Goal: Task Accomplishment & Management: Complete application form

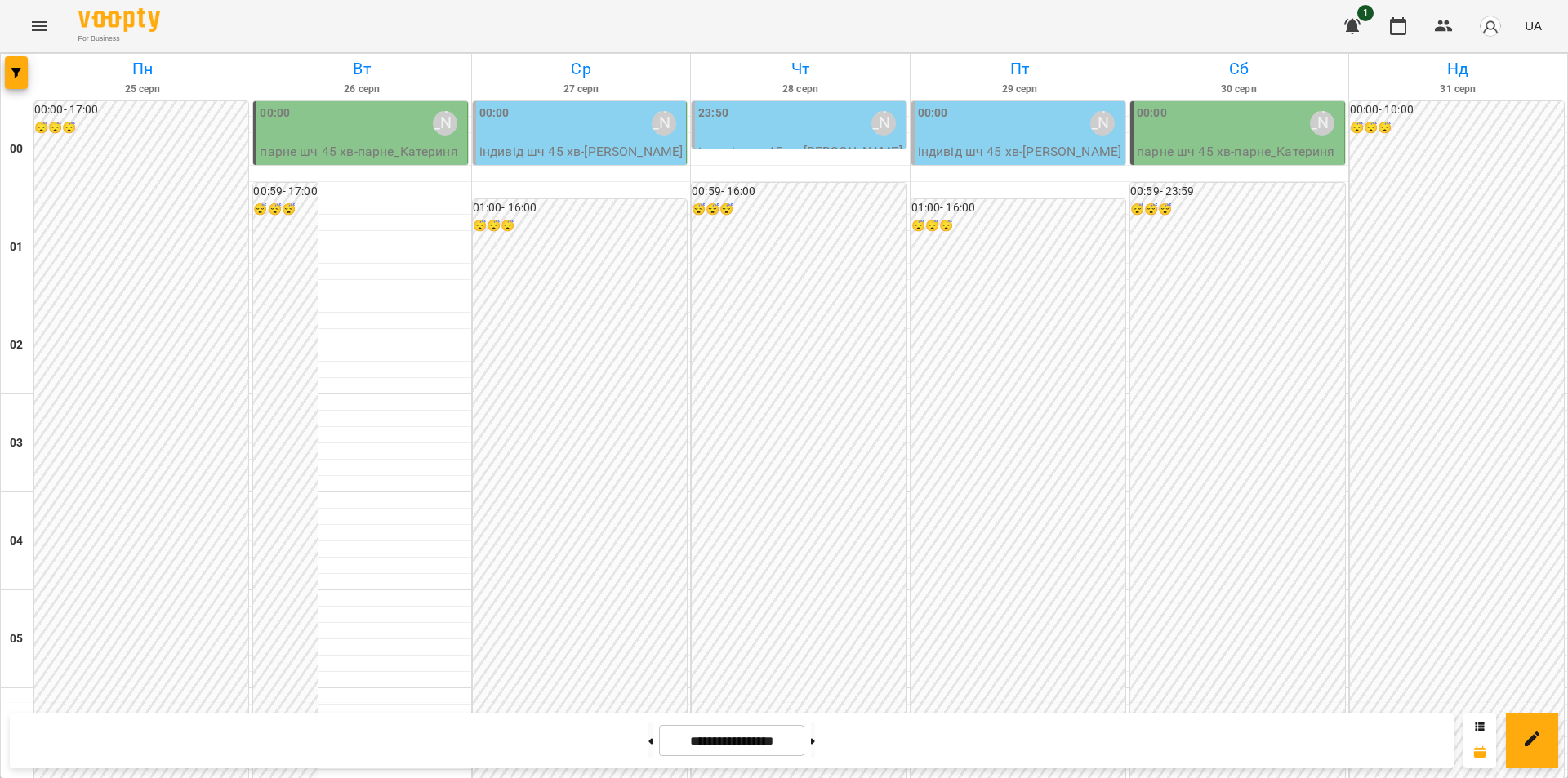
scroll to position [82, 0]
click at [649, 744] on icon at bounding box center [651, 741] width 4 height 5
click at [815, 738] on button at bounding box center [813, 740] width 4 height 36
click at [659, 741] on input "**********" at bounding box center [732, 741] width 145 height 32
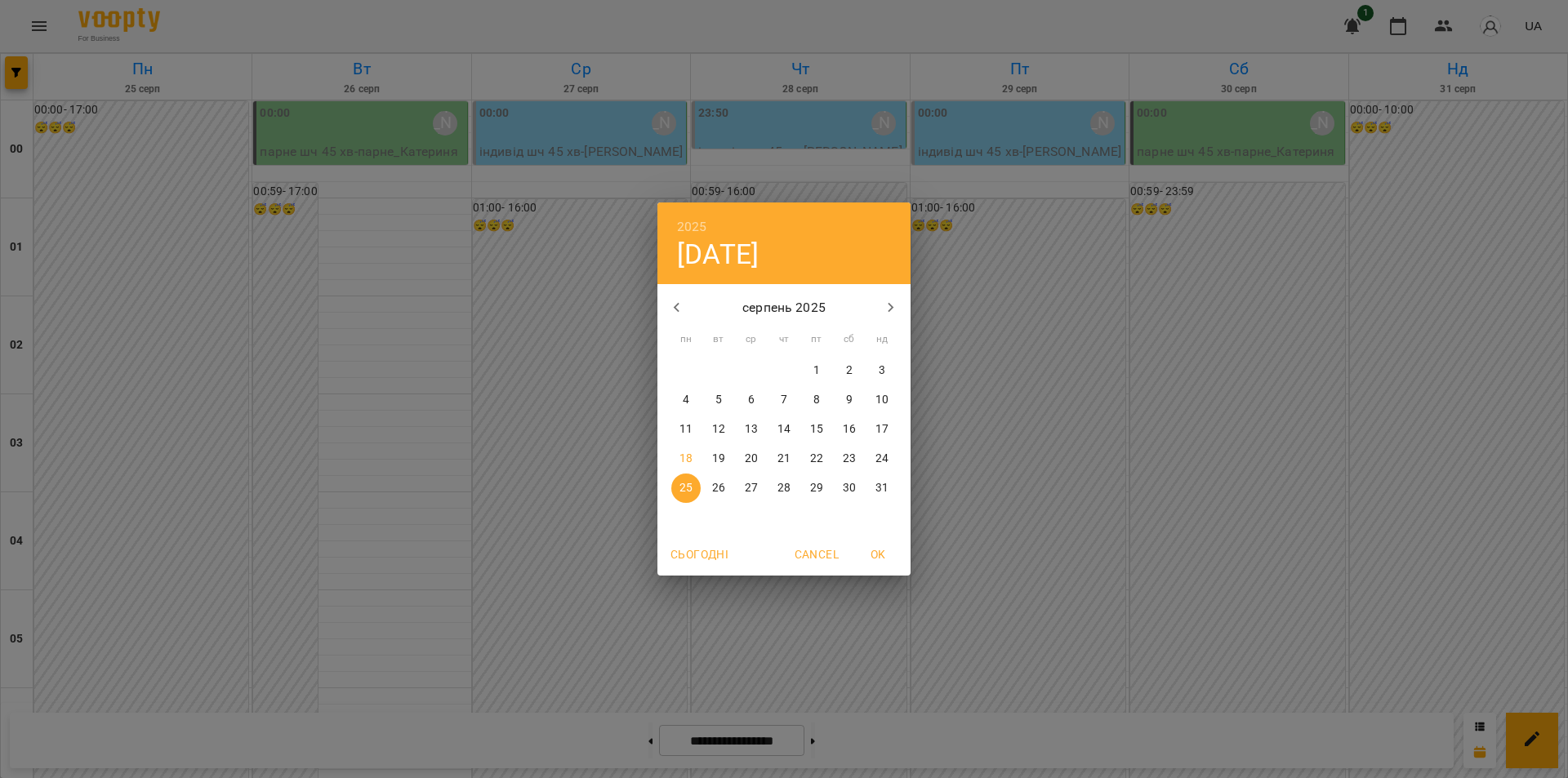
click at [617, 744] on div "2025 пн, серп [DATE] вт ср чт пт сб нд 28 29 30 31 1 2 3 4 5 6 7 8 9 10 11 12 1…" at bounding box center [784, 389] width 1568 height 778
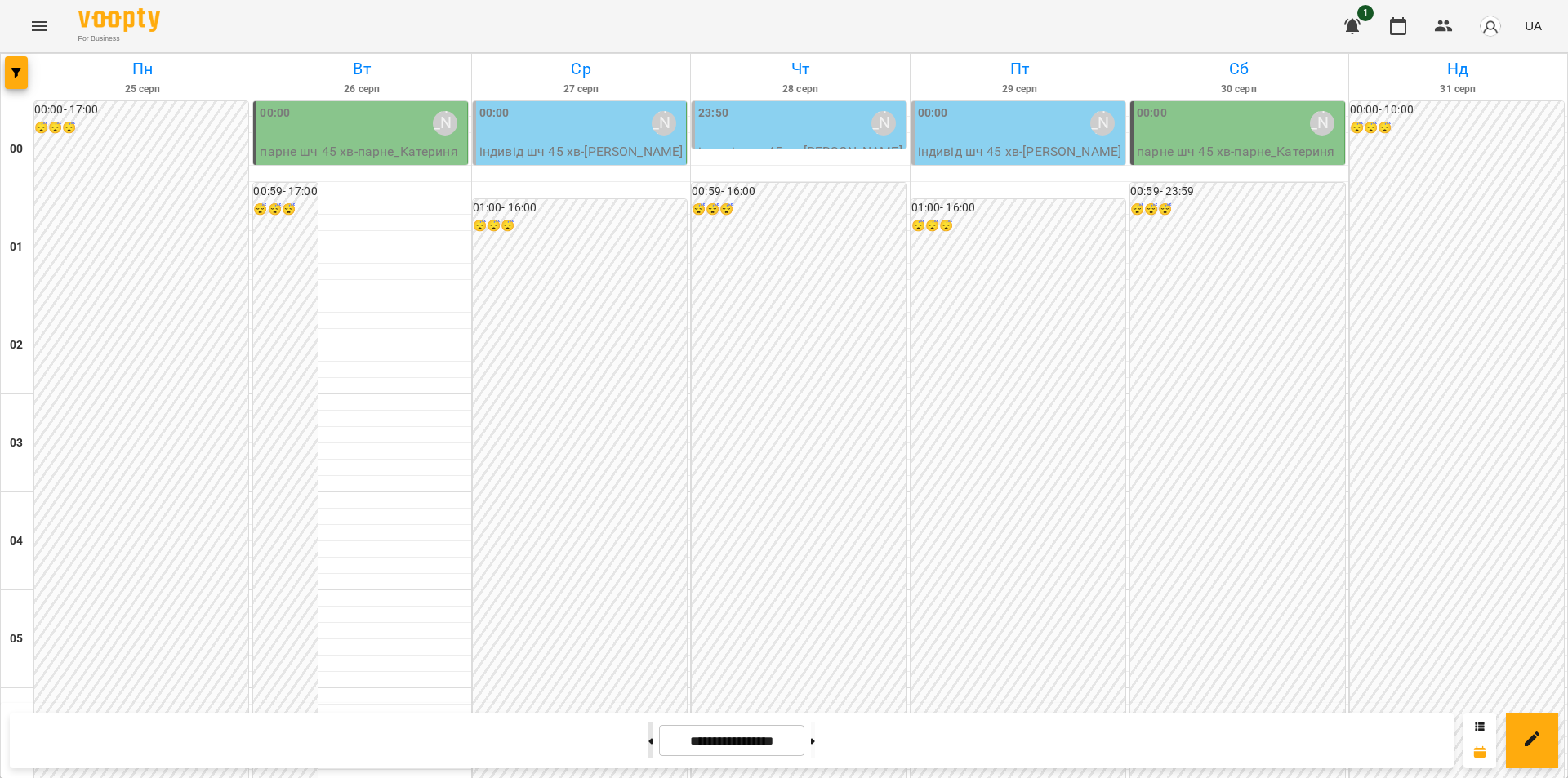
click at [649, 740] on button at bounding box center [650, 740] width 4 height 36
type input "**********"
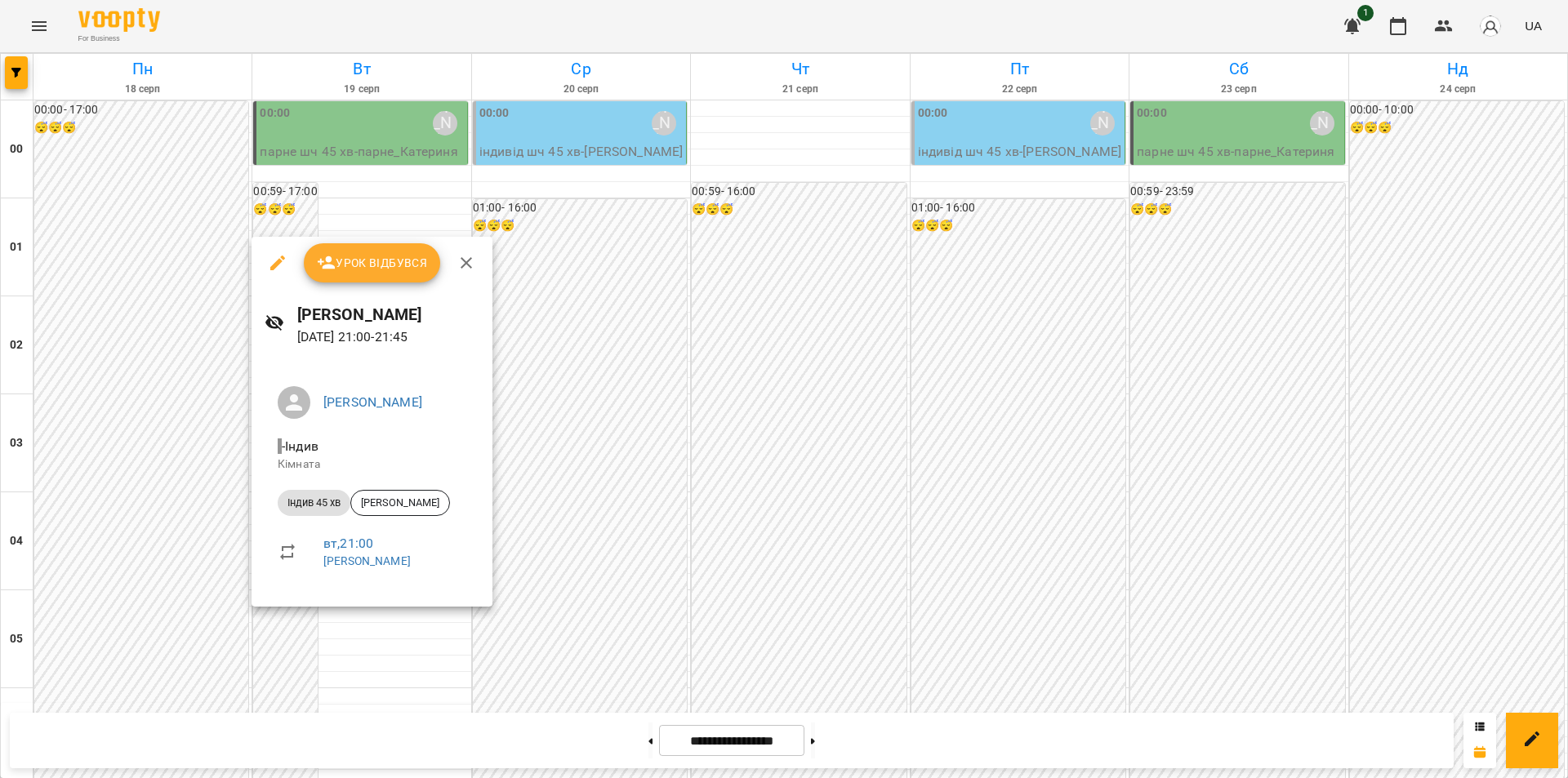
drag, startPoint x: 587, startPoint y: 219, endPoint x: 570, endPoint y: 192, distance: 31.9
click at [587, 218] on div at bounding box center [784, 389] width 1568 height 778
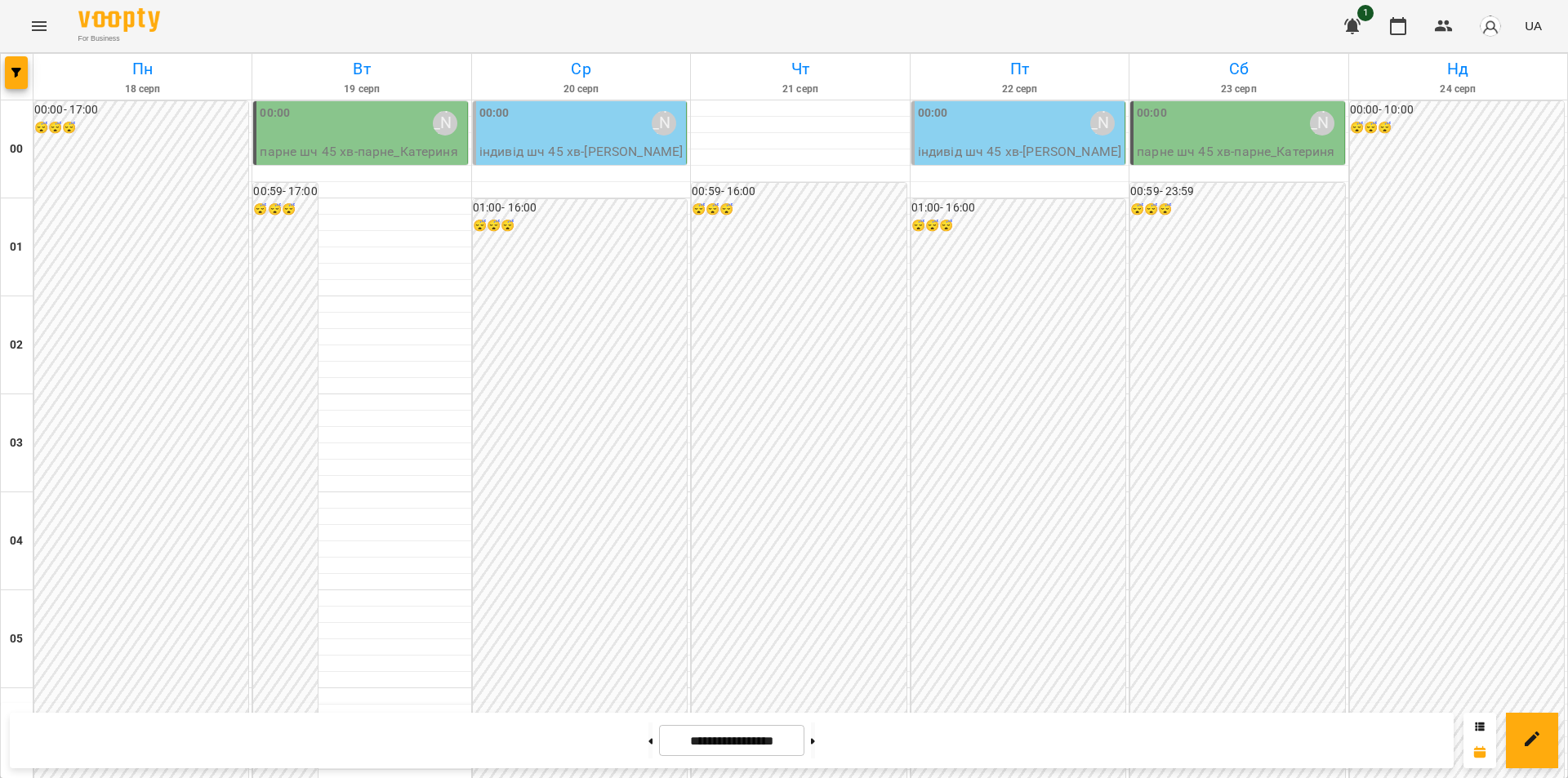
click at [35, 36] on button "Menu" at bounding box center [38, 26] width 39 height 39
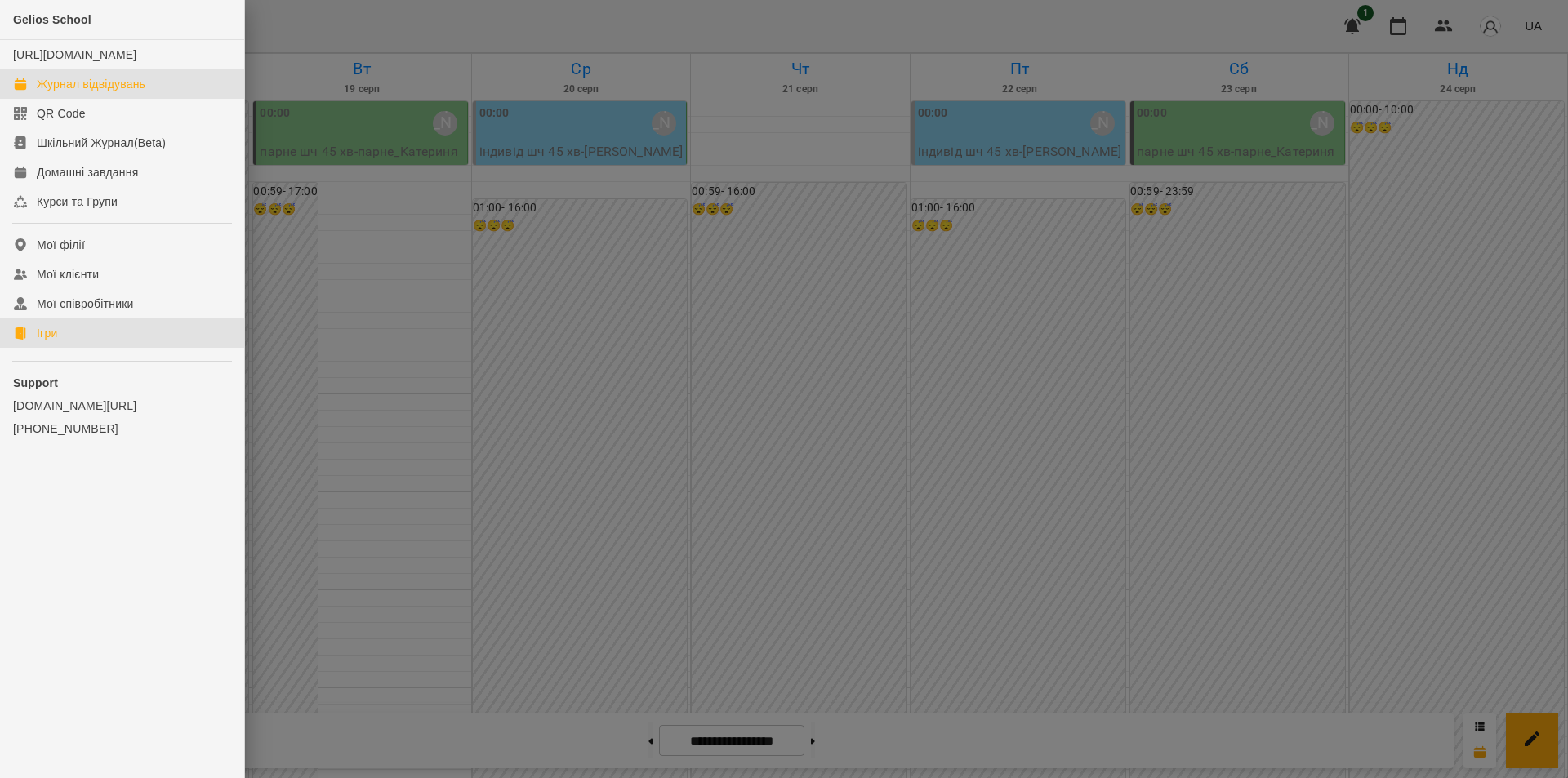
click at [78, 346] on link "Ігри" at bounding box center [122, 333] width 244 height 29
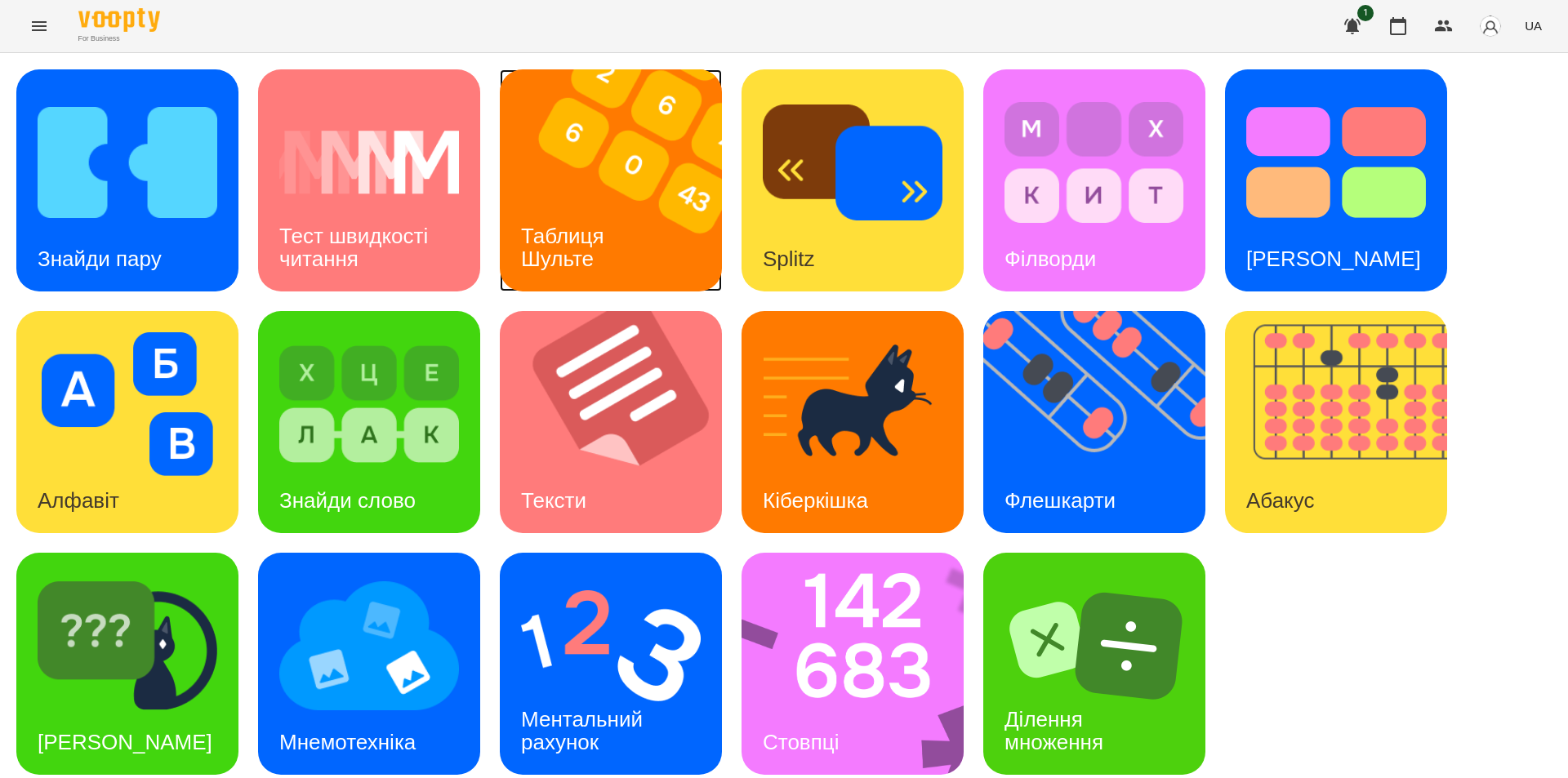
click at [641, 247] on img at bounding box center [621, 181] width 243 height 223
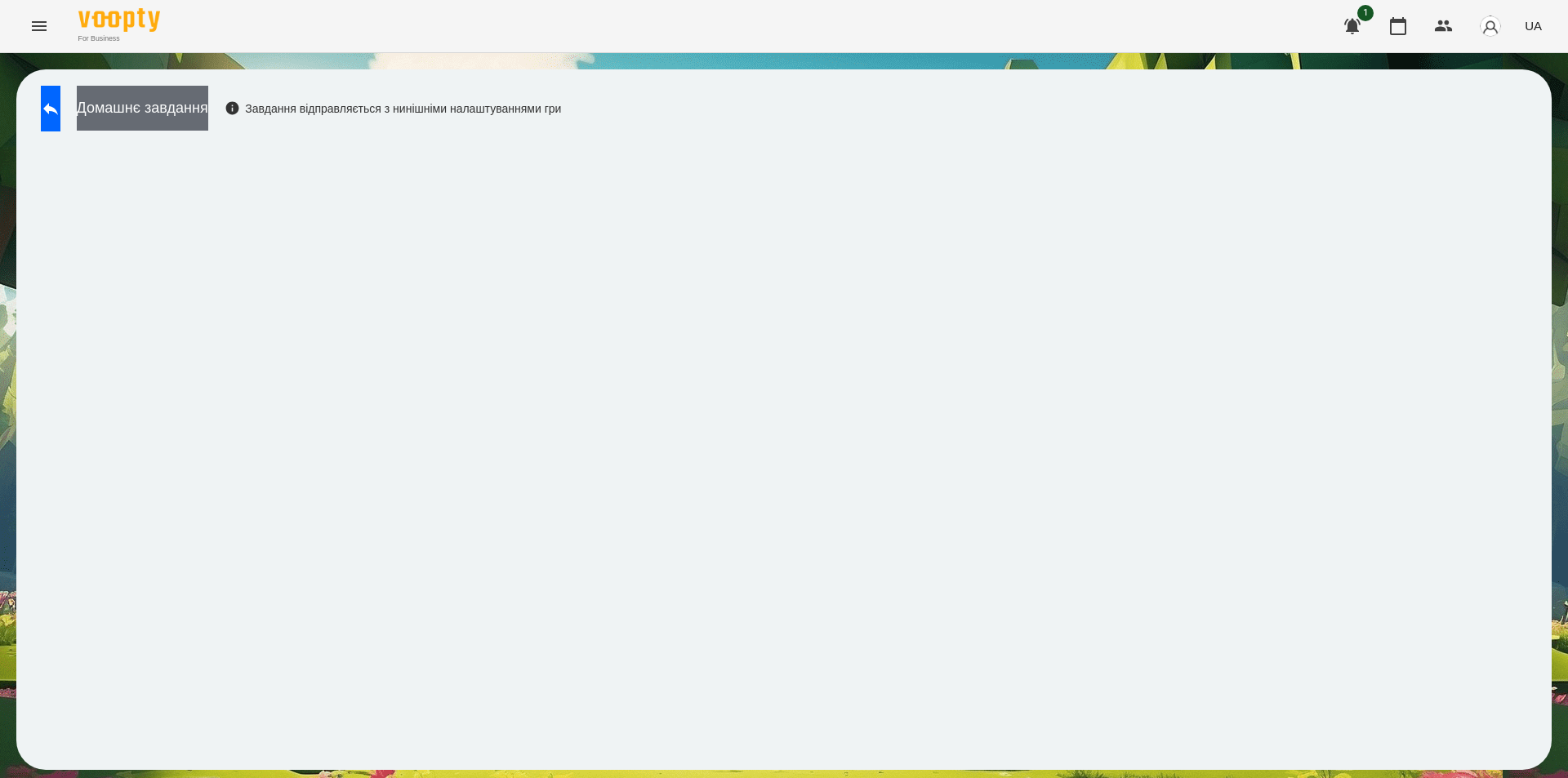
click at [168, 106] on button "Домашнє завдання" at bounding box center [142, 108] width 131 height 45
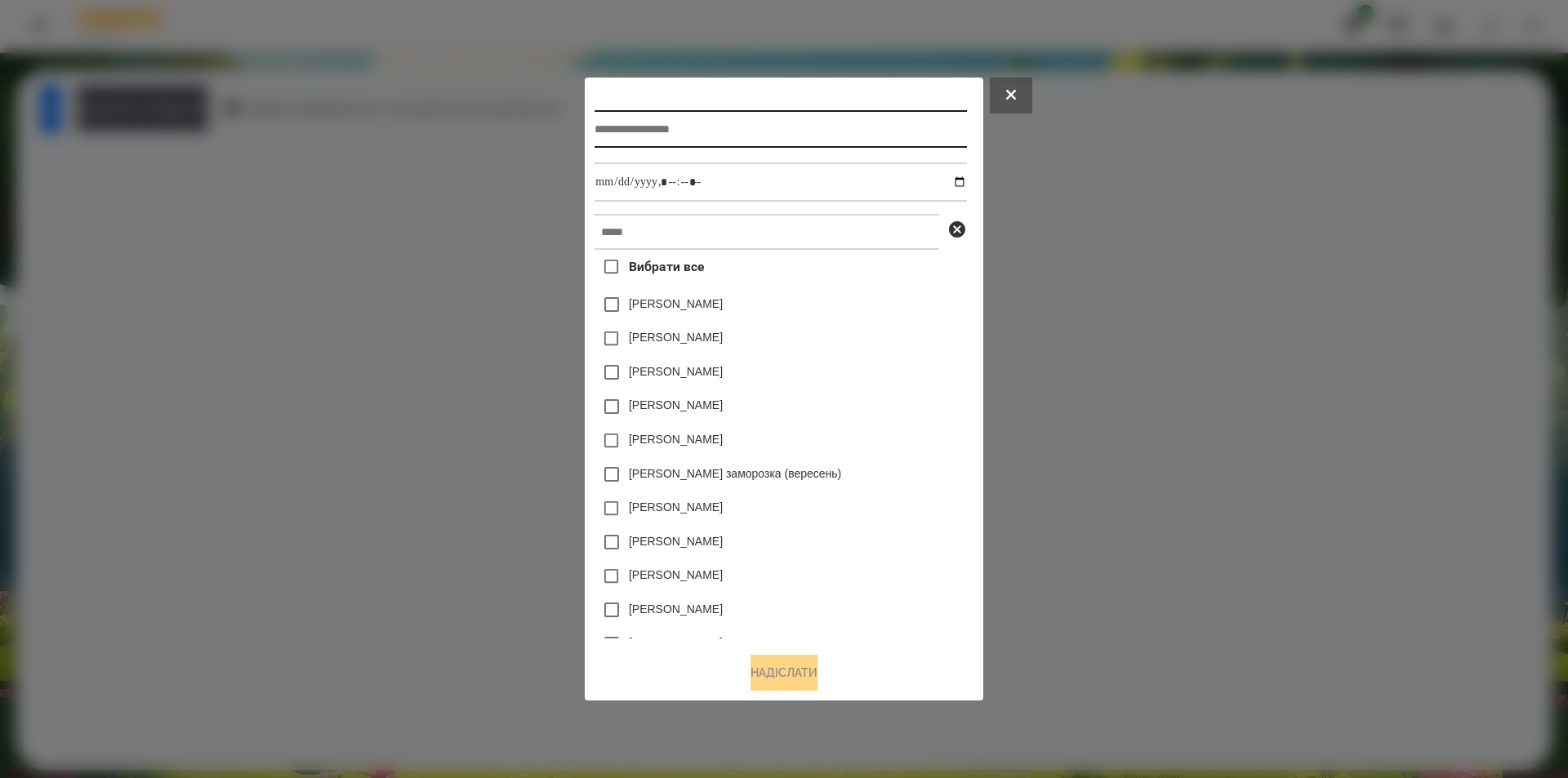
click at [842, 129] on input "text" at bounding box center [780, 129] width 371 height 37
type input "**********"
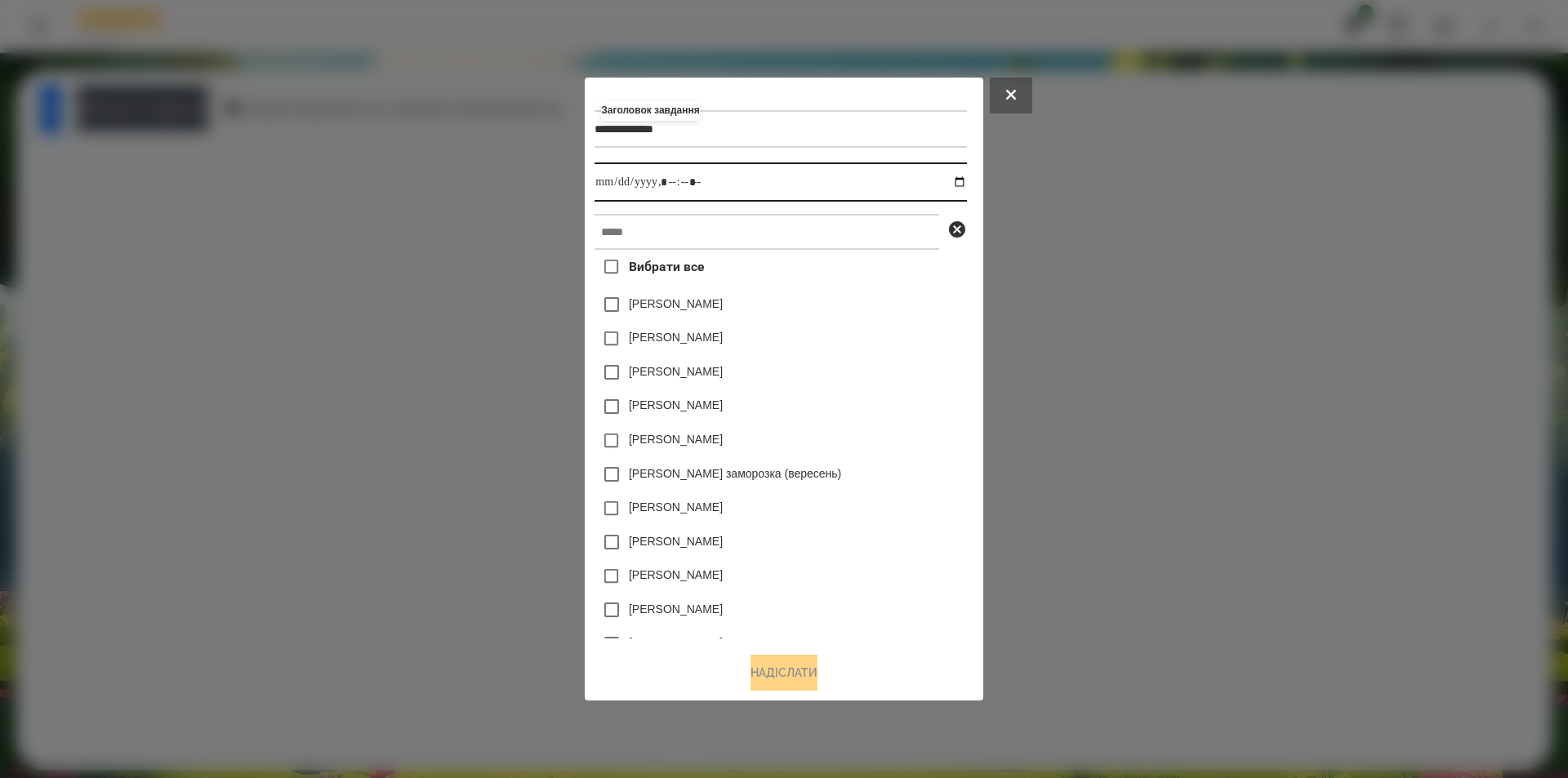
click at [965, 182] on input "datetime-local" at bounding box center [780, 182] width 371 height 39
type input "**********"
click at [929, 432] on div "[PERSON_NAME]" at bounding box center [780, 441] width 371 height 35
drag, startPoint x: 757, startPoint y: 204, endPoint x: 753, endPoint y: 223, distance: 19.4
click at [754, 217] on div "**********" at bounding box center [784, 363] width 379 height 552
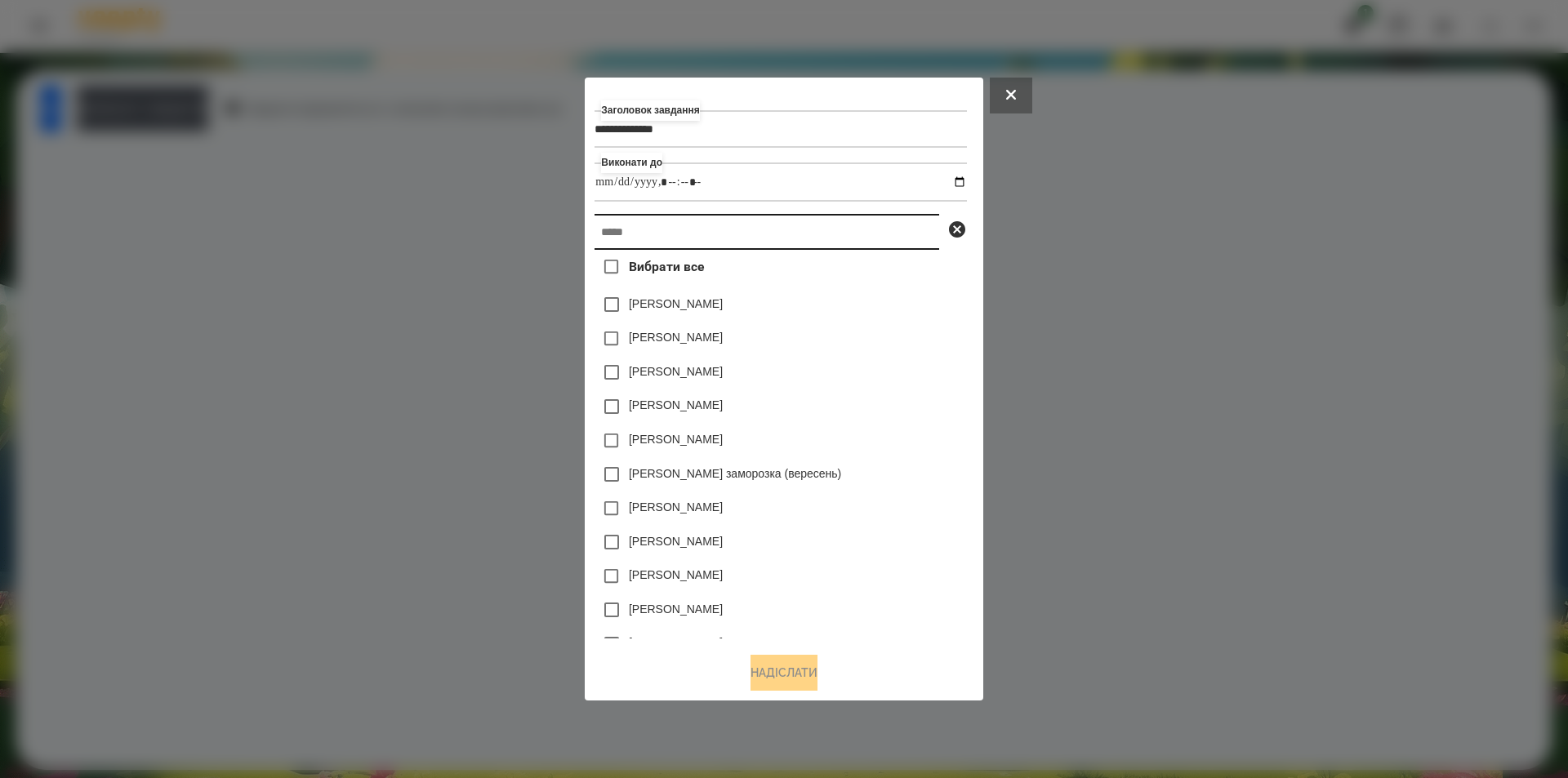
click at [749, 231] on input "text" at bounding box center [767, 232] width 345 height 36
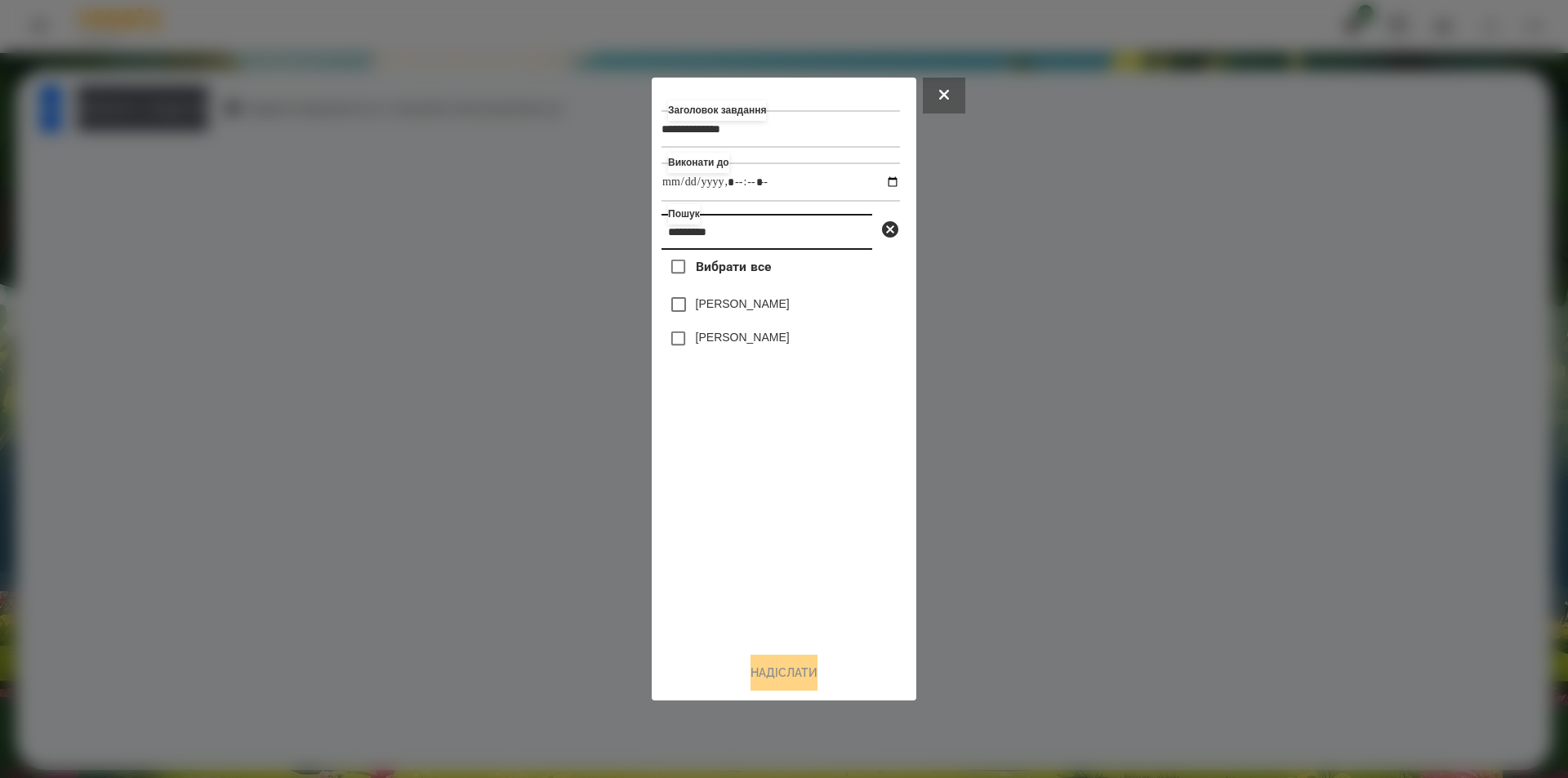
type input "*********"
click at [724, 271] on span "Вибрати все" at bounding box center [733, 266] width 76 height 19
click at [754, 682] on button "Надіслати" at bounding box center [784, 672] width 67 height 36
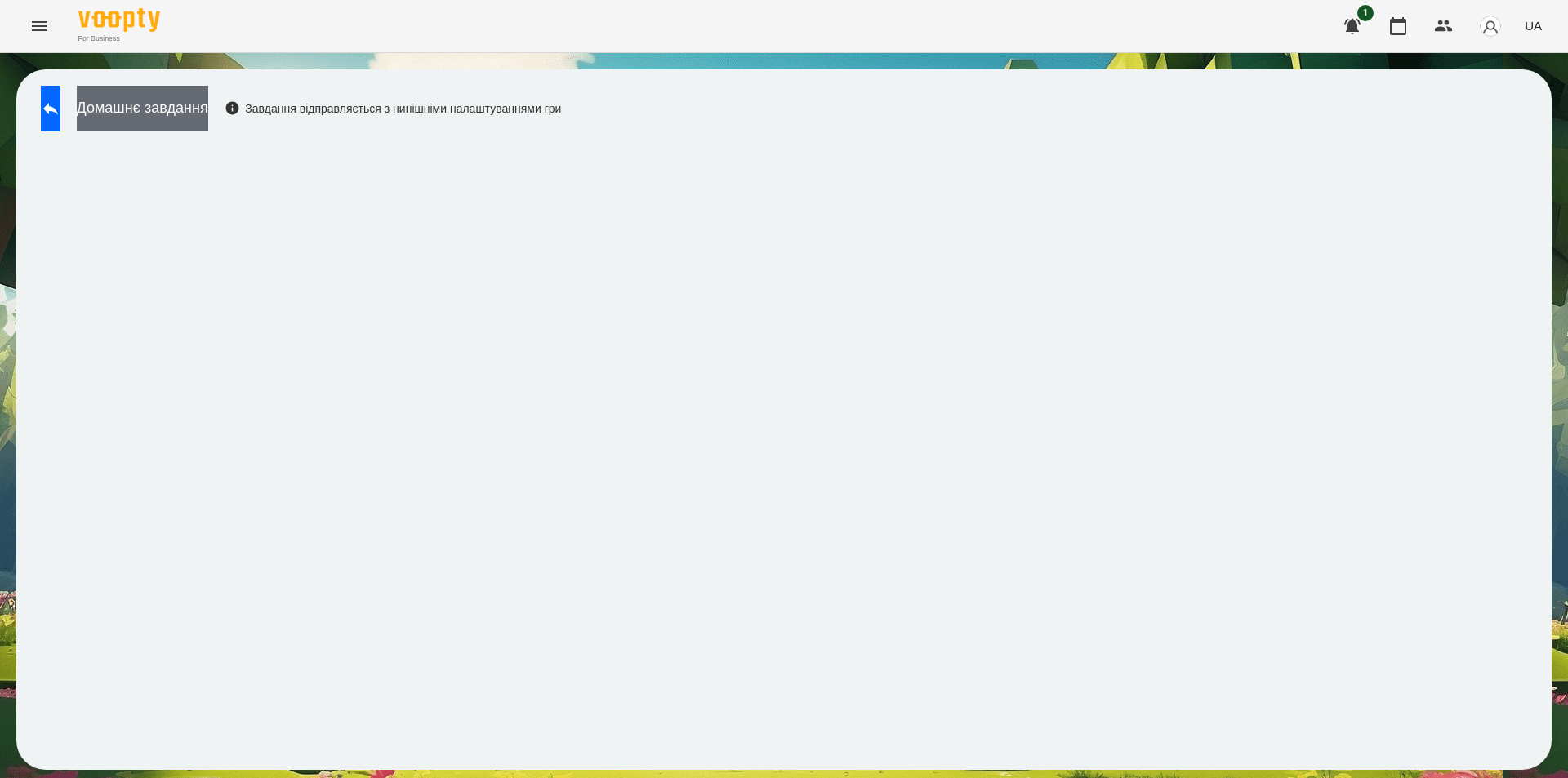
click at [207, 109] on button "Домашнє завдання" at bounding box center [142, 108] width 131 height 45
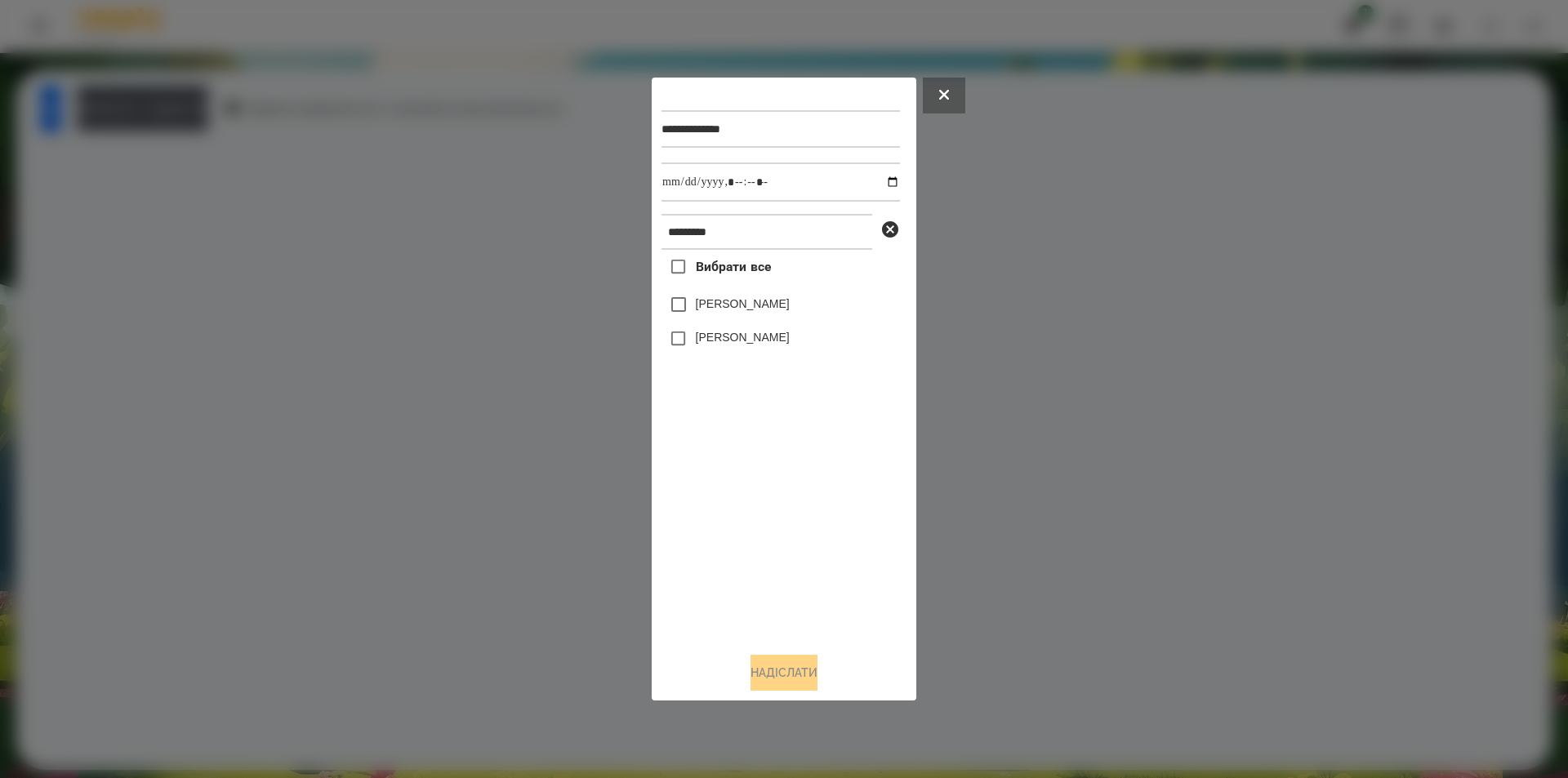
click at [739, 270] on span "Вибрати все" at bounding box center [733, 266] width 76 height 19
click at [886, 181] on input "datetime-local" at bounding box center [780, 182] width 238 height 39
type input "**********"
click at [817, 689] on button "Надіслати" at bounding box center [784, 672] width 67 height 36
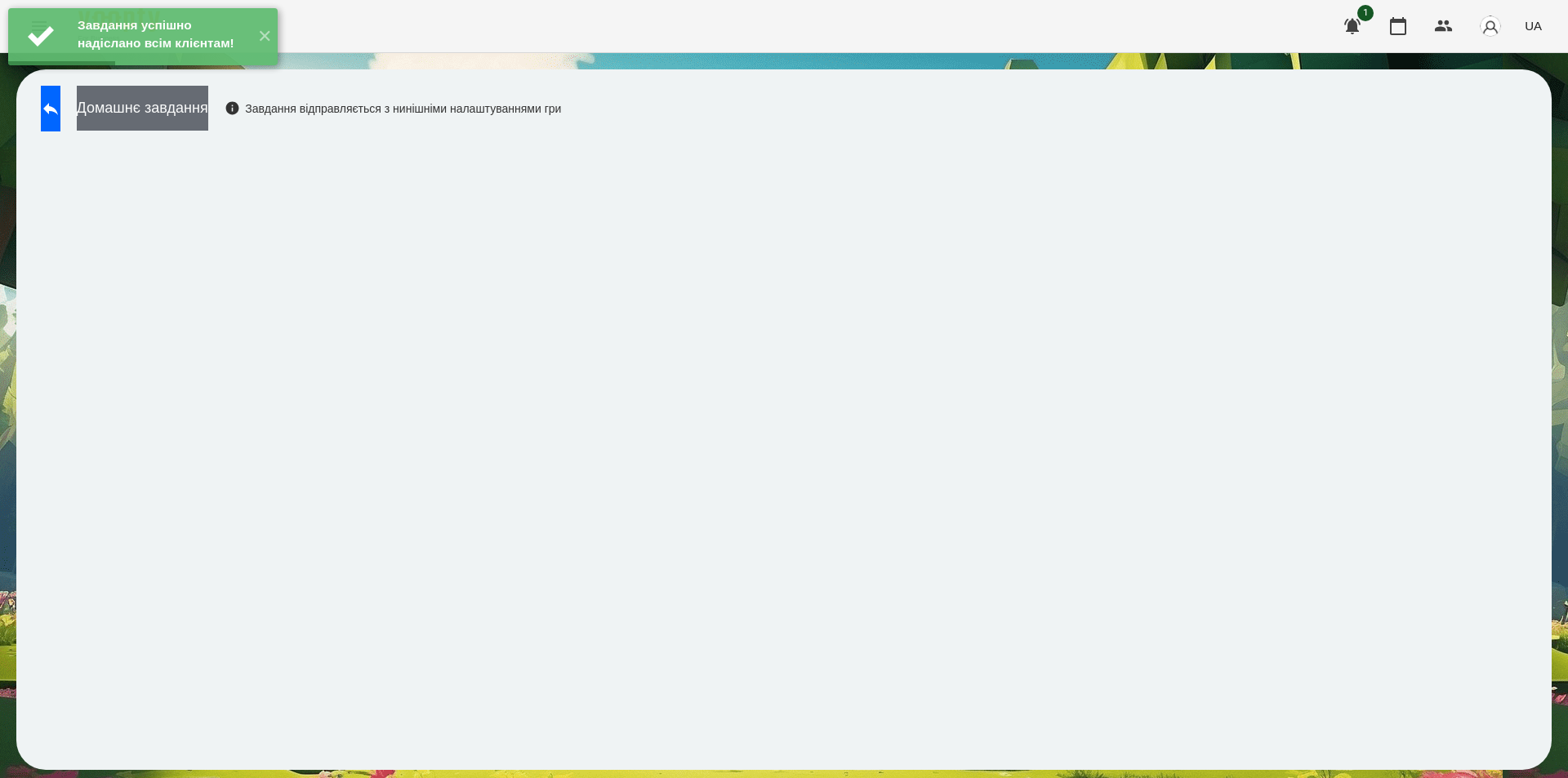
click at [192, 122] on button "Домашнє завдання" at bounding box center [142, 108] width 131 height 45
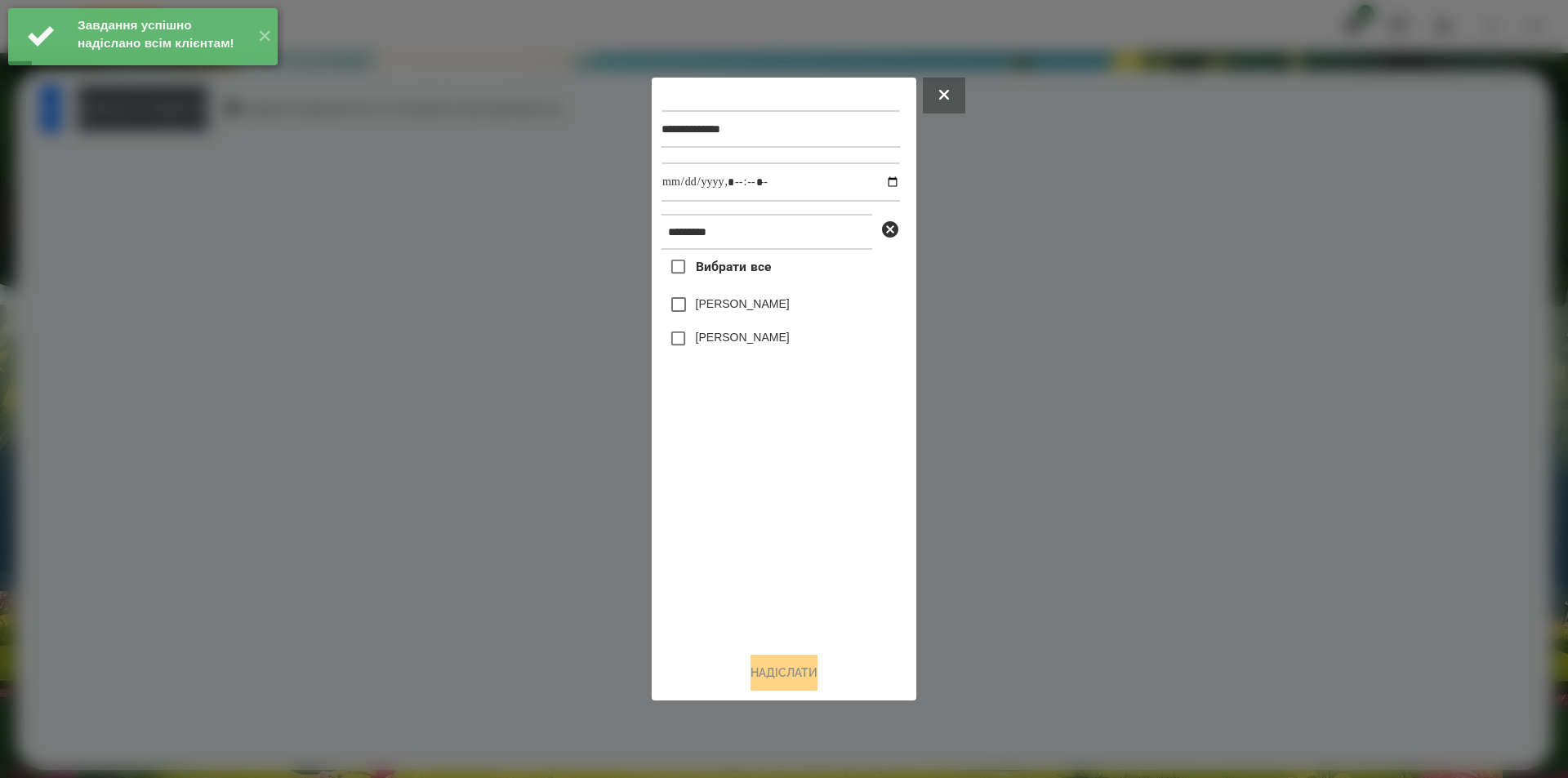
click at [748, 272] on span "Вибрати все" at bounding box center [733, 266] width 76 height 19
click at [877, 179] on input "datetime-local" at bounding box center [780, 182] width 238 height 39
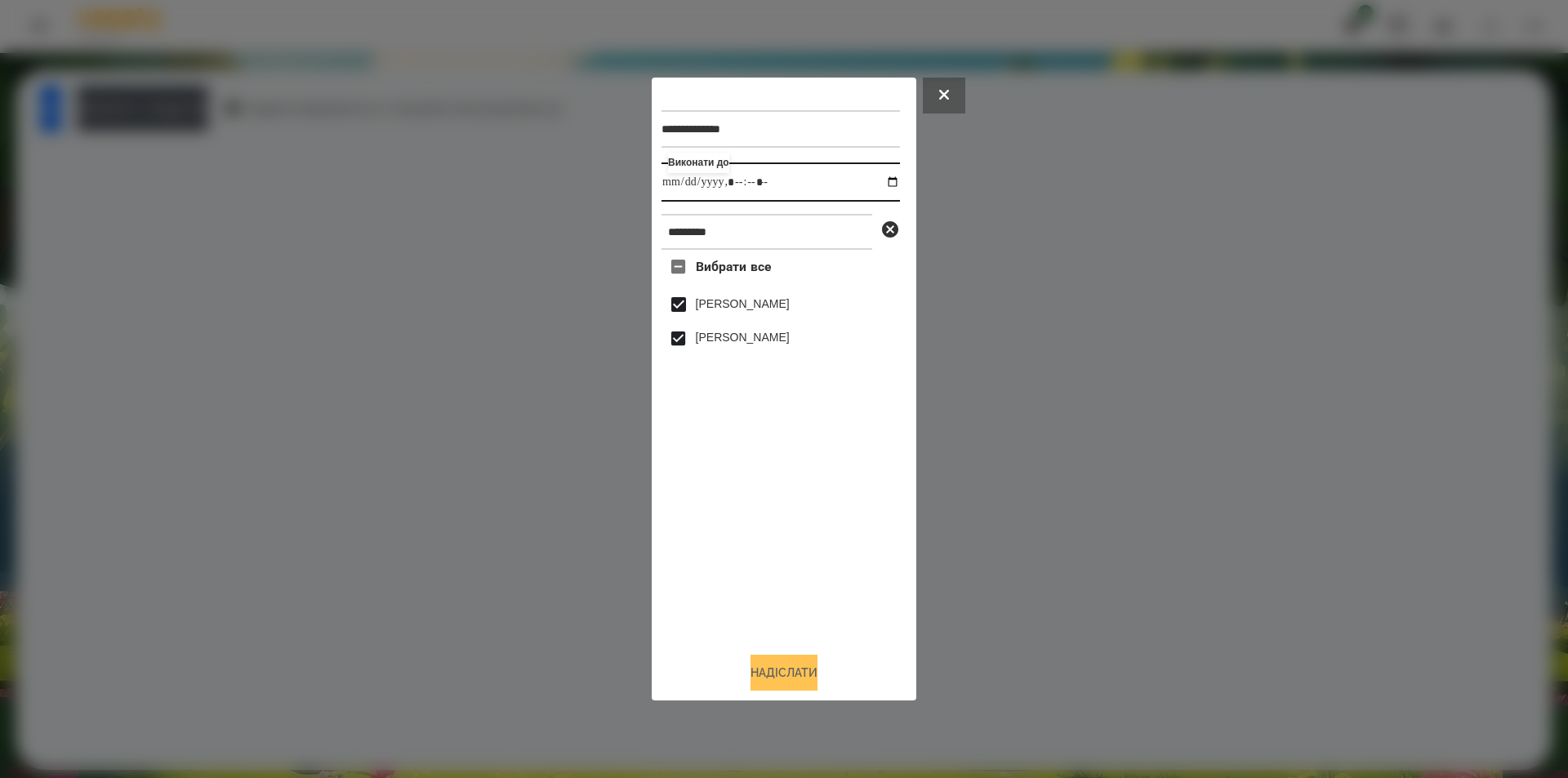
type input "**********"
click at [787, 665] on button "Надіслати" at bounding box center [784, 672] width 67 height 36
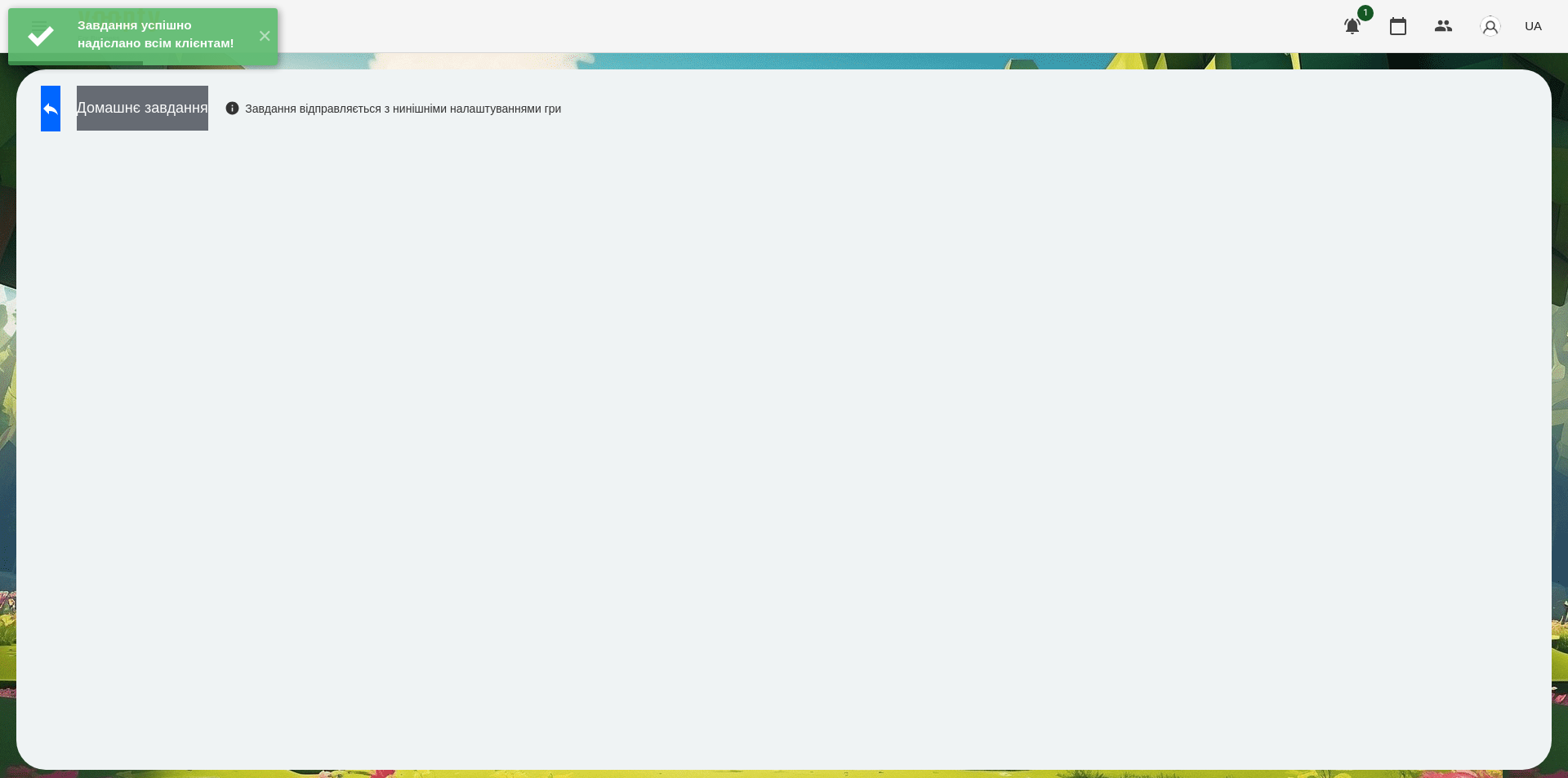
click at [181, 115] on button "Домашнє завдання" at bounding box center [142, 108] width 131 height 45
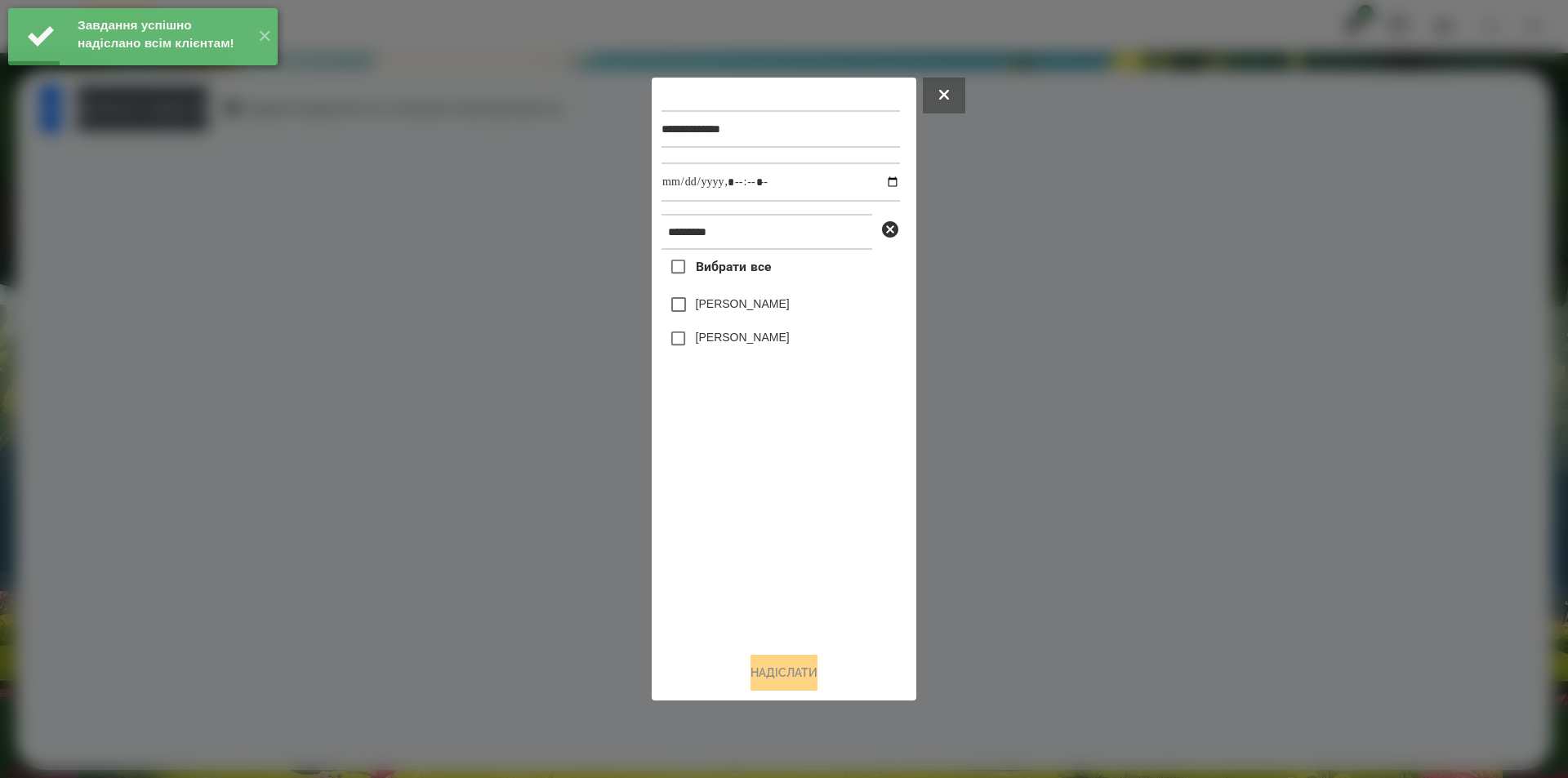
click at [753, 268] on span "Вибрати все" at bounding box center [733, 266] width 76 height 19
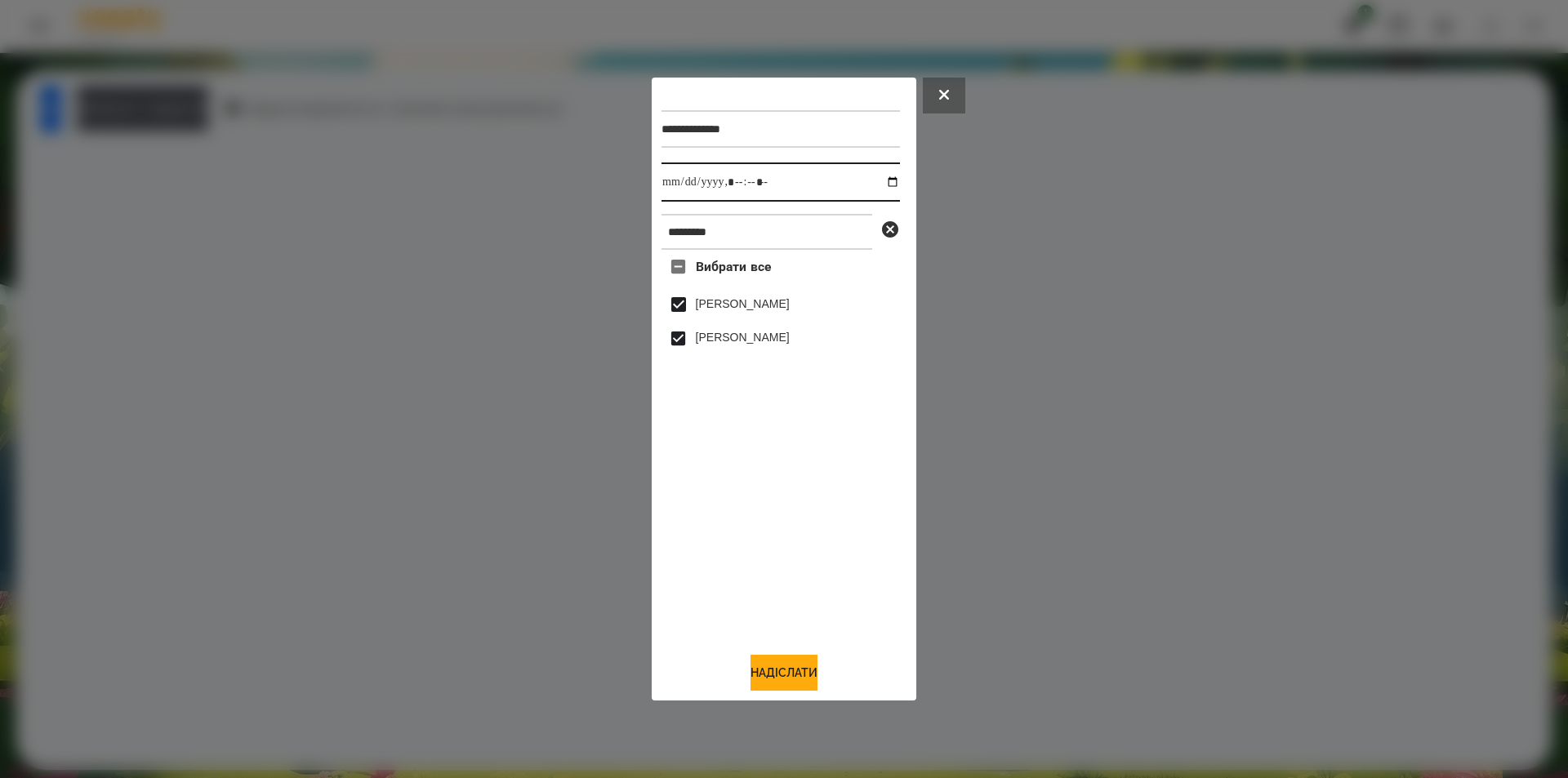
click at [885, 180] on input "datetime-local" at bounding box center [780, 182] width 238 height 39
type input "**********"
click at [771, 679] on button "Надіслати" at bounding box center [784, 672] width 67 height 36
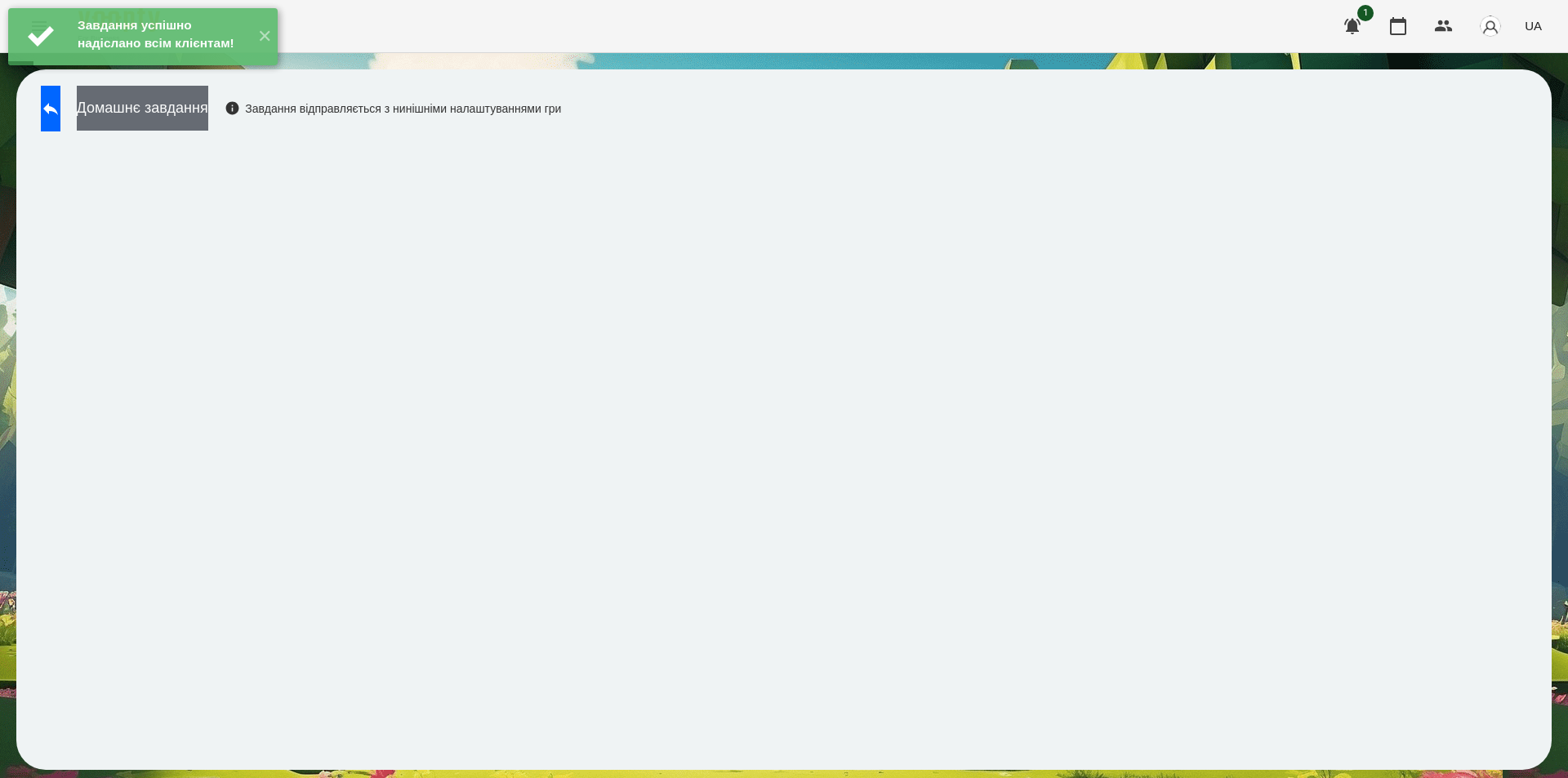
click at [186, 110] on button "Домашнє завдання" at bounding box center [142, 108] width 131 height 45
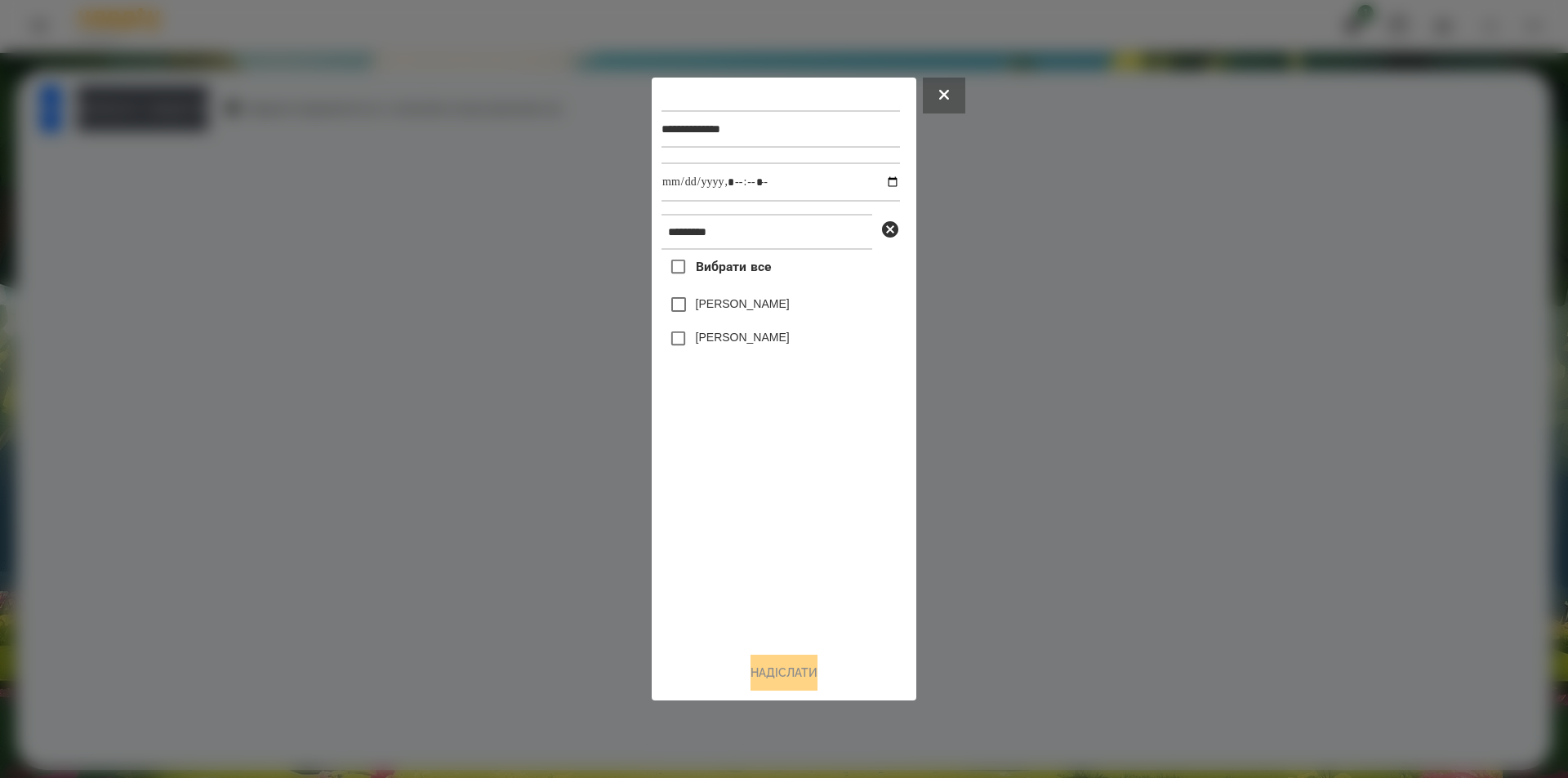
click at [744, 262] on span "Вибрати все" at bounding box center [733, 266] width 76 height 19
click at [885, 182] on input "datetime-local" at bounding box center [780, 182] width 238 height 39
type input "**********"
click at [785, 682] on button "Надіслати" at bounding box center [784, 672] width 67 height 36
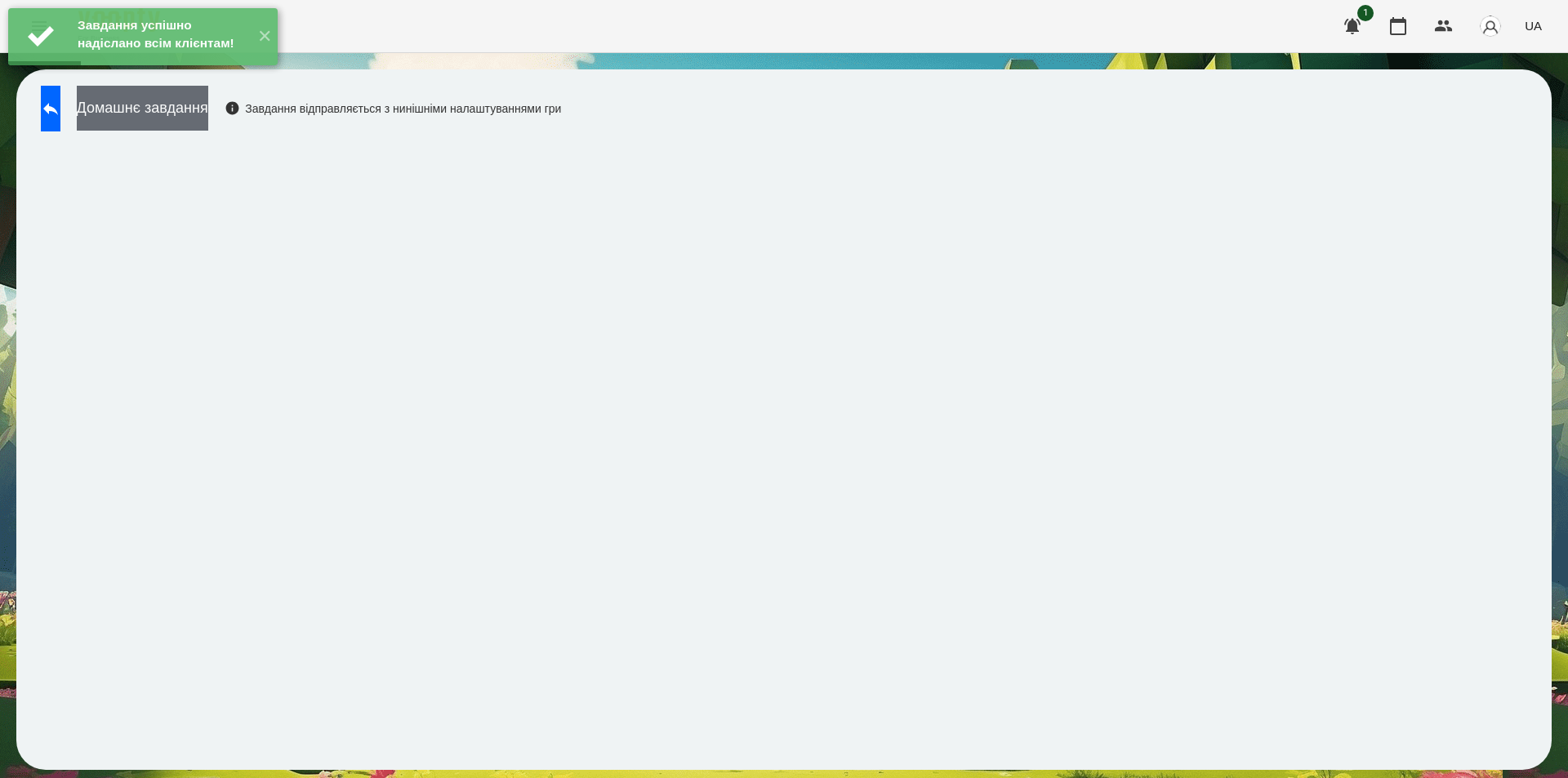
click at [208, 113] on button "Домашнє завдання" at bounding box center [142, 108] width 131 height 45
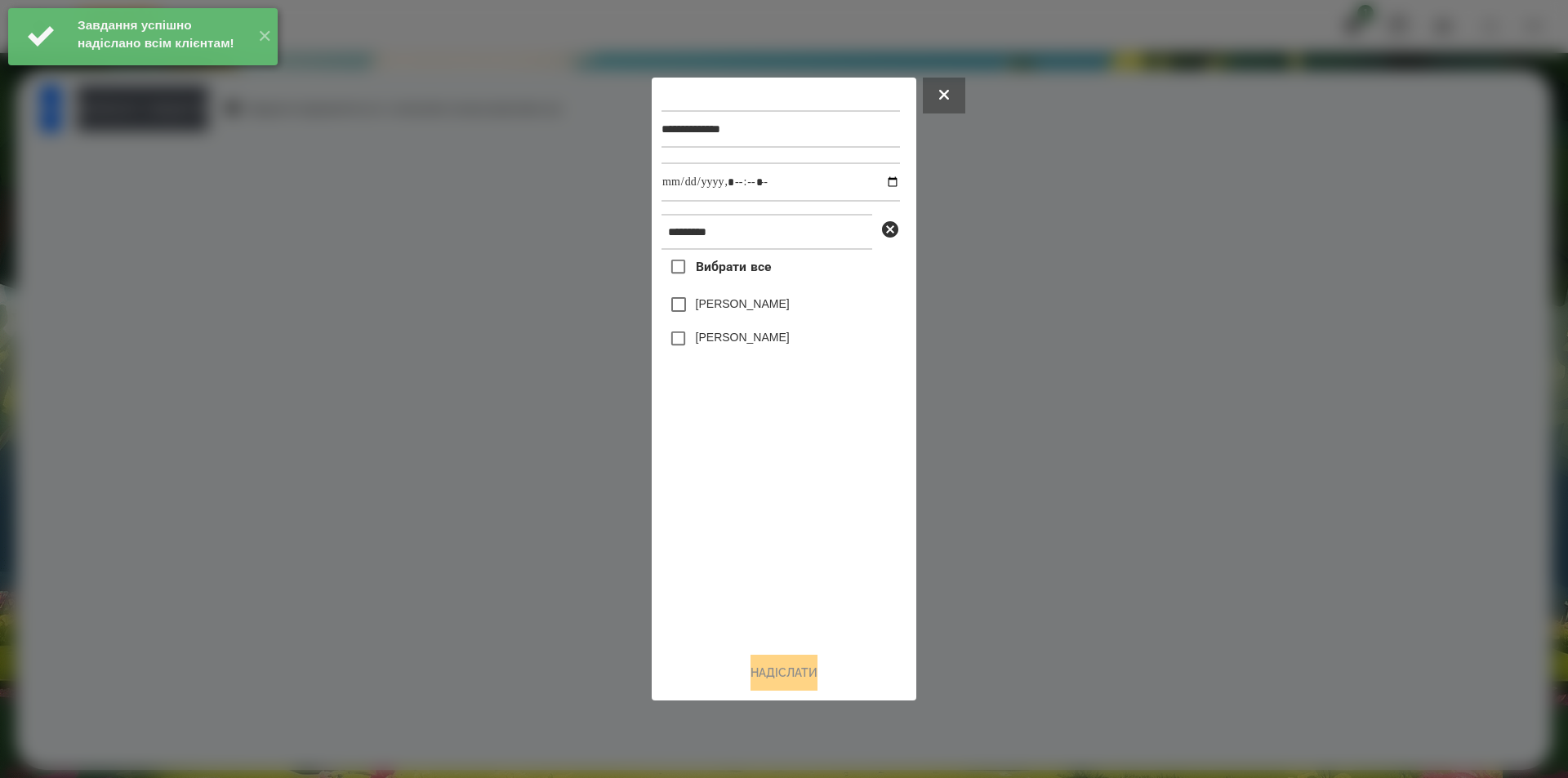
click at [719, 264] on span "Вибрати все" at bounding box center [733, 266] width 76 height 19
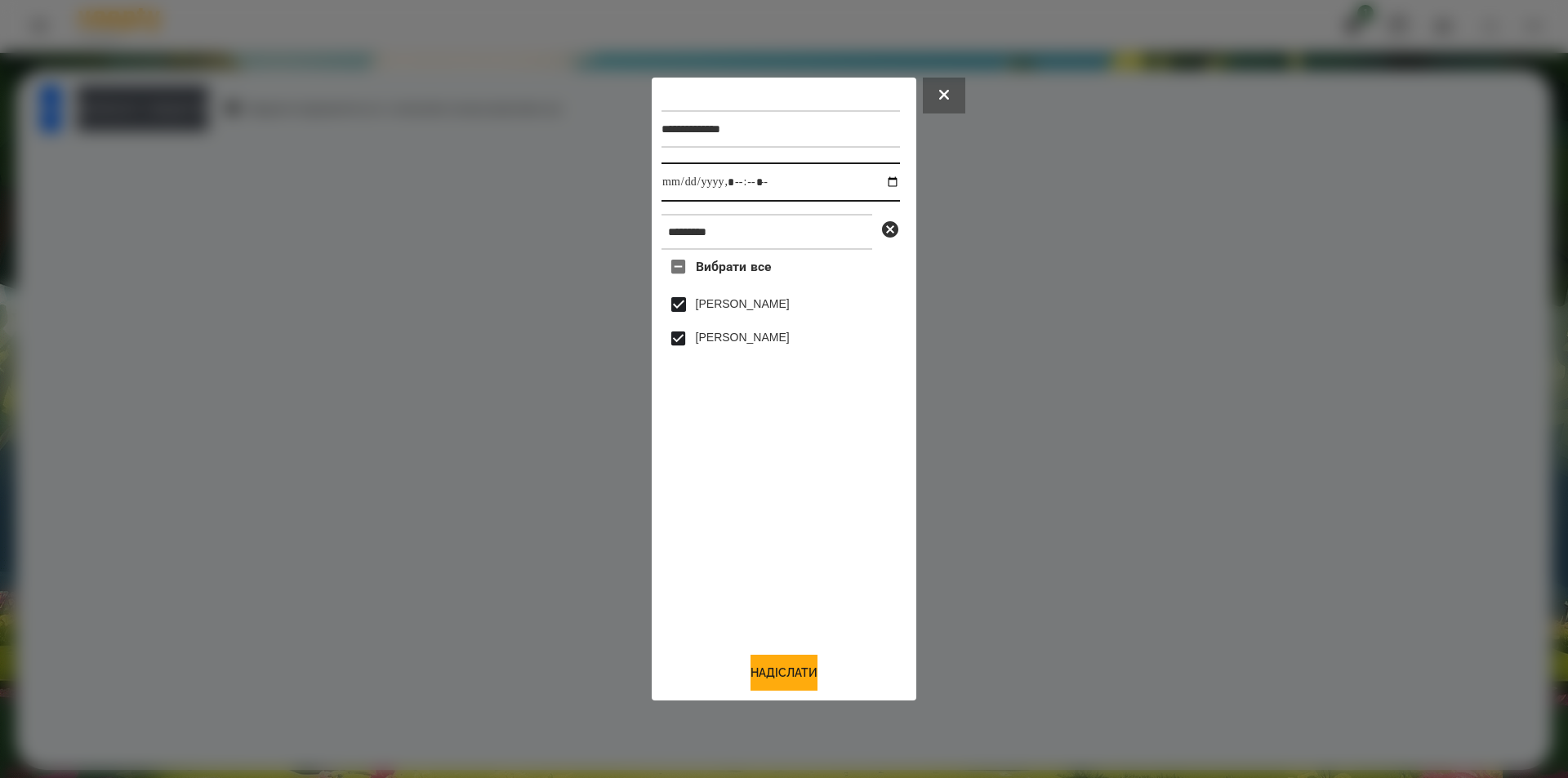
click at [876, 182] on input "datetime-local" at bounding box center [780, 182] width 238 height 39
type input "**********"
click at [755, 679] on button "Надіслати" at bounding box center [784, 672] width 67 height 36
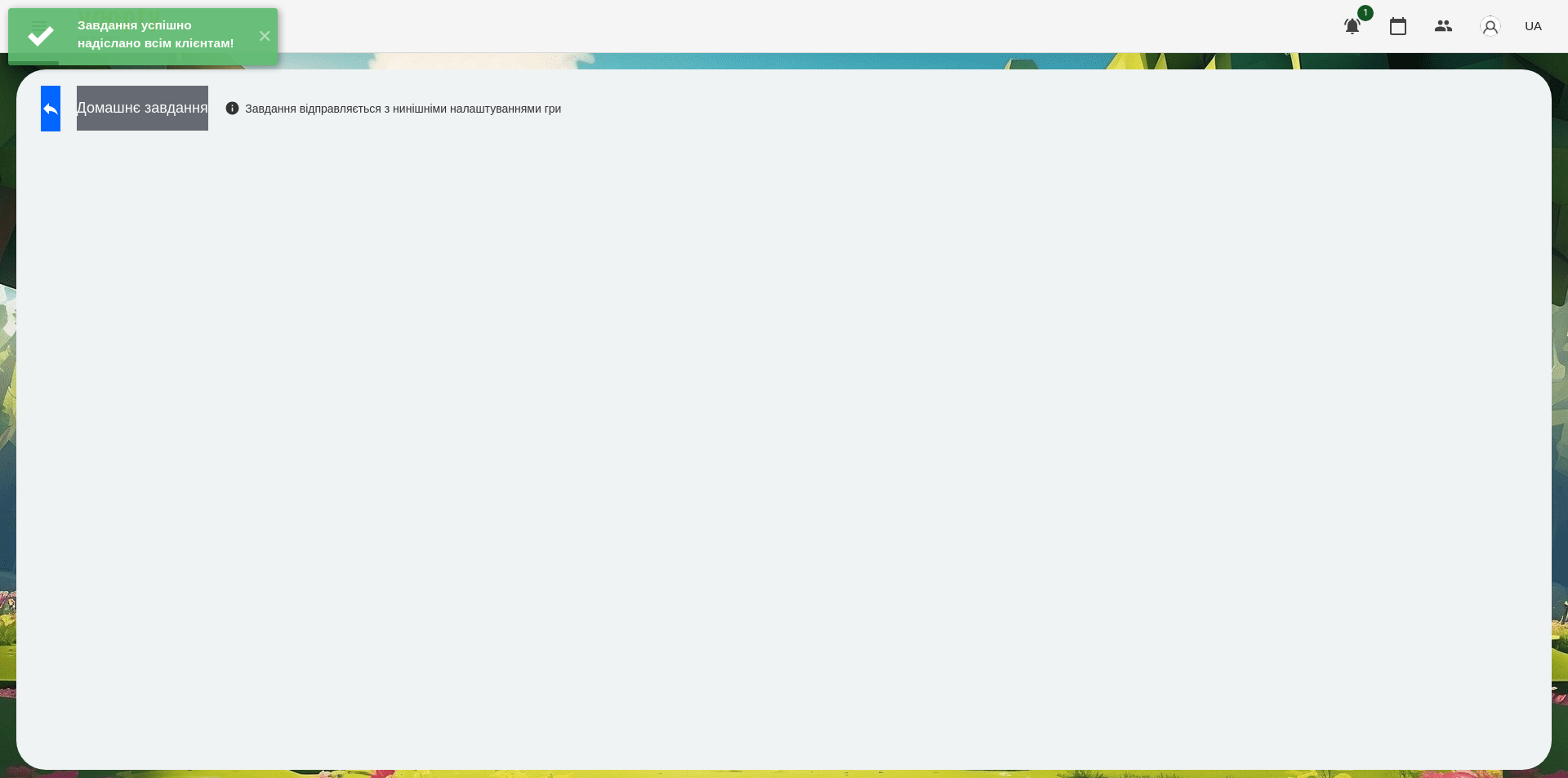
click at [208, 107] on button "Домашнє завдання" at bounding box center [142, 108] width 131 height 45
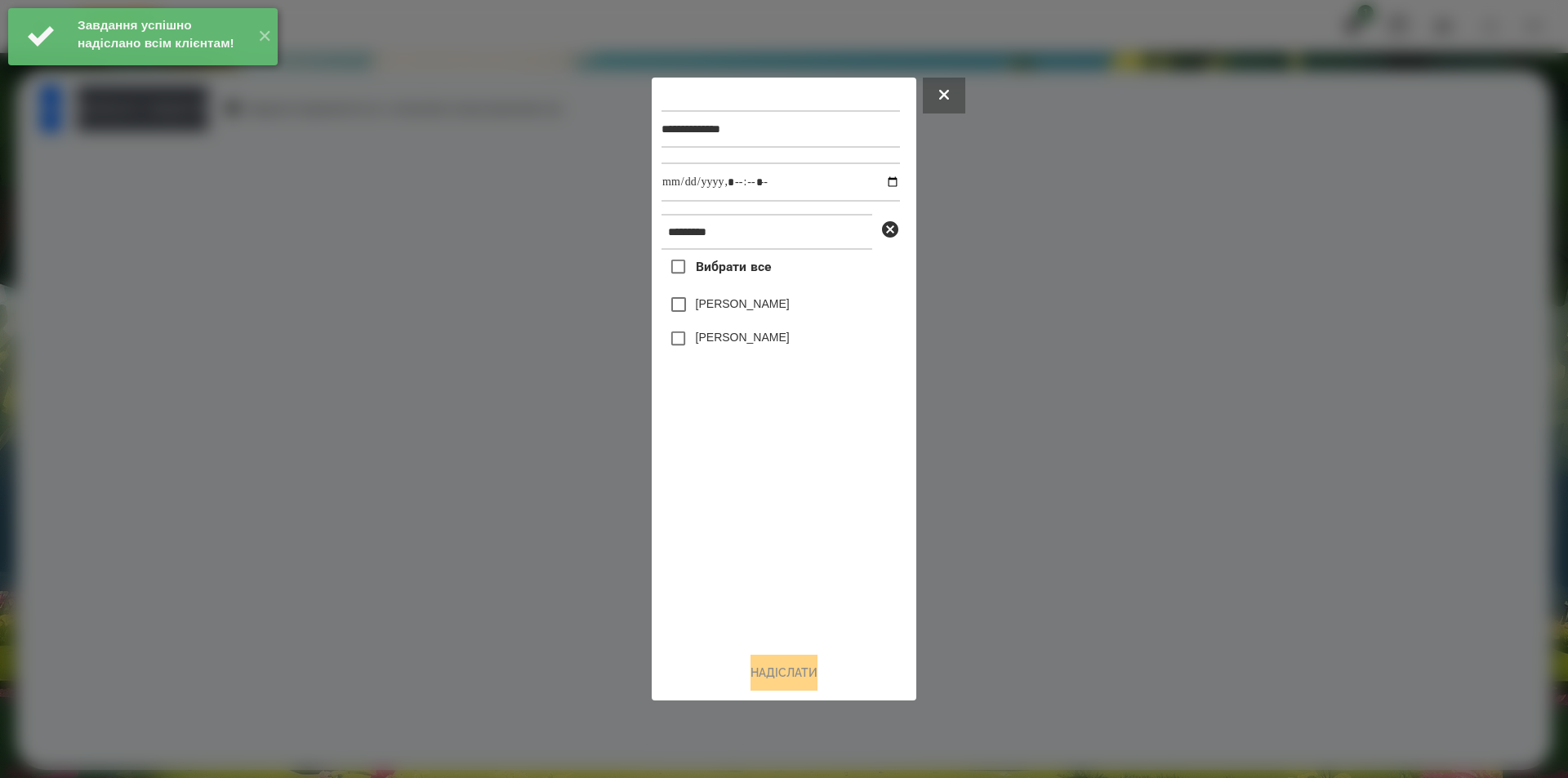
click at [748, 267] on span "Вибрати все" at bounding box center [733, 266] width 76 height 19
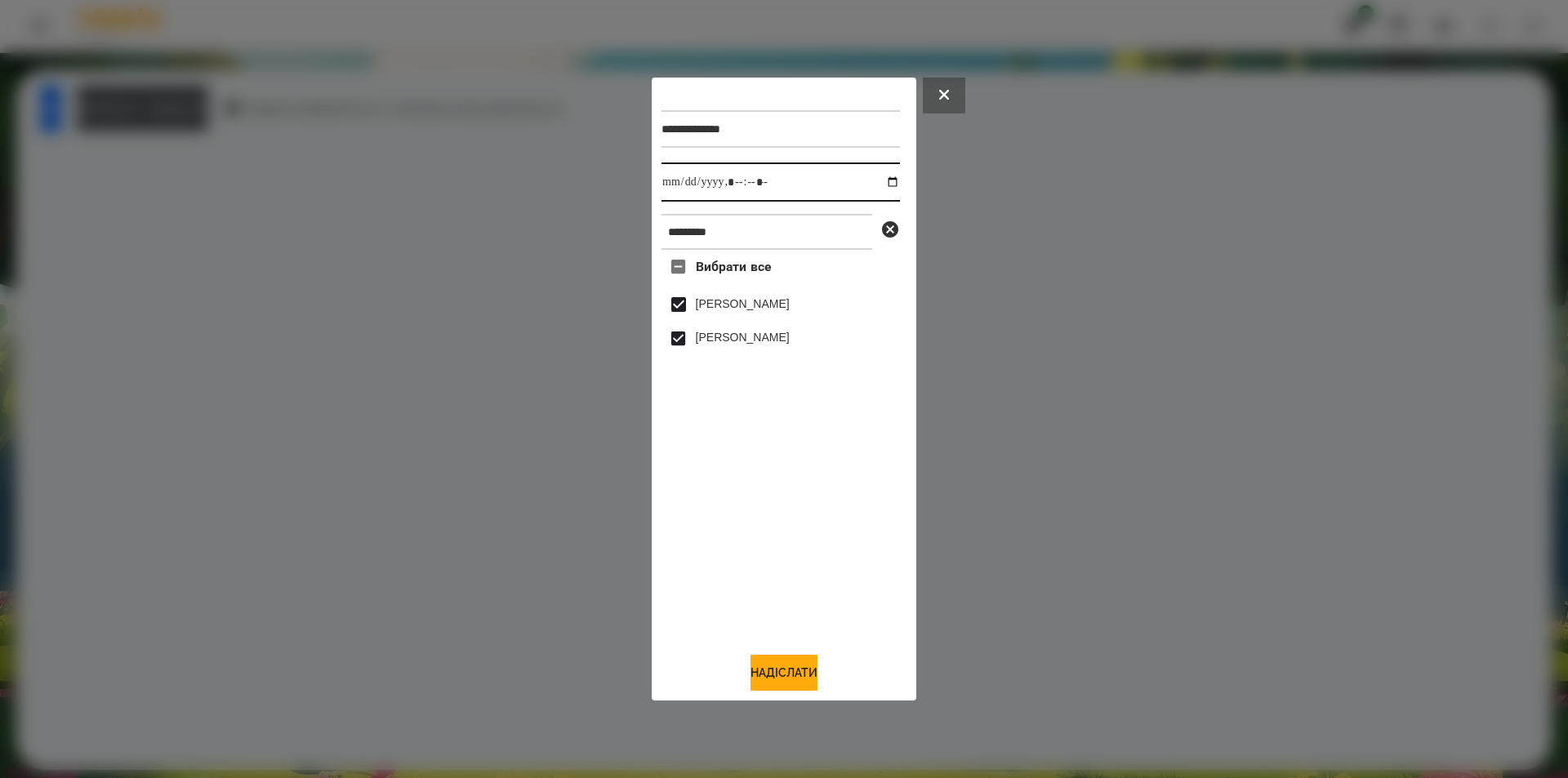
click at [876, 182] on input "datetime-local" at bounding box center [780, 182] width 238 height 39
type input "**********"
click at [778, 668] on button "Надіслати" at bounding box center [784, 672] width 67 height 36
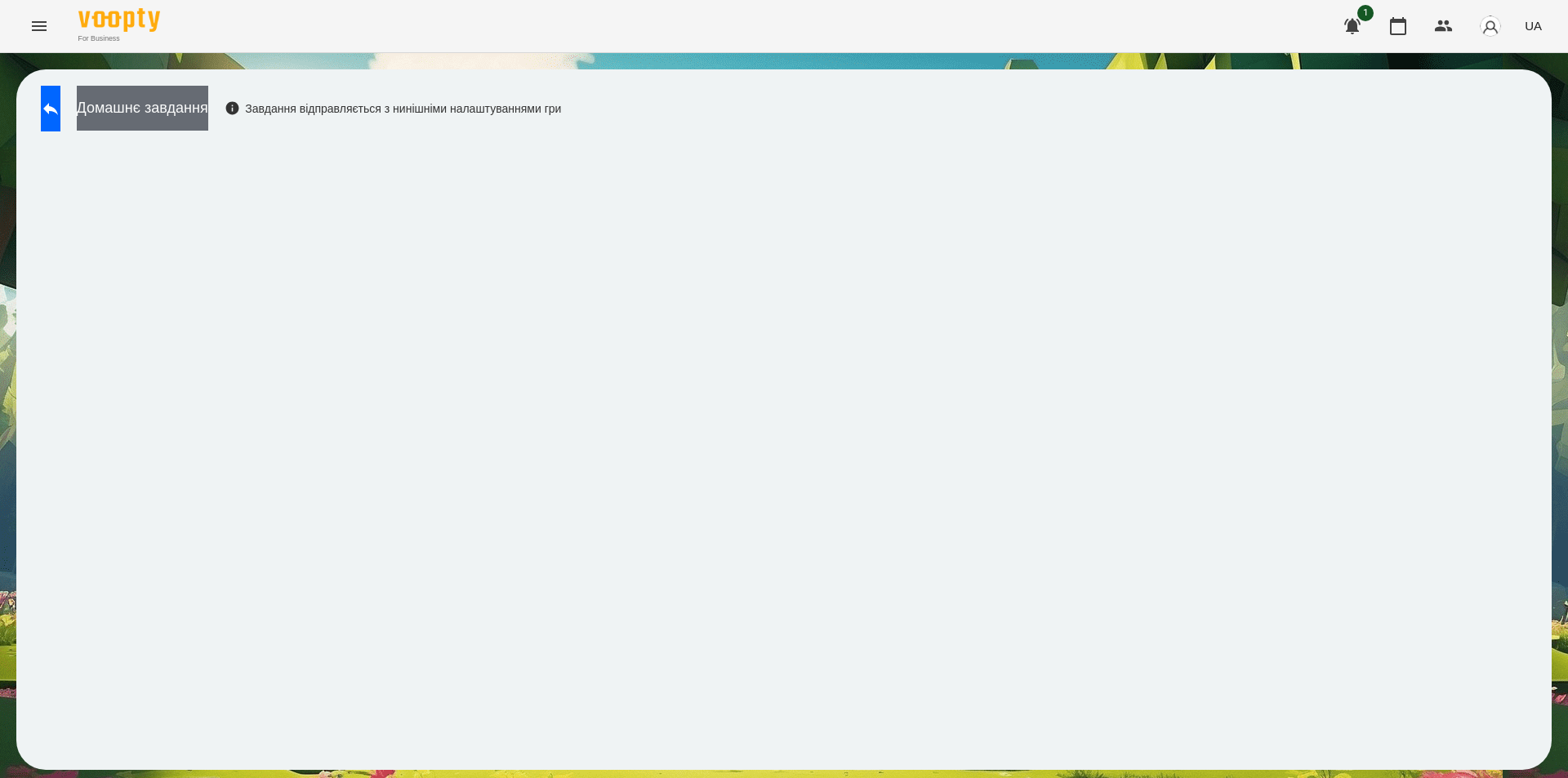
click at [169, 114] on button "Домашнє завдання" at bounding box center [142, 108] width 131 height 45
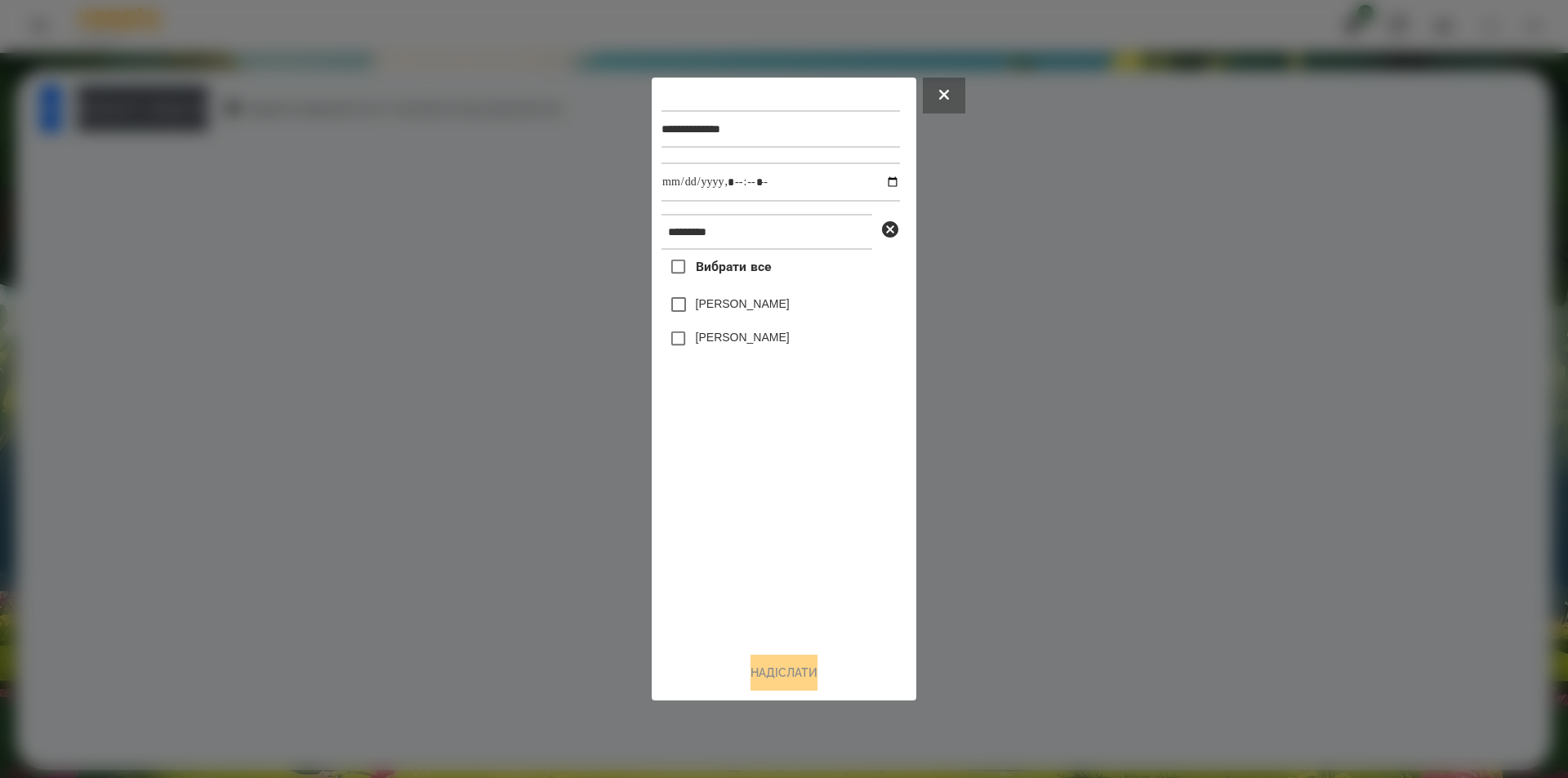
drag, startPoint x: 715, startPoint y: 265, endPoint x: 763, endPoint y: 211, distance: 72.2
click at [714, 265] on span "Вибрати все" at bounding box center [733, 266] width 76 height 19
click at [880, 179] on input "datetime-local" at bounding box center [780, 182] width 238 height 39
type input "**********"
click at [770, 500] on div "Вибрати все [PERSON_NAME] [PERSON_NAME]" at bounding box center [780, 444] width 238 height 389
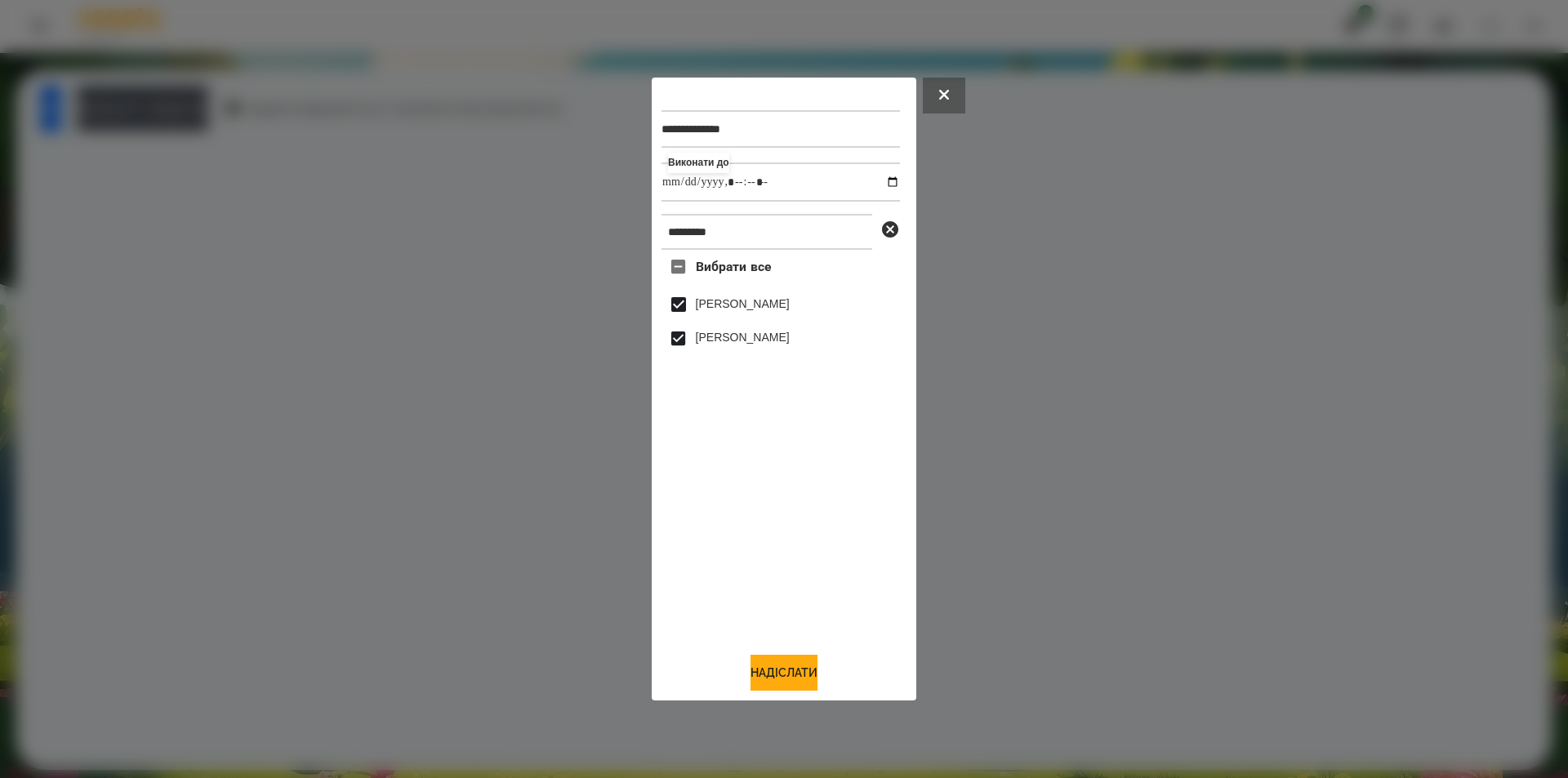
click at [888, 231] on icon at bounding box center [889, 229] width 19 height 19
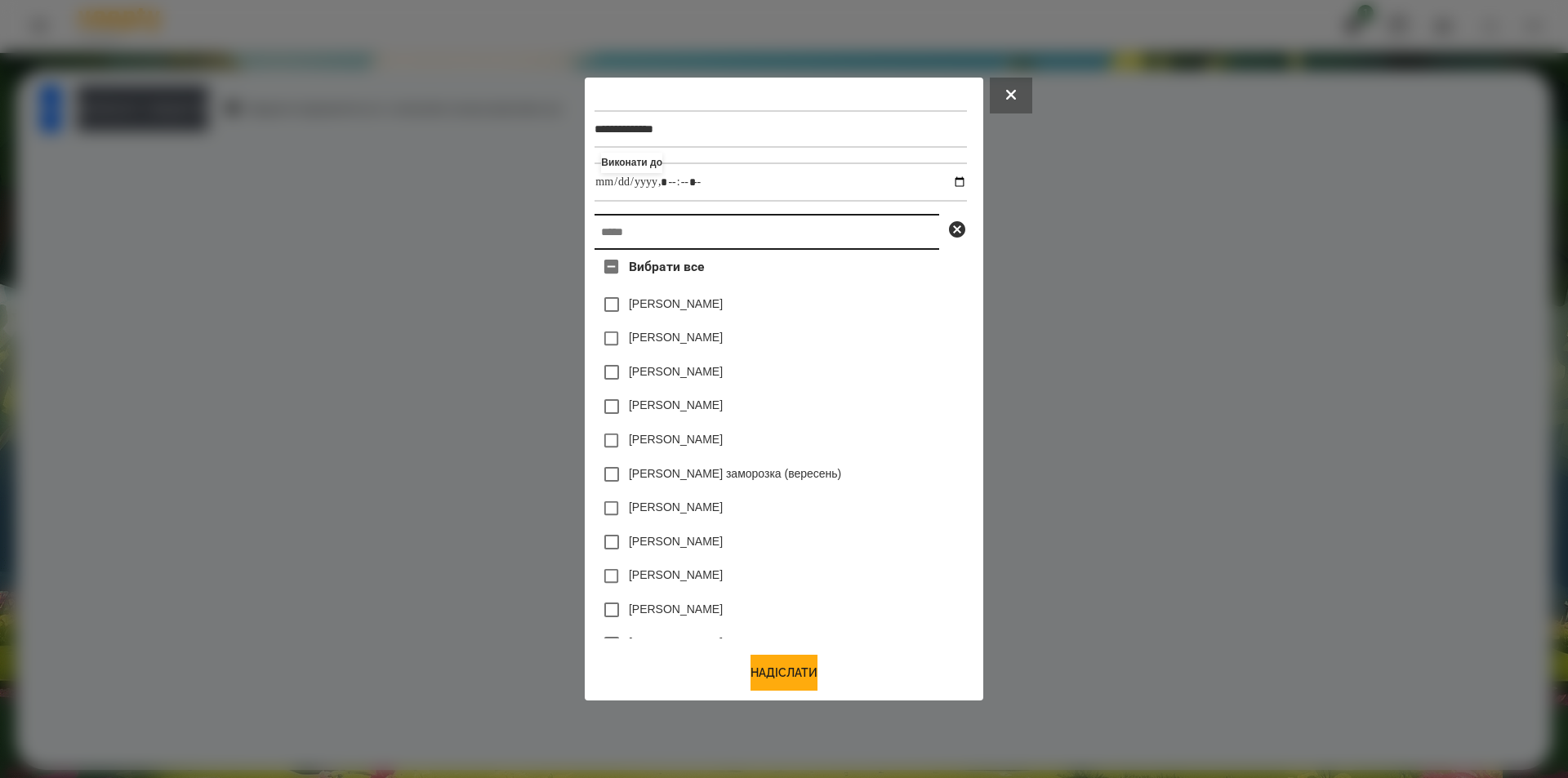
click at [856, 239] on input "text" at bounding box center [767, 232] width 345 height 36
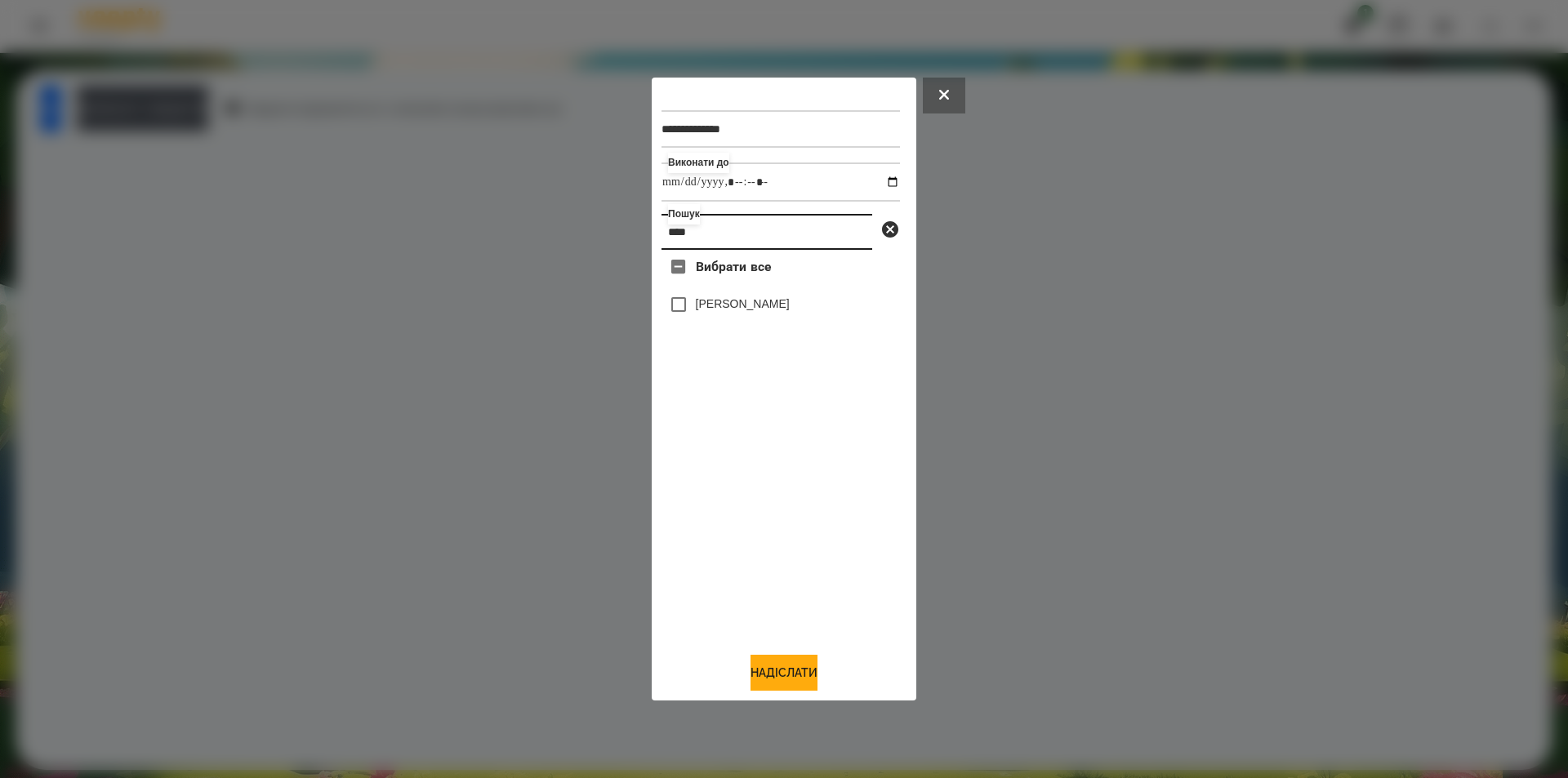
type input "****"
click at [729, 312] on label "[PERSON_NAME]" at bounding box center [742, 304] width 94 height 16
click at [797, 686] on button "Надіслати" at bounding box center [784, 672] width 67 height 36
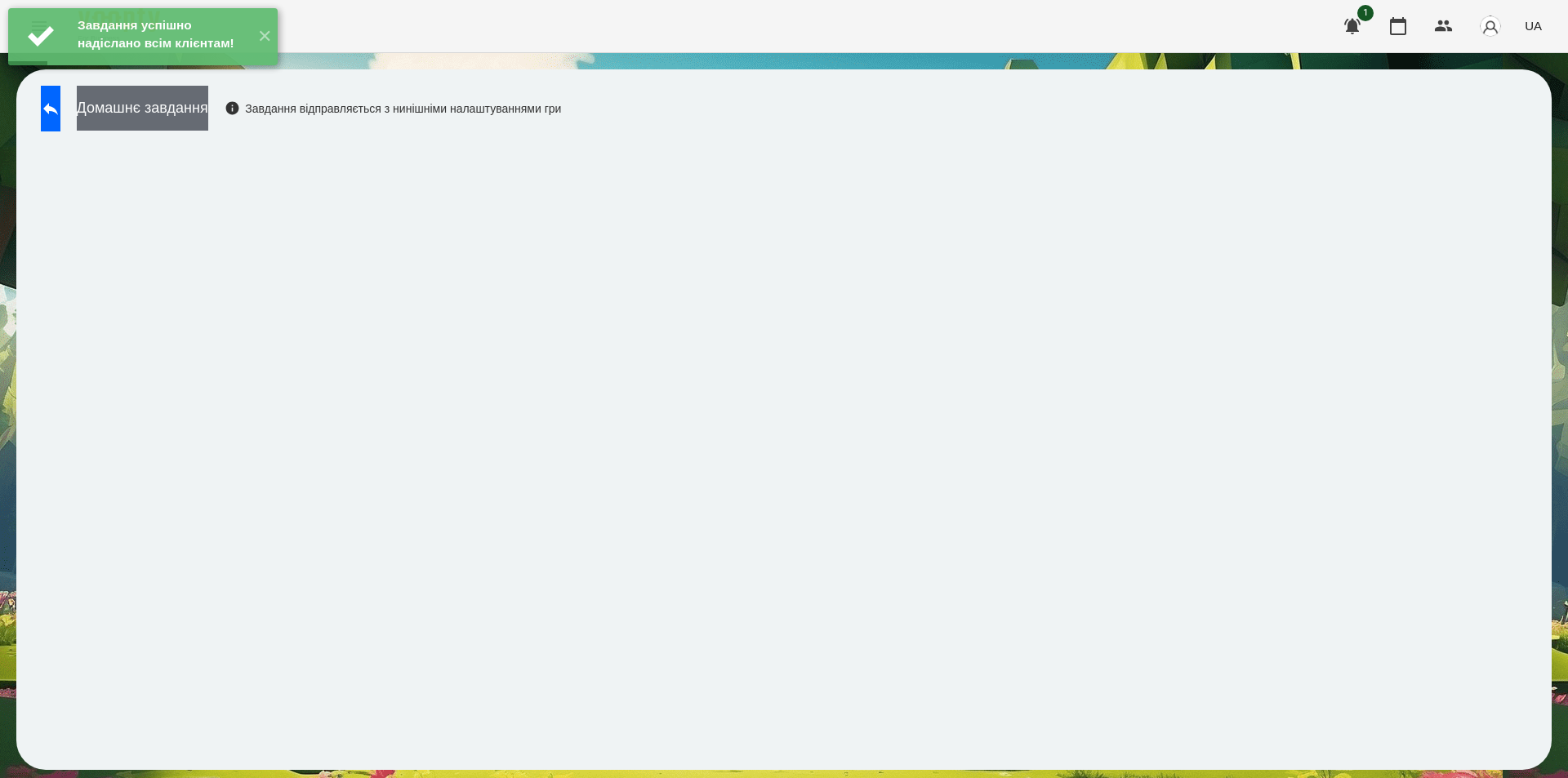
click at [208, 109] on button "Домашнє завдання" at bounding box center [142, 108] width 131 height 45
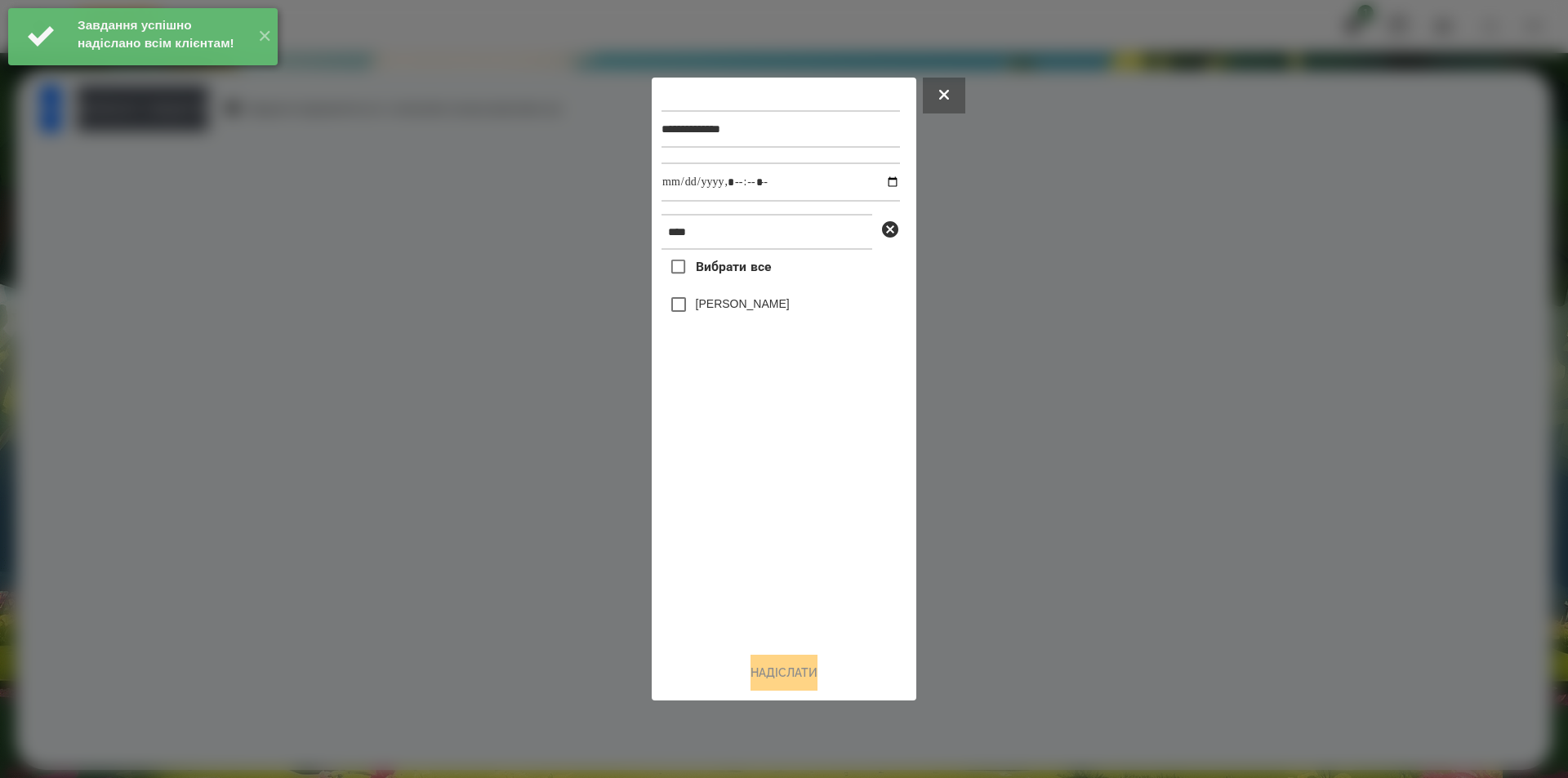
click at [742, 269] on span "Вибрати все" at bounding box center [733, 266] width 76 height 19
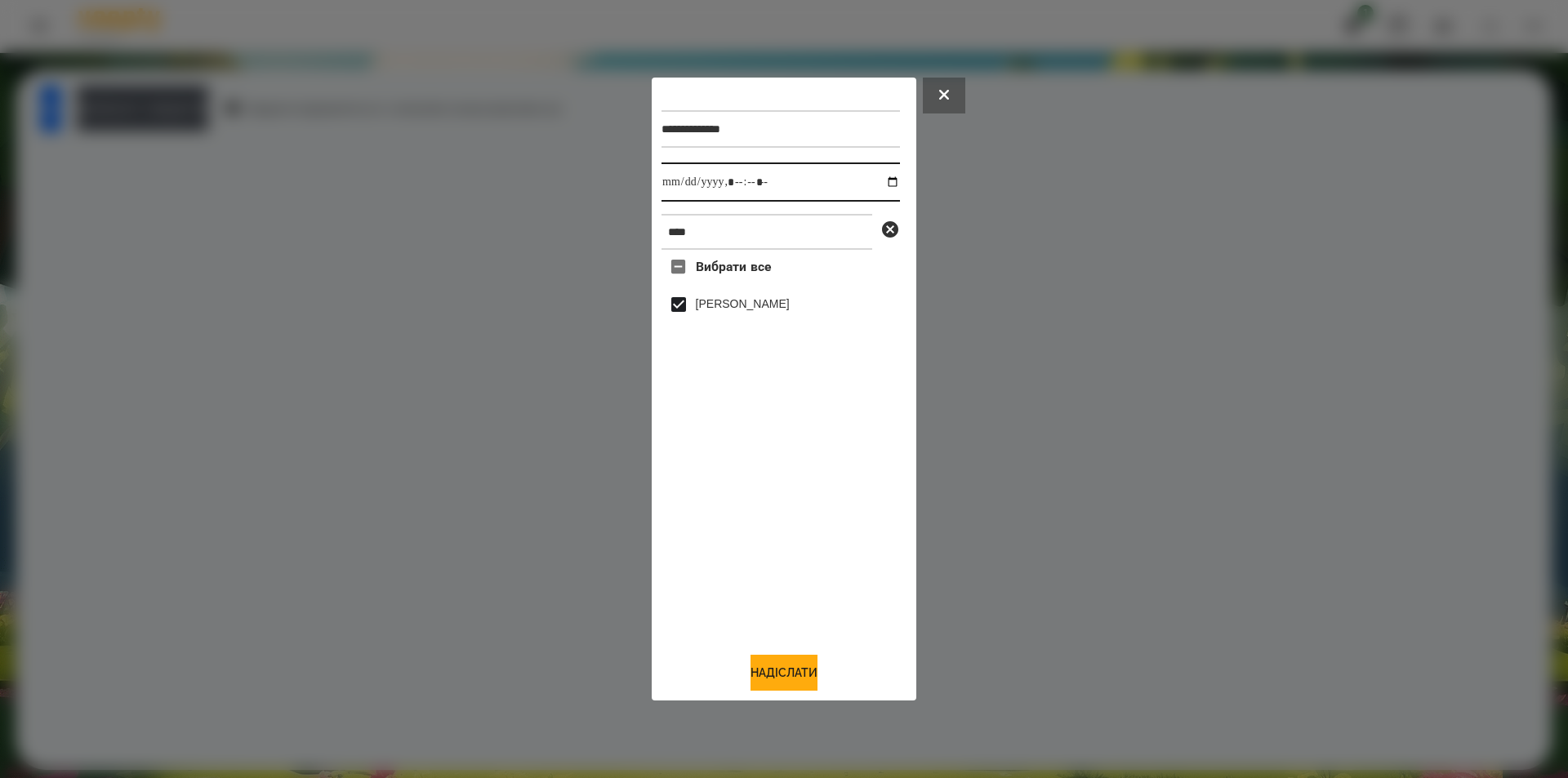
click at [888, 179] on input "datetime-local" at bounding box center [780, 182] width 238 height 39
click at [878, 182] on input "datetime-local" at bounding box center [780, 182] width 238 height 39
type input "**********"
click at [763, 677] on button "Надіслати" at bounding box center [784, 672] width 67 height 36
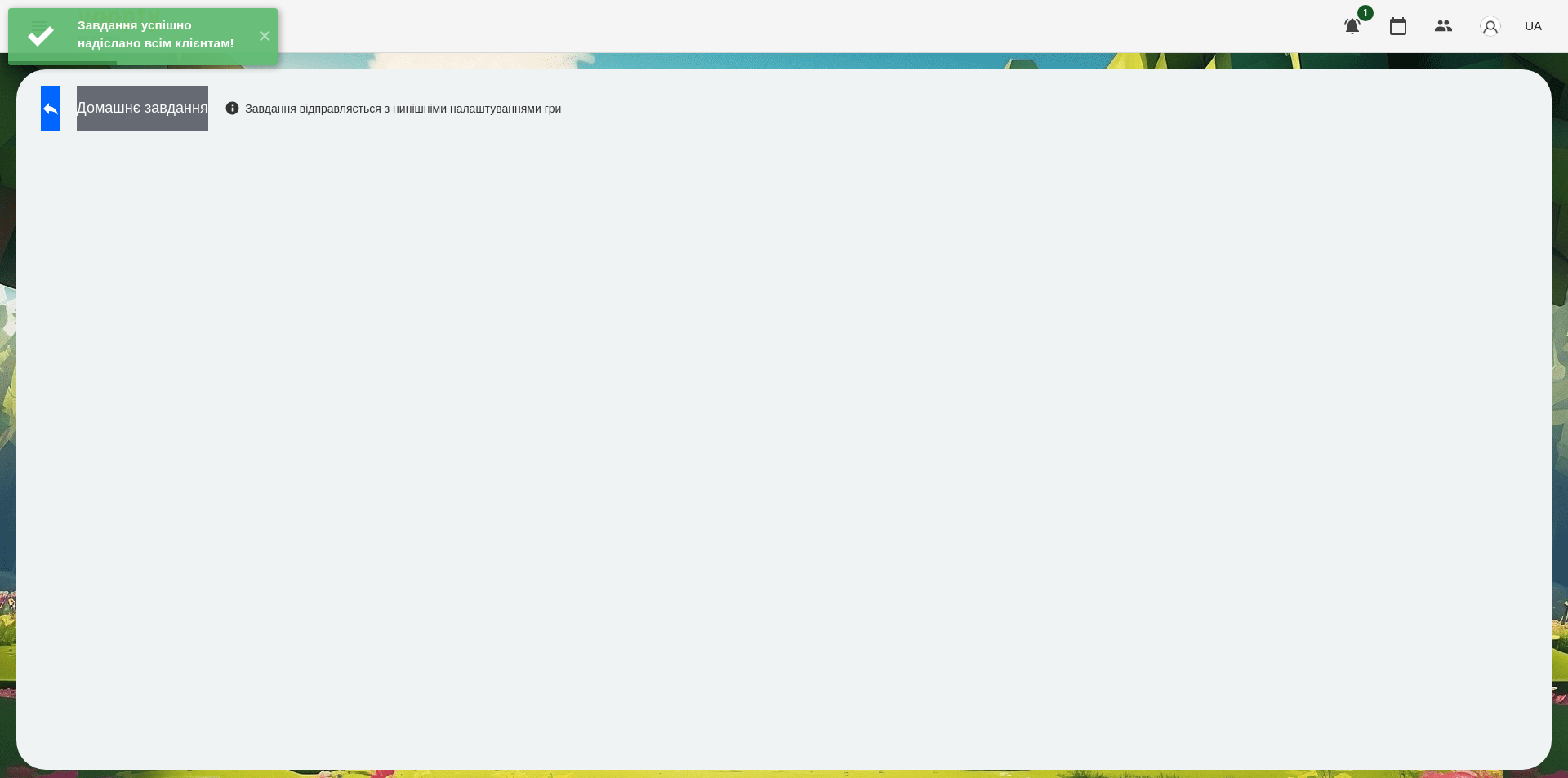
click at [208, 108] on button "Домашнє завдання" at bounding box center [142, 108] width 131 height 45
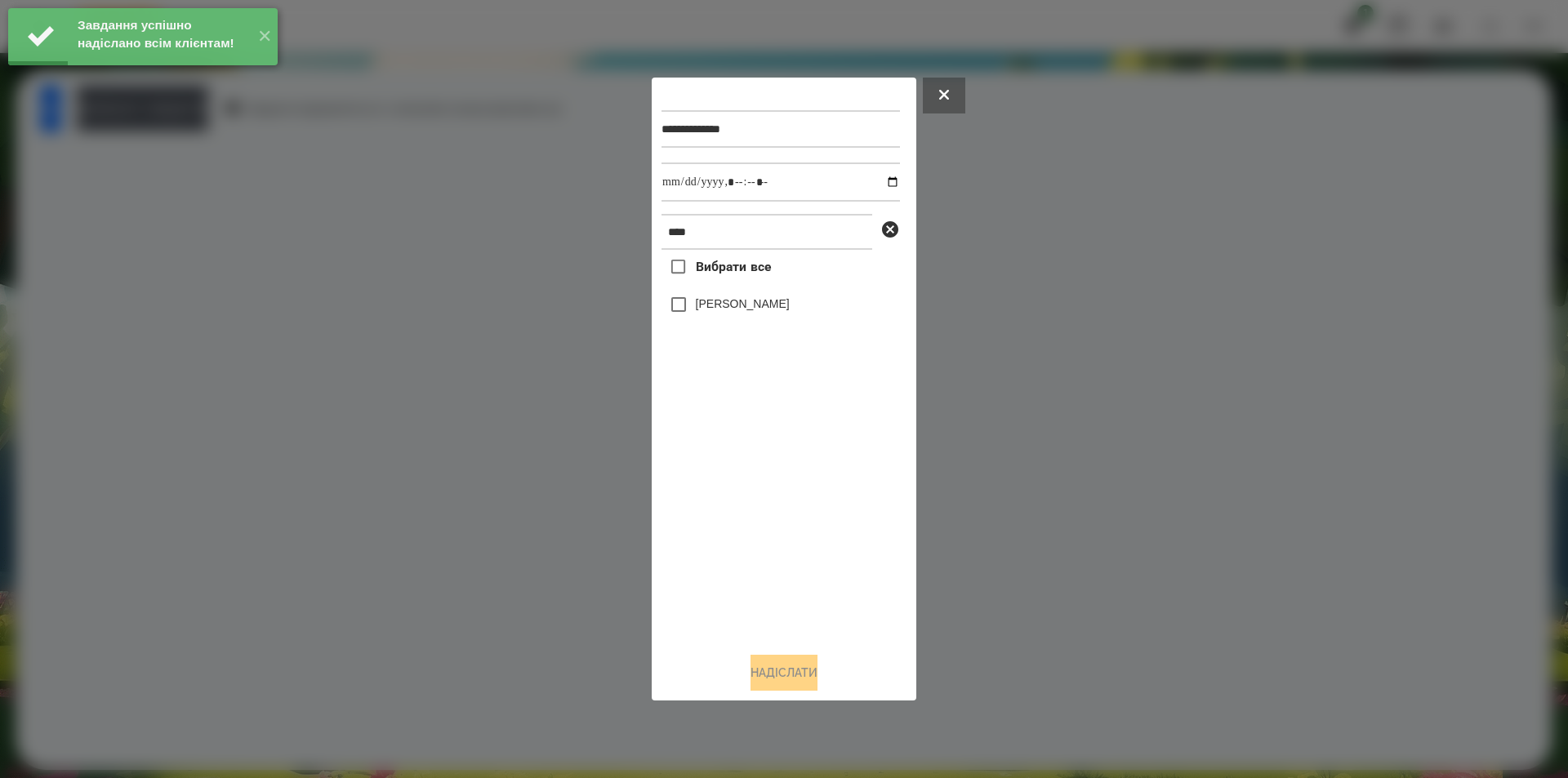
click at [721, 263] on span "Вибрати все" at bounding box center [733, 266] width 76 height 19
click at [876, 185] on input "datetime-local" at bounding box center [780, 182] width 238 height 39
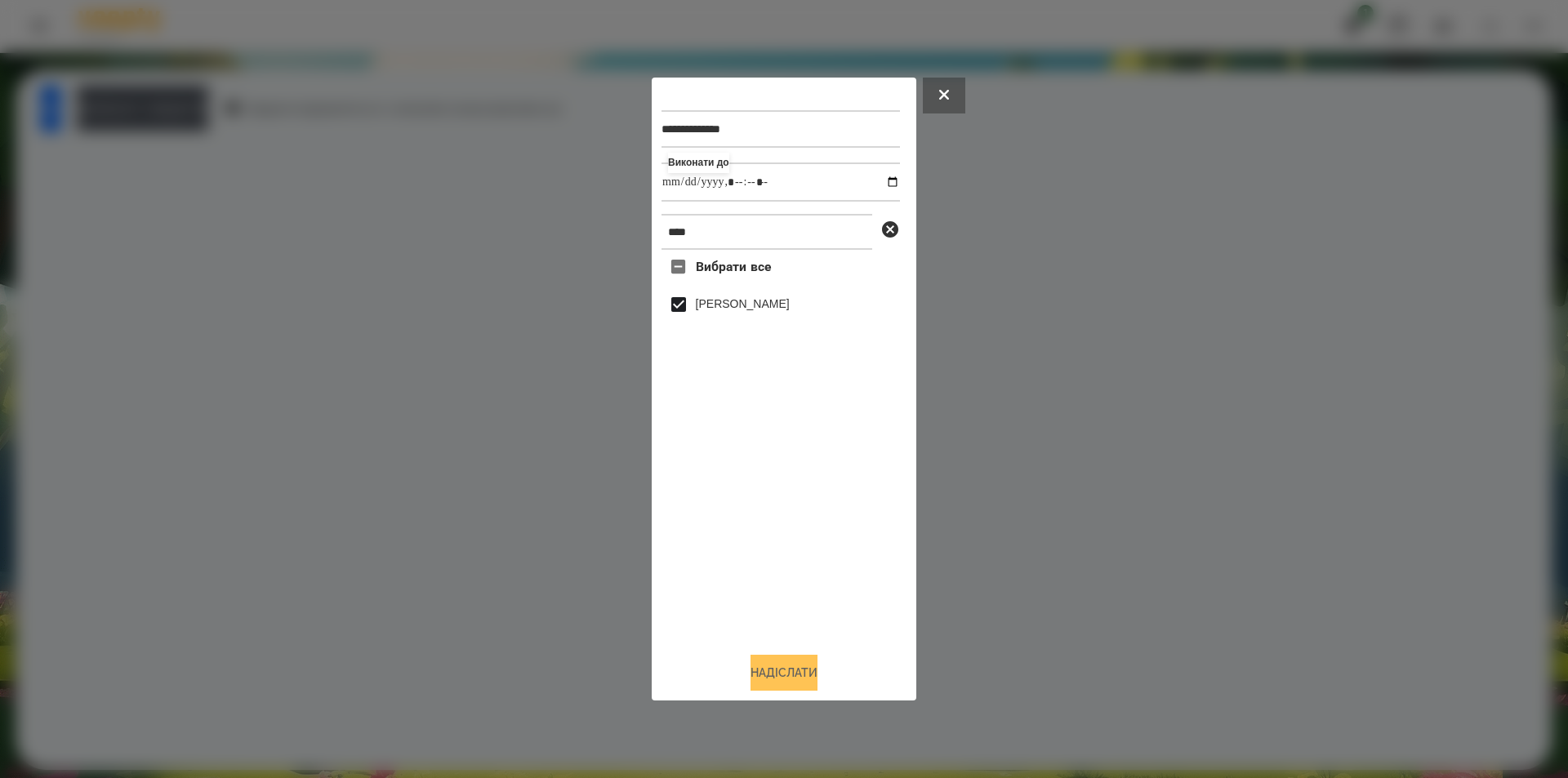
type input "**********"
click at [784, 671] on button "Надіслати" at bounding box center [784, 672] width 67 height 36
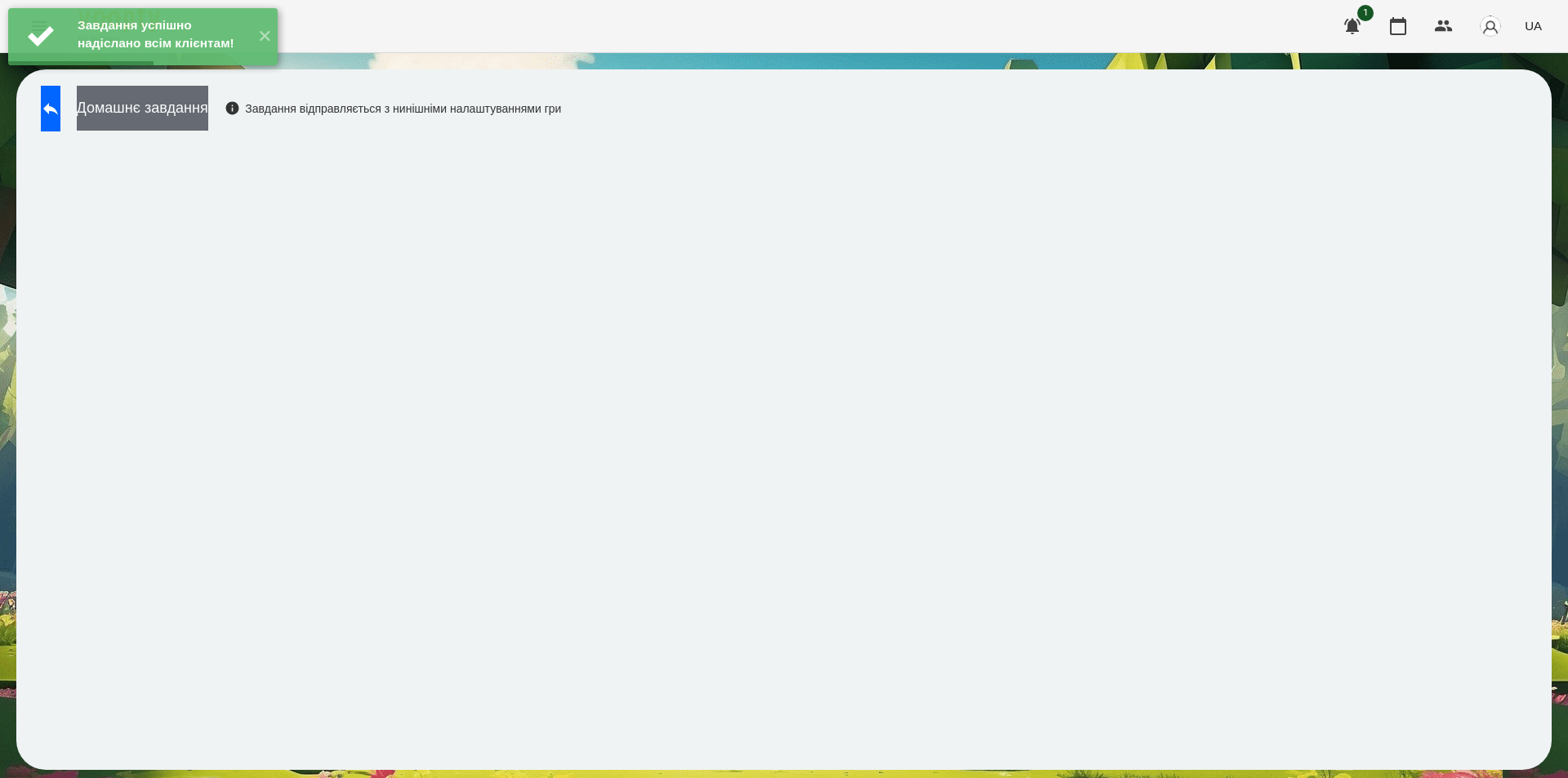
click at [201, 119] on button "Домашнє завдання" at bounding box center [142, 108] width 131 height 45
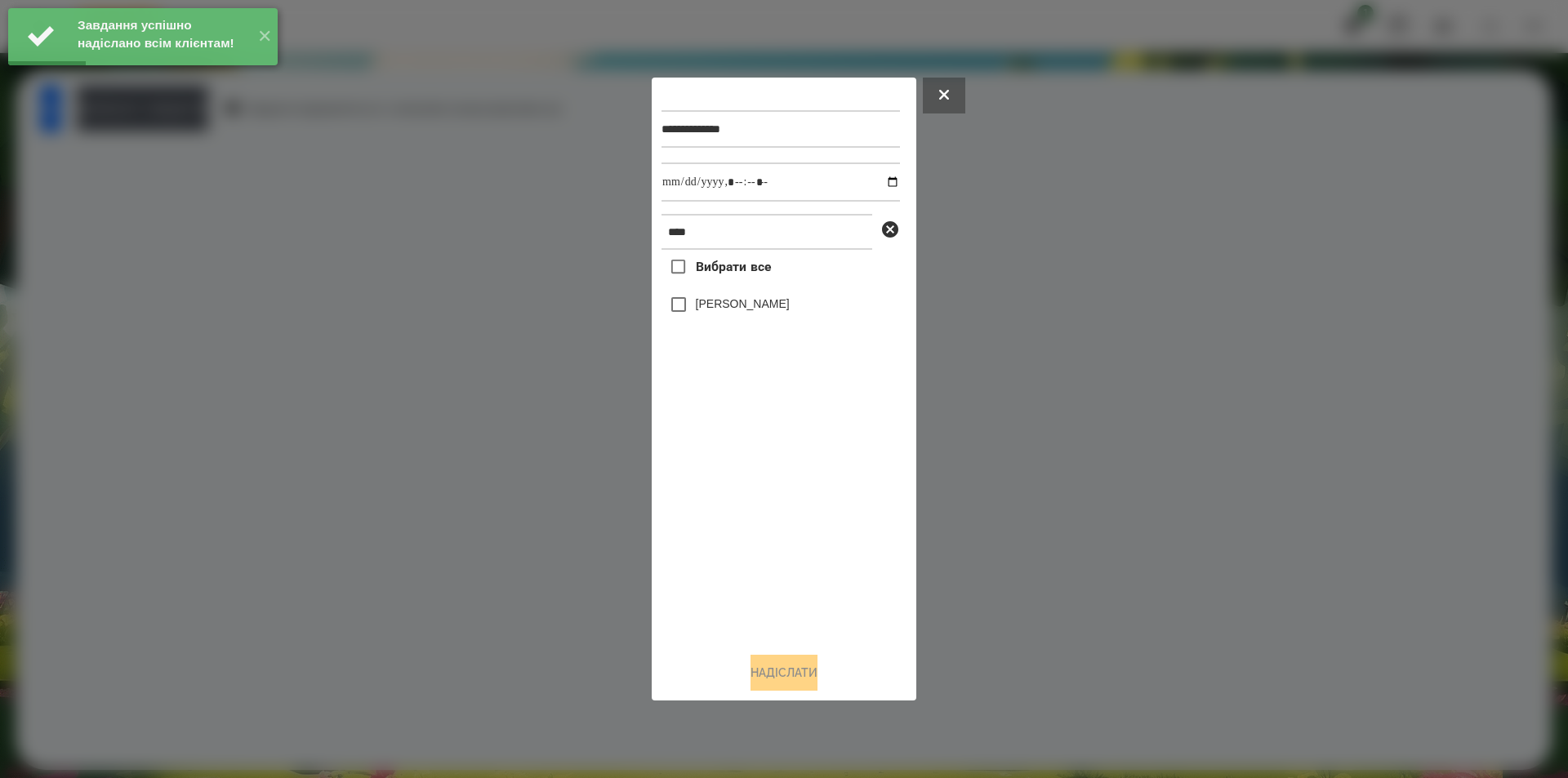
click at [722, 308] on label "[PERSON_NAME]" at bounding box center [742, 304] width 94 height 16
click at [876, 182] on input "datetime-local" at bounding box center [780, 182] width 238 height 39
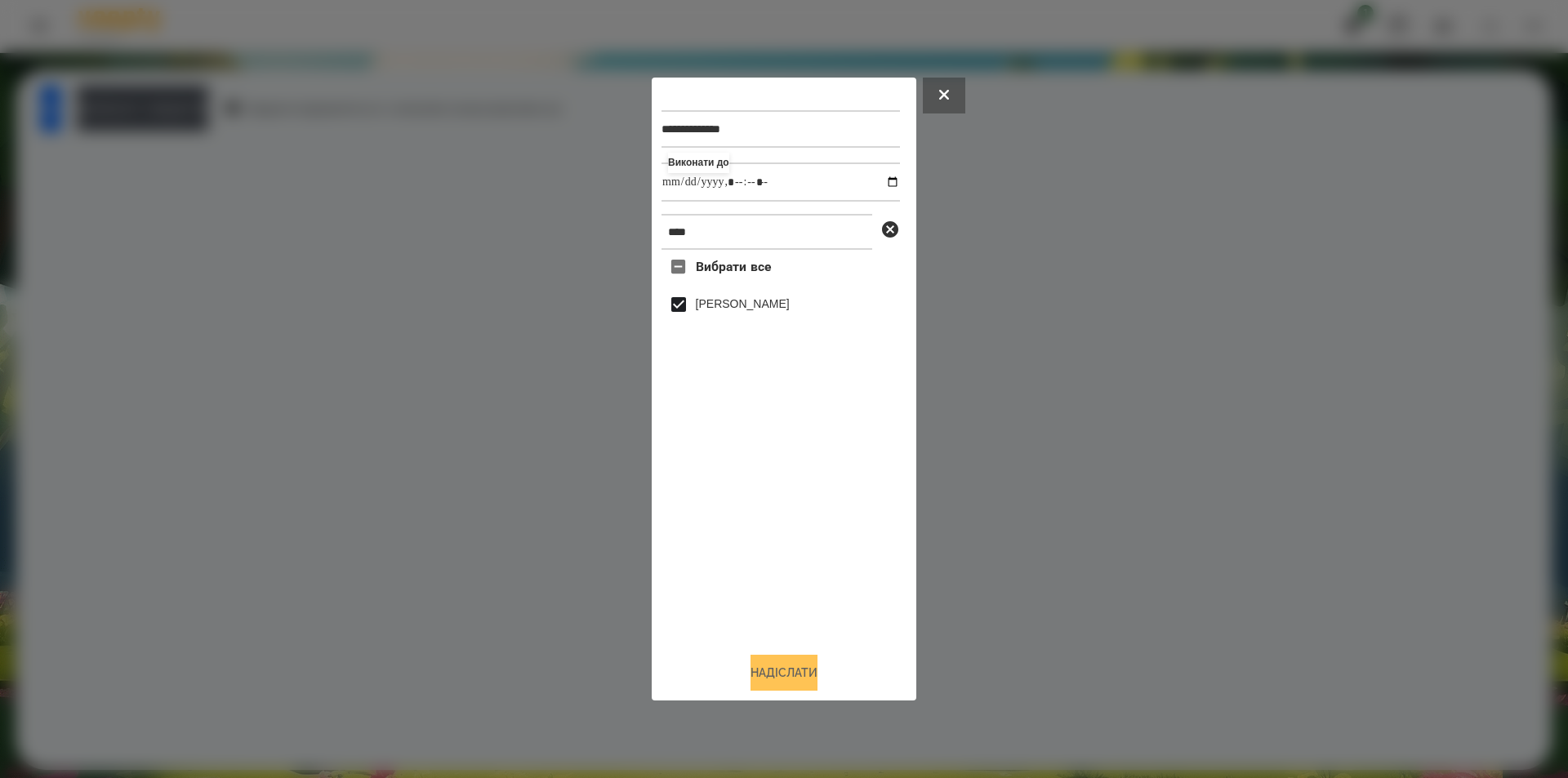
type input "**********"
click at [763, 684] on button "Надіслати" at bounding box center [784, 672] width 67 height 36
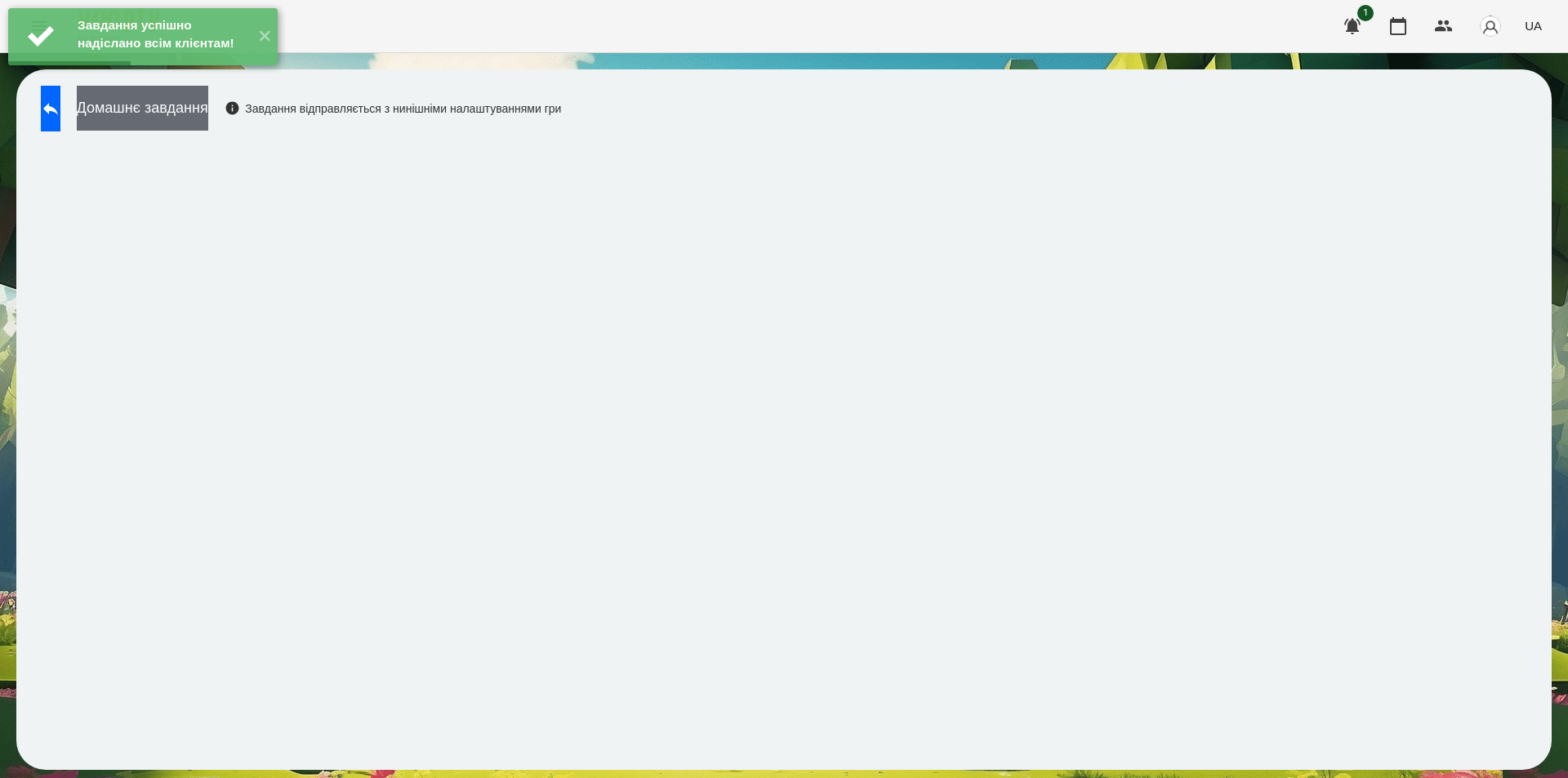
click at [208, 116] on button "Домашнє завдання" at bounding box center [142, 108] width 131 height 45
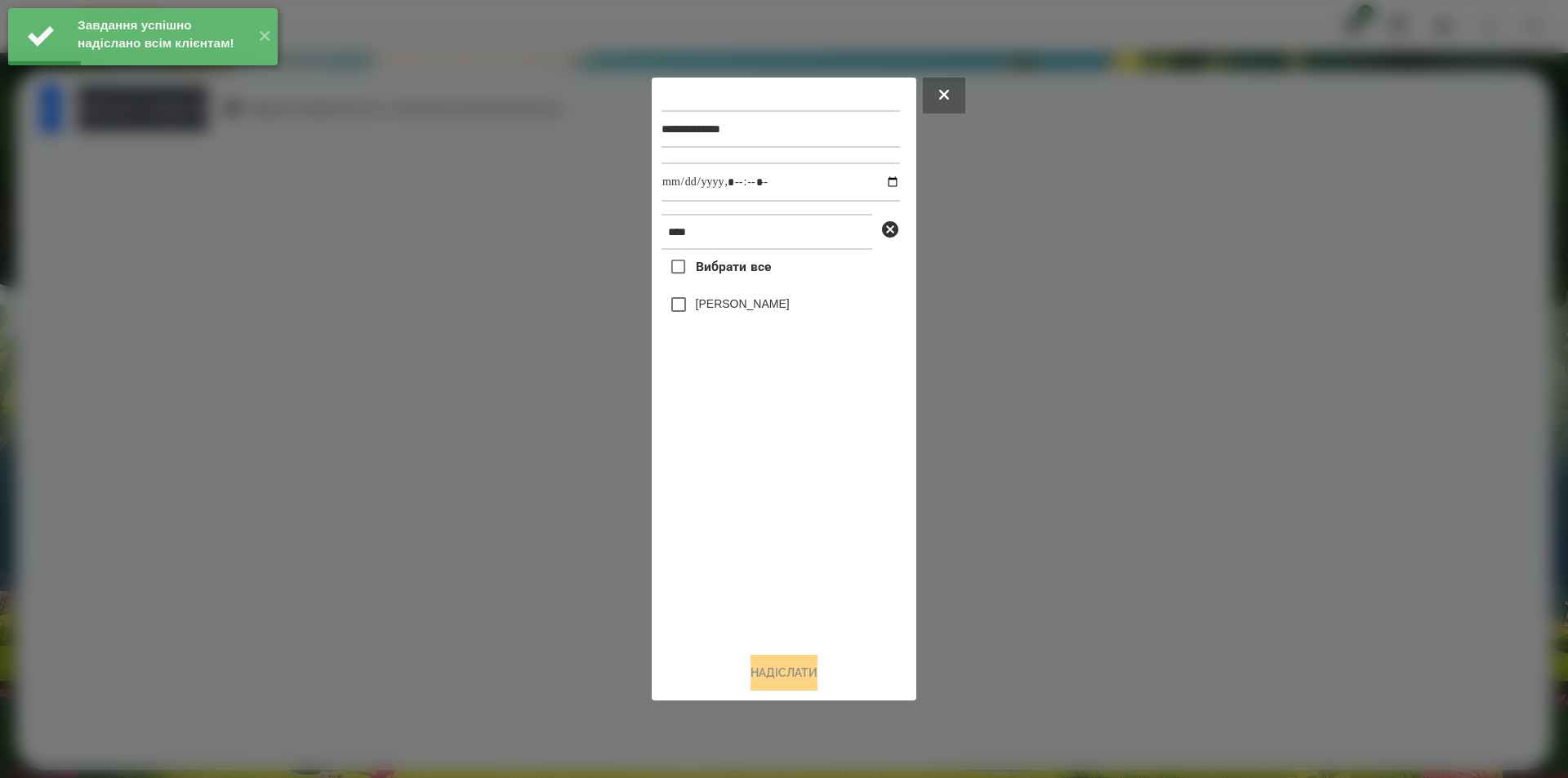
click at [731, 311] on label "[PERSON_NAME]" at bounding box center [742, 304] width 94 height 16
click at [875, 183] on input "datetime-local" at bounding box center [780, 182] width 238 height 39
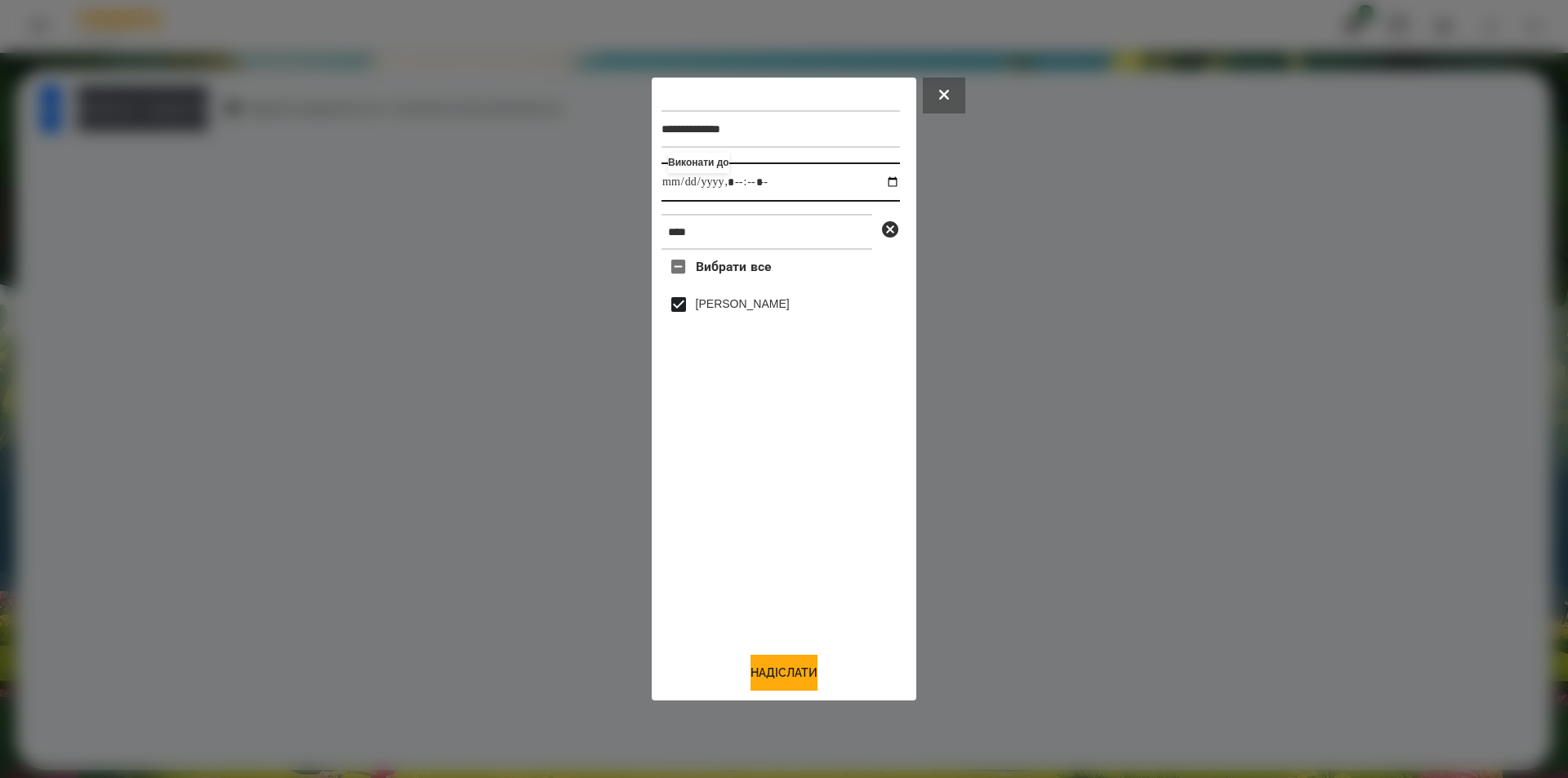
type input "**********"
click at [773, 696] on div "**********" at bounding box center [784, 389] width 265 height 624
click at [783, 679] on button "Надіслати" at bounding box center [784, 672] width 67 height 36
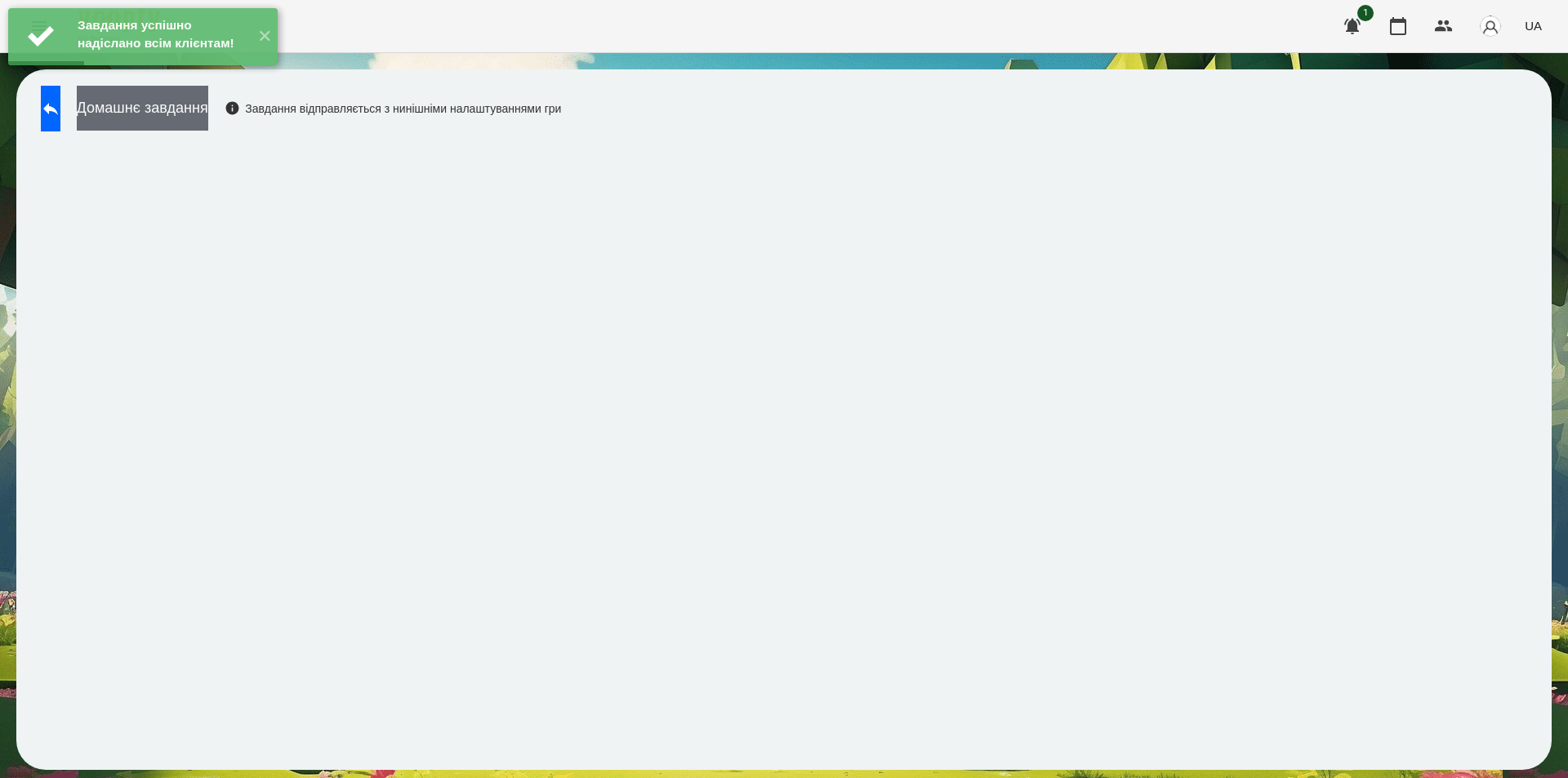
click at [208, 113] on button "Домашнє завдання" at bounding box center [142, 108] width 131 height 45
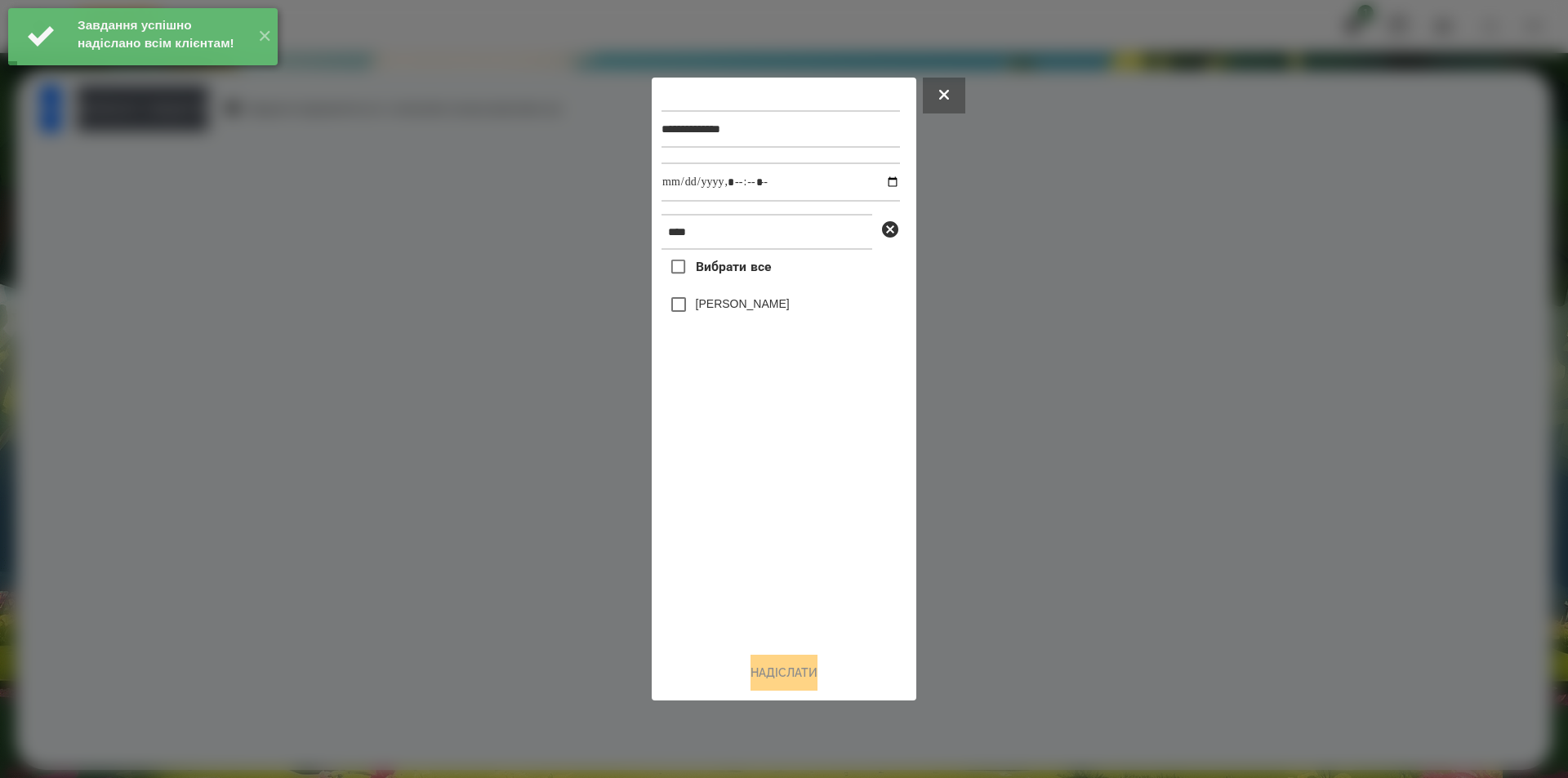
drag, startPoint x: 768, startPoint y: 306, endPoint x: 767, endPoint y: 297, distance: 9.1
click at [766, 306] on label "[PERSON_NAME]" at bounding box center [742, 304] width 94 height 16
click at [882, 182] on input "datetime-local" at bounding box center [780, 182] width 238 height 39
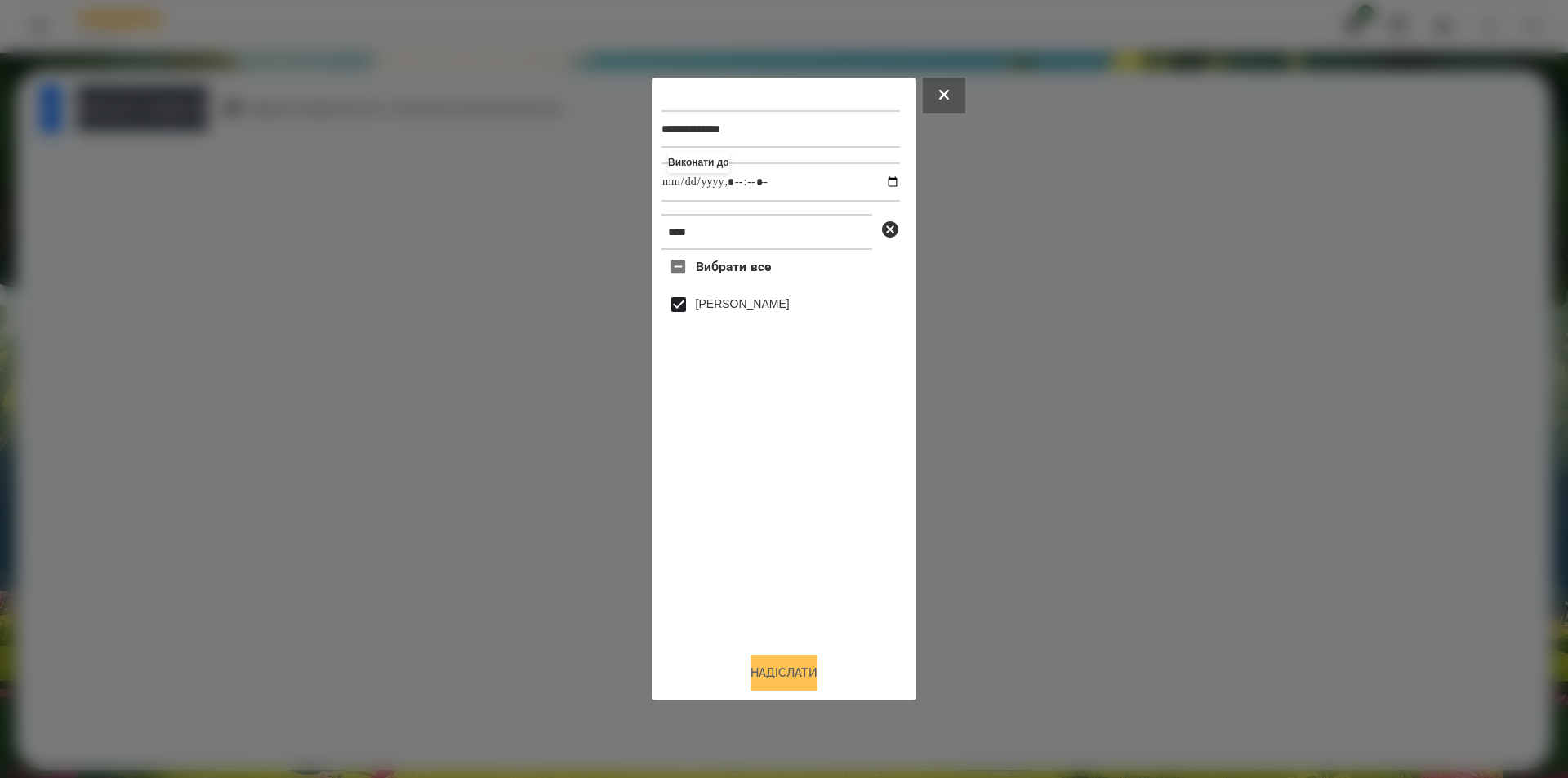
type input "**********"
click at [768, 690] on button "Надіслати" at bounding box center [784, 672] width 67 height 36
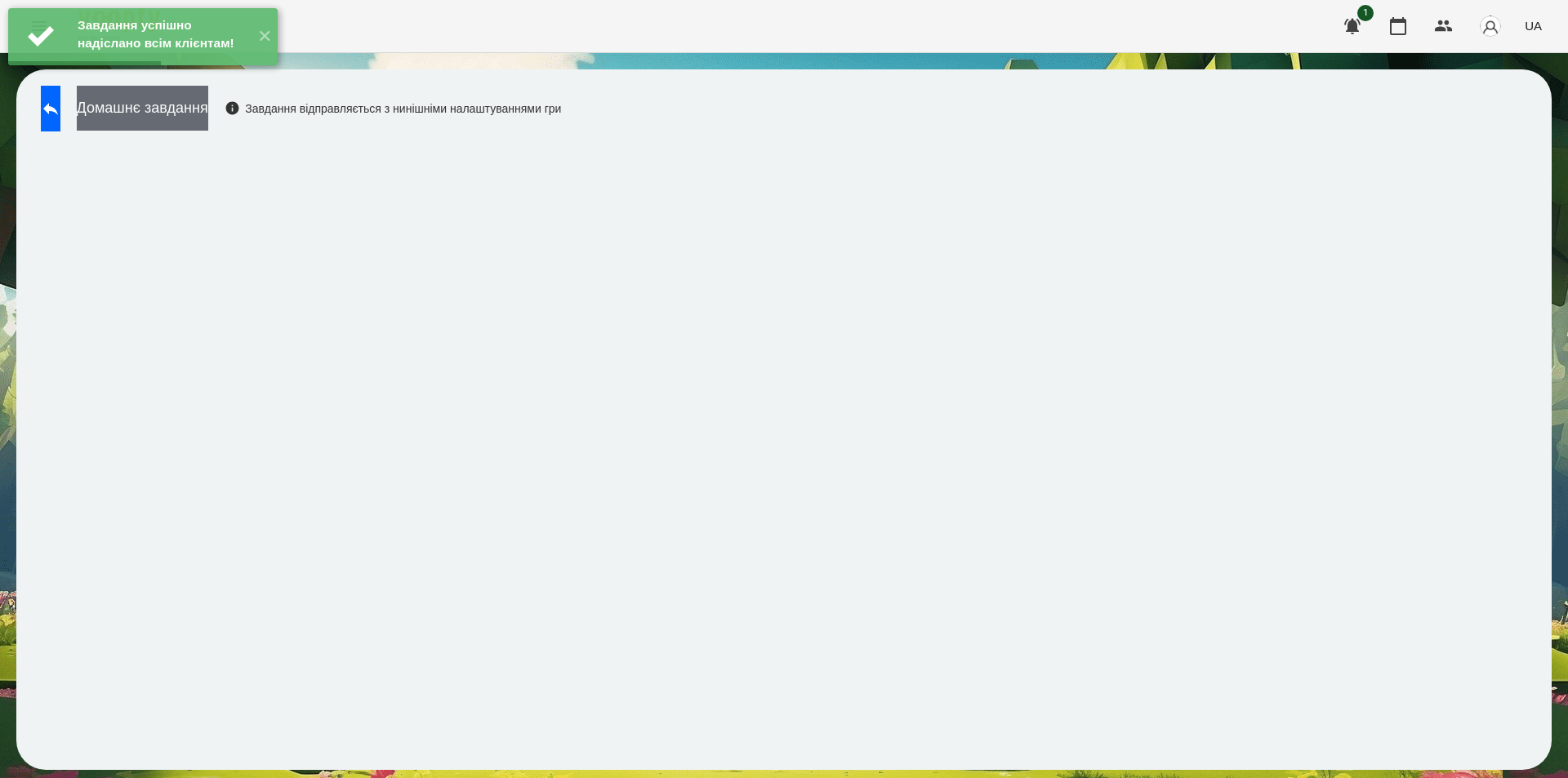
click at [208, 106] on button "Домашнє завдання" at bounding box center [142, 108] width 131 height 45
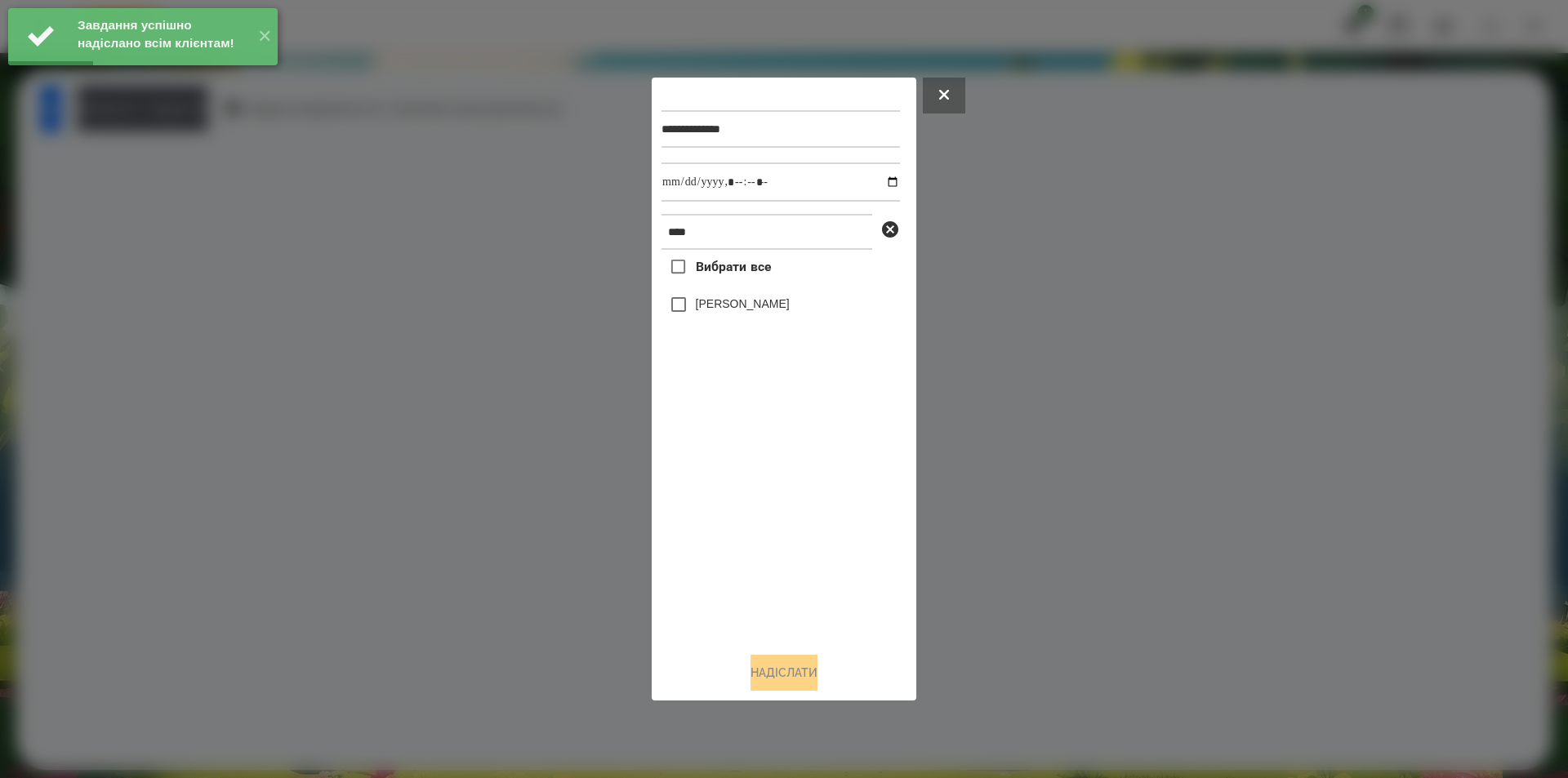
click at [772, 308] on label "[PERSON_NAME]" at bounding box center [742, 304] width 94 height 16
click at [883, 176] on input "datetime-local" at bounding box center [780, 182] width 238 height 39
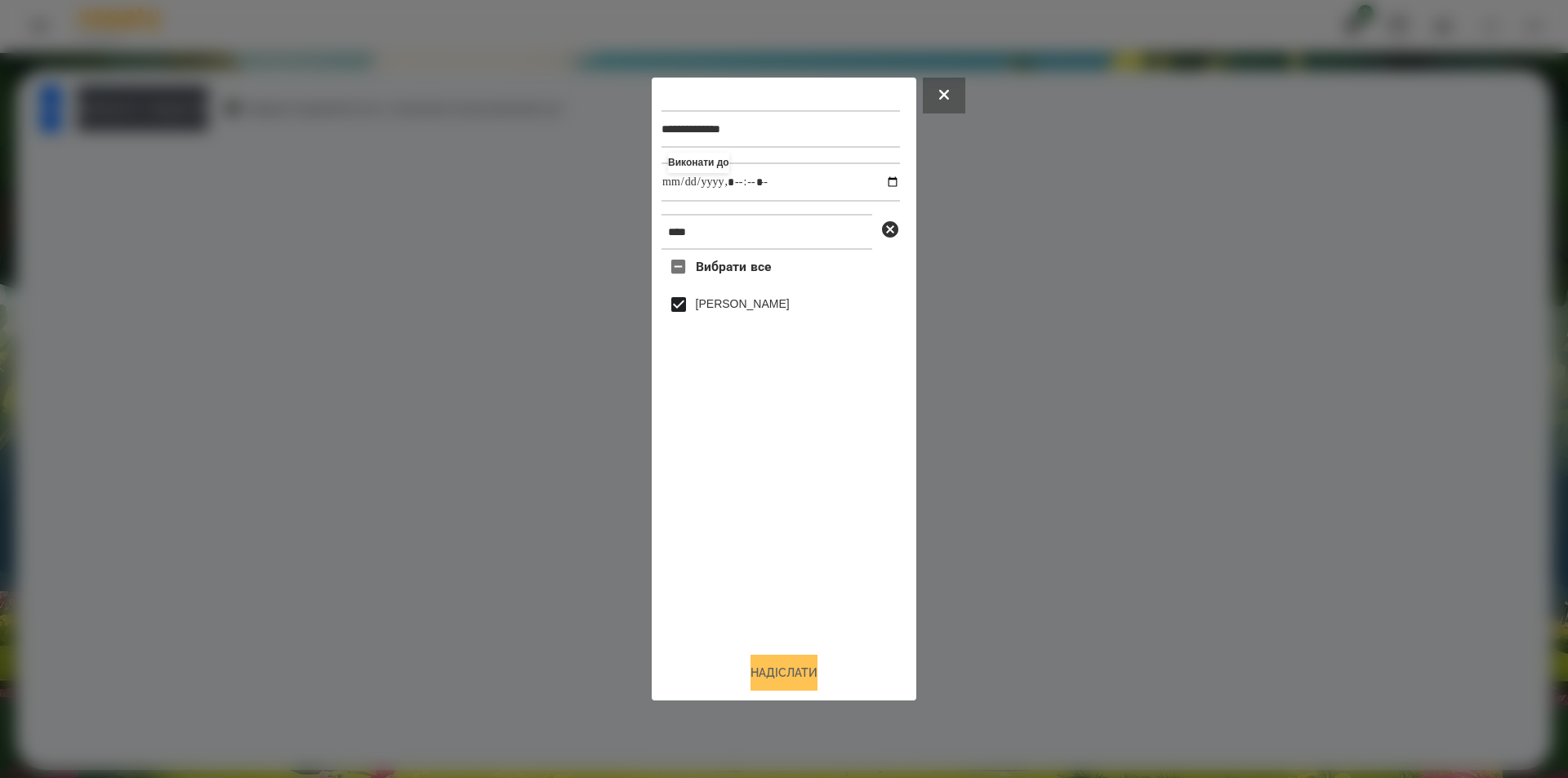
type input "**********"
click at [773, 671] on button "Надіслати" at bounding box center [784, 672] width 67 height 36
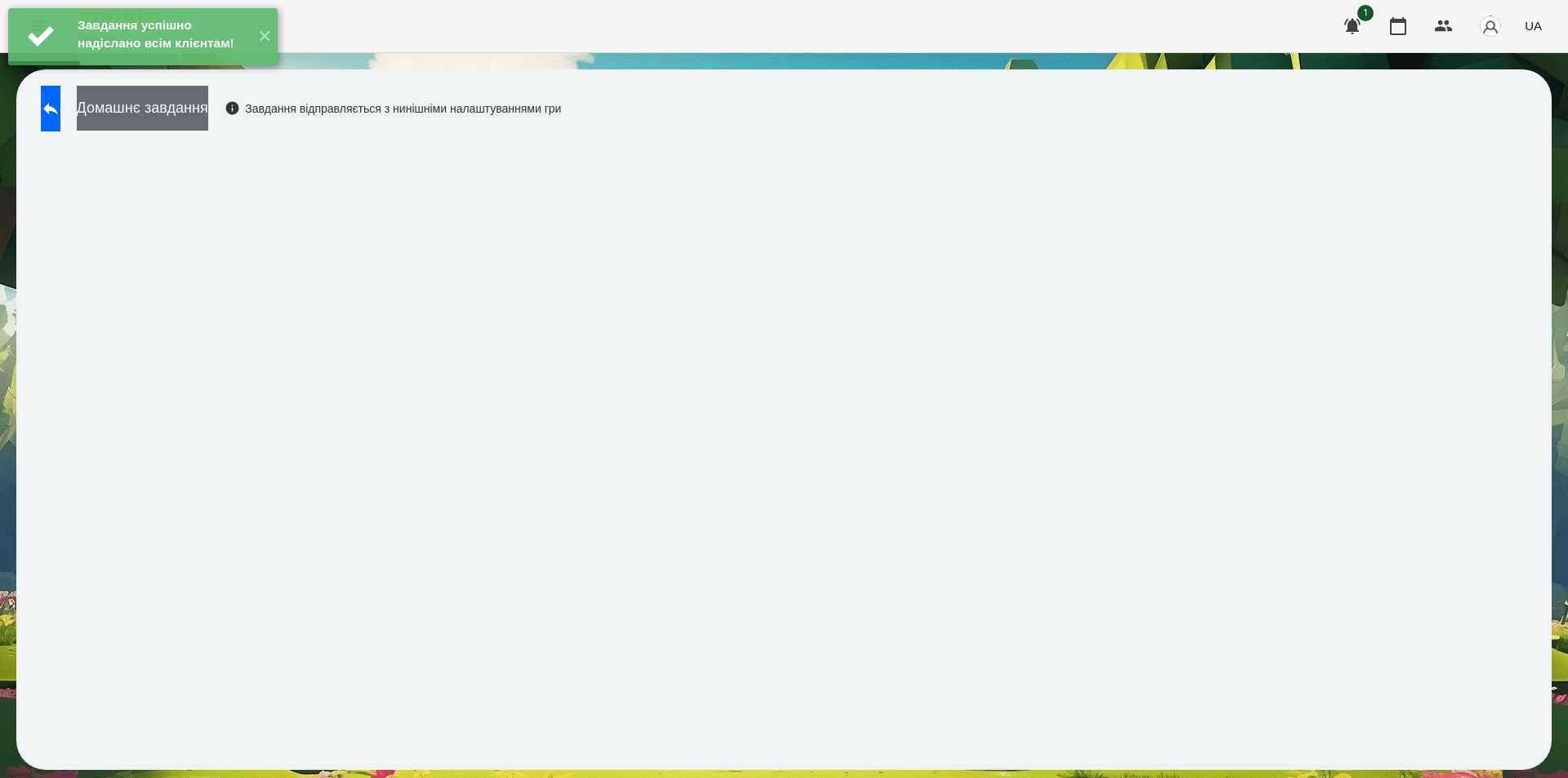
click at [196, 107] on button "Домашнє завдання" at bounding box center [142, 108] width 131 height 45
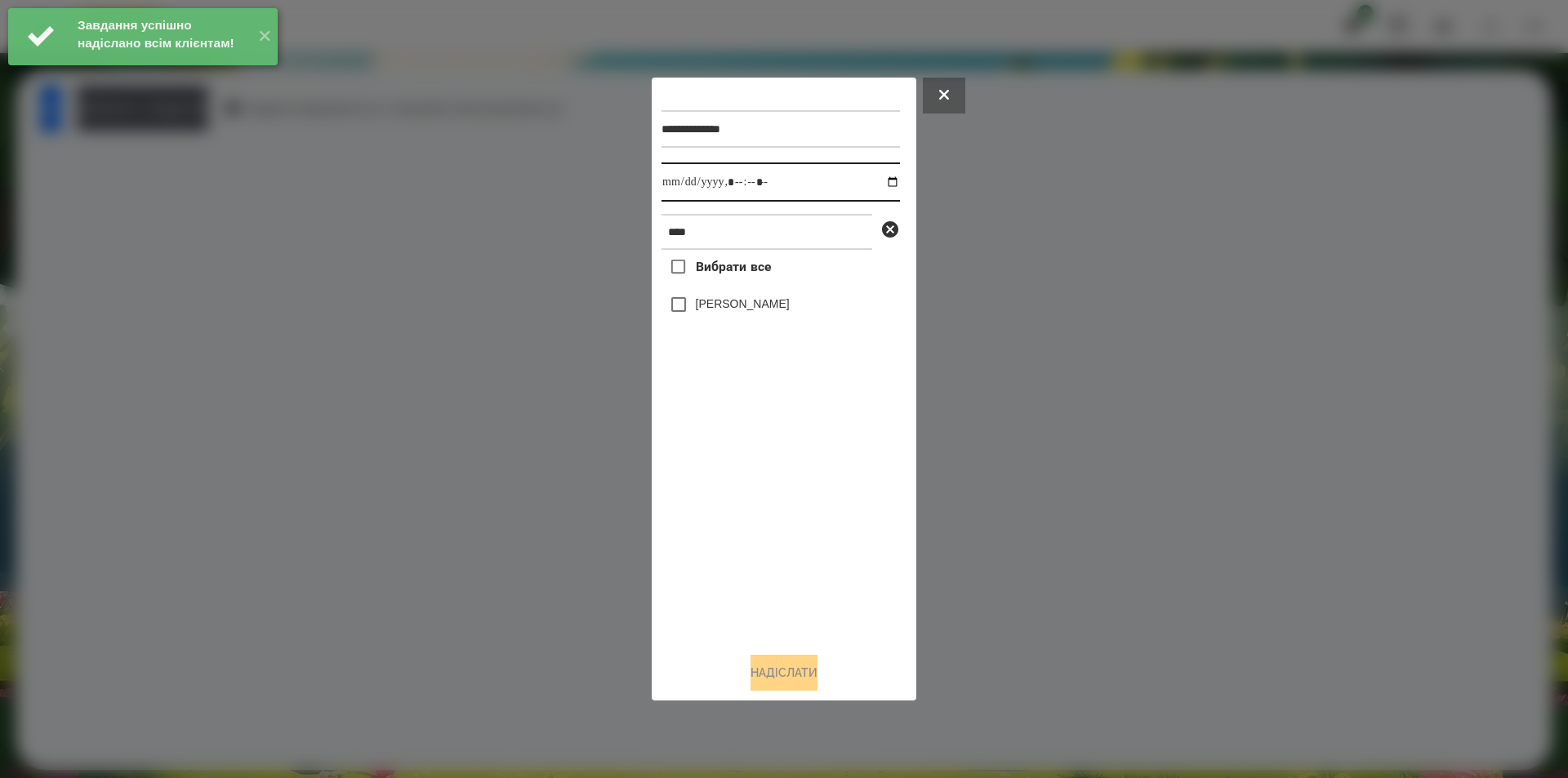
drag, startPoint x: 886, startPoint y: 182, endPoint x: 854, endPoint y: 201, distance: 37.2
click at [885, 182] on input "datetime-local" at bounding box center [780, 182] width 238 height 39
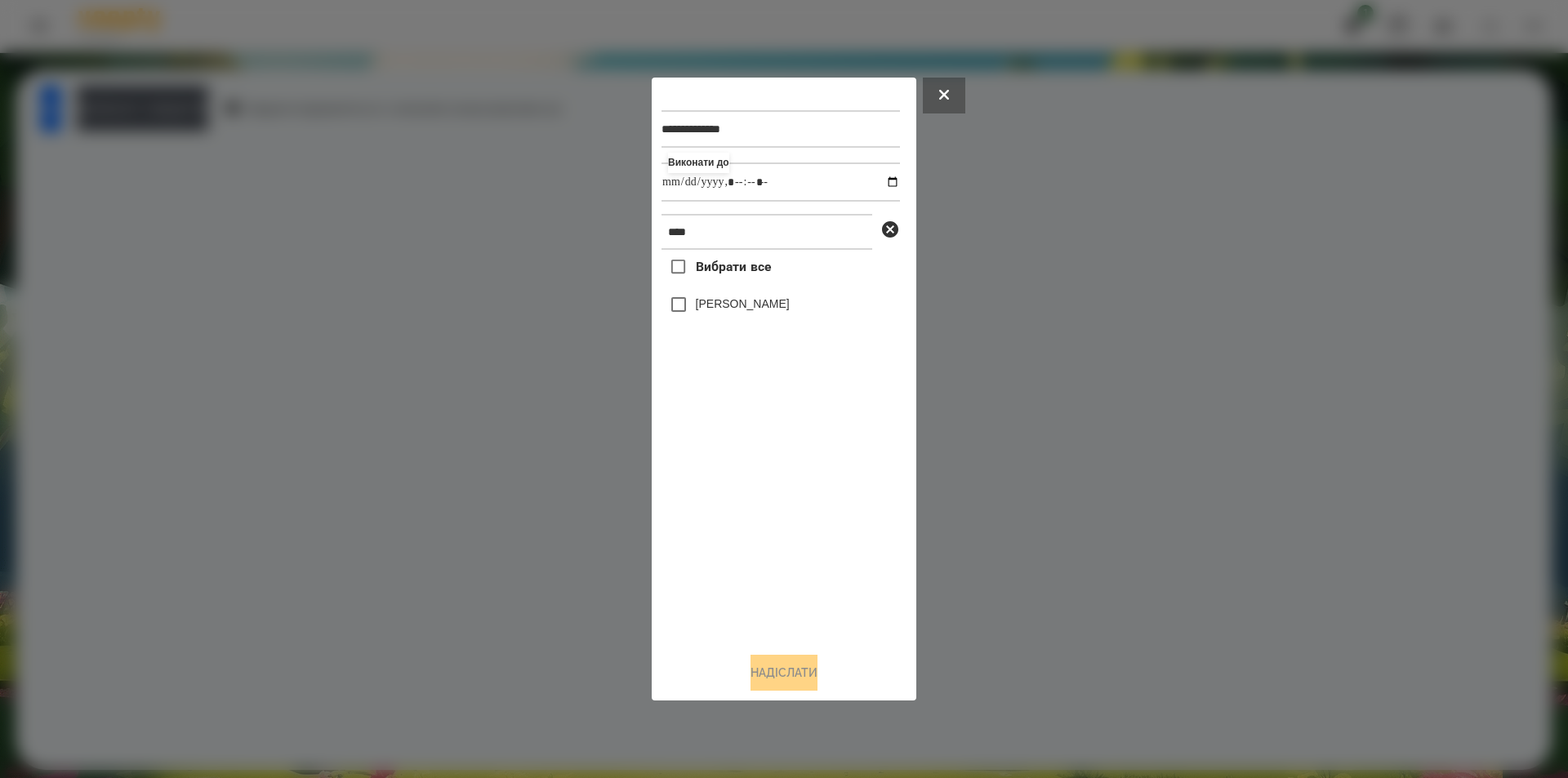
type input "**********"
drag, startPoint x: 805, startPoint y: 539, endPoint x: 763, endPoint y: 351, distance: 192.6
click at [804, 533] on div "Вибрати все [PERSON_NAME]" at bounding box center [780, 444] width 238 height 389
click at [733, 260] on label "Вибрати все" at bounding box center [716, 267] width 109 height 35
click at [780, 676] on button "Надіслати" at bounding box center [784, 672] width 67 height 36
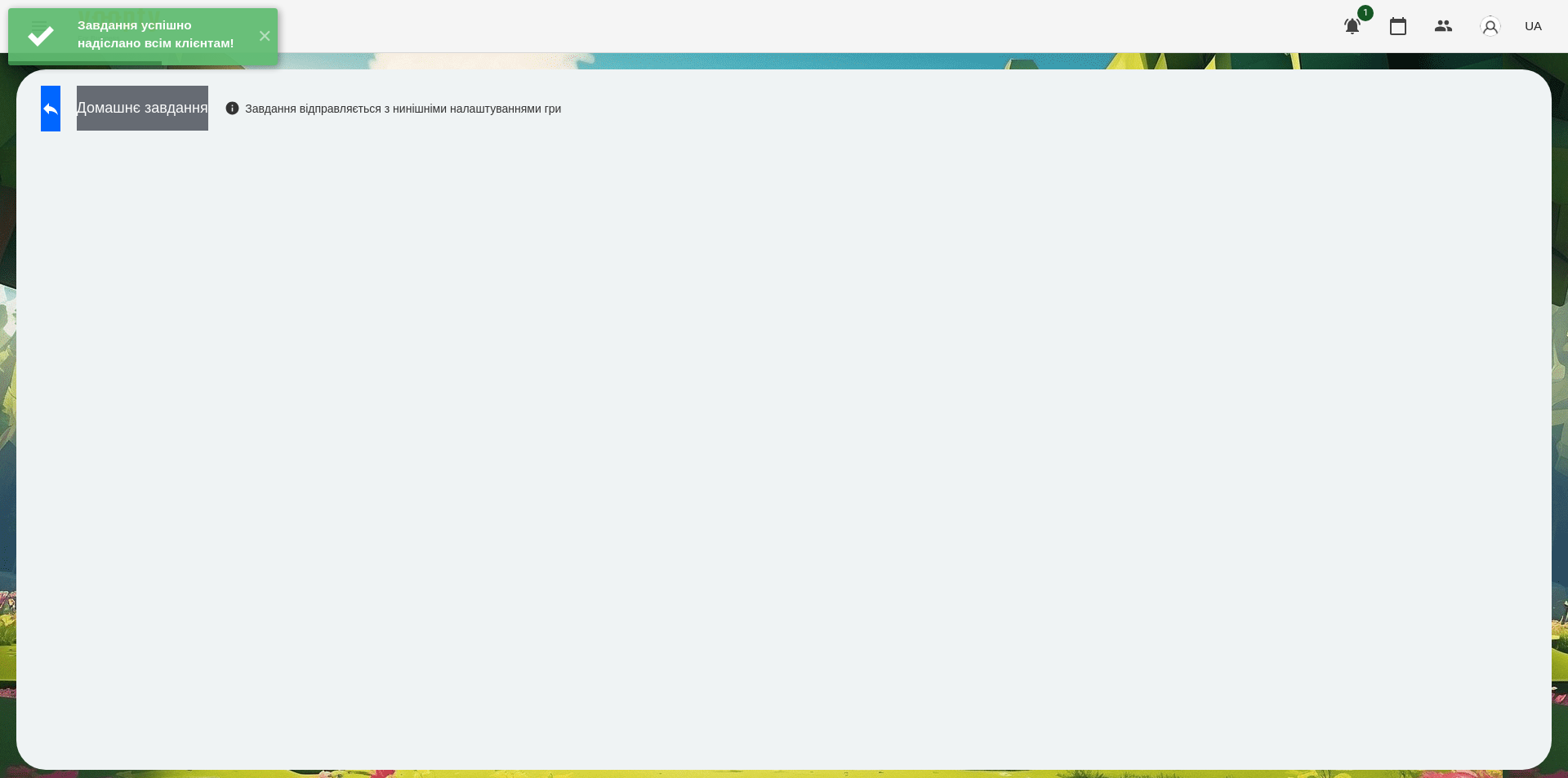
click at [205, 105] on button "Домашнє завдання" at bounding box center [142, 108] width 131 height 45
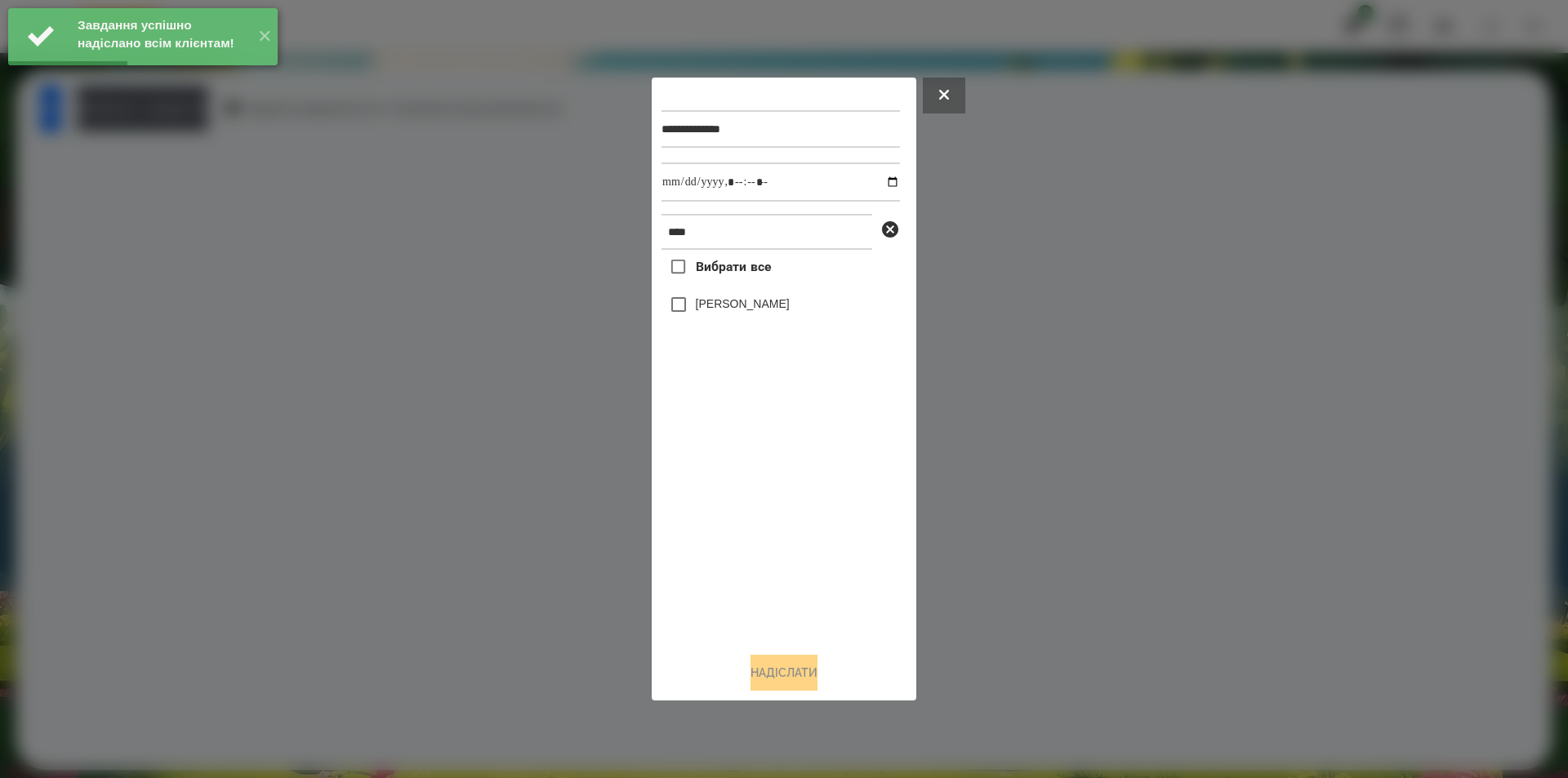
click at [713, 301] on label "[PERSON_NAME]" at bounding box center [742, 304] width 94 height 16
click at [880, 179] on input "datetime-local" at bounding box center [780, 182] width 238 height 39
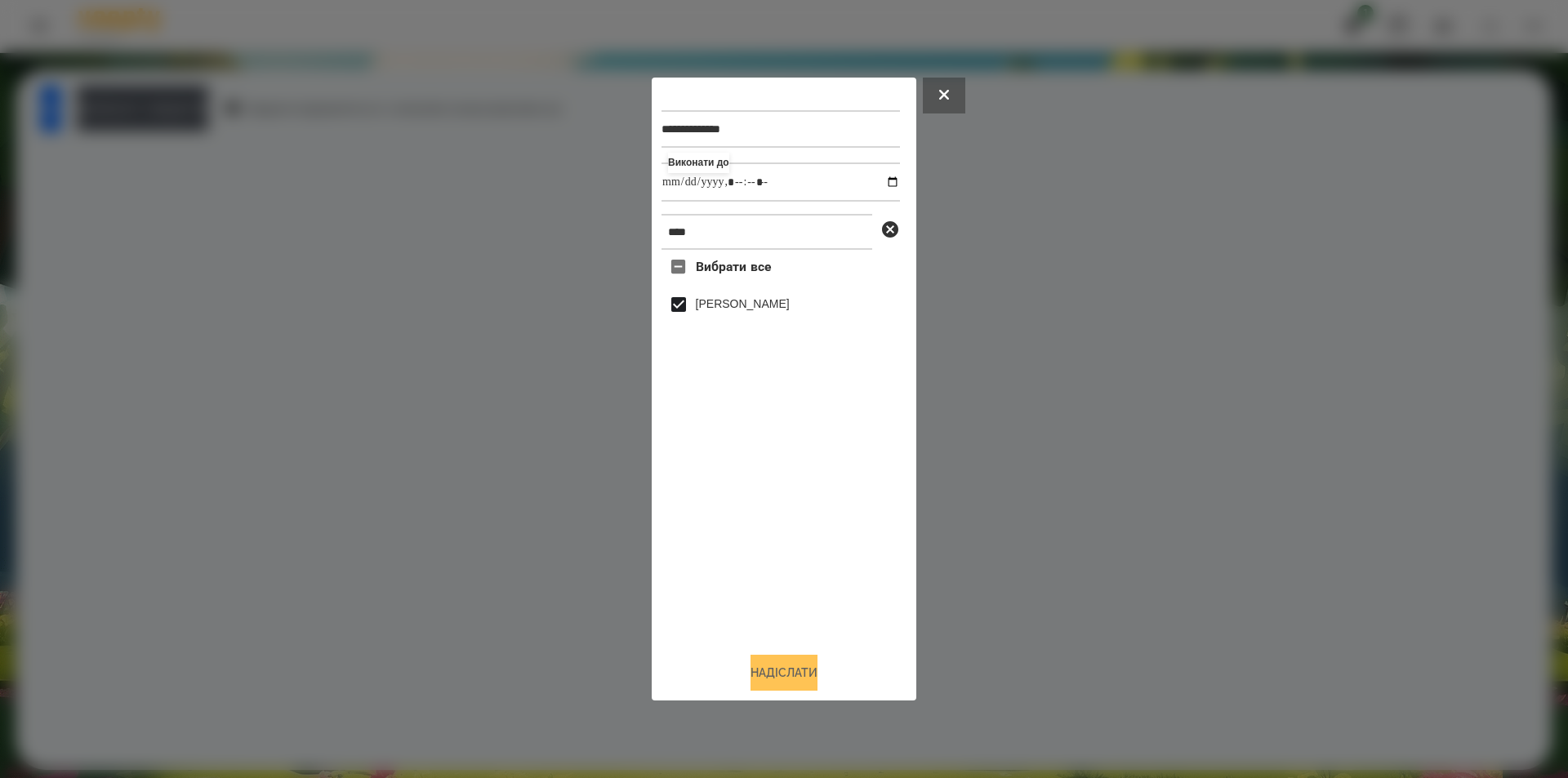
type input "**********"
click at [766, 680] on button "Надіслати" at bounding box center [784, 672] width 67 height 36
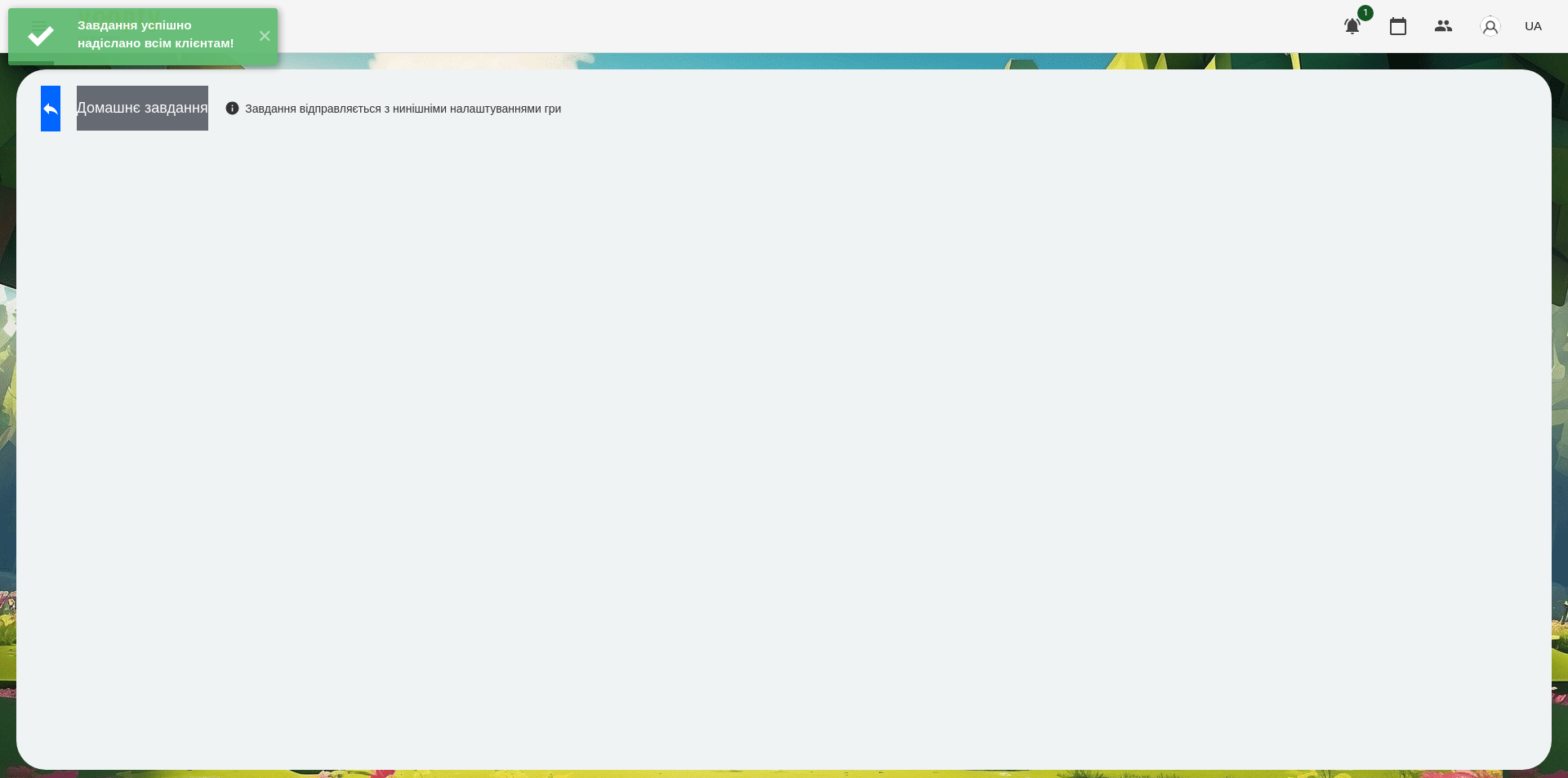
click at [208, 114] on button "Домашнє завдання" at bounding box center [142, 108] width 131 height 45
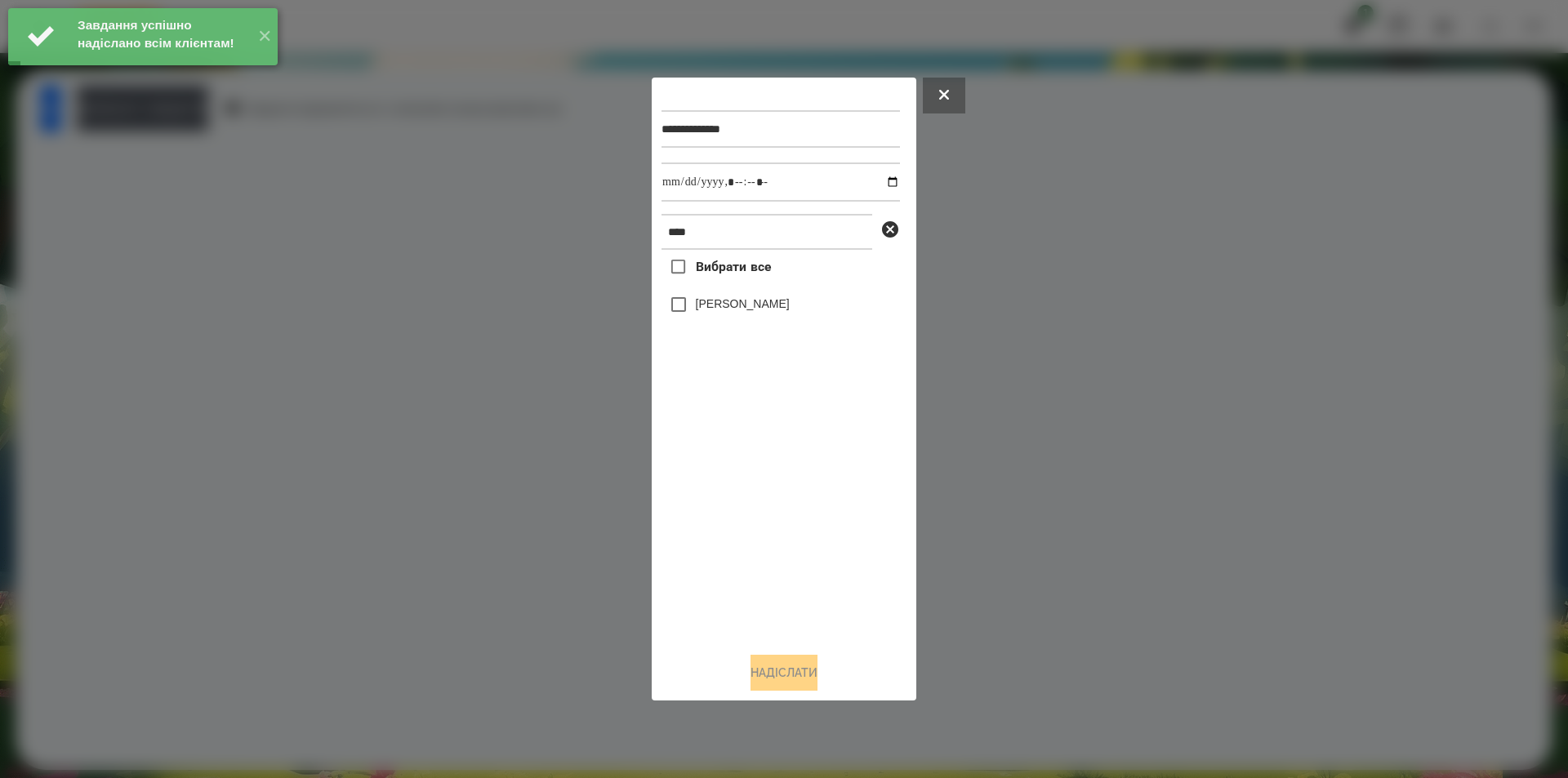
click at [740, 305] on label "[PERSON_NAME]" at bounding box center [742, 304] width 94 height 16
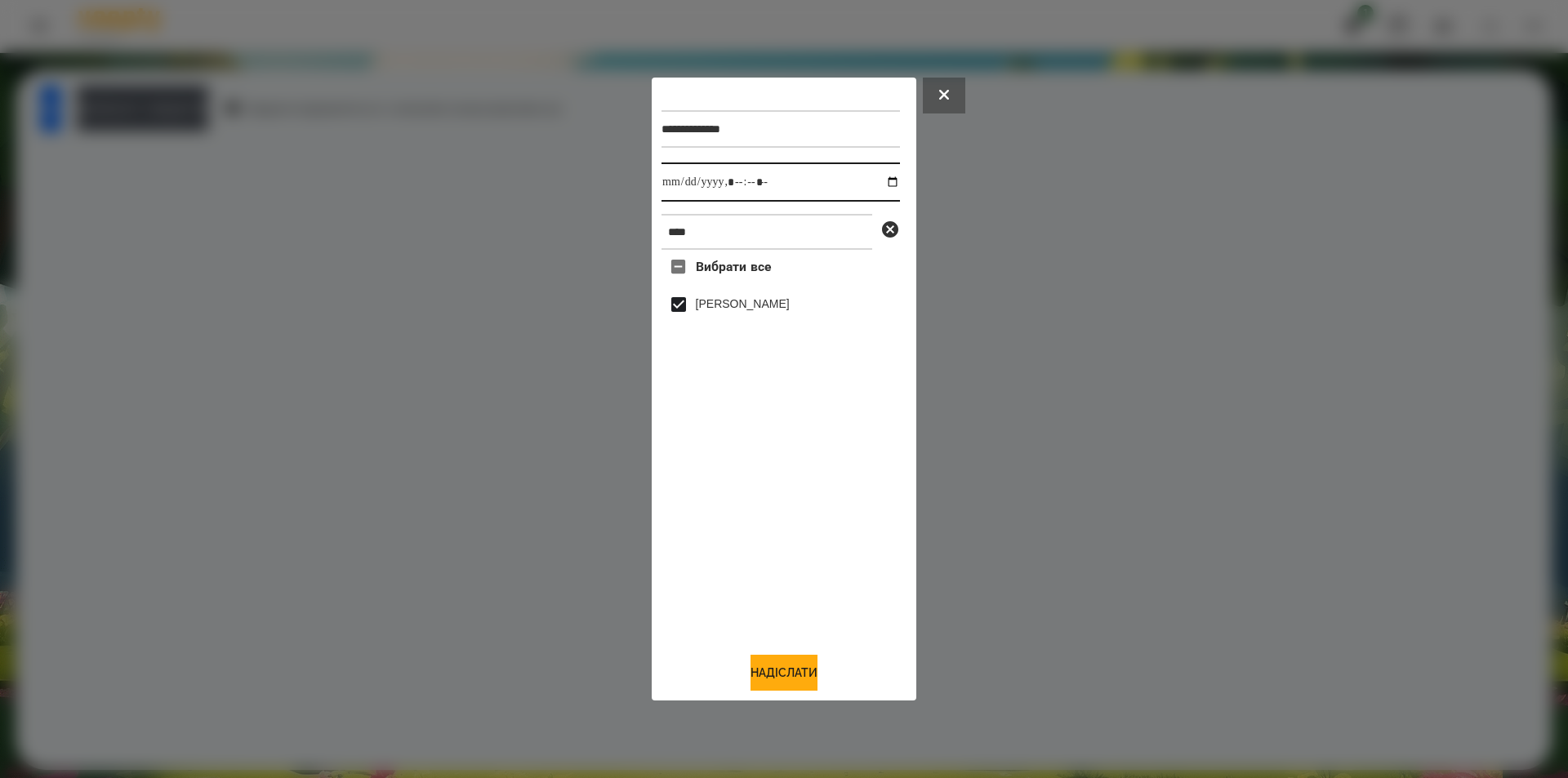
click at [875, 183] on input "datetime-local" at bounding box center [780, 182] width 238 height 39
type input "**********"
click at [782, 673] on button "Надіслати" at bounding box center [784, 672] width 67 height 36
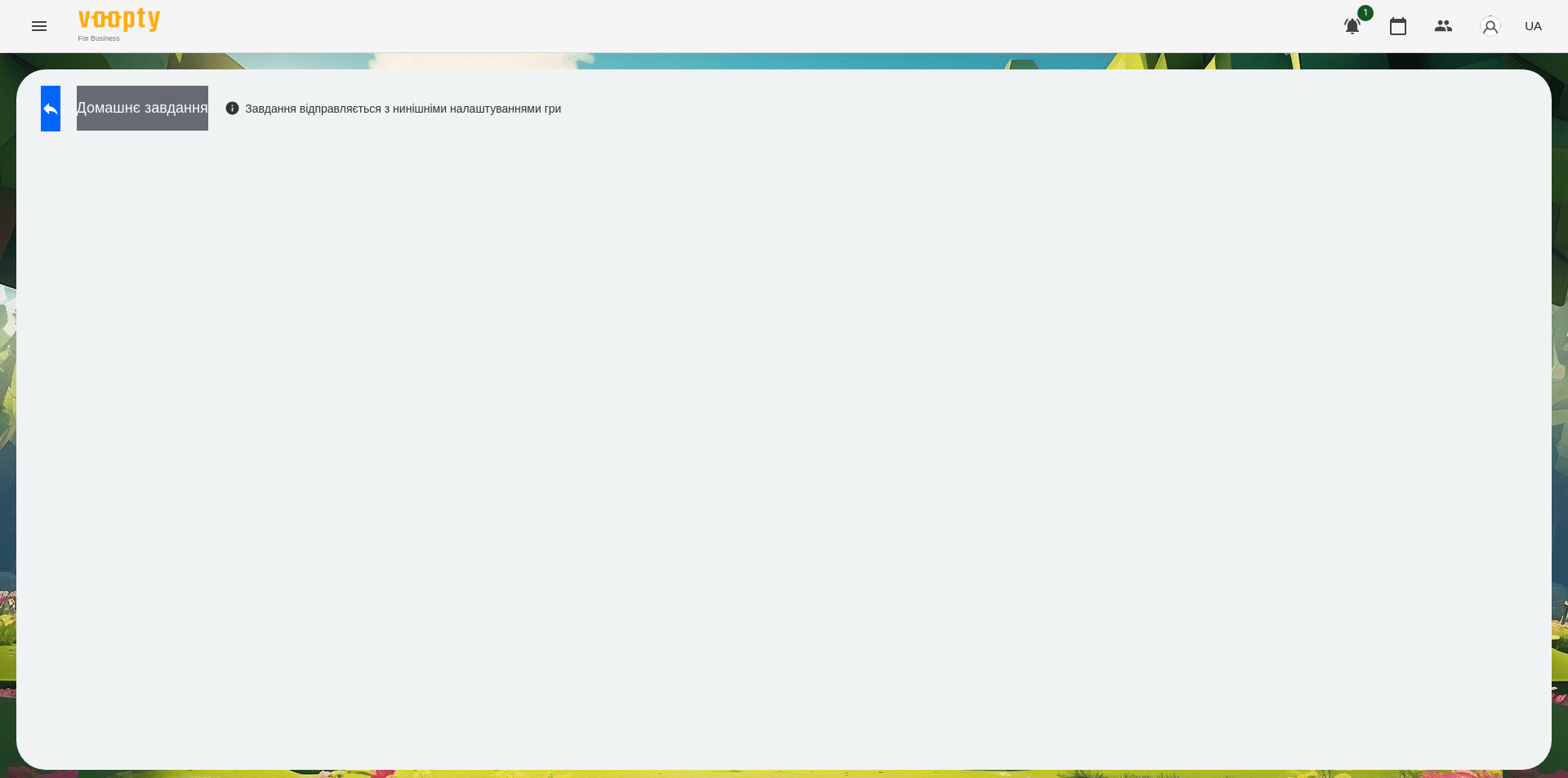
click at [208, 105] on button "Домашнє завдання" at bounding box center [142, 108] width 131 height 45
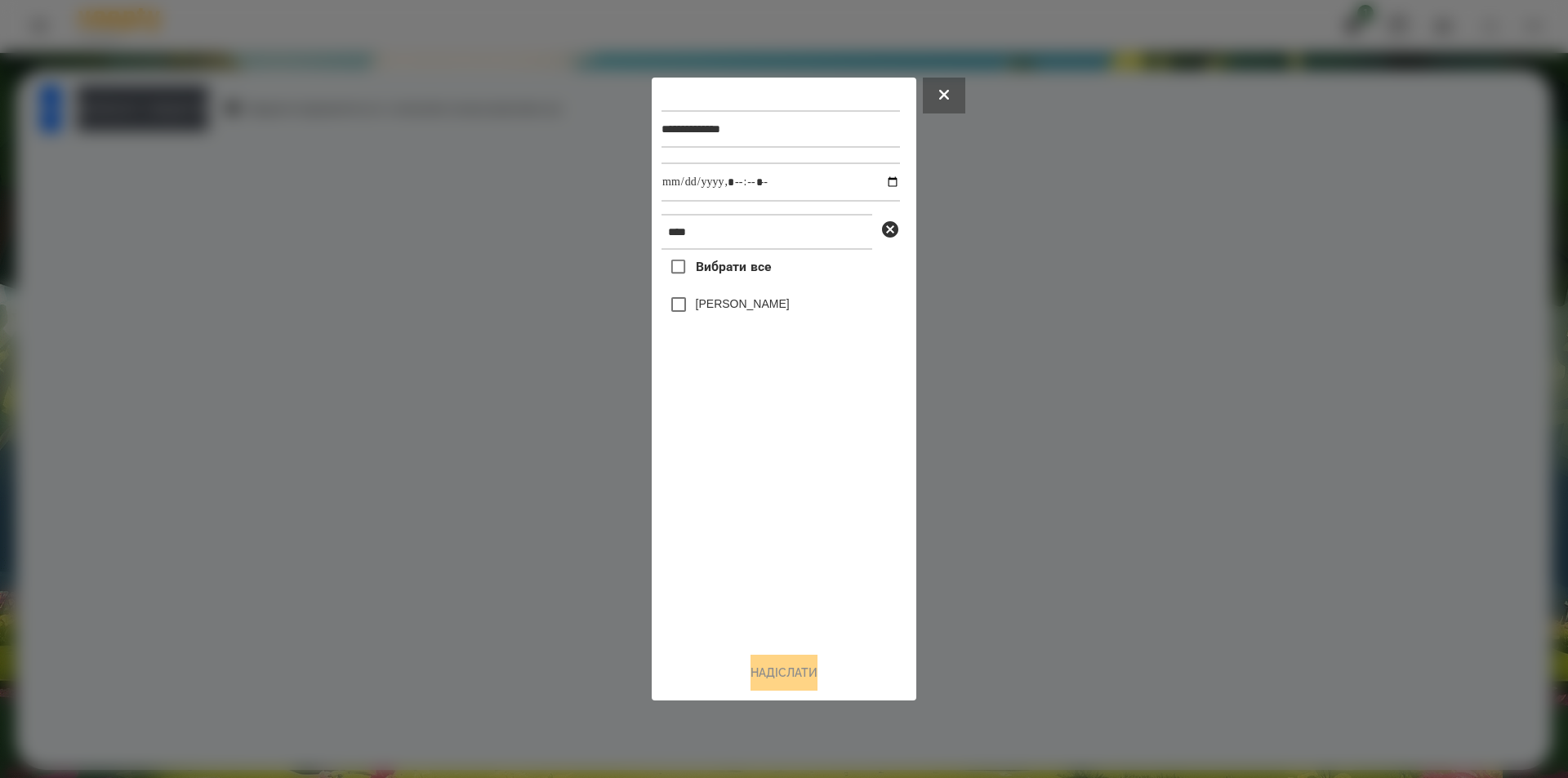
click at [752, 297] on div "[PERSON_NAME]" at bounding box center [780, 305] width 238 height 35
drag, startPoint x: 746, startPoint y: 315, endPoint x: 762, endPoint y: 293, distance: 27.2
click at [746, 311] on label "[PERSON_NAME]" at bounding box center [742, 304] width 94 height 16
click at [878, 181] on input "datetime-local" at bounding box center [780, 182] width 238 height 39
type input "**********"
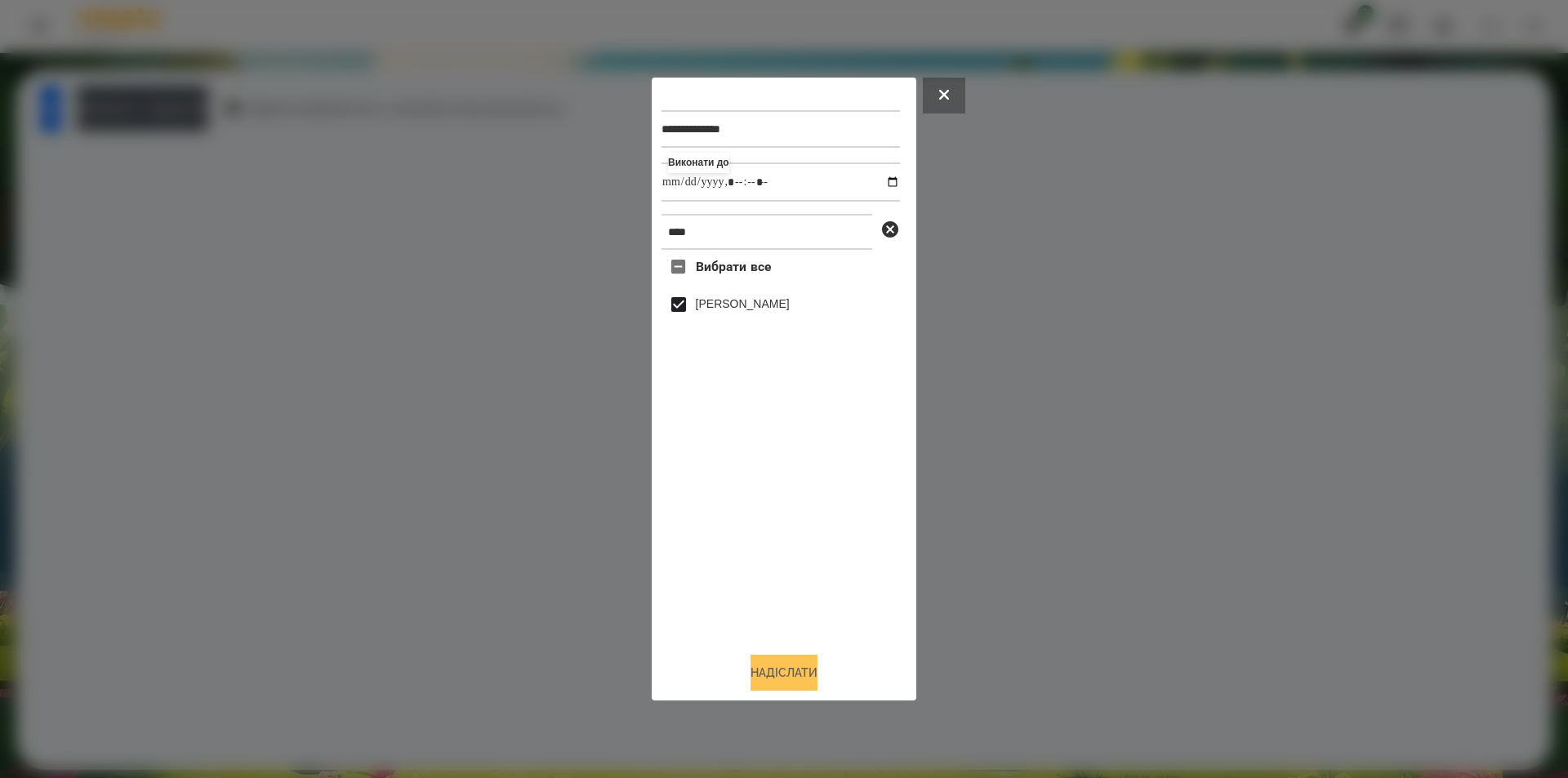
click at [782, 682] on button "Надіслати" at bounding box center [784, 672] width 67 height 36
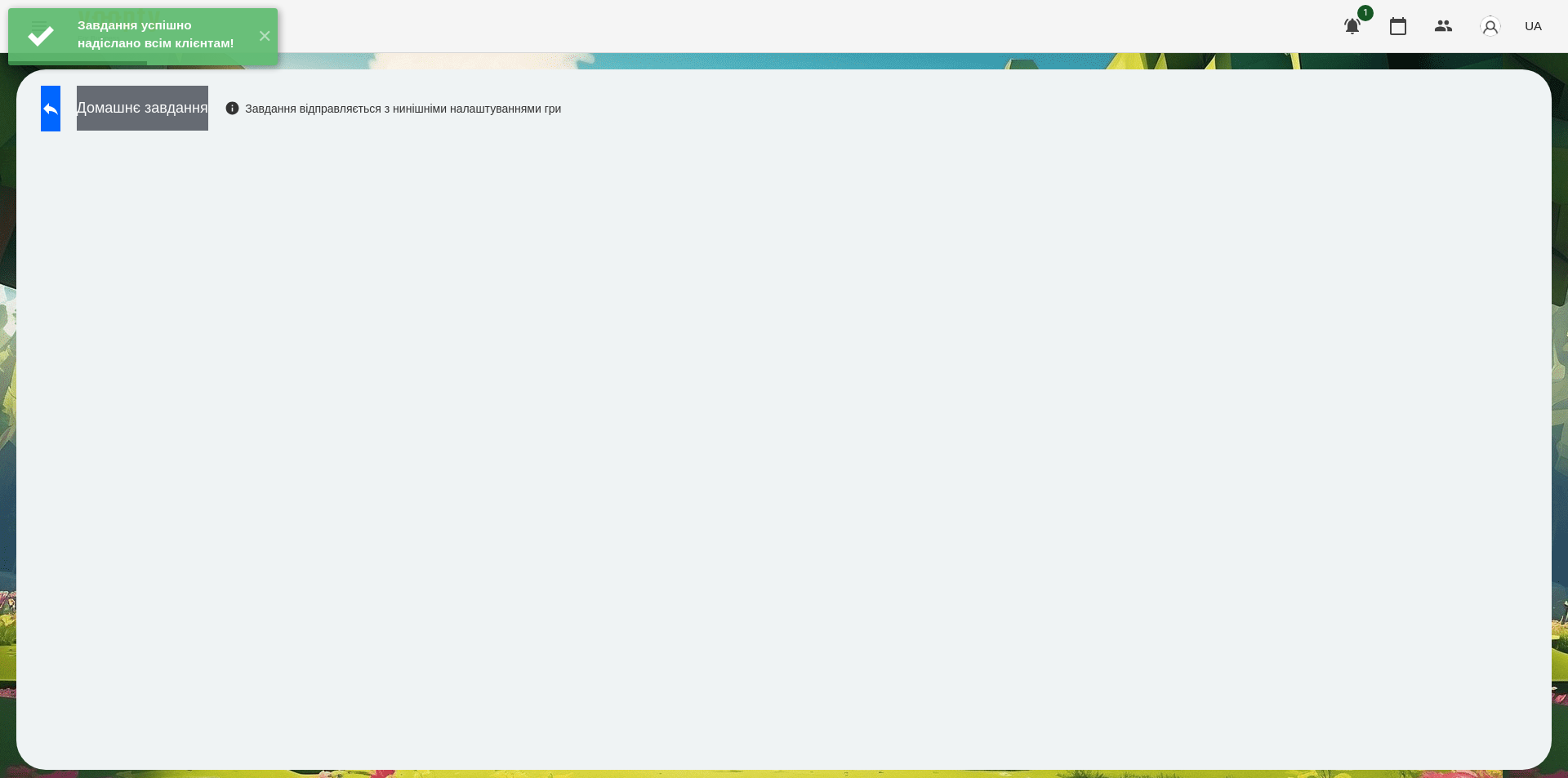
click at [208, 108] on button "Домашнє завдання" at bounding box center [142, 108] width 131 height 45
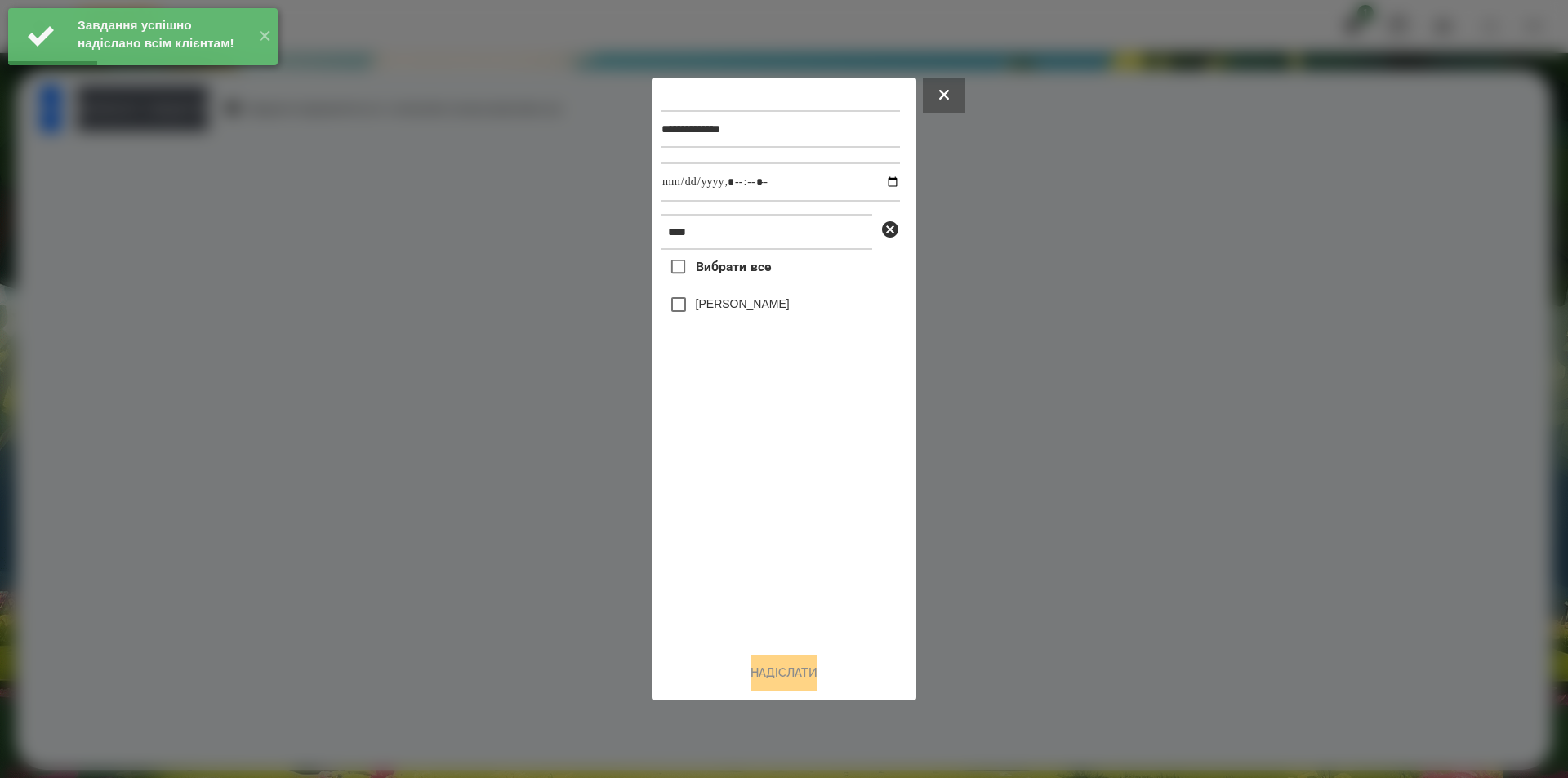
click at [761, 303] on label "[PERSON_NAME]" at bounding box center [742, 304] width 94 height 16
click at [880, 178] on input "datetime-local" at bounding box center [780, 182] width 238 height 39
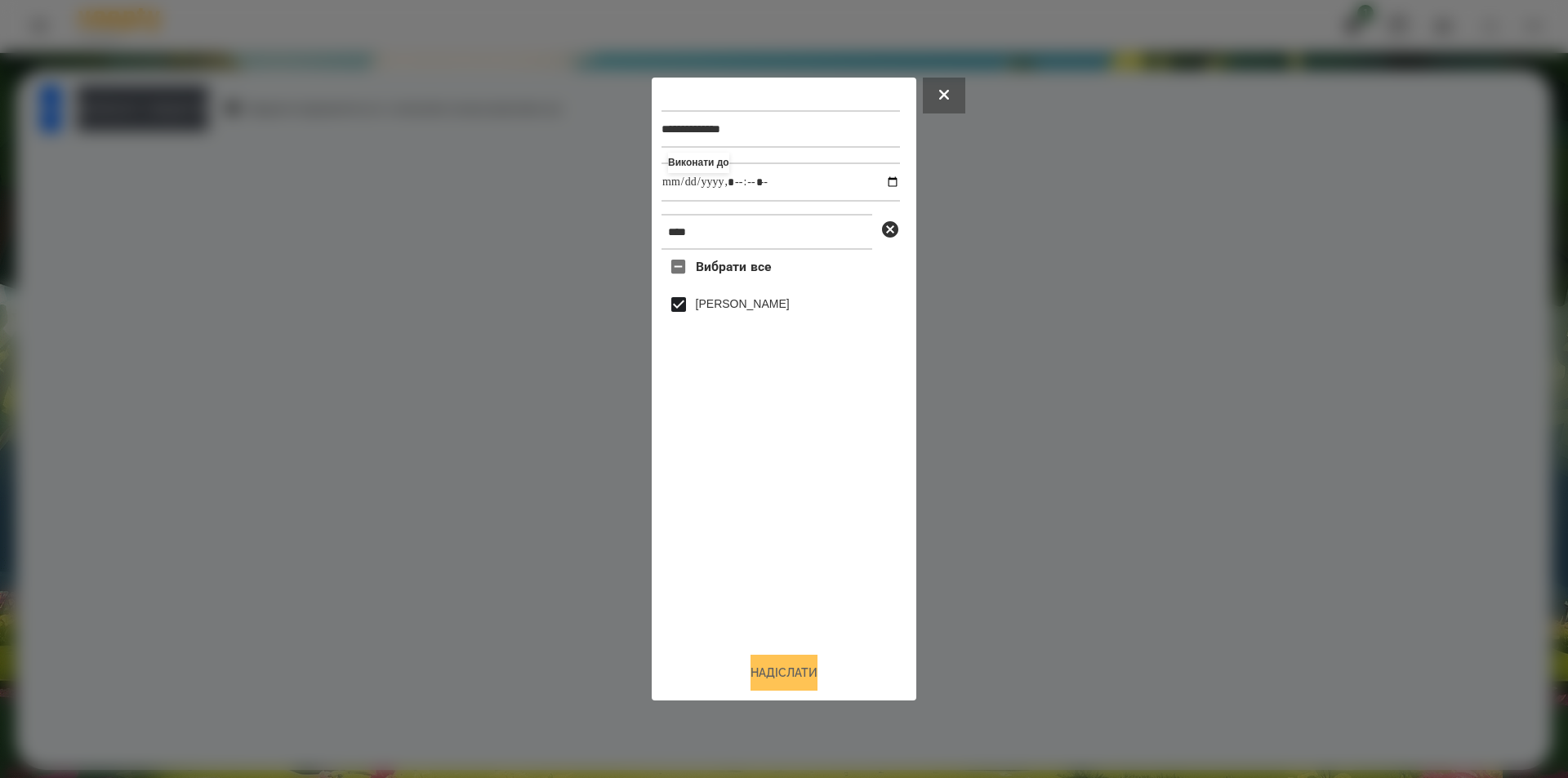
type input "**********"
click at [754, 691] on button "Надіслати" at bounding box center [784, 672] width 67 height 36
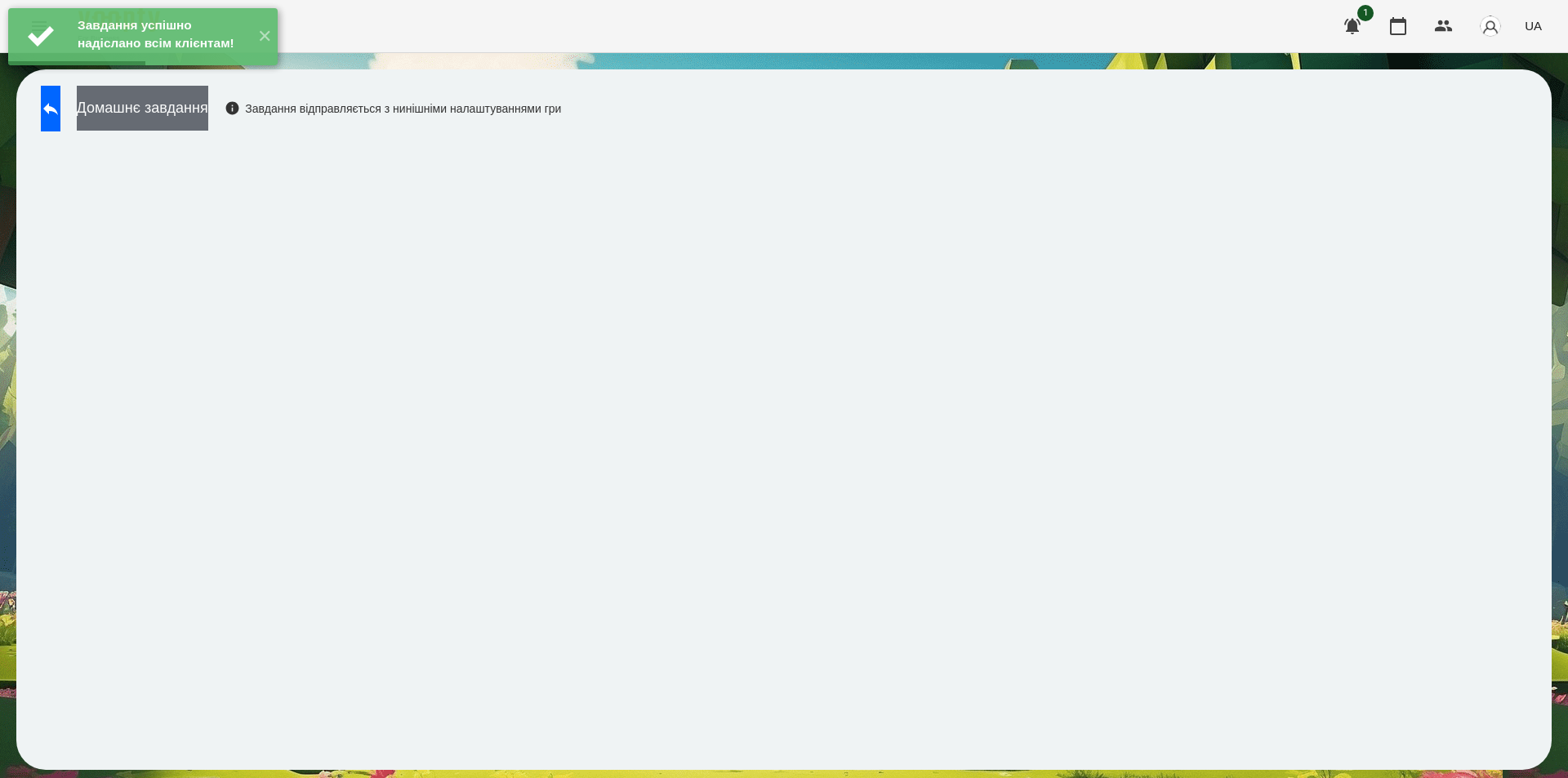
click at [197, 109] on button "Домашнє завдання" at bounding box center [142, 108] width 131 height 45
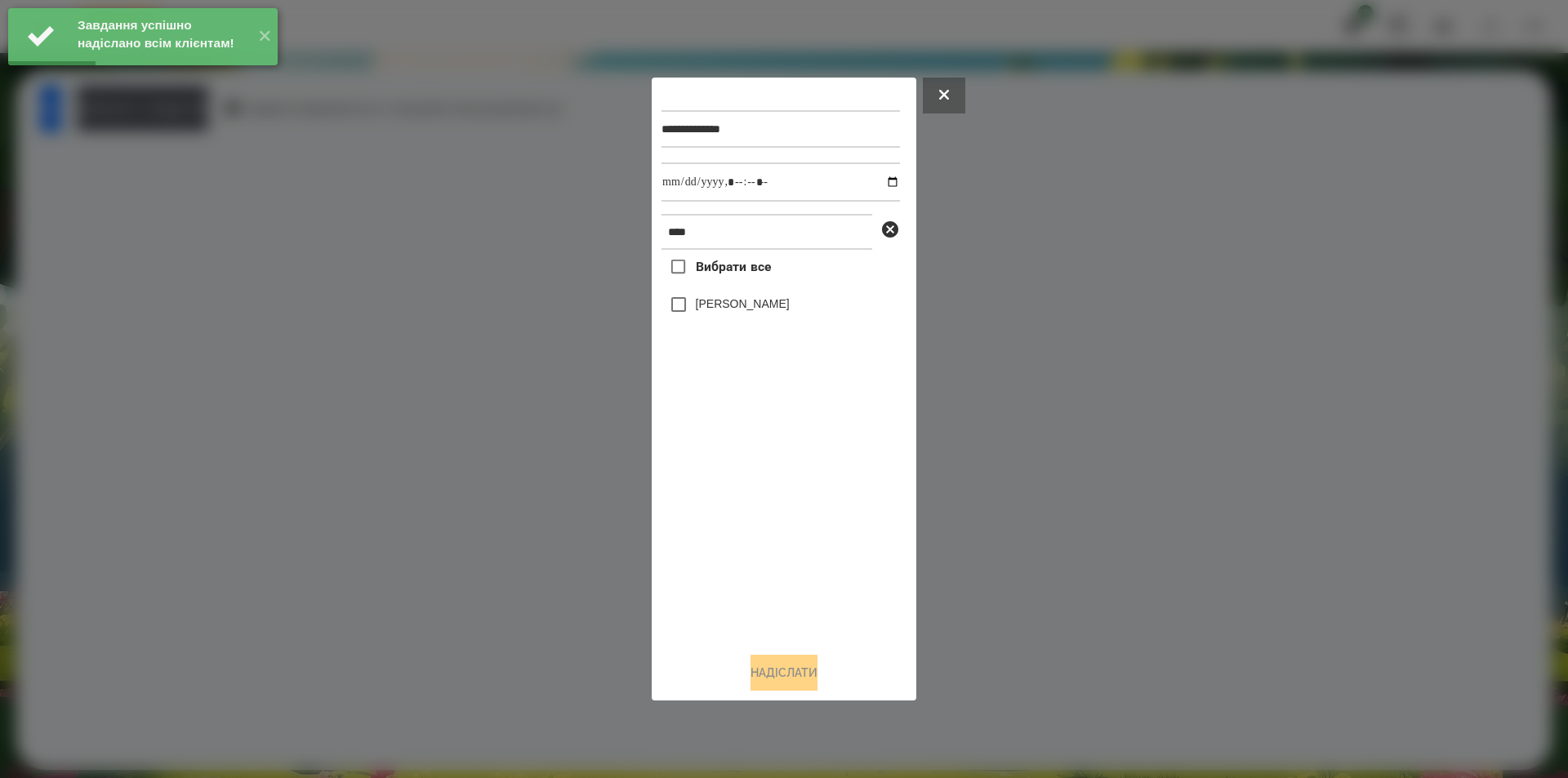
drag, startPoint x: 711, startPoint y: 309, endPoint x: 777, endPoint y: 223, distance: 108.4
click at [711, 308] on label "[PERSON_NAME]" at bounding box center [742, 304] width 94 height 16
click at [884, 183] on input "datetime-local" at bounding box center [780, 182] width 238 height 39
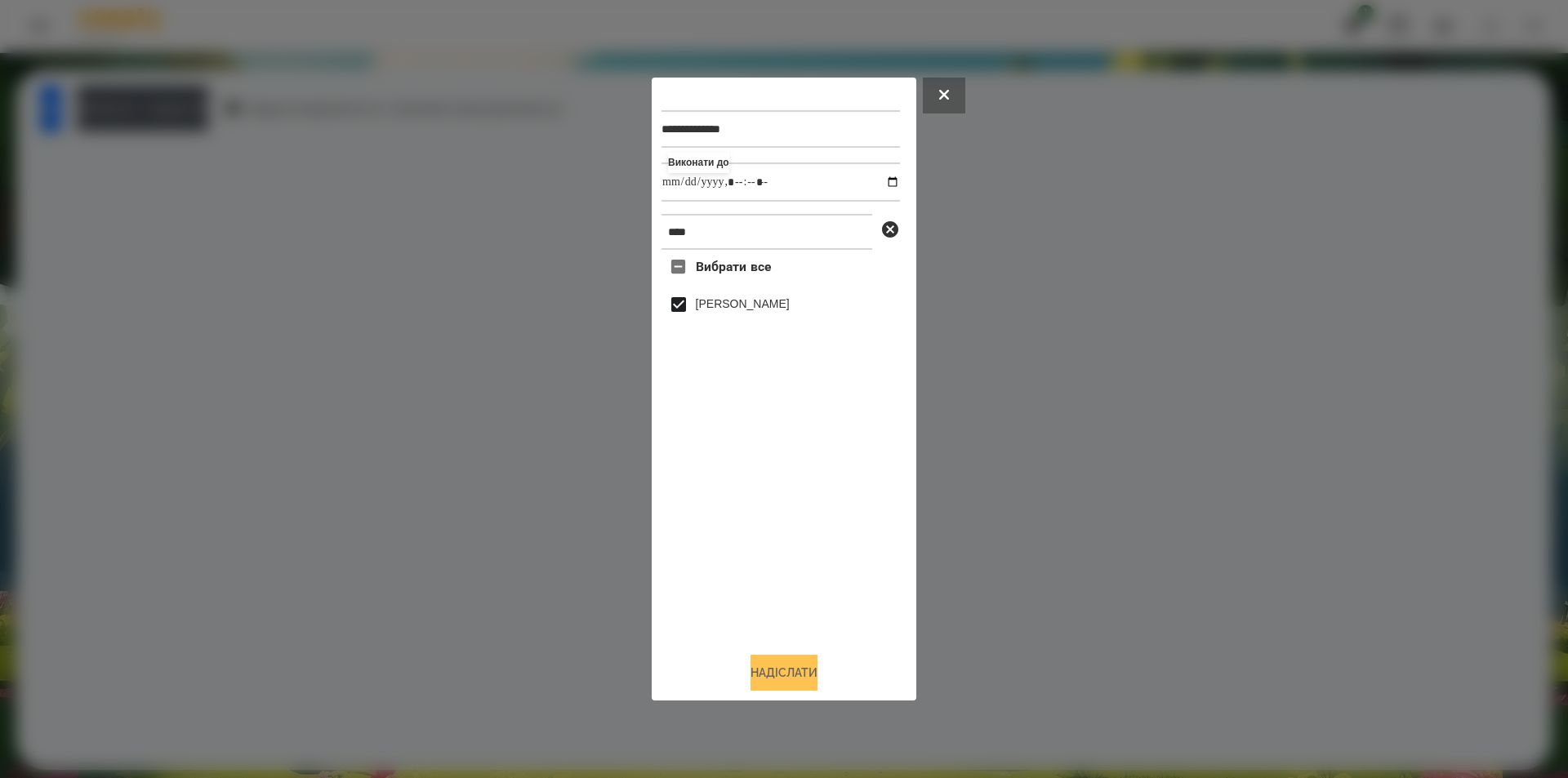
type input "**********"
click at [784, 688] on button "Надіслати" at bounding box center [784, 672] width 67 height 36
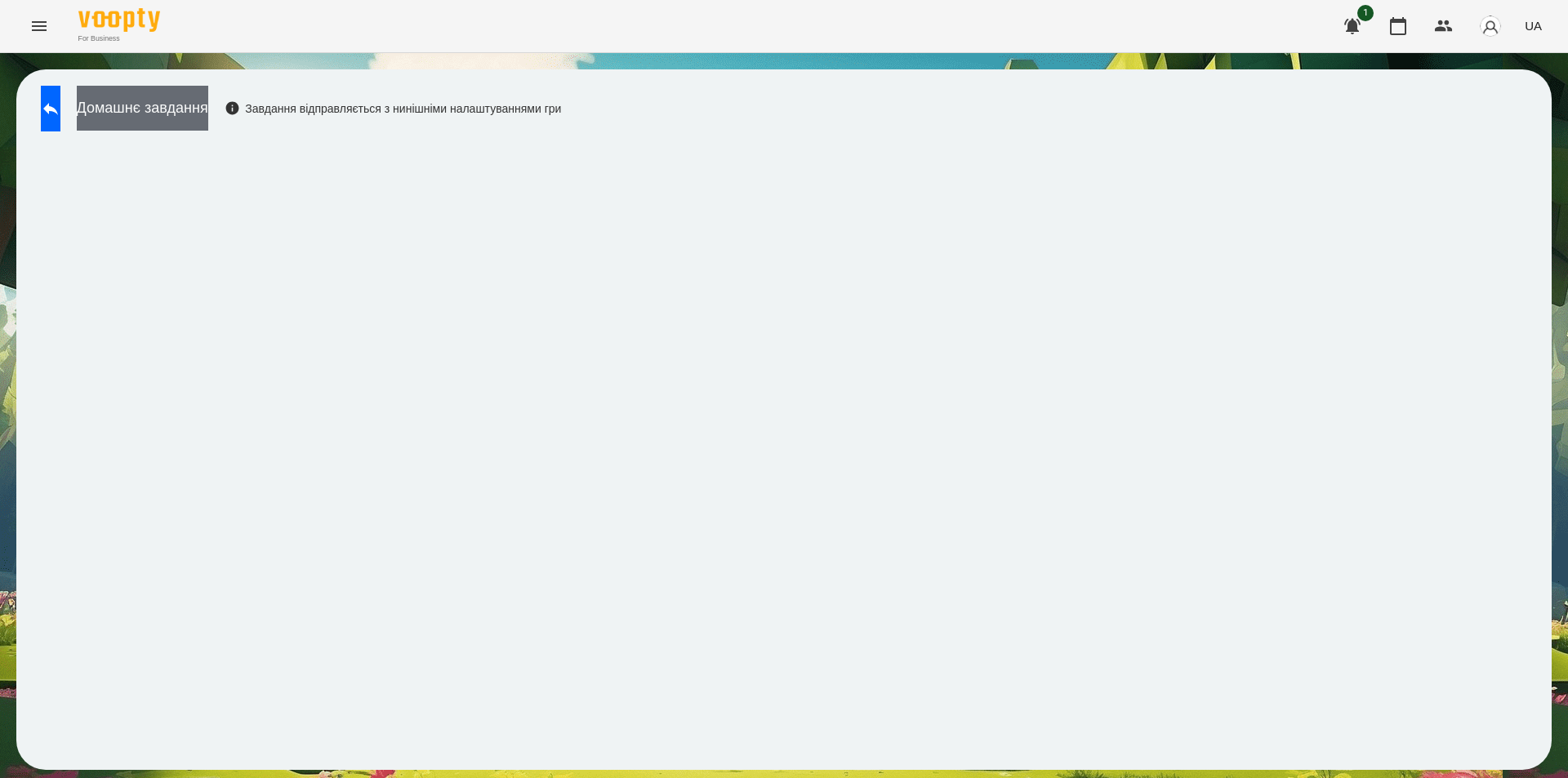
click at [202, 102] on button "Домашнє завдання" at bounding box center [142, 108] width 131 height 45
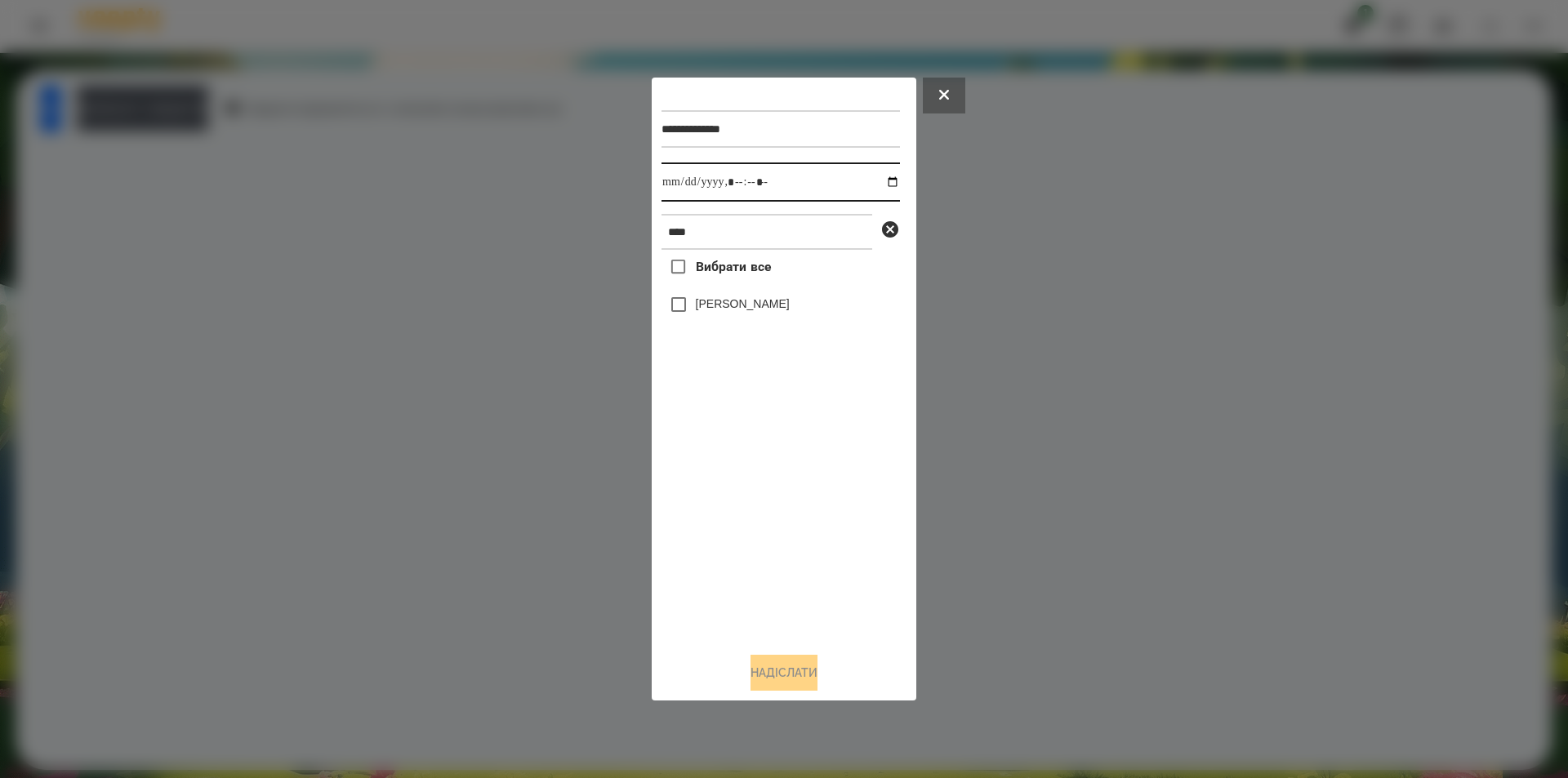
click at [879, 178] on input "datetime-local" at bounding box center [780, 182] width 238 height 39
type input "**********"
click at [775, 485] on div "Вибрати все [PERSON_NAME]" at bounding box center [780, 444] width 238 height 389
click at [889, 231] on icon at bounding box center [889, 229] width 19 height 19
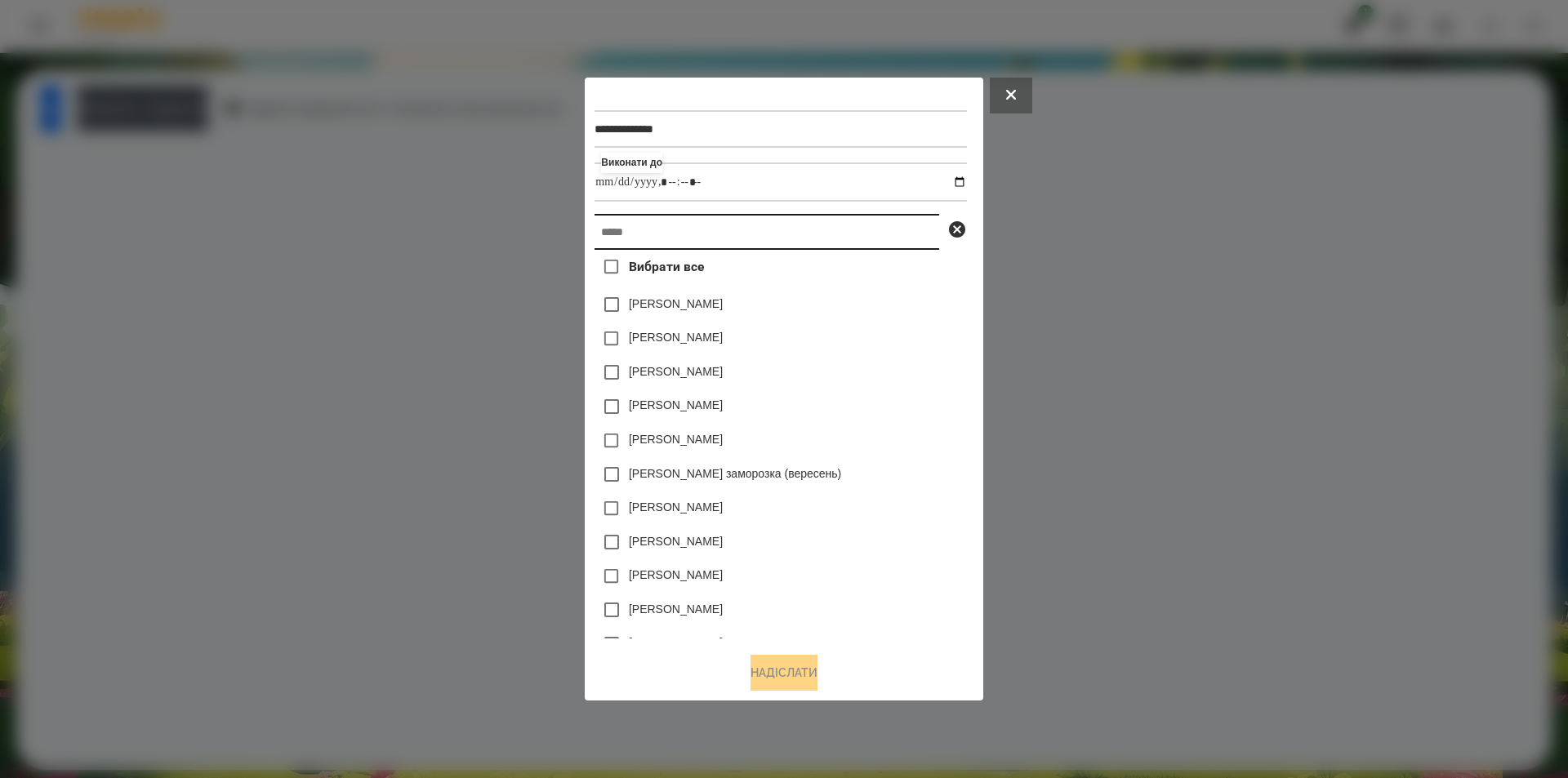
click at [835, 236] on input "text" at bounding box center [767, 232] width 345 height 36
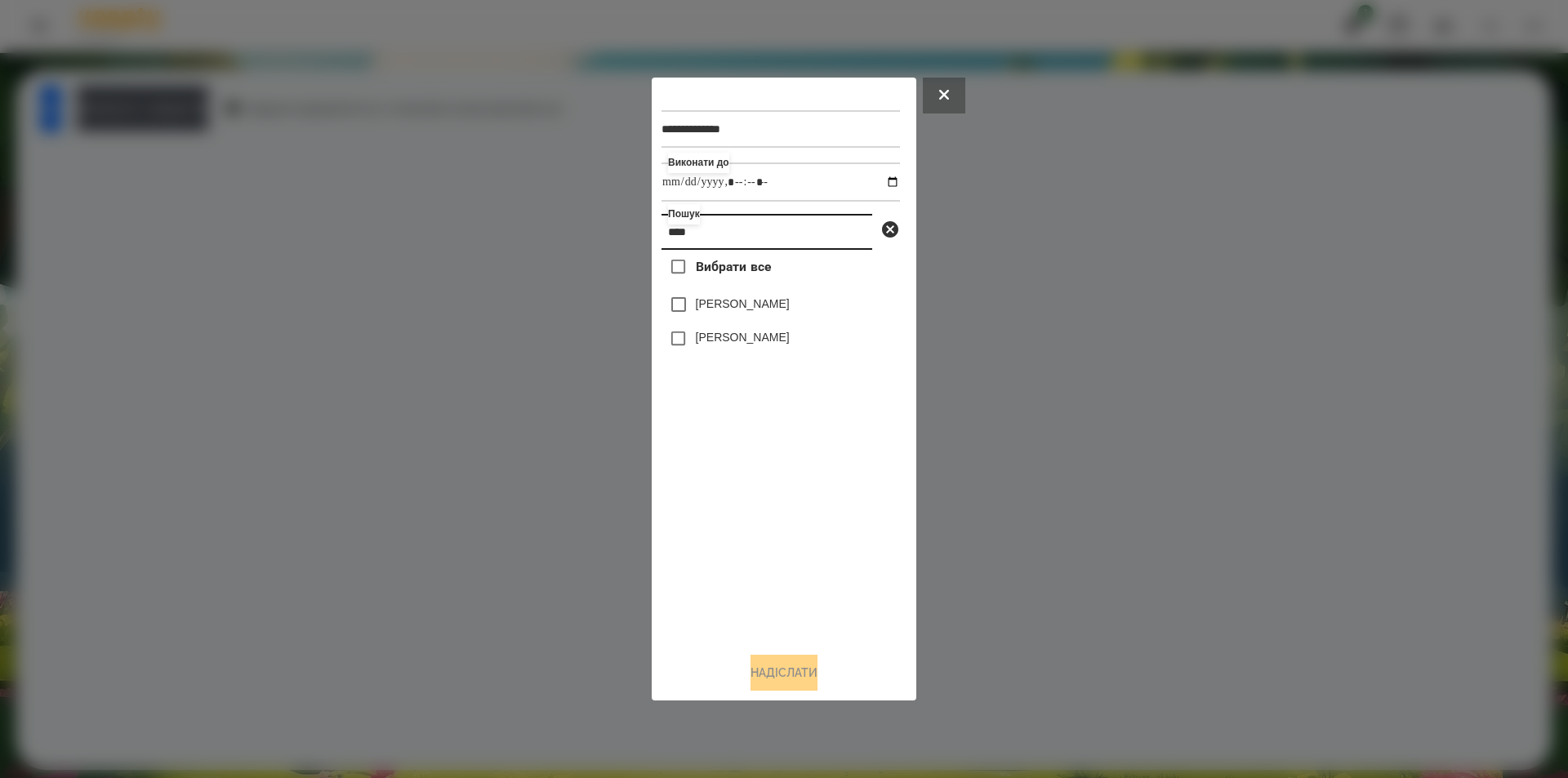
type input "****"
click at [723, 312] on label "[PERSON_NAME]" at bounding box center [742, 304] width 94 height 16
click at [787, 690] on button "Надіслати" at bounding box center [784, 672] width 67 height 36
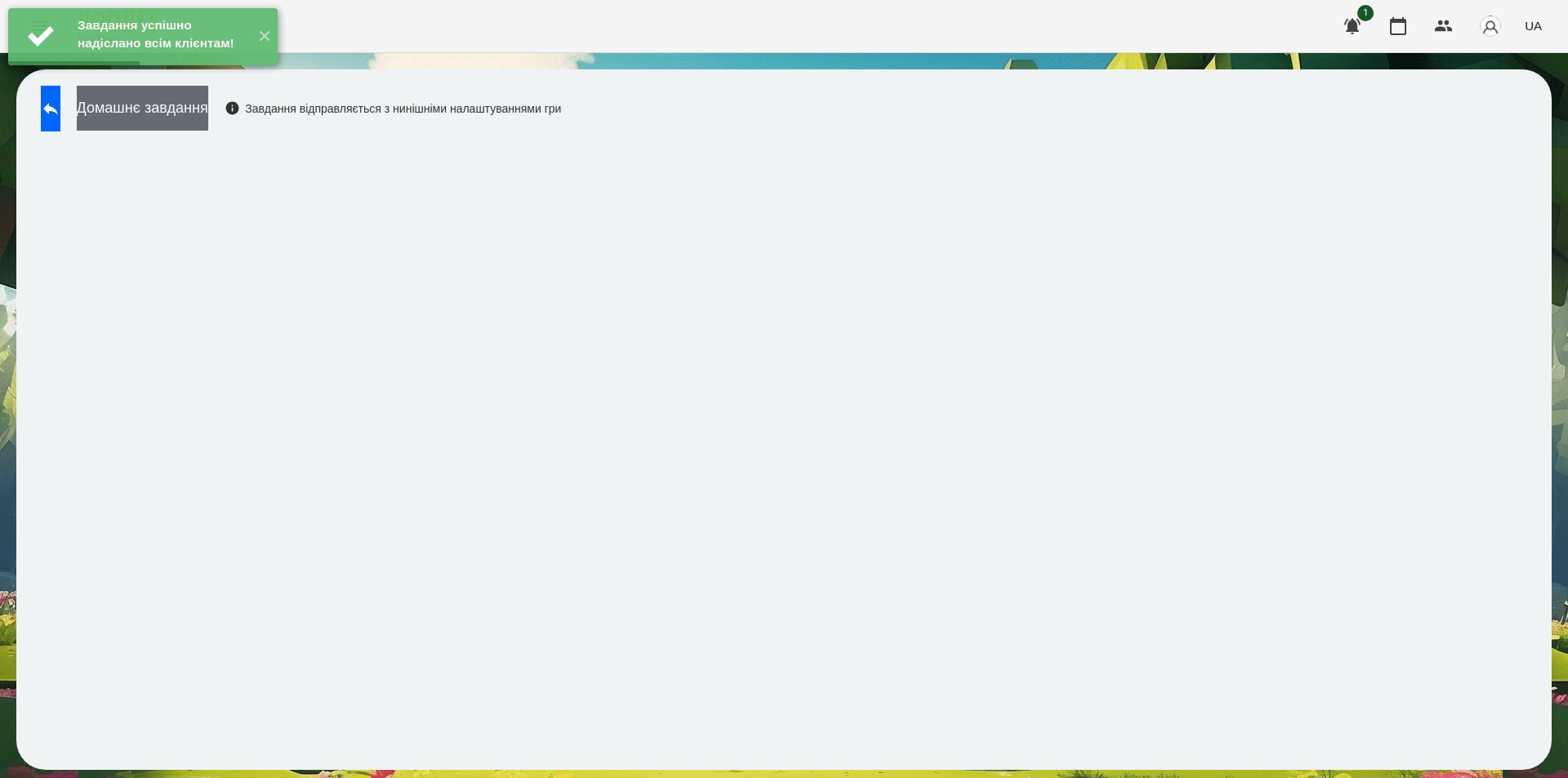
click at [208, 101] on button "Домашнє завдання" at bounding box center [142, 108] width 131 height 45
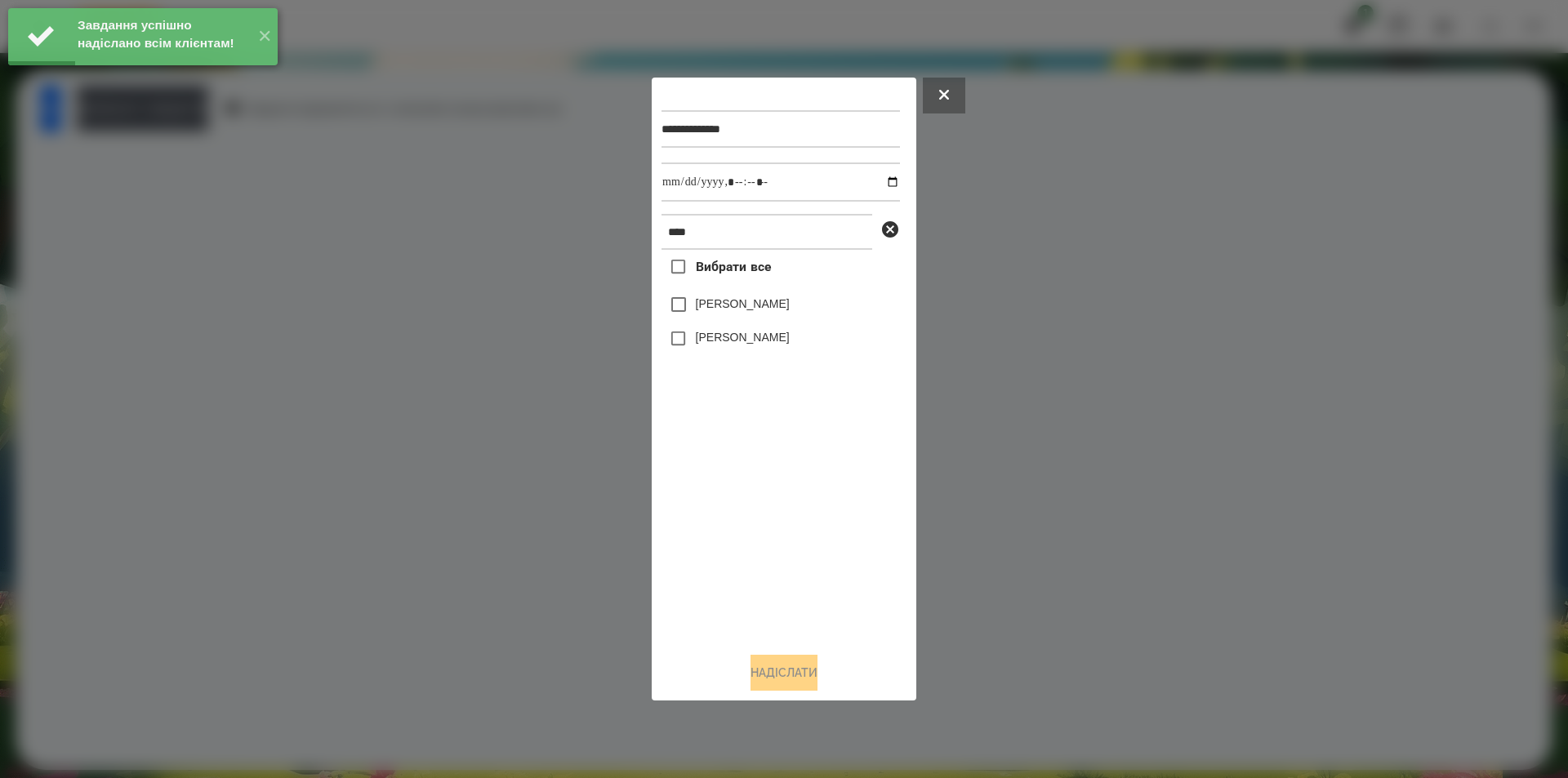
click at [782, 308] on div "[PERSON_NAME]" at bounding box center [780, 305] width 238 height 35
click at [744, 310] on label "[PERSON_NAME]" at bounding box center [742, 304] width 94 height 16
drag, startPoint x: 883, startPoint y: 180, endPoint x: 877, endPoint y: 186, distance: 8.5
click at [882, 180] on input "datetime-local" at bounding box center [780, 182] width 238 height 39
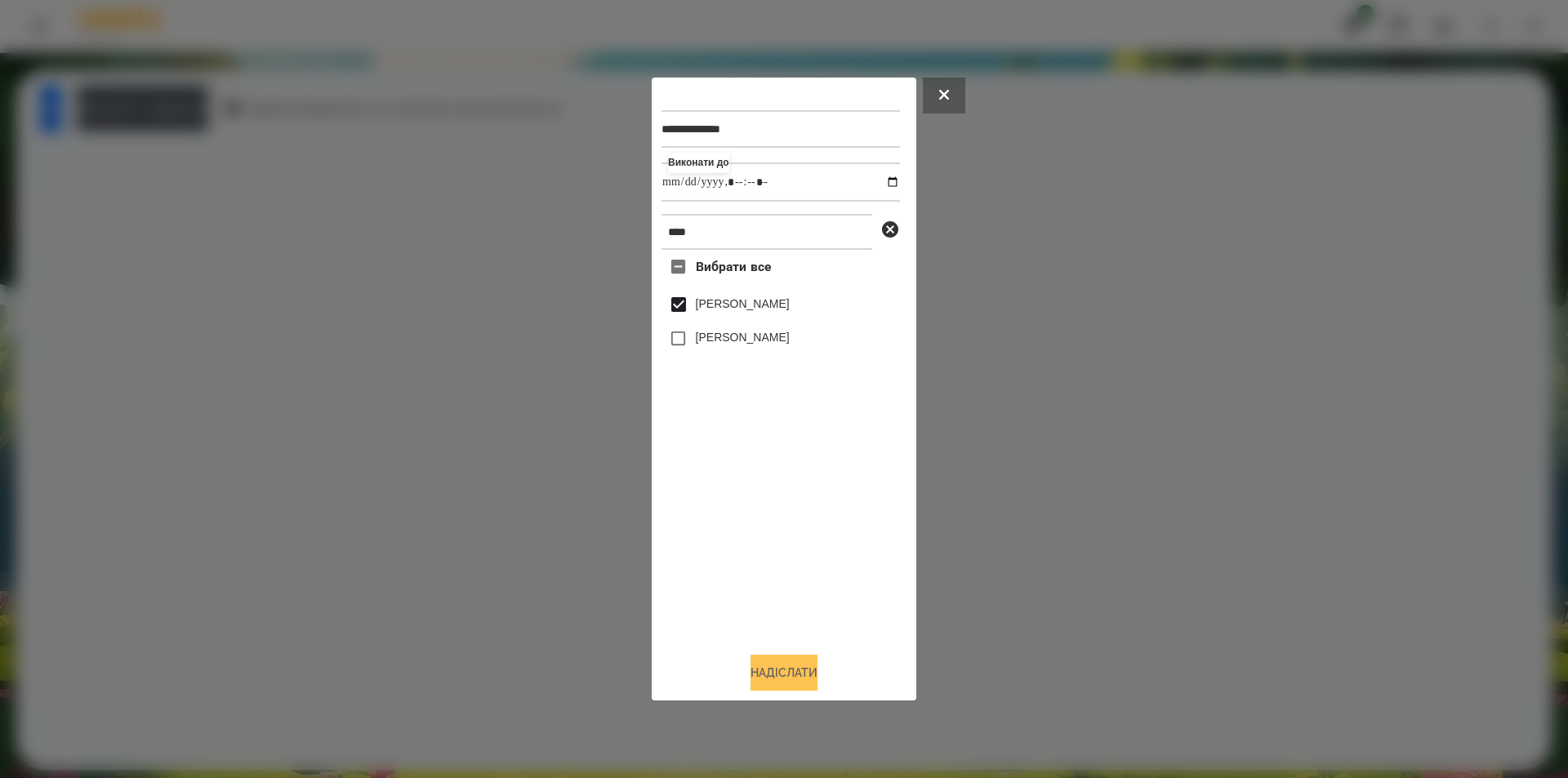
type input "**********"
click at [760, 681] on button "Надіслати" at bounding box center [784, 672] width 67 height 36
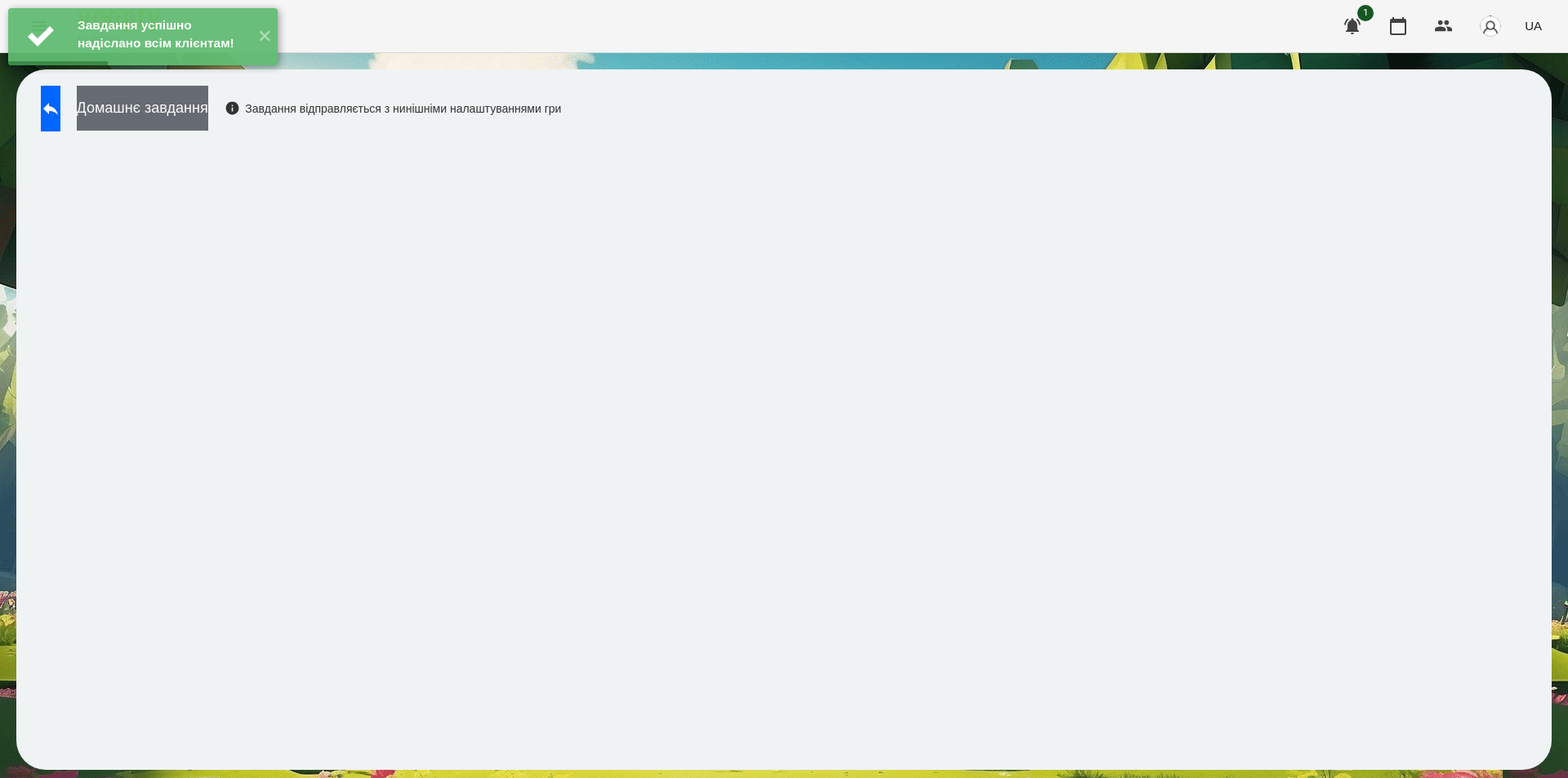
click at [180, 109] on button "Домашнє завдання" at bounding box center [142, 108] width 131 height 45
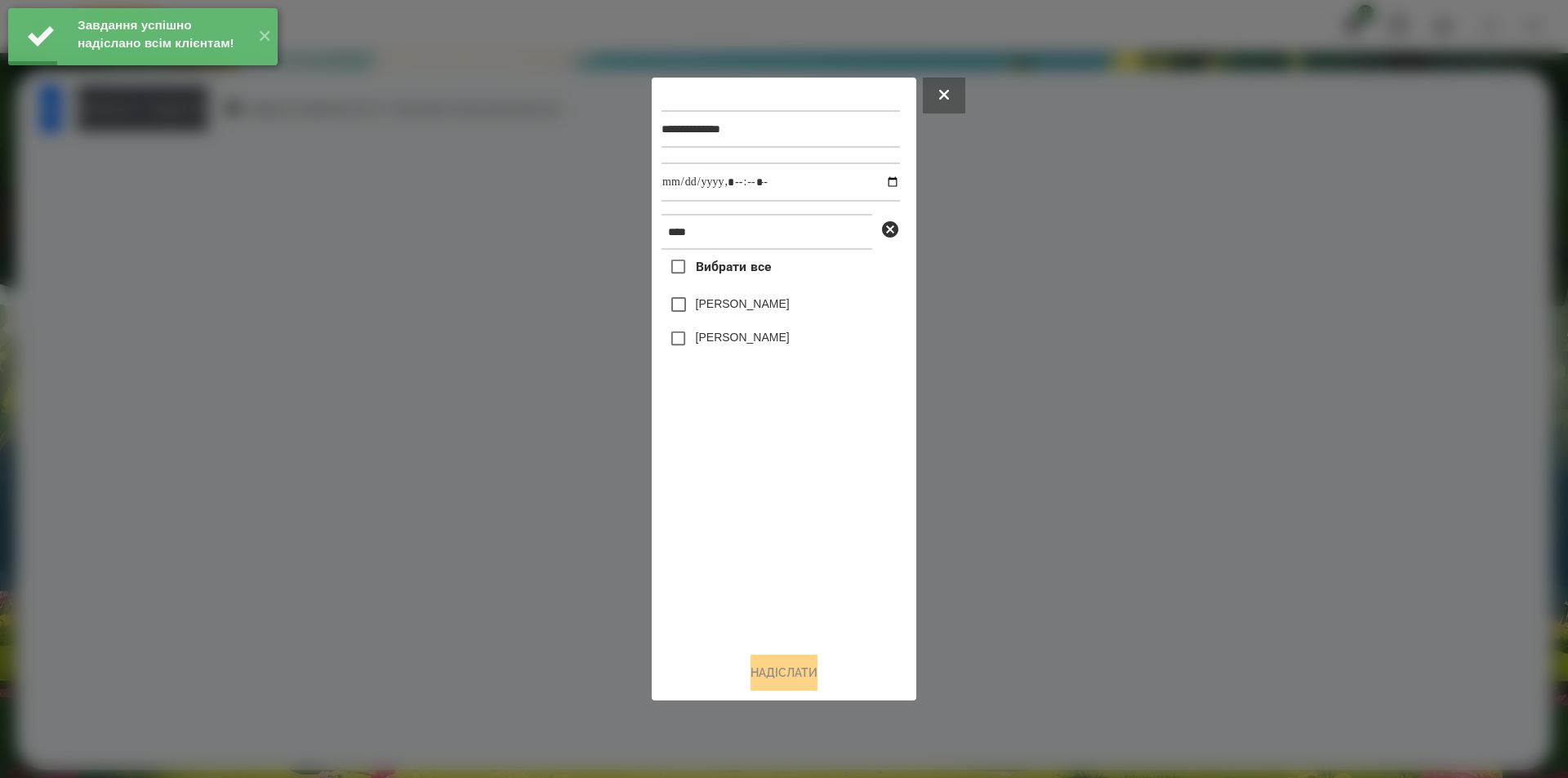
click at [717, 312] on label "[PERSON_NAME]" at bounding box center [742, 304] width 94 height 16
drag, startPoint x: 884, startPoint y: 182, endPoint x: 863, endPoint y: 193, distance: 23.7
click at [880, 177] on input "datetime-local" at bounding box center [780, 182] width 238 height 39
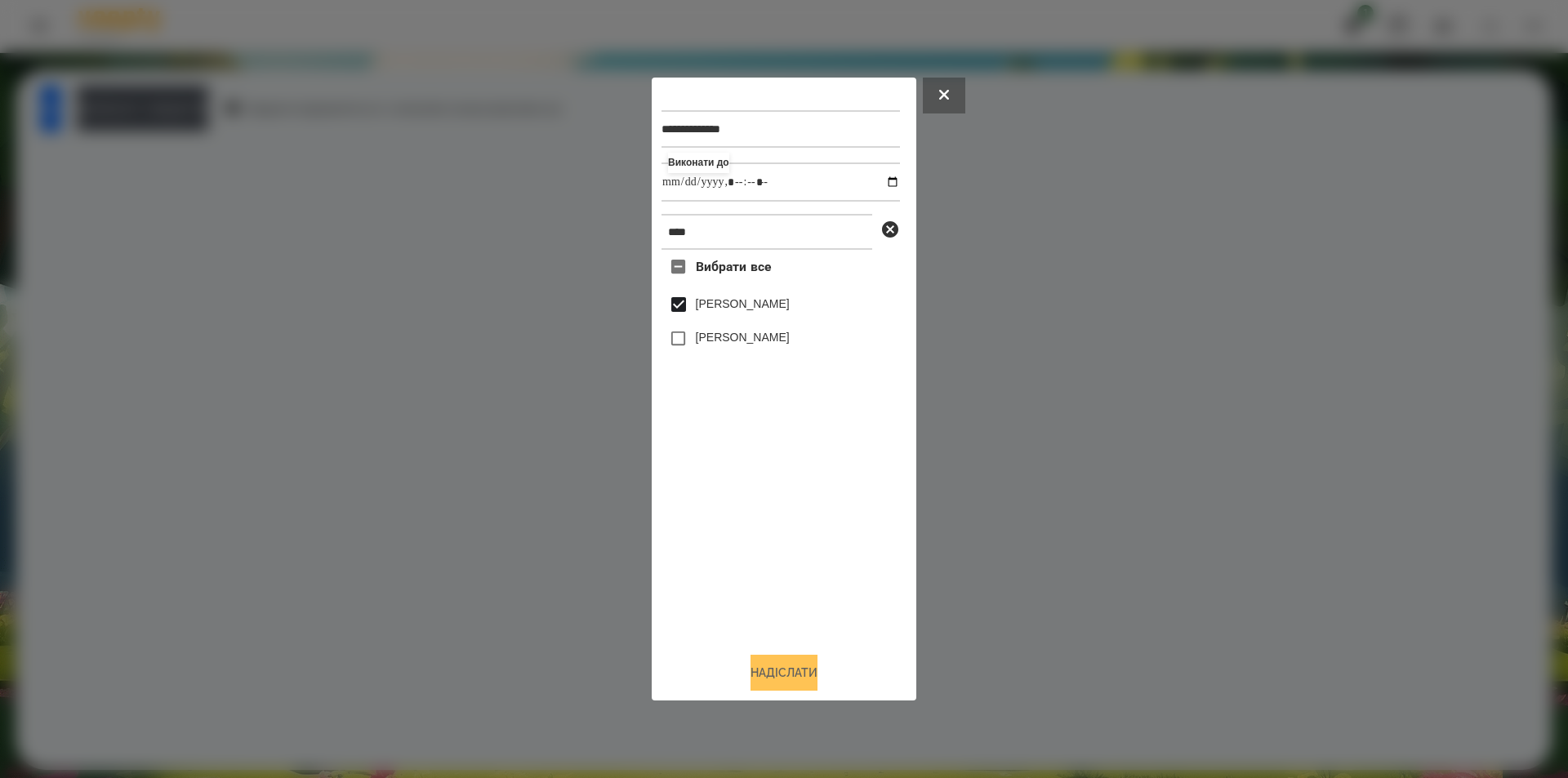
type input "**********"
click at [791, 682] on button "Надіслати" at bounding box center [784, 672] width 67 height 36
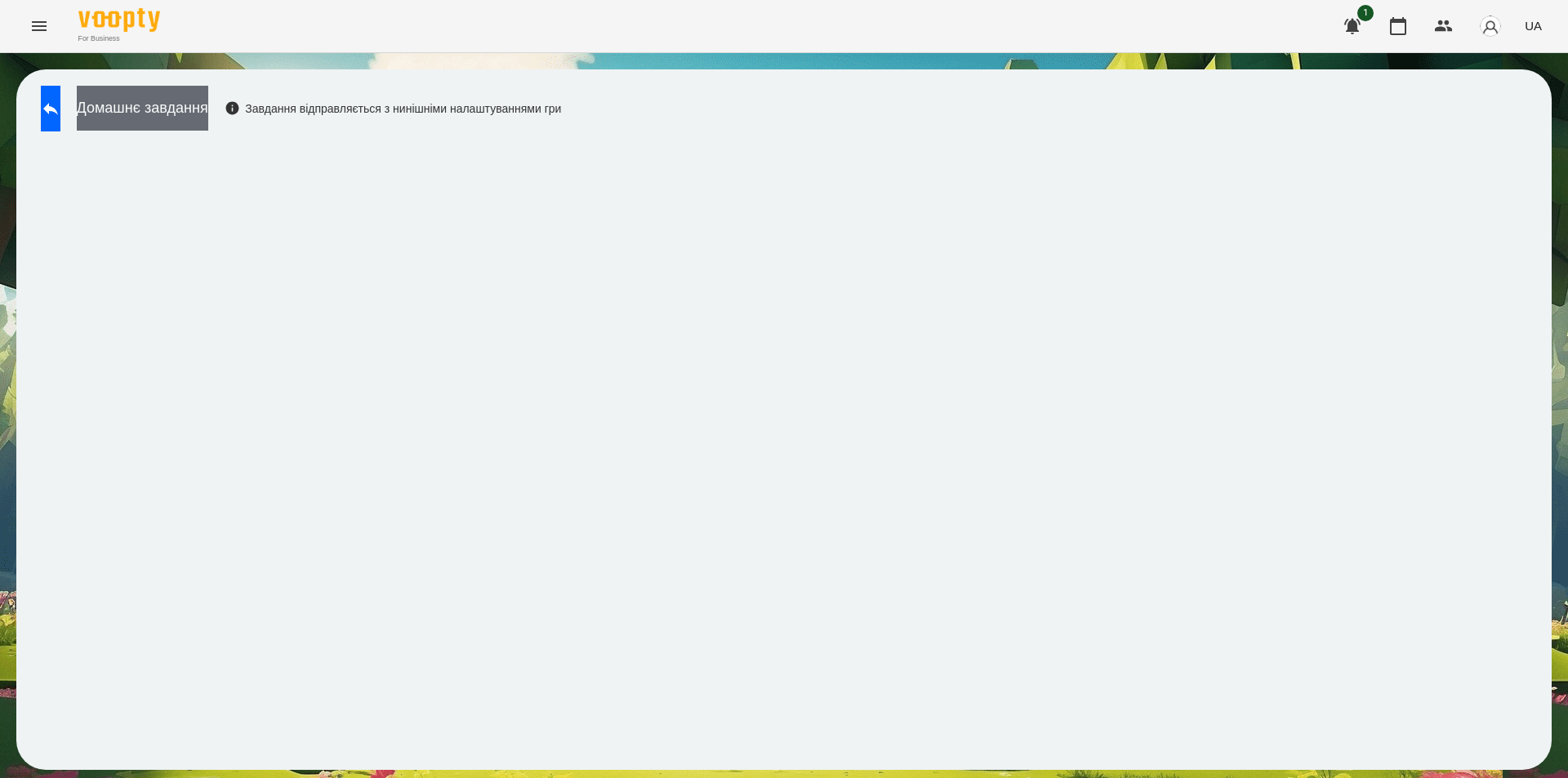
click at [208, 113] on button "Домашнє завдання" at bounding box center [142, 108] width 131 height 45
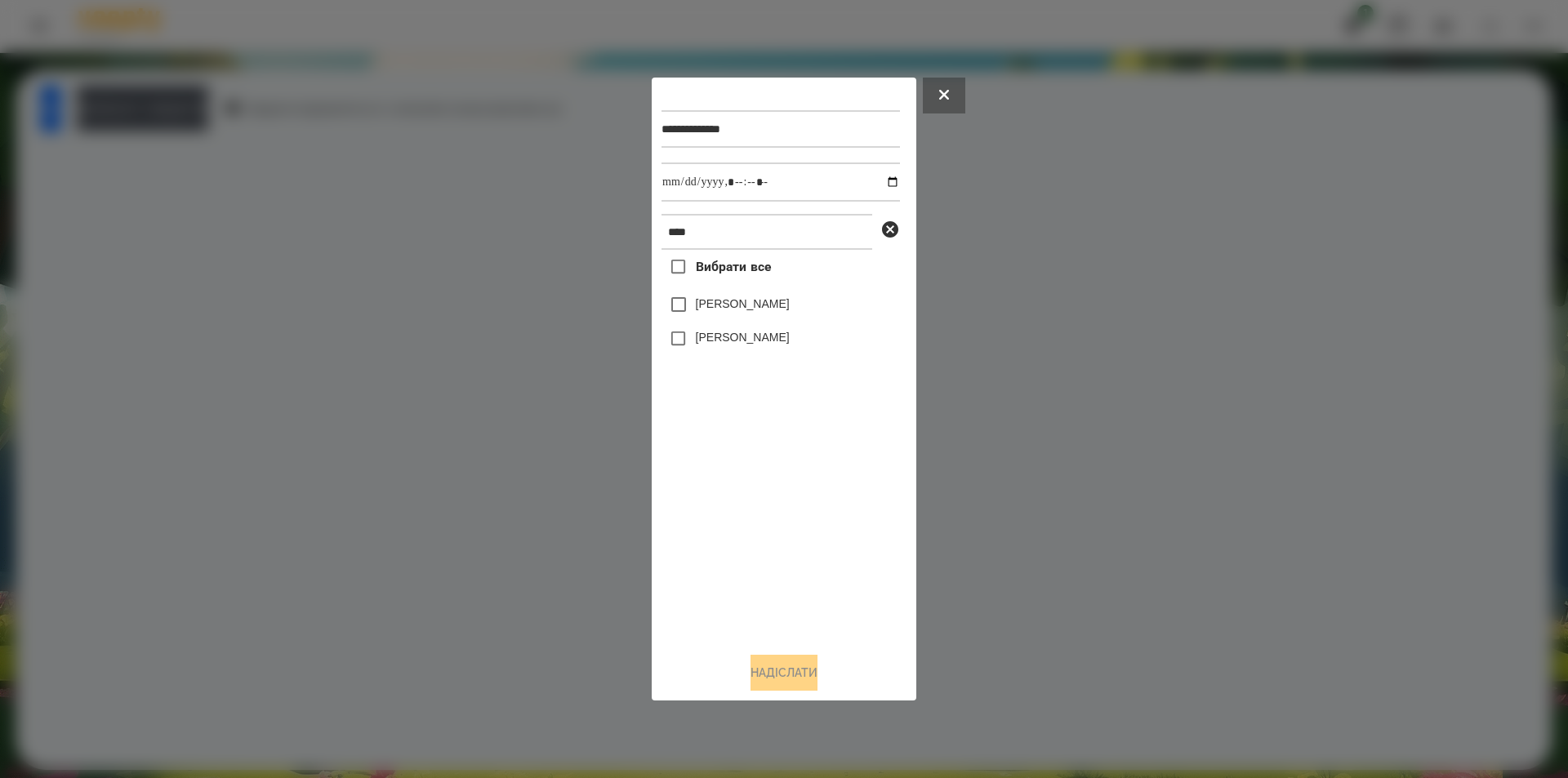
click at [707, 308] on label "[PERSON_NAME]" at bounding box center [742, 304] width 94 height 16
click at [736, 306] on label "[PERSON_NAME]" at bounding box center [742, 304] width 94 height 16
click at [888, 173] on input "datetime-local" at bounding box center [780, 182] width 238 height 39
type input "**********"
click at [778, 666] on button "Надіслати" at bounding box center [784, 672] width 67 height 36
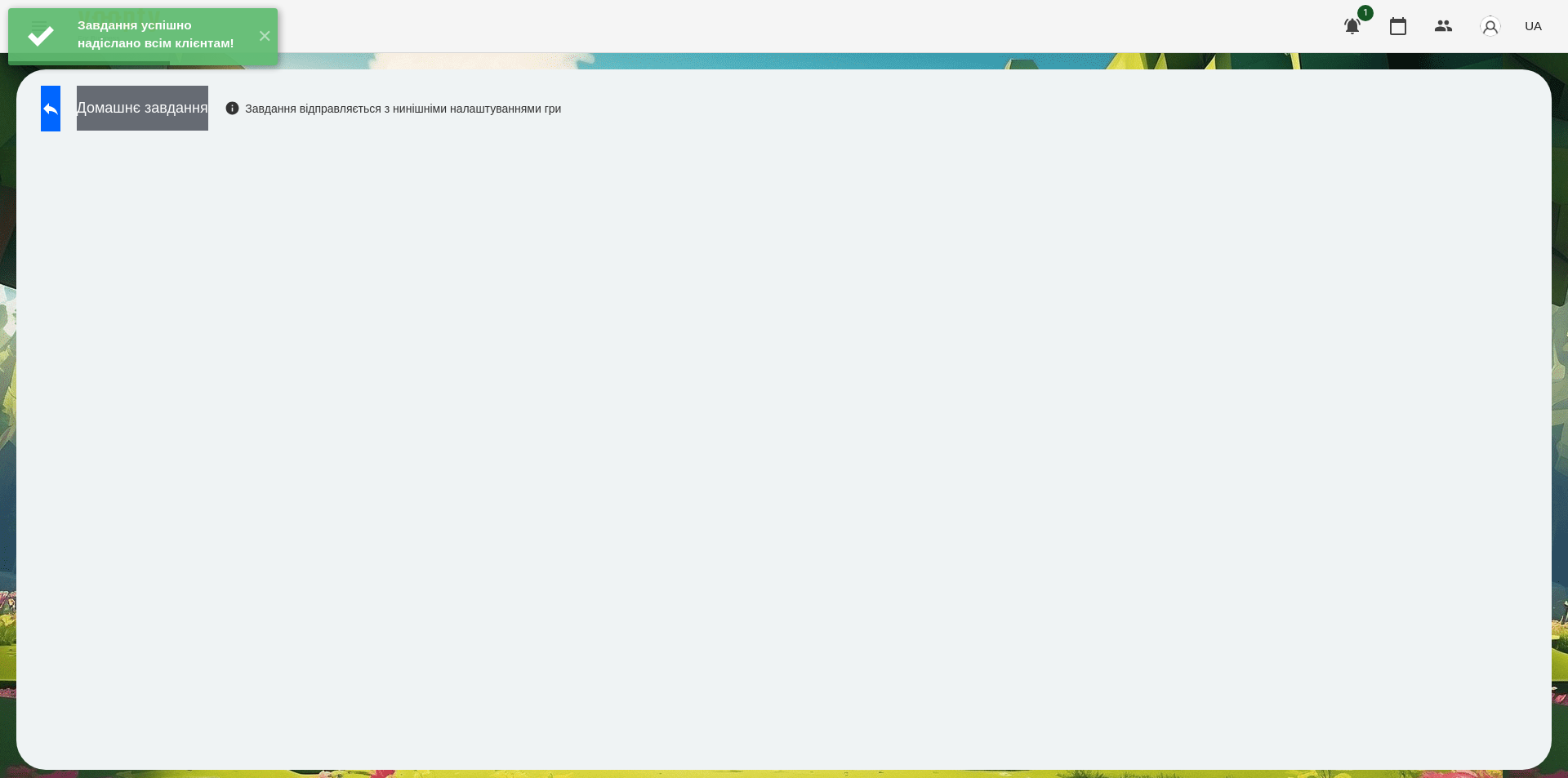
click at [208, 106] on button "Домашнє завдання" at bounding box center [142, 108] width 131 height 45
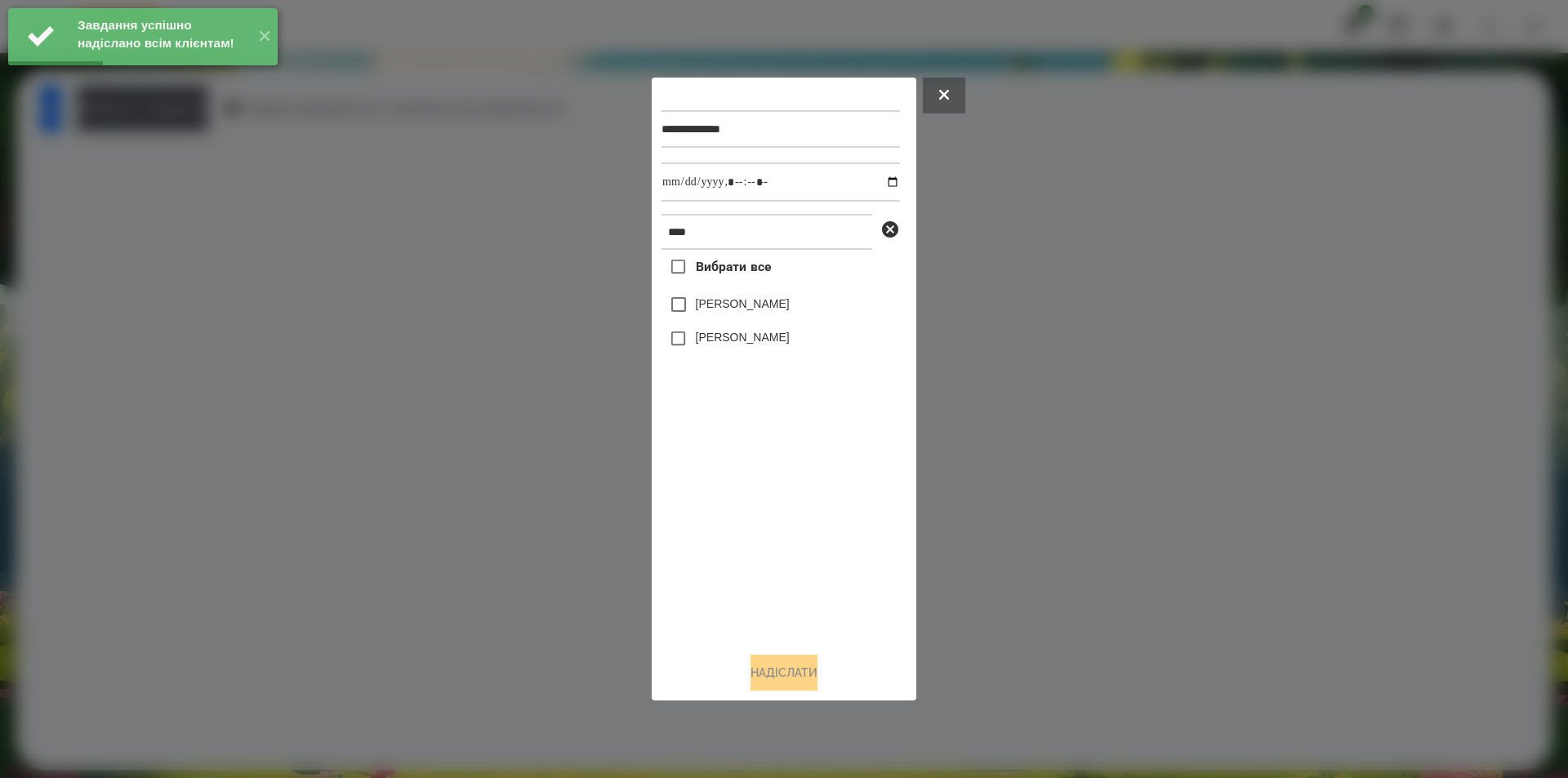
drag, startPoint x: 750, startPoint y: 312, endPoint x: 749, endPoint y: 304, distance: 8.1
click at [749, 309] on label "[PERSON_NAME]" at bounding box center [742, 304] width 94 height 16
click at [885, 176] on input "datetime-local" at bounding box center [780, 182] width 238 height 39
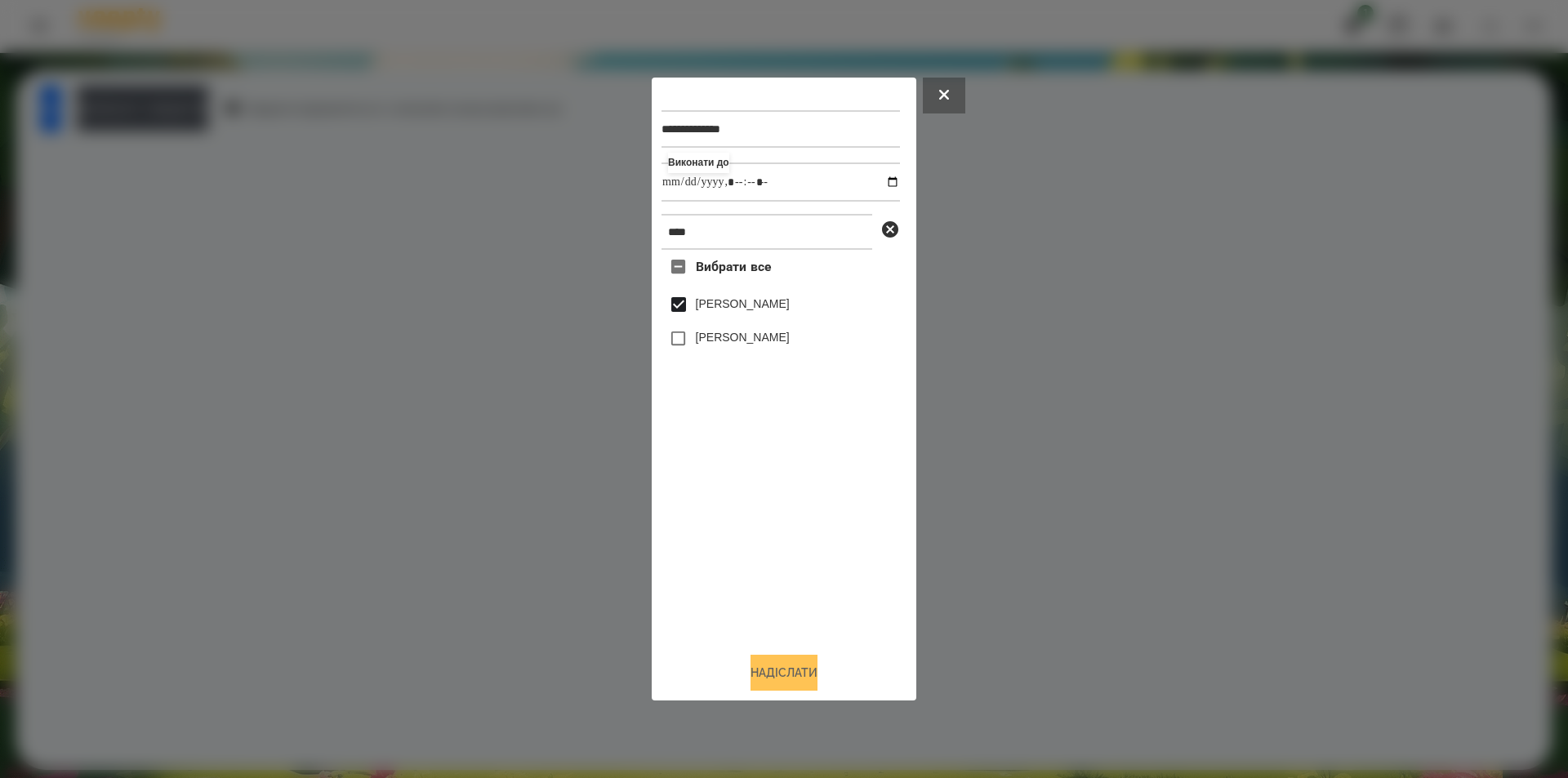
type input "**********"
click at [795, 680] on button "Надіслати" at bounding box center [784, 672] width 67 height 36
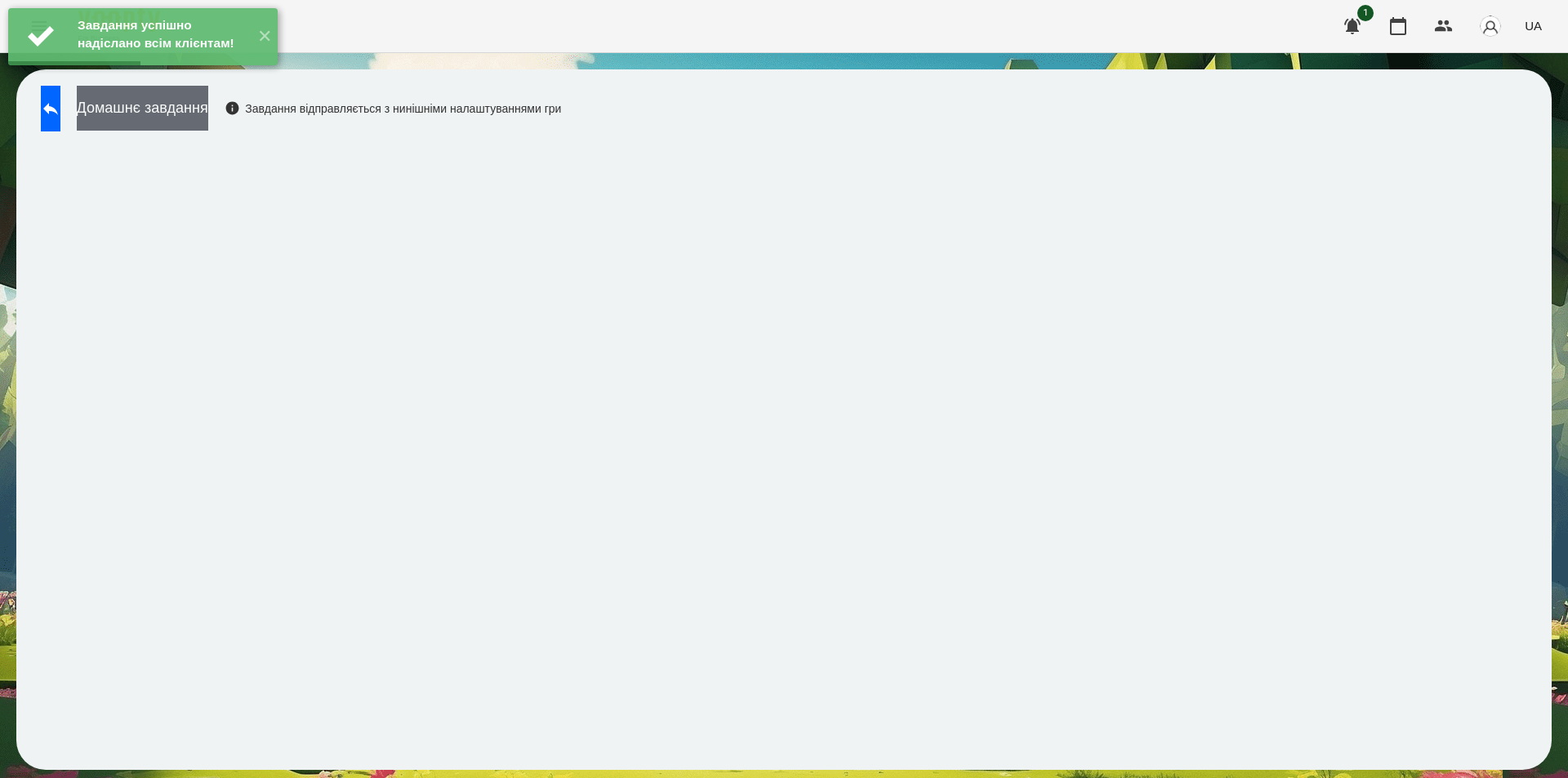
click at [181, 107] on button "Домашнє завдання" at bounding box center [142, 108] width 131 height 45
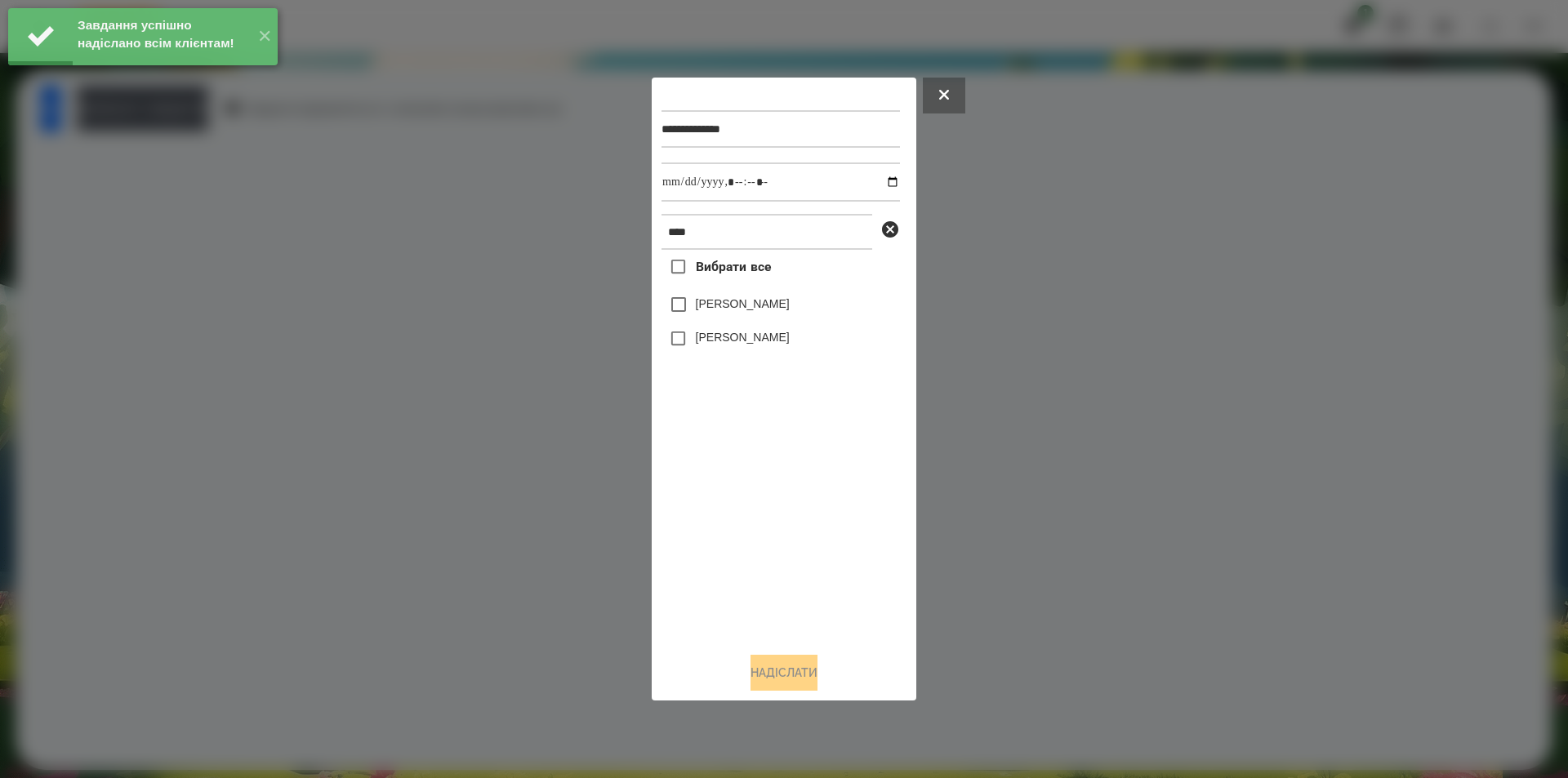
click at [738, 308] on label "[PERSON_NAME]" at bounding box center [742, 304] width 94 height 16
click at [880, 177] on input "datetime-local" at bounding box center [780, 182] width 238 height 39
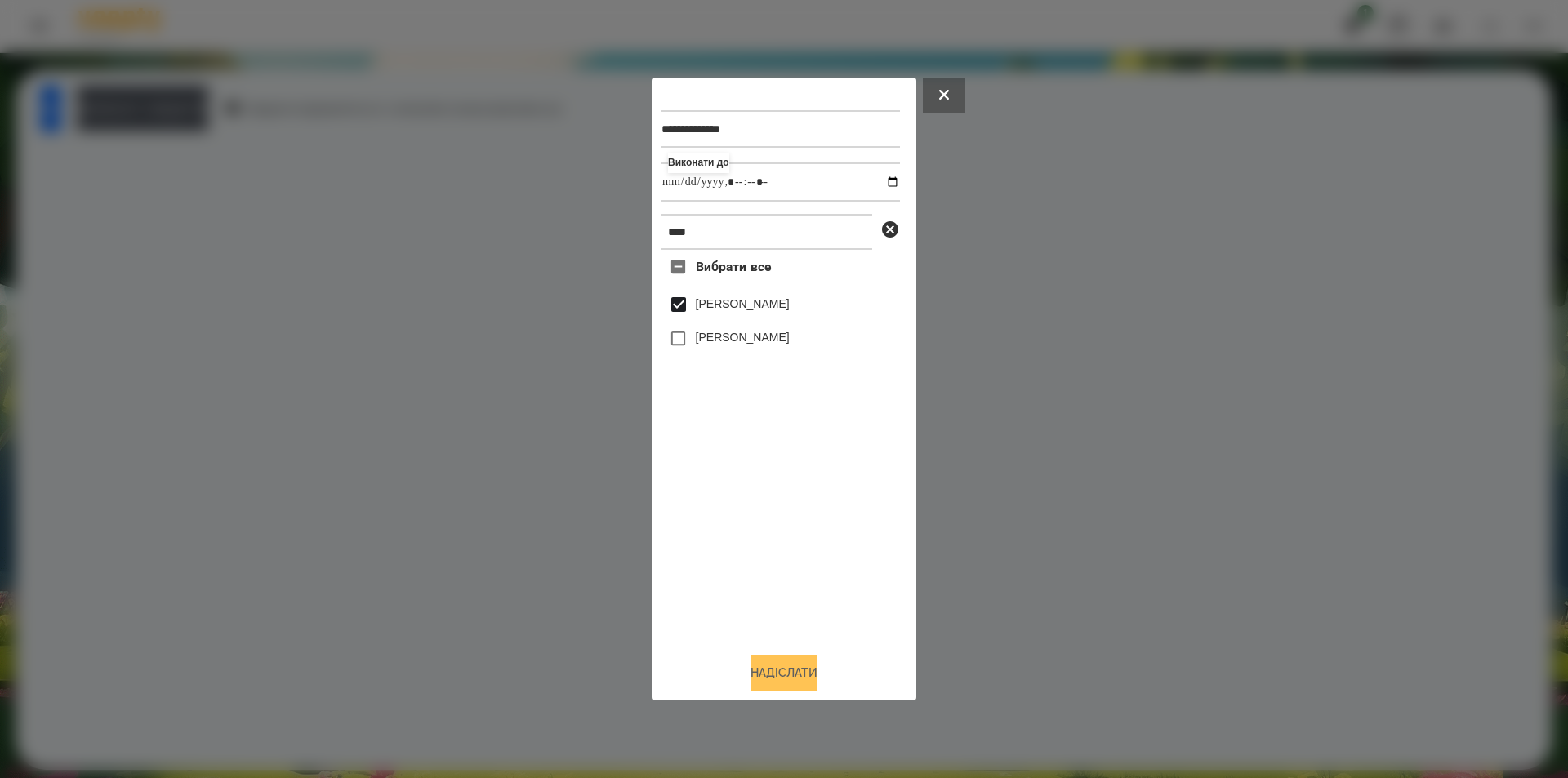
type input "**********"
click at [813, 679] on button "Надіслати" at bounding box center [784, 672] width 67 height 36
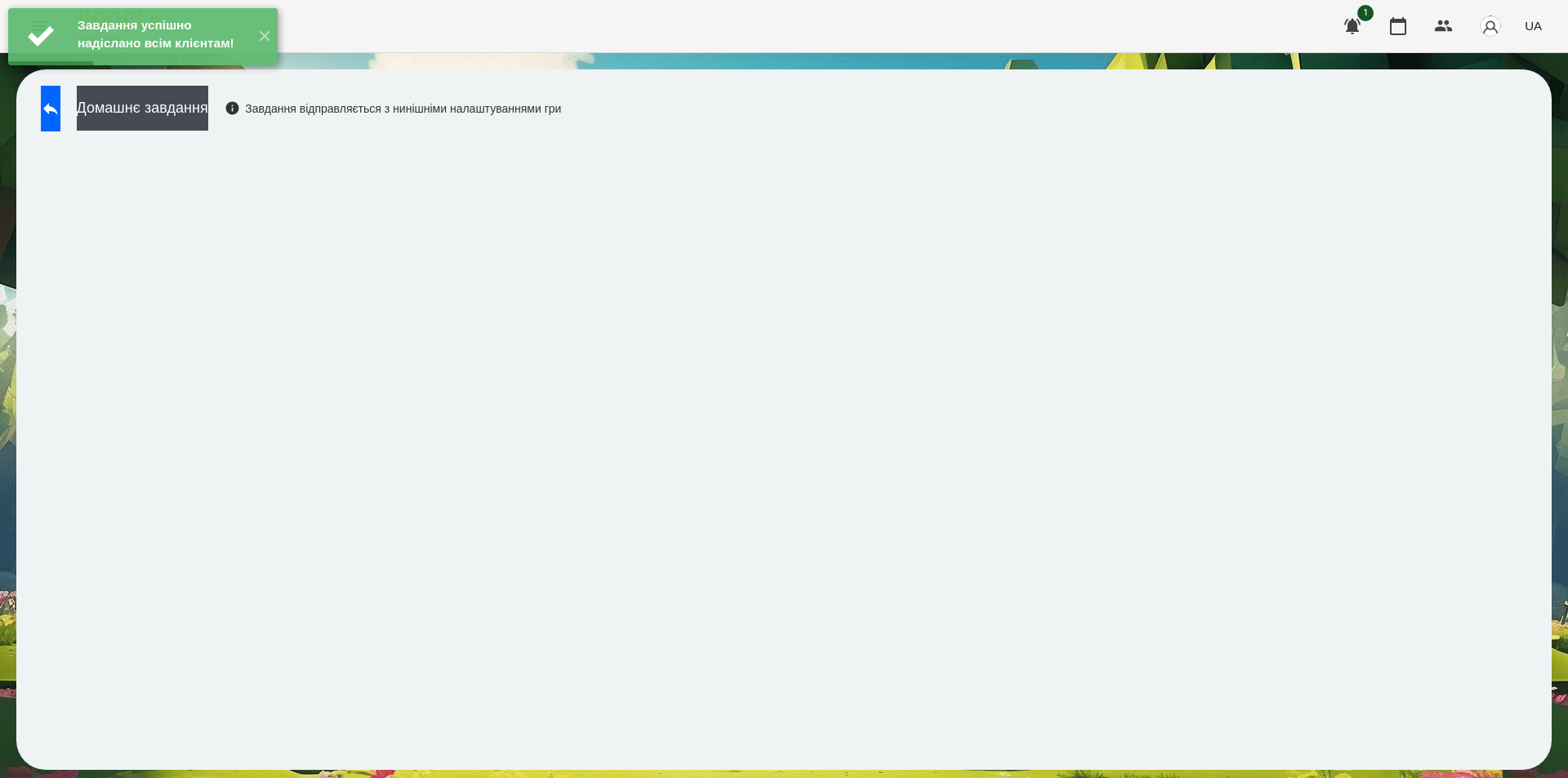
drag, startPoint x: 183, startPoint y: 97, endPoint x: 192, endPoint y: 94, distance: 9.5
click at [183, 74] on div "Завдання успішно надіслано всім клієнтам! ✕" at bounding box center [142, 36] width 286 height 74
click at [208, 116] on button "Домашнє завдання" at bounding box center [142, 108] width 131 height 45
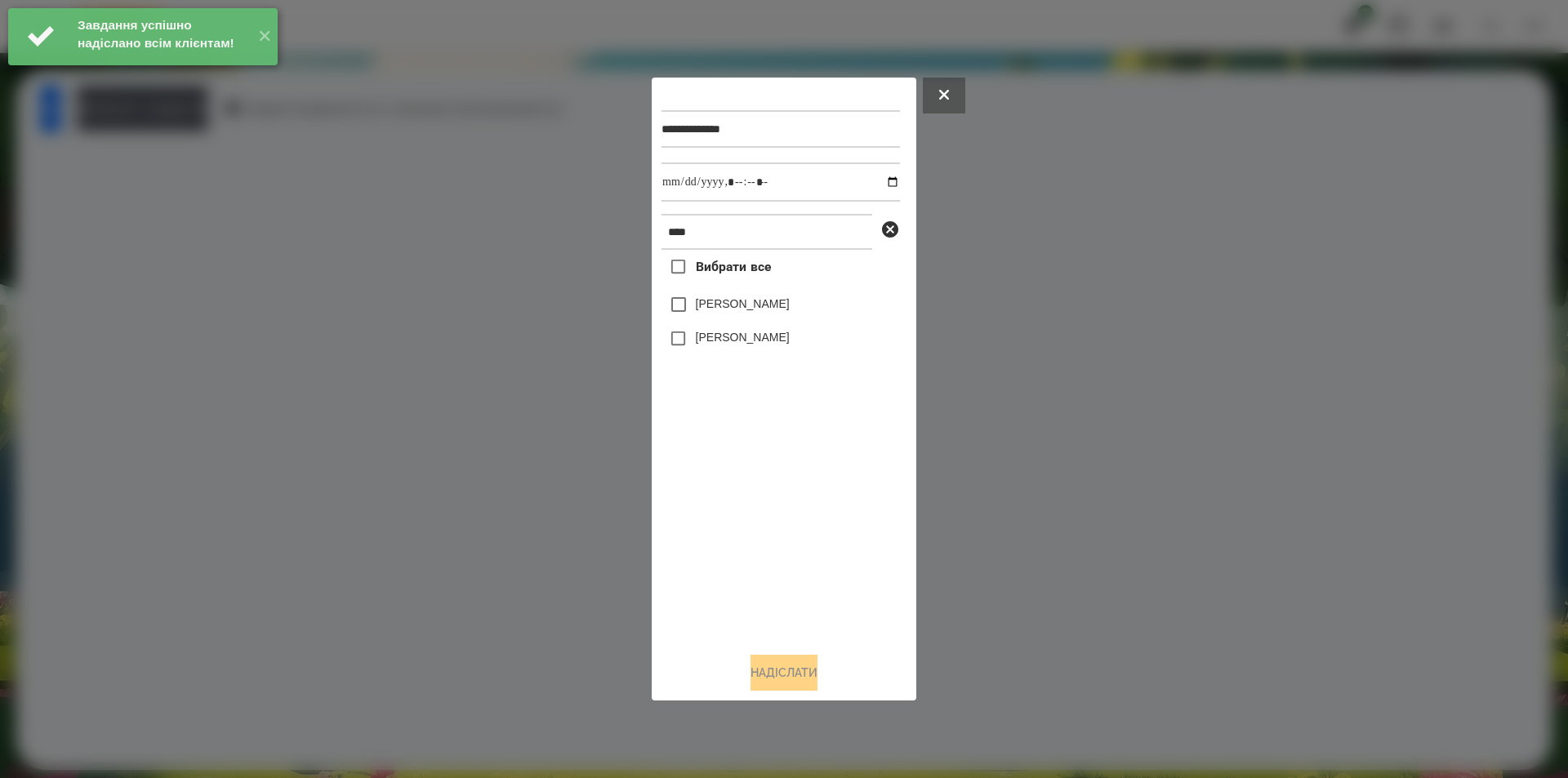
click at [738, 311] on label "[PERSON_NAME]" at bounding box center [742, 304] width 94 height 16
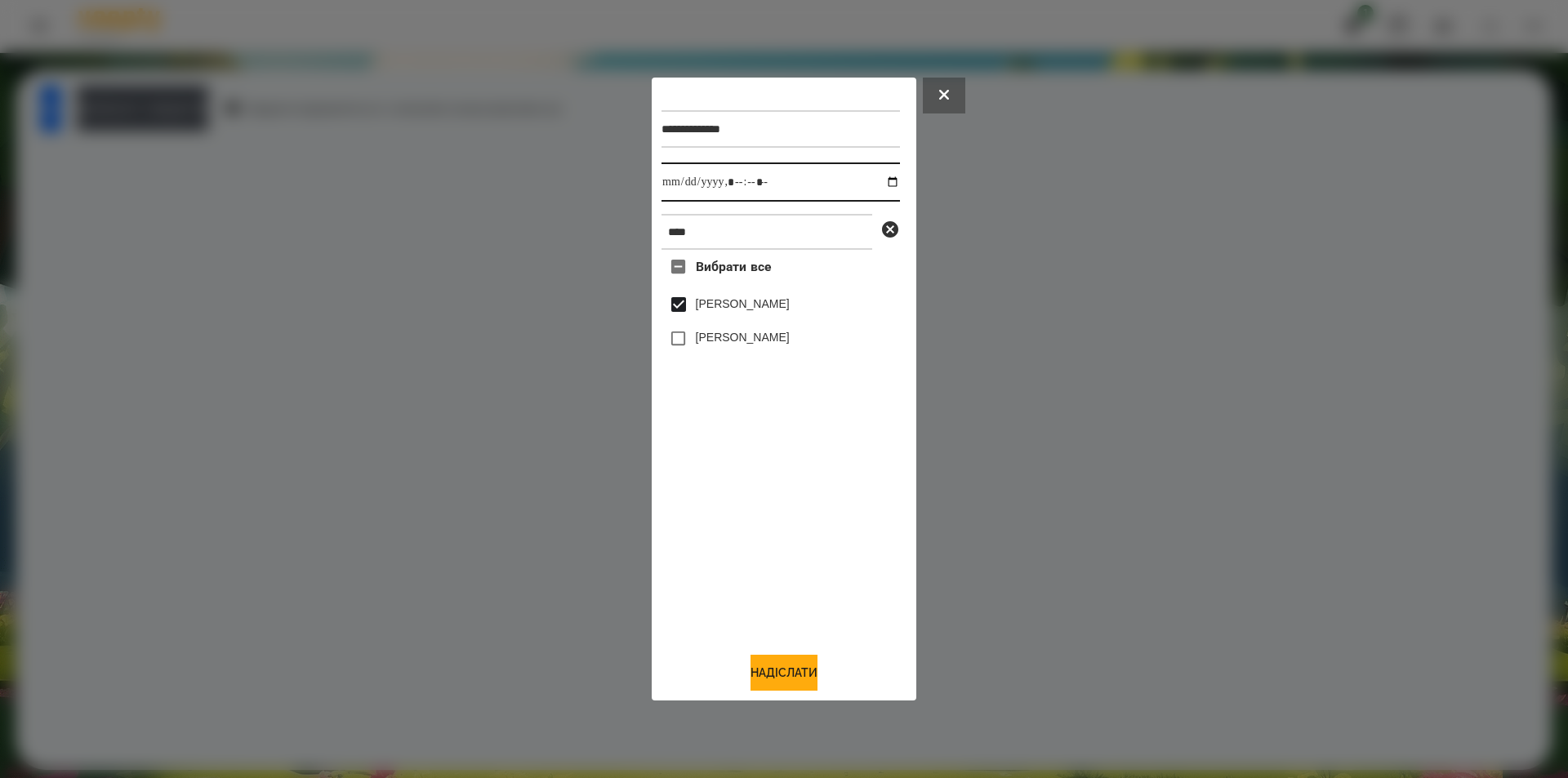
click at [880, 176] on input "datetime-local" at bounding box center [780, 182] width 238 height 39
type input "**********"
click at [789, 689] on button "Надіслати" at bounding box center [784, 672] width 67 height 36
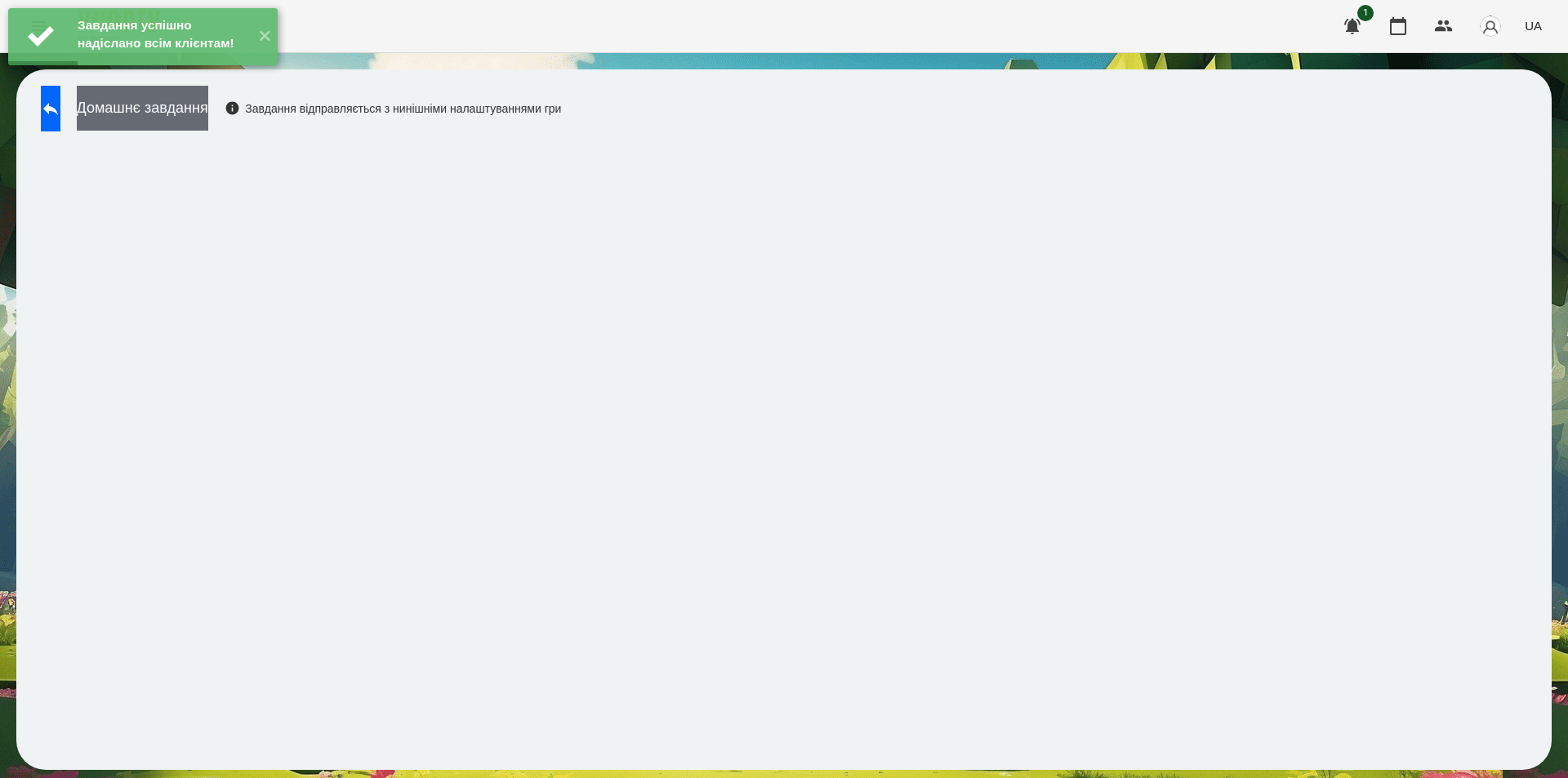
click at [208, 113] on button "Домашнє завдання" at bounding box center [142, 108] width 131 height 45
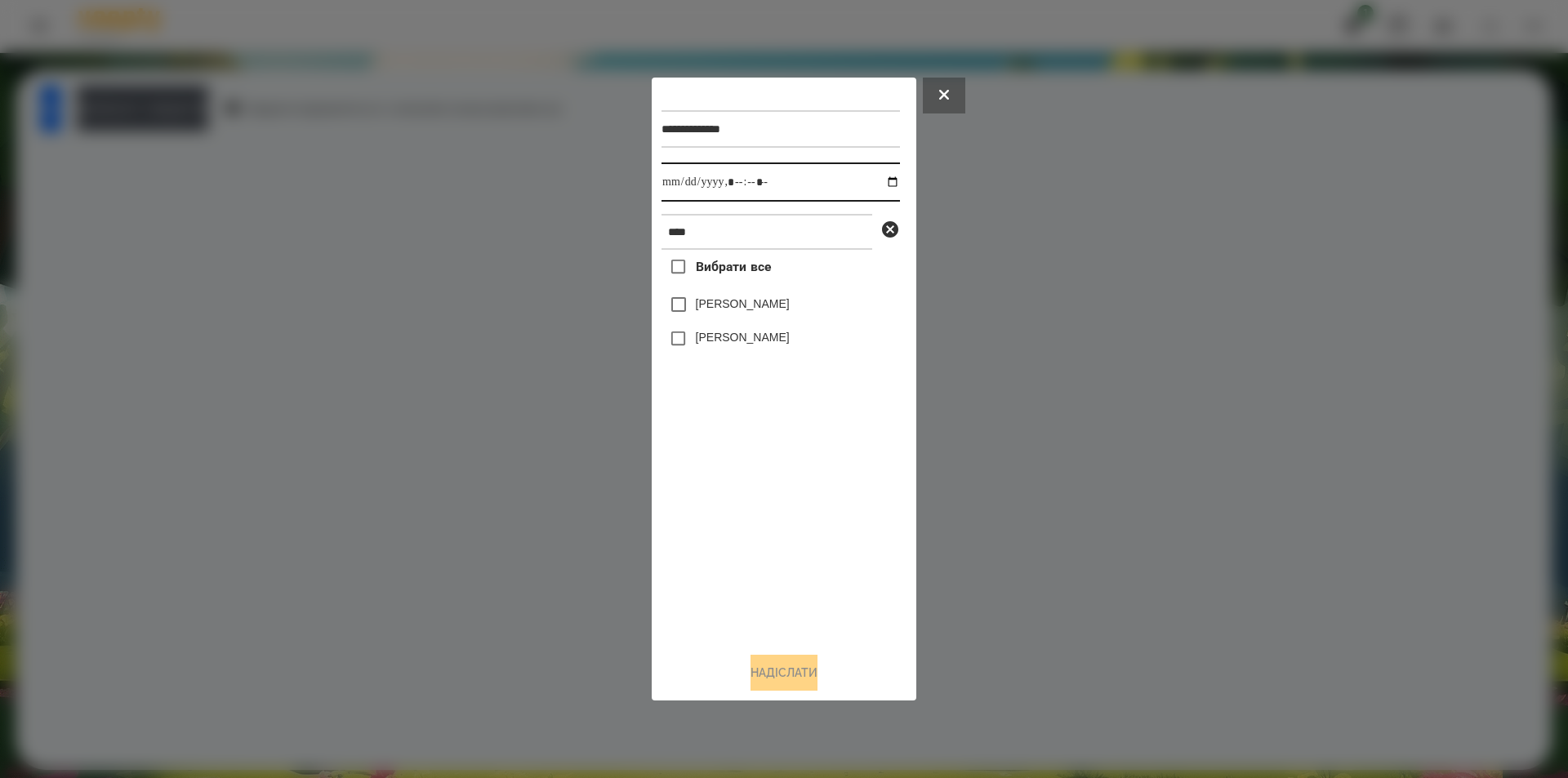
click at [876, 183] on input "datetime-local" at bounding box center [780, 182] width 238 height 39
type input "**********"
drag, startPoint x: 839, startPoint y: 509, endPoint x: 901, endPoint y: 371, distance: 151.3
click at [839, 510] on div "Вибрати все [PERSON_NAME] [PERSON_NAME]" at bounding box center [780, 444] width 238 height 389
click at [890, 232] on icon at bounding box center [889, 229] width 19 height 19
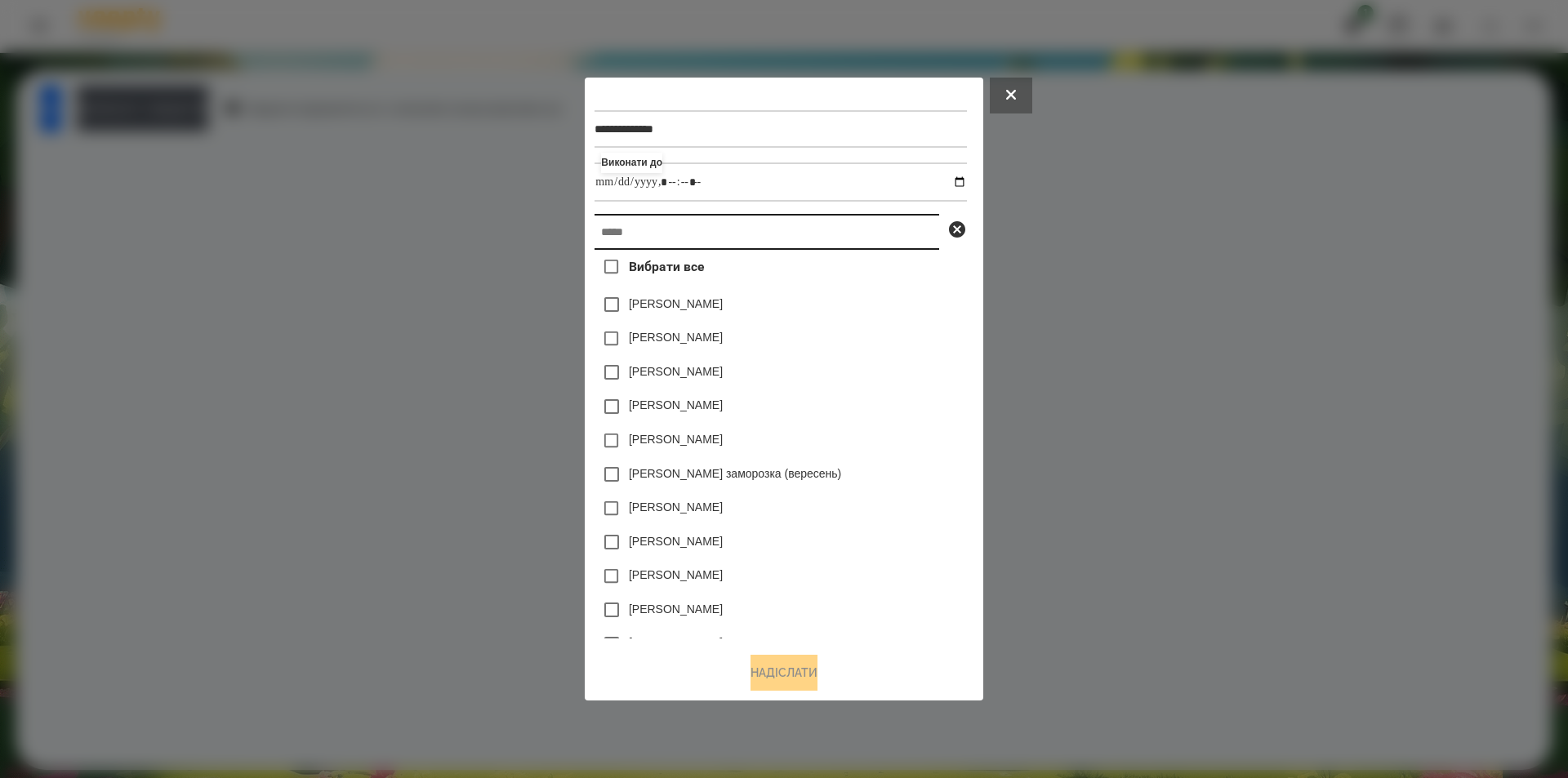
click at [744, 242] on input "text" at bounding box center [767, 232] width 345 height 36
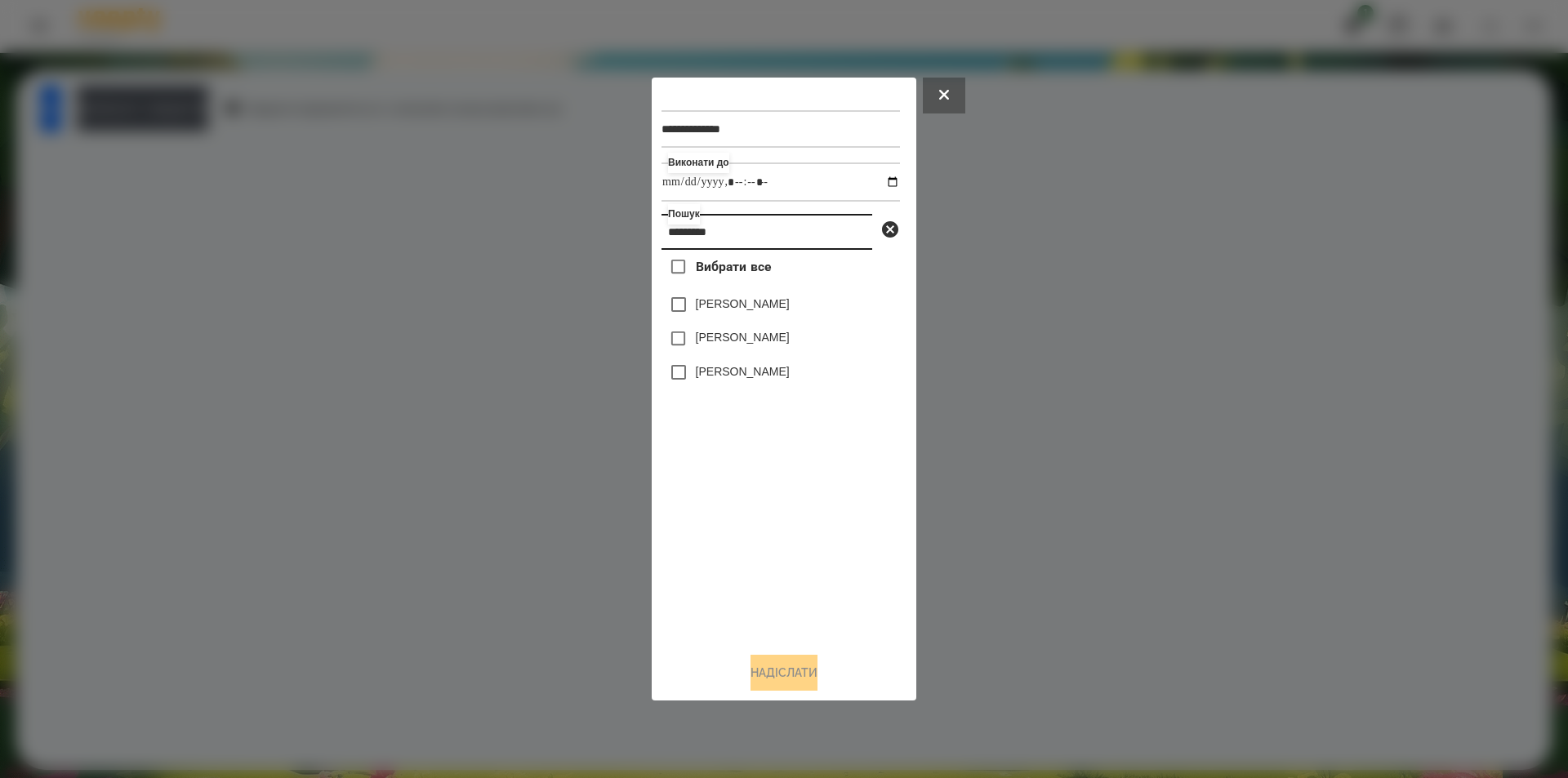
type input "*********"
click at [766, 311] on label "[PERSON_NAME]" at bounding box center [742, 304] width 94 height 16
click at [786, 676] on button "Надіслати" at bounding box center [784, 672] width 67 height 36
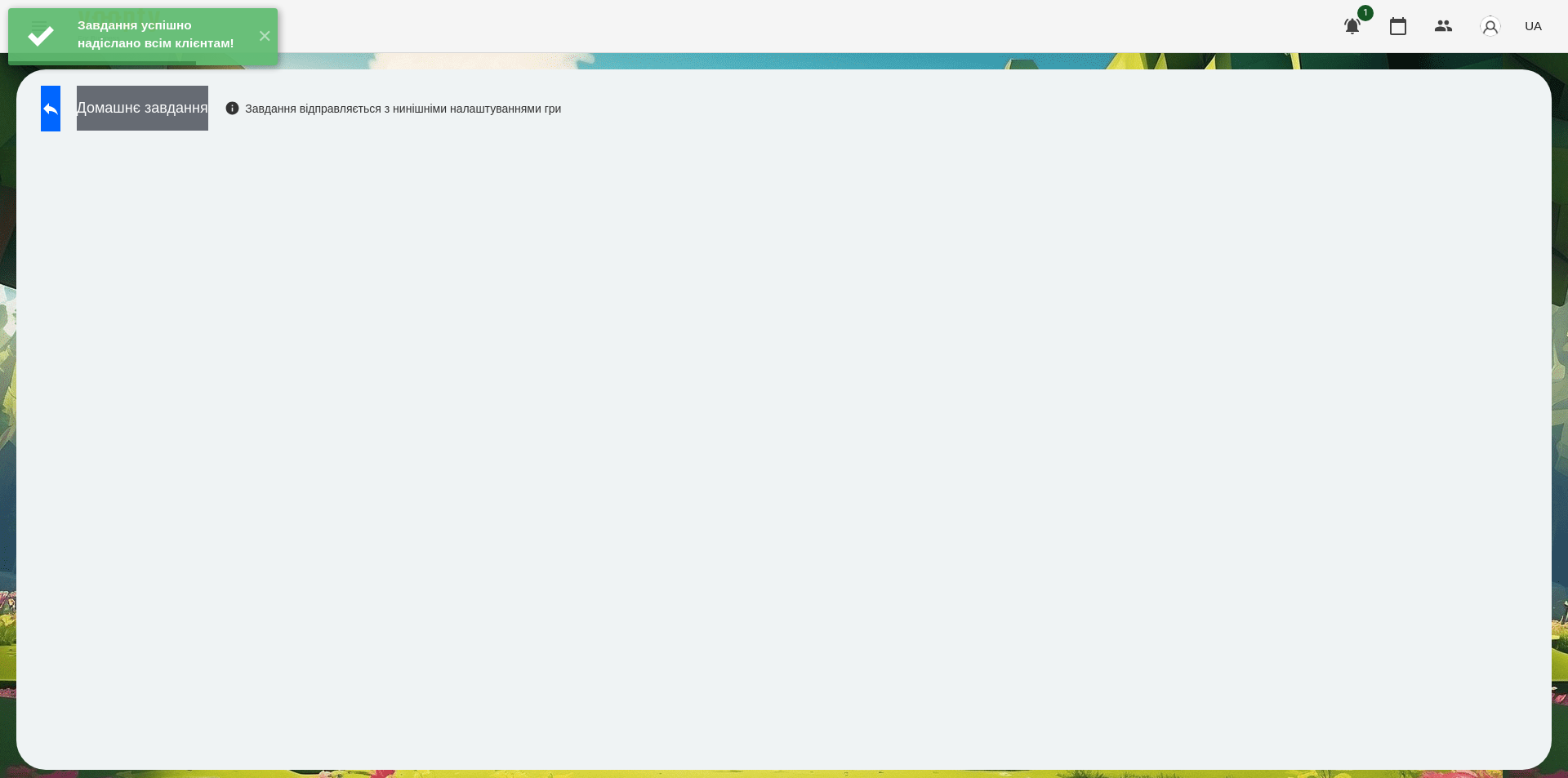
click at [196, 118] on button "Домашнє завдання" at bounding box center [142, 108] width 131 height 45
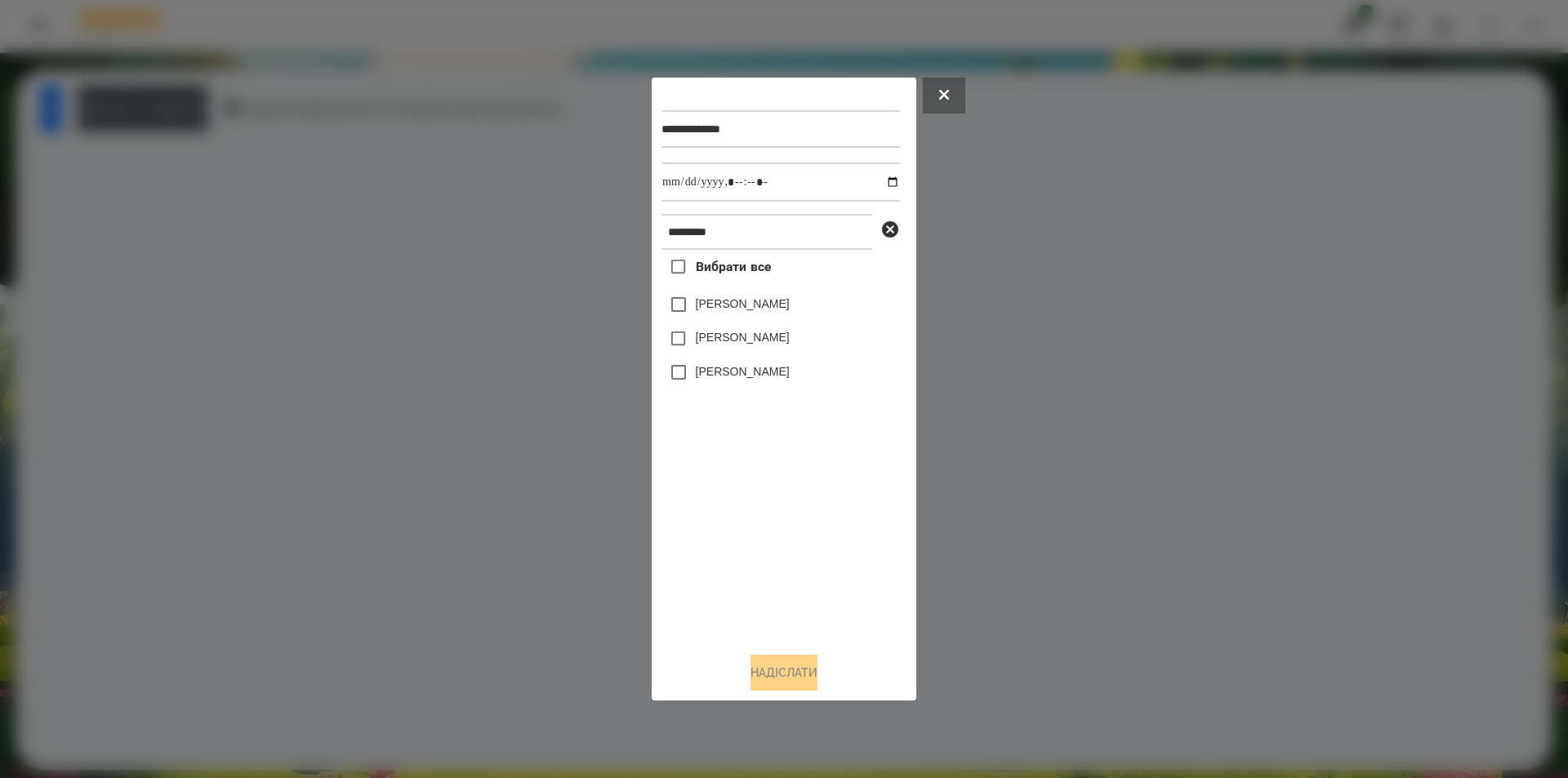
drag, startPoint x: 782, startPoint y: 304, endPoint x: 816, endPoint y: 237, distance: 75.1
click at [782, 302] on label "[PERSON_NAME]" at bounding box center [742, 304] width 94 height 16
click at [877, 185] on input "datetime-local" at bounding box center [780, 182] width 238 height 39
type input "**********"
click at [782, 683] on button "Надіслати" at bounding box center [784, 672] width 67 height 36
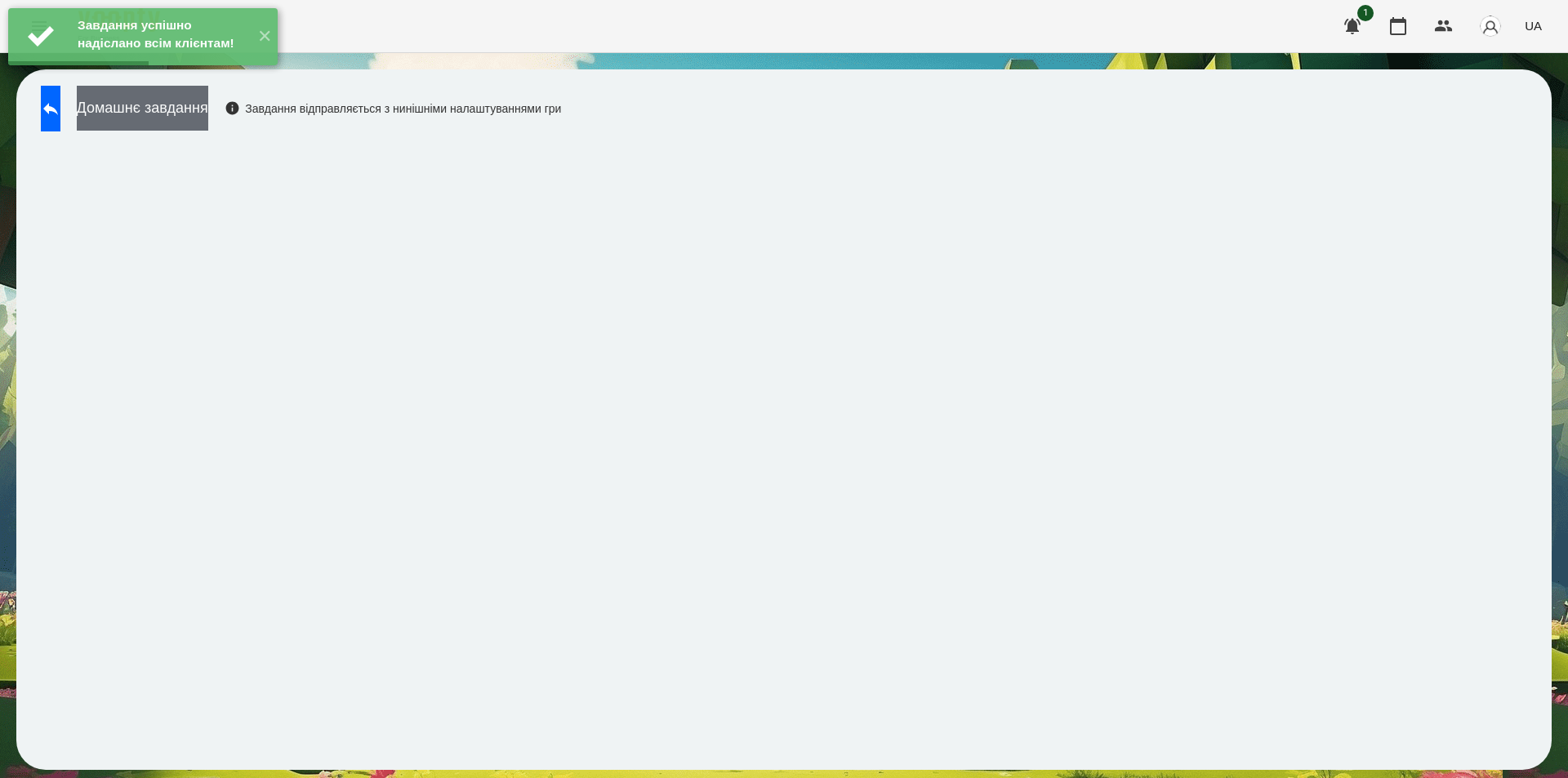
click at [199, 109] on button "Домашнє завдання" at bounding box center [142, 108] width 131 height 45
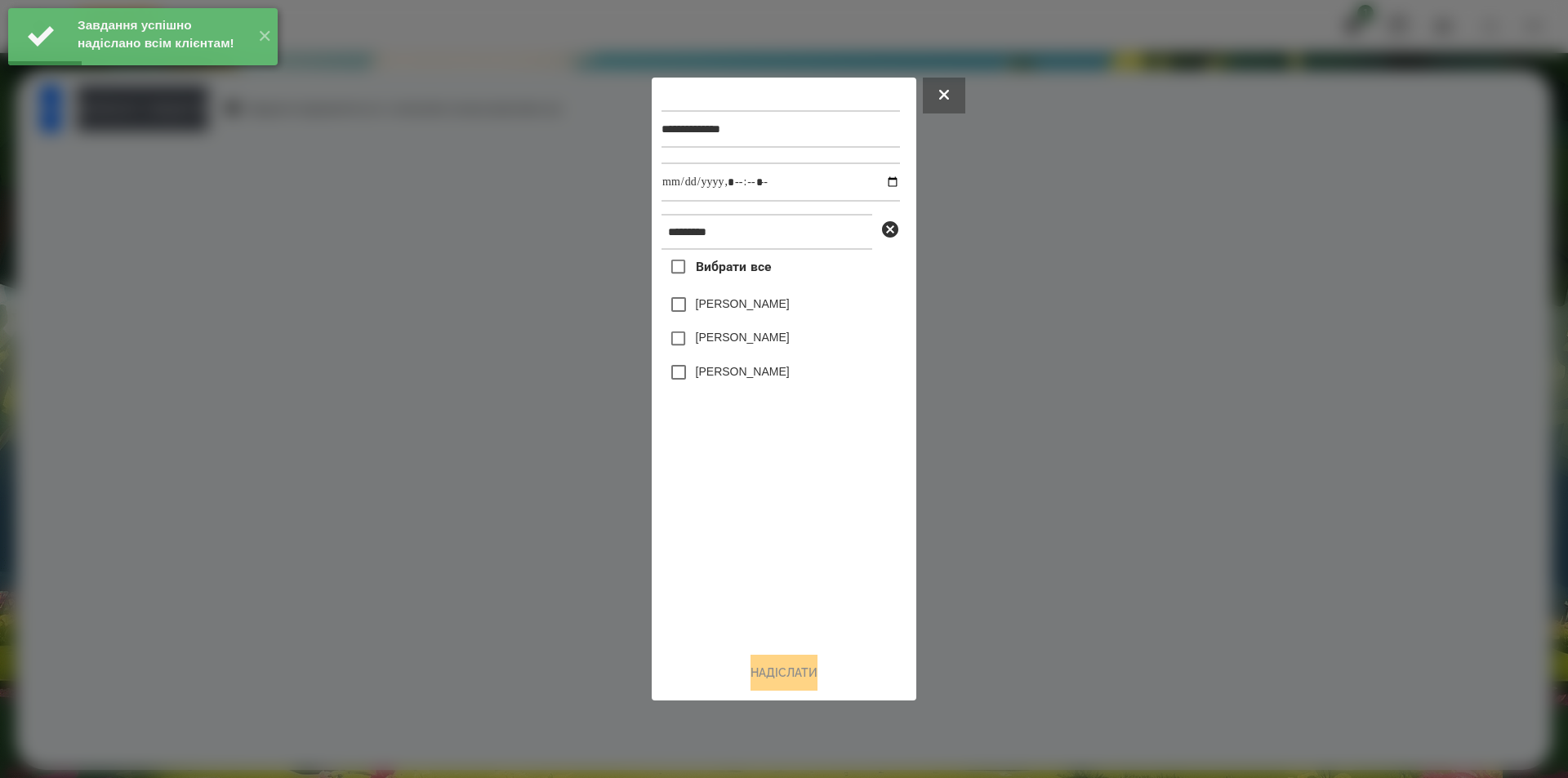
click at [774, 308] on label "[PERSON_NAME]" at bounding box center [742, 304] width 94 height 16
click at [878, 181] on input "datetime-local" at bounding box center [780, 182] width 238 height 39
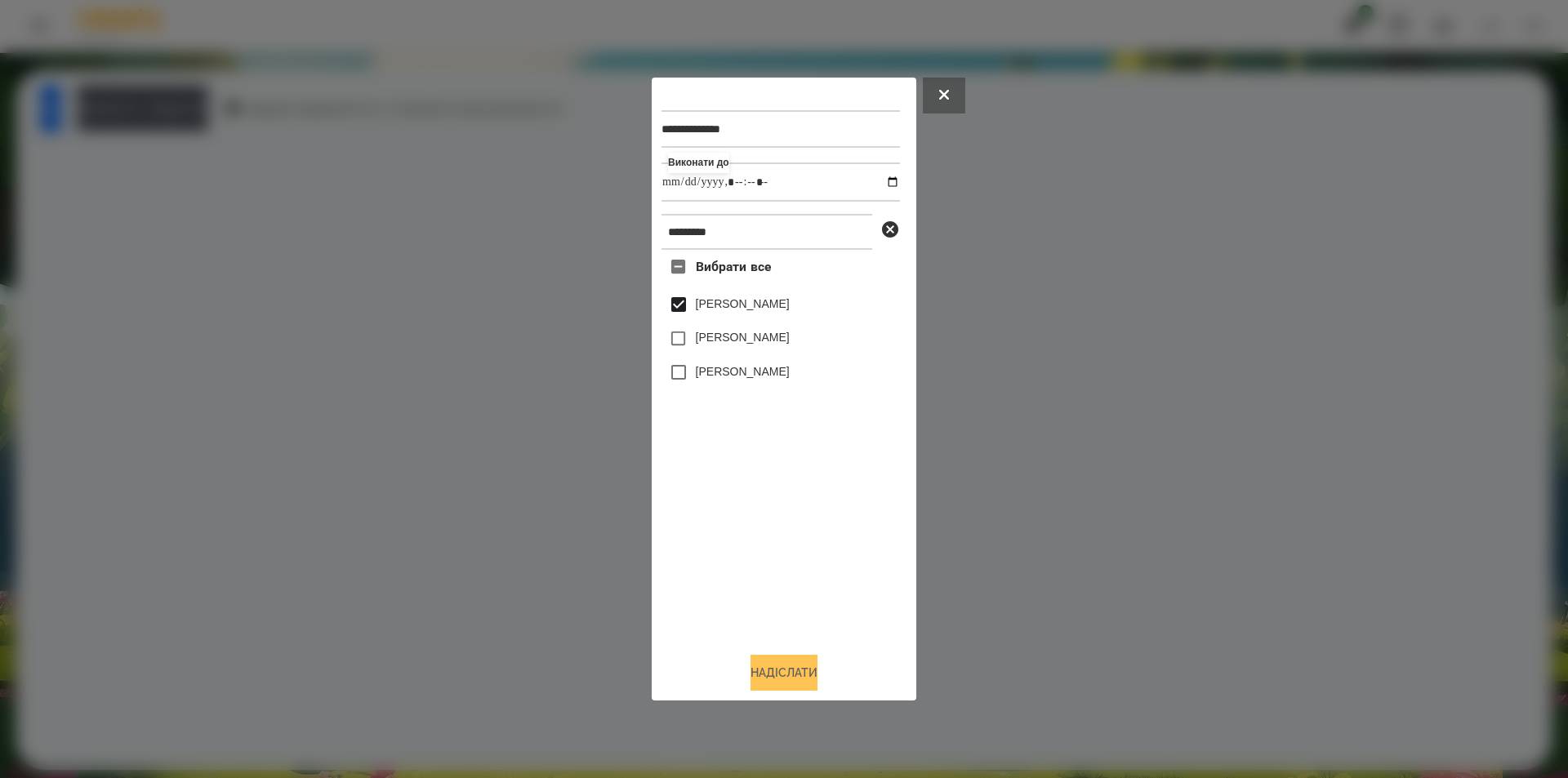
type input "**********"
click at [788, 684] on button "Надіслати" at bounding box center [784, 672] width 67 height 36
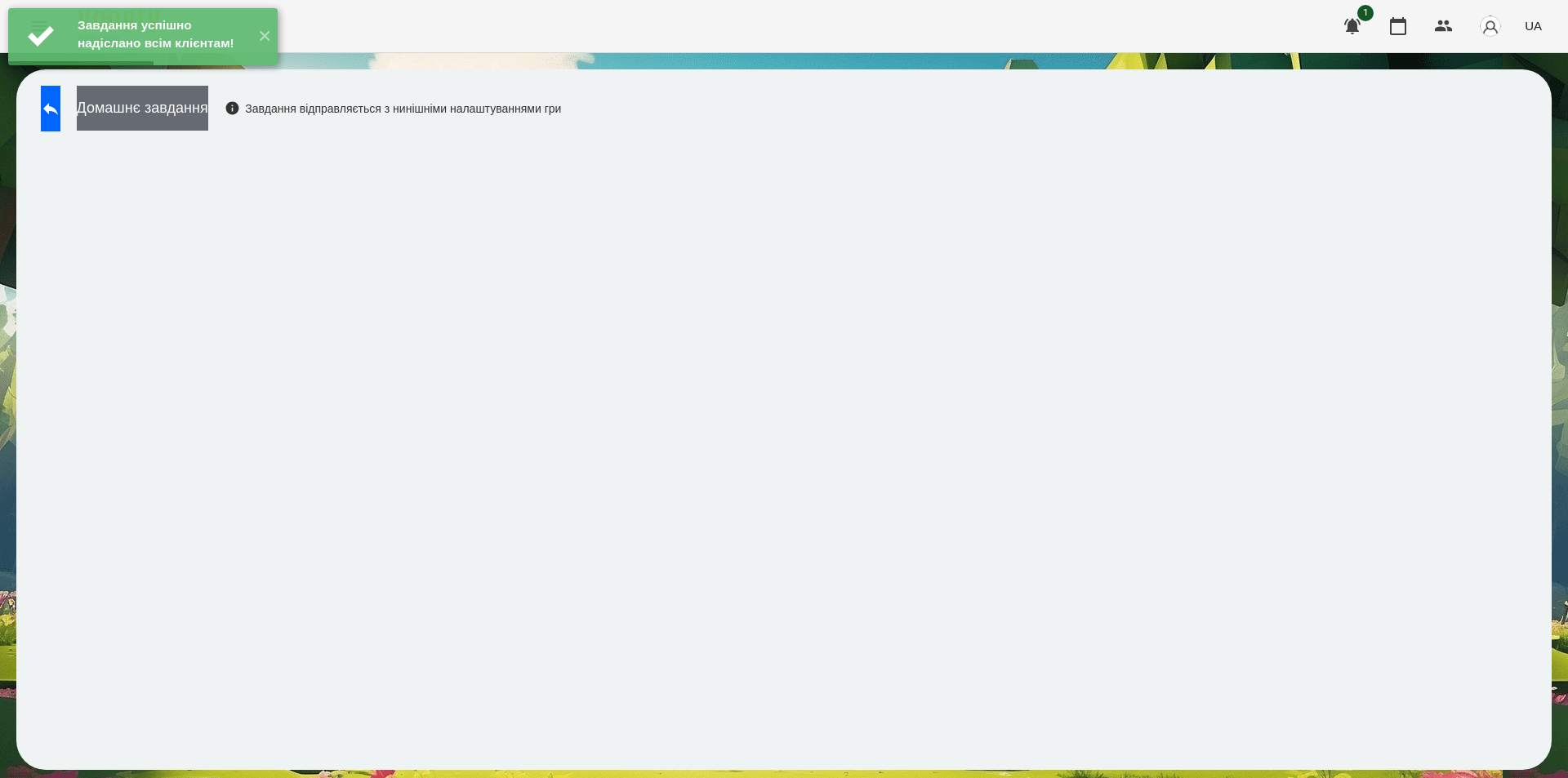
click at [192, 115] on button "Домашнє завдання" at bounding box center [142, 108] width 131 height 45
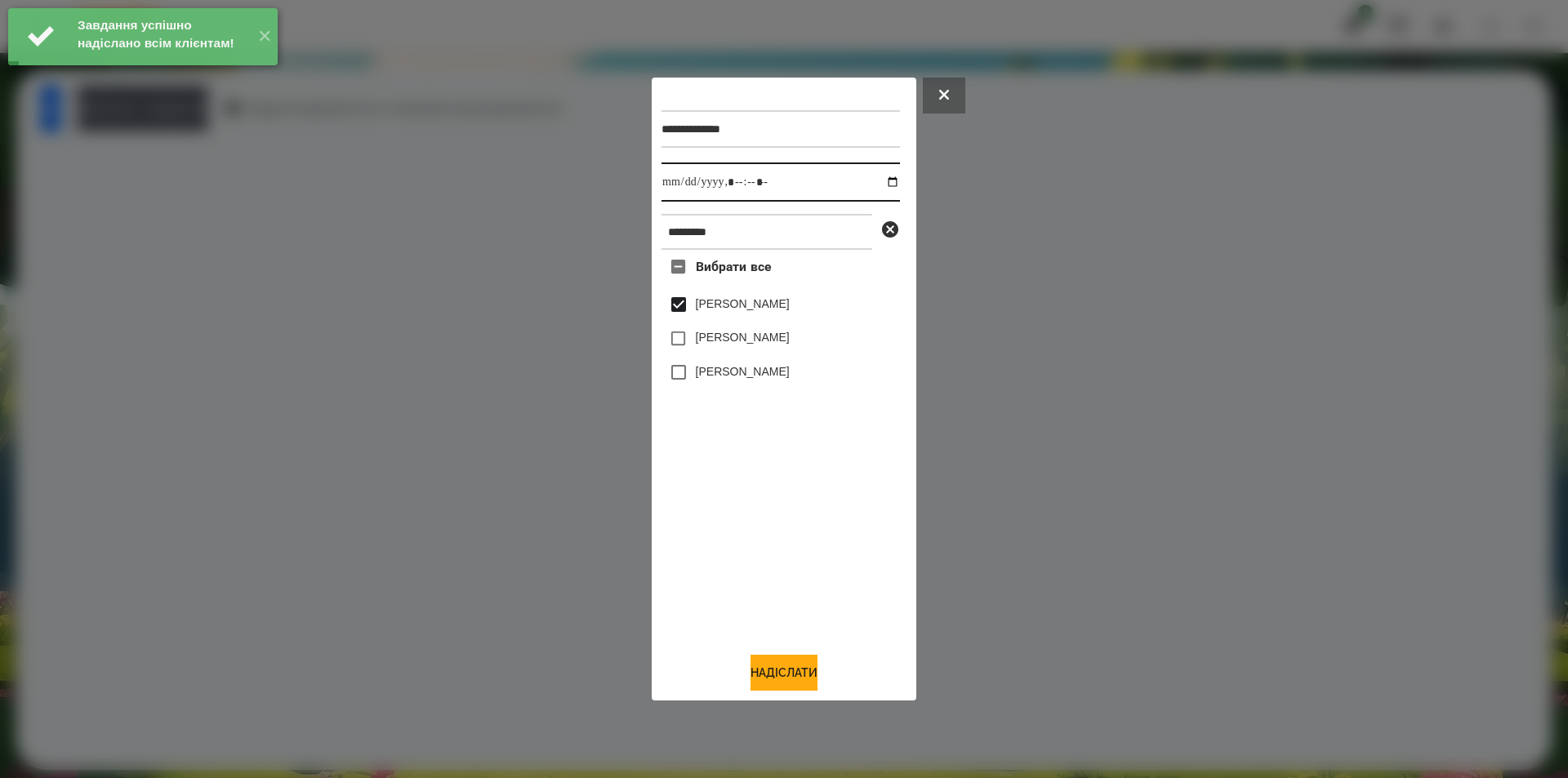
click at [882, 183] on input "datetime-local" at bounding box center [780, 182] width 238 height 39
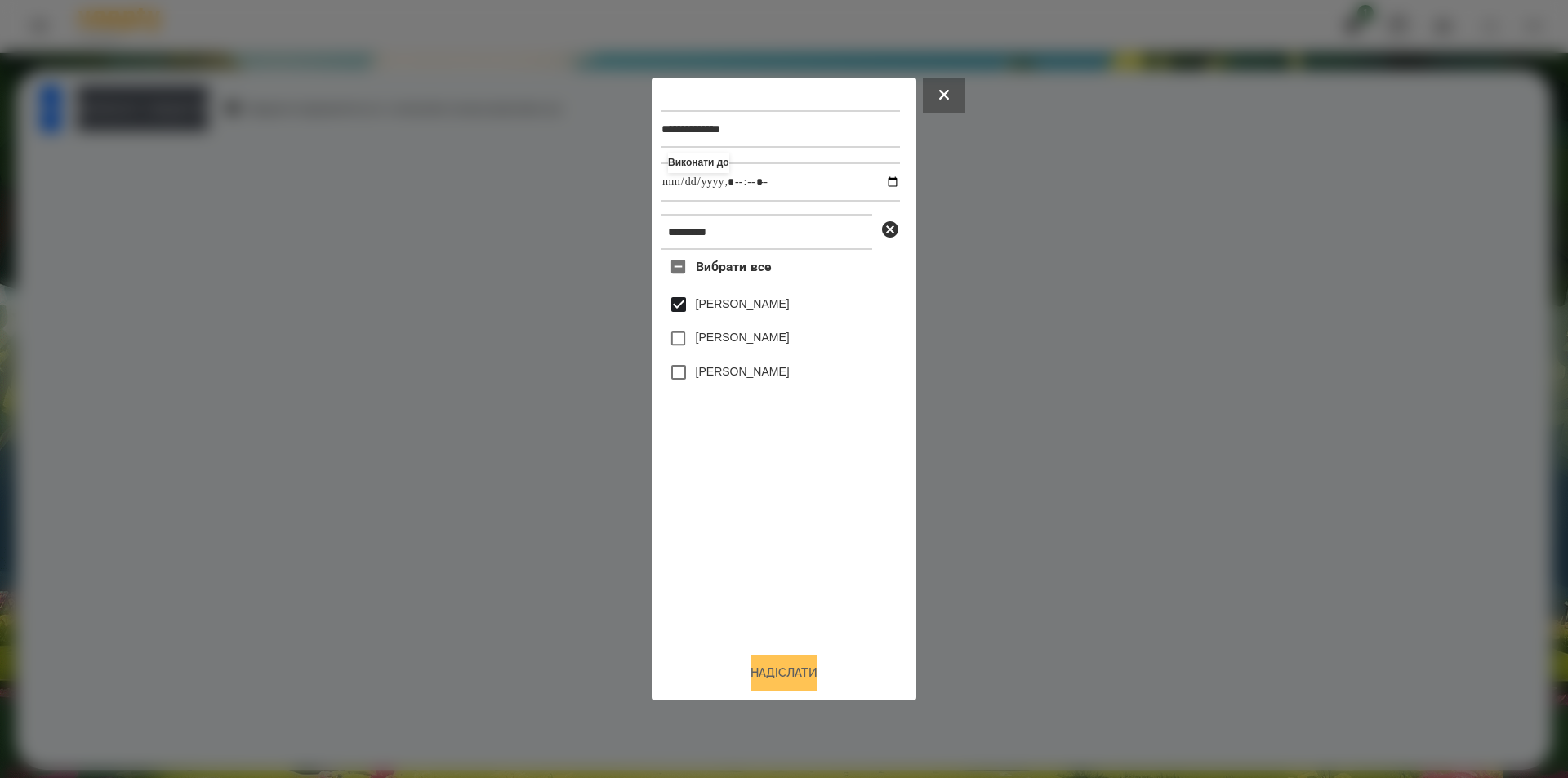
type input "**********"
click at [767, 684] on button "Надіслати" at bounding box center [784, 672] width 67 height 36
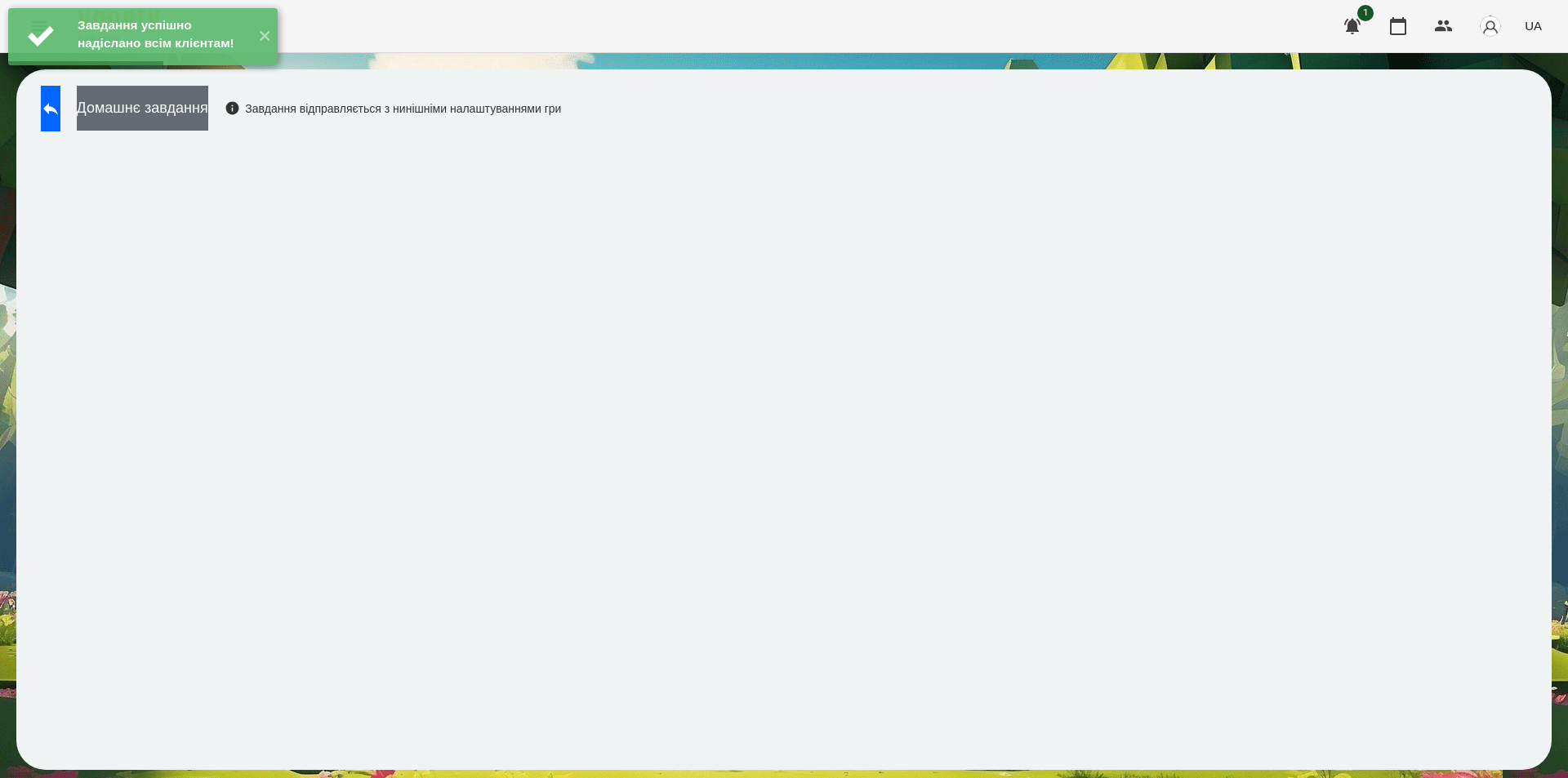
click at [183, 116] on button "Домашнє завдання" at bounding box center [142, 108] width 131 height 45
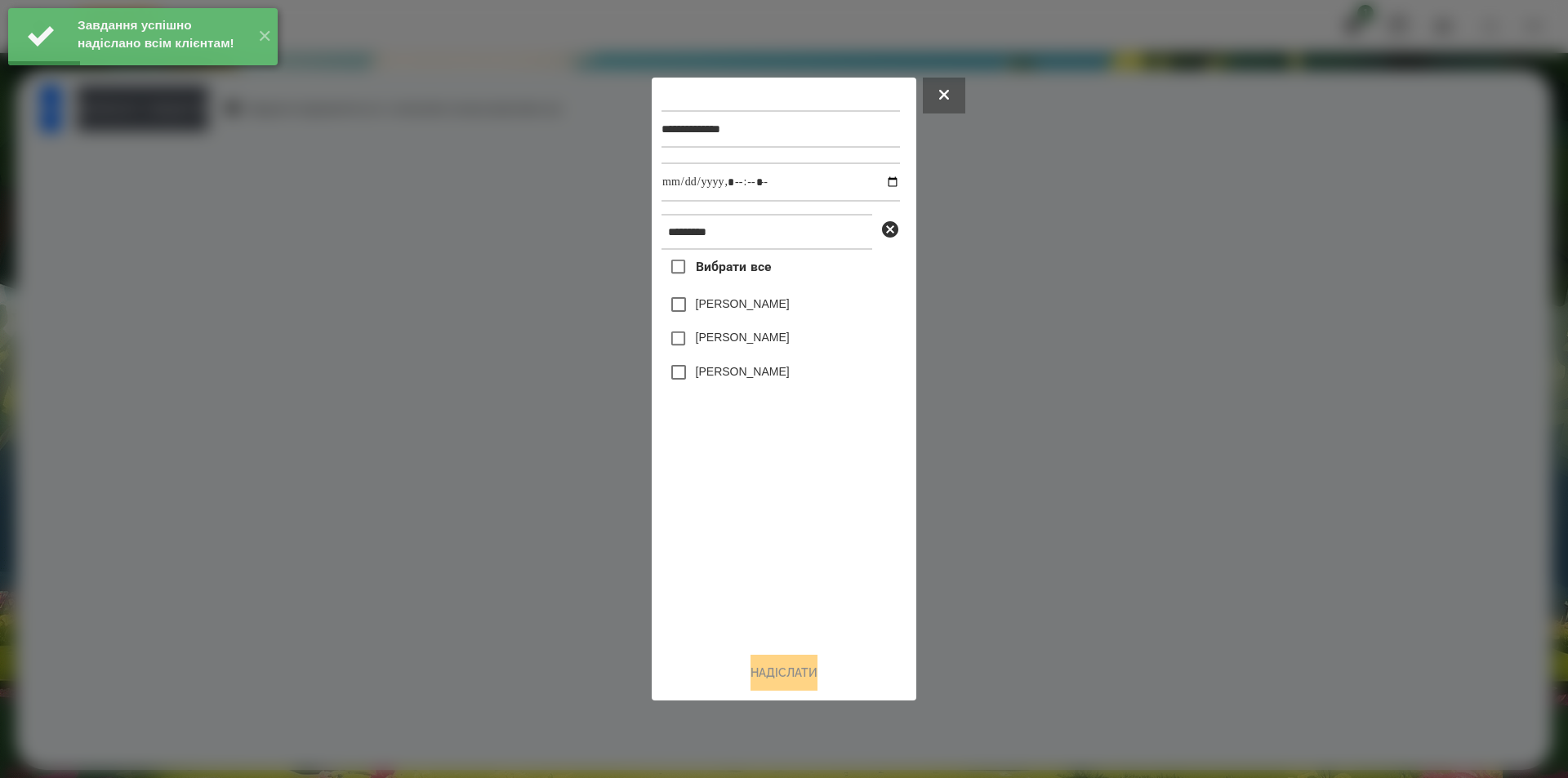
click at [735, 306] on label "[PERSON_NAME]" at bounding box center [742, 304] width 94 height 16
click at [884, 178] on input "datetime-local" at bounding box center [780, 182] width 238 height 39
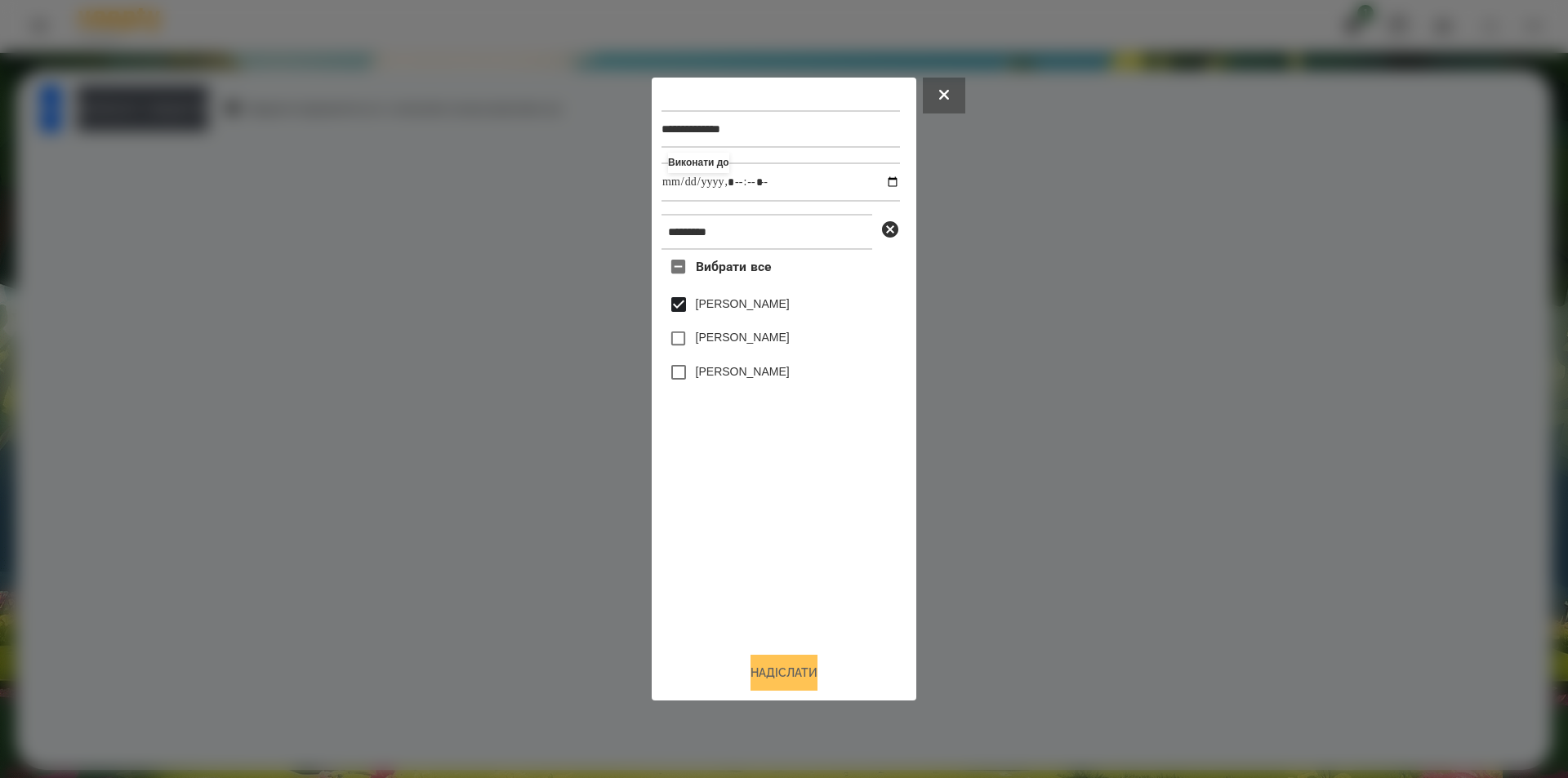
type input "**********"
click at [759, 684] on button "Надіслати" at bounding box center [784, 672] width 67 height 36
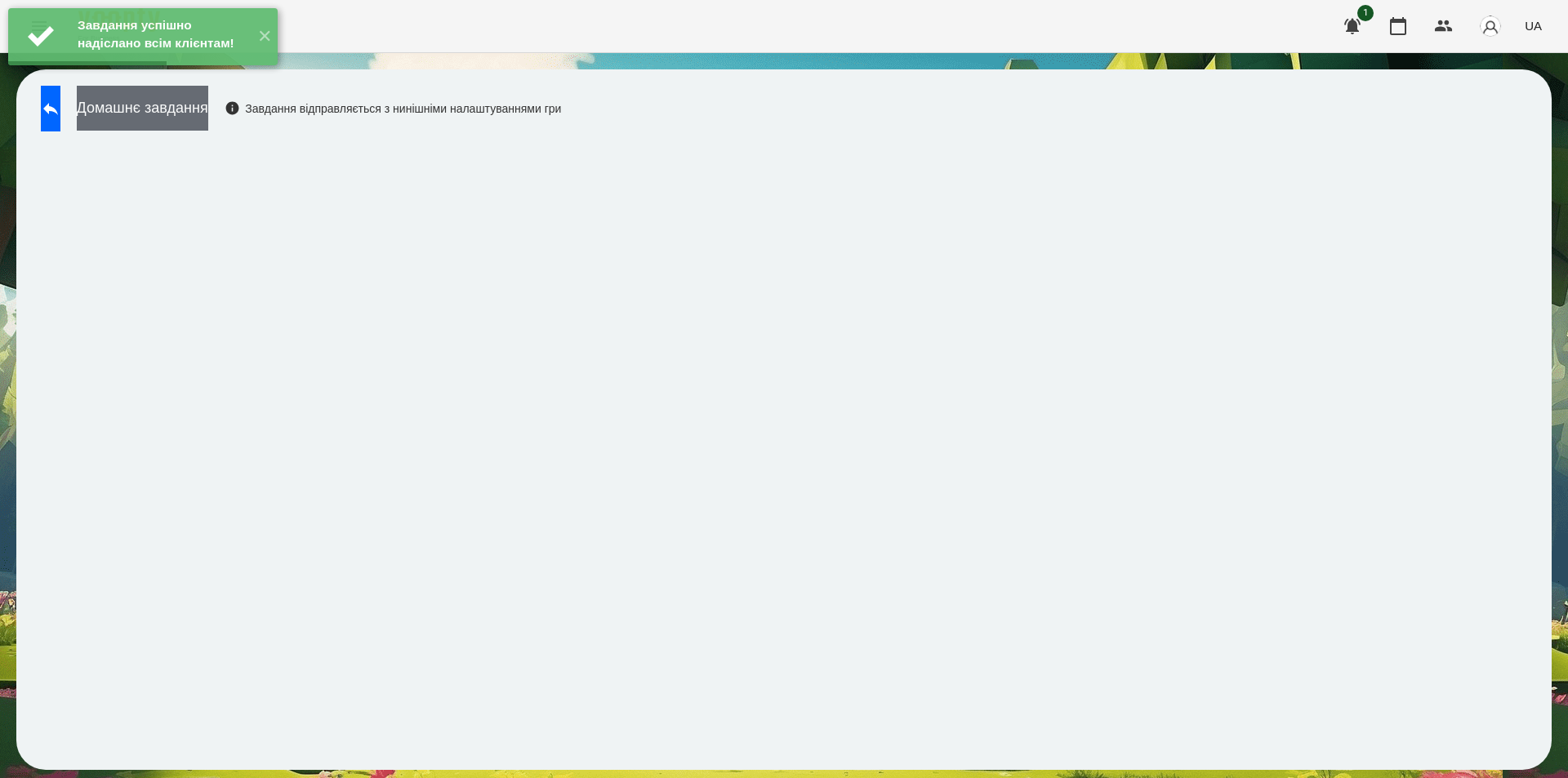
click at [205, 124] on button "Домашнє завдання" at bounding box center [142, 108] width 131 height 45
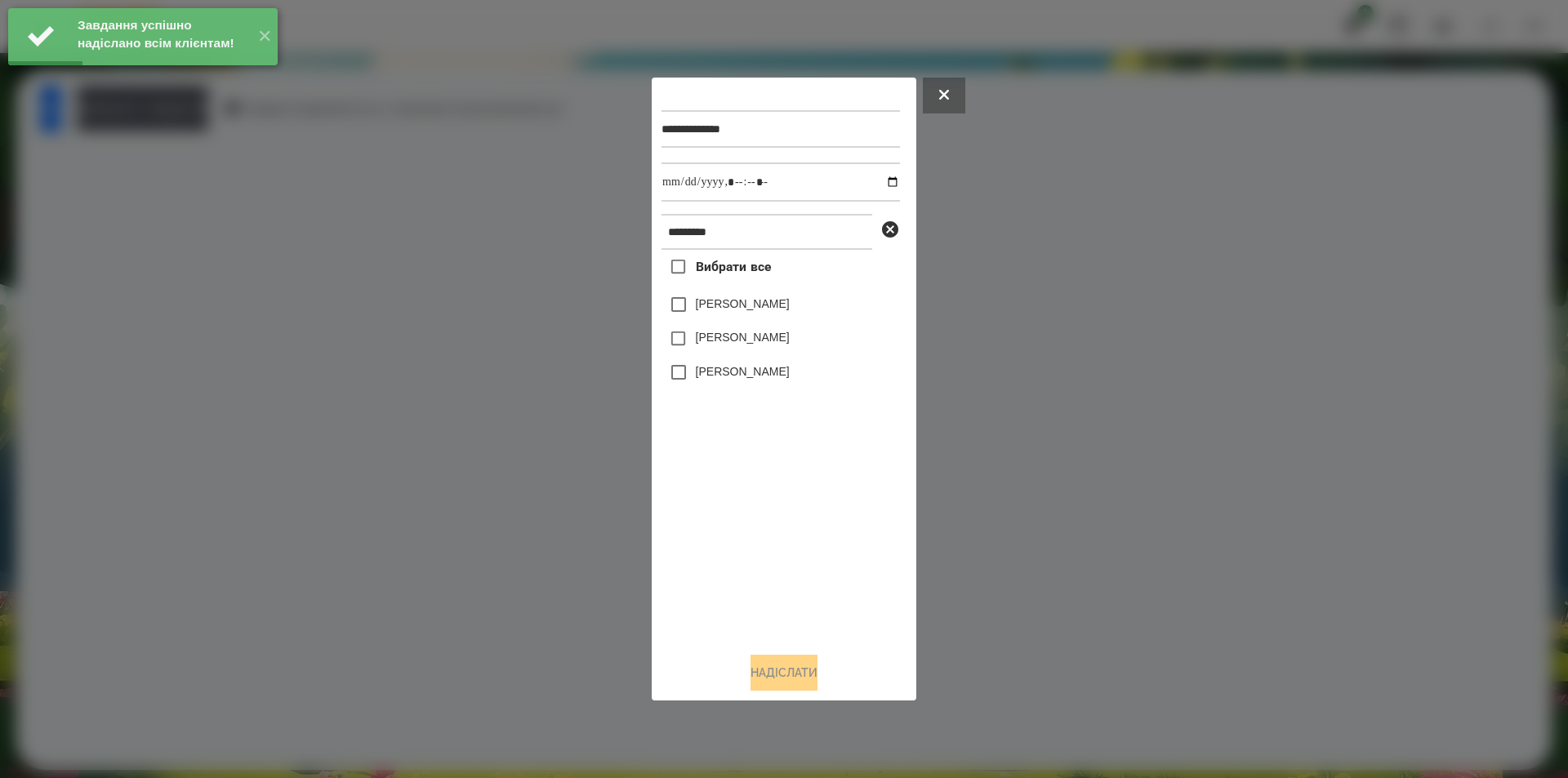
drag, startPoint x: 731, startPoint y: 310, endPoint x: 777, endPoint y: 271, distance: 60.3
click at [730, 308] on label "[PERSON_NAME]" at bounding box center [742, 304] width 94 height 16
click at [877, 184] on input "datetime-local" at bounding box center [780, 182] width 238 height 39
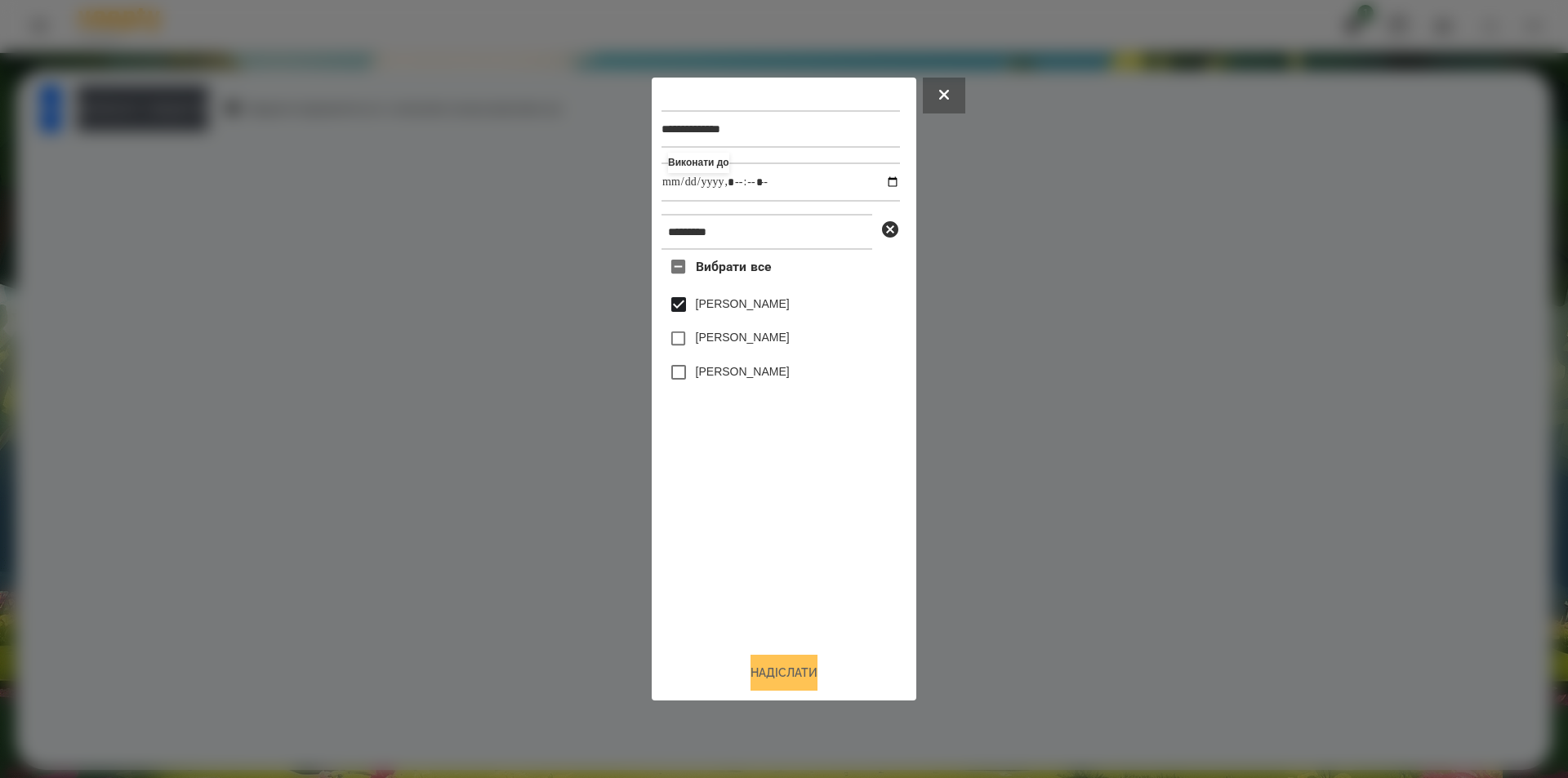
type input "**********"
click at [762, 691] on button "Надіслати" at bounding box center [784, 672] width 67 height 36
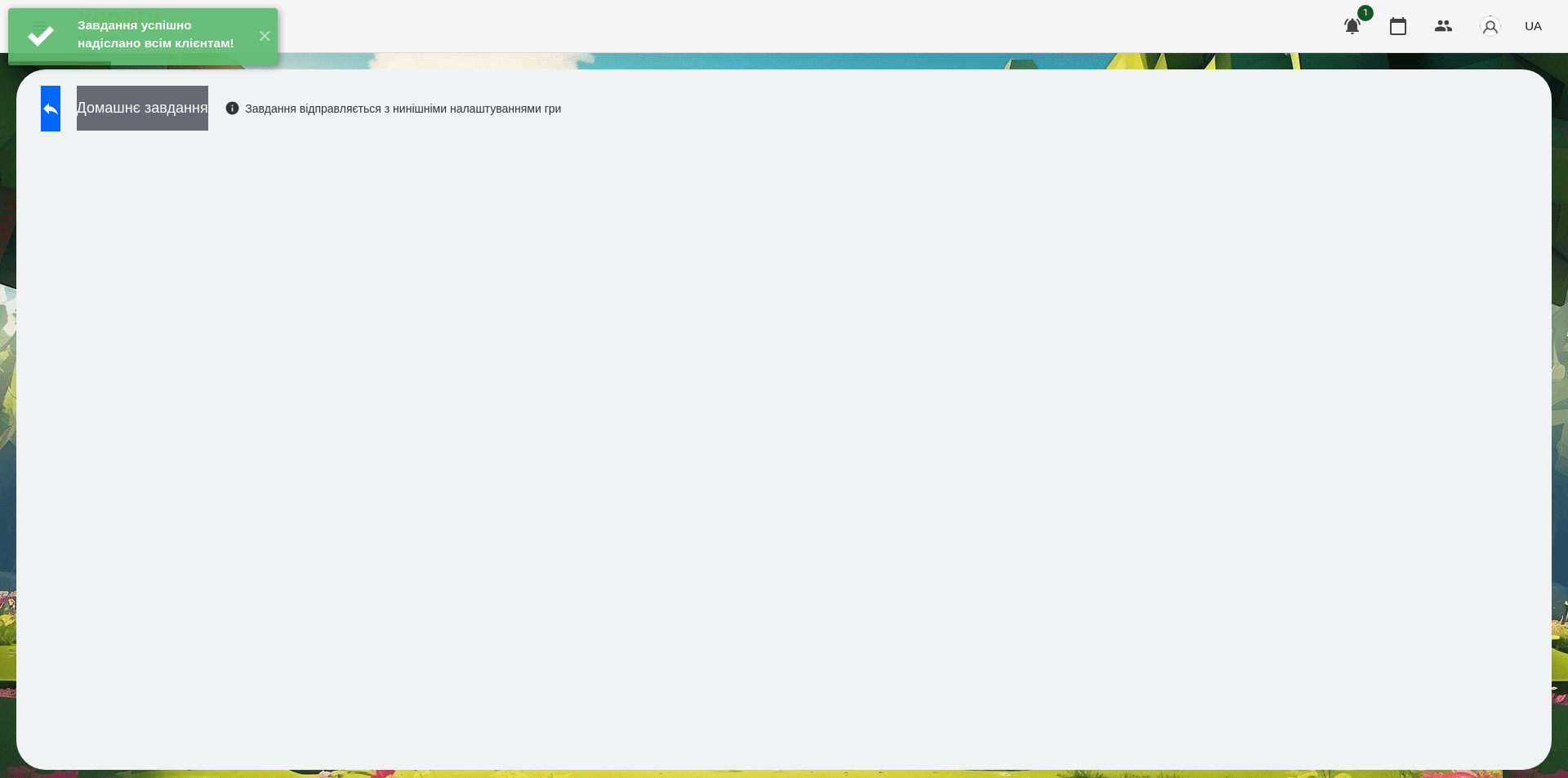
click at [151, 122] on button "Домашнє завдання" at bounding box center [142, 108] width 131 height 45
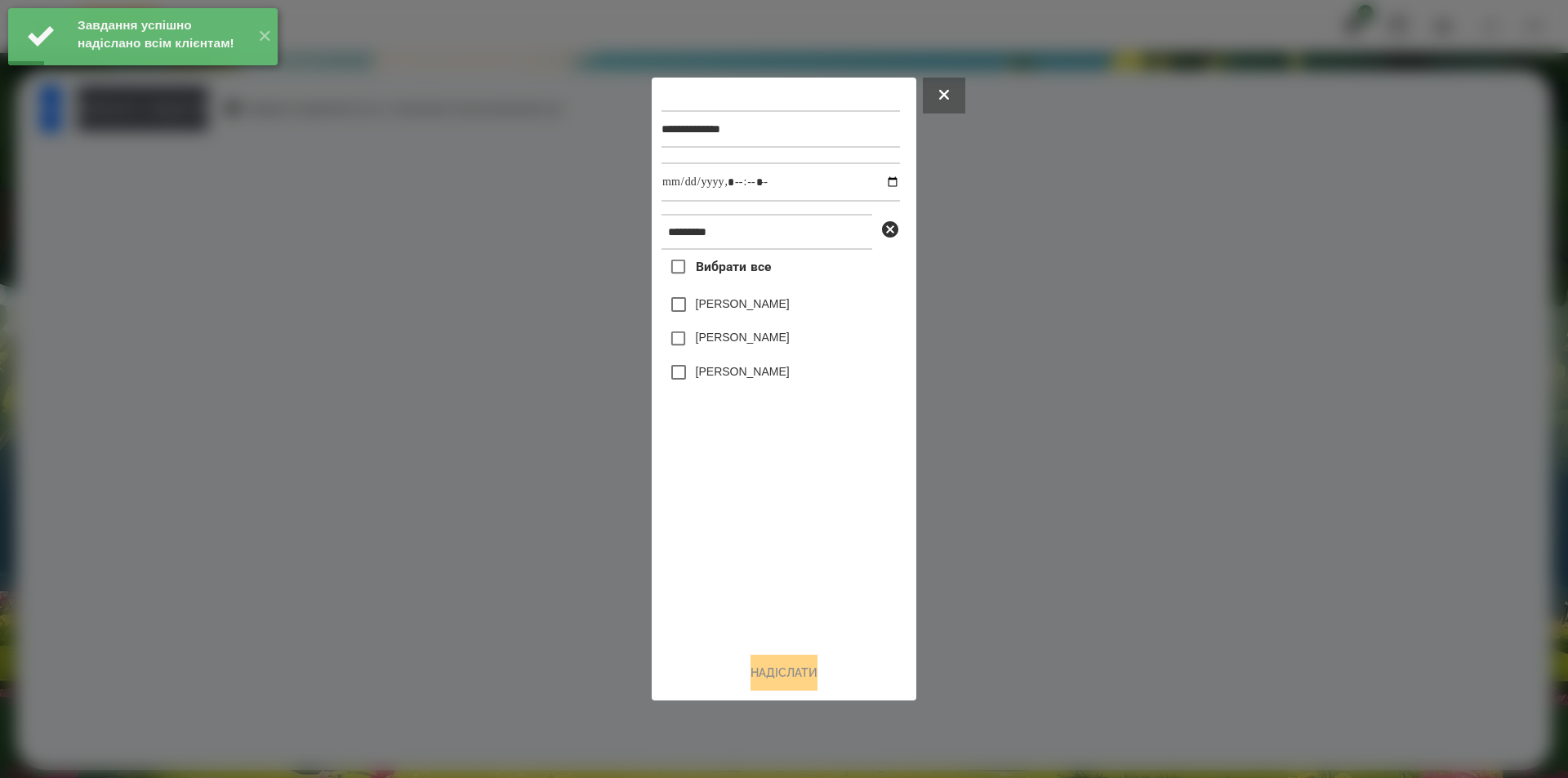
click at [707, 305] on label "[PERSON_NAME]" at bounding box center [742, 304] width 94 height 16
click at [877, 180] on input "datetime-local" at bounding box center [780, 182] width 238 height 39
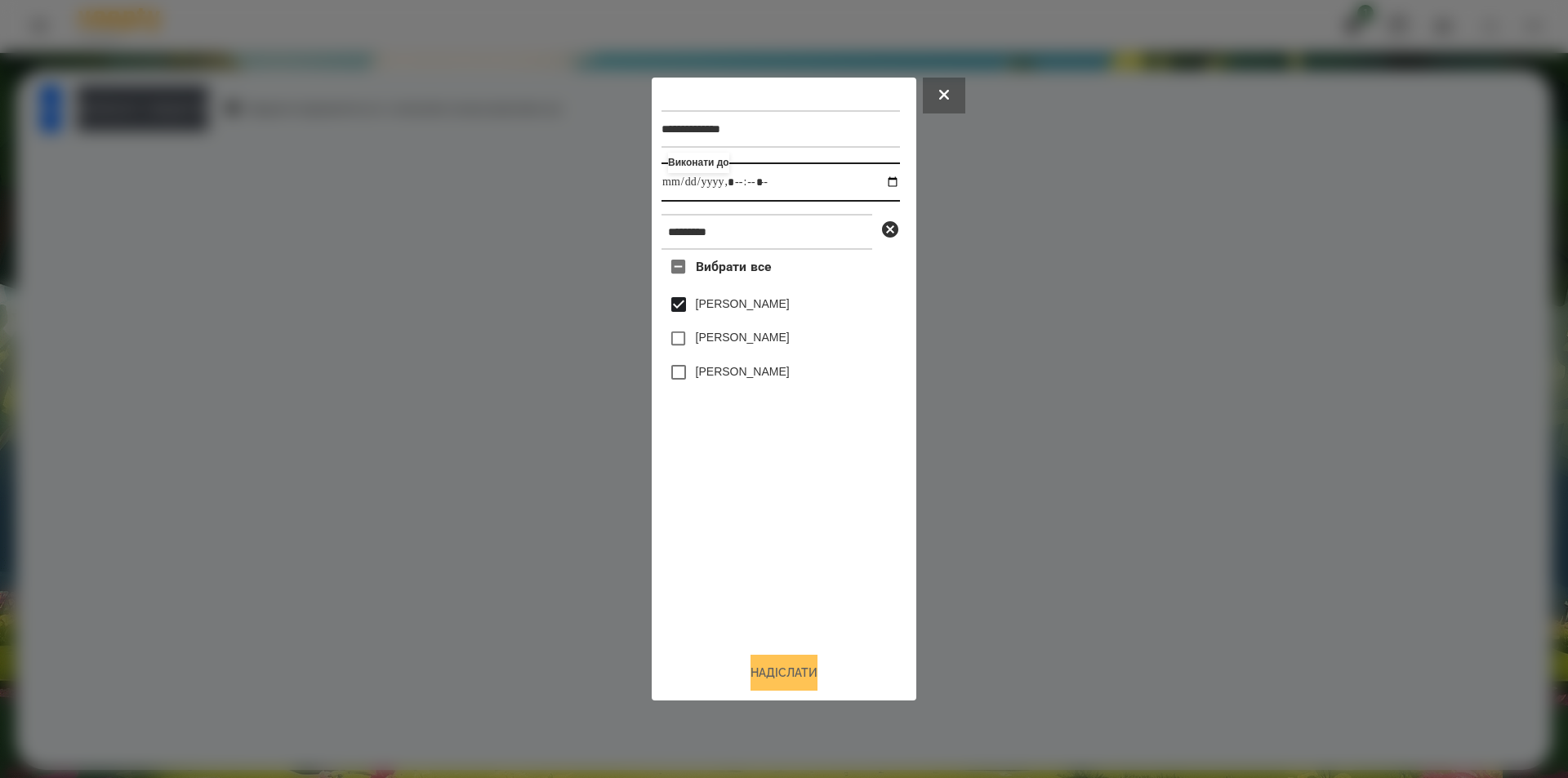
type input "**********"
click at [784, 685] on button "Надіслати" at bounding box center [784, 672] width 67 height 36
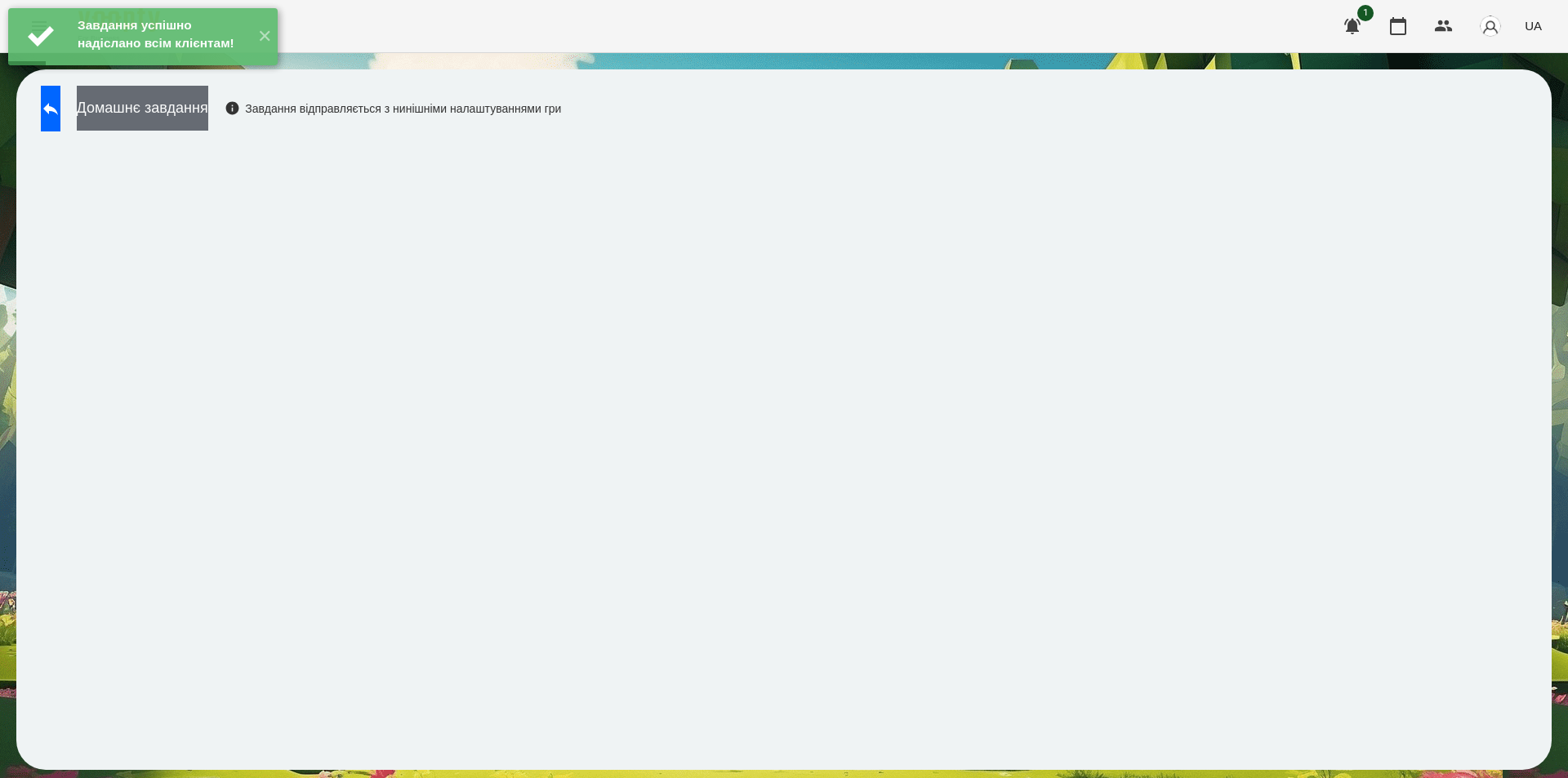
click at [208, 102] on button "Домашнє завдання" at bounding box center [142, 108] width 131 height 45
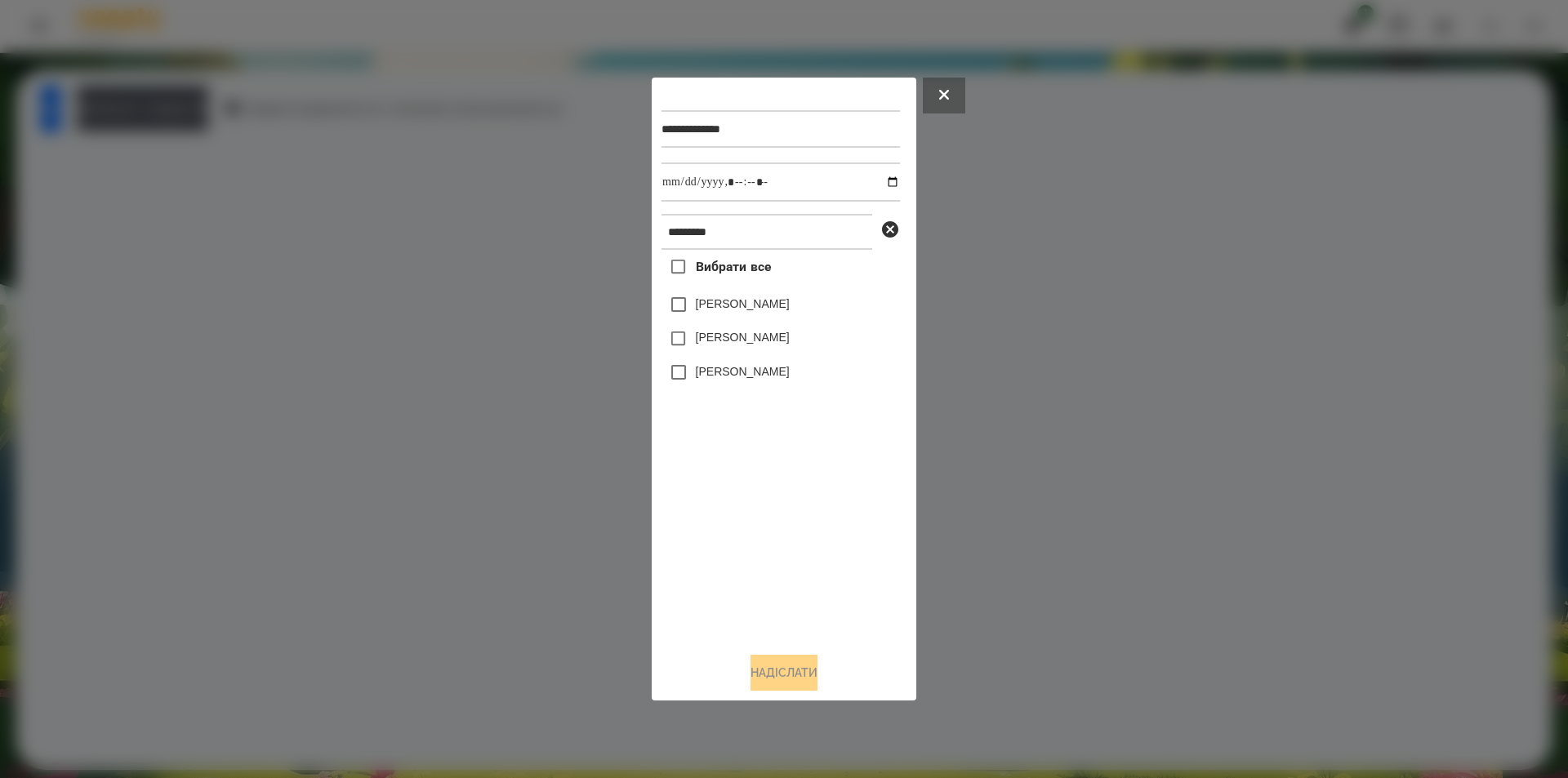
click at [782, 308] on label "[PERSON_NAME]" at bounding box center [742, 304] width 94 height 16
click at [882, 181] on input "datetime-local" at bounding box center [780, 182] width 238 height 39
type input "**********"
click at [796, 673] on button "Надіслати" at bounding box center [784, 672] width 67 height 36
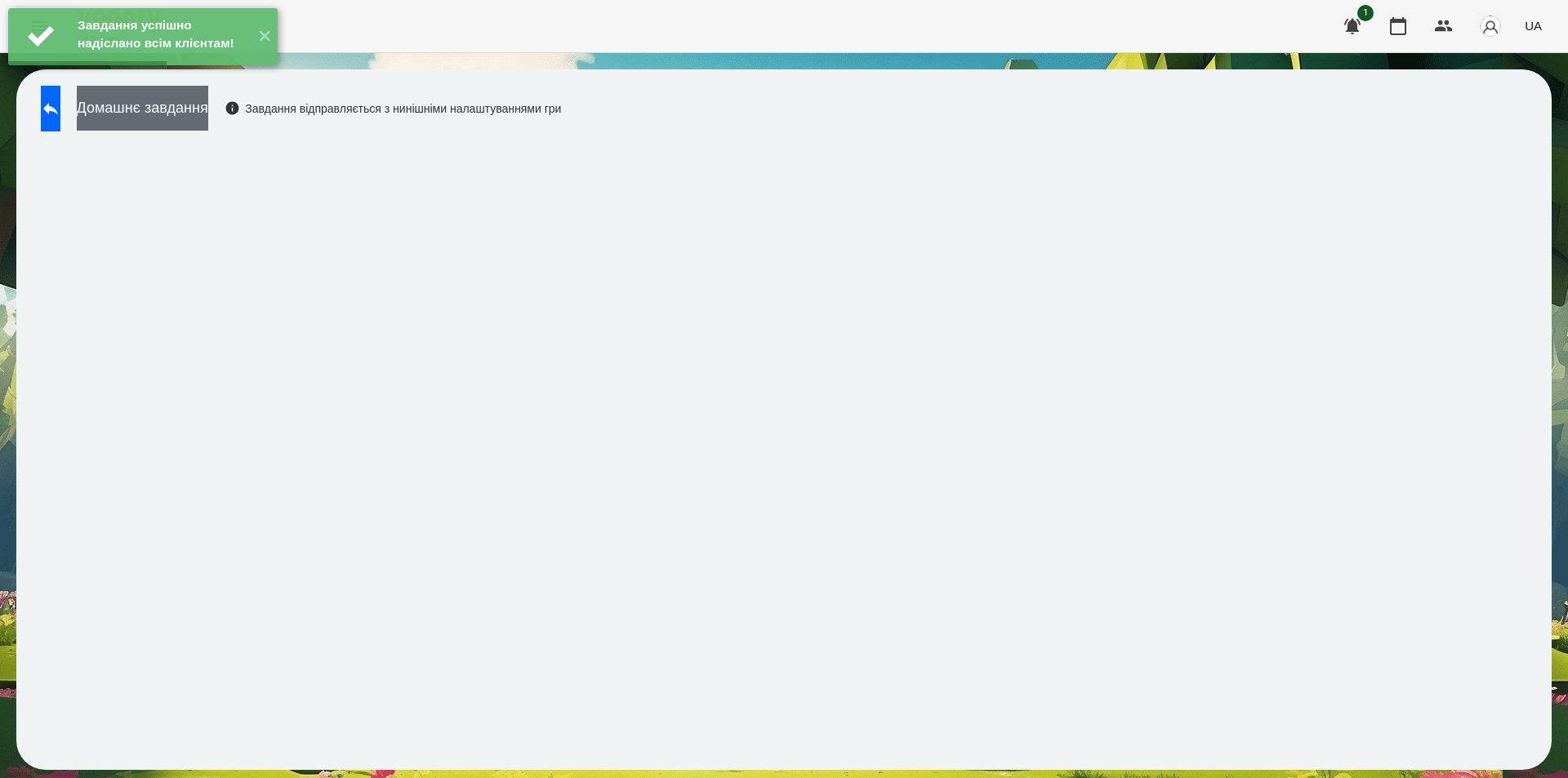
click at [195, 105] on button "Домашнє завдання" at bounding box center [142, 108] width 131 height 45
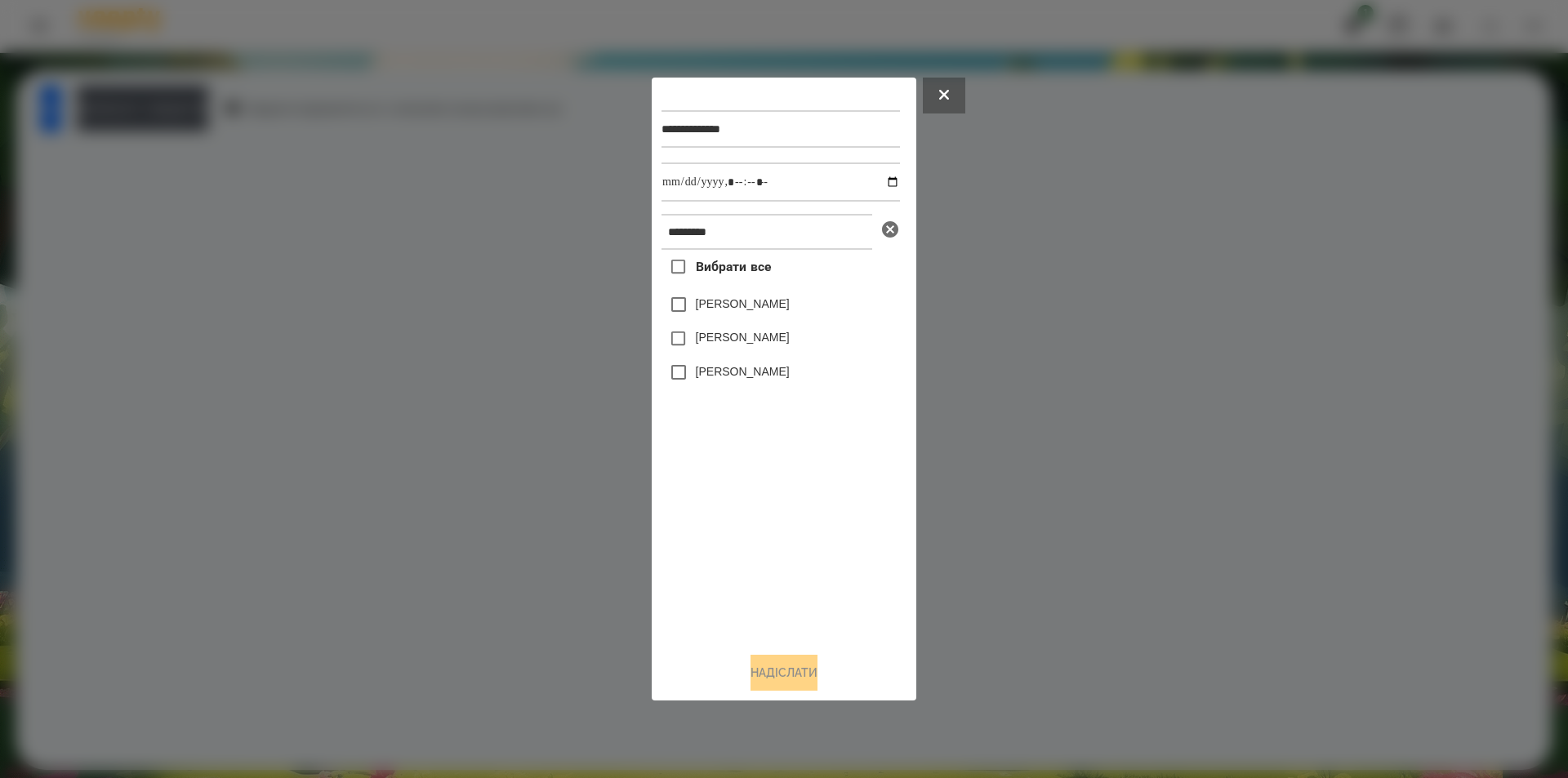
click at [892, 232] on icon at bounding box center [890, 230] width 16 height 16
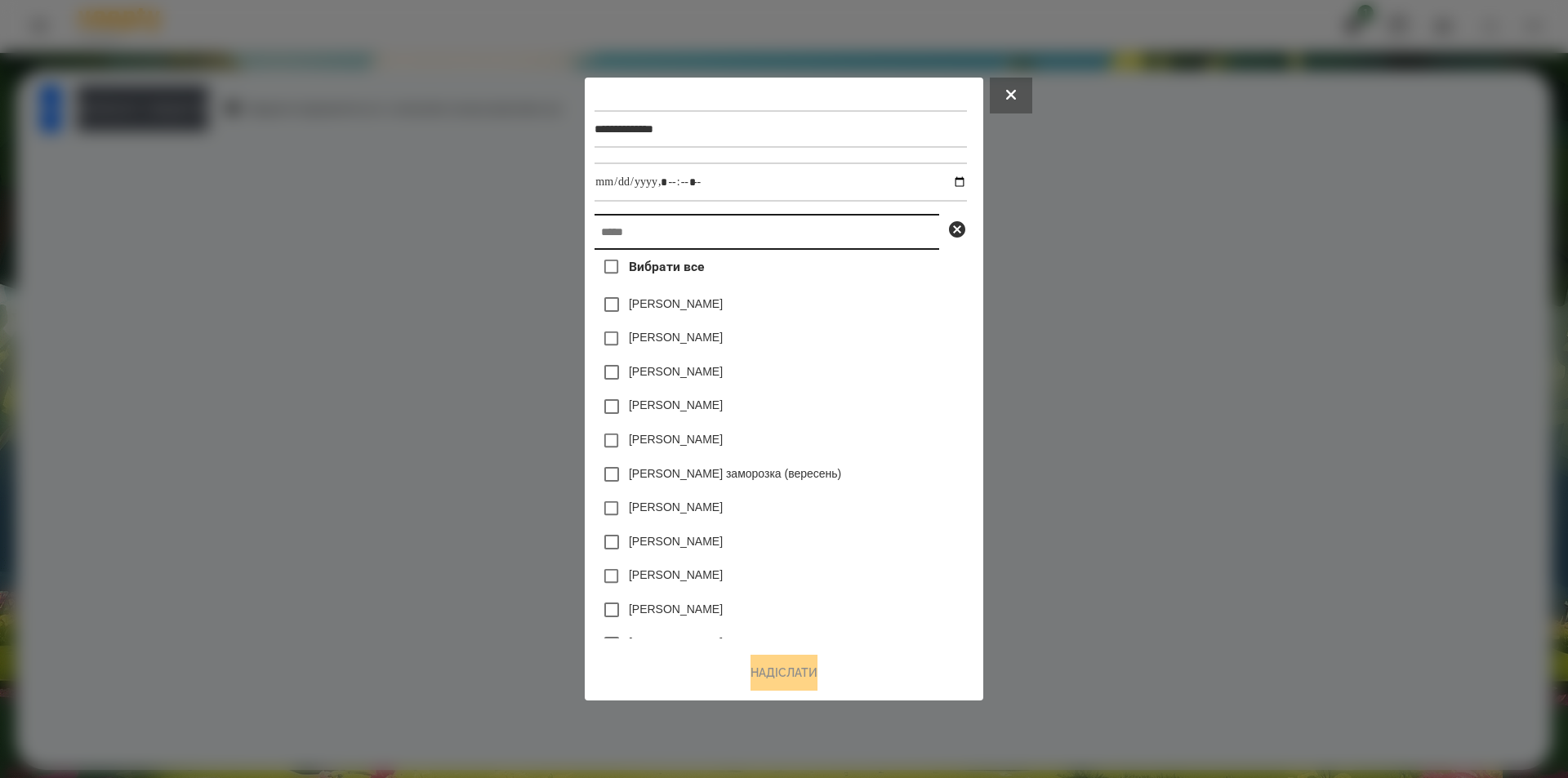
click at [798, 227] on input "text" at bounding box center [767, 232] width 345 height 36
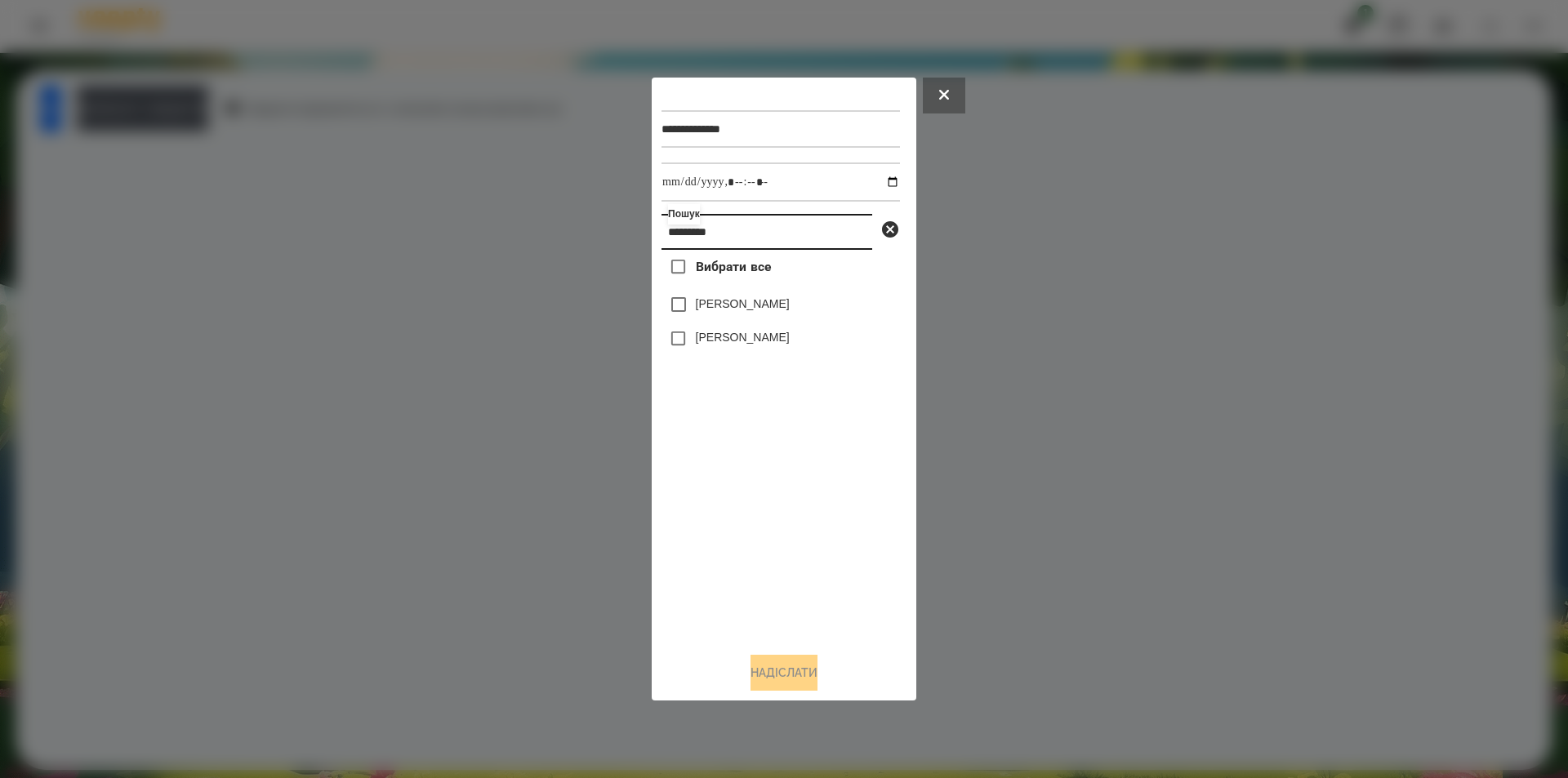
type input "*********"
click at [790, 304] on label "[PERSON_NAME]" at bounding box center [742, 304] width 94 height 16
click at [792, 671] on button "Надіслати" at bounding box center [784, 672] width 67 height 36
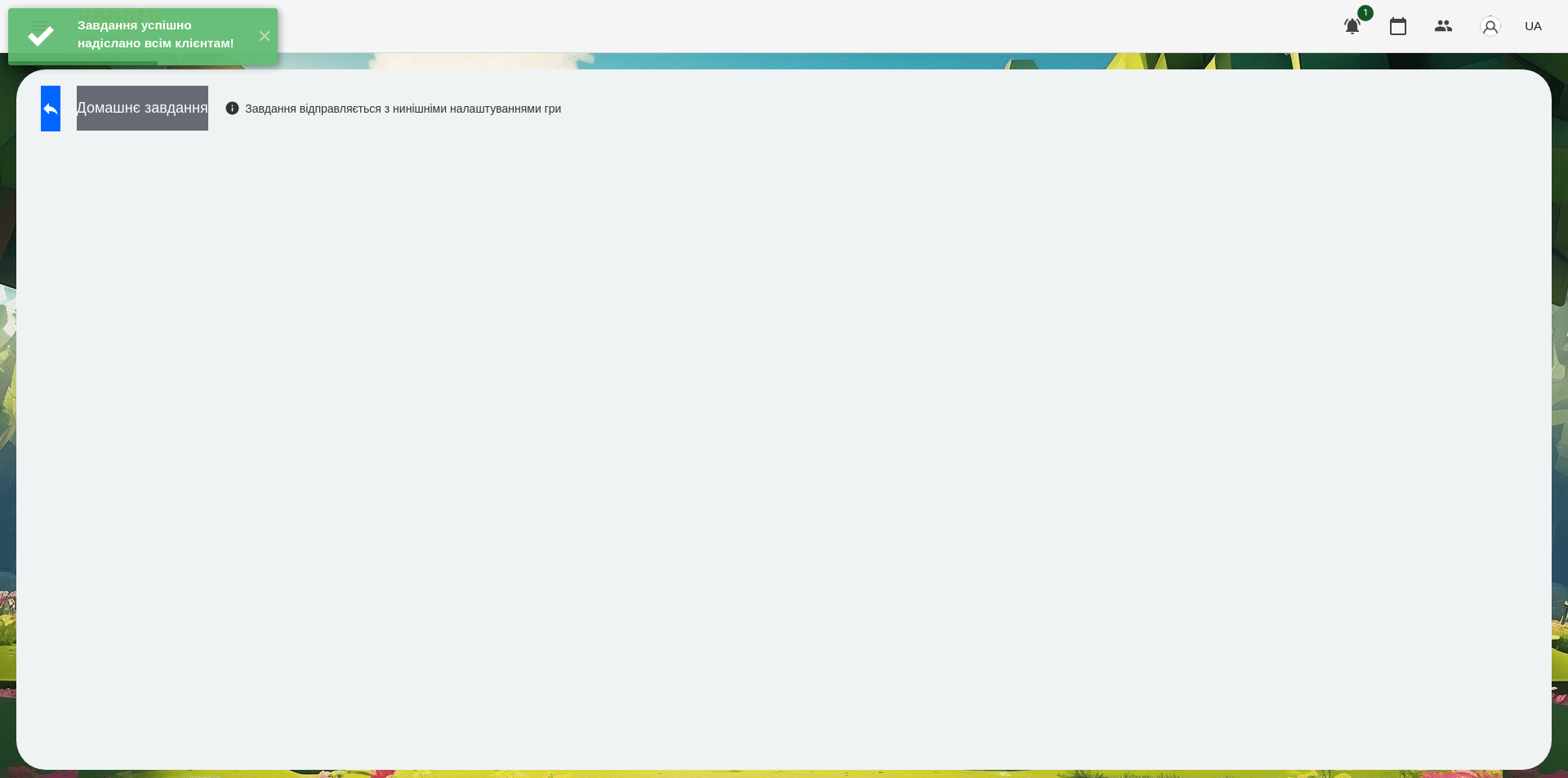
click at [196, 106] on button "Домашнє завдання" at bounding box center [142, 108] width 131 height 45
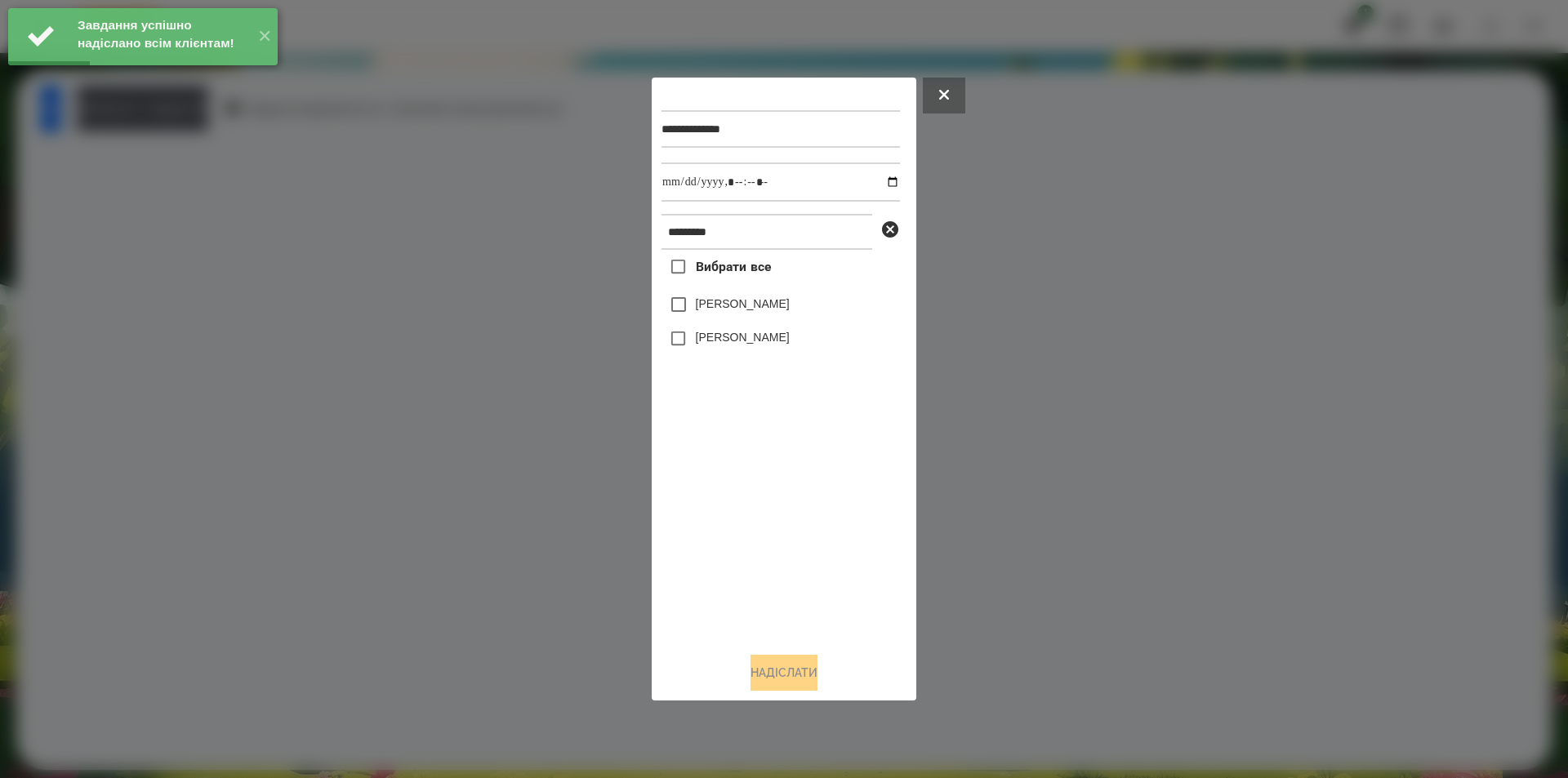
click at [790, 305] on label "[PERSON_NAME]" at bounding box center [742, 304] width 94 height 16
drag, startPoint x: 879, startPoint y: 181, endPoint x: 877, endPoint y: 202, distance: 21.1
click at [879, 181] on input "datetime-local" at bounding box center [780, 182] width 238 height 39
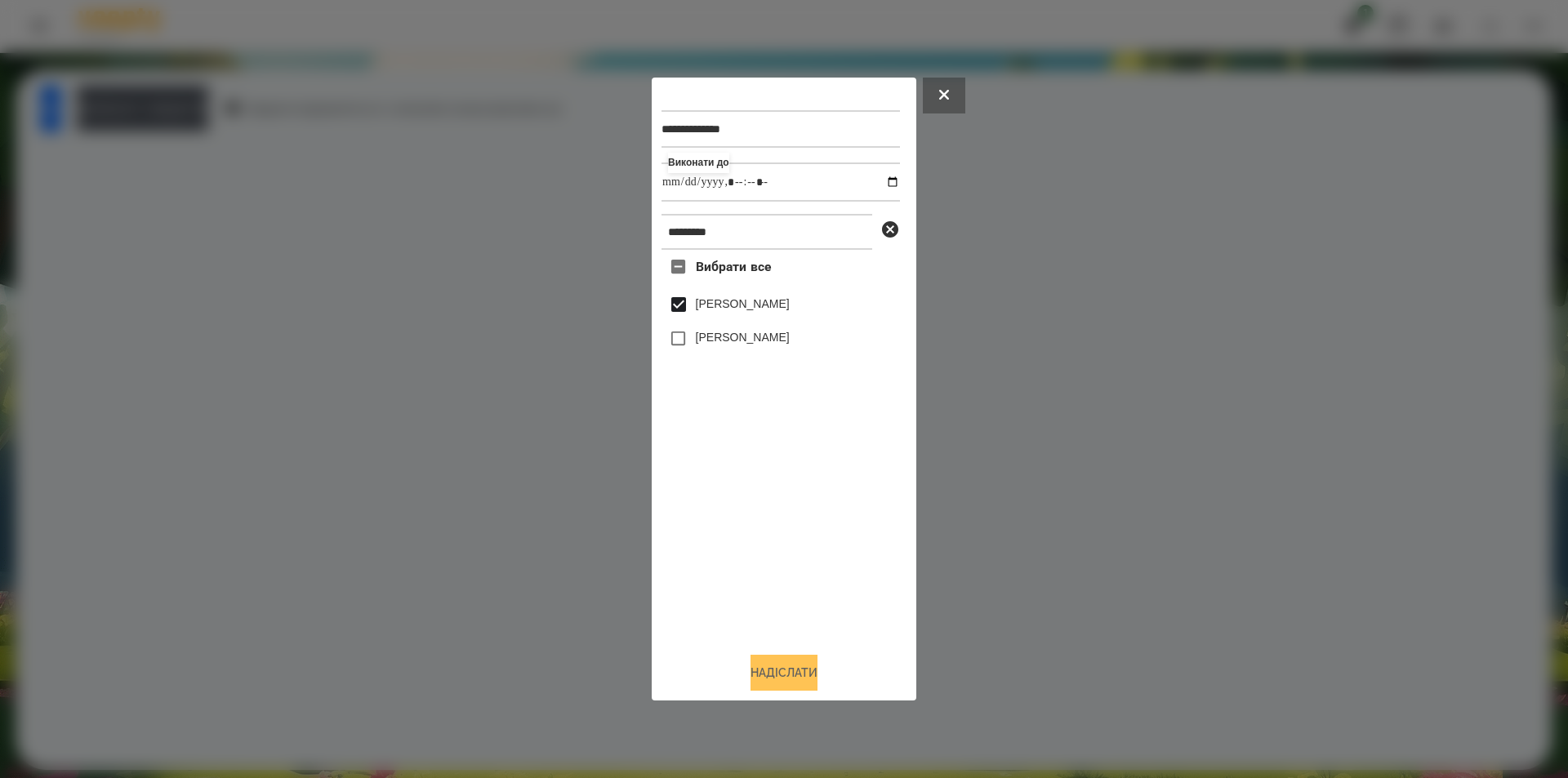
type input "**********"
click at [773, 684] on button "Надіслати" at bounding box center [784, 672] width 67 height 36
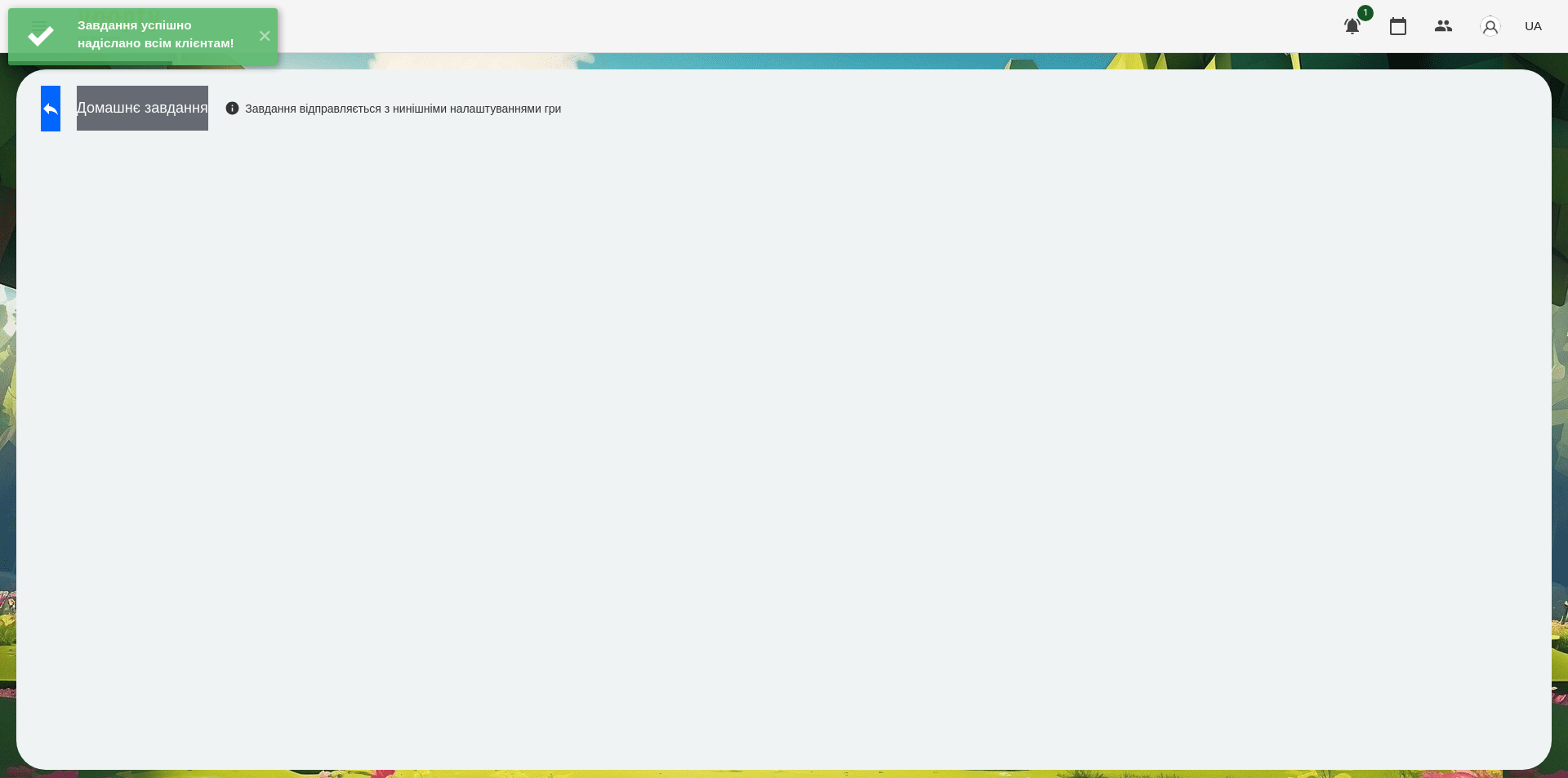
click at [196, 113] on button "Домашнє завдання" at bounding box center [142, 108] width 131 height 45
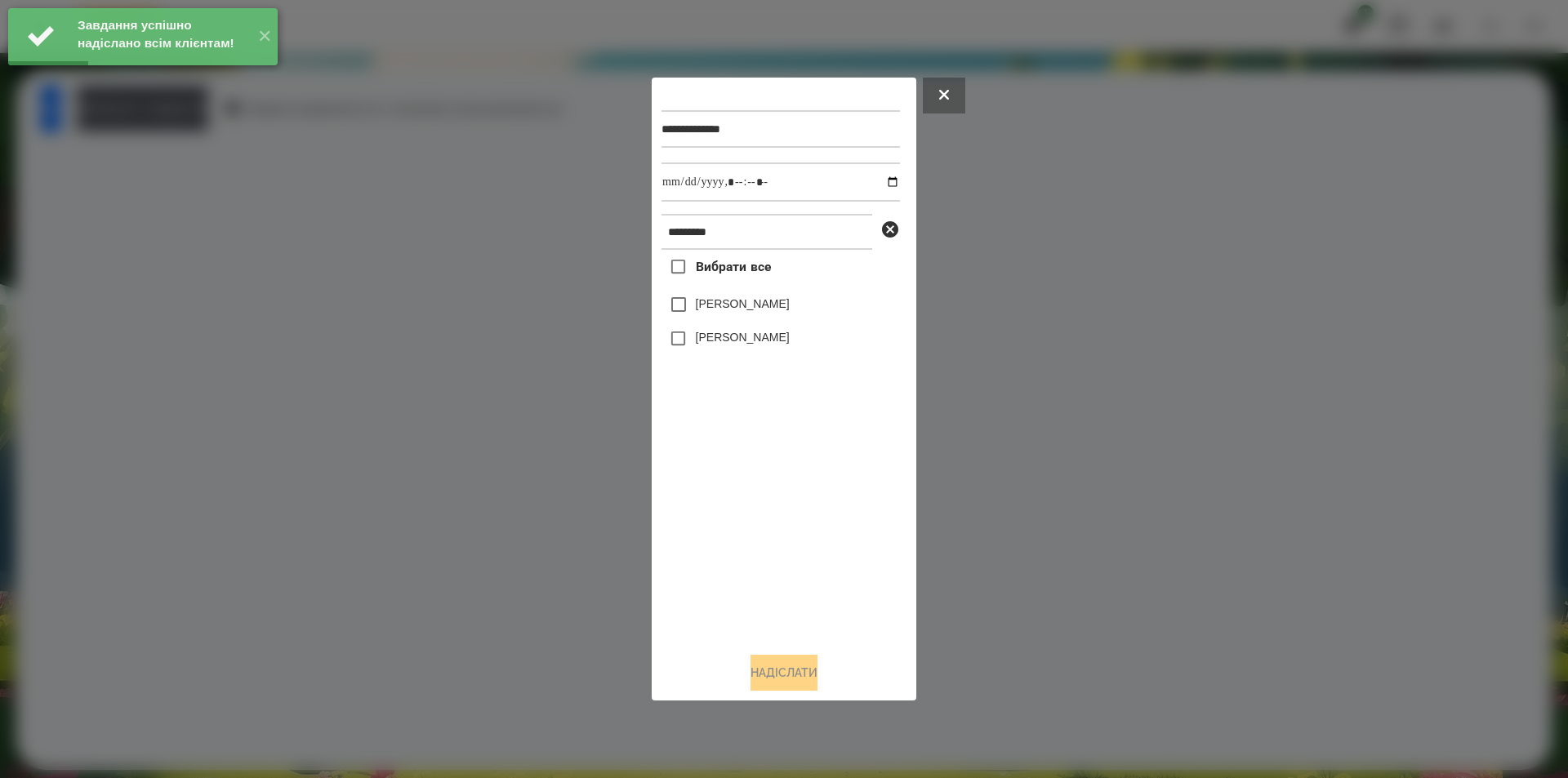
click at [750, 308] on label "[PERSON_NAME]" at bounding box center [742, 304] width 94 height 16
click at [877, 179] on input "datetime-local" at bounding box center [780, 182] width 238 height 39
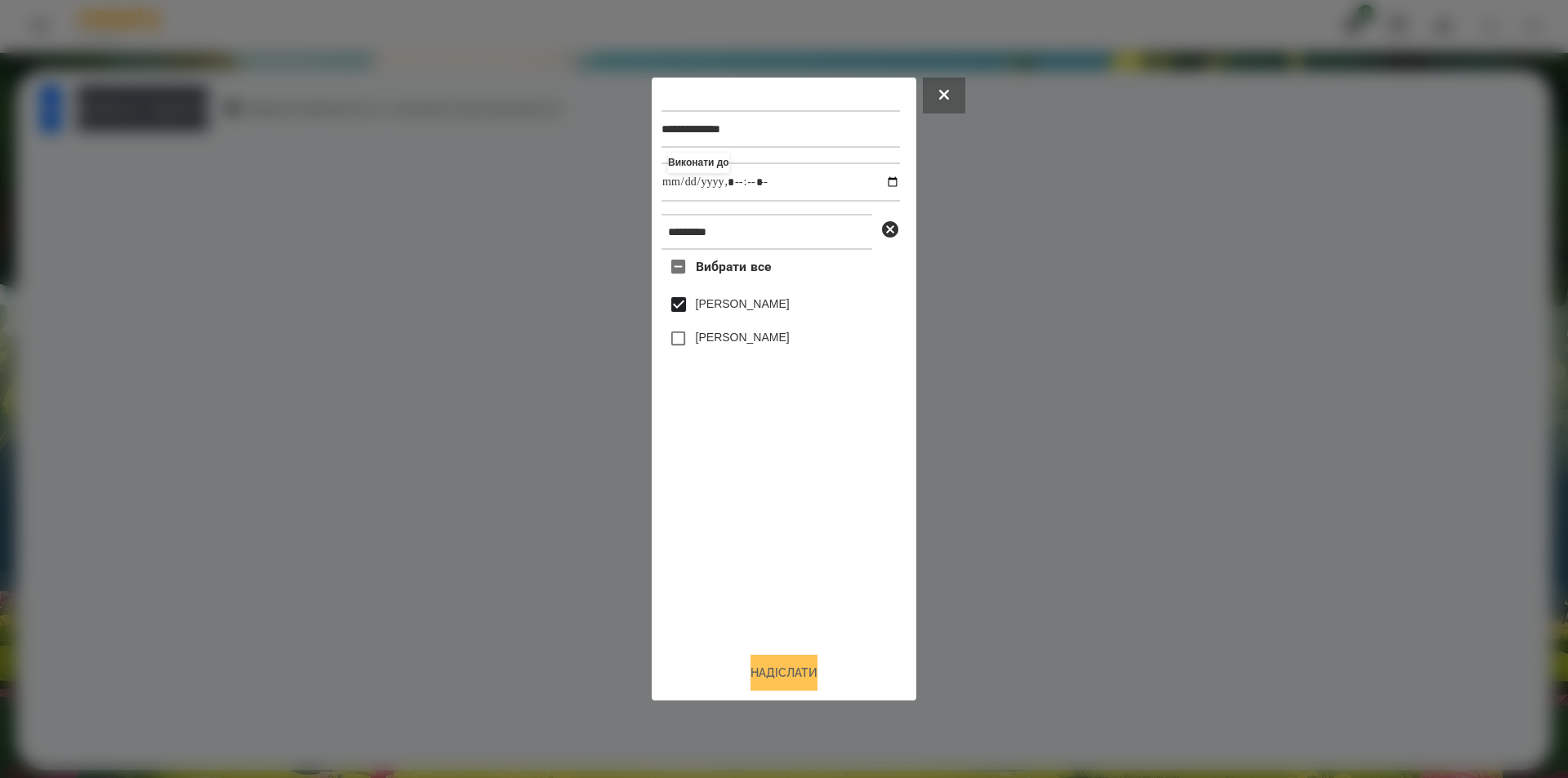
type input "**********"
click at [774, 684] on button "Надіслати" at bounding box center [784, 672] width 67 height 36
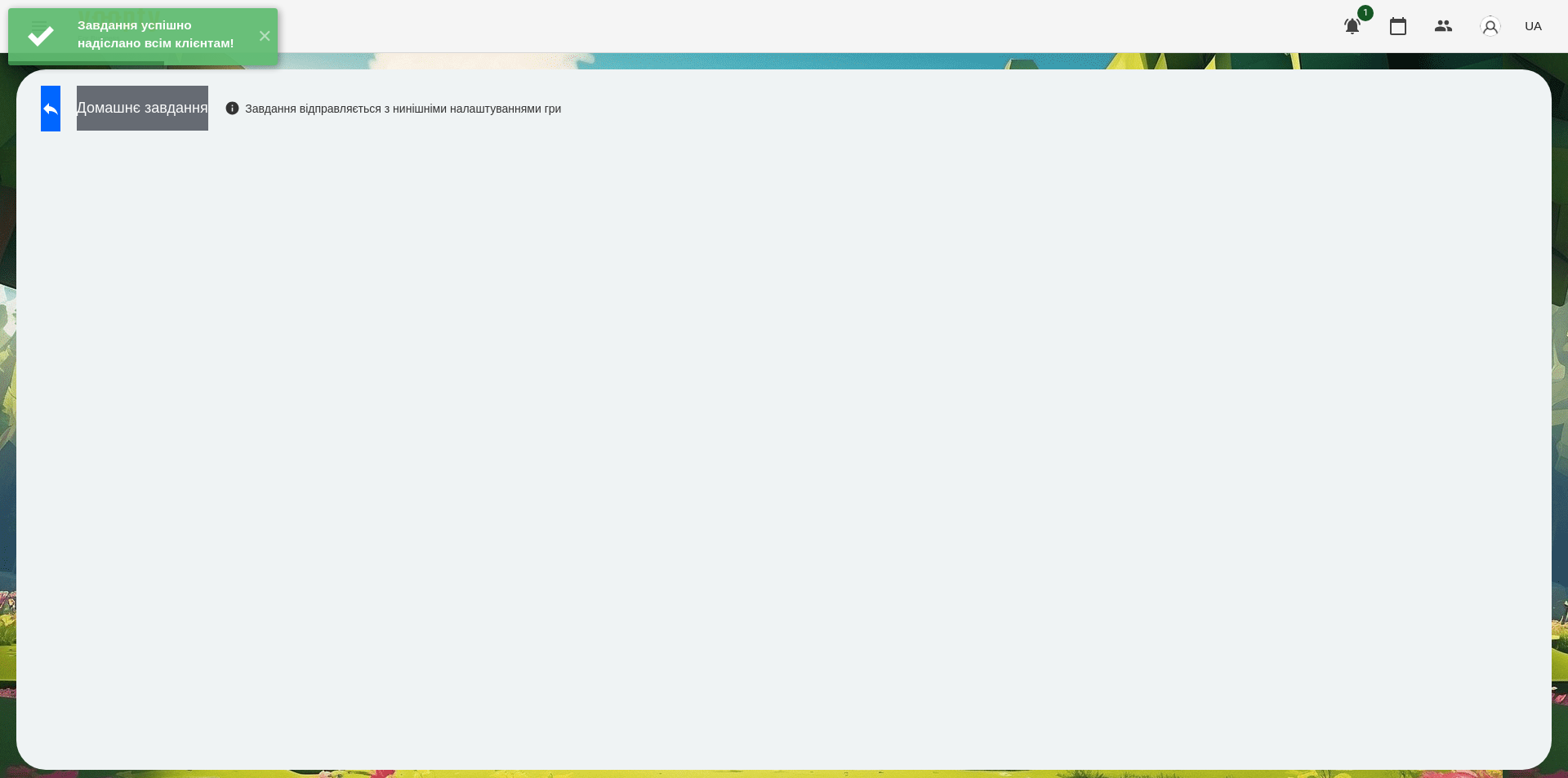
click at [208, 112] on button "Домашнє завдання" at bounding box center [142, 108] width 131 height 45
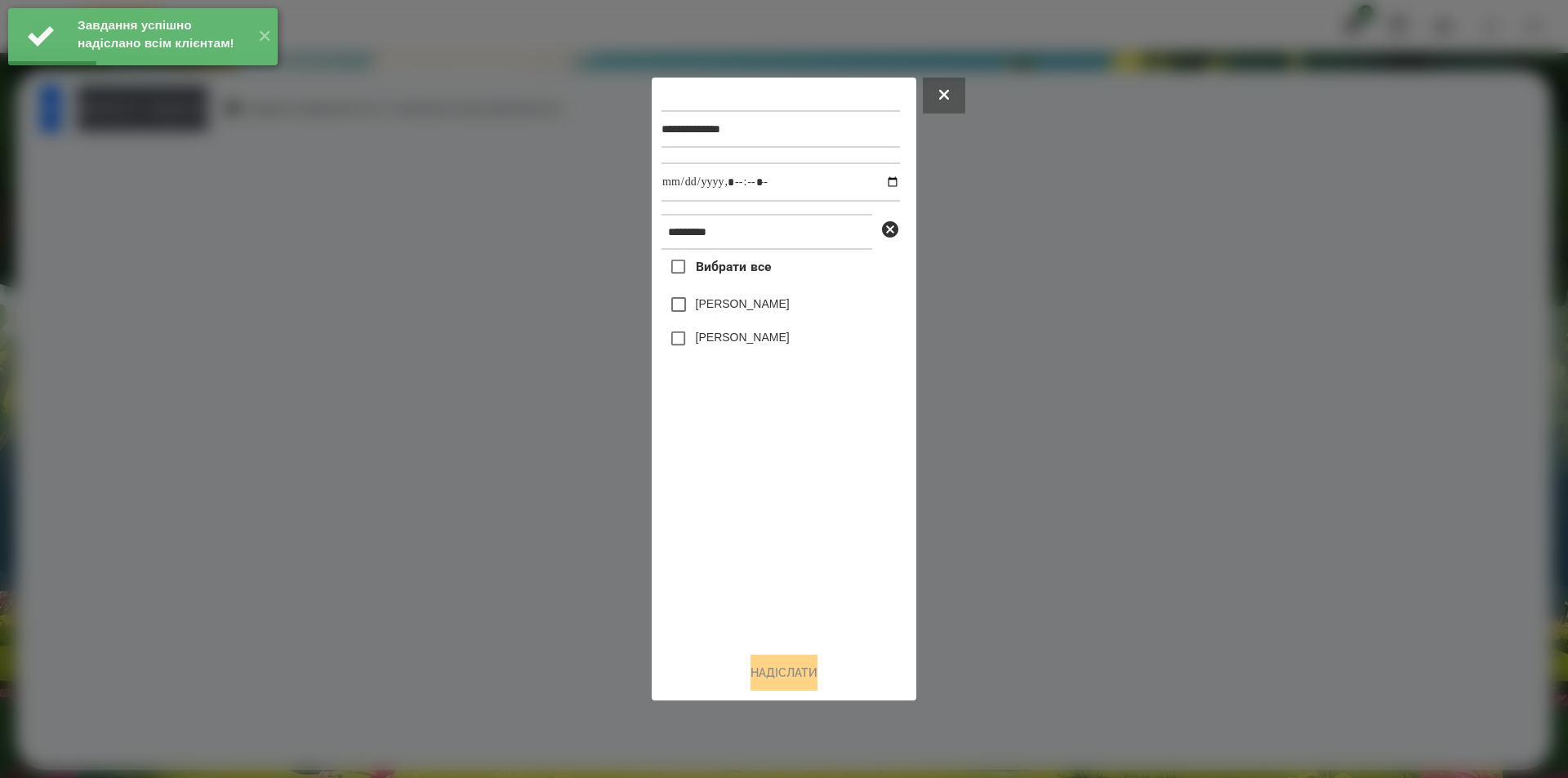
click at [727, 311] on label "[PERSON_NAME]" at bounding box center [742, 304] width 94 height 16
click at [886, 182] on input "datetime-local" at bounding box center [780, 182] width 238 height 39
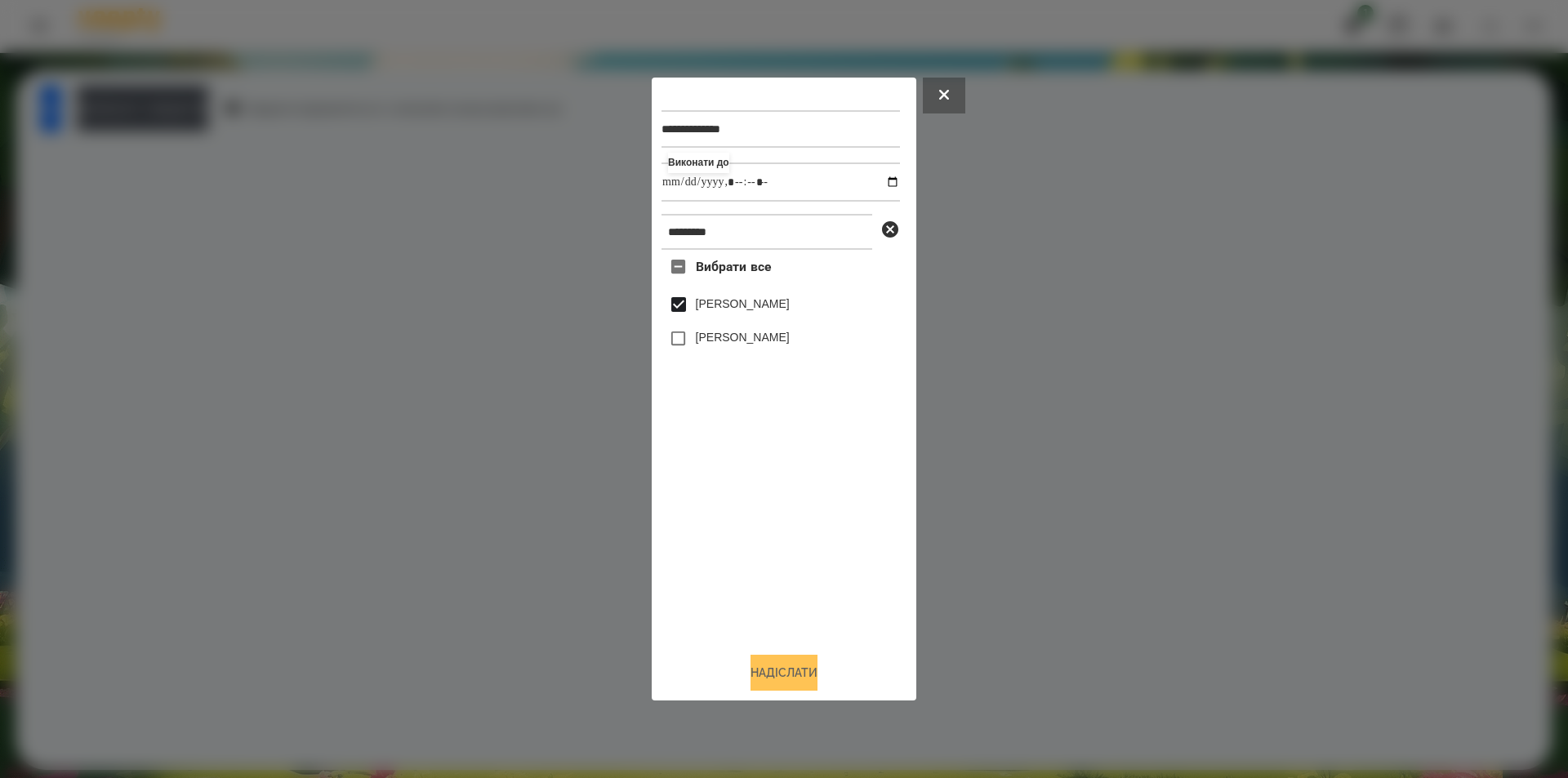
type input "**********"
click at [780, 685] on button "Надіслати" at bounding box center [784, 672] width 67 height 36
click at [176, 280] on div at bounding box center [784, 389] width 1568 height 778
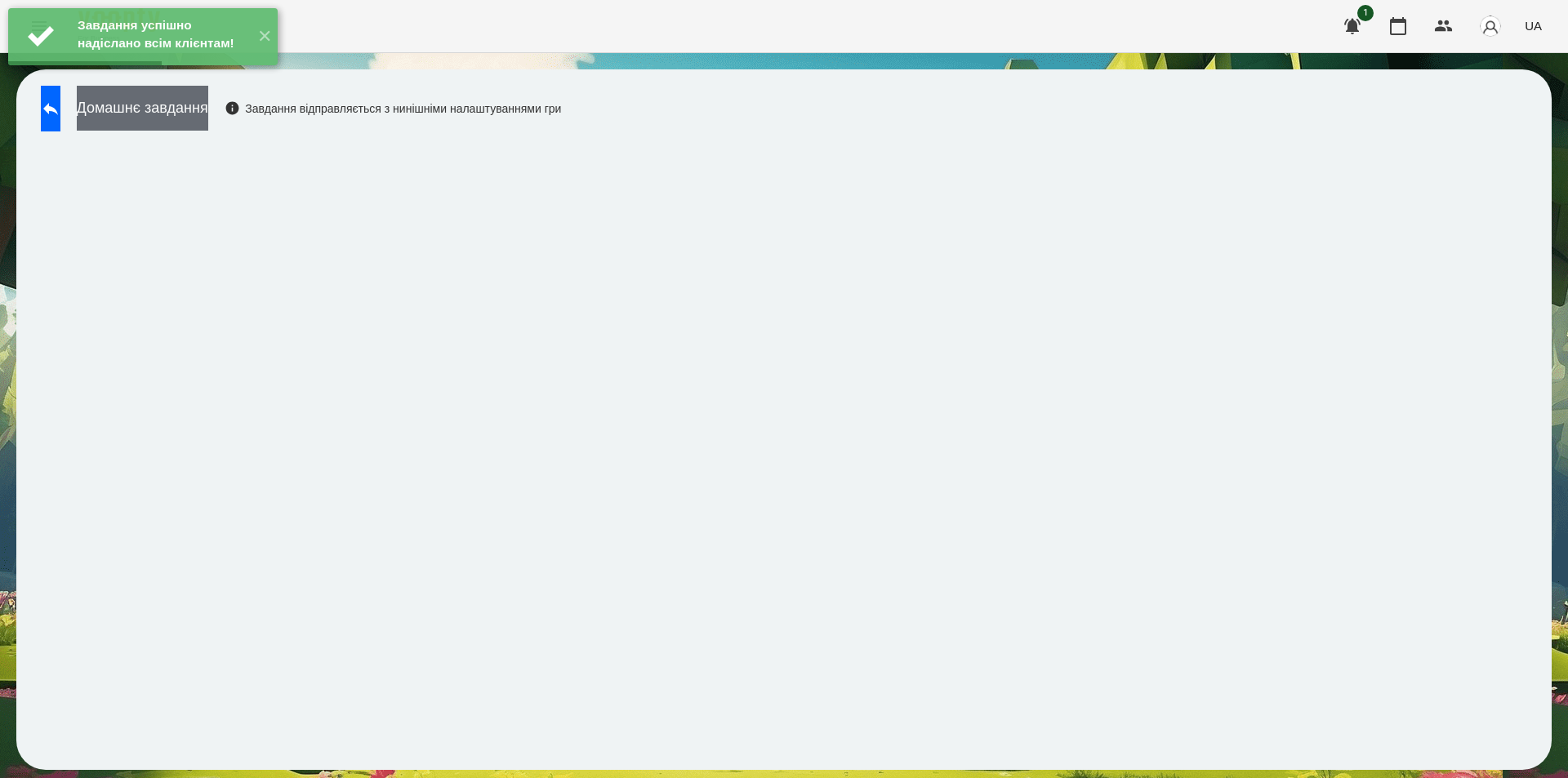
click at [208, 108] on button "Домашнє завдання" at bounding box center [142, 108] width 131 height 45
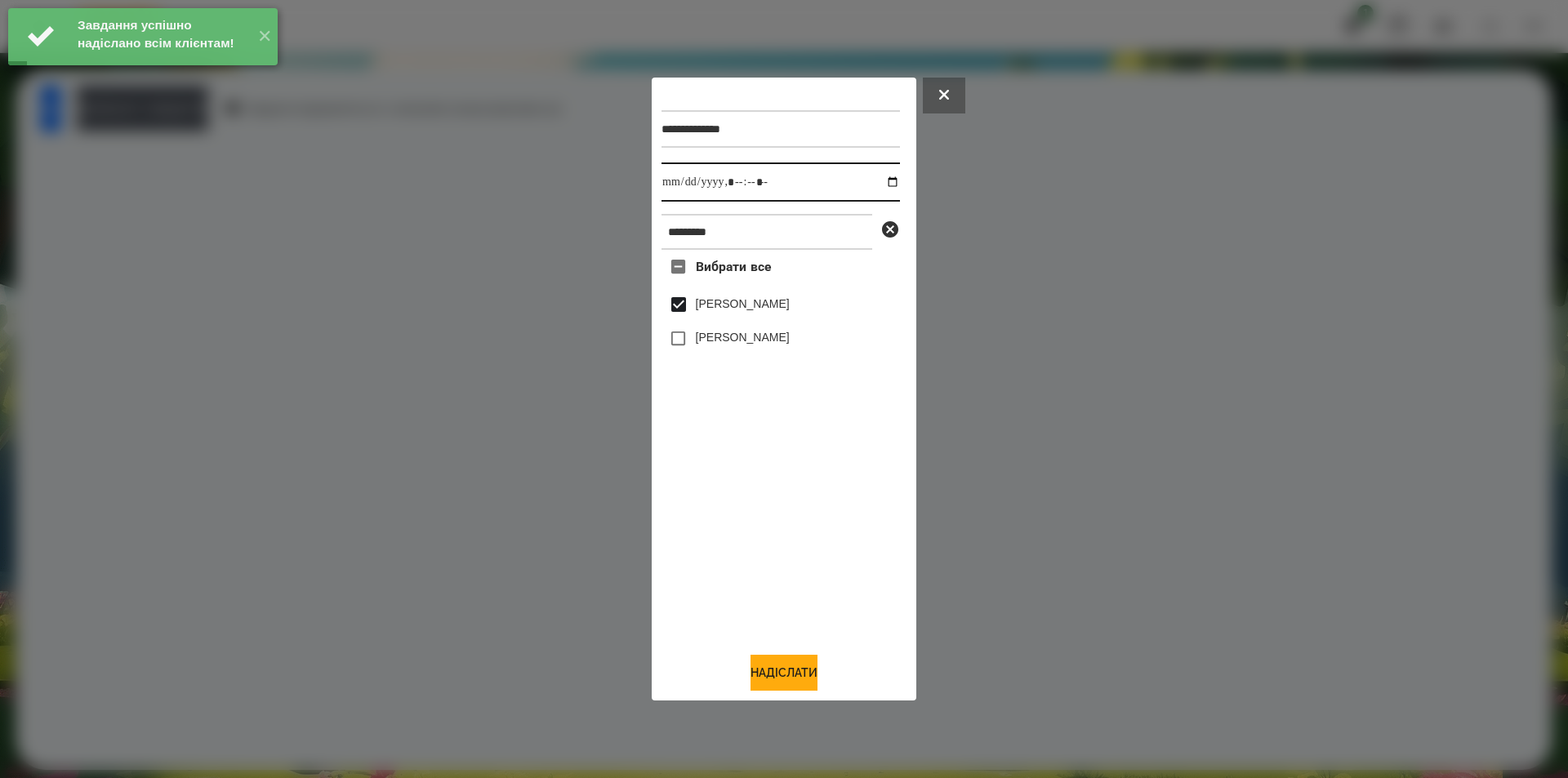
click at [880, 178] on input "datetime-local" at bounding box center [780, 182] width 238 height 39
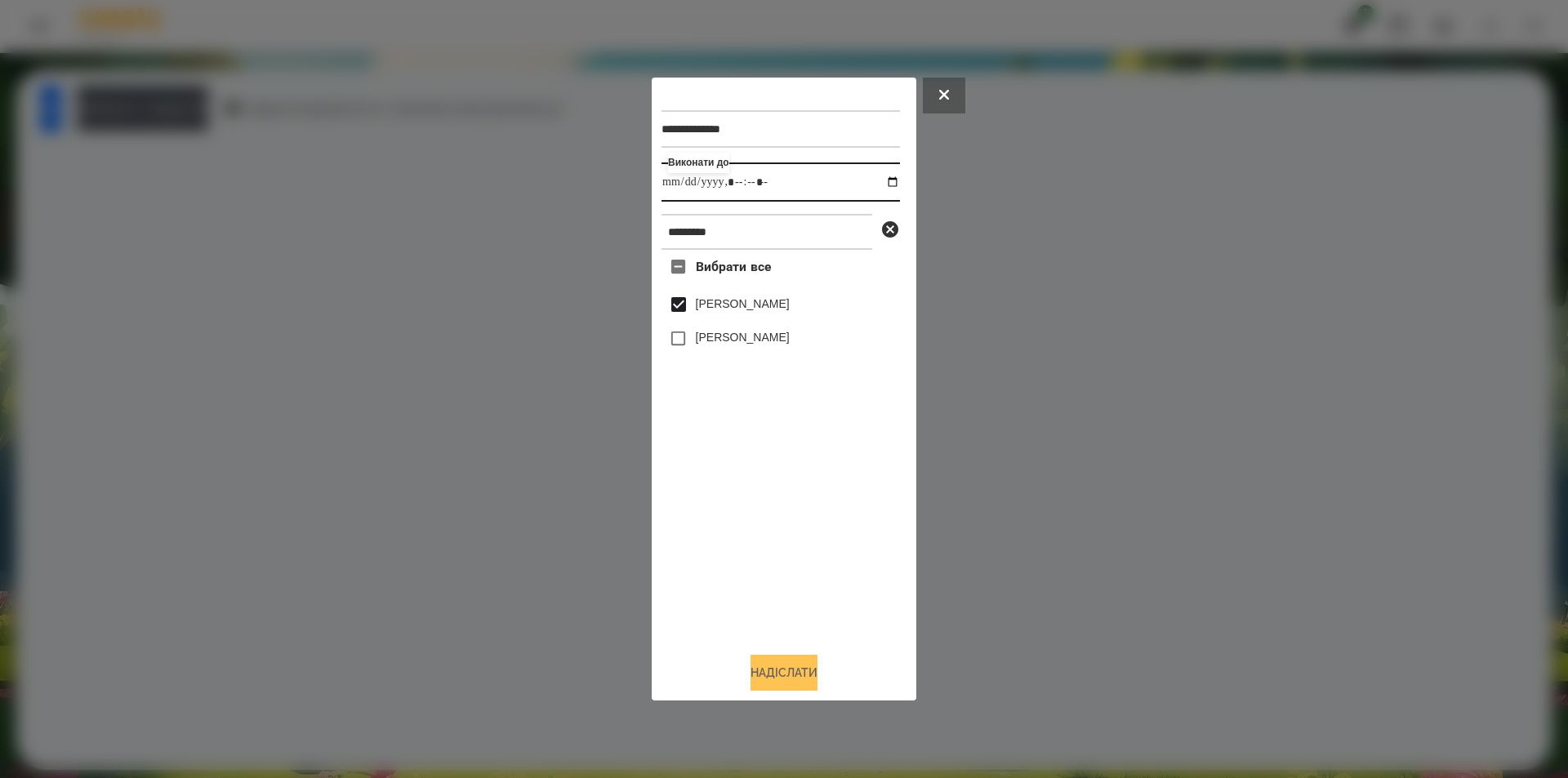
type input "**********"
click at [763, 686] on button "Надіслати" at bounding box center [784, 672] width 67 height 36
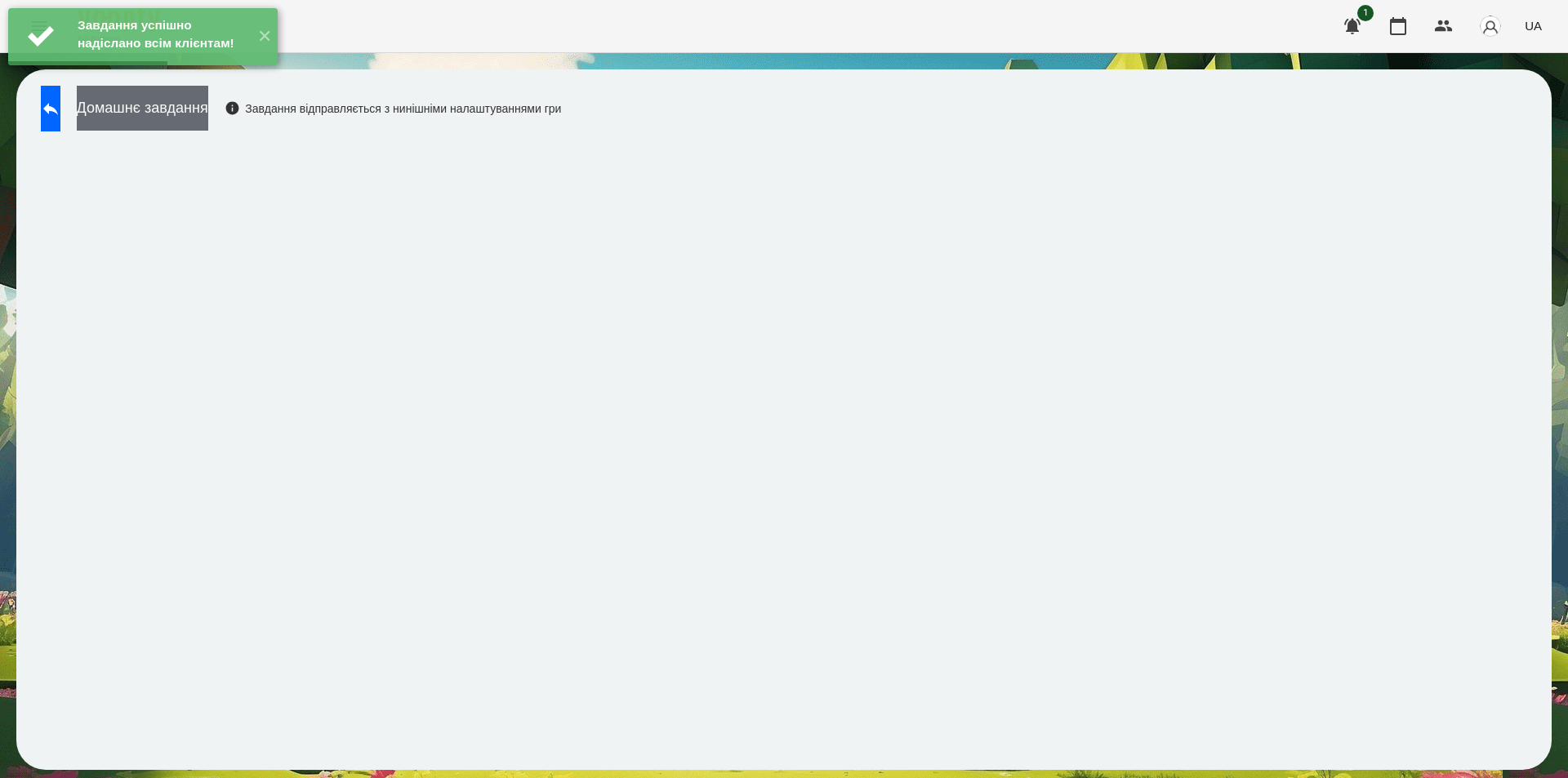
click at [208, 117] on button "Домашнє завдання" at bounding box center [142, 108] width 131 height 45
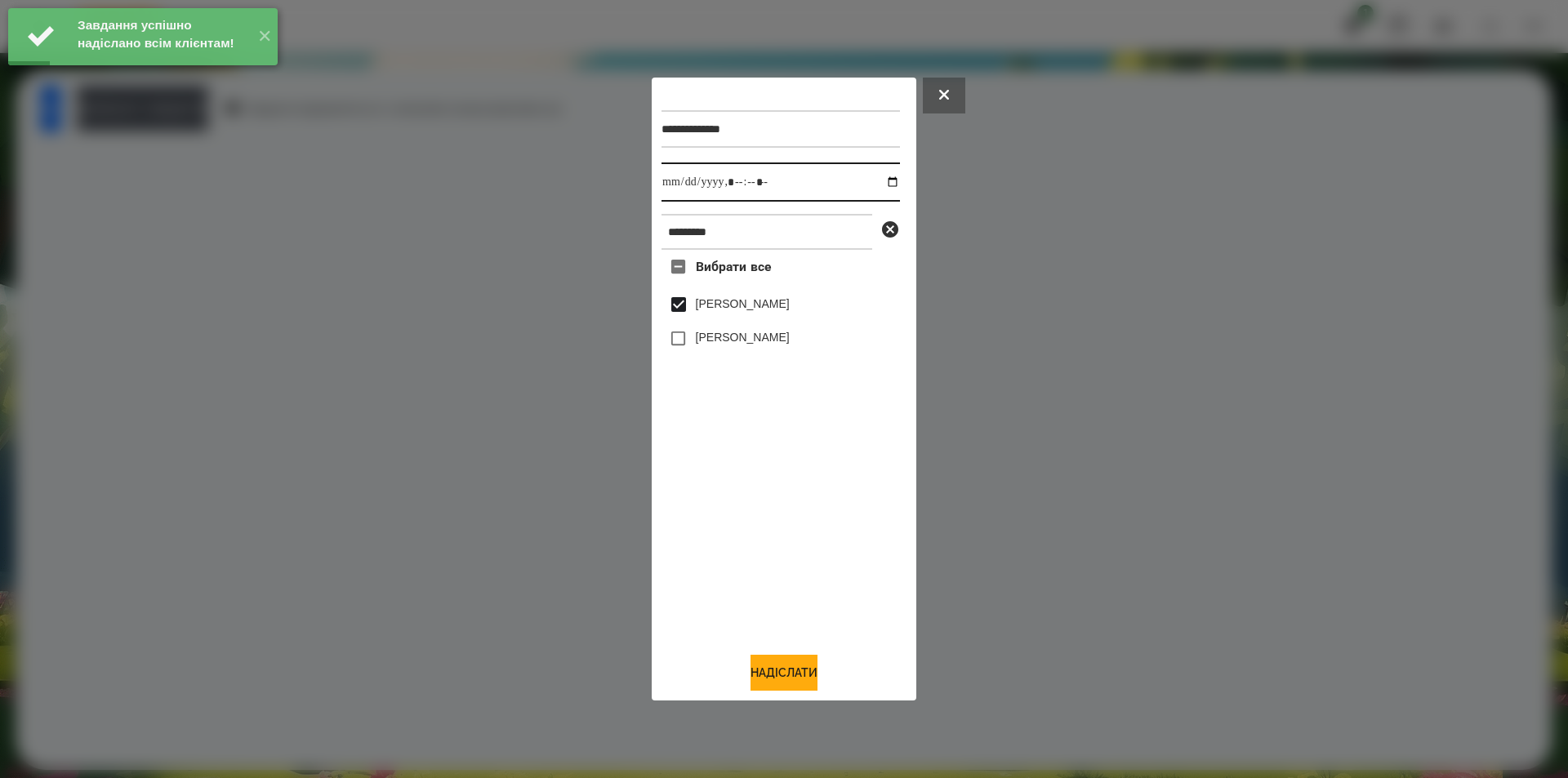
click at [881, 180] on input "datetime-local" at bounding box center [780, 182] width 238 height 39
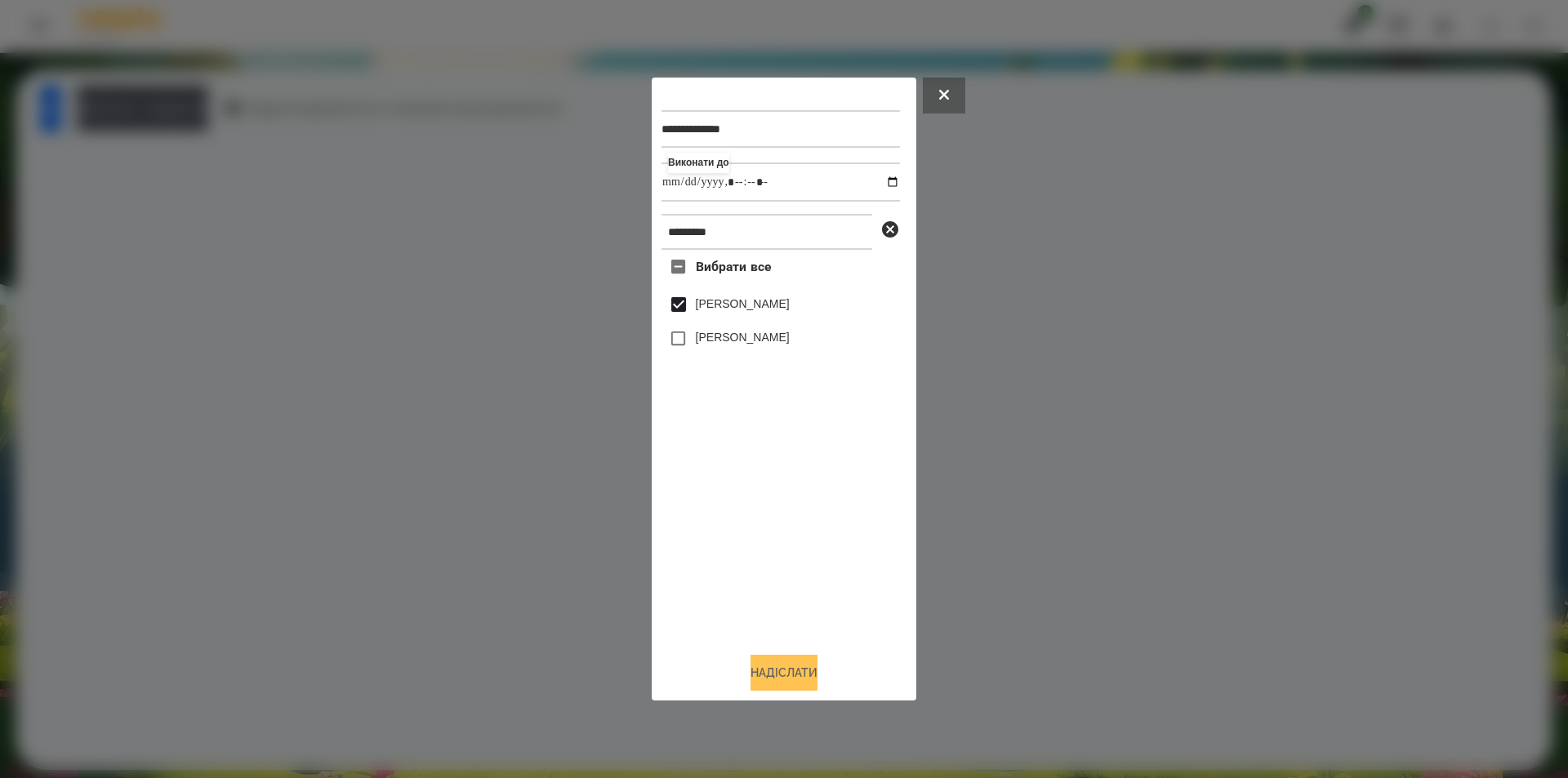
type input "**********"
click at [775, 679] on button "Надіслати" at bounding box center [784, 672] width 67 height 36
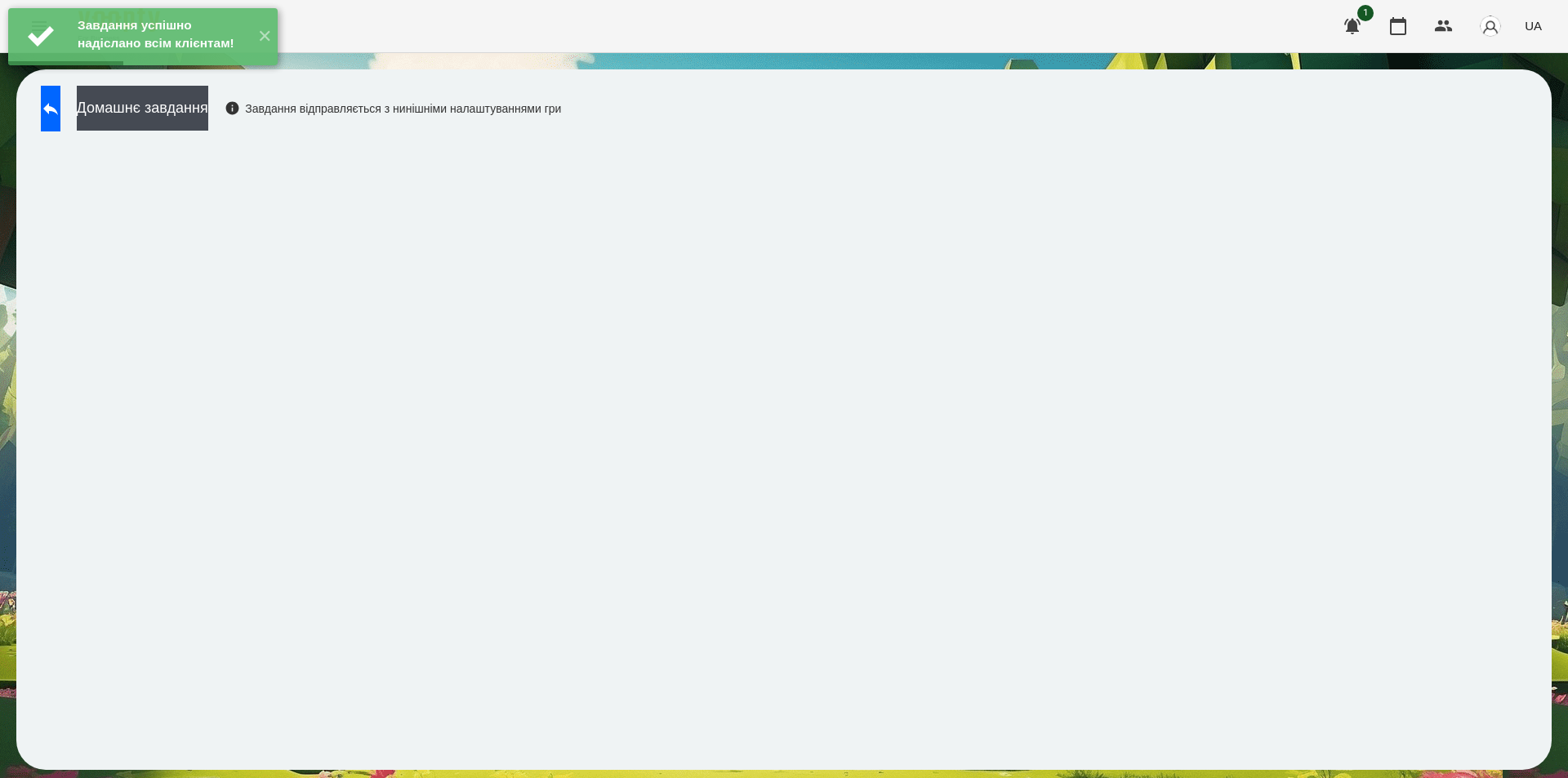
click at [175, 74] on div "Завдання успішно надіслано всім клієнтам! ✕" at bounding box center [142, 36] width 286 height 74
click at [176, 99] on button "Домашнє завдання" at bounding box center [142, 108] width 131 height 45
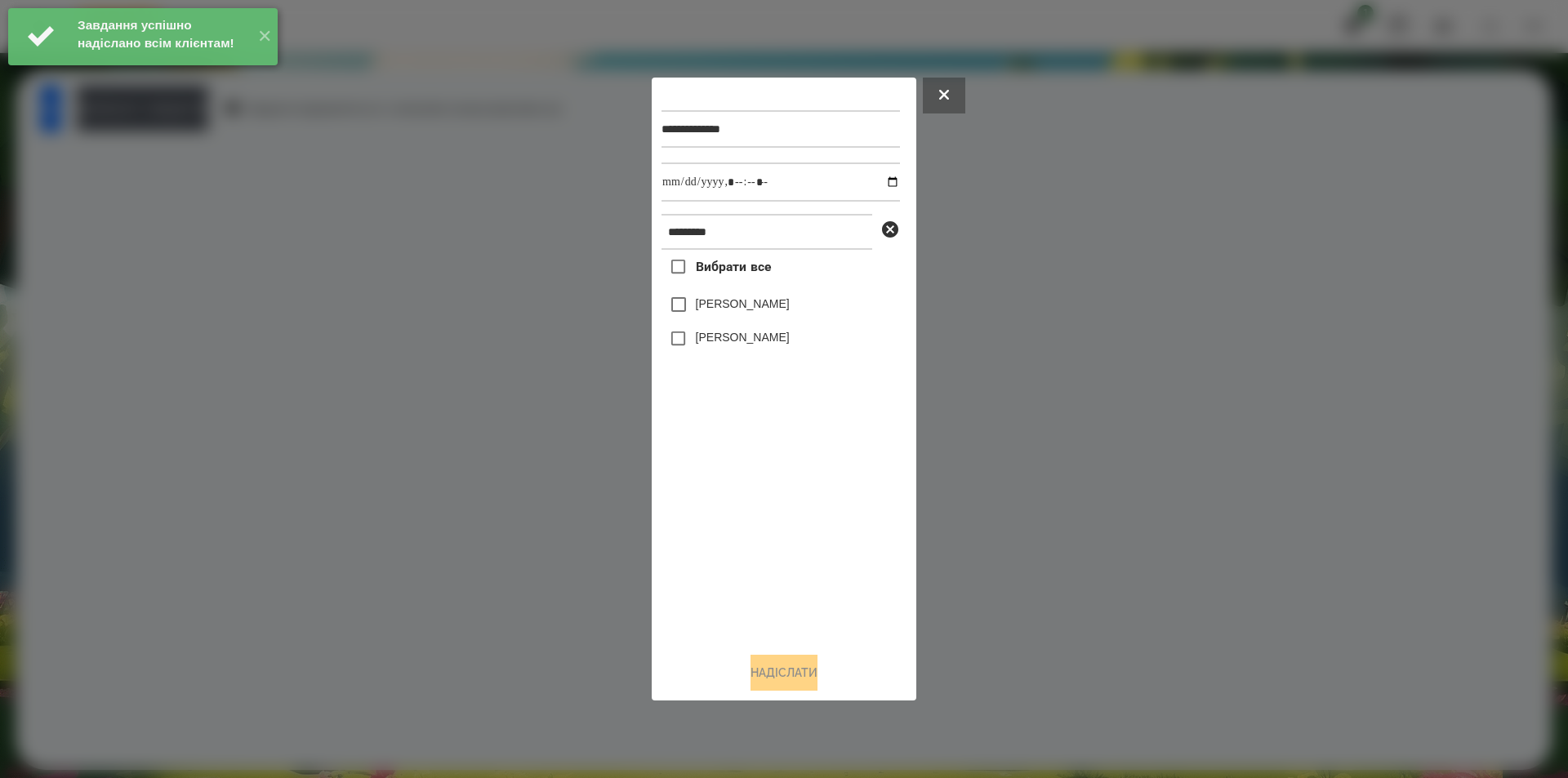
click at [763, 307] on label "[PERSON_NAME]" at bounding box center [742, 304] width 94 height 16
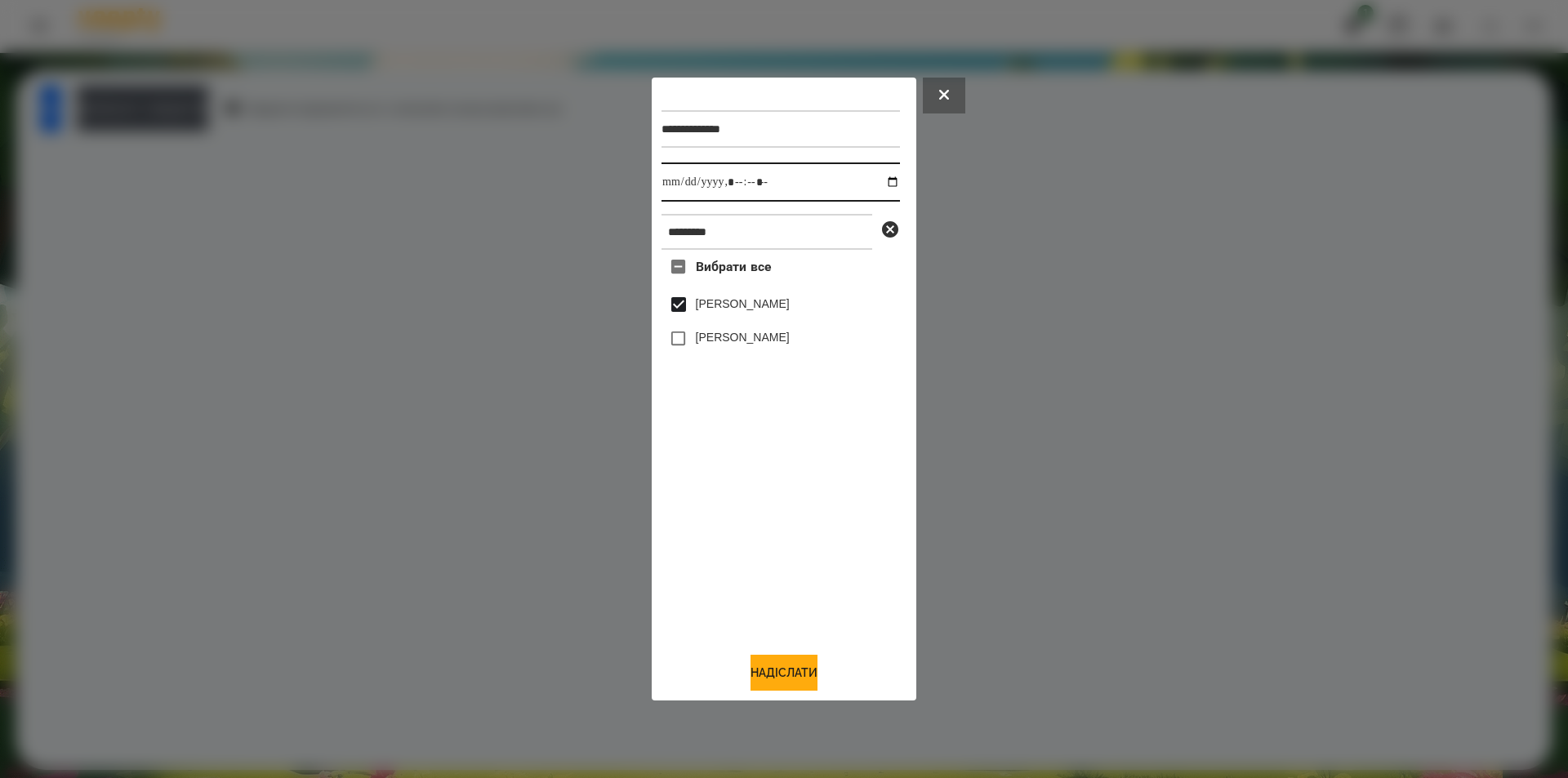
click at [883, 177] on input "datetime-local" at bounding box center [780, 182] width 238 height 39
type input "**********"
click at [784, 679] on button "Надіслати" at bounding box center [784, 672] width 67 height 36
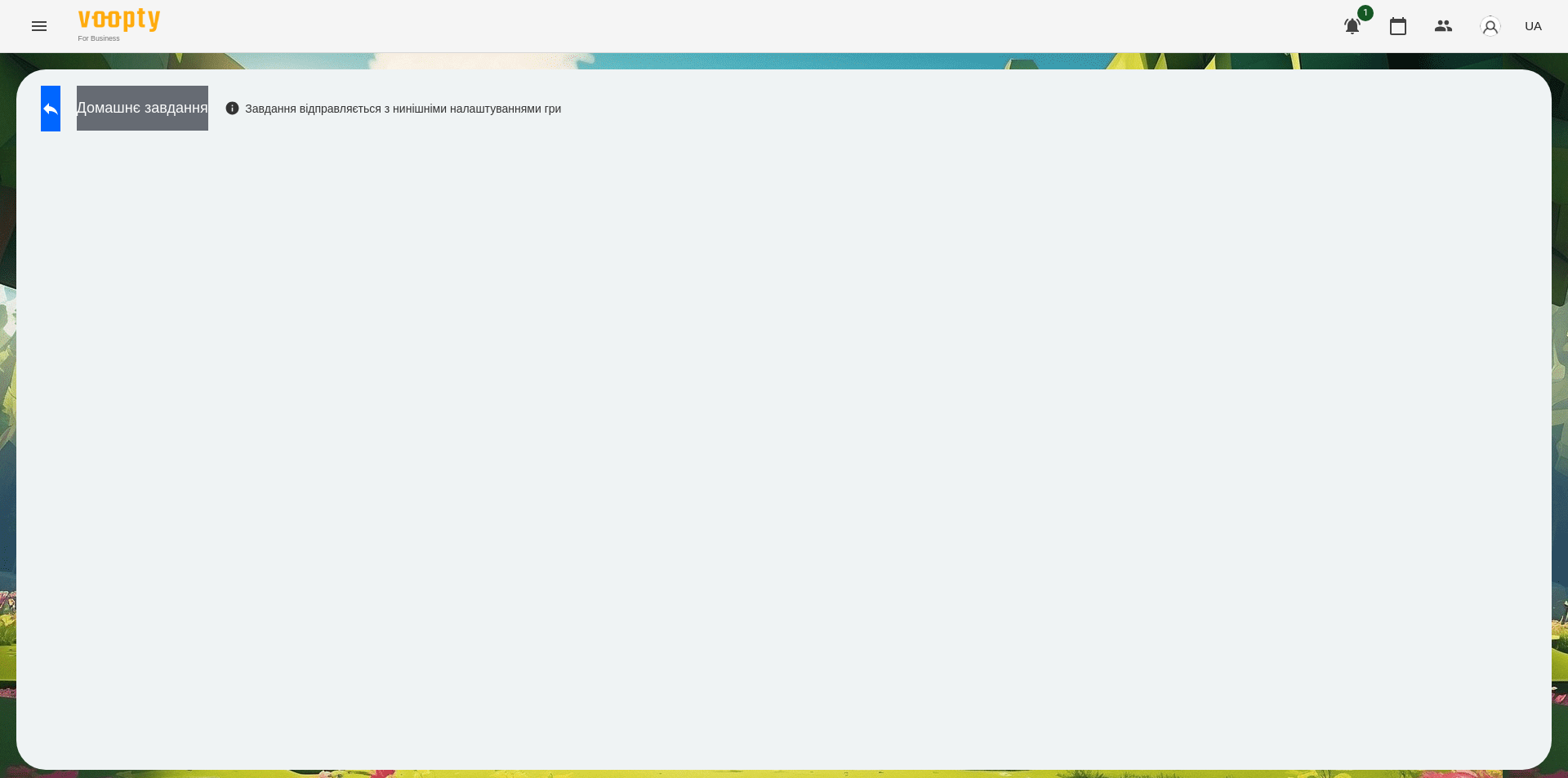
click at [204, 108] on button "Домашнє завдання" at bounding box center [142, 108] width 131 height 45
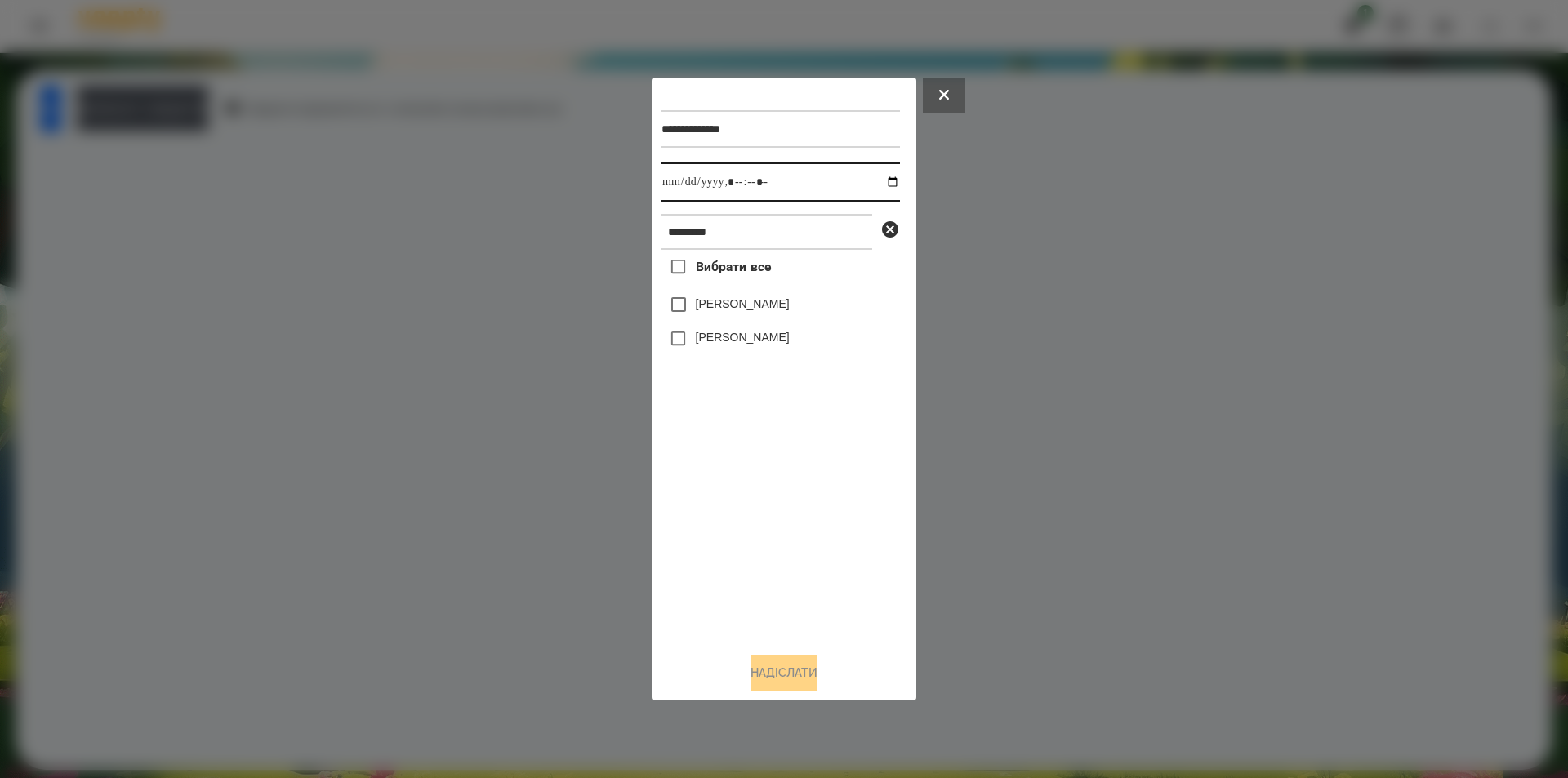
drag, startPoint x: 880, startPoint y: 183, endPoint x: 857, endPoint y: 202, distance: 29.8
click at [879, 183] on input "datetime-local" at bounding box center [780, 182] width 238 height 39
type input "**********"
click at [751, 512] on div "Вибрати все [PERSON_NAME] [PERSON_NAME]" at bounding box center [780, 444] width 238 height 389
click at [891, 227] on icon at bounding box center [890, 230] width 16 height 16
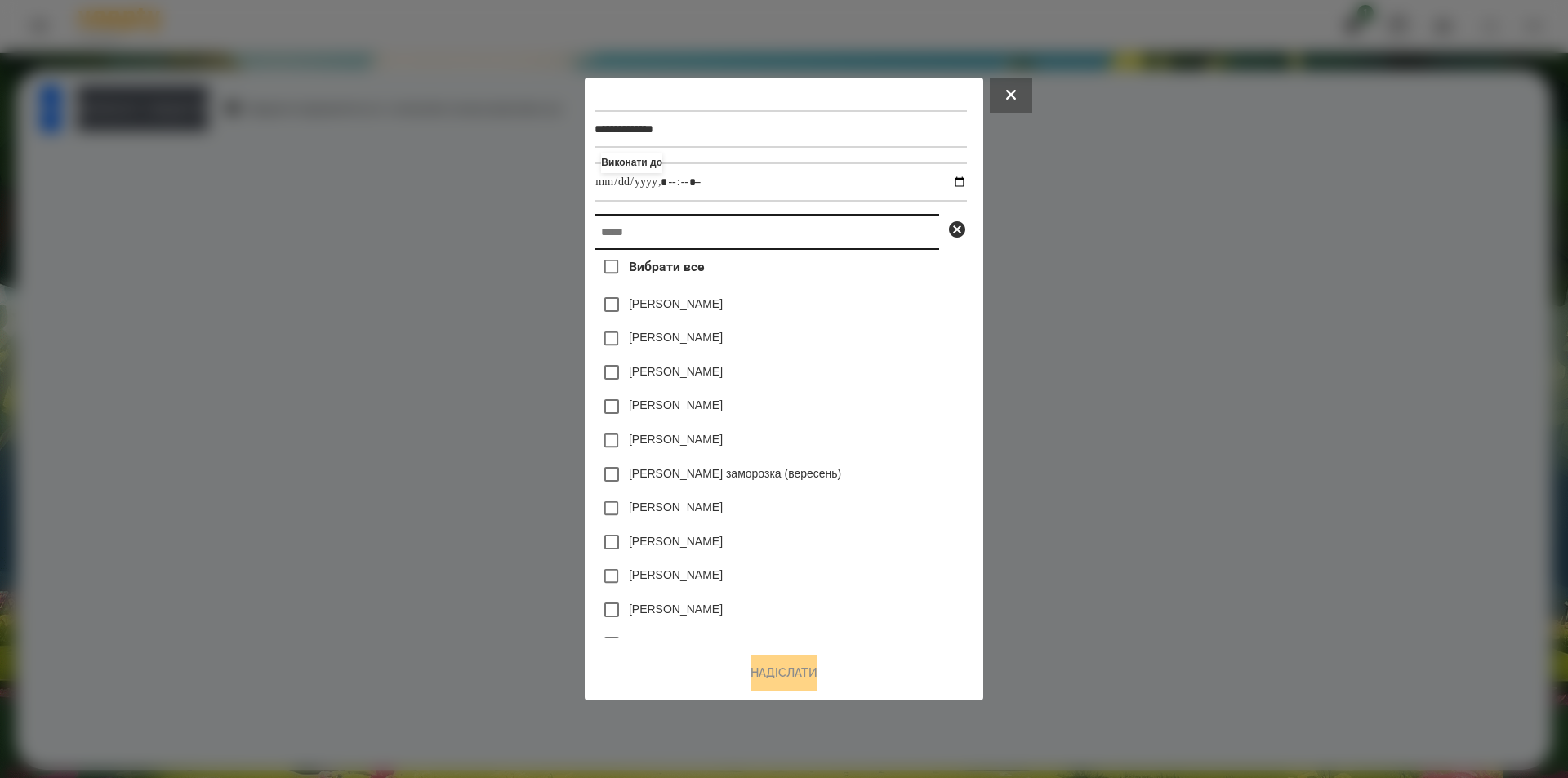
click at [829, 230] on input "text" at bounding box center [767, 232] width 345 height 36
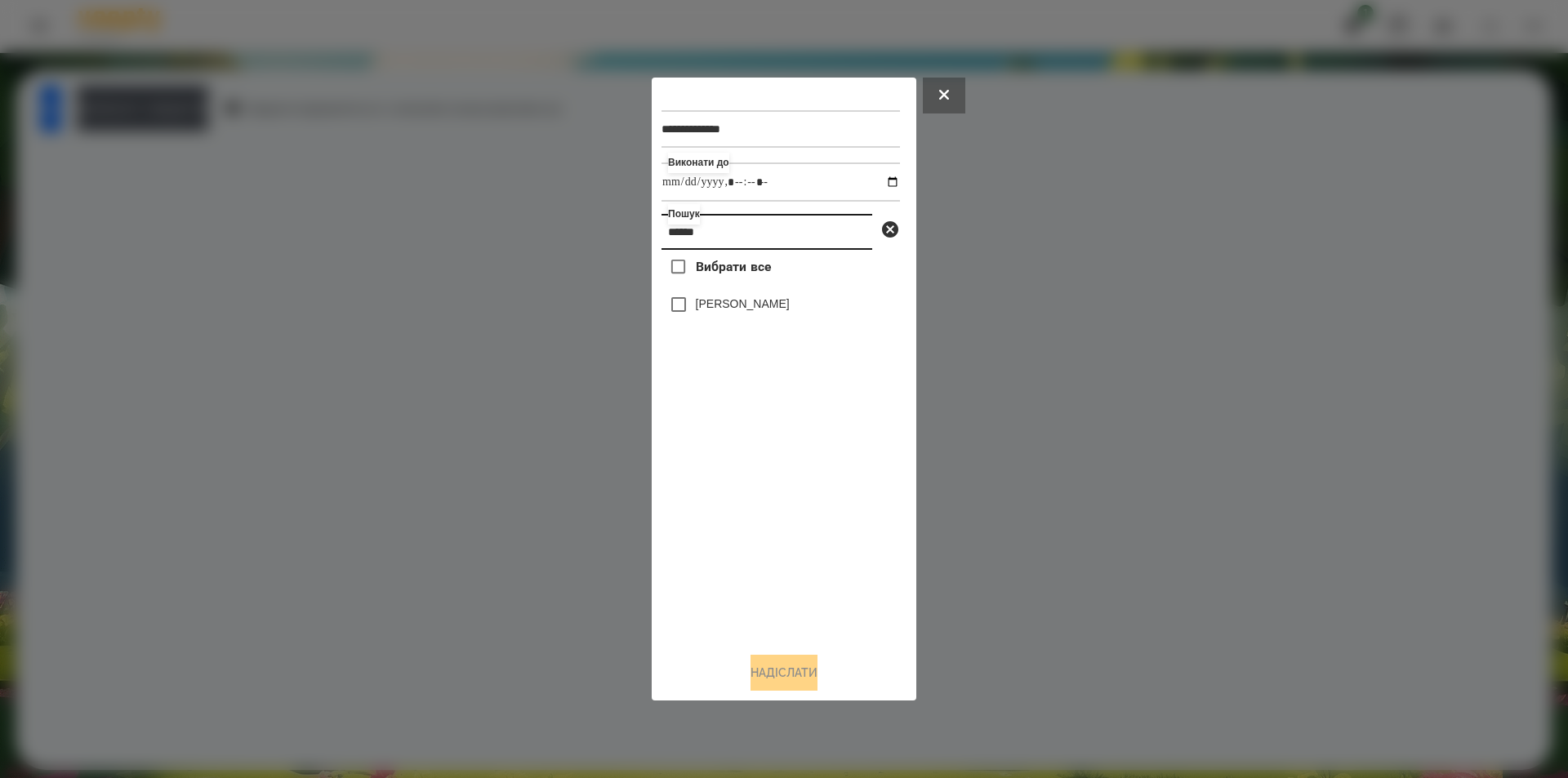
type input "******"
click at [754, 311] on label "[PERSON_NAME]" at bounding box center [742, 304] width 94 height 16
click at [791, 687] on button "Надіслати" at bounding box center [784, 672] width 67 height 36
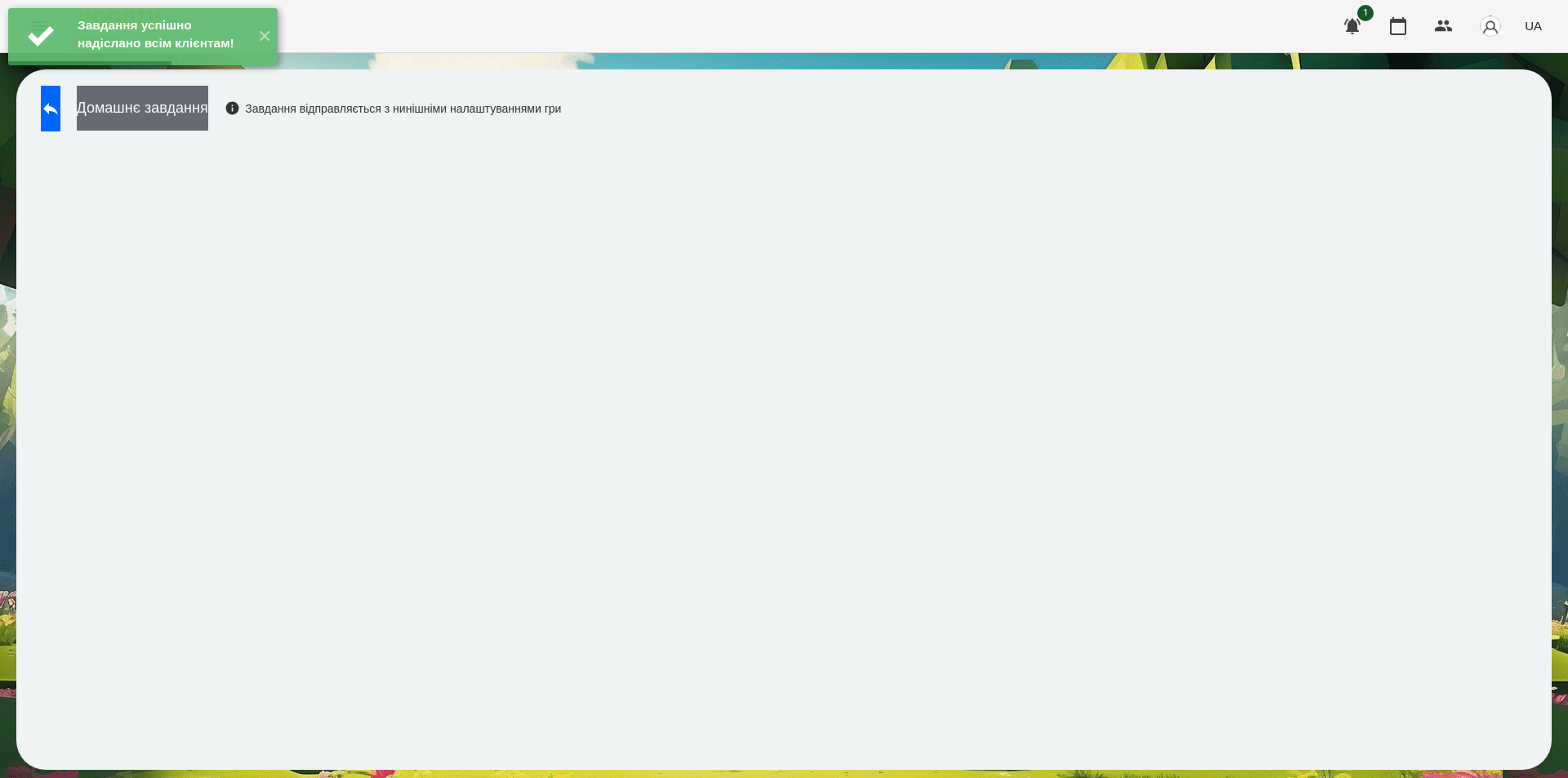
click at [208, 103] on button "Домашнє завдання" at bounding box center [142, 108] width 131 height 45
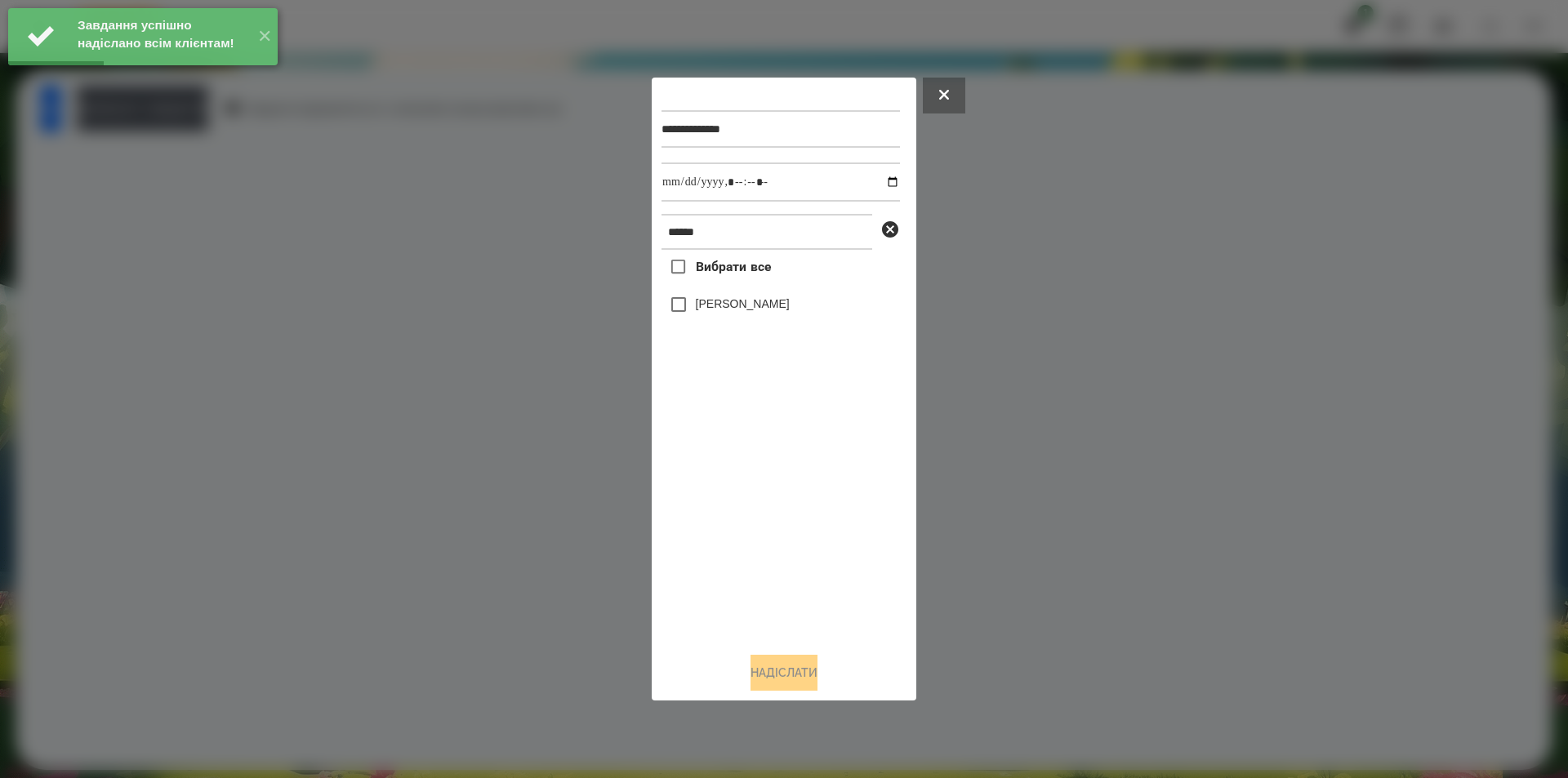
click at [730, 307] on label "[PERSON_NAME]" at bounding box center [742, 304] width 94 height 16
click at [879, 182] on input "datetime-local" at bounding box center [780, 182] width 238 height 39
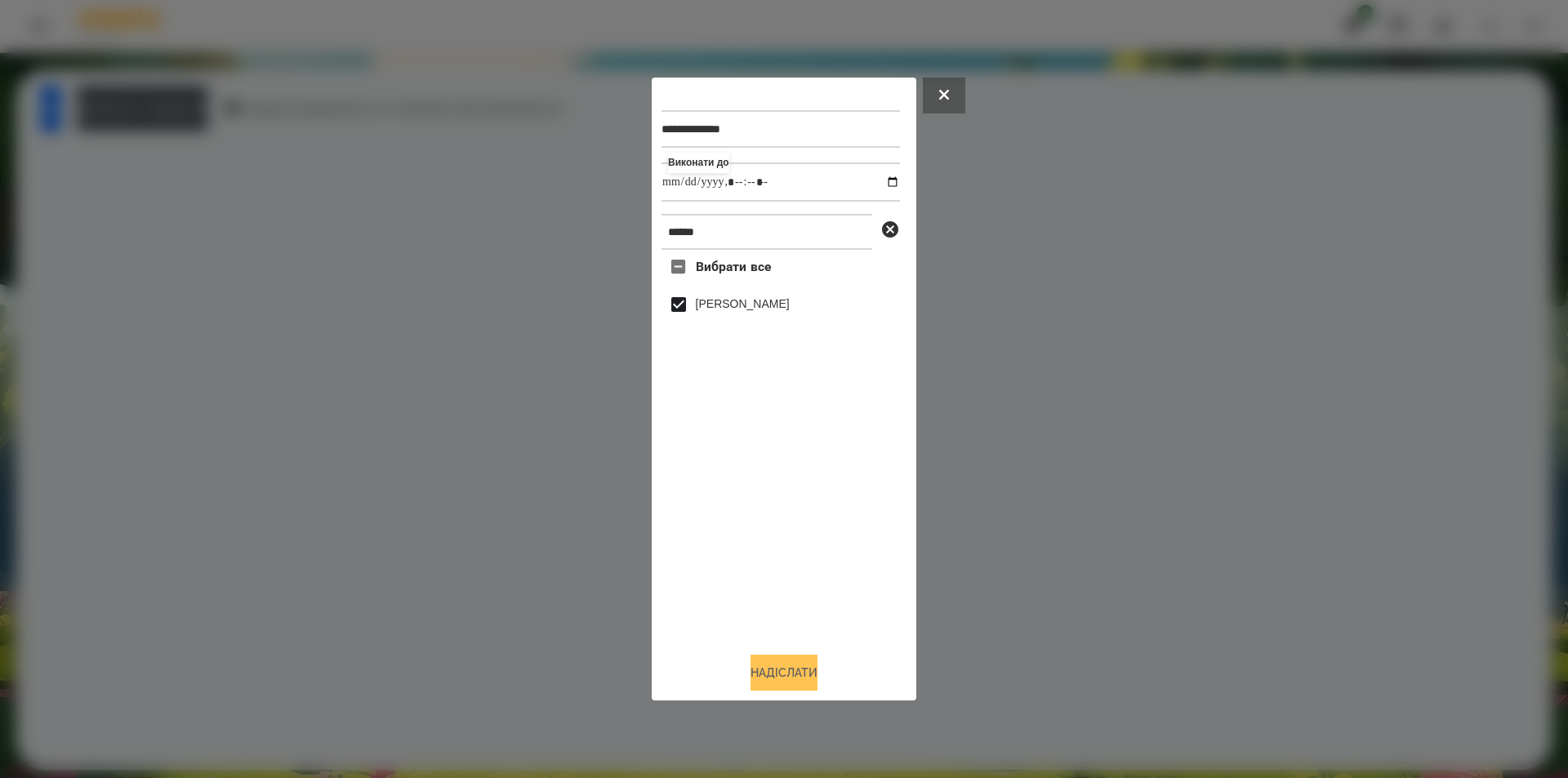
type input "**********"
click at [775, 683] on button "Надіслати" at bounding box center [784, 672] width 67 height 36
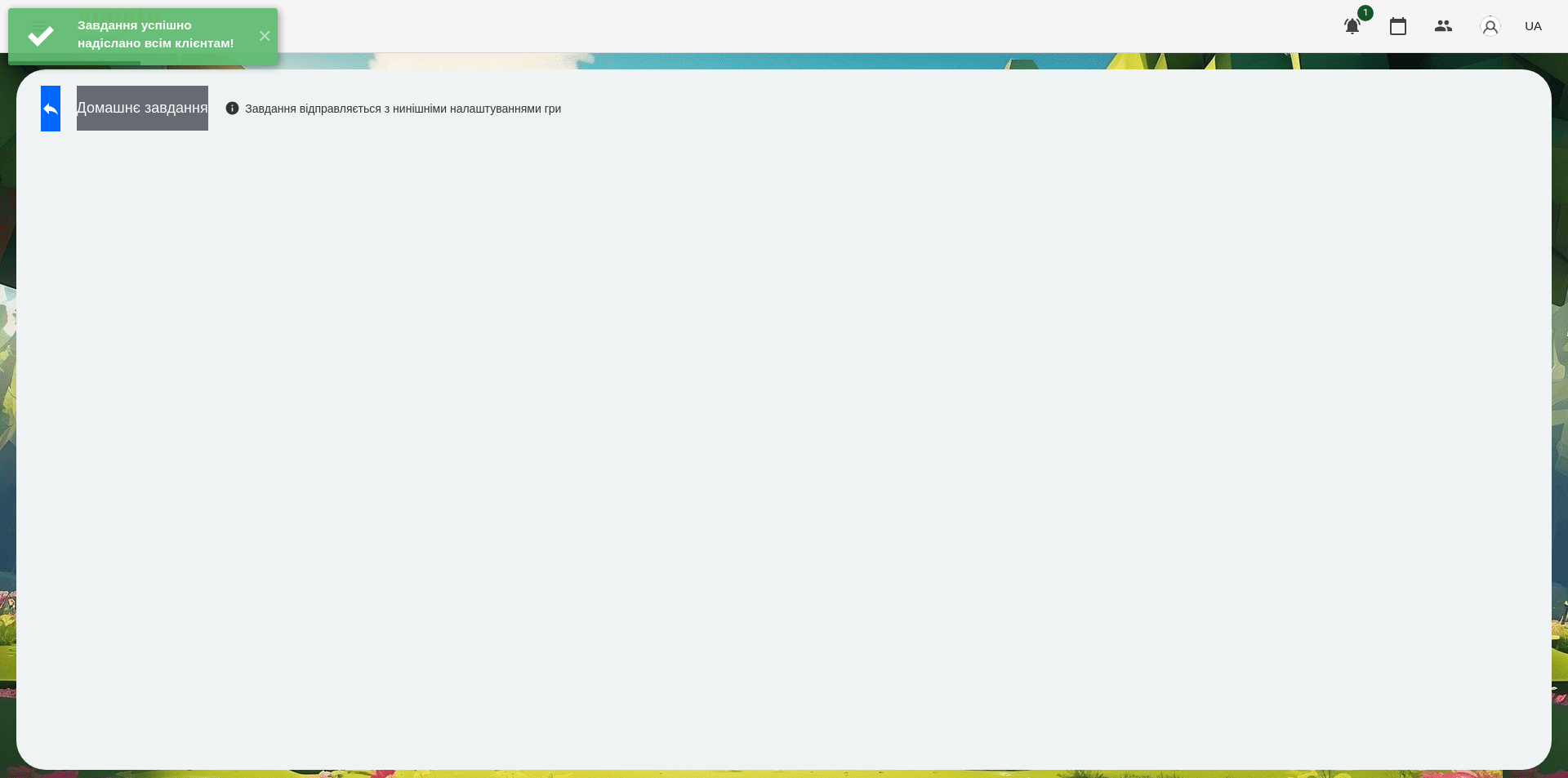
click at [185, 111] on button "Домашнє завдання" at bounding box center [142, 108] width 131 height 45
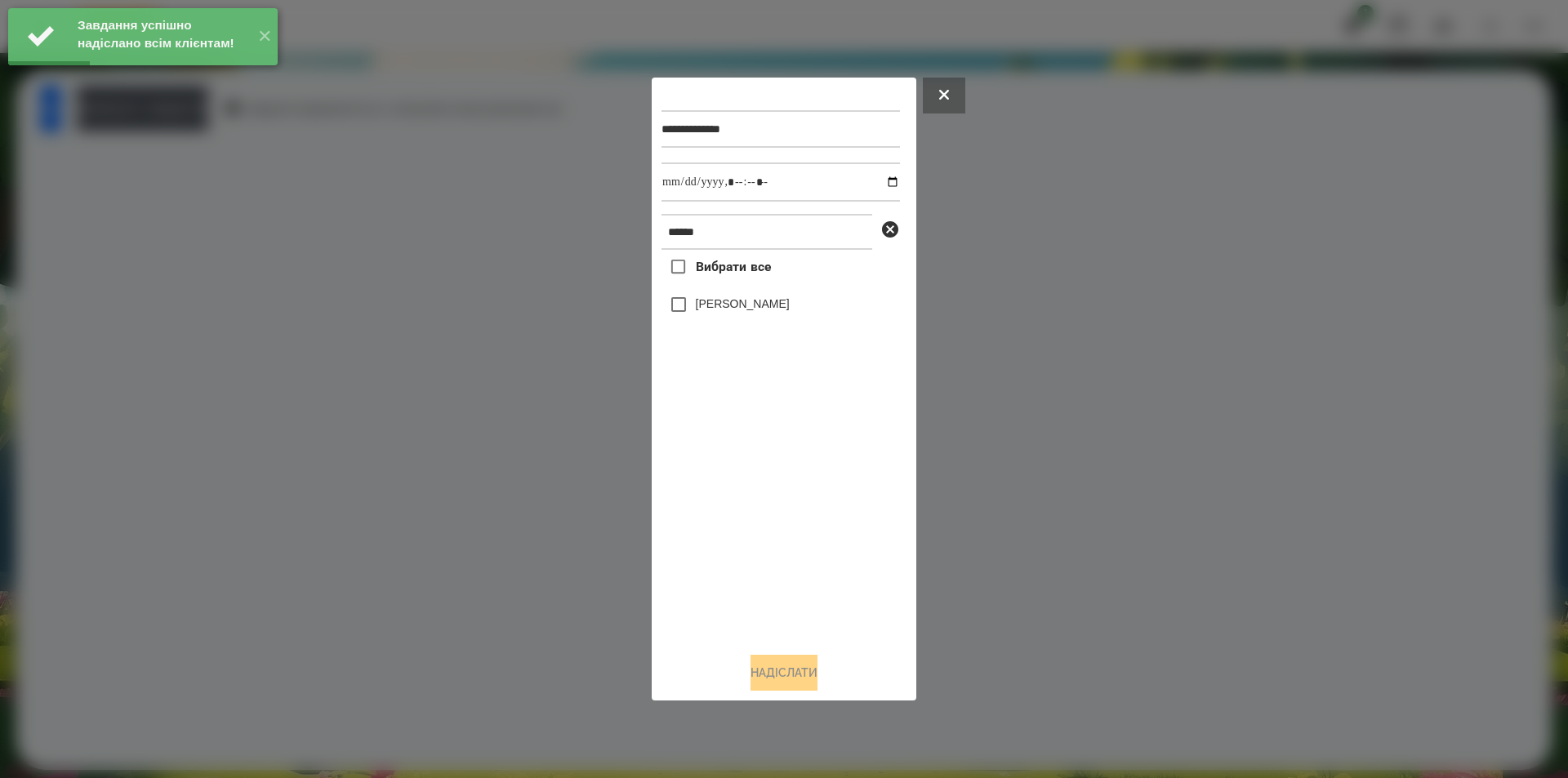
click at [721, 309] on label "[PERSON_NAME]" at bounding box center [742, 304] width 94 height 16
click at [879, 177] on input "datetime-local" at bounding box center [780, 182] width 238 height 39
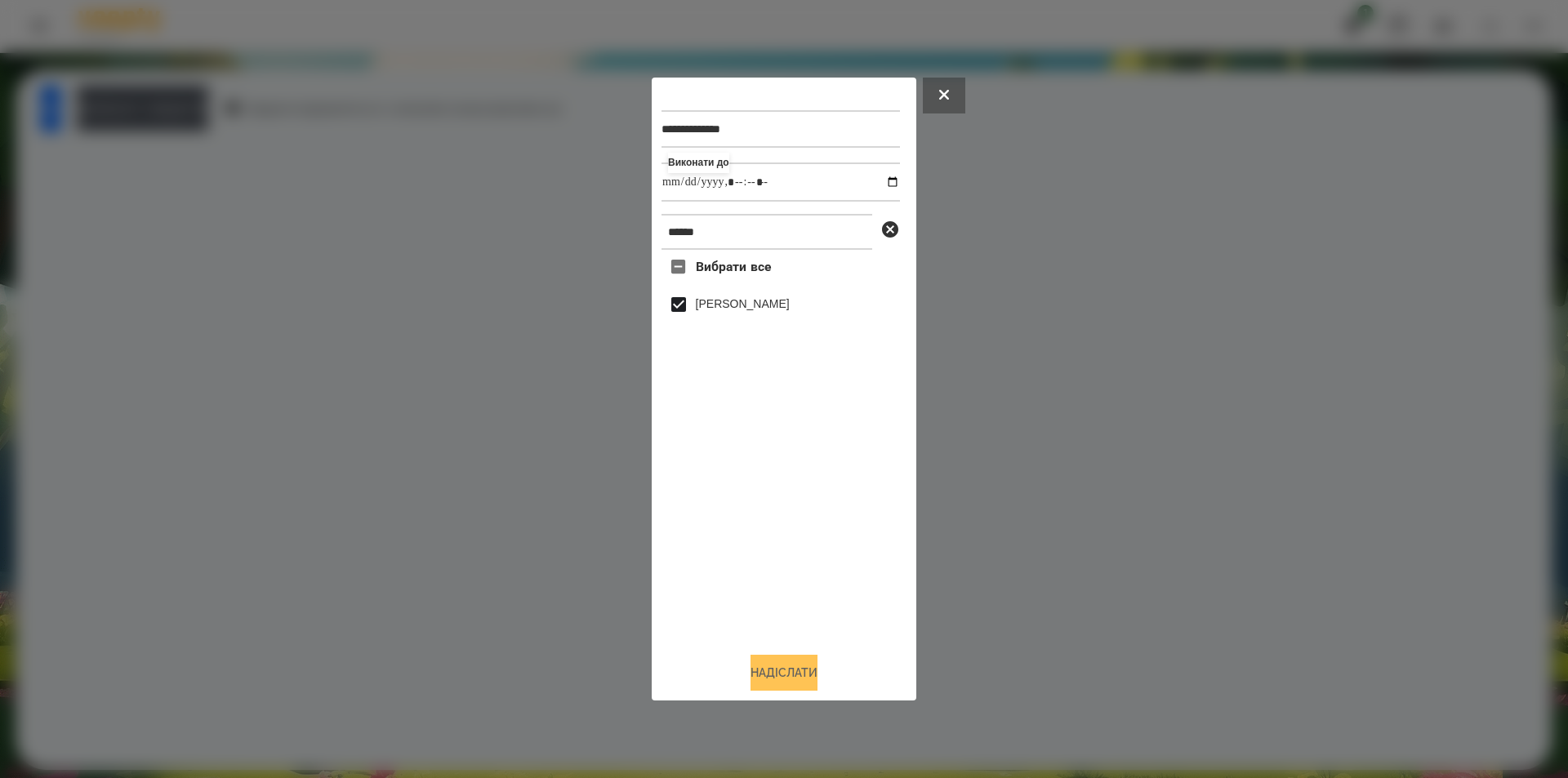
type input "**********"
click at [798, 678] on button "Надіслати" at bounding box center [784, 672] width 67 height 36
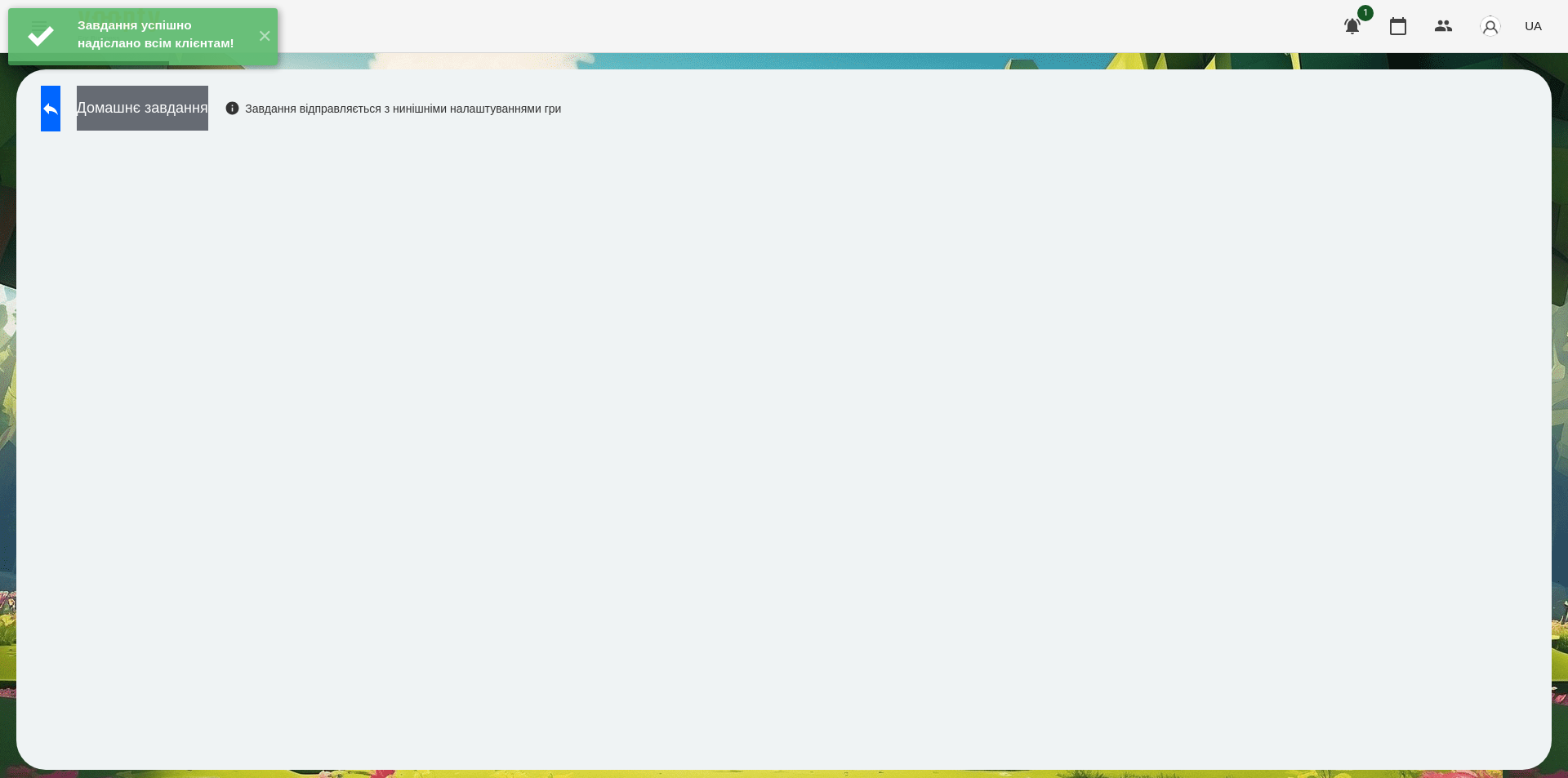
click at [208, 105] on button "Домашнє завдання" at bounding box center [142, 108] width 131 height 45
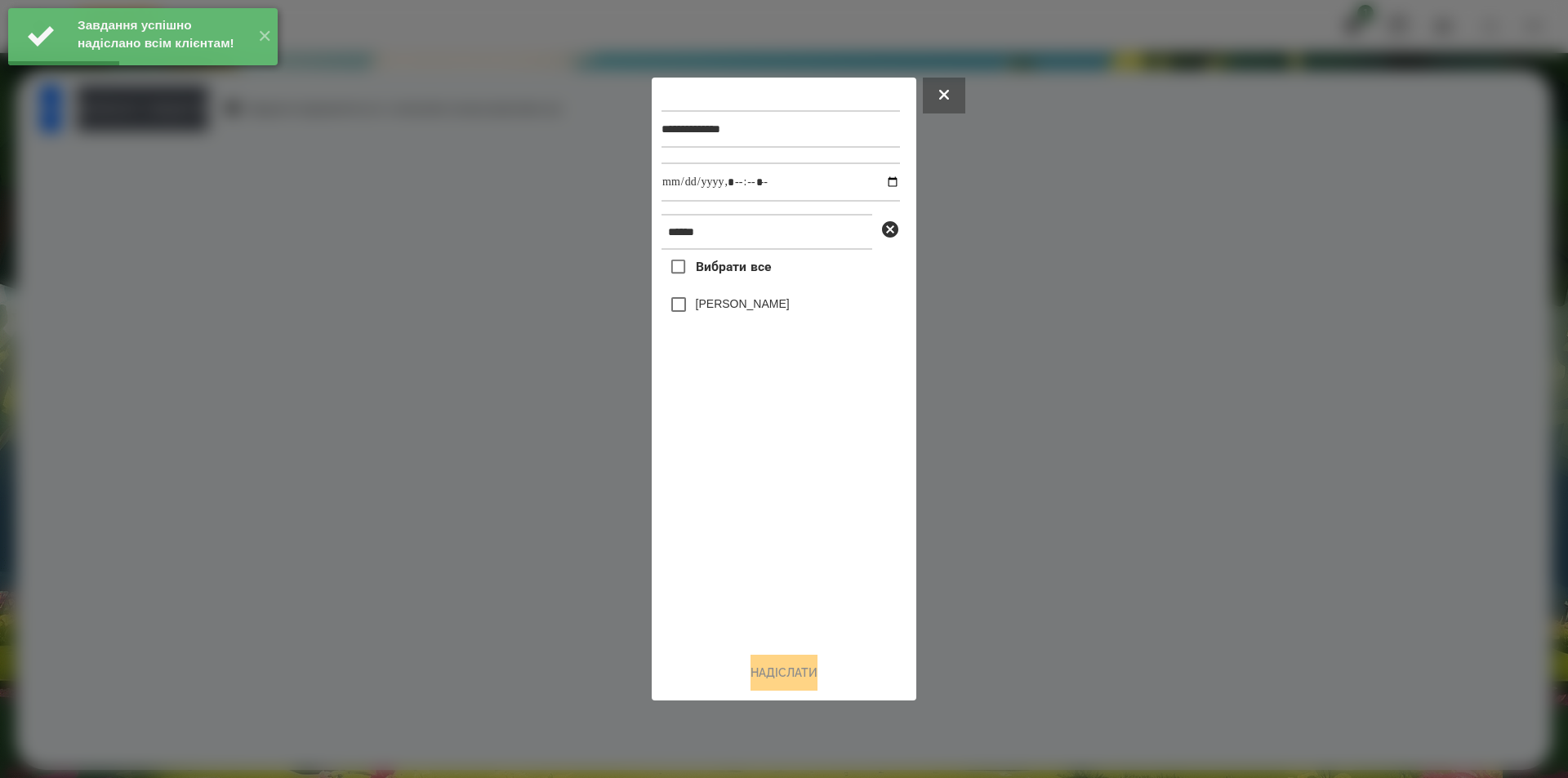
click at [764, 308] on label "[PERSON_NAME]" at bounding box center [742, 304] width 94 height 16
click at [880, 182] on input "datetime-local" at bounding box center [780, 182] width 238 height 39
type input "**********"
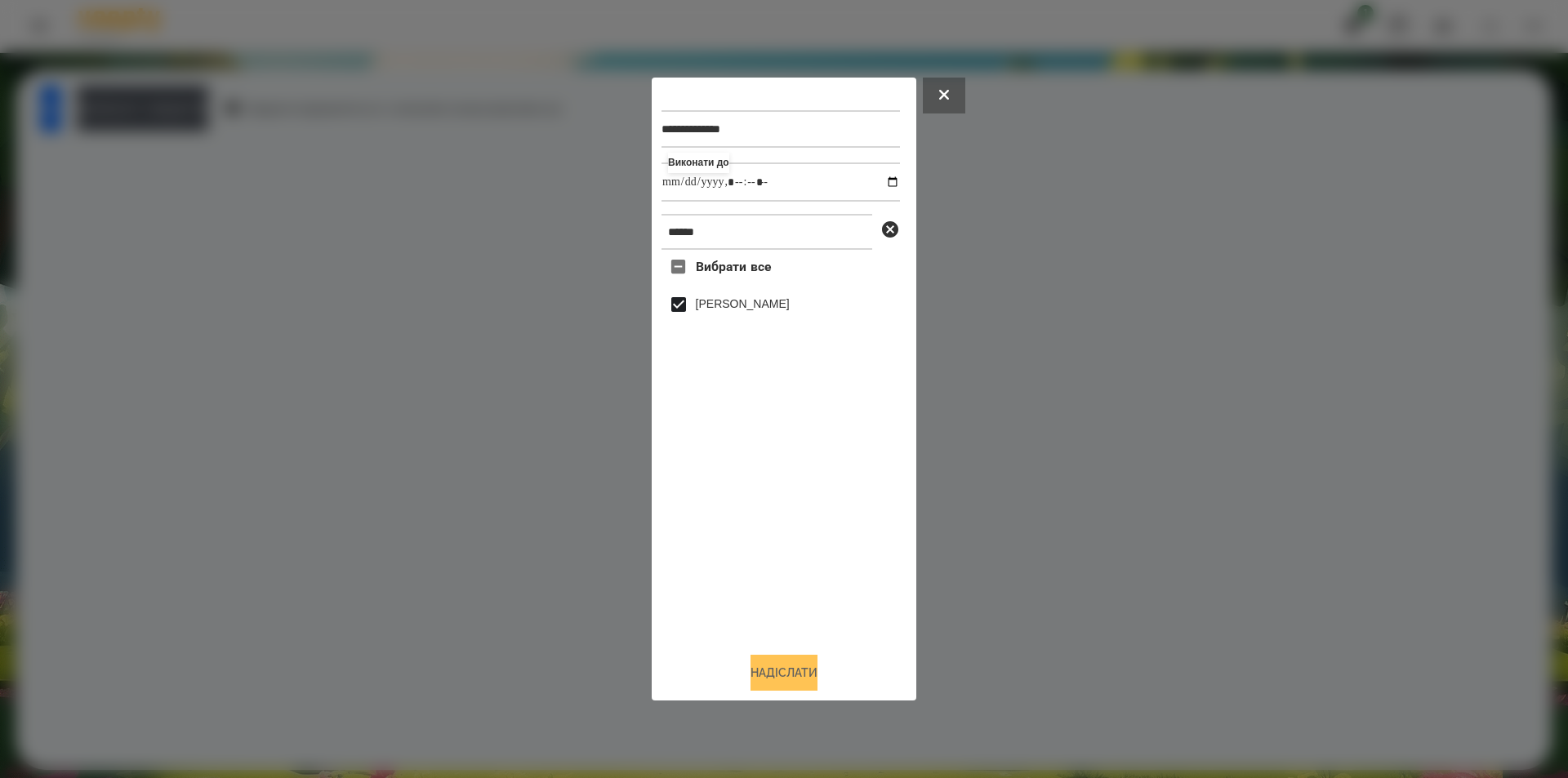
click at [754, 678] on button "Надіслати" at bounding box center [784, 672] width 67 height 36
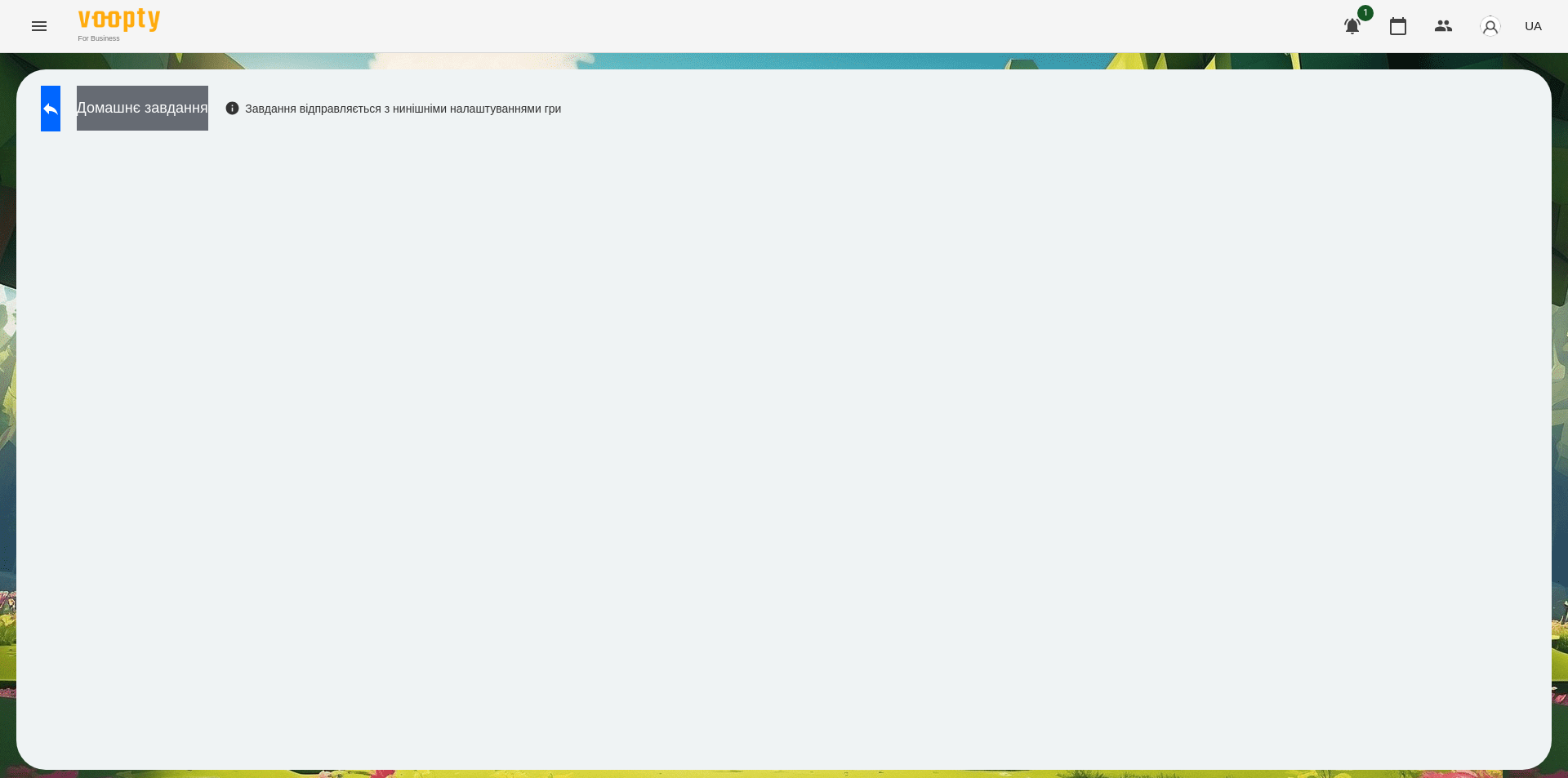
click at [195, 87] on button "Домашнє завдання" at bounding box center [142, 108] width 131 height 45
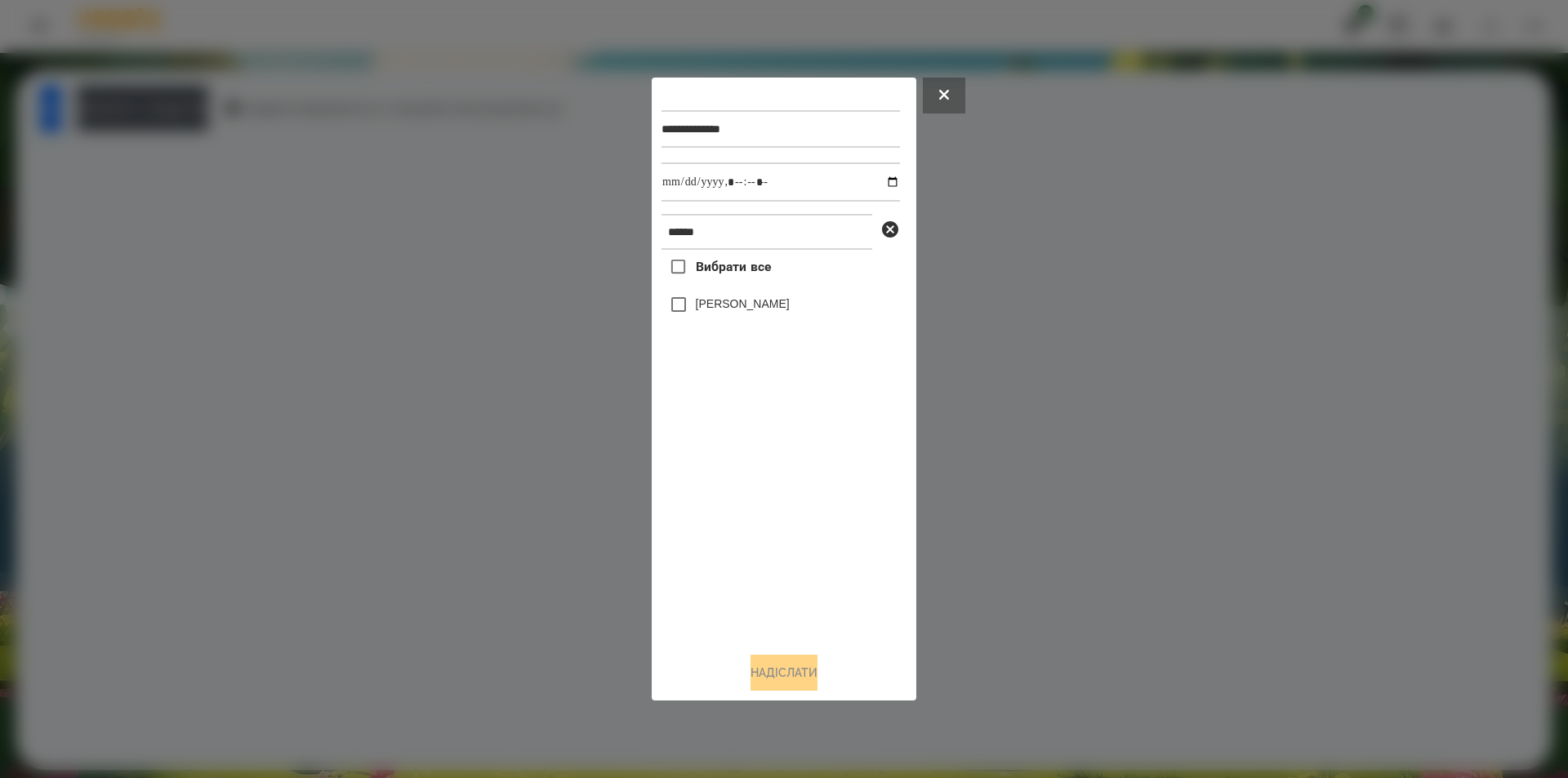
click at [763, 308] on label "[PERSON_NAME]" at bounding box center [742, 304] width 94 height 16
click at [881, 180] on input "datetime-local" at bounding box center [780, 182] width 238 height 39
type input "**********"
click at [779, 683] on button "Надіслати" at bounding box center [784, 672] width 67 height 36
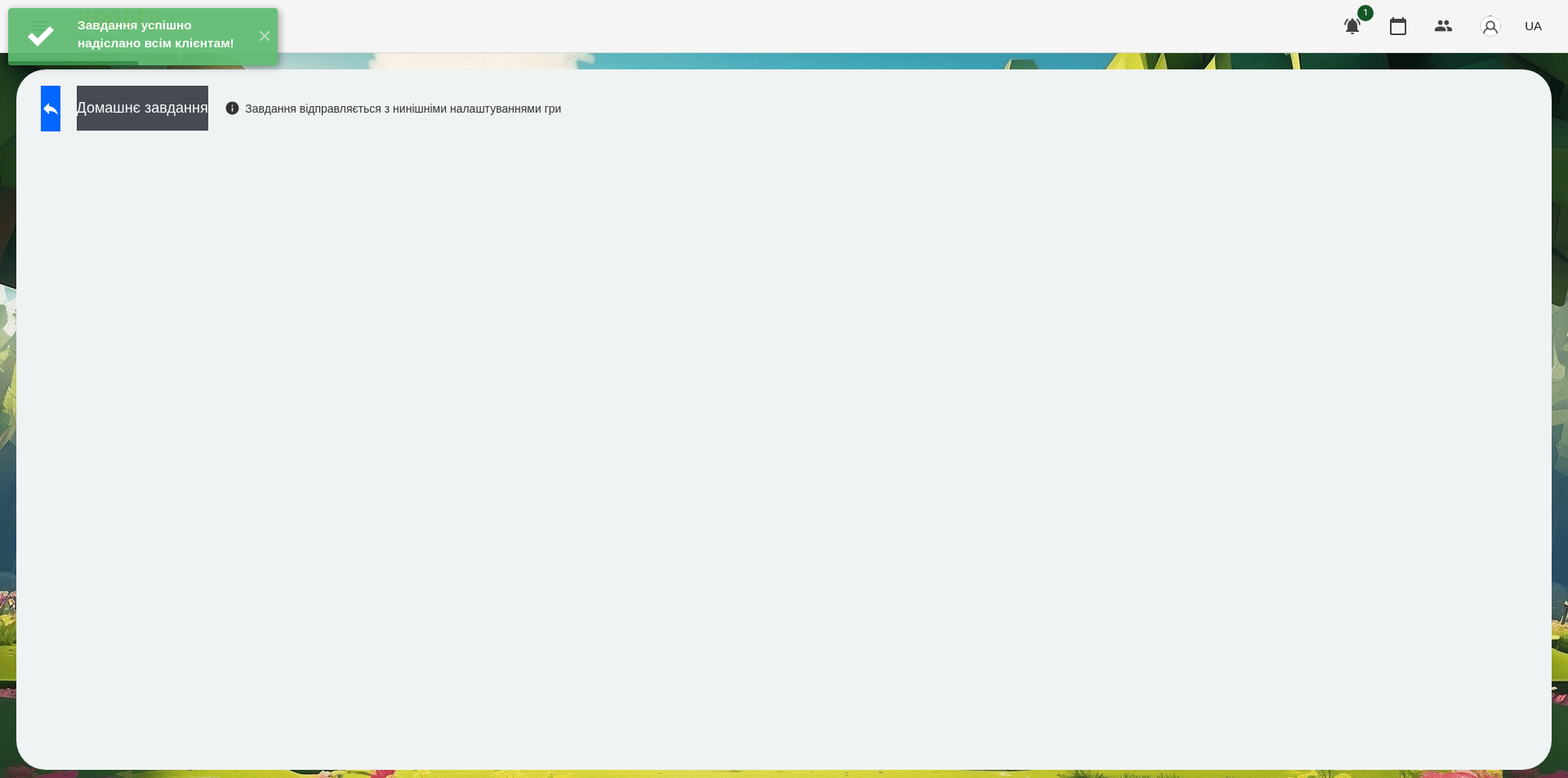
drag, startPoint x: 182, startPoint y: 101, endPoint x: 219, endPoint y: 96, distance: 37.3
click at [183, 100] on button "Домашнє завдання" at bounding box center [142, 108] width 131 height 45
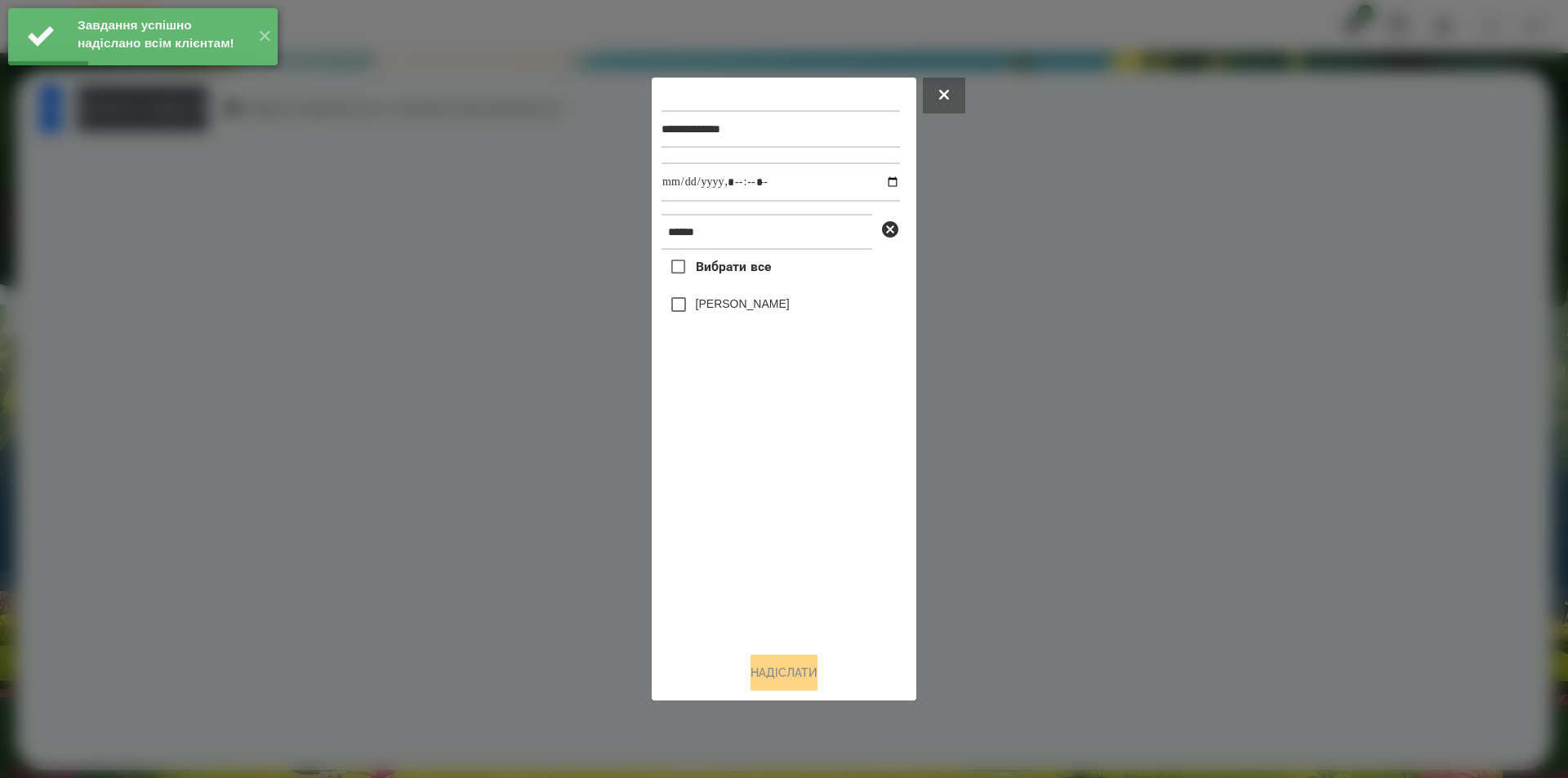
drag, startPoint x: 751, startPoint y: 310, endPoint x: 754, endPoint y: 302, distance: 8.5
click at [750, 309] on label "[PERSON_NAME]" at bounding box center [742, 304] width 94 height 16
click at [885, 176] on input "datetime-local" at bounding box center [780, 182] width 238 height 39
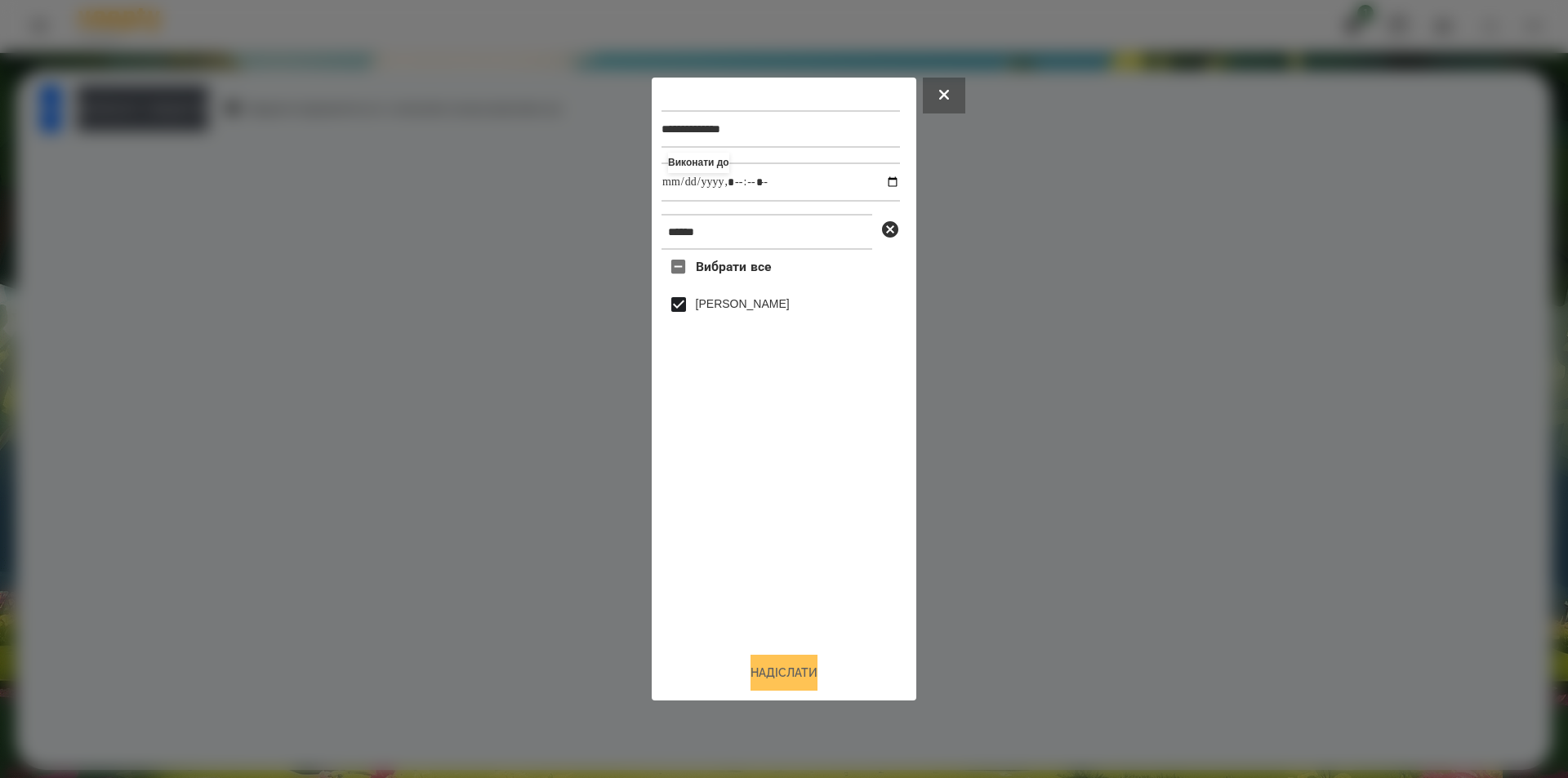
type input "**********"
click at [766, 676] on button "Надіслати" at bounding box center [784, 672] width 67 height 36
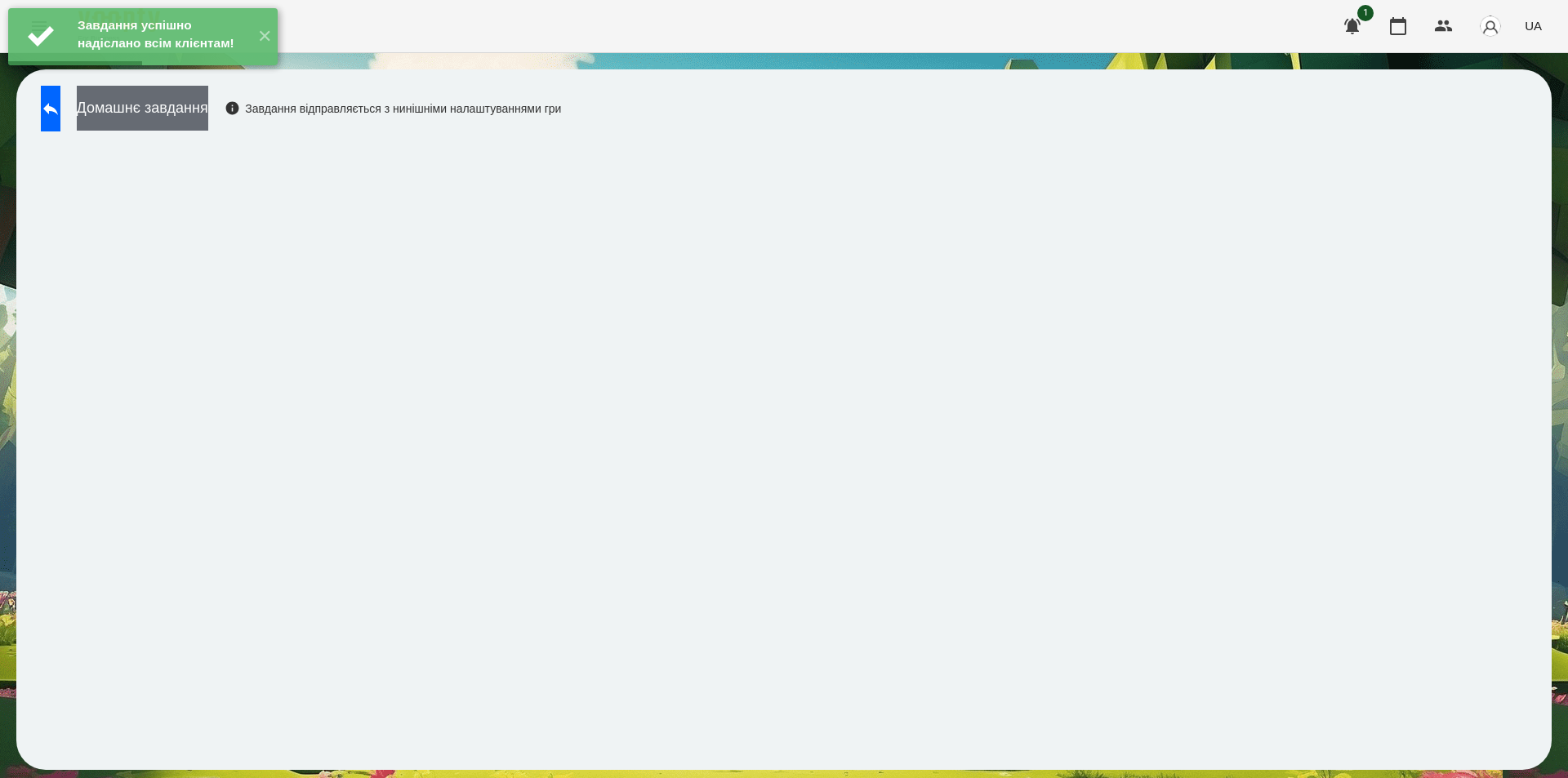
click at [192, 104] on button "Домашнє завдання" at bounding box center [142, 108] width 131 height 45
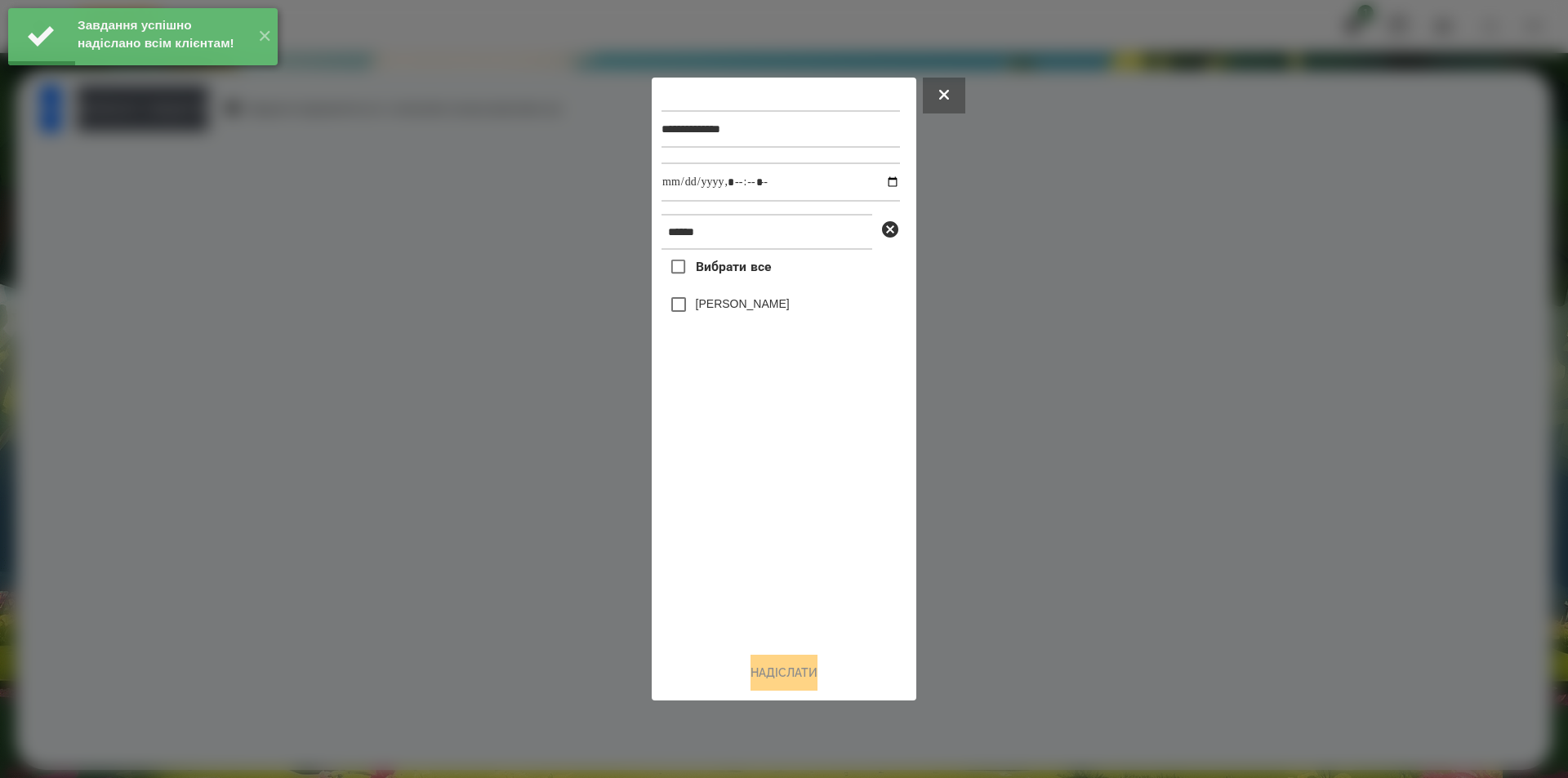
click at [718, 303] on label "[PERSON_NAME]" at bounding box center [742, 304] width 94 height 16
click at [882, 180] on input "datetime-local" at bounding box center [780, 182] width 238 height 39
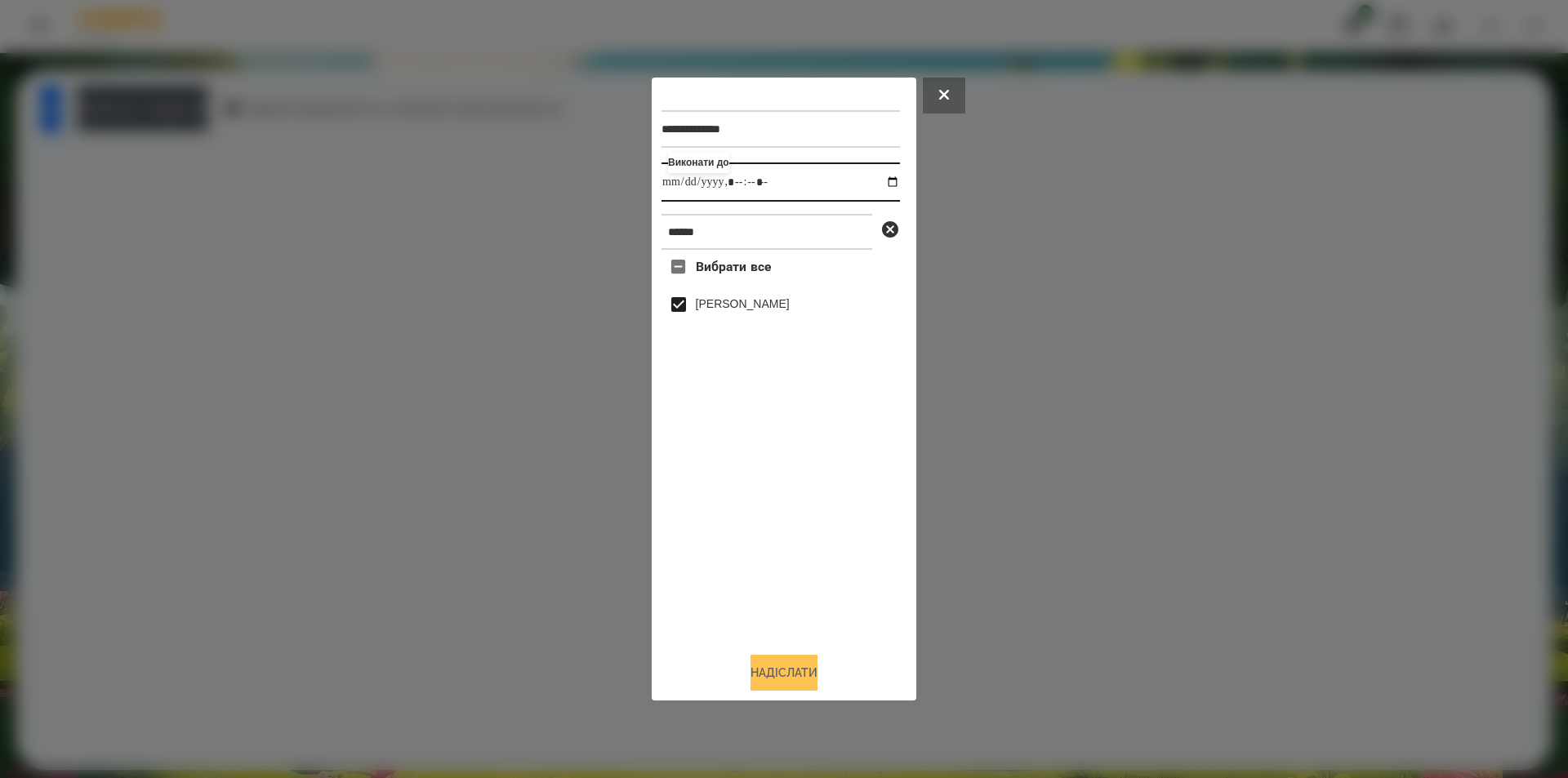
type input "**********"
click at [754, 677] on button "Надіслати" at bounding box center [784, 672] width 67 height 36
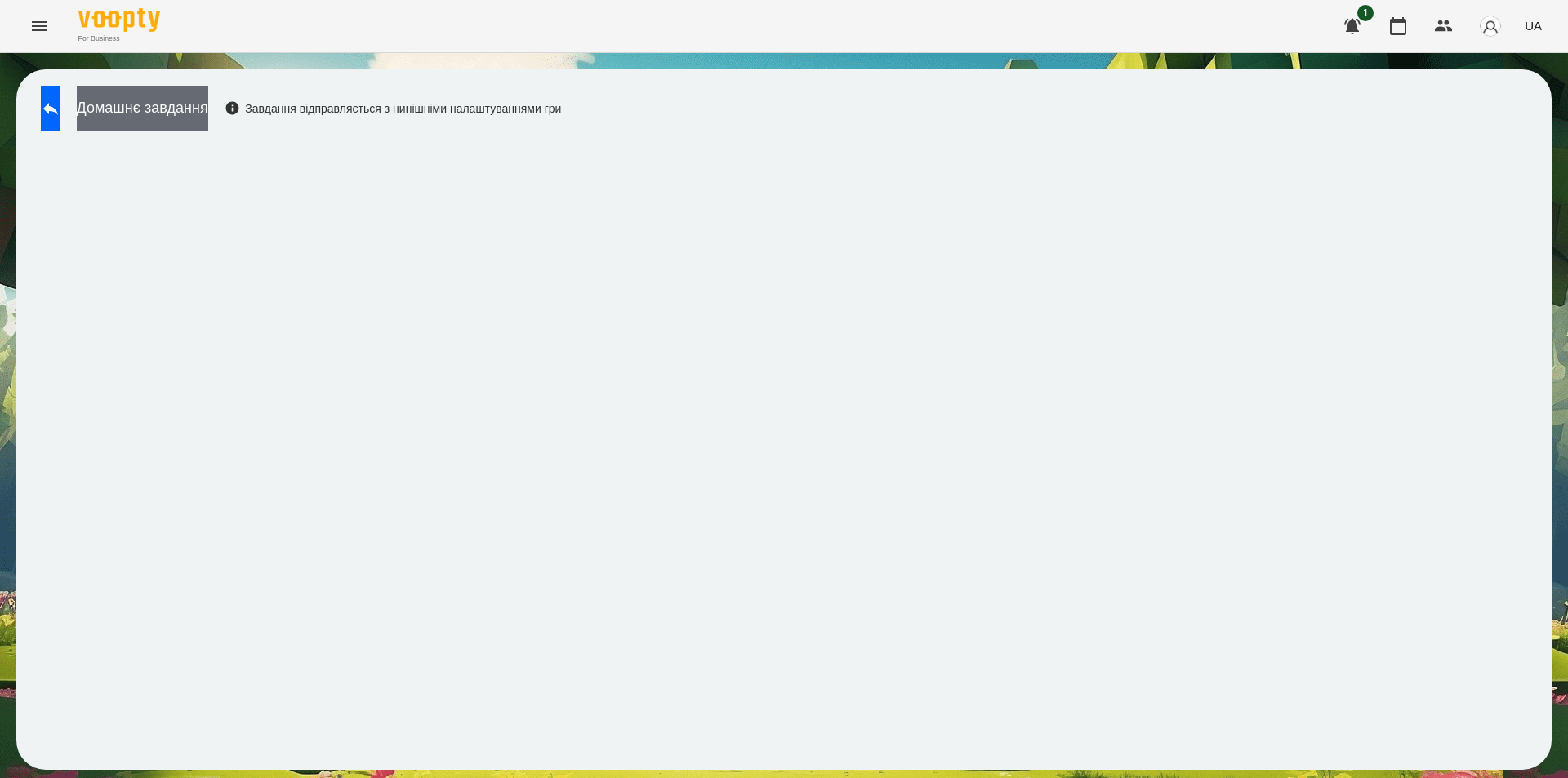
click at [208, 108] on button "Домашнє завдання" at bounding box center [142, 108] width 131 height 45
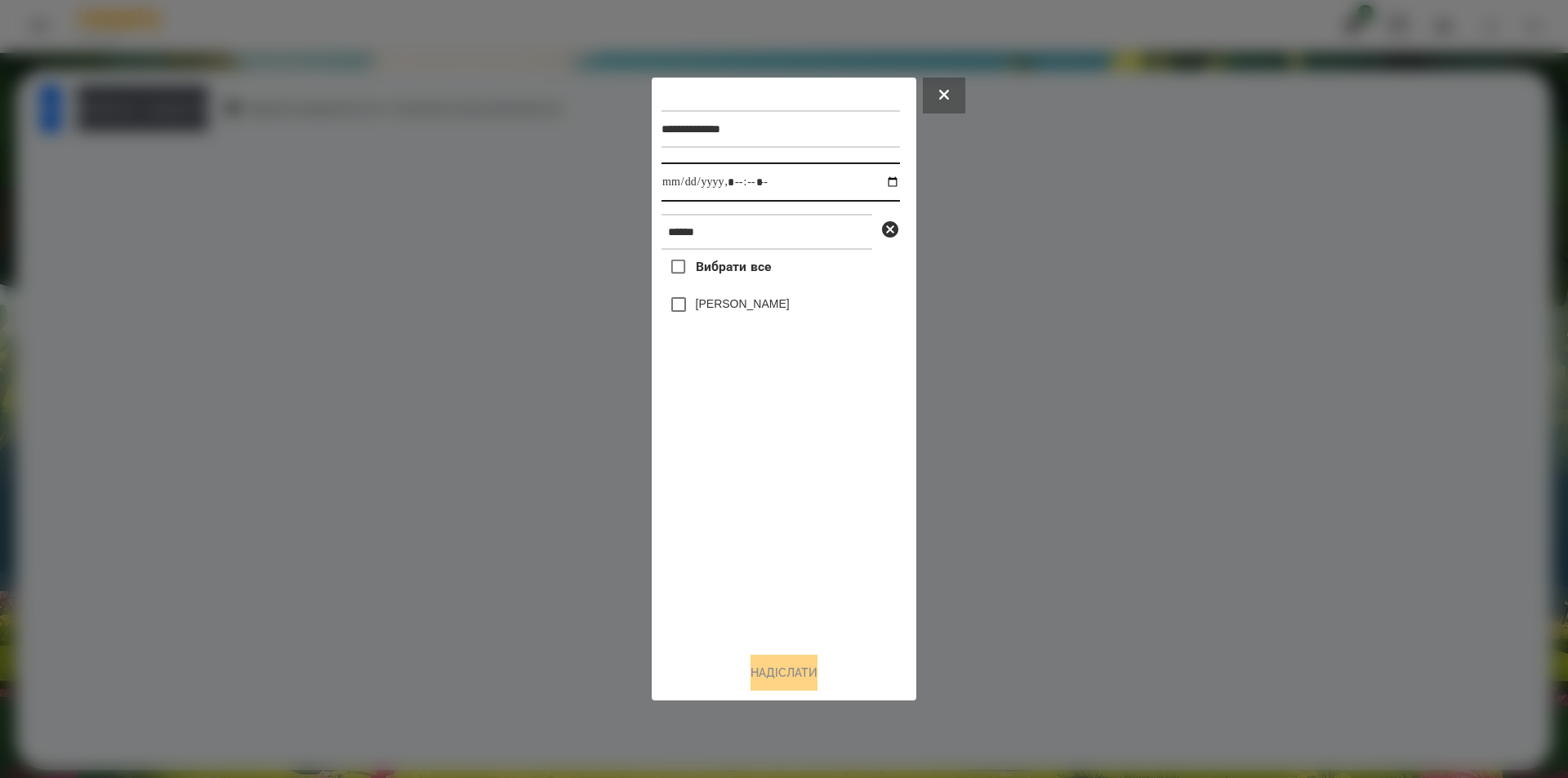
click at [884, 173] on input "datetime-local" at bounding box center [780, 182] width 238 height 39
type input "**********"
drag, startPoint x: 768, startPoint y: 481, endPoint x: 774, endPoint y: 472, distance: 10.8
click at [769, 481] on div "Вибрати все [PERSON_NAME]" at bounding box center [780, 444] width 238 height 389
click at [887, 231] on icon at bounding box center [890, 230] width 16 height 16
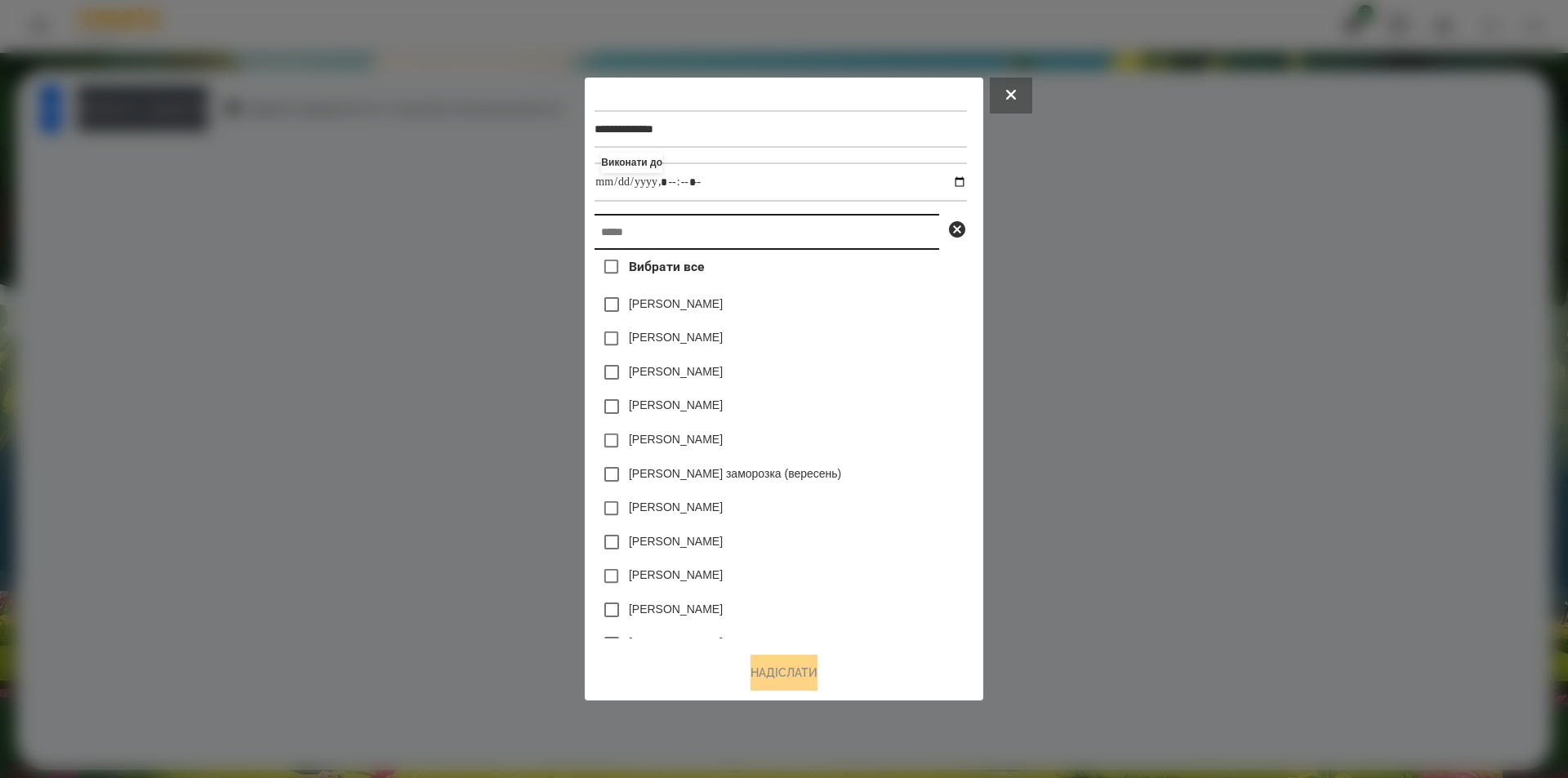
click at [828, 238] on input "text" at bounding box center [767, 232] width 345 height 36
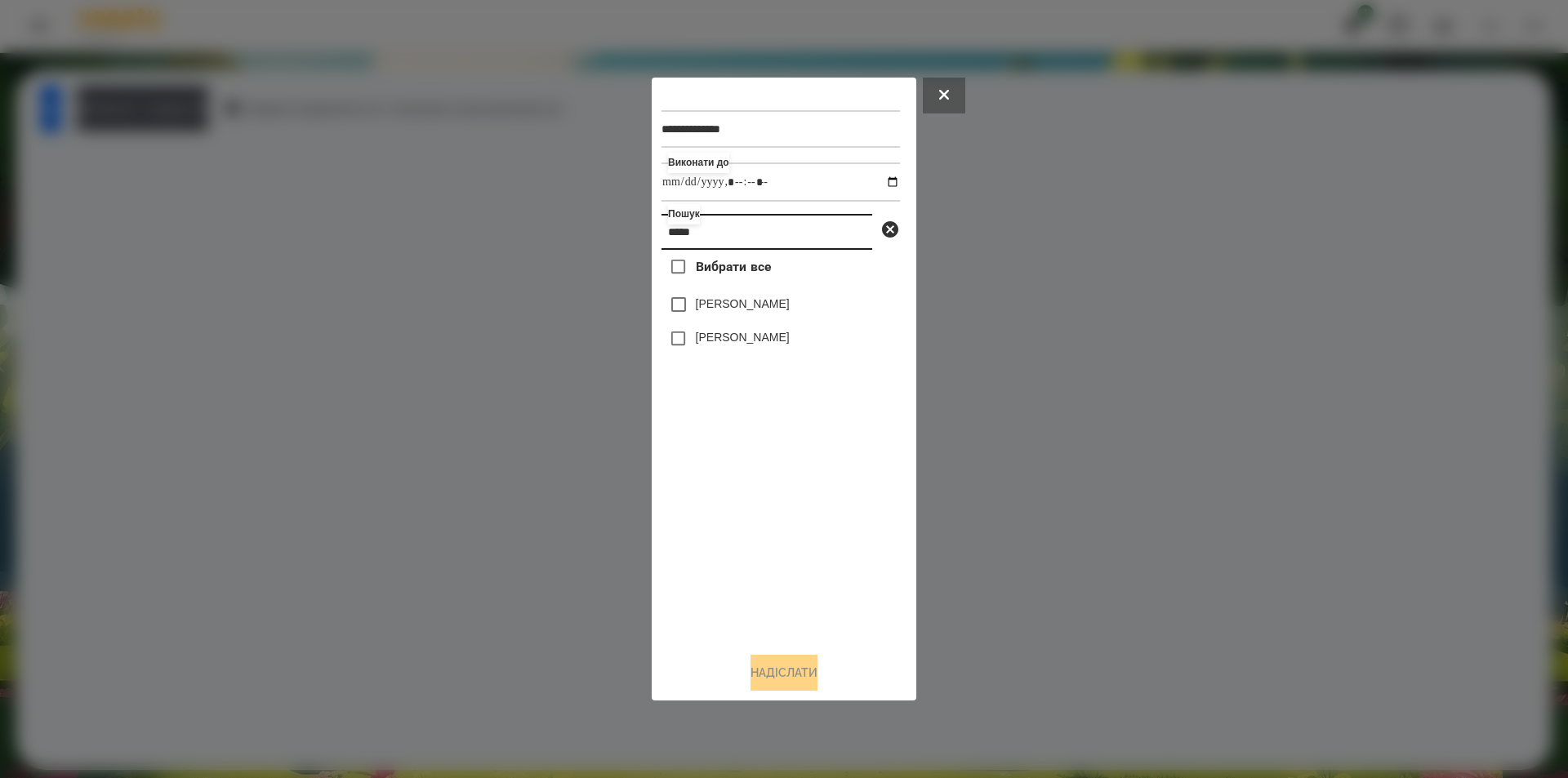
type input "*****"
click at [759, 307] on label "[PERSON_NAME]" at bounding box center [742, 304] width 94 height 16
drag, startPoint x: 778, startPoint y: 678, endPoint x: 759, endPoint y: 655, distance: 29.8
click at [777, 678] on button "Надіслати" at bounding box center [784, 672] width 67 height 36
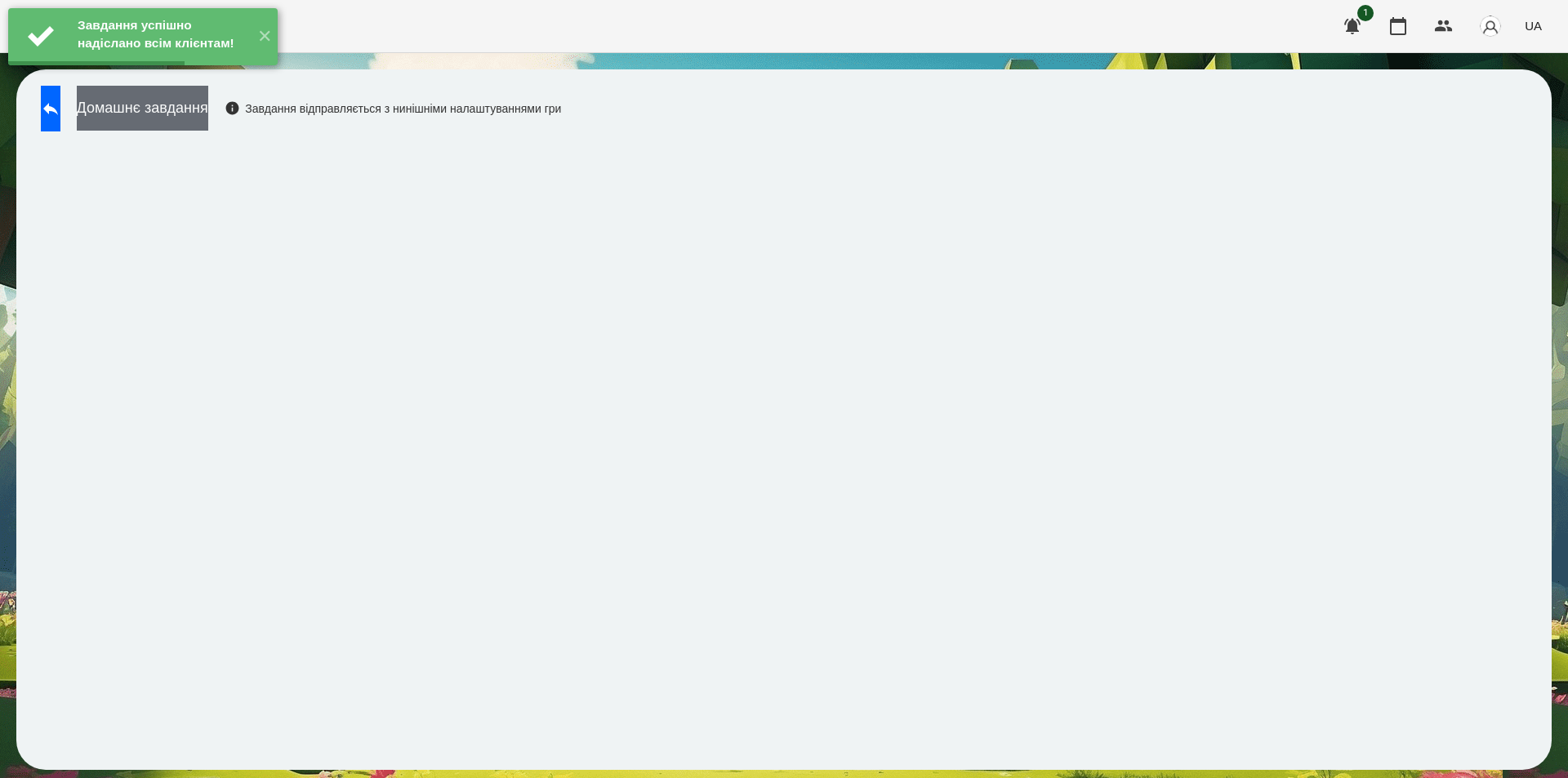
click at [182, 119] on button "Домашнє завдання" at bounding box center [142, 108] width 131 height 45
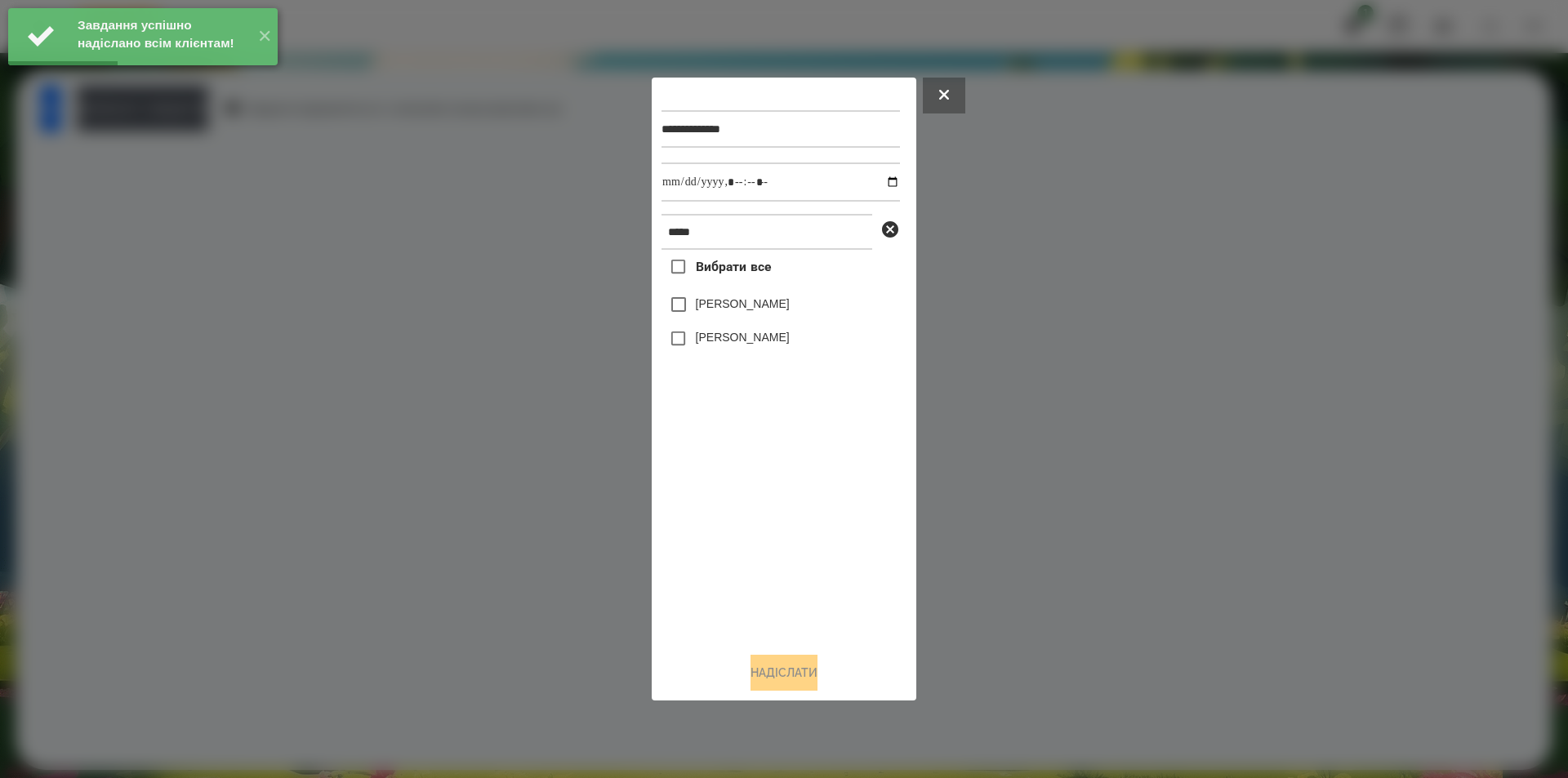
click at [740, 301] on label "[PERSON_NAME]" at bounding box center [742, 304] width 94 height 16
click at [877, 182] on input "datetime-local" at bounding box center [780, 182] width 238 height 39
type input "**********"
click at [793, 682] on button "Надіслати" at bounding box center [784, 672] width 67 height 36
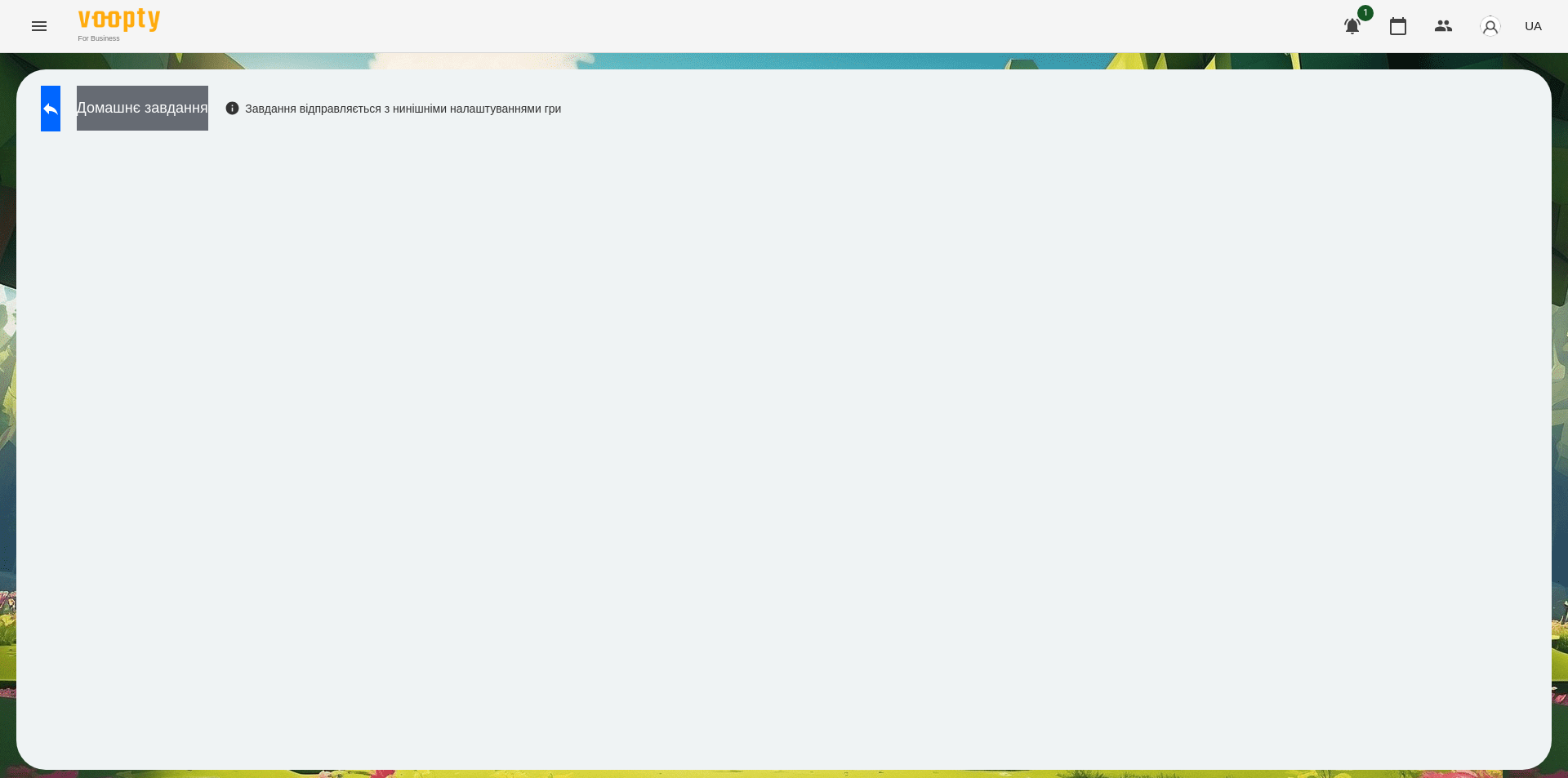
click at [208, 108] on button "Домашнє завдання" at bounding box center [142, 108] width 131 height 45
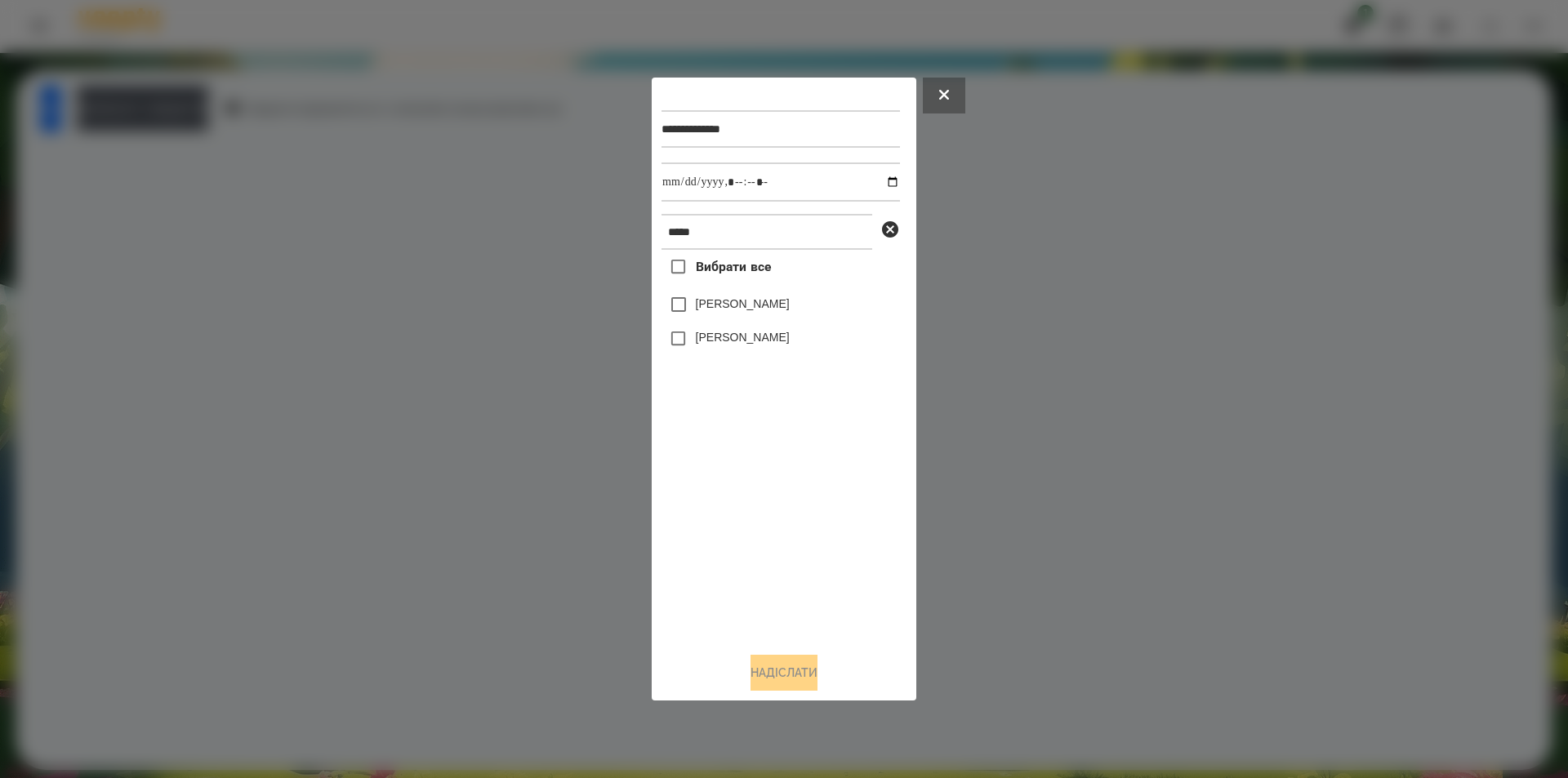
click at [711, 308] on label "[PERSON_NAME]" at bounding box center [742, 304] width 94 height 16
click at [882, 178] on input "datetime-local" at bounding box center [780, 182] width 238 height 39
type input "**********"
click at [770, 676] on button "Надіслати" at bounding box center [784, 672] width 67 height 36
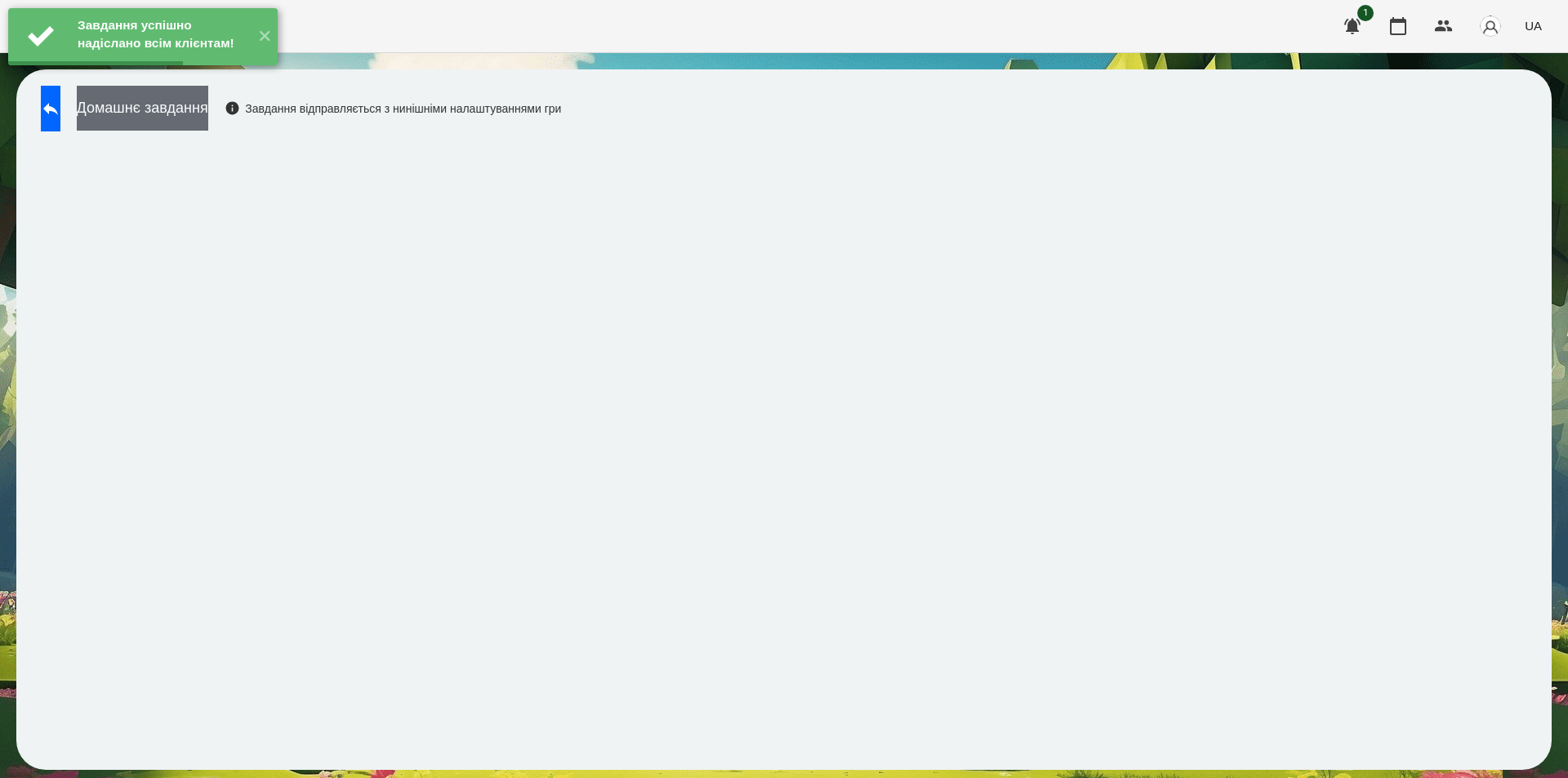
click at [177, 113] on button "Домашнє завдання" at bounding box center [142, 108] width 131 height 45
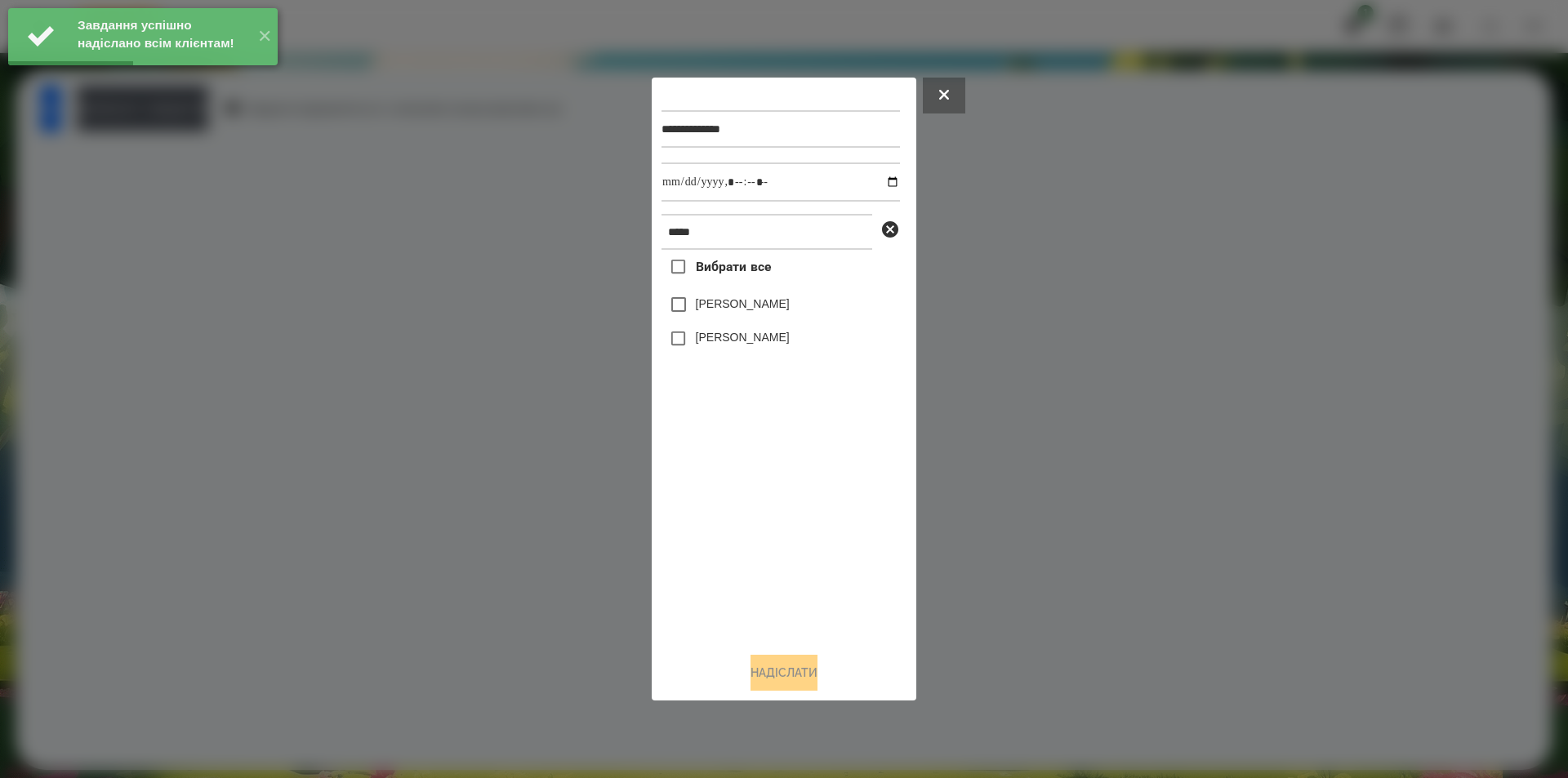
click at [732, 300] on label "[PERSON_NAME]" at bounding box center [742, 304] width 94 height 16
click at [877, 182] on input "datetime-local" at bounding box center [780, 182] width 238 height 39
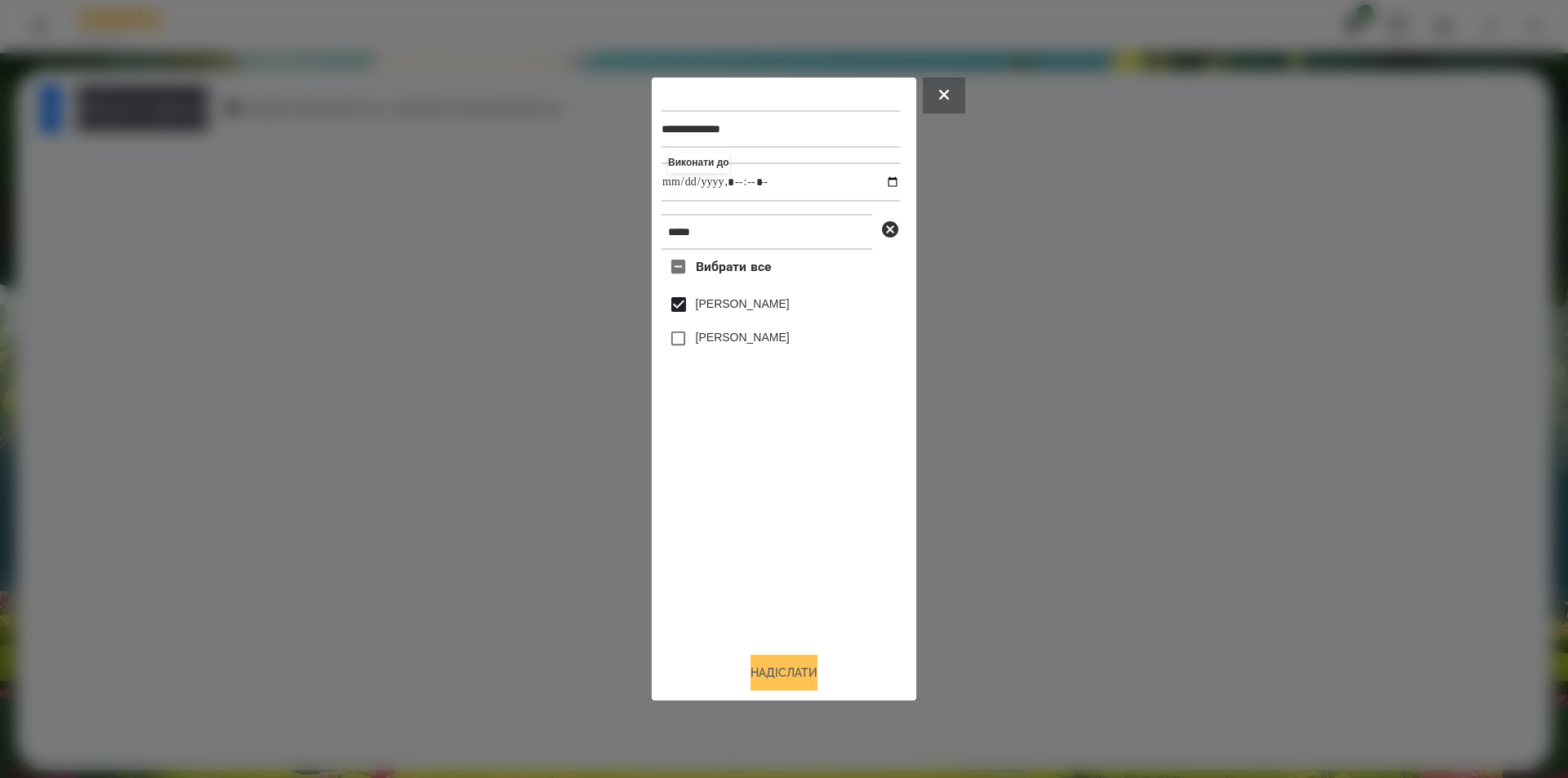
type input "**********"
click at [787, 673] on button "Надіслати" at bounding box center [784, 672] width 67 height 36
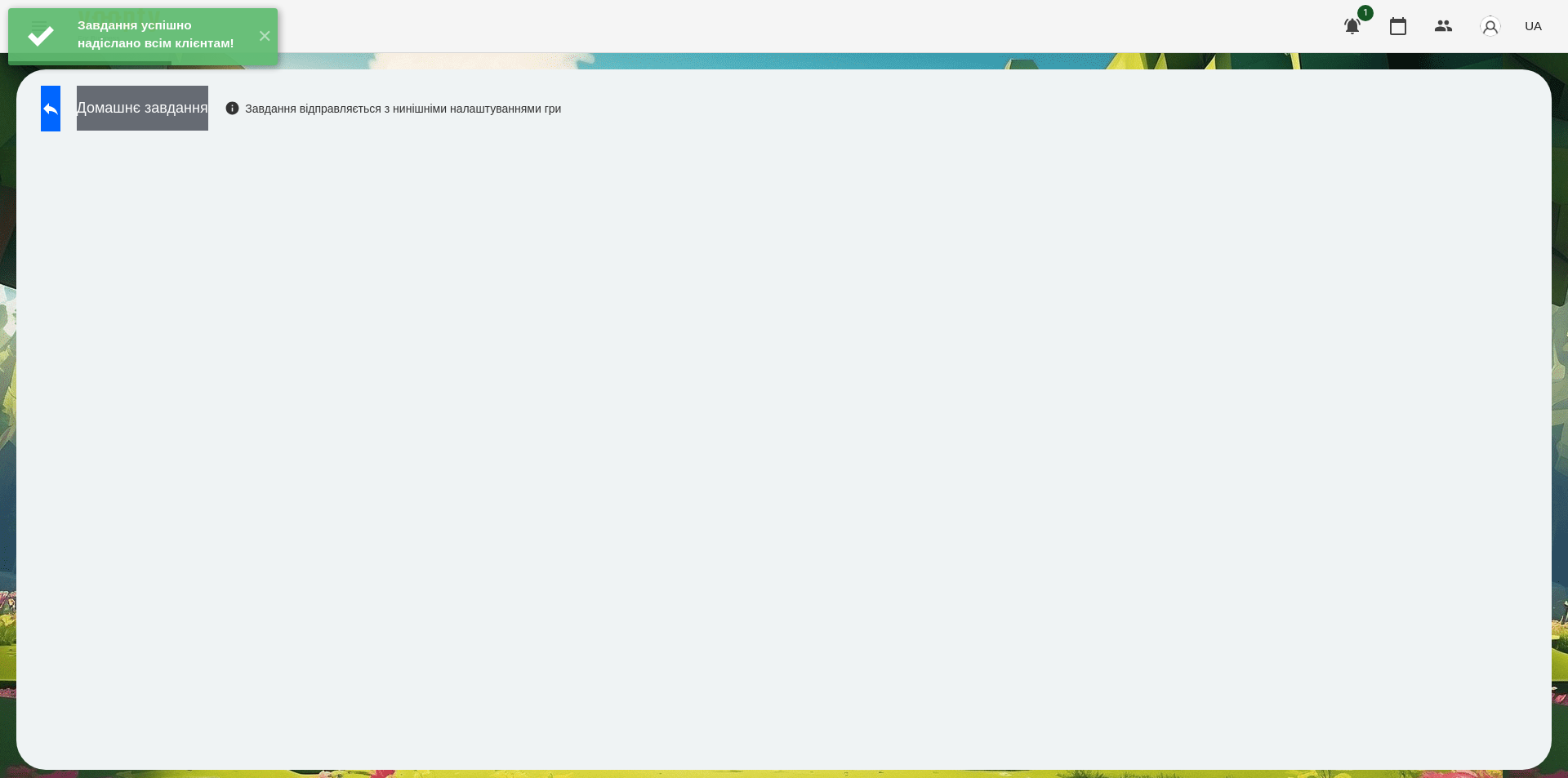
click at [208, 109] on button "Домашнє завдання" at bounding box center [142, 108] width 131 height 45
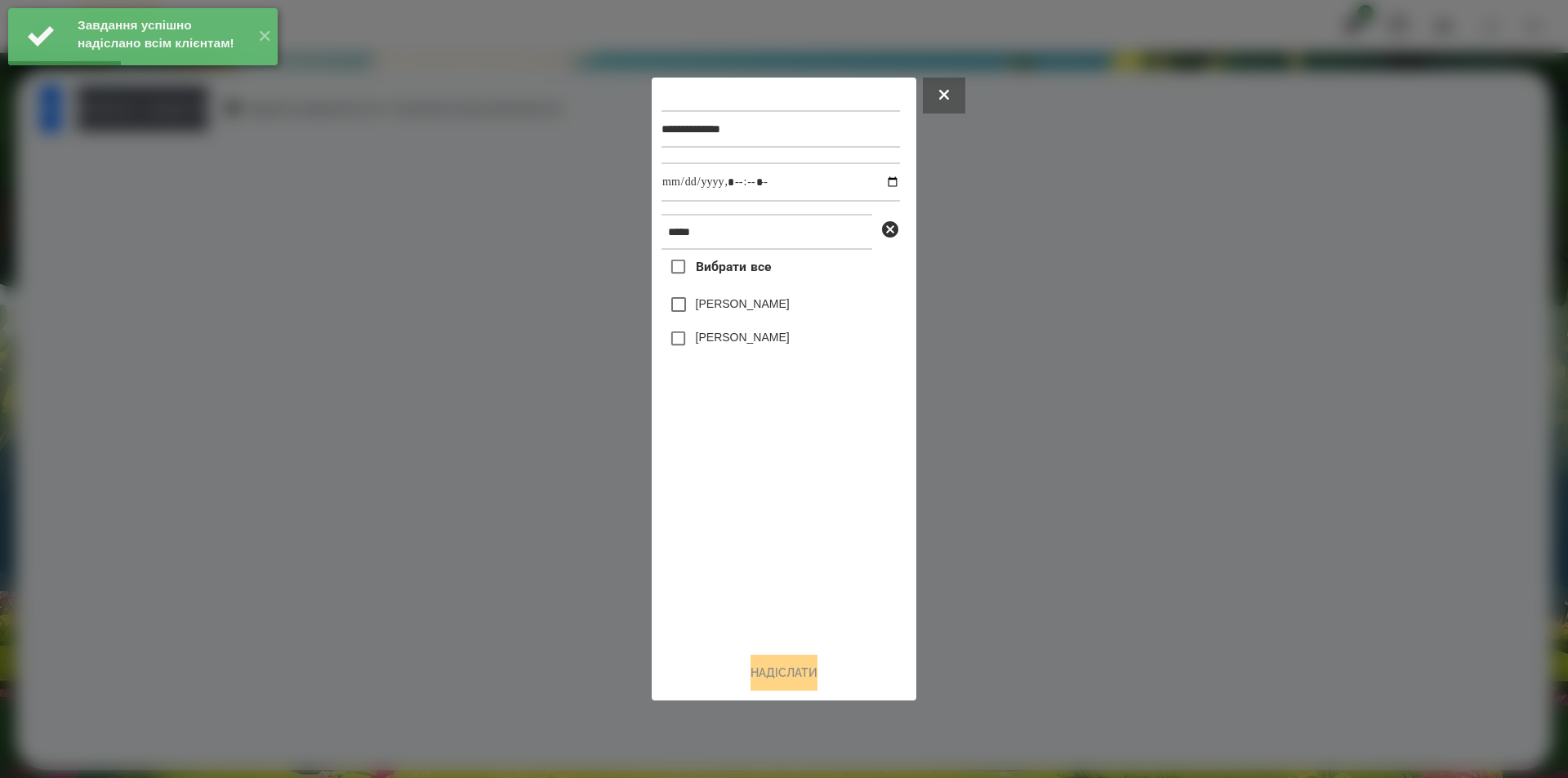
click at [771, 296] on div "[PERSON_NAME]" at bounding box center [780, 305] width 238 height 35
click at [771, 299] on label "[PERSON_NAME]" at bounding box center [742, 304] width 94 height 16
drag, startPoint x: 730, startPoint y: 304, endPoint x: 763, endPoint y: 296, distance: 34.0
click at [730, 305] on label "[PERSON_NAME]" at bounding box center [742, 304] width 94 height 16
click at [881, 183] on input "datetime-local" at bounding box center [780, 182] width 238 height 39
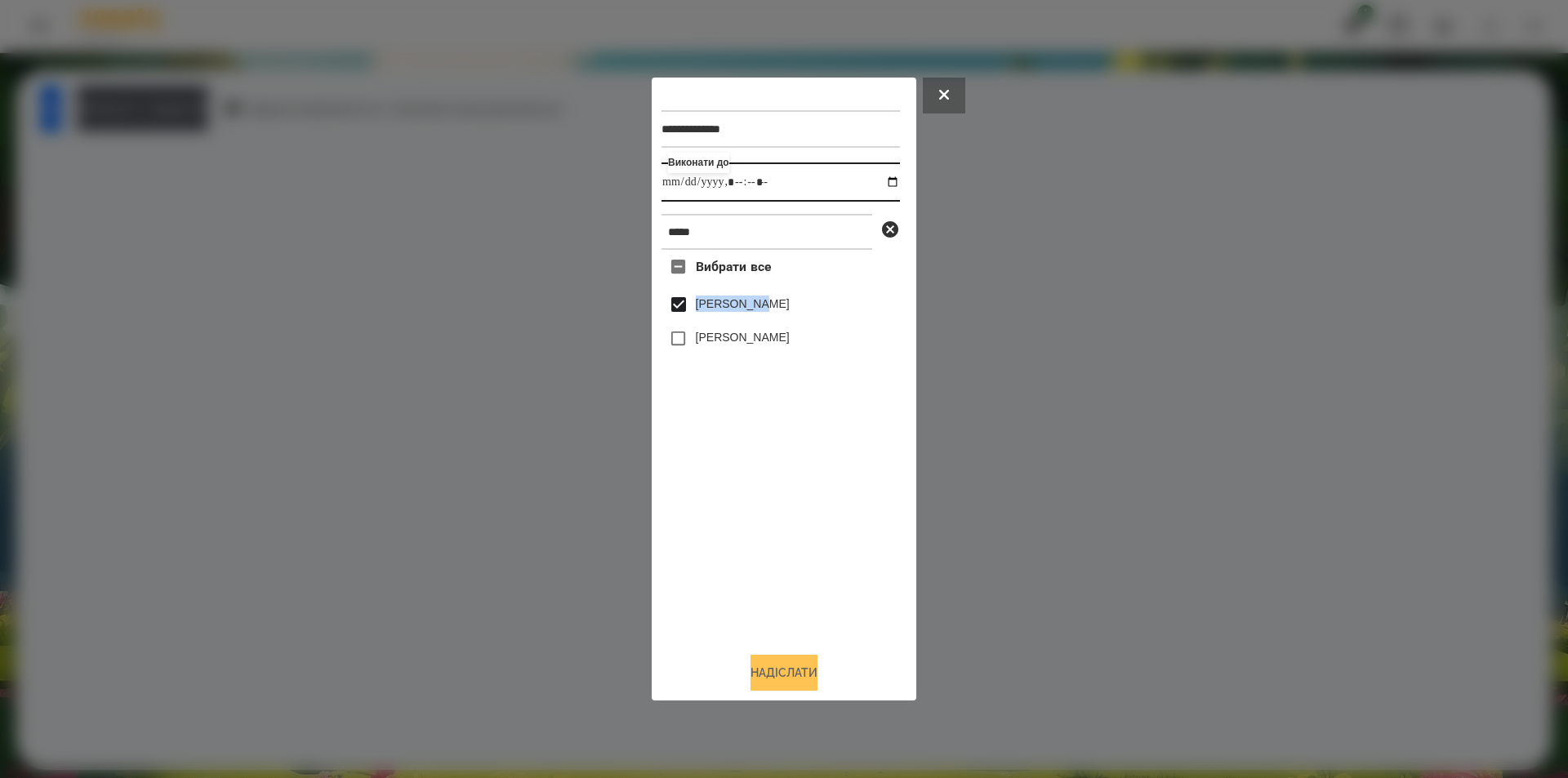
type input "**********"
click at [785, 687] on button "Надіслати" at bounding box center [784, 672] width 67 height 36
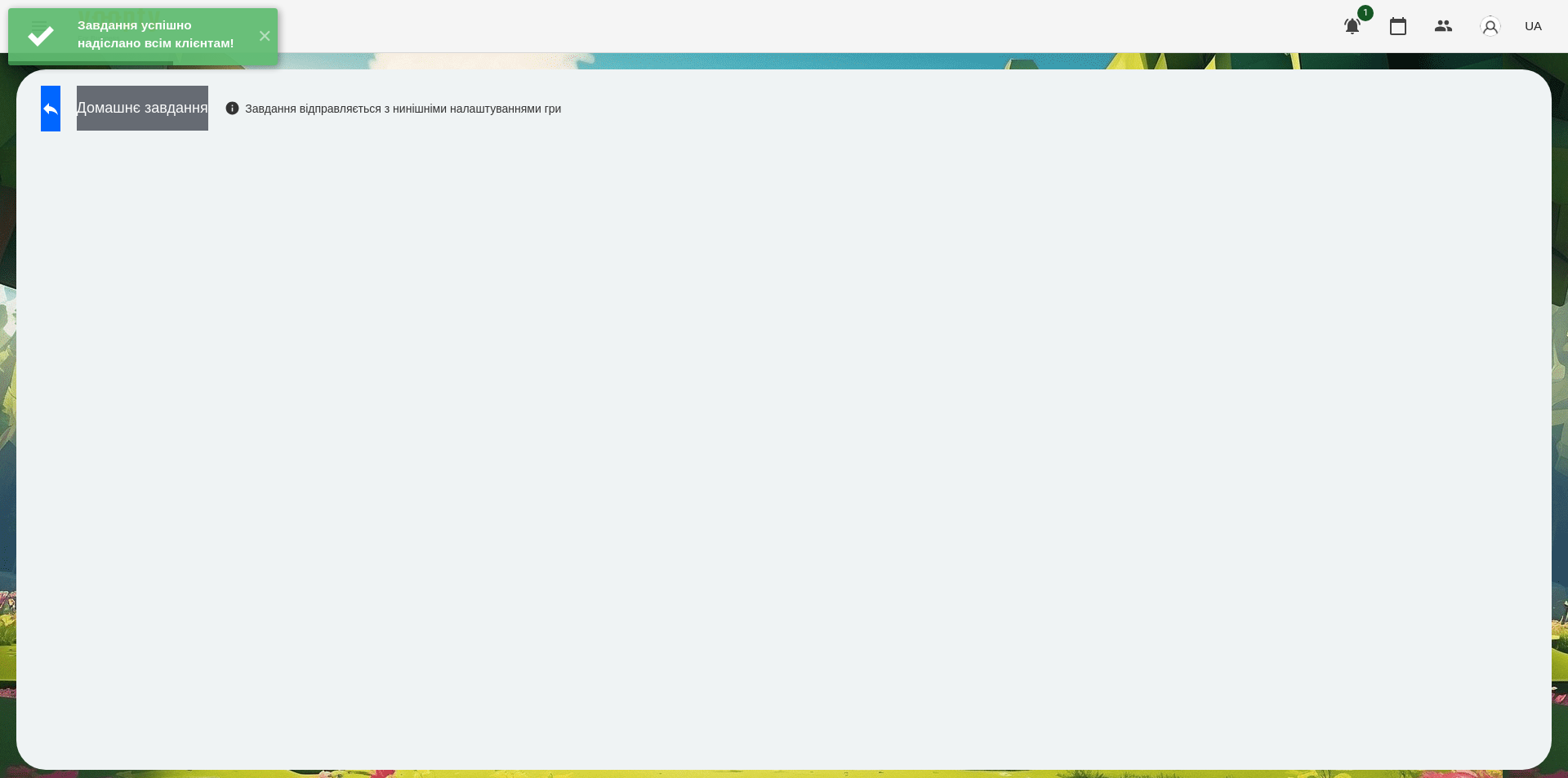
click at [208, 112] on button "Домашнє завдання" at bounding box center [142, 108] width 131 height 45
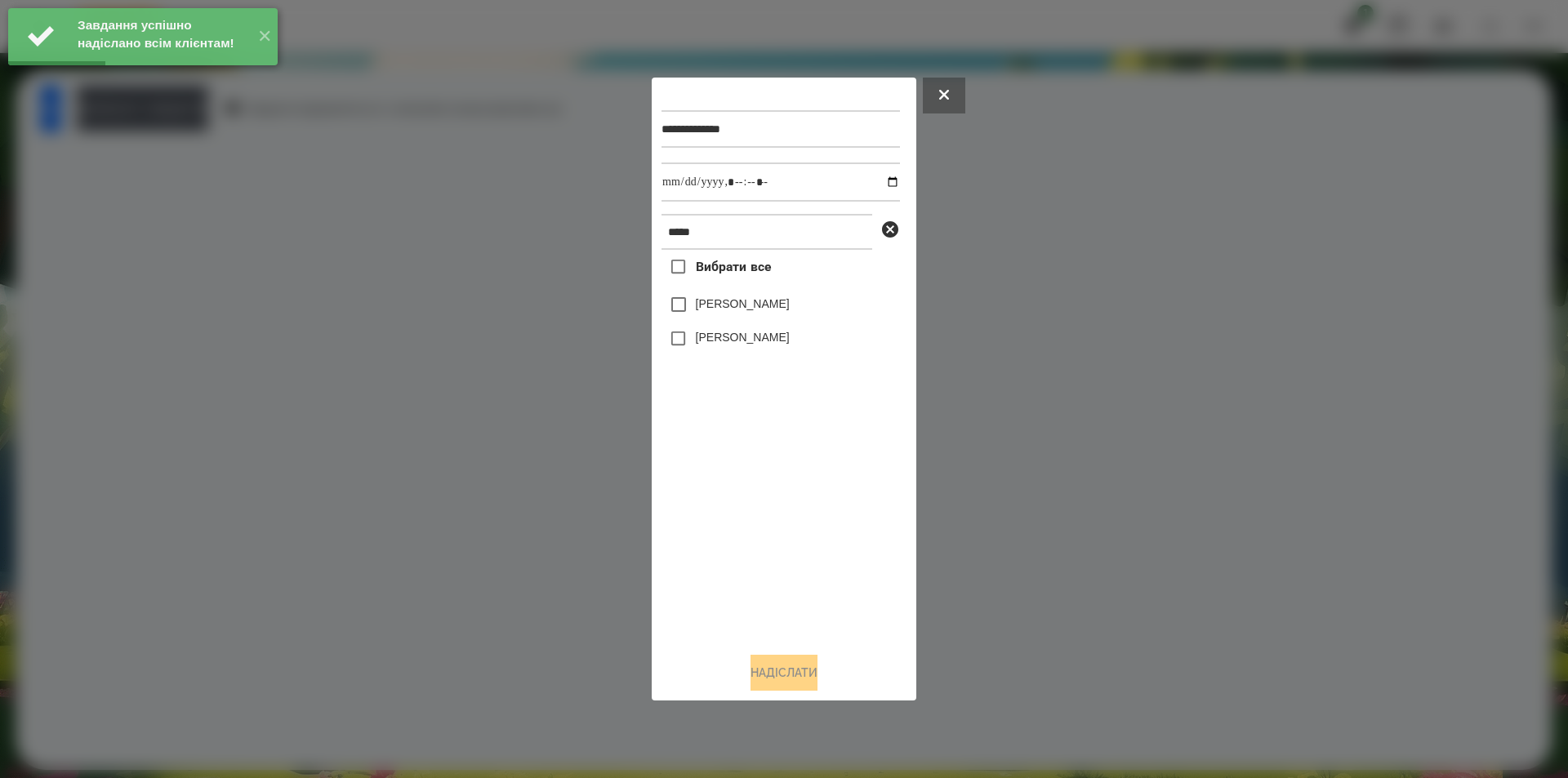
click at [739, 306] on label "[PERSON_NAME]" at bounding box center [742, 304] width 94 height 16
click at [881, 176] on input "datetime-local" at bounding box center [780, 182] width 238 height 39
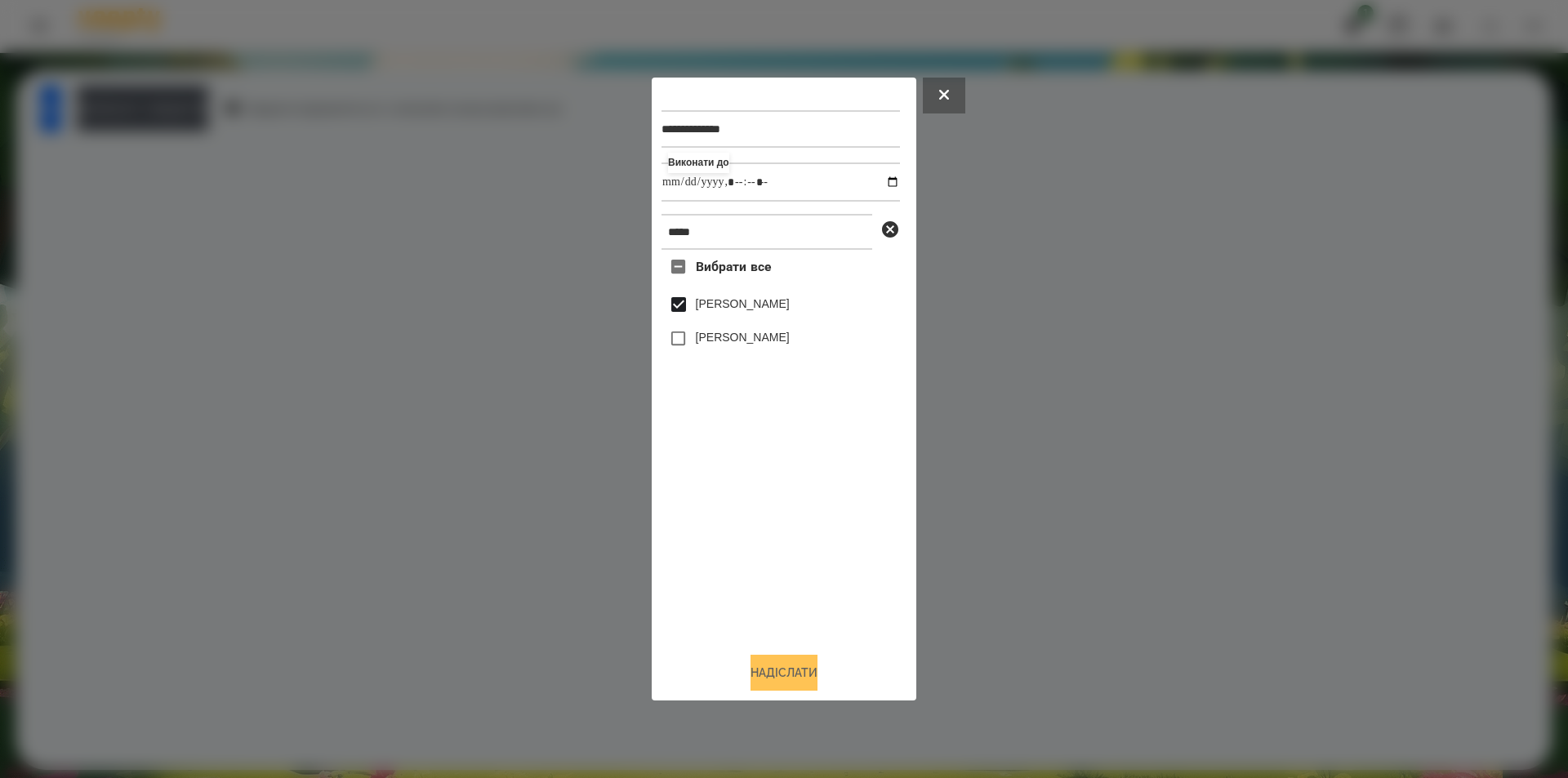
type input "**********"
click at [770, 682] on button "Надіслати" at bounding box center [784, 672] width 67 height 36
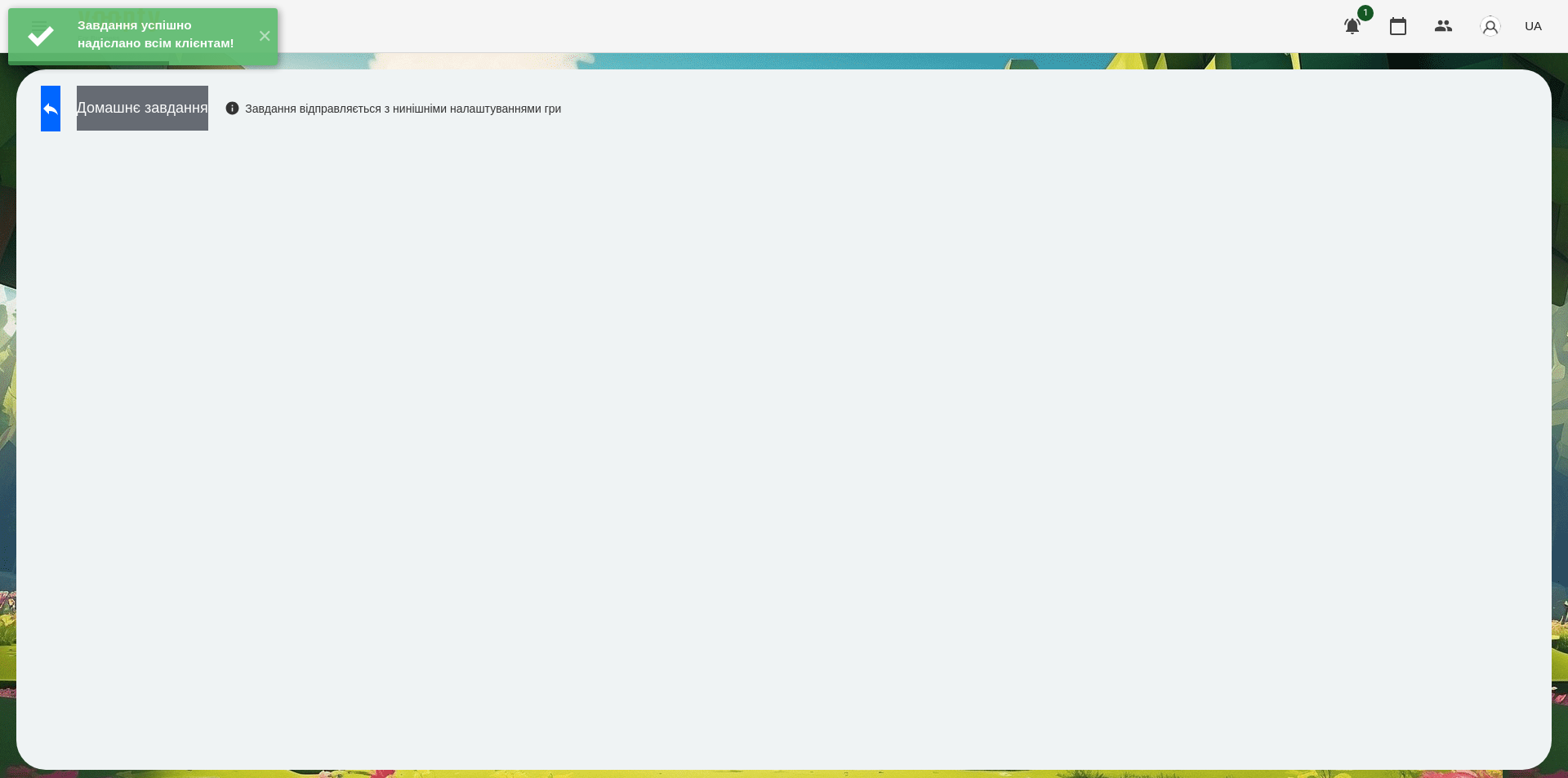
click at [192, 106] on button "Домашнє завдання" at bounding box center [142, 108] width 131 height 45
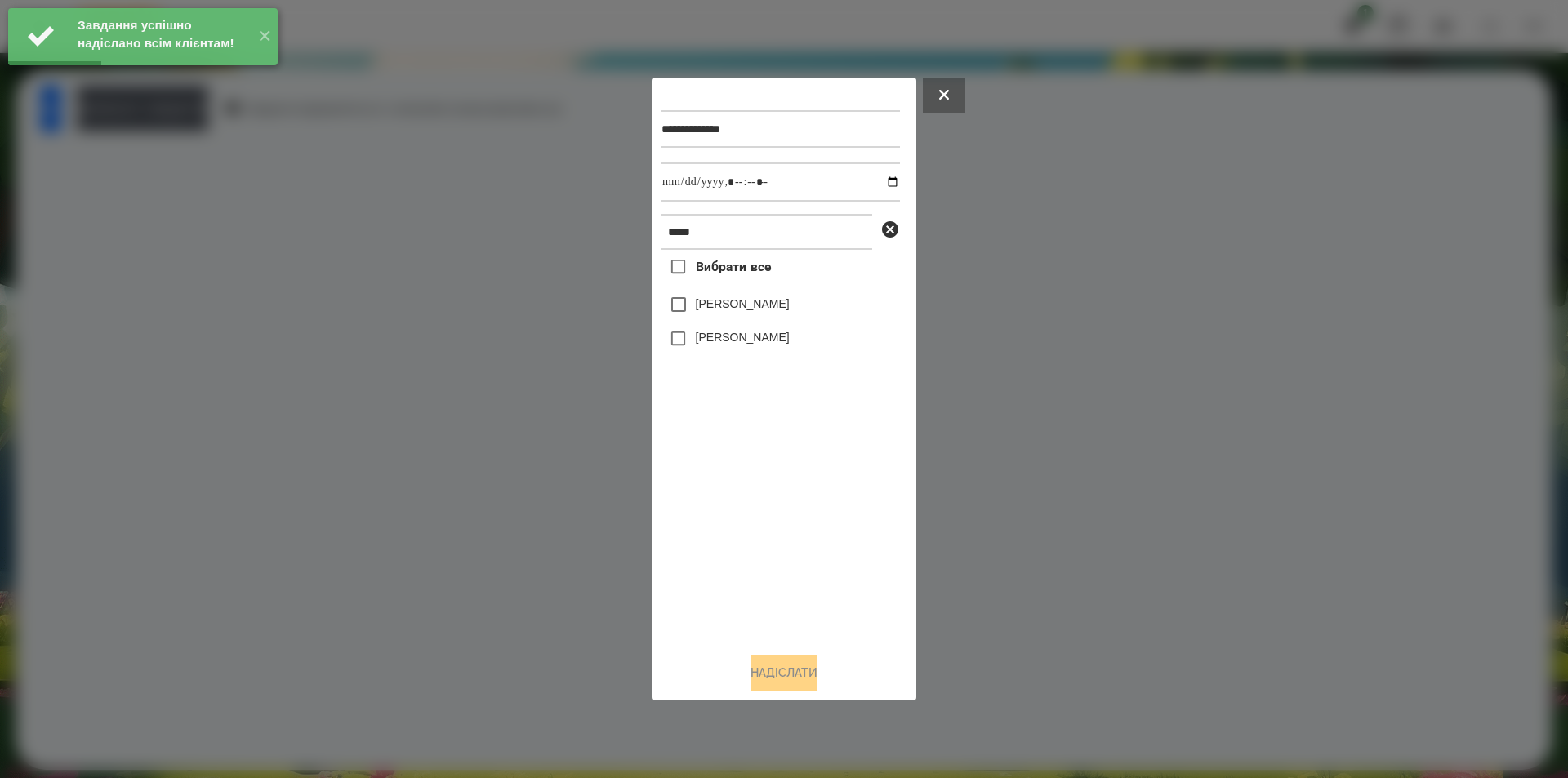
click at [725, 311] on label "[PERSON_NAME]" at bounding box center [742, 304] width 94 height 16
click at [880, 183] on input "datetime-local" at bounding box center [780, 182] width 238 height 39
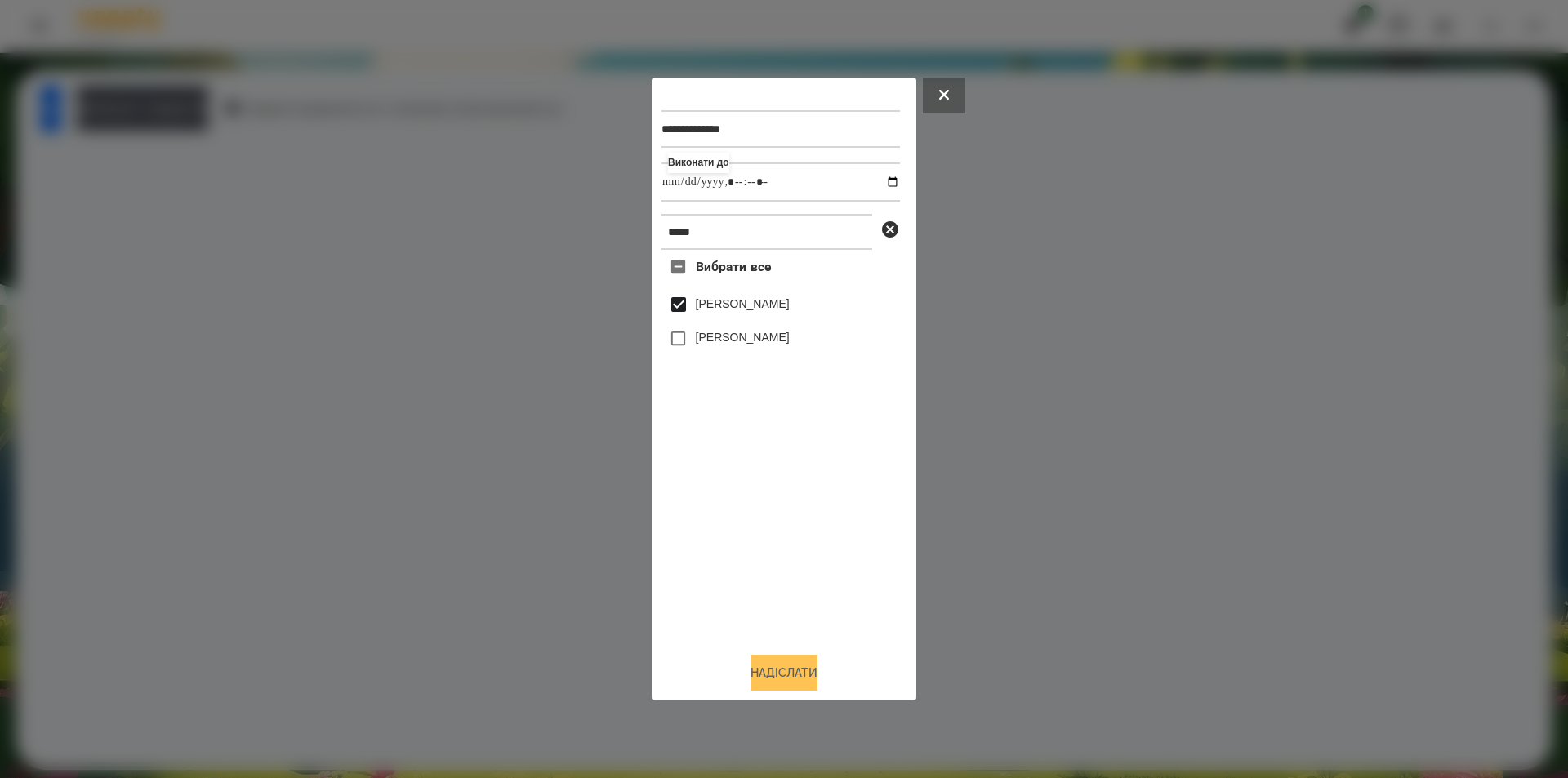
type input "**********"
click at [767, 679] on button "Надіслати" at bounding box center [784, 672] width 67 height 36
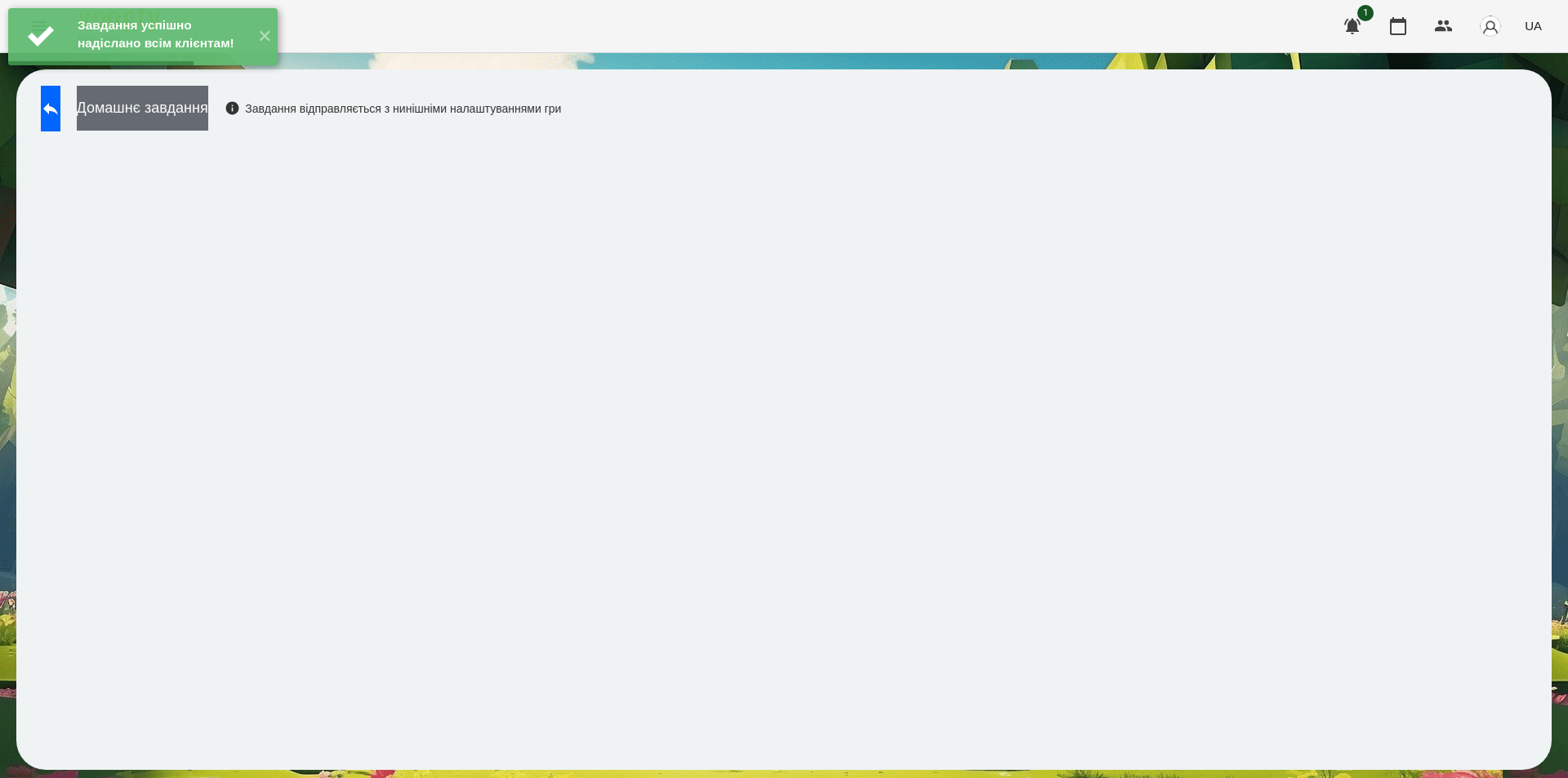
click at [208, 112] on button "Домашнє завдання" at bounding box center [142, 108] width 131 height 45
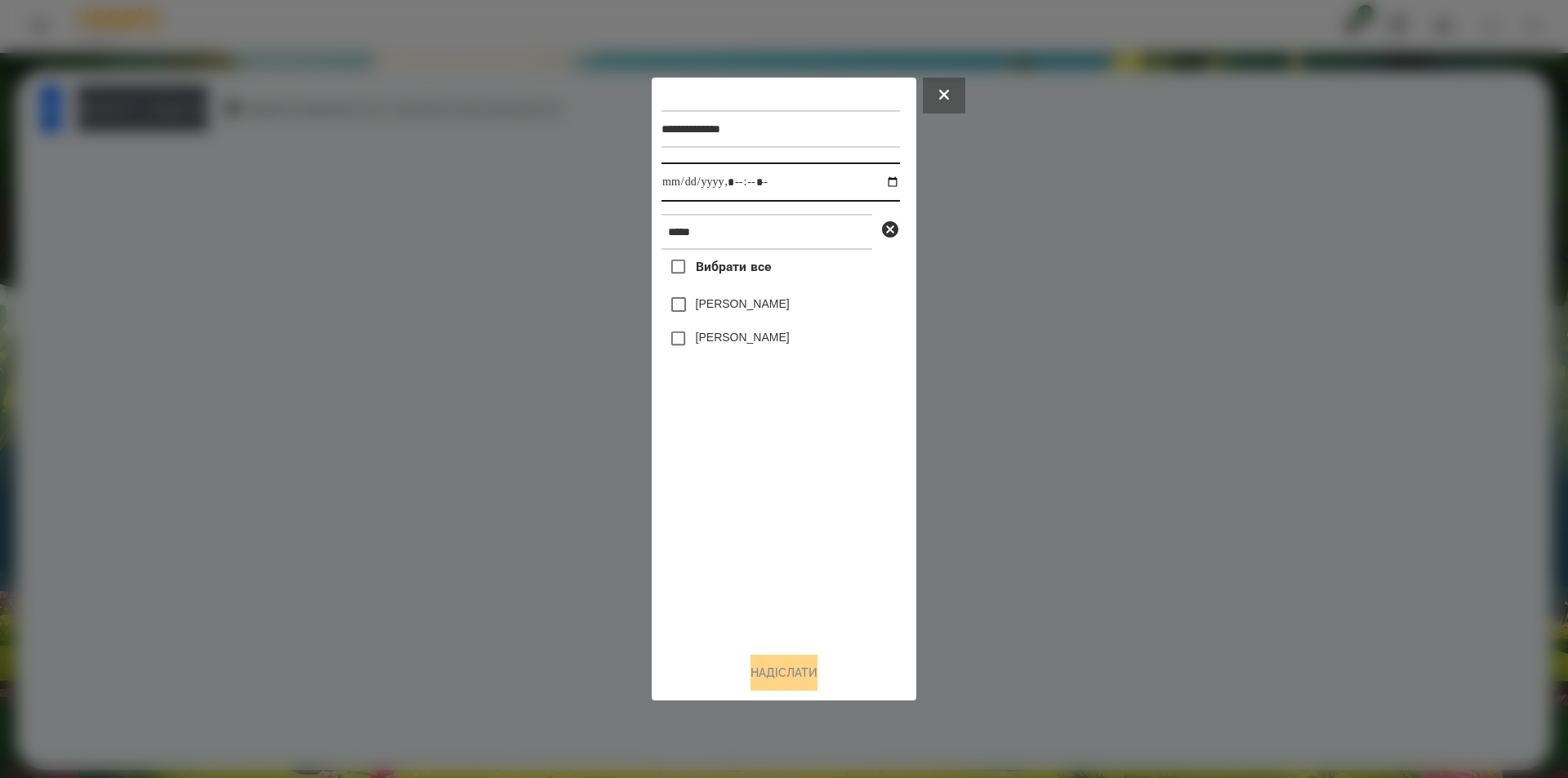
click at [883, 177] on input "datetime-local" at bounding box center [780, 182] width 238 height 39
type input "**********"
click at [783, 523] on div "Вибрати все [PERSON_NAME] [PERSON_NAME]" at bounding box center [780, 444] width 238 height 389
click at [891, 226] on icon at bounding box center [890, 230] width 16 height 16
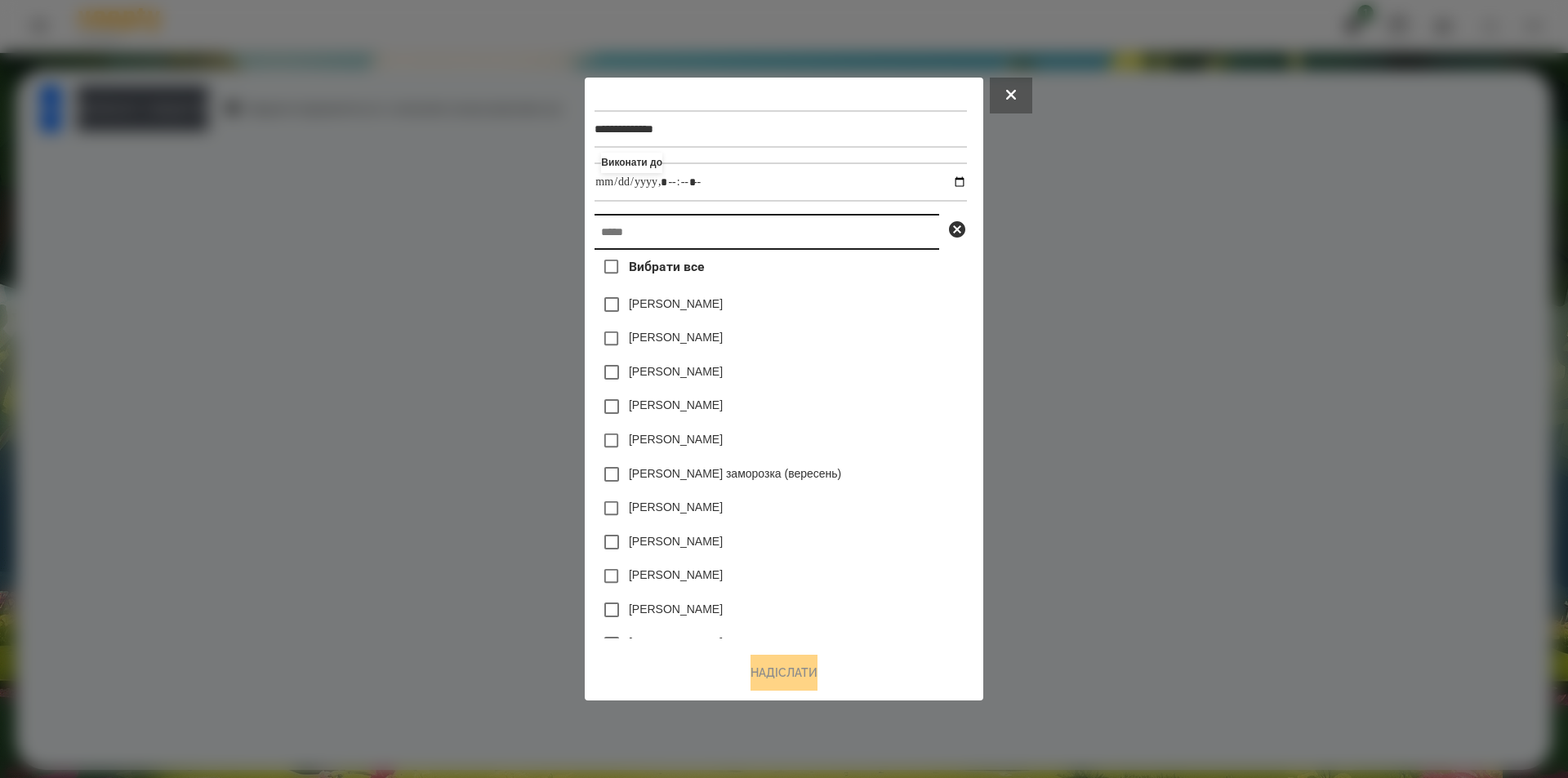
click at [842, 230] on input "text" at bounding box center [767, 232] width 345 height 36
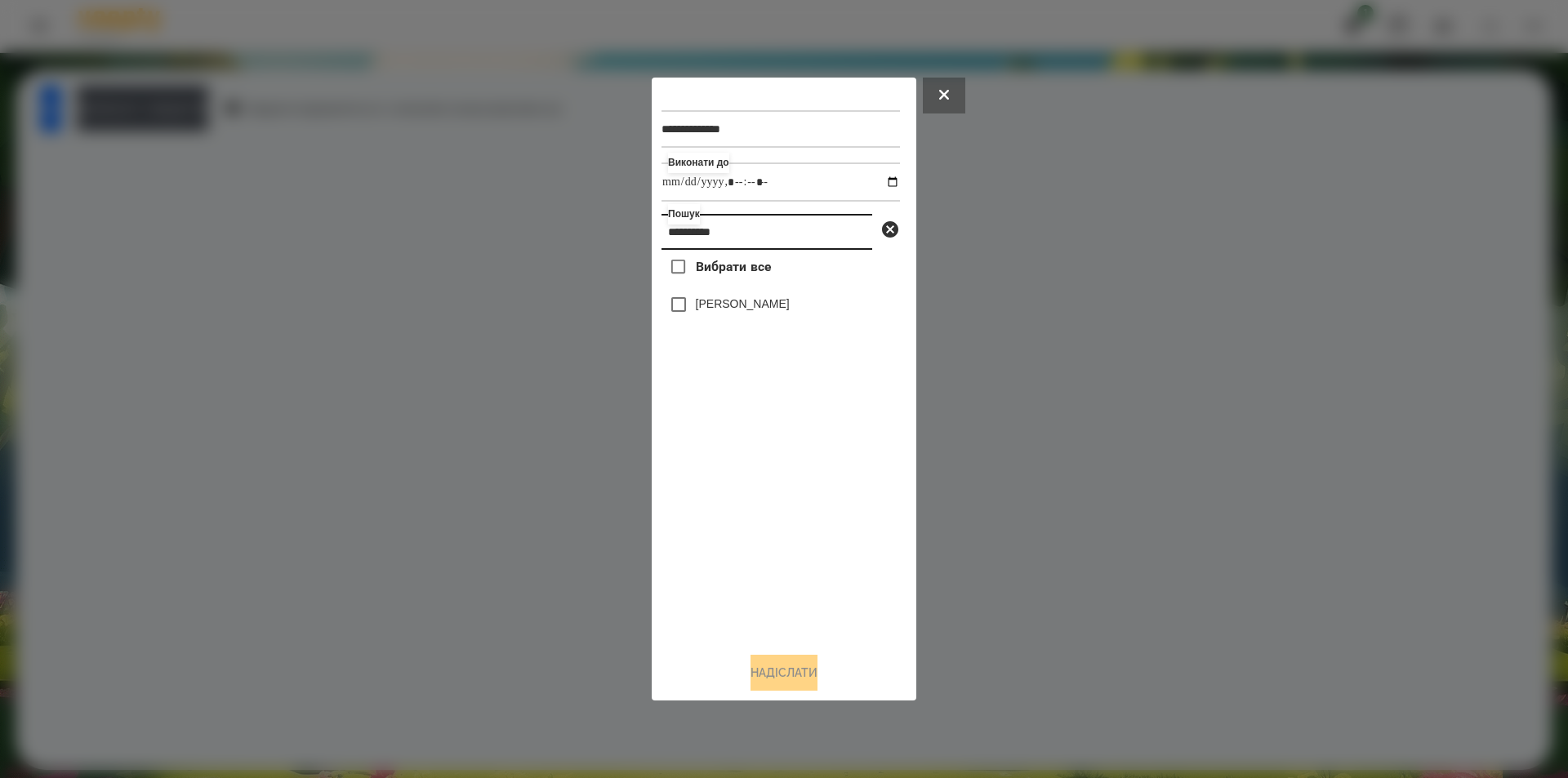
type input "**********"
click at [714, 304] on label "[PERSON_NAME]" at bounding box center [742, 304] width 94 height 16
click at [812, 676] on button "Надіслати" at bounding box center [784, 672] width 67 height 36
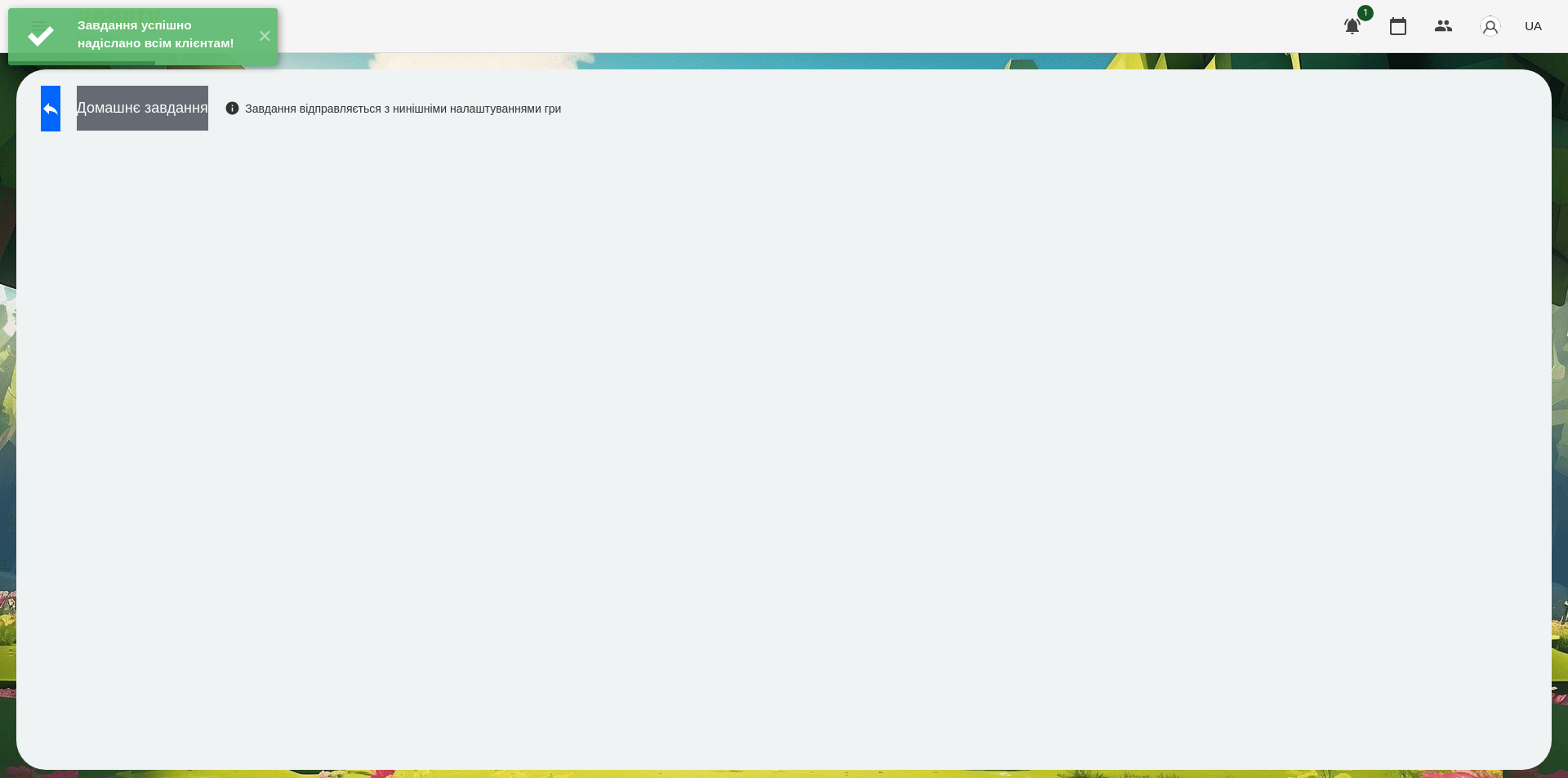
click at [208, 120] on button "Домашнє завдання" at bounding box center [142, 108] width 131 height 45
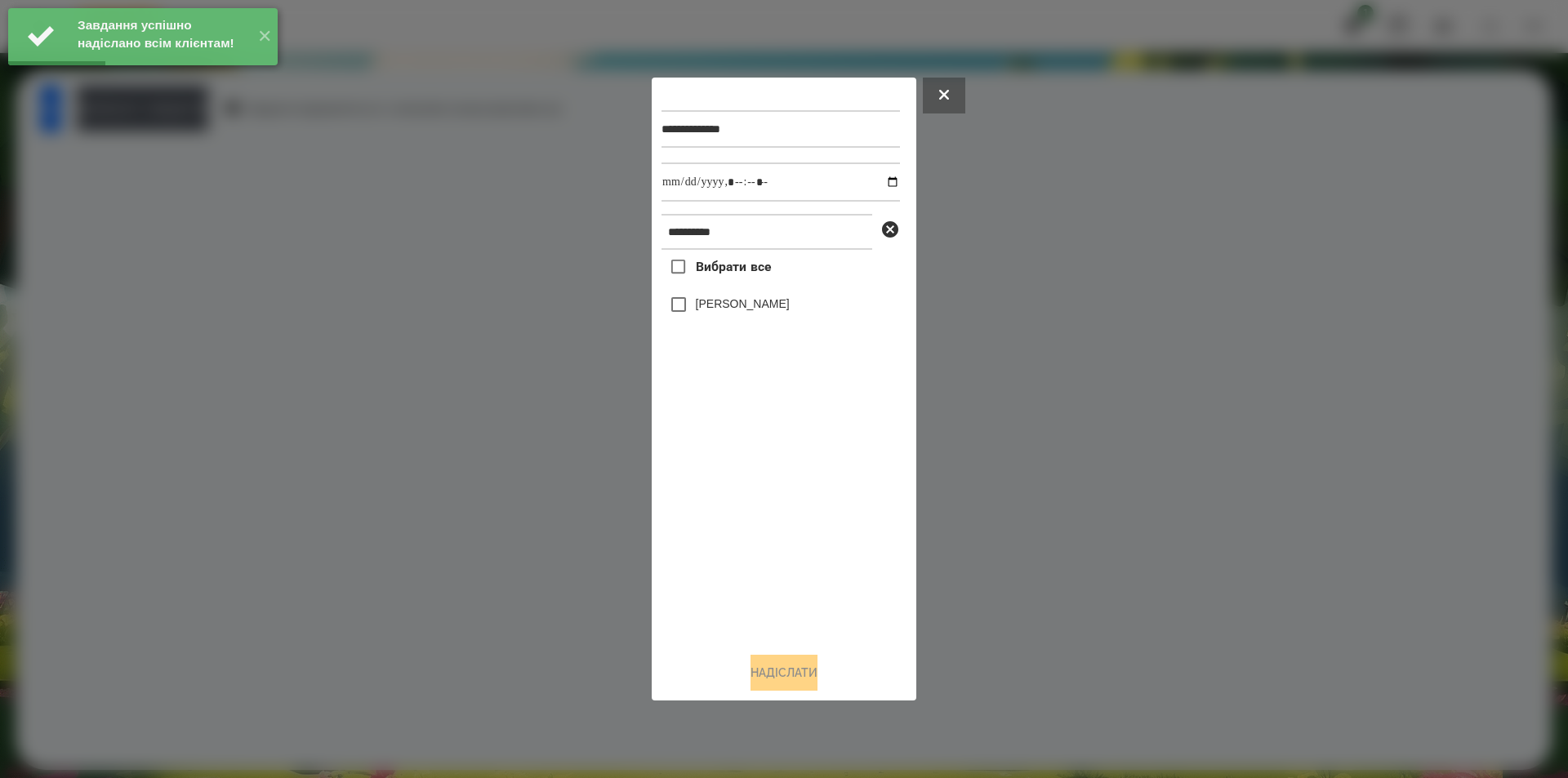
click at [758, 298] on div "[PERSON_NAME]" at bounding box center [780, 305] width 238 height 35
click at [760, 307] on label "[PERSON_NAME]" at bounding box center [742, 304] width 94 height 16
drag, startPoint x: 880, startPoint y: 182, endPoint x: 877, endPoint y: 202, distance: 20.2
click at [879, 182] on input "datetime-local" at bounding box center [780, 182] width 238 height 39
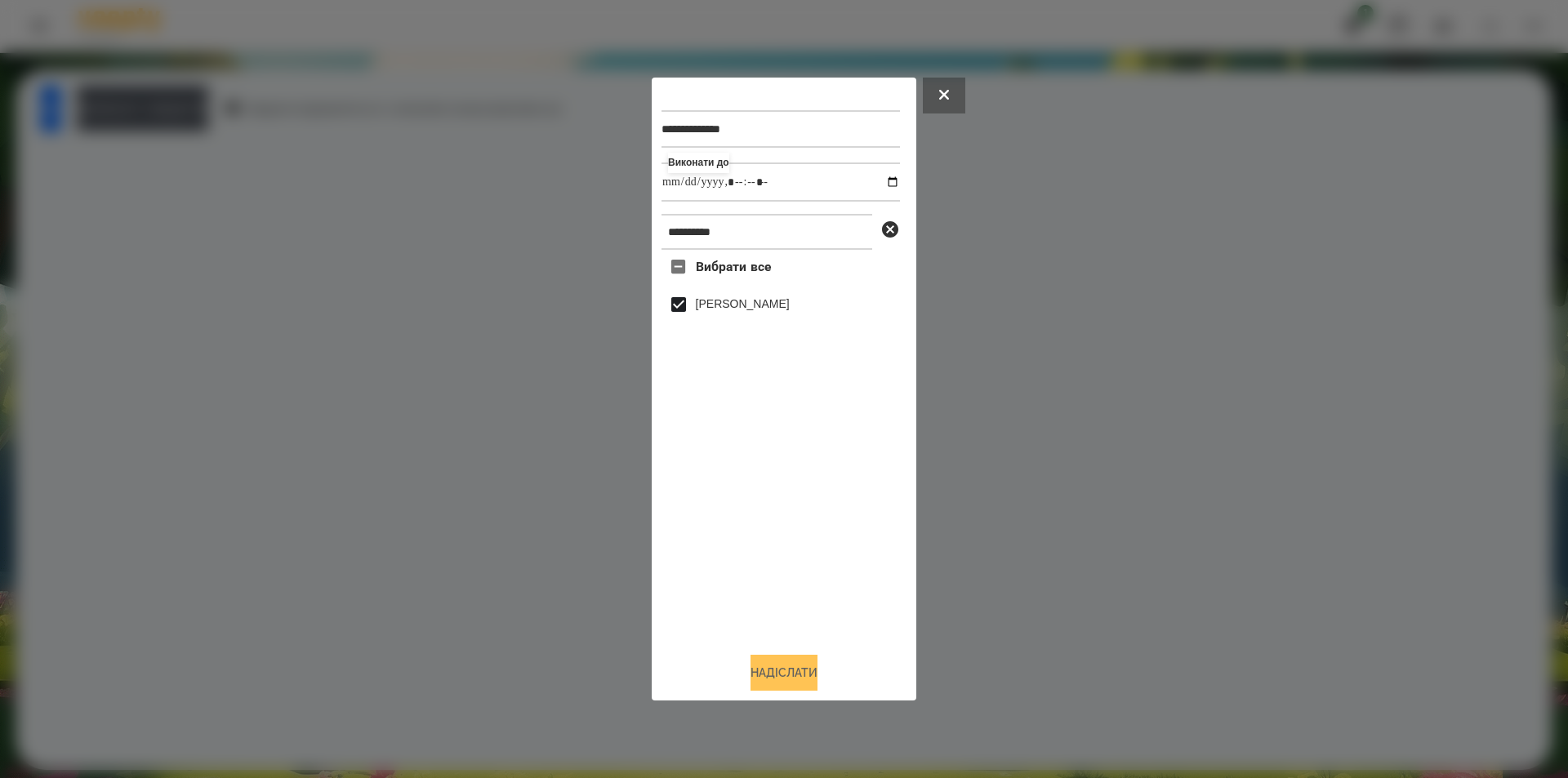
type input "**********"
click at [783, 682] on button "Надіслати" at bounding box center [784, 672] width 67 height 36
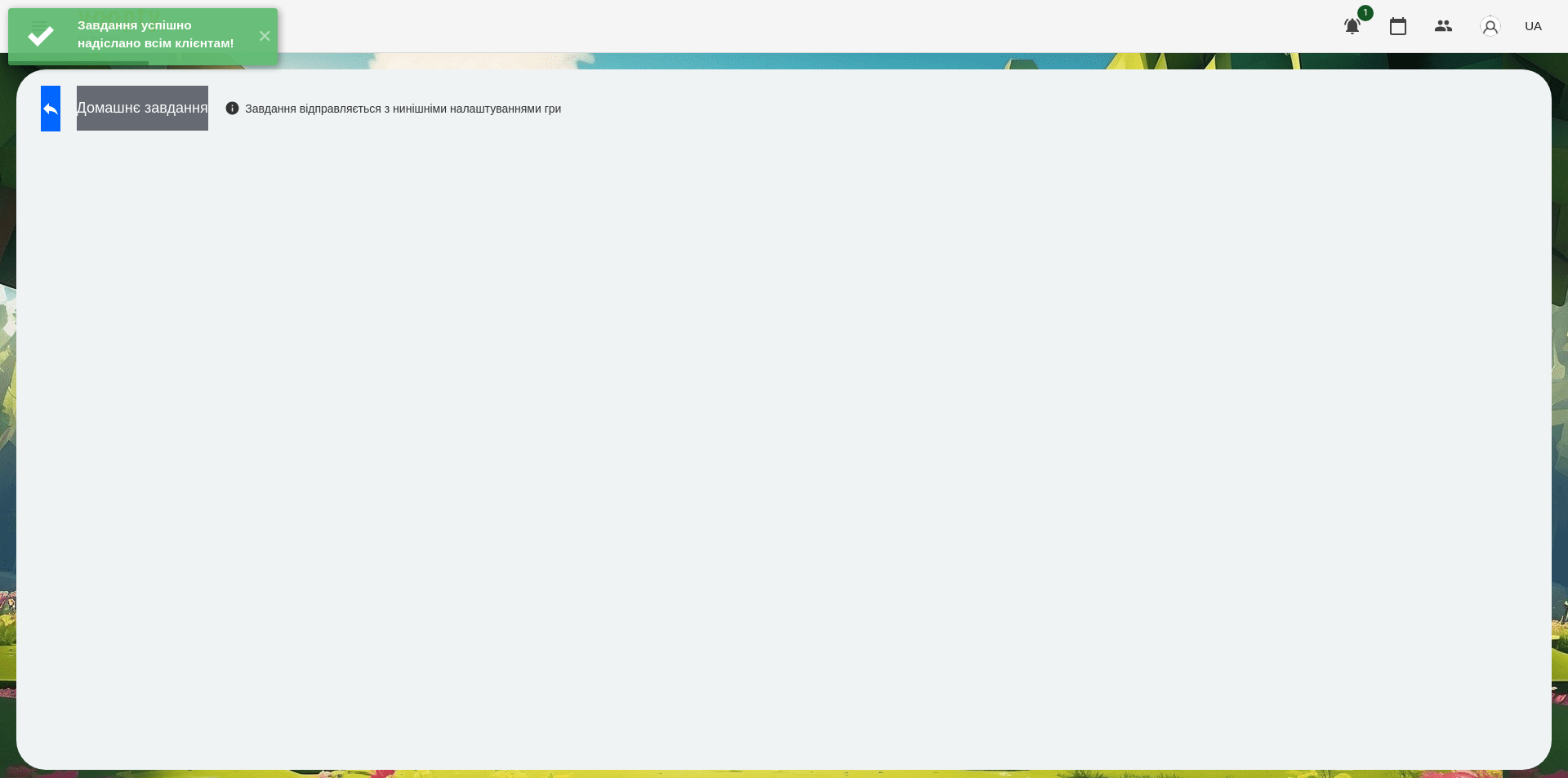
click at [199, 113] on button "Домашнє завдання" at bounding box center [142, 108] width 131 height 45
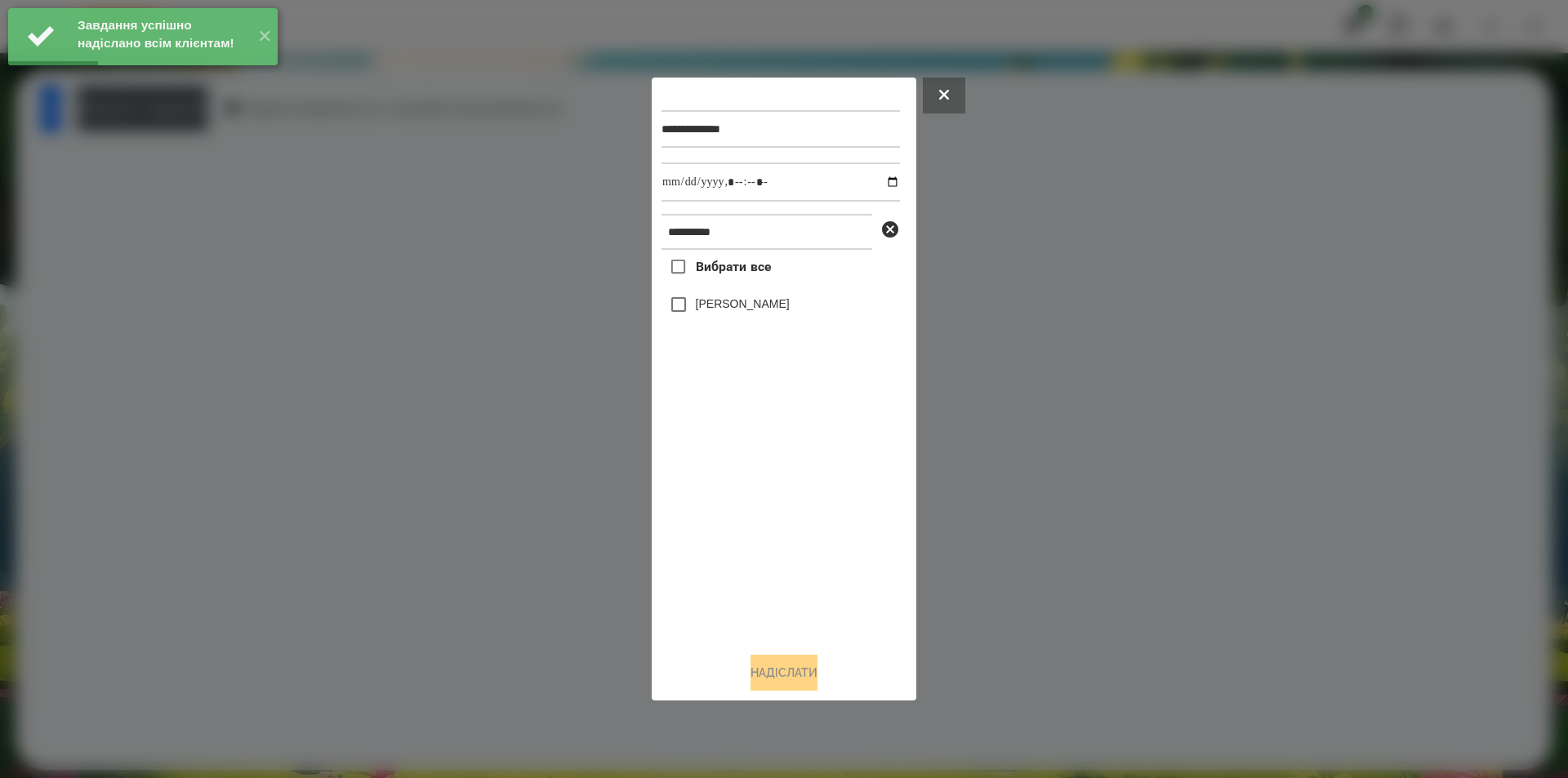
click at [718, 306] on label "[PERSON_NAME]" at bounding box center [742, 304] width 94 height 16
click at [880, 182] on input "datetime-local" at bounding box center [780, 182] width 238 height 39
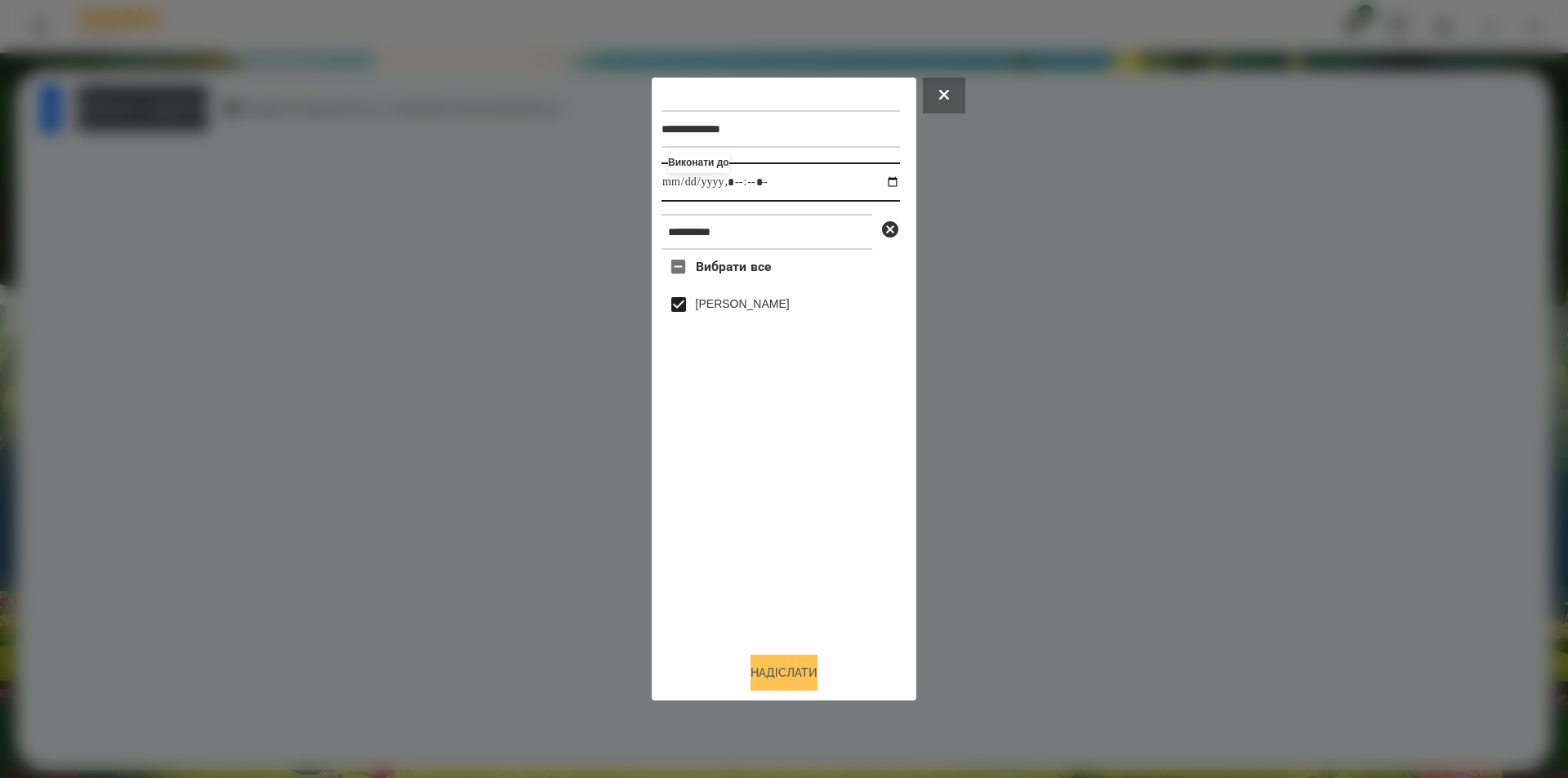
type input "**********"
click at [800, 676] on button "Надіслати" at bounding box center [784, 672] width 67 height 36
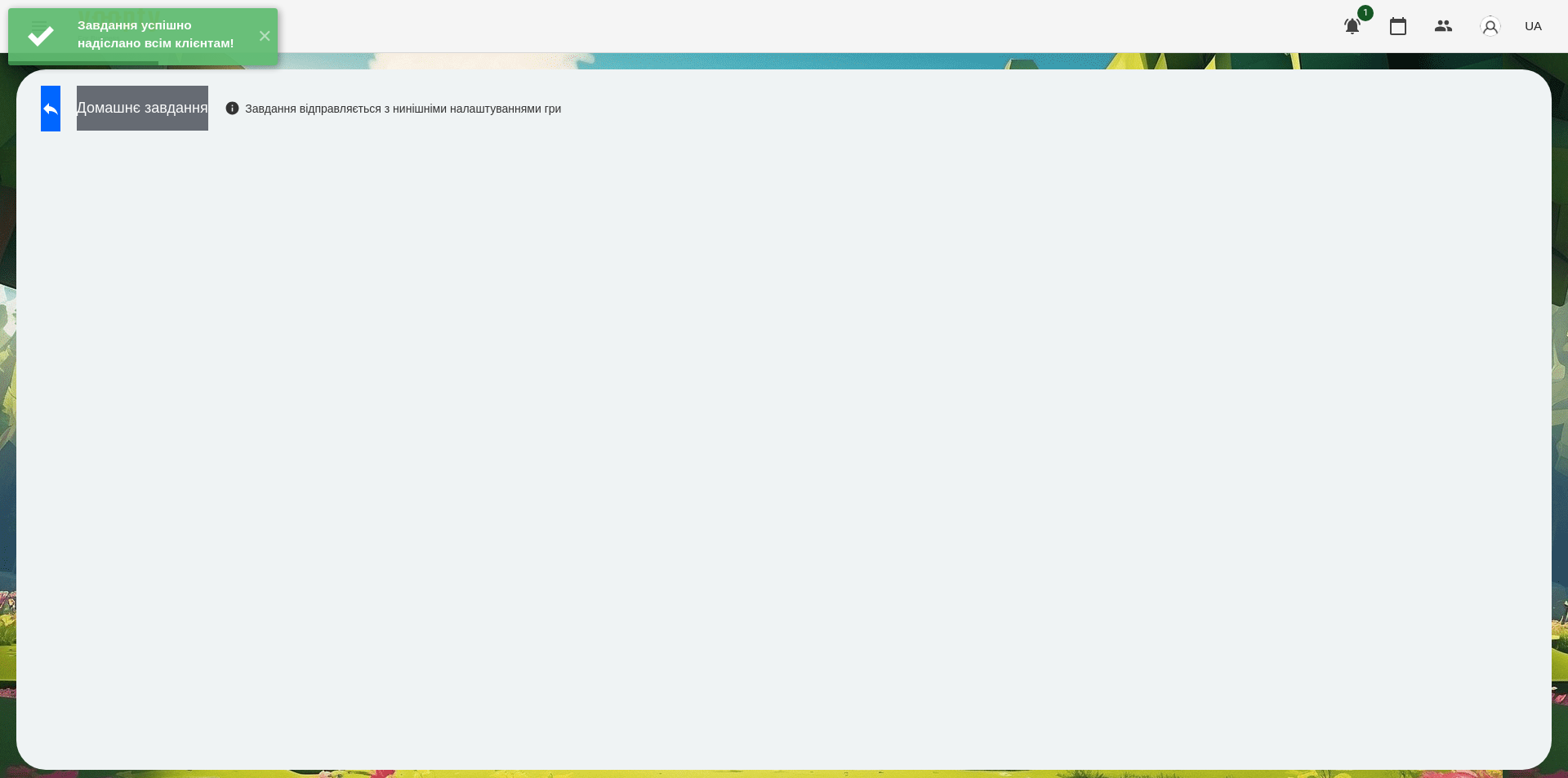
click at [208, 113] on button "Домашнє завдання" at bounding box center [142, 108] width 131 height 45
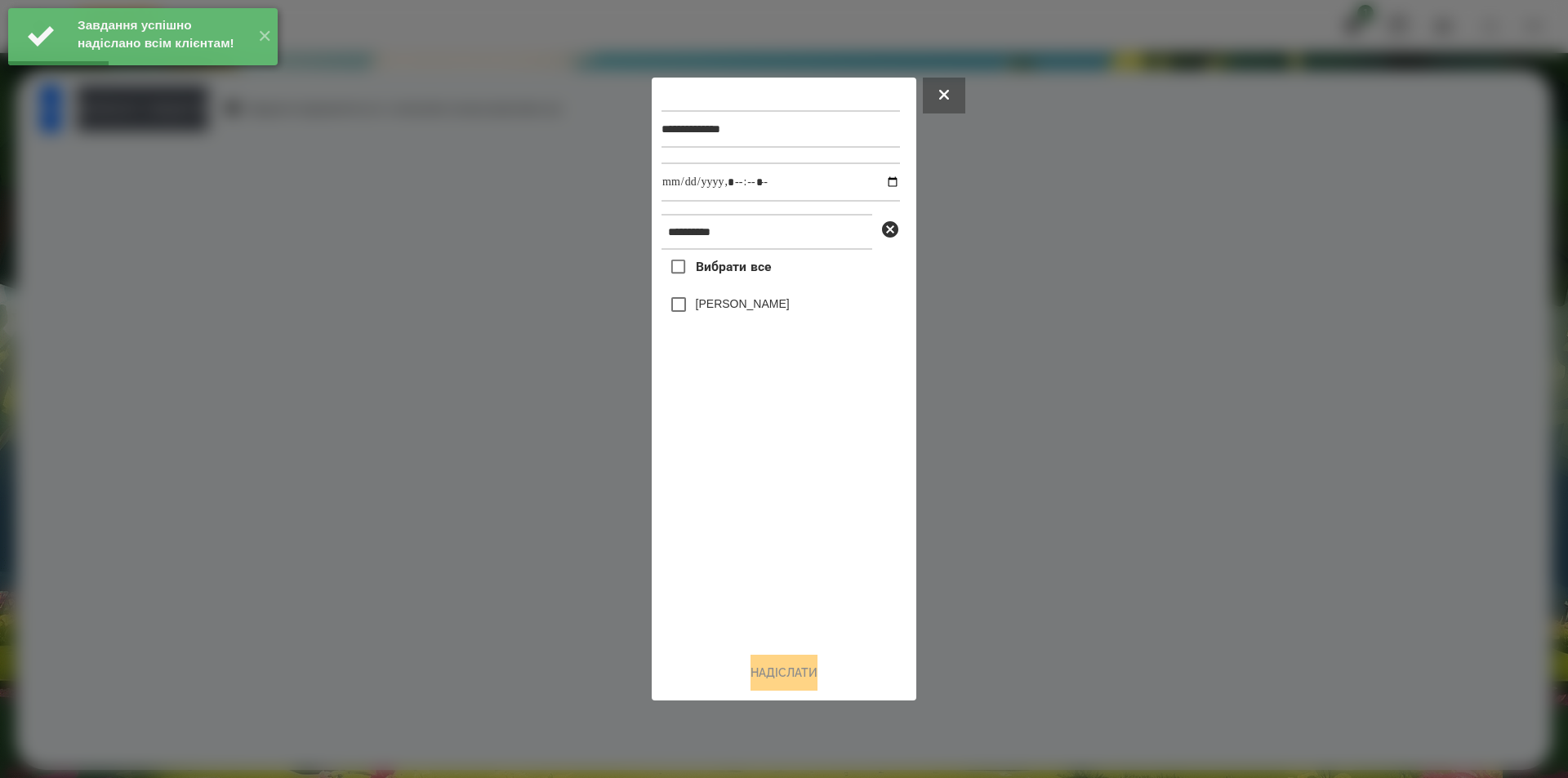
click at [762, 312] on label "[PERSON_NAME]" at bounding box center [742, 304] width 94 height 16
click at [882, 177] on input "datetime-local" at bounding box center [780, 182] width 238 height 39
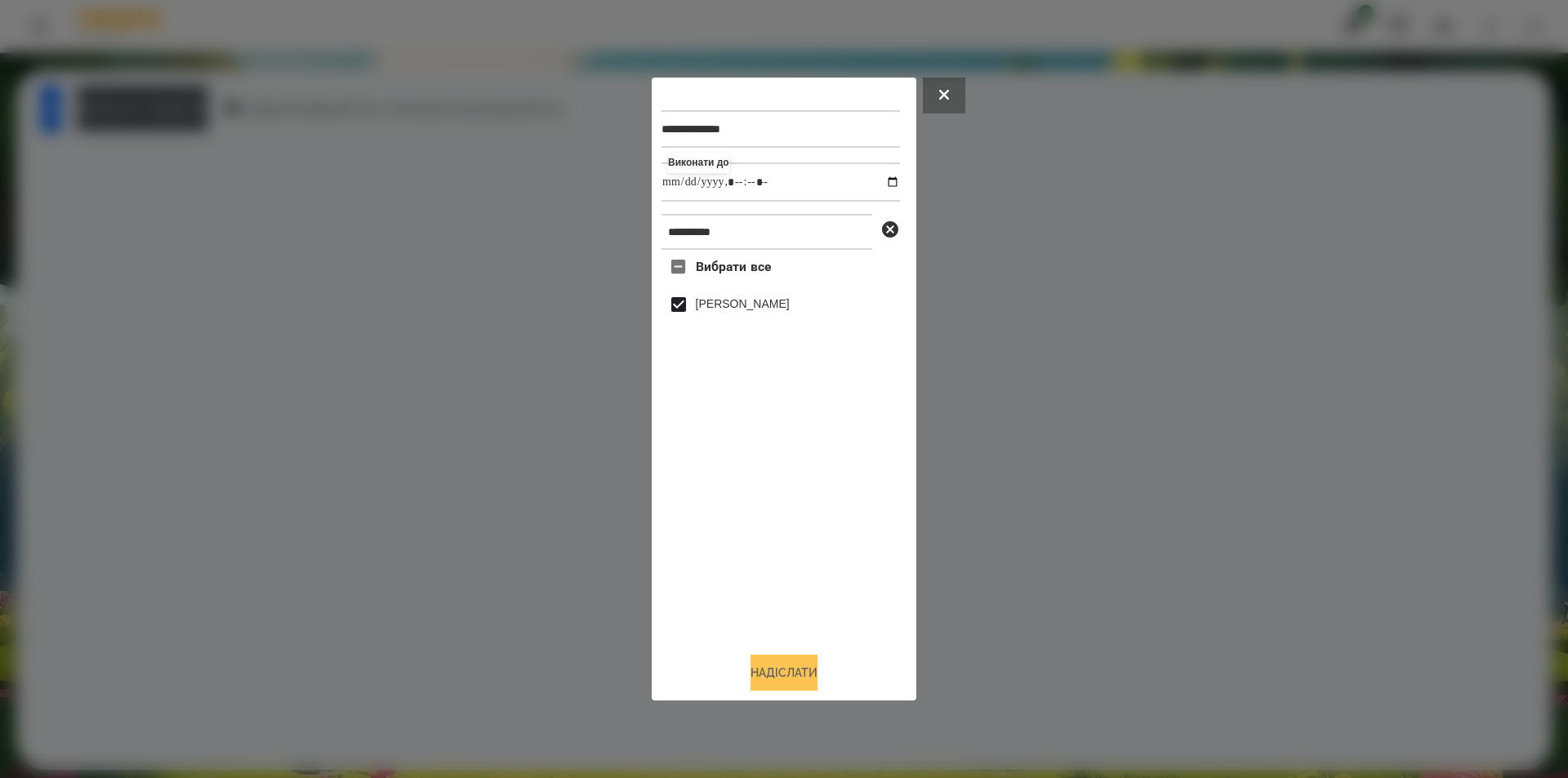
type input "**********"
click at [800, 691] on button "Надіслати" at bounding box center [784, 672] width 67 height 36
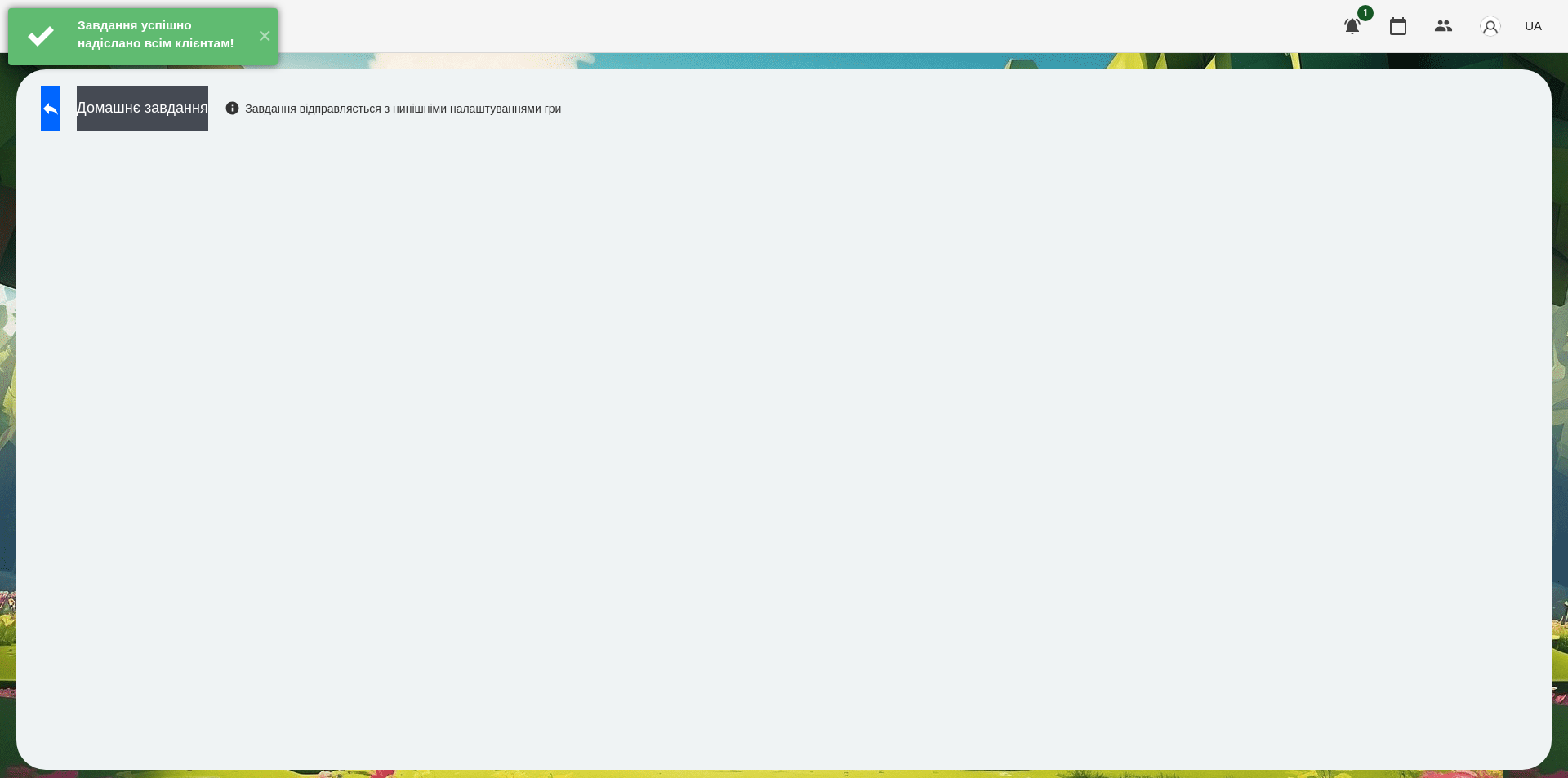
click at [206, 65] on div "Завдання успішно надіслано всім клієнтам!" at bounding box center [161, 36] width 176 height 57
click at [197, 106] on button "Домашнє завдання" at bounding box center [142, 108] width 131 height 45
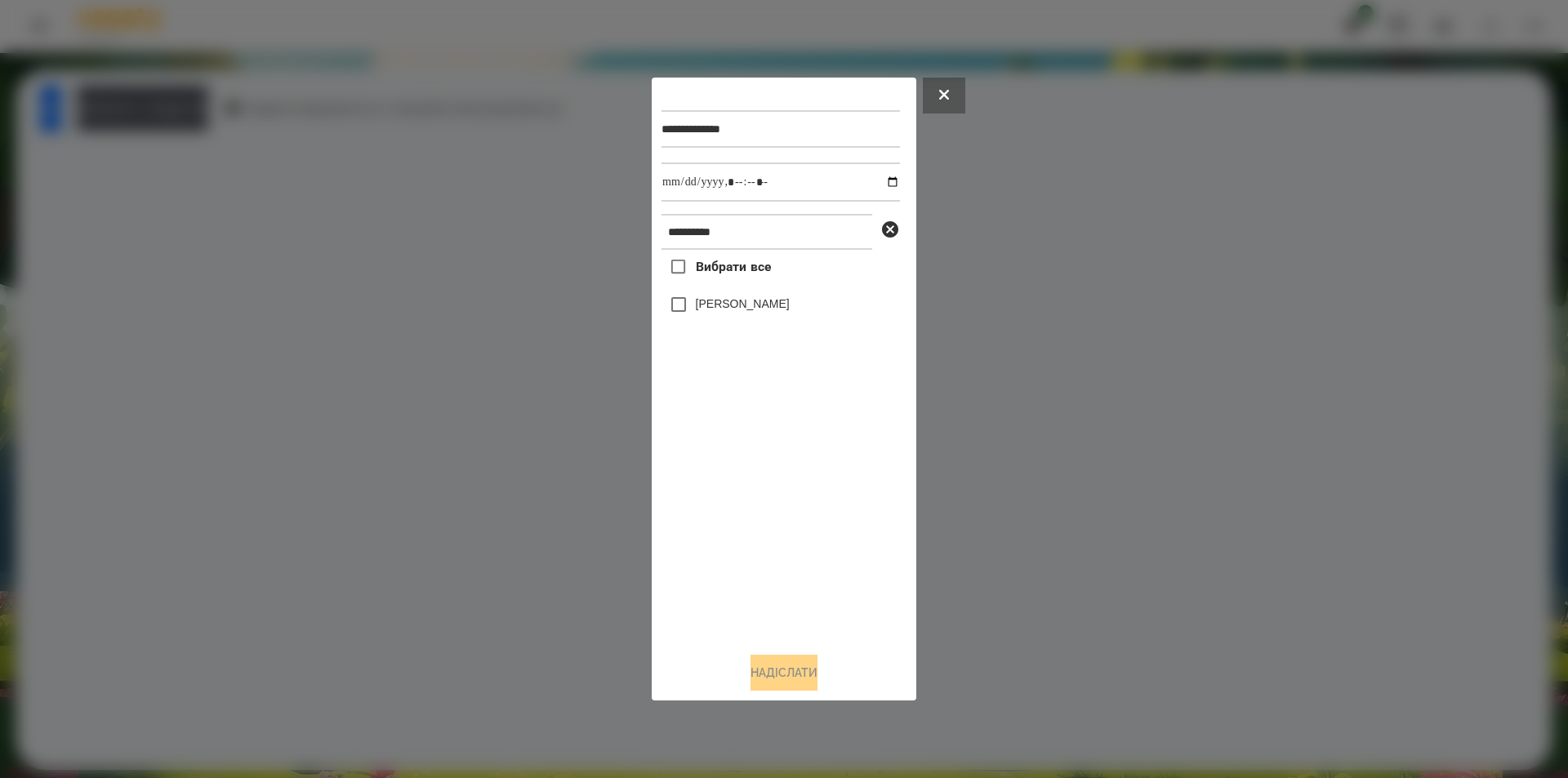
click at [771, 309] on label "[PERSON_NAME]" at bounding box center [742, 304] width 94 height 16
click at [875, 184] on input "datetime-local" at bounding box center [780, 182] width 238 height 39
type input "**********"
click at [798, 666] on button "Надіслати" at bounding box center [784, 672] width 67 height 36
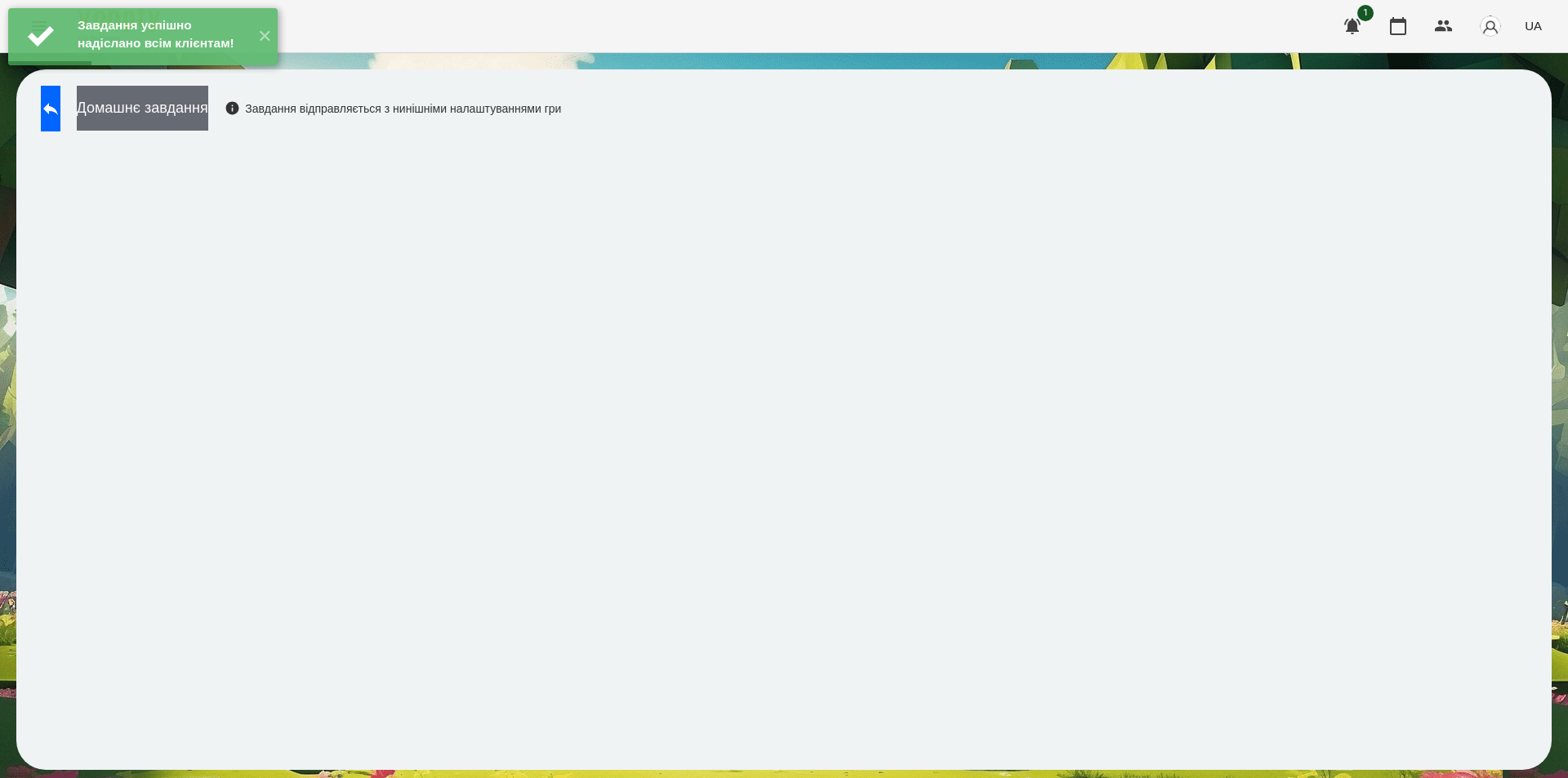
click at [208, 104] on button "Домашнє завдання" at bounding box center [142, 108] width 131 height 45
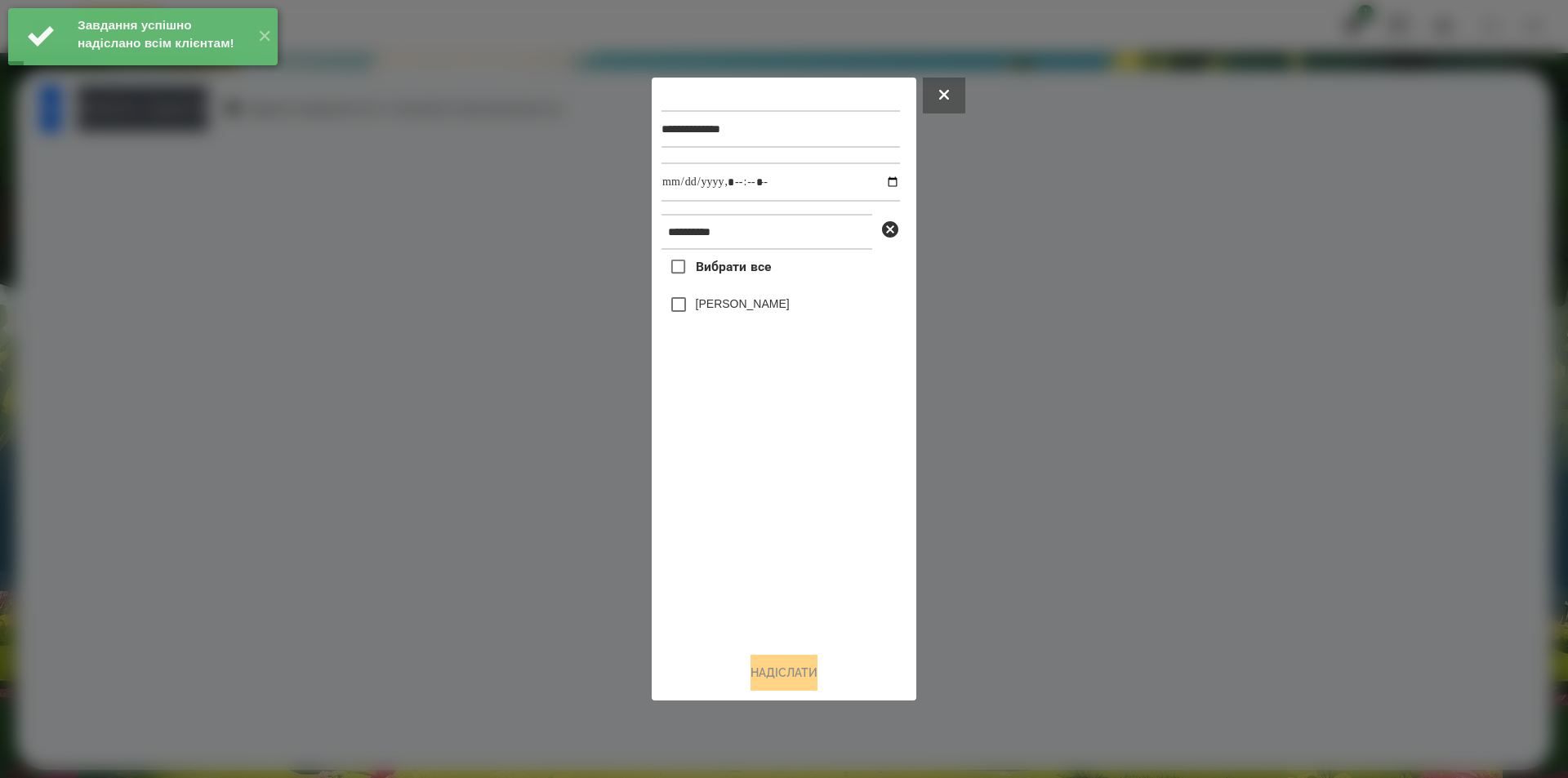
click at [750, 299] on label "[PERSON_NAME]" at bounding box center [742, 304] width 94 height 16
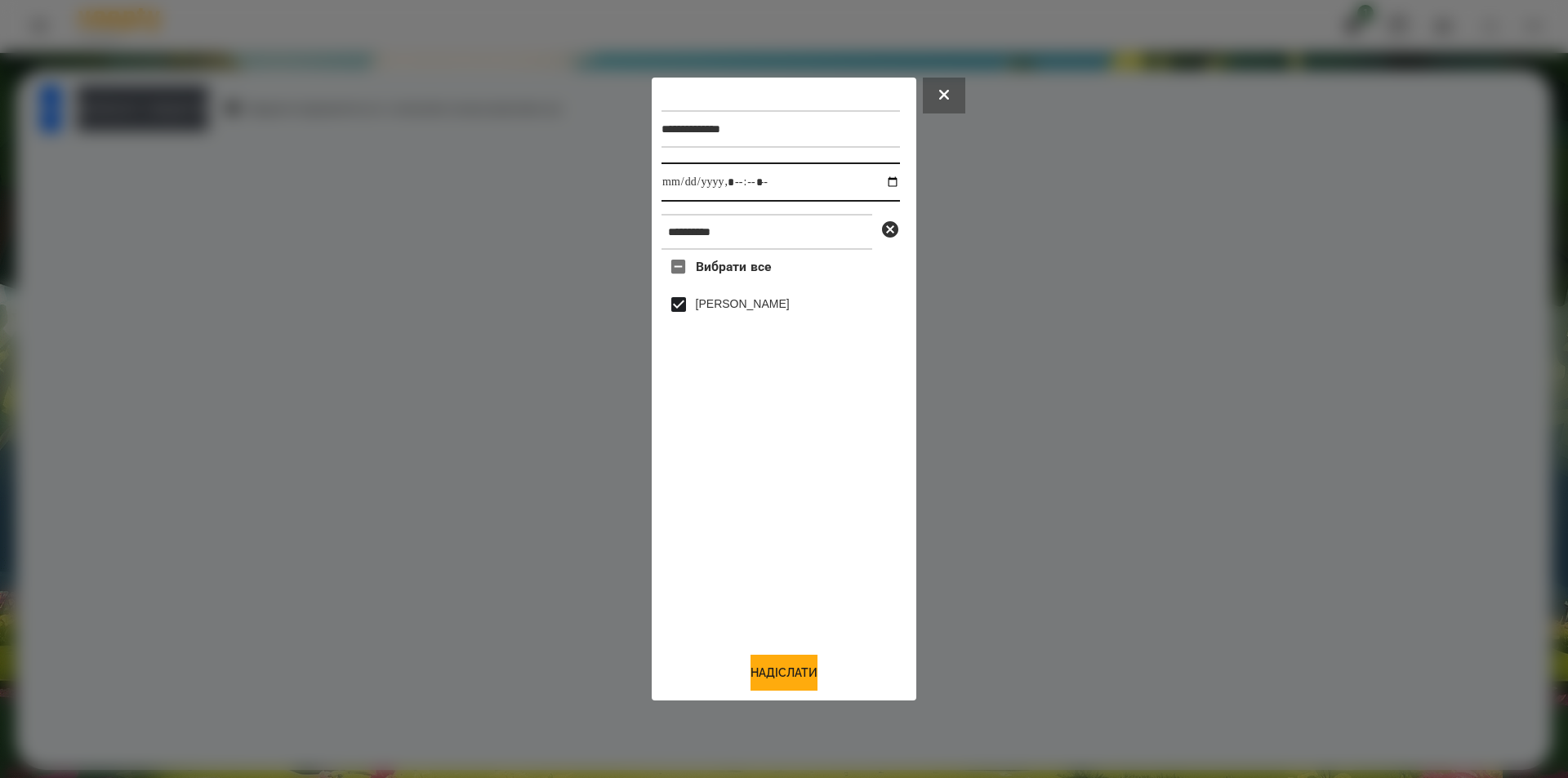
click at [879, 182] on input "datetime-local" at bounding box center [780, 182] width 238 height 39
type input "**********"
click at [791, 677] on button "Надіслати" at bounding box center [784, 672] width 67 height 36
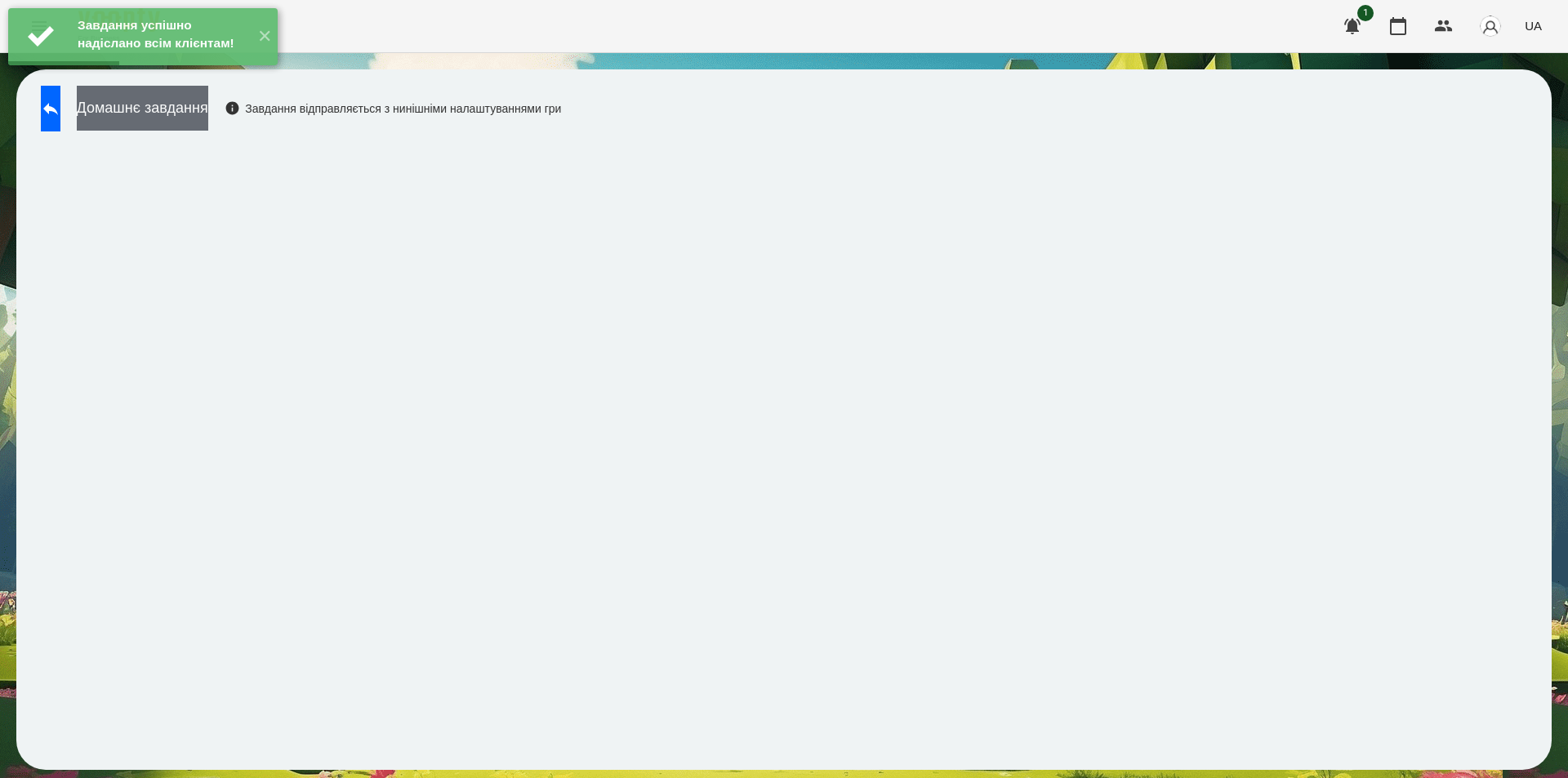
click at [206, 113] on button "Домашнє завдання" at bounding box center [142, 108] width 131 height 45
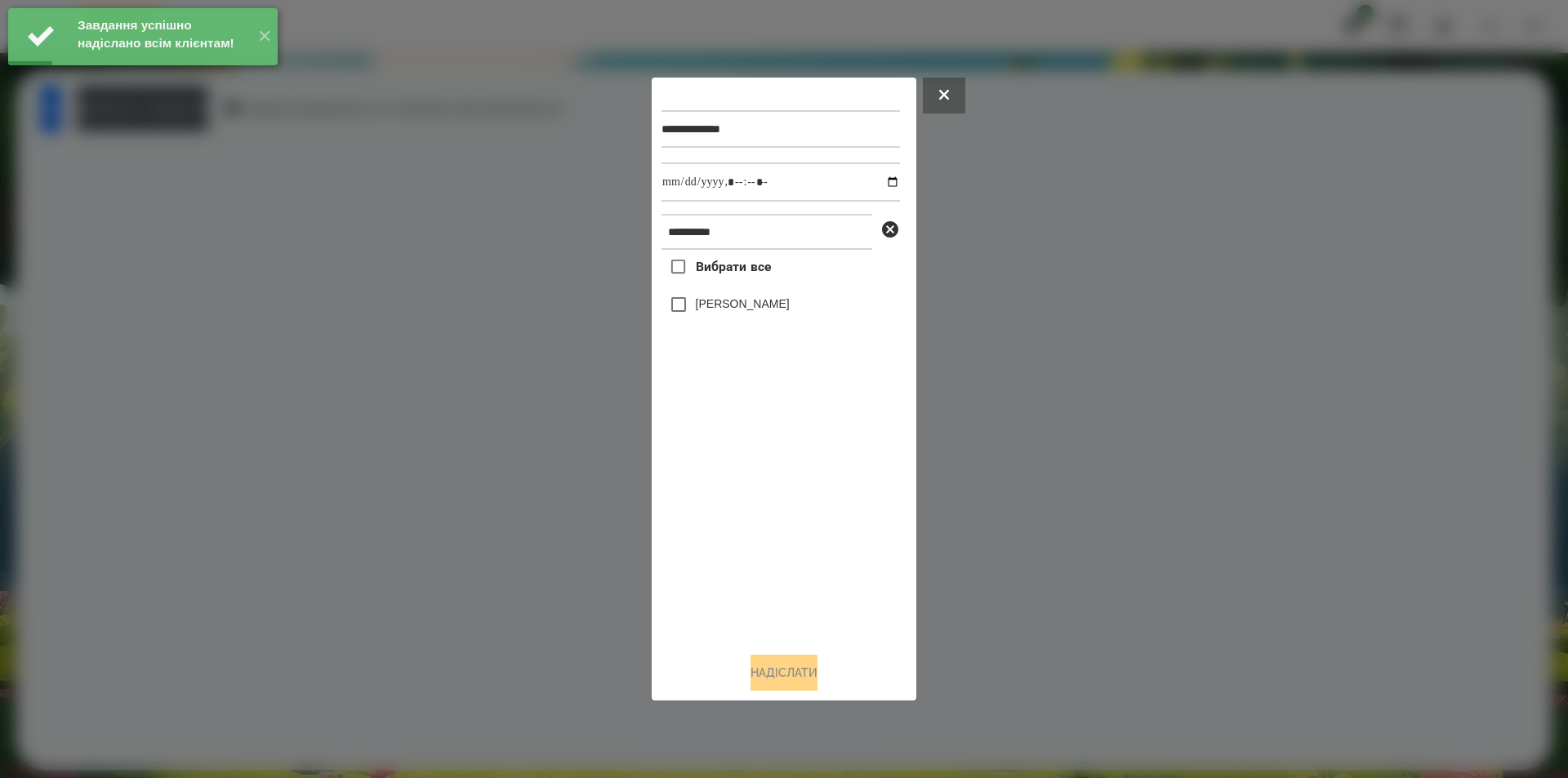
click at [790, 308] on label "[PERSON_NAME]" at bounding box center [742, 304] width 94 height 16
click at [879, 176] on input "datetime-local" at bounding box center [780, 182] width 238 height 39
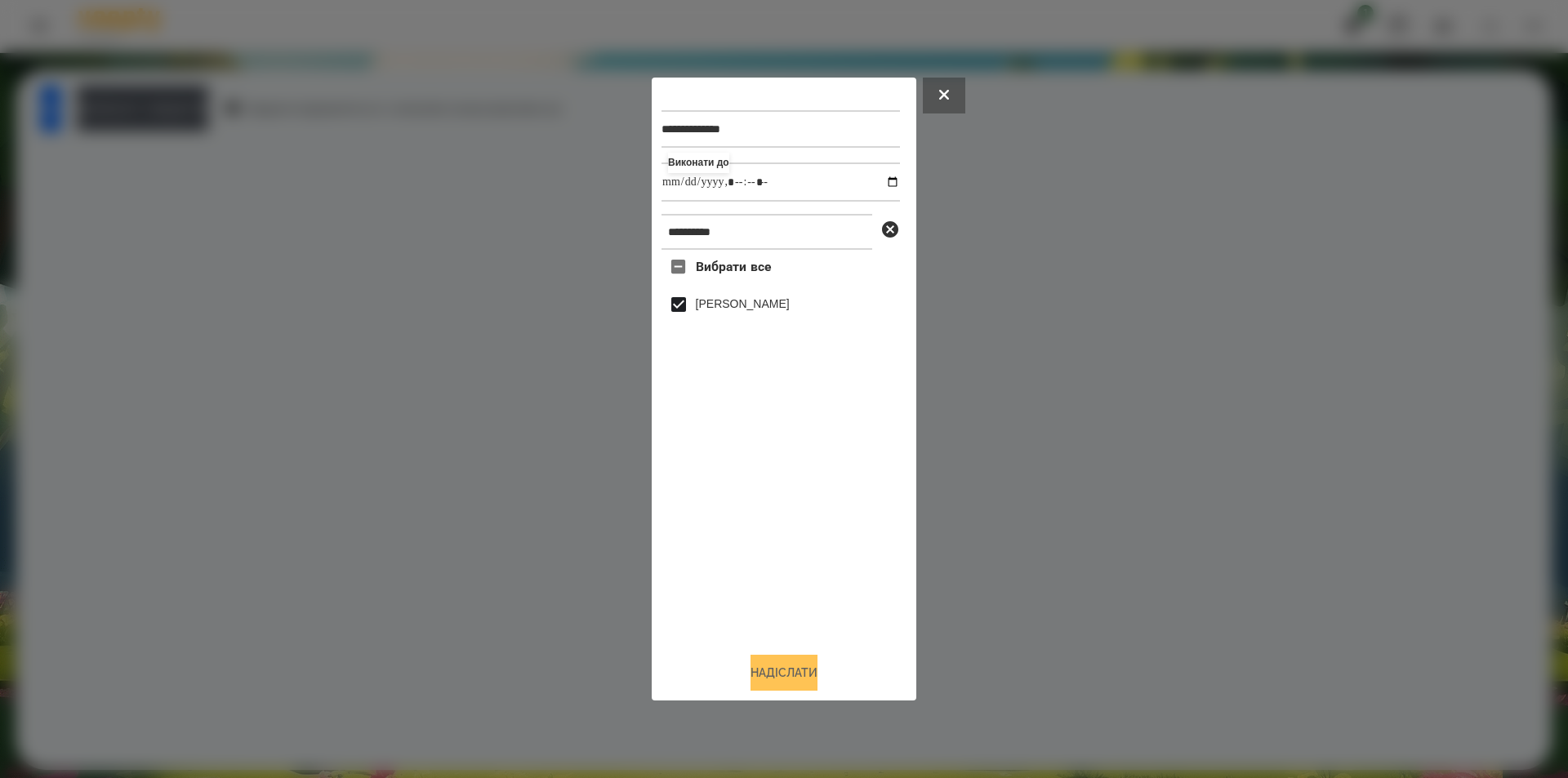
type input "**********"
click at [765, 676] on button "Надіслати" at bounding box center [784, 672] width 67 height 36
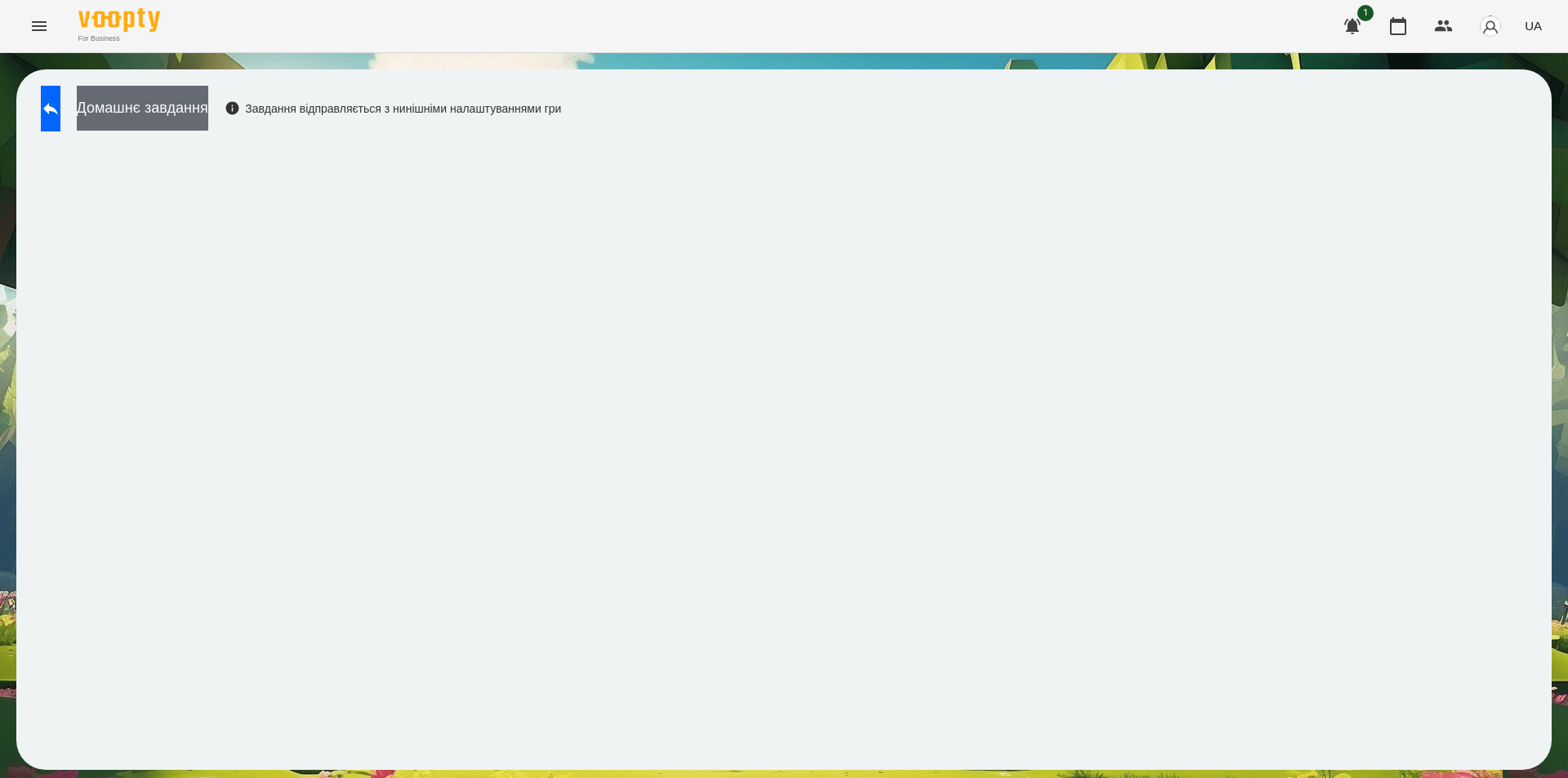
click at [204, 104] on button "Домашнє завдання" at bounding box center [142, 108] width 131 height 45
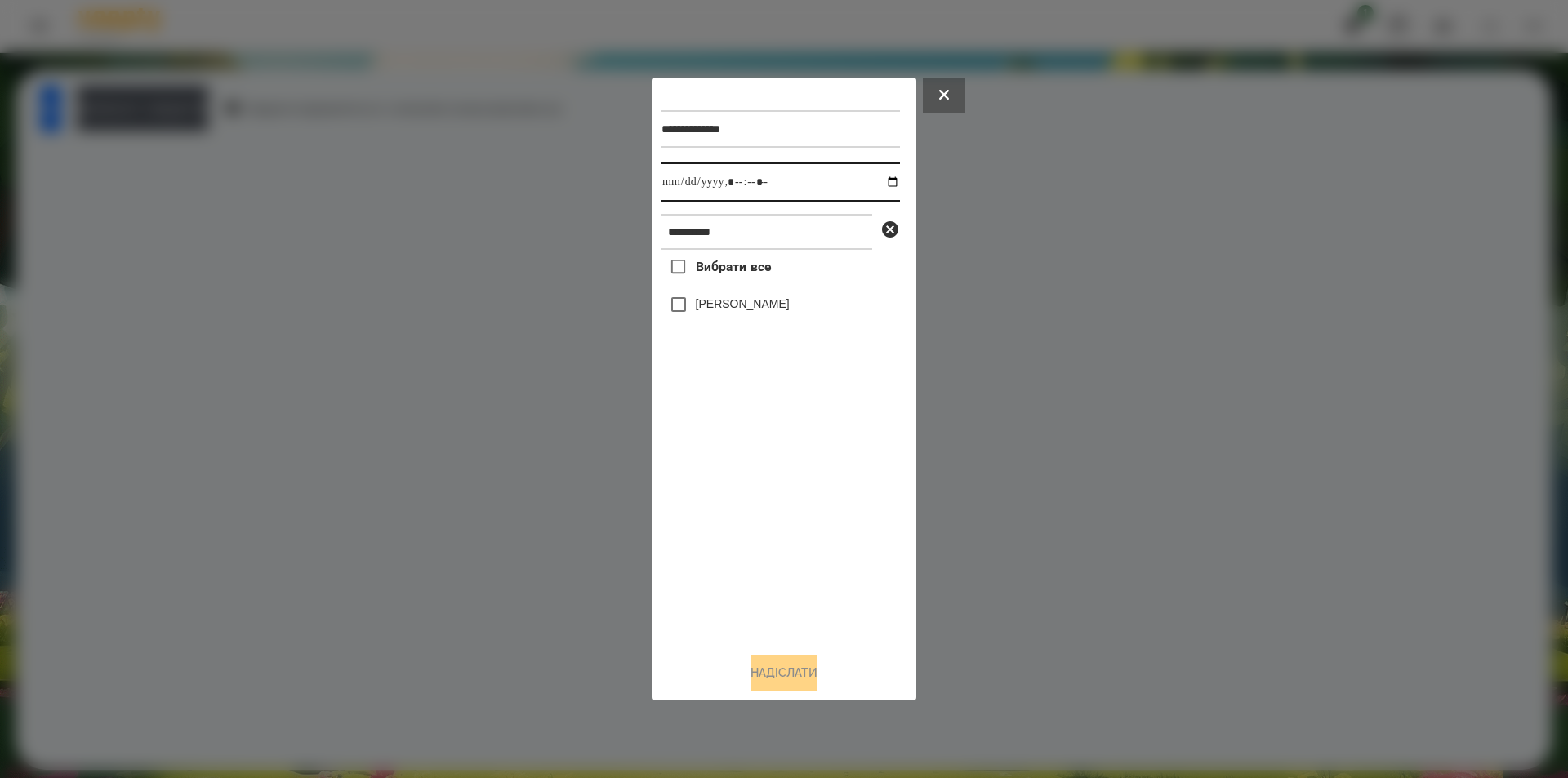
click at [877, 179] on input "datetime-local" at bounding box center [780, 182] width 238 height 39
type input "**********"
click at [774, 513] on div "Вибрати все [PERSON_NAME]" at bounding box center [780, 444] width 238 height 389
click at [893, 233] on icon at bounding box center [889, 229] width 19 height 19
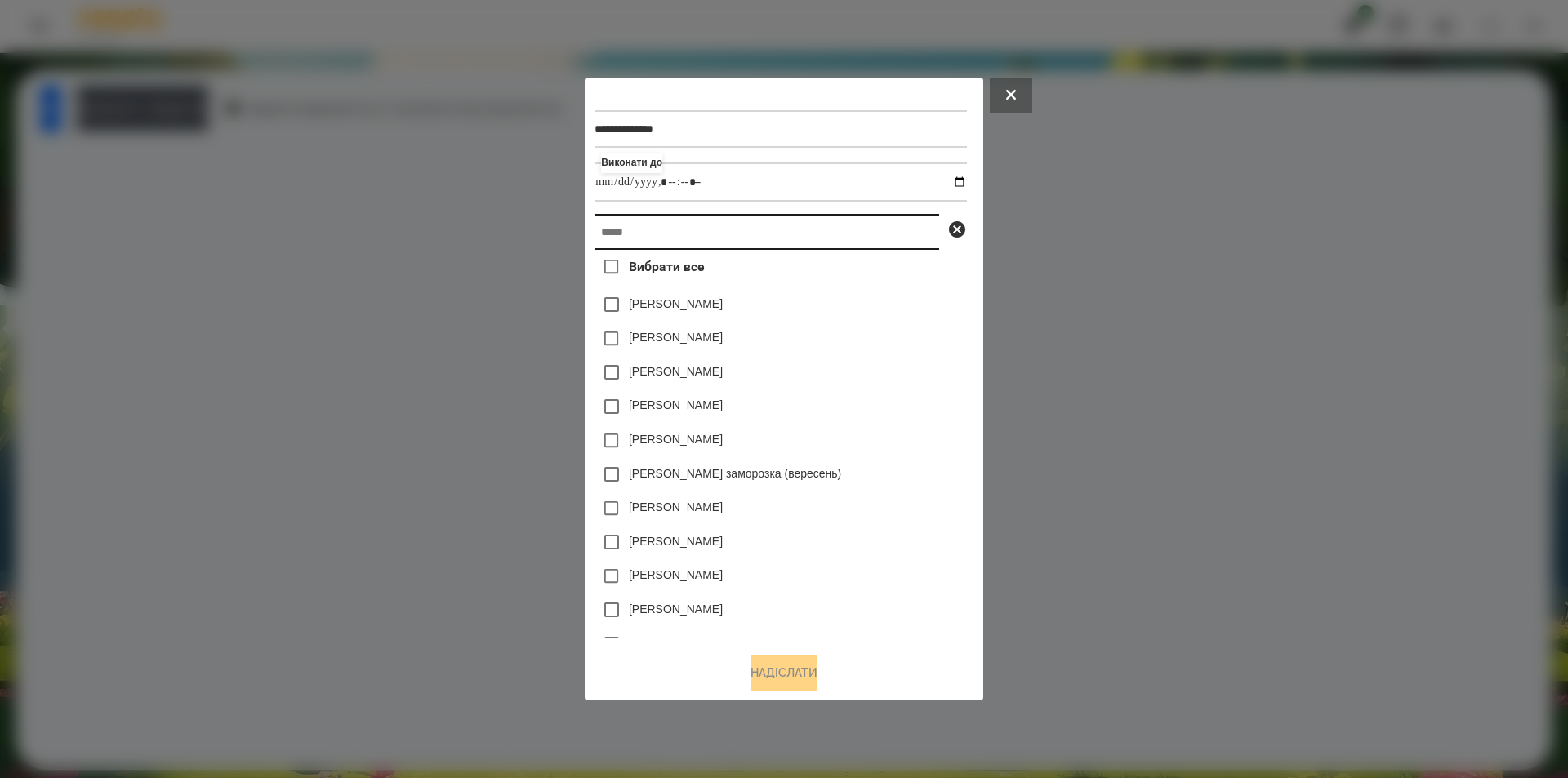
click at [836, 227] on input "text" at bounding box center [767, 232] width 345 height 36
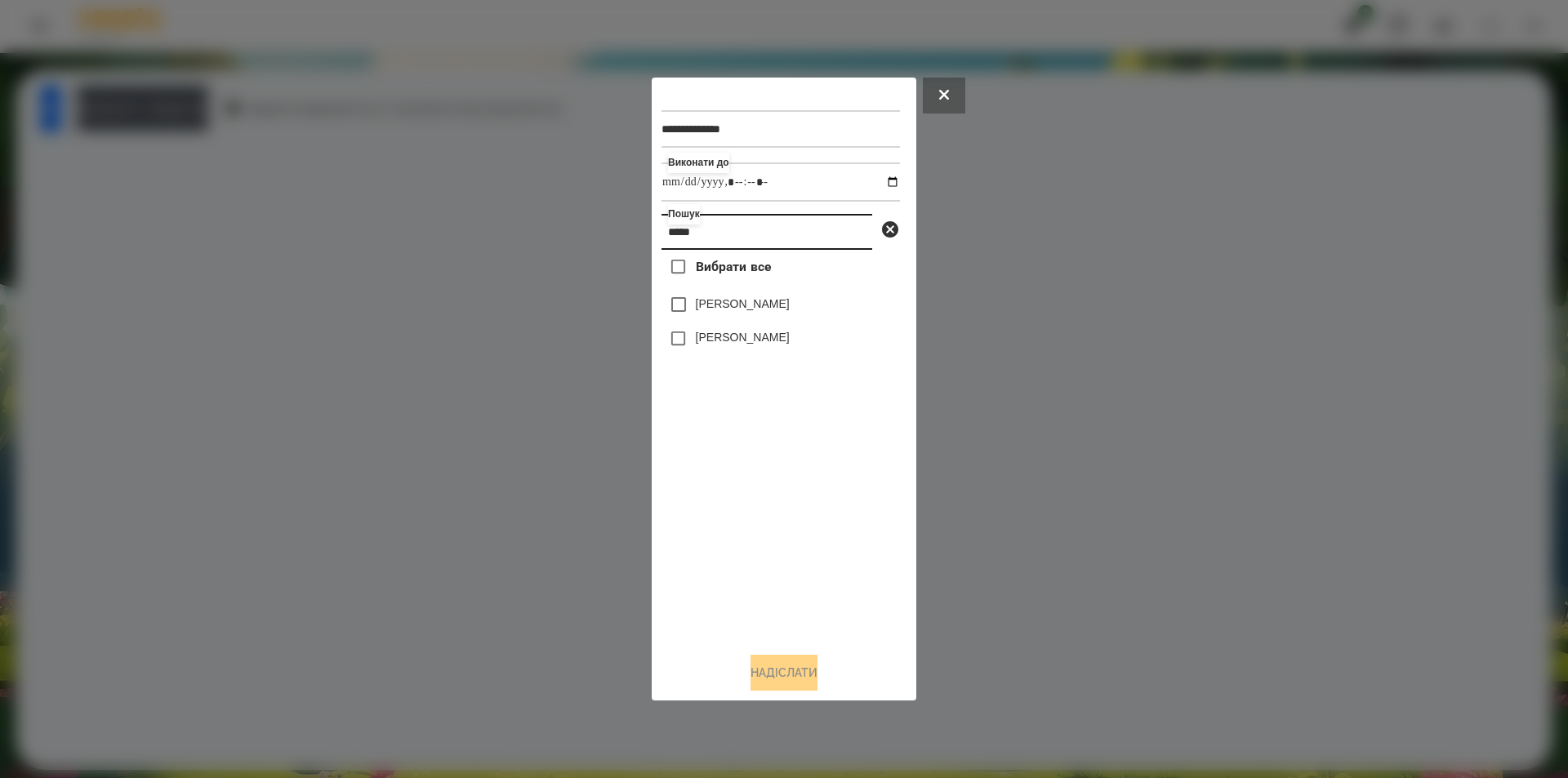
type input "*****"
click at [764, 346] on label "[PERSON_NAME]" at bounding box center [742, 337] width 94 height 16
click at [782, 675] on button "Надіслати" at bounding box center [784, 672] width 67 height 36
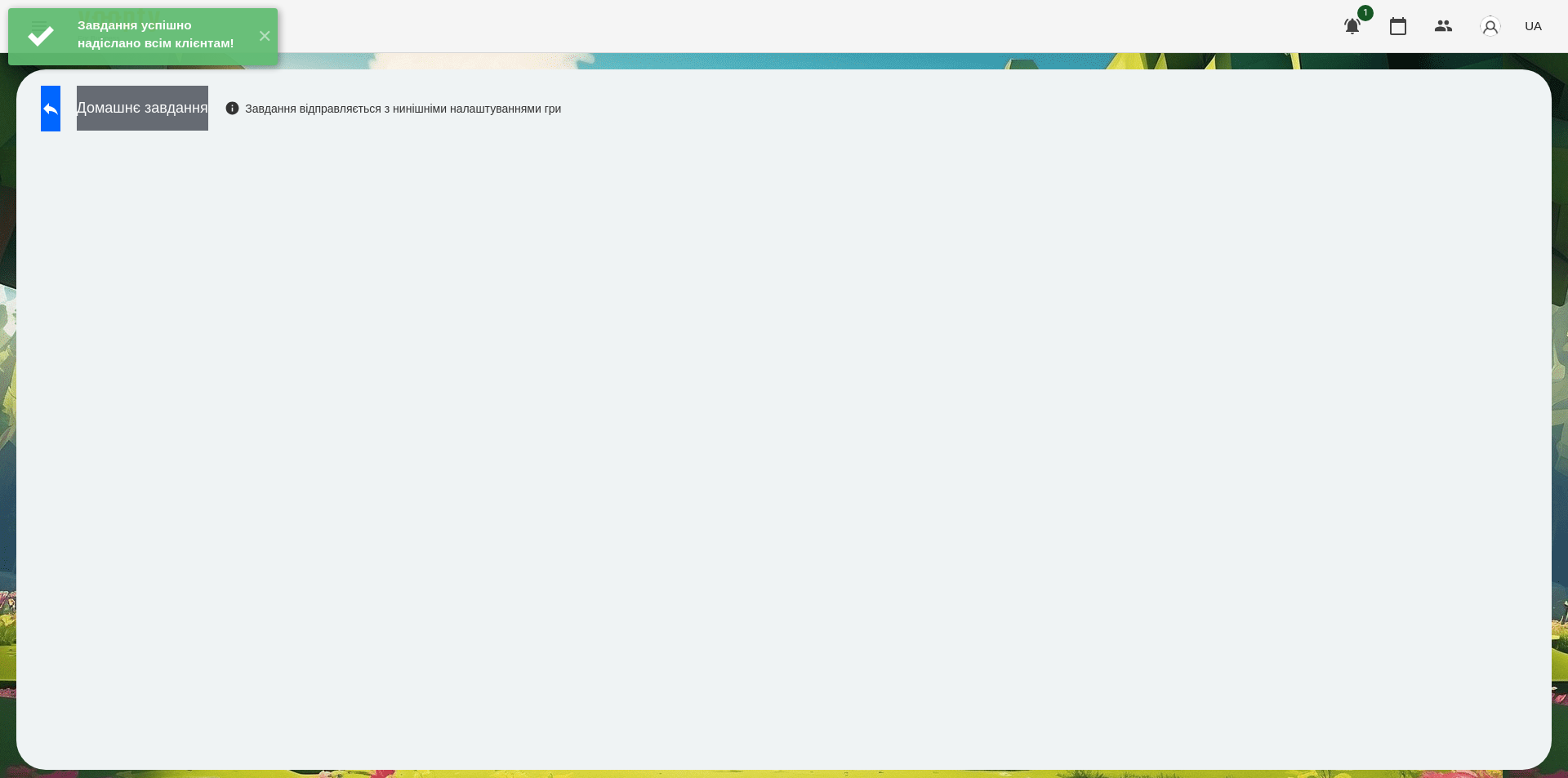
click at [208, 106] on button "Домашнє завдання" at bounding box center [142, 108] width 131 height 45
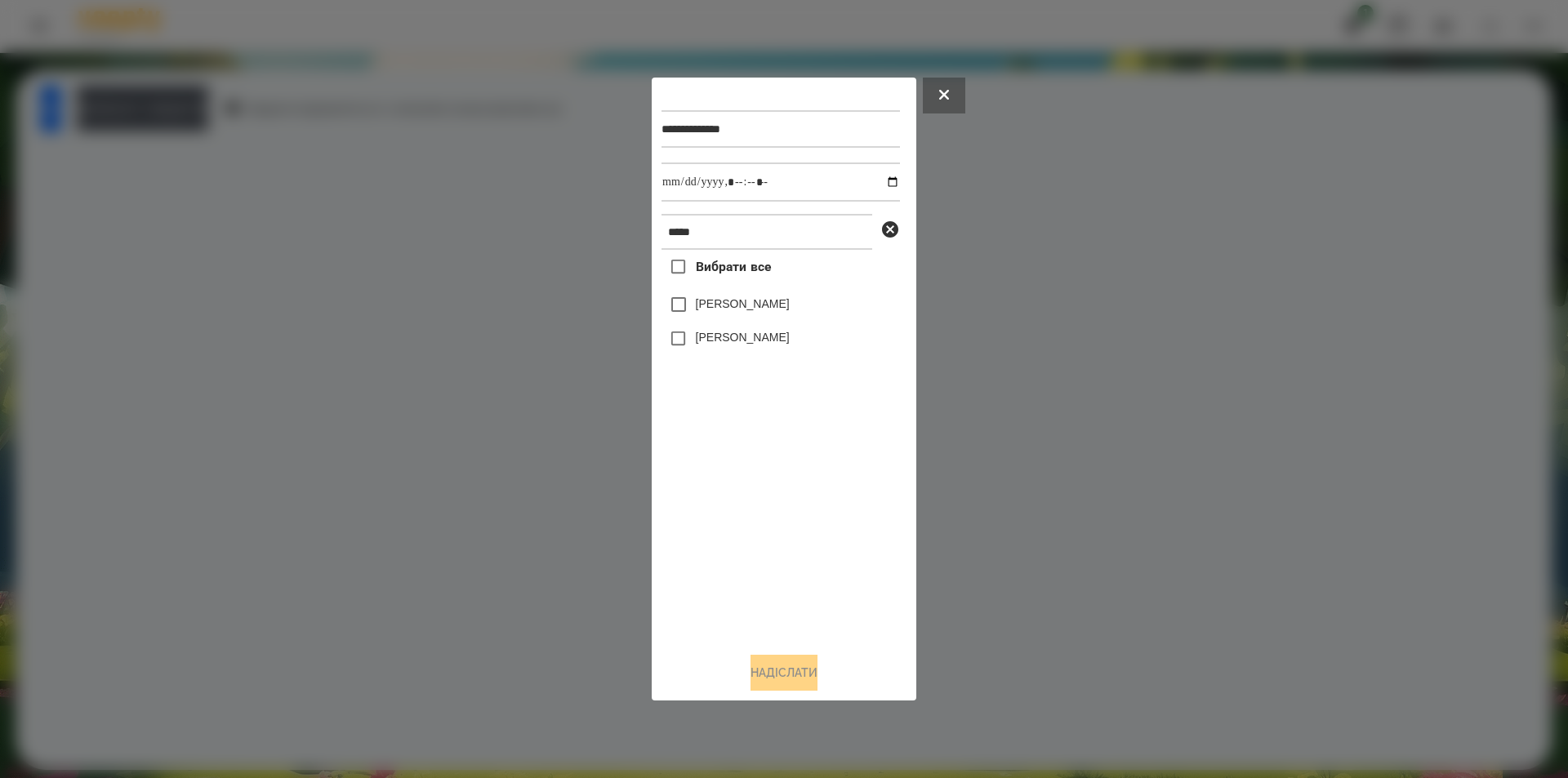
click at [710, 346] on label "[PERSON_NAME]" at bounding box center [742, 337] width 94 height 16
click at [873, 180] on input "datetime-local" at bounding box center [780, 182] width 238 height 39
type input "**********"
click at [759, 663] on button "Надіслати" at bounding box center [784, 672] width 67 height 36
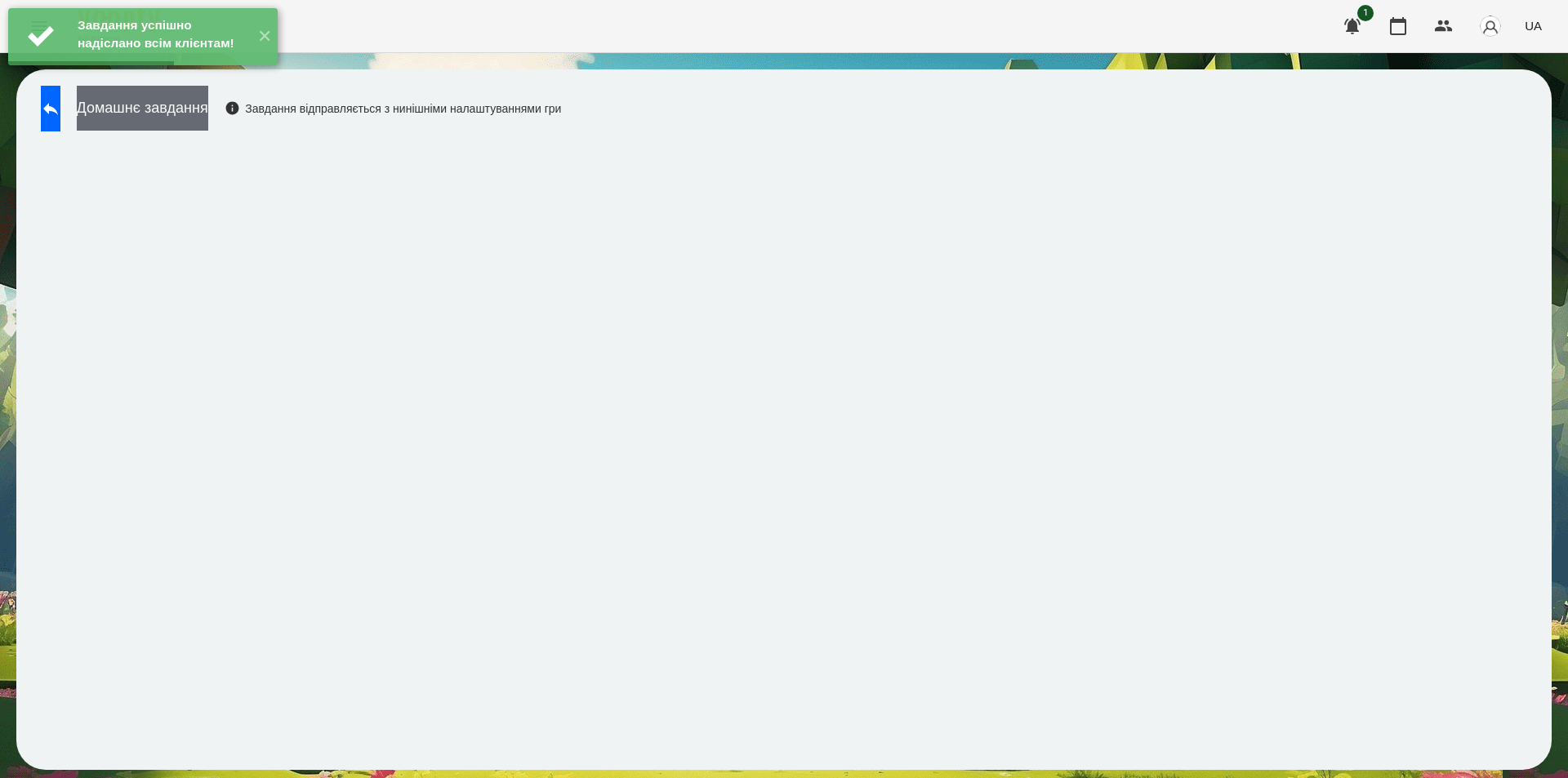
click at [208, 116] on button "Домашнє завдання" at bounding box center [142, 108] width 131 height 45
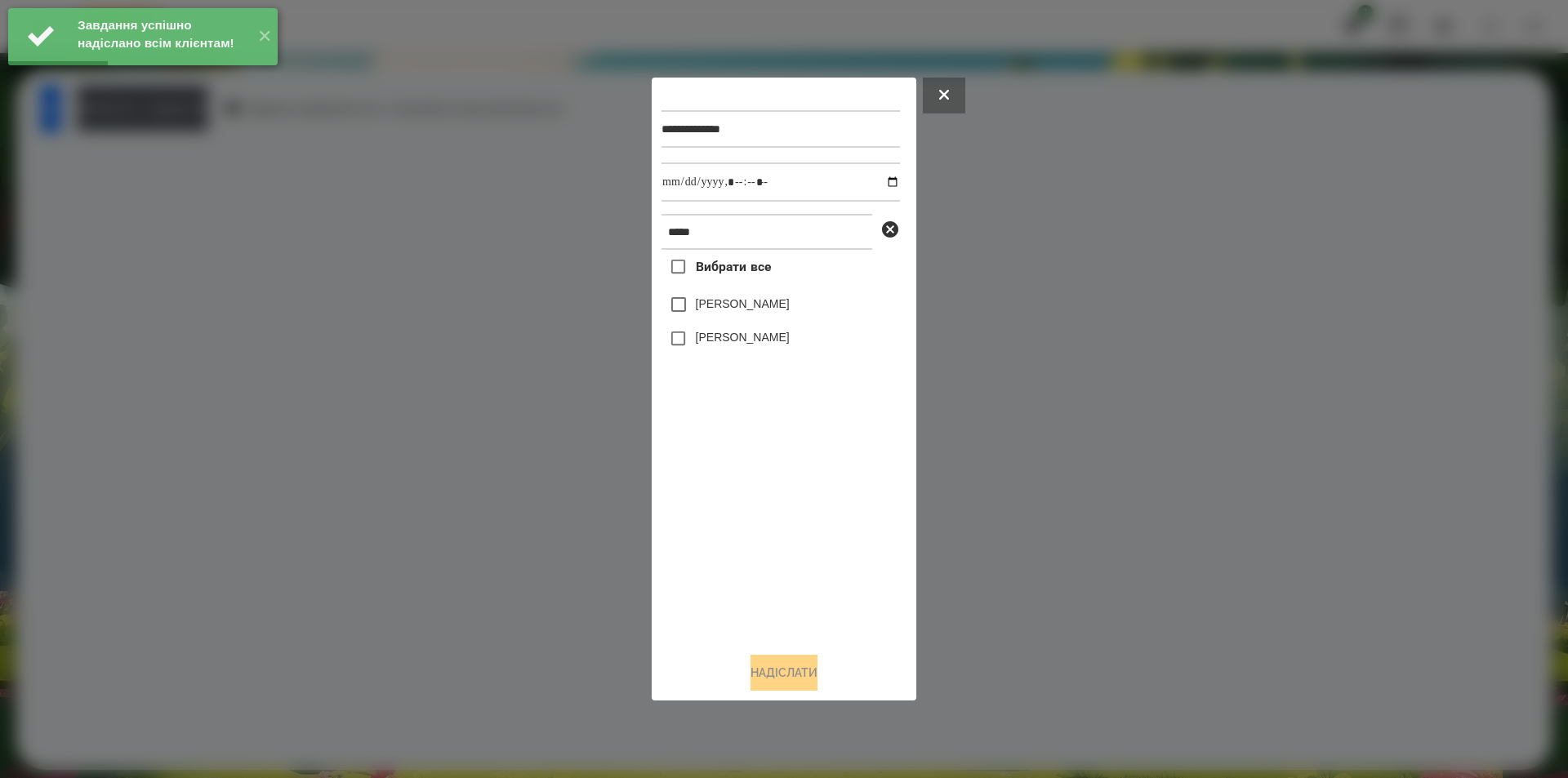
click at [751, 337] on label "[PERSON_NAME]" at bounding box center [742, 337] width 94 height 16
click at [882, 178] on input "datetime-local" at bounding box center [780, 182] width 238 height 39
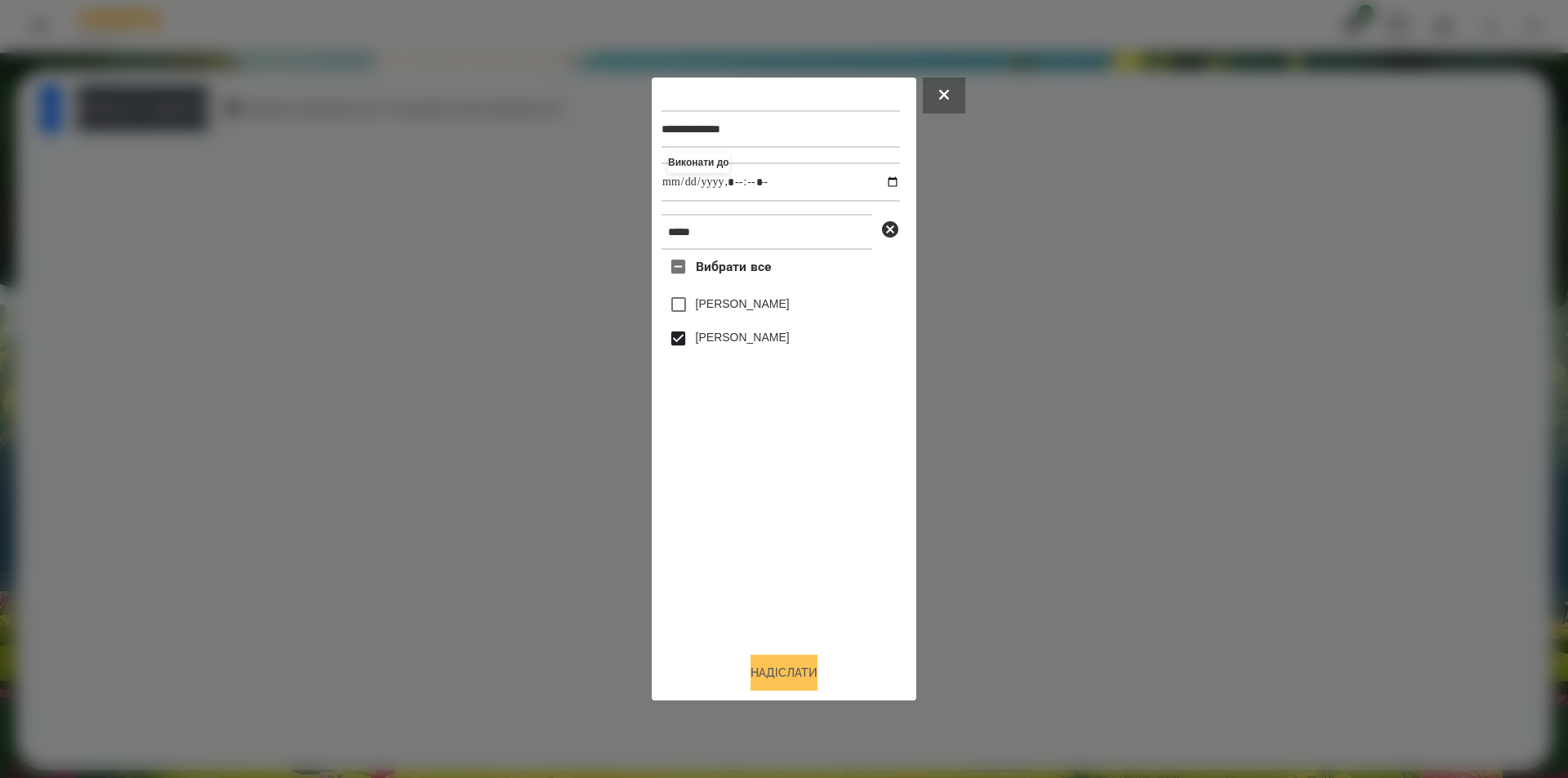
type input "**********"
click at [777, 676] on button "Надіслати" at bounding box center [784, 672] width 67 height 36
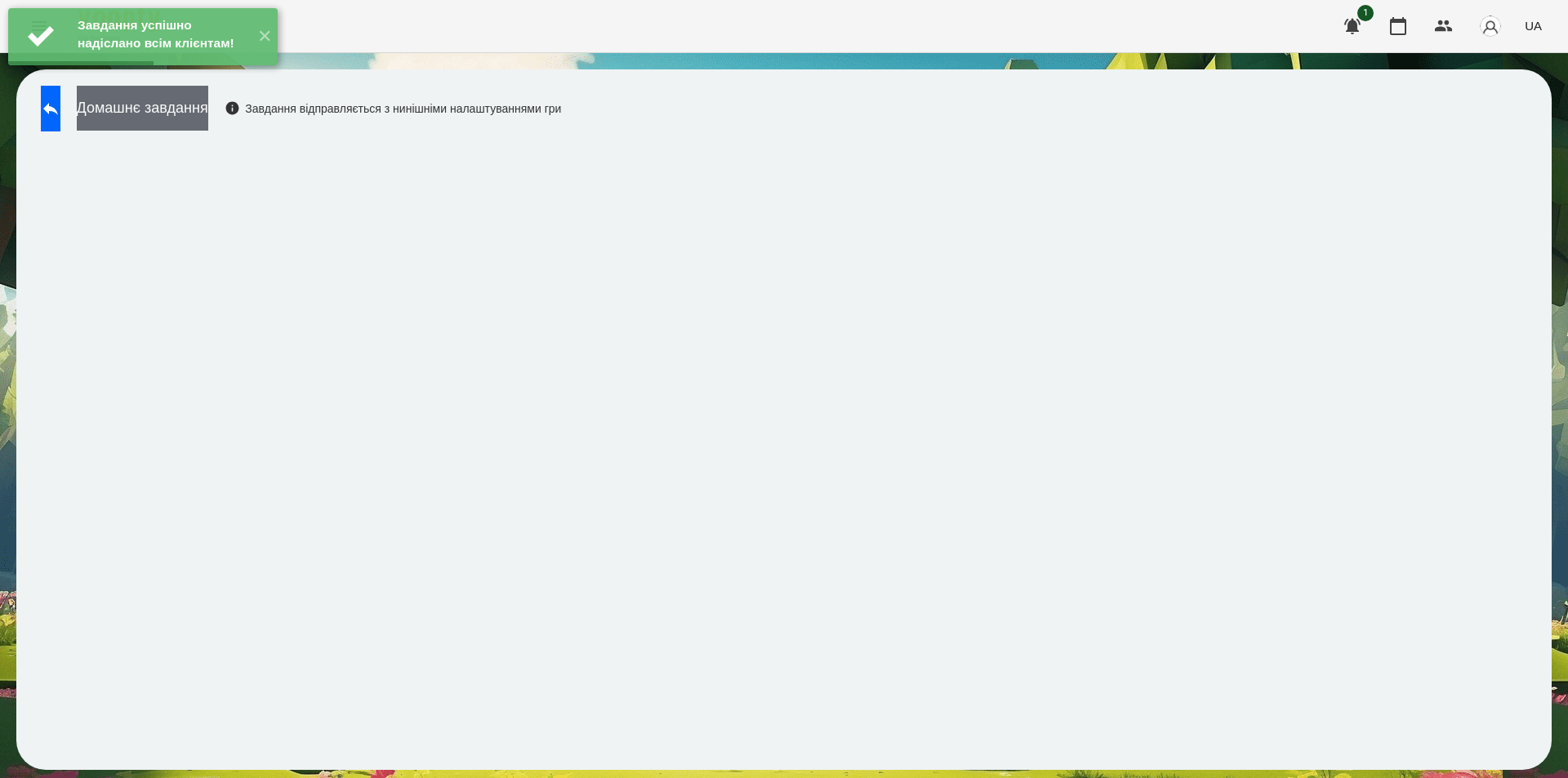
click at [208, 120] on button "Домашнє завдання" at bounding box center [142, 108] width 131 height 45
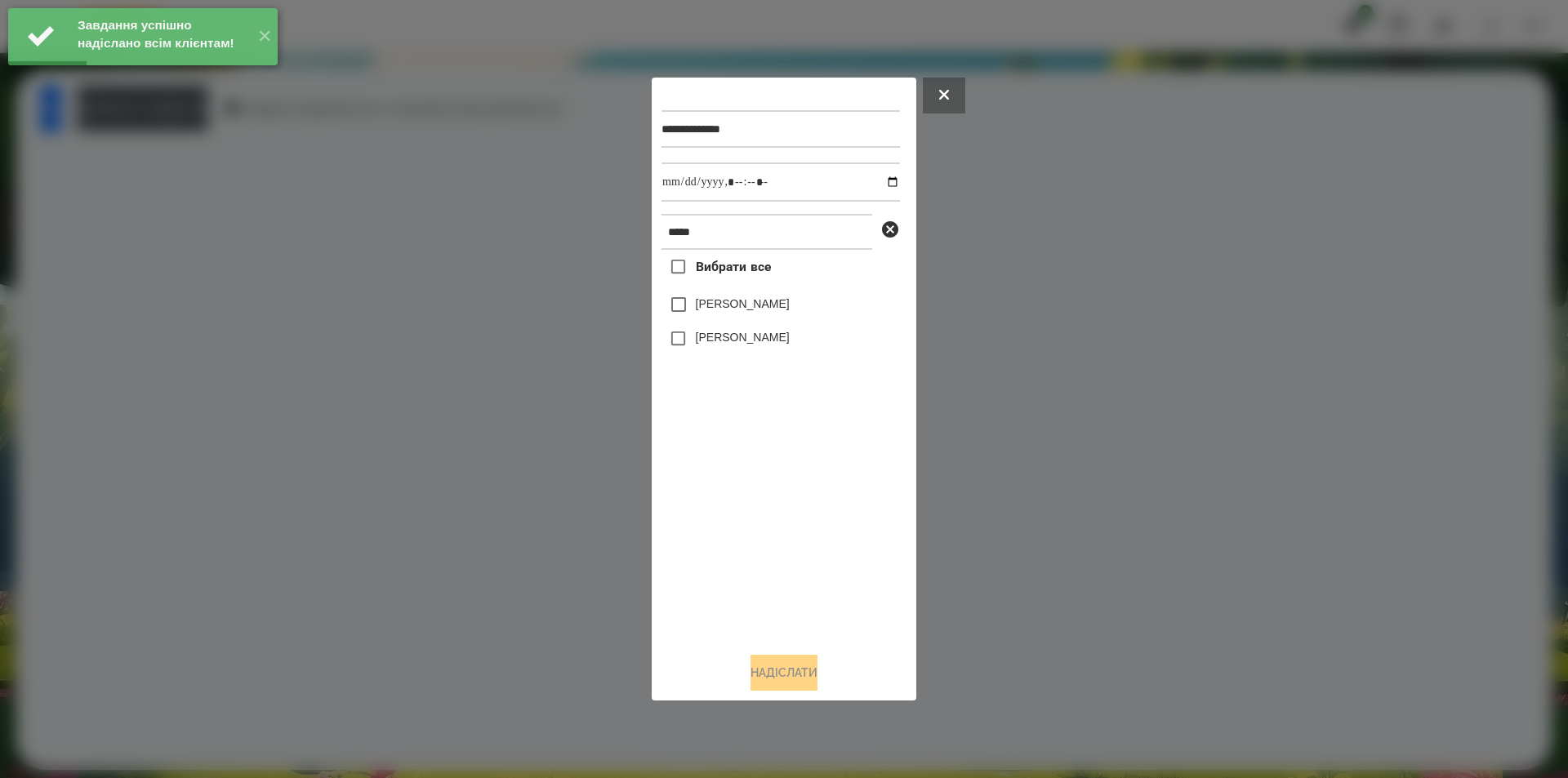
click at [731, 341] on label "[PERSON_NAME]" at bounding box center [742, 337] width 94 height 16
click at [884, 182] on input "datetime-local" at bounding box center [780, 182] width 238 height 39
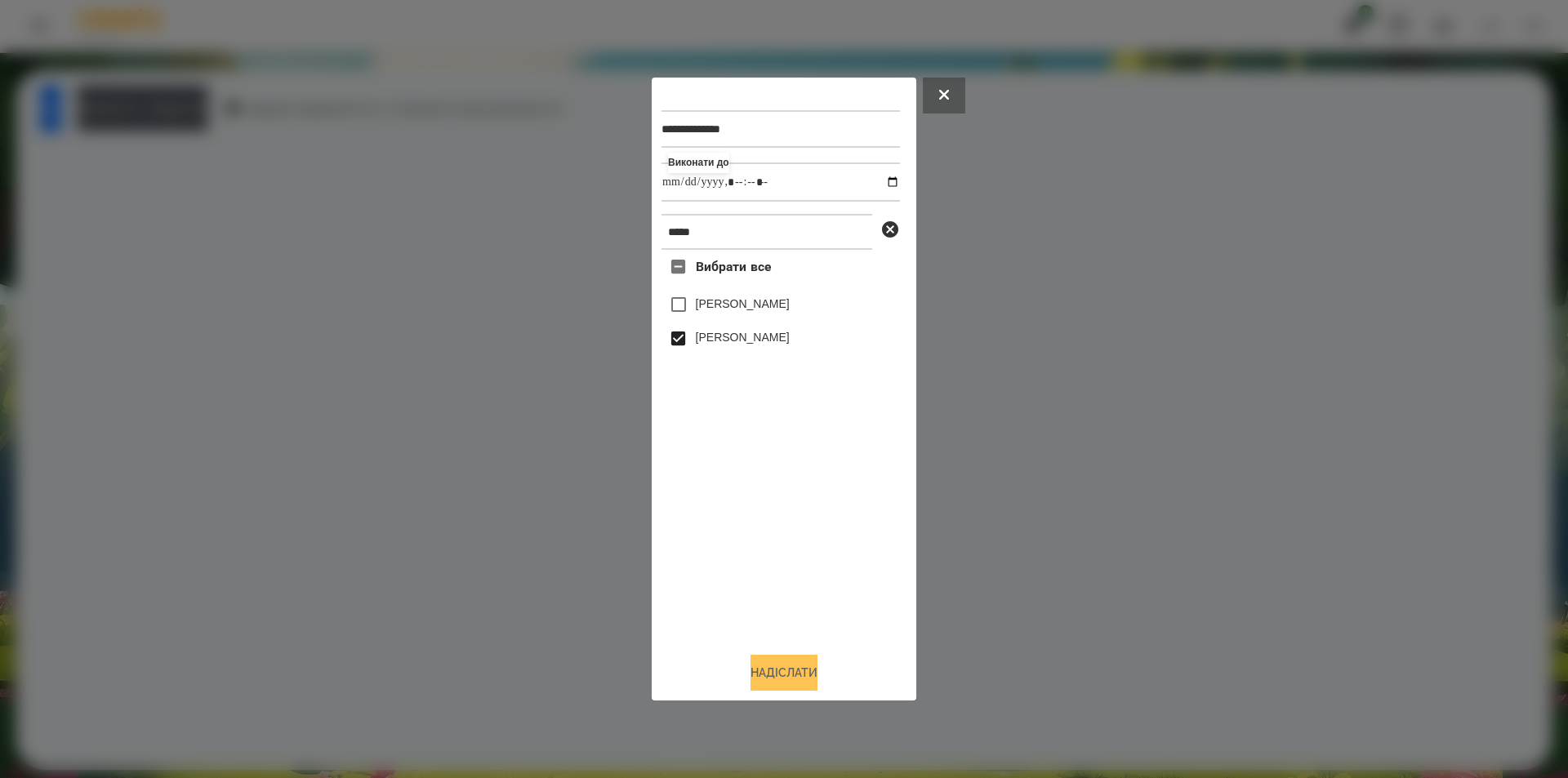
type input "**********"
click at [755, 678] on button "Надіслати" at bounding box center [784, 672] width 67 height 36
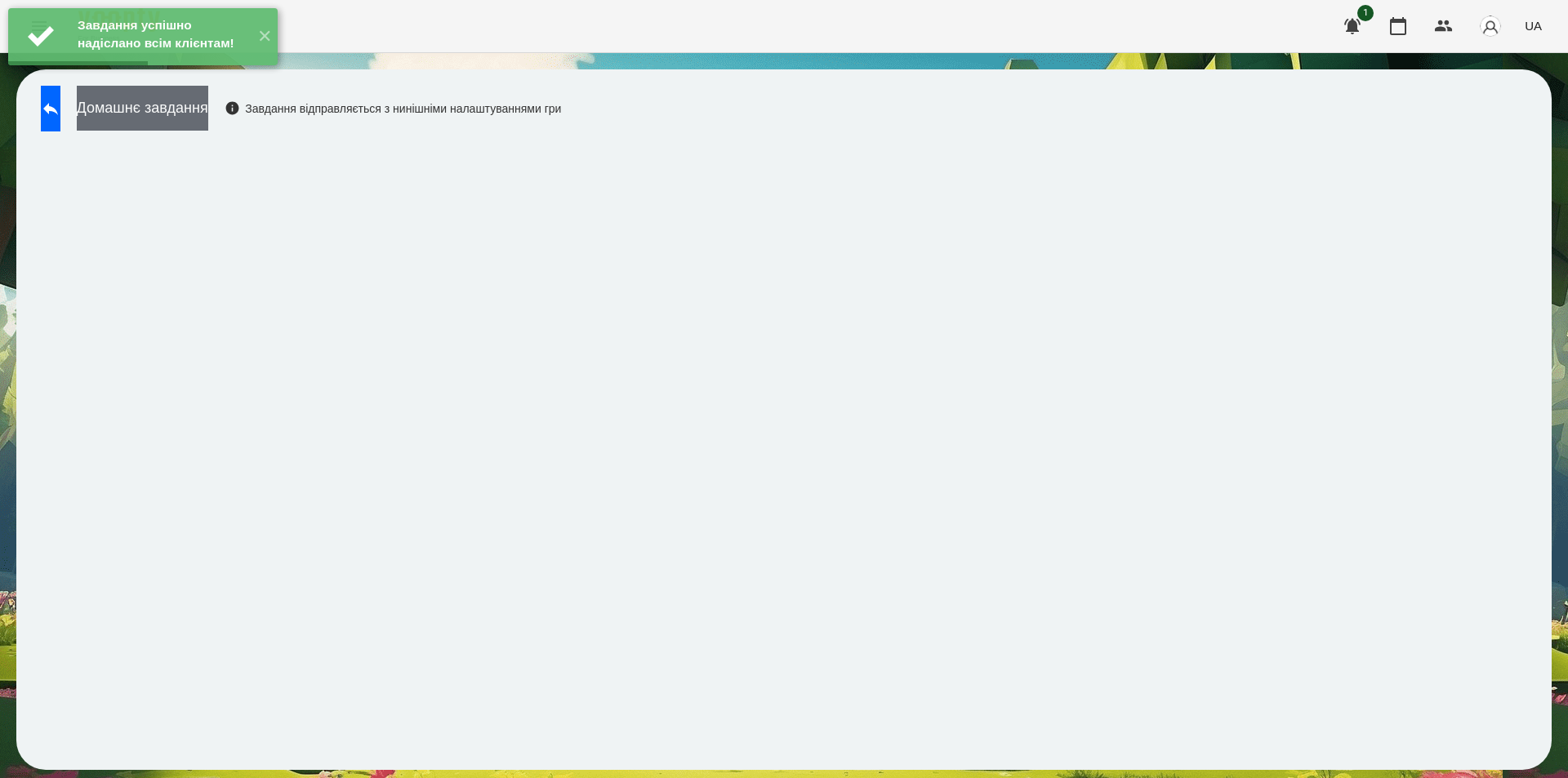
click at [199, 105] on button "Домашнє завдання" at bounding box center [142, 108] width 131 height 45
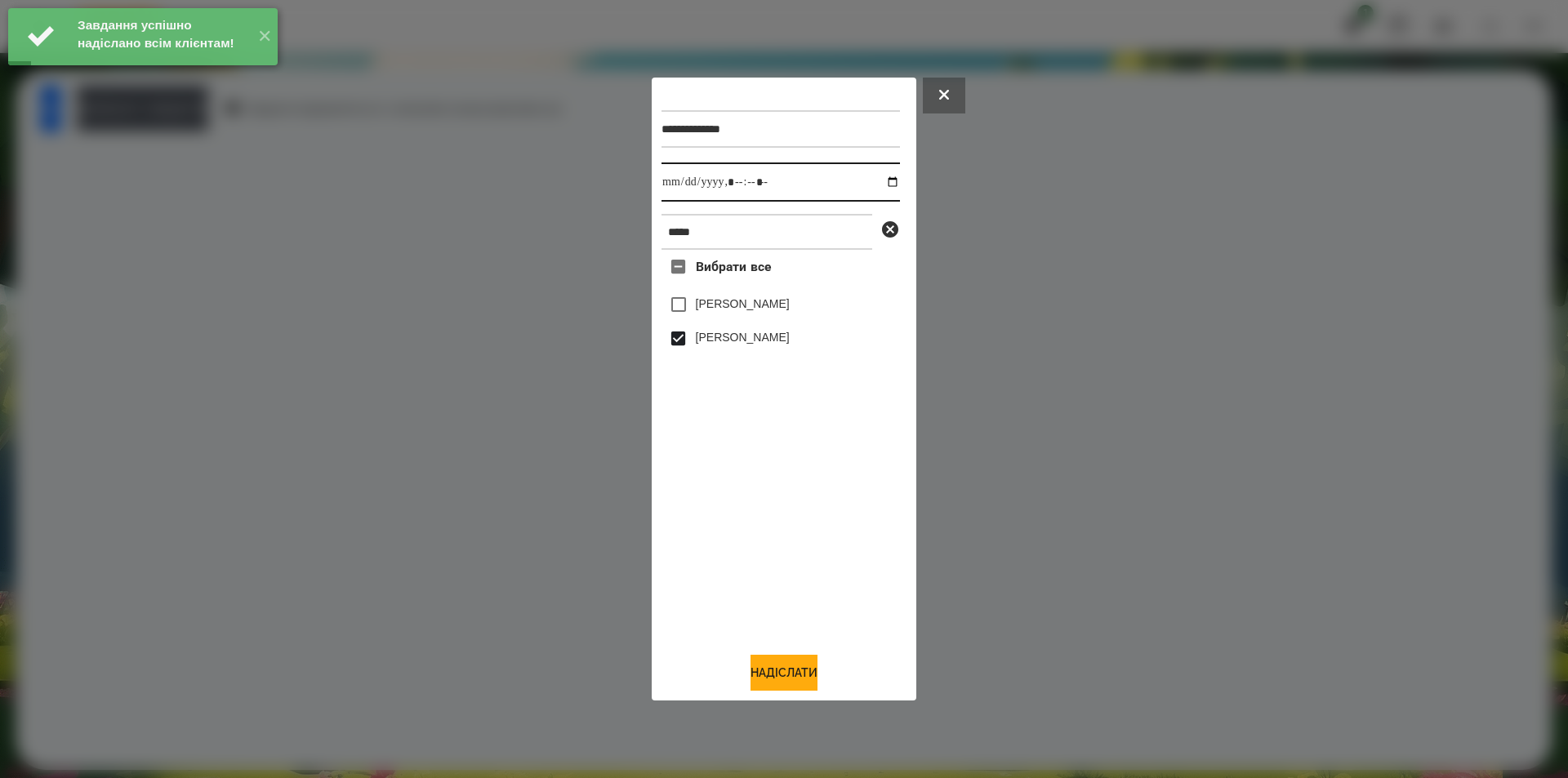
click at [879, 179] on input "datetime-local" at bounding box center [780, 182] width 238 height 39
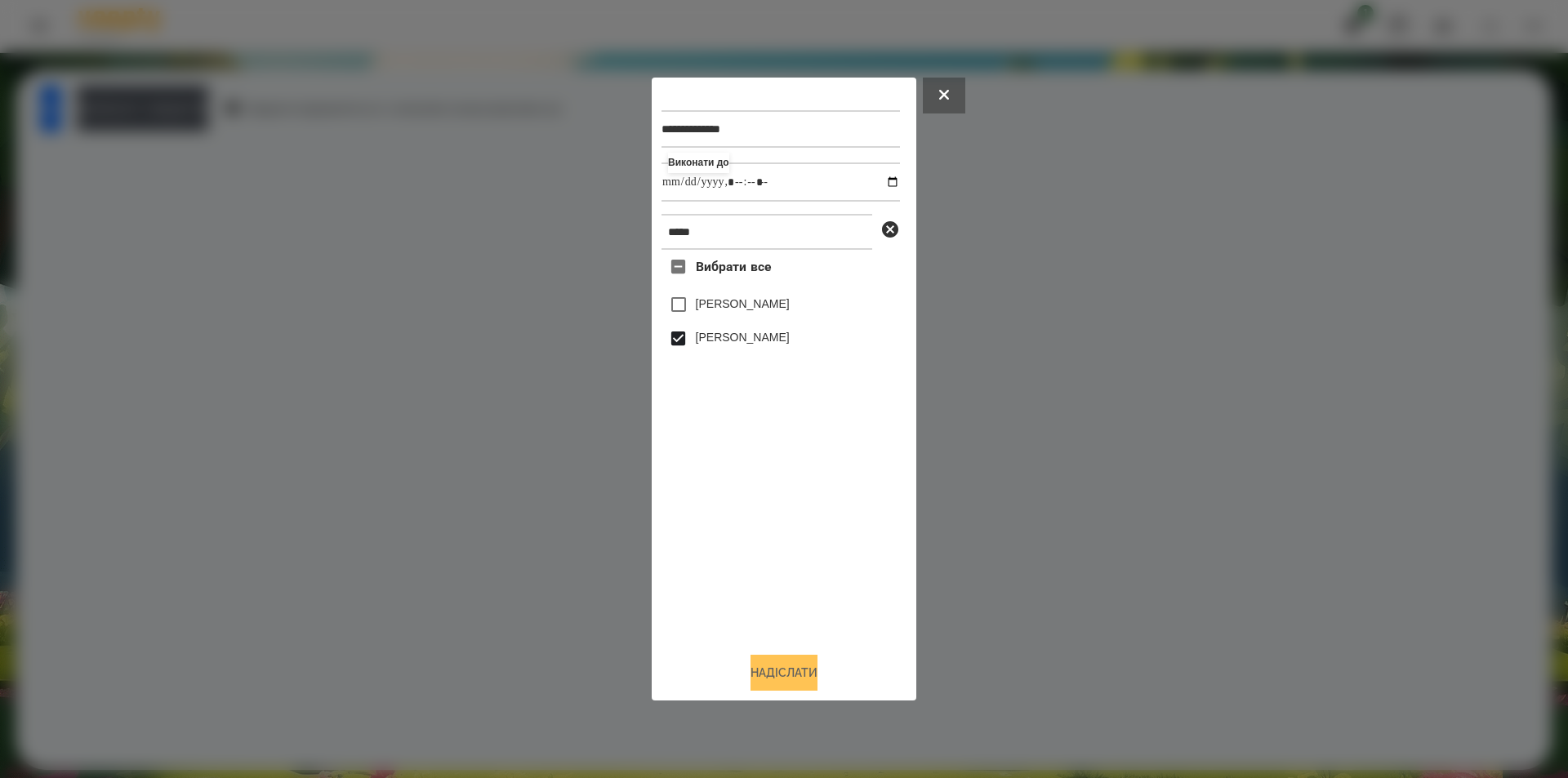
type input "**********"
click at [760, 691] on button "Надіслати" at bounding box center [784, 672] width 67 height 36
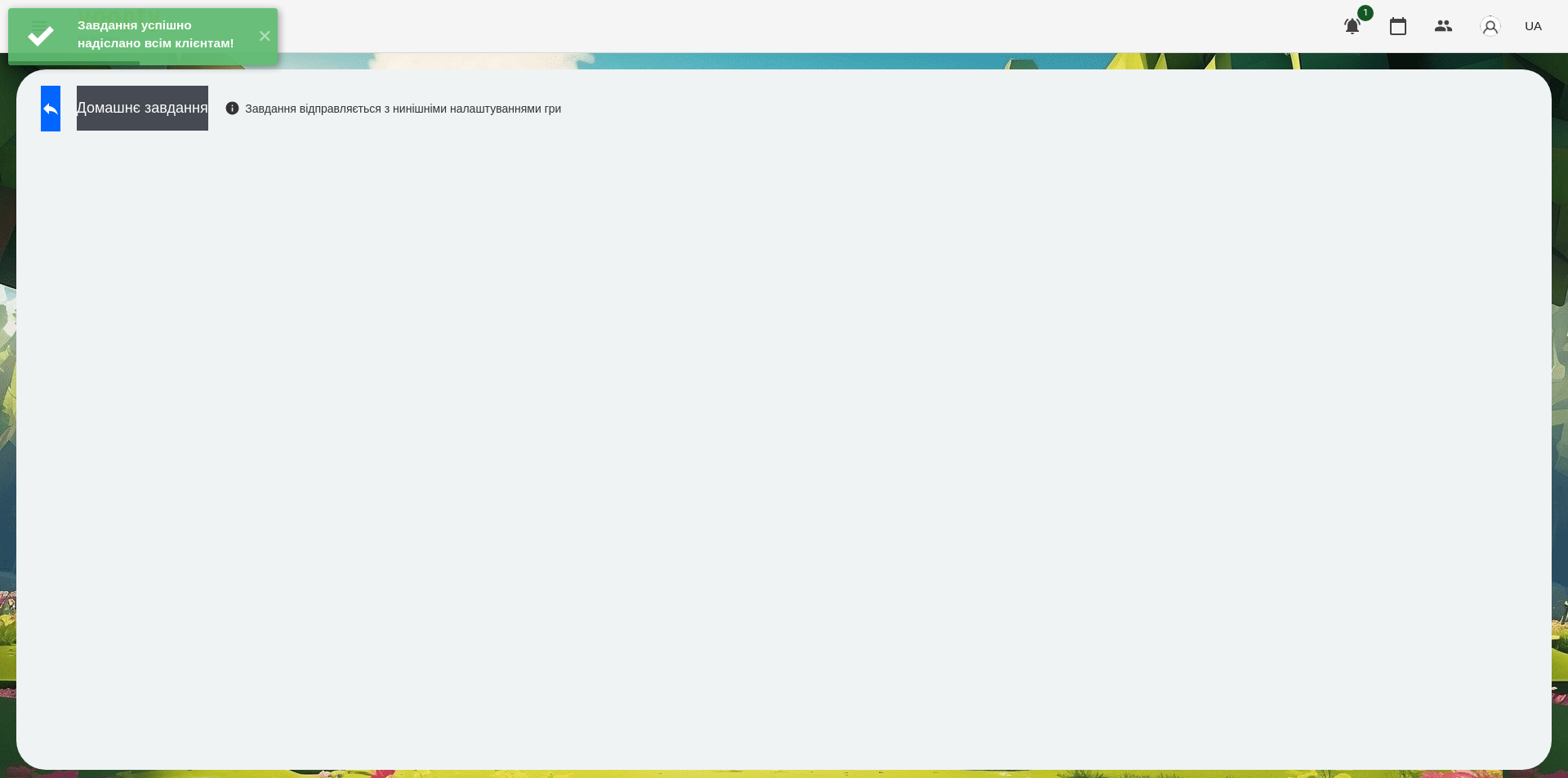
click at [221, 74] on div "Завдання успішно надіслано всім клієнтам! ✕" at bounding box center [142, 36] width 286 height 74
click at [197, 115] on button "Домашнє завдання" at bounding box center [142, 108] width 131 height 45
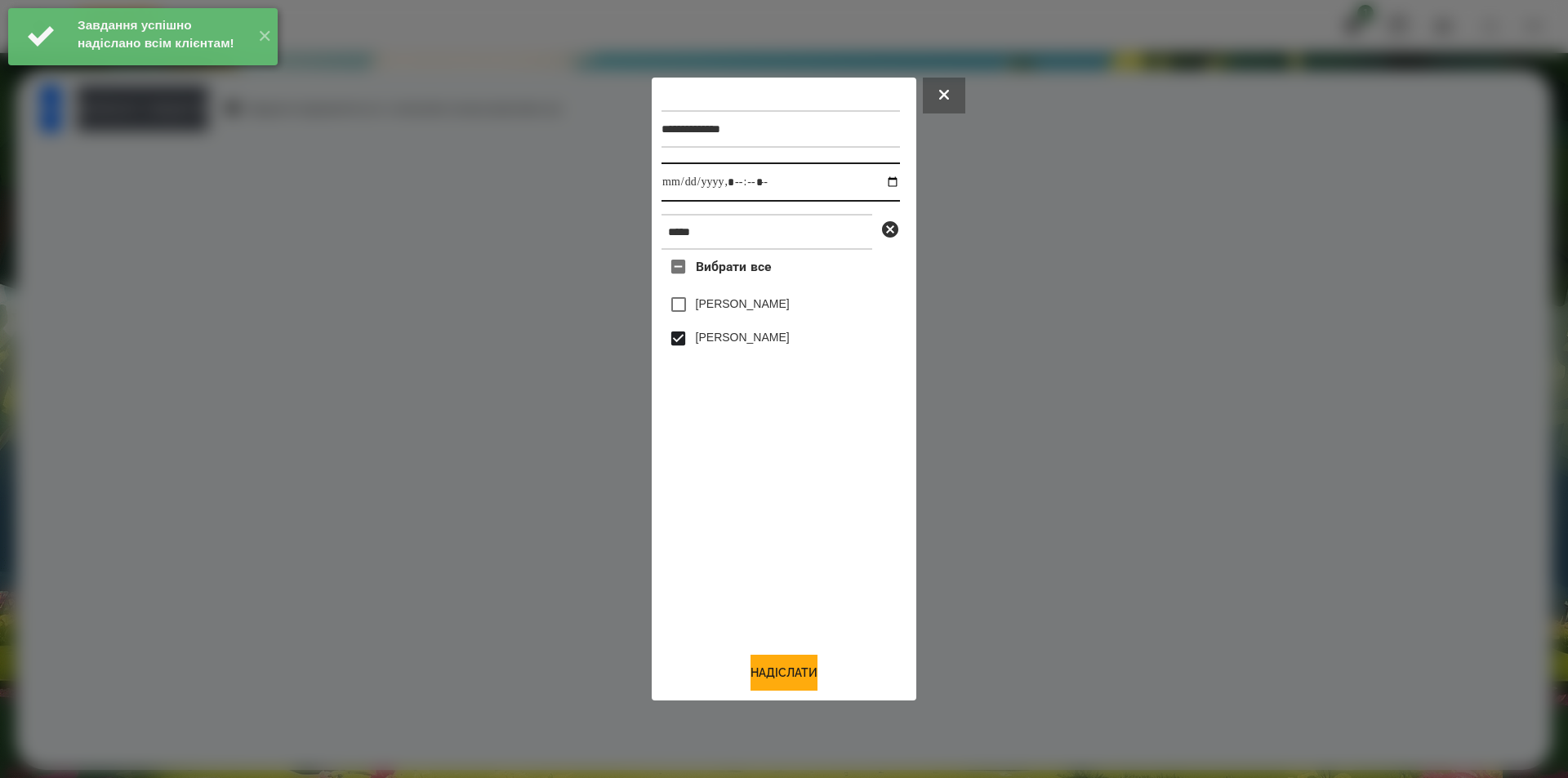
click at [874, 178] on input "datetime-local" at bounding box center [780, 182] width 238 height 39
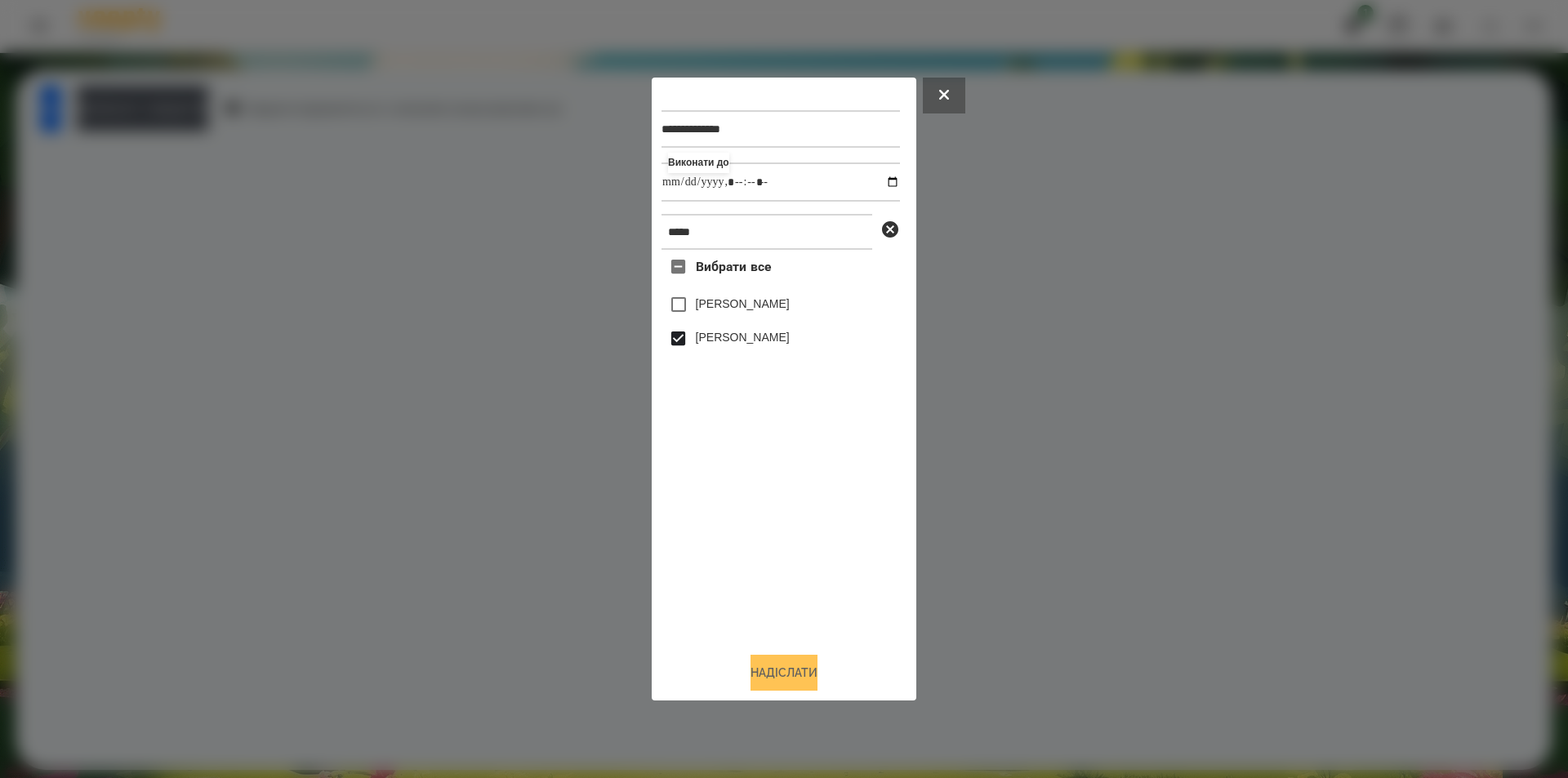
type input "**********"
click at [763, 685] on button "Надіслати" at bounding box center [784, 672] width 67 height 36
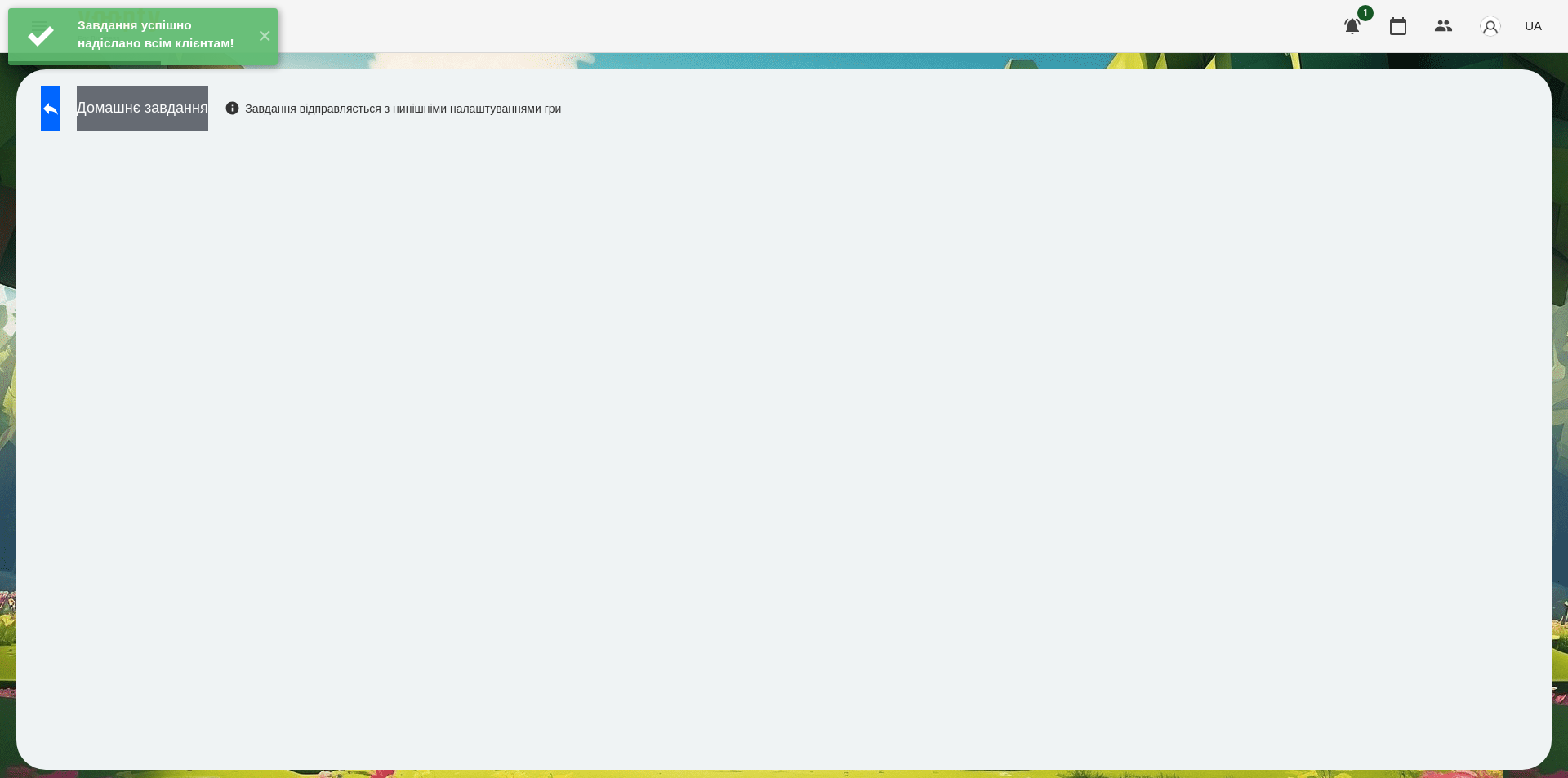
click at [200, 104] on button "Домашнє завдання" at bounding box center [142, 108] width 131 height 45
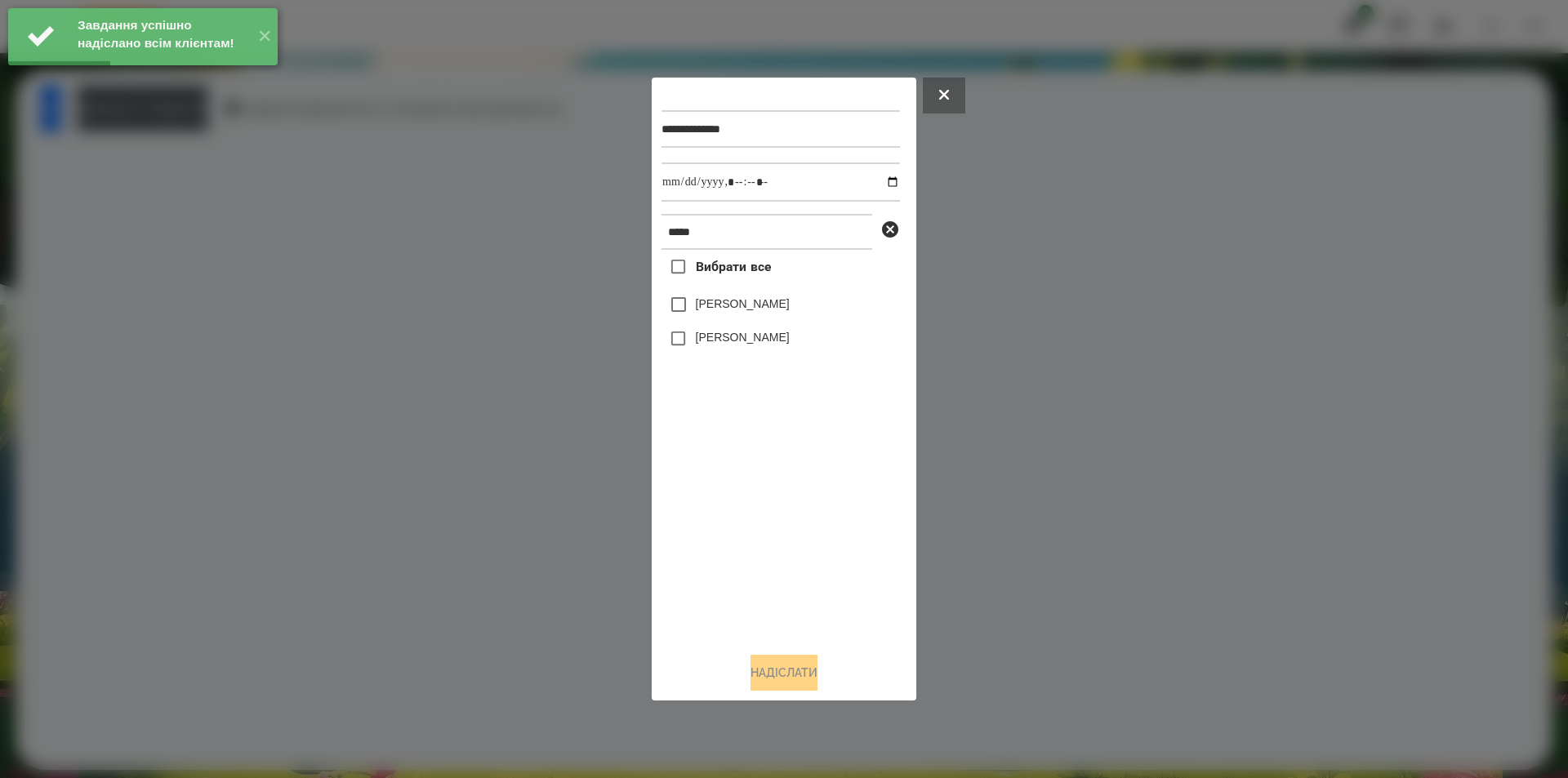
drag, startPoint x: 709, startPoint y: 340, endPoint x: 725, endPoint y: 328, distance: 20.0
click at [709, 340] on label "[PERSON_NAME]" at bounding box center [742, 337] width 94 height 16
click at [886, 181] on input "datetime-local" at bounding box center [780, 182] width 238 height 39
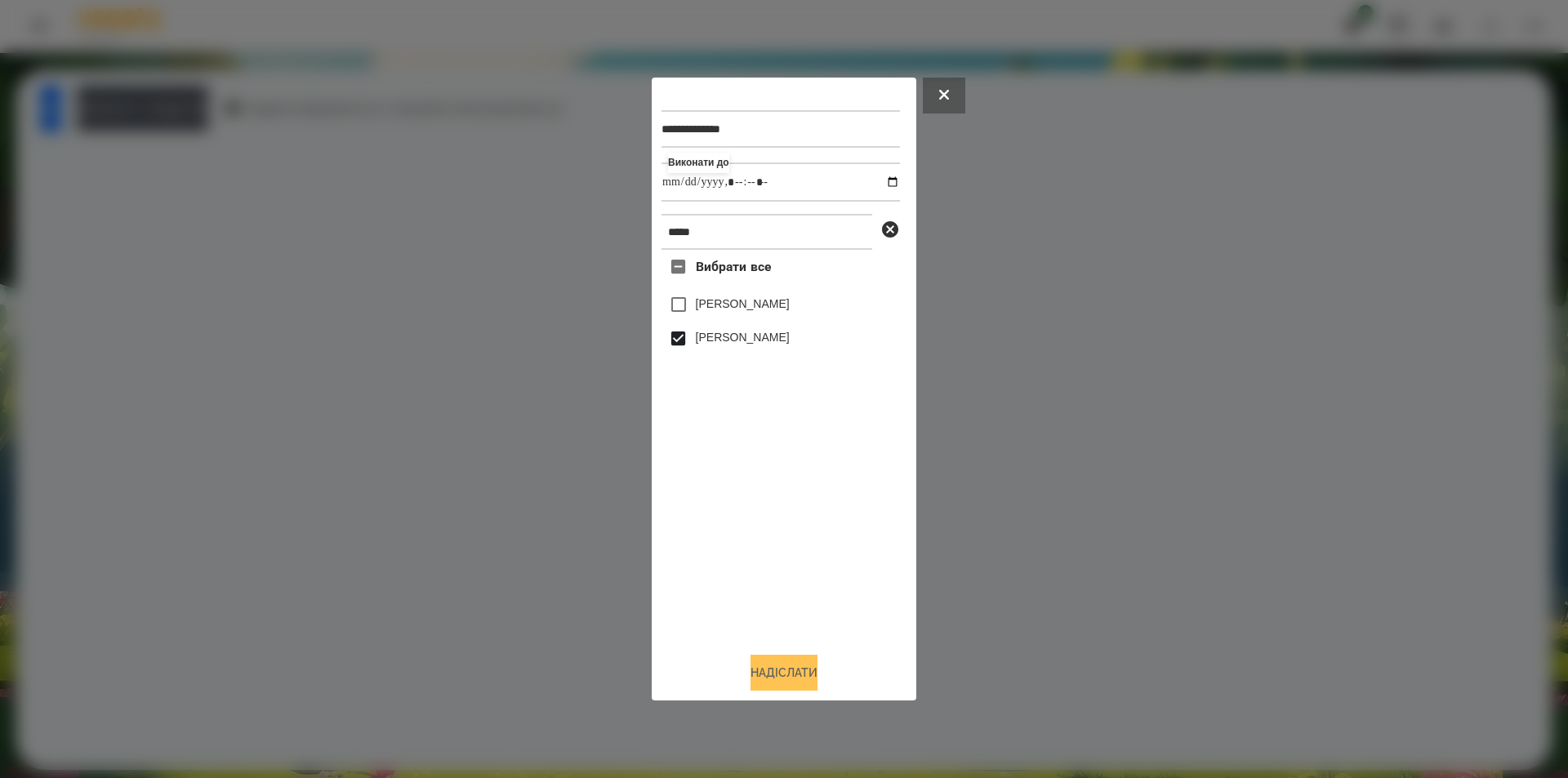
type input "**********"
click at [776, 679] on button "Надіслати" at bounding box center [784, 672] width 67 height 36
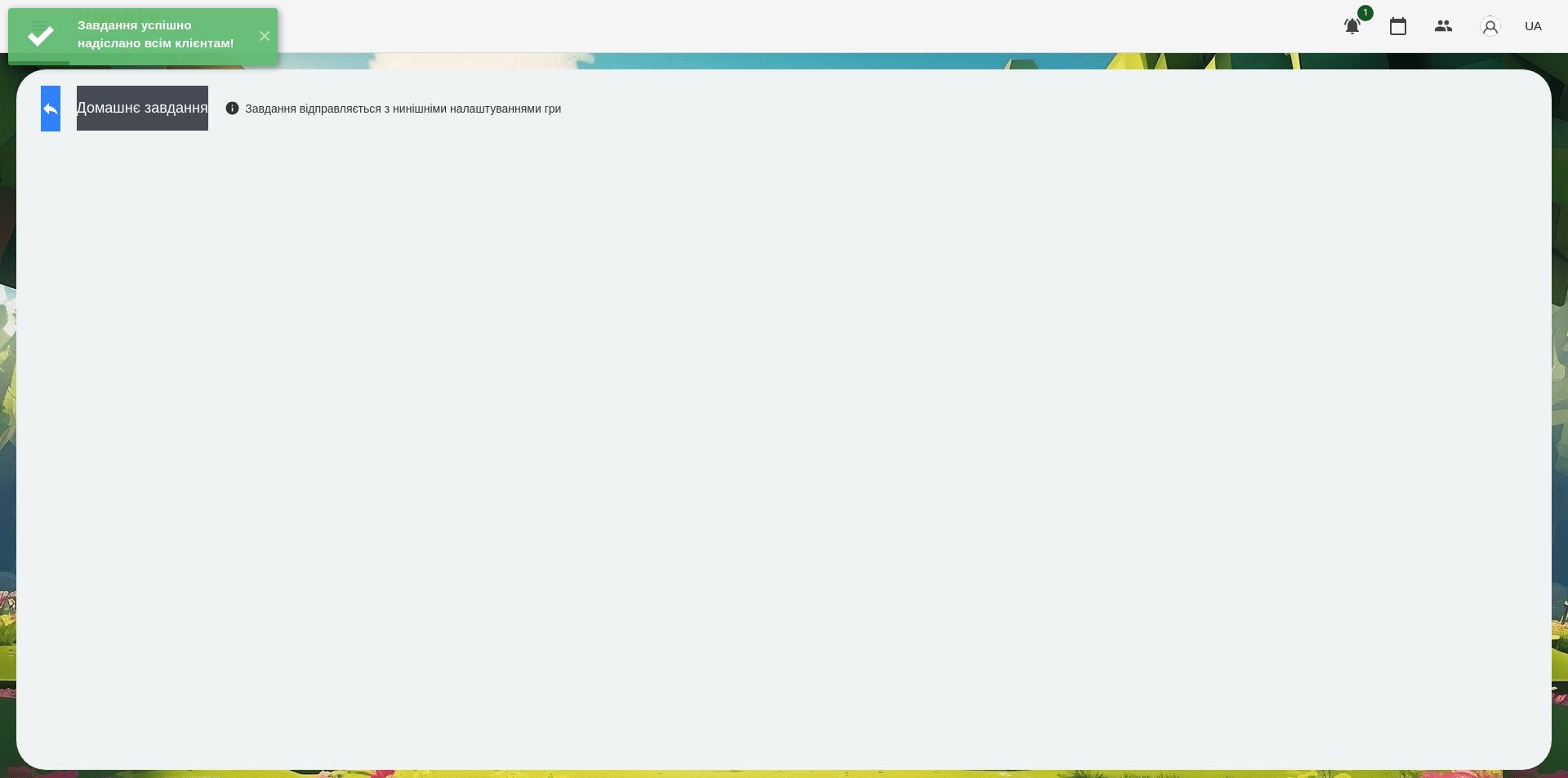
click at [60, 120] on button at bounding box center [50, 109] width 19 height 46
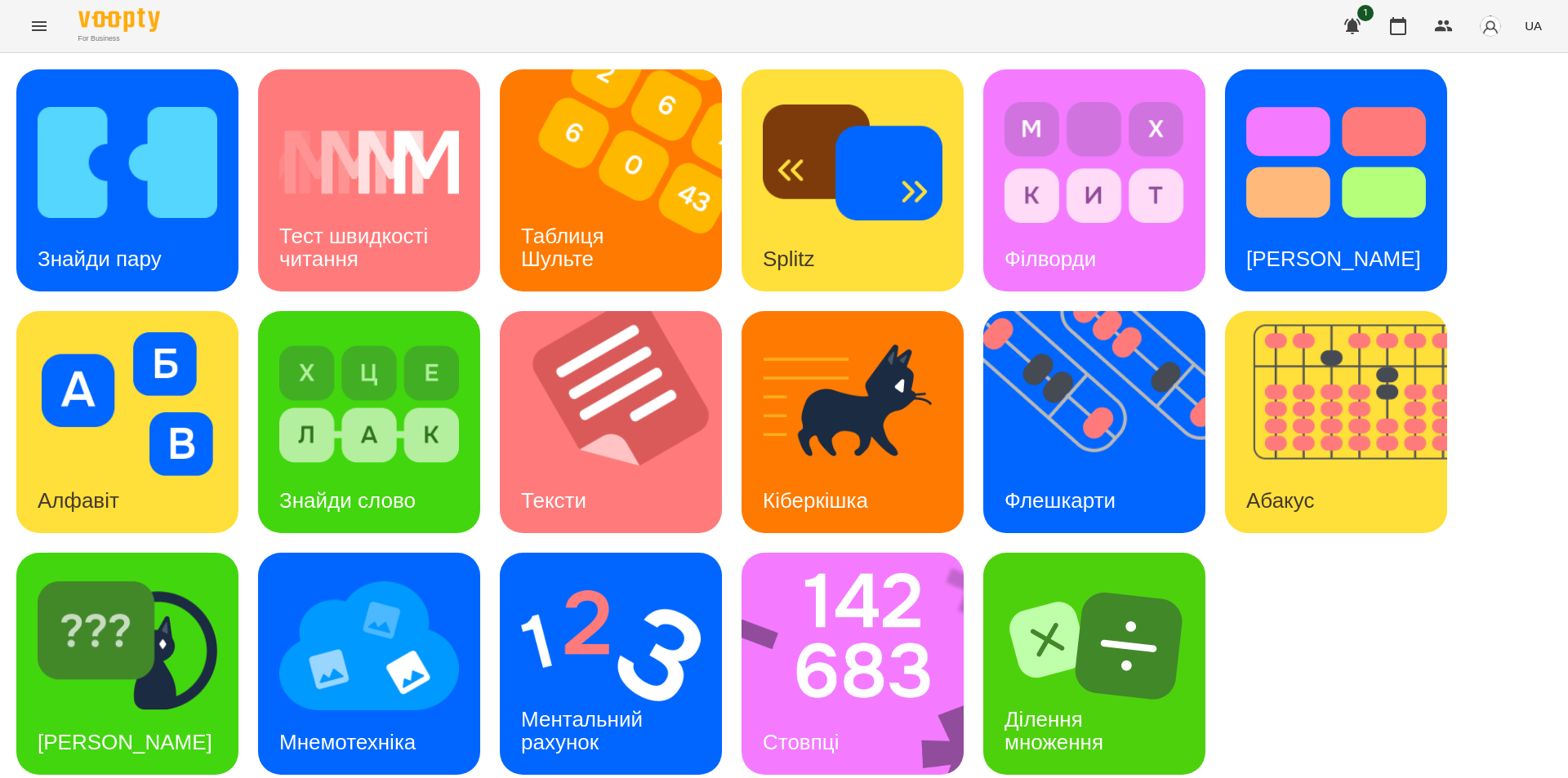
scroll to position [13, 0]
click at [882, 469] on div "Кіберкішка" at bounding box center [815, 501] width 148 height 65
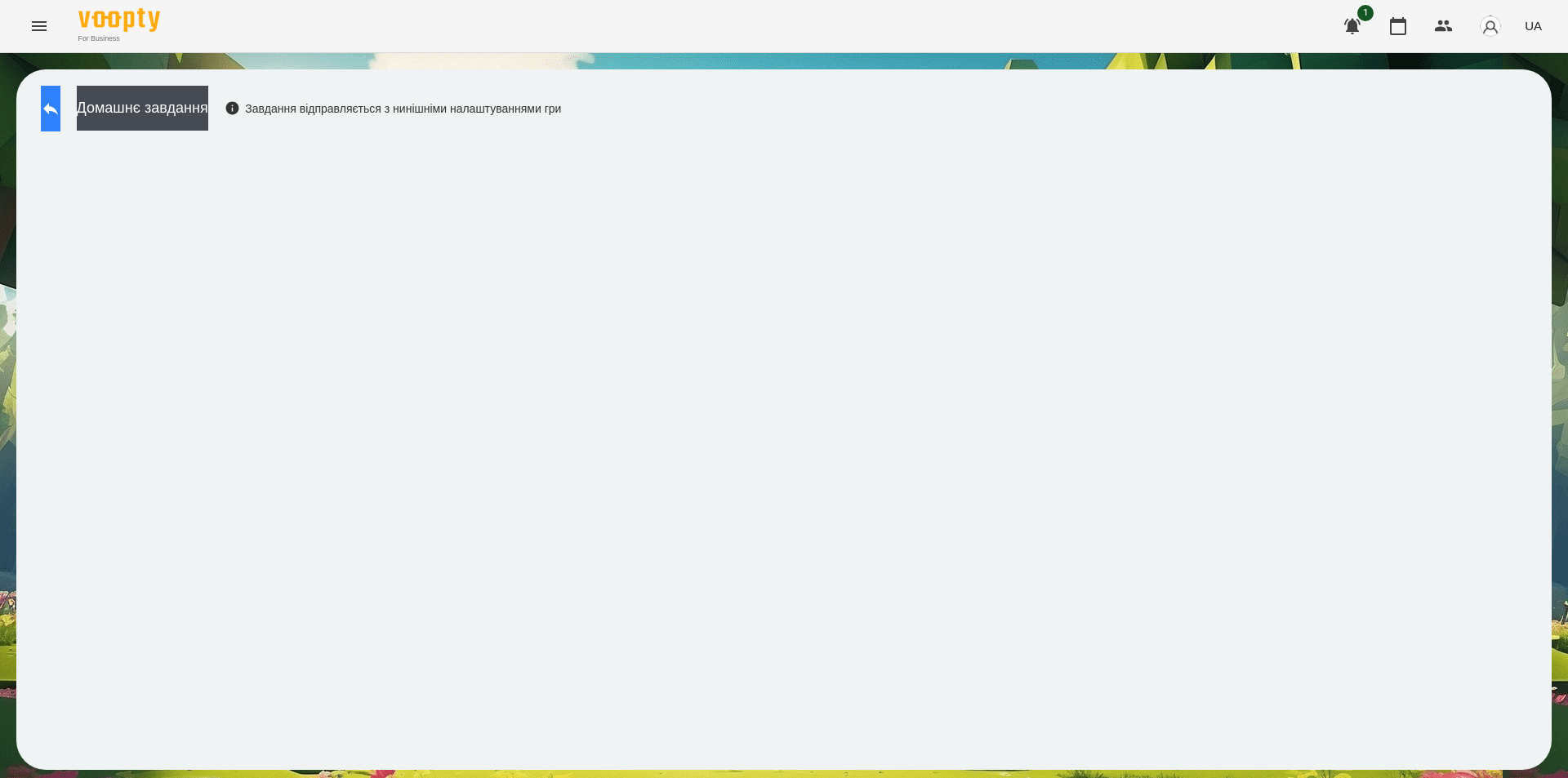
click at [60, 116] on button at bounding box center [50, 109] width 19 height 46
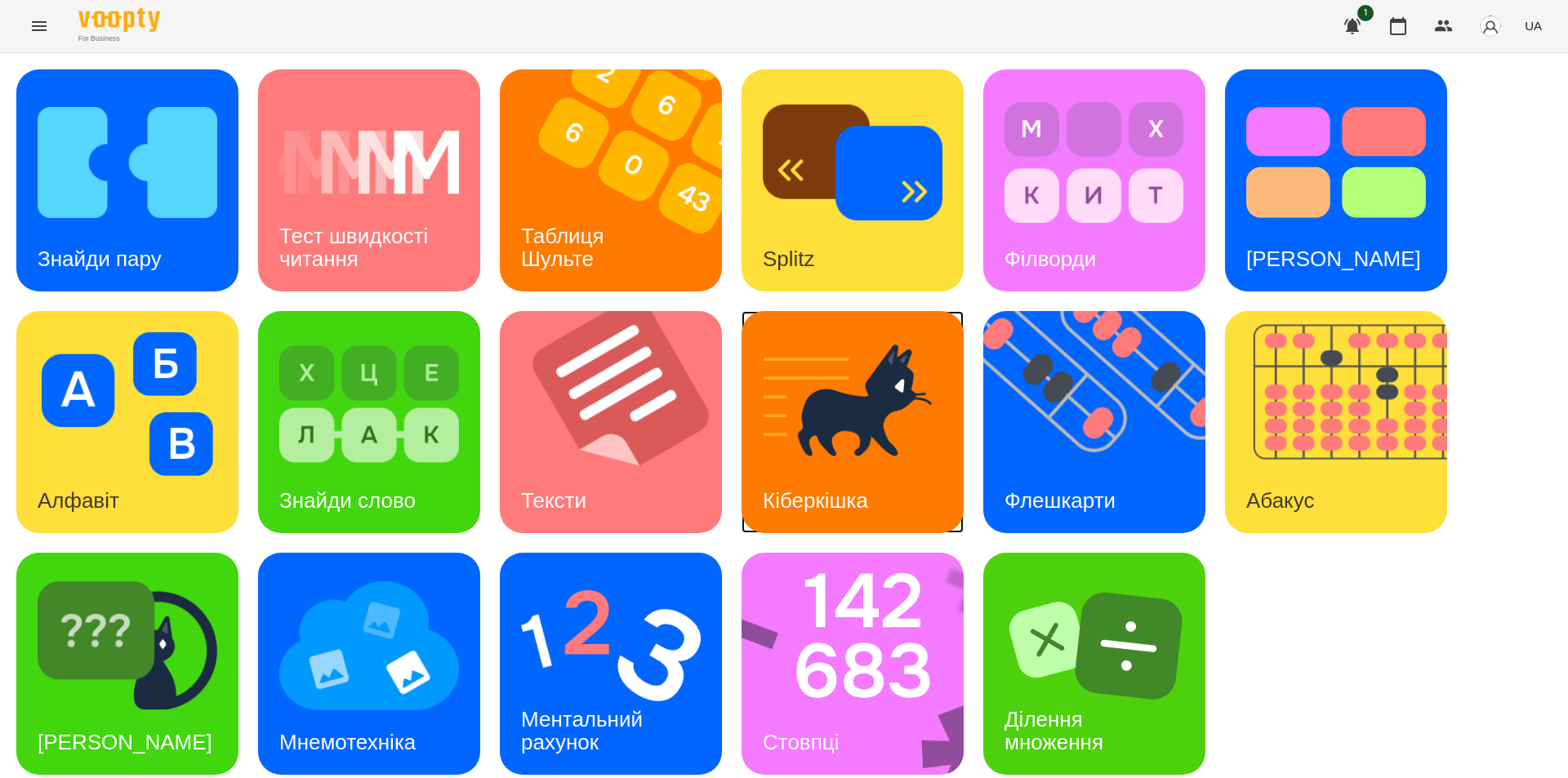
click at [804, 461] on img at bounding box center [852, 404] width 180 height 144
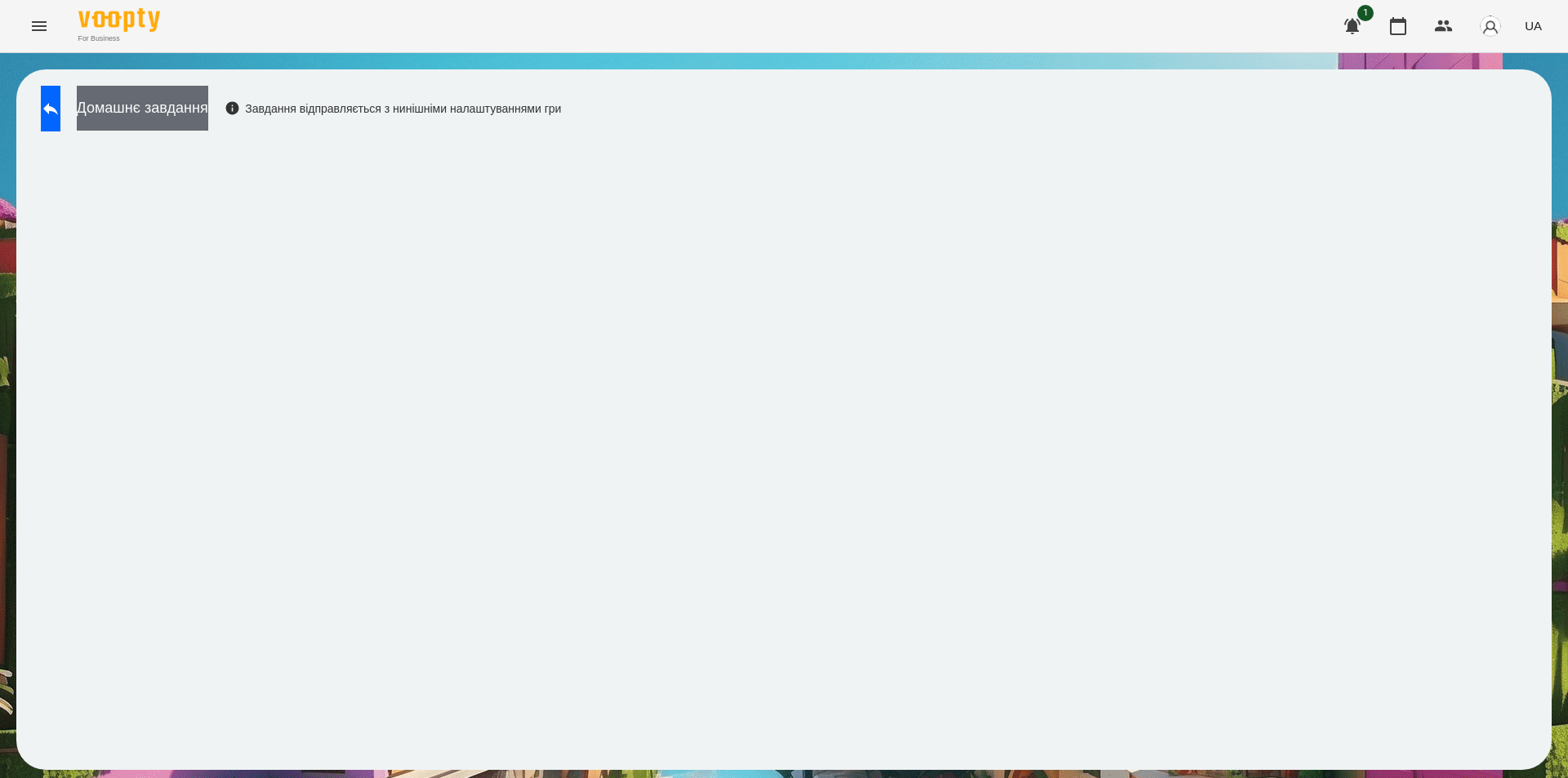
click at [188, 109] on button "Домашнє завдання" at bounding box center [142, 108] width 131 height 45
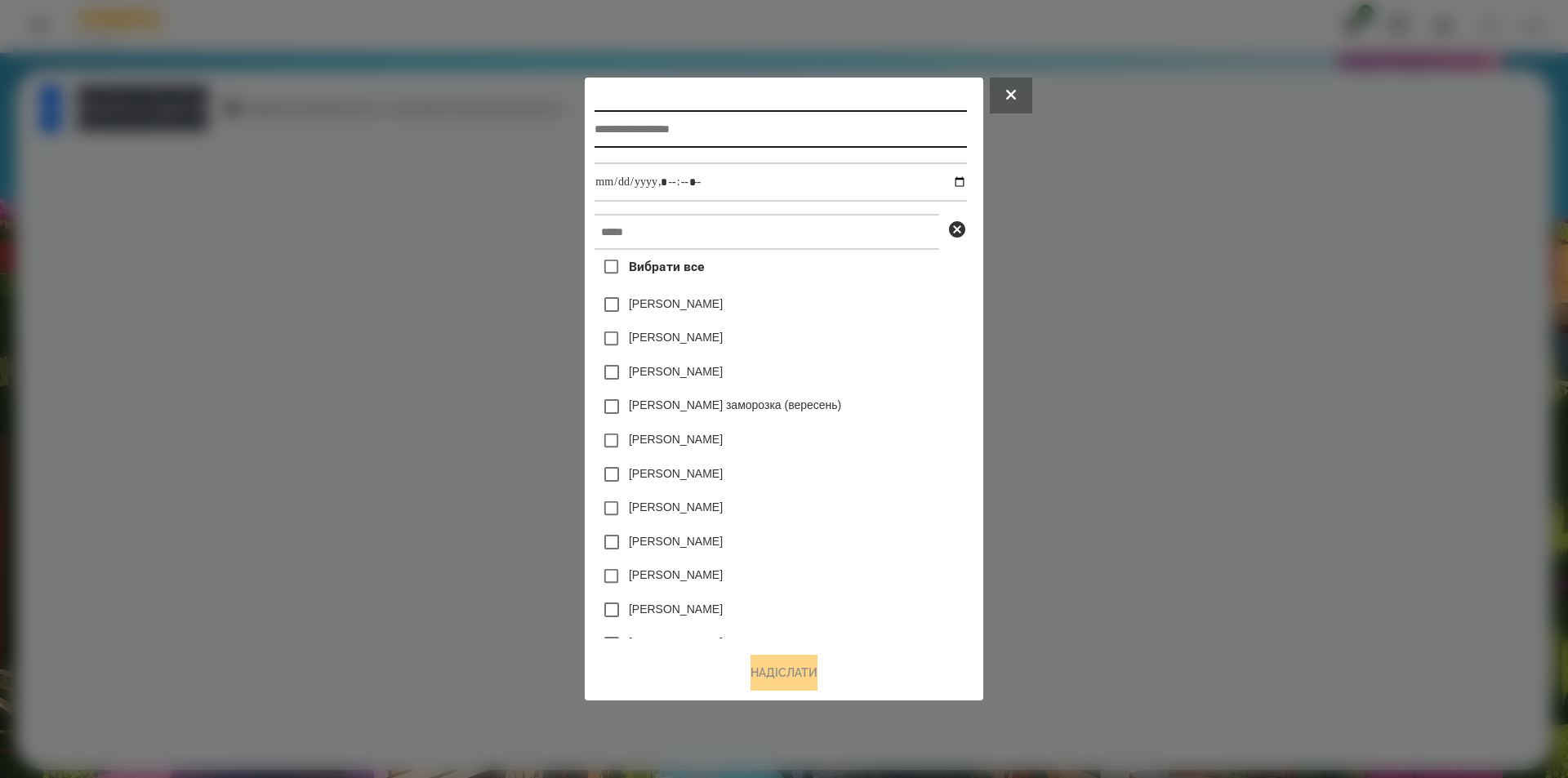
click at [636, 131] on input "text" at bounding box center [780, 129] width 371 height 37
type input "**********"
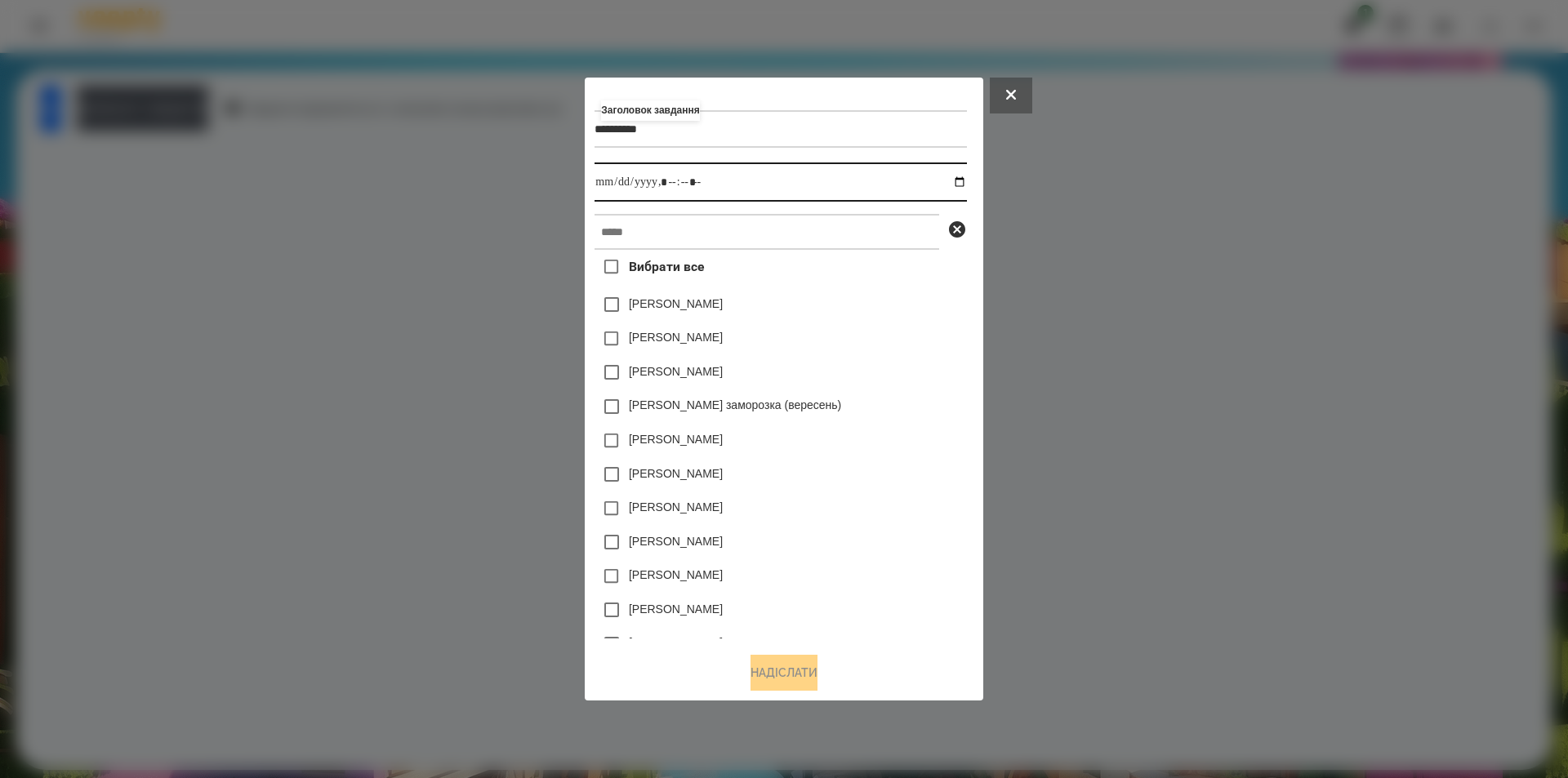
click at [961, 183] on input "datetime-local" at bounding box center [780, 182] width 371 height 39
type input "**********"
click at [894, 504] on div "[PERSON_NAME]" at bounding box center [780, 509] width 371 height 35
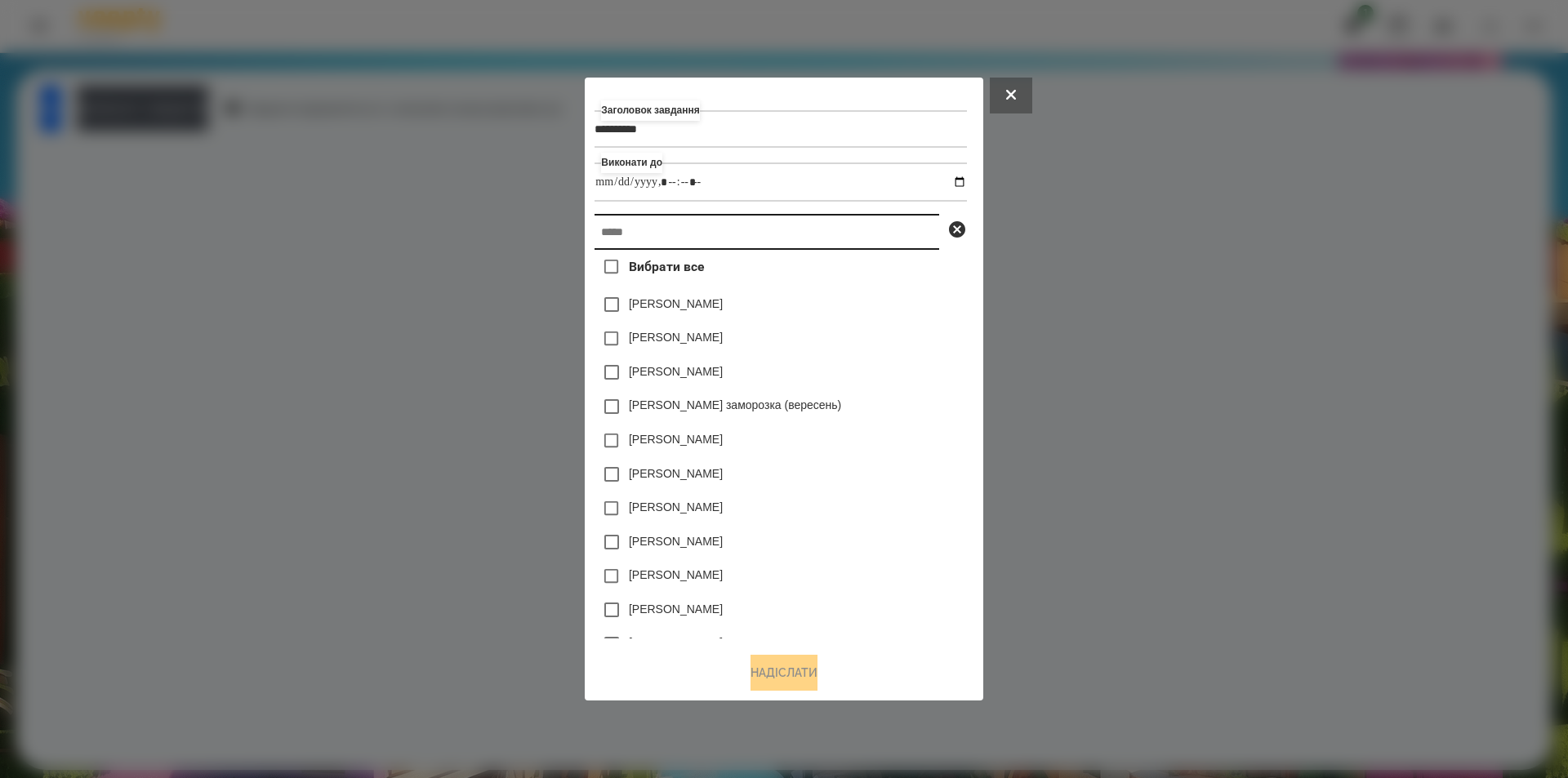
click at [739, 229] on input "text" at bounding box center [767, 232] width 345 height 36
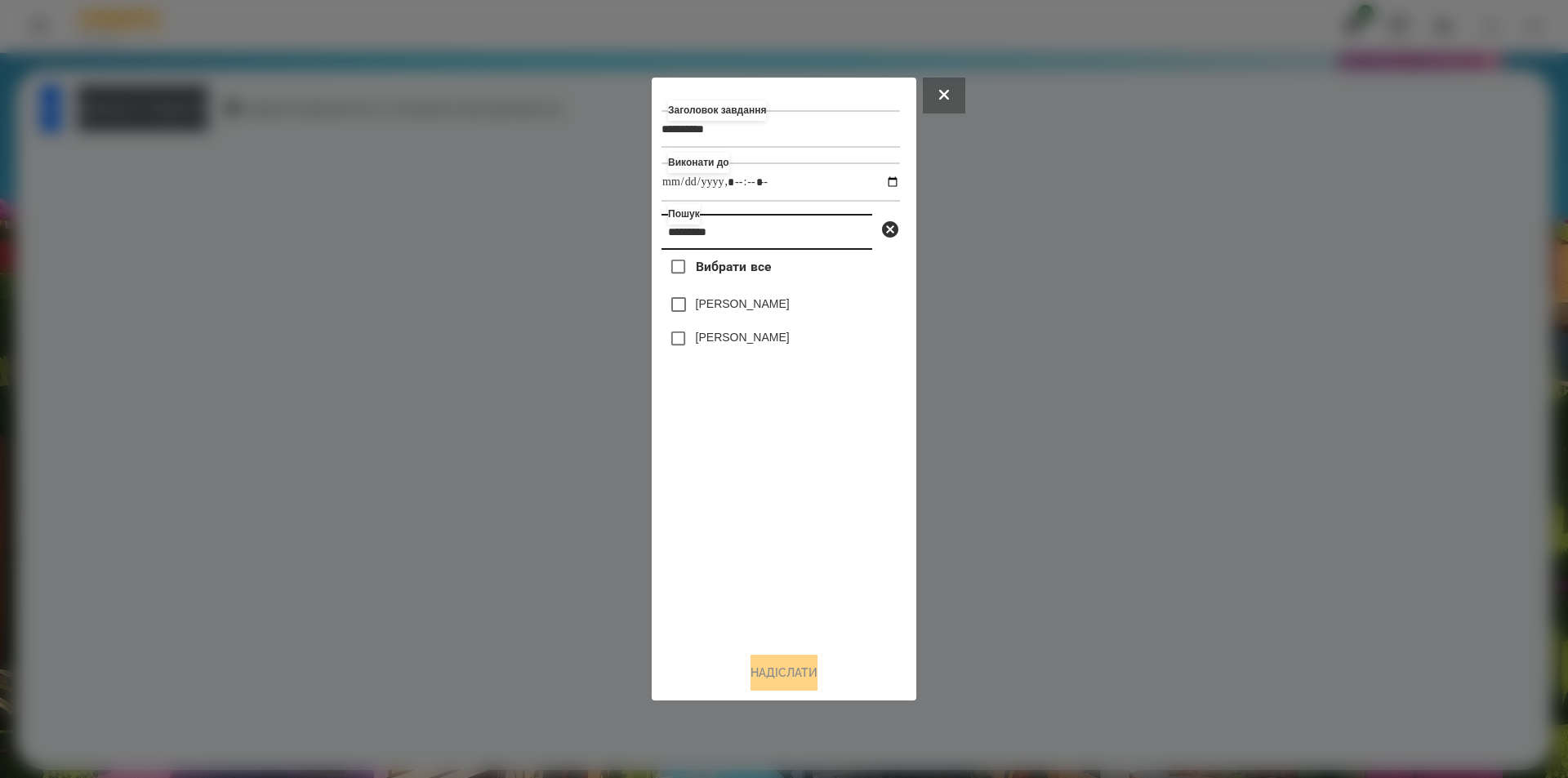
type input "*********"
click at [708, 270] on span "Вибрати все" at bounding box center [733, 266] width 76 height 19
click at [792, 690] on button "Надіслати" at bounding box center [784, 672] width 67 height 36
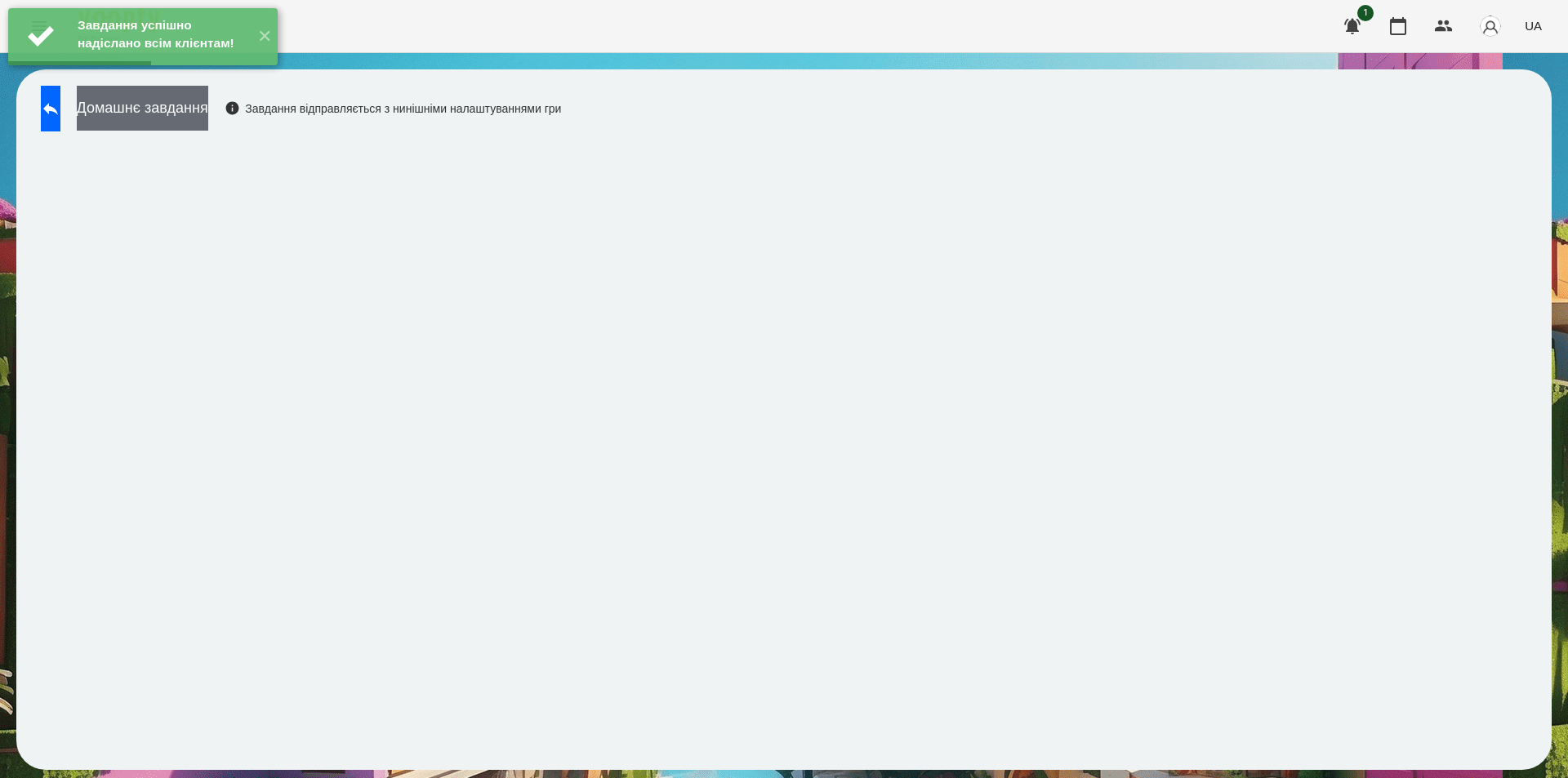
click at [182, 113] on button "Домашнє завдання" at bounding box center [142, 108] width 131 height 45
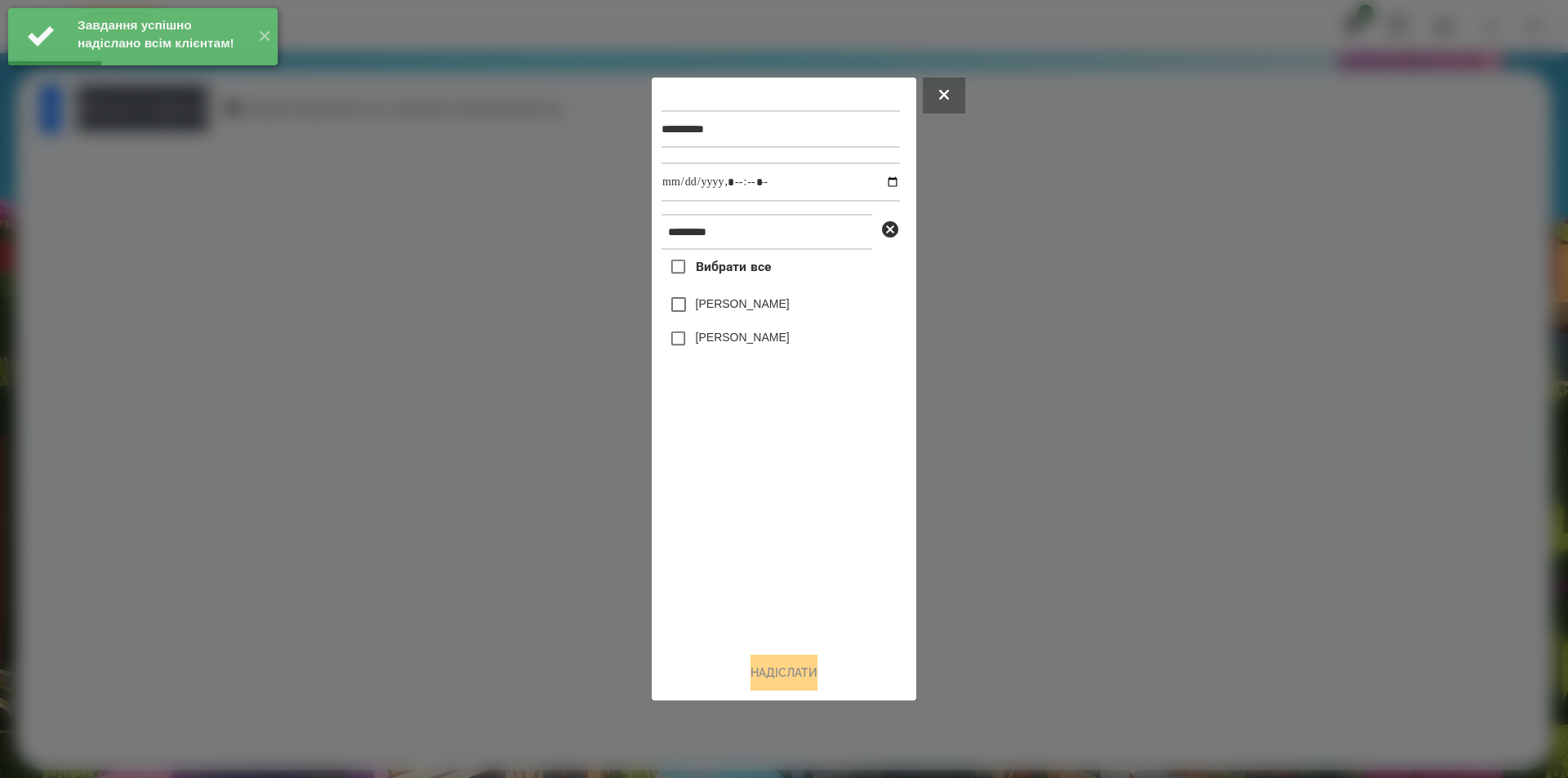
click at [760, 269] on span "Вибрати все" at bounding box center [733, 266] width 76 height 19
click at [883, 183] on input "datetime-local" at bounding box center [780, 182] width 238 height 39
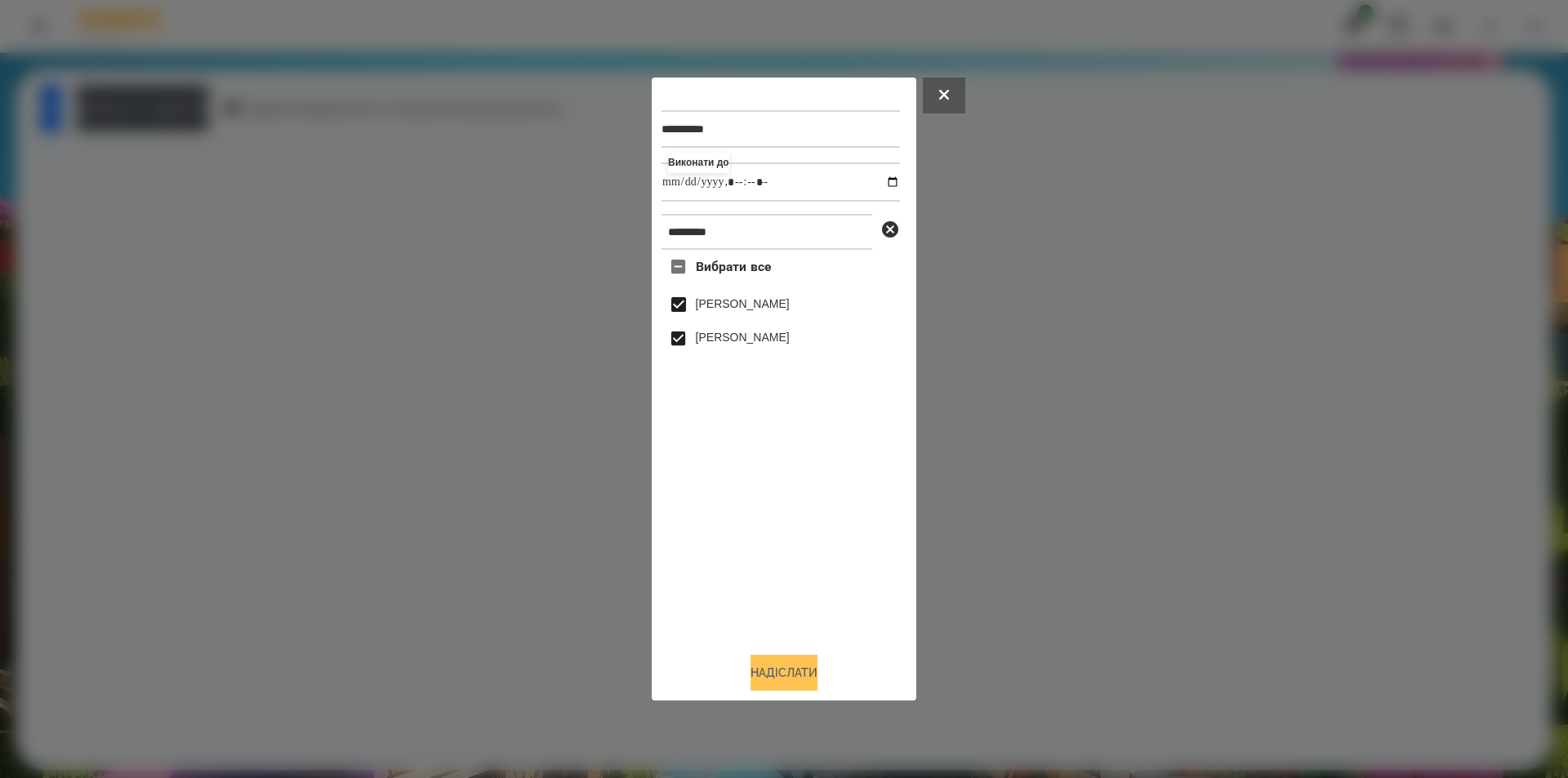
type input "**********"
click at [772, 685] on button "Надіслати" at bounding box center [784, 672] width 67 height 36
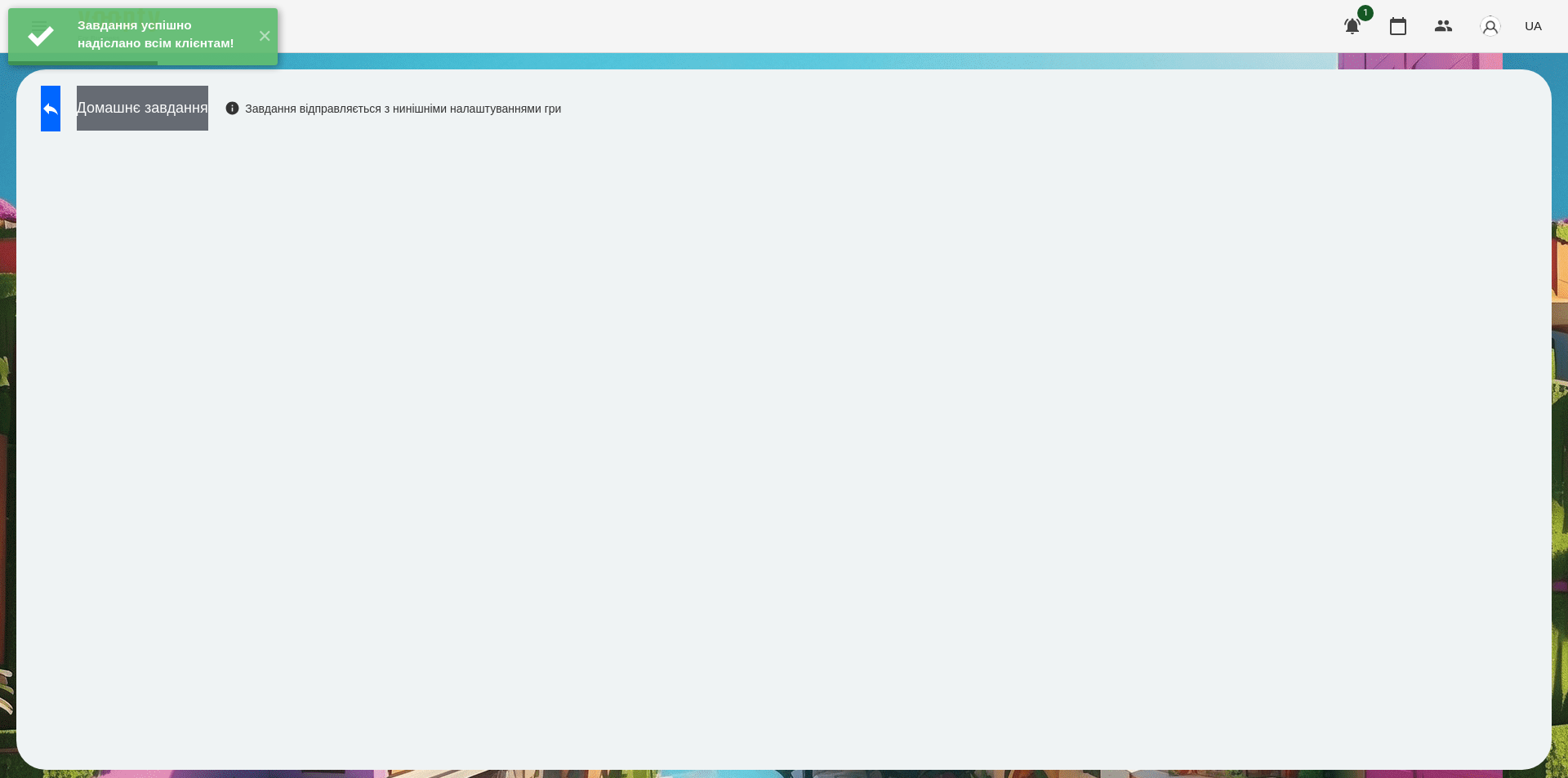
click at [190, 101] on button "Домашнє завдання" at bounding box center [142, 108] width 131 height 45
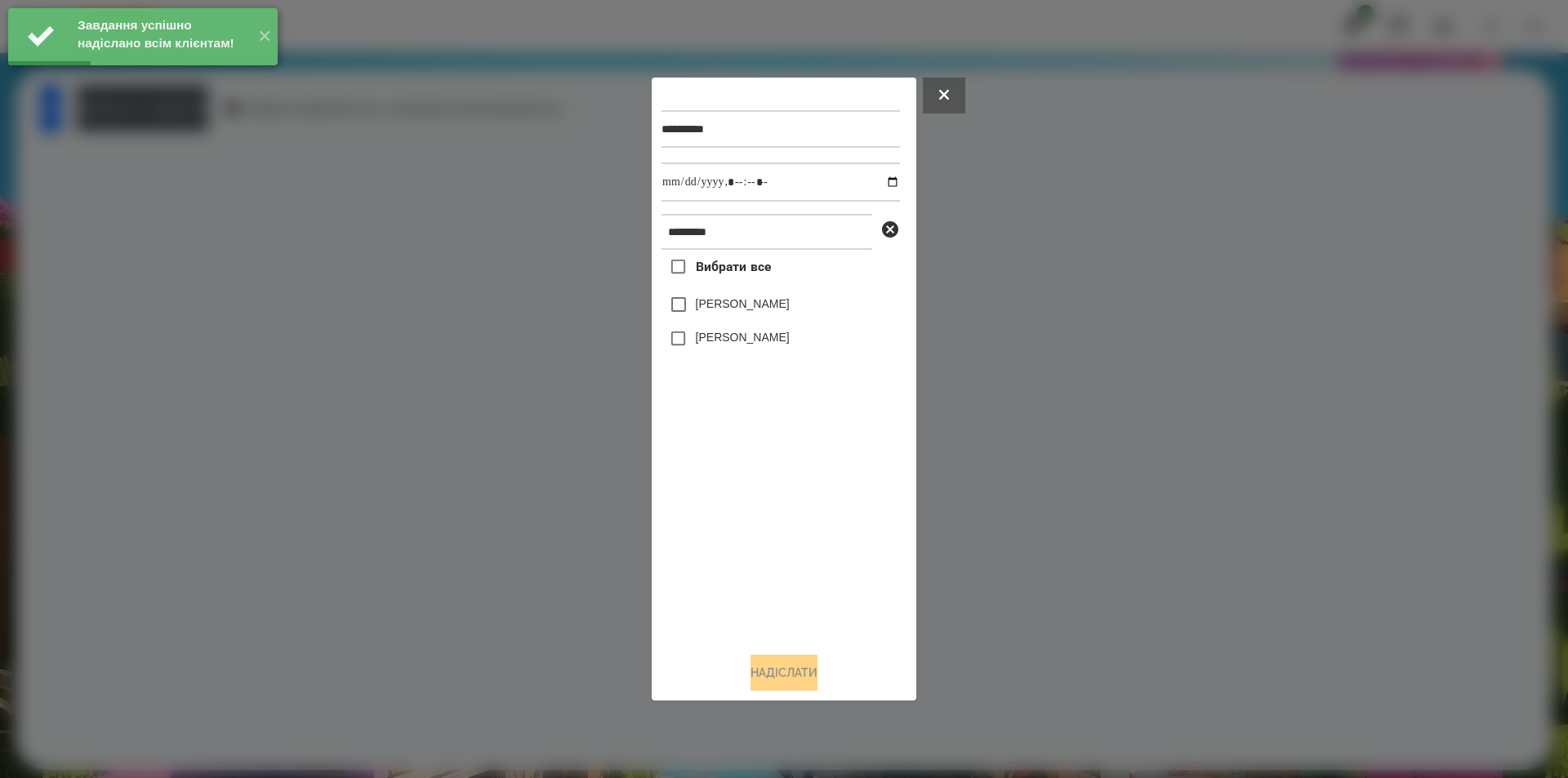
click at [754, 272] on span "Вибрати все" at bounding box center [733, 266] width 76 height 19
click at [876, 182] on input "datetime-local" at bounding box center [780, 182] width 238 height 39
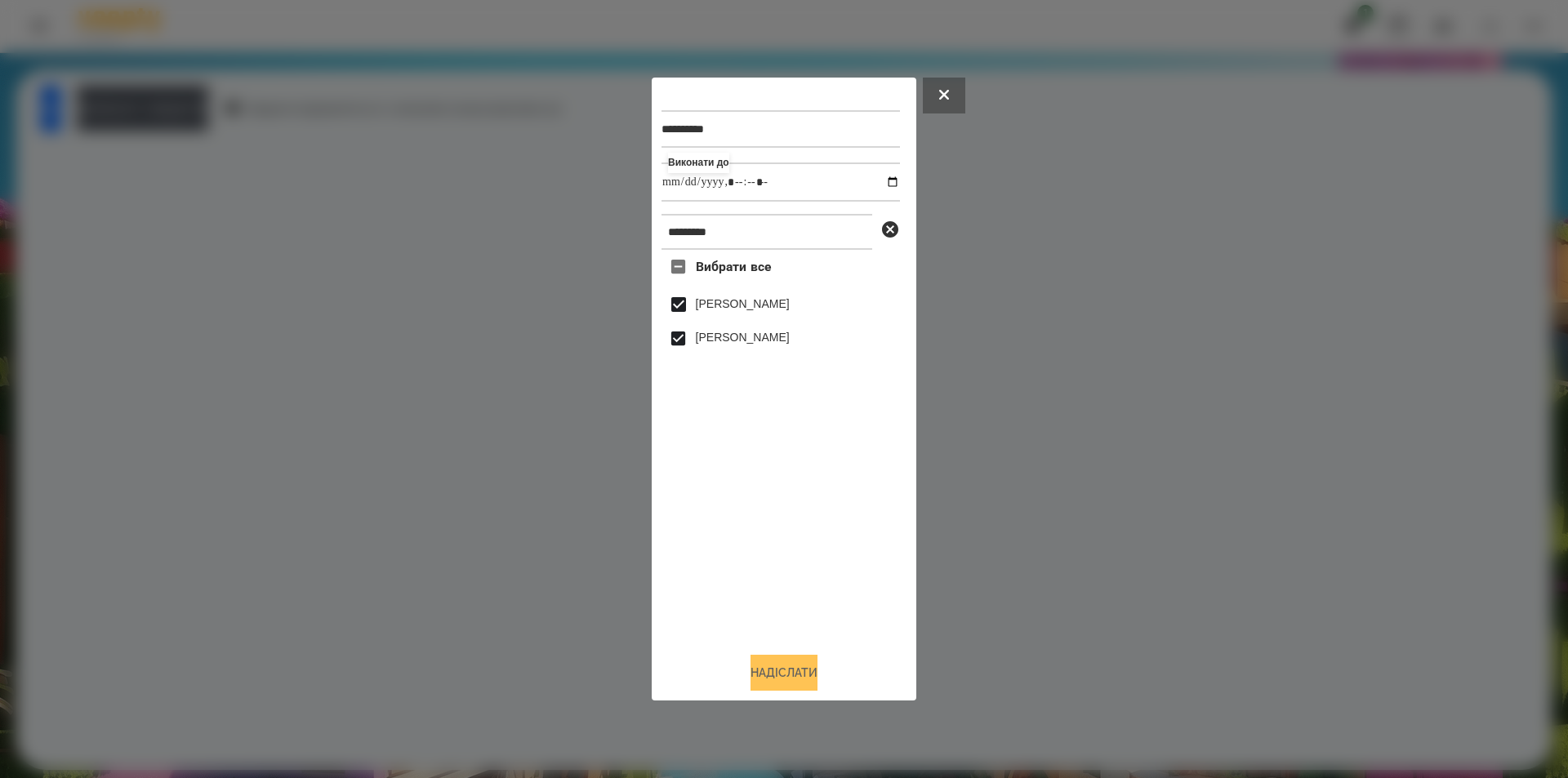
type input "**********"
click at [777, 677] on button "Надіслати" at bounding box center [784, 672] width 67 height 36
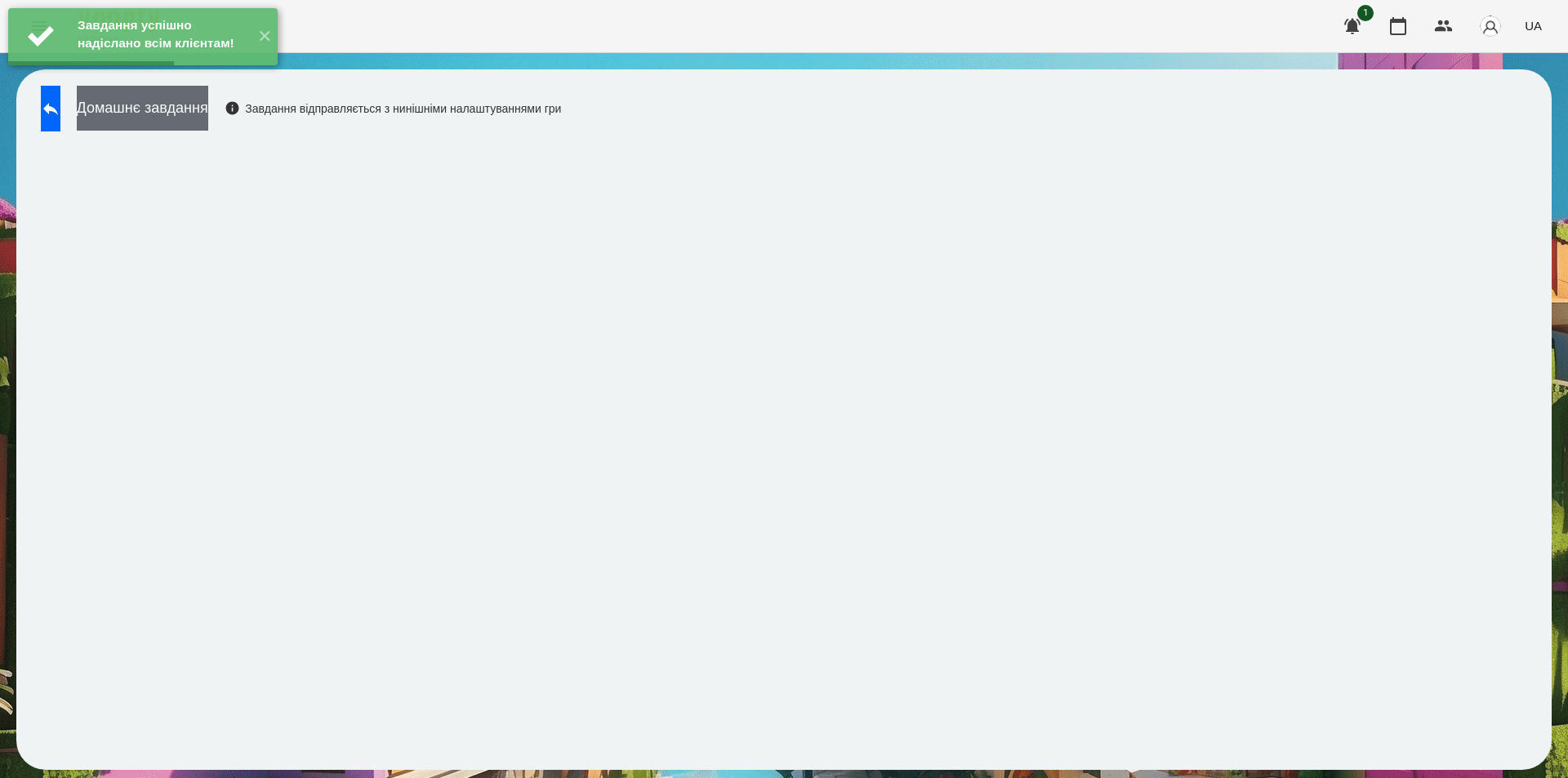
click at [208, 116] on button "Домашнє завдання" at bounding box center [142, 108] width 131 height 45
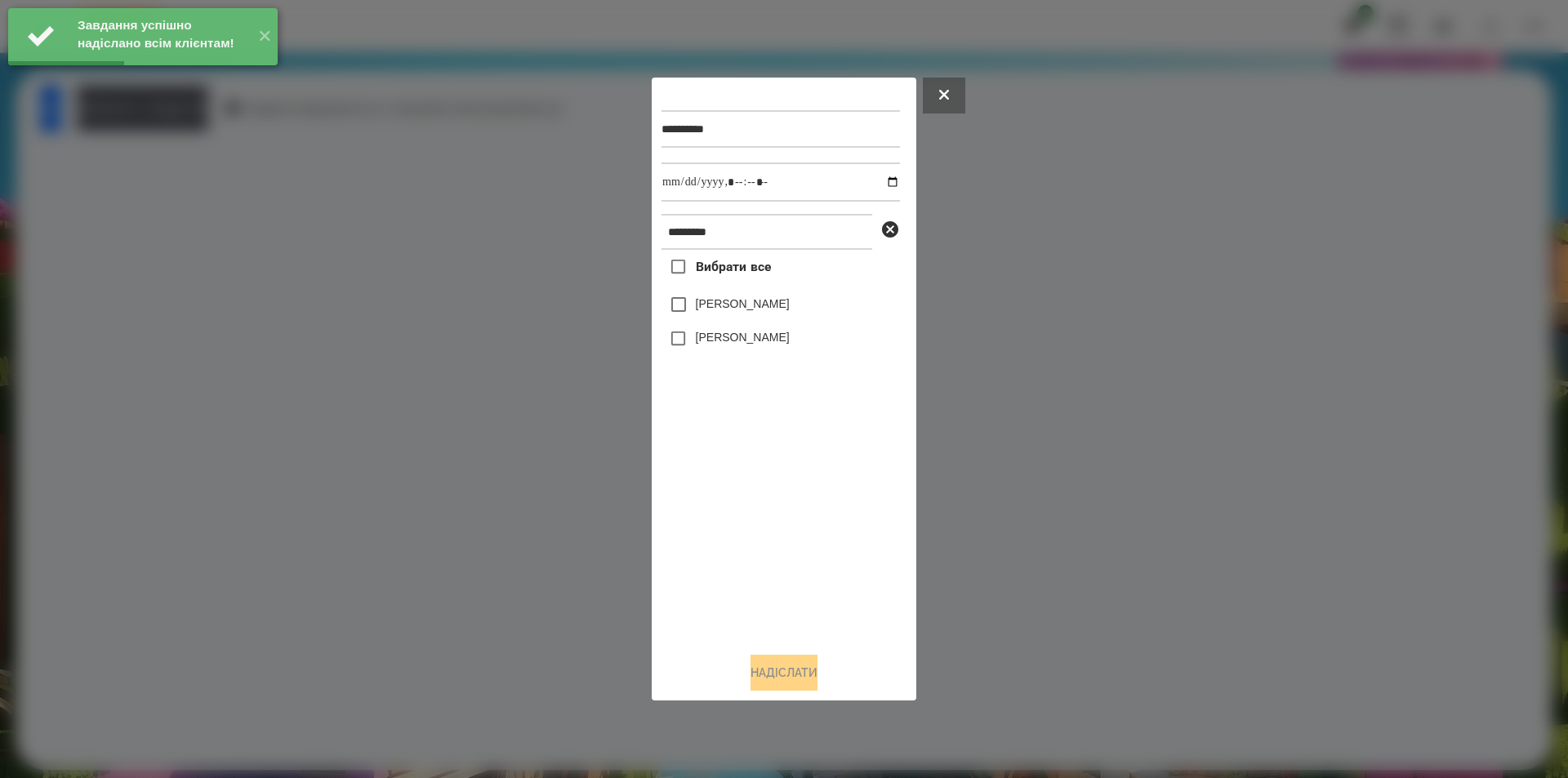
drag, startPoint x: 731, startPoint y: 270, endPoint x: 780, endPoint y: 255, distance: 51.2
click at [731, 270] on span "Вибрати все" at bounding box center [733, 266] width 76 height 19
click at [878, 182] on input "datetime-local" at bounding box center [780, 182] width 238 height 39
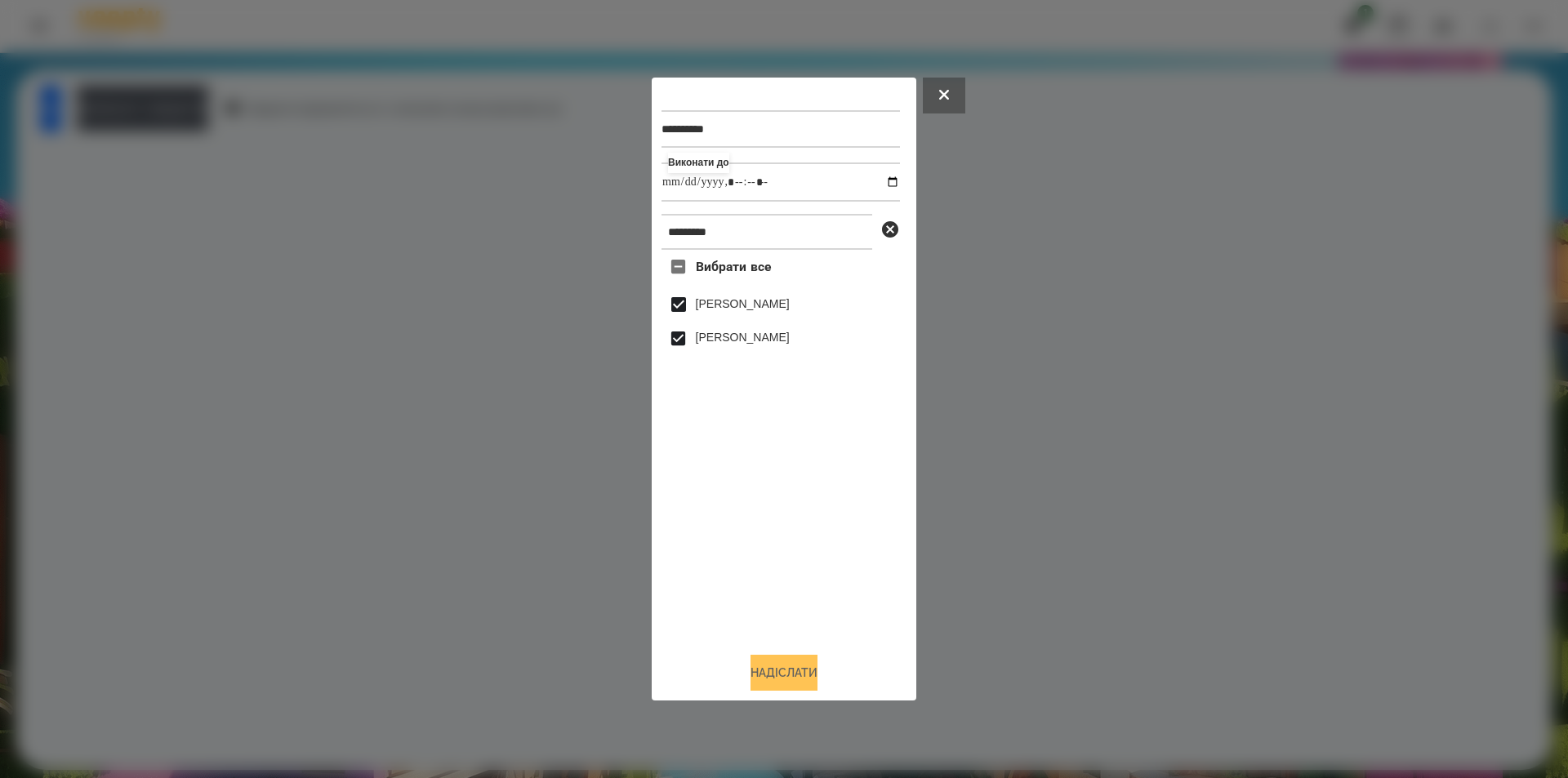
type input "**********"
drag, startPoint x: 793, startPoint y: 688, endPoint x: 753, endPoint y: 670, distance: 43.9
click at [792, 688] on button "Надіслати" at bounding box center [784, 672] width 67 height 36
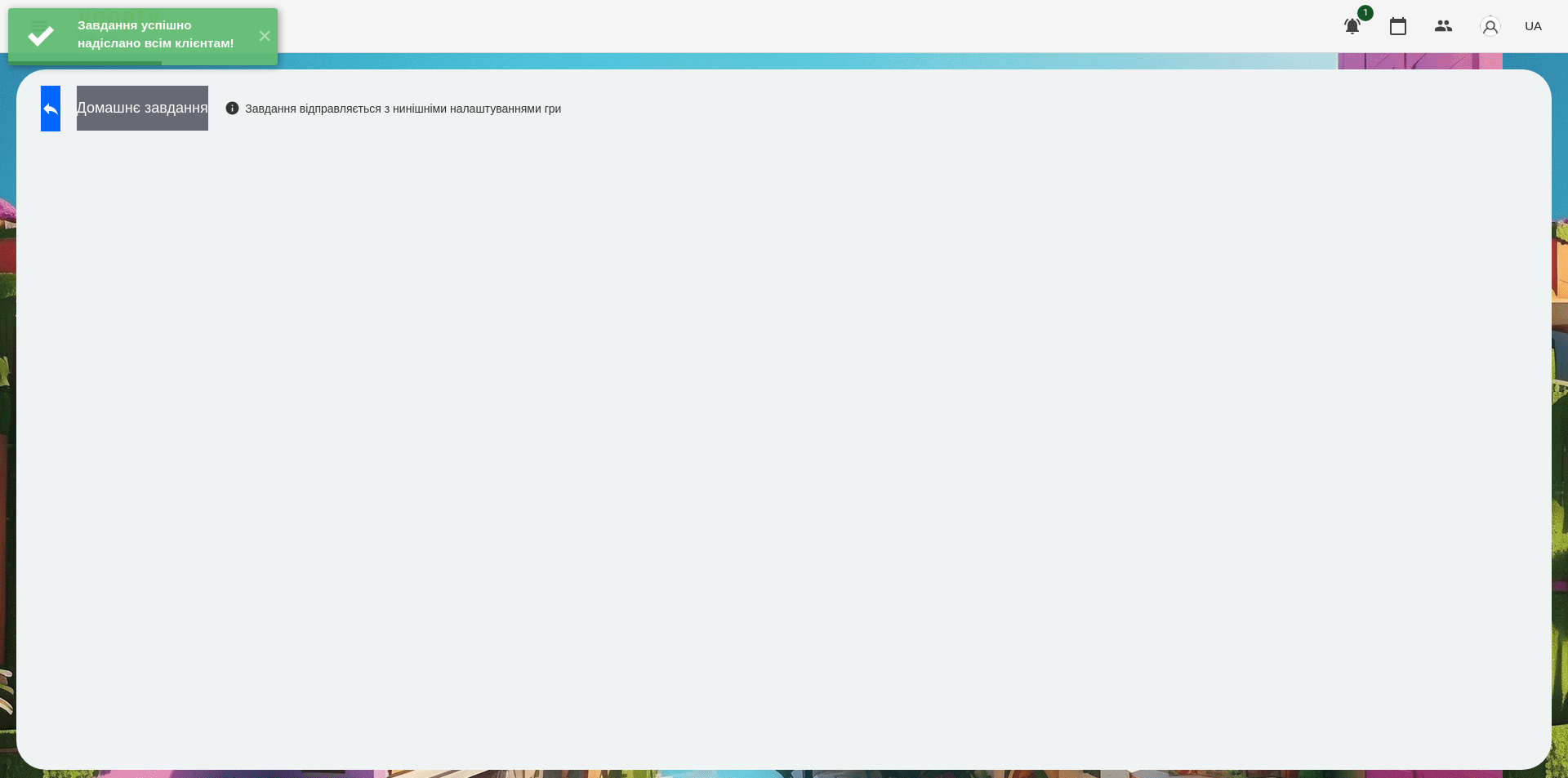
click at [208, 121] on button "Домашнє завдання" at bounding box center [142, 108] width 131 height 45
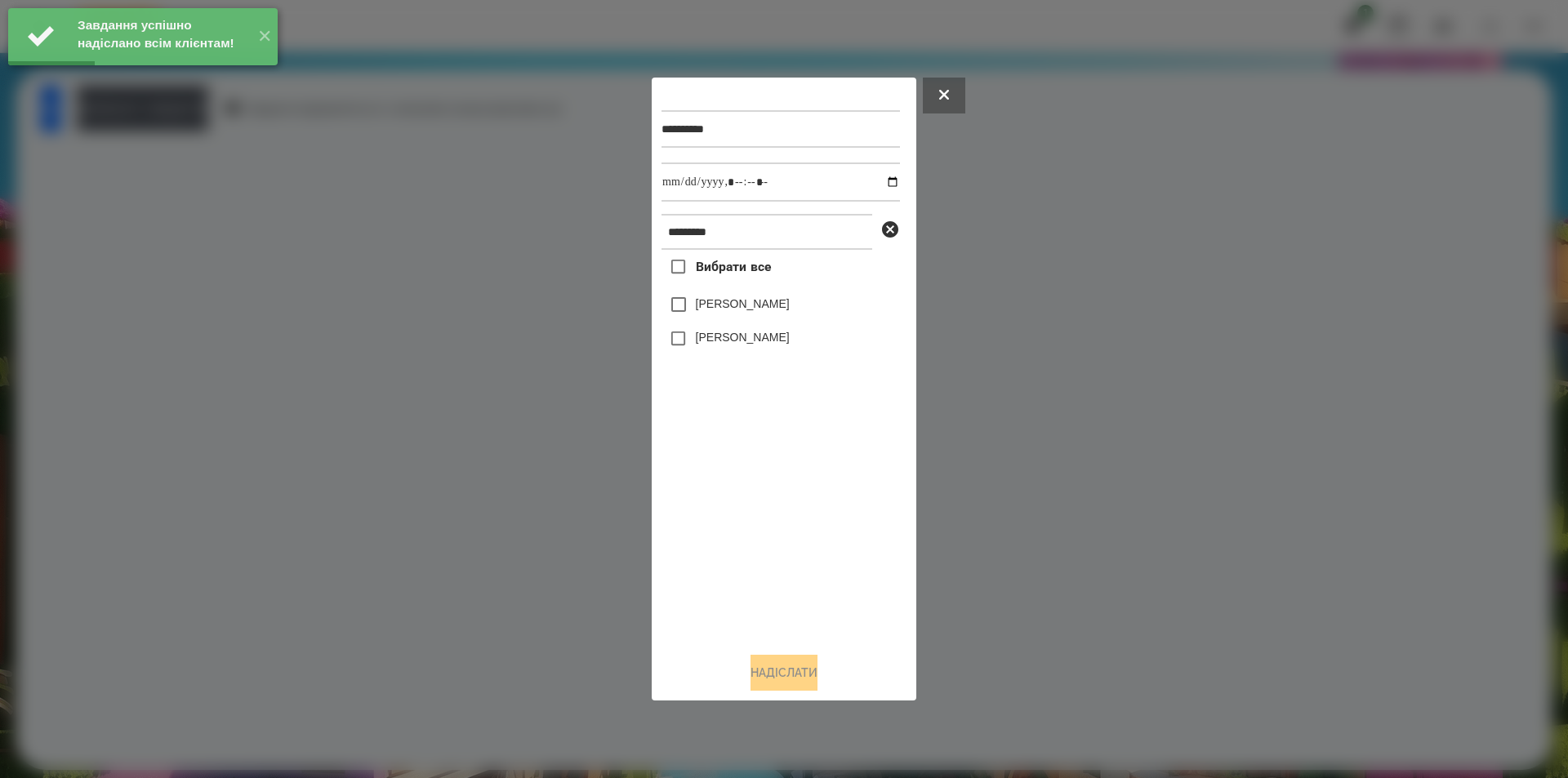
click at [741, 265] on span "Вибрати все" at bounding box center [733, 266] width 76 height 19
click at [884, 179] on input "datetime-local" at bounding box center [780, 182] width 238 height 39
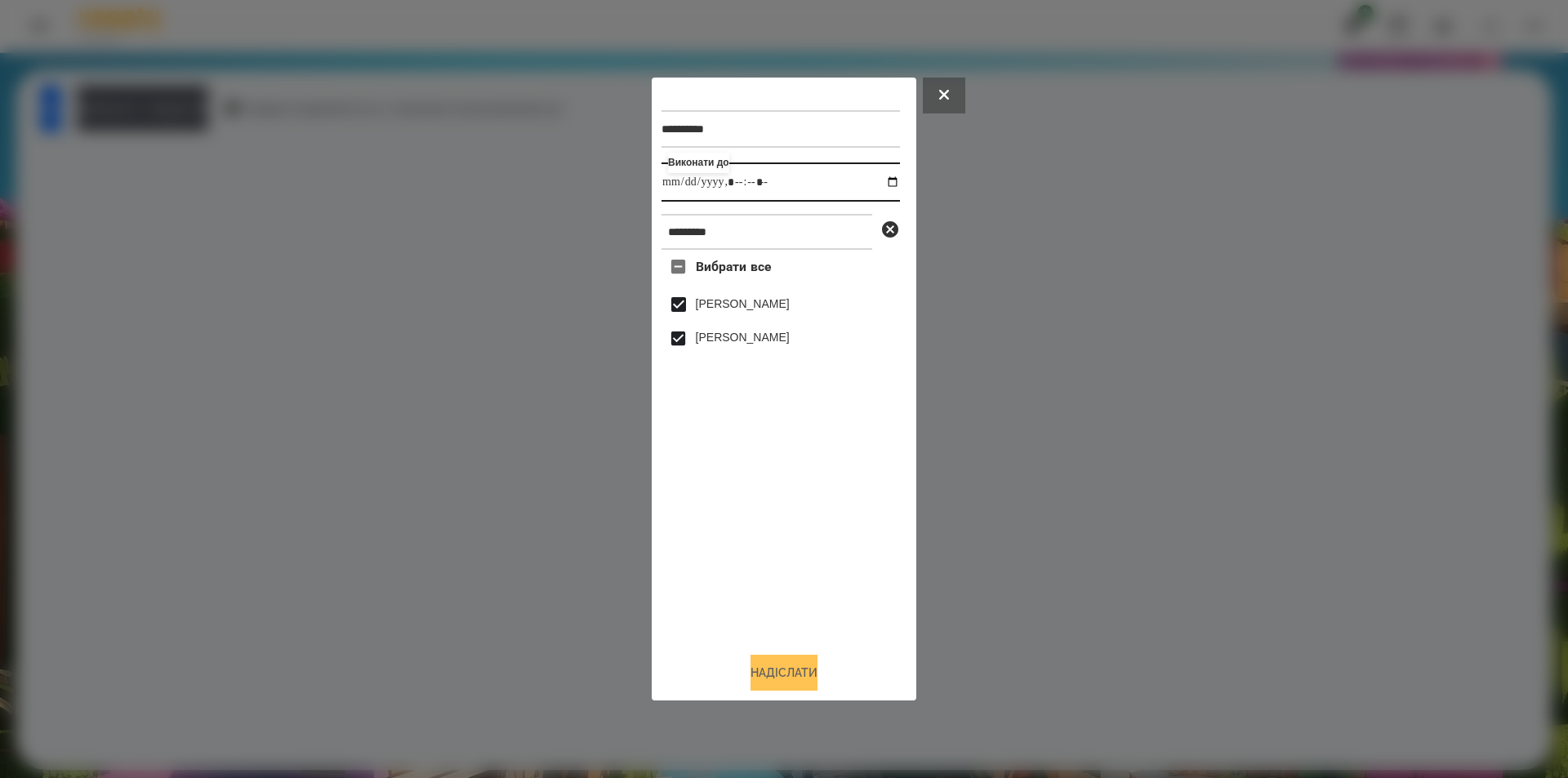
type input "**********"
drag, startPoint x: 800, startPoint y: 683, endPoint x: 715, endPoint y: 642, distance: 94.4
click at [798, 683] on button "Надіслати" at bounding box center [784, 672] width 67 height 36
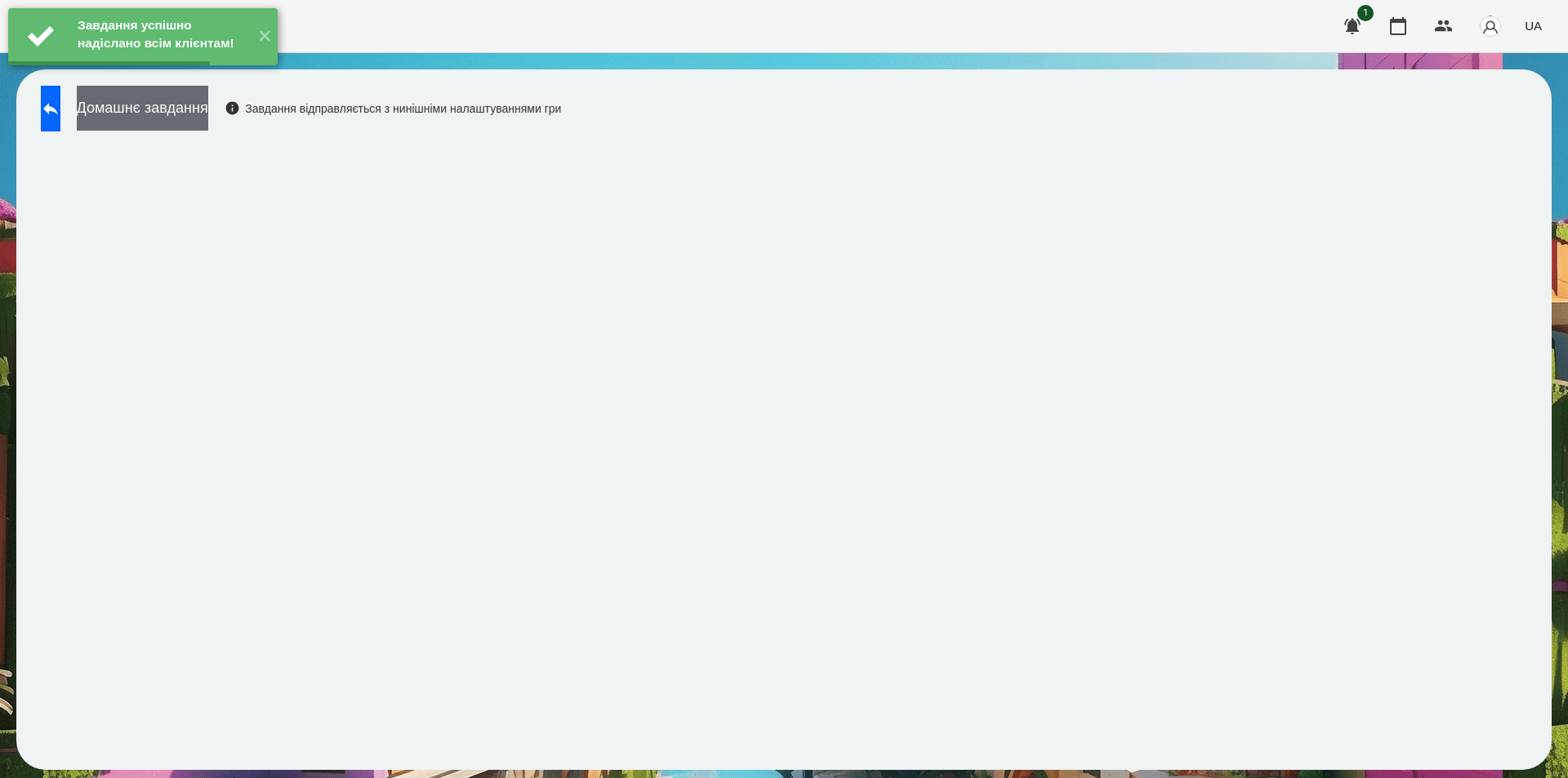
click at [203, 109] on button "Домашнє завдання" at bounding box center [142, 108] width 131 height 45
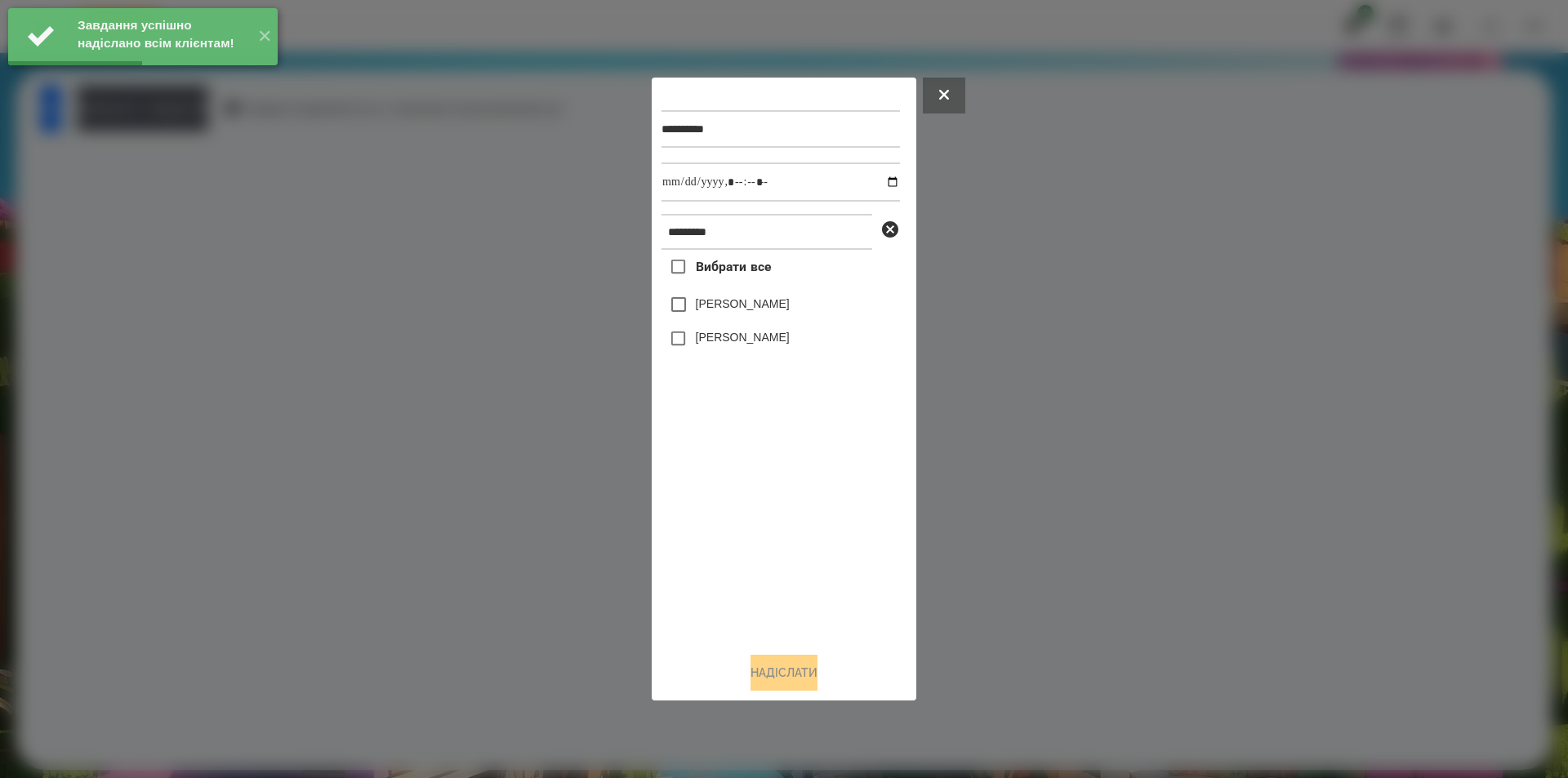
click at [713, 262] on span "Вибрати все" at bounding box center [733, 266] width 76 height 19
click at [880, 175] on input "datetime-local" at bounding box center [780, 182] width 238 height 39
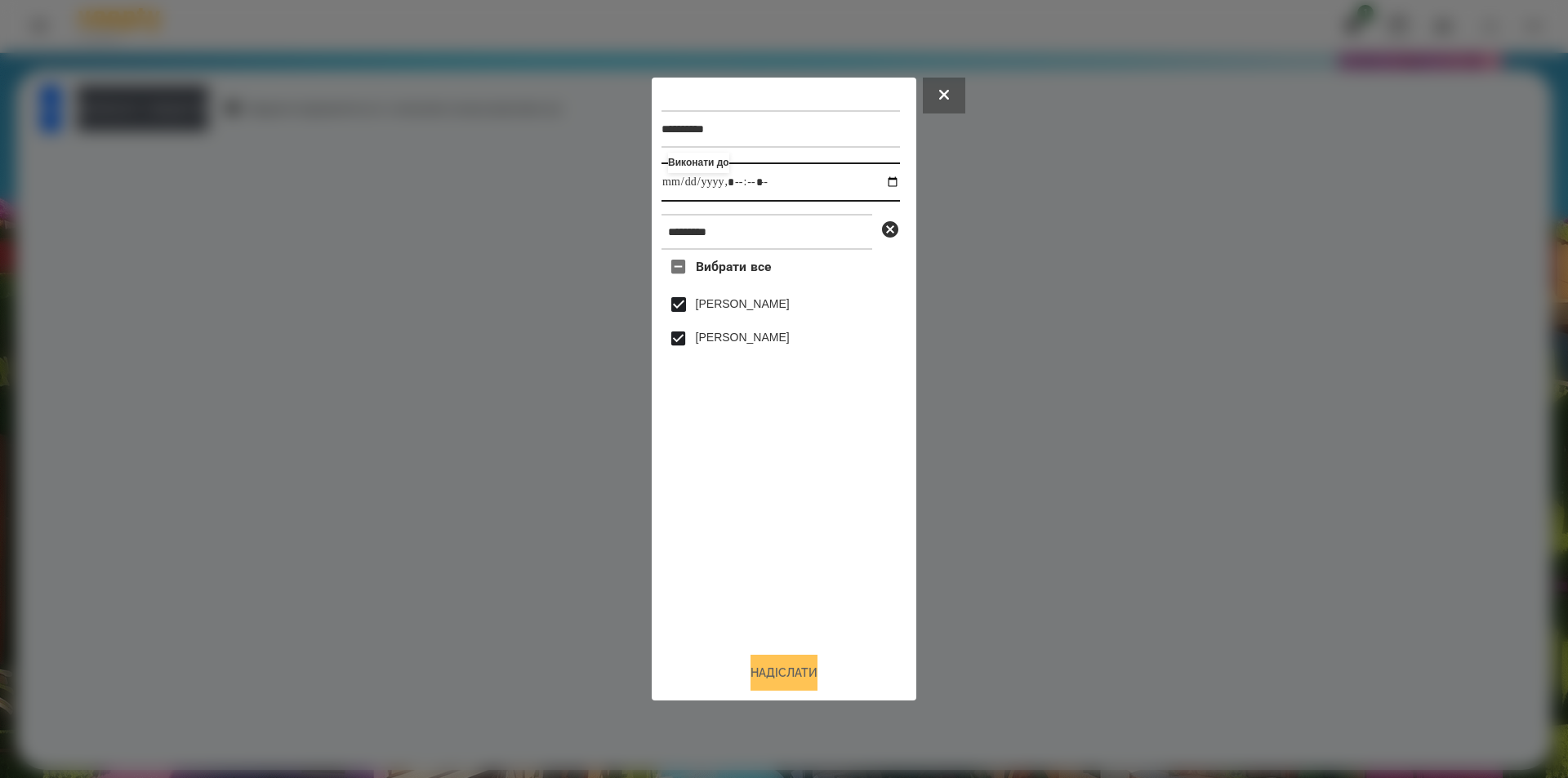
type input "**********"
click at [777, 680] on button "Надіслати" at bounding box center [784, 672] width 67 height 36
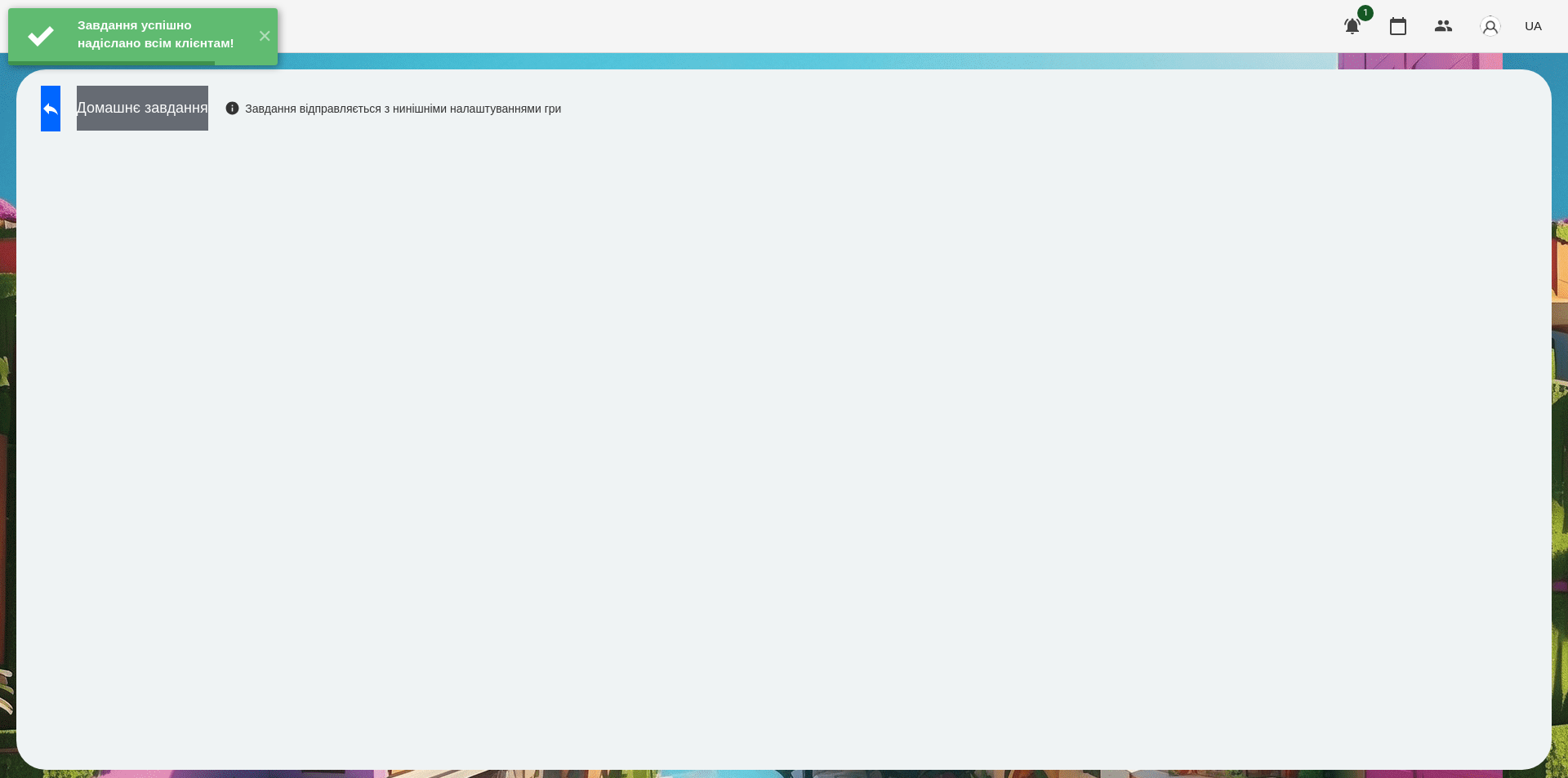
click at [208, 114] on button "Домашнє завдання" at bounding box center [142, 108] width 131 height 45
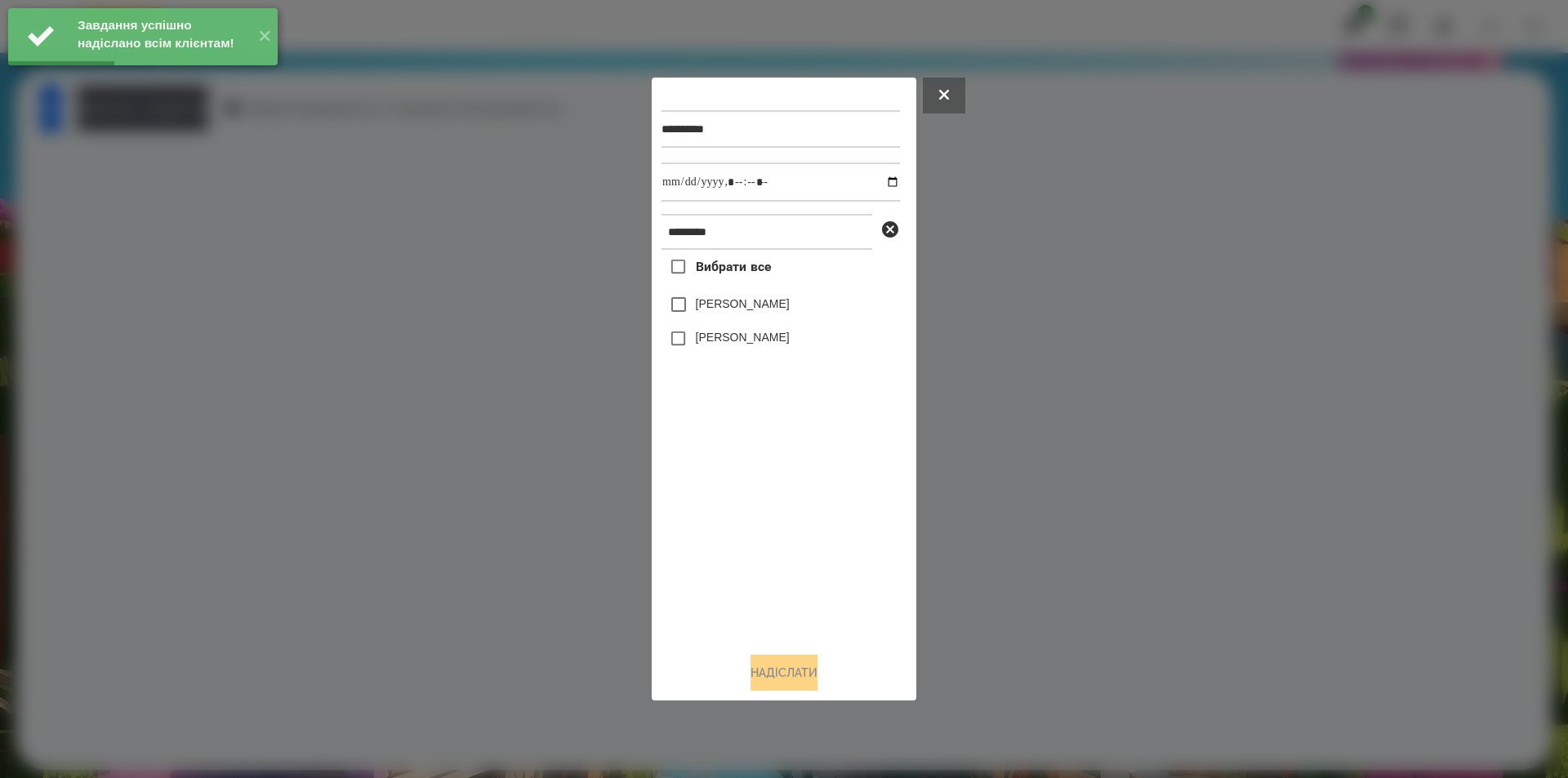
click at [732, 271] on span "Вибрати все" at bounding box center [733, 266] width 76 height 19
click at [885, 182] on input "datetime-local" at bounding box center [780, 182] width 238 height 39
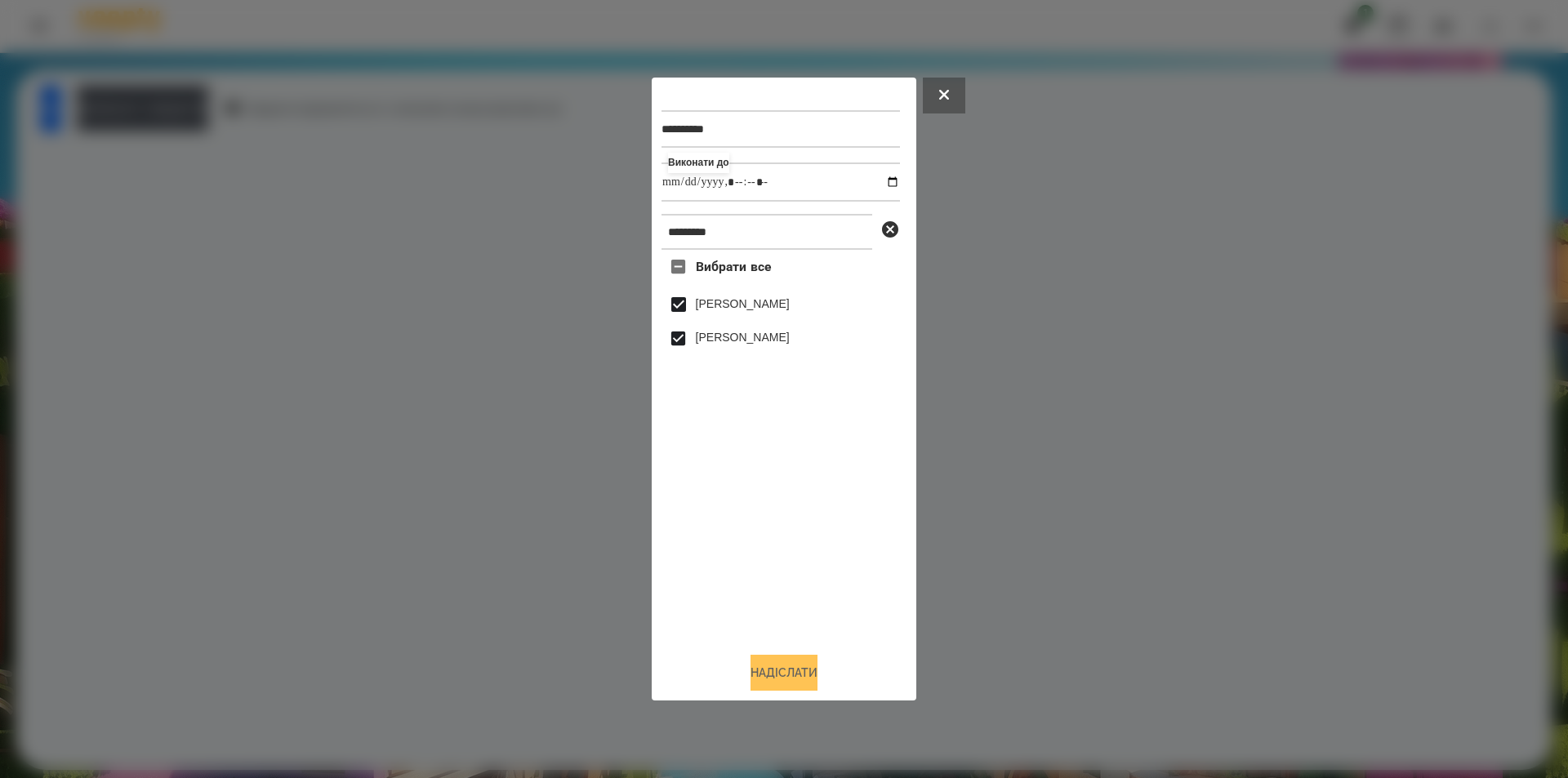
type input "**********"
click at [788, 690] on button "Надіслати" at bounding box center [784, 672] width 67 height 36
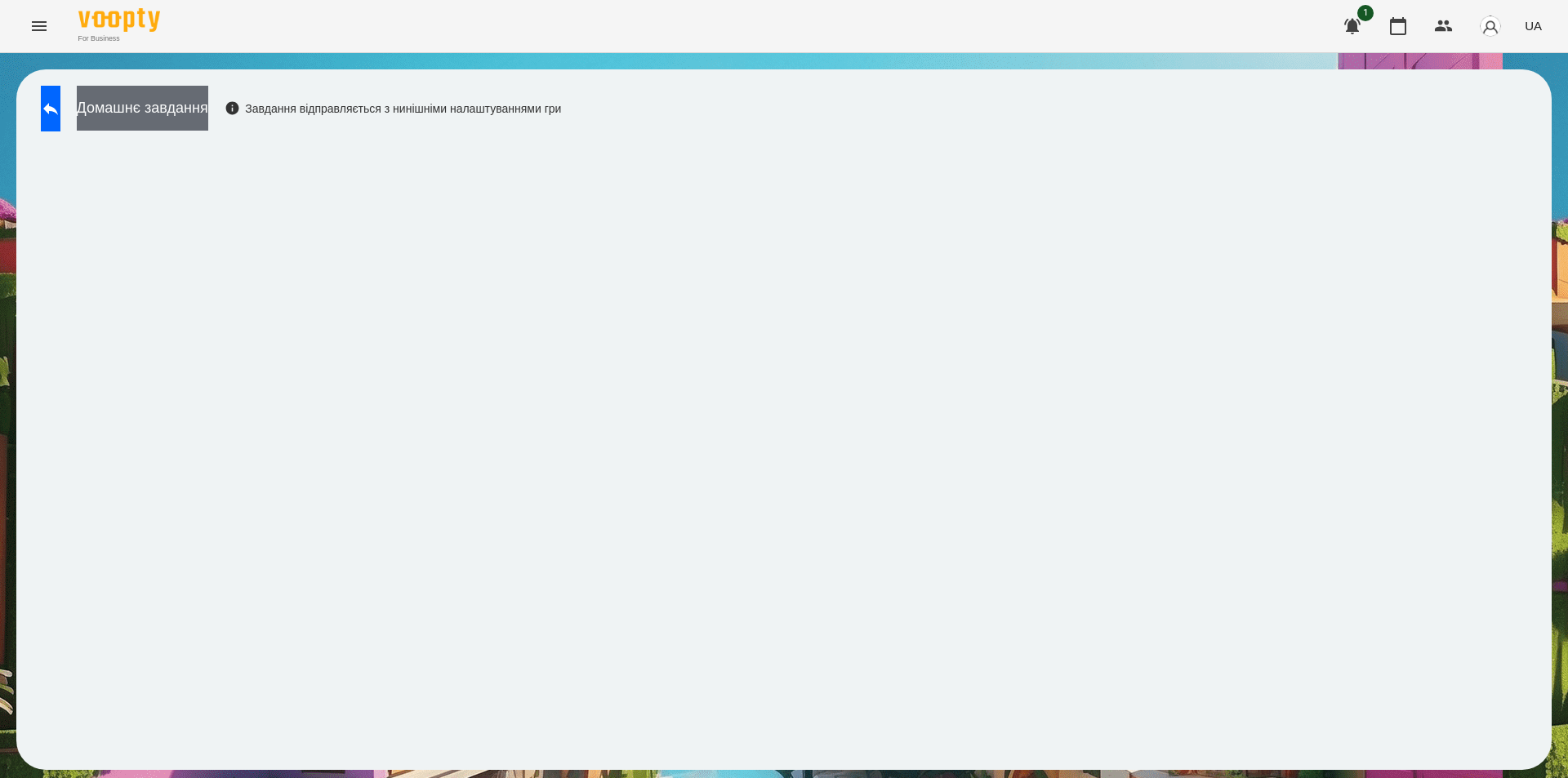
click at [208, 111] on button "Домашнє завдання" at bounding box center [142, 108] width 131 height 45
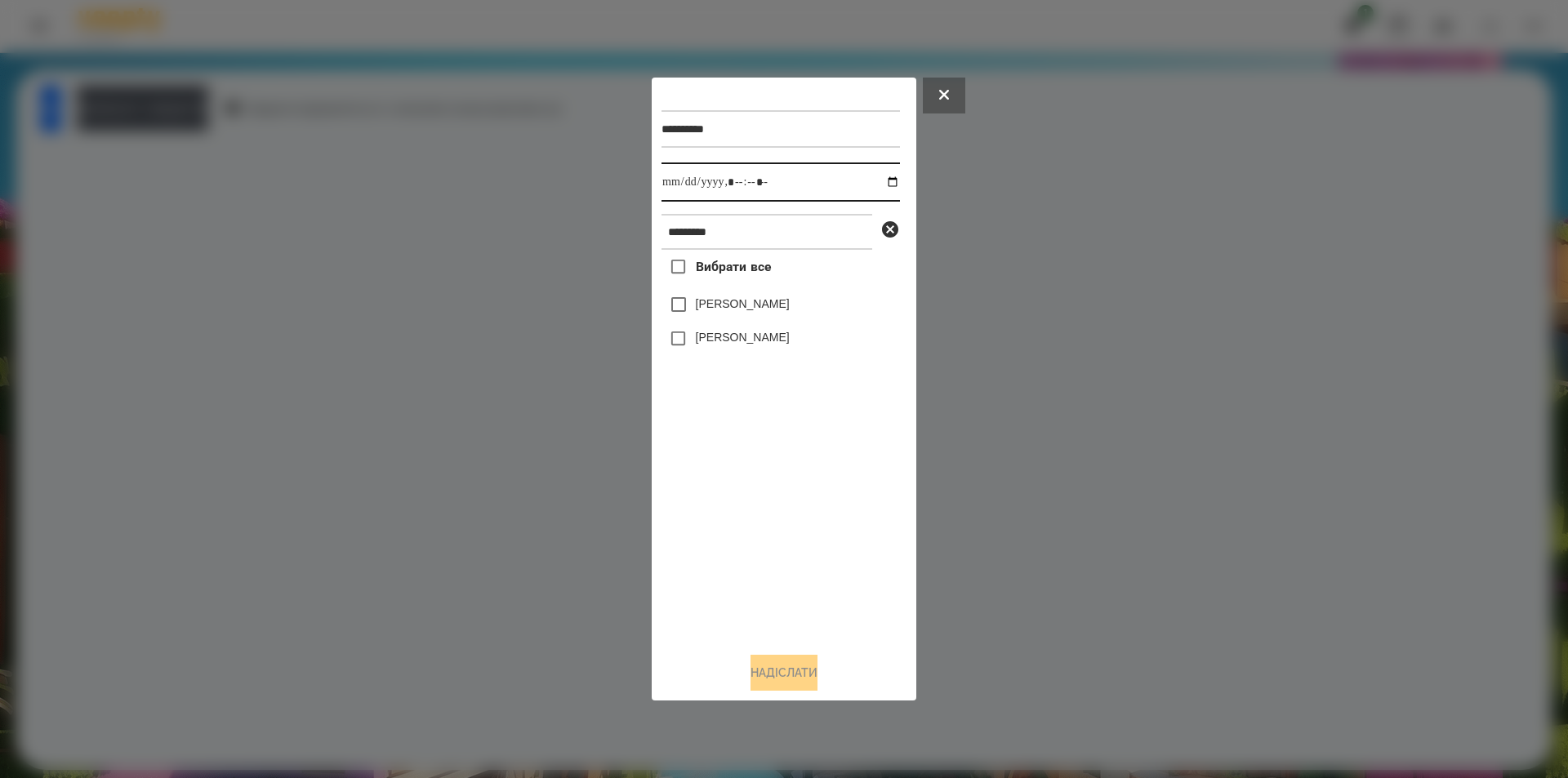
click at [877, 183] on input "datetime-local" at bounding box center [780, 182] width 238 height 39
type input "**********"
drag, startPoint x: 736, startPoint y: 469, endPoint x: 746, endPoint y: 444, distance: 26.9
click at [736, 469] on div "Вибрати все [PERSON_NAME] [PERSON_NAME]" at bounding box center [780, 444] width 238 height 389
click at [892, 232] on icon at bounding box center [890, 230] width 16 height 16
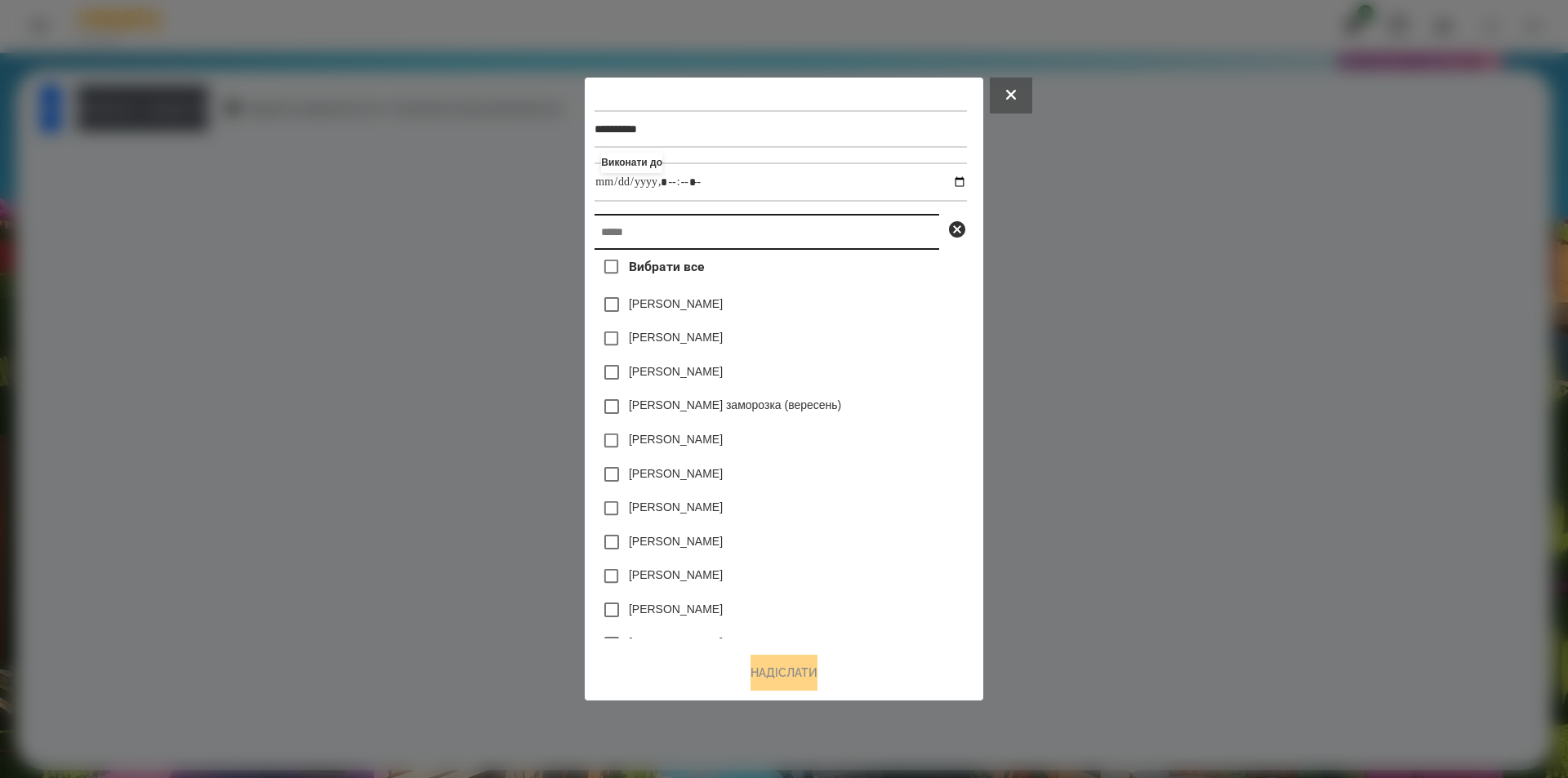
click at [822, 239] on input "text" at bounding box center [767, 232] width 345 height 36
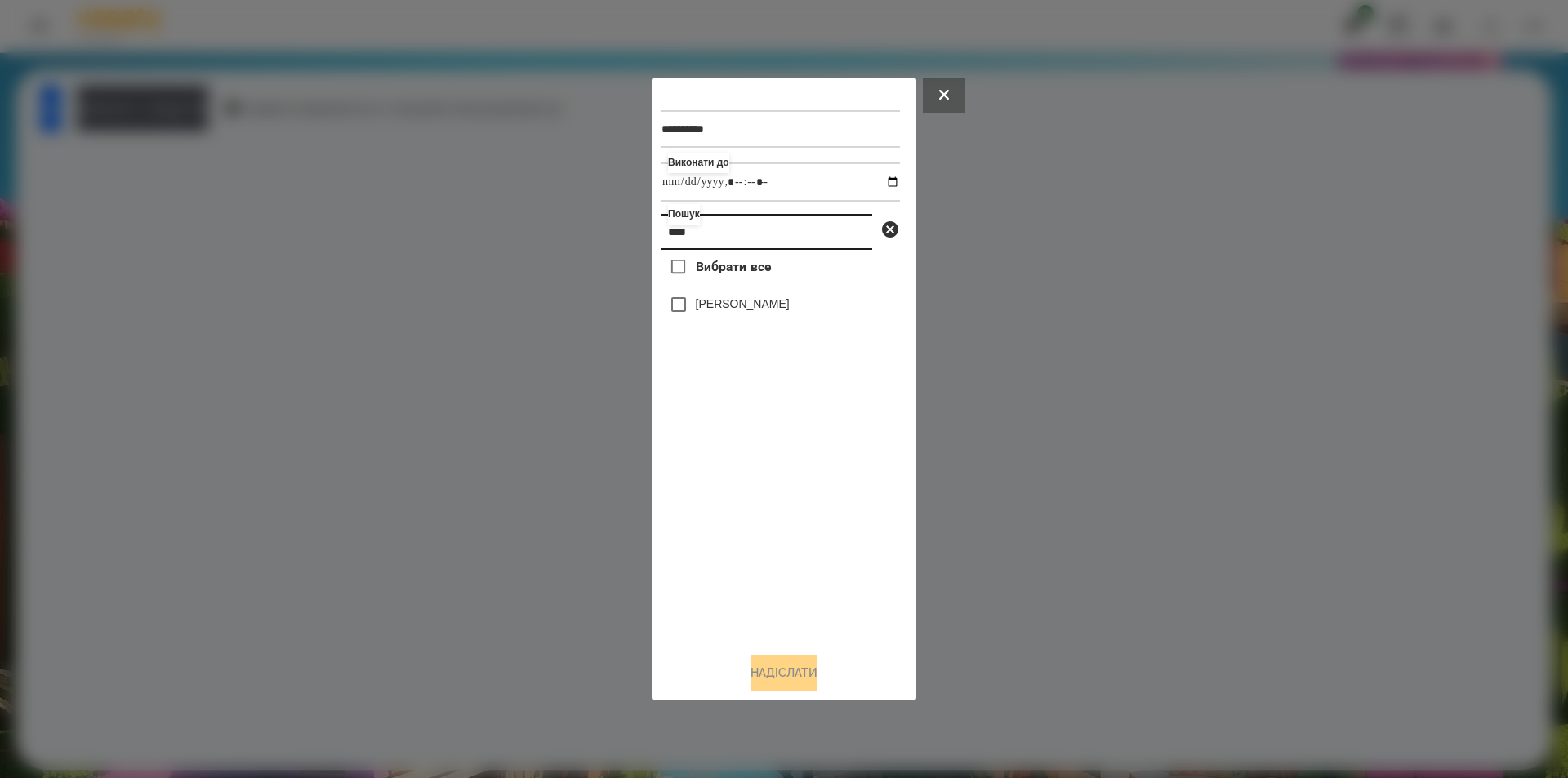
type input "****"
click at [758, 318] on div "[PERSON_NAME]" at bounding box center [780, 305] width 238 height 35
click at [758, 301] on label "[PERSON_NAME]" at bounding box center [742, 304] width 94 height 16
click at [807, 673] on button "Надіслати" at bounding box center [784, 672] width 67 height 36
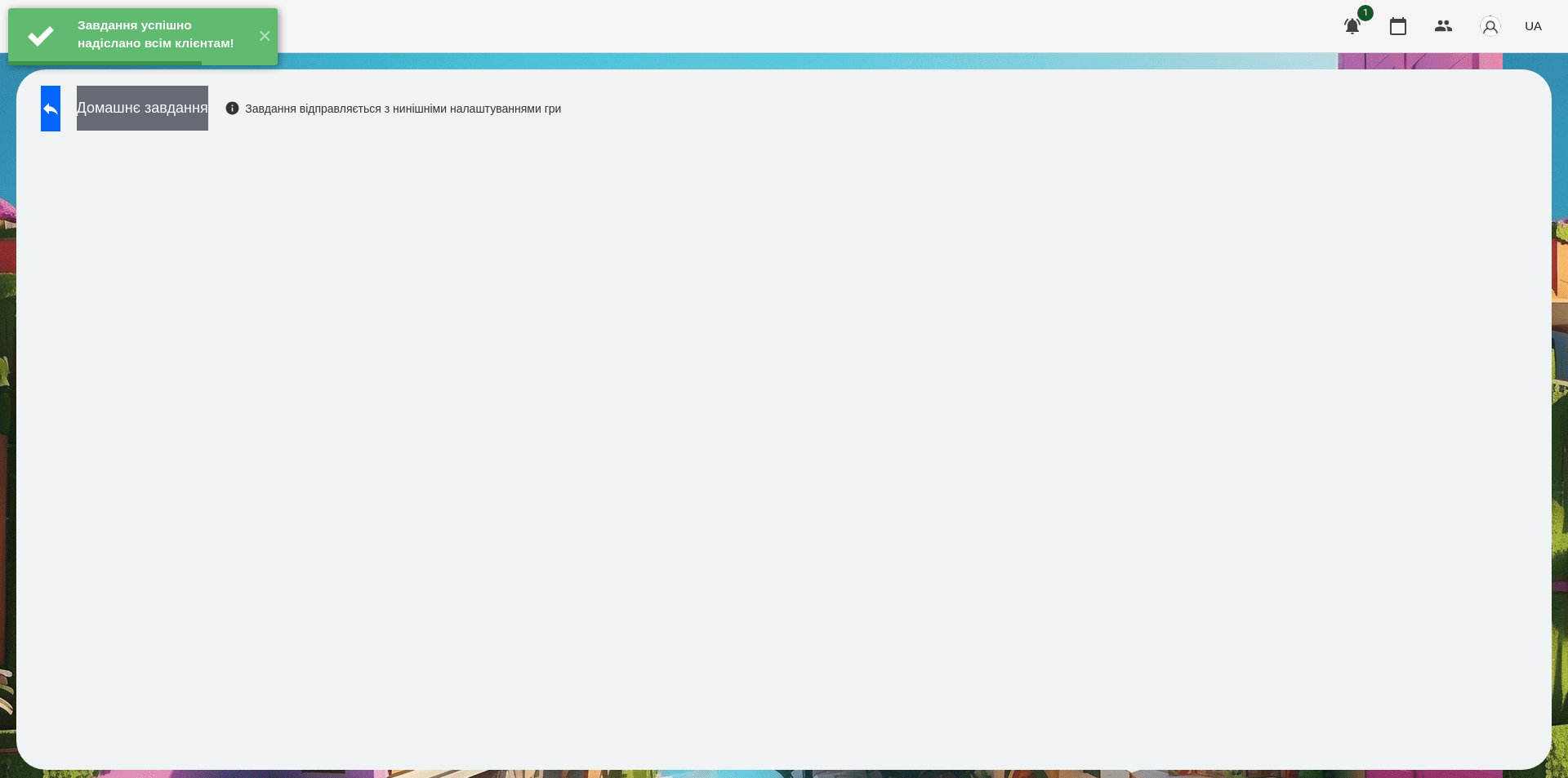
click at [199, 110] on button "Домашнє завдання" at bounding box center [142, 108] width 131 height 45
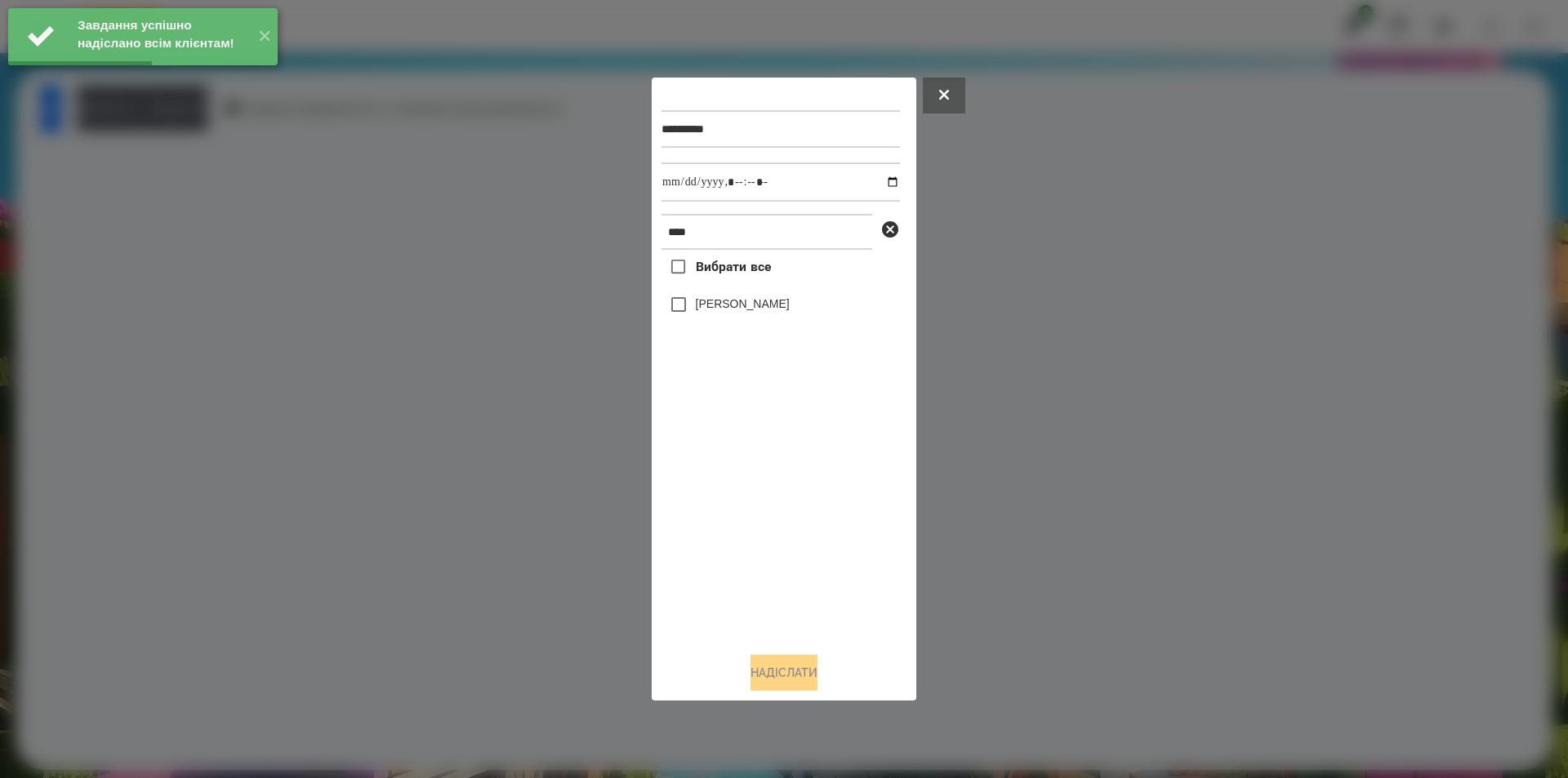
click at [776, 303] on label "[PERSON_NAME]" at bounding box center [742, 304] width 94 height 16
click at [877, 177] on input "datetime-local" at bounding box center [780, 182] width 238 height 39
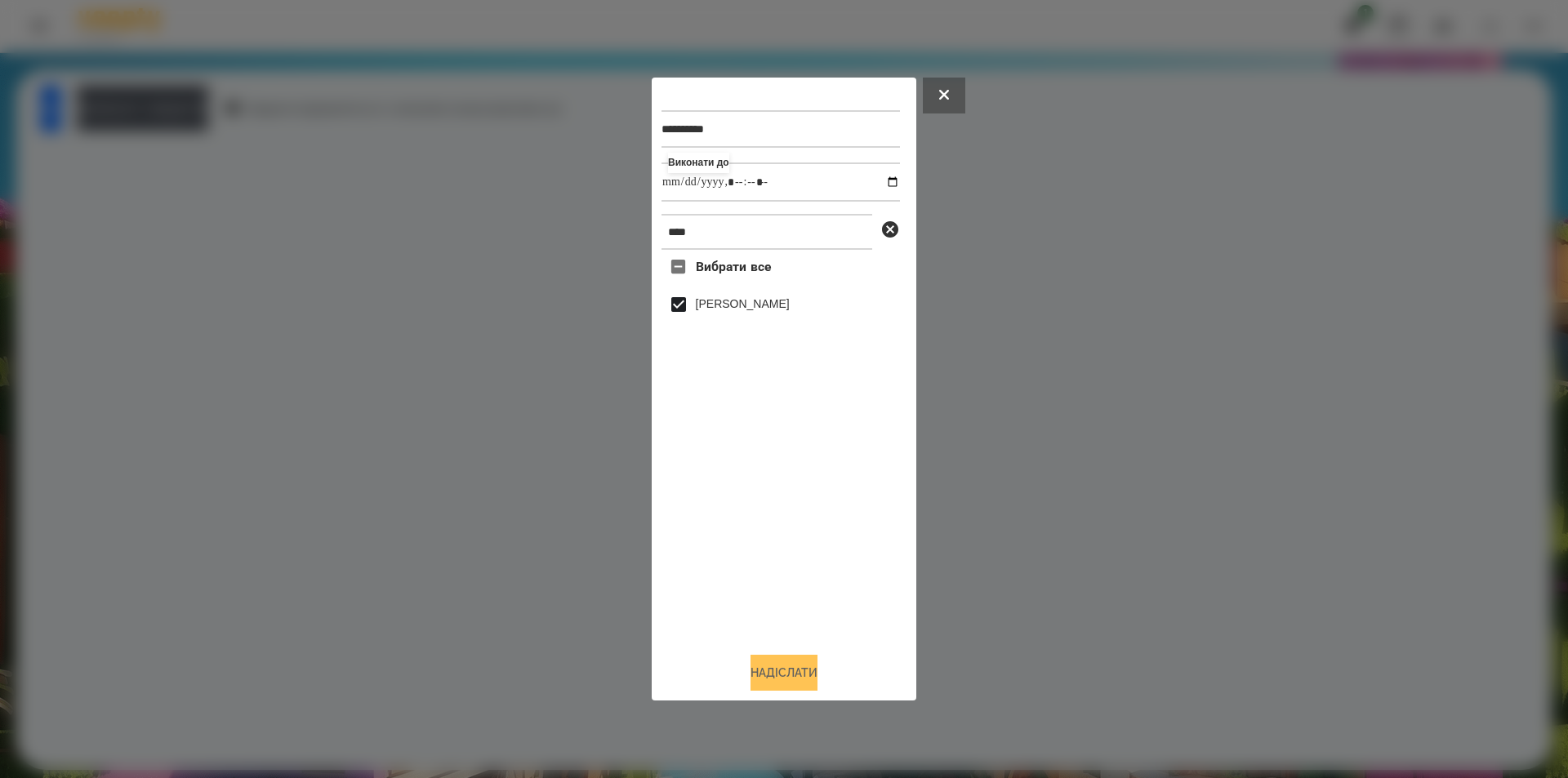
type input "**********"
click at [768, 671] on button "Надіслати" at bounding box center [784, 672] width 67 height 36
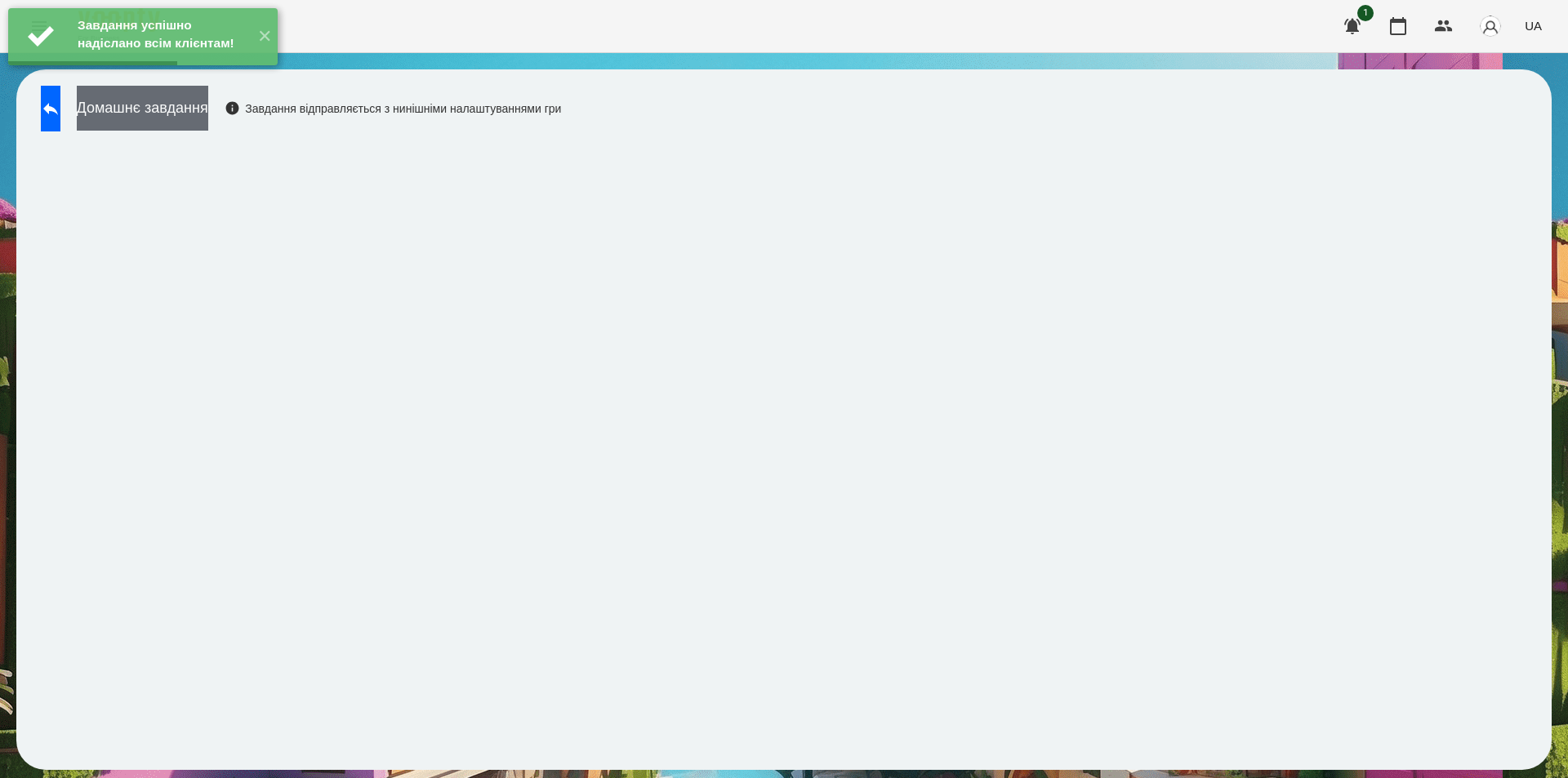
click at [208, 113] on button "Домашнє завдання" at bounding box center [142, 108] width 131 height 45
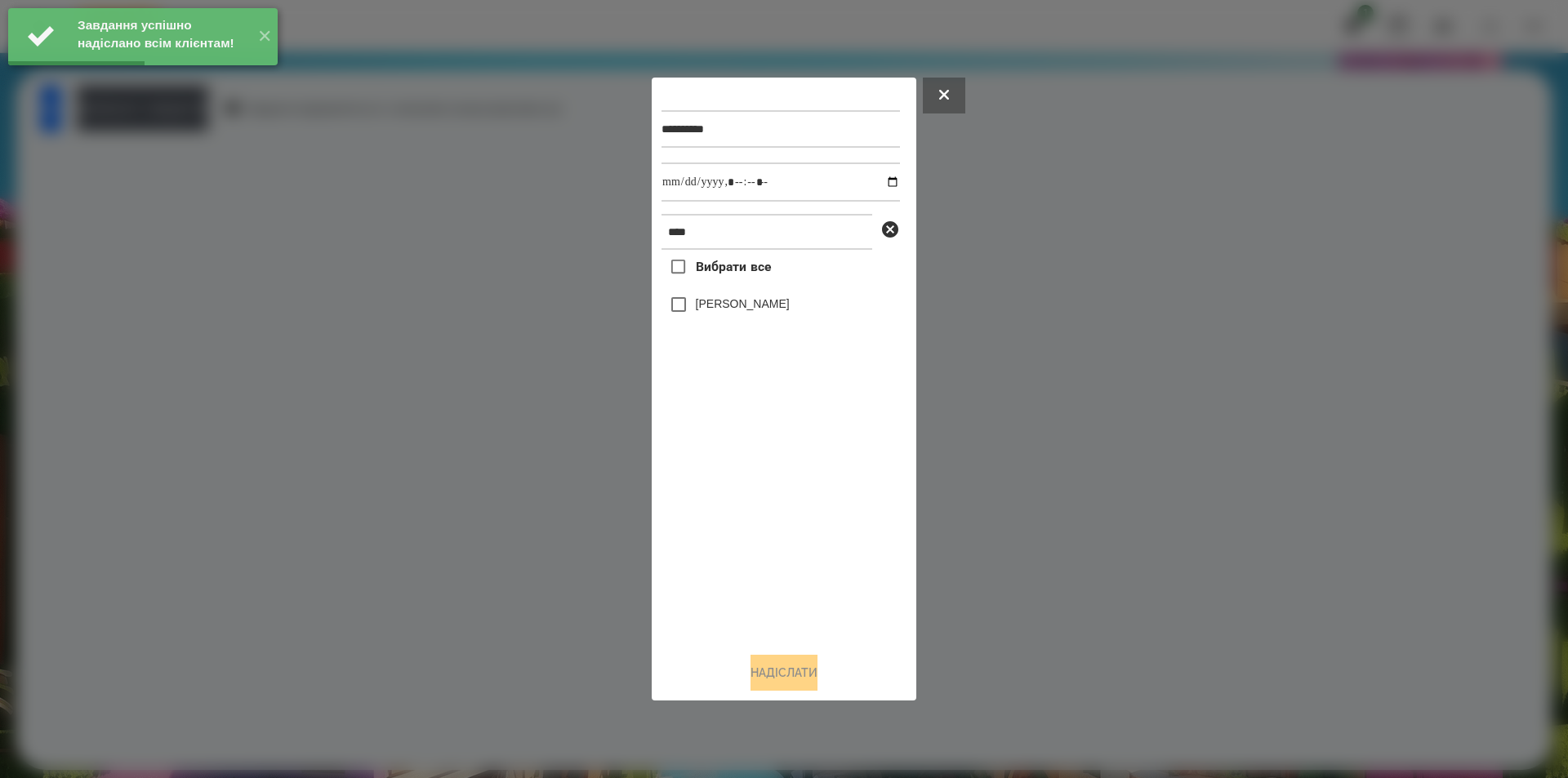
click at [727, 308] on label "[PERSON_NAME]" at bounding box center [742, 304] width 94 height 16
click at [881, 179] on input "datetime-local" at bounding box center [780, 182] width 238 height 39
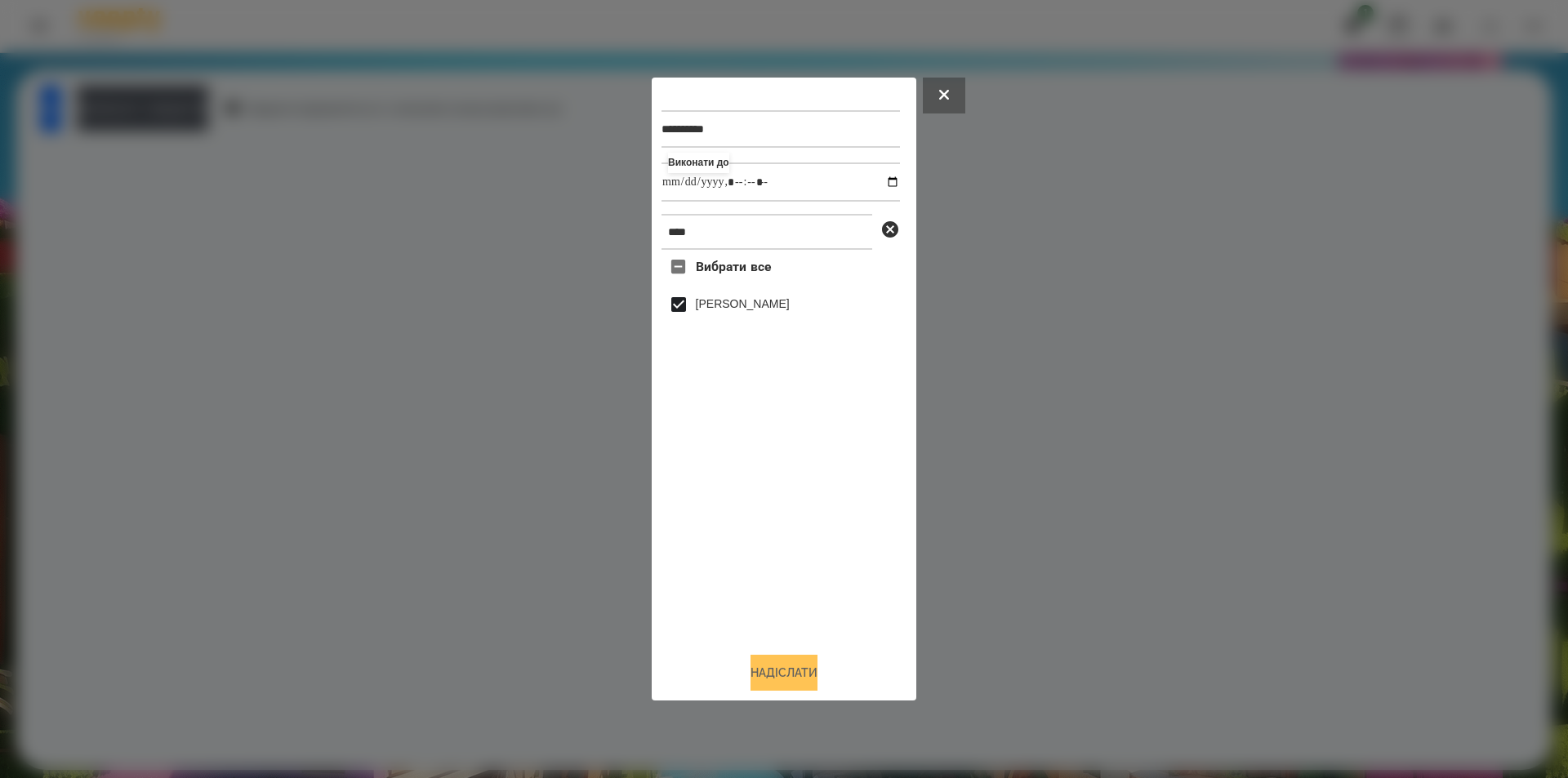
type input "**********"
click at [803, 670] on button "Надіслати" at bounding box center [784, 672] width 67 height 36
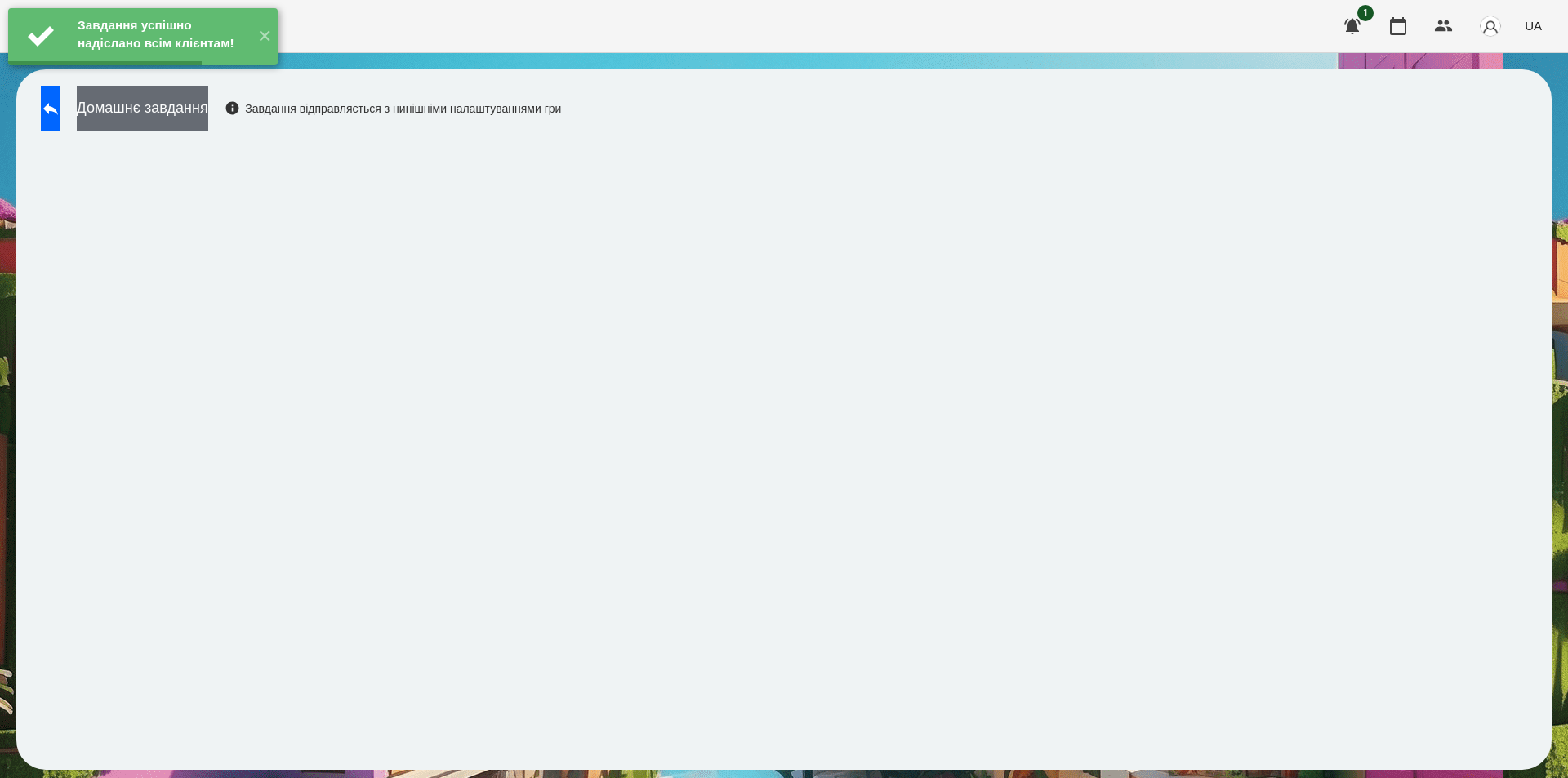
click at [207, 105] on button "Домашнє завдання" at bounding box center [142, 108] width 131 height 45
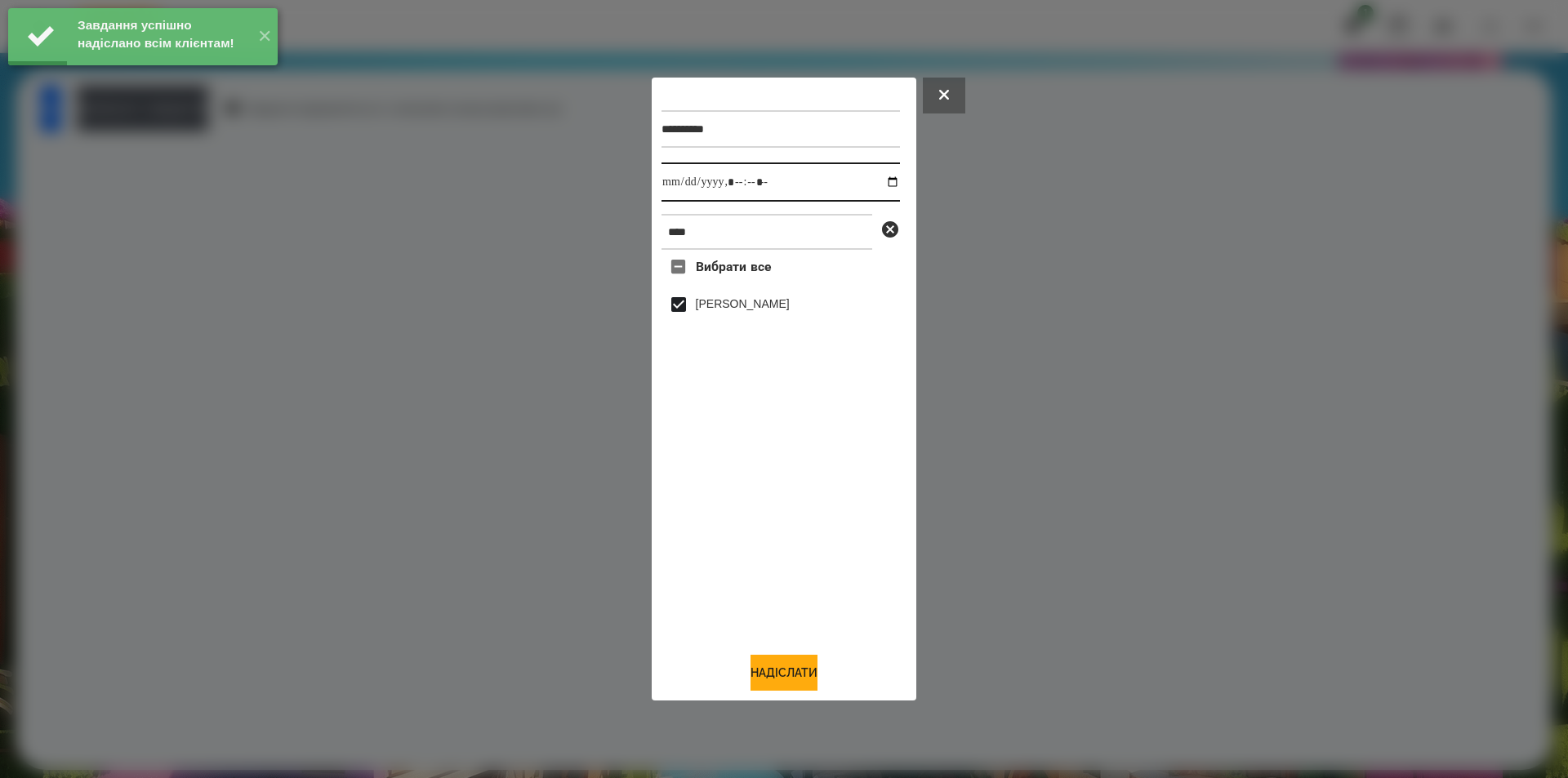
click at [879, 183] on input "datetime-local" at bounding box center [780, 182] width 238 height 39
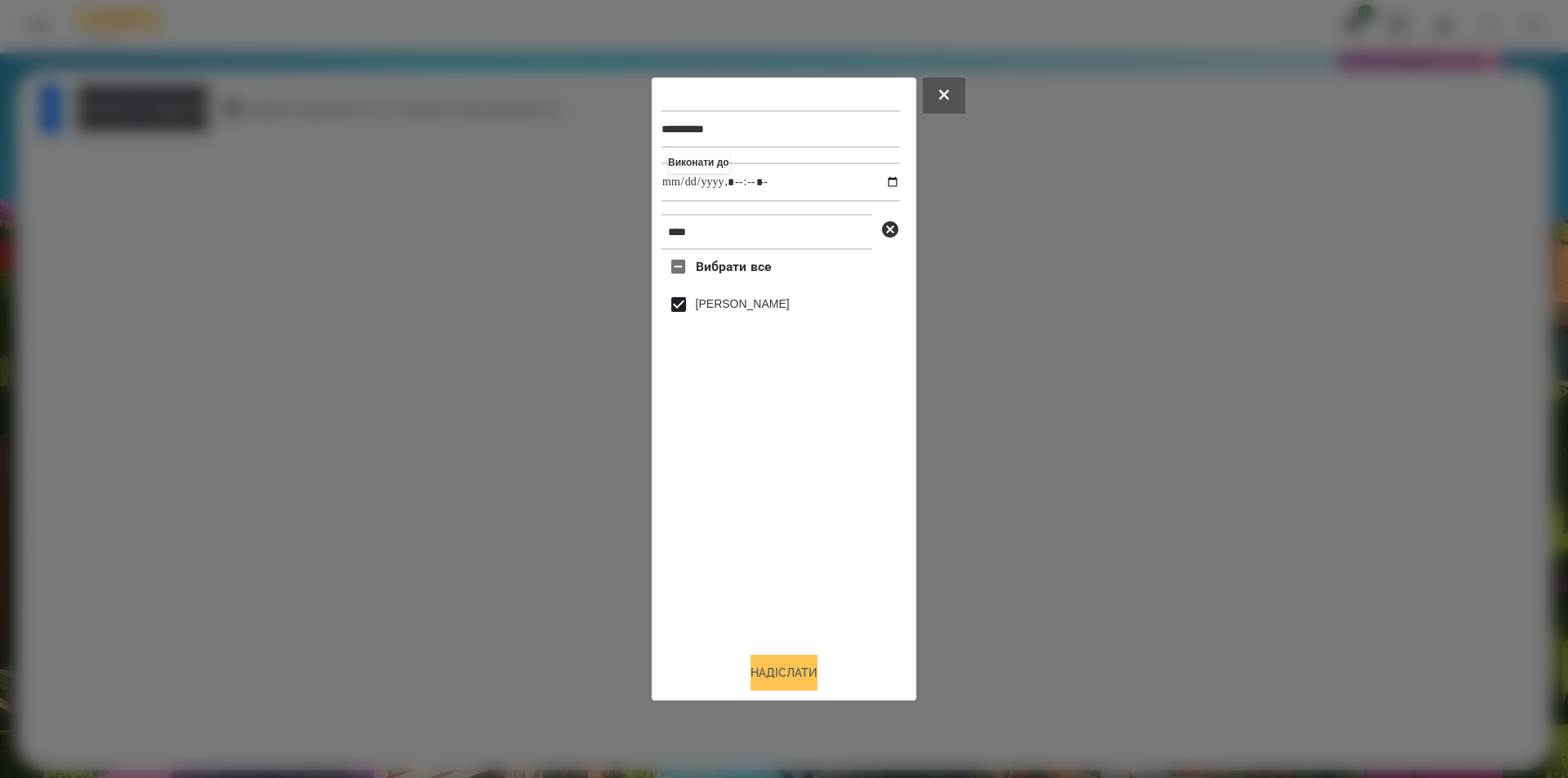
type input "**********"
click at [792, 679] on button "Надіслати" at bounding box center [784, 672] width 67 height 36
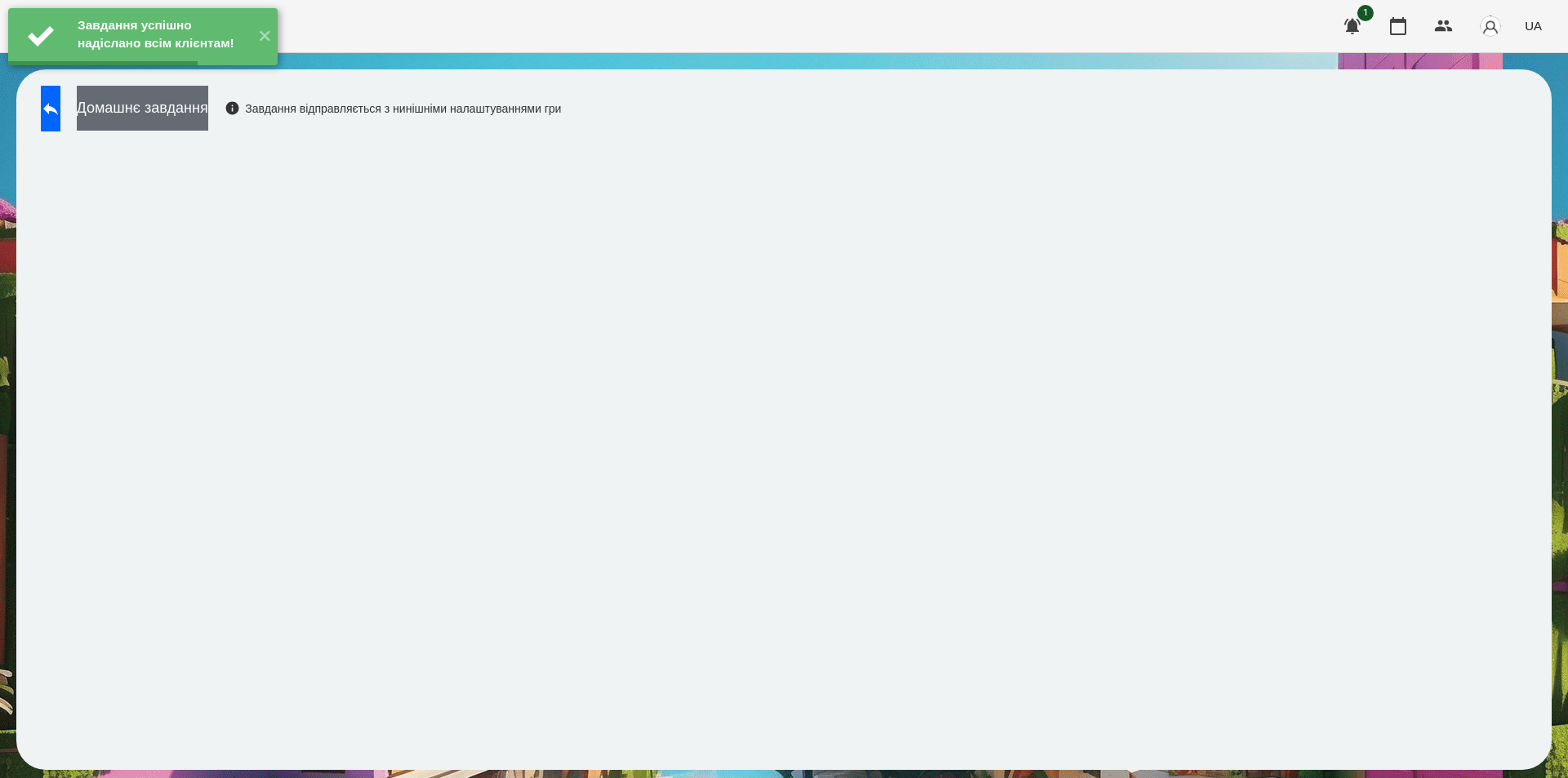
click at [208, 111] on button "Домашнє завдання" at bounding box center [142, 108] width 131 height 45
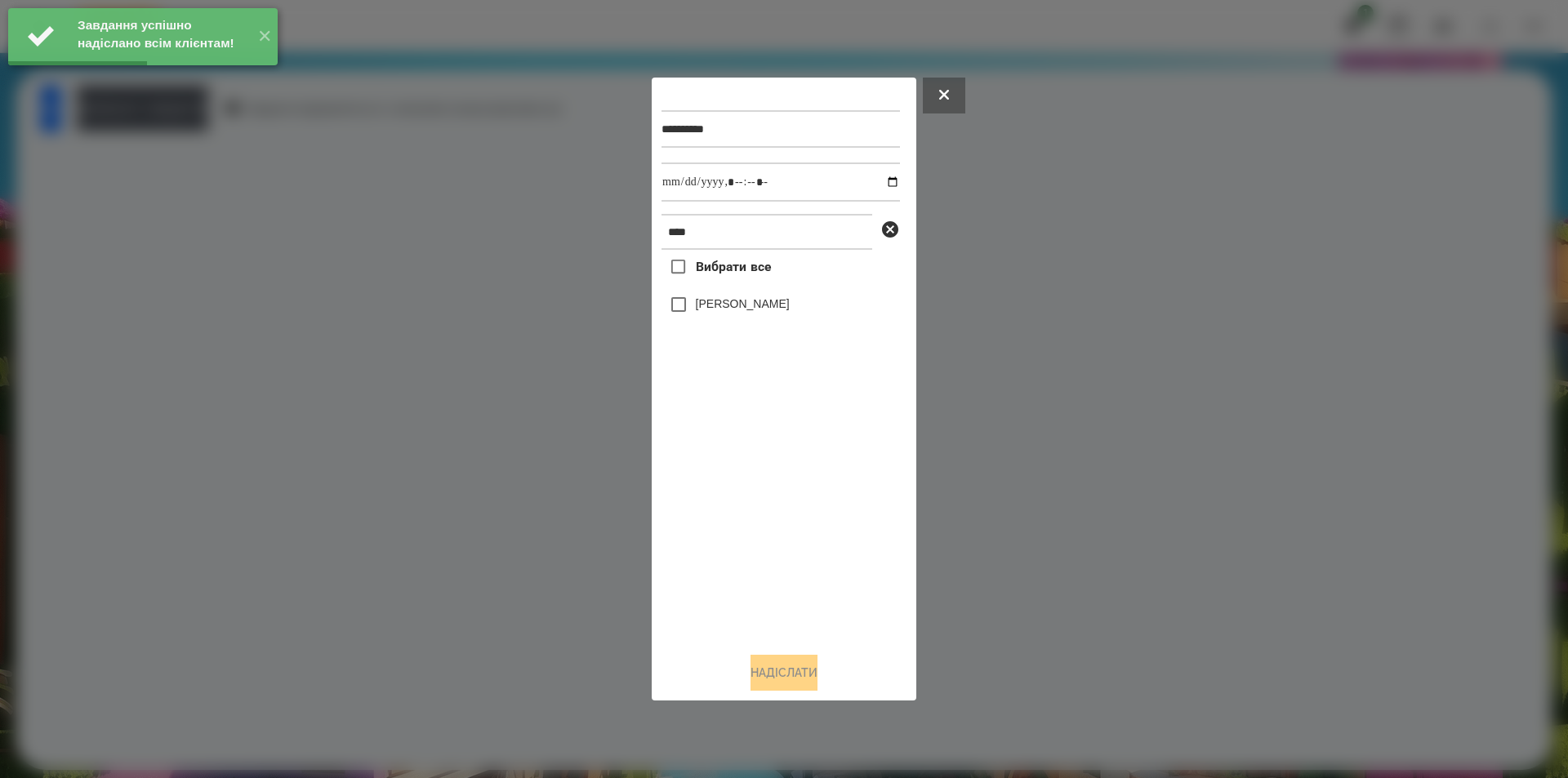
click at [747, 305] on label "[PERSON_NAME]" at bounding box center [742, 304] width 94 height 16
click at [887, 182] on input "datetime-local" at bounding box center [780, 182] width 238 height 39
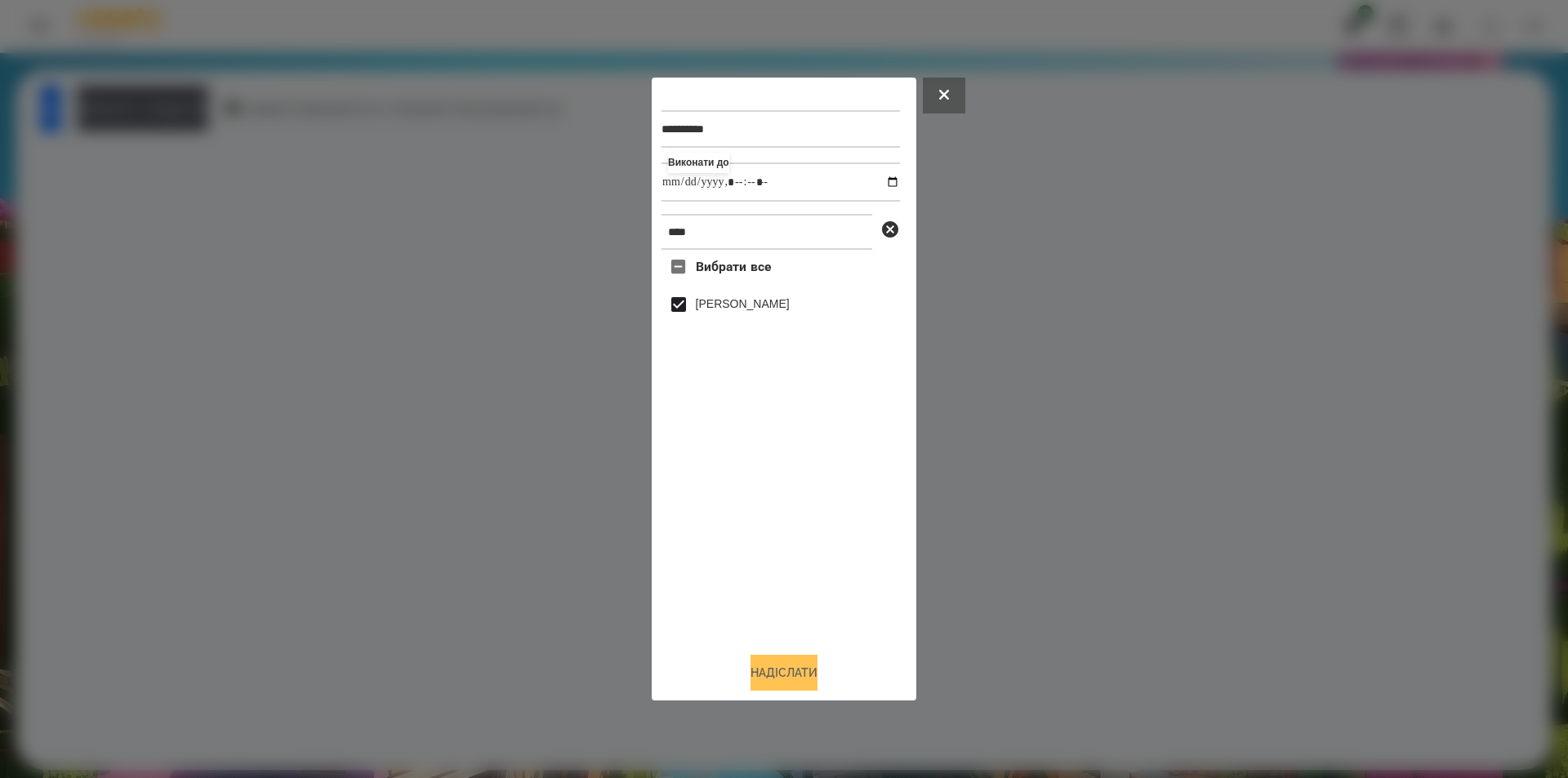
type input "**********"
click at [767, 678] on button "Надіслати" at bounding box center [784, 672] width 67 height 36
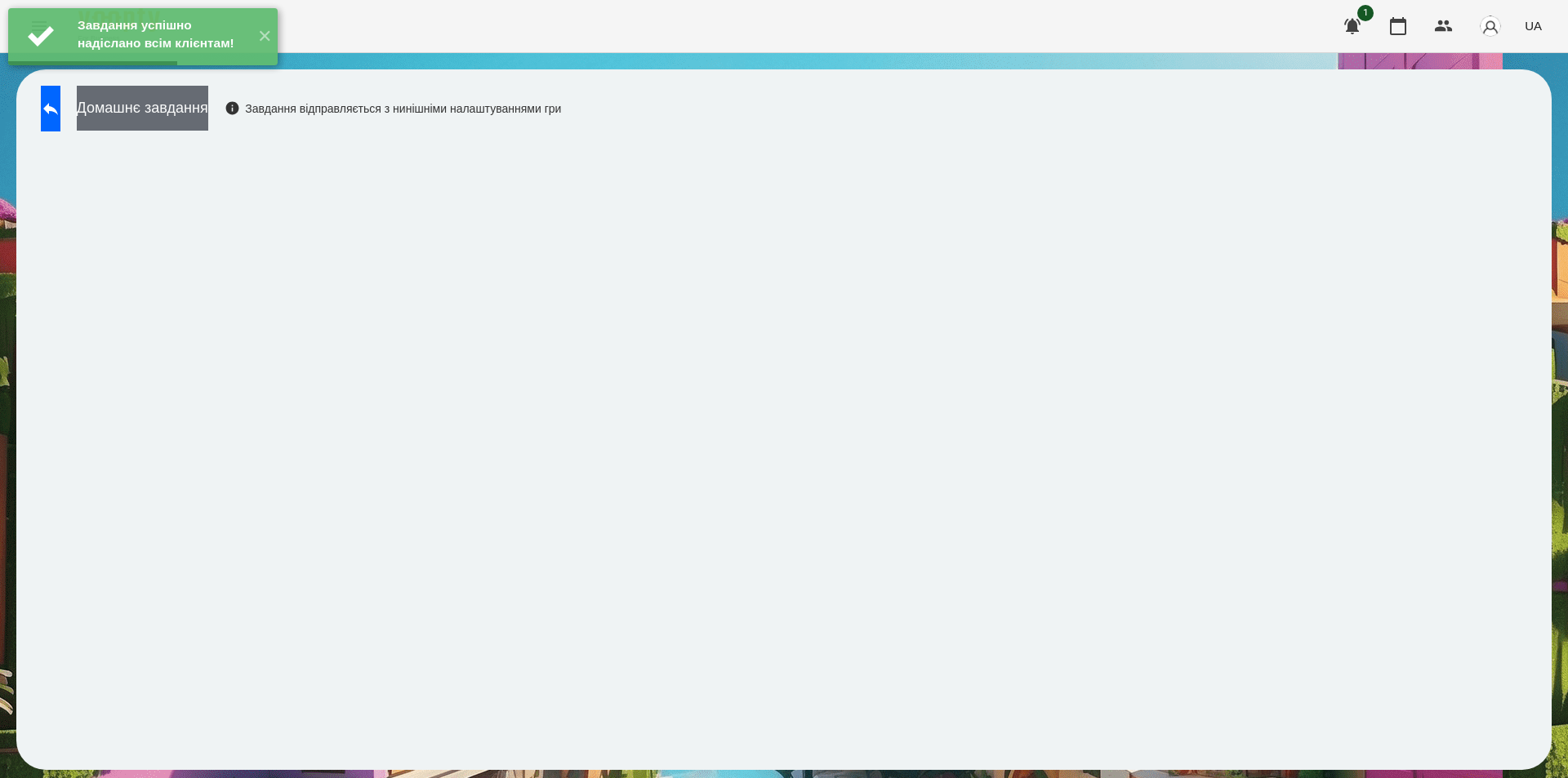
click at [208, 103] on button "Домашнє завдання" at bounding box center [142, 108] width 131 height 45
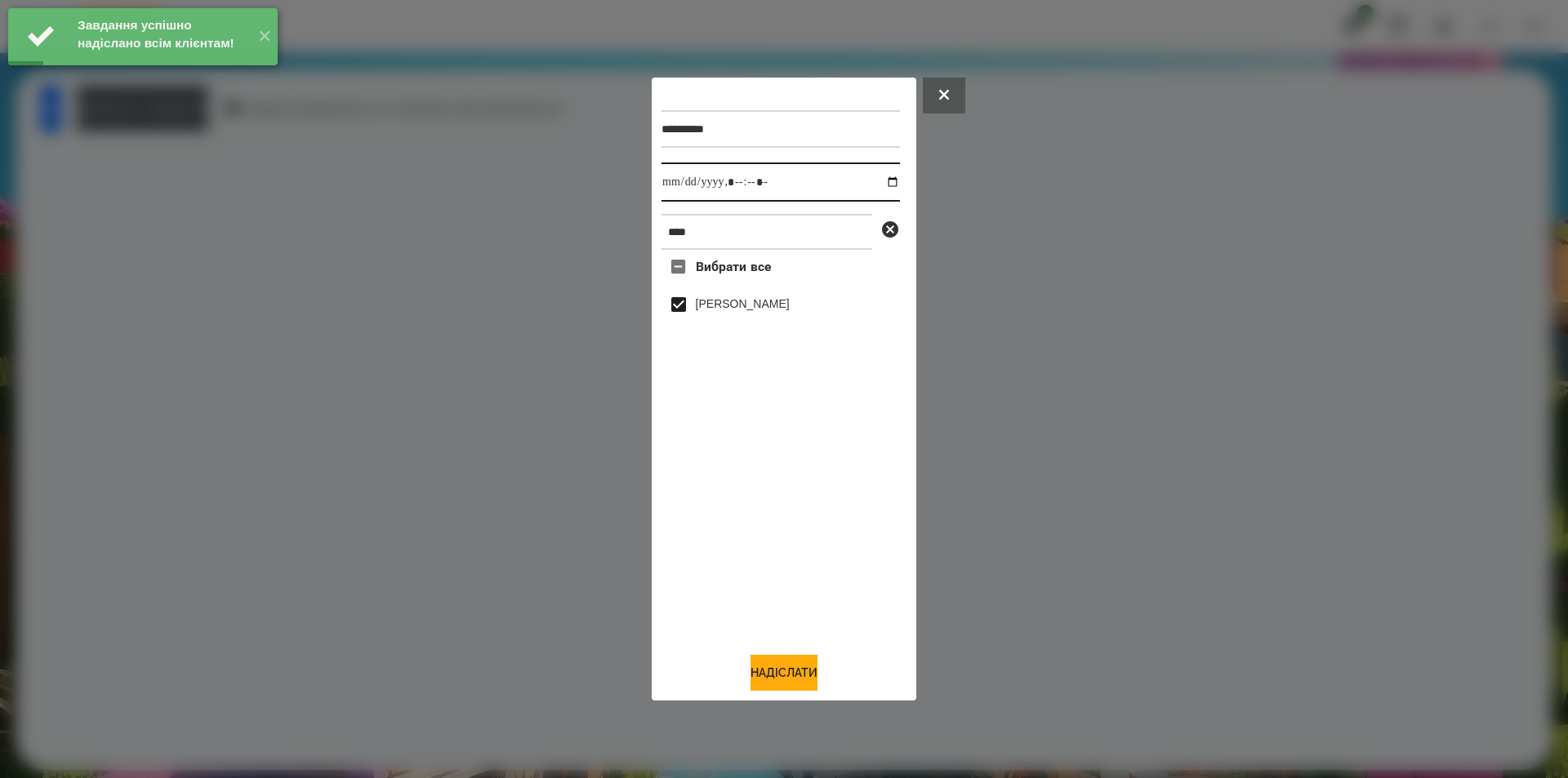
click at [882, 182] on input "datetime-local" at bounding box center [780, 182] width 238 height 39
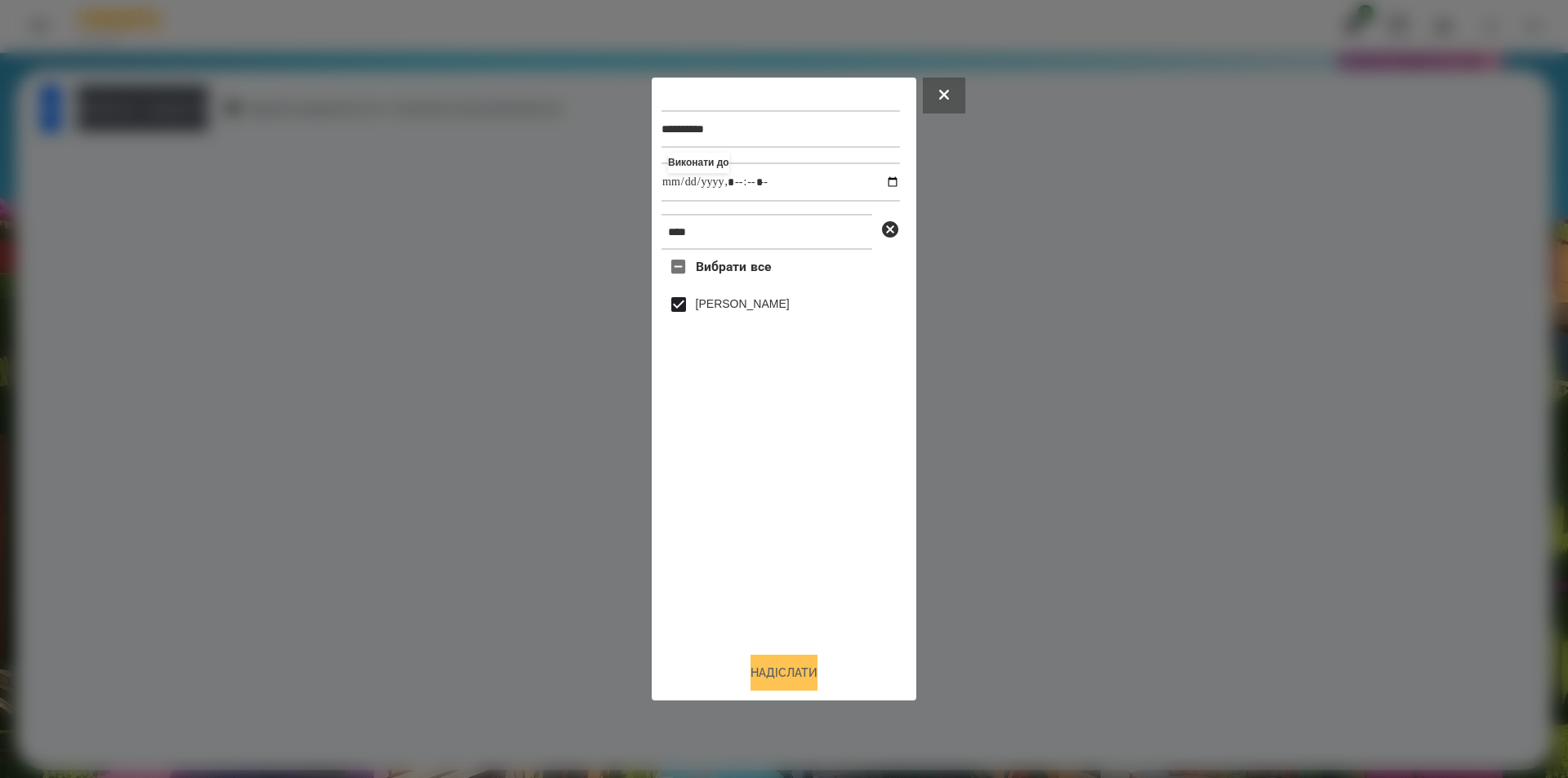
type input "**********"
click at [767, 685] on button "Надіслати" at bounding box center [784, 672] width 67 height 36
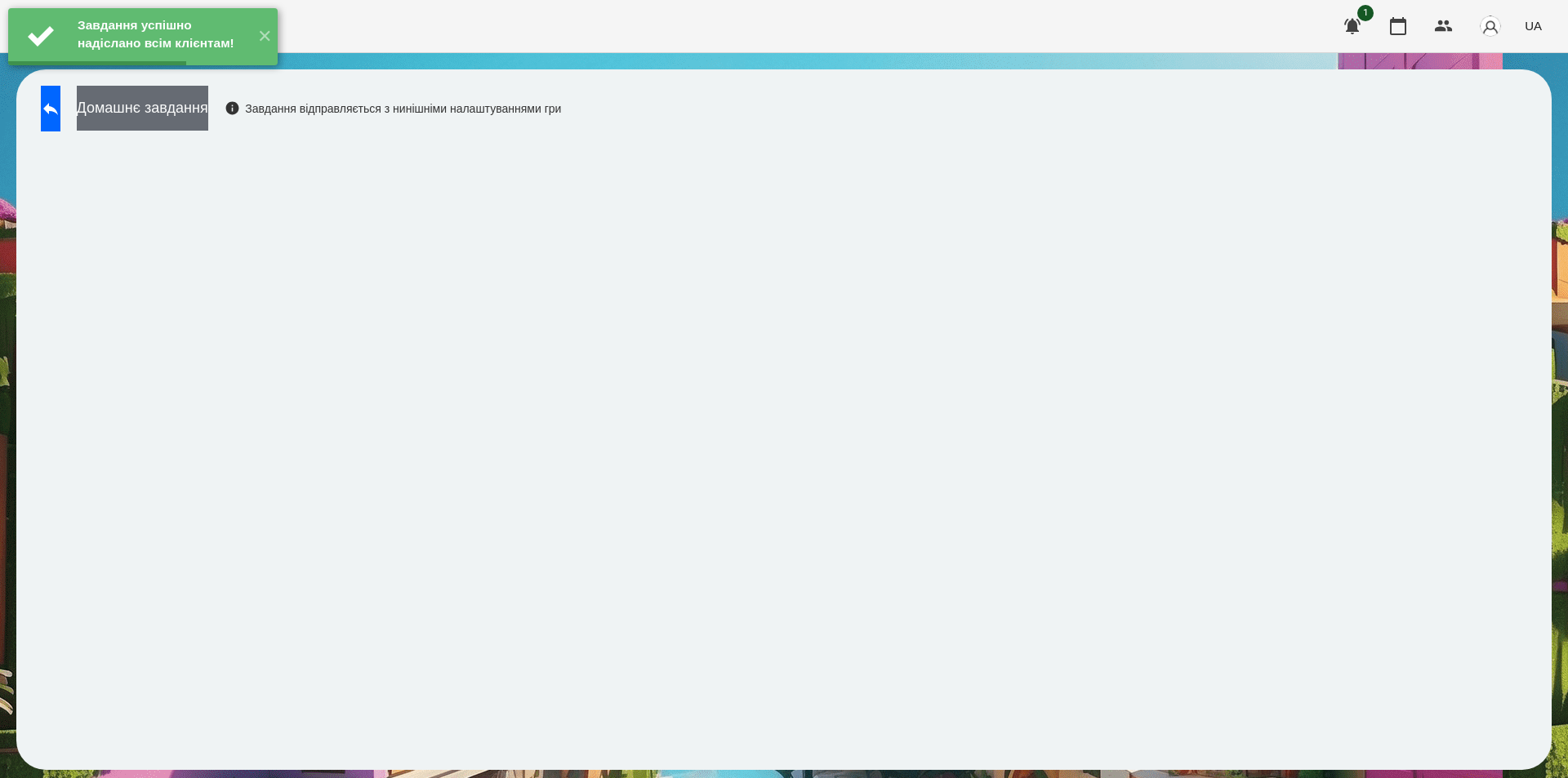
click at [207, 107] on button "Домашнє завдання" at bounding box center [142, 108] width 131 height 45
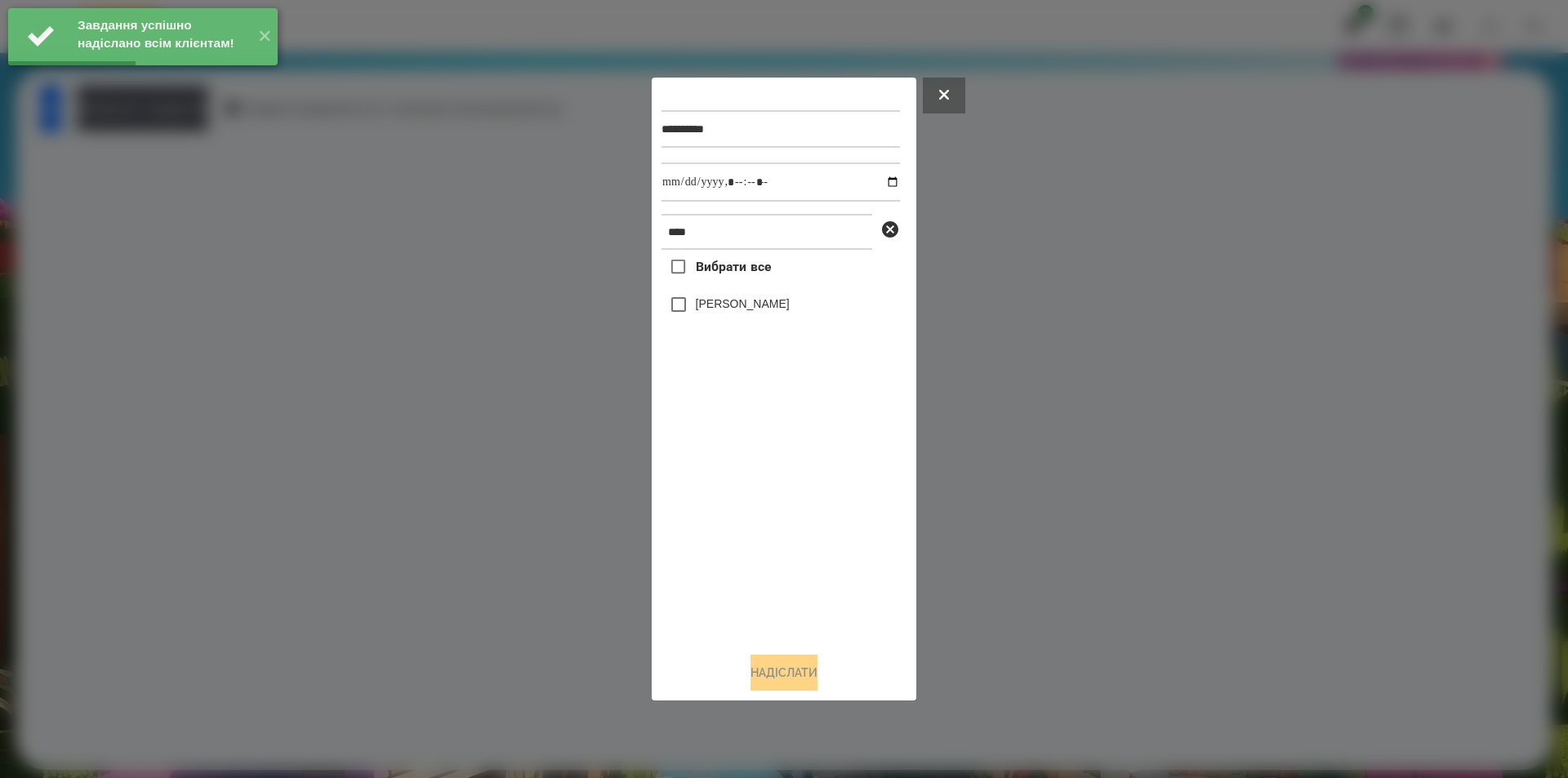
click at [781, 306] on label "[PERSON_NAME]" at bounding box center [742, 304] width 94 height 16
click at [881, 179] on input "datetime-local" at bounding box center [780, 182] width 238 height 39
type input "**********"
click at [762, 678] on button "Надіслати" at bounding box center [784, 672] width 67 height 36
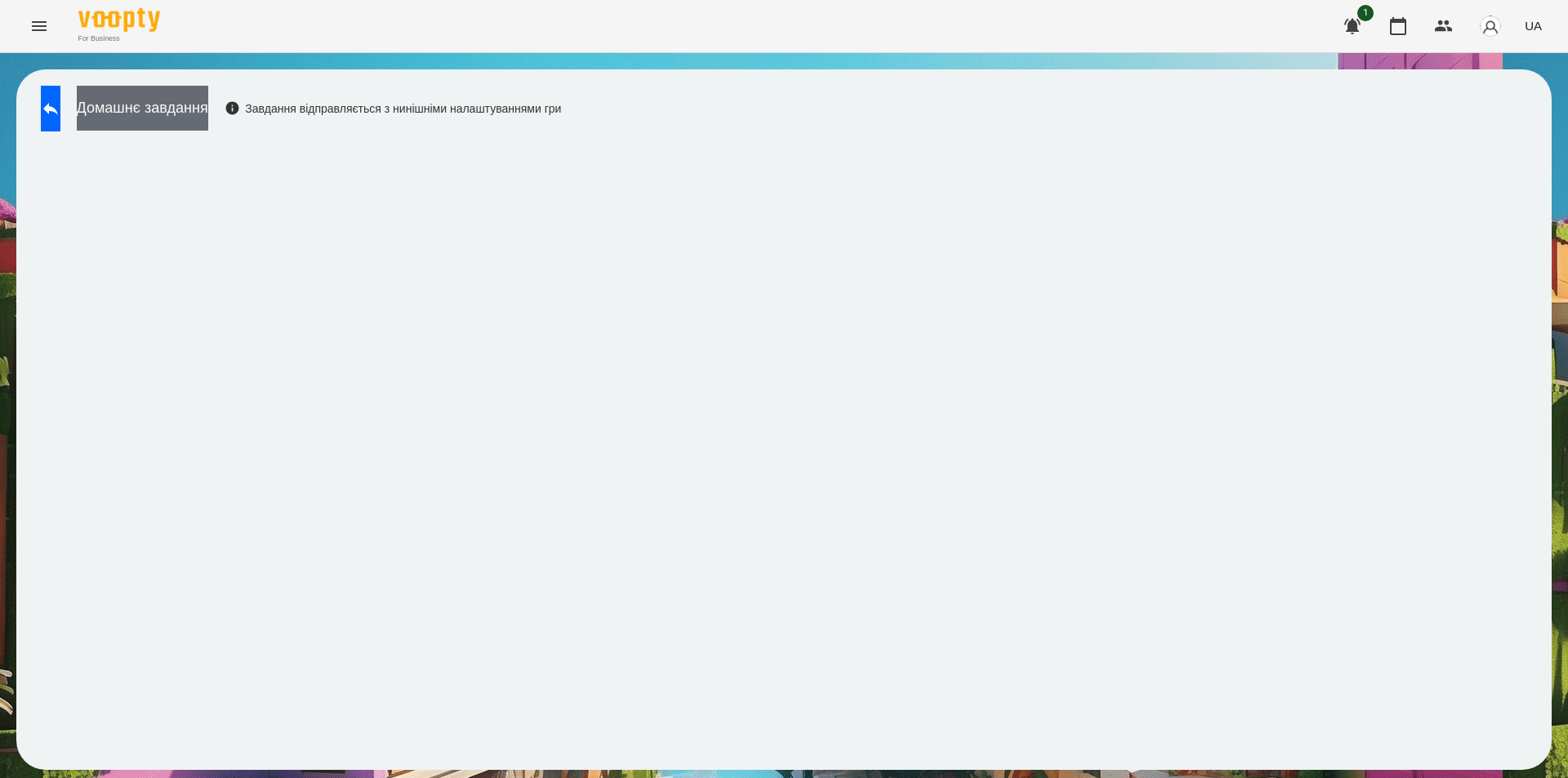
click at [208, 107] on button "Домашнє завдання" at bounding box center [142, 108] width 131 height 45
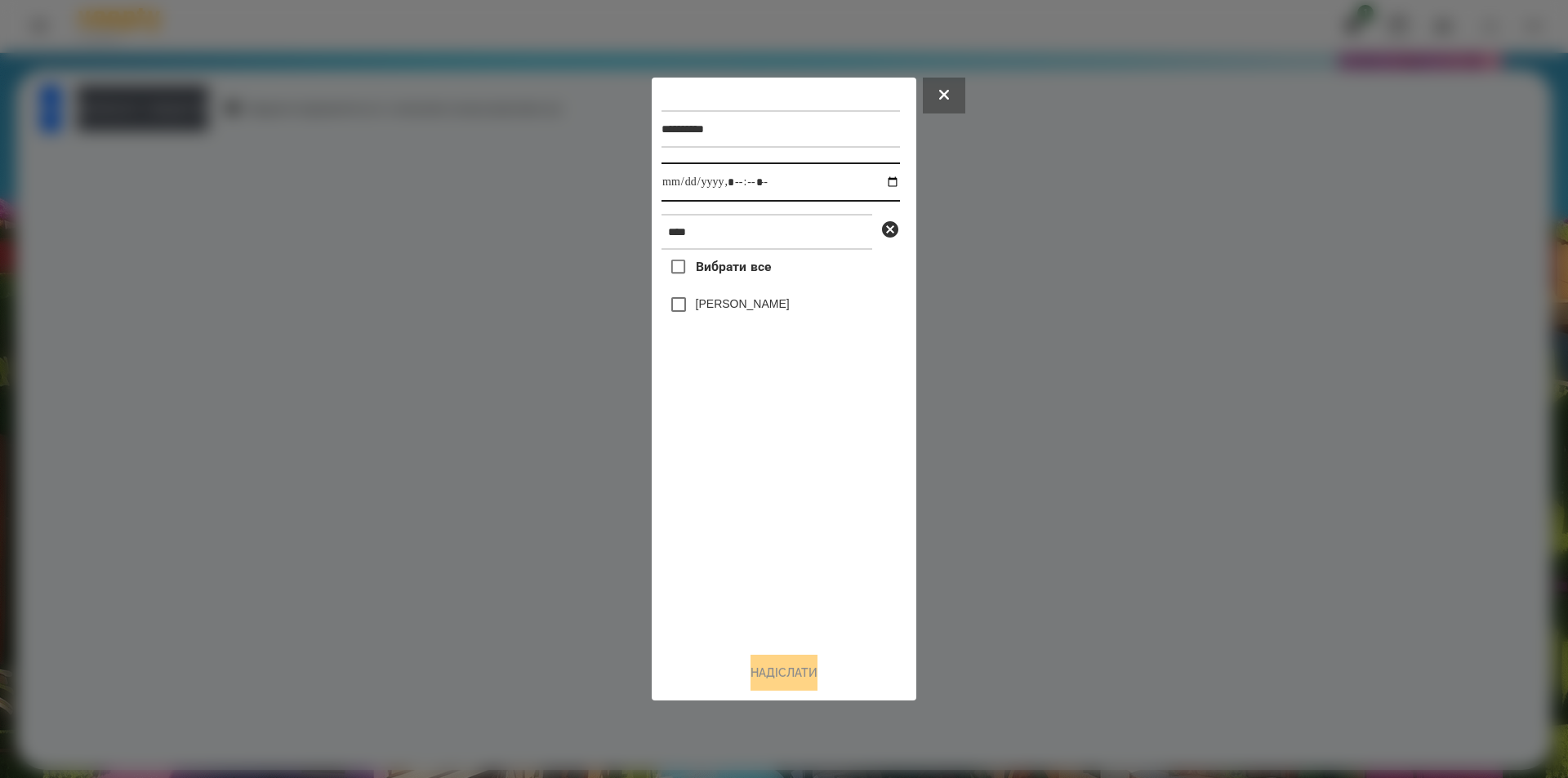
click at [877, 182] on input "datetime-local" at bounding box center [780, 182] width 238 height 39
type input "**********"
click at [764, 454] on div "Вибрати все [PERSON_NAME]" at bounding box center [780, 444] width 238 height 389
click at [887, 233] on icon at bounding box center [890, 230] width 16 height 16
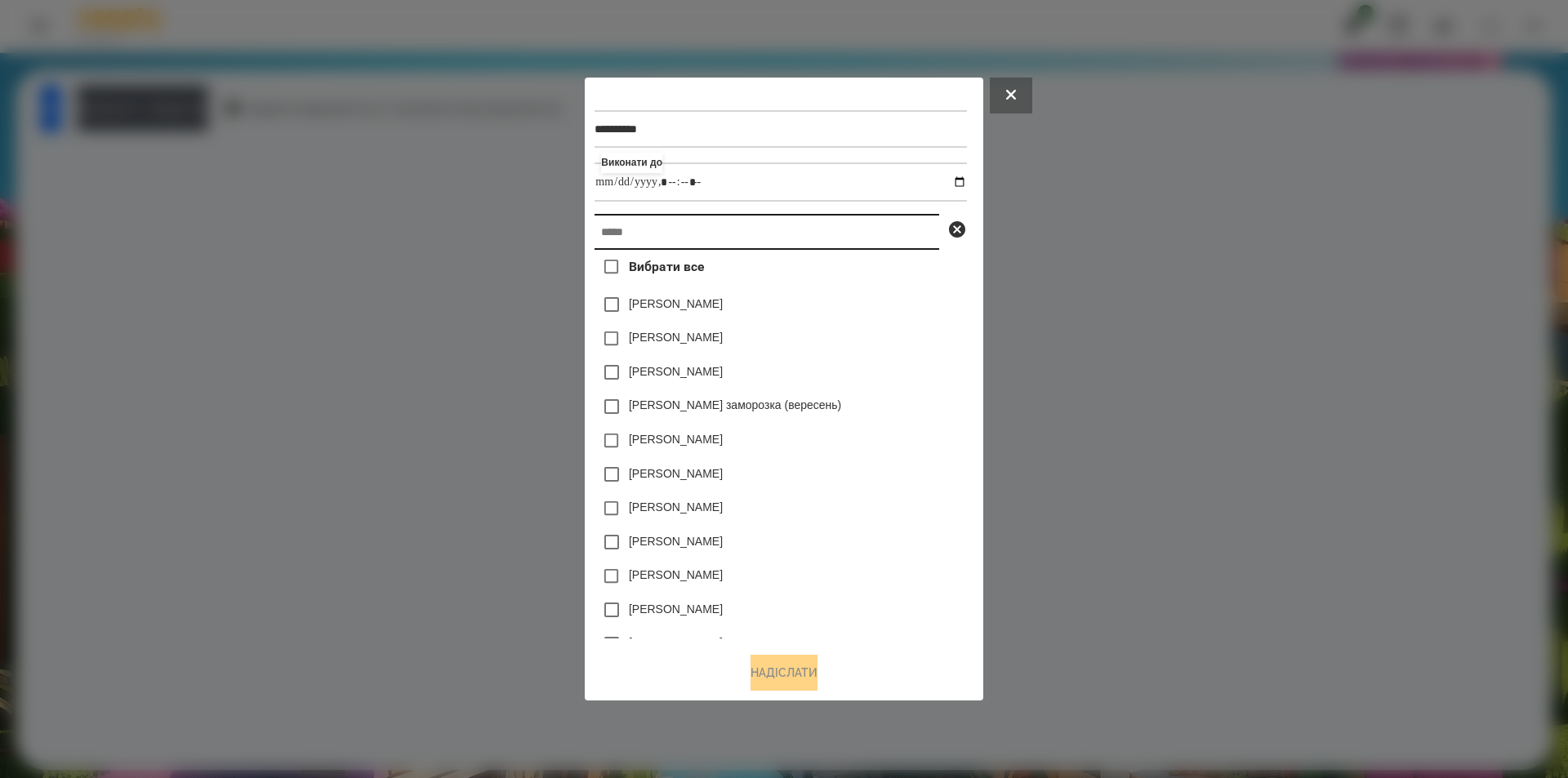
click at [843, 238] on input "text" at bounding box center [767, 232] width 345 height 36
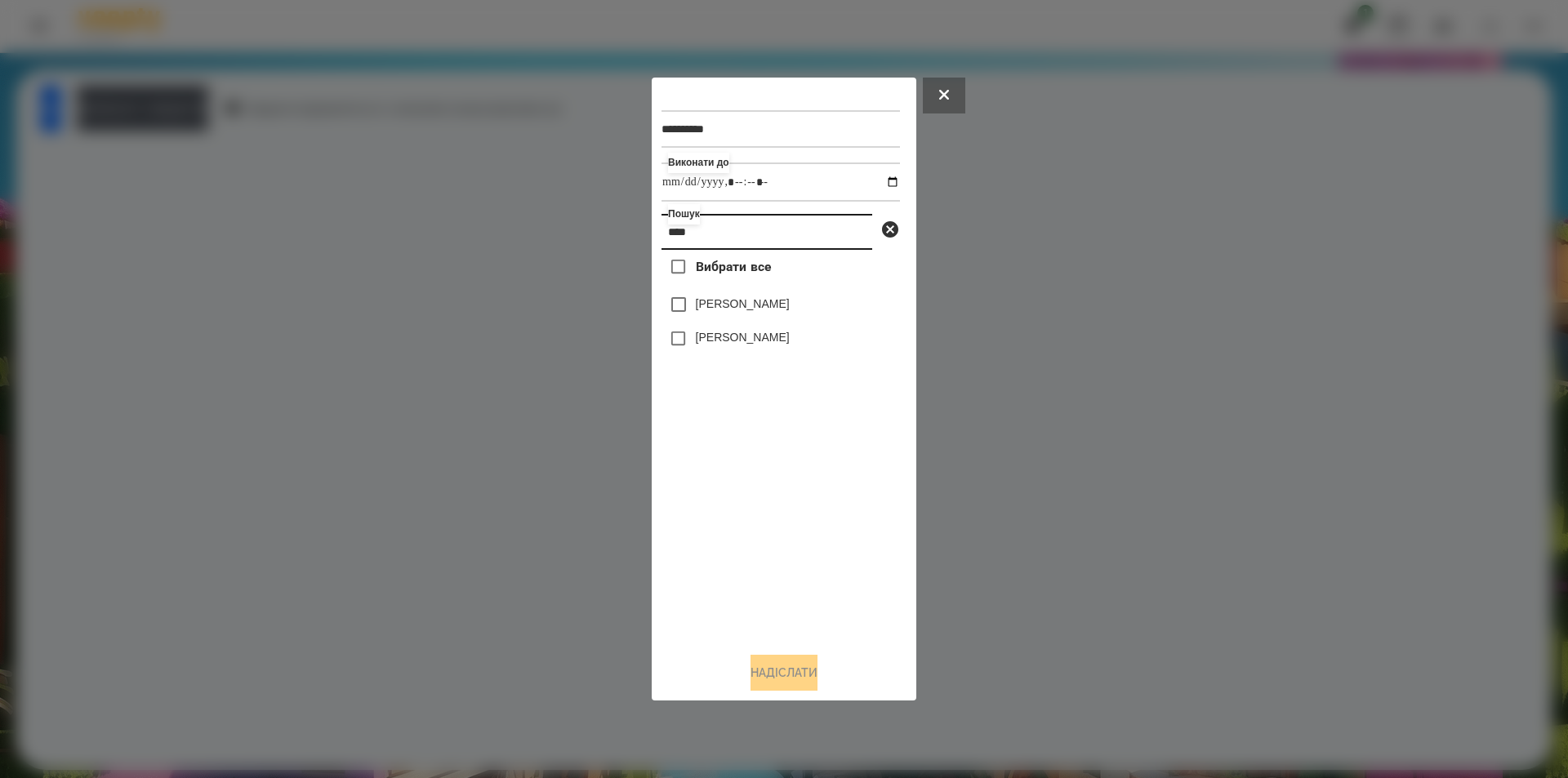
type input "****"
click at [758, 308] on label "[PERSON_NAME]" at bounding box center [742, 304] width 94 height 16
click at [788, 679] on button "Надіслати" at bounding box center [784, 672] width 67 height 36
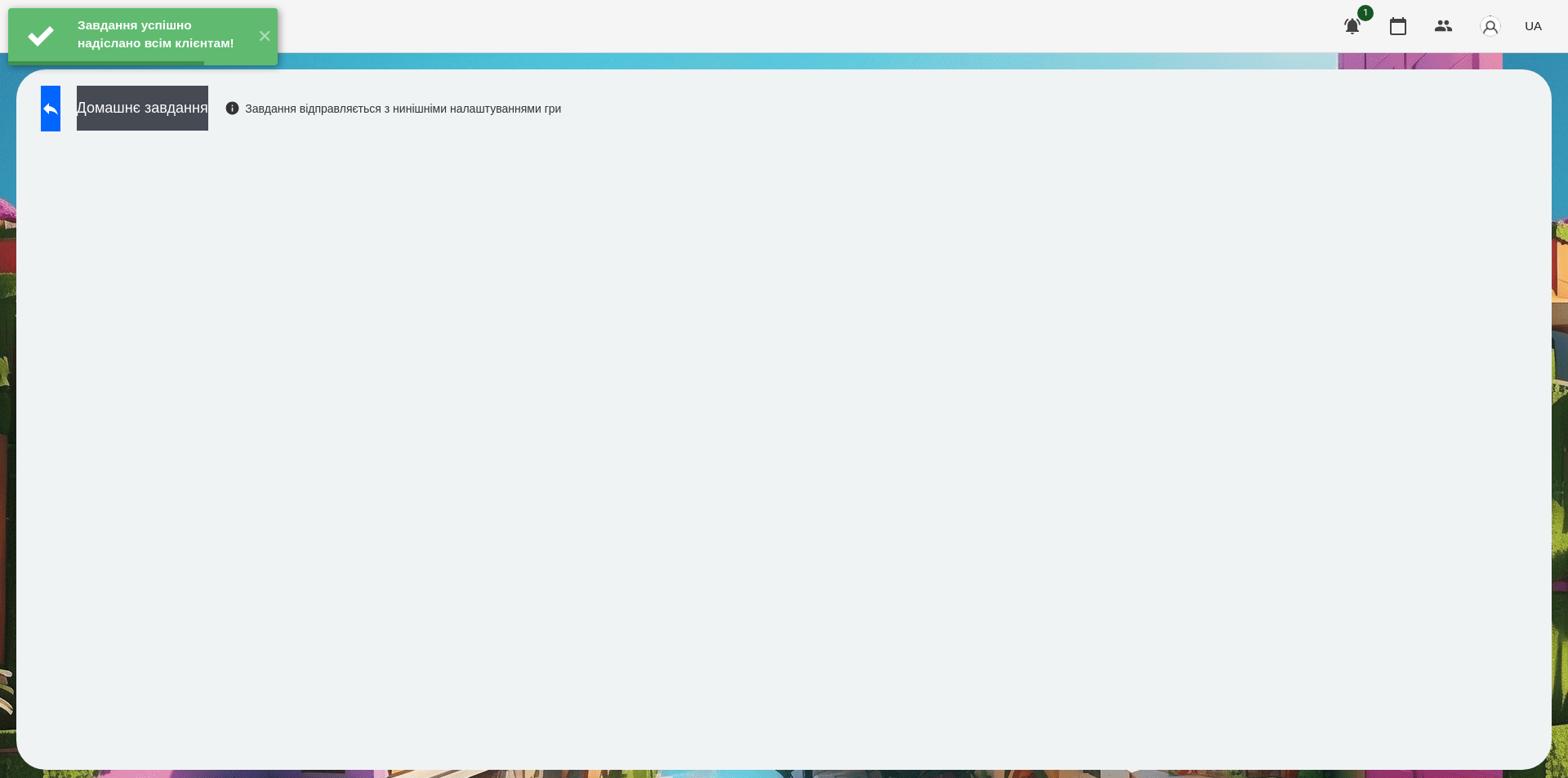
click at [207, 116] on button "Домашнє завдання" at bounding box center [142, 108] width 131 height 45
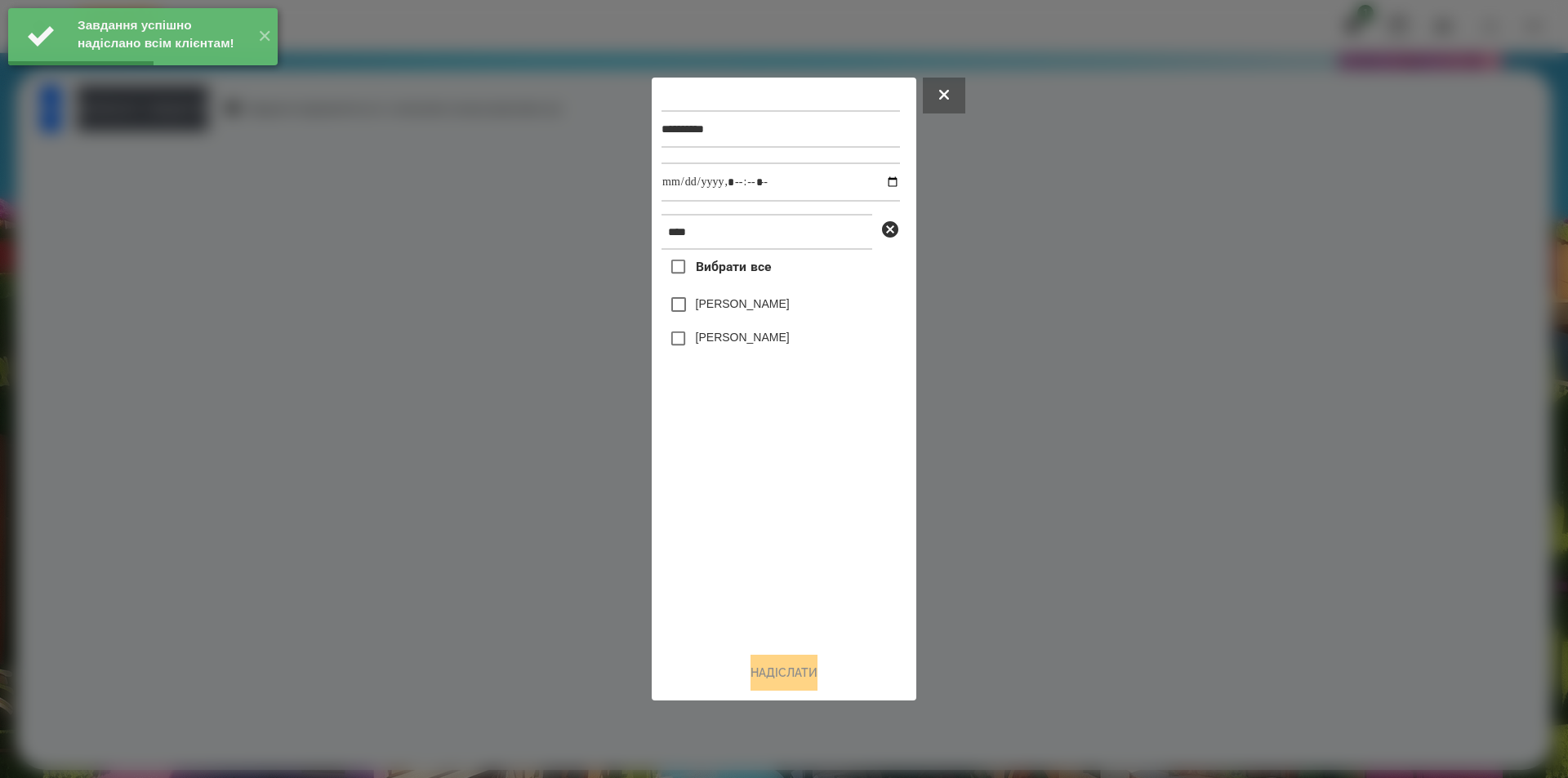
click at [761, 306] on label "[PERSON_NAME]" at bounding box center [742, 304] width 94 height 16
click at [877, 186] on input "datetime-local" at bounding box center [780, 182] width 238 height 39
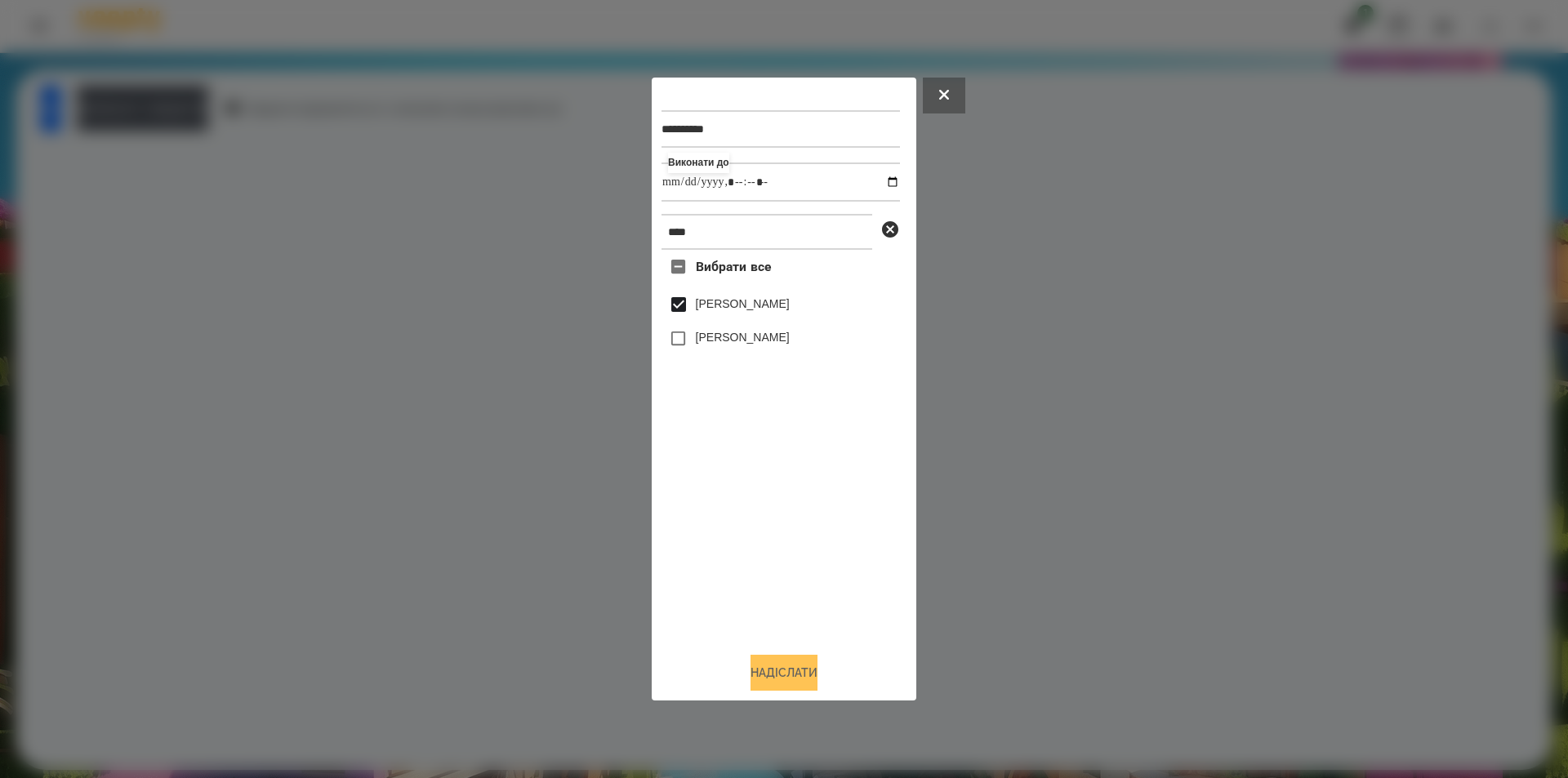
type input "**********"
click at [801, 679] on button "Надіслати" at bounding box center [784, 672] width 67 height 36
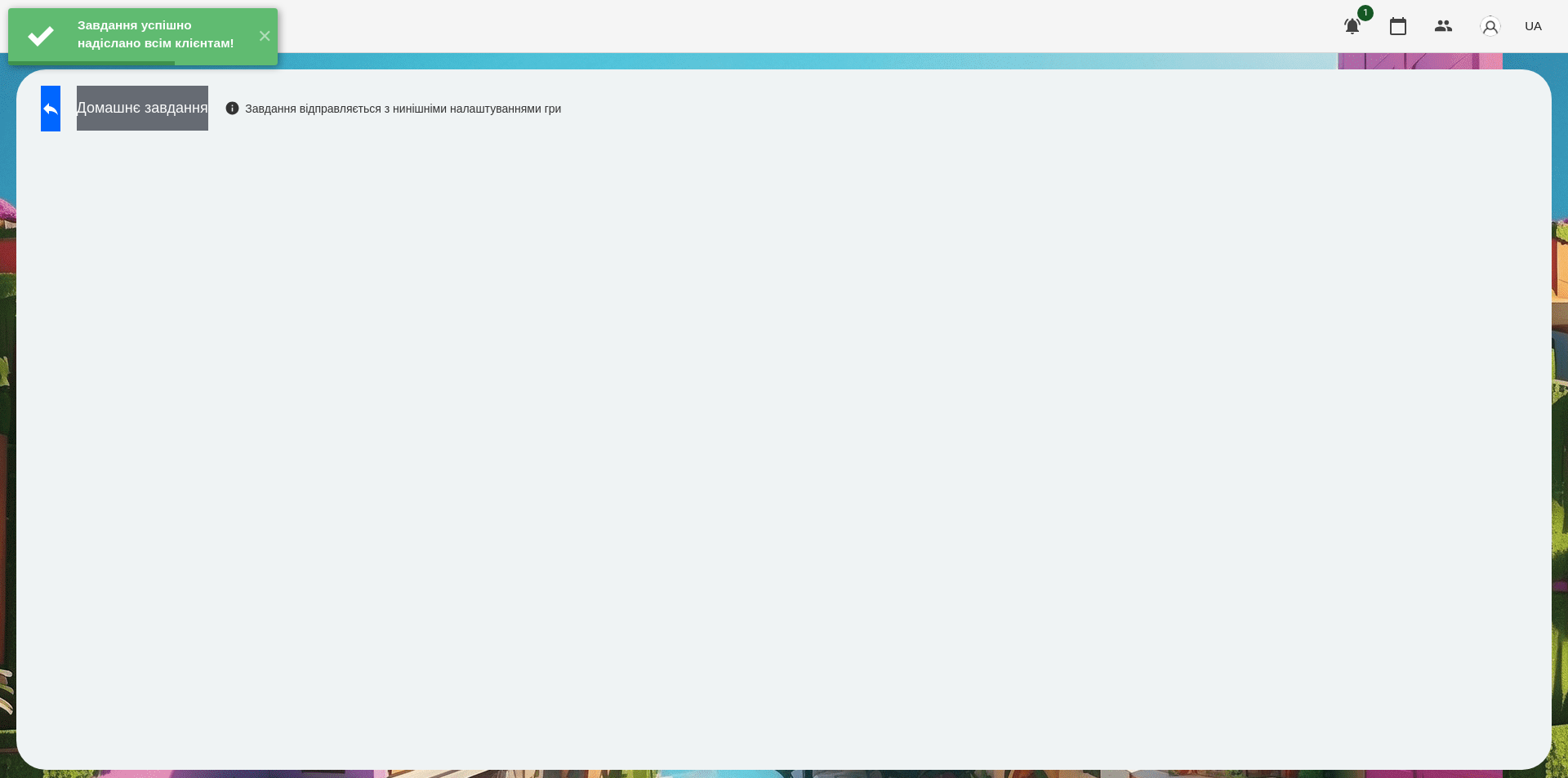
click at [208, 108] on button "Домашнє завдання" at bounding box center [142, 108] width 131 height 45
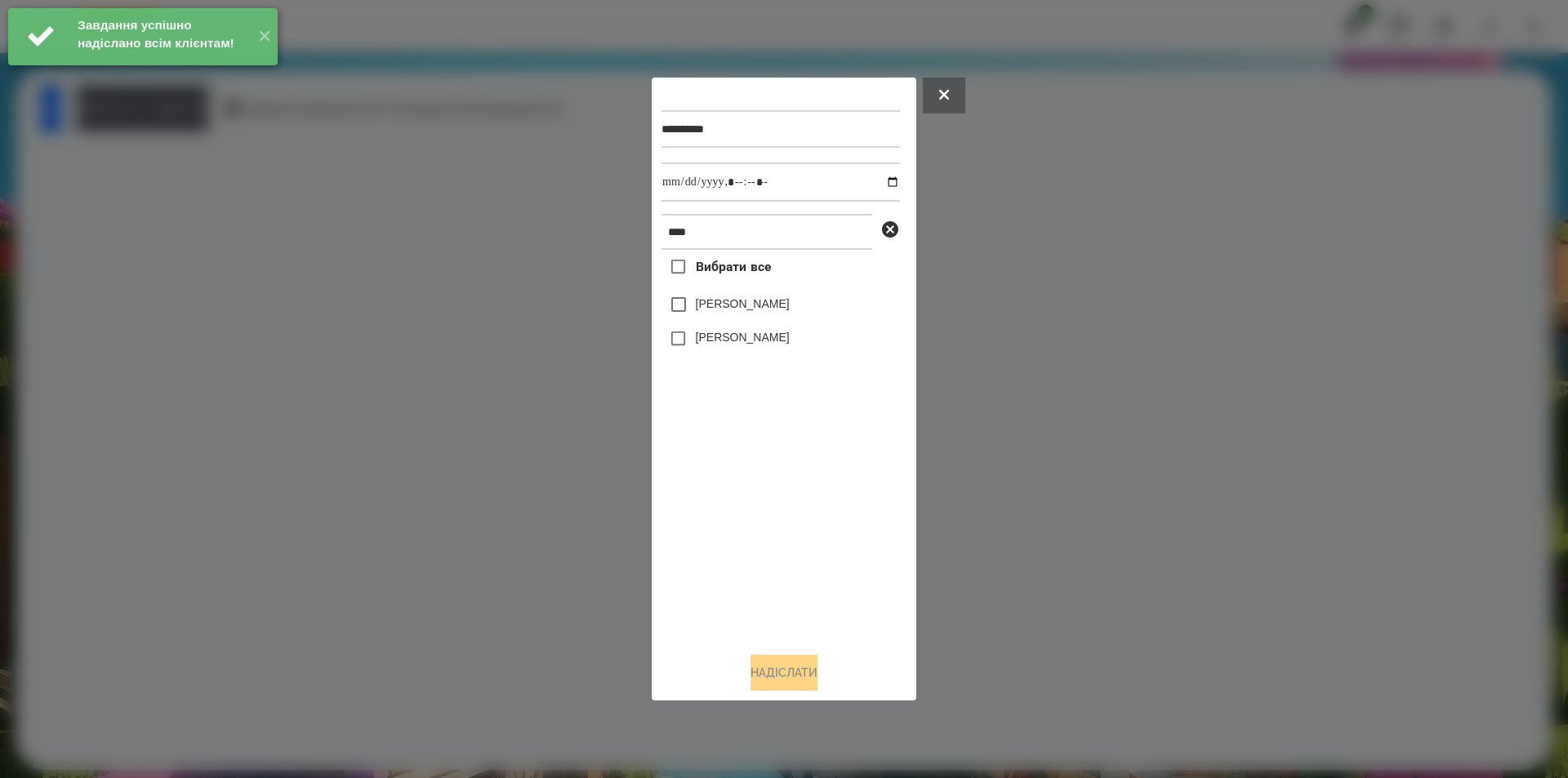
drag, startPoint x: 766, startPoint y: 303, endPoint x: 839, endPoint y: 227, distance: 105.4
click at [766, 302] on label "[PERSON_NAME]" at bounding box center [742, 304] width 94 height 16
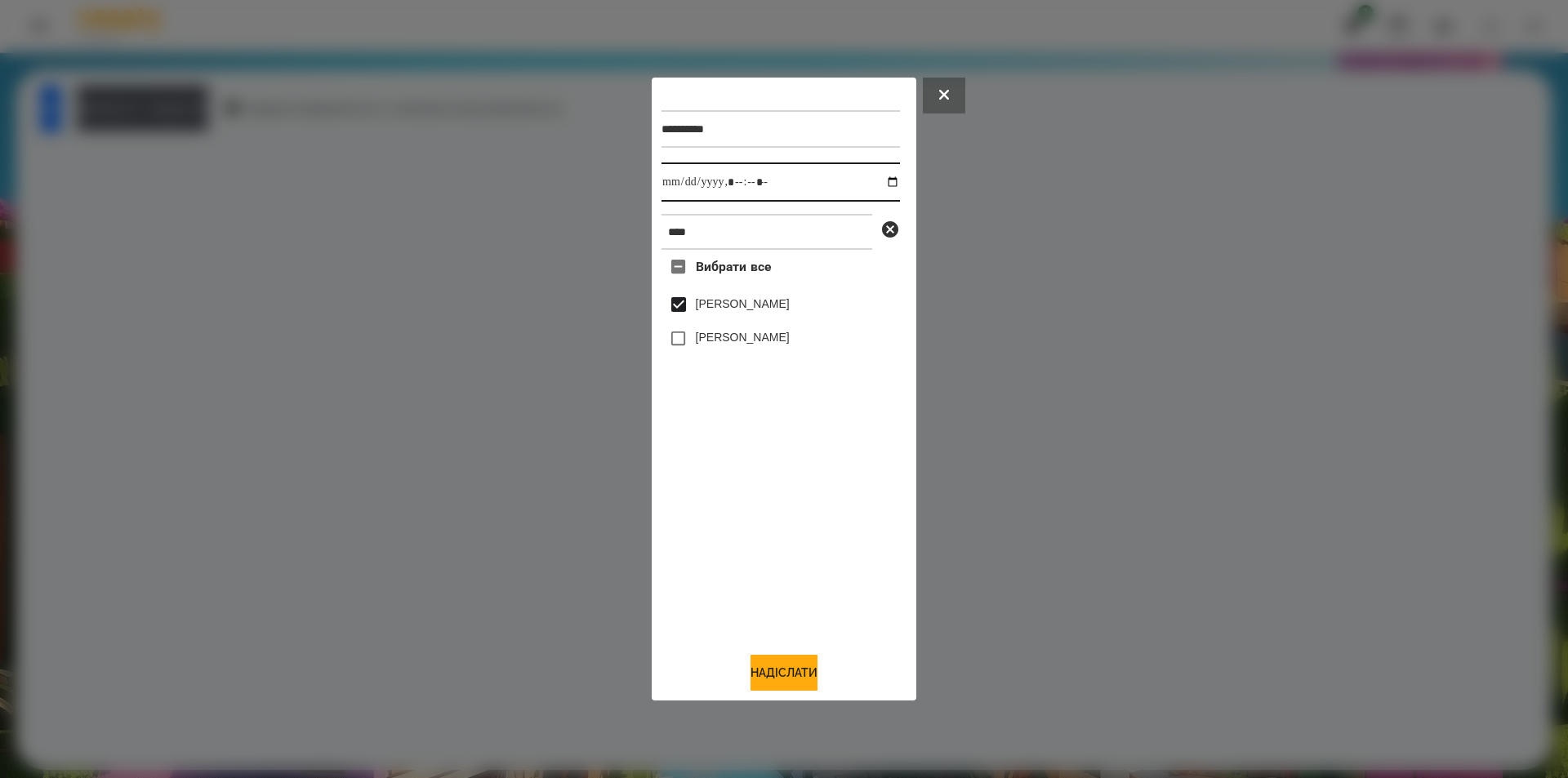
click at [880, 181] on input "datetime-local" at bounding box center [780, 182] width 238 height 39
type input "**********"
click at [765, 683] on button "Надіслати" at bounding box center [784, 672] width 67 height 36
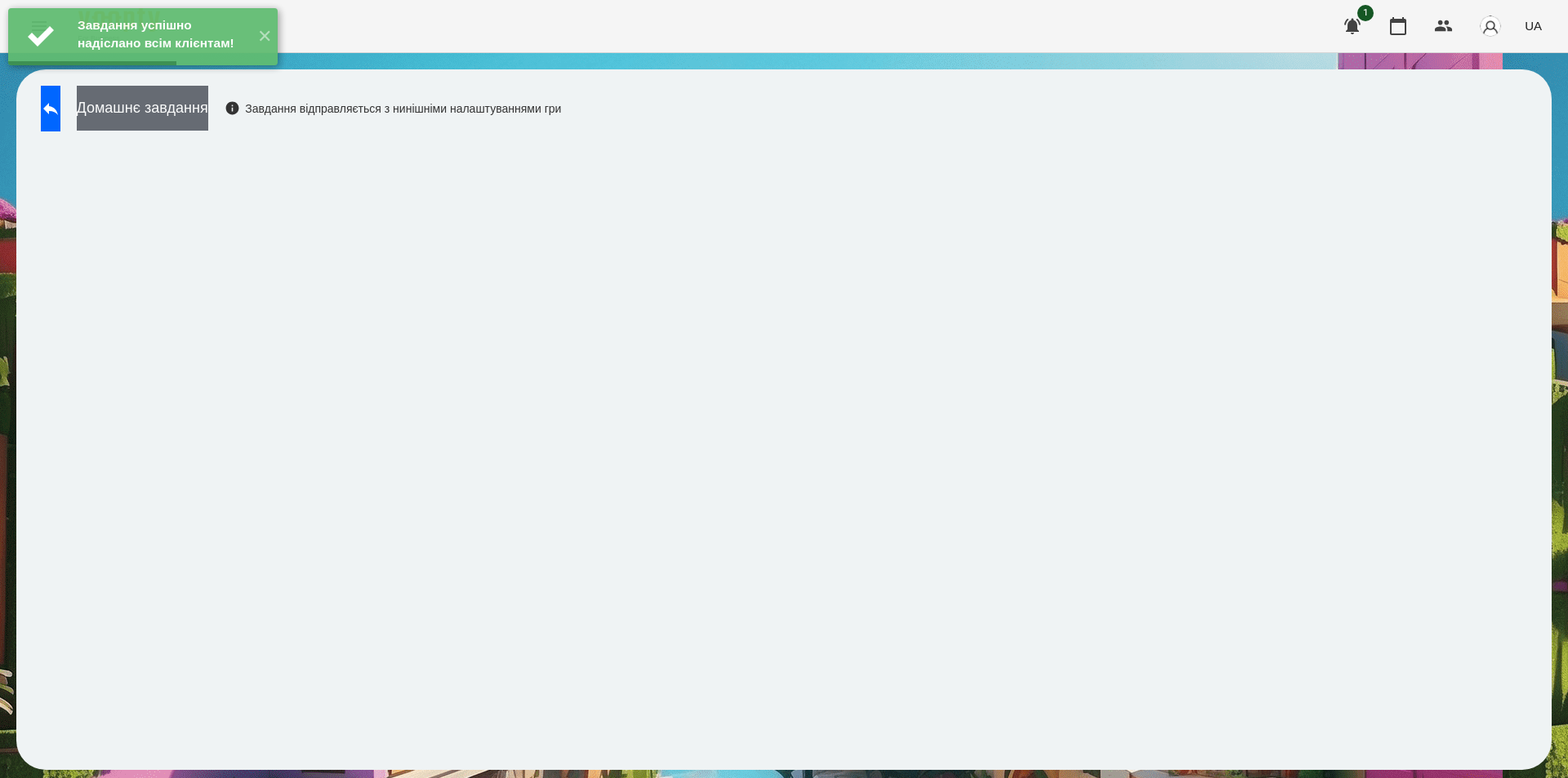
click at [208, 108] on button "Домашнє завдання" at bounding box center [142, 108] width 131 height 45
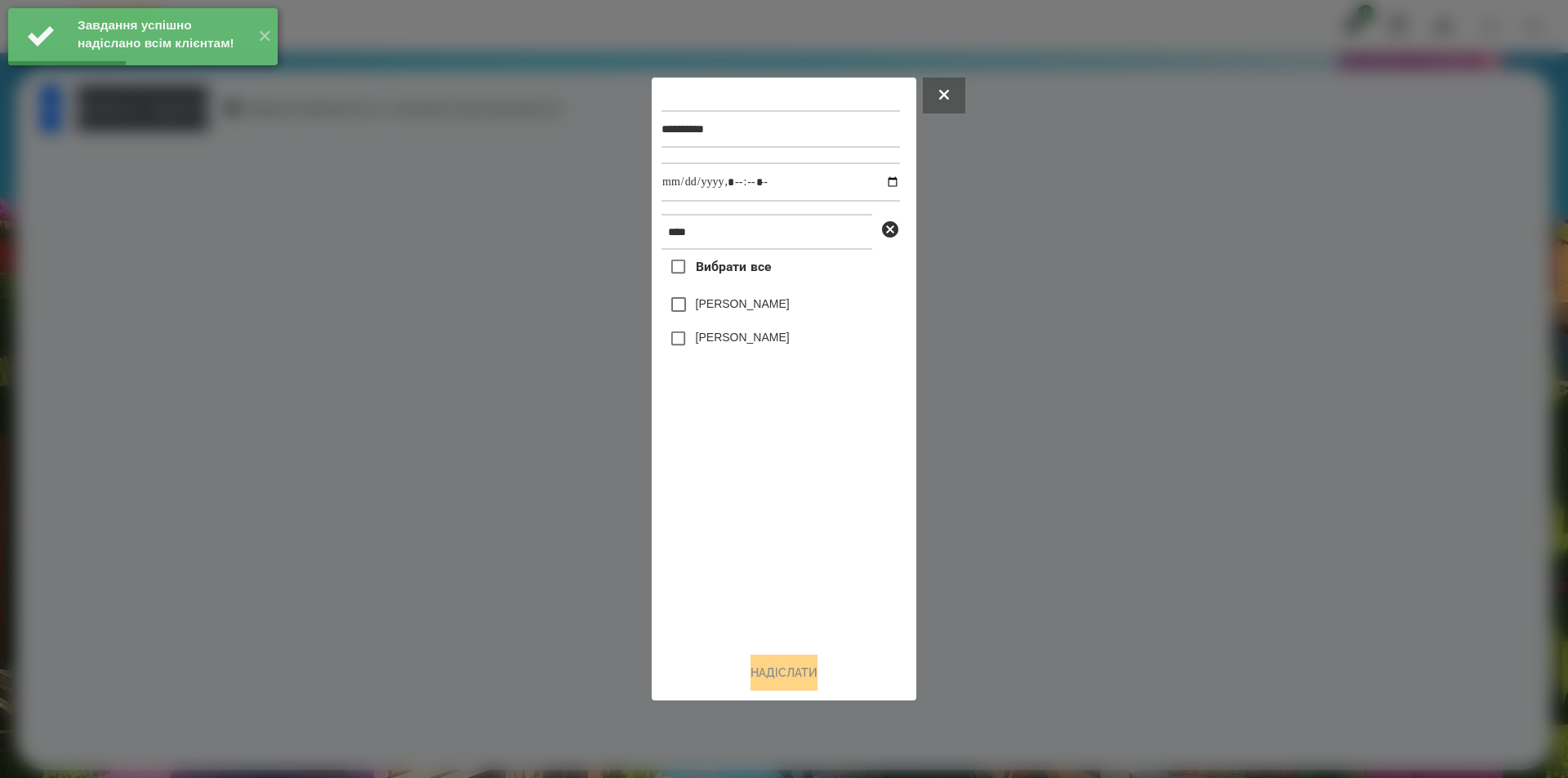
click at [750, 306] on label "[PERSON_NAME]" at bounding box center [742, 304] width 94 height 16
click at [883, 179] on input "datetime-local" at bounding box center [780, 182] width 238 height 39
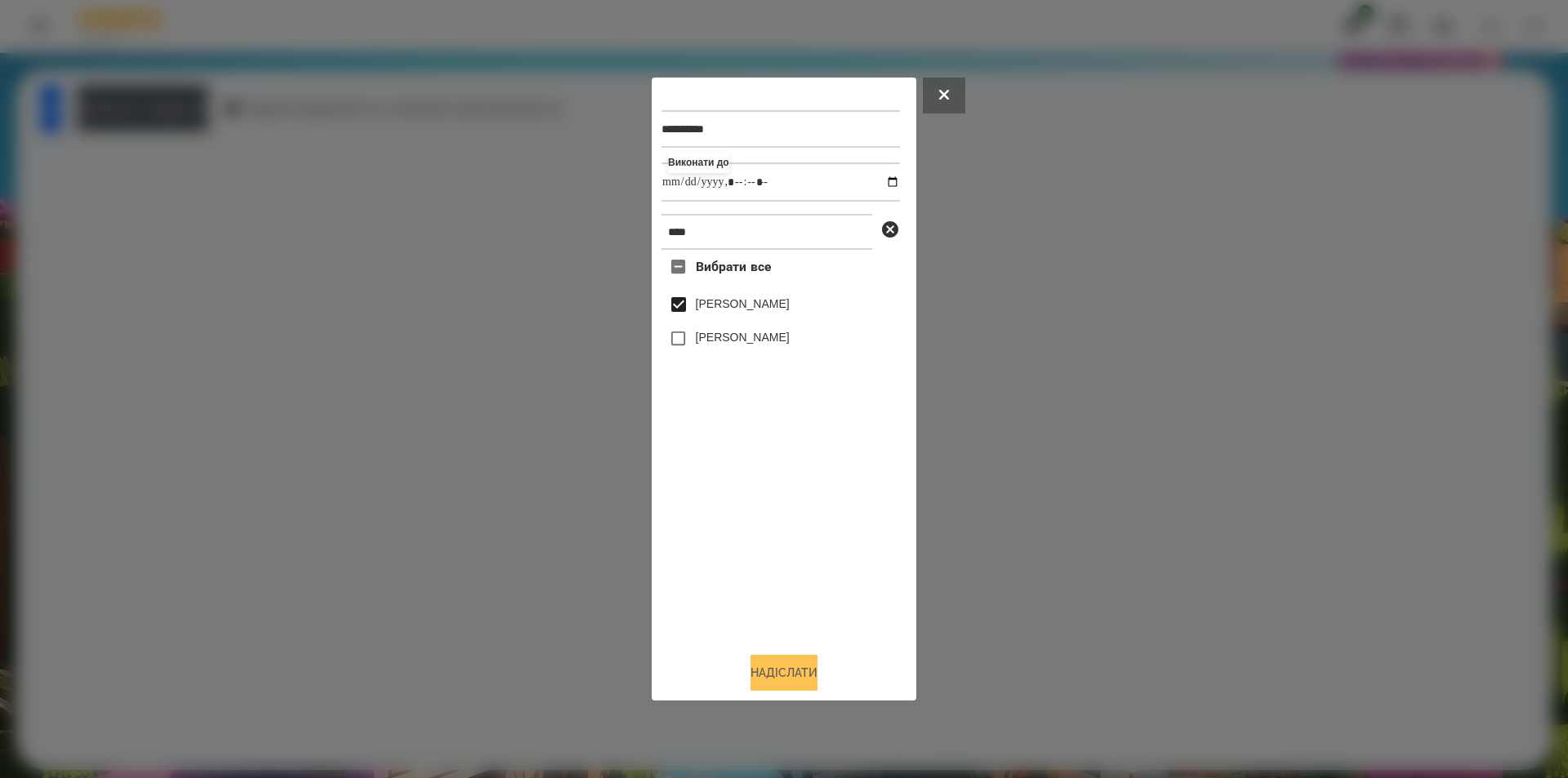
type input "**********"
click at [785, 681] on button "Надіслати" at bounding box center [784, 672] width 67 height 36
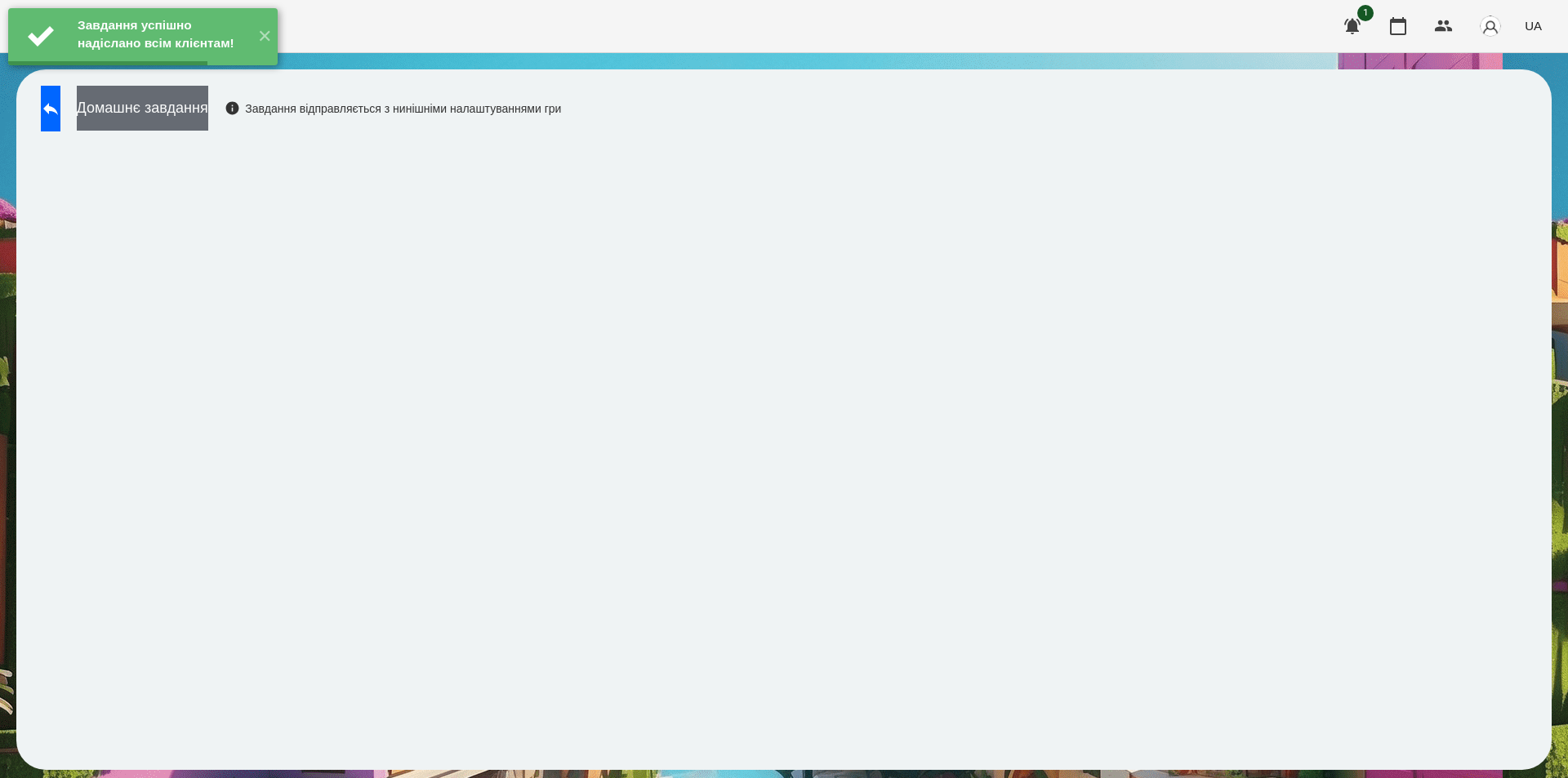
click at [208, 110] on button "Домашнє завдання" at bounding box center [142, 108] width 131 height 45
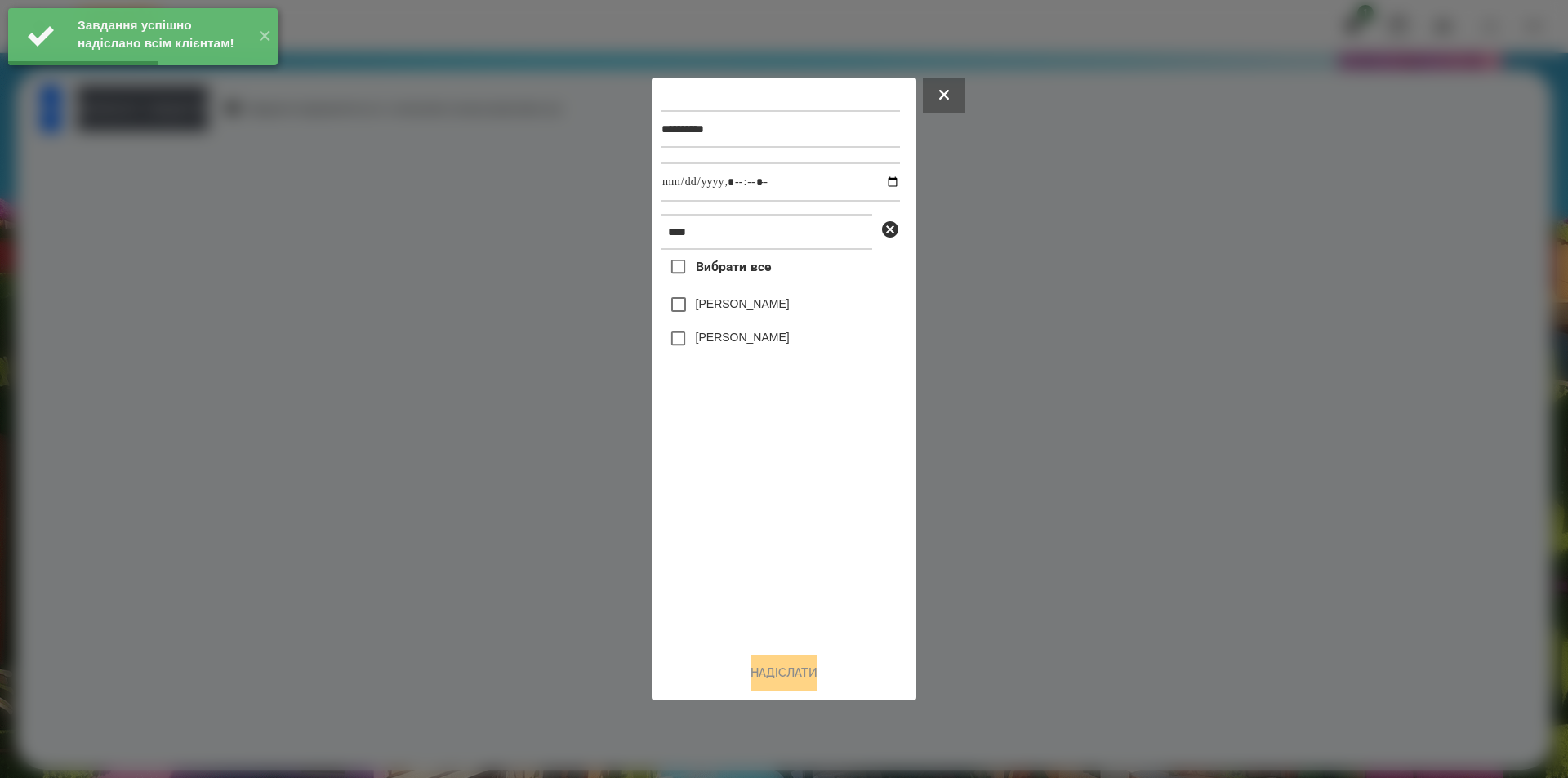
click at [759, 301] on label "[PERSON_NAME]" at bounding box center [742, 304] width 94 height 16
click at [874, 183] on input "datetime-local" at bounding box center [780, 182] width 238 height 39
type input "**********"
click at [780, 689] on button "Надіслати" at bounding box center [784, 672] width 67 height 36
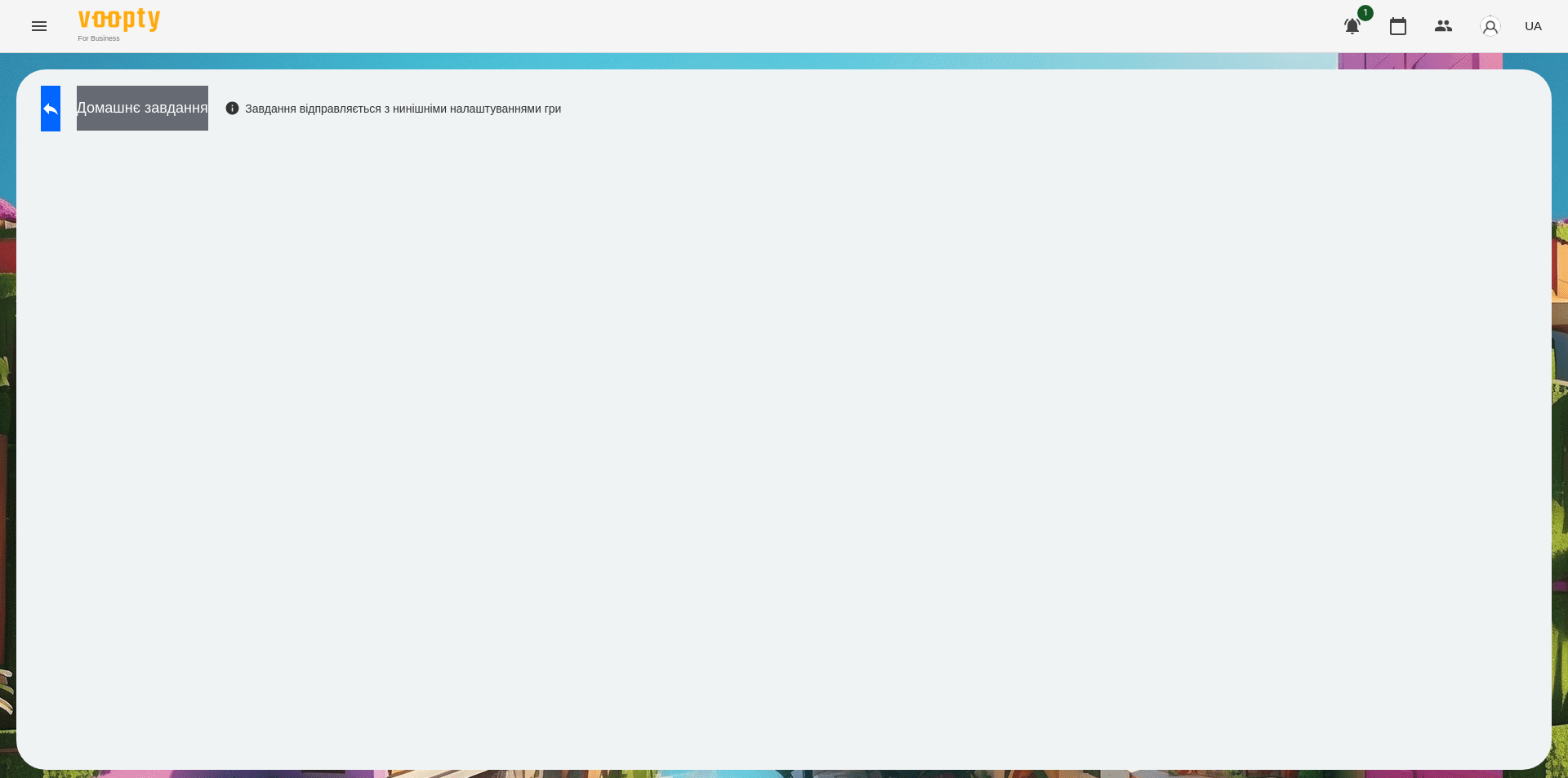
click at [202, 106] on button "Домашнє завдання" at bounding box center [142, 108] width 131 height 45
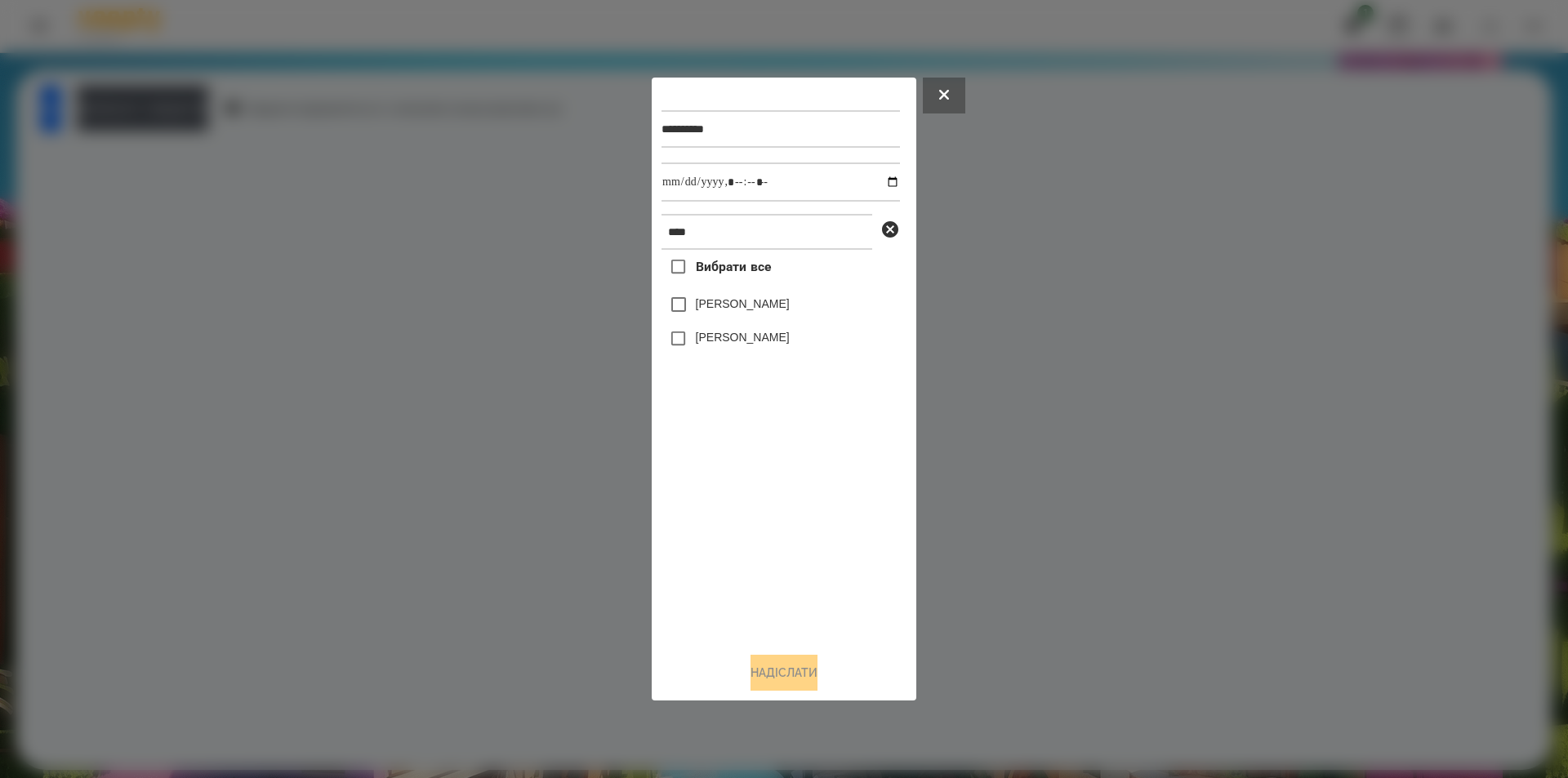
click at [758, 306] on label "[PERSON_NAME]" at bounding box center [742, 304] width 94 height 16
click at [879, 179] on input "datetime-local" at bounding box center [780, 182] width 238 height 39
type input "**********"
click at [778, 682] on button "Надіслати" at bounding box center [784, 672] width 67 height 36
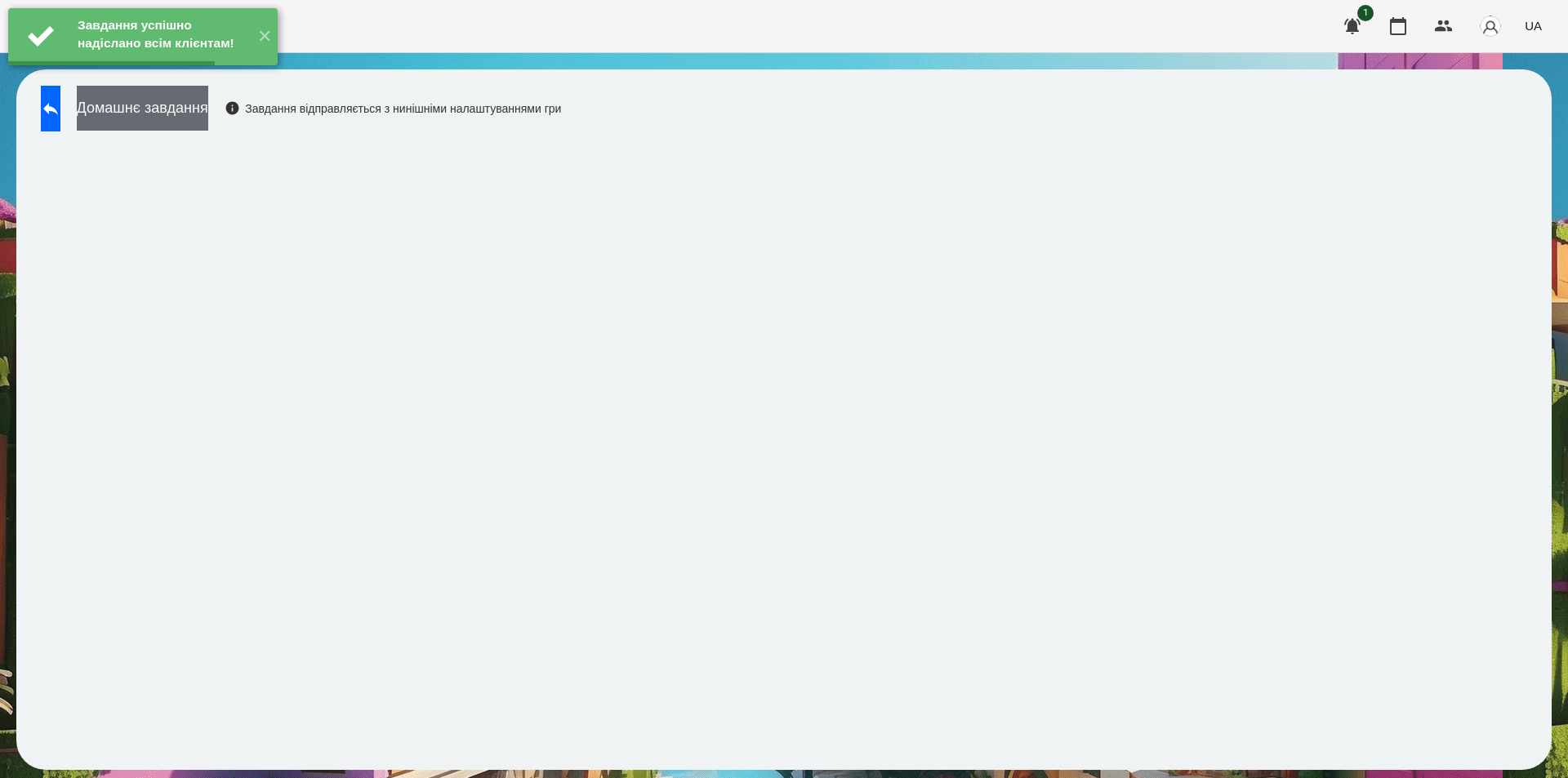
click at [208, 109] on button "Домашнє завдання" at bounding box center [142, 108] width 131 height 45
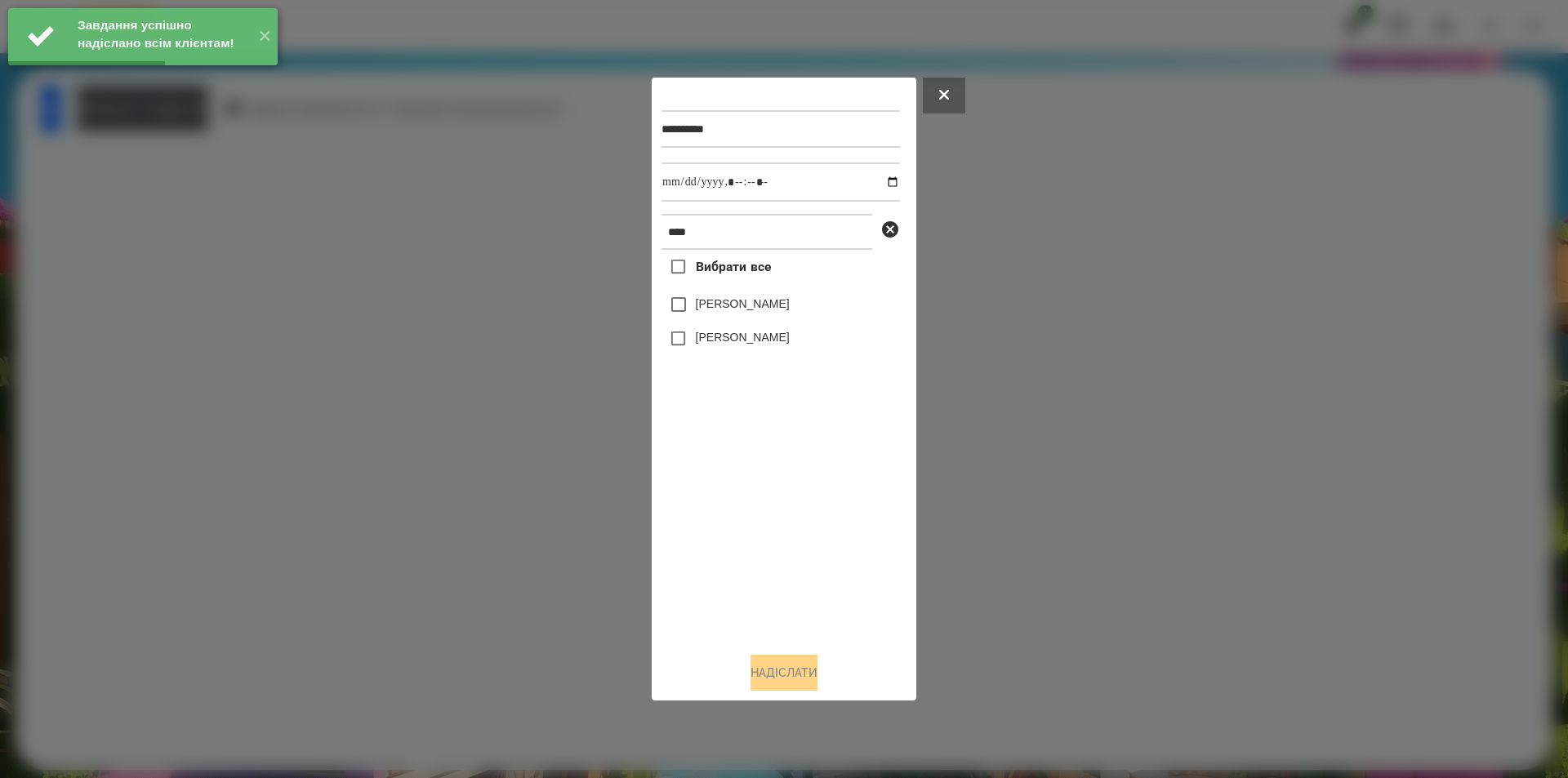
drag, startPoint x: 721, startPoint y: 304, endPoint x: 824, endPoint y: 253, distance: 114.9
click at [722, 303] on label "[PERSON_NAME]" at bounding box center [742, 304] width 94 height 16
click at [880, 182] on input "datetime-local" at bounding box center [780, 182] width 238 height 39
type input "**********"
click at [759, 687] on button "Надіслати" at bounding box center [784, 672] width 67 height 36
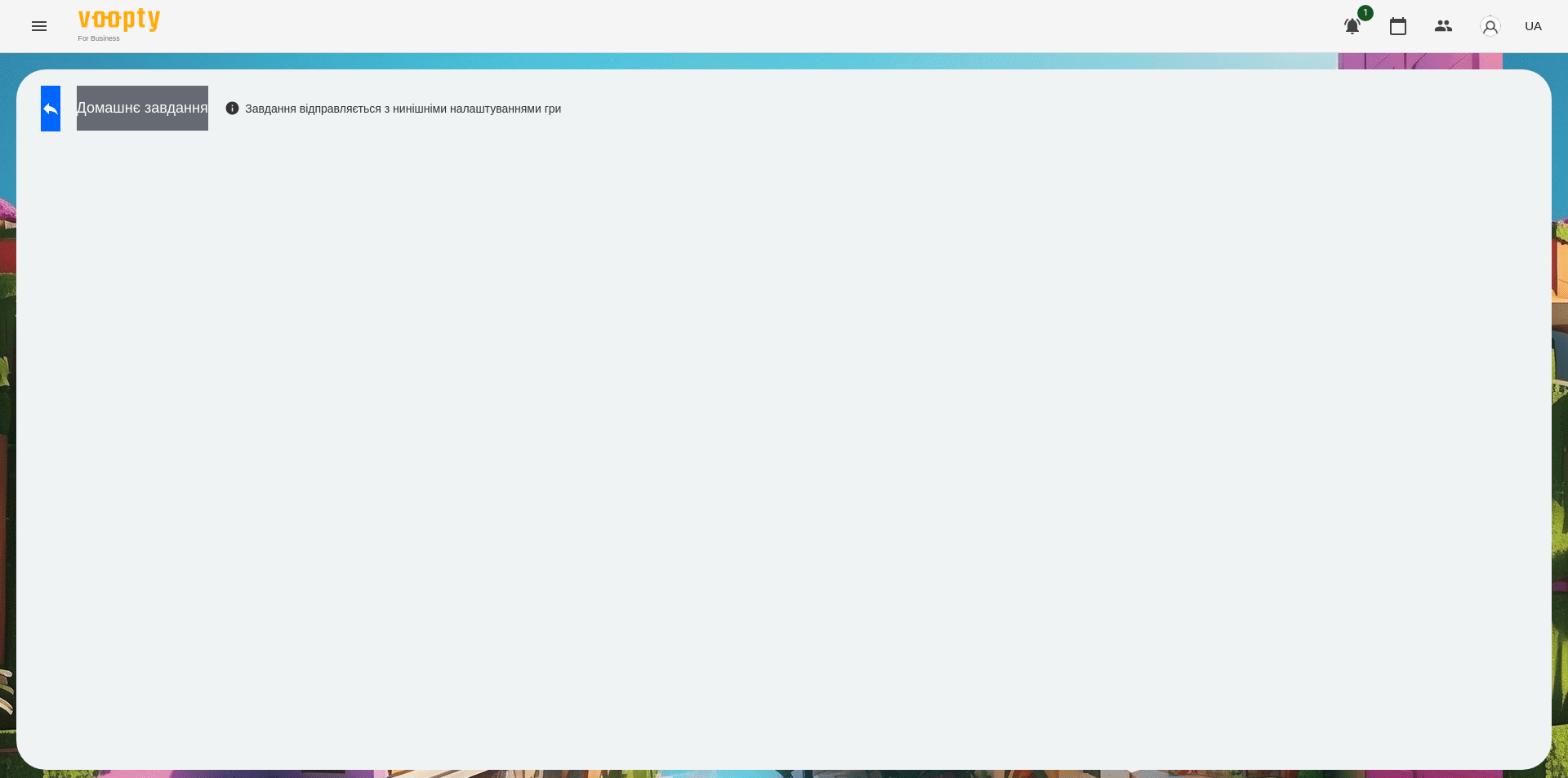
click at [208, 107] on button "Домашнє завдання" at bounding box center [142, 108] width 131 height 45
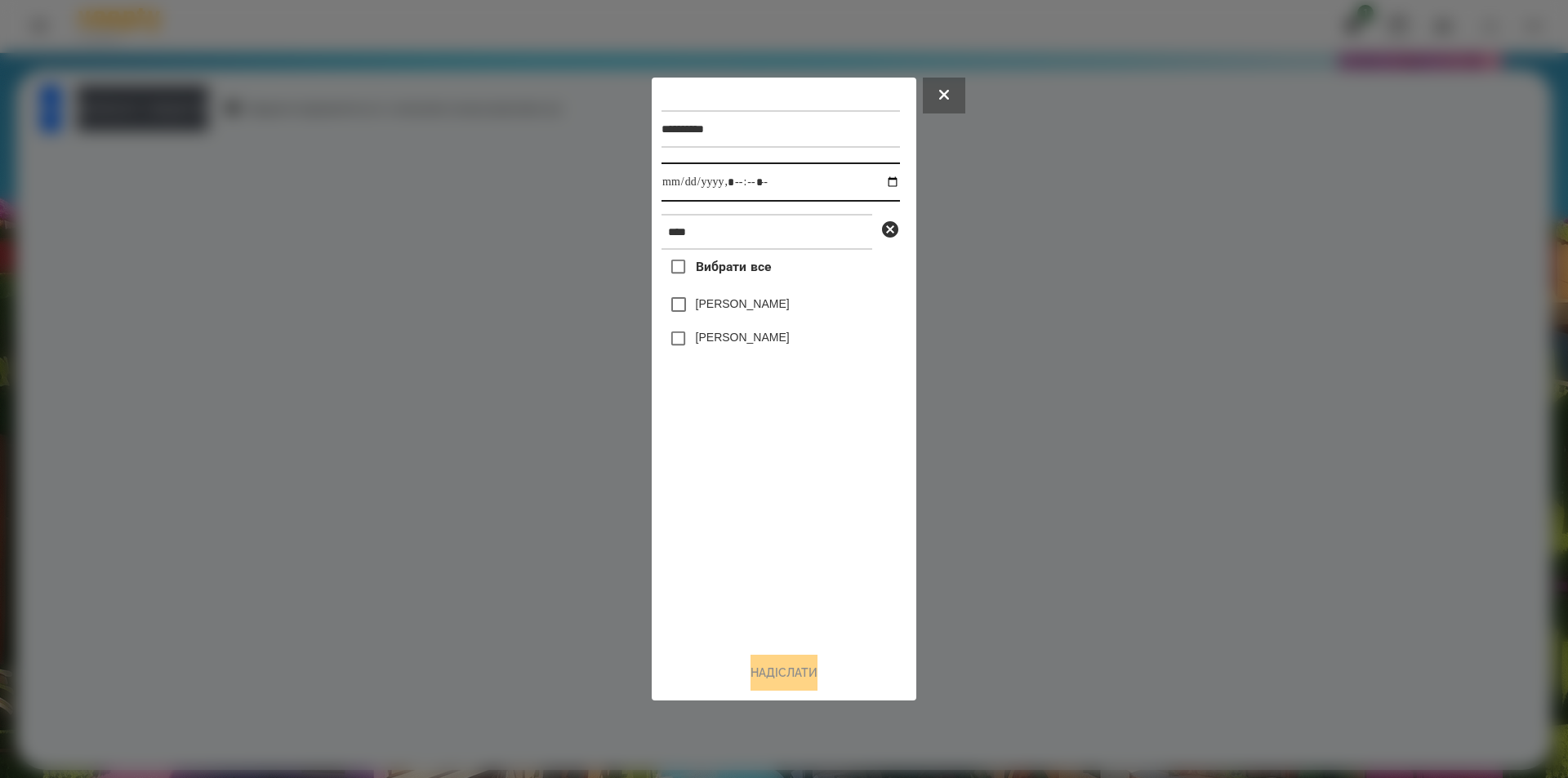
drag, startPoint x: 880, startPoint y: 184, endPoint x: 855, endPoint y: 202, distance: 30.8
click at [878, 183] on input "datetime-local" at bounding box center [780, 182] width 238 height 39
type input "**********"
drag, startPoint x: 753, startPoint y: 450, endPoint x: 815, endPoint y: 371, distance: 100.4
click at [753, 450] on div "Вибрати все [PERSON_NAME] [PERSON_NAME]" at bounding box center [780, 444] width 238 height 389
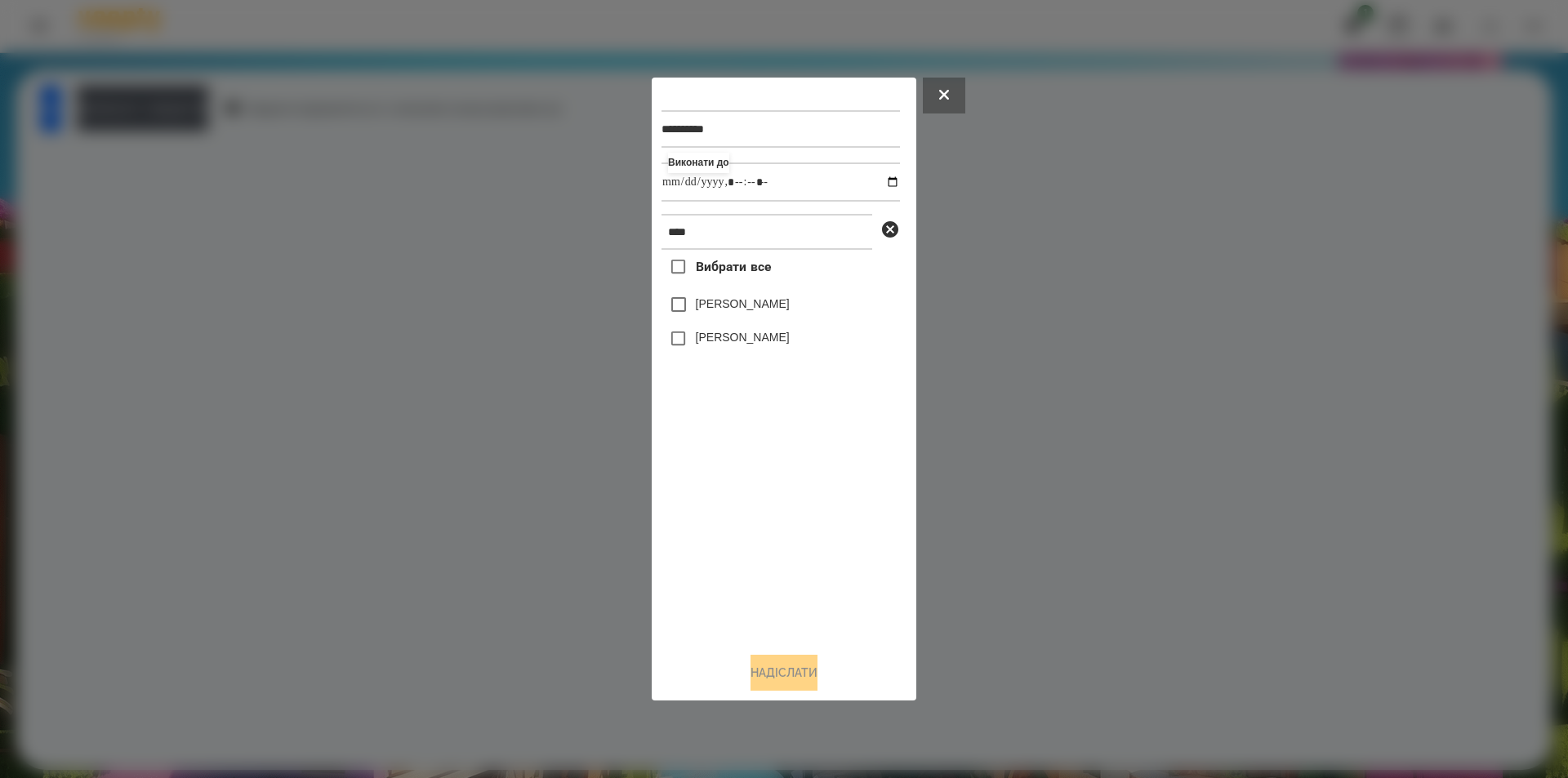
click at [889, 229] on icon at bounding box center [890, 230] width 16 height 16
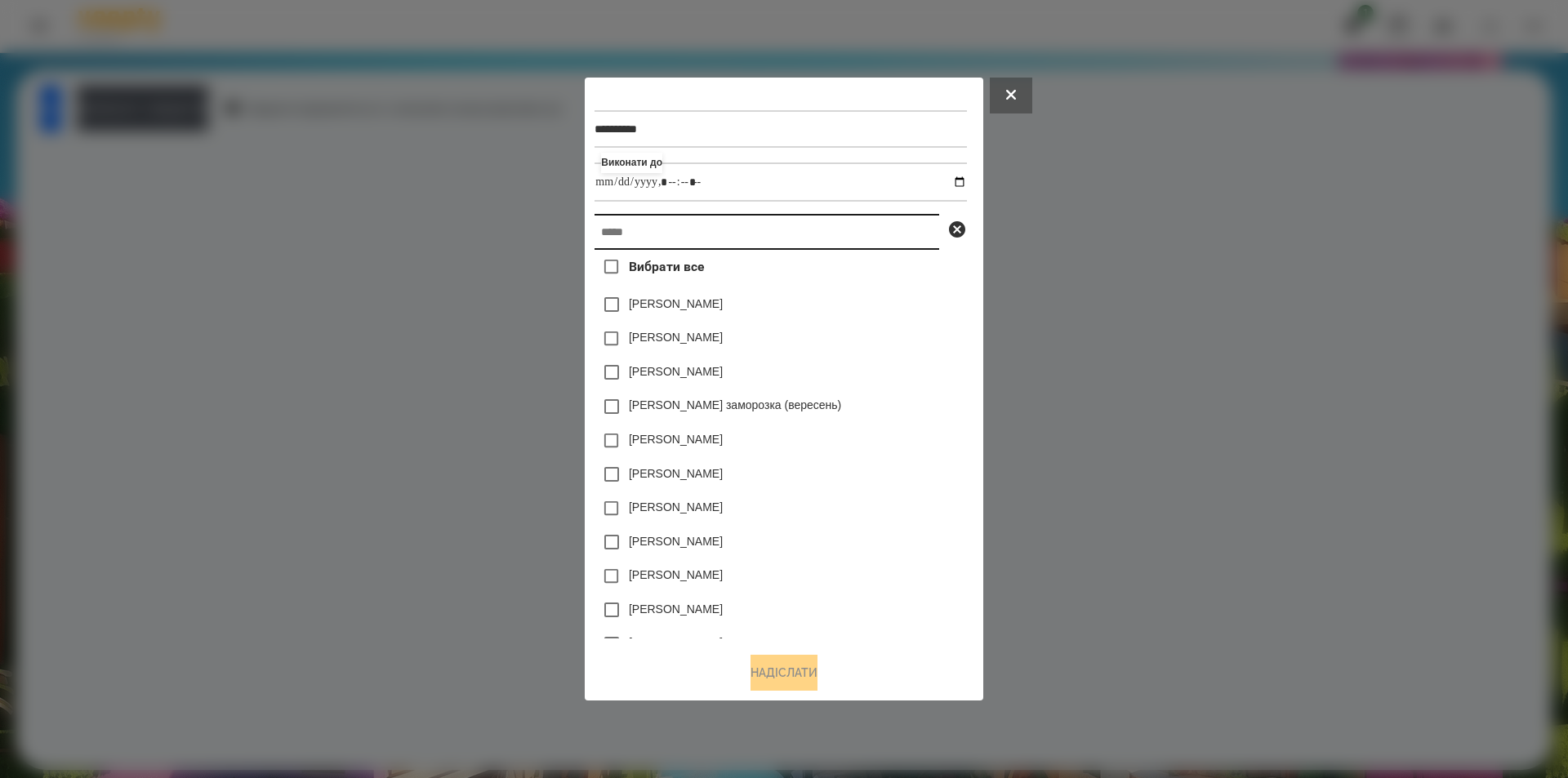
click at [778, 233] on input "text" at bounding box center [767, 232] width 345 height 36
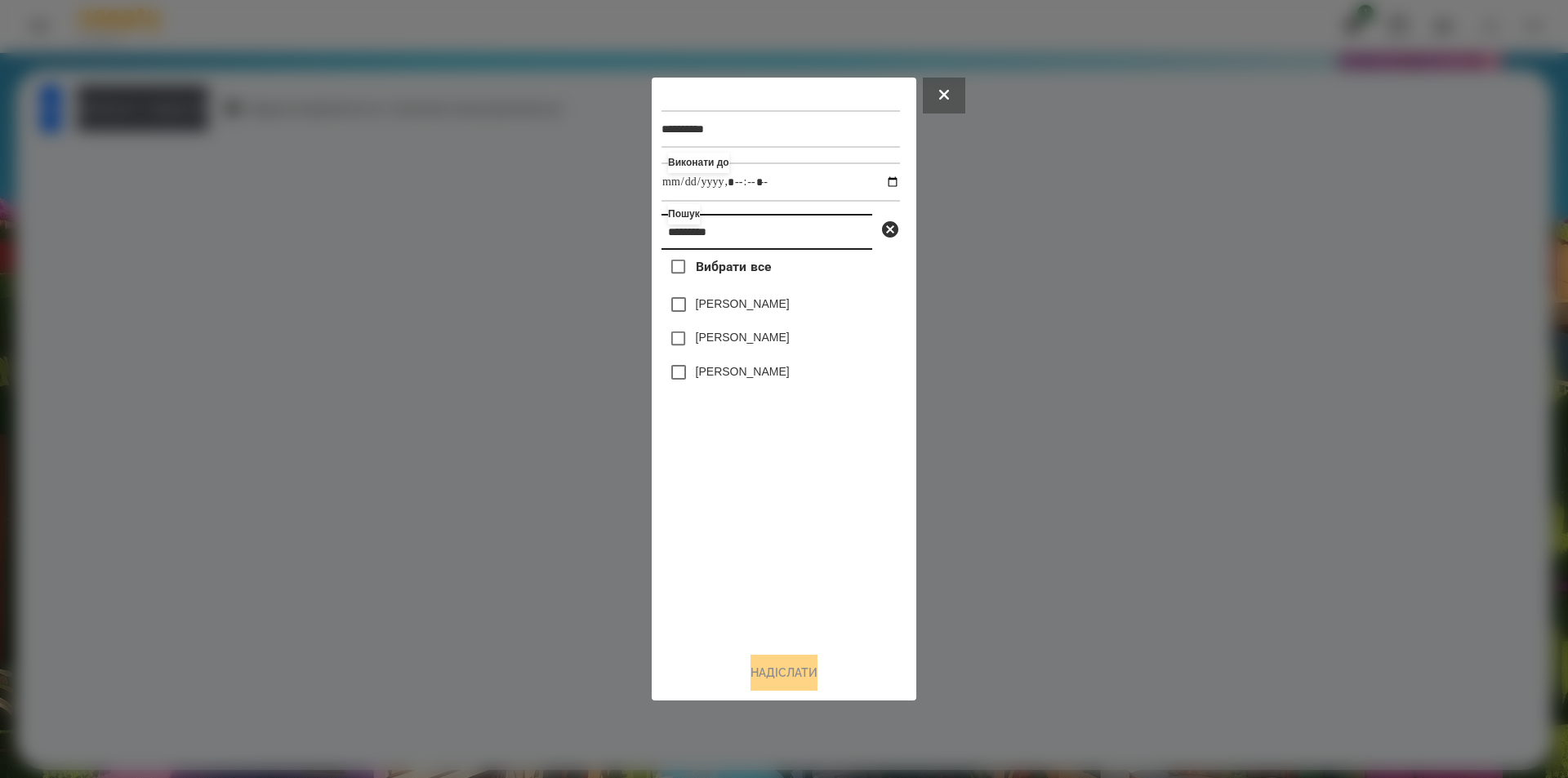
type input "*********"
click at [790, 306] on label "[PERSON_NAME]" at bounding box center [742, 304] width 94 height 16
click at [767, 689] on button "Надіслати" at bounding box center [784, 672] width 67 height 36
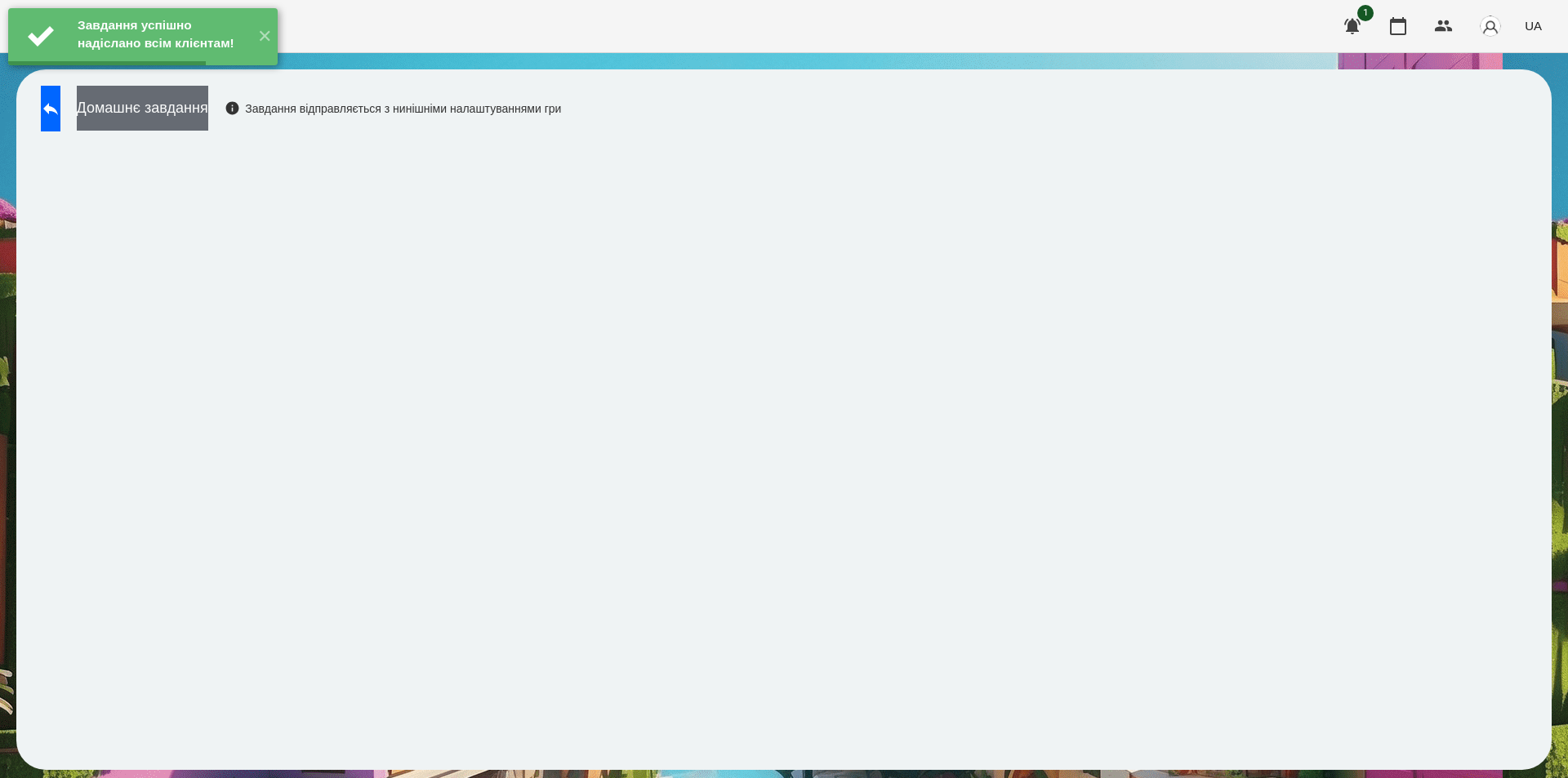
click at [200, 111] on button "Домашнє завдання" at bounding box center [142, 108] width 131 height 45
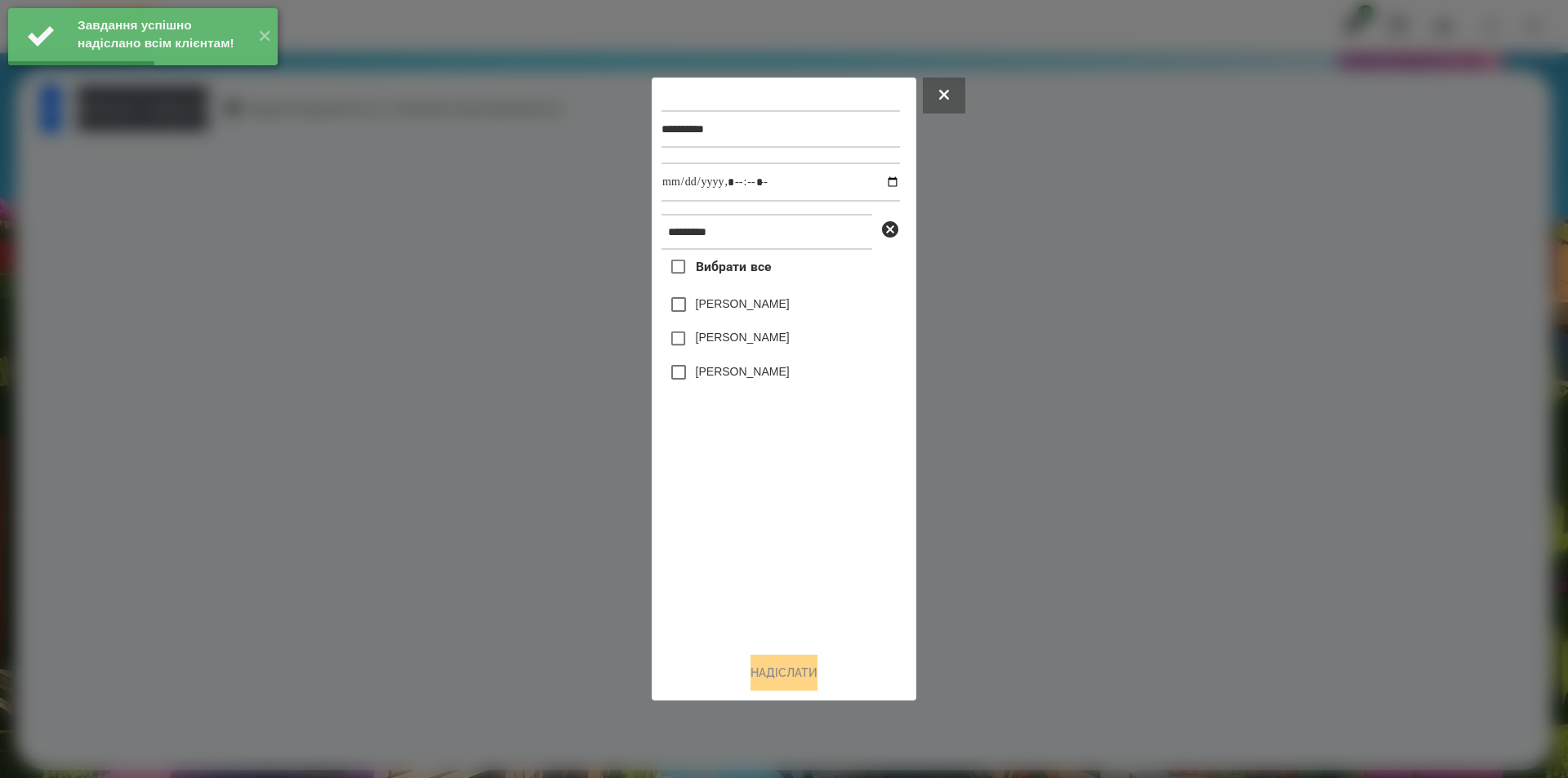
click at [790, 307] on label "[PERSON_NAME]" at bounding box center [742, 304] width 94 height 16
click at [881, 176] on input "datetime-local" at bounding box center [780, 182] width 238 height 39
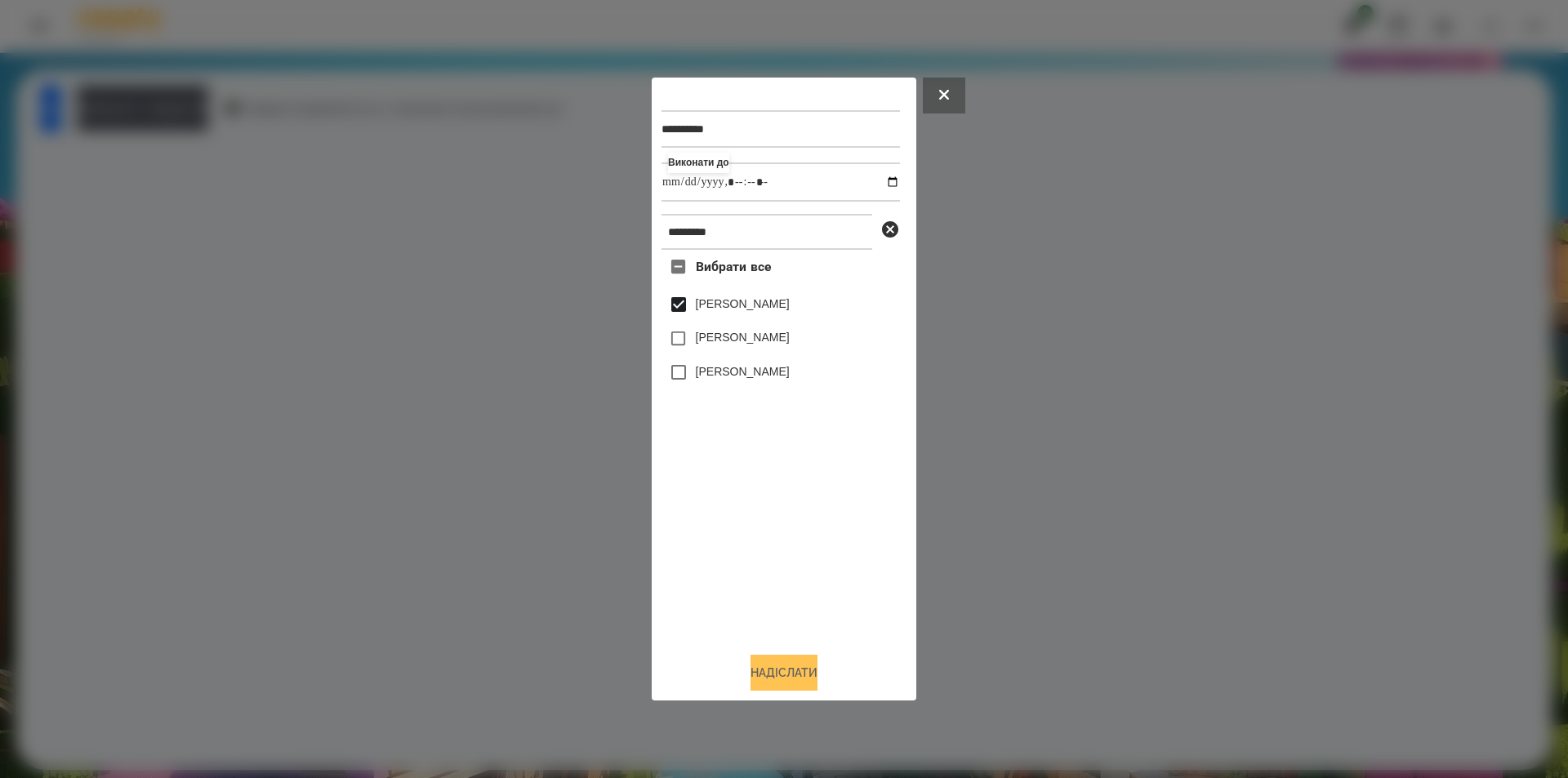
type input "**********"
click at [785, 676] on button "Надіслати" at bounding box center [784, 672] width 67 height 36
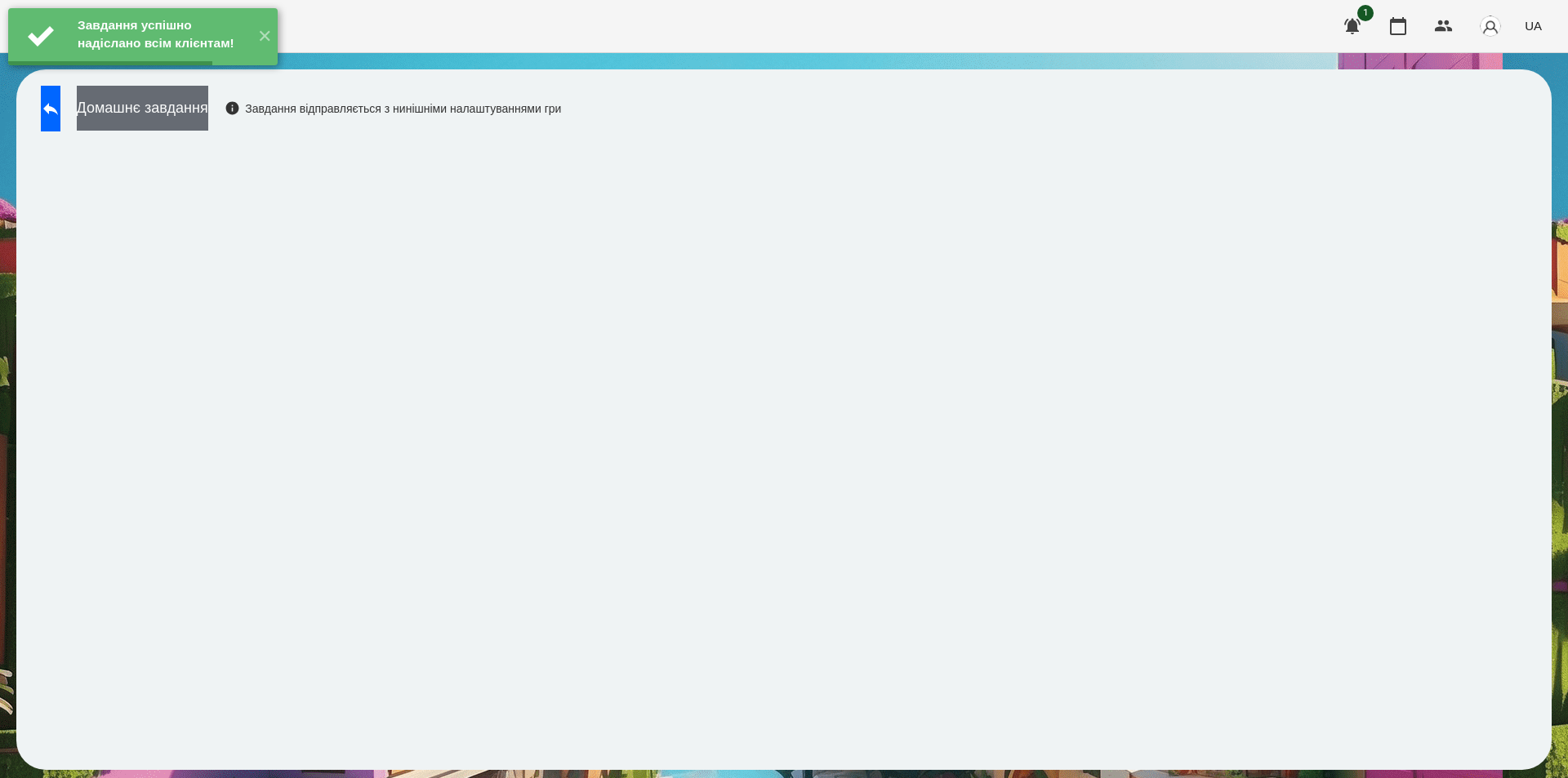
click at [208, 103] on button "Домашнє завдання" at bounding box center [142, 108] width 131 height 45
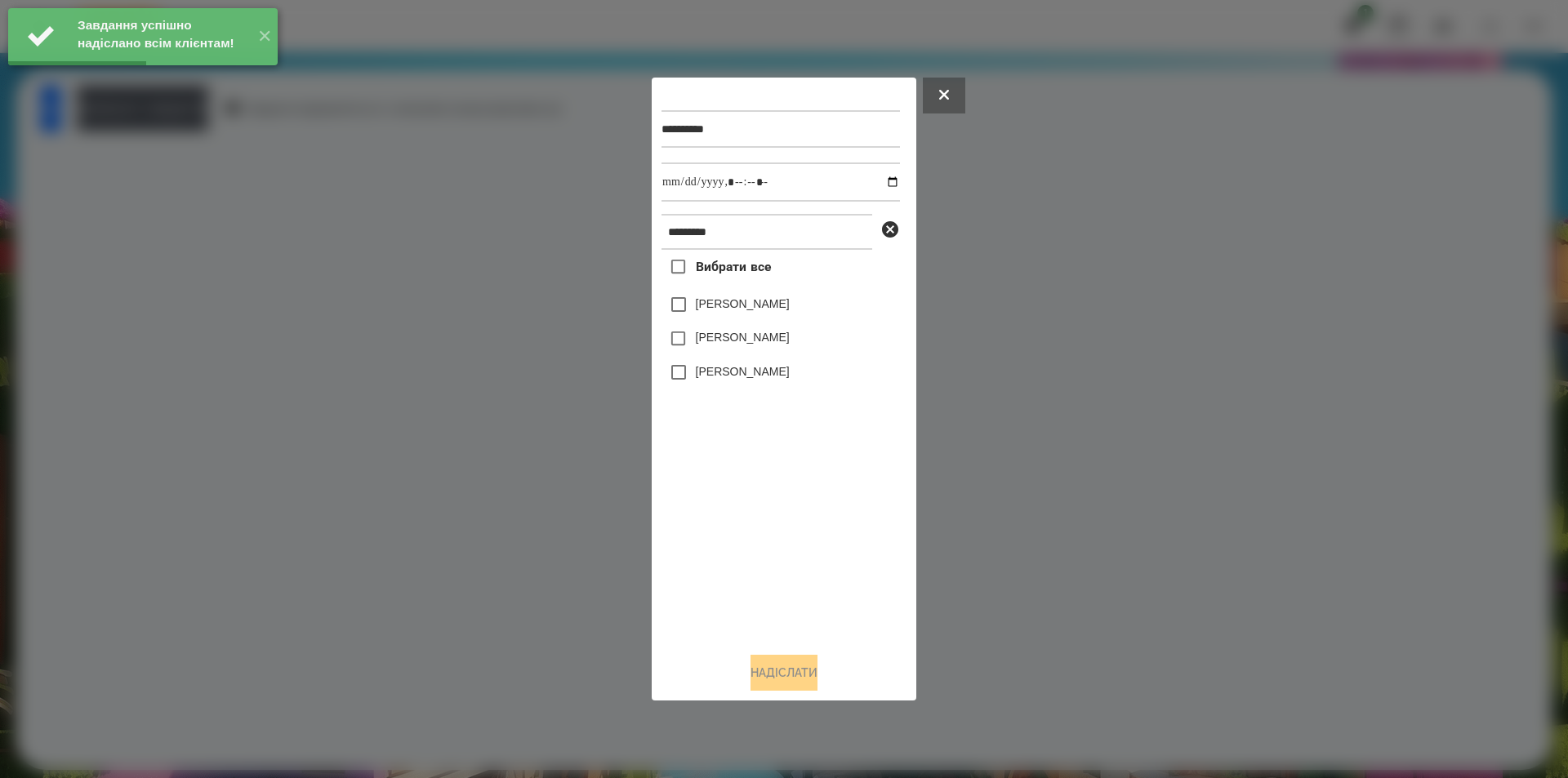
click at [704, 311] on label "[PERSON_NAME]" at bounding box center [742, 304] width 94 height 16
click at [877, 182] on input "datetime-local" at bounding box center [780, 182] width 238 height 39
type input "**********"
click at [778, 682] on button "Надіслати" at bounding box center [784, 672] width 67 height 36
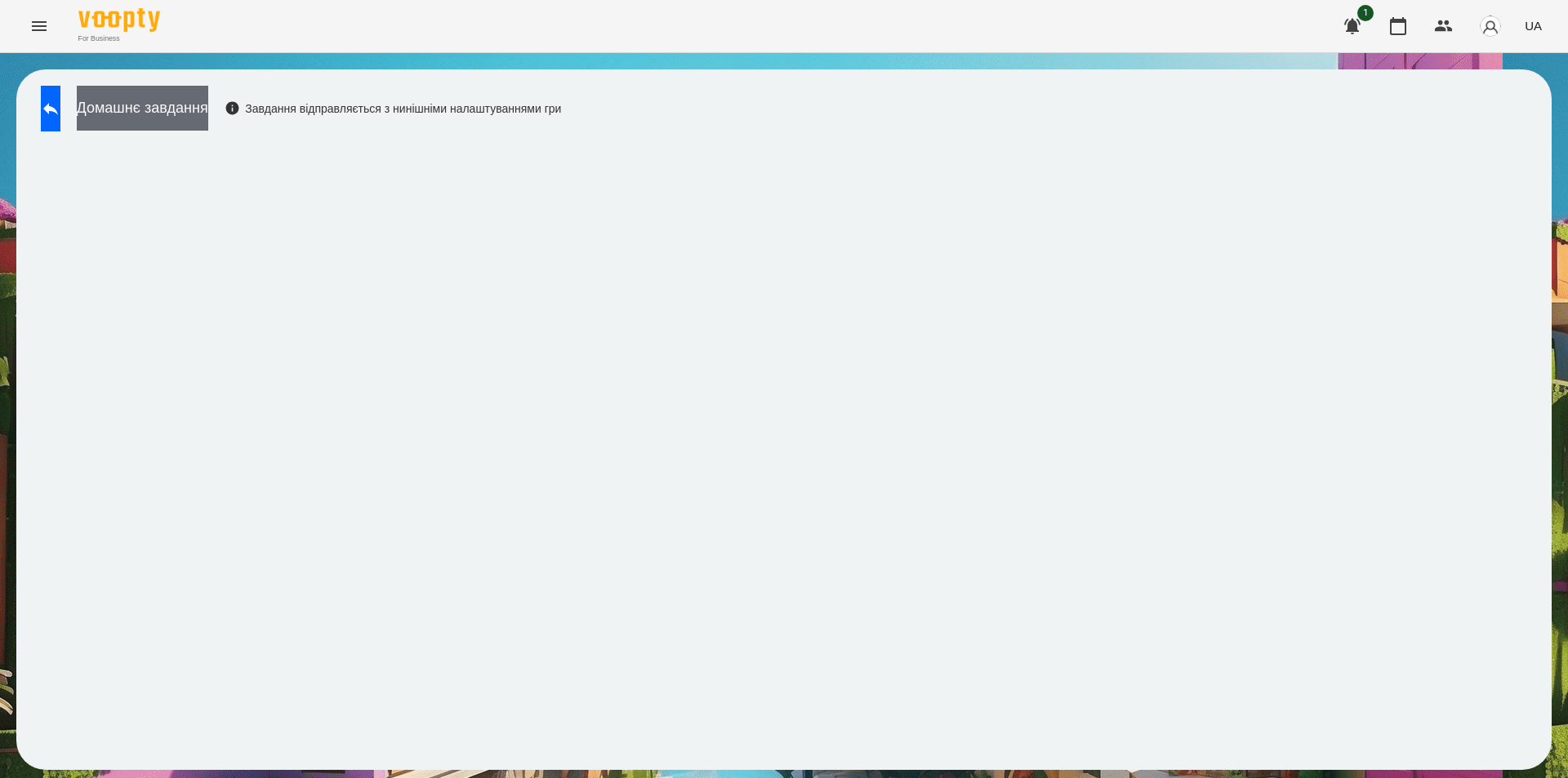
click at [175, 107] on button "Домашнє завдання" at bounding box center [142, 108] width 131 height 45
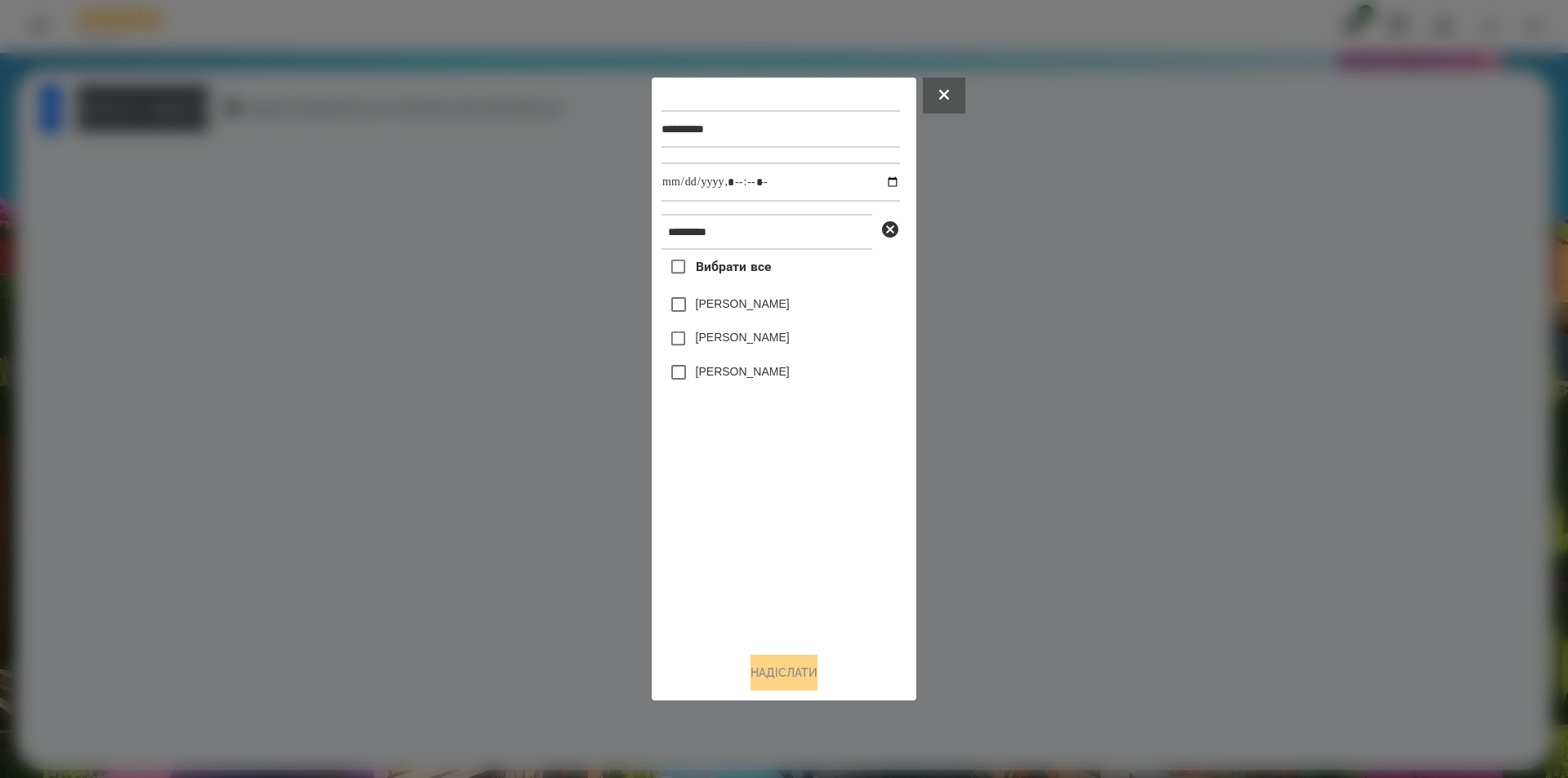
click at [722, 309] on label "[PERSON_NAME]" at bounding box center [742, 304] width 94 height 16
click at [882, 178] on input "datetime-local" at bounding box center [780, 182] width 238 height 39
type input "**********"
drag, startPoint x: 784, startPoint y: 680, endPoint x: 672, endPoint y: 534, distance: 184.0
click at [783, 680] on button "Надіслати" at bounding box center [784, 672] width 67 height 36
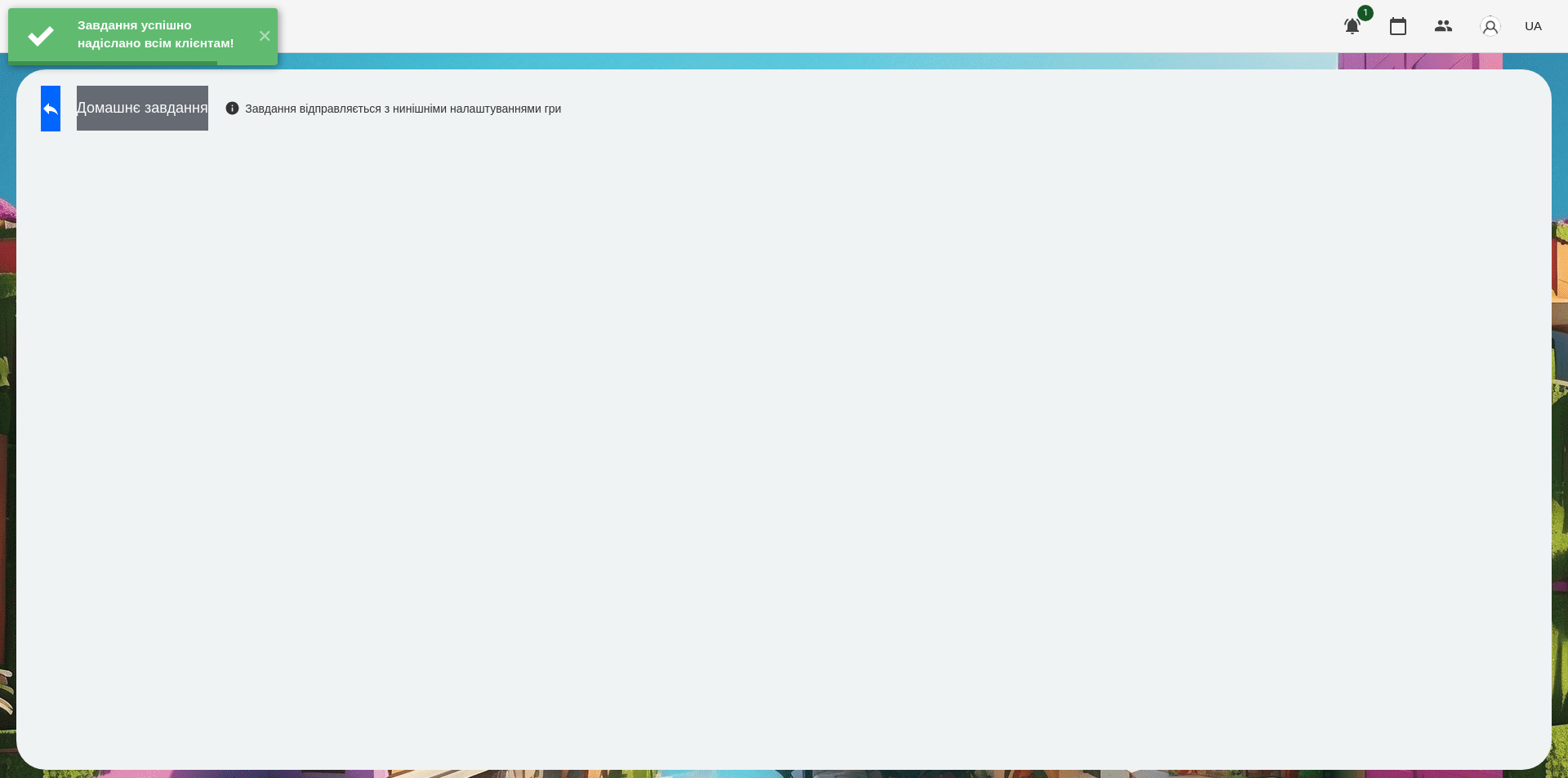
click at [205, 109] on button "Домашнє завдання" at bounding box center [142, 108] width 131 height 45
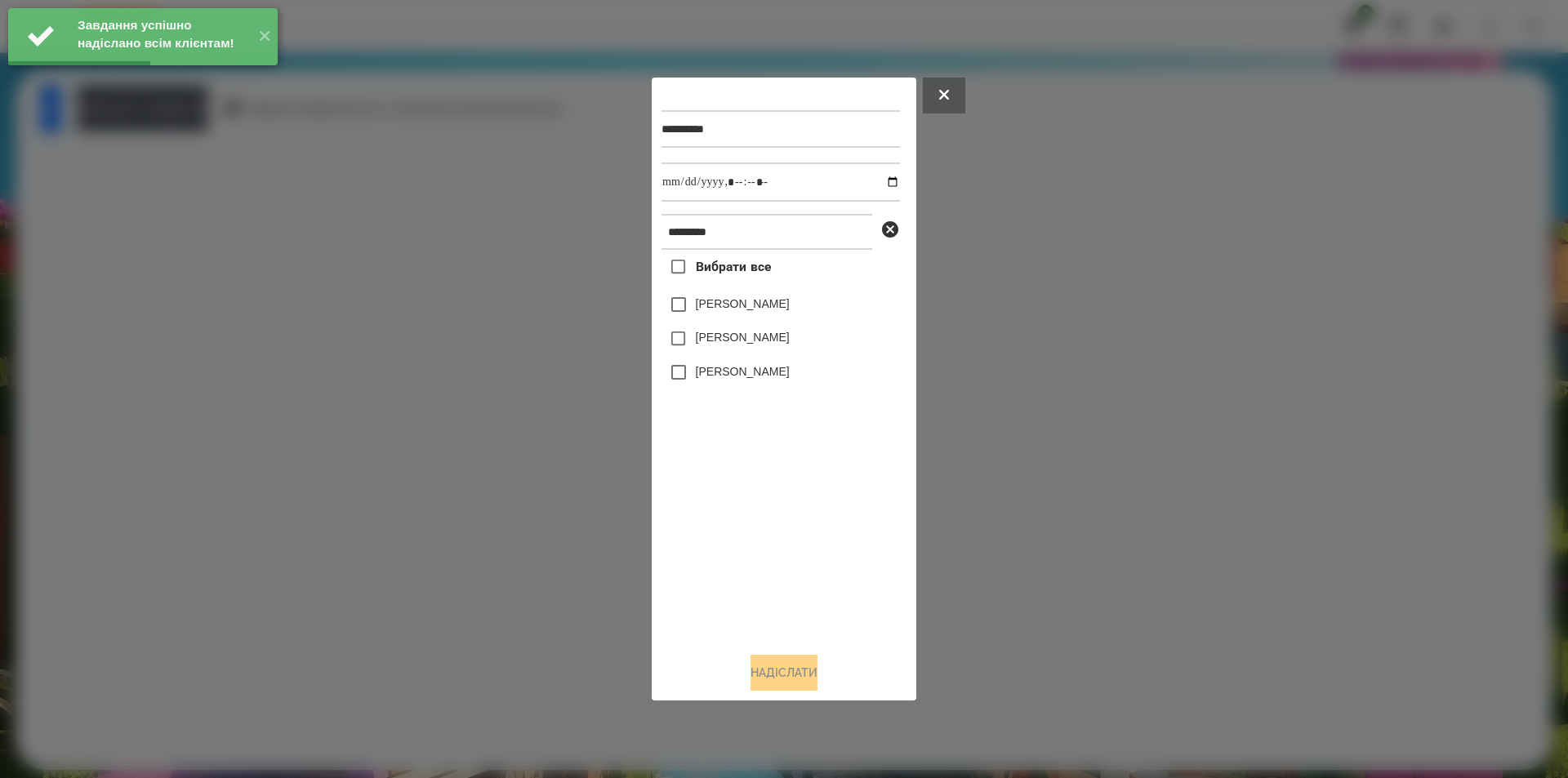
click at [703, 304] on label "[PERSON_NAME]" at bounding box center [742, 304] width 94 height 16
click at [884, 176] on input "datetime-local" at bounding box center [780, 182] width 238 height 39
type input "**********"
drag, startPoint x: 780, startPoint y: 672, endPoint x: 733, endPoint y: 652, distance: 51.1
click at [777, 671] on button "Надіслати" at bounding box center [784, 672] width 67 height 36
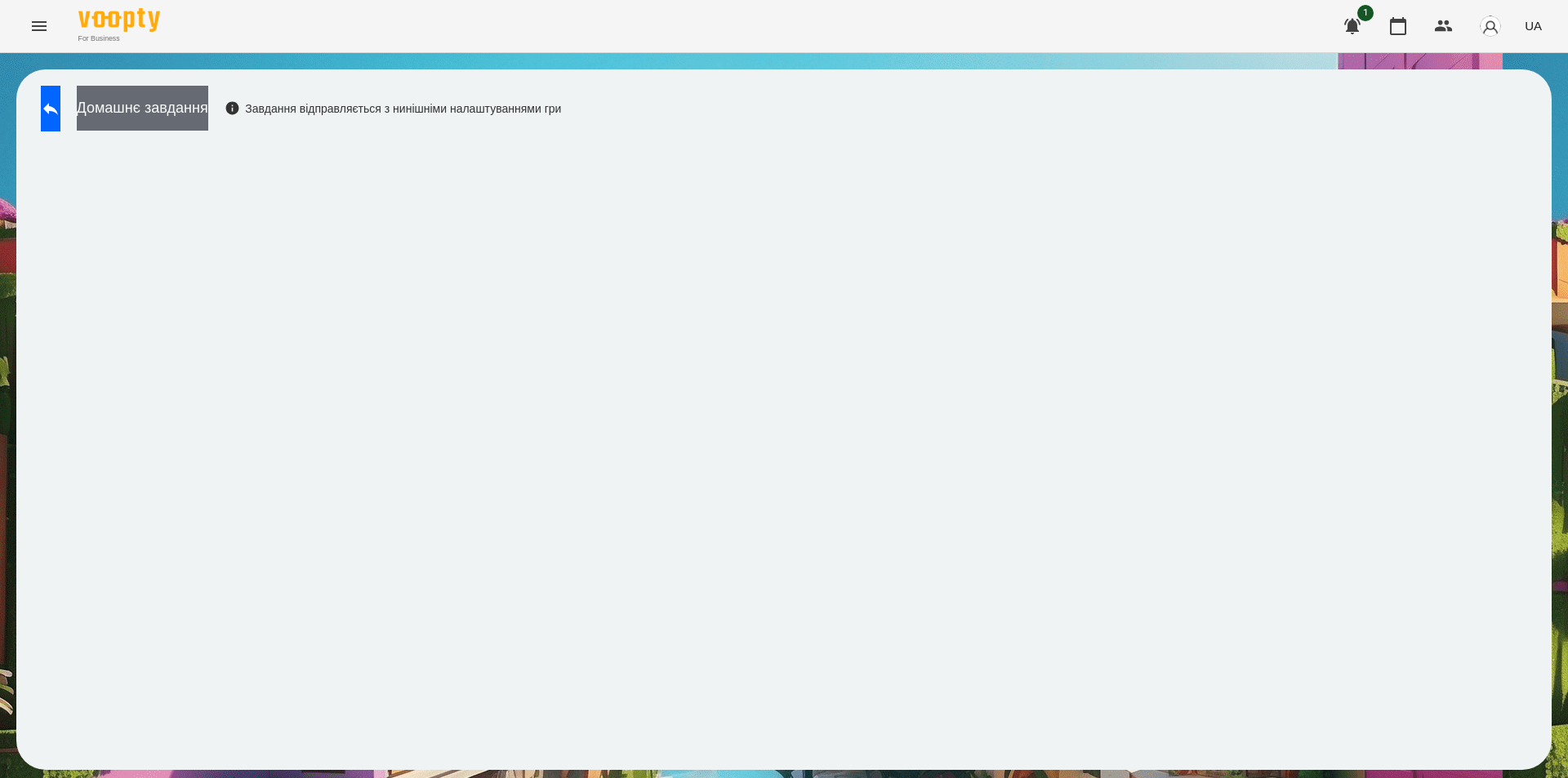
click at [208, 121] on button "Домашнє завдання" at bounding box center [142, 108] width 131 height 45
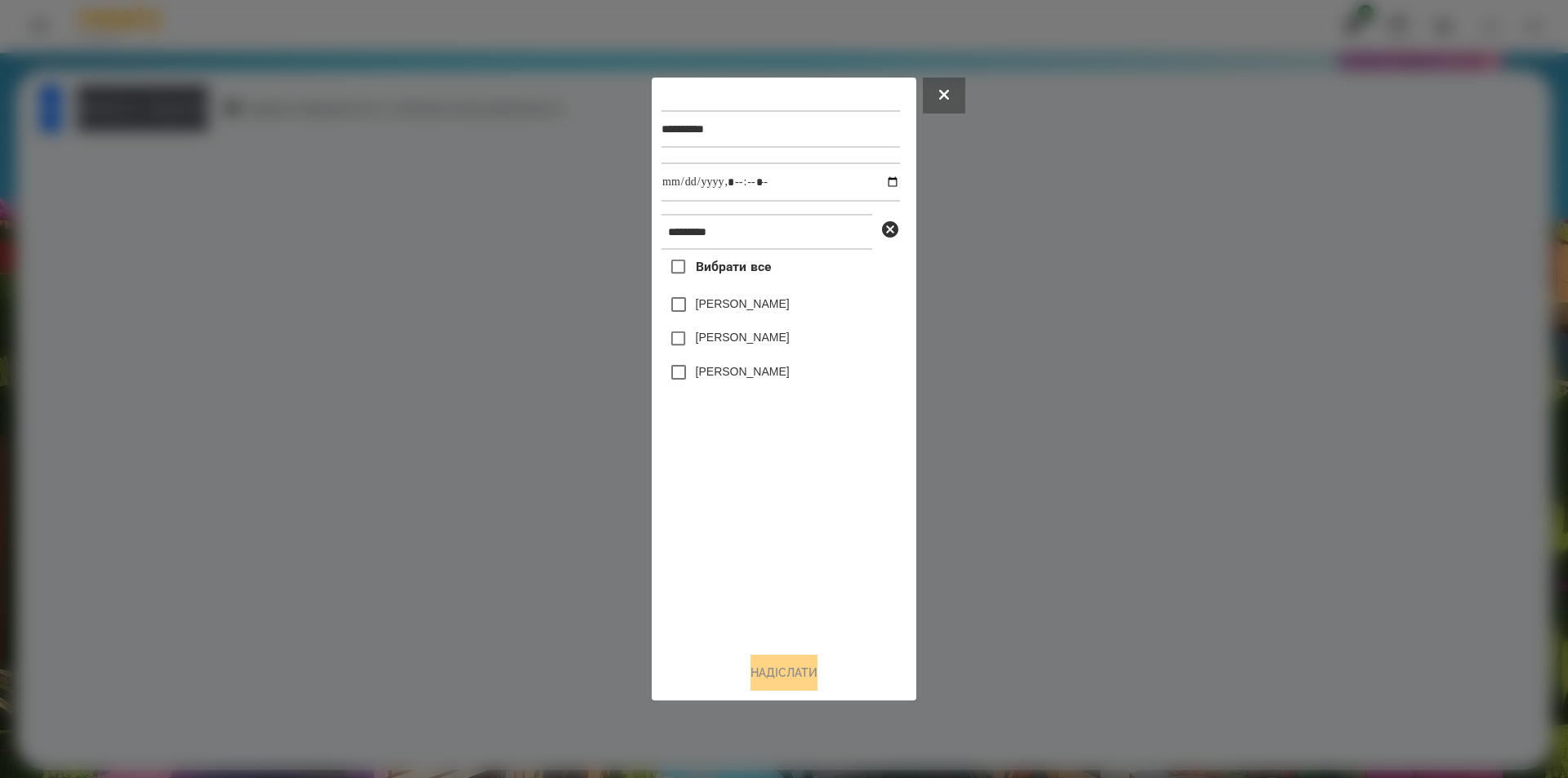
click at [763, 306] on label "[PERSON_NAME]" at bounding box center [742, 304] width 94 height 16
click at [887, 228] on icon at bounding box center [890, 230] width 16 height 16
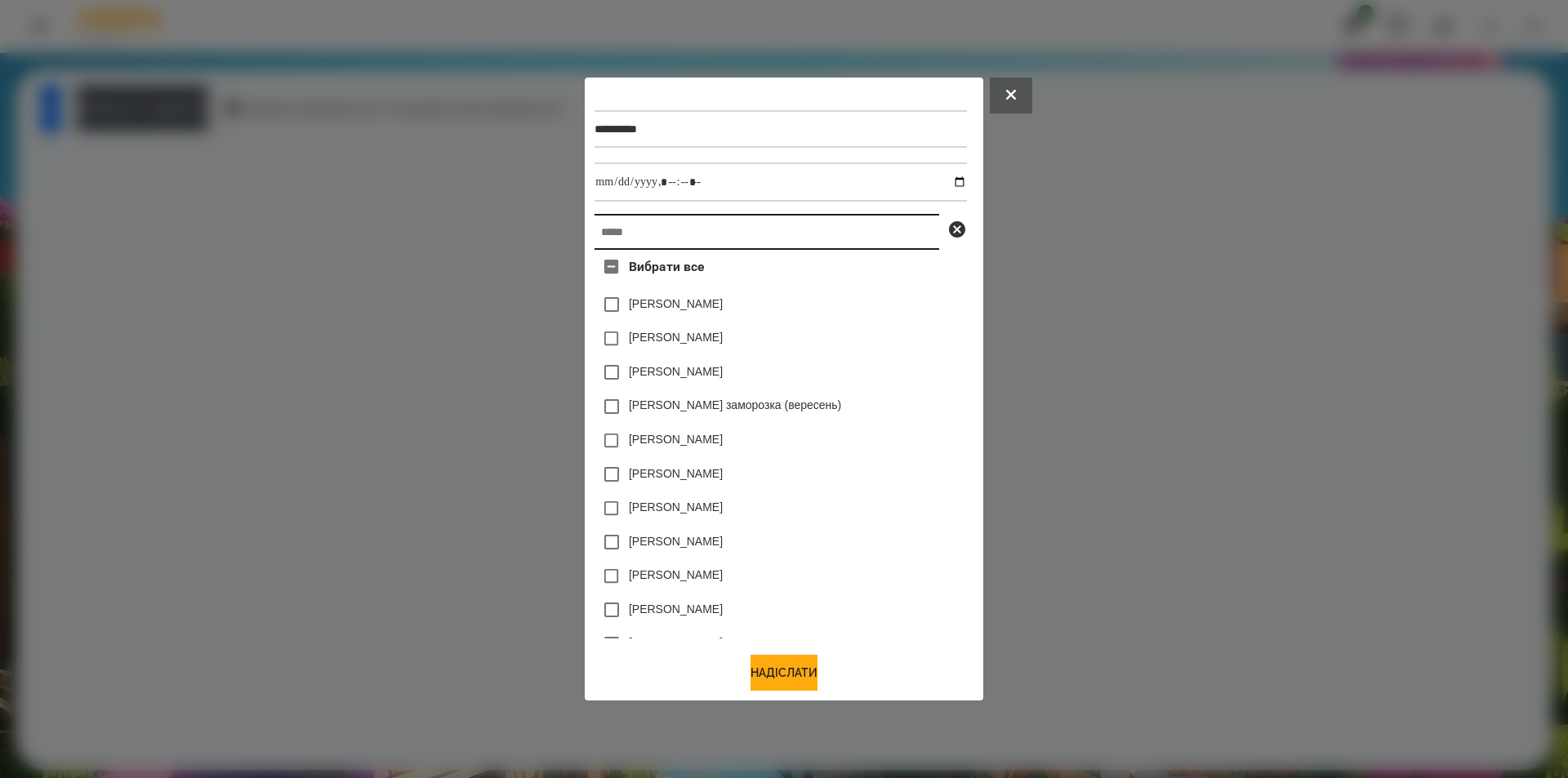
click at [882, 230] on input "text" at bounding box center [767, 232] width 345 height 36
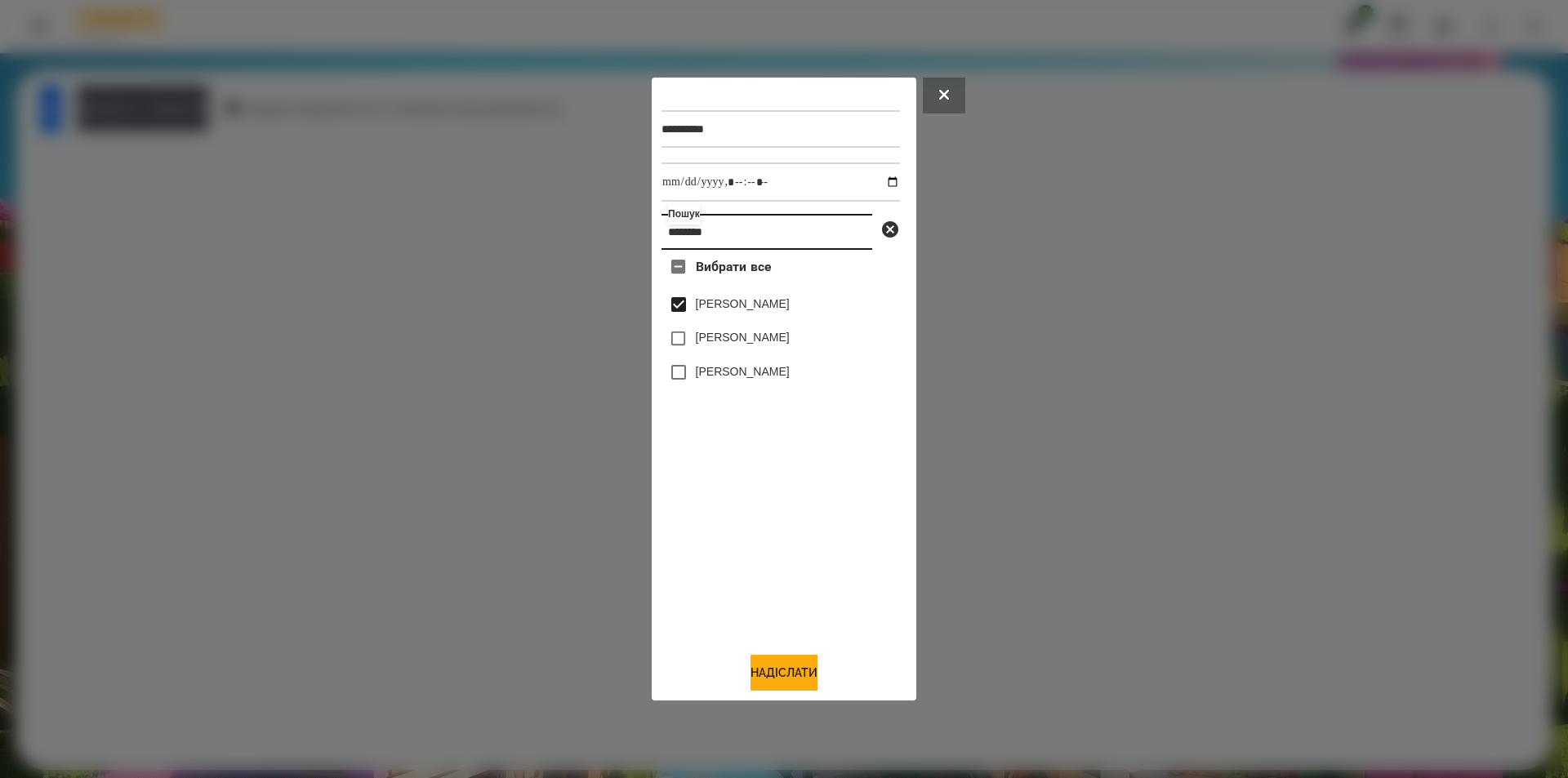
type input "********"
click at [880, 180] on input "datetime-local" at bounding box center [780, 182] width 238 height 39
type input "**********"
click at [817, 676] on button "Надіслати" at bounding box center [784, 672] width 67 height 36
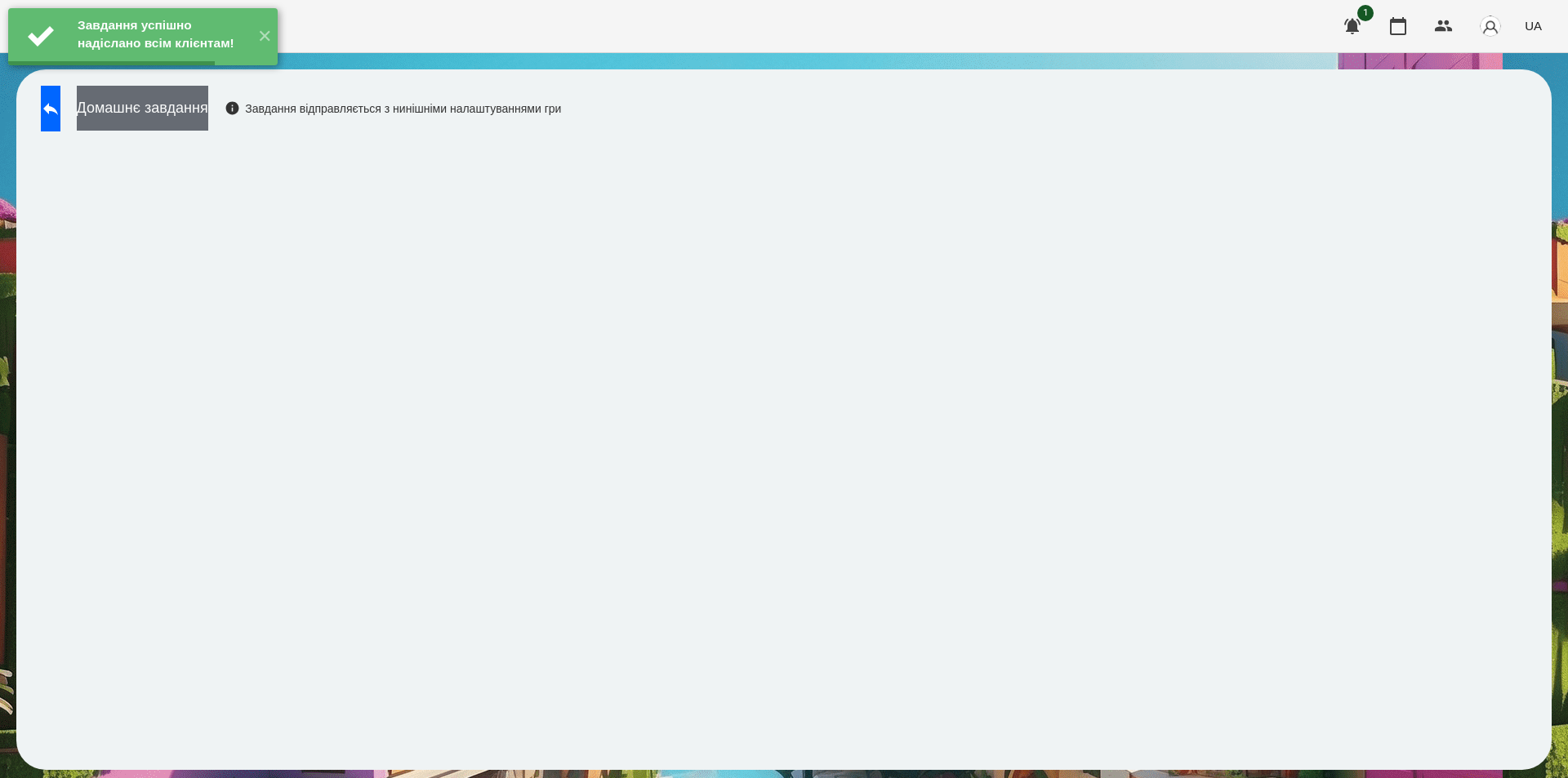
click at [192, 110] on button "Домашнє завдання" at bounding box center [142, 108] width 131 height 45
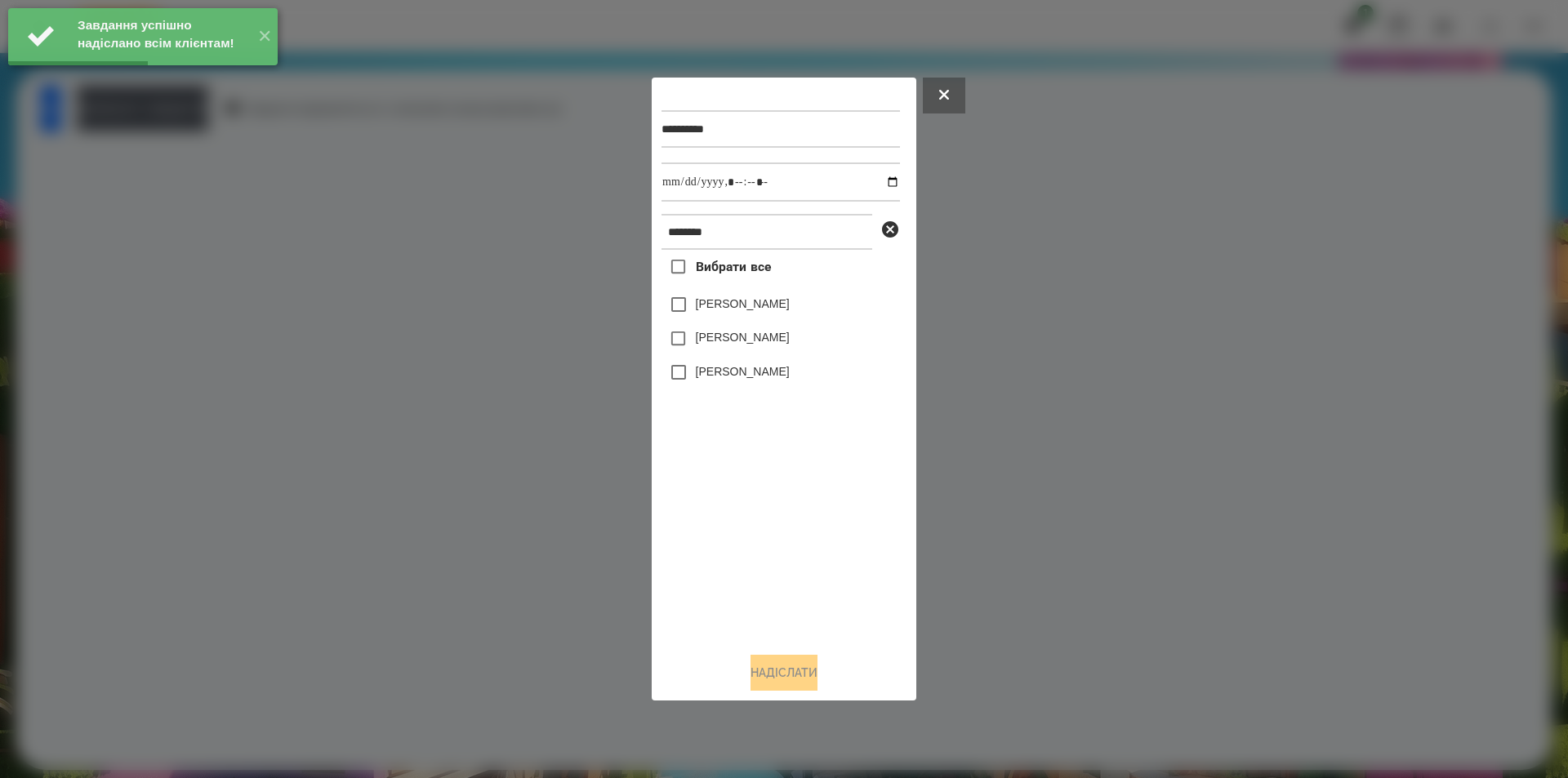
click at [770, 310] on label "[PERSON_NAME]" at bounding box center [742, 304] width 94 height 16
click at [878, 182] on input "datetime-local" at bounding box center [780, 182] width 238 height 39
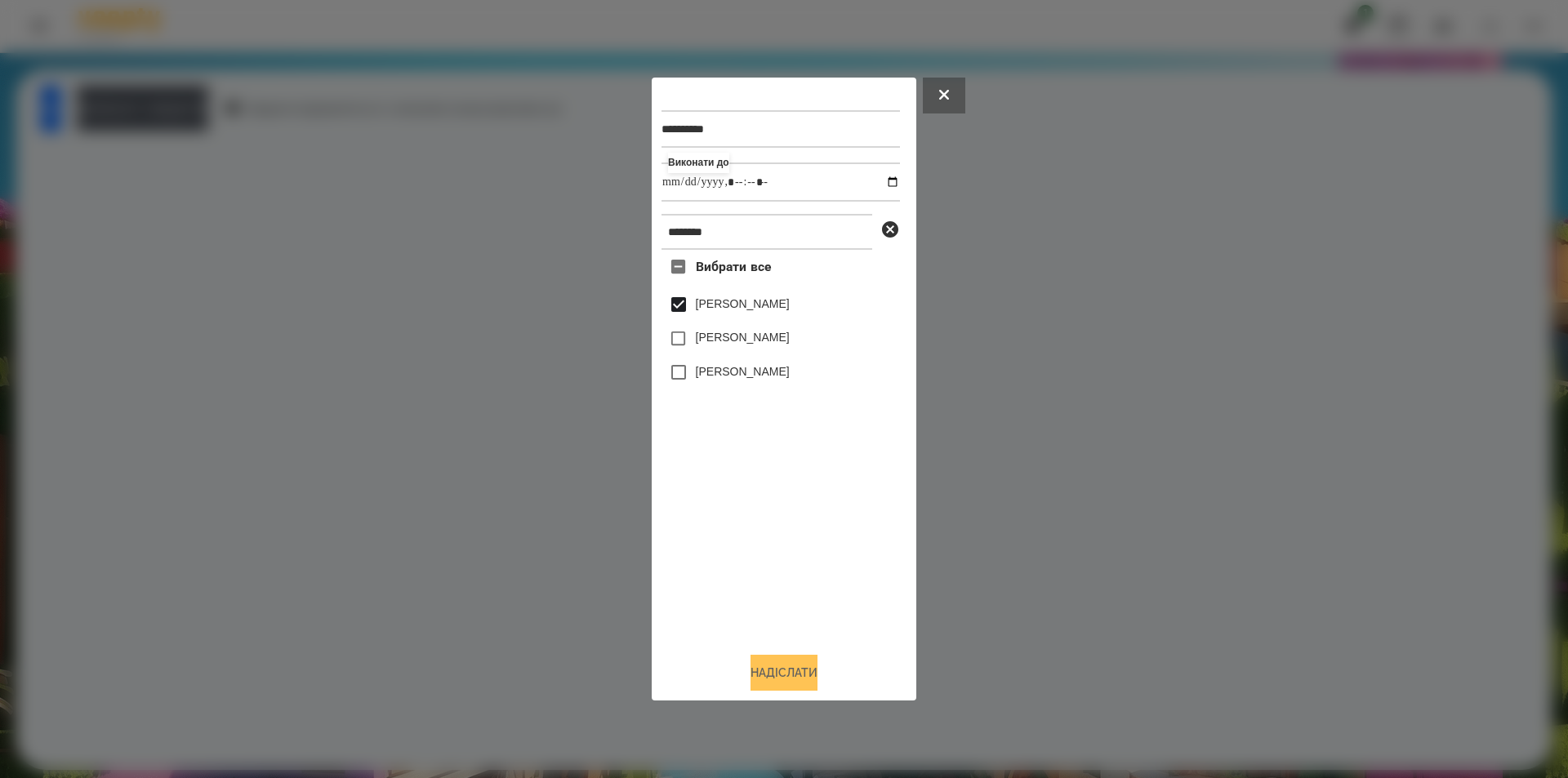
type input "**********"
click at [781, 678] on button "Надіслати" at bounding box center [784, 672] width 67 height 36
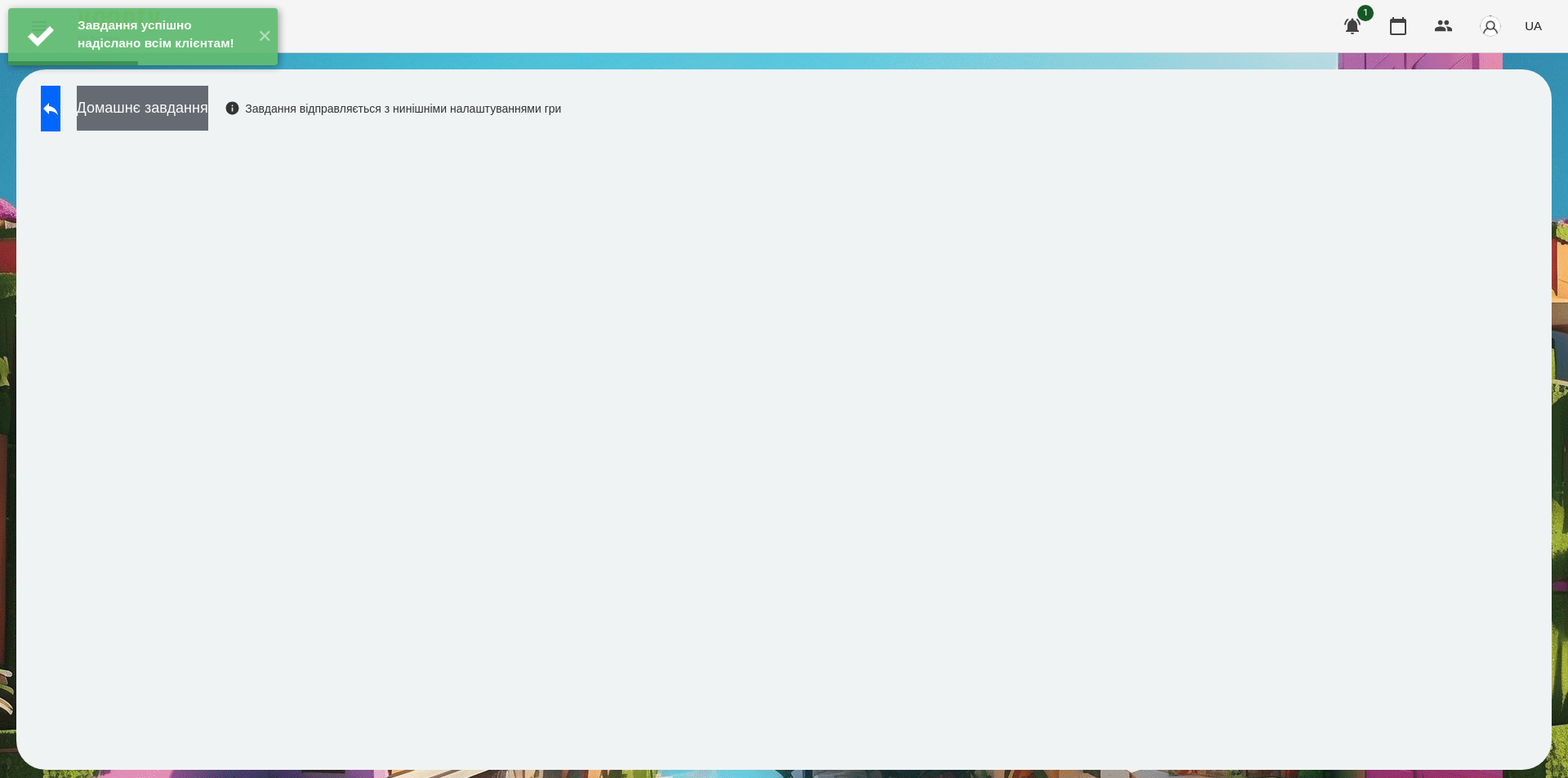
click at [208, 109] on button "Домашнє завдання" at bounding box center [142, 108] width 131 height 45
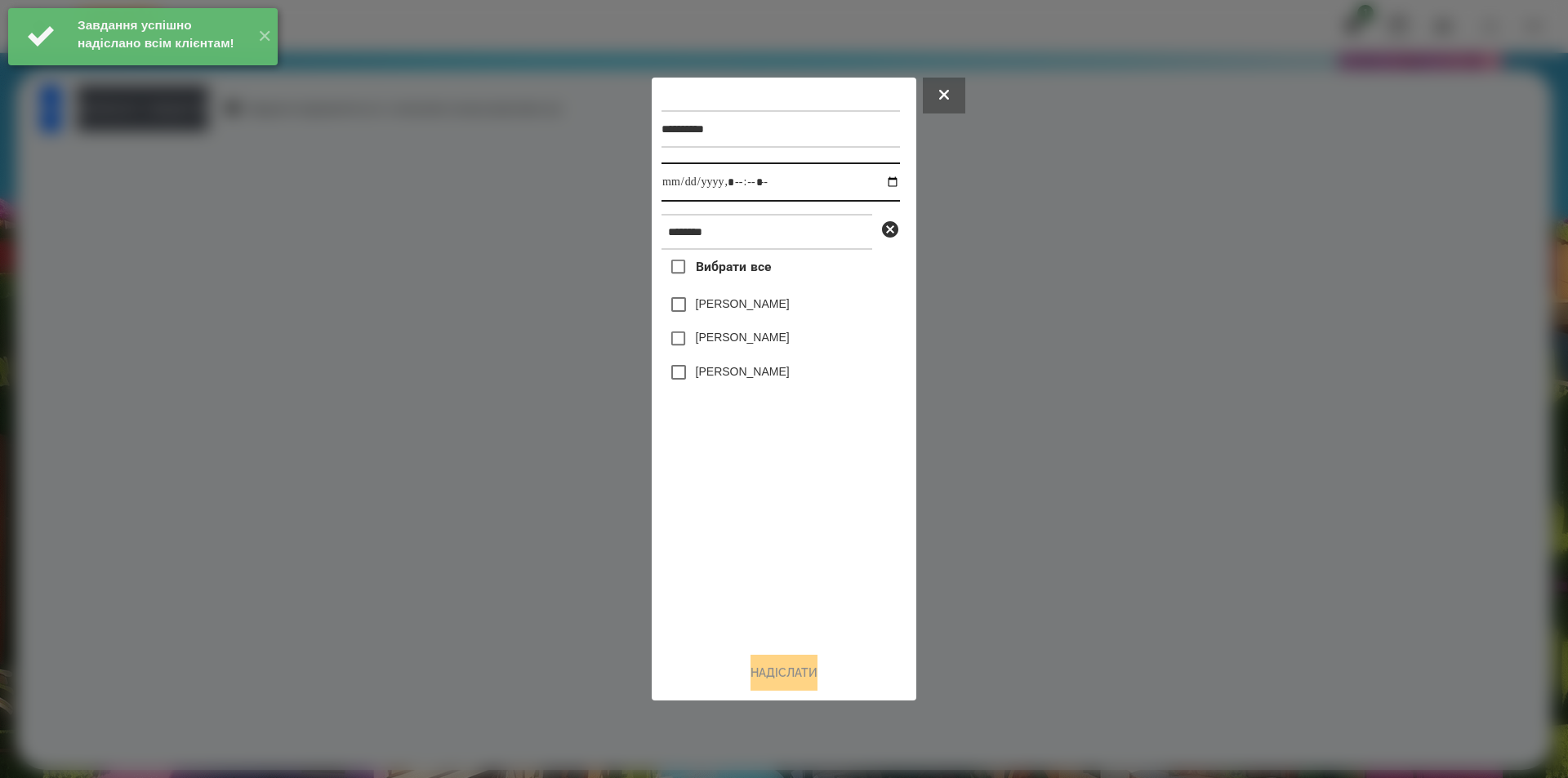
click at [887, 178] on input "datetime-local" at bounding box center [780, 182] width 238 height 39
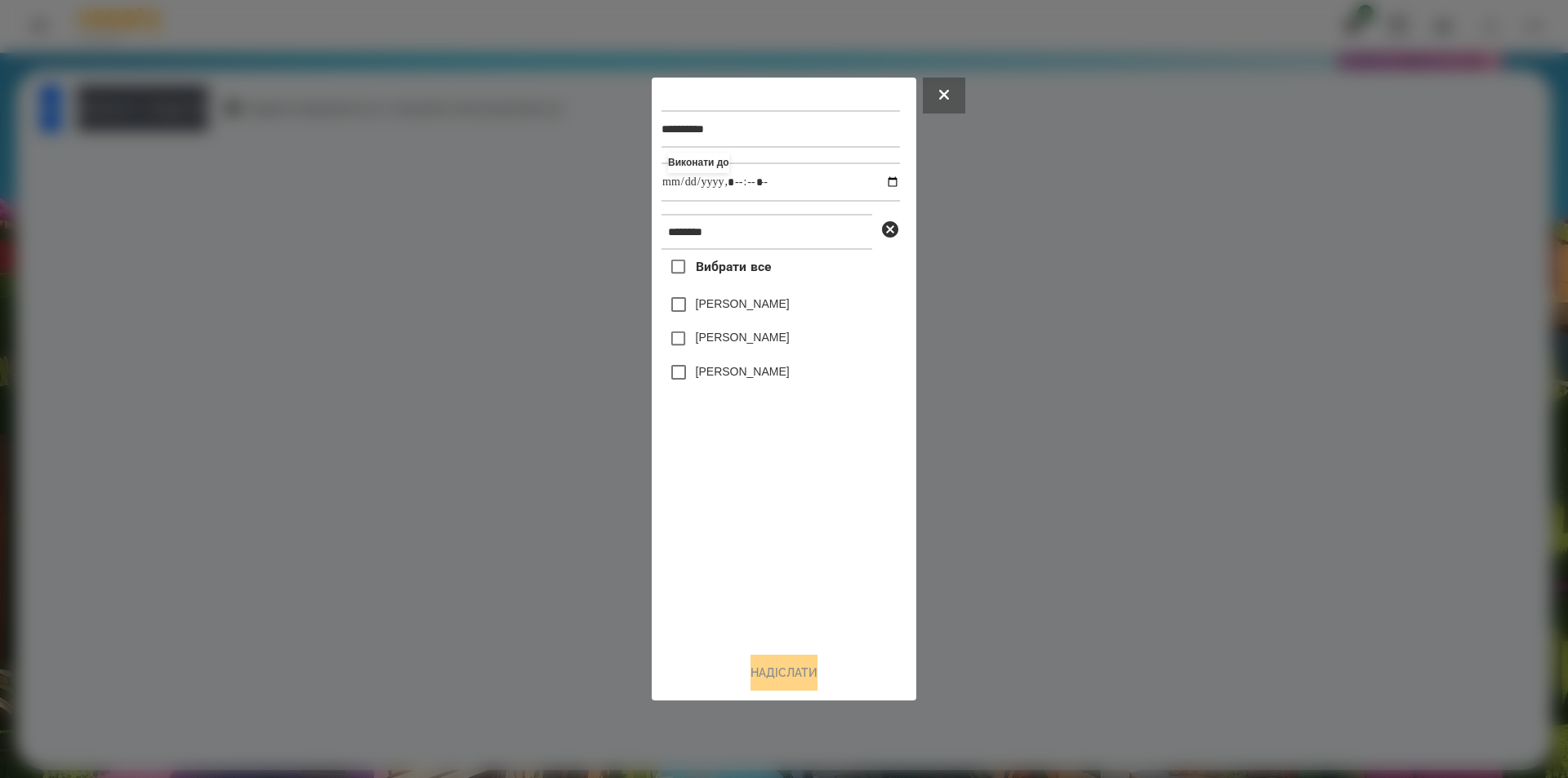
type input "**********"
drag, startPoint x: 722, startPoint y: 472, endPoint x: 722, endPoint y: 462, distance: 10.0
click at [721, 472] on div "Вибрати все [PERSON_NAME] [PERSON_NAME] [PERSON_NAME]" at bounding box center [780, 444] width 238 height 389
click at [894, 229] on icon at bounding box center [889, 229] width 19 height 19
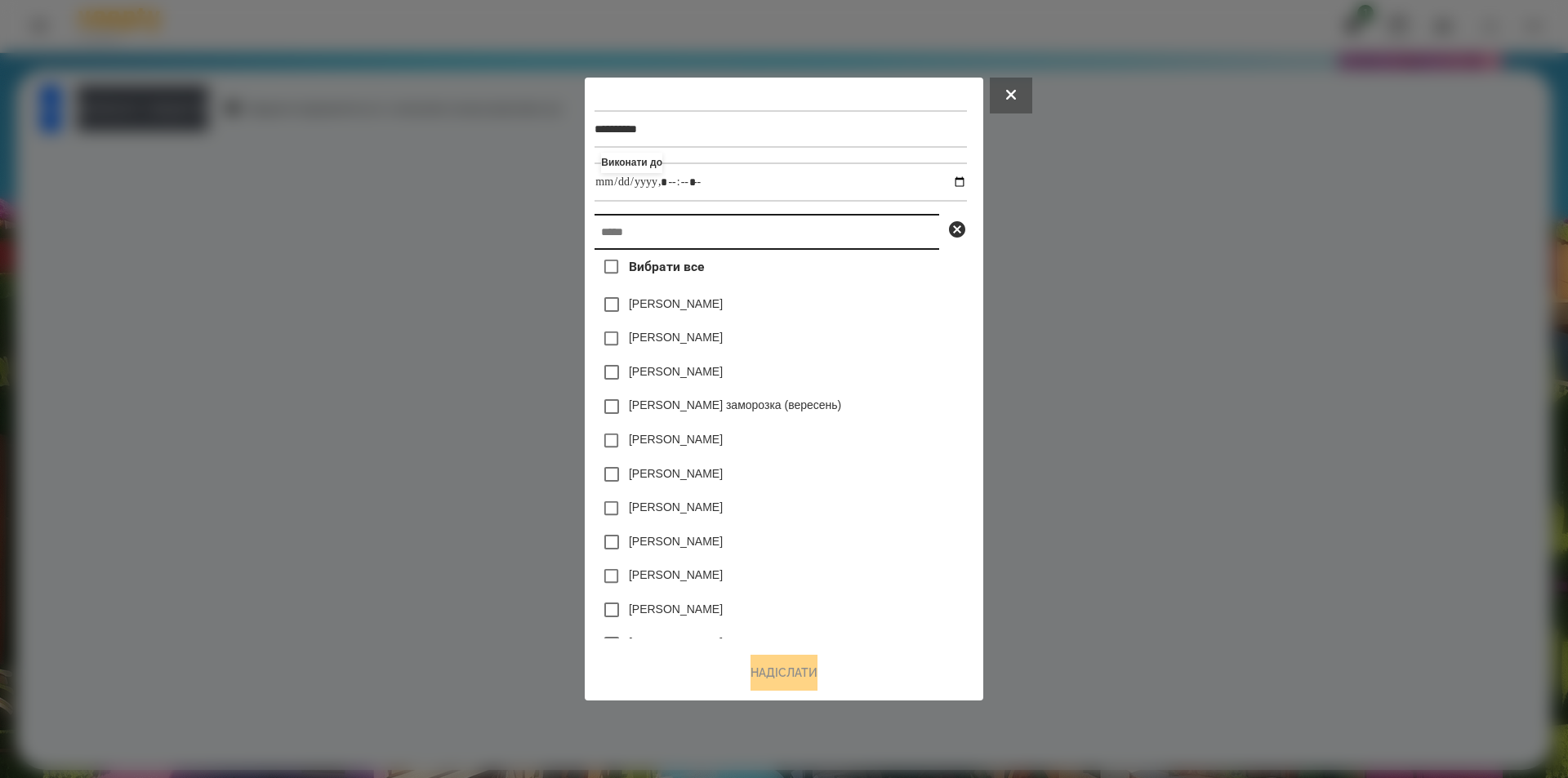
click at [833, 231] on input "text" at bounding box center [767, 232] width 345 height 36
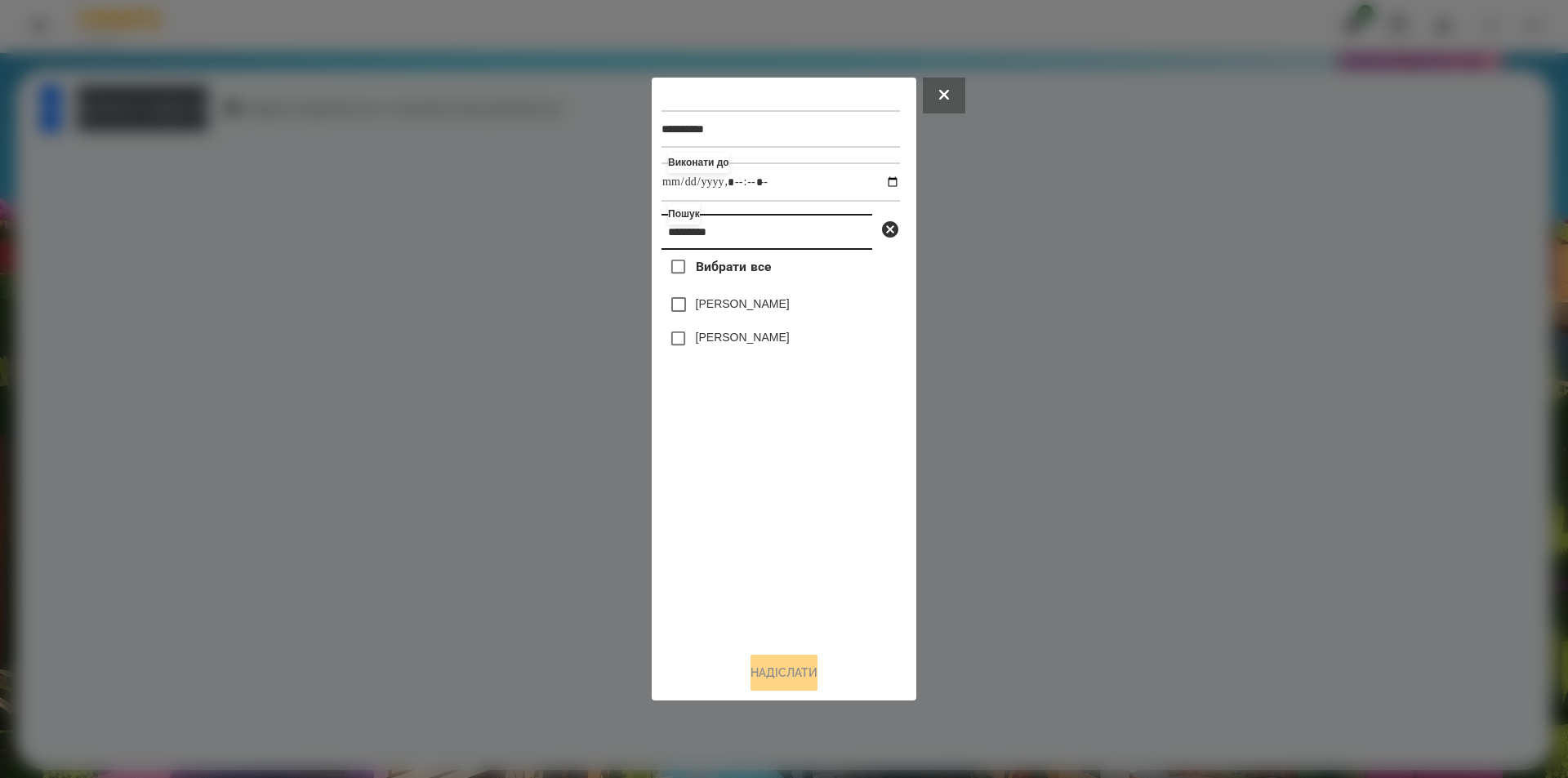
type input "*********"
click at [739, 308] on label "[PERSON_NAME]" at bounding box center [742, 304] width 94 height 16
click at [780, 679] on button "Надіслати" at bounding box center [784, 672] width 67 height 36
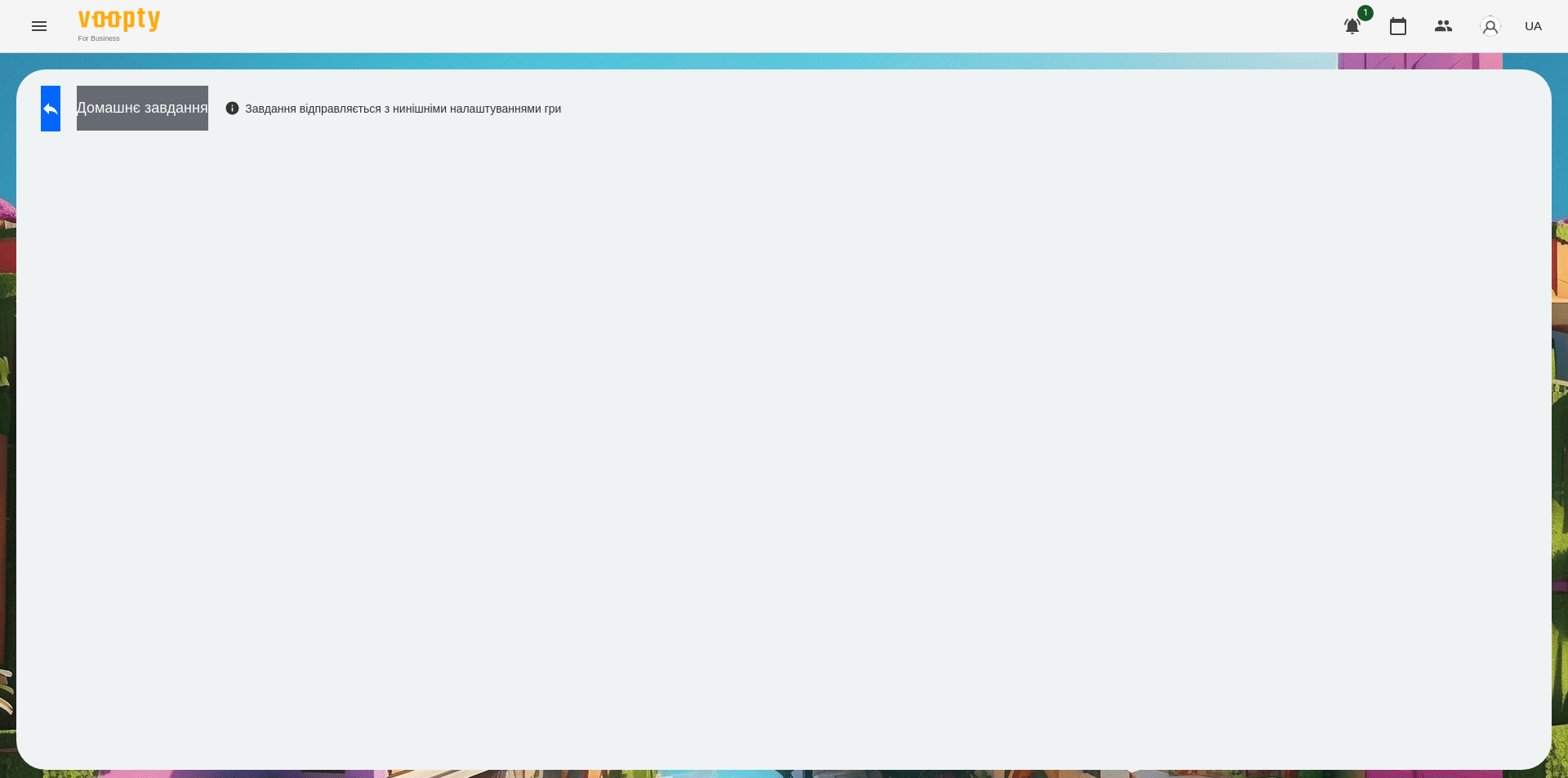
click at [179, 95] on button "Домашнє завдання" at bounding box center [142, 108] width 131 height 45
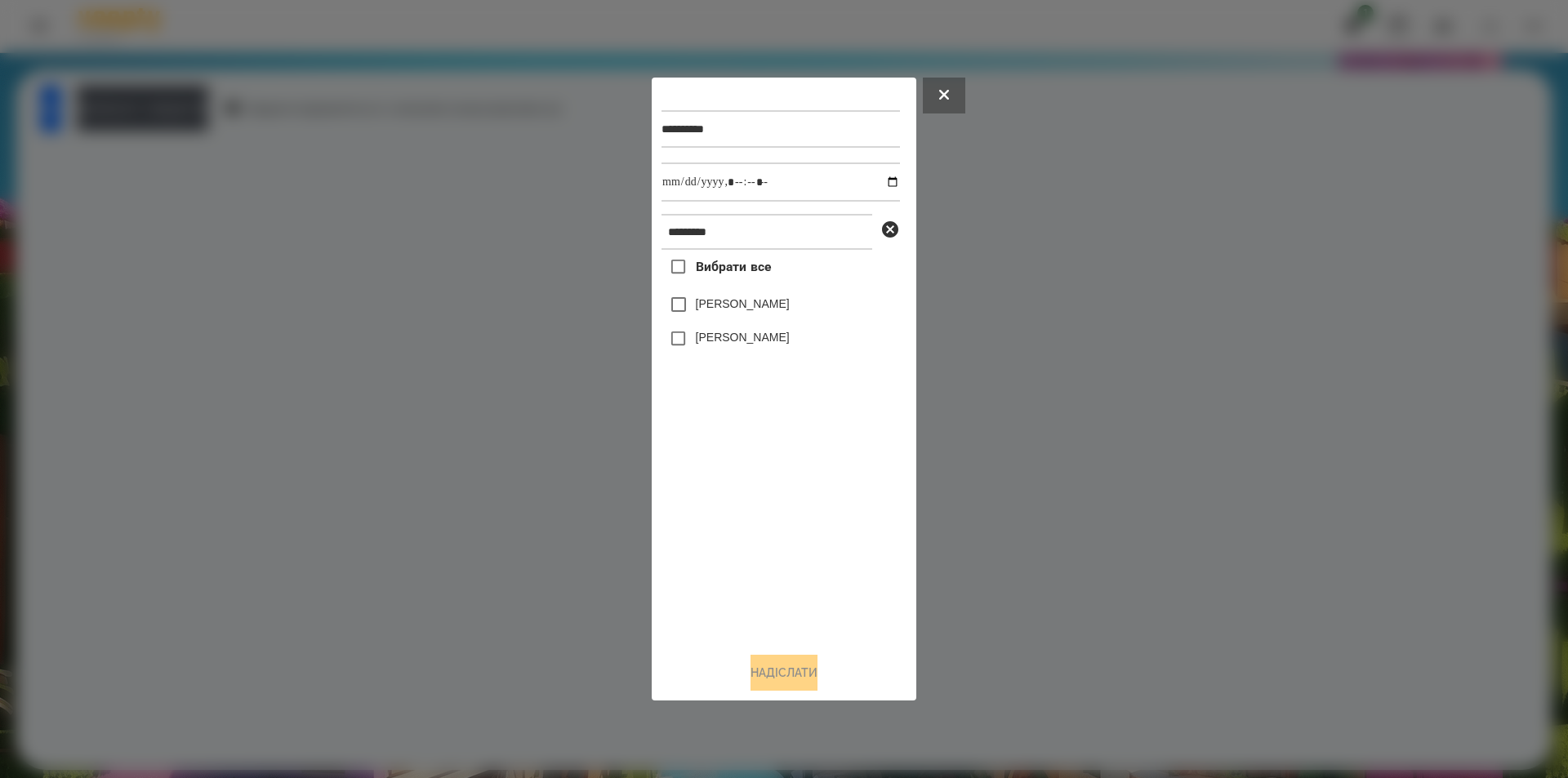
click at [776, 306] on label "[PERSON_NAME]" at bounding box center [742, 304] width 94 height 16
click at [875, 182] on input "datetime-local" at bounding box center [780, 182] width 238 height 39
type input "**********"
click at [768, 674] on button "Надіслати" at bounding box center [784, 672] width 67 height 36
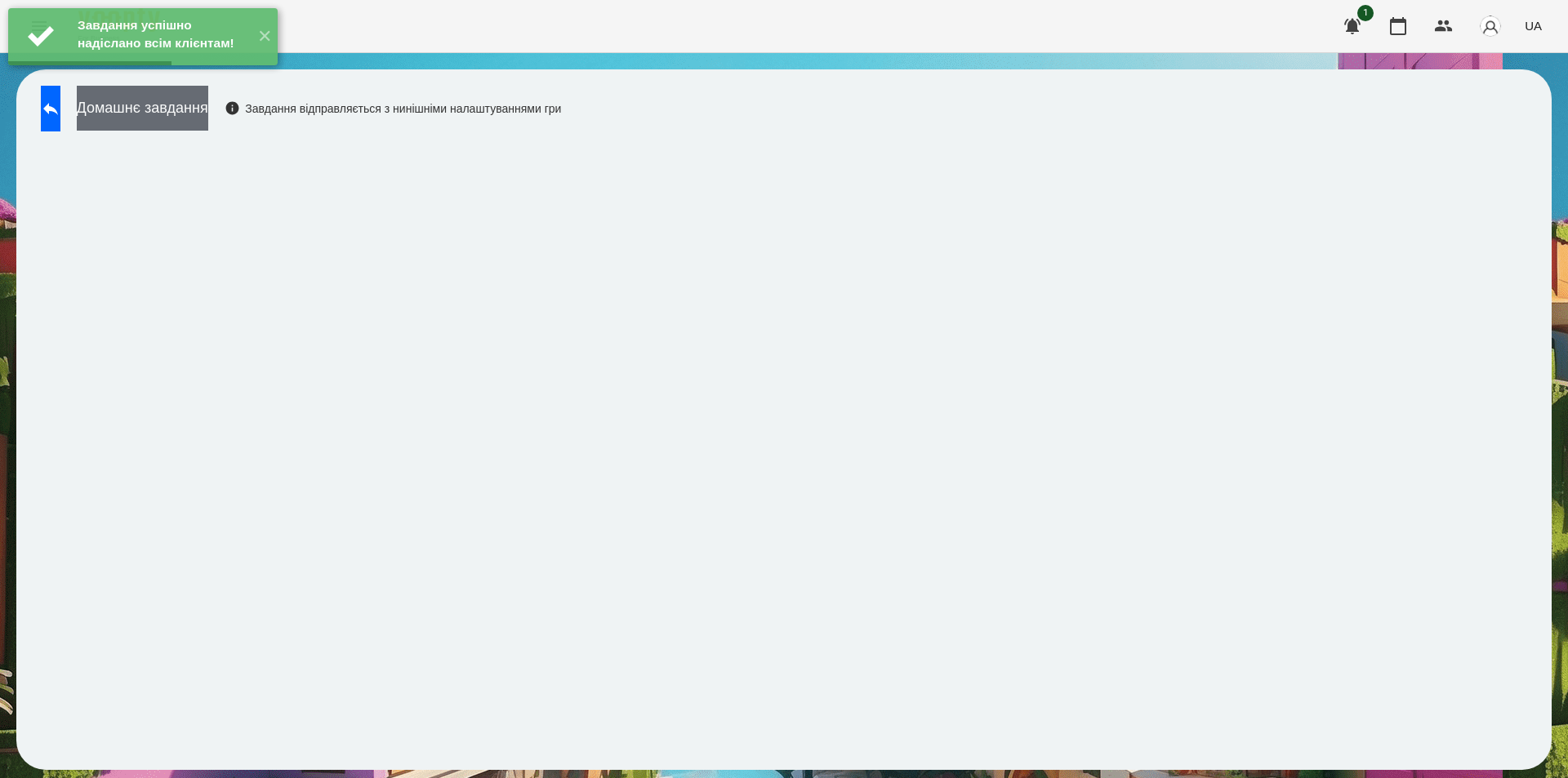
click at [208, 101] on button "Домашнє завдання" at bounding box center [142, 108] width 131 height 45
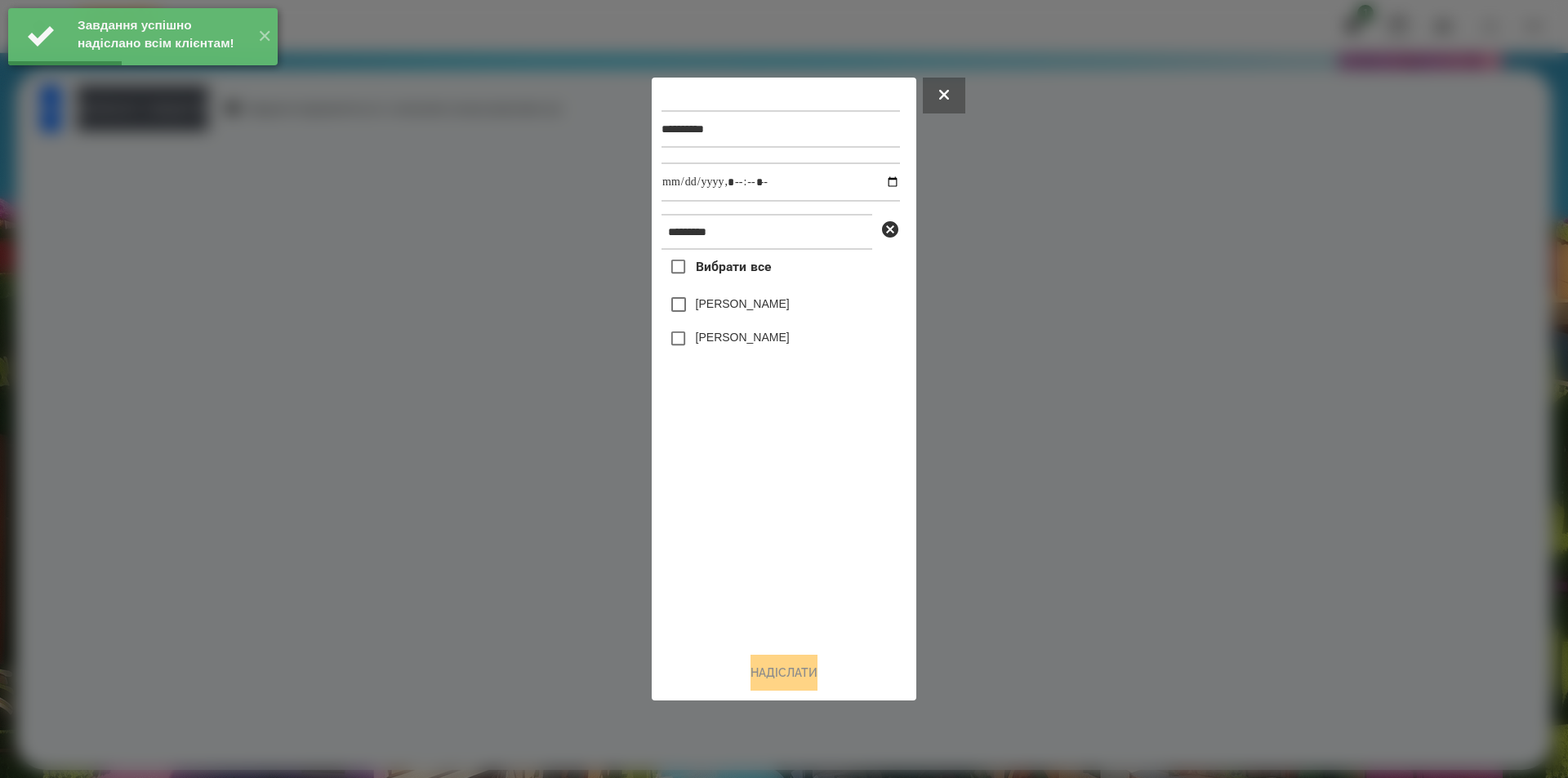
click at [732, 312] on label "[PERSON_NAME]" at bounding box center [742, 304] width 94 height 16
click at [877, 182] on input "datetime-local" at bounding box center [780, 182] width 238 height 39
type input "**********"
click at [773, 687] on button "Надіслати" at bounding box center [784, 672] width 67 height 36
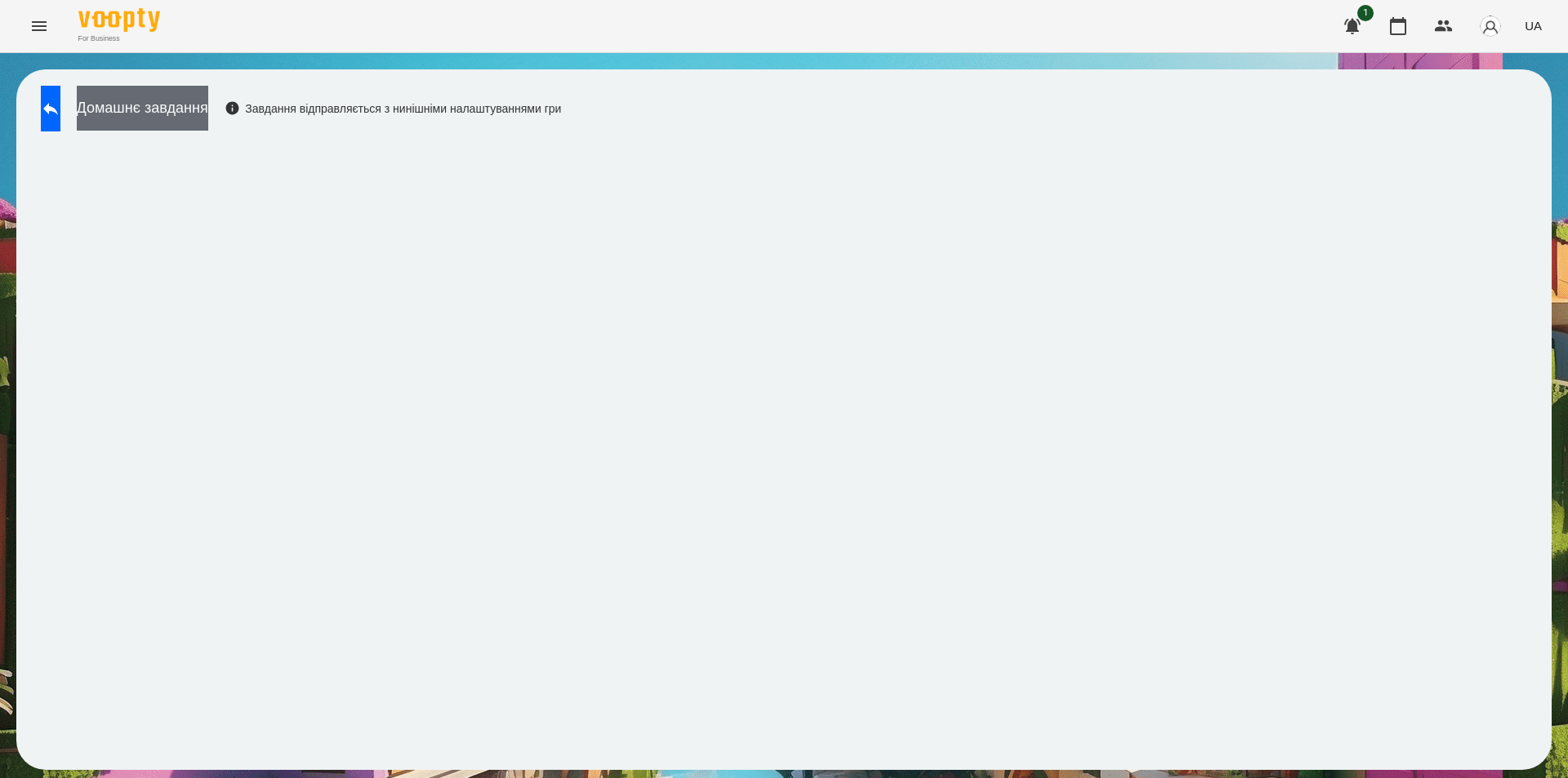
click at [189, 106] on button "Домашнє завдання" at bounding box center [142, 108] width 131 height 45
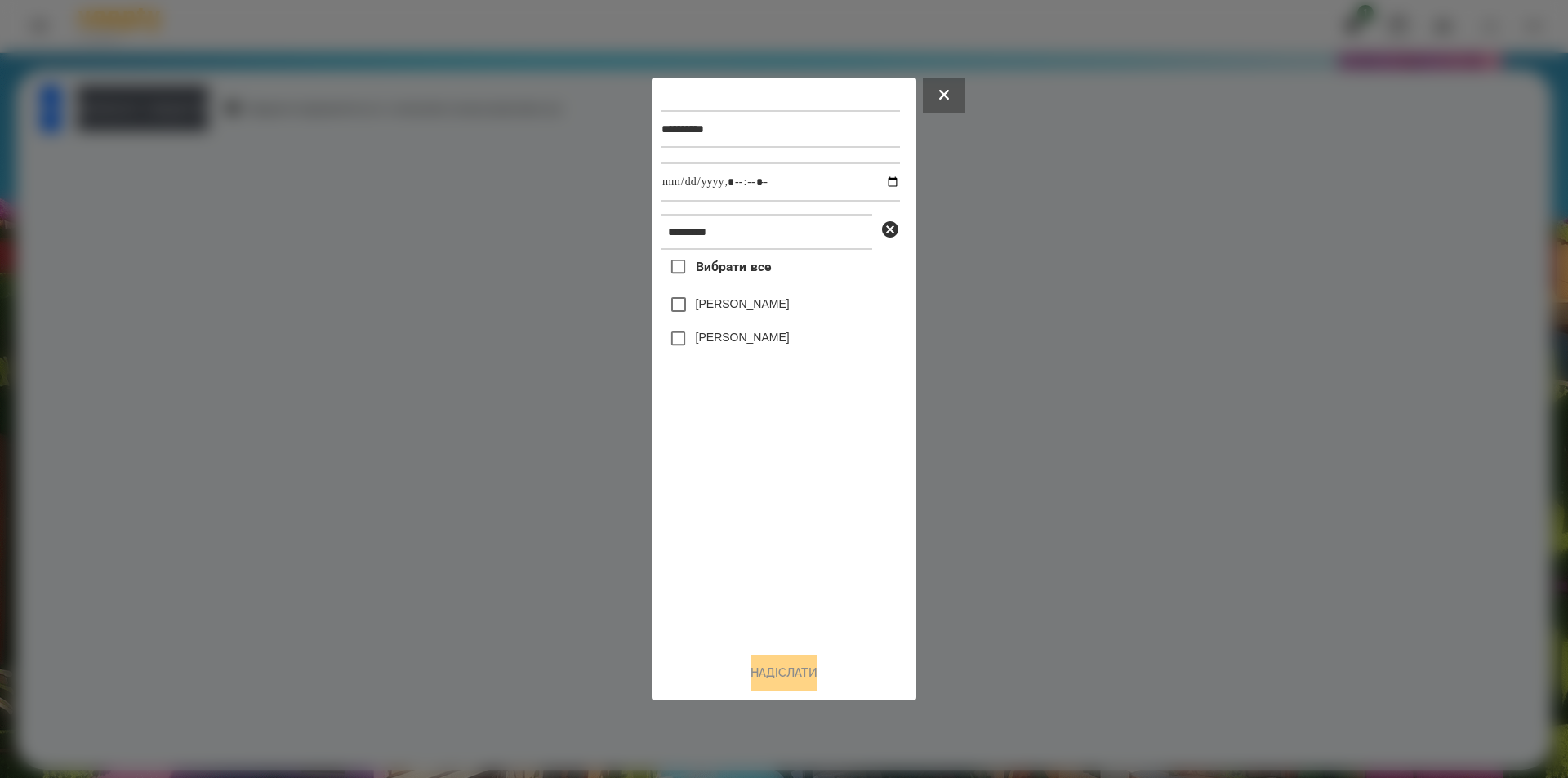
click at [699, 305] on label "[PERSON_NAME]" at bounding box center [742, 304] width 94 height 16
click at [879, 182] on input "datetime-local" at bounding box center [780, 182] width 238 height 39
type input "**********"
click at [781, 678] on button "Надіслати" at bounding box center [784, 672] width 67 height 36
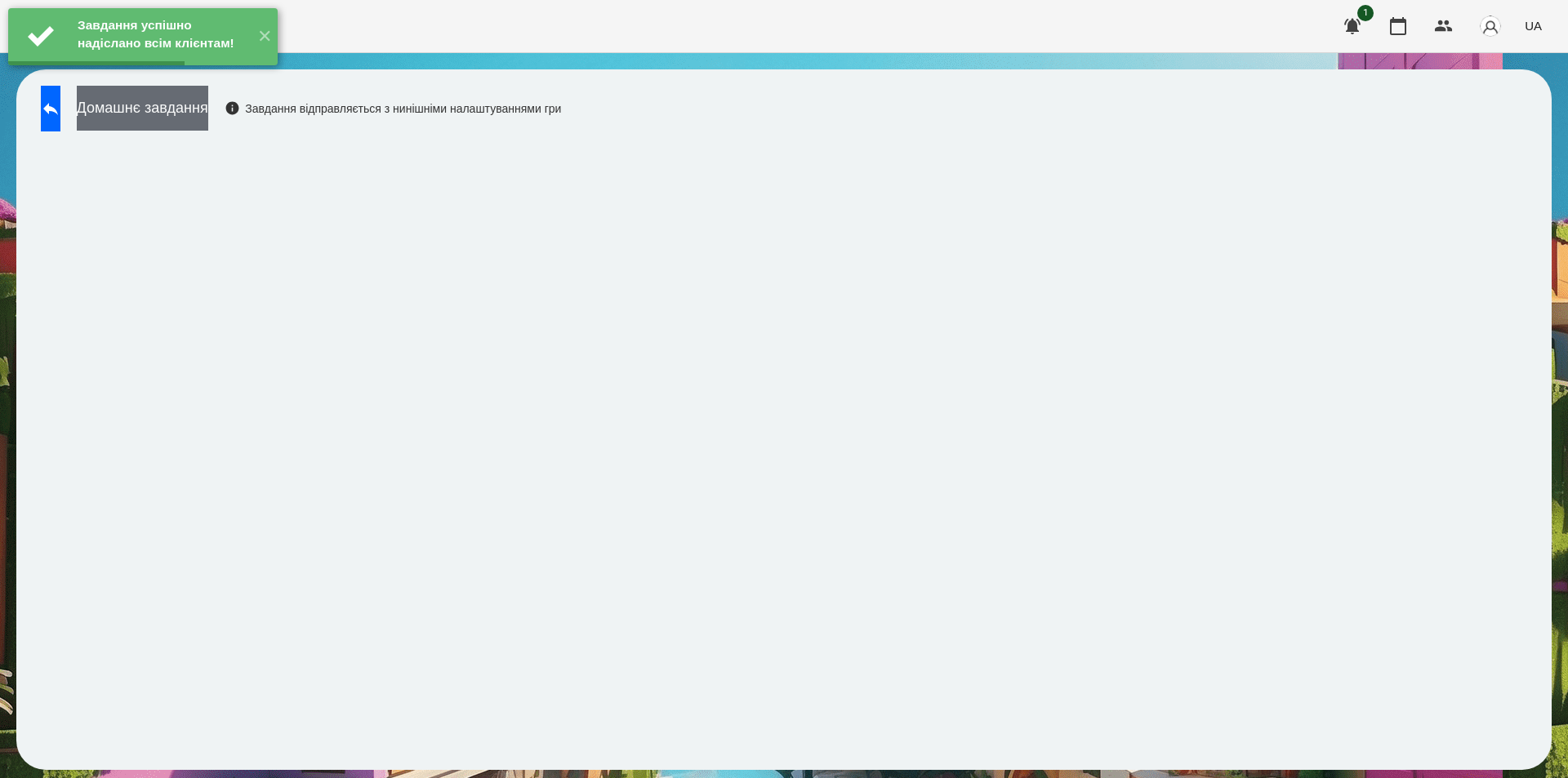
click at [170, 109] on button "Домашнє завдання" at bounding box center [142, 108] width 131 height 45
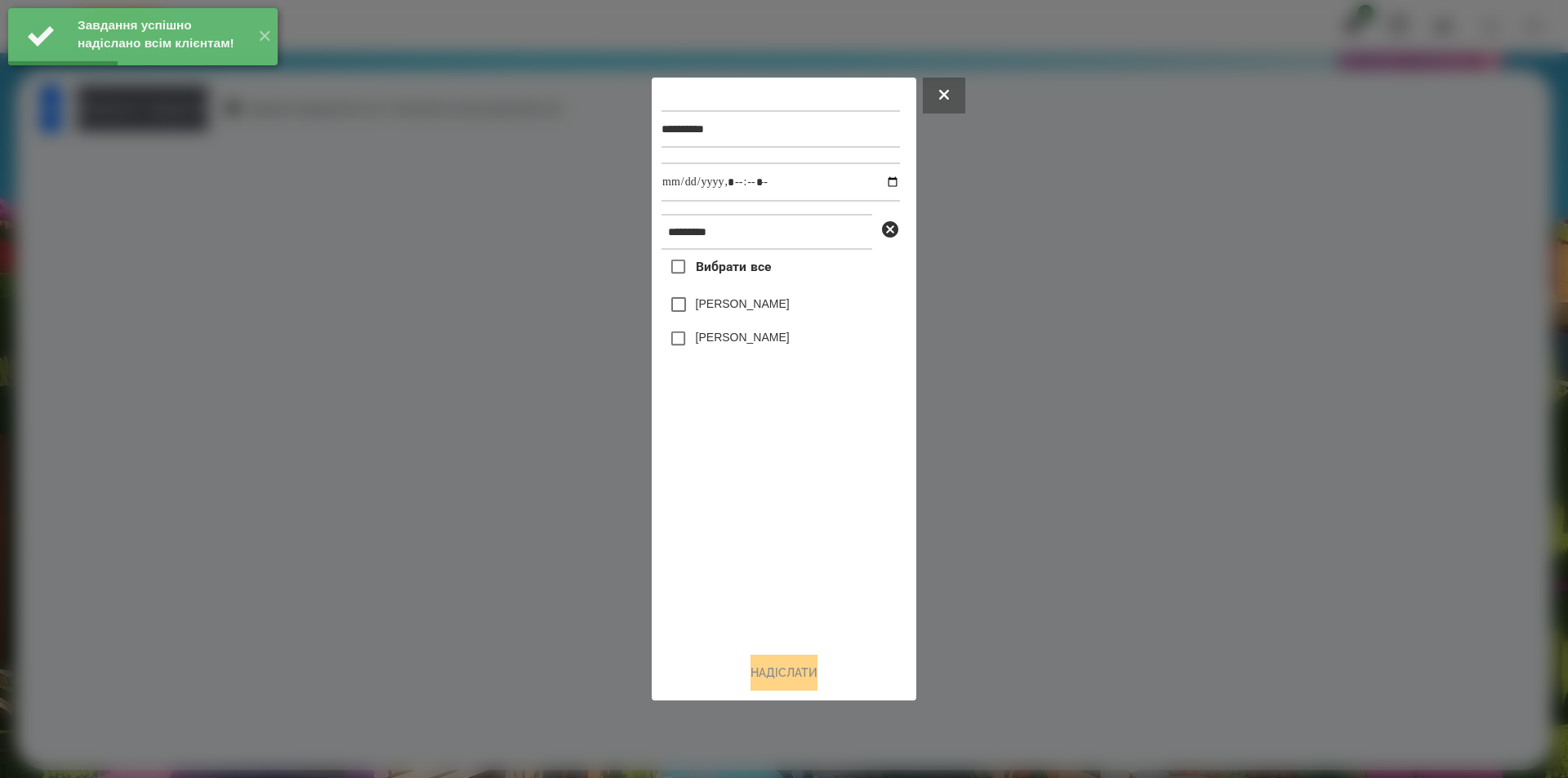
click at [731, 306] on label "[PERSON_NAME]" at bounding box center [742, 304] width 94 height 16
click at [875, 183] on input "datetime-local" at bounding box center [780, 182] width 238 height 39
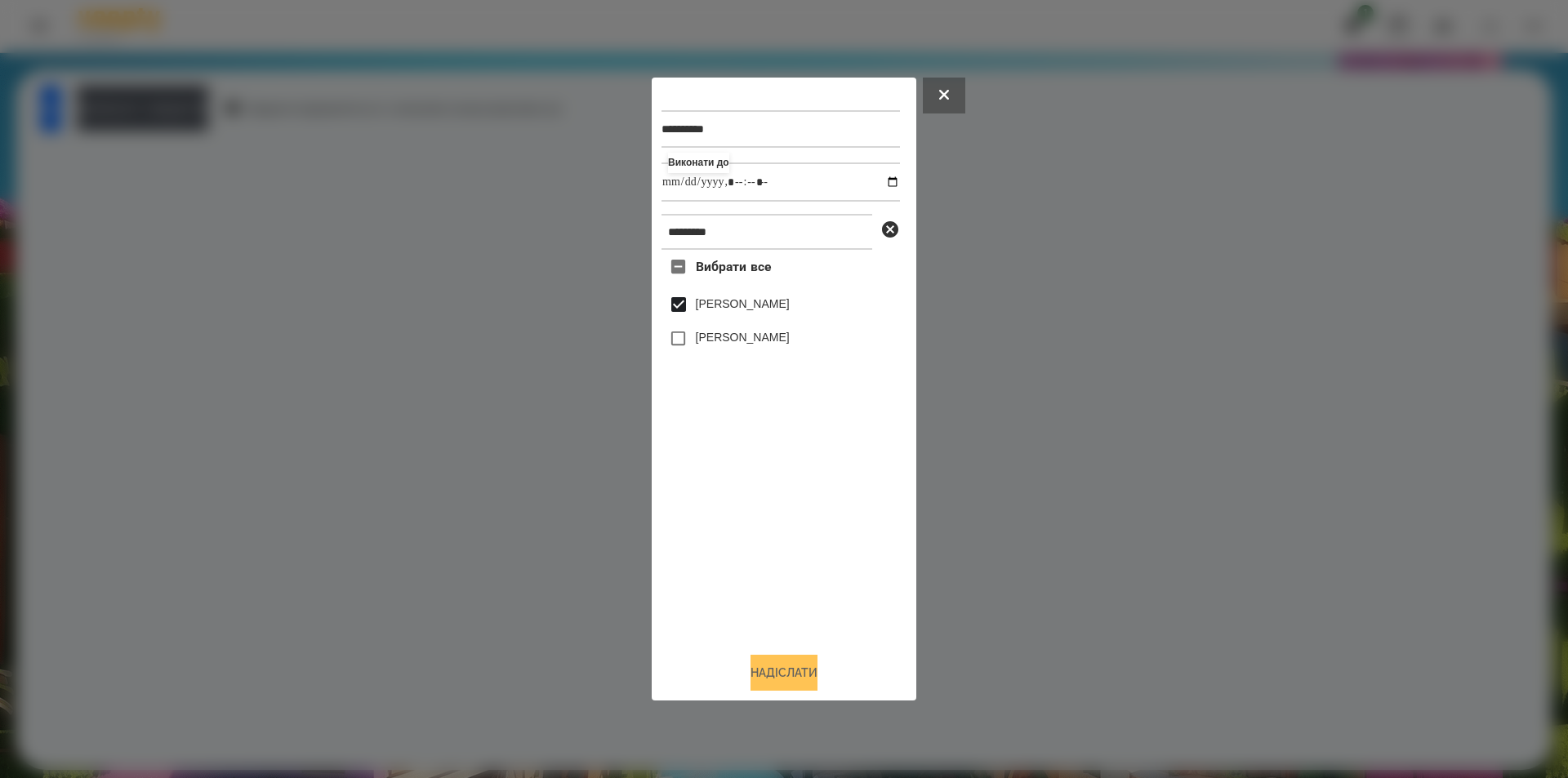
type input "**********"
drag, startPoint x: 782, startPoint y: 683, endPoint x: 774, endPoint y: 685, distance: 8.2
click at [776, 688] on button "Надіслати" at bounding box center [784, 672] width 67 height 36
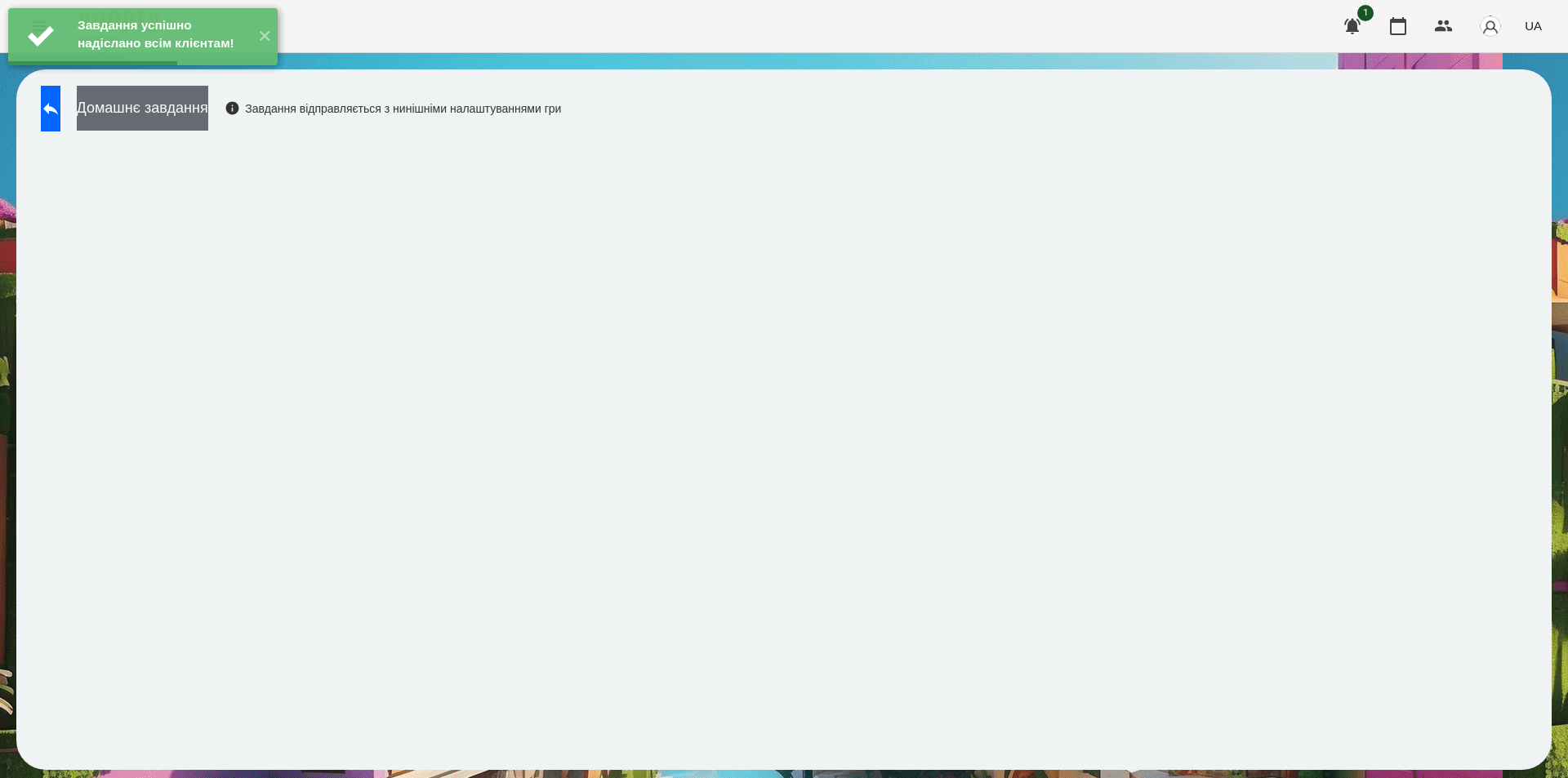
click at [202, 101] on button "Домашнє завдання" at bounding box center [142, 108] width 131 height 45
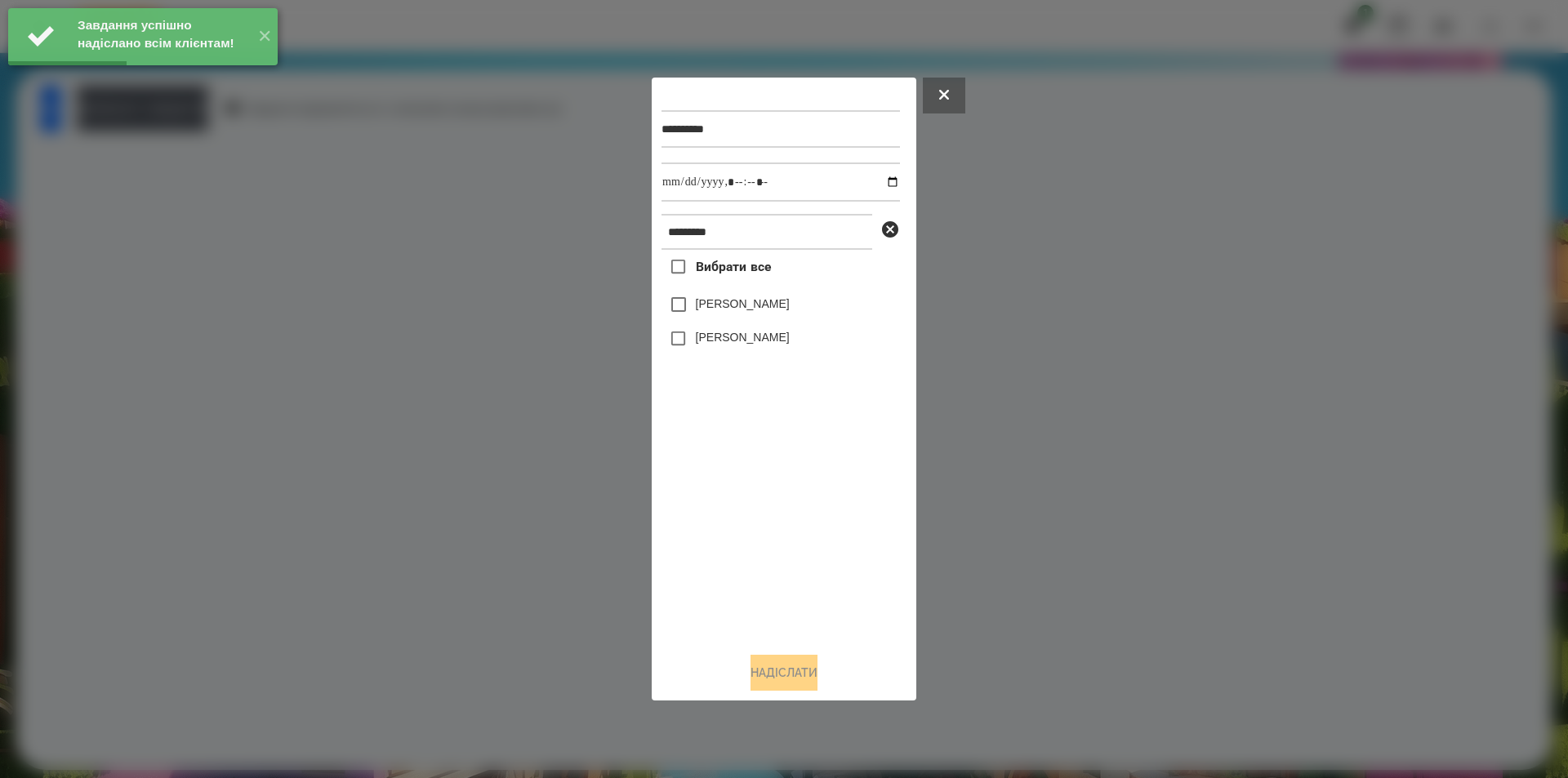
click at [756, 306] on label "[PERSON_NAME]" at bounding box center [742, 304] width 94 height 16
click at [883, 180] on input "datetime-local" at bounding box center [780, 182] width 238 height 39
type input "**********"
click at [765, 676] on button "Надіслати" at bounding box center [784, 672] width 67 height 36
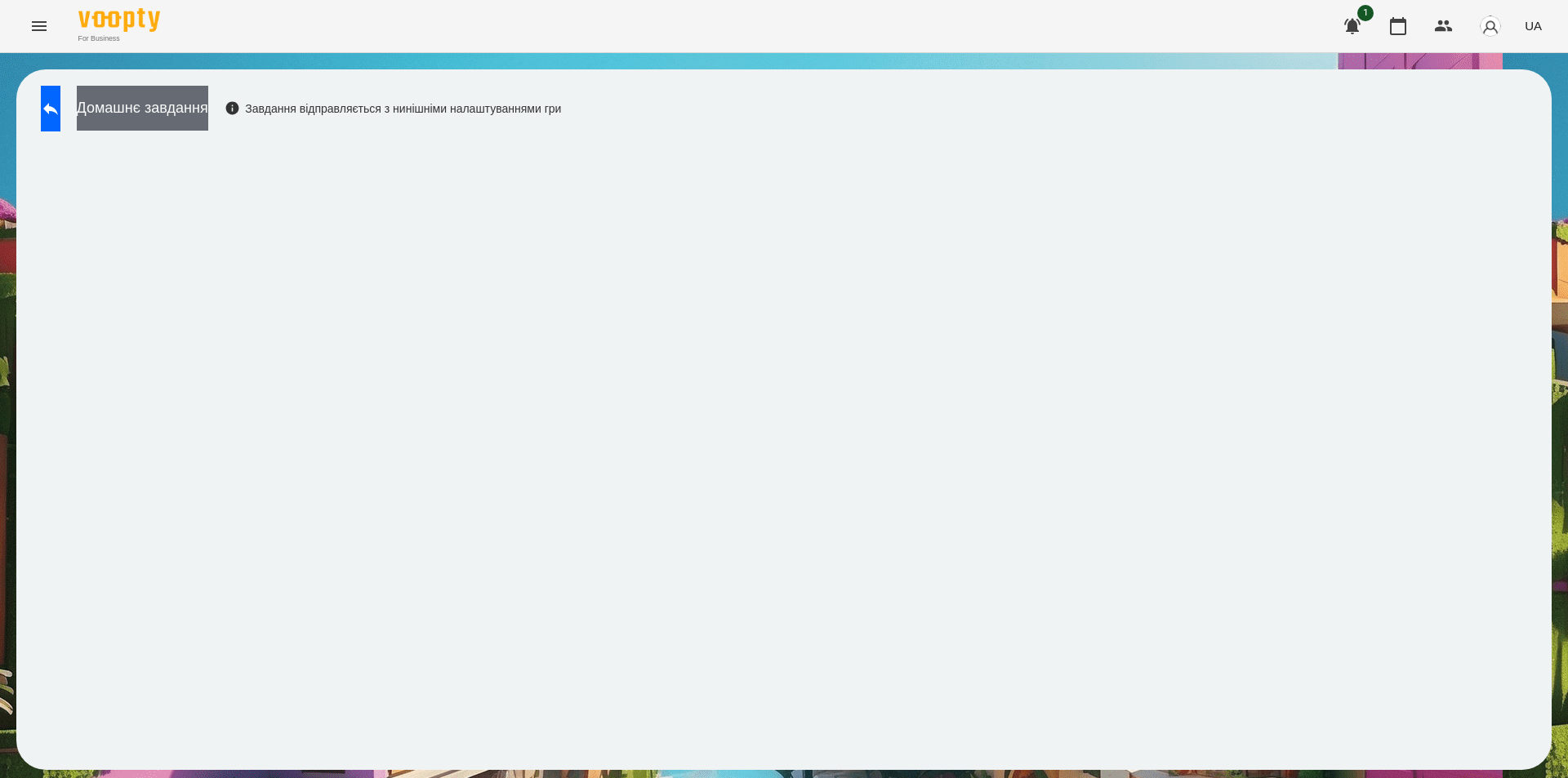
click at [208, 112] on button "Домашнє завдання" at bounding box center [142, 108] width 131 height 45
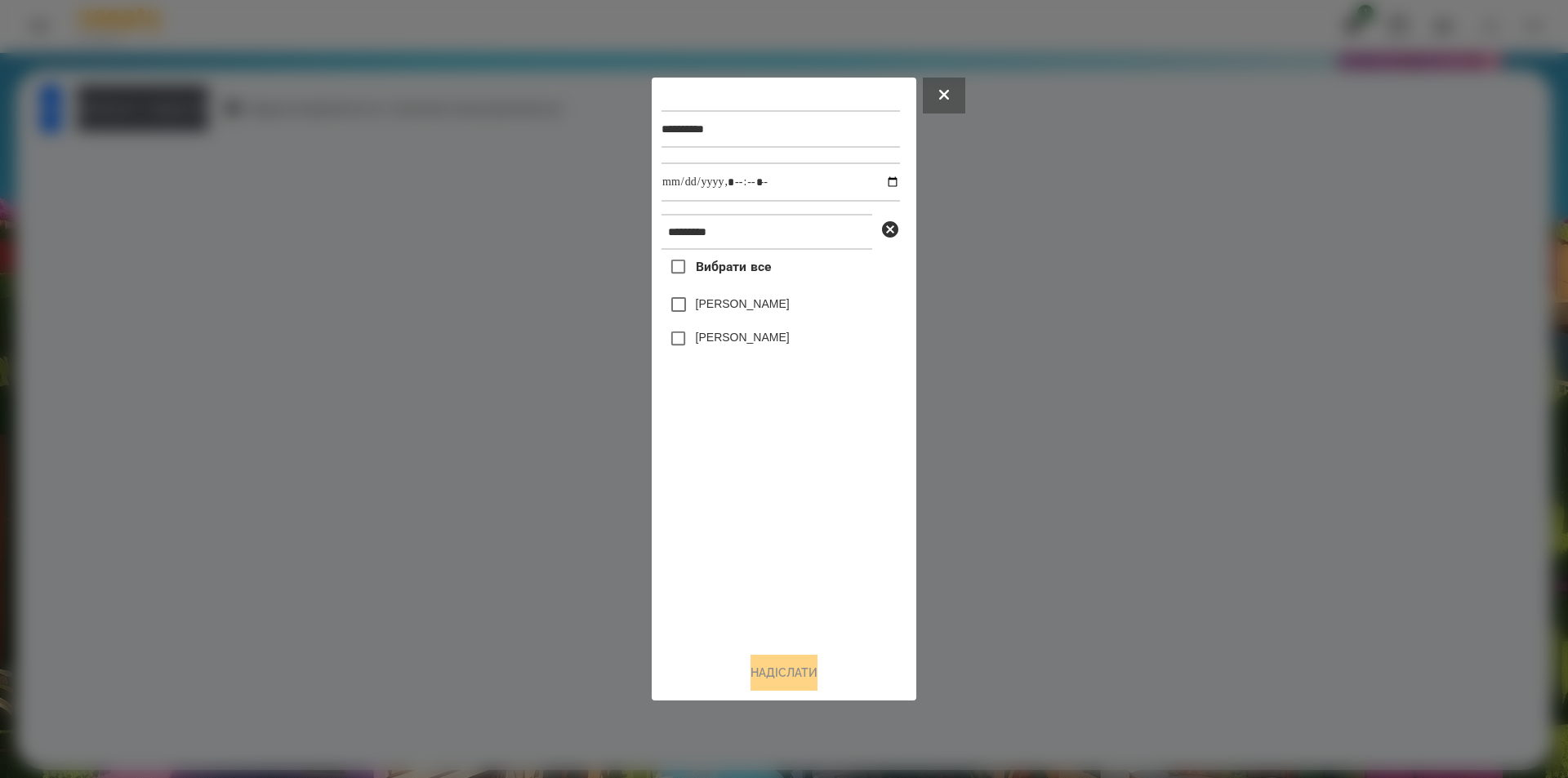
click at [707, 303] on label "[PERSON_NAME]" at bounding box center [742, 304] width 94 height 16
drag, startPoint x: 875, startPoint y: 181, endPoint x: 864, endPoint y: 202, distance: 23.7
click at [874, 181] on input "datetime-local" at bounding box center [780, 182] width 238 height 39
type input "**********"
click at [780, 671] on button "Надіслати" at bounding box center [784, 672] width 67 height 36
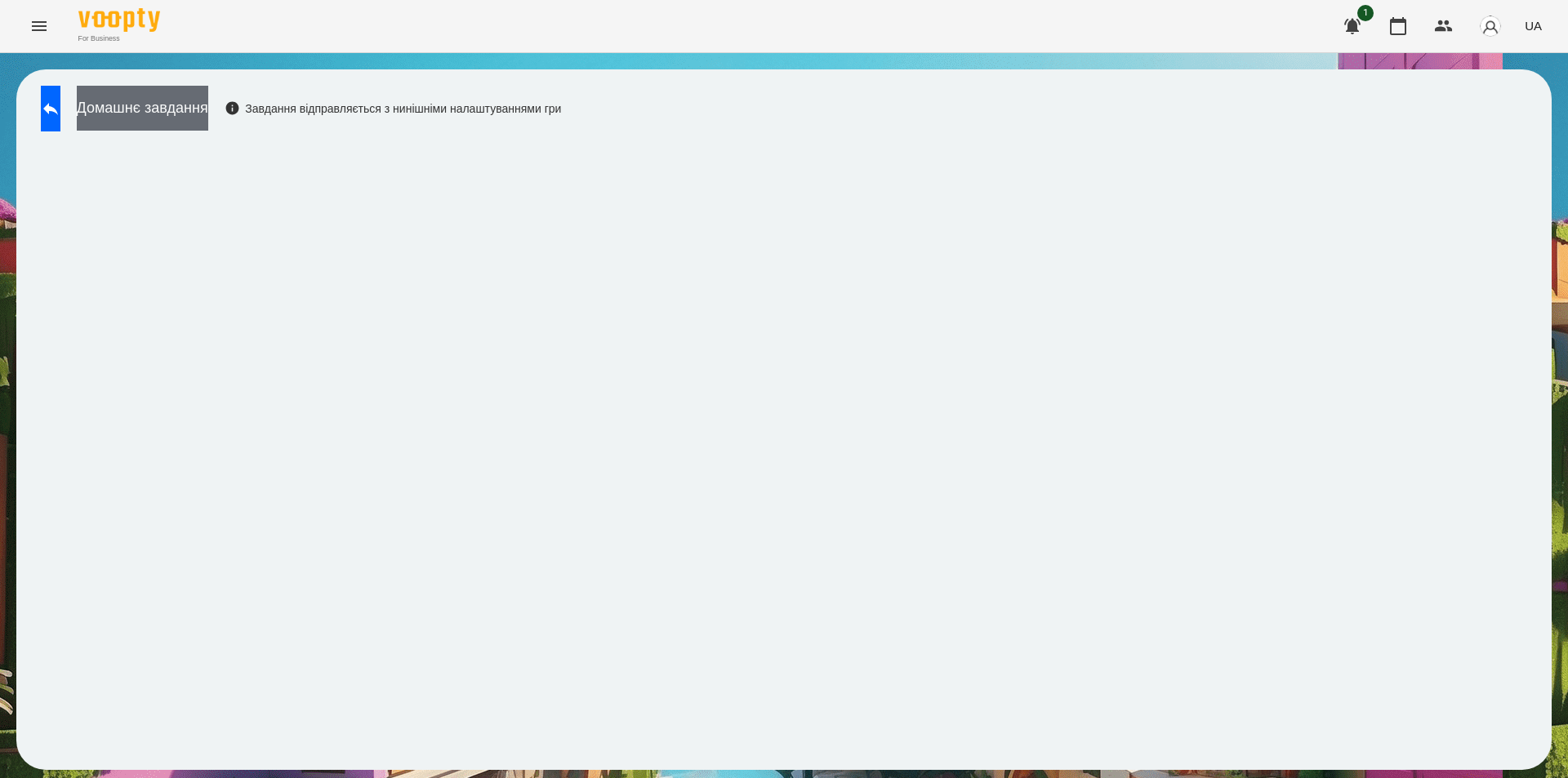
click at [164, 106] on button "Домашнє завдання" at bounding box center [142, 108] width 131 height 45
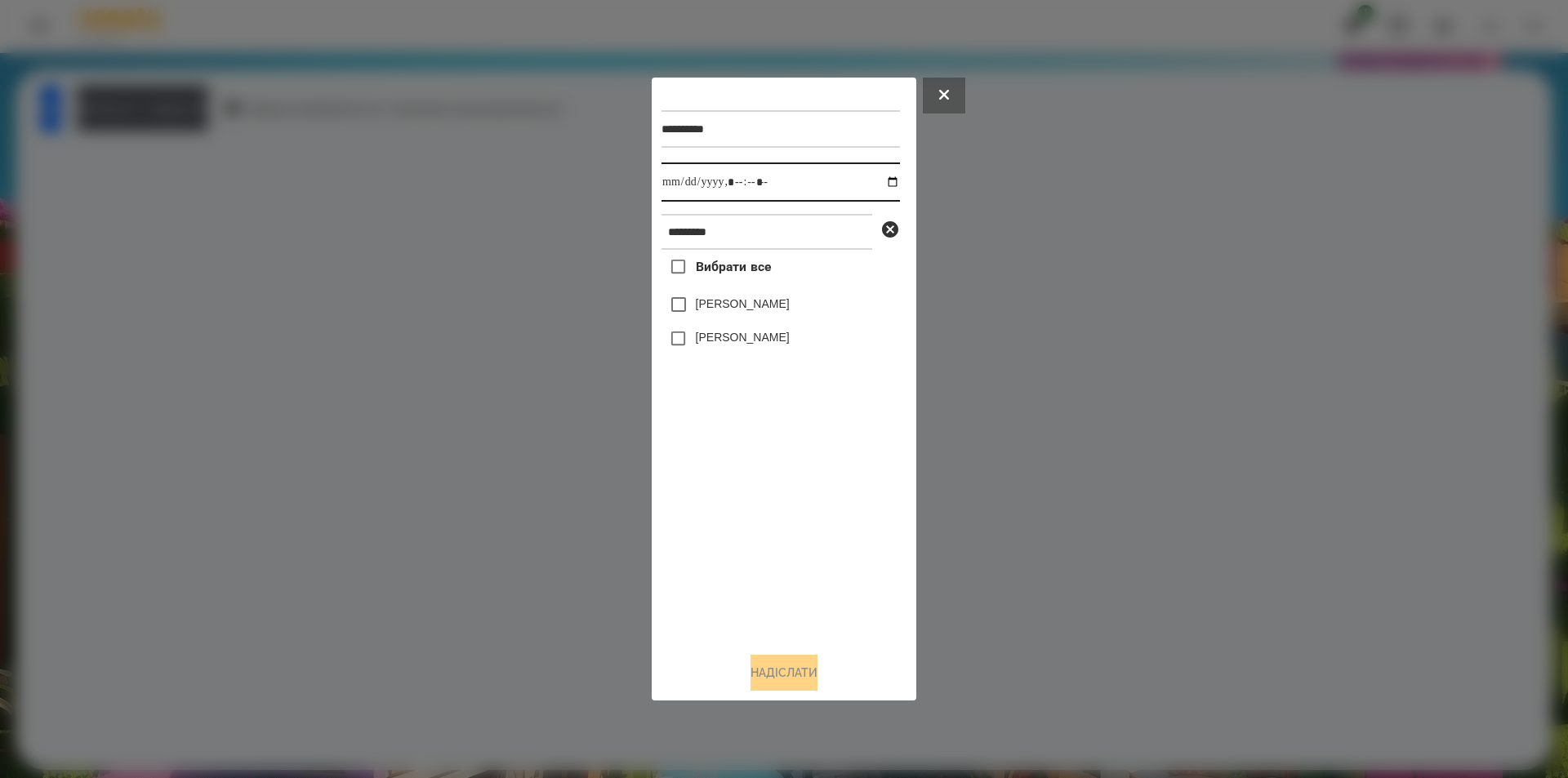
click at [877, 182] on input "datetime-local" at bounding box center [780, 182] width 238 height 39
type input "**********"
click at [781, 497] on div "Вибрати все [PERSON_NAME] [PERSON_NAME]" at bounding box center [780, 444] width 238 height 389
click at [890, 226] on icon at bounding box center [890, 230] width 16 height 16
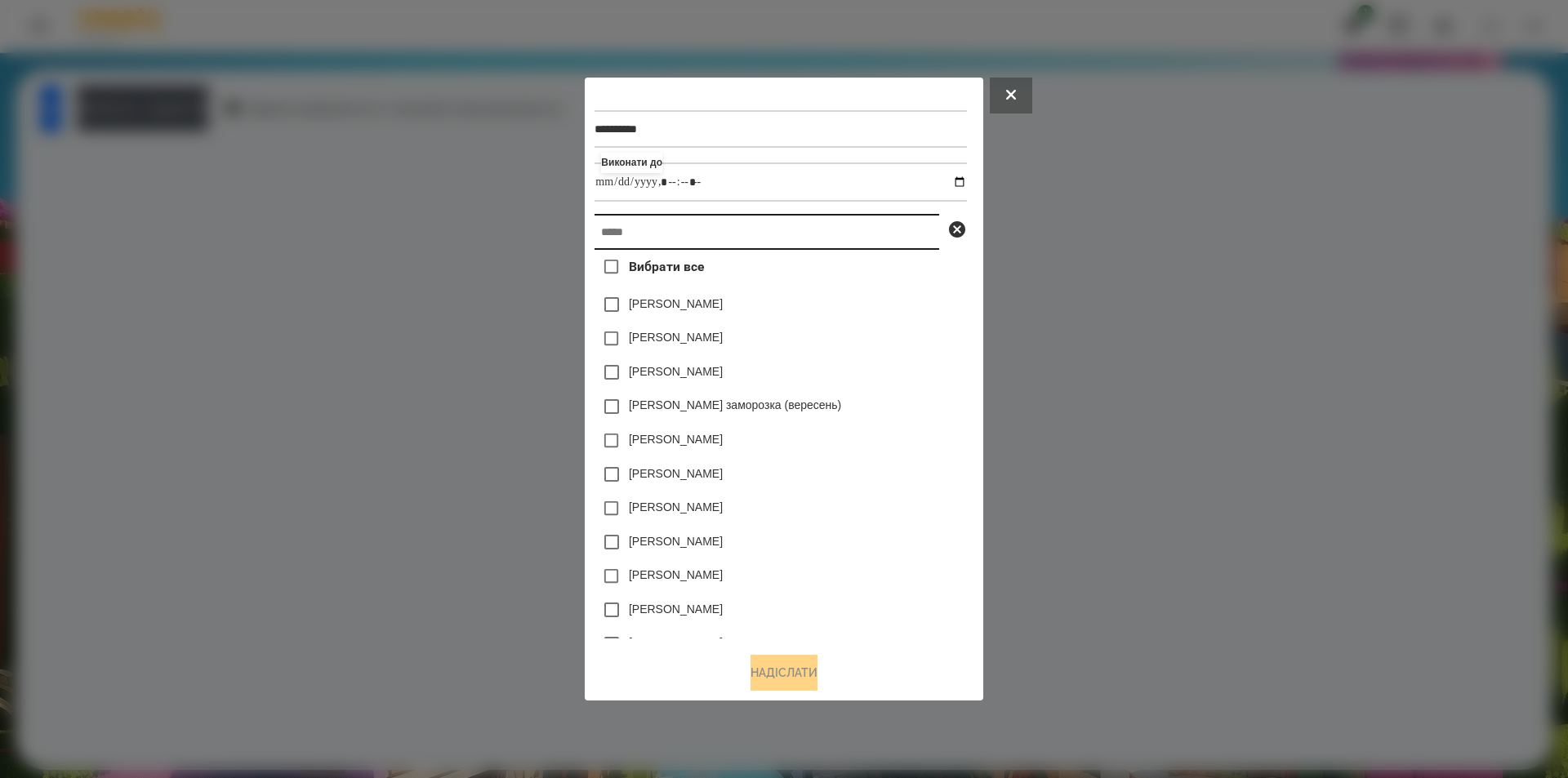
click at [831, 242] on input "text" at bounding box center [767, 232] width 345 height 36
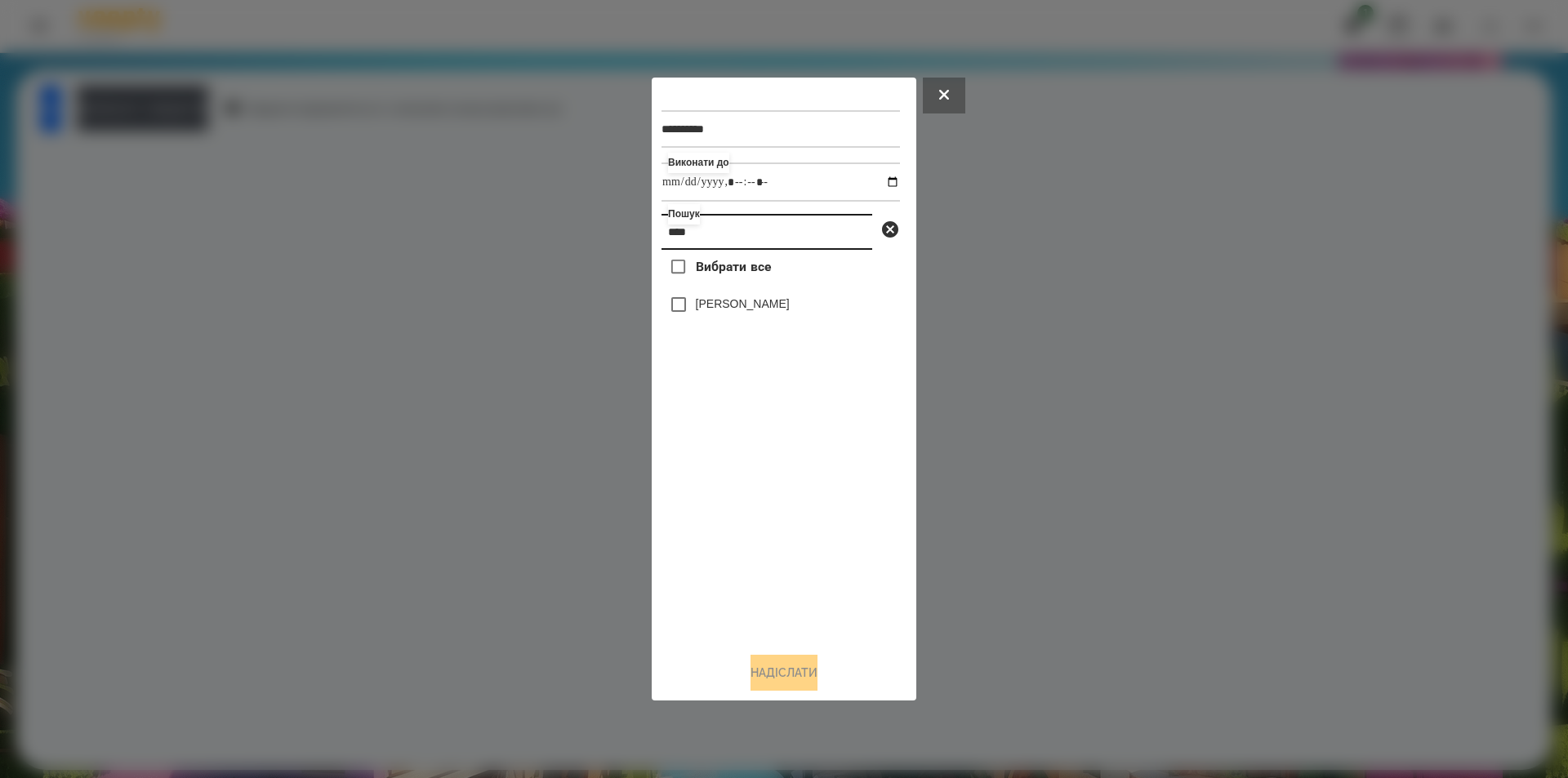
type input "****"
click at [717, 307] on label "[PERSON_NAME]" at bounding box center [742, 304] width 94 height 16
click at [776, 678] on button "Надіслати" at bounding box center [784, 672] width 67 height 36
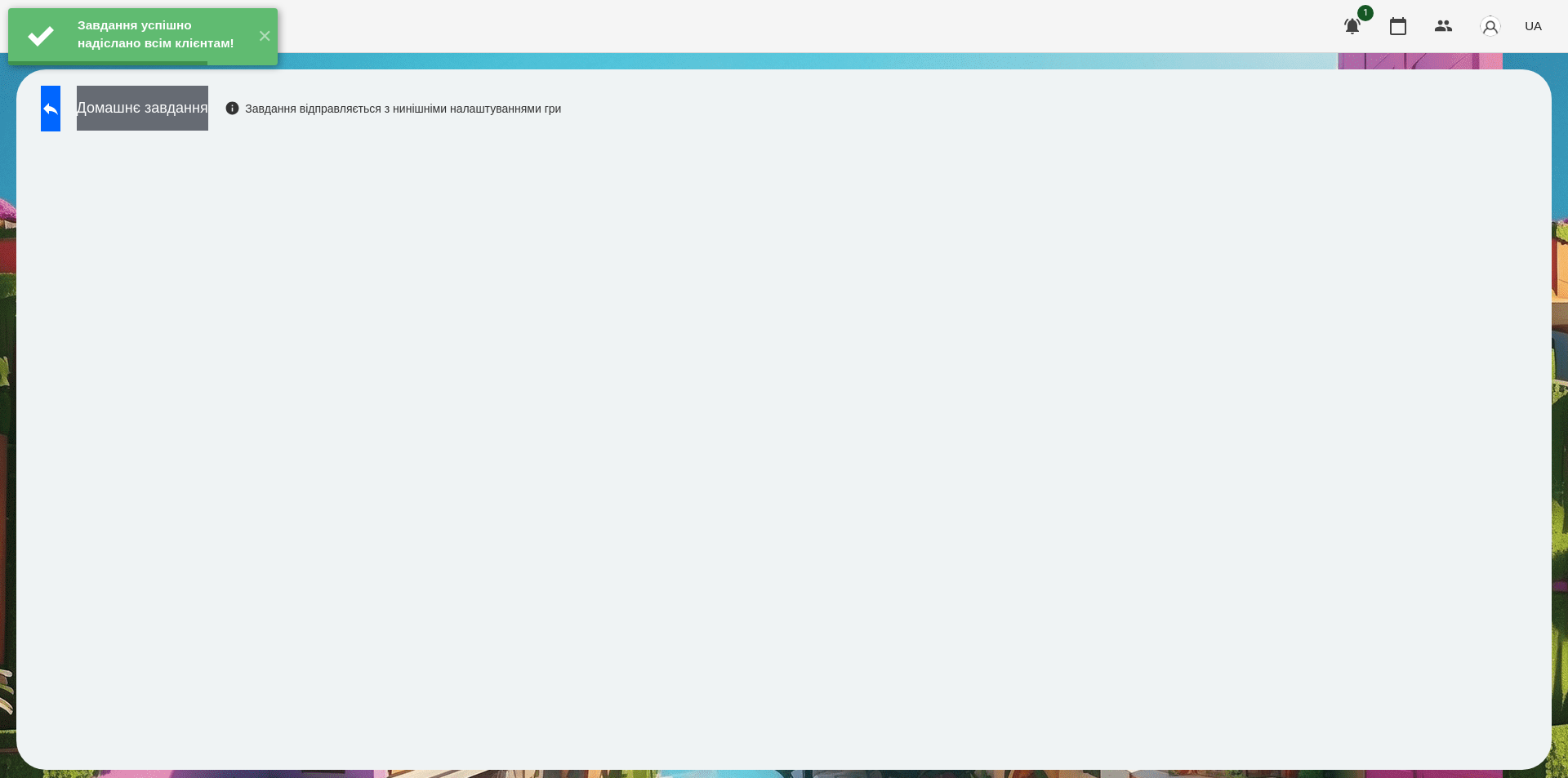
click at [208, 113] on button "Домашнє завдання" at bounding box center [142, 108] width 131 height 45
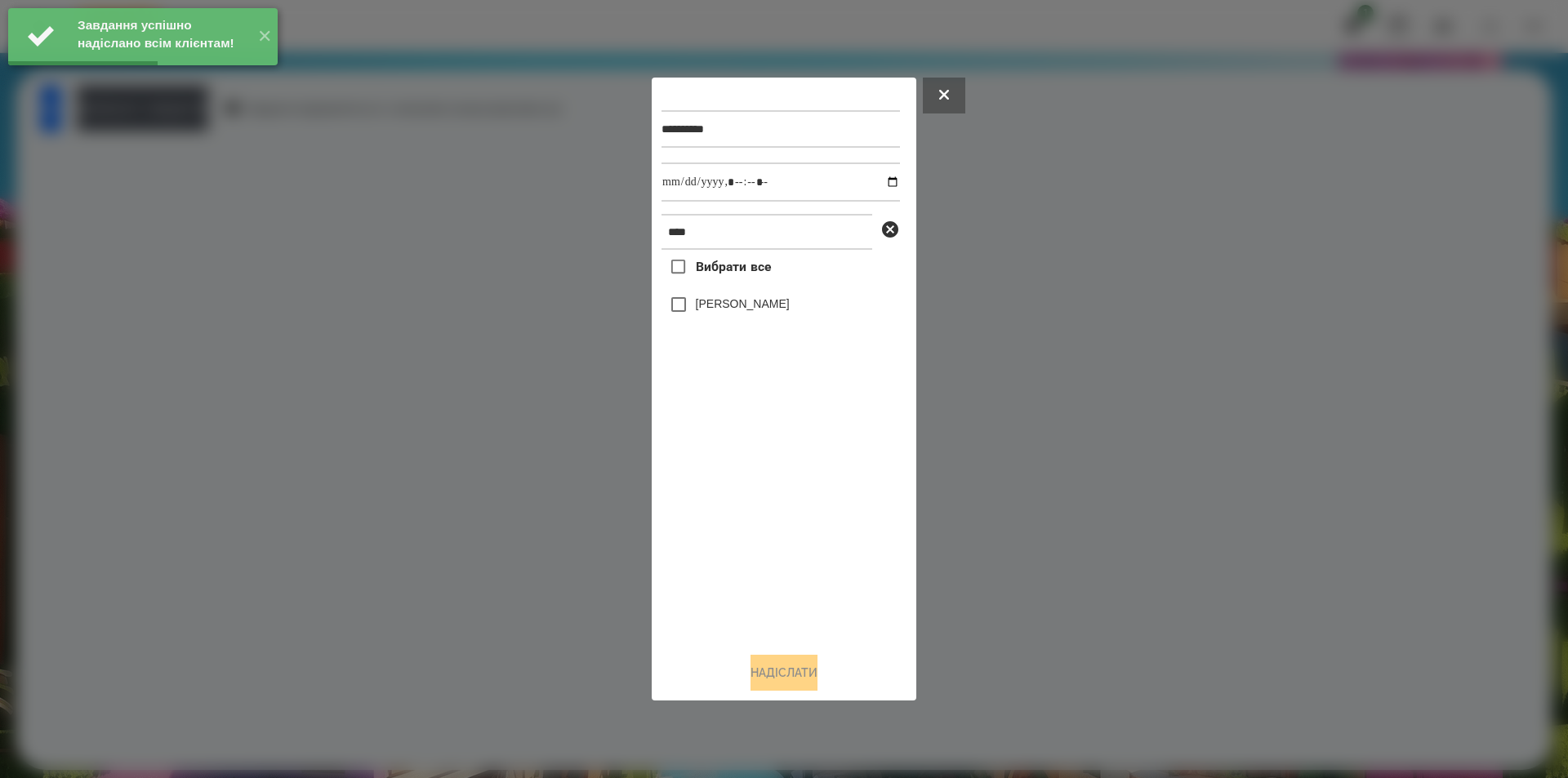
drag, startPoint x: 734, startPoint y: 311, endPoint x: 747, endPoint y: 297, distance: 19.1
click at [732, 310] on label "[PERSON_NAME]" at bounding box center [742, 304] width 94 height 16
click at [879, 177] on input "datetime-local" at bounding box center [780, 182] width 238 height 39
type input "**********"
click at [796, 679] on button "Надіслати" at bounding box center [784, 672] width 67 height 36
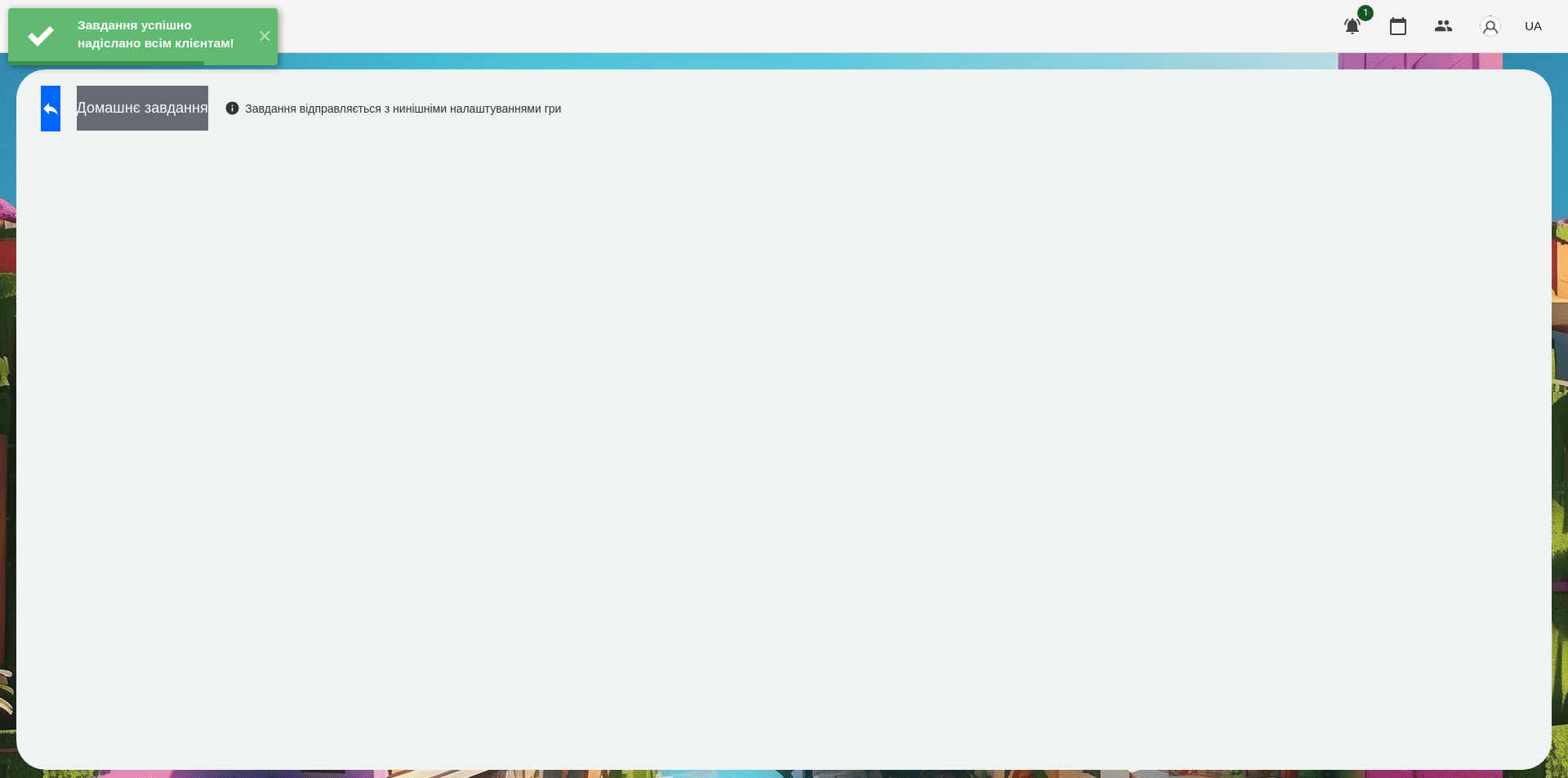
click at [208, 108] on button "Домашнє завдання" at bounding box center [142, 108] width 131 height 45
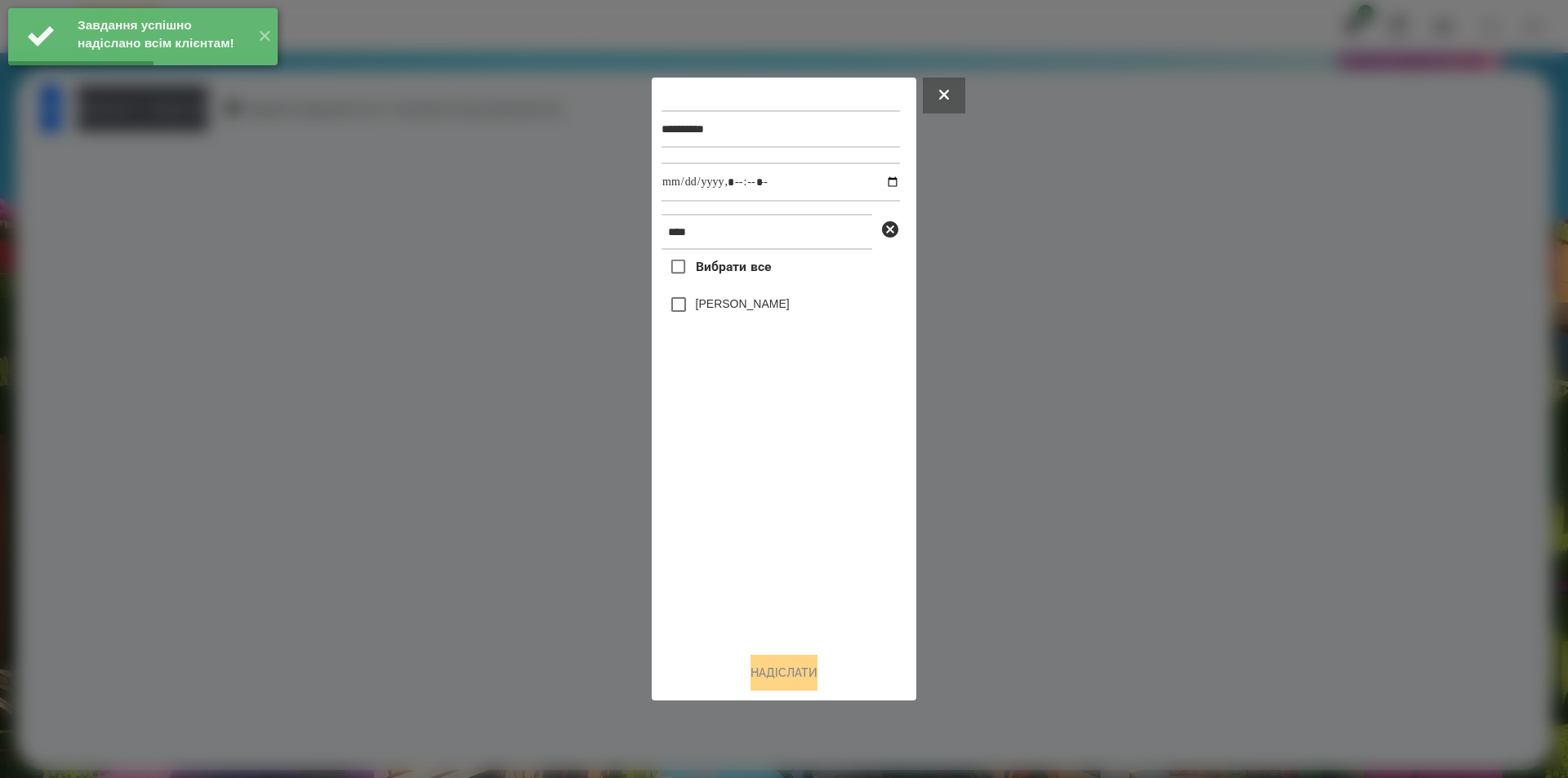
click at [755, 308] on label "[PERSON_NAME]" at bounding box center [742, 304] width 94 height 16
click at [879, 185] on input "datetime-local" at bounding box center [780, 182] width 238 height 39
type input "**********"
click at [794, 684] on button "Надіслати" at bounding box center [784, 672] width 67 height 36
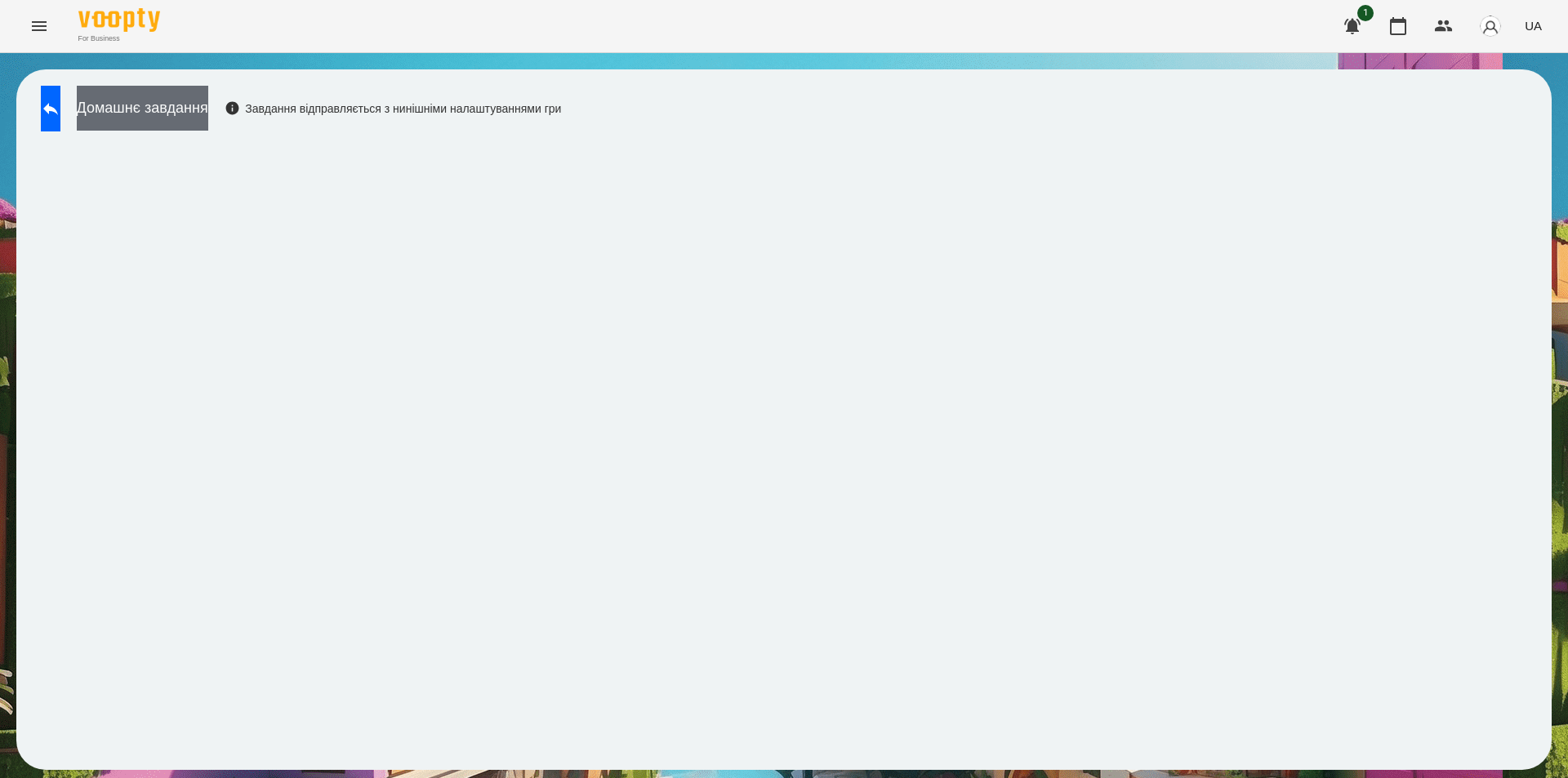
click at [207, 115] on button "Домашнє завдання" at bounding box center [142, 108] width 131 height 45
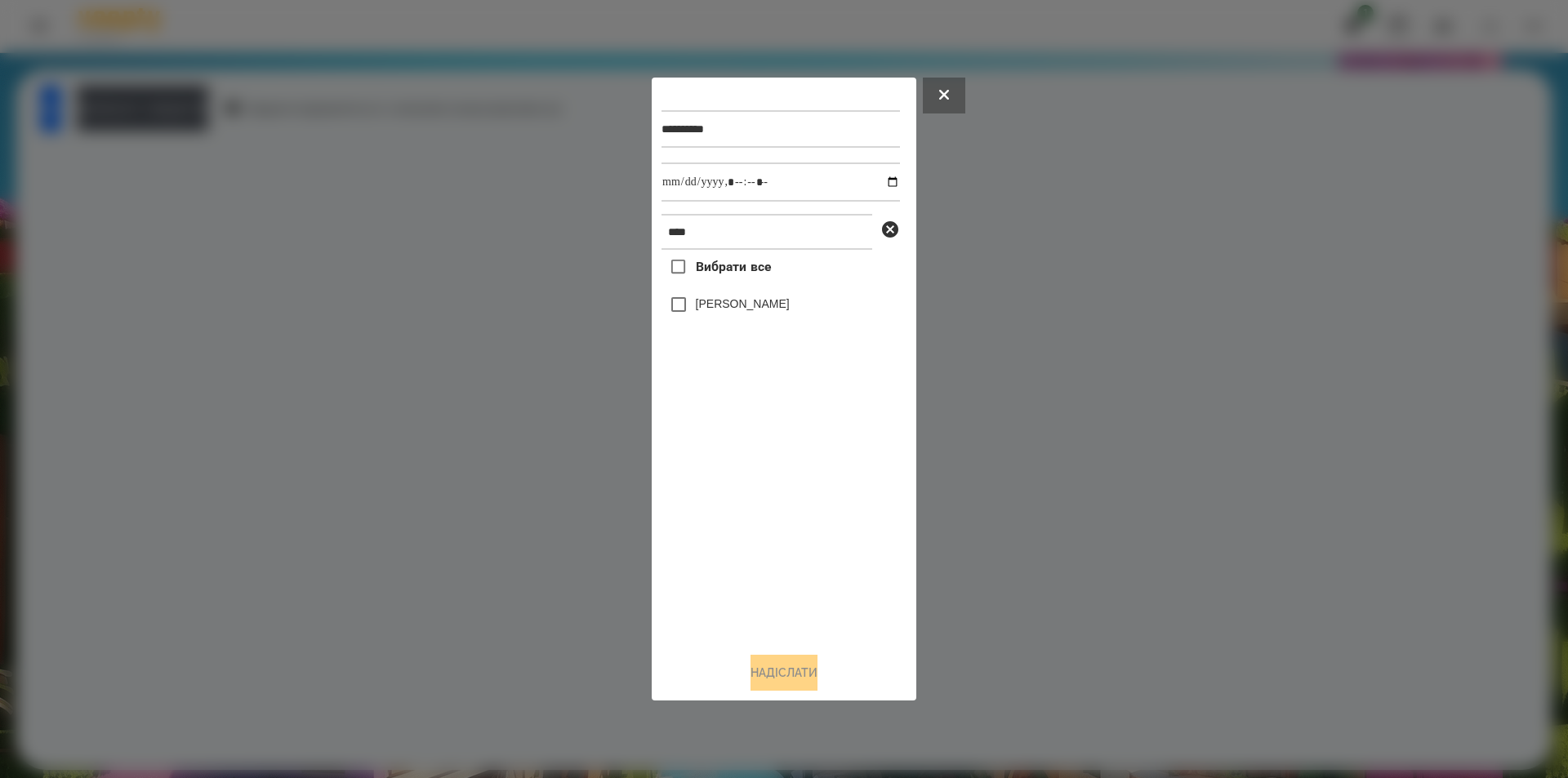
click at [699, 303] on label "[PERSON_NAME]" at bounding box center [742, 304] width 94 height 16
click at [878, 180] on input "datetime-local" at bounding box center [780, 182] width 238 height 39
type input "**********"
click at [793, 676] on button "Надіслати" at bounding box center [784, 672] width 67 height 36
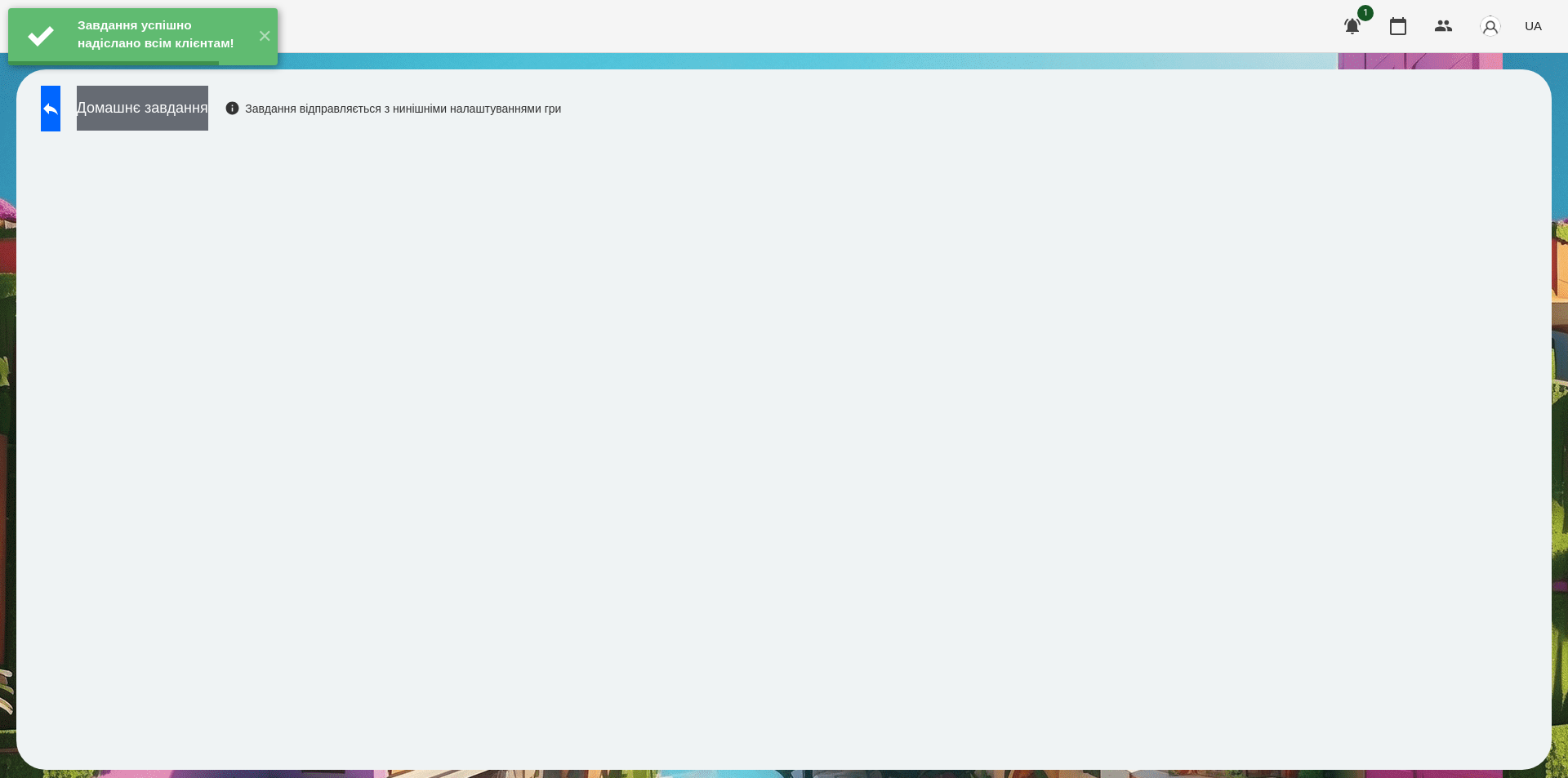
click at [208, 114] on button "Домашнє завдання" at bounding box center [142, 108] width 131 height 45
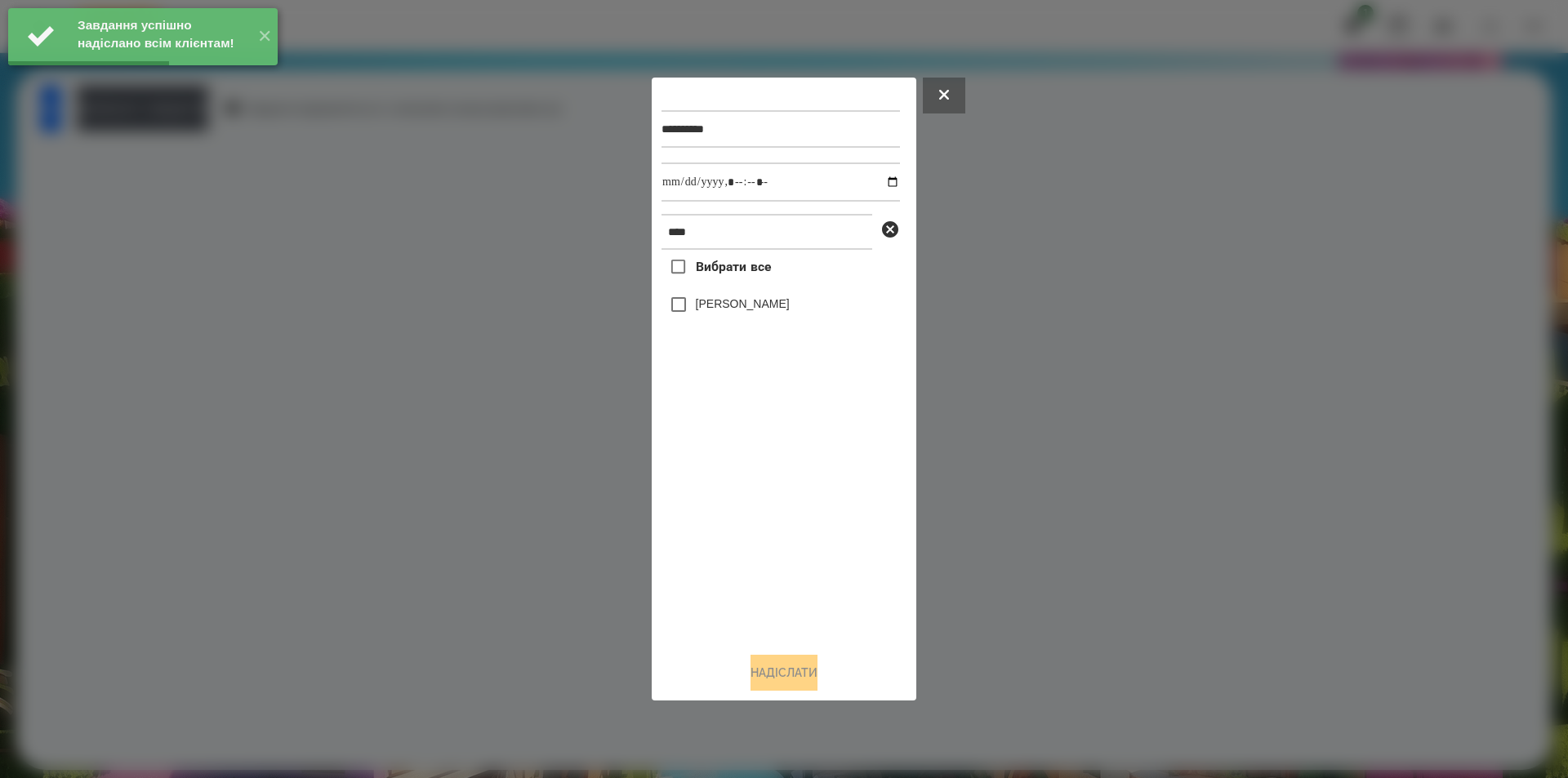
click at [752, 302] on label "[PERSON_NAME]" at bounding box center [742, 304] width 94 height 16
click at [885, 183] on input "datetime-local" at bounding box center [780, 182] width 238 height 39
type input "**********"
click at [794, 685] on button "Надіслати" at bounding box center [784, 672] width 67 height 36
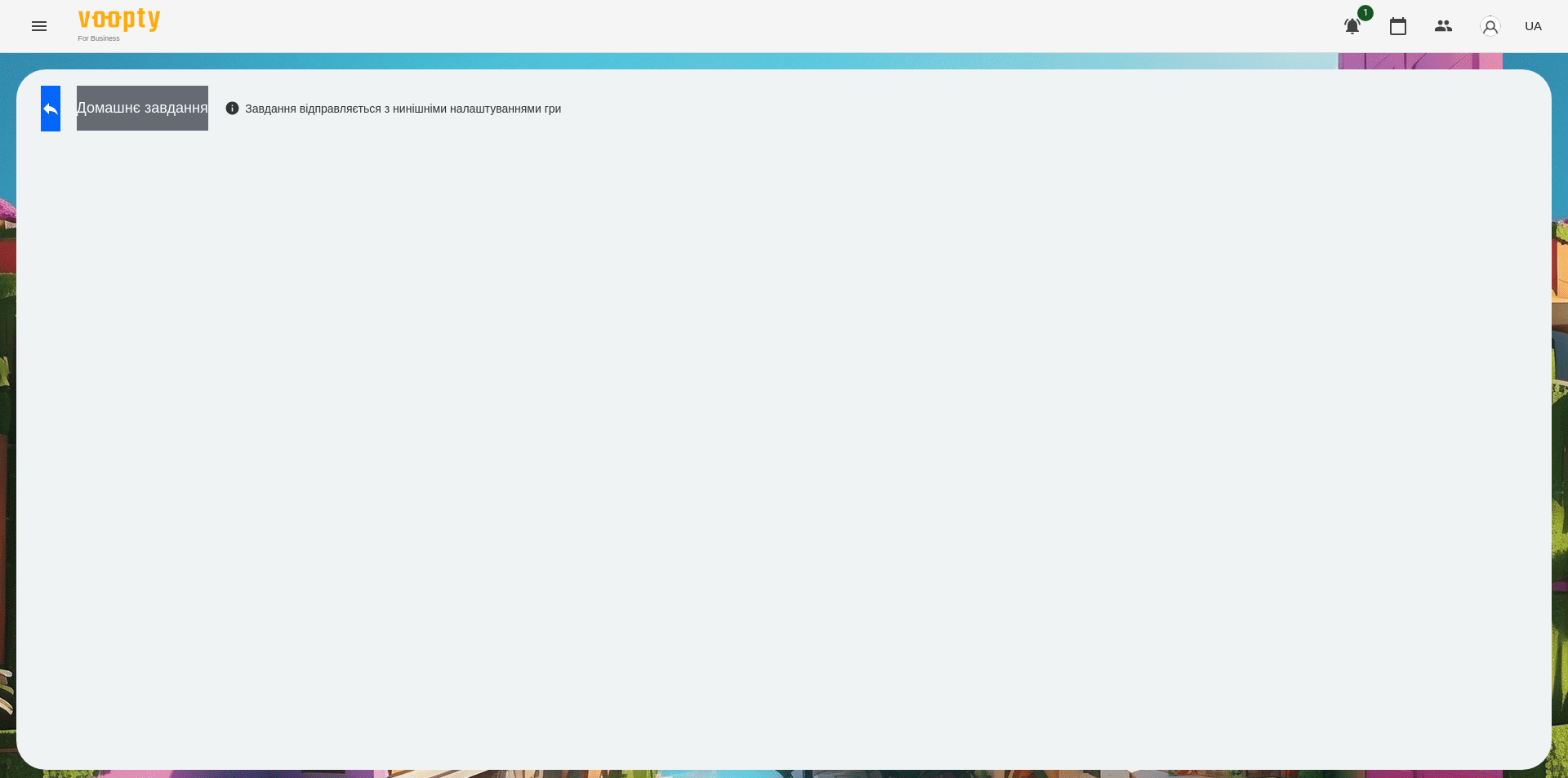
click at [208, 105] on button "Домашнє завдання" at bounding box center [142, 108] width 131 height 45
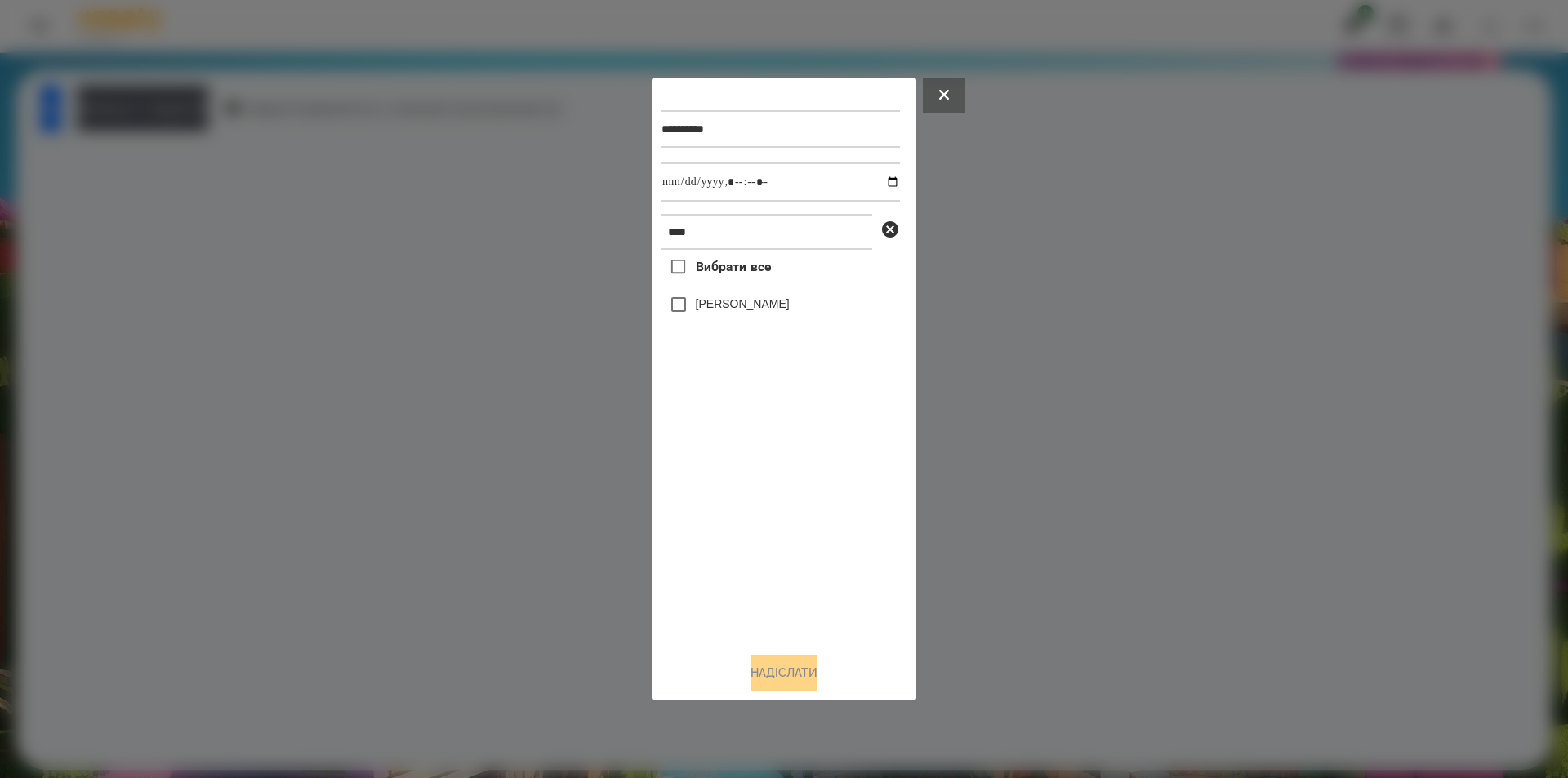
click at [740, 300] on label "[PERSON_NAME]" at bounding box center [742, 304] width 94 height 16
click at [879, 181] on input "datetime-local" at bounding box center [780, 182] width 238 height 39
type input "**********"
click at [779, 678] on button "Надіслати" at bounding box center [784, 672] width 67 height 36
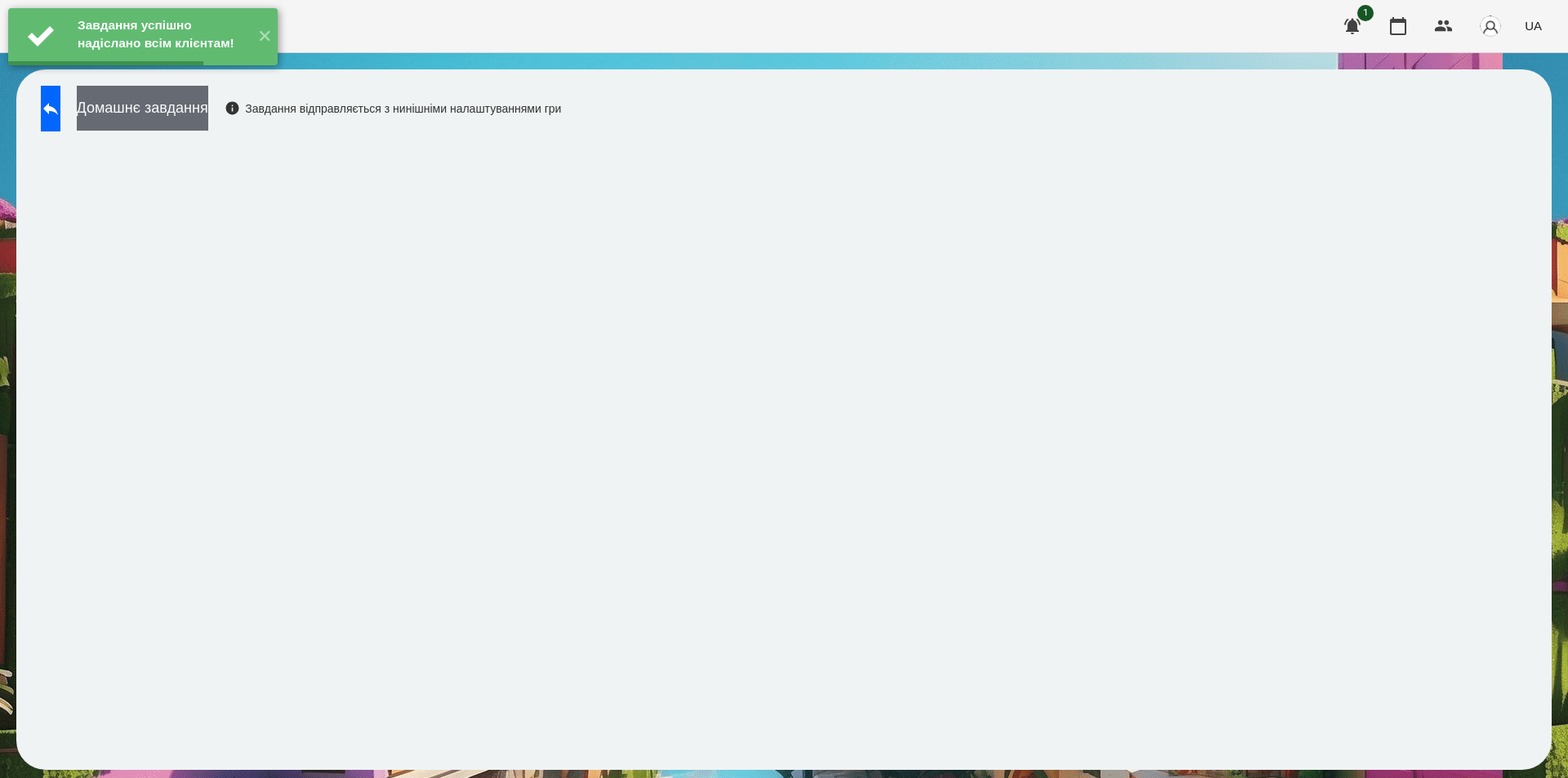
click at [159, 120] on button "Домашнє завдання" at bounding box center [142, 108] width 131 height 45
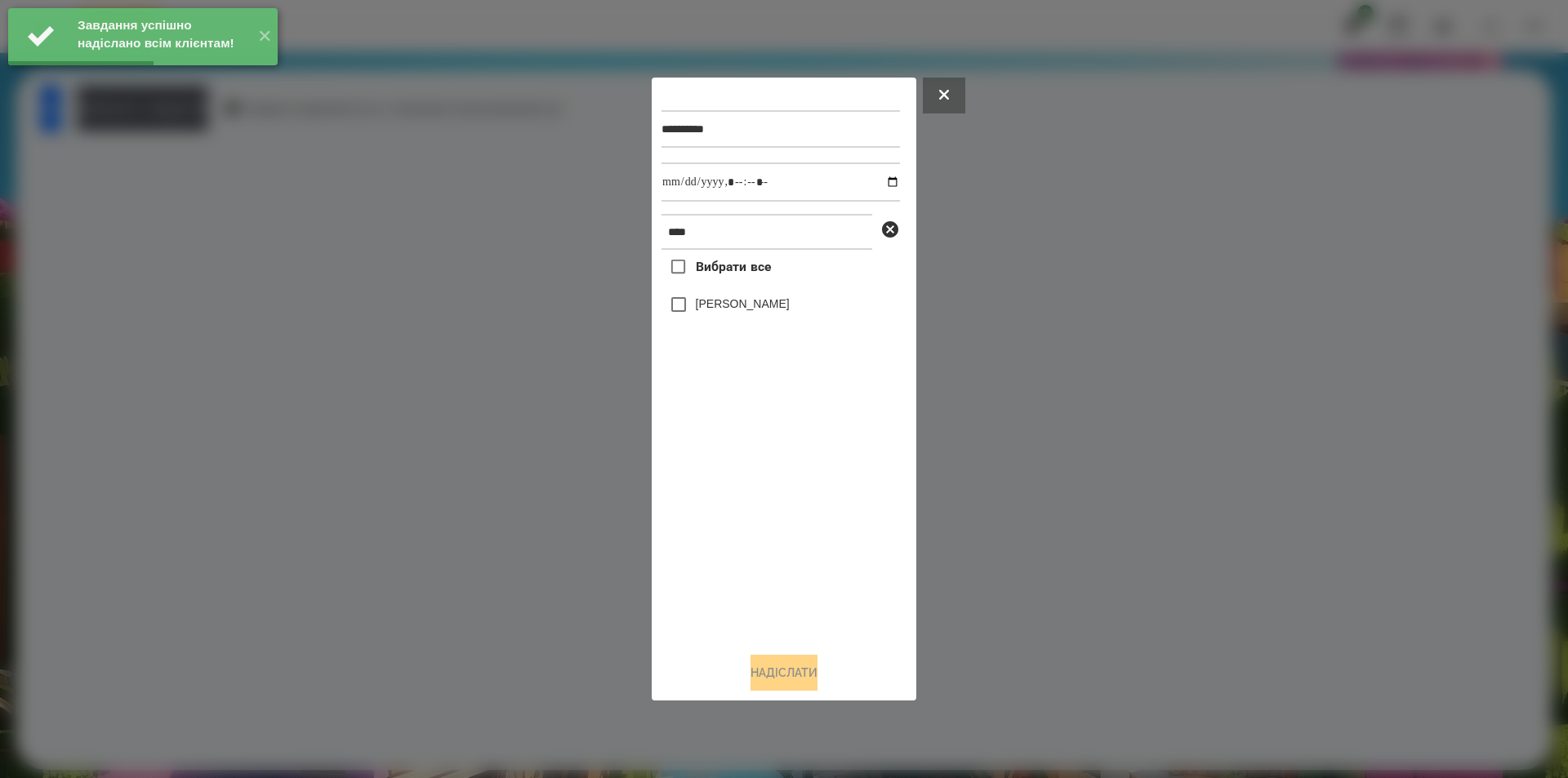
click at [710, 311] on label "[PERSON_NAME]" at bounding box center [742, 304] width 94 height 16
click at [877, 182] on input "datetime-local" at bounding box center [780, 182] width 238 height 39
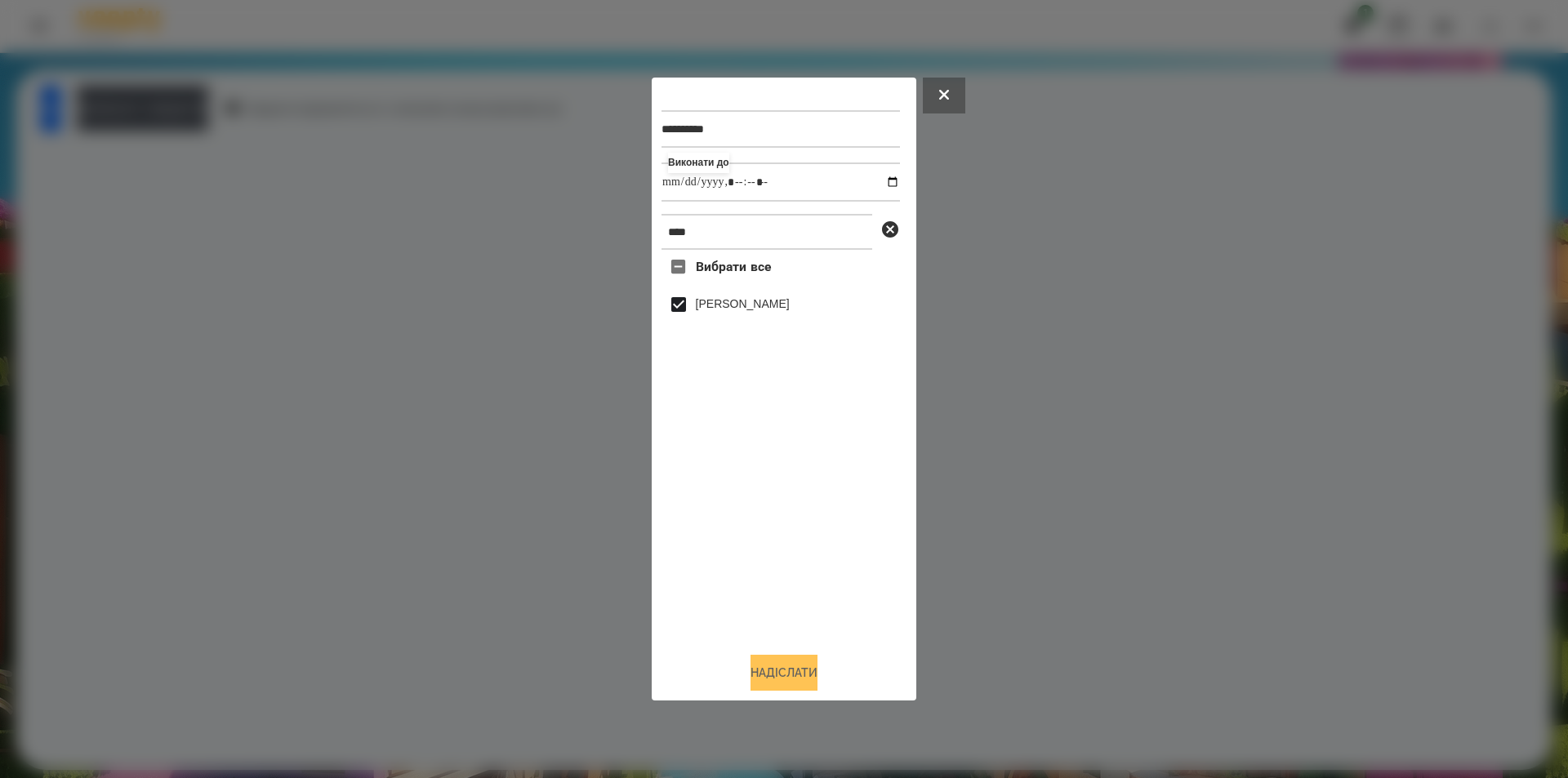
type input "**********"
click at [808, 672] on button "Надіслати" at bounding box center [784, 672] width 67 height 36
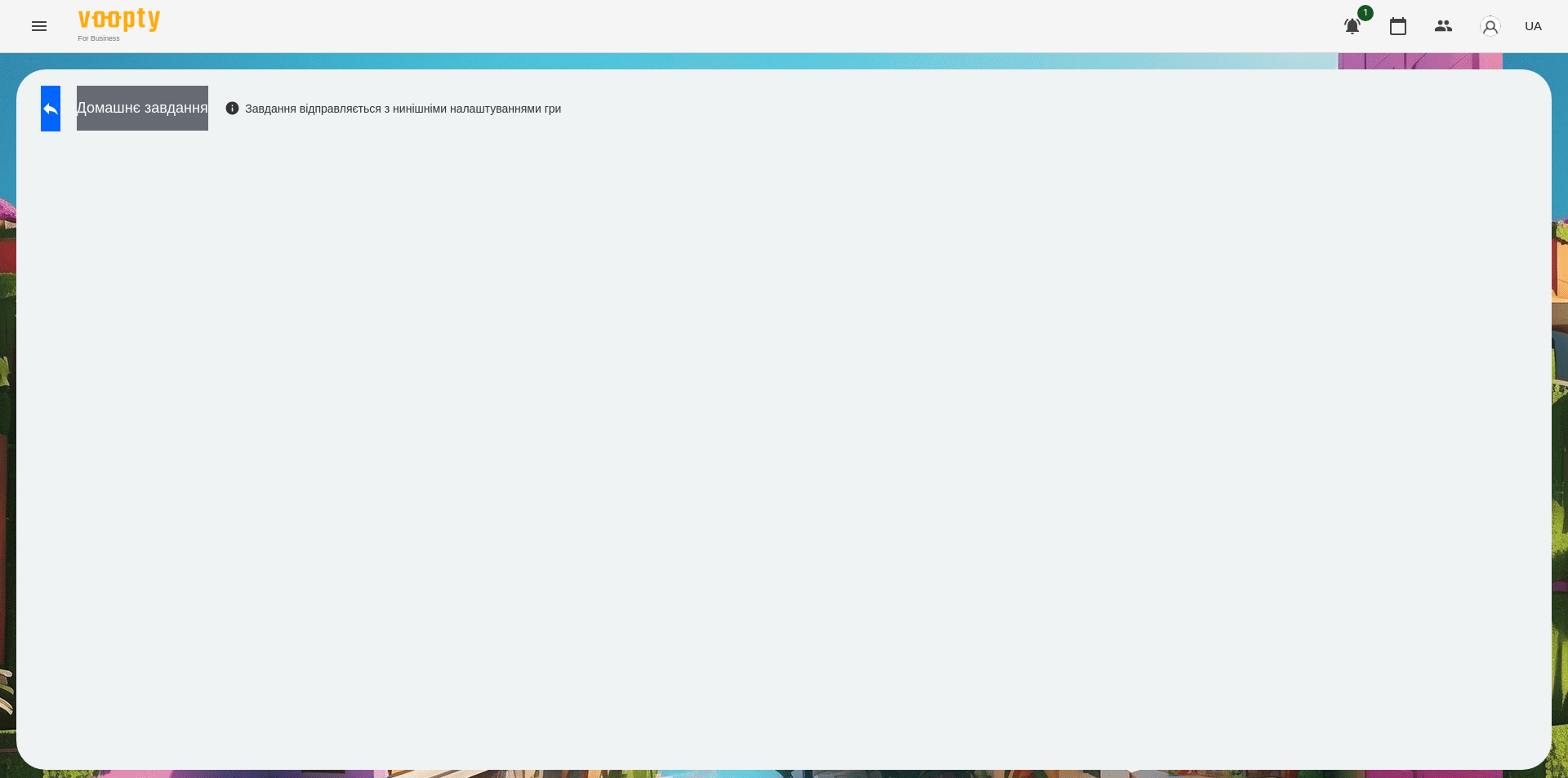
click at [199, 109] on button "Домашнє завдання" at bounding box center [142, 108] width 131 height 45
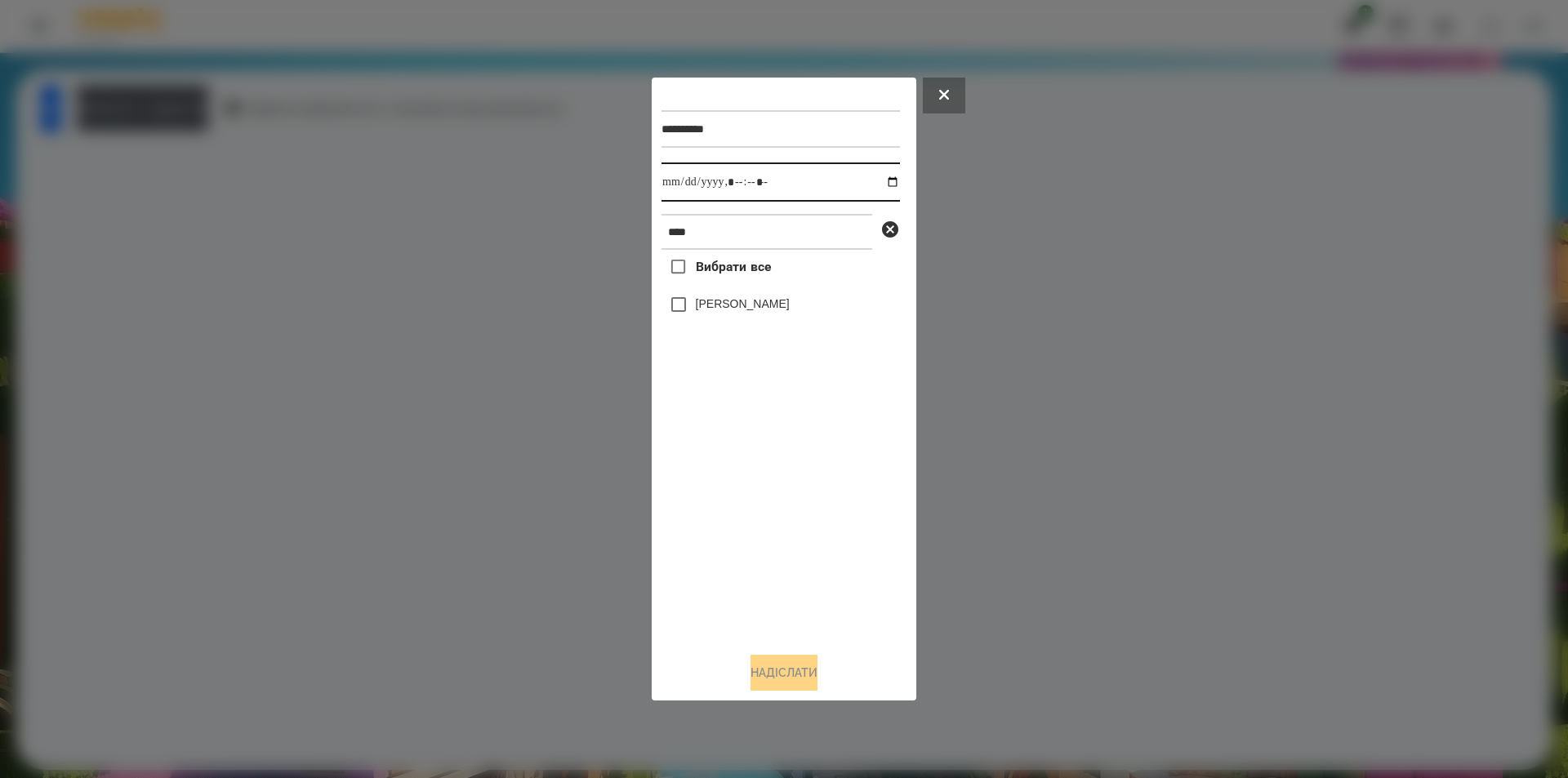
click at [877, 183] on input "datetime-local" at bounding box center [780, 182] width 238 height 39
type input "**********"
click at [748, 520] on div "Вибрати все [PERSON_NAME]" at bounding box center [780, 444] width 238 height 389
drag, startPoint x: 895, startPoint y: 231, endPoint x: 859, endPoint y: 234, distance: 36.1
click at [895, 231] on icon at bounding box center [890, 230] width 16 height 16
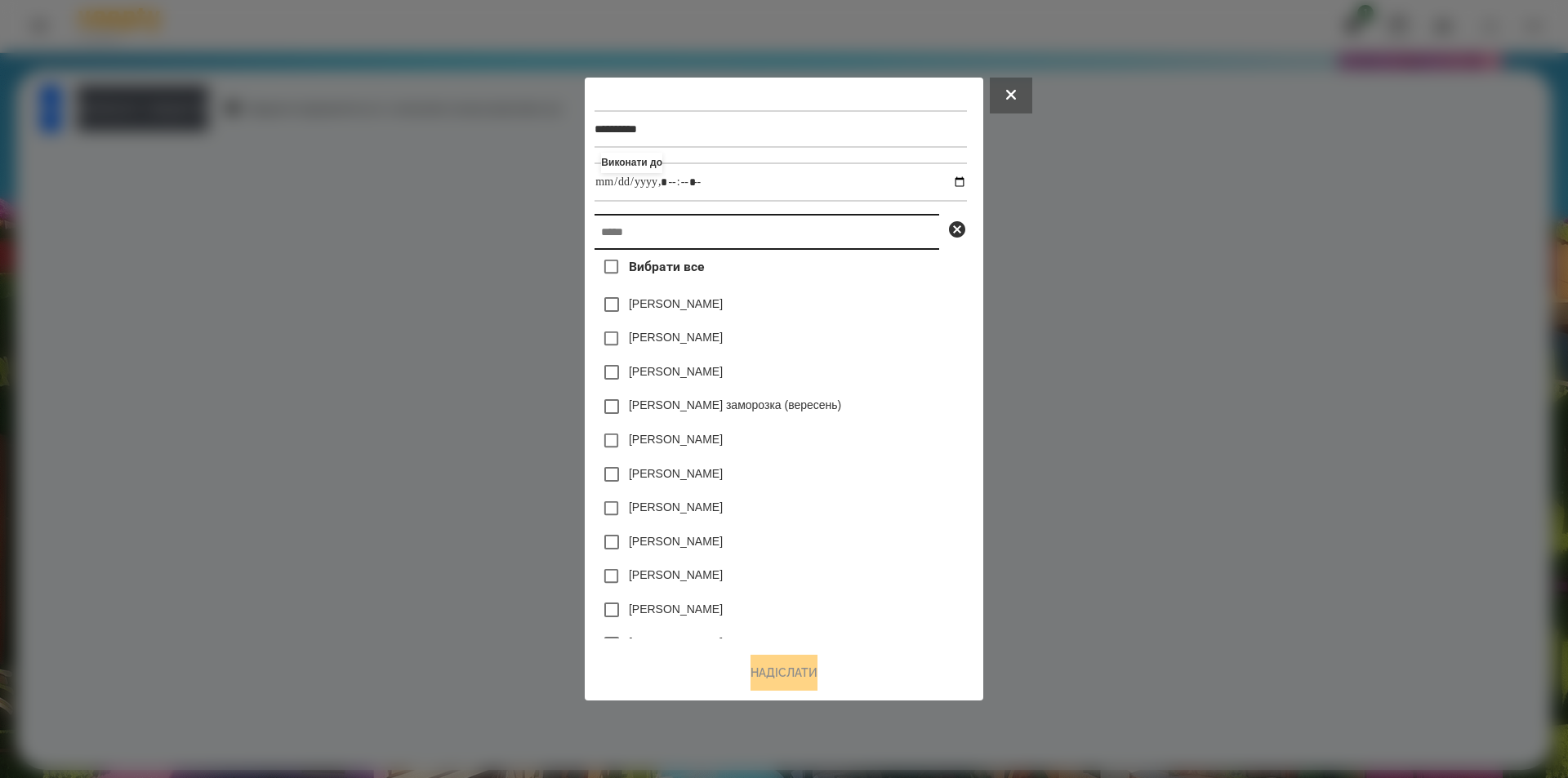
click at [856, 233] on input "text" at bounding box center [767, 232] width 345 height 36
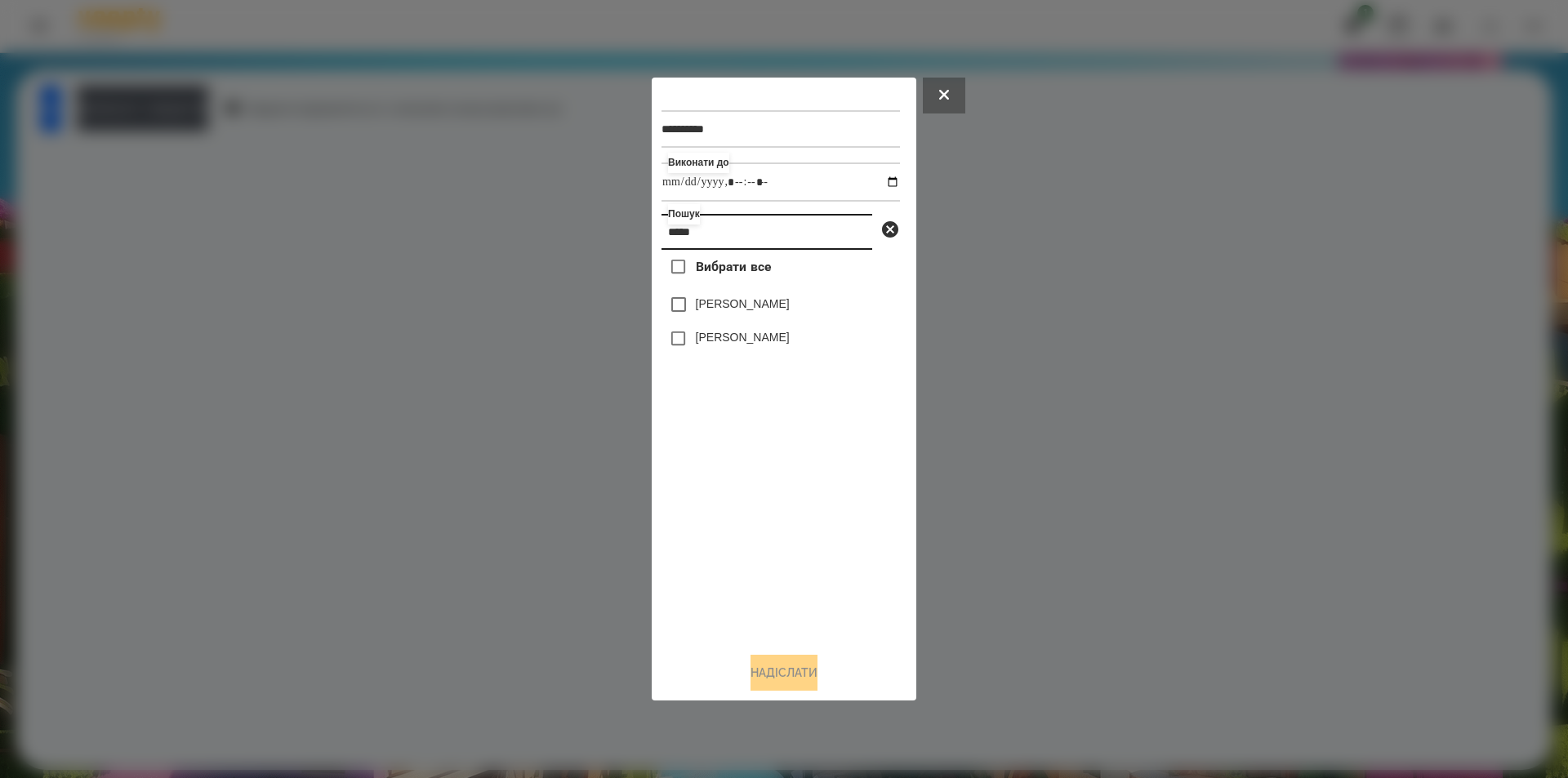
type input "*****"
click at [762, 311] on label "[PERSON_NAME]" at bounding box center [742, 304] width 94 height 16
drag, startPoint x: 776, startPoint y: 687, endPoint x: 742, endPoint y: 630, distance: 66.4
click at [775, 687] on button "Надіслати" at bounding box center [784, 672] width 67 height 36
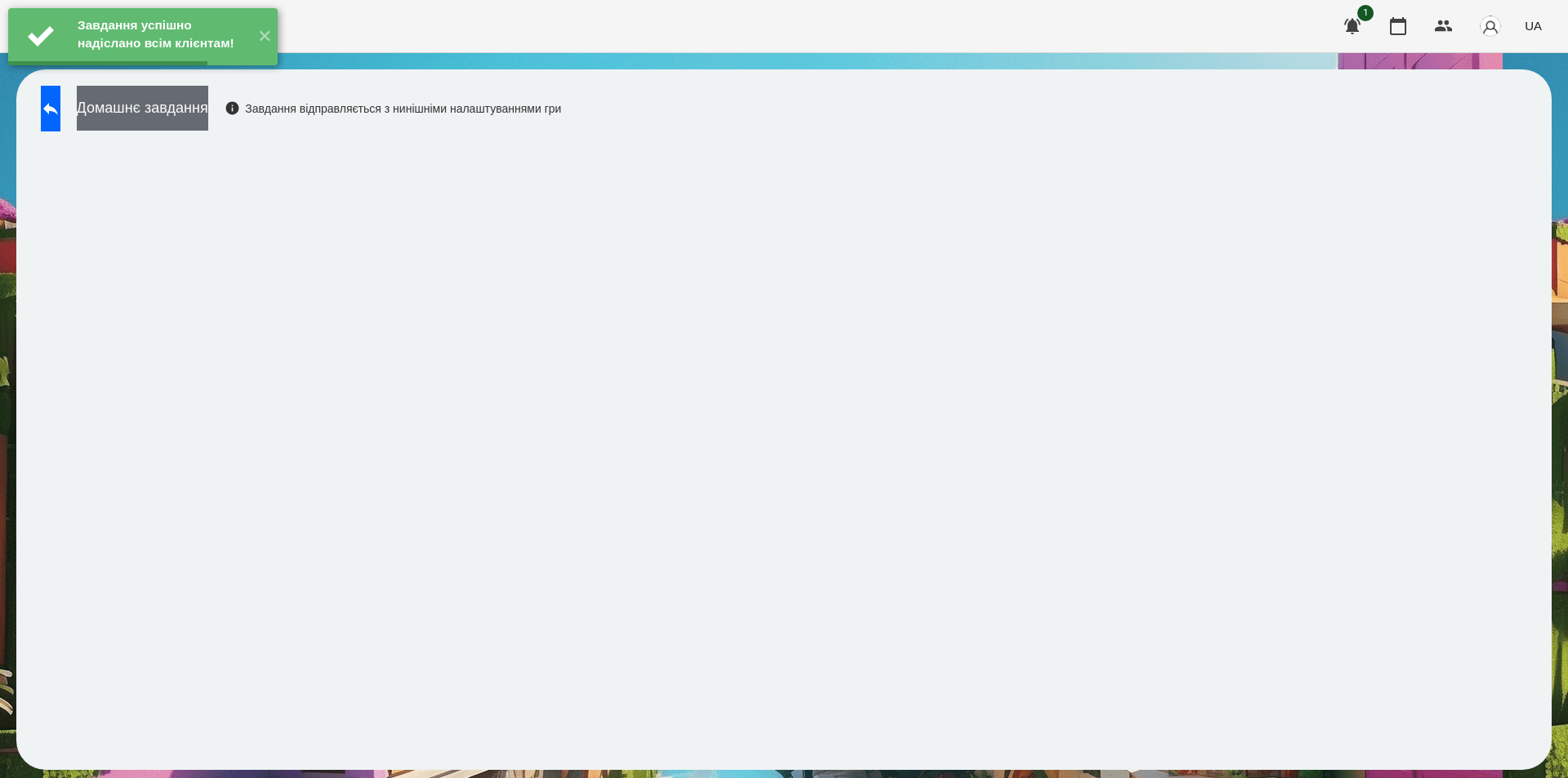
click at [208, 109] on button "Домашнє завдання" at bounding box center [142, 108] width 131 height 45
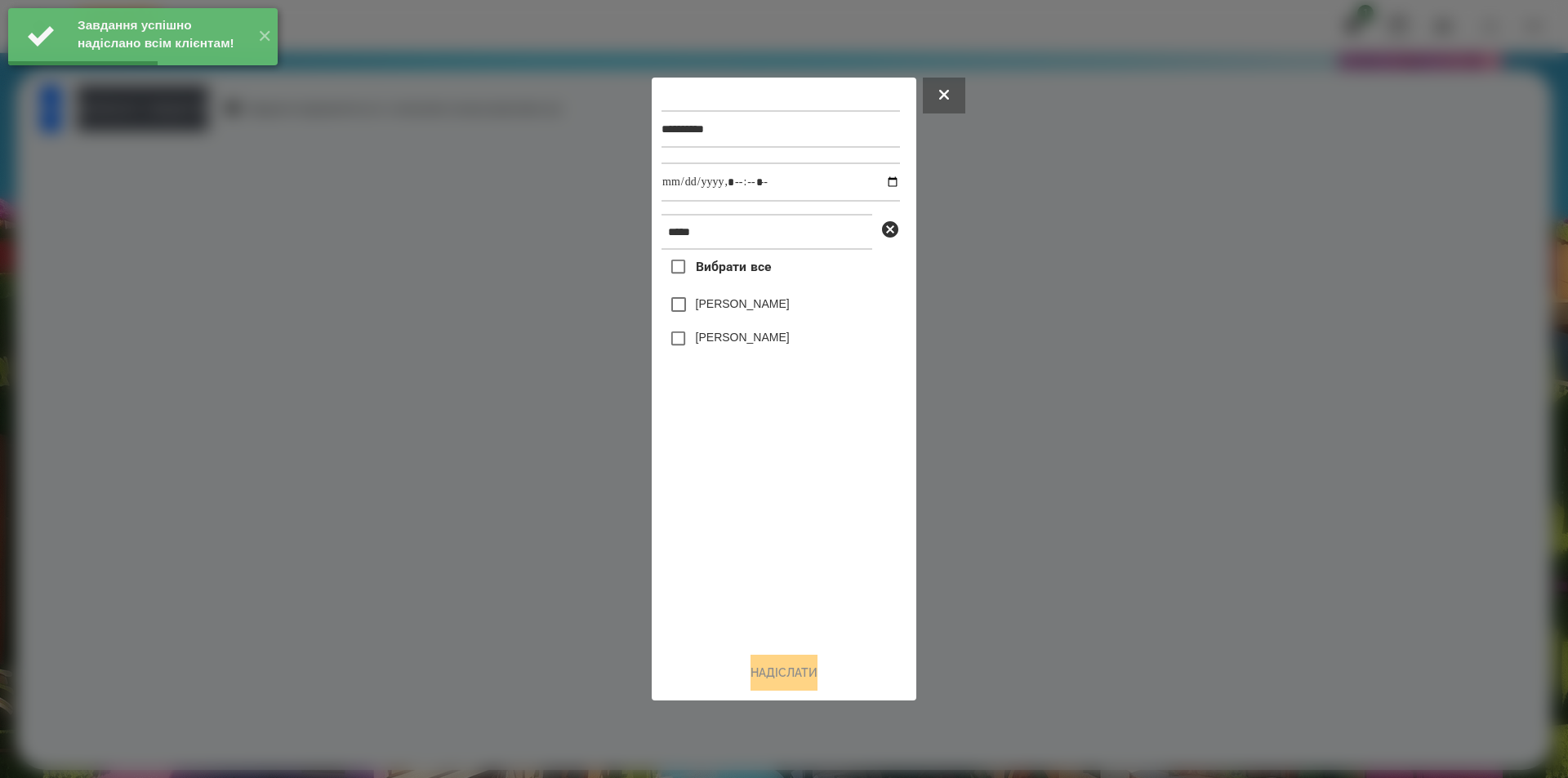
click at [737, 306] on label "[PERSON_NAME]" at bounding box center [742, 304] width 94 height 16
click at [885, 175] on input "datetime-local" at bounding box center [780, 182] width 238 height 39
type input "**********"
click at [754, 691] on button "Надіслати" at bounding box center [784, 672] width 67 height 36
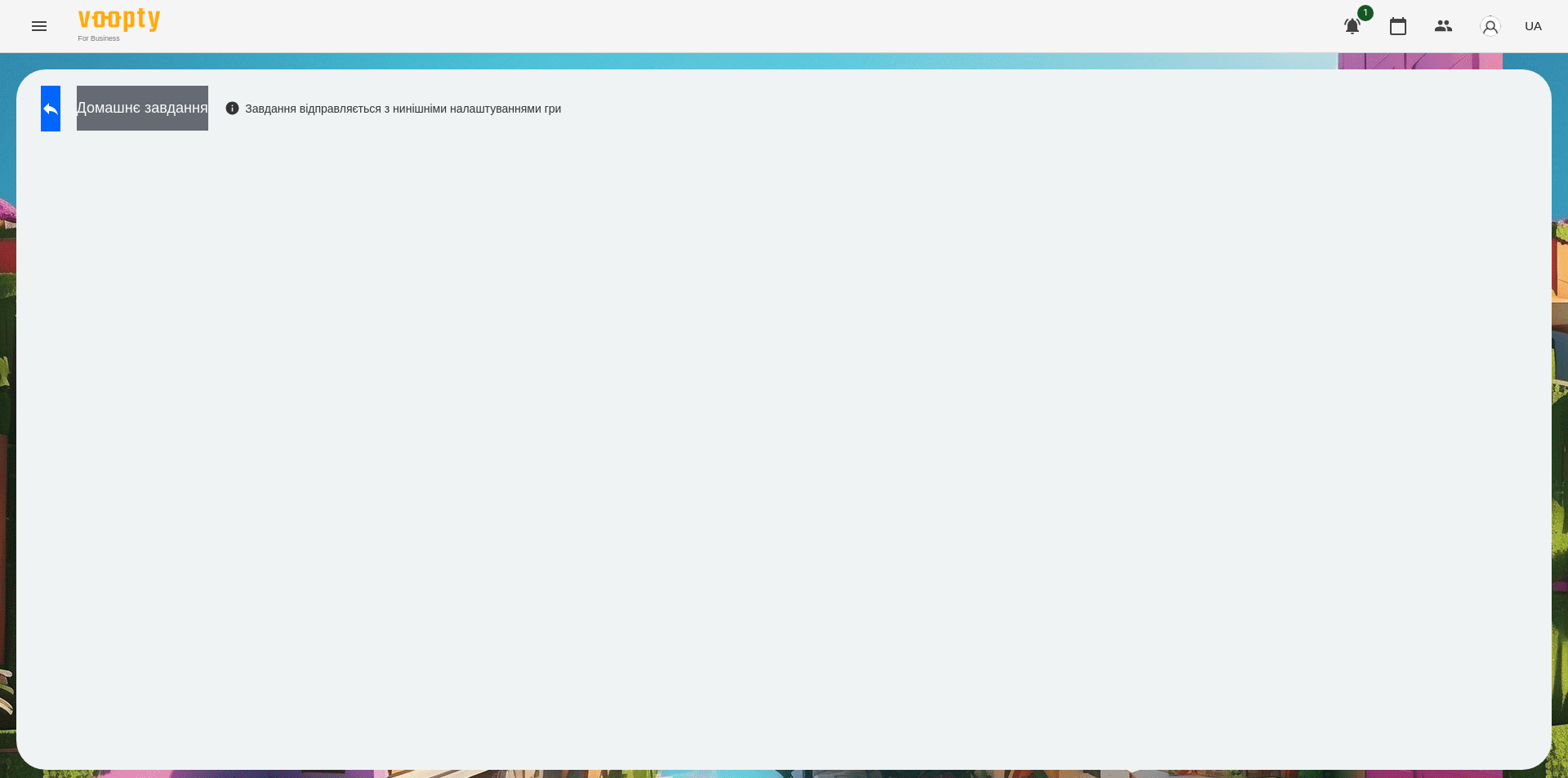
click at [204, 108] on button "Домашнє завдання" at bounding box center [142, 108] width 131 height 45
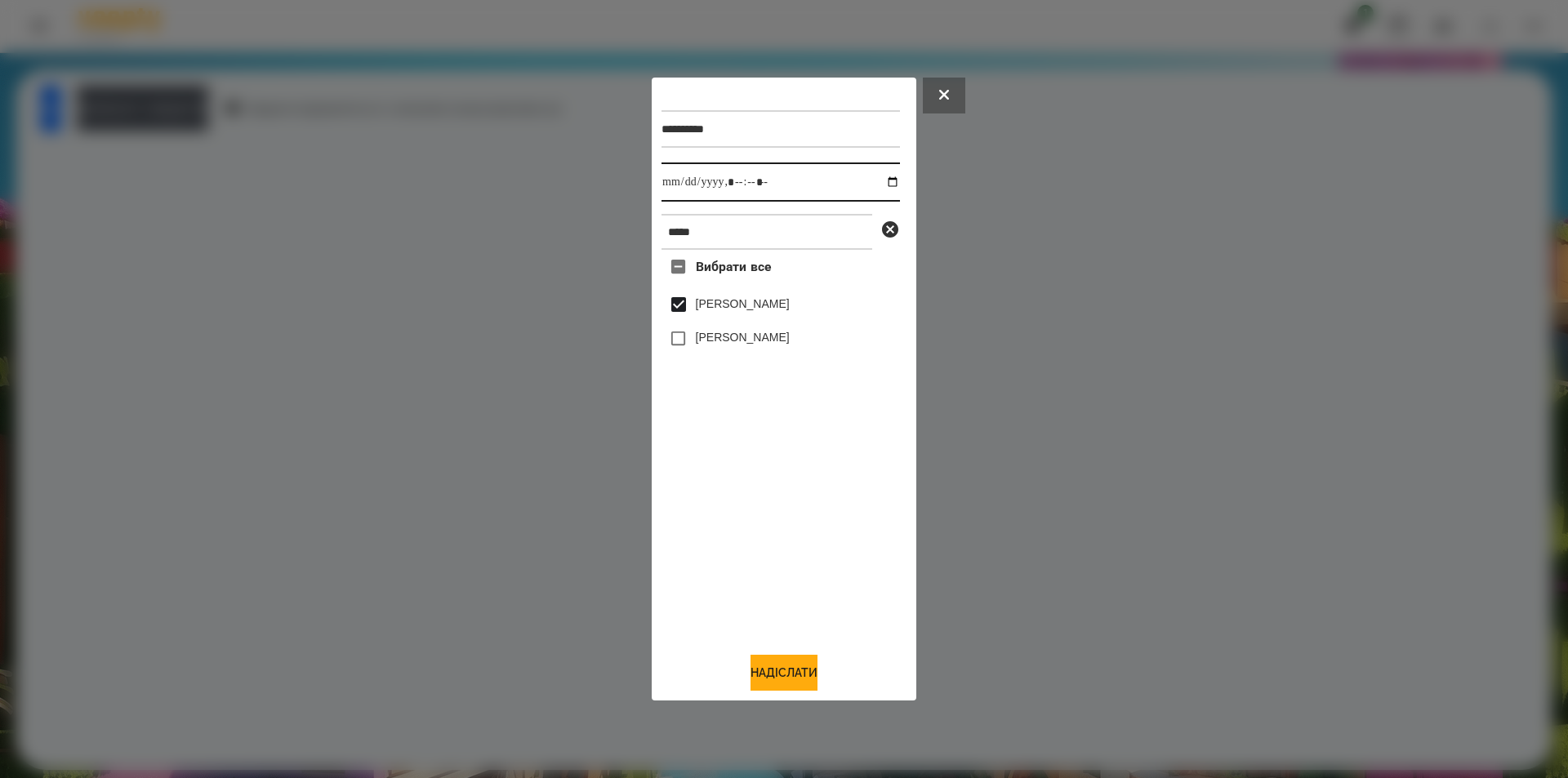
click at [879, 180] on input "datetime-local" at bounding box center [780, 182] width 238 height 39
type input "**********"
click at [768, 679] on button "Надіслати" at bounding box center [784, 672] width 67 height 36
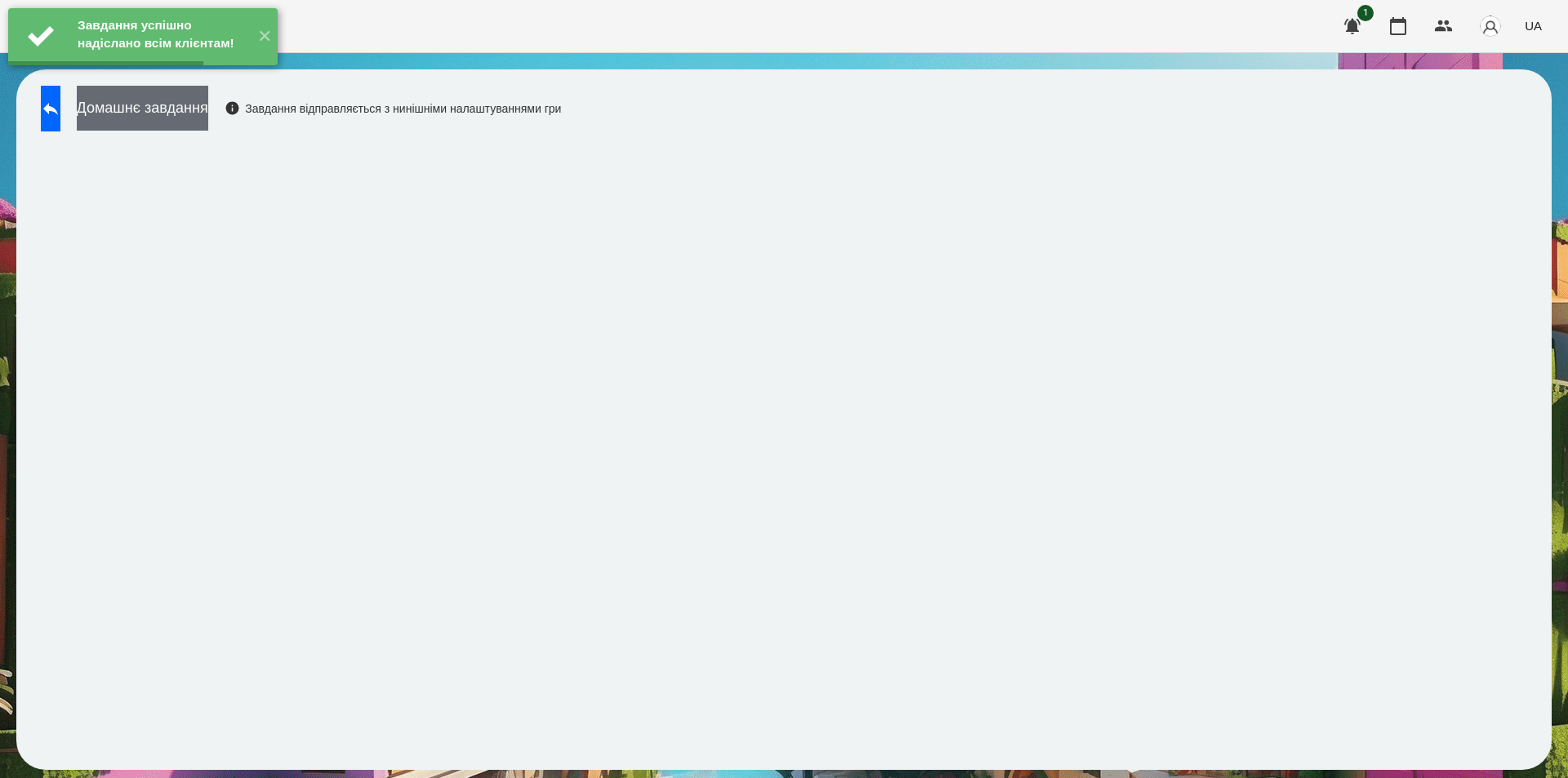
click at [208, 109] on button "Домашнє завдання" at bounding box center [142, 108] width 131 height 45
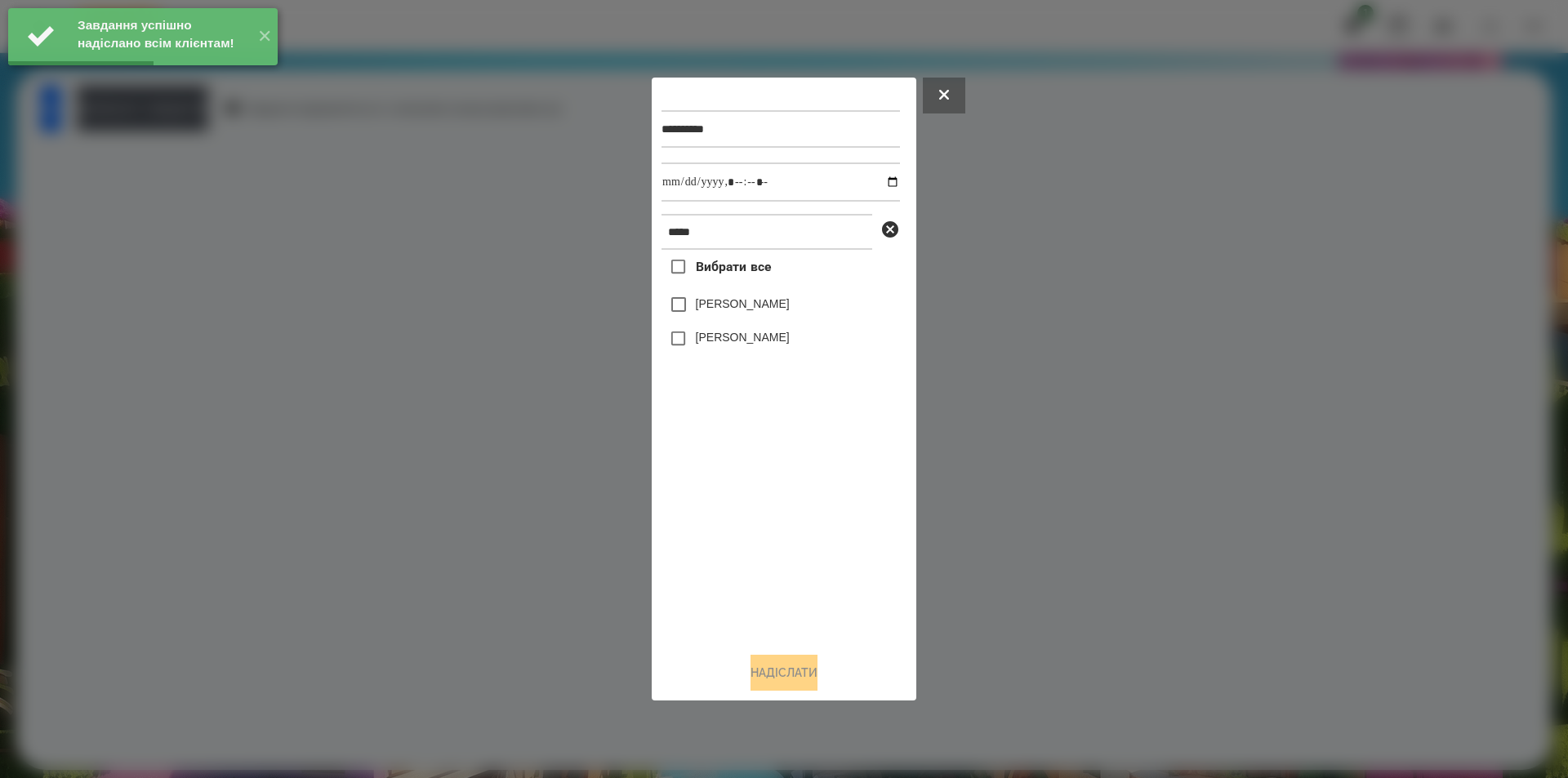
click at [742, 304] on label "[PERSON_NAME]" at bounding box center [742, 304] width 94 height 16
click at [881, 184] on input "datetime-local" at bounding box center [780, 182] width 238 height 39
type input "**********"
click at [774, 690] on button "Надіслати" at bounding box center [784, 672] width 67 height 36
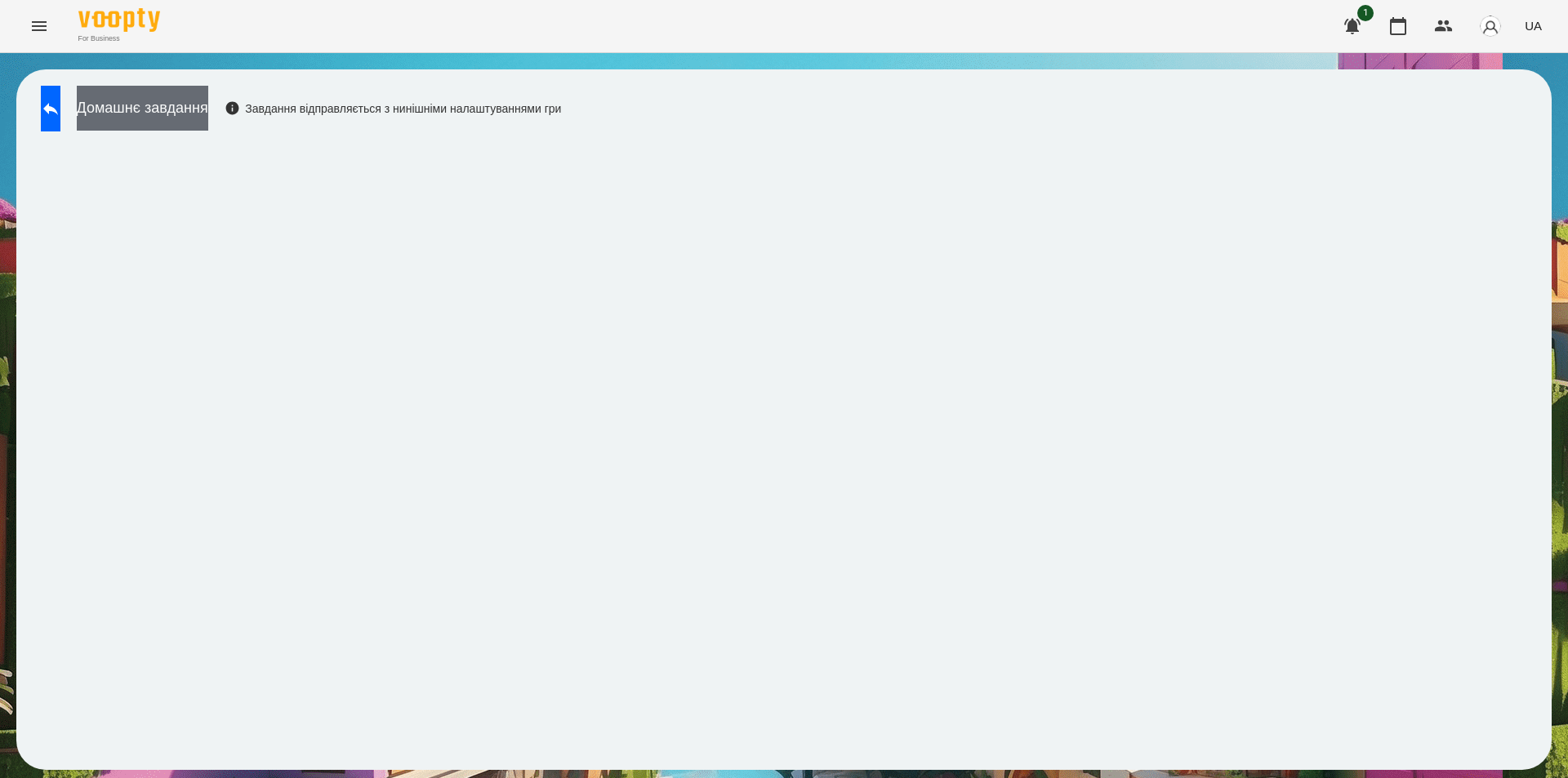
click at [202, 121] on button "Домашнє завдання" at bounding box center [142, 108] width 131 height 45
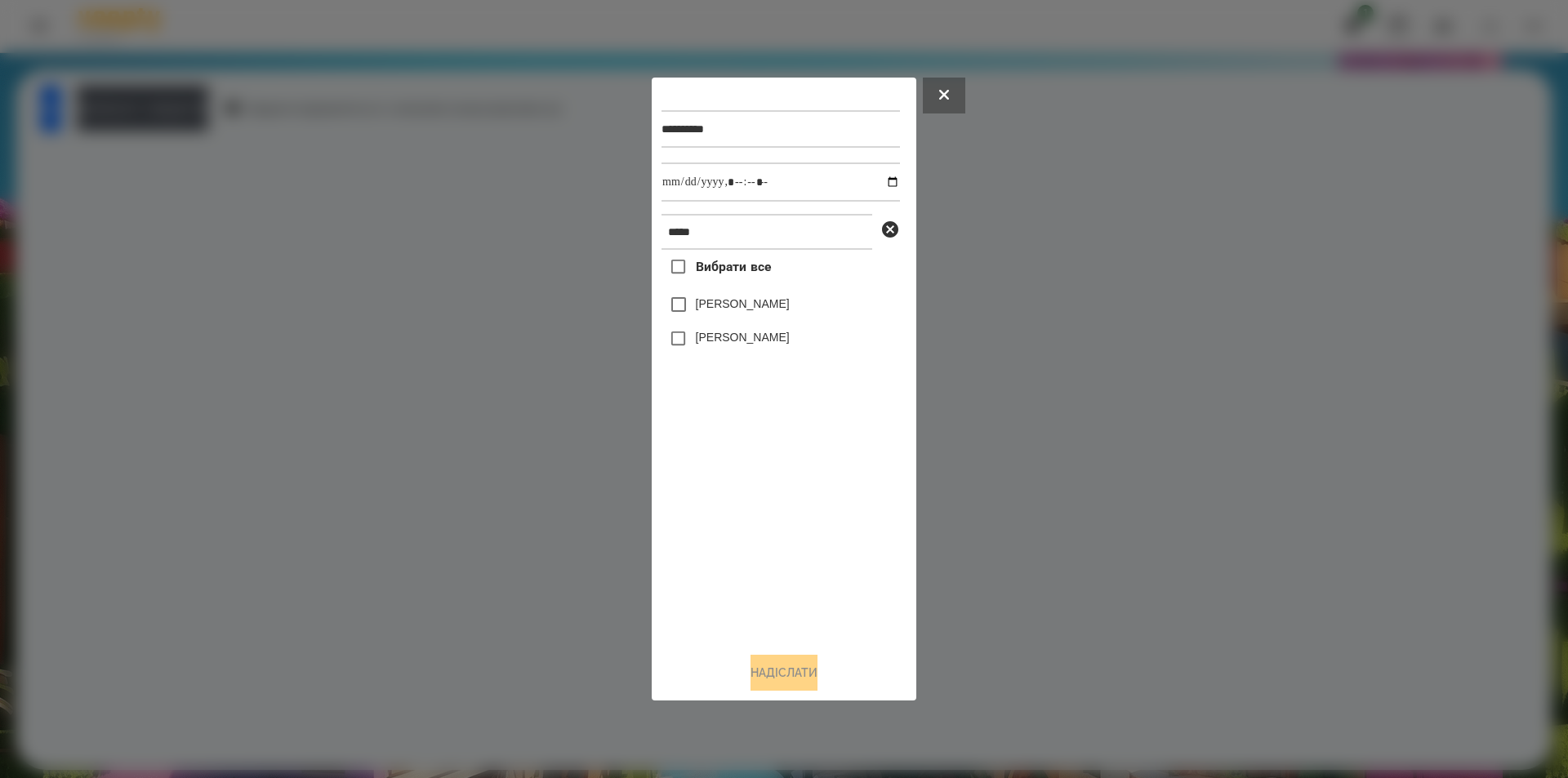
click at [706, 308] on label "[PERSON_NAME]" at bounding box center [742, 304] width 94 height 16
click at [880, 177] on input "datetime-local" at bounding box center [780, 182] width 238 height 39
type input "**********"
click at [766, 673] on button "Надіслати" at bounding box center [784, 672] width 67 height 36
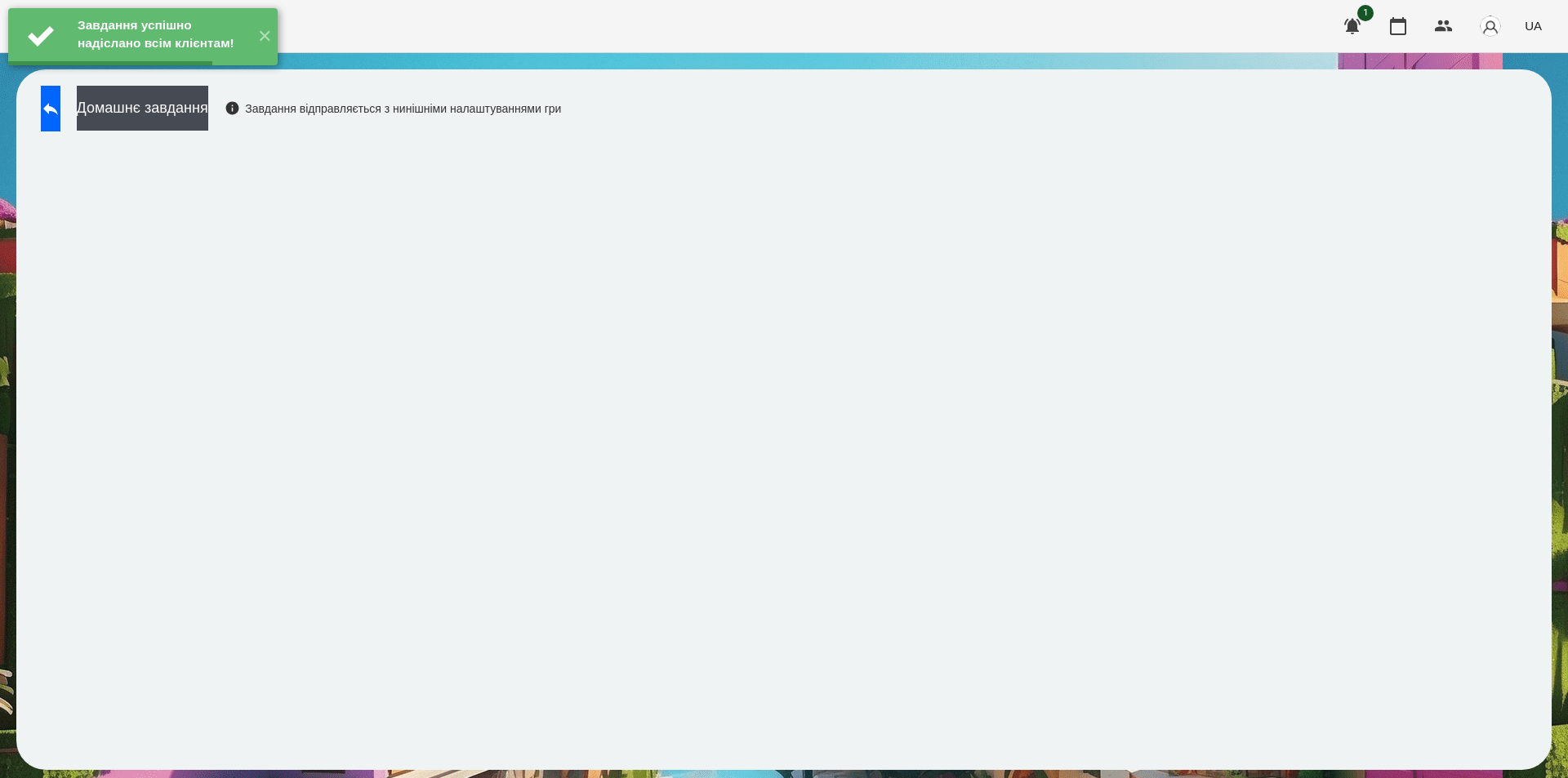
click at [208, 113] on button "Домашнє завдання" at bounding box center [142, 108] width 131 height 45
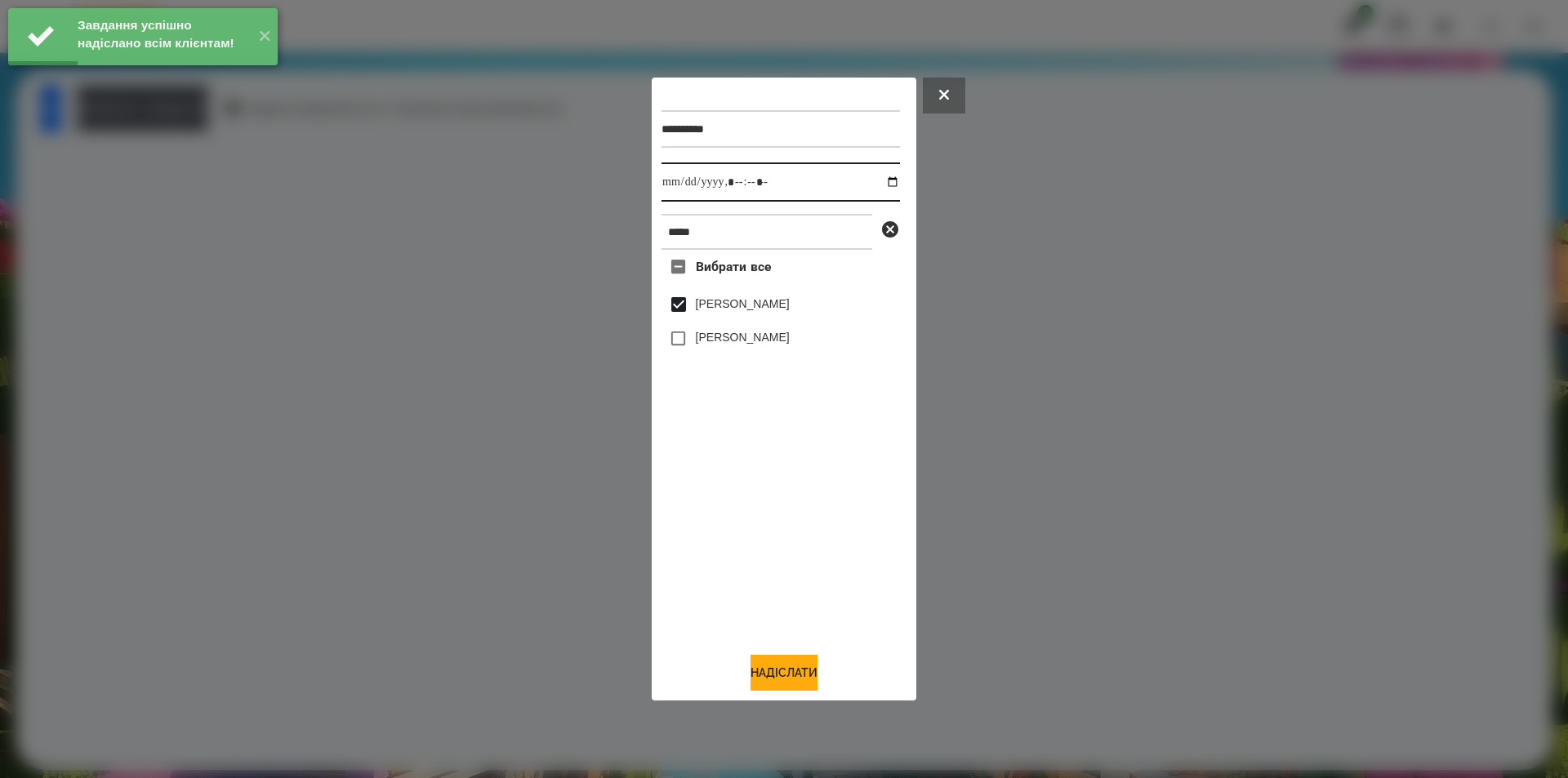
click at [881, 179] on input "datetime-local" at bounding box center [780, 182] width 238 height 39
type input "**********"
click at [762, 674] on button "Надіслати" at bounding box center [784, 672] width 67 height 36
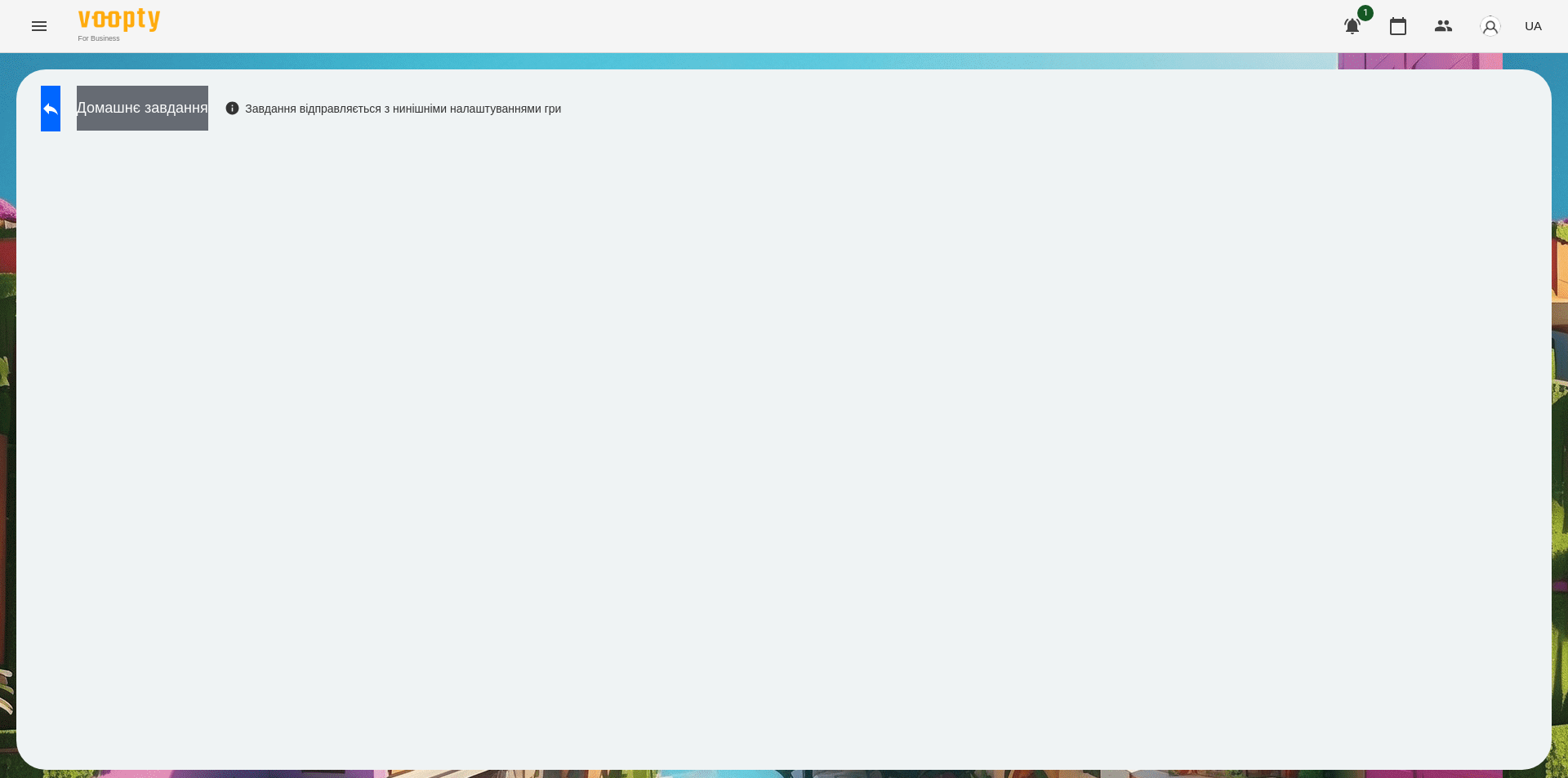
click at [192, 99] on button "Домашнє завдання" at bounding box center [142, 108] width 131 height 45
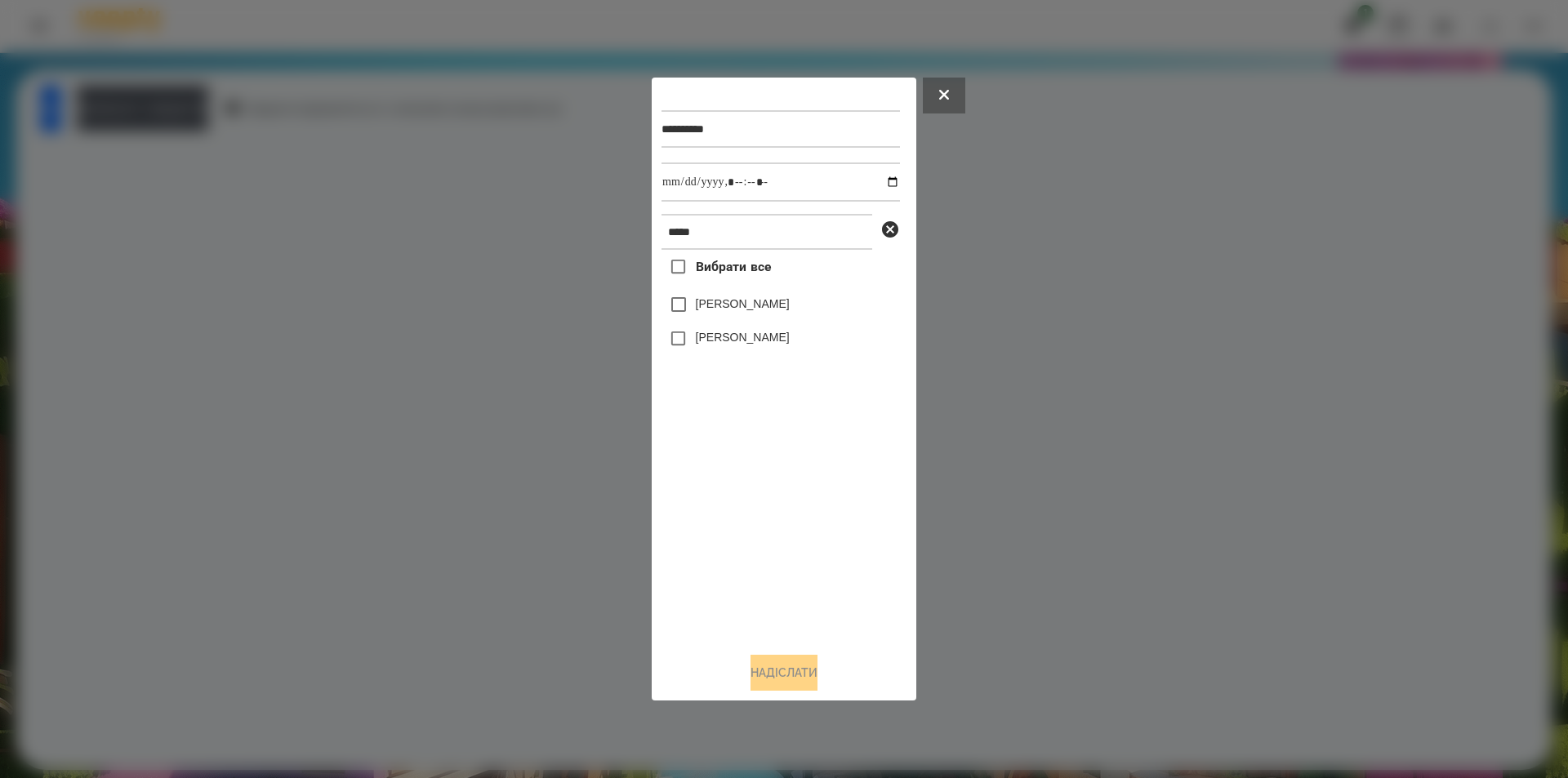
click at [707, 312] on label "[PERSON_NAME]" at bounding box center [742, 304] width 94 height 16
click at [881, 180] on input "datetime-local" at bounding box center [780, 182] width 238 height 39
type input "**********"
click at [753, 670] on button "Надіслати" at bounding box center [784, 672] width 67 height 36
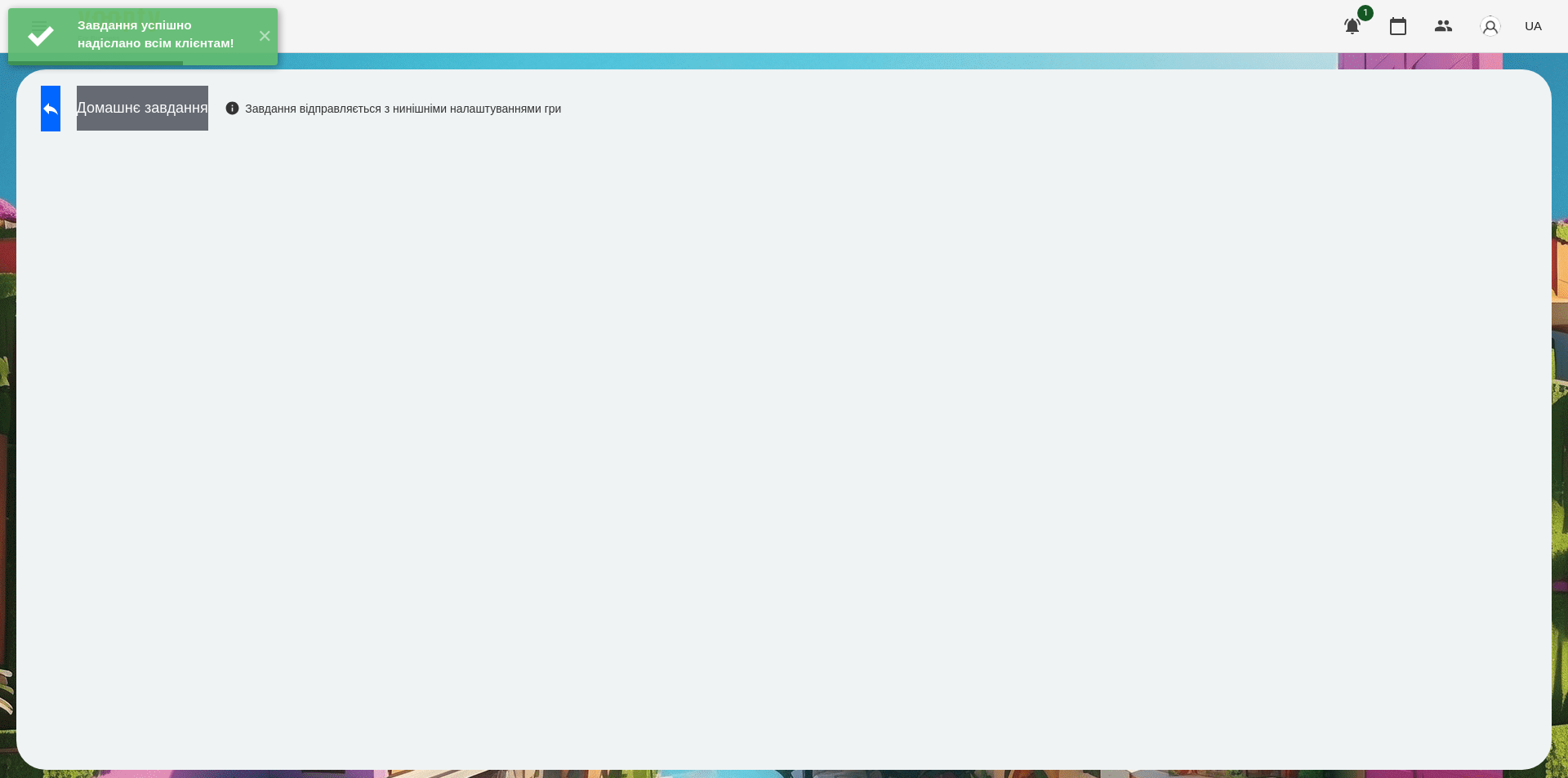
click at [208, 102] on button "Домашнє завдання" at bounding box center [142, 108] width 131 height 45
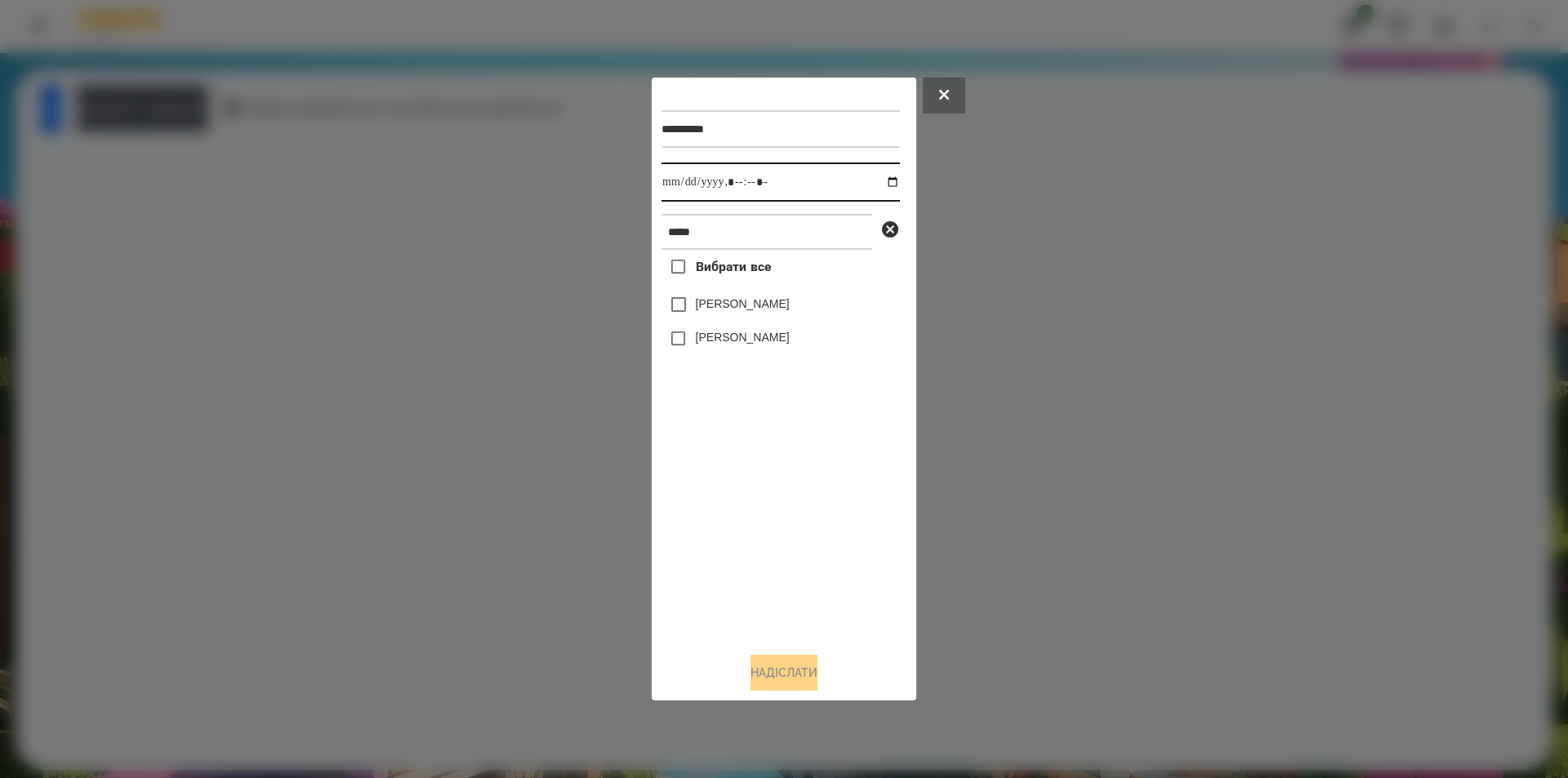
click at [883, 176] on input "datetime-local" at bounding box center [780, 182] width 238 height 39
type input "**********"
click at [766, 546] on div "Вибрати все [PERSON_NAME] [PERSON_NAME]" at bounding box center [780, 444] width 238 height 389
click at [887, 231] on icon at bounding box center [890, 230] width 16 height 16
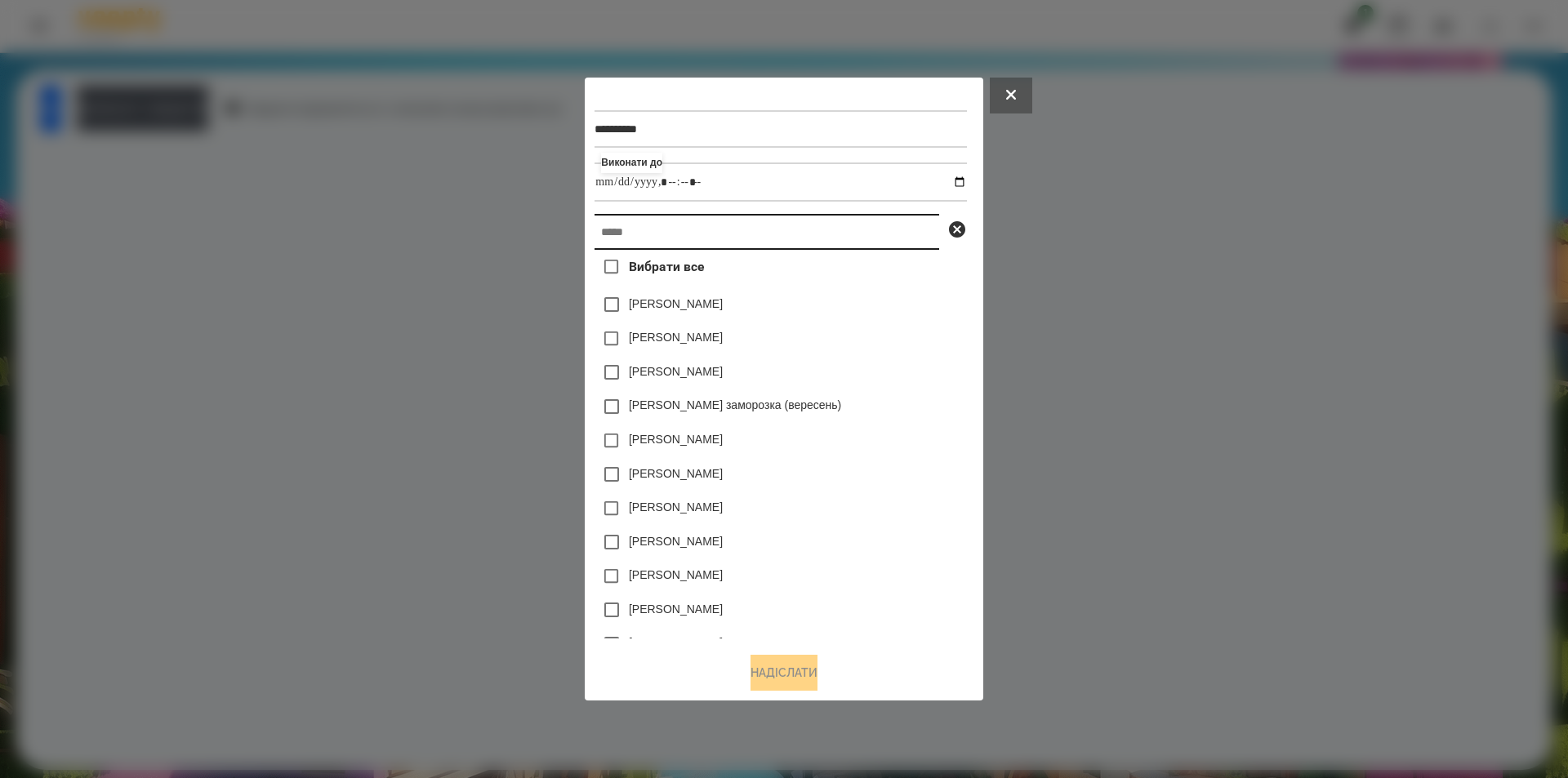
click at [825, 239] on input "text" at bounding box center [767, 232] width 345 height 36
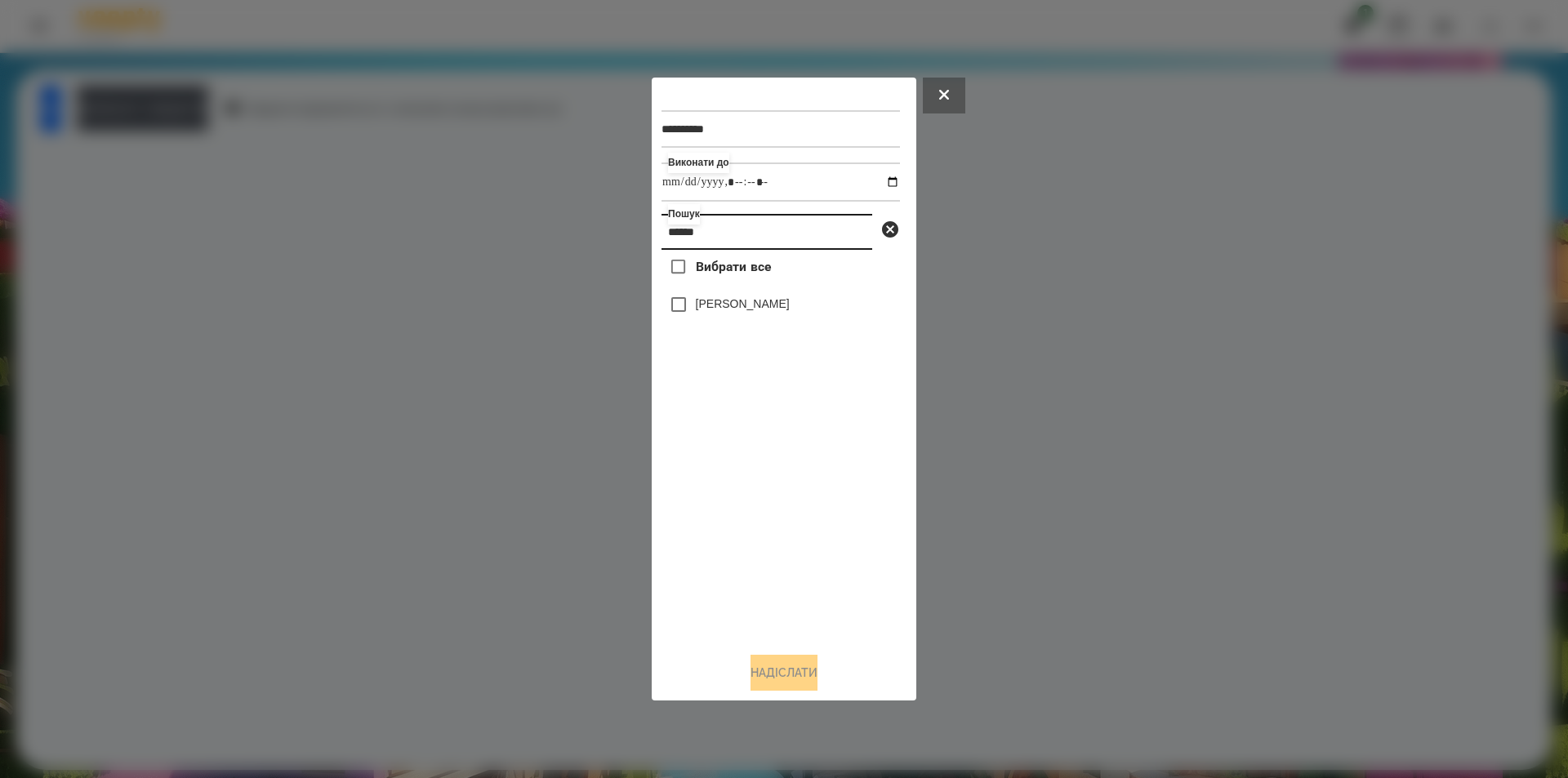
type input "******"
click at [790, 309] on label "[PERSON_NAME]" at bounding box center [742, 304] width 94 height 16
click at [774, 676] on button "Надіслати" at bounding box center [784, 672] width 67 height 36
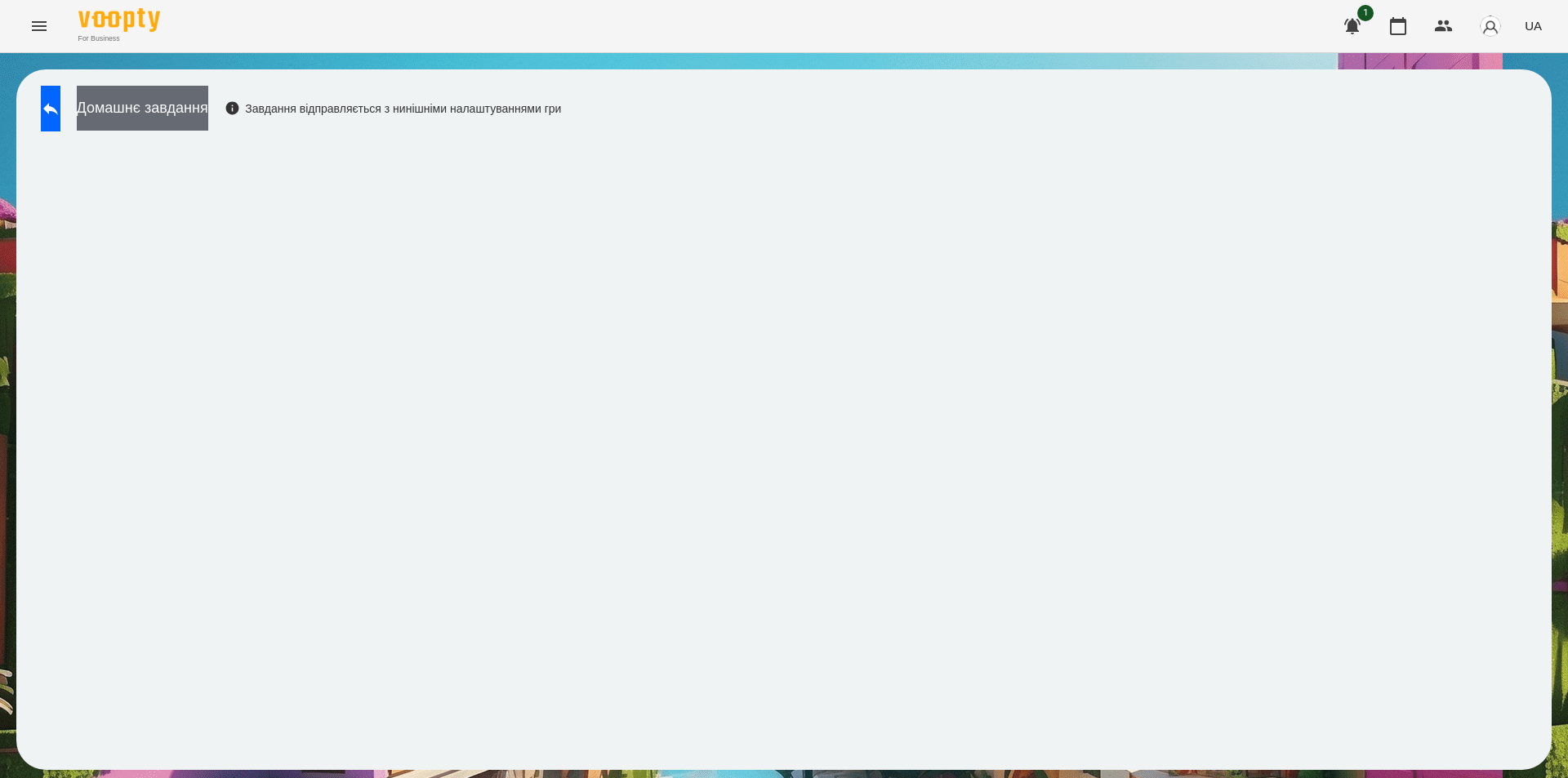
click at [207, 104] on button "Домашнє завдання" at bounding box center [142, 108] width 131 height 45
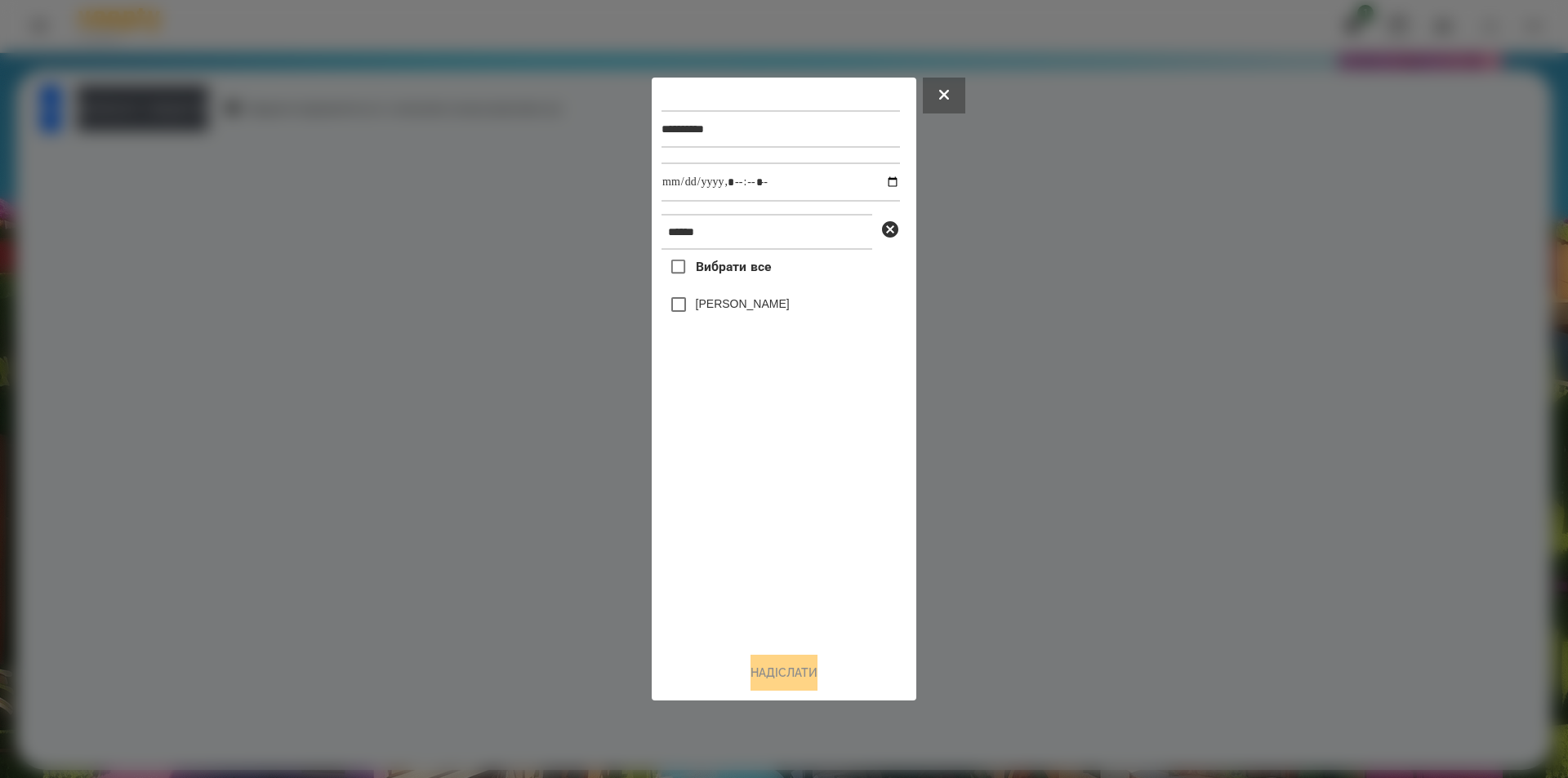
click at [785, 312] on label "[PERSON_NAME]" at bounding box center [742, 304] width 94 height 16
click at [879, 181] on input "datetime-local" at bounding box center [780, 182] width 238 height 39
type input "**********"
click at [767, 684] on button "Надіслати" at bounding box center [784, 672] width 67 height 36
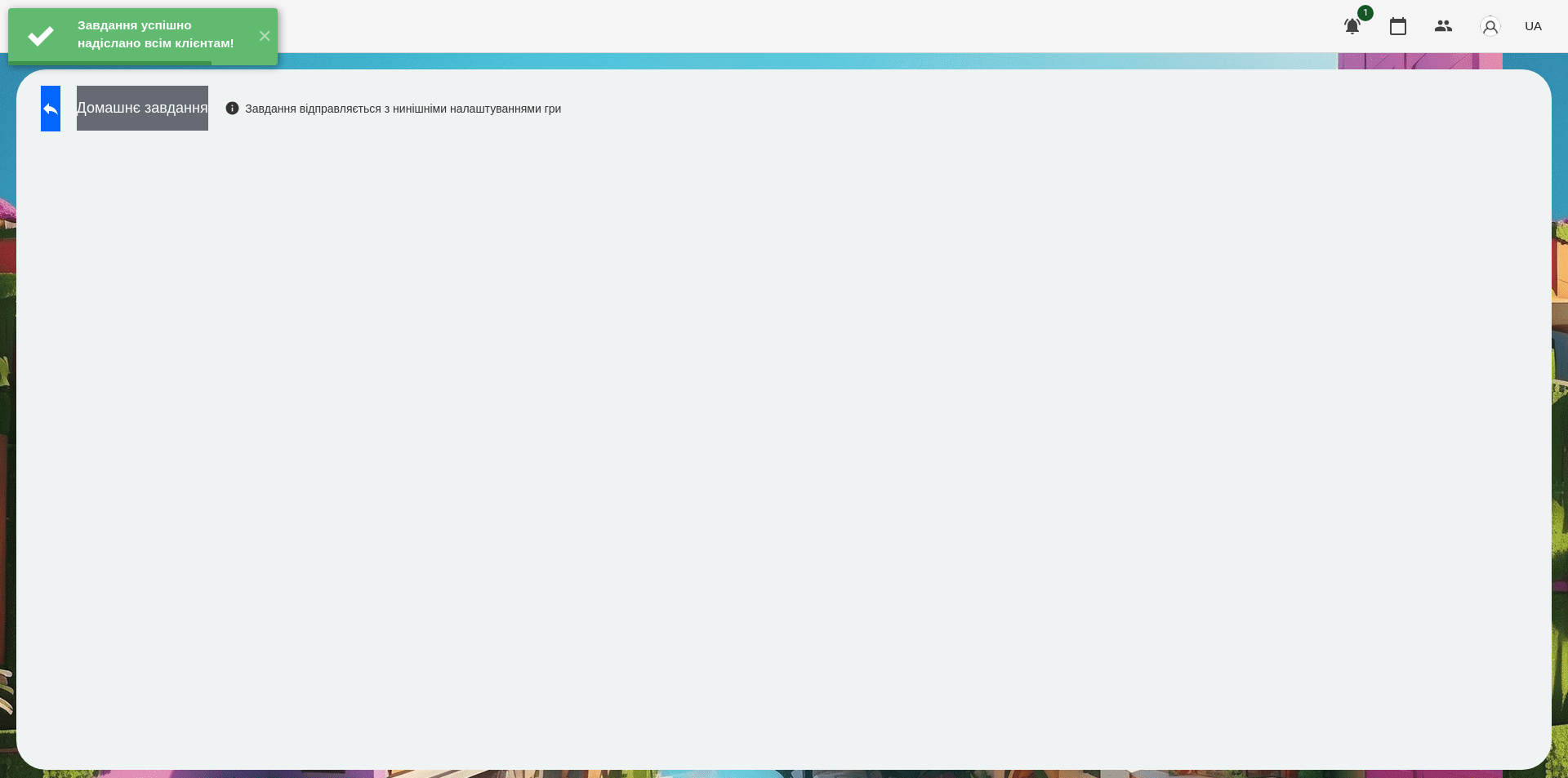
click at [194, 110] on button "Домашнє завдання" at bounding box center [142, 108] width 131 height 45
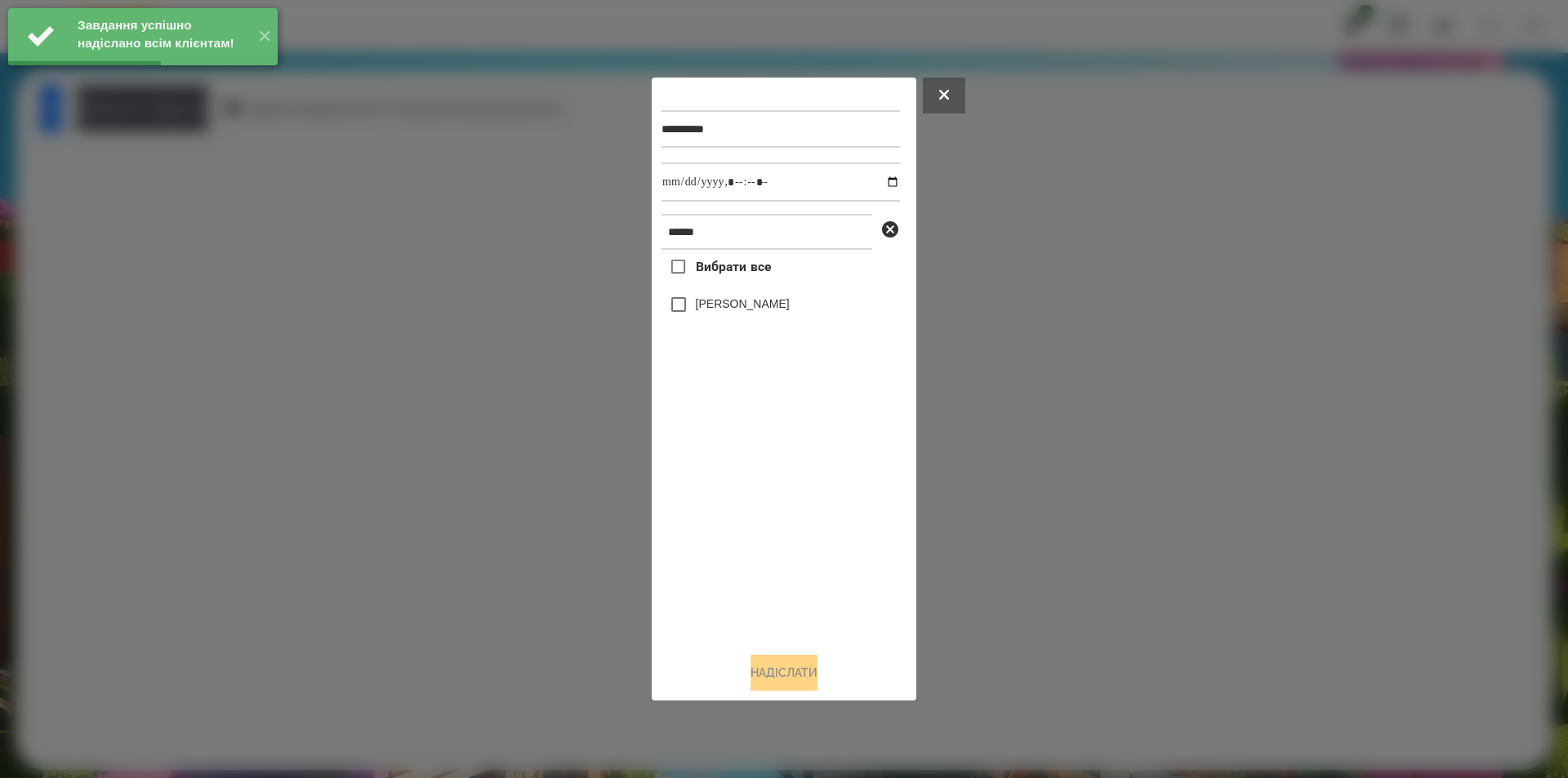
drag, startPoint x: 734, startPoint y: 302, endPoint x: 785, endPoint y: 255, distance: 69.4
click at [737, 302] on label "[PERSON_NAME]" at bounding box center [742, 304] width 94 height 16
click at [878, 182] on input "datetime-local" at bounding box center [780, 182] width 238 height 39
type input "**********"
click at [776, 684] on button "Надіслати" at bounding box center [784, 672] width 67 height 36
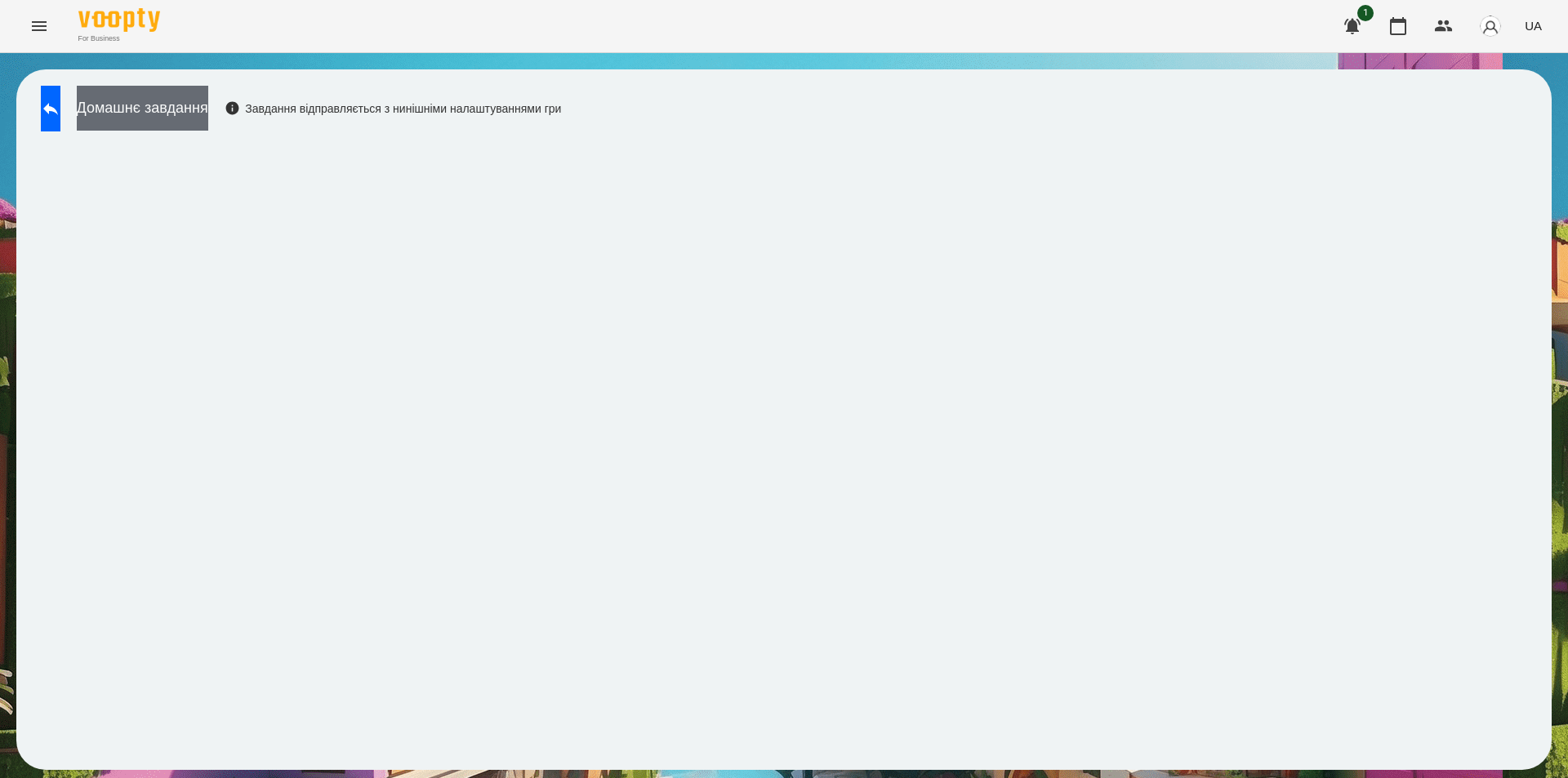
click at [208, 122] on button "Домашнє завдання" at bounding box center [142, 108] width 131 height 45
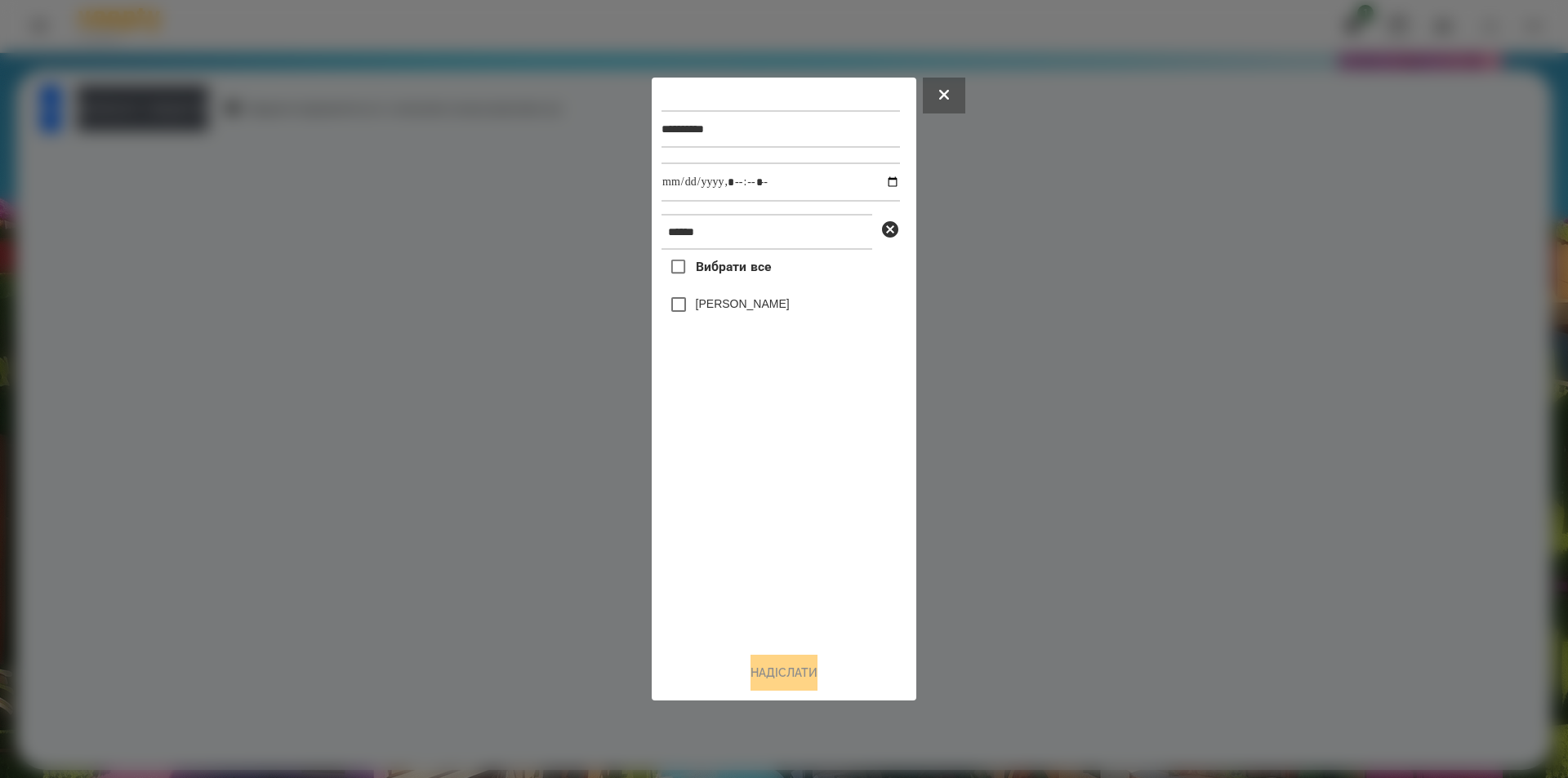
click at [773, 309] on label "[PERSON_NAME]" at bounding box center [742, 304] width 94 height 16
click at [878, 182] on input "datetime-local" at bounding box center [780, 182] width 238 height 39
type input "**********"
click at [764, 672] on button "Надіслати" at bounding box center [784, 672] width 67 height 36
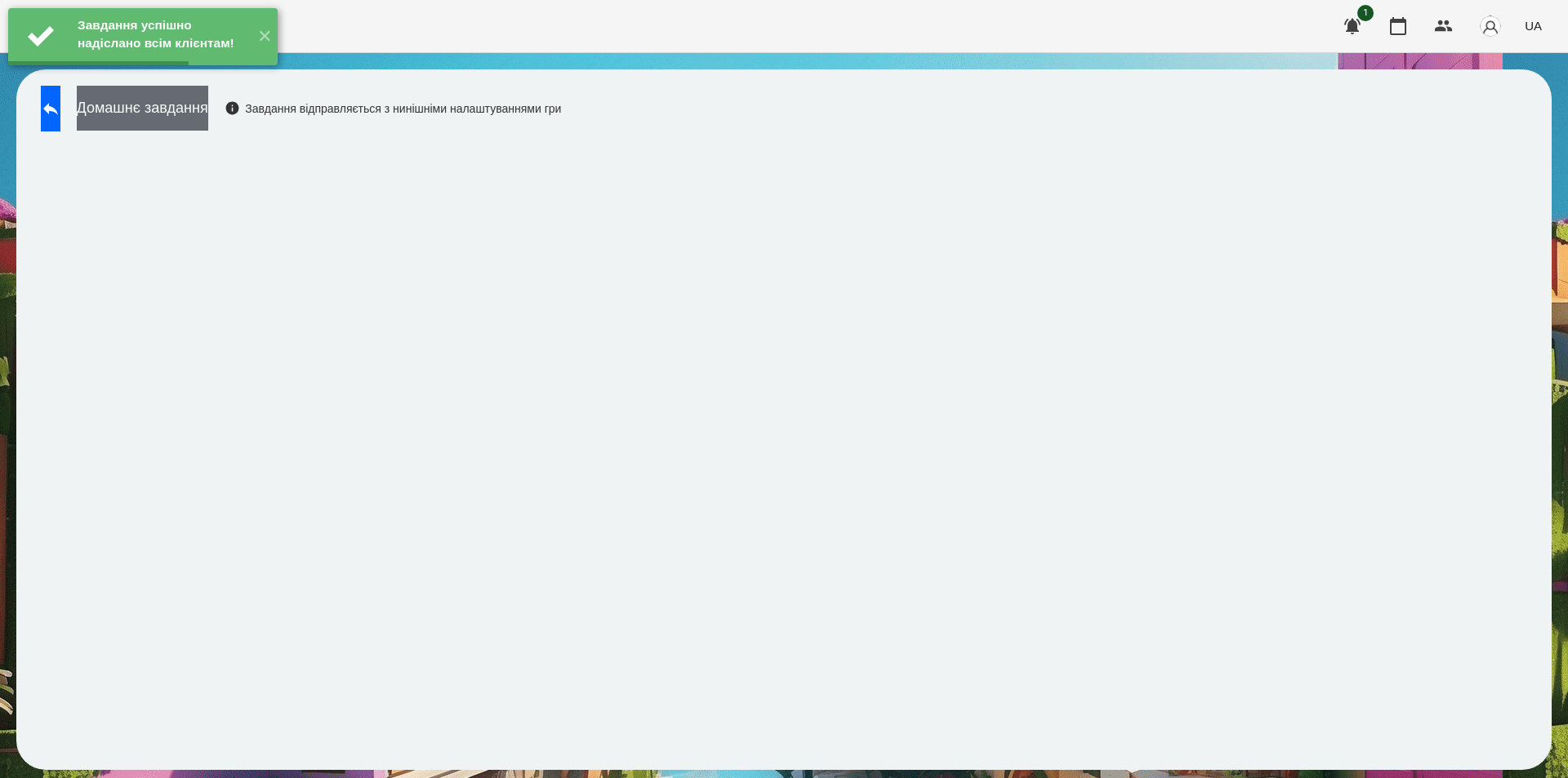
click at [201, 117] on button "Домашнє завдання" at bounding box center [142, 108] width 131 height 45
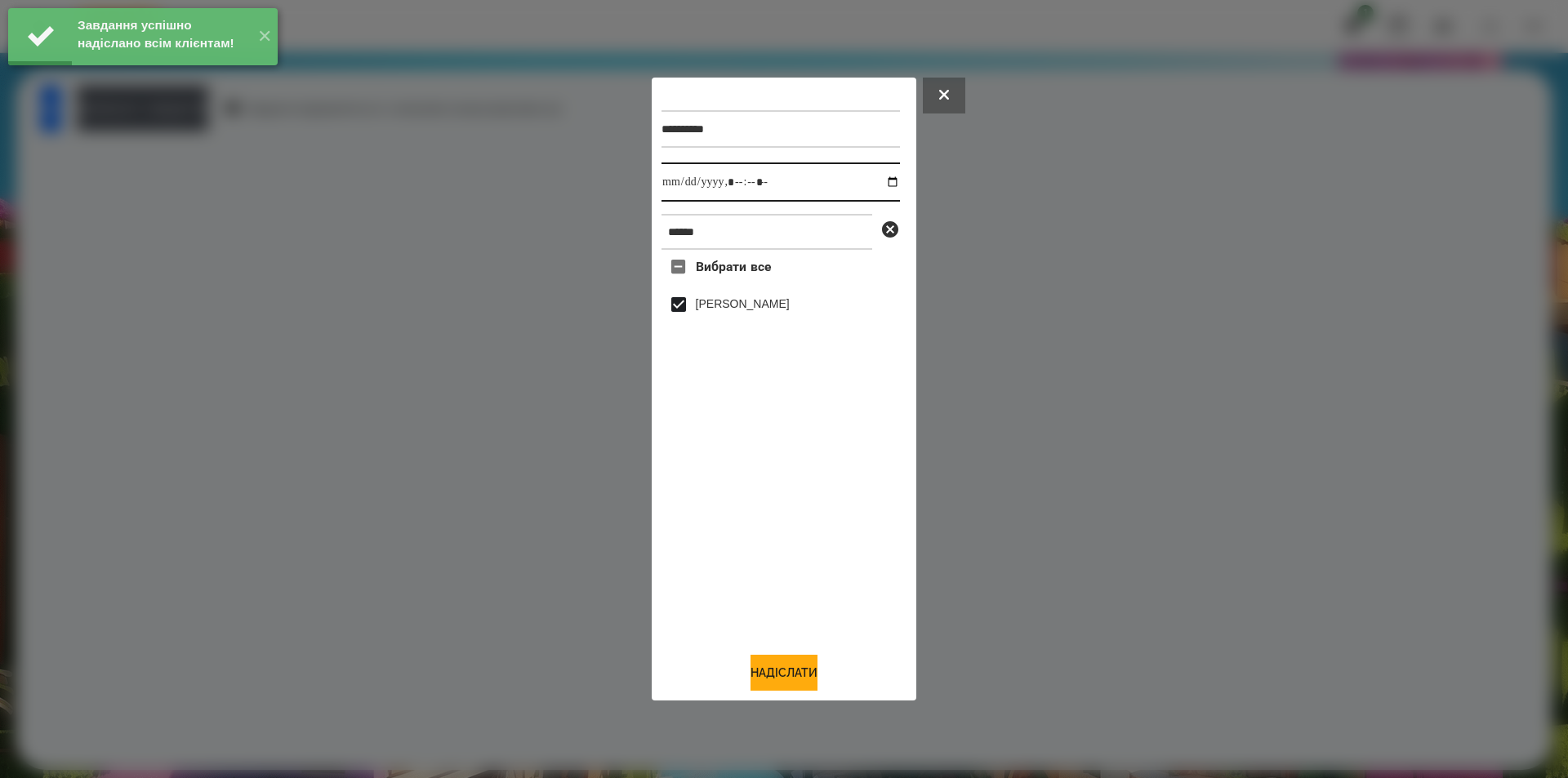
click at [886, 181] on input "datetime-local" at bounding box center [780, 182] width 238 height 39
type input "**********"
drag, startPoint x: 783, startPoint y: 687, endPoint x: 738, endPoint y: 673, distance: 47.1
click at [773, 690] on button "Надіслати" at bounding box center [784, 672] width 67 height 36
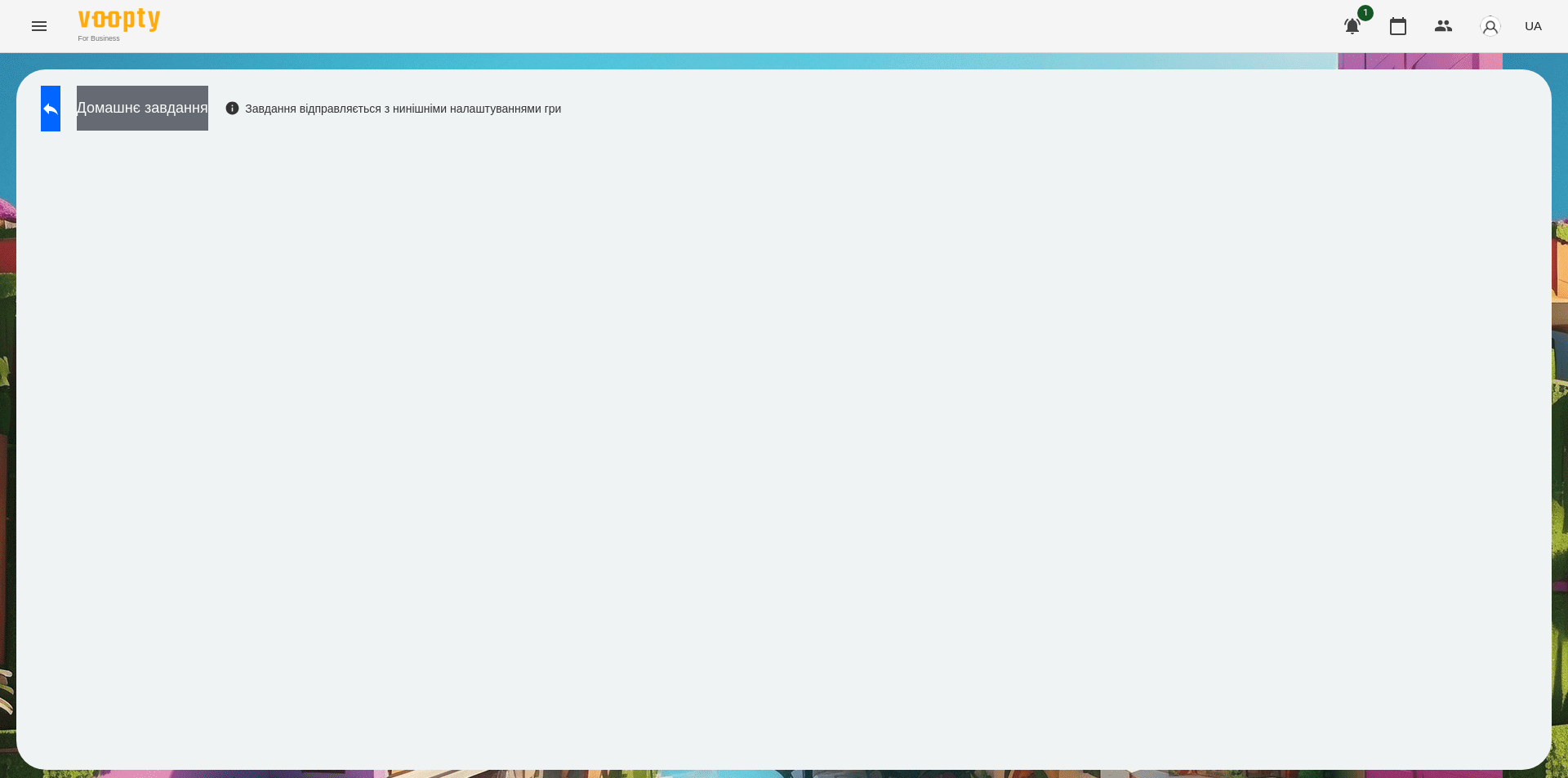
click at [208, 100] on button "Домашнє завдання" at bounding box center [142, 108] width 131 height 45
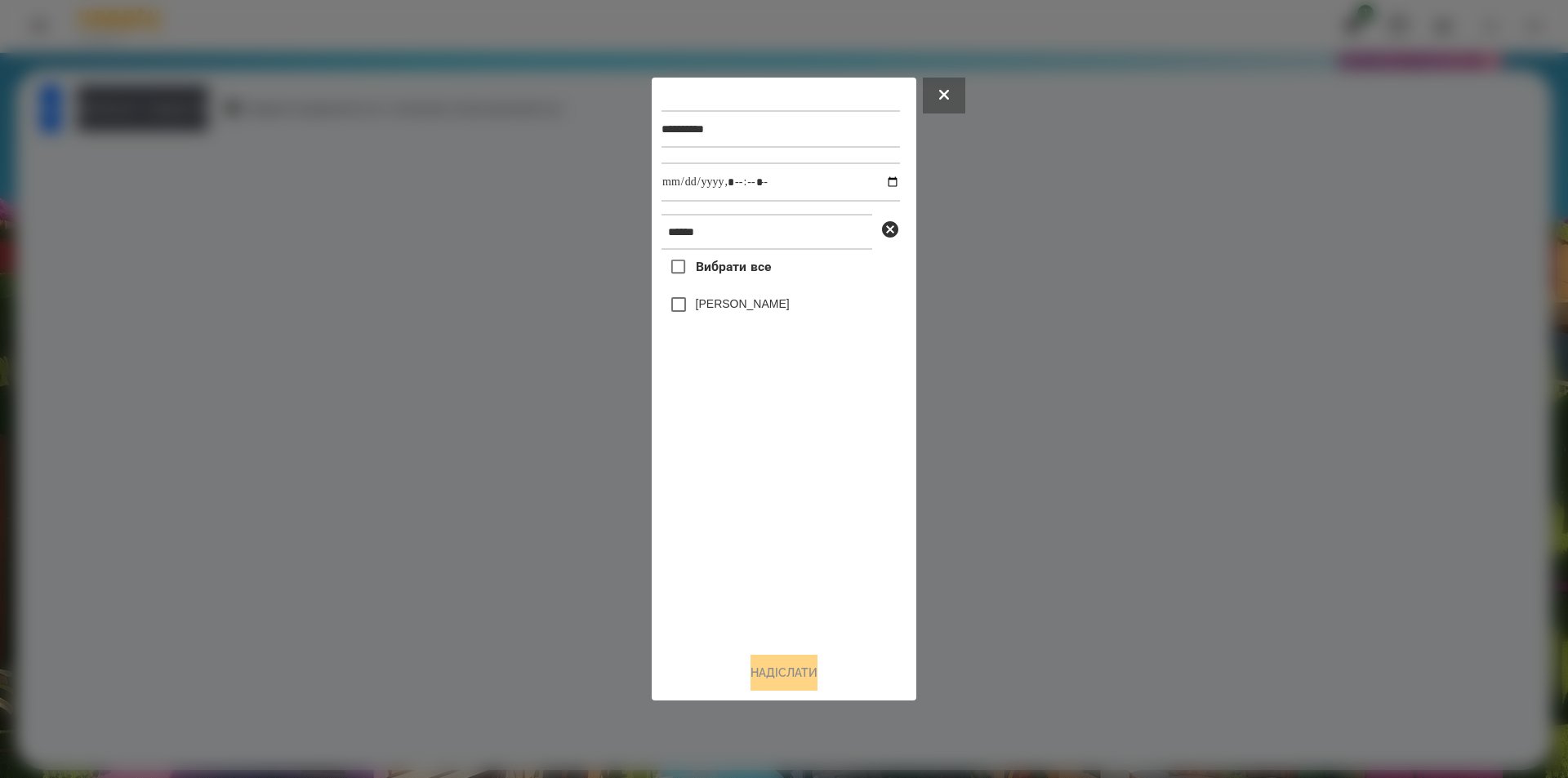
click at [748, 306] on label "[PERSON_NAME]" at bounding box center [742, 304] width 94 height 16
click at [883, 180] on input "datetime-local" at bounding box center [780, 182] width 238 height 39
type input "**********"
click at [751, 678] on button "Надіслати" at bounding box center [784, 672] width 67 height 36
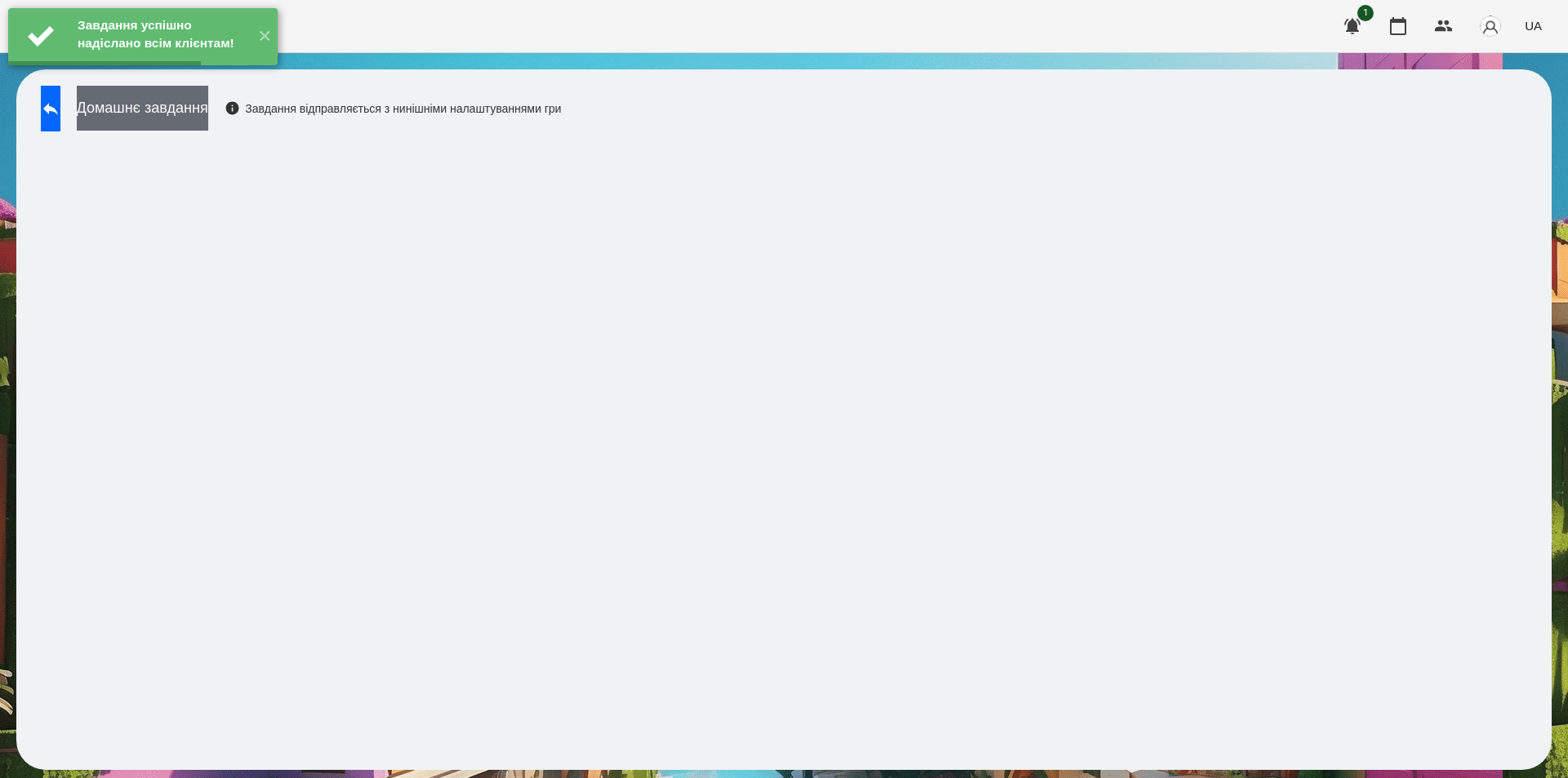
click at [208, 122] on button "Домашнє завдання" at bounding box center [142, 108] width 131 height 45
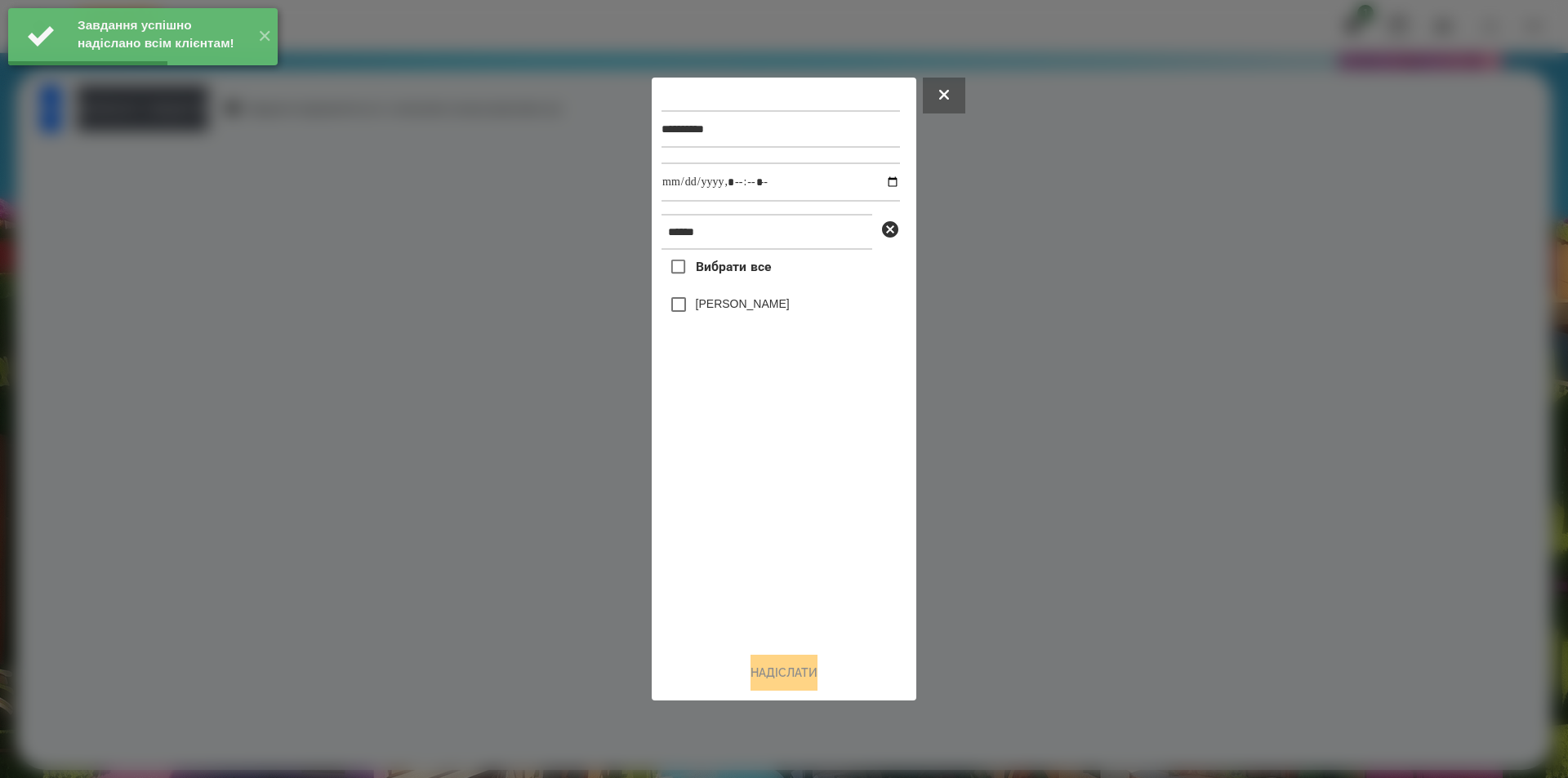
click at [739, 308] on label "[PERSON_NAME]" at bounding box center [742, 304] width 94 height 16
click at [877, 177] on input "datetime-local" at bounding box center [780, 182] width 238 height 39
type input "**********"
click at [817, 686] on button "Надіслати" at bounding box center [784, 672] width 67 height 36
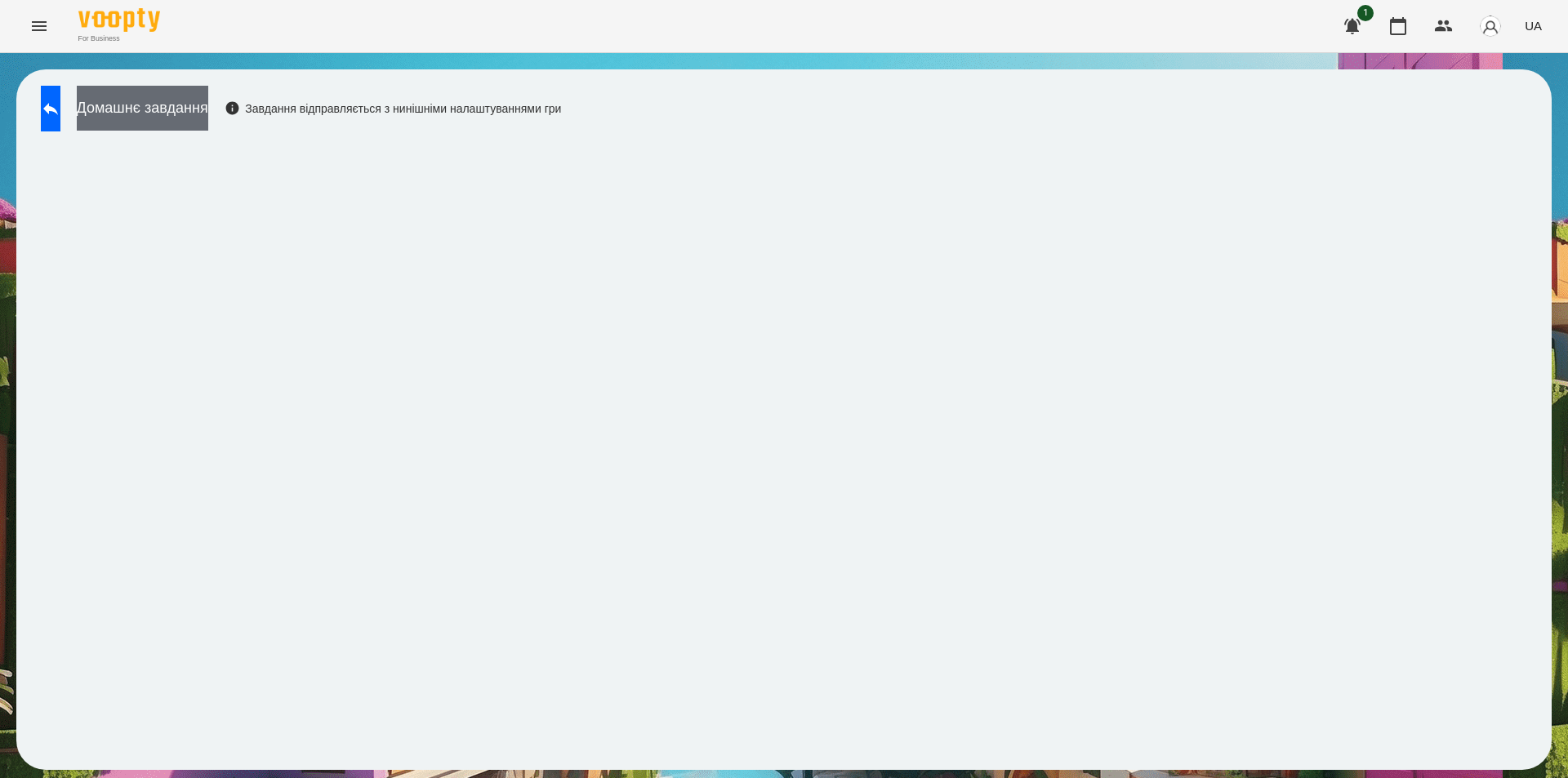
click at [190, 129] on button "Домашнє завдання" at bounding box center [142, 108] width 131 height 45
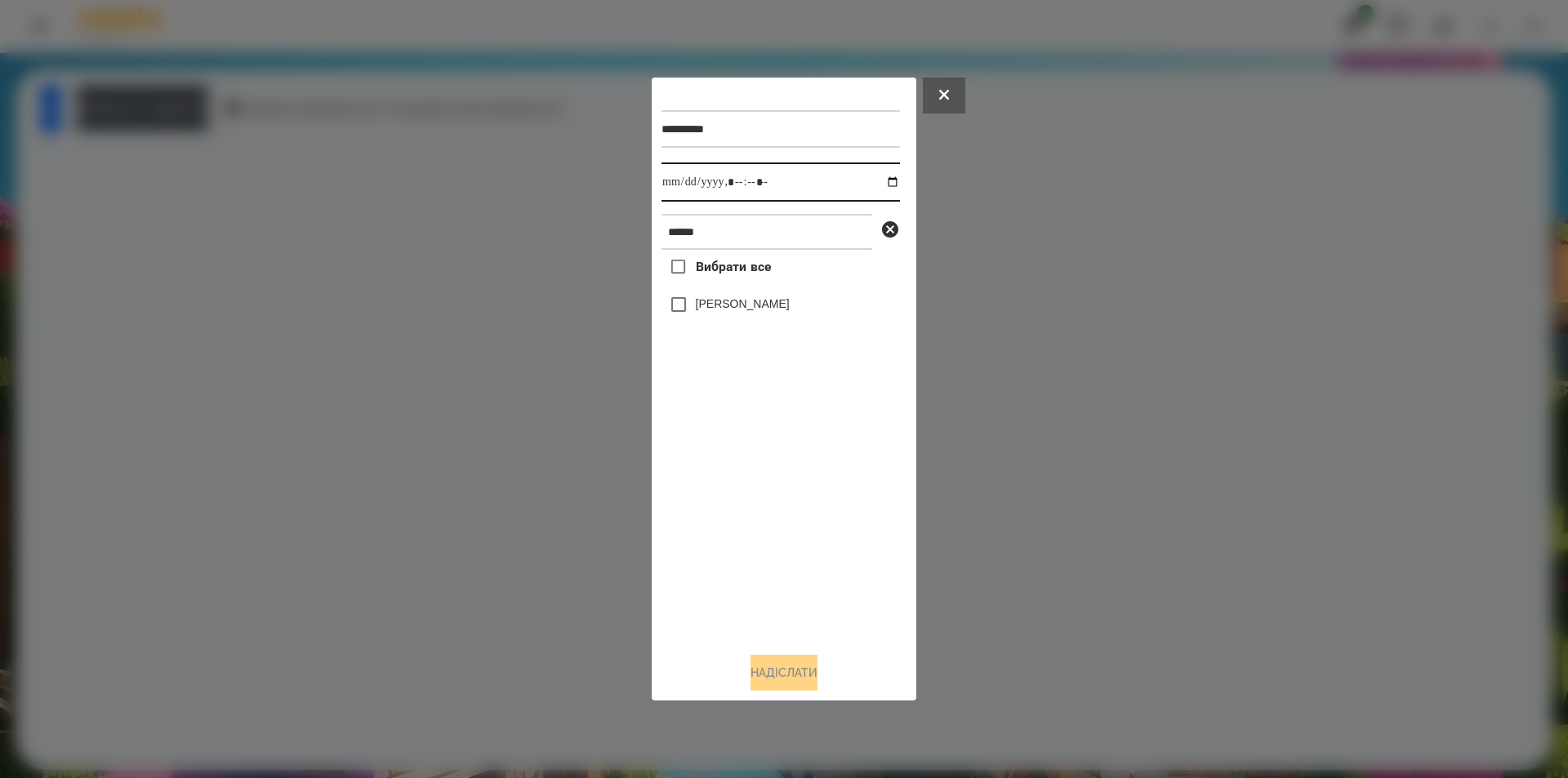
click at [878, 182] on input "datetime-local" at bounding box center [780, 182] width 238 height 39
type input "**********"
click at [774, 486] on div "Вибрати все [PERSON_NAME]" at bounding box center [780, 444] width 238 height 389
click at [730, 299] on label "[PERSON_NAME]" at bounding box center [742, 304] width 94 height 16
click at [894, 231] on icon at bounding box center [890, 230] width 16 height 16
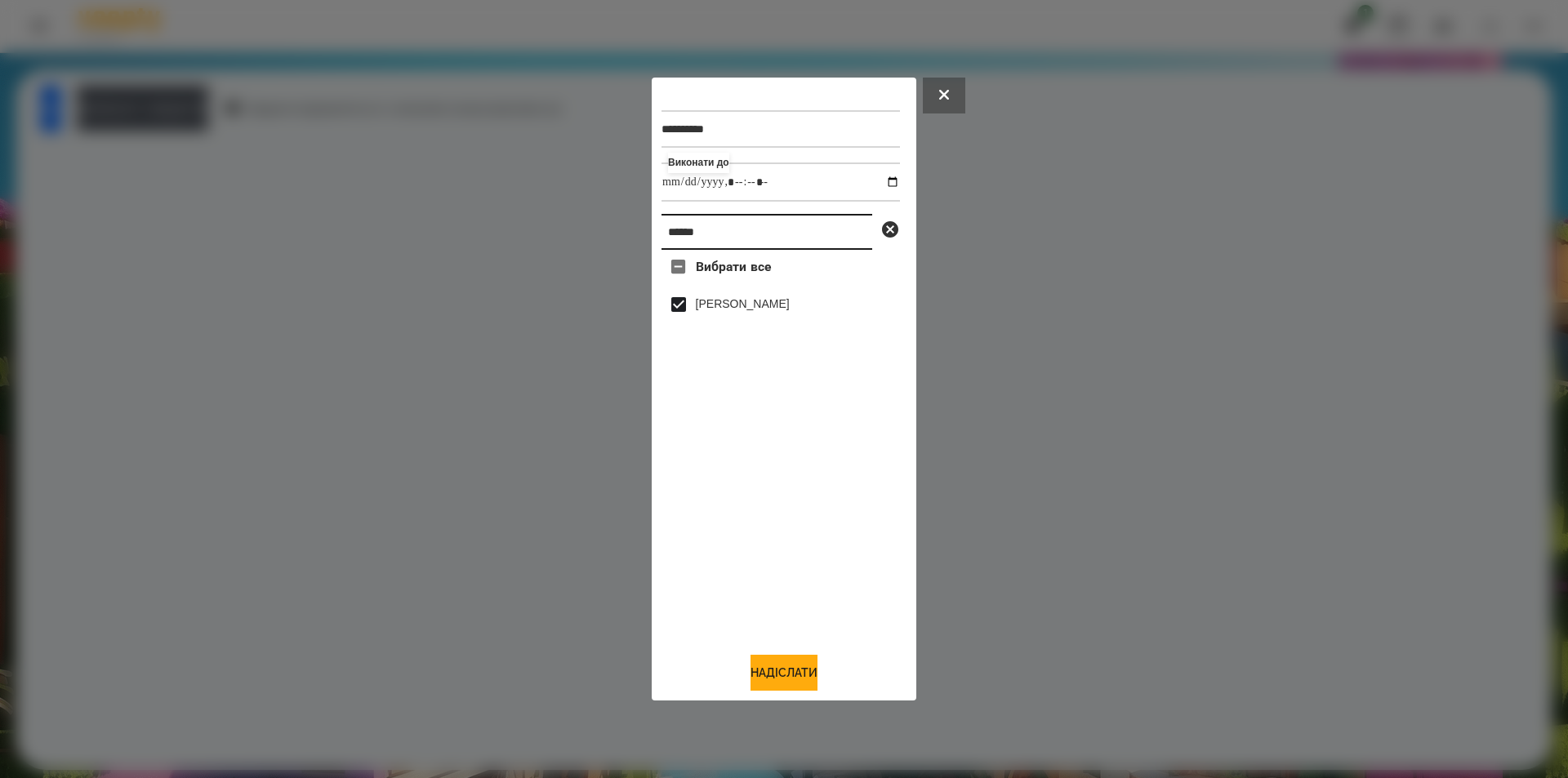
click at [847, 234] on input "******" at bounding box center [766, 232] width 211 height 36
type input "*****"
click at [746, 342] on label "[PERSON_NAME]" at bounding box center [742, 337] width 94 height 16
click at [763, 676] on button "Надіслати" at bounding box center [784, 672] width 67 height 36
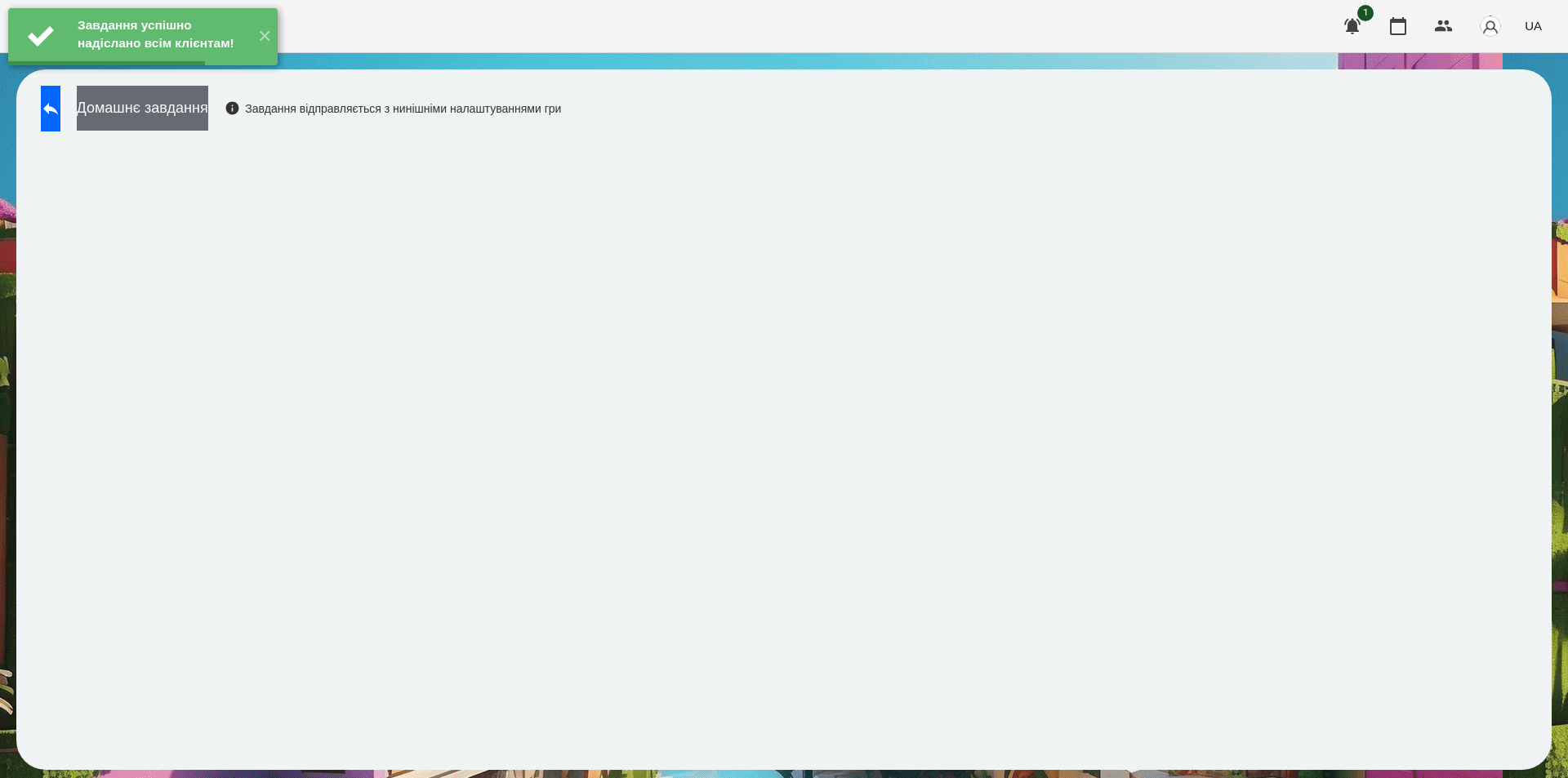
click at [191, 106] on button "Домашнє завдання" at bounding box center [142, 108] width 131 height 45
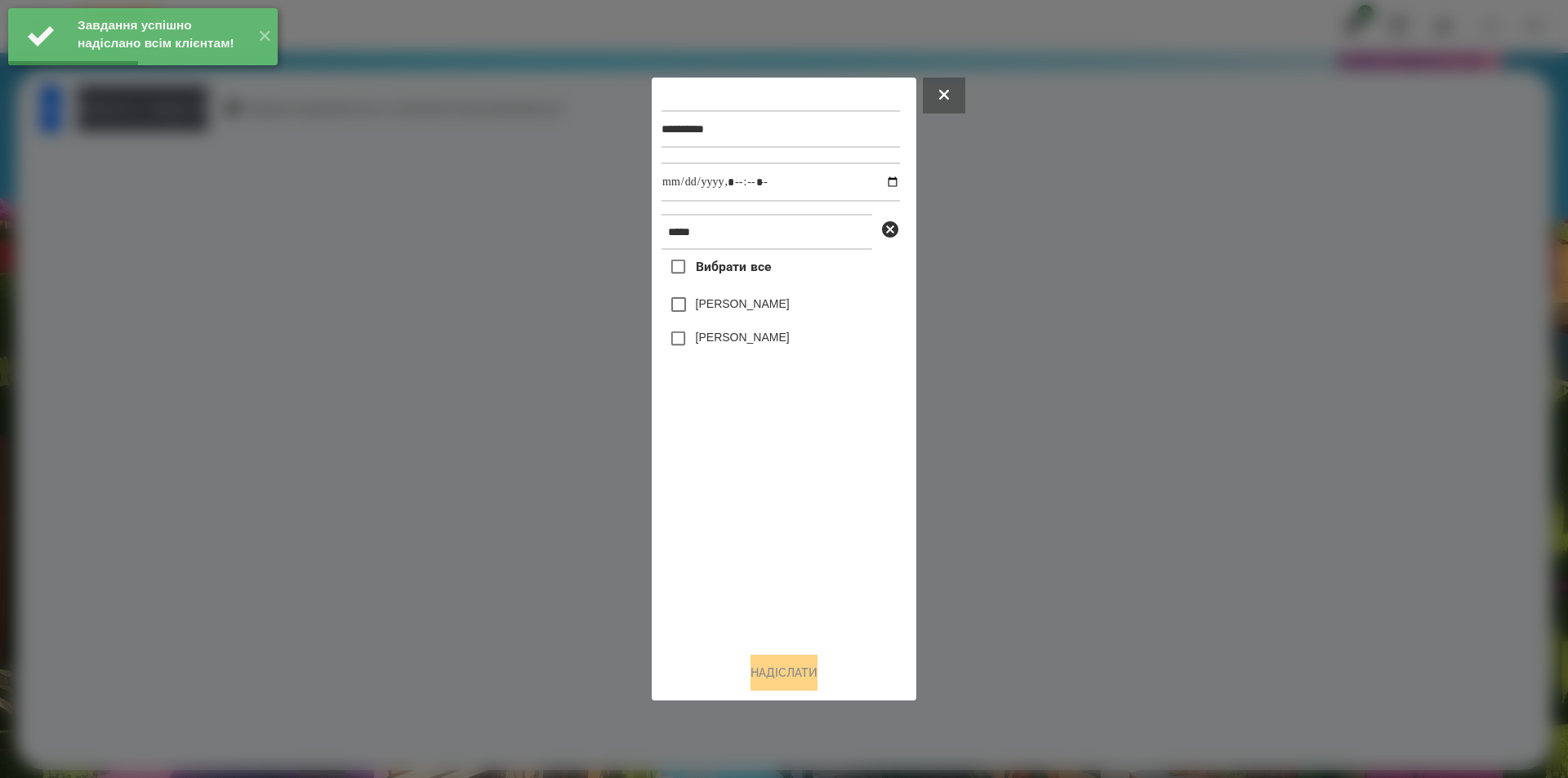
click at [698, 336] on label "[PERSON_NAME]" at bounding box center [742, 337] width 94 height 16
drag, startPoint x: 882, startPoint y: 182, endPoint x: 855, endPoint y: 202, distance: 33.6
click at [881, 182] on input "datetime-local" at bounding box center [780, 182] width 238 height 39
type input "**********"
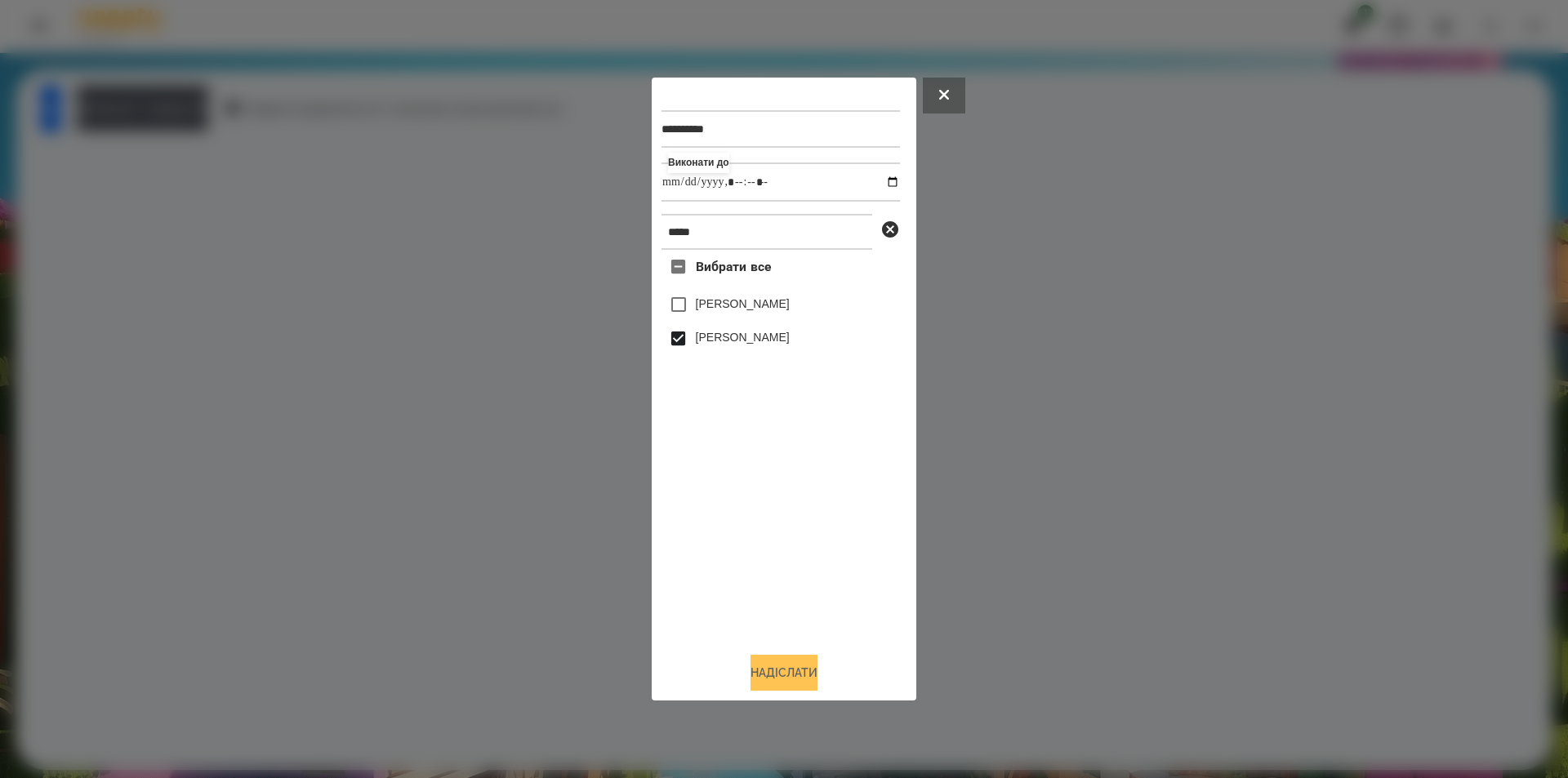
click at [759, 673] on button "Надіслати" at bounding box center [784, 672] width 67 height 36
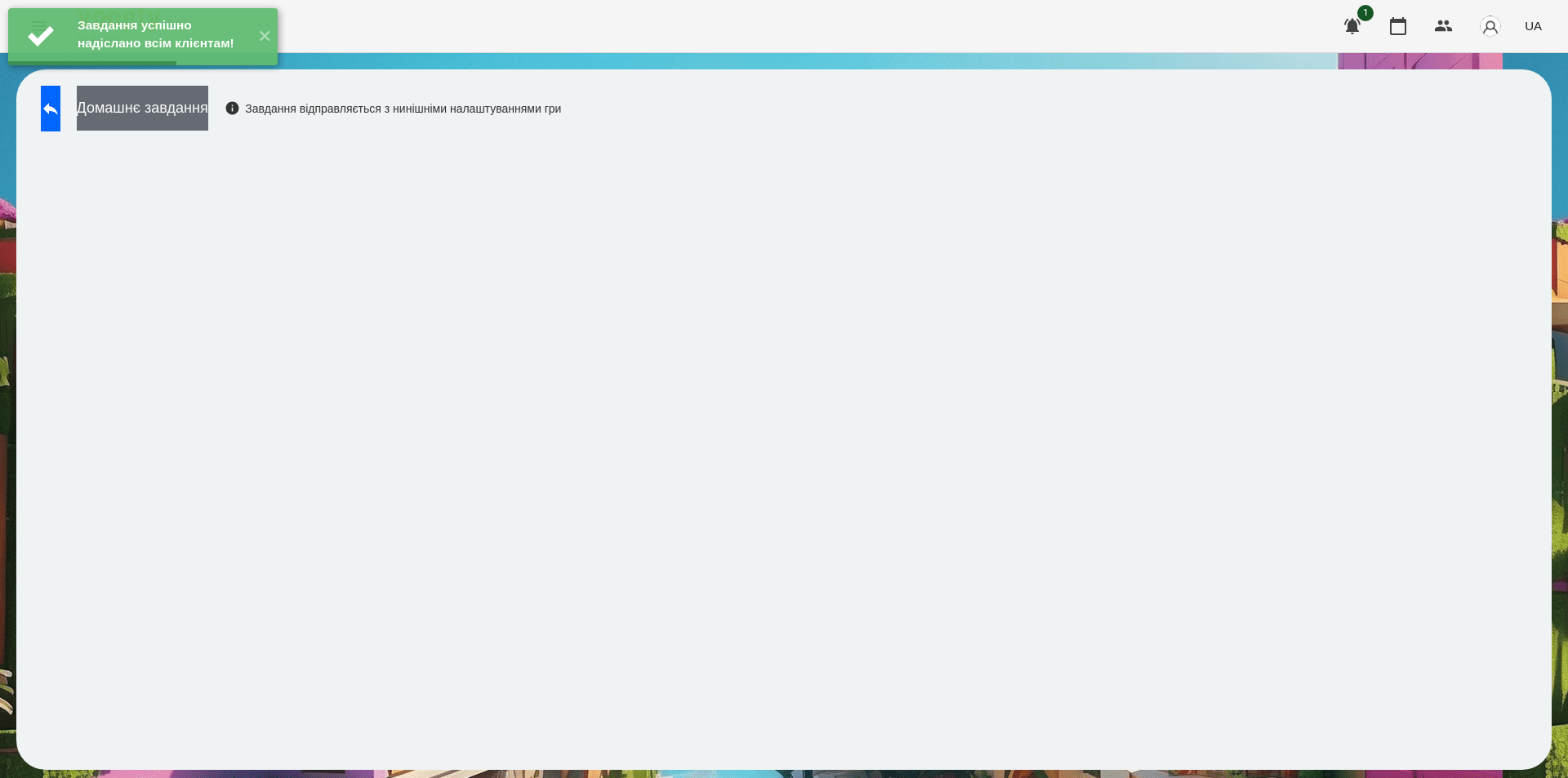
click at [205, 99] on button "Домашнє завдання" at bounding box center [142, 108] width 131 height 45
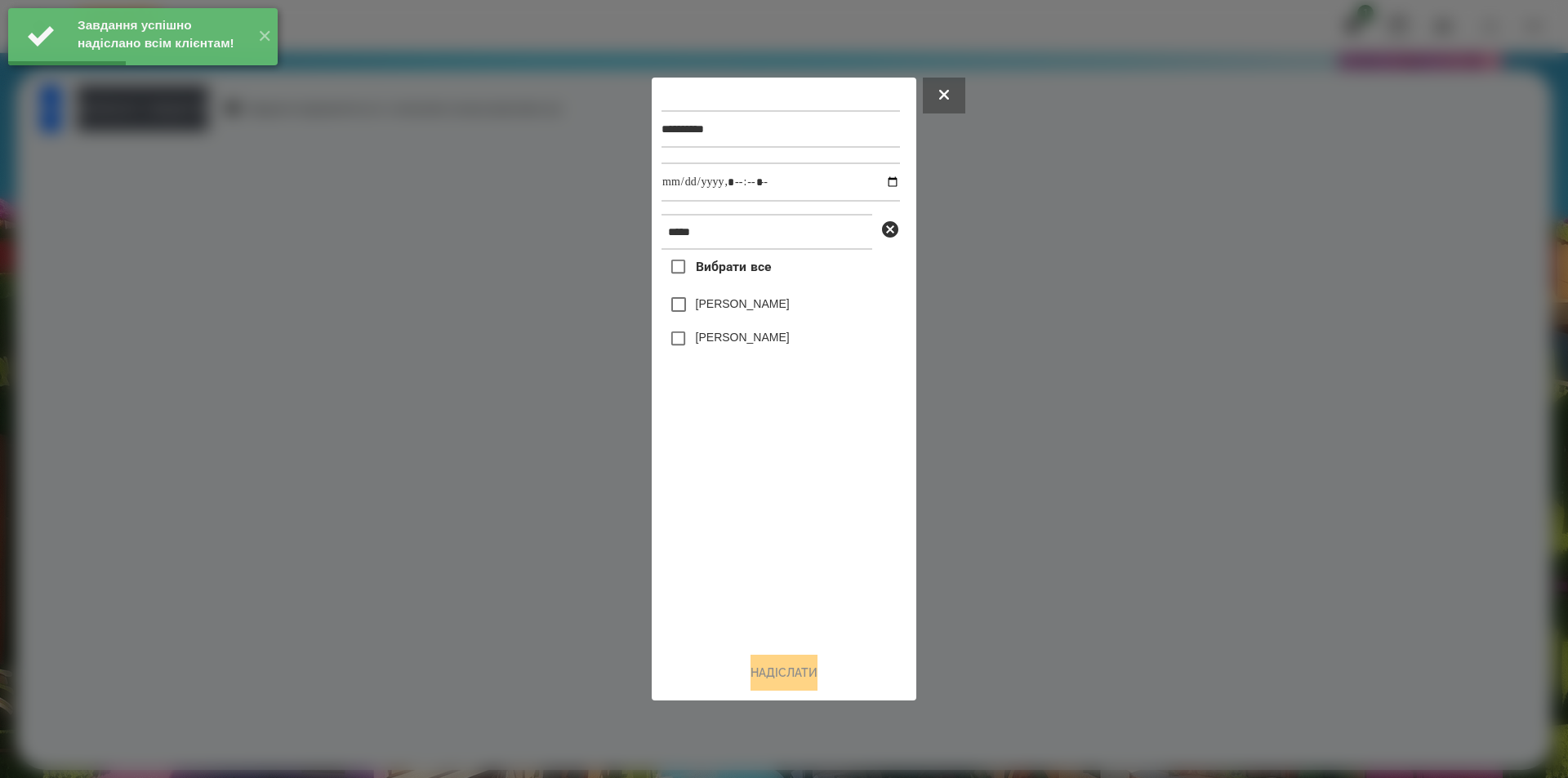
drag, startPoint x: 722, startPoint y: 344, endPoint x: 792, endPoint y: 306, distance: 79.6
click at [721, 344] on label "[PERSON_NAME]" at bounding box center [742, 337] width 94 height 16
click at [879, 183] on input "datetime-local" at bounding box center [780, 182] width 238 height 39
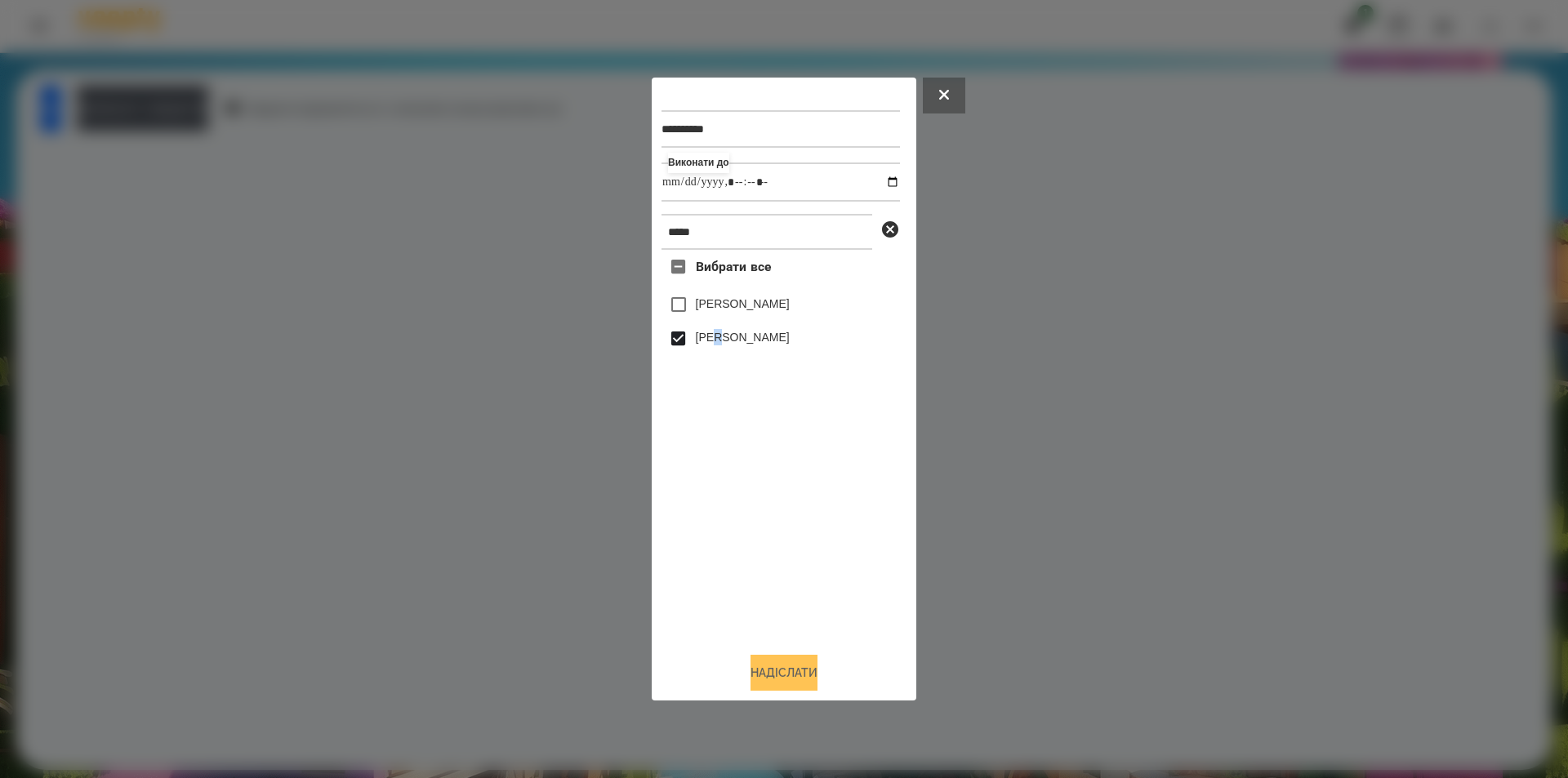
type input "**********"
click at [758, 677] on button "Надіслати" at bounding box center [784, 672] width 67 height 36
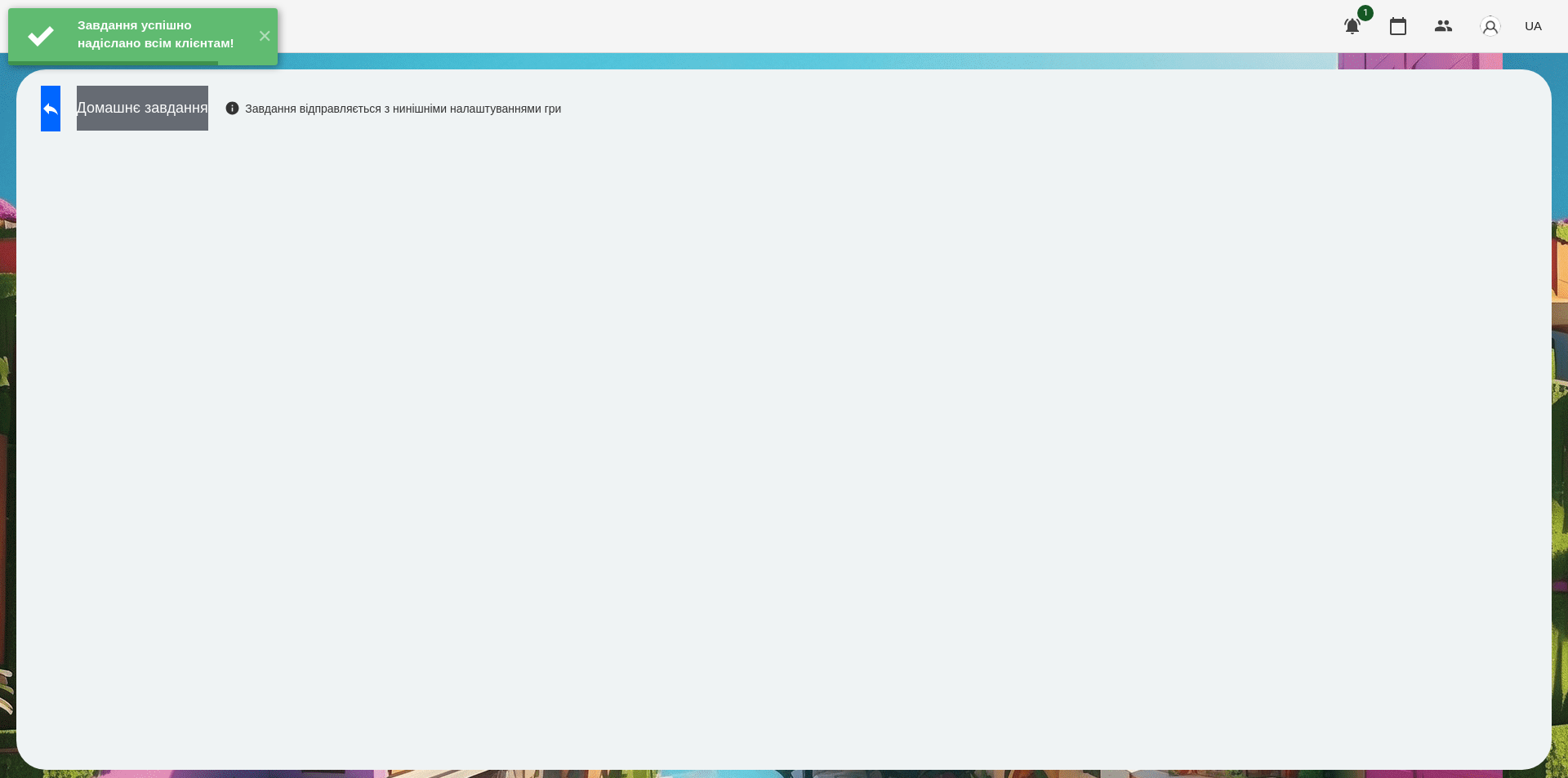
click at [182, 111] on button "Домашнє завдання" at bounding box center [142, 108] width 131 height 45
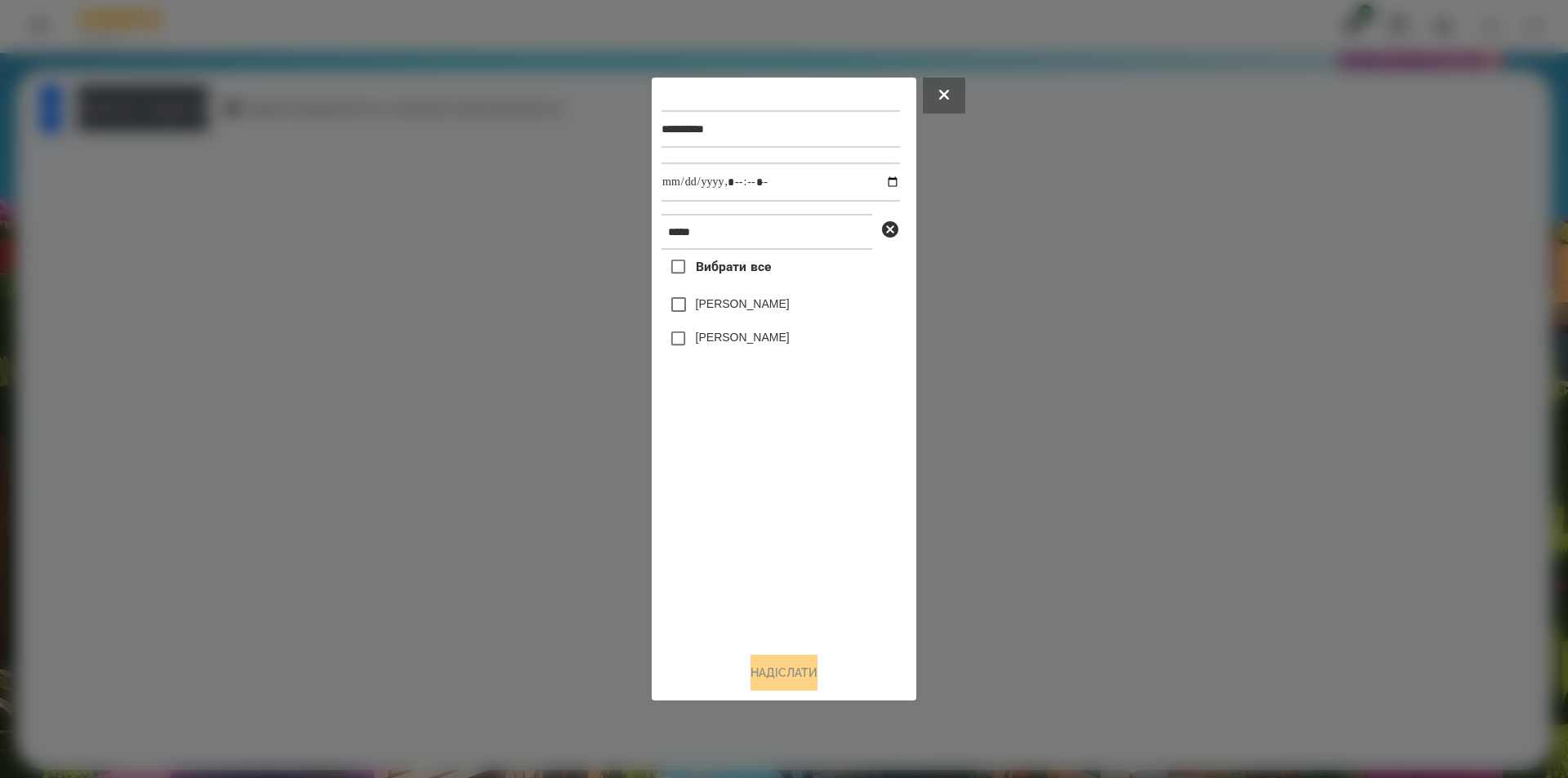
click at [720, 336] on label "[PERSON_NAME]" at bounding box center [742, 337] width 94 height 16
click at [880, 180] on input "datetime-local" at bounding box center [780, 182] width 238 height 39
type input "**********"
click at [781, 683] on button "Надіслати" at bounding box center [784, 672] width 67 height 36
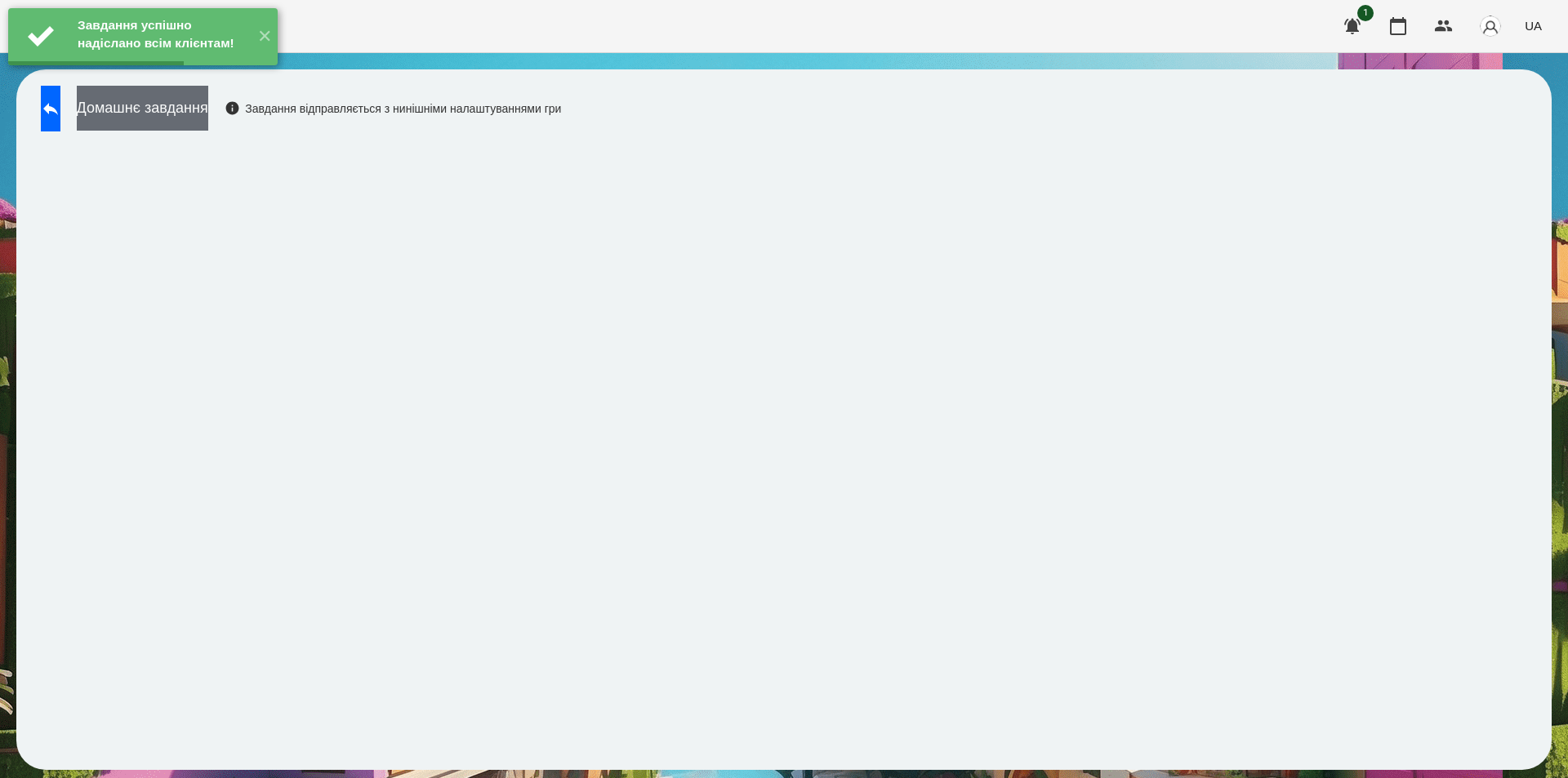
click at [208, 128] on button "Домашнє завдання" at bounding box center [142, 108] width 131 height 45
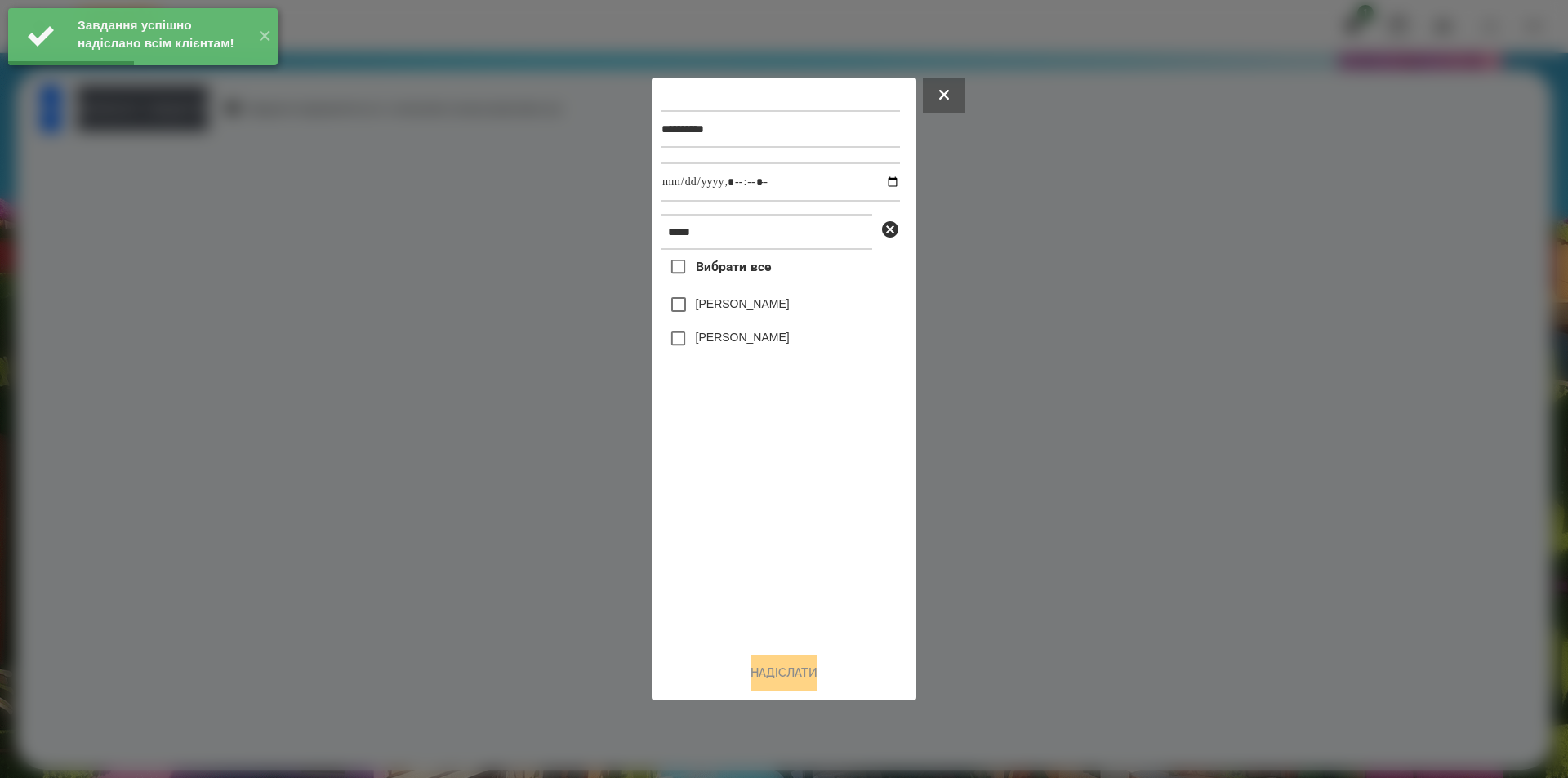
click at [738, 342] on label "[PERSON_NAME]" at bounding box center [742, 337] width 94 height 16
click at [879, 183] on input "datetime-local" at bounding box center [780, 182] width 238 height 39
type input "**********"
click at [778, 690] on button "Надіслати" at bounding box center [784, 672] width 67 height 36
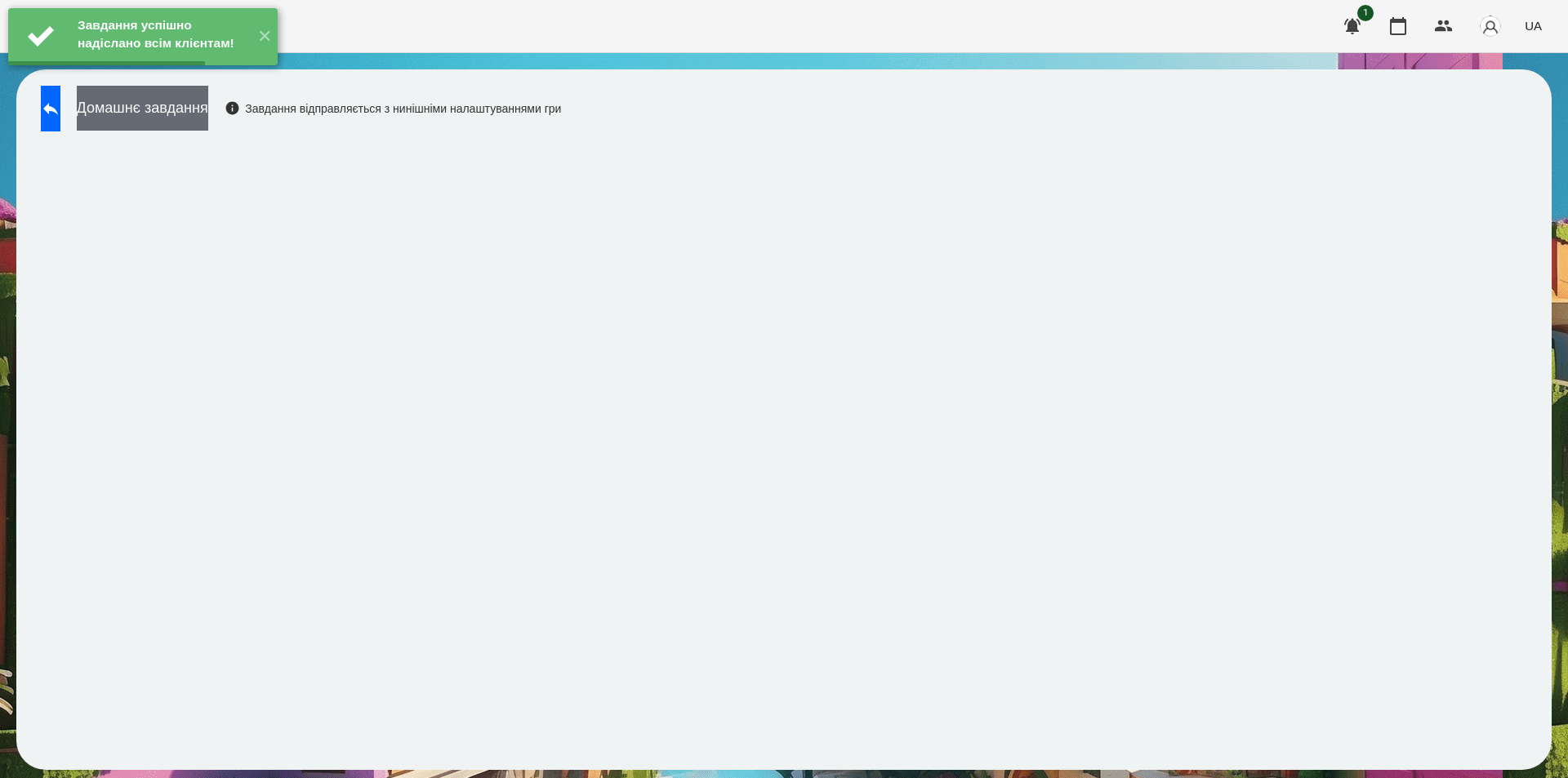
click at [189, 111] on button "Домашнє завдання" at bounding box center [142, 108] width 131 height 45
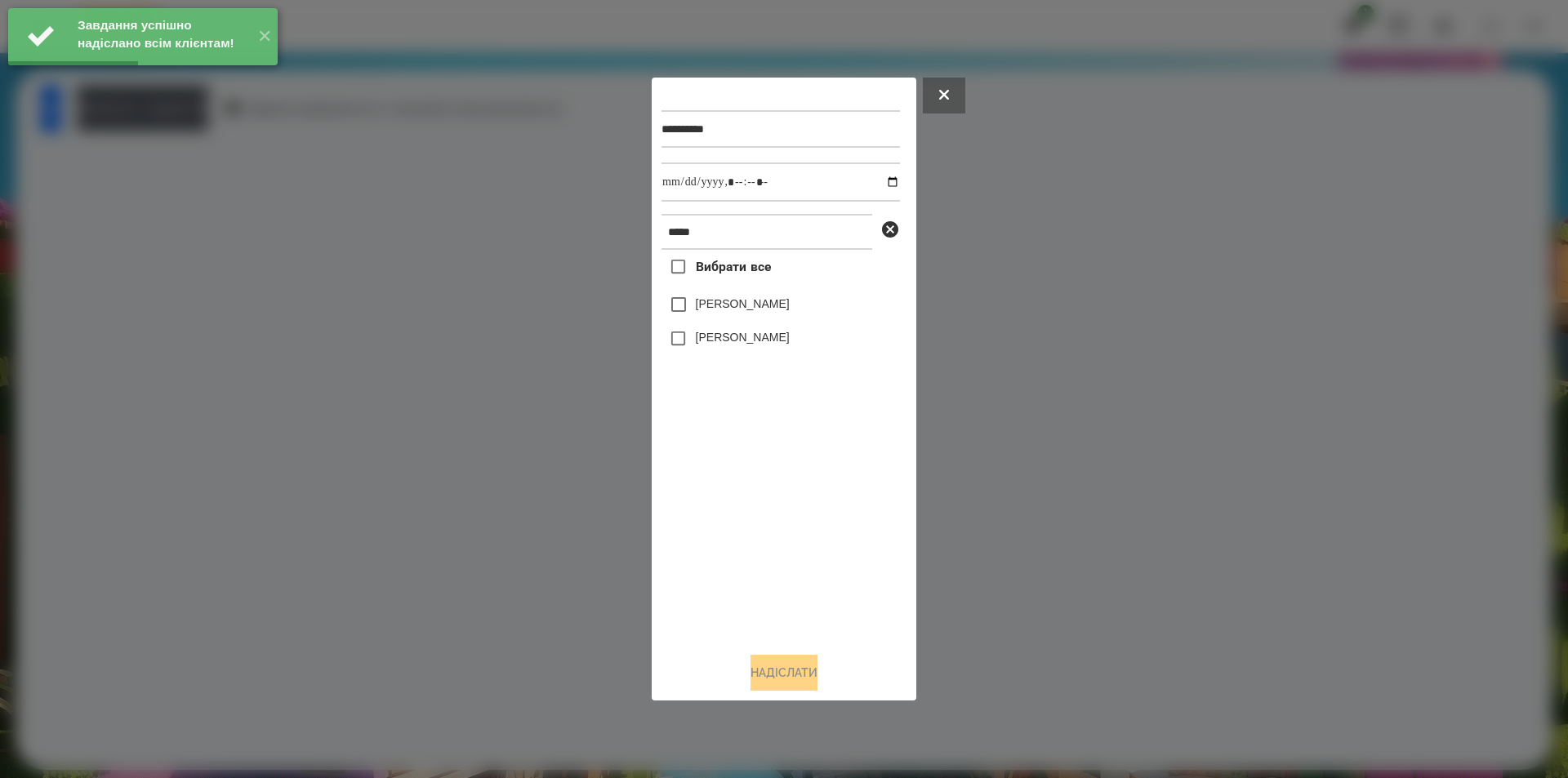
click at [714, 340] on label "[PERSON_NAME]" at bounding box center [742, 337] width 94 height 16
click at [880, 182] on input "datetime-local" at bounding box center [780, 182] width 238 height 39
type input "**********"
click at [777, 675] on button "Надіслати" at bounding box center [784, 672] width 67 height 36
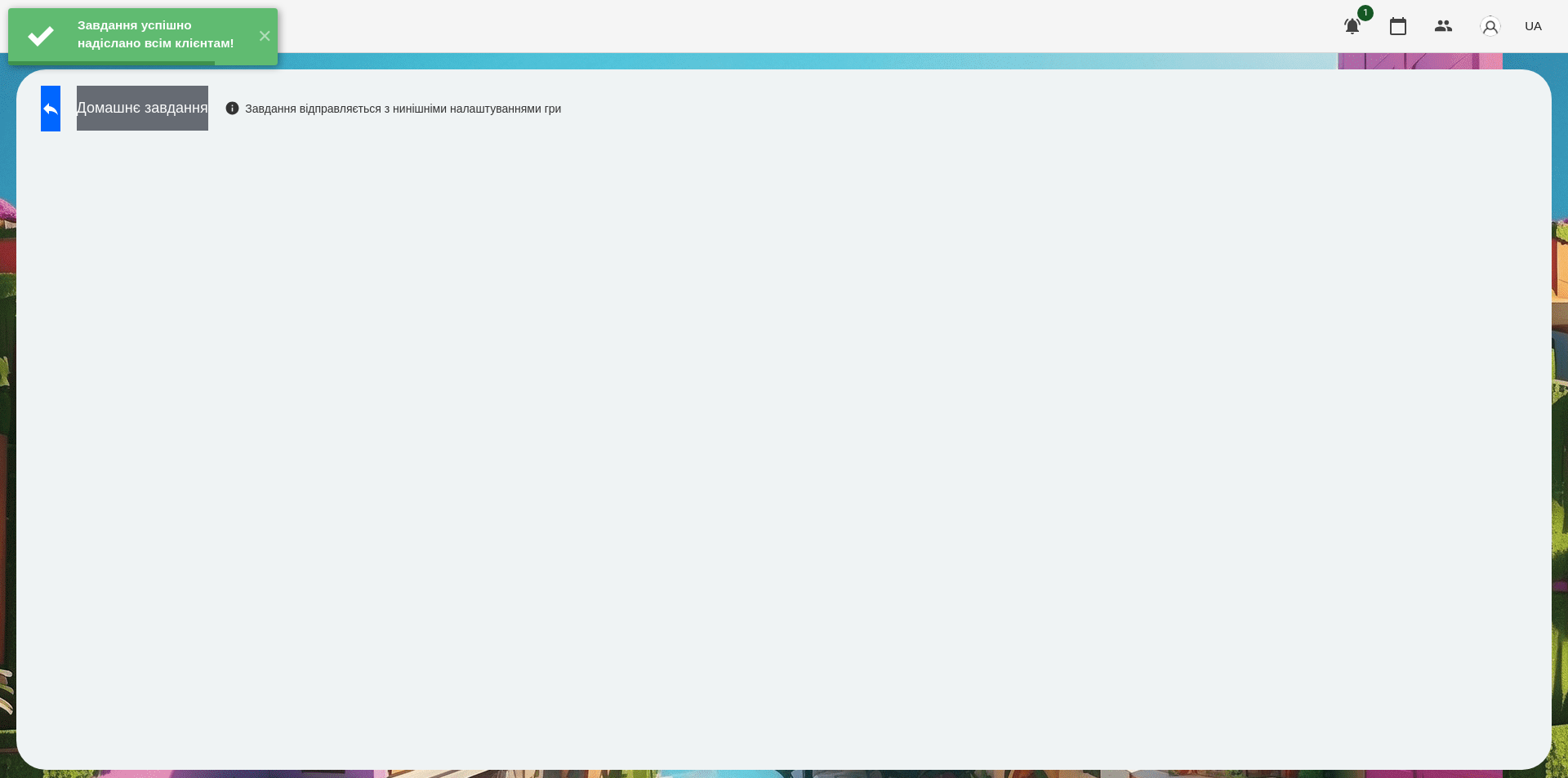
click at [201, 112] on button "Домашнє завдання" at bounding box center [142, 108] width 131 height 45
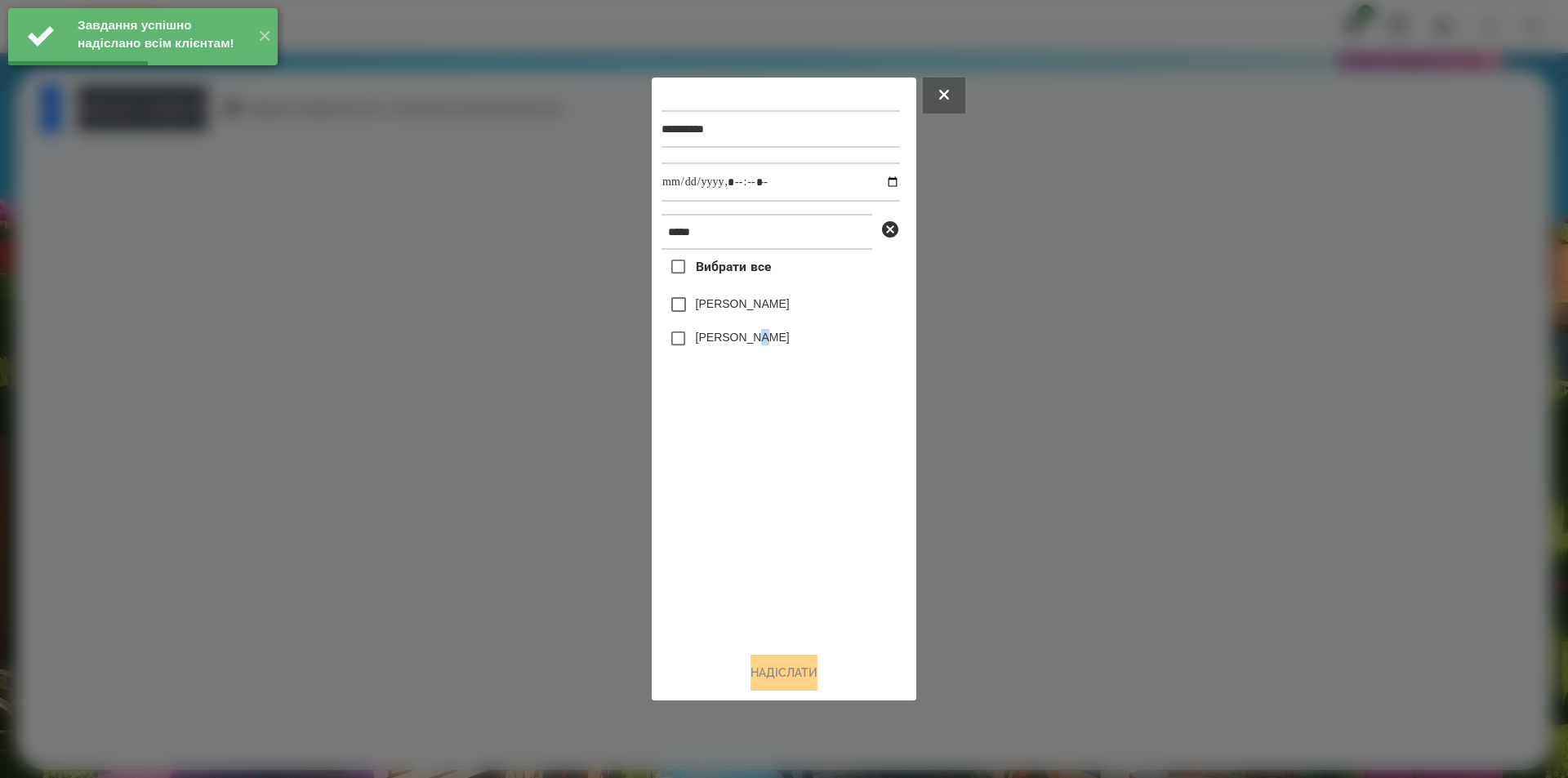
click at [763, 341] on label "[PERSON_NAME]" at bounding box center [742, 337] width 94 height 16
click at [752, 337] on label "[PERSON_NAME]" at bounding box center [742, 337] width 94 height 16
click at [762, 339] on label "[PERSON_NAME]" at bounding box center [742, 337] width 94 height 16
click at [881, 181] on input "datetime-local" at bounding box center [780, 182] width 238 height 39
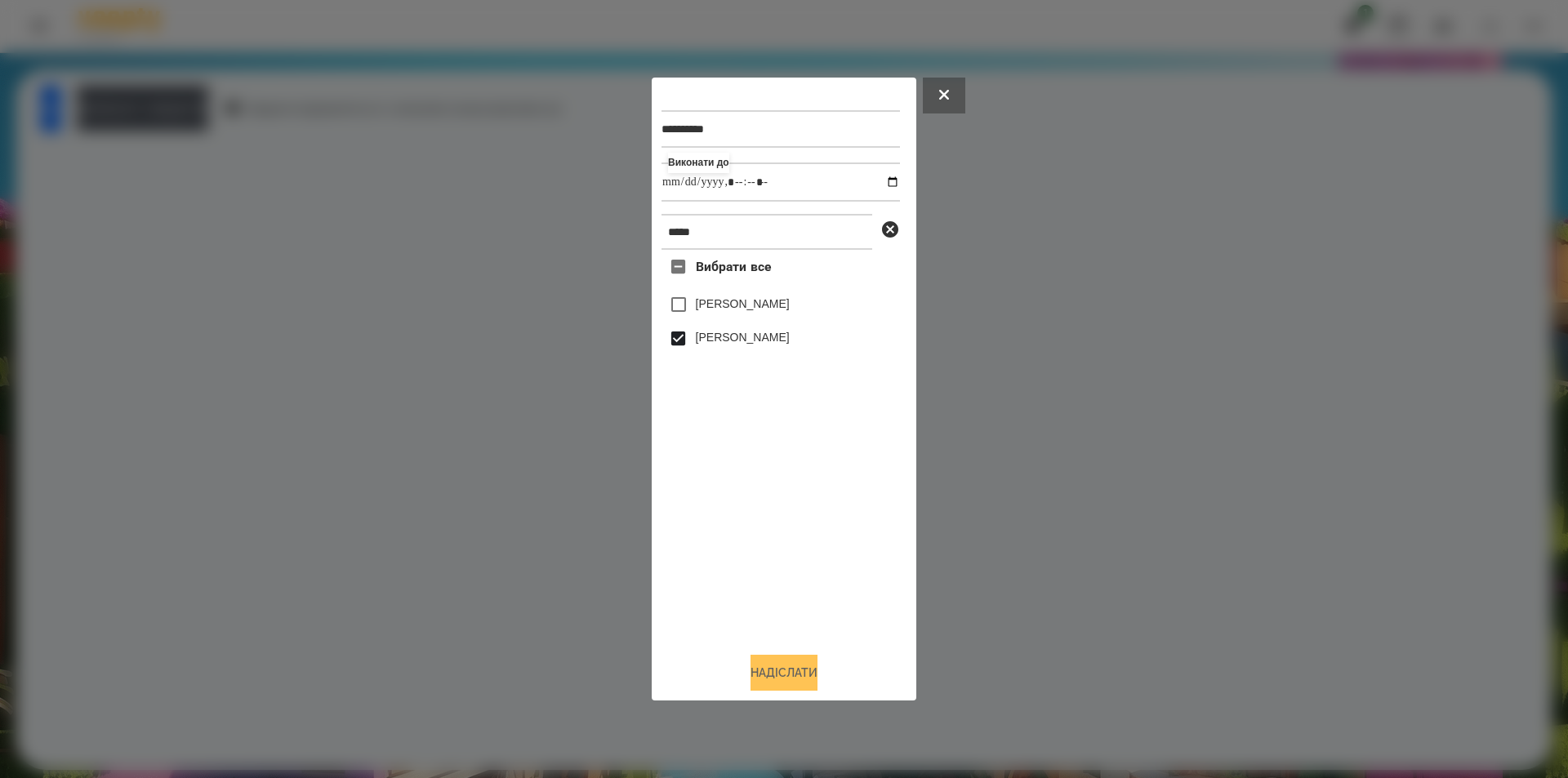
type input "**********"
click at [778, 689] on button "Надіслати" at bounding box center [784, 672] width 67 height 36
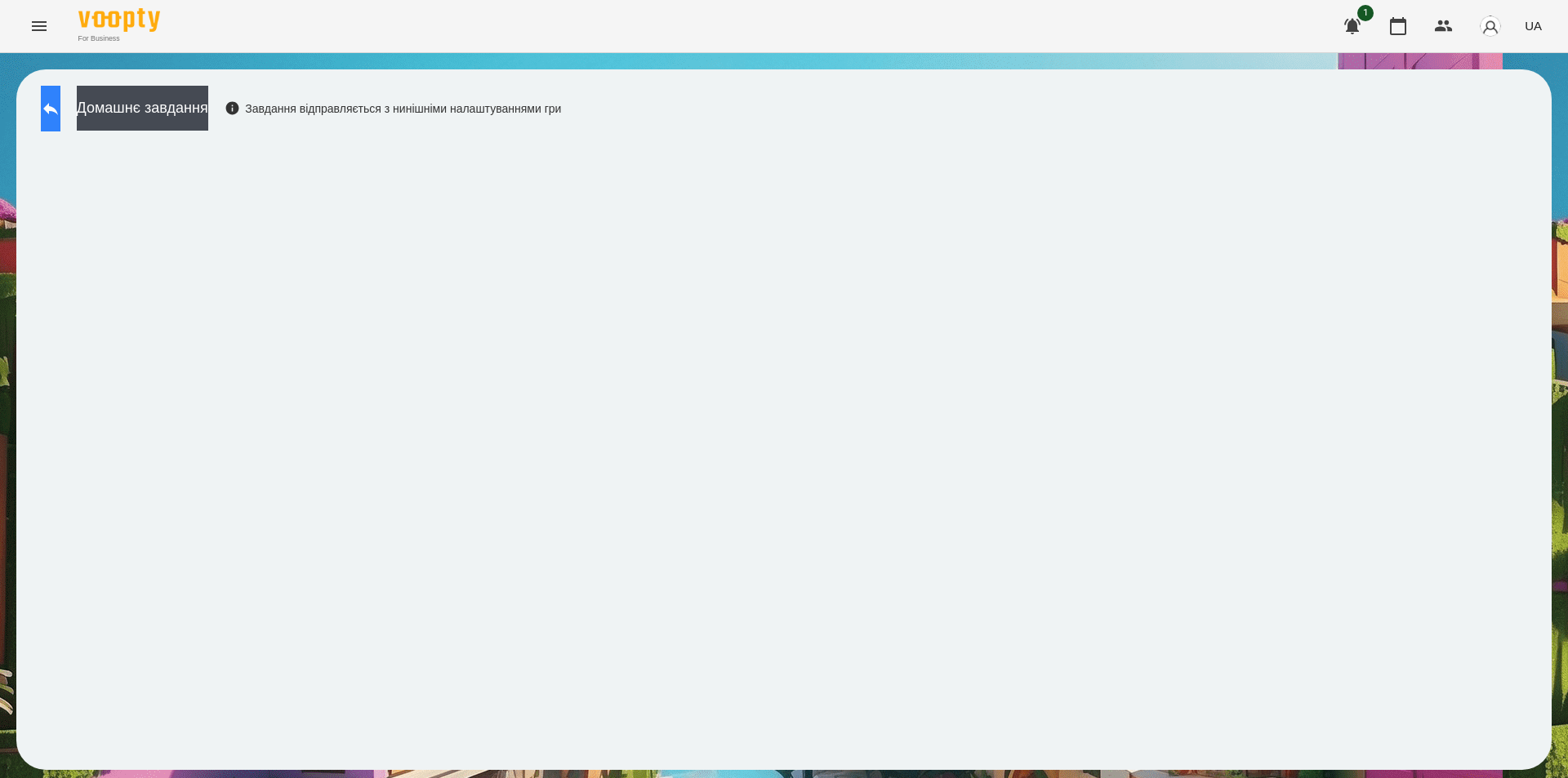
click at [60, 114] on icon at bounding box center [50, 108] width 19 height 19
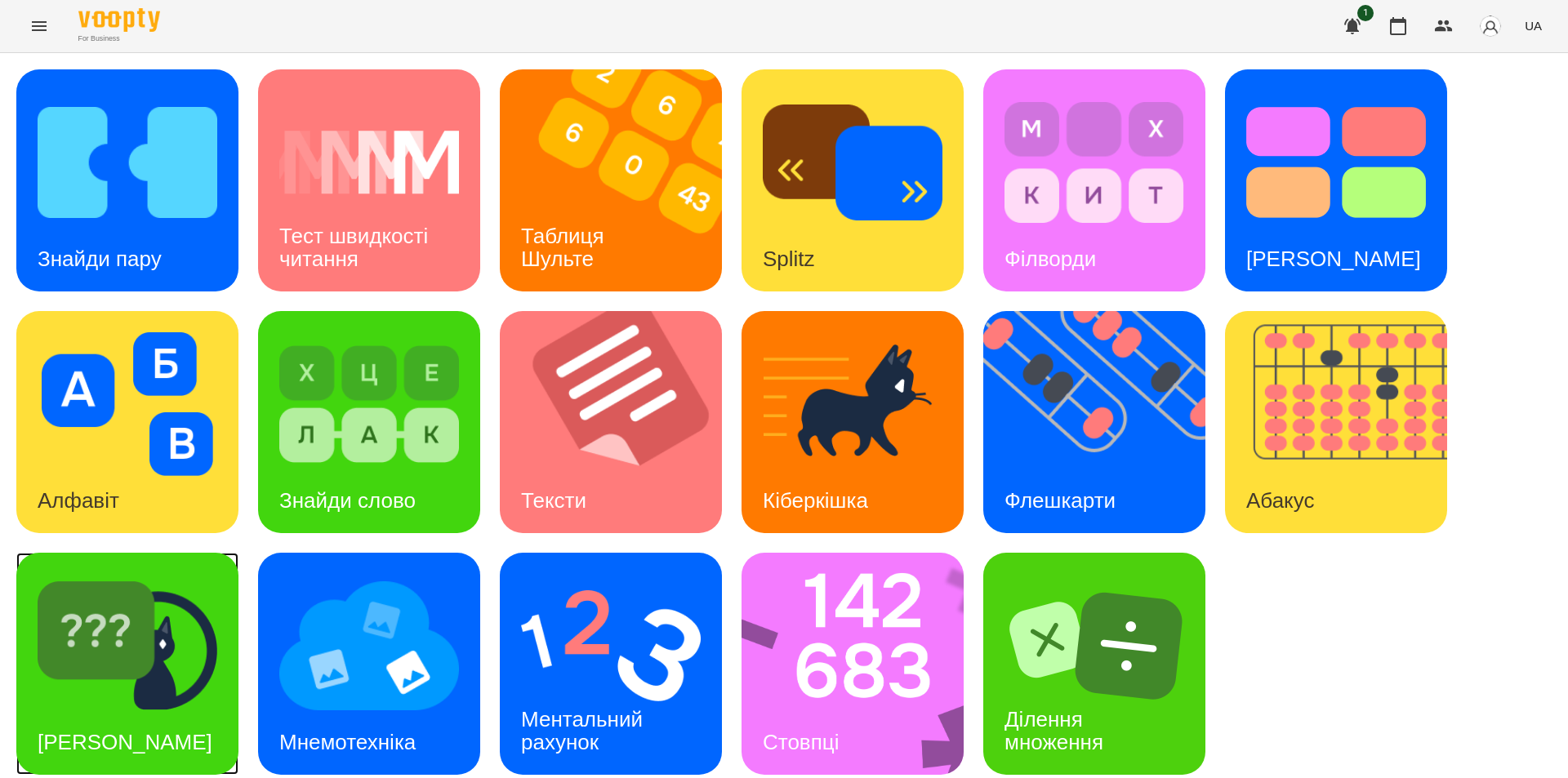
click at [165, 714] on div "[PERSON_NAME]" at bounding box center [125, 742] width 217 height 65
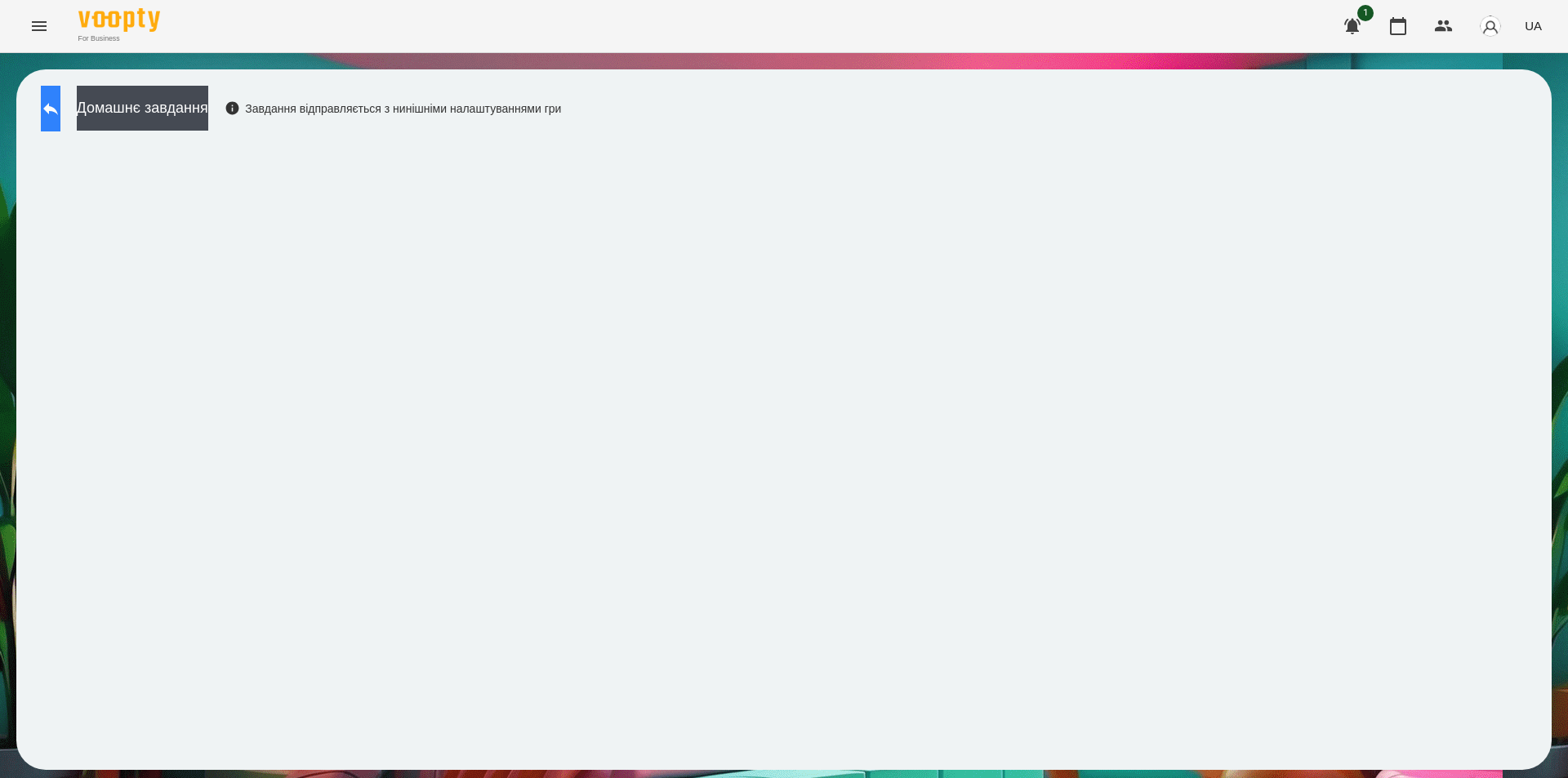
click at [60, 115] on button at bounding box center [50, 109] width 19 height 46
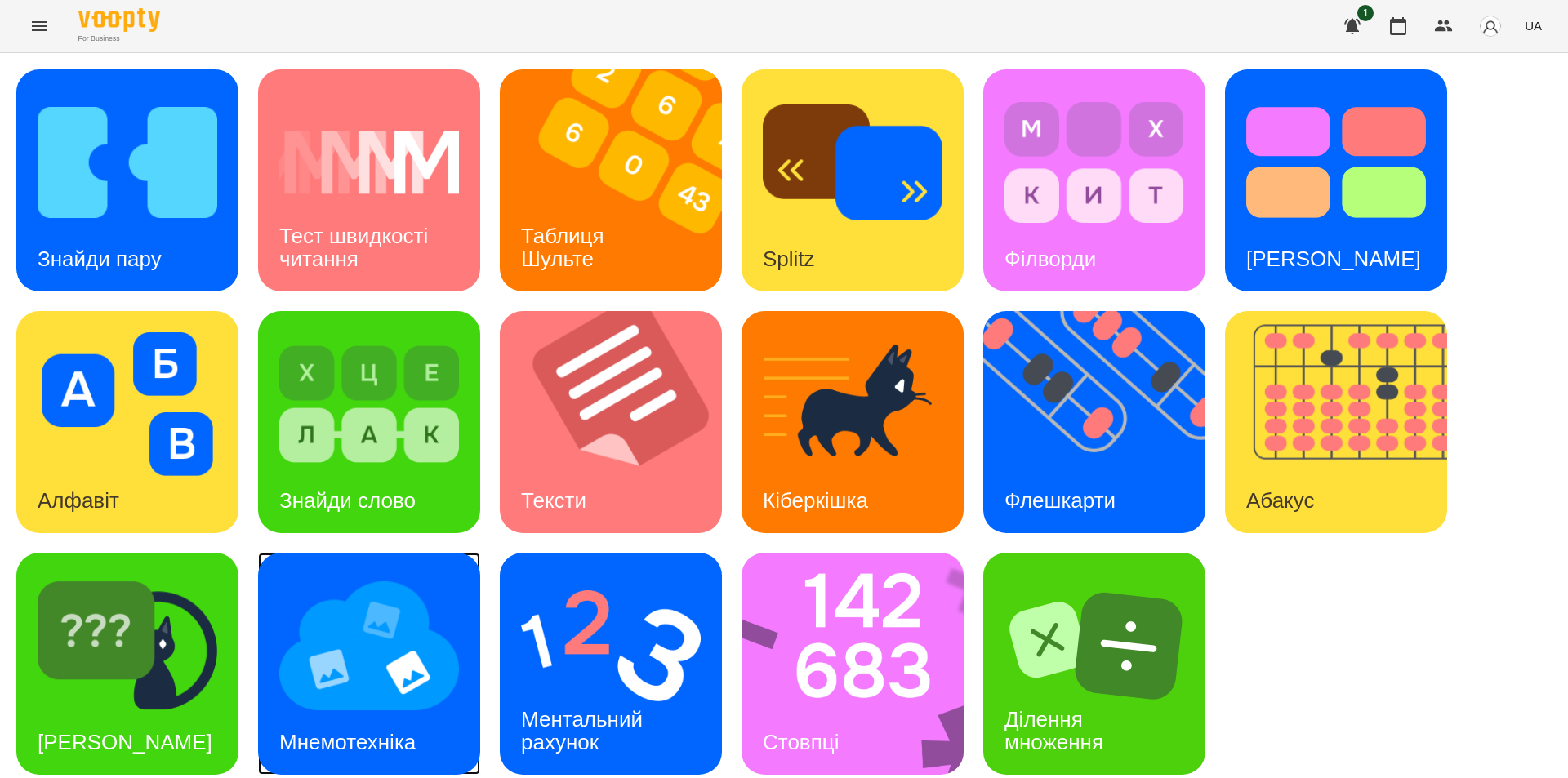
click at [324, 661] on img at bounding box center [369, 647] width 180 height 144
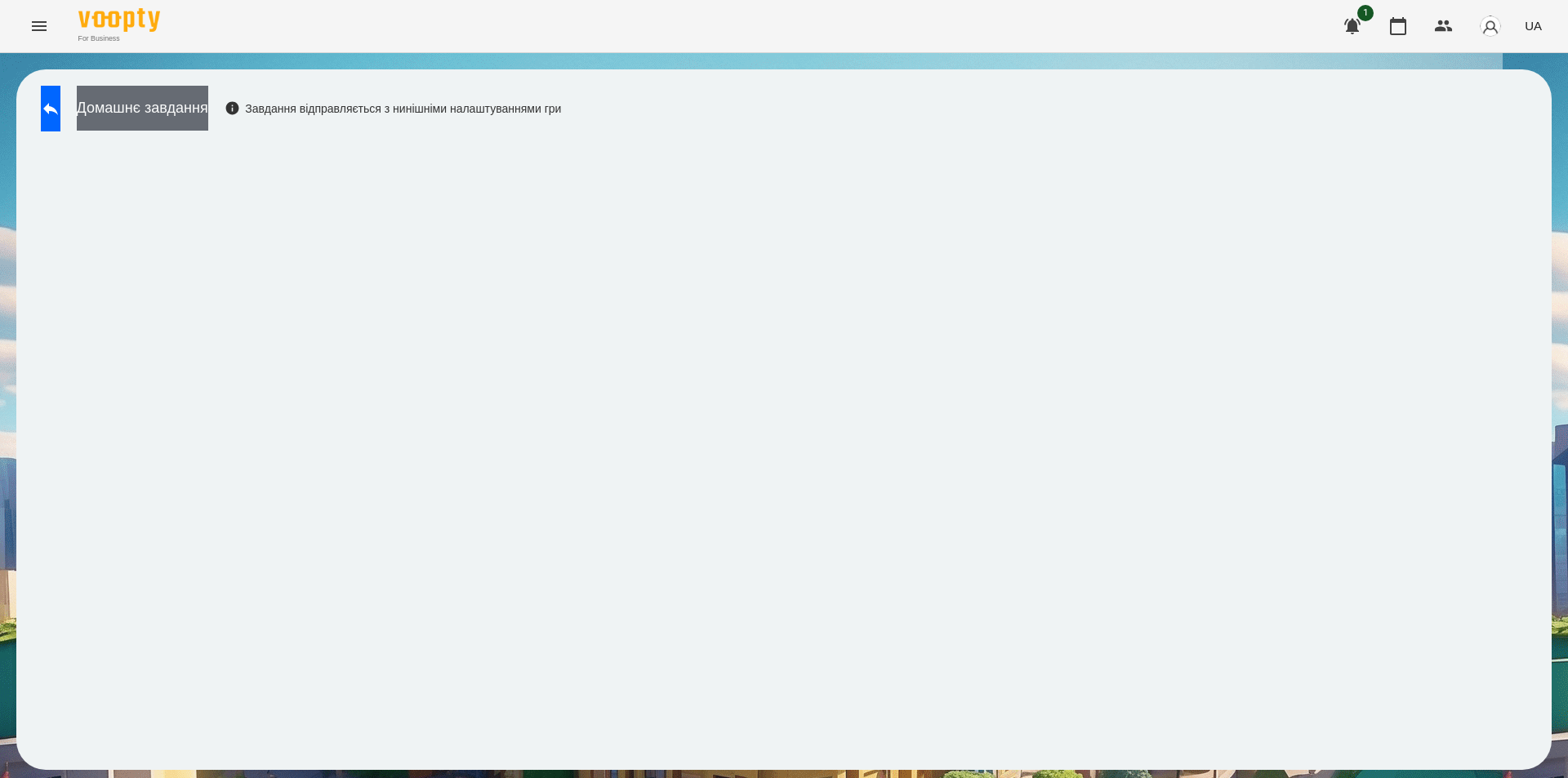
click at [185, 106] on button "Домашнє завдання" at bounding box center [142, 108] width 131 height 45
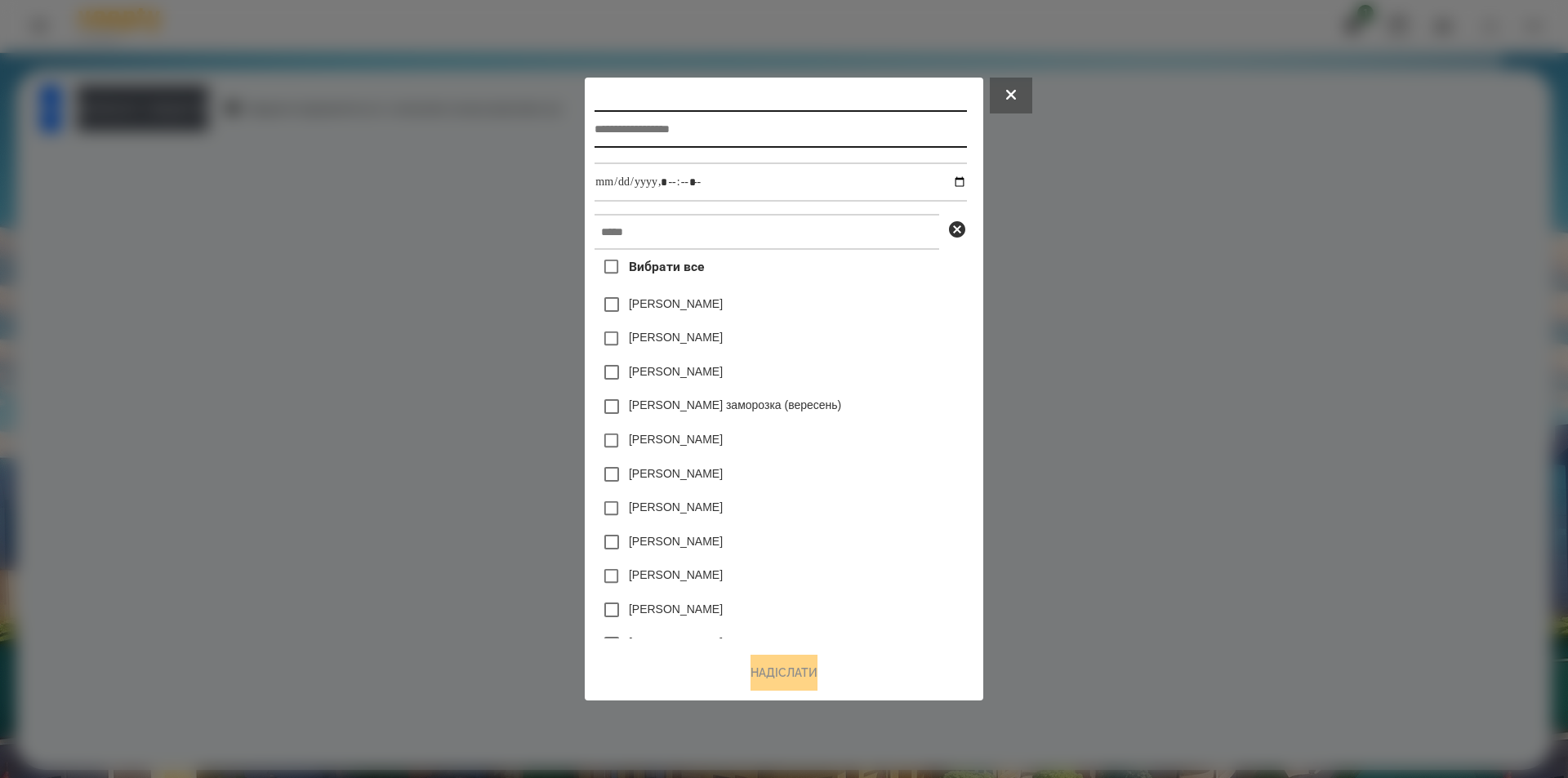
click at [712, 129] on input "text" at bounding box center [780, 129] width 371 height 37
type input "**********"
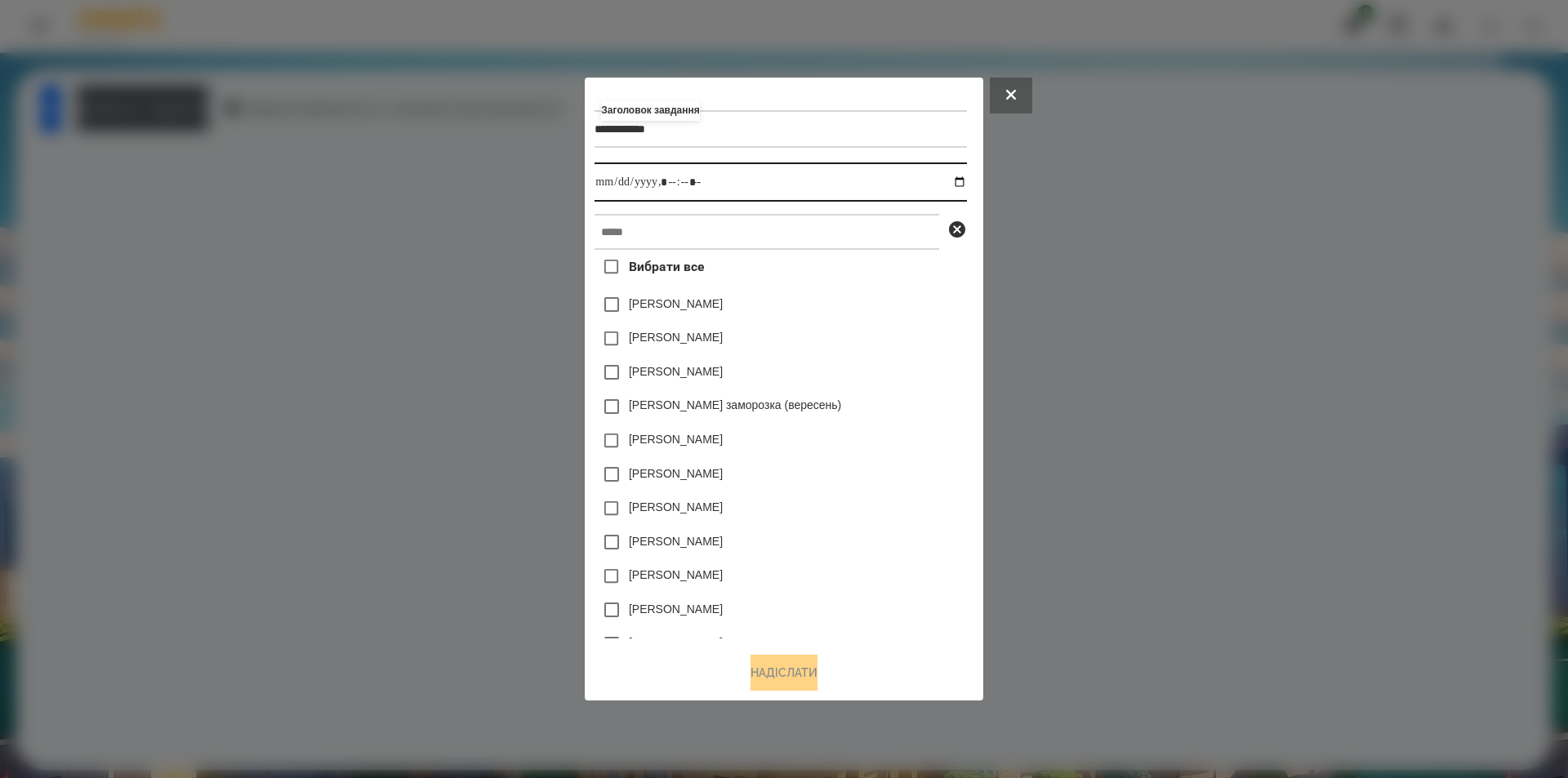
click at [959, 185] on input "datetime-local" at bounding box center [780, 182] width 371 height 39
type input "**********"
drag, startPoint x: 918, startPoint y: 391, endPoint x: 858, endPoint y: 324, distance: 89.9
click at [916, 389] on div "[PERSON_NAME]" at bounding box center [780, 373] width 371 height 35
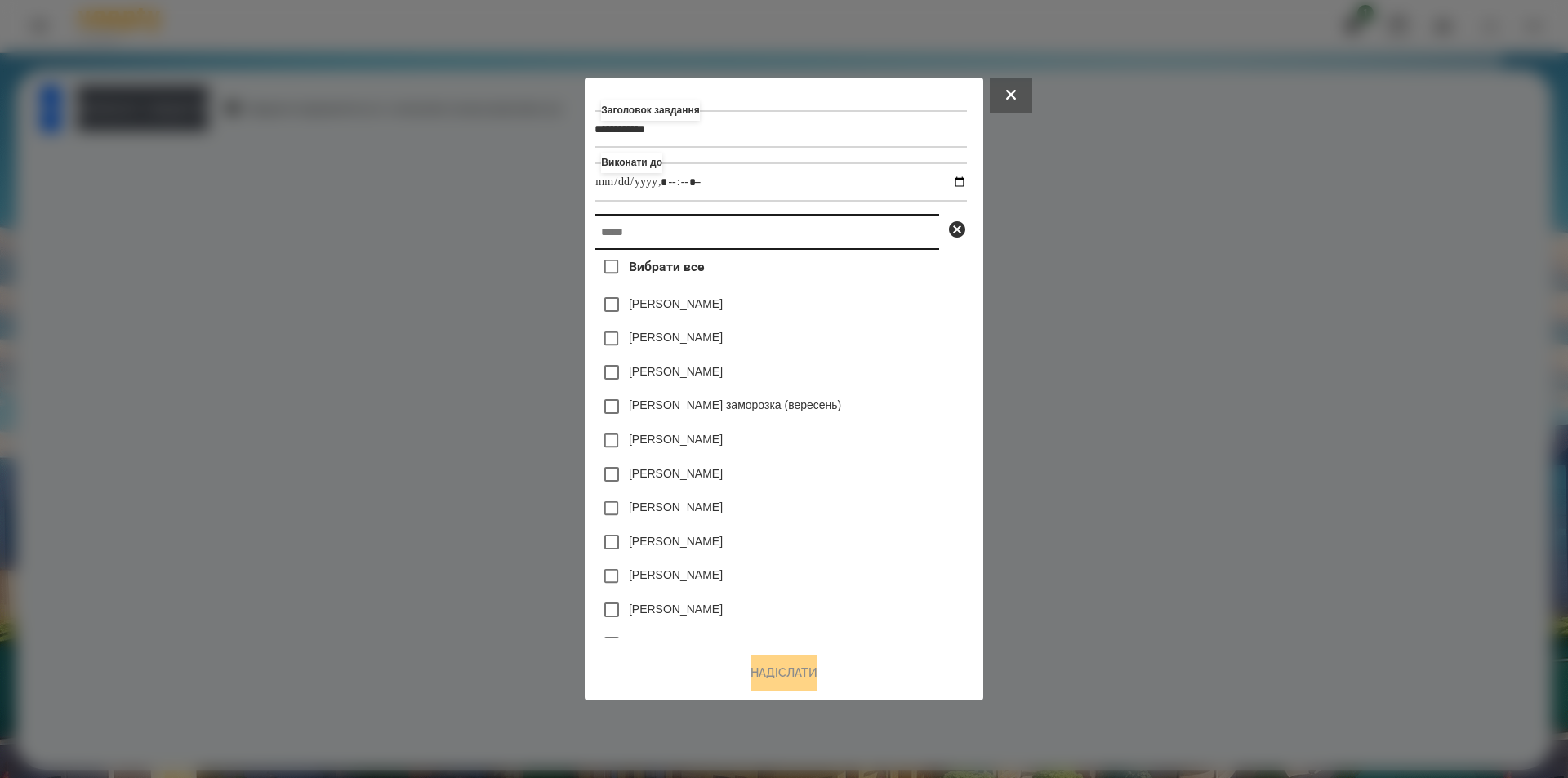
click at [673, 250] on input "text" at bounding box center [767, 232] width 345 height 36
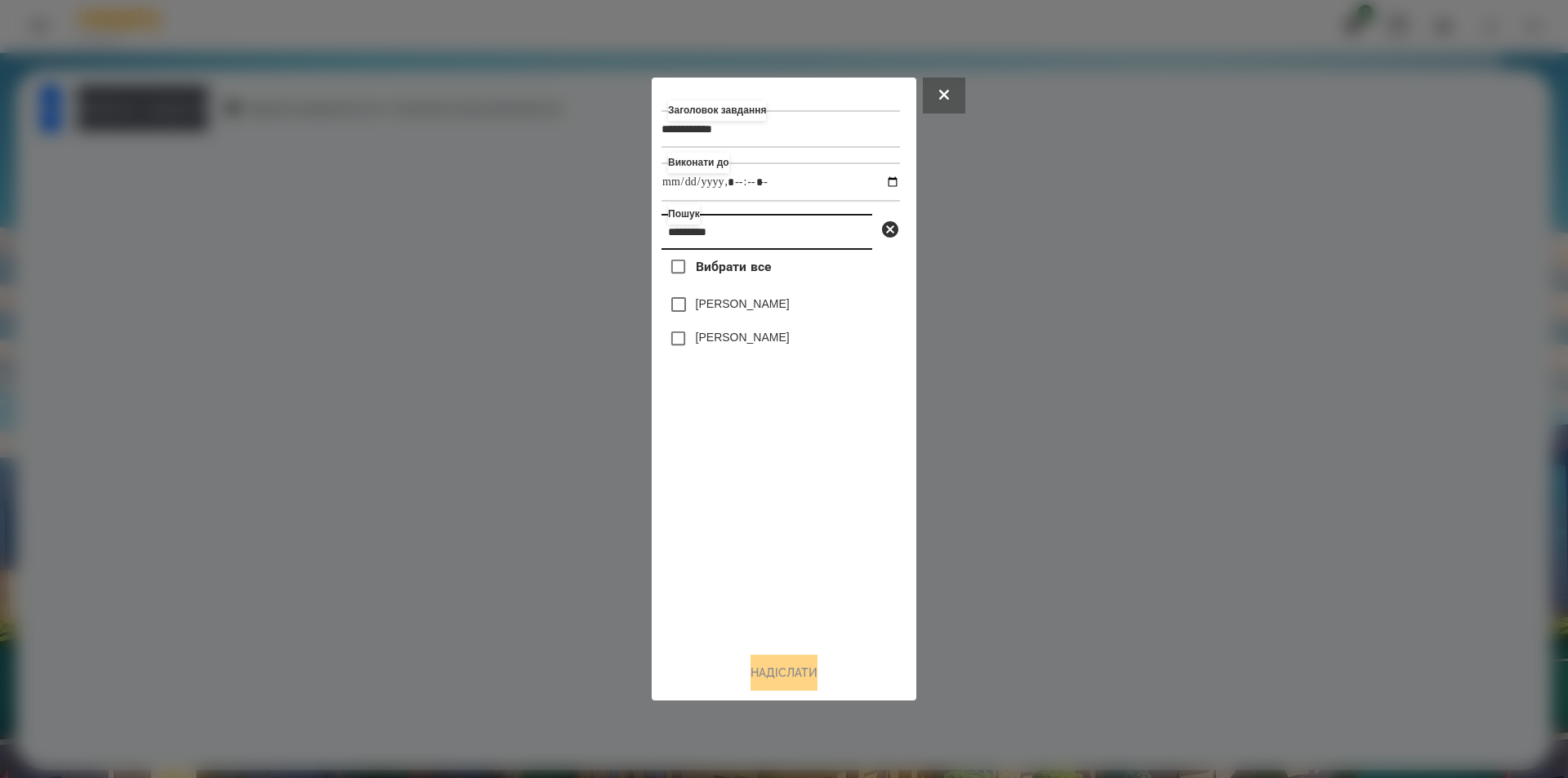
type input "*********"
click at [726, 263] on span "Вибрати все" at bounding box center [733, 266] width 76 height 19
click at [758, 690] on button "Надіслати" at bounding box center [784, 672] width 67 height 36
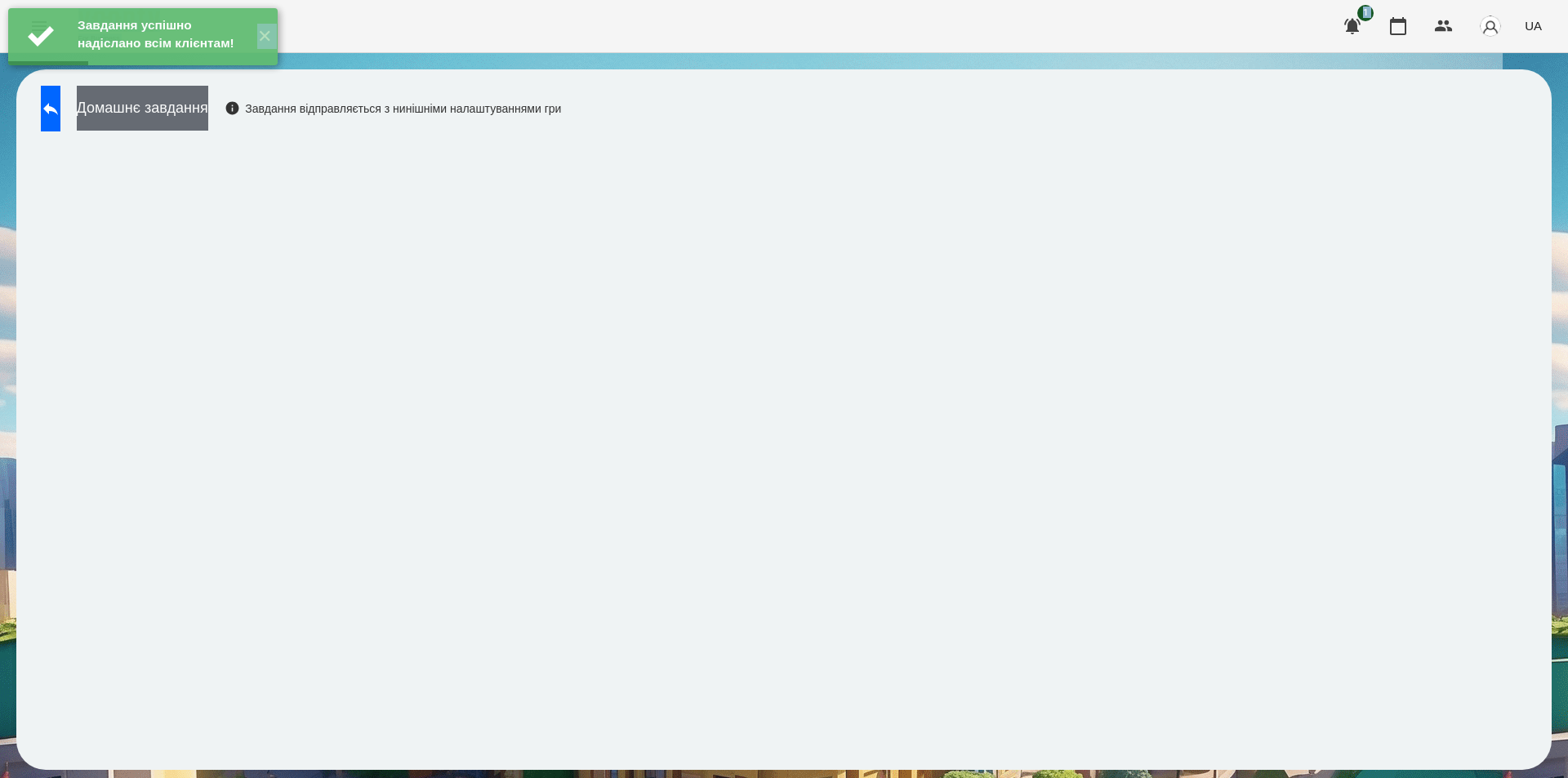
click at [198, 106] on button "Домашнє завдання" at bounding box center [142, 108] width 131 height 45
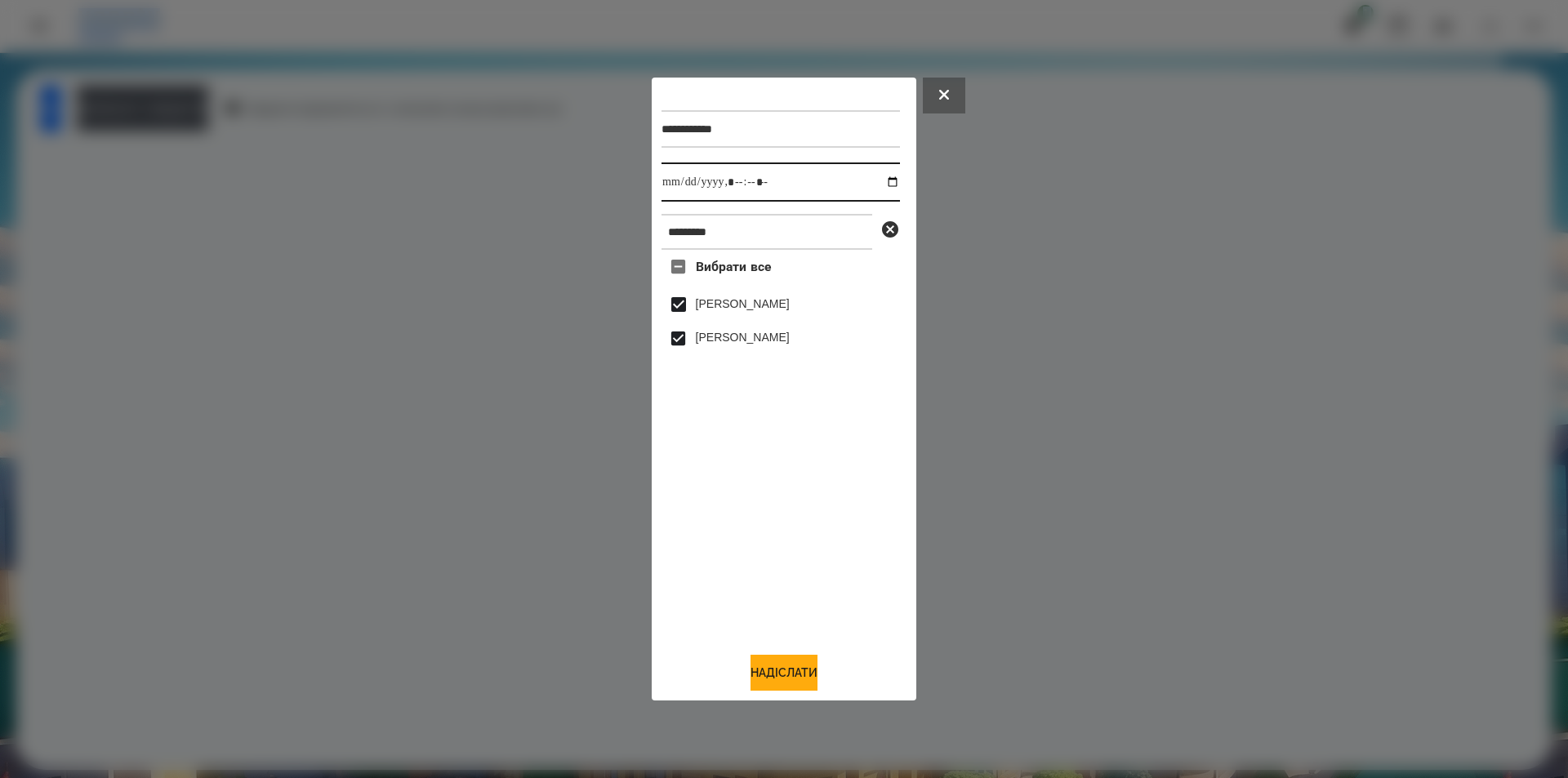
click at [881, 176] on input "datetime-local" at bounding box center [780, 182] width 238 height 39
type input "**********"
click at [760, 678] on button "Надіслати" at bounding box center [784, 672] width 67 height 36
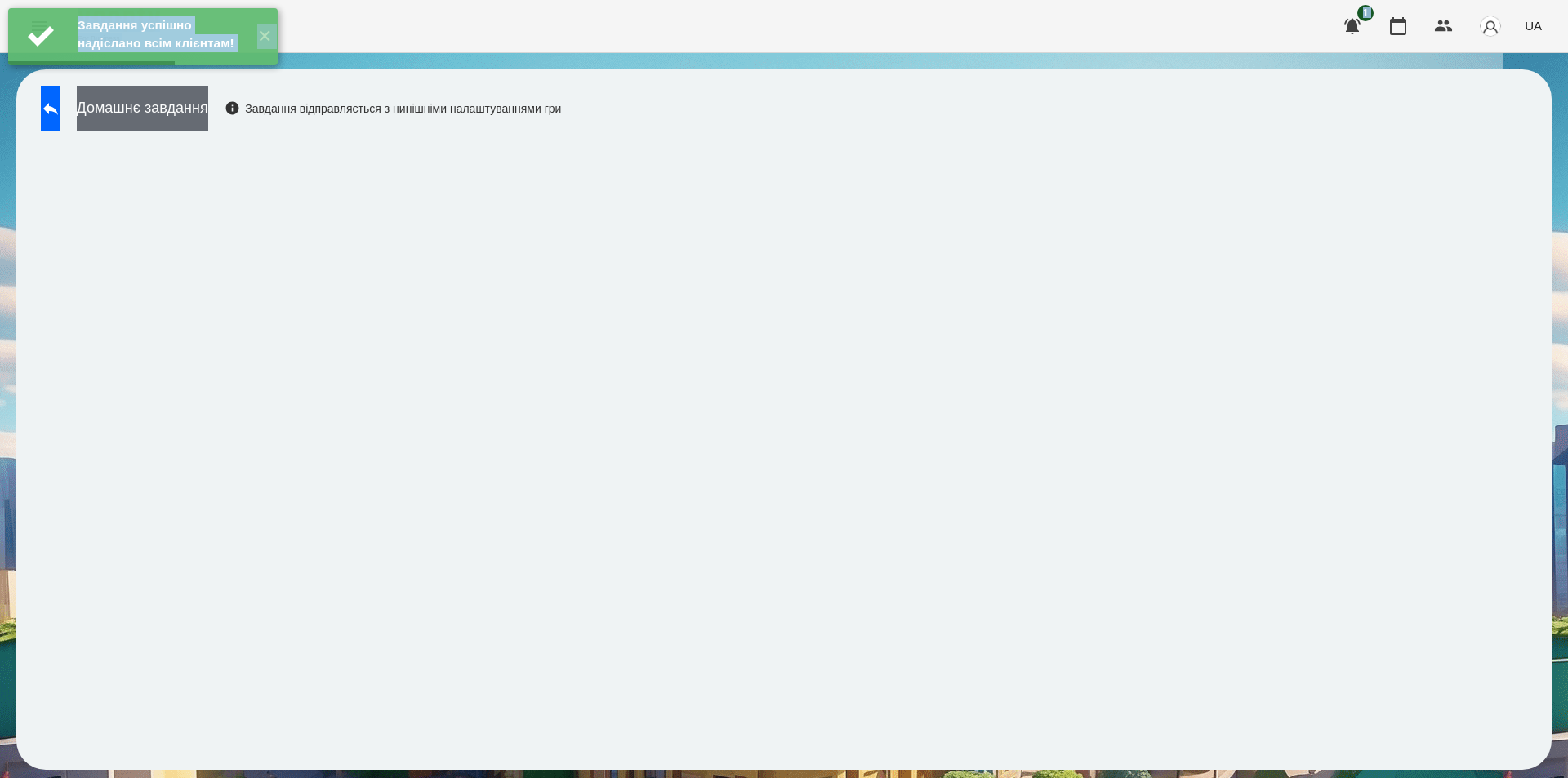
click at [206, 109] on button "Домашнє завдання" at bounding box center [142, 108] width 131 height 45
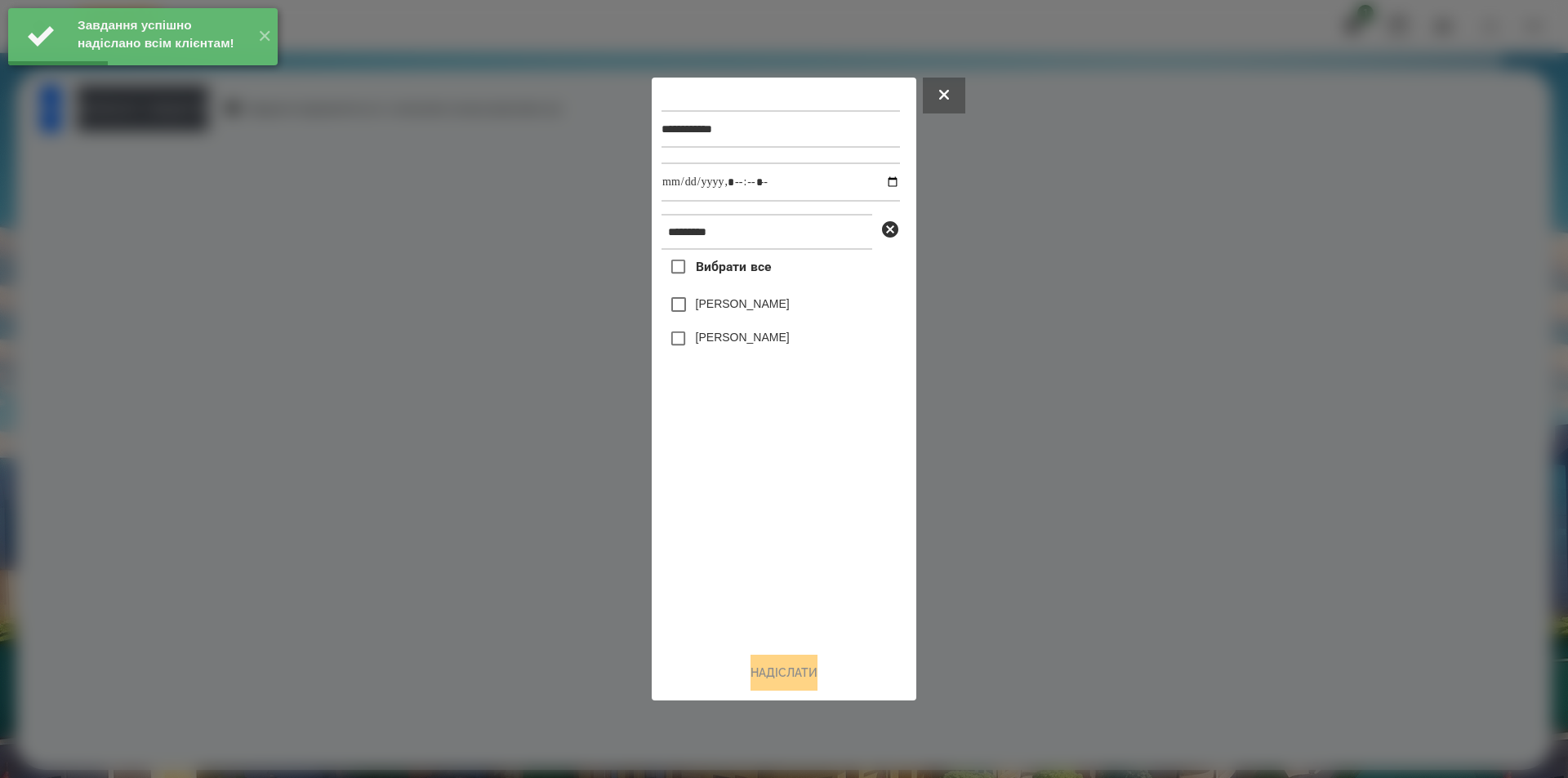
click at [741, 277] on span "Вибрати все" at bounding box center [733, 266] width 76 height 19
click at [879, 180] on input "datetime-local" at bounding box center [780, 182] width 238 height 39
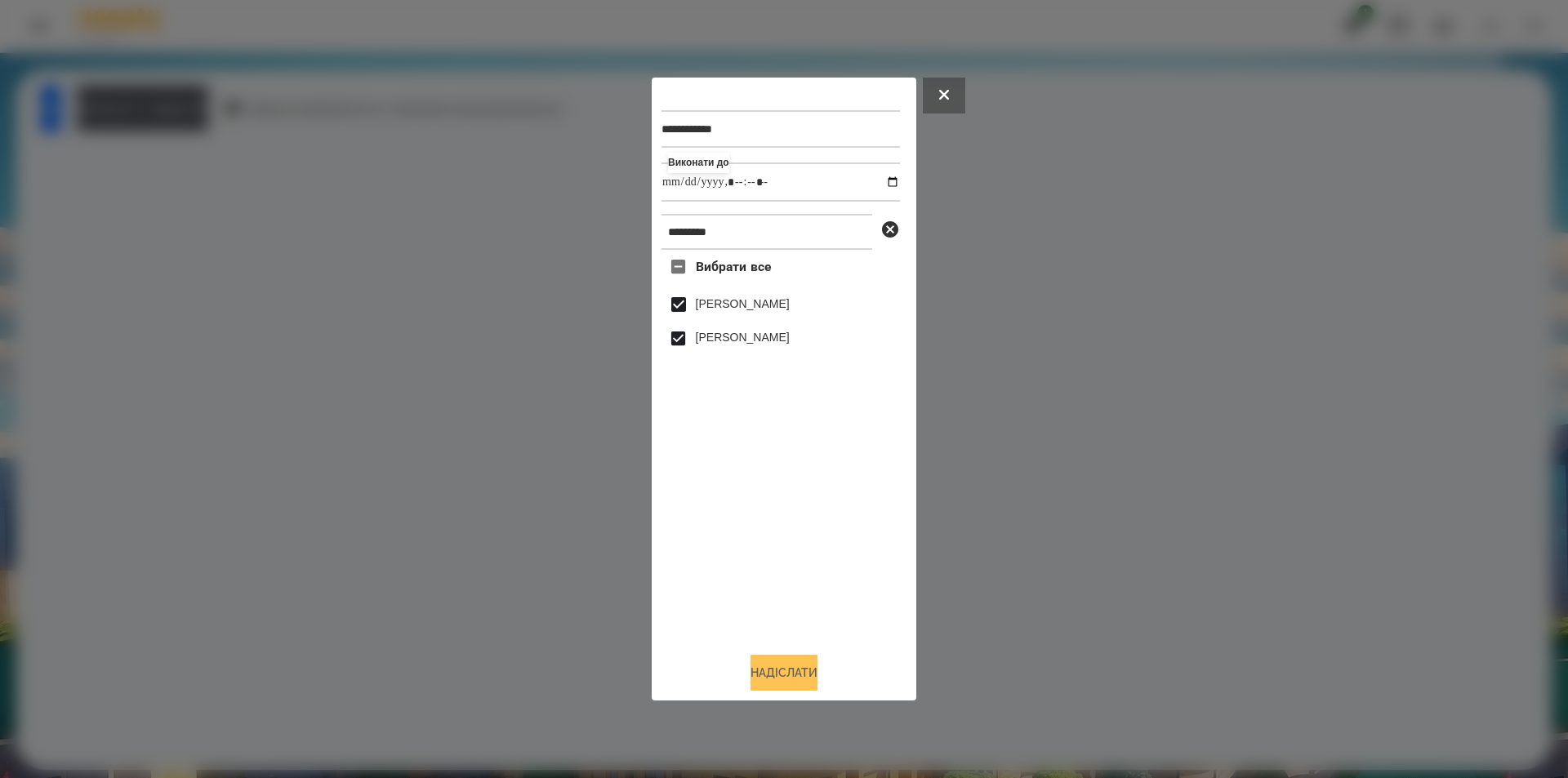
type input "**********"
click at [806, 676] on button "Надіслати" at bounding box center [784, 672] width 67 height 36
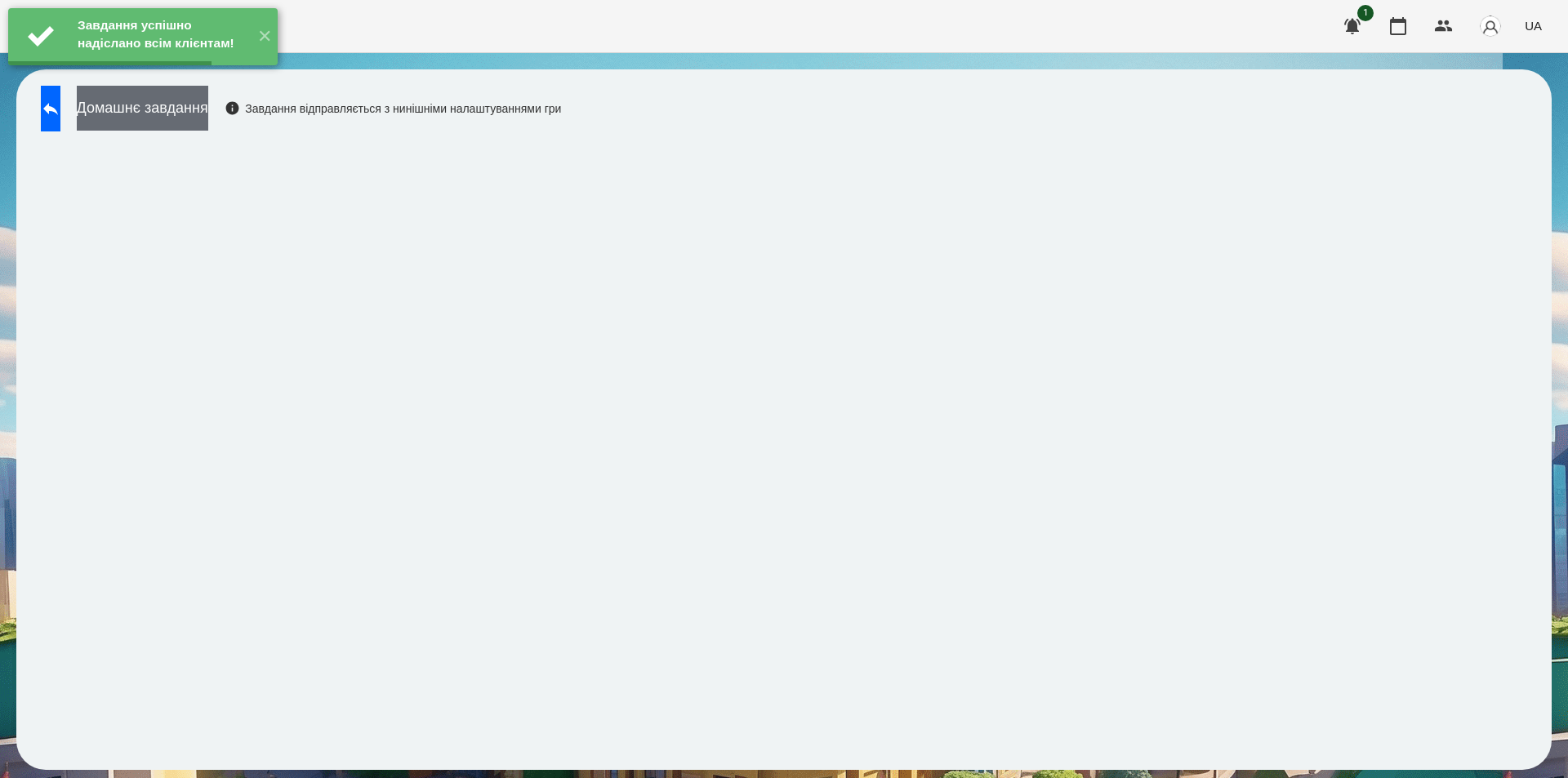
click at [208, 114] on button "Домашнє завдання" at bounding box center [142, 108] width 131 height 45
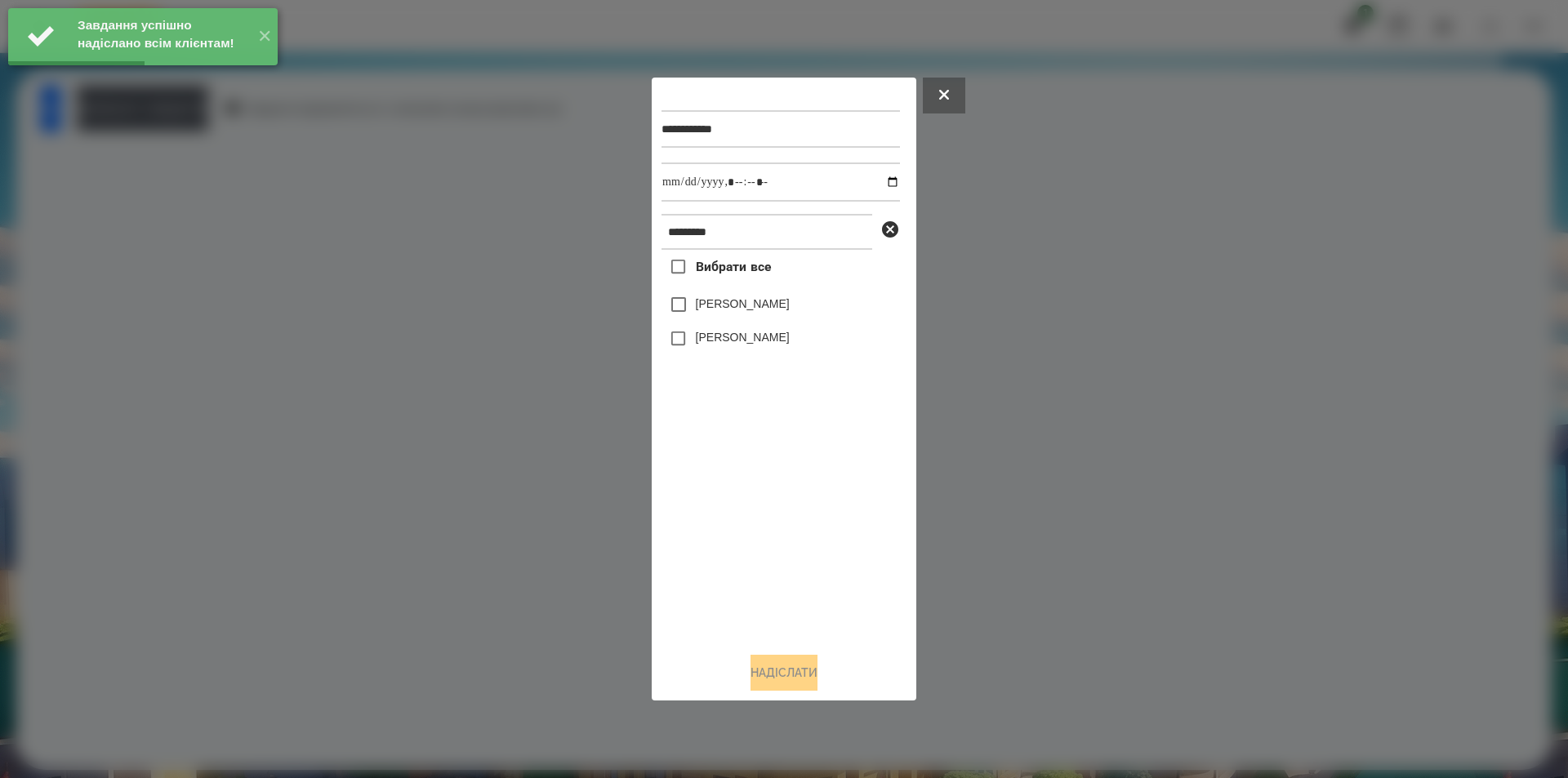
drag, startPoint x: 746, startPoint y: 272, endPoint x: 775, endPoint y: 255, distance: 33.6
click at [746, 272] on span "Вибрати все" at bounding box center [733, 266] width 76 height 19
click at [878, 182] on input "datetime-local" at bounding box center [780, 182] width 238 height 39
type input "**********"
click at [781, 681] on button "Надіслати" at bounding box center [784, 672] width 67 height 36
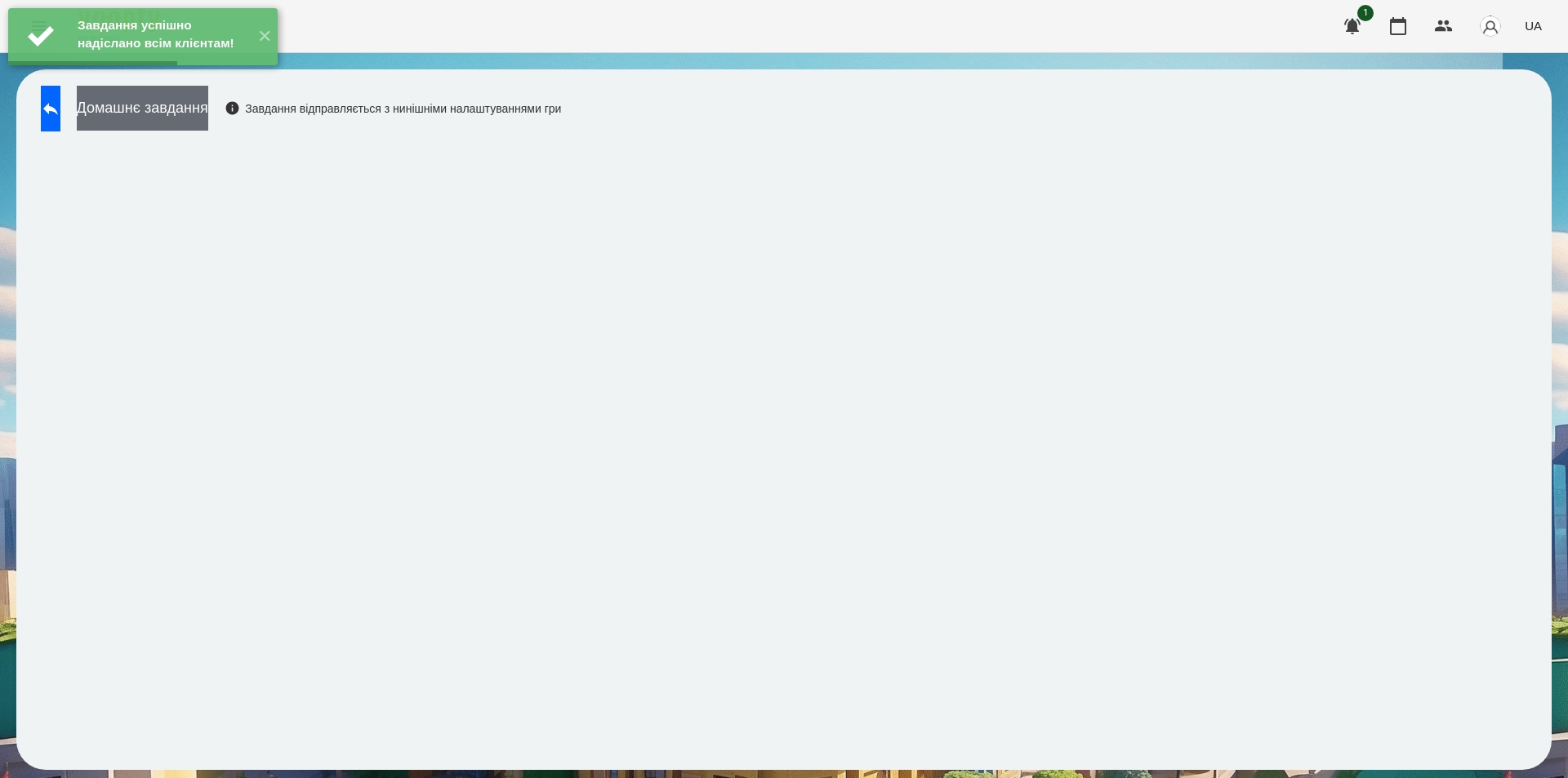
click at [199, 115] on button "Домашнє завдання" at bounding box center [142, 108] width 131 height 45
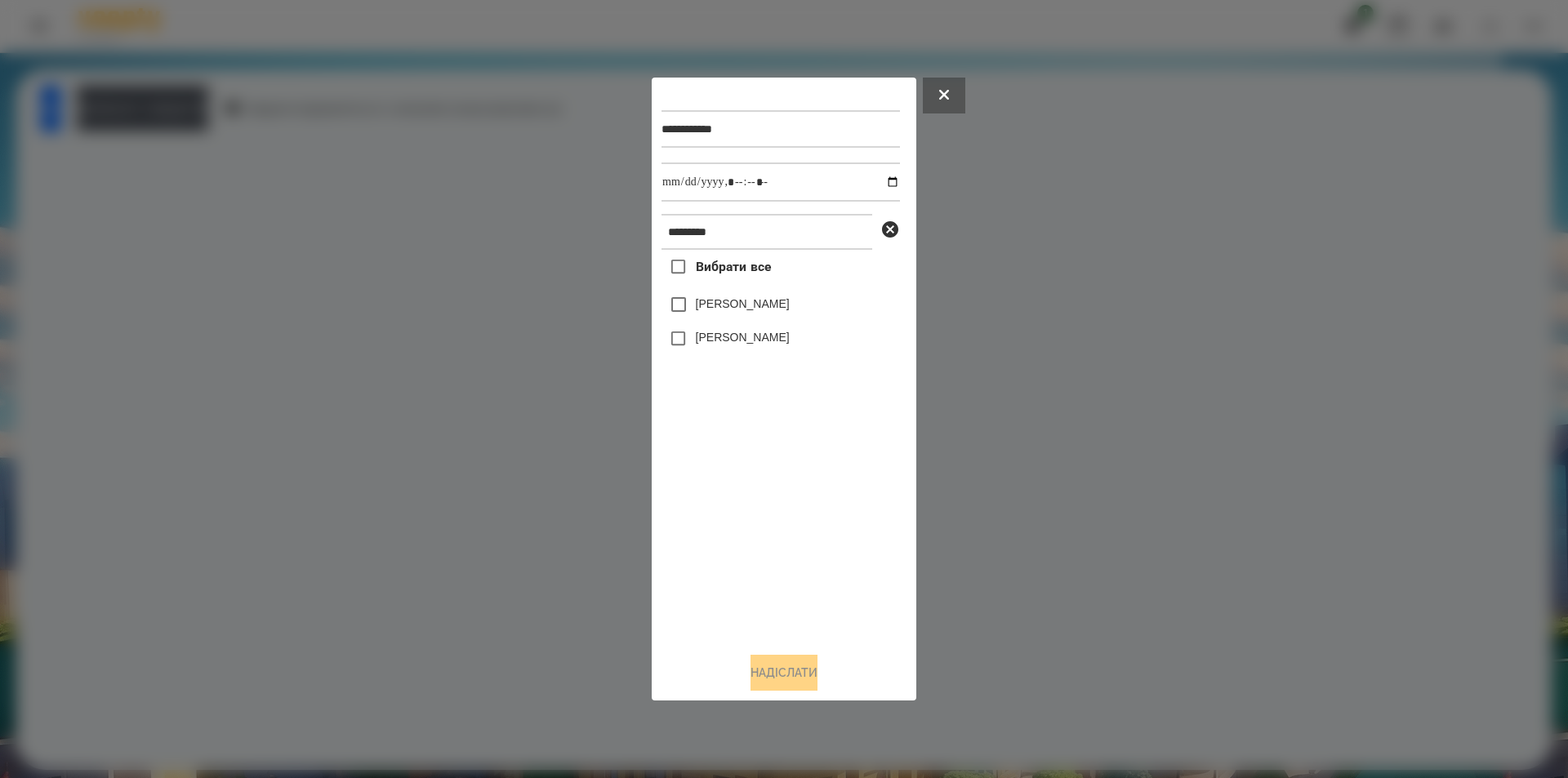
click at [728, 274] on span "Вибрати все" at bounding box center [733, 266] width 76 height 19
click at [879, 177] on input "datetime-local" at bounding box center [780, 182] width 238 height 39
type input "**********"
click at [793, 672] on button "Надіслати" at bounding box center [784, 672] width 67 height 36
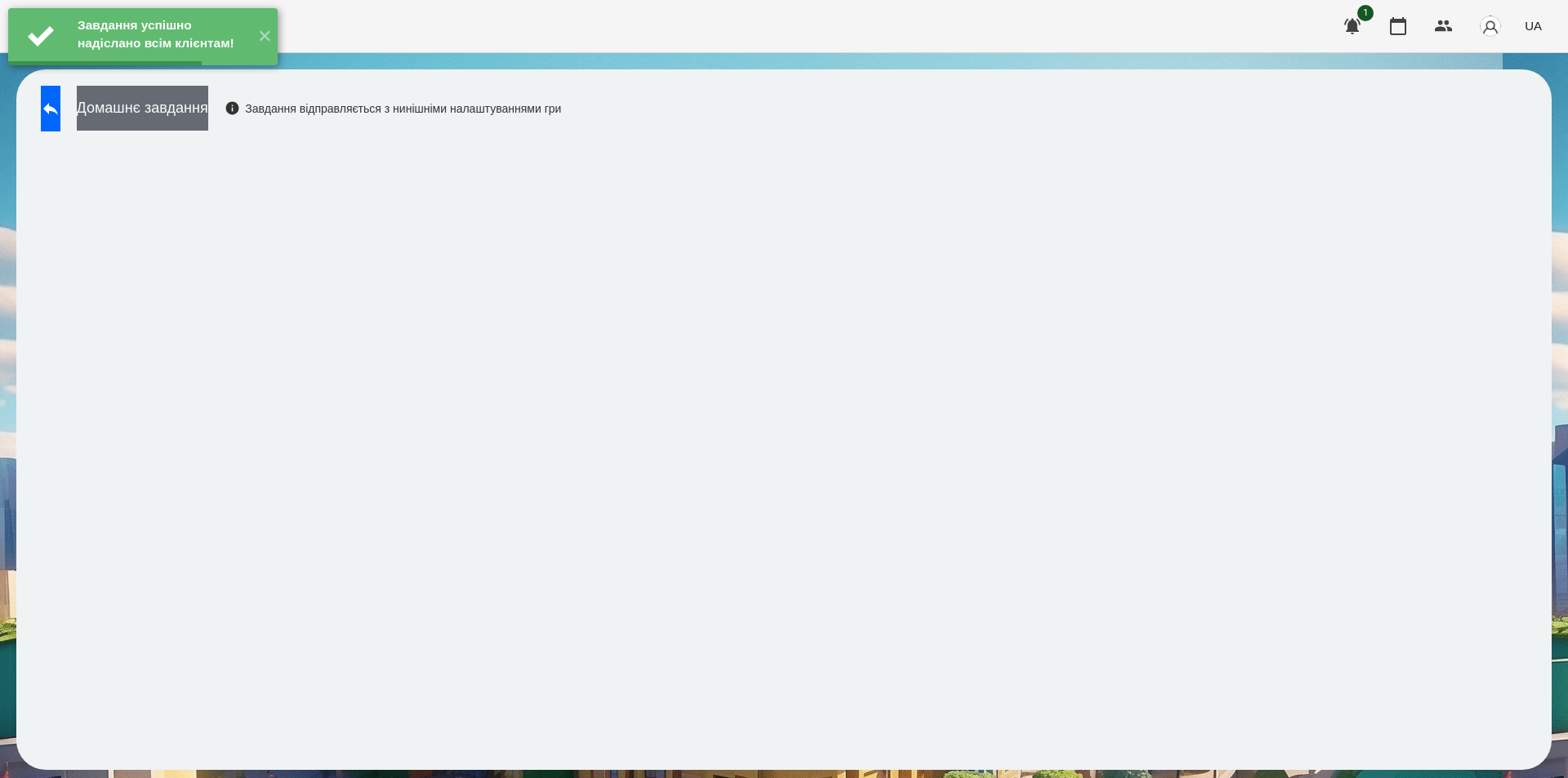
click at [195, 120] on button "Домашнє завдання" at bounding box center [142, 108] width 131 height 45
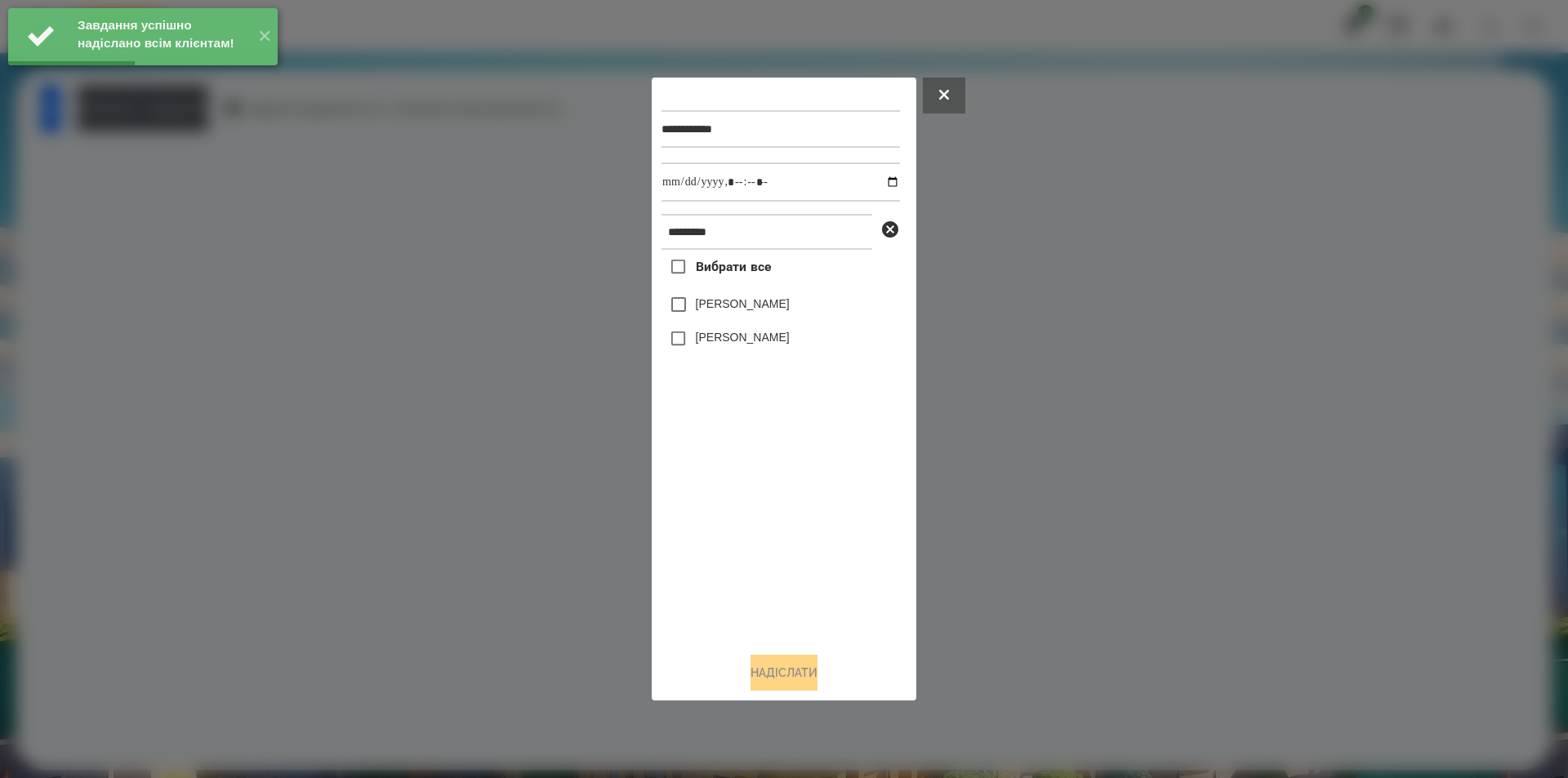
click at [697, 266] on span "Вибрати все" at bounding box center [733, 266] width 76 height 19
click at [882, 183] on input "datetime-local" at bounding box center [780, 182] width 238 height 39
type input "**********"
click at [755, 681] on button "Надіслати" at bounding box center [784, 672] width 67 height 36
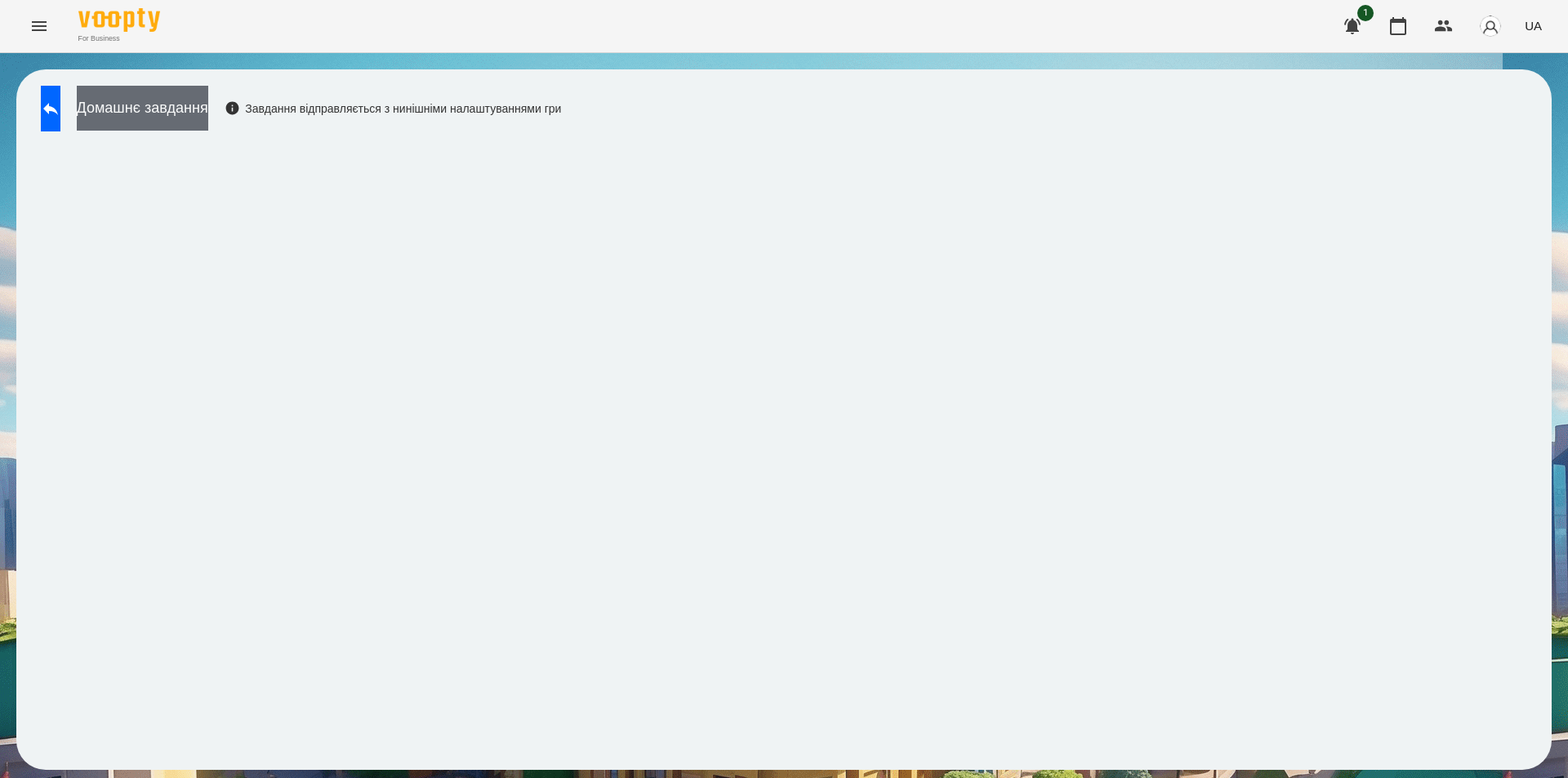
click at [208, 110] on button "Домашнє завдання" at bounding box center [142, 108] width 131 height 45
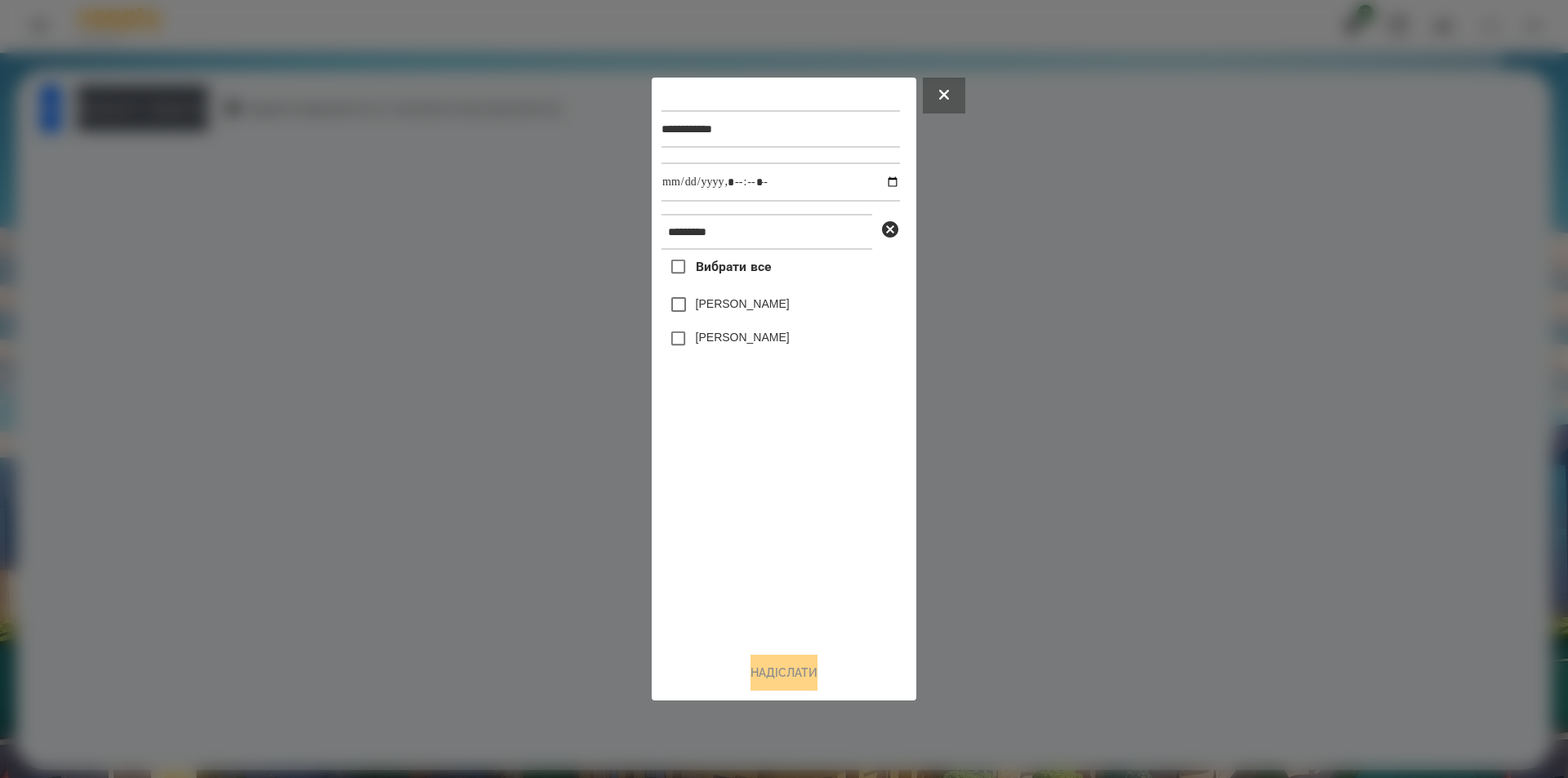
click at [726, 276] on span "Вибрати все" at bounding box center [733, 266] width 76 height 19
click at [882, 182] on input "datetime-local" at bounding box center [780, 182] width 238 height 39
type input "**********"
click at [754, 694] on div "**********" at bounding box center [784, 389] width 265 height 624
click at [751, 671] on button "Надіслати" at bounding box center [784, 672] width 67 height 36
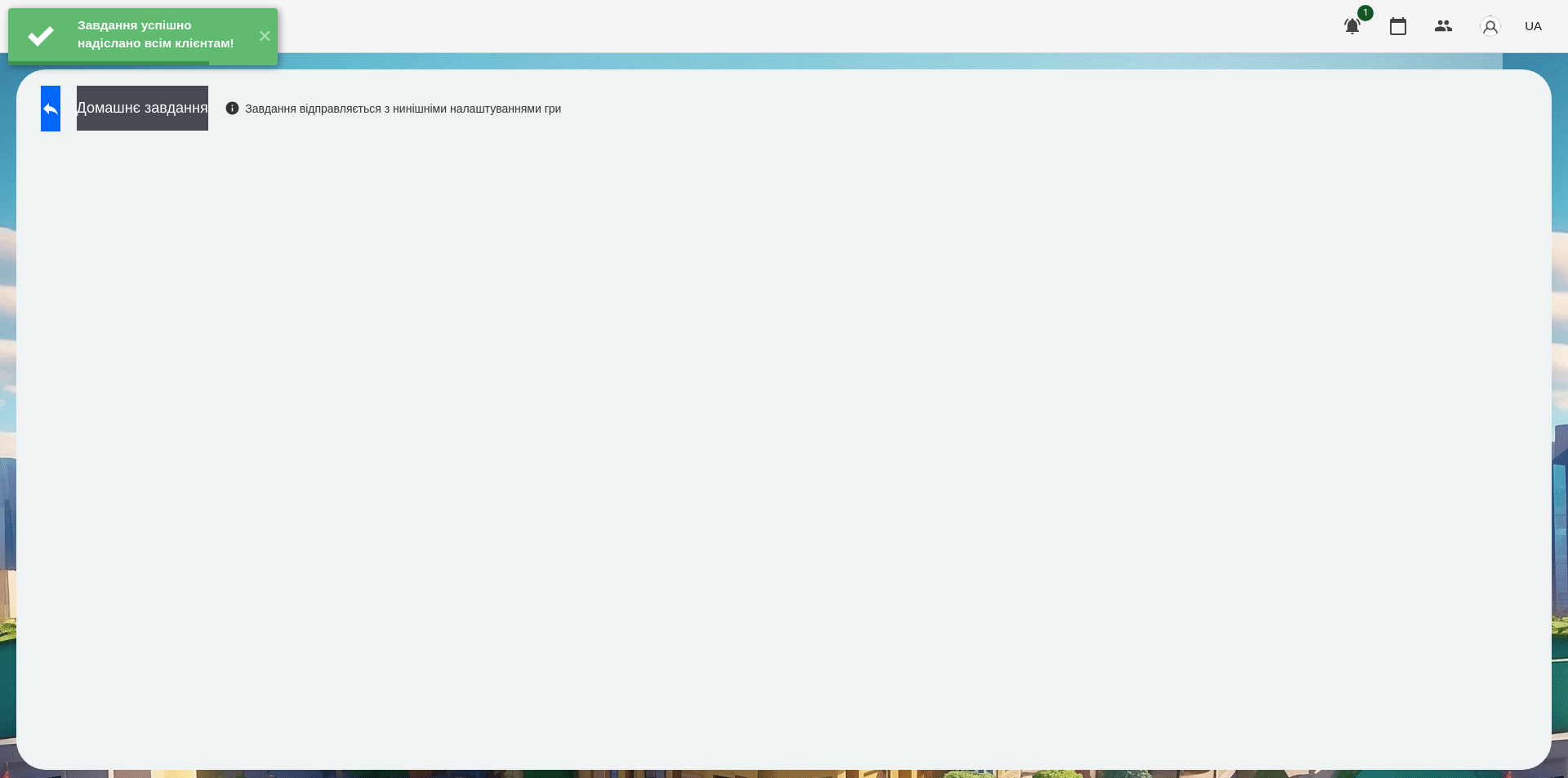
click at [190, 112] on button "Домашнє завдання" at bounding box center [142, 108] width 131 height 45
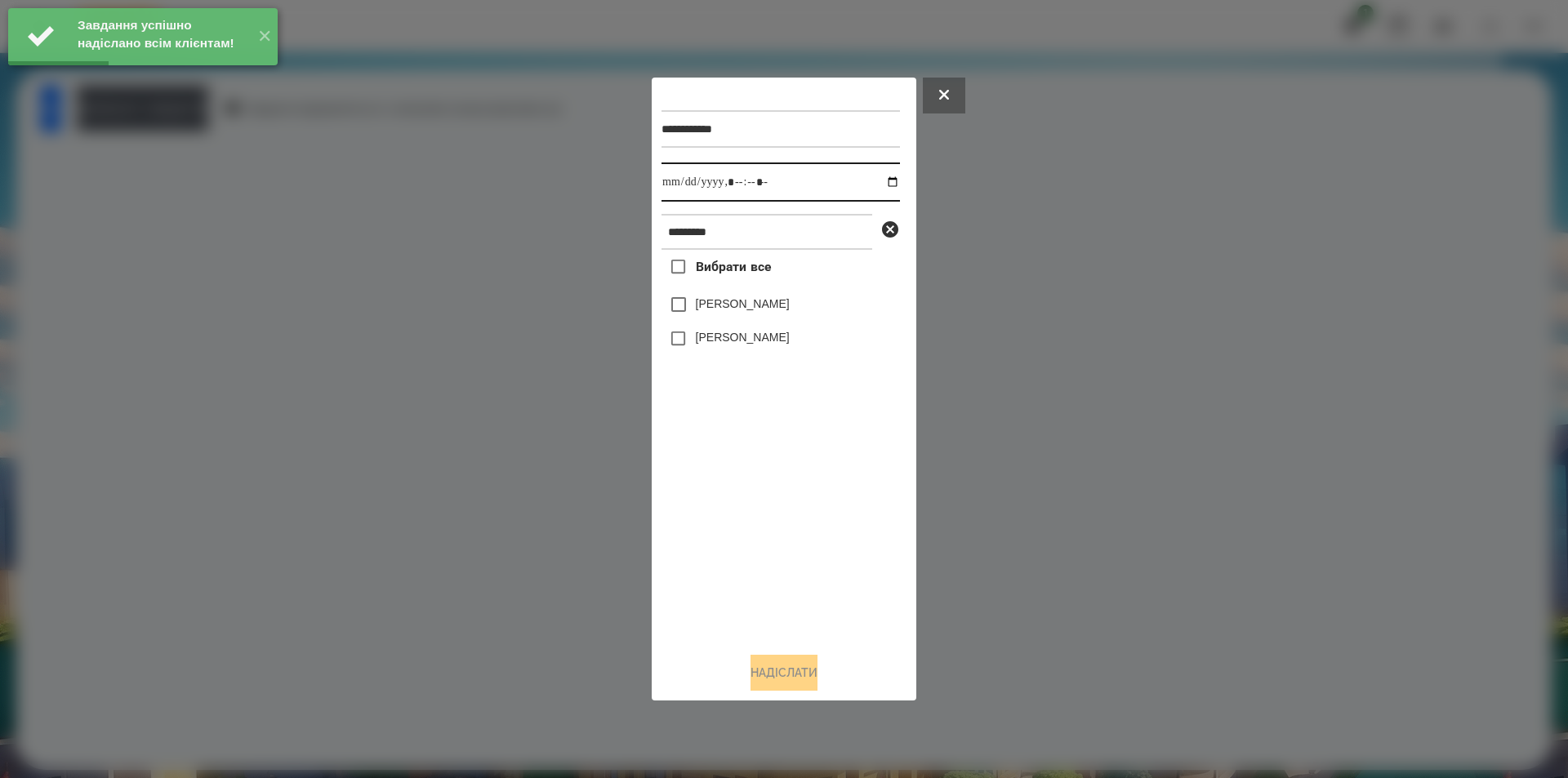
click at [877, 182] on input "datetime-local" at bounding box center [780, 182] width 238 height 39
type input "**********"
drag, startPoint x: 763, startPoint y: 506, endPoint x: 784, endPoint y: 452, distance: 57.9
click at [763, 506] on div "Вибрати все [PERSON_NAME] [PERSON_NAME]" at bounding box center [780, 444] width 238 height 389
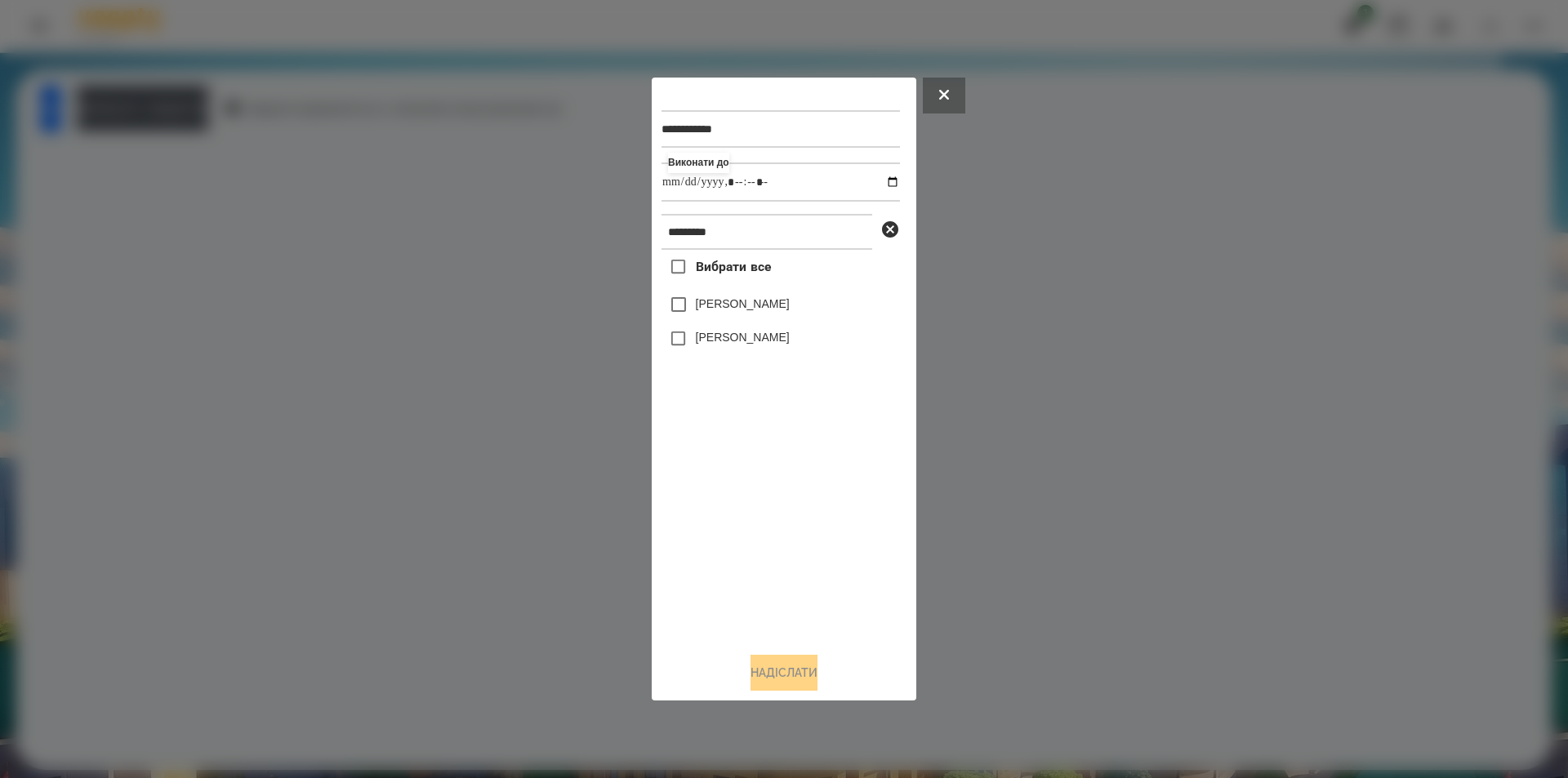
drag, startPoint x: 895, startPoint y: 232, endPoint x: 859, endPoint y: 235, distance: 36.1
click at [895, 231] on icon at bounding box center [890, 230] width 16 height 16
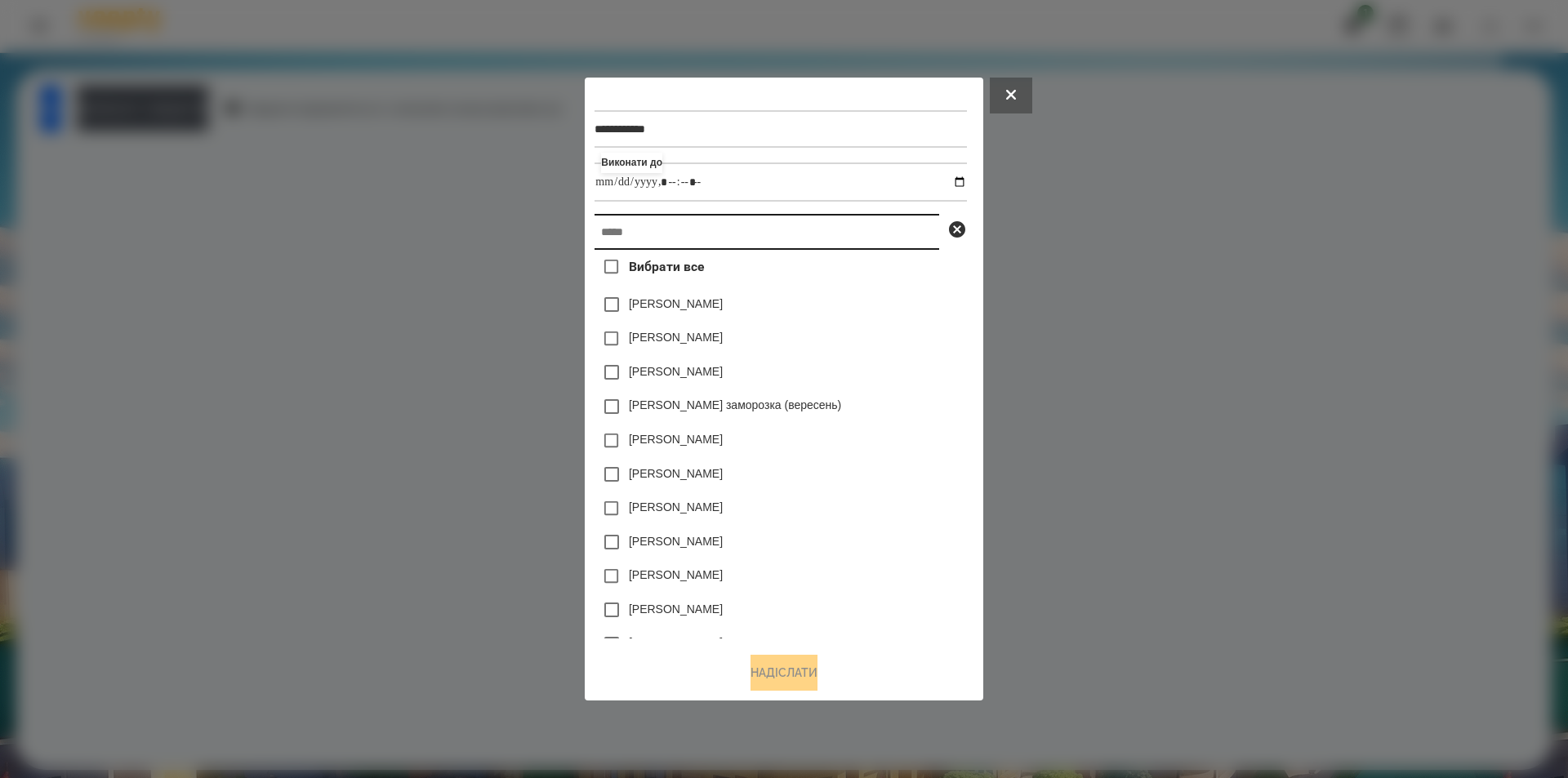
click at [856, 235] on input "text" at bounding box center [767, 232] width 345 height 36
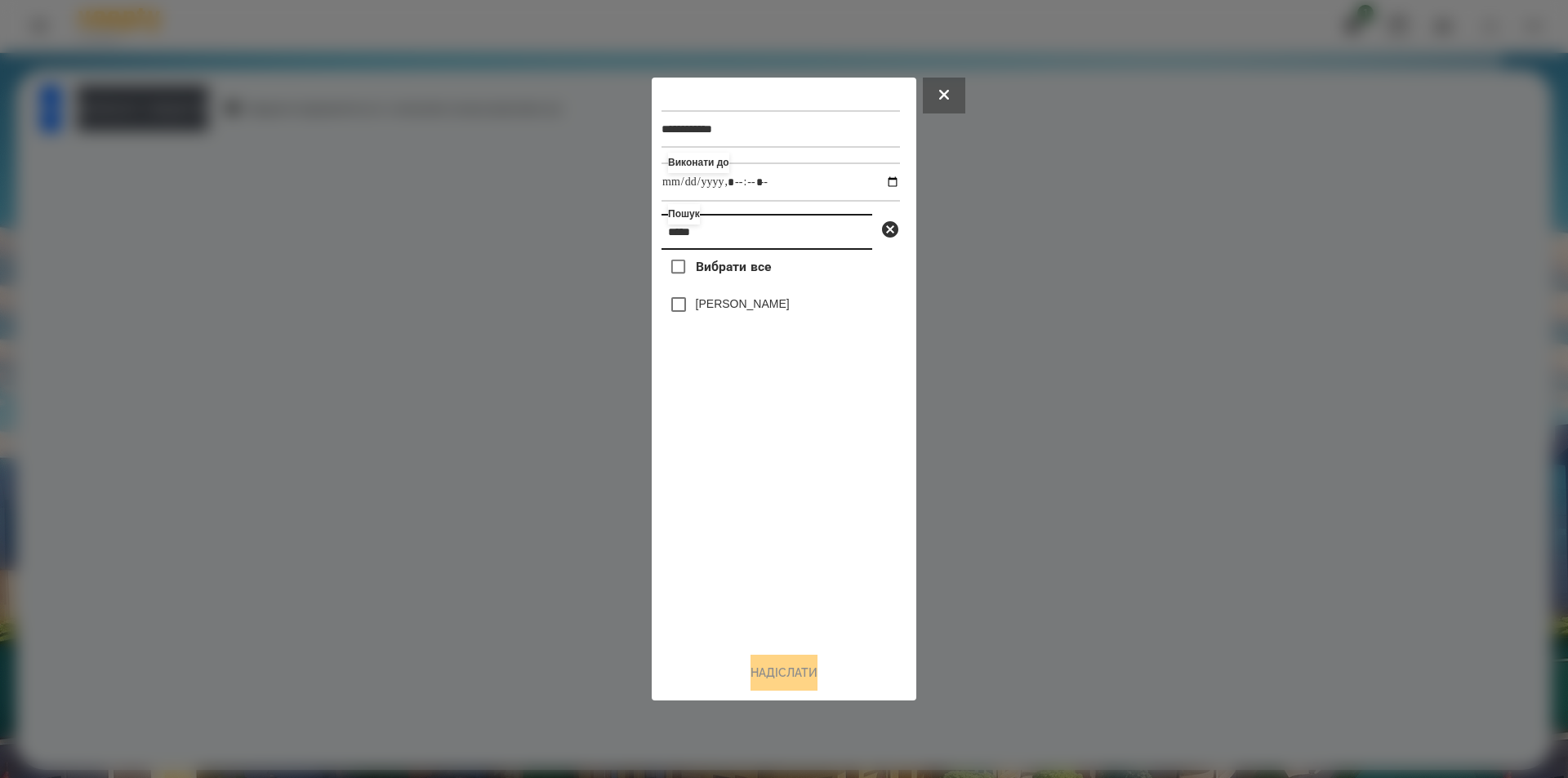
type input "*****"
click at [737, 308] on label "[PERSON_NAME]" at bounding box center [742, 304] width 94 height 16
click at [785, 668] on button "Надіслати" at bounding box center [784, 672] width 67 height 36
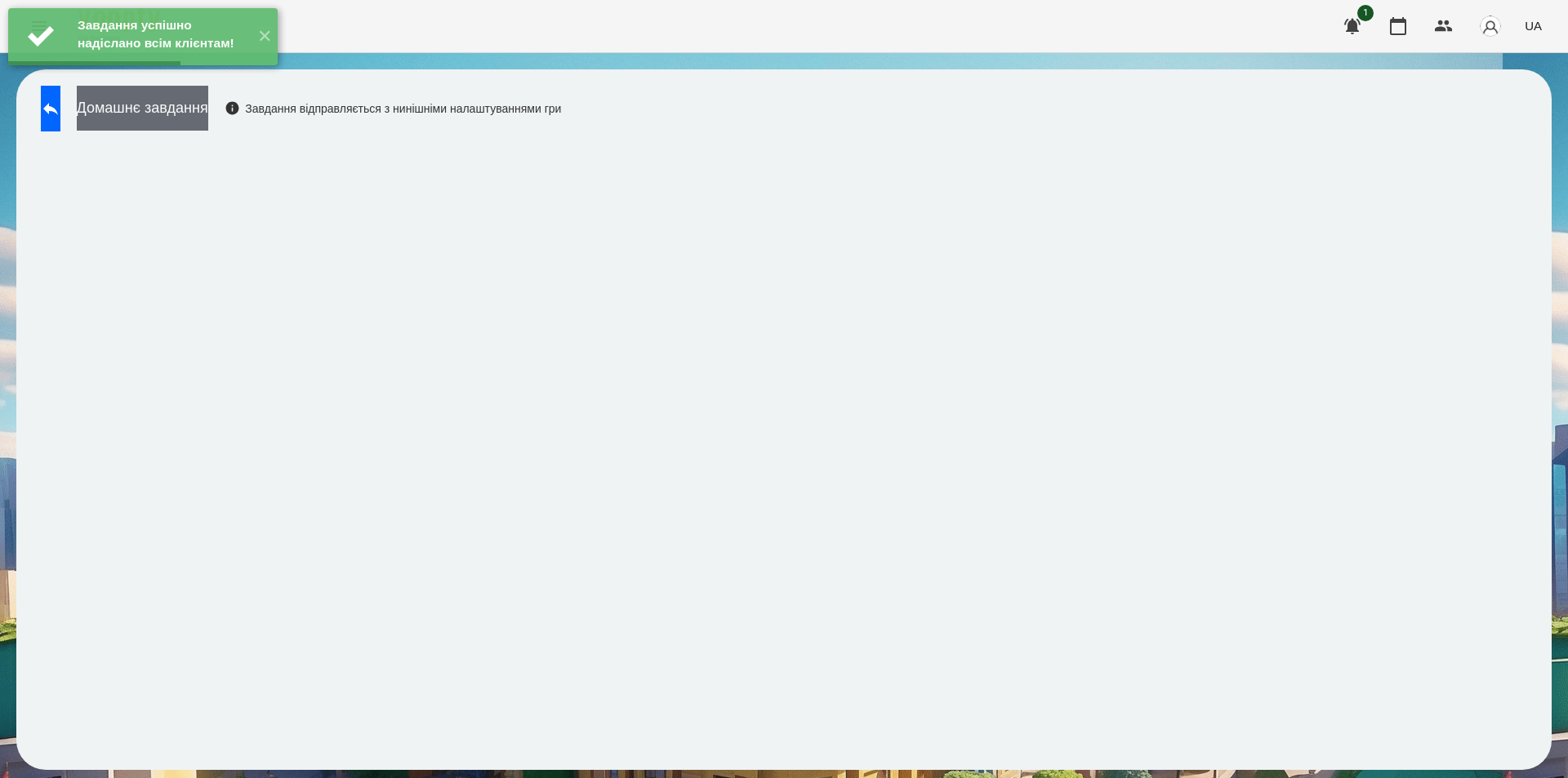
click at [208, 114] on button "Домашнє завдання" at bounding box center [142, 108] width 131 height 45
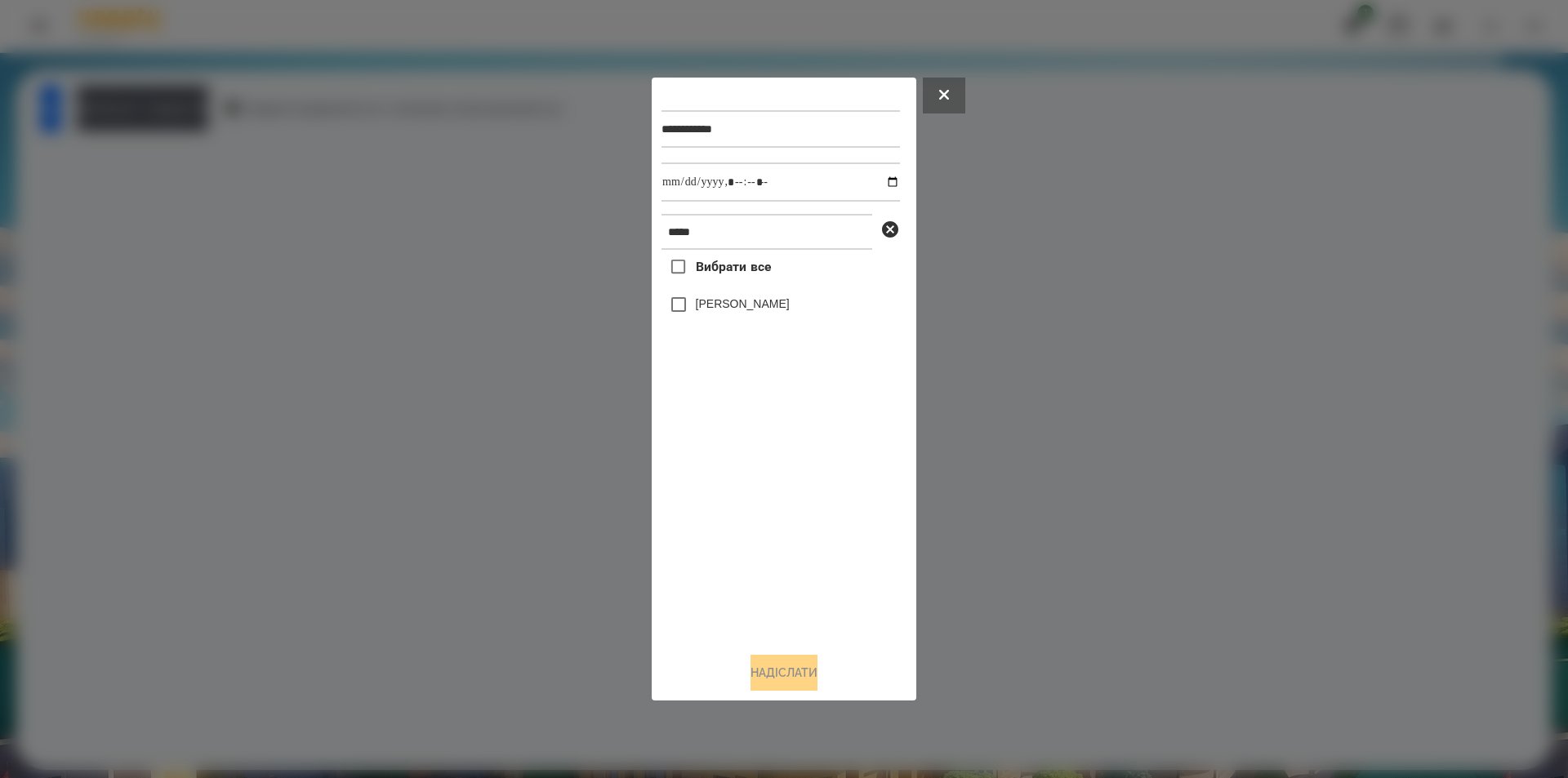
click at [763, 267] on span "Вибрати все" at bounding box center [733, 266] width 76 height 19
click at [877, 179] on input "datetime-local" at bounding box center [780, 182] width 238 height 39
type input "**********"
click at [765, 676] on button "Надіслати" at bounding box center [784, 672] width 67 height 36
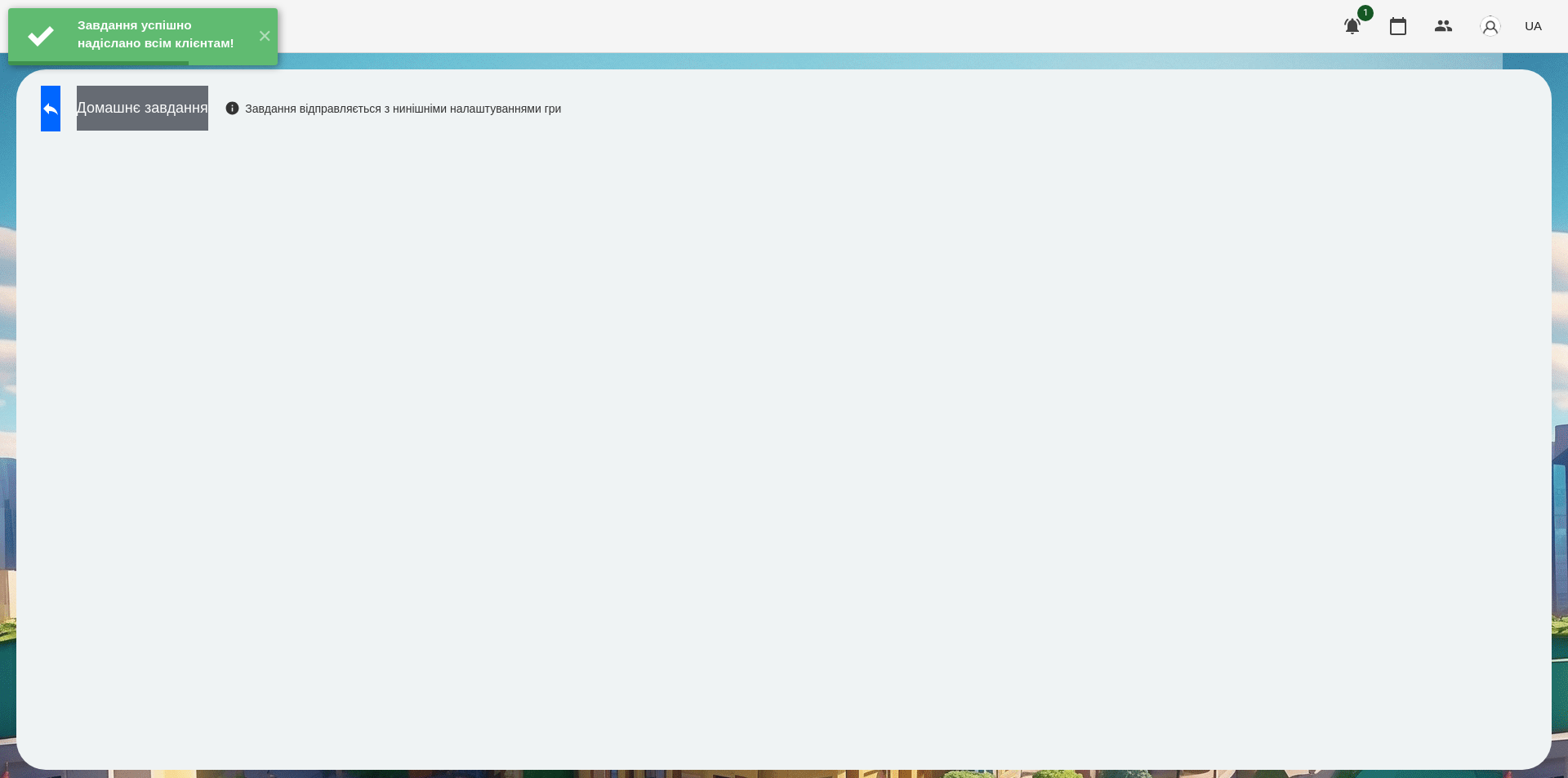
click at [193, 110] on button "Домашнє завдання" at bounding box center [142, 108] width 131 height 45
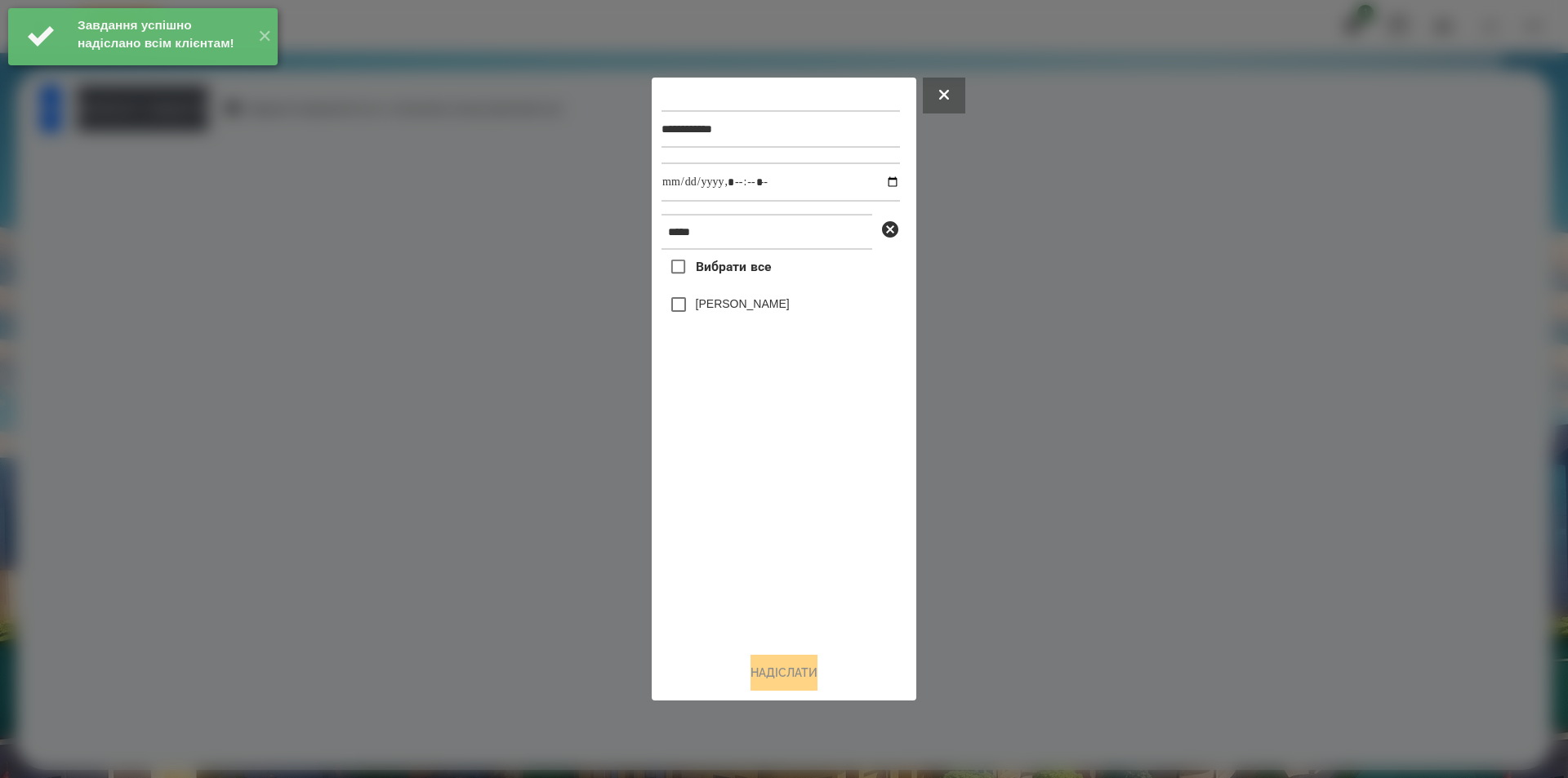
click at [731, 306] on label "[PERSON_NAME]" at bounding box center [742, 304] width 94 height 16
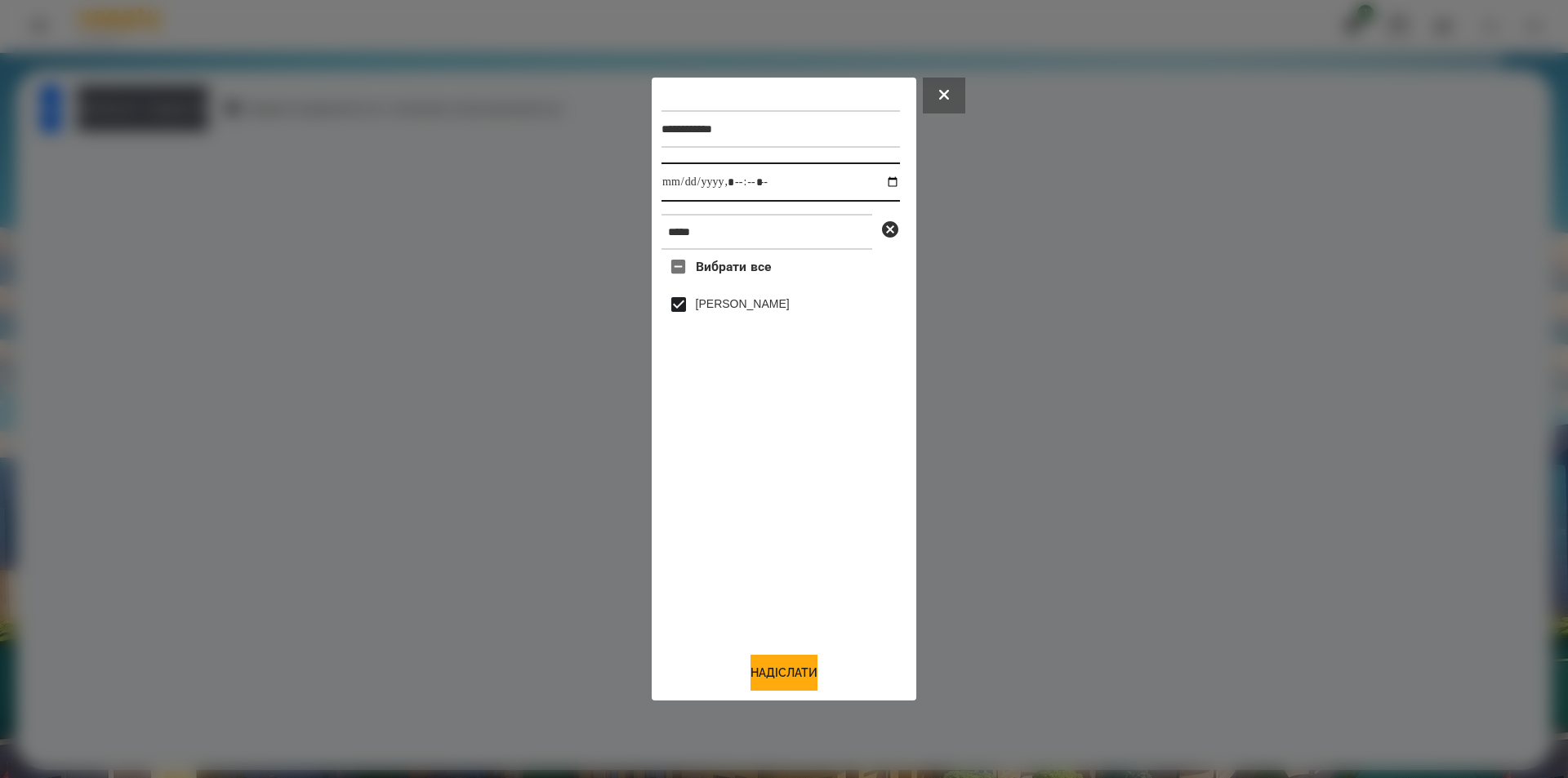
drag, startPoint x: 877, startPoint y: 186, endPoint x: 876, endPoint y: 194, distance: 8.1
click at [877, 185] on input "datetime-local" at bounding box center [780, 182] width 238 height 39
type input "**********"
click at [778, 680] on button "Надіслати" at bounding box center [784, 672] width 67 height 36
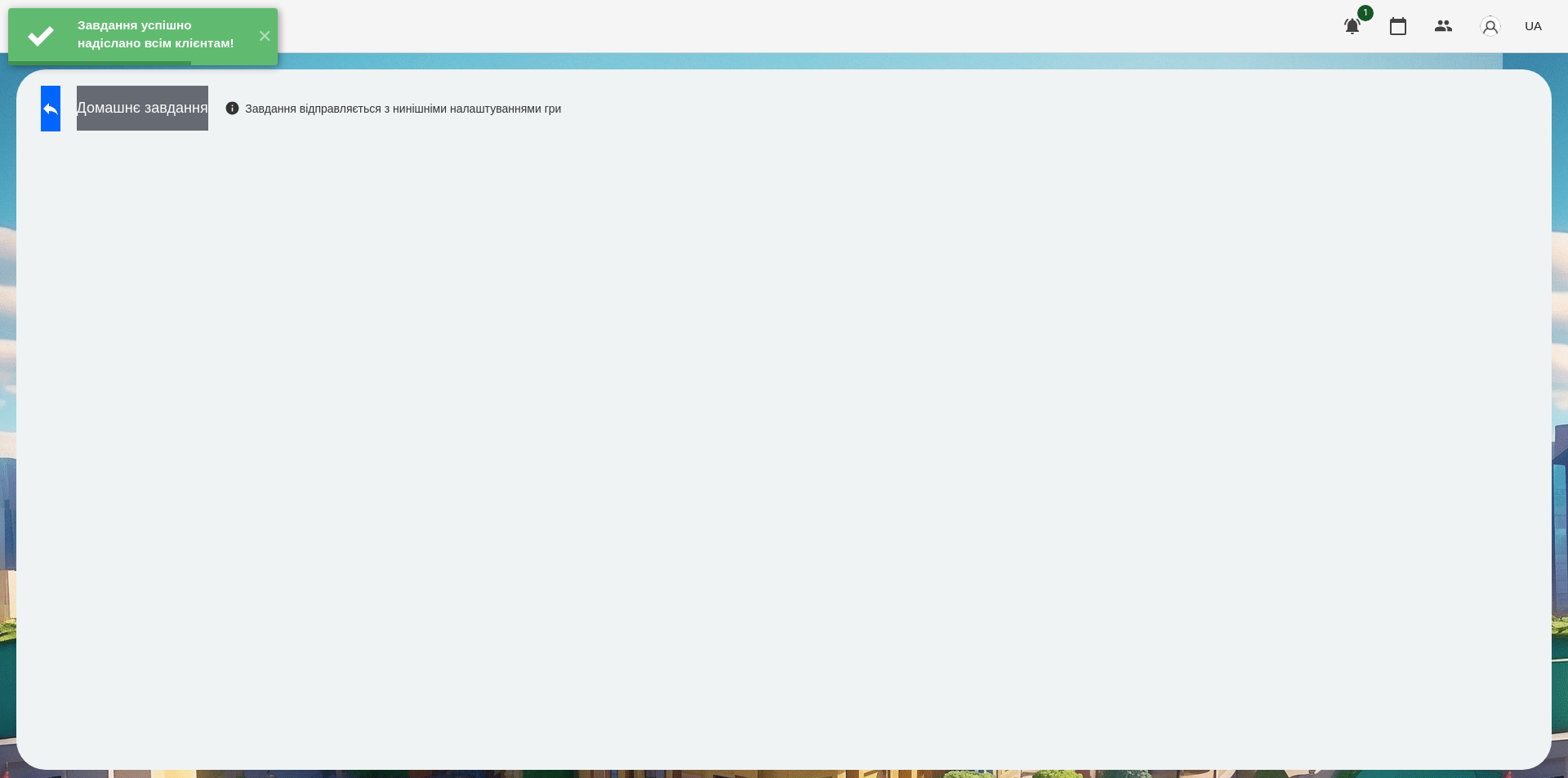
click at [202, 109] on button "Домашнє завдання" at bounding box center [142, 108] width 131 height 45
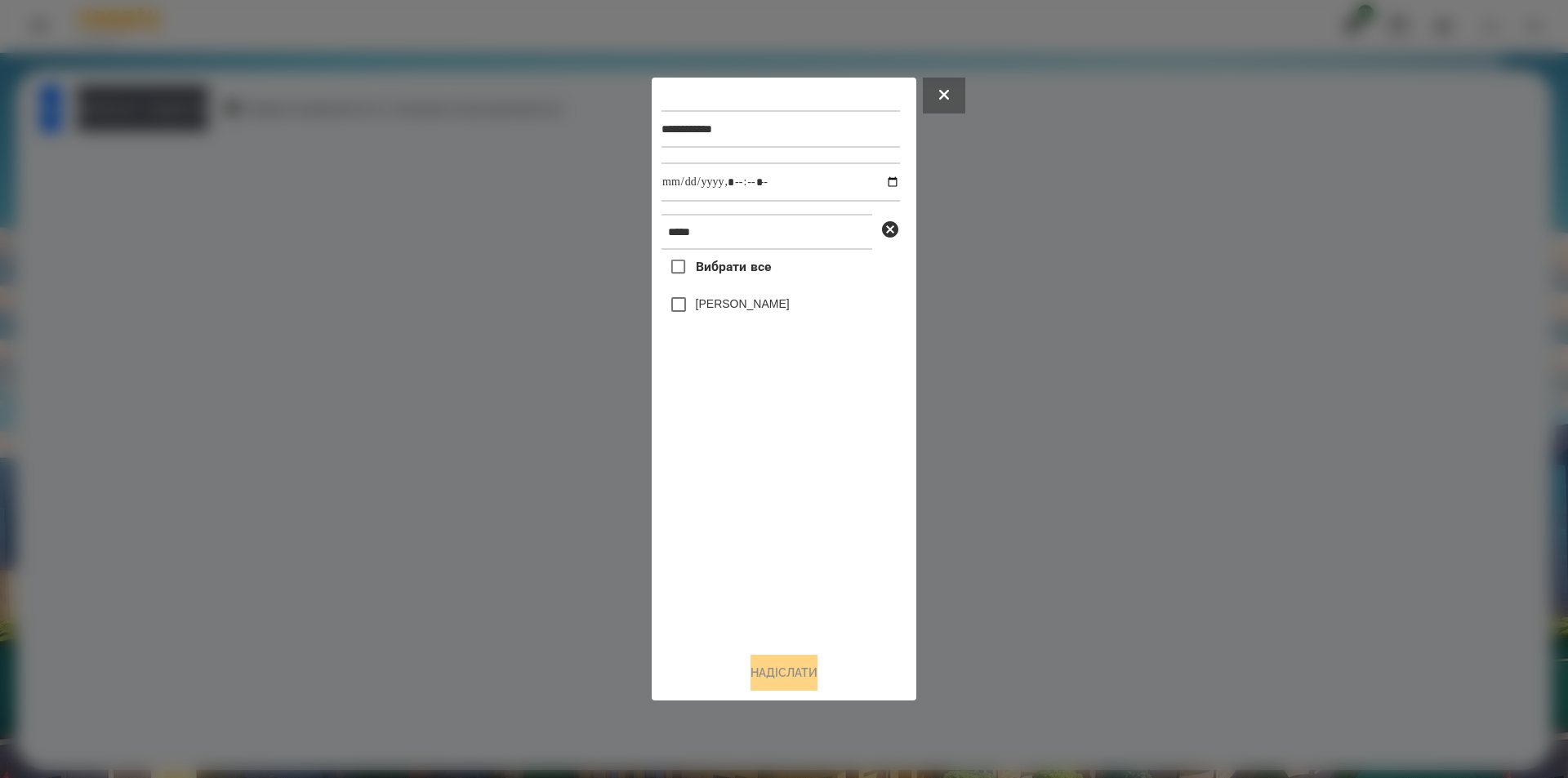
click at [709, 312] on label "[PERSON_NAME]" at bounding box center [742, 304] width 94 height 16
click at [876, 182] on input "datetime-local" at bounding box center [780, 182] width 238 height 39
type input "**********"
click at [757, 684] on button "Надіслати" at bounding box center [784, 672] width 67 height 36
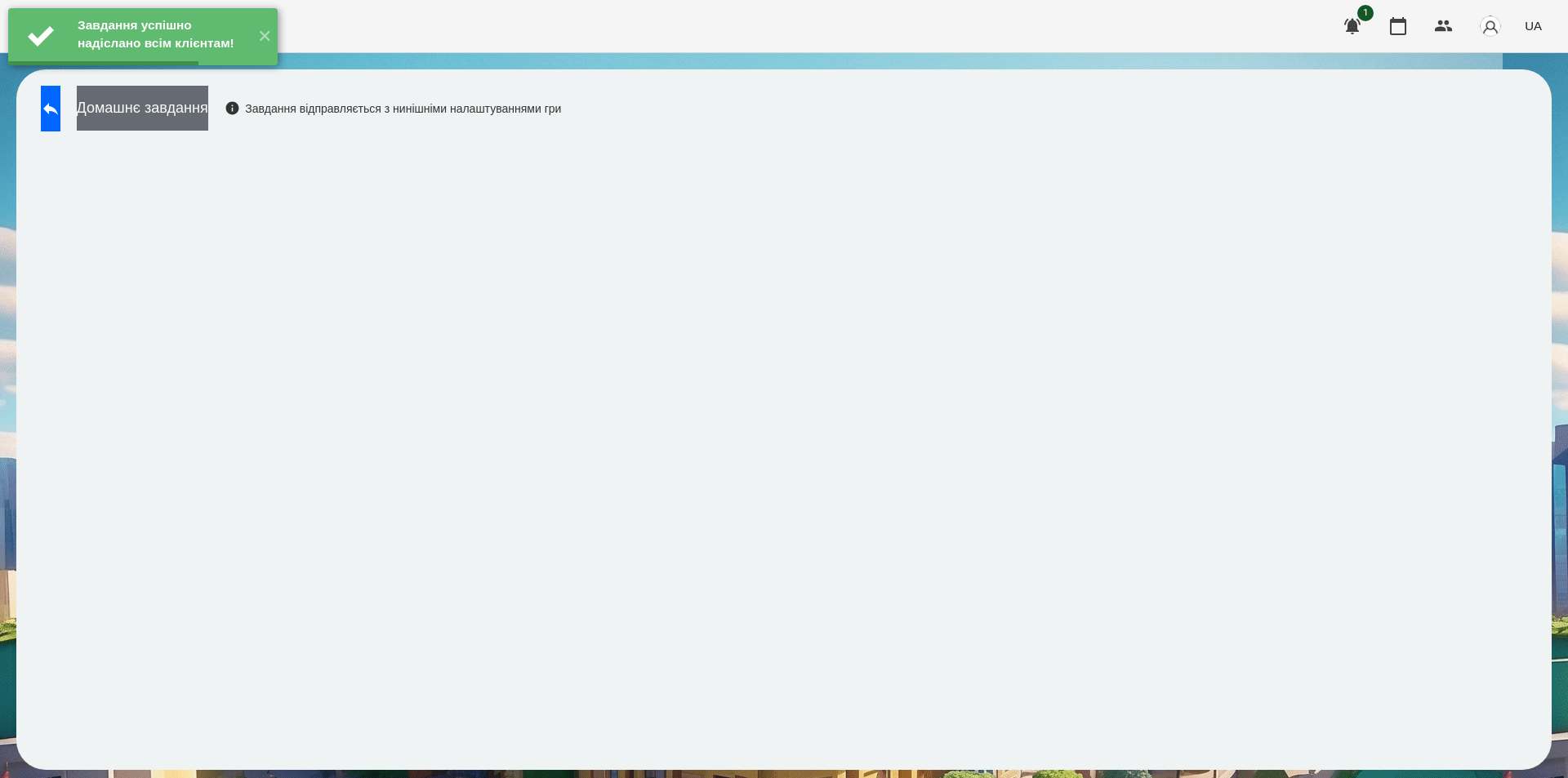
click at [202, 99] on button "Домашнє завдання" at bounding box center [142, 108] width 131 height 45
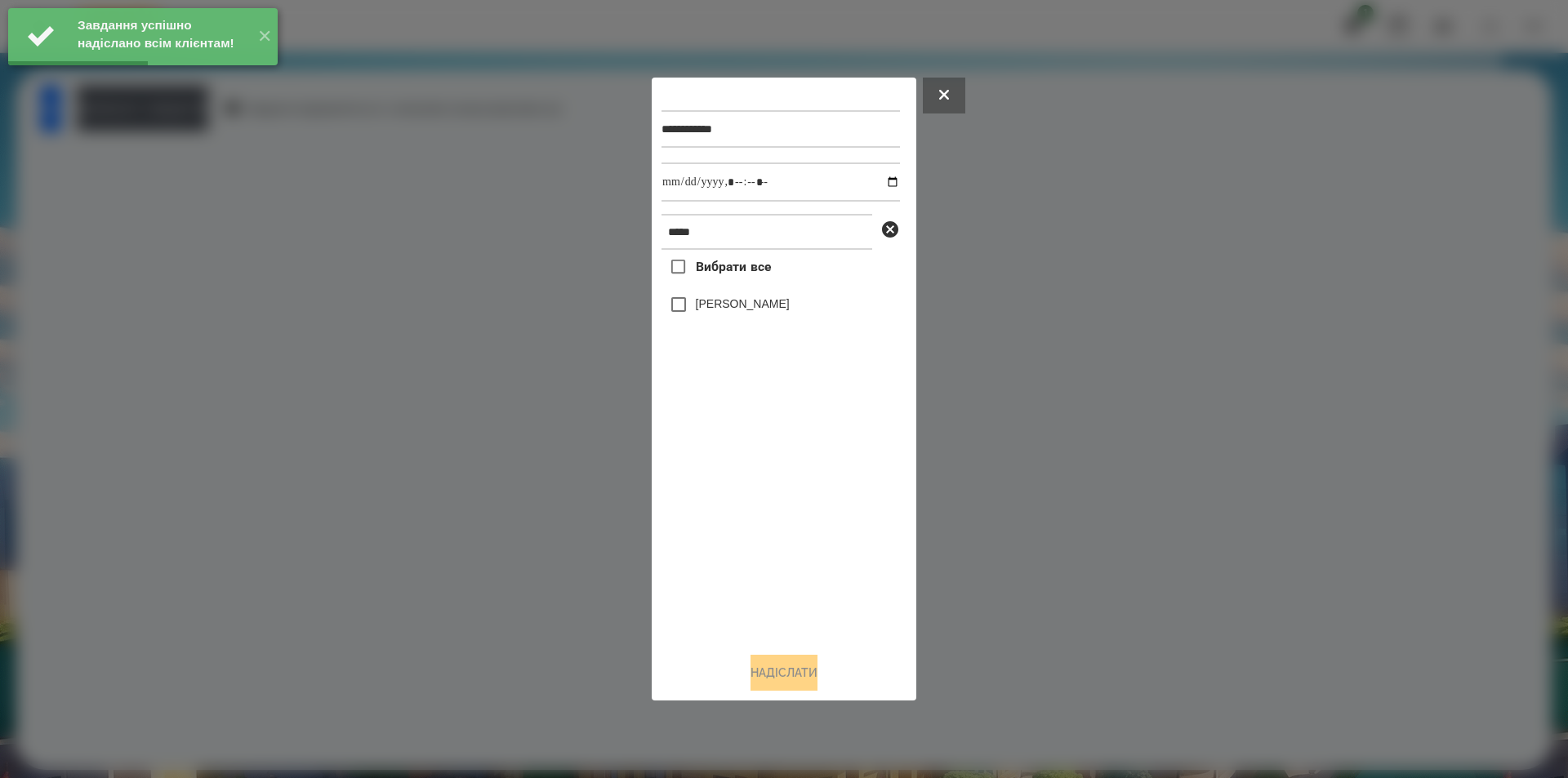
click at [746, 306] on label "[PERSON_NAME]" at bounding box center [742, 304] width 94 height 16
click at [875, 174] on input "datetime-local" at bounding box center [780, 182] width 238 height 39
type input "**********"
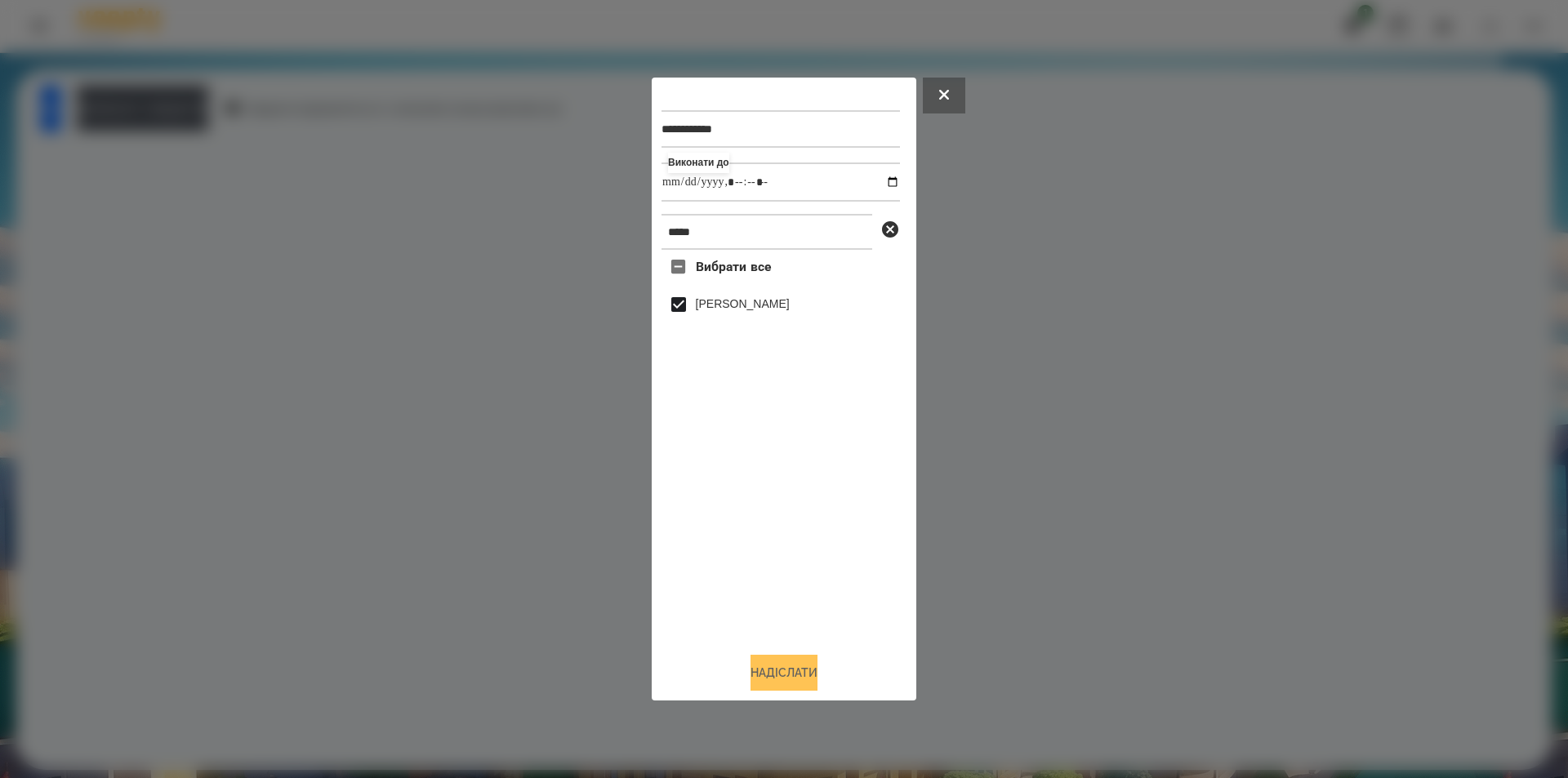
click at [752, 678] on button "Надіслати" at bounding box center [784, 672] width 67 height 36
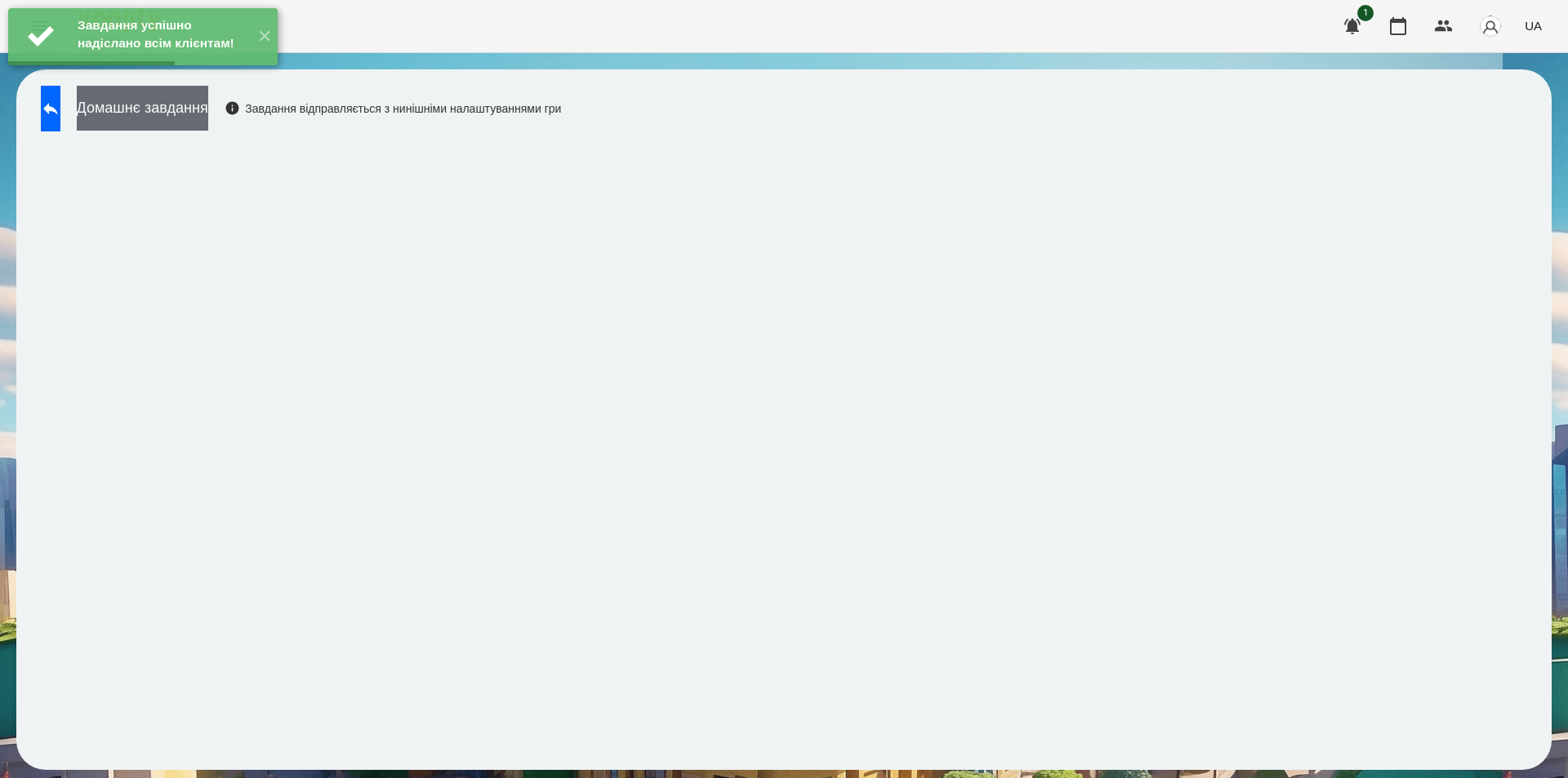
click at [179, 121] on button "Домашнє завдання" at bounding box center [142, 108] width 131 height 45
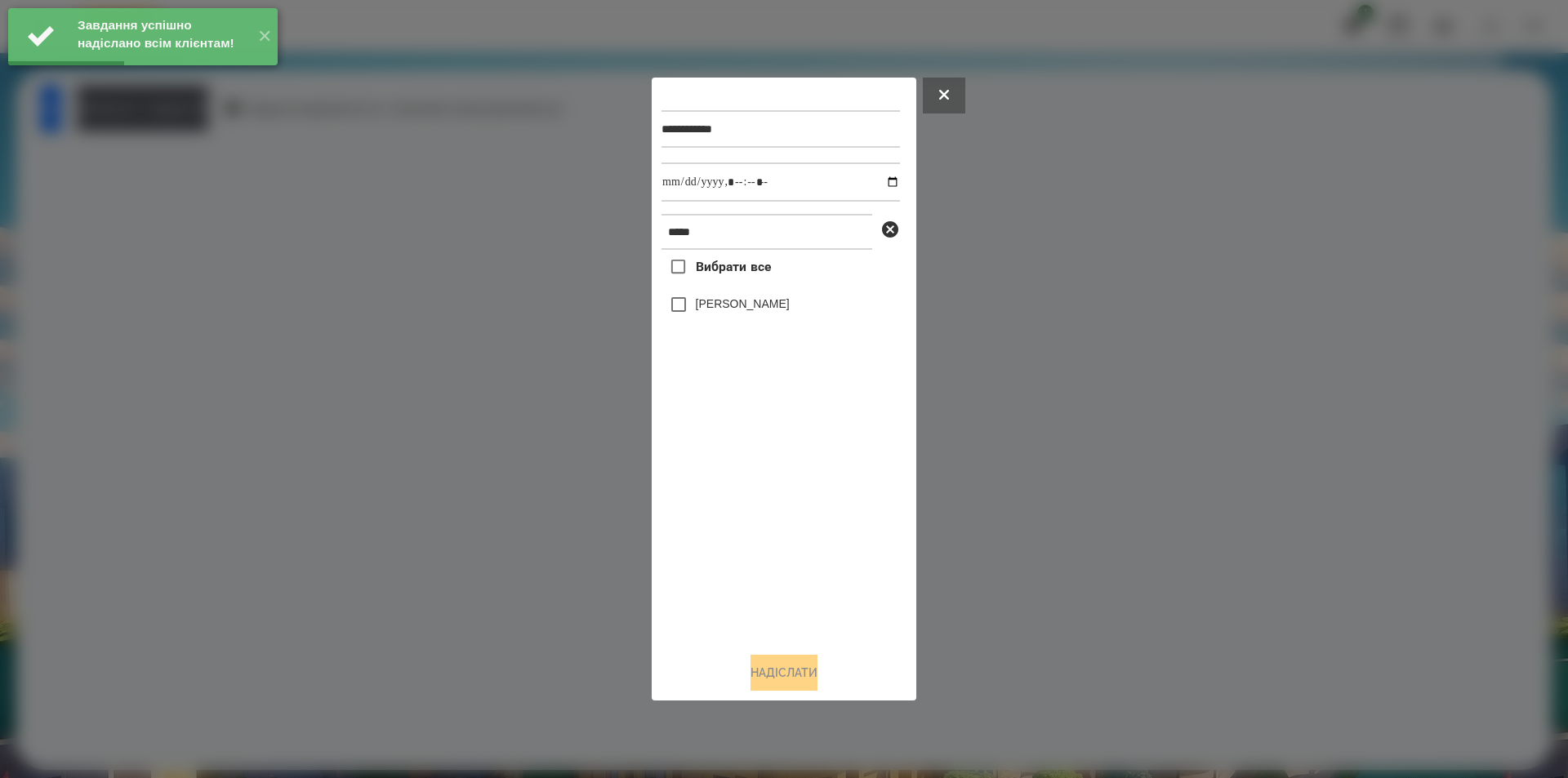
drag, startPoint x: 771, startPoint y: 306, endPoint x: 792, endPoint y: 288, distance: 27.7
click at [770, 305] on label "[PERSON_NAME]" at bounding box center [742, 304] width 94 height 16
click at [881, 177] on input "datetime-local" at bounding box center [780, 182] width 238 height 39
type input "**********"
click at [753, 679] on button "Надіслати" at bounding box center [784, 672] width 67 height 36
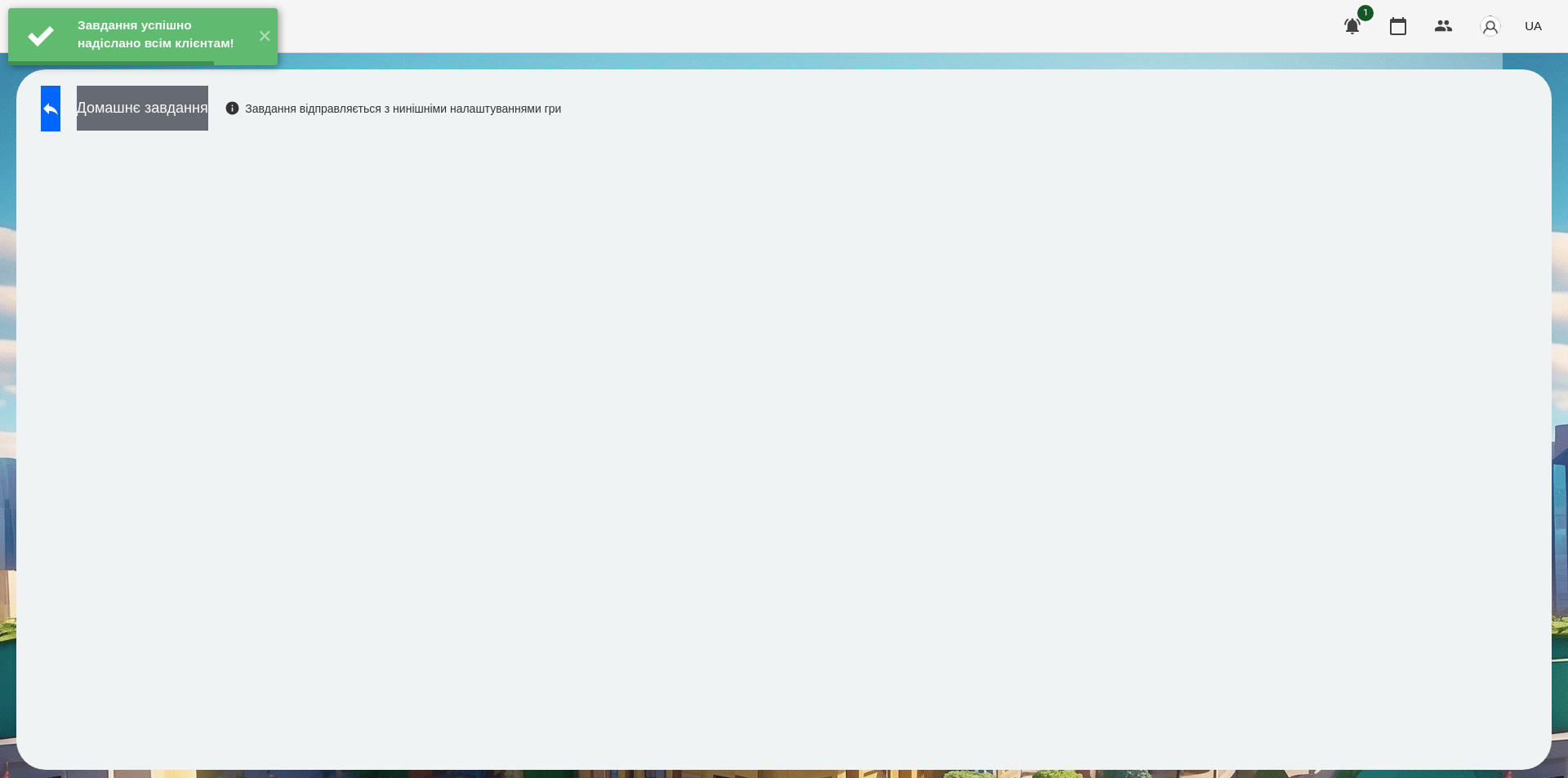
click at [200, 106] on button "Домашнє завдання" at bounding box center [142, 108] width 131 height 45
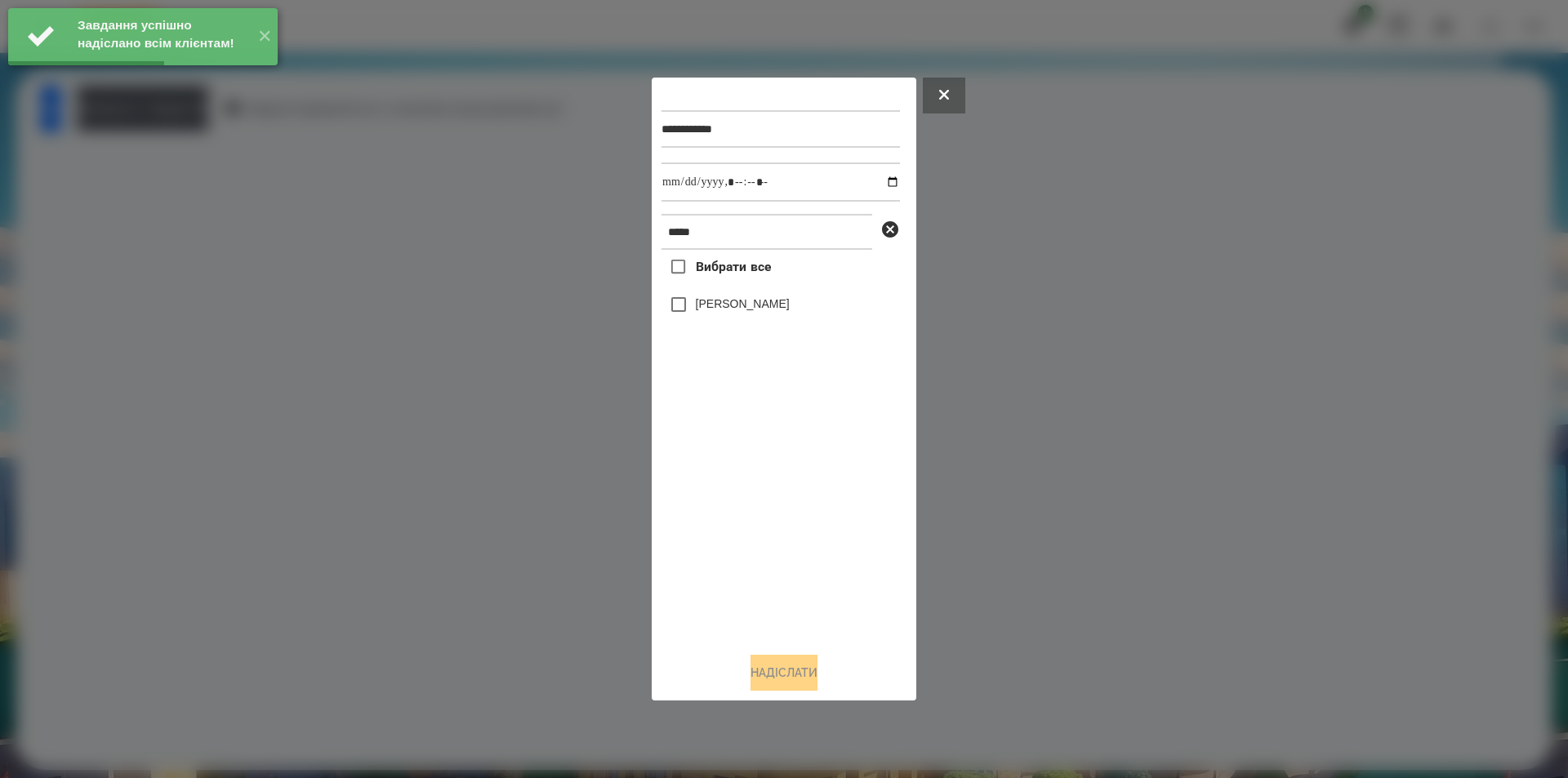
drag, startPoint x: 768, startPoint y: 314, endPoint x: 872, endPoint y: 237, distance: 129.4
click at [768, 312] on label "[PERSON_NAME]" at bounding box center [742, 304] width 94 height 16
click at [883, 179] on input "datetime-local" at bounding box center [780, 182] width 238 height 39
type input "**********"
click at [751, 678] on button "Надіслати" at bounding box center [784, 672] width 67 height 36
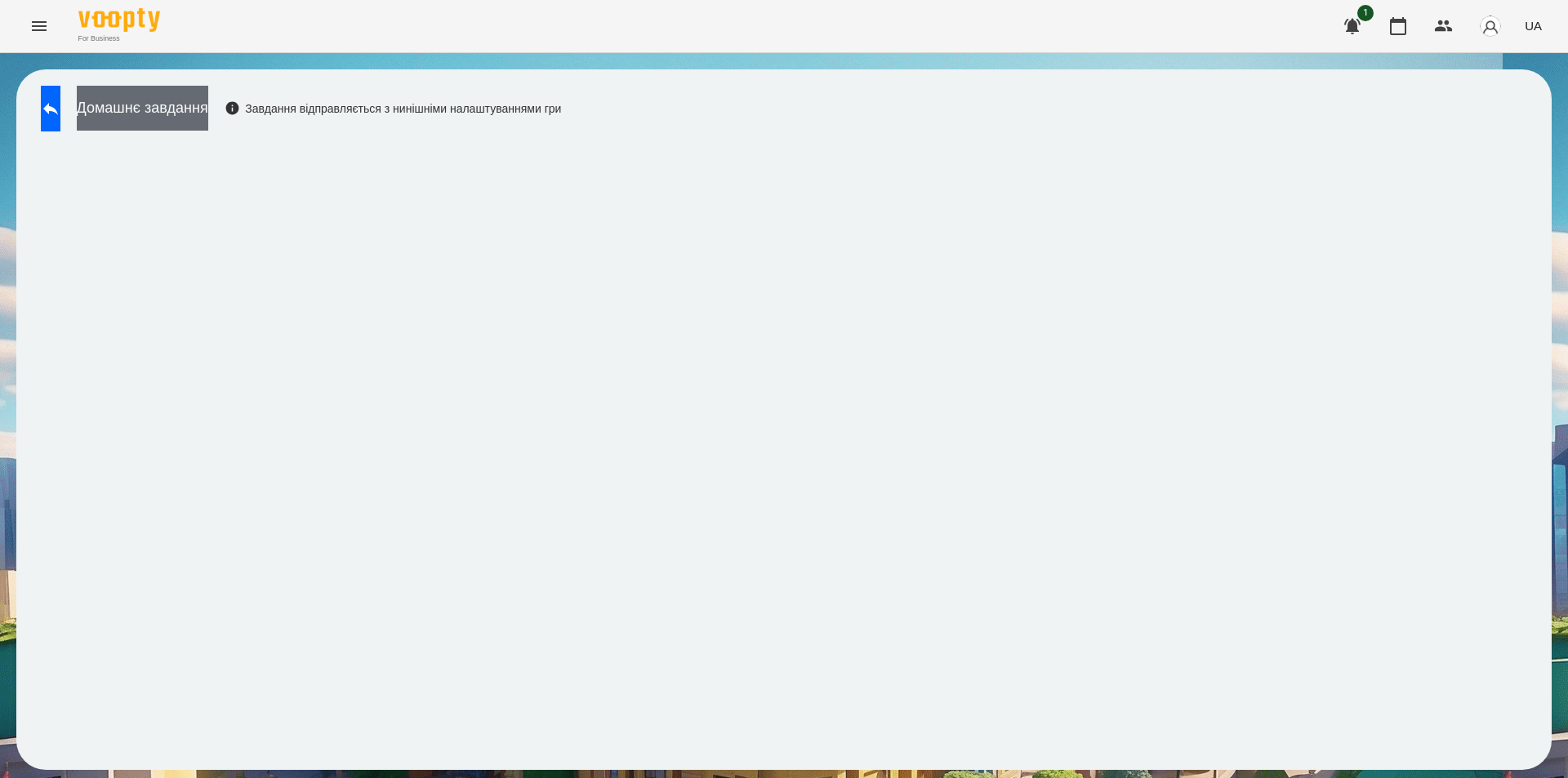
click at [173, 108] on button "Домашнє завдання" at bounding box center [142, 108] width 131 height 45
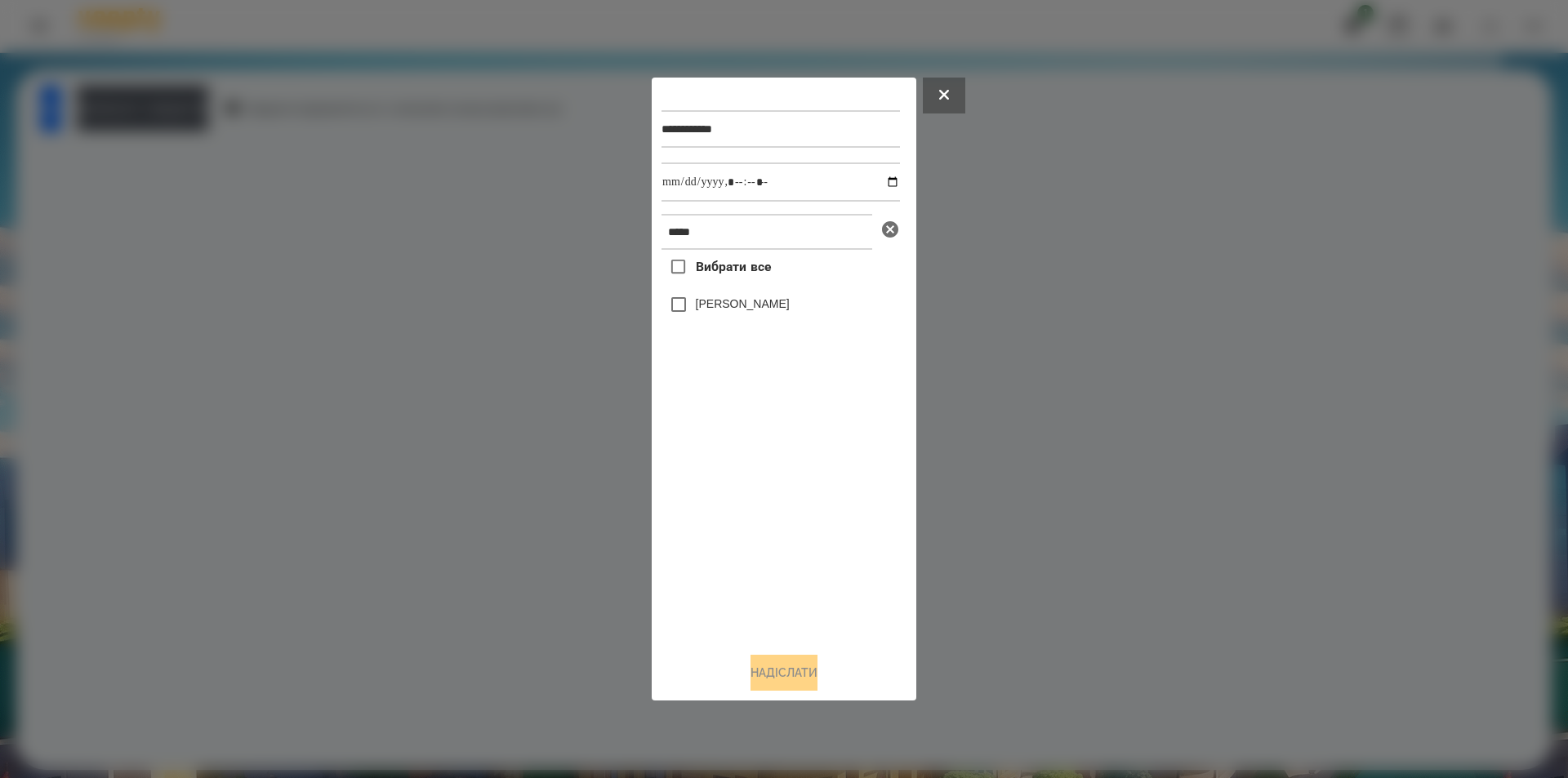
click at [887, 234] on icon at bounding box center [890, 230] width 16 height 16
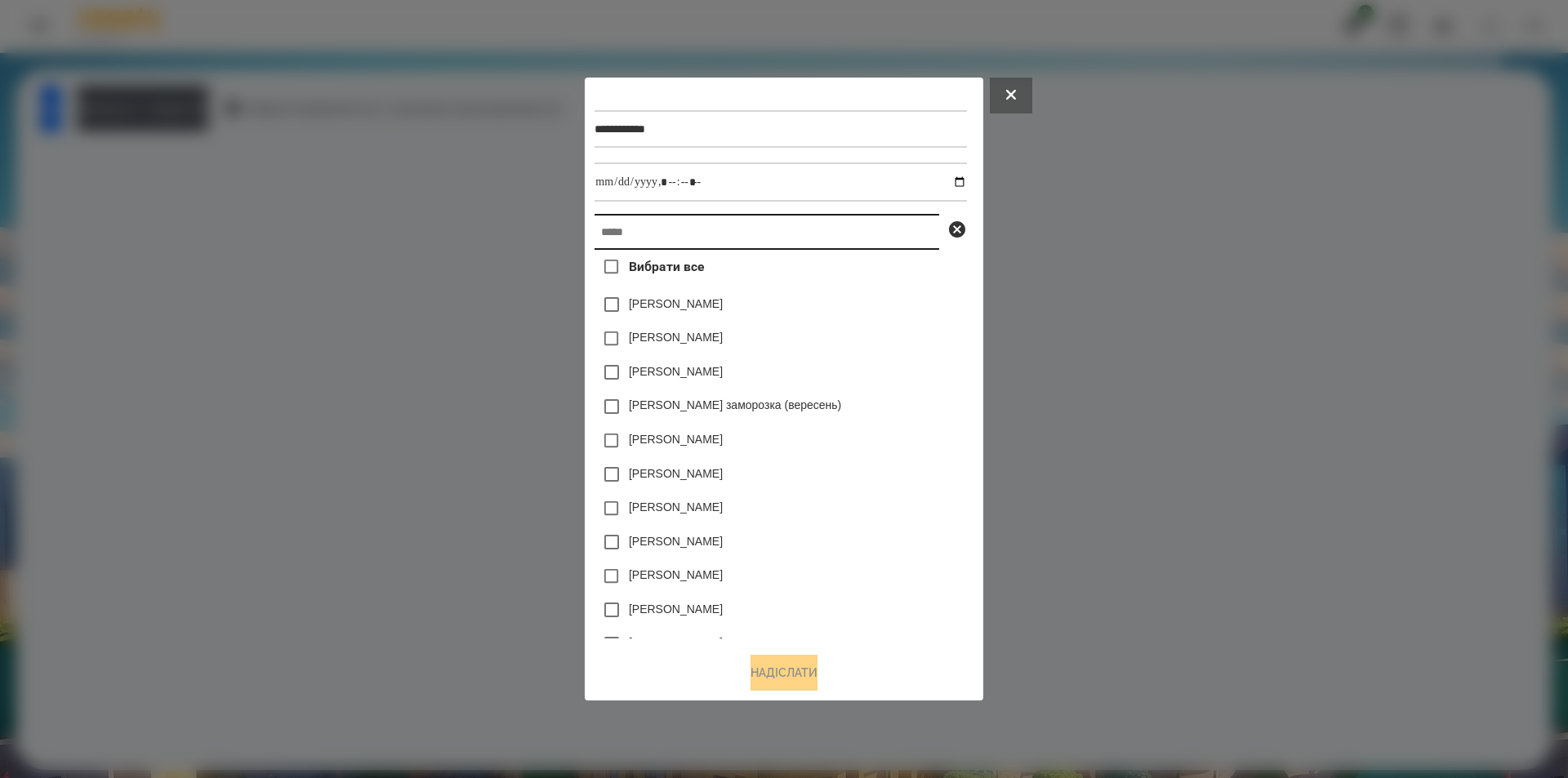
click at [845, 231] on input "text" at bounding box center [767, 232] width 345 height 36
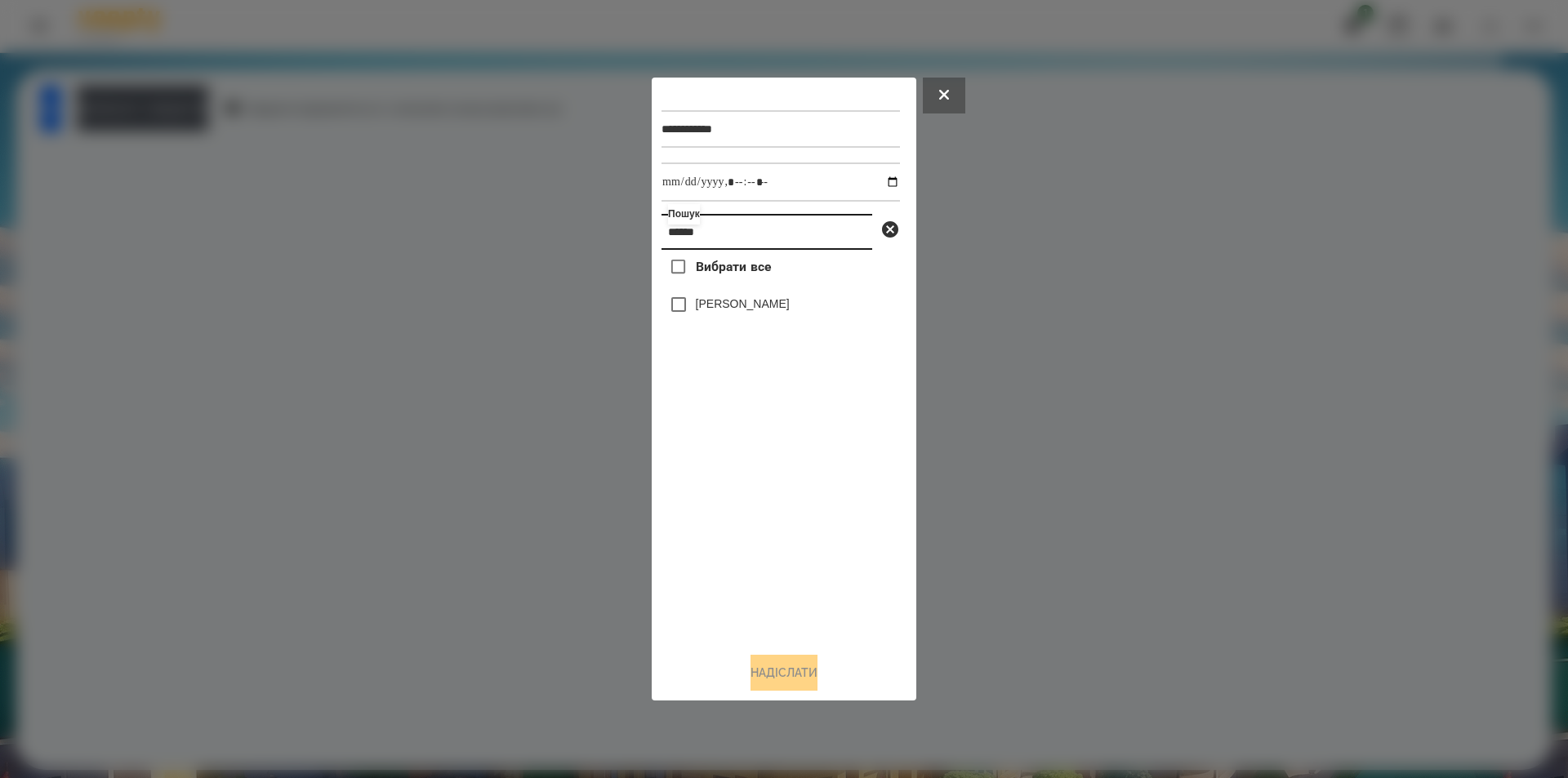
type input "******"
click at [758, 312] on label "[PERSON_NAME]" at bounding box center [742, 304] width 94 height 16
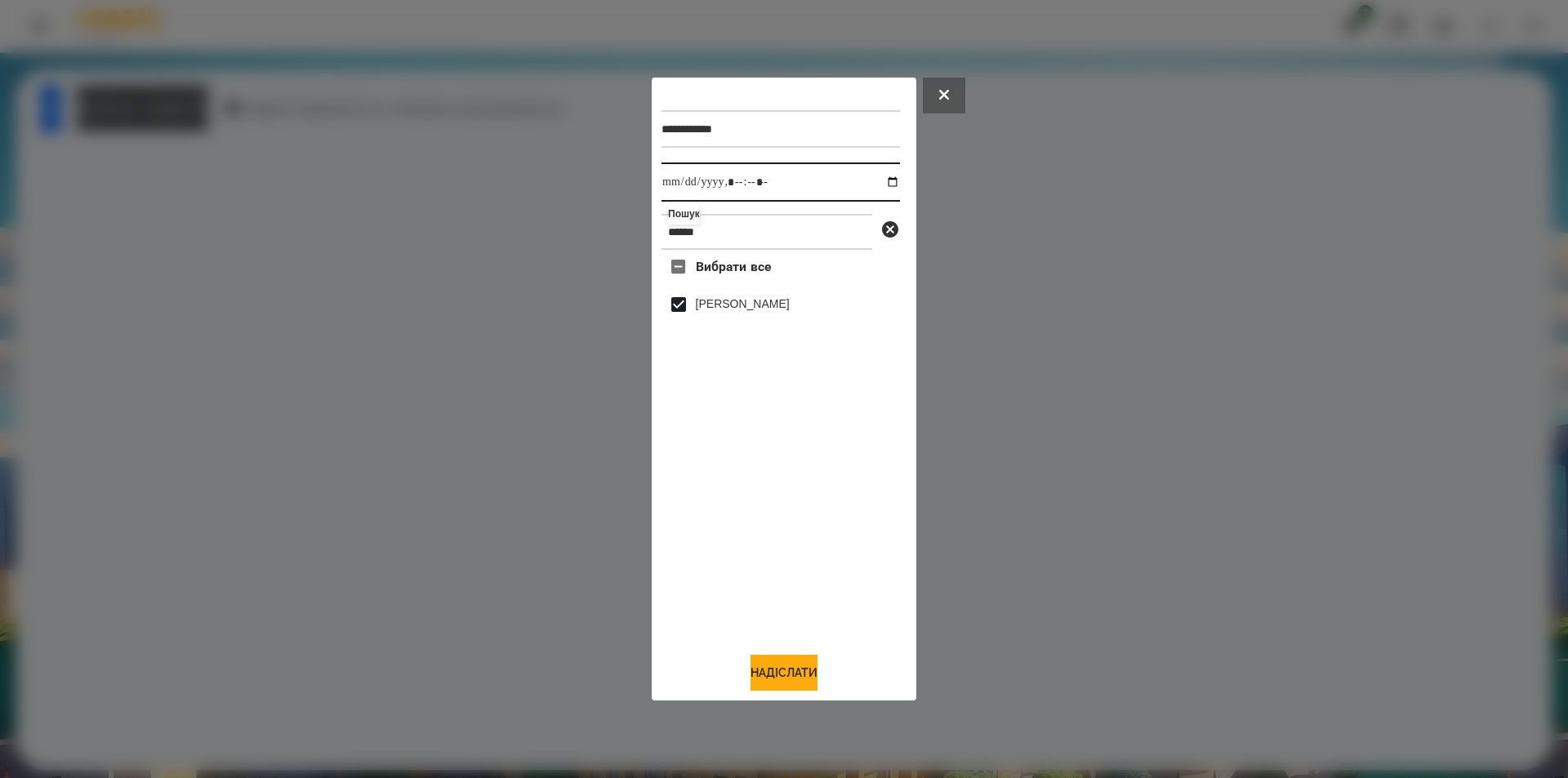
click at [881, 183] on input "datetime-local" at bounding box center [780, 182] width 238 height 39
type input "**********"
click at [754, 667] on button "Надіслати" at bounding box center [784, 672] width 67 height 36
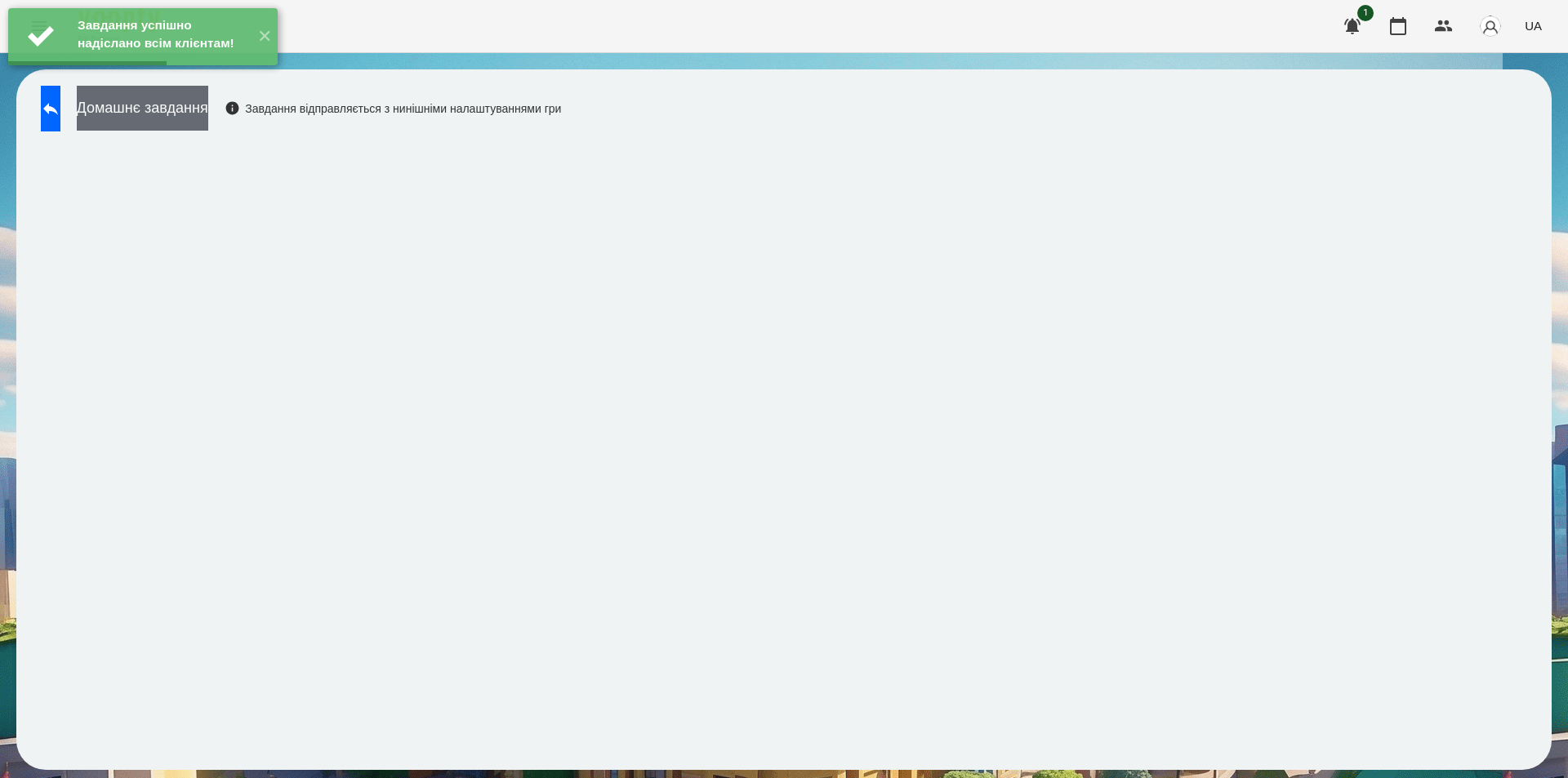
click at [202, 113] on button "Домашнє завдання" at bounding box center [142, 108] width 131 height 45
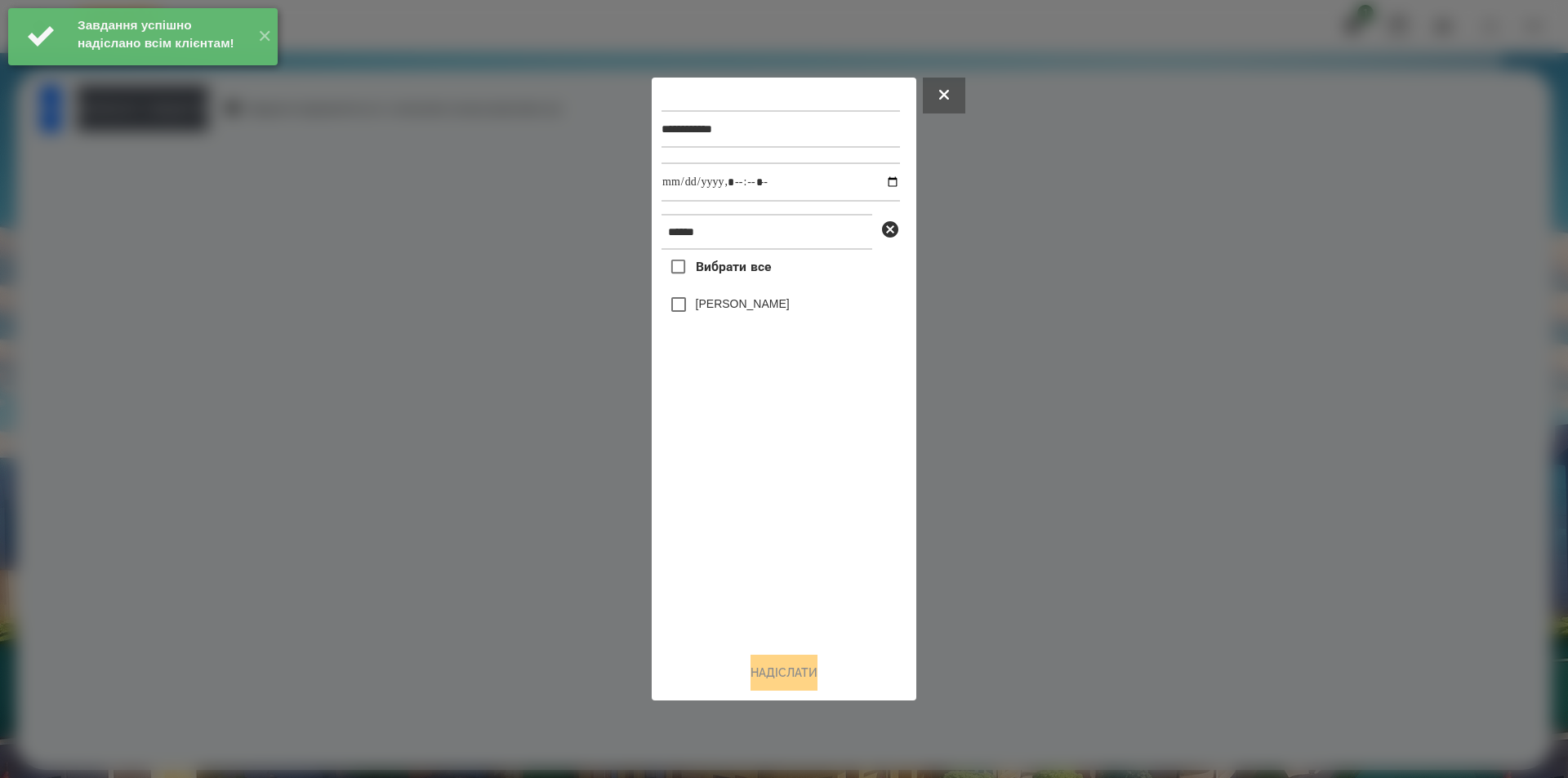
drag, startPoint x: 749, startPoint y: 301, endPoint x: 765, endPoint y: 284, distance: 23.3
click at [749, 300] on label "[PERSON_NAME]" at bounding box center [742, 304] width 94 height 16
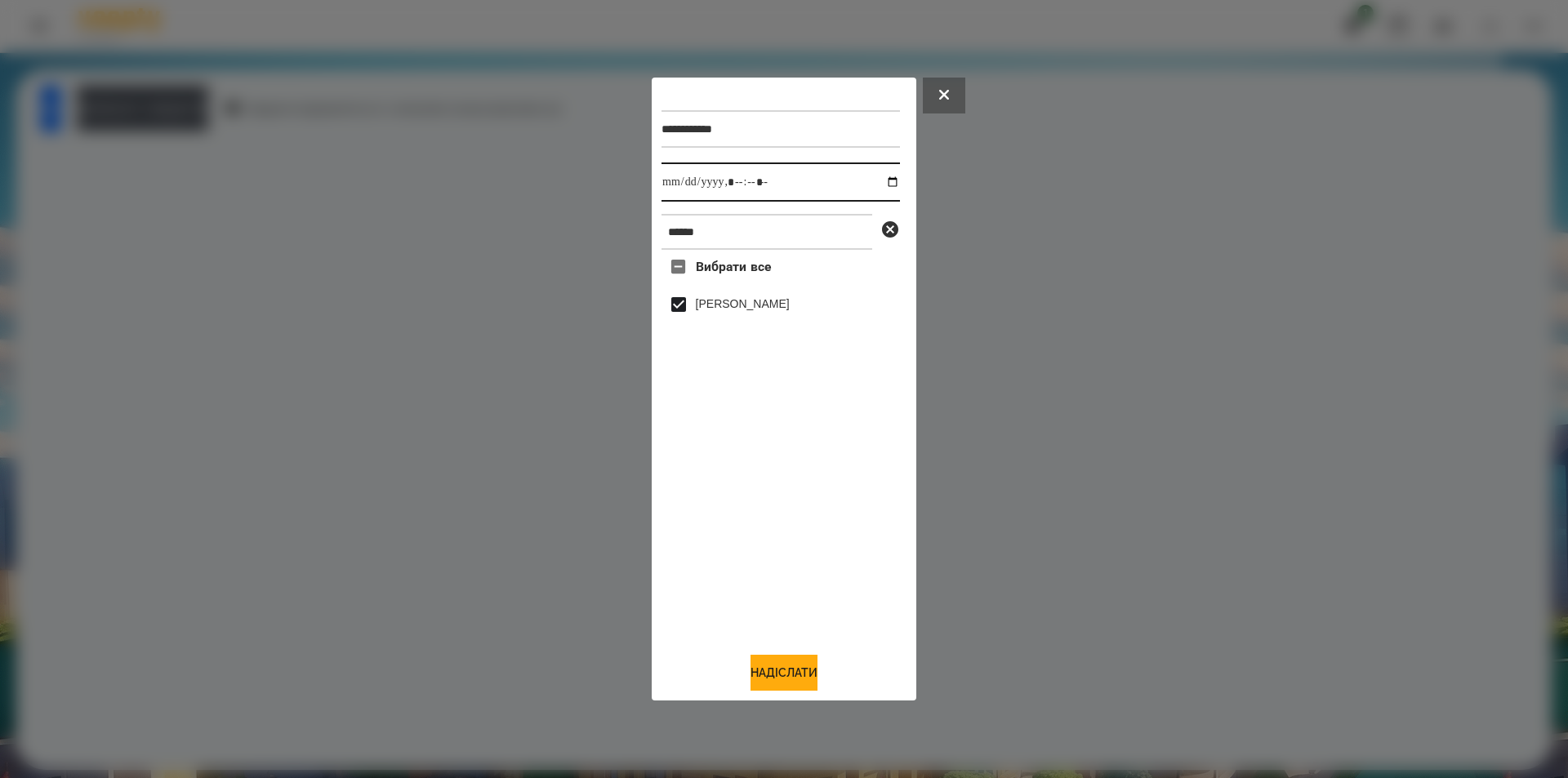
click at [877, 185] on input "datetime-local" at bounding box center [780, 182] width 238 height 39
type input "**********"
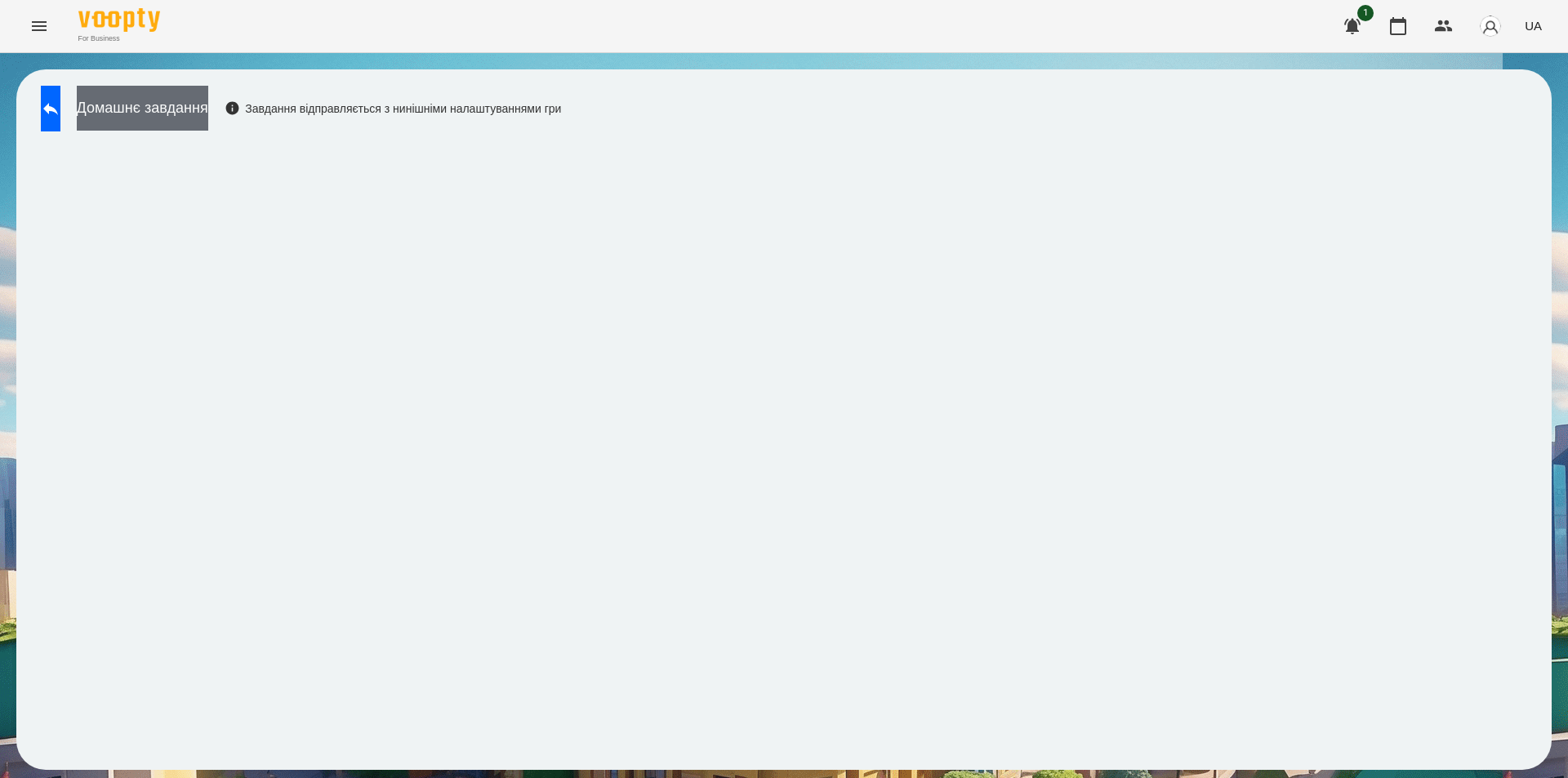
click at [208, 95] on button "Домашнє завдання" at bounding box center [142, 108] width 131 height 45
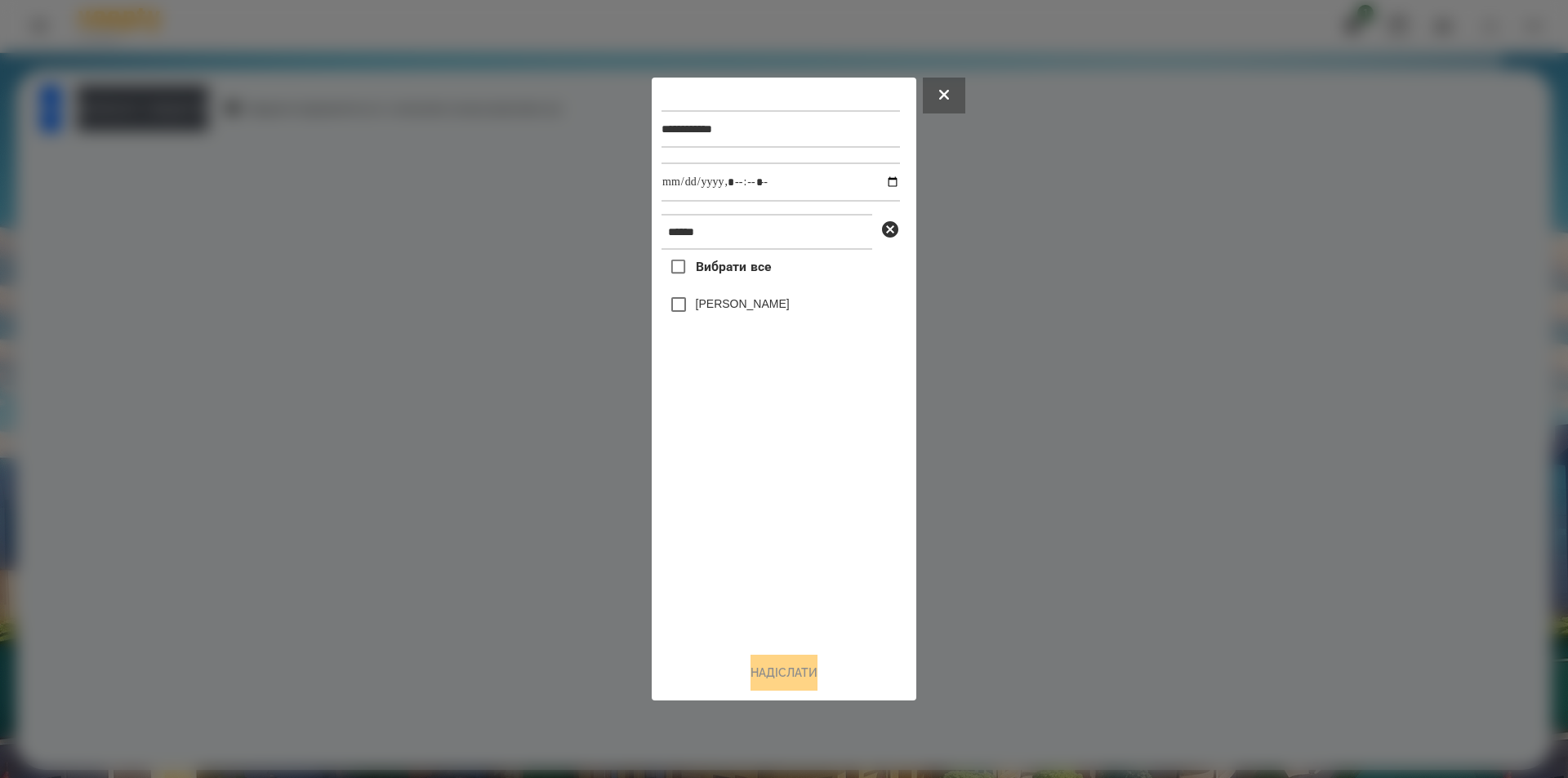
drag, startPoint x: 755, startPoint y: 308, endPoint x: 760, endPoint y: 300, distance: 9.4
click at [755, 306] on label "[PERSON_NAME]" at bounding box center [742, 304] width 94 height 16
click at [877, 179] on input "datetime-local" at bounding box center [780, 182] width 238 height 39
type input "**********"
click at [751, 691] on button "Надіслати" at bounding box center [784, 672] width 67 height 36
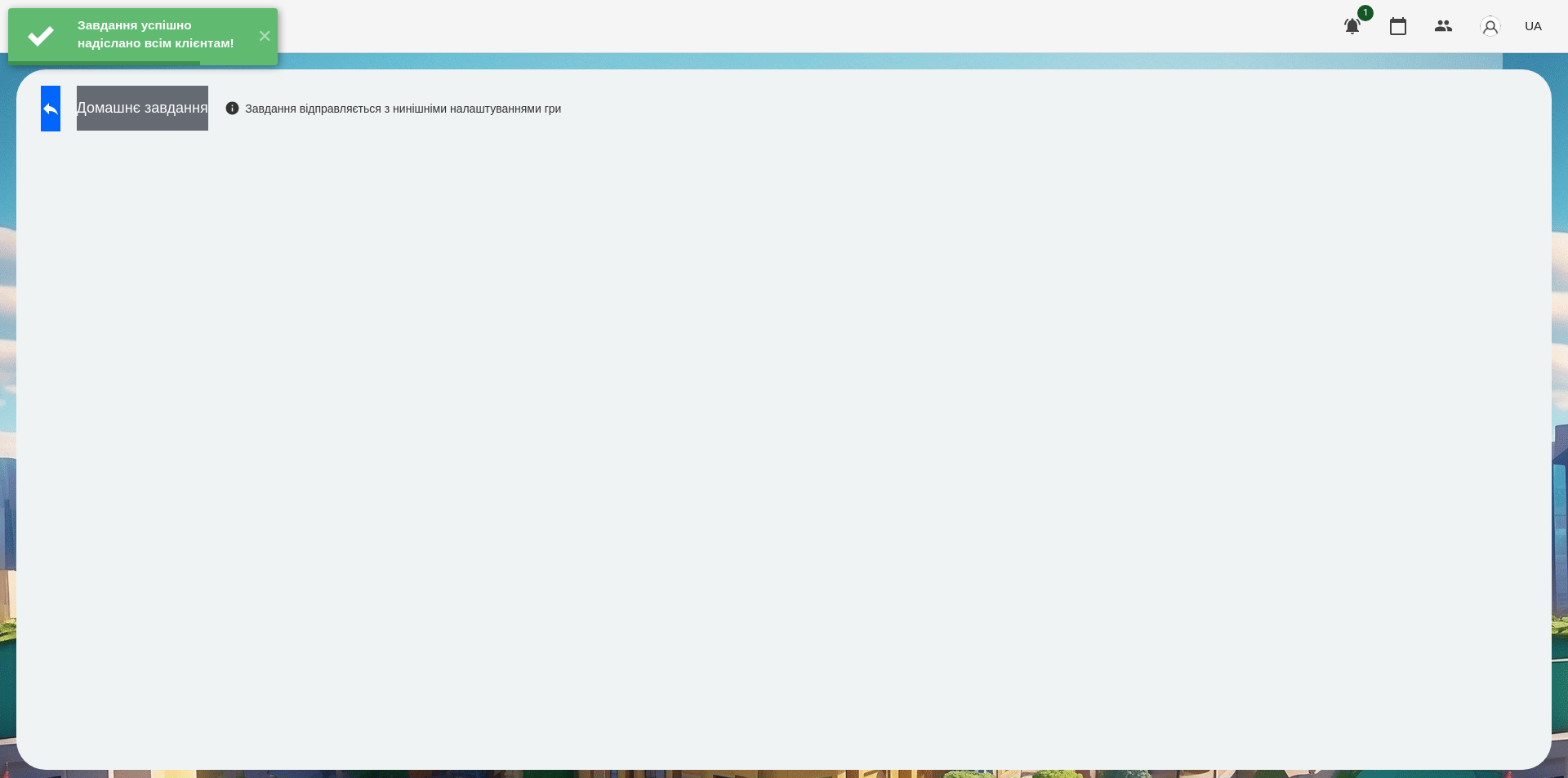
click at [208, 107] on button "Домашнє завдання" at bounding box center [142, 108] width 131 height 45
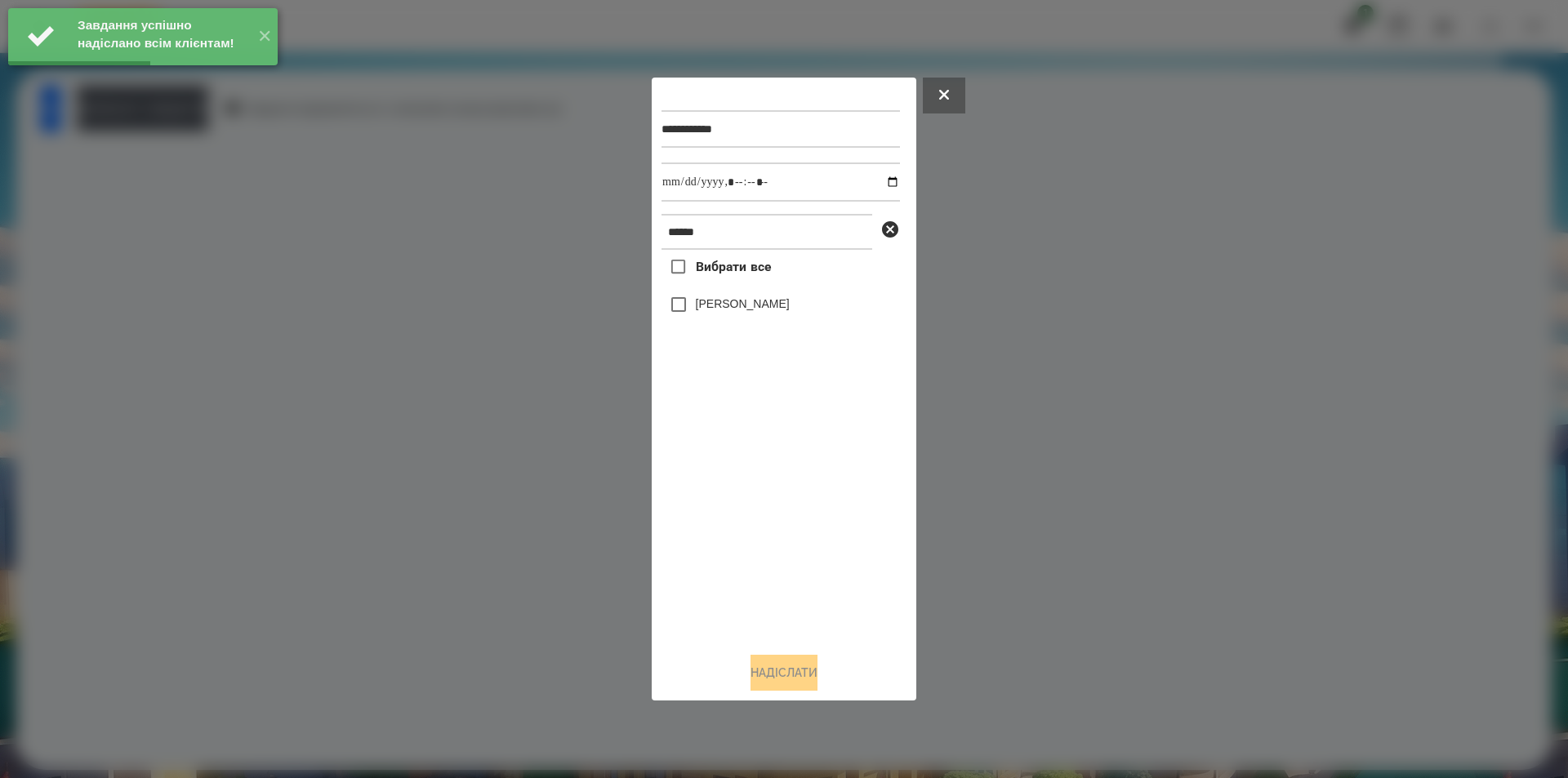
click at [742, 311] on label "[PERSON_NAME]" at bounding box center [742, 304] width 94 height 16
click at [882, 179] on input "datetime-local" at bounding box center [780, 182] width 238 height 39
type input "**********"
click at [753, 690] on button "Надіслати" at bounding box center [784, 672] width 67 height 36
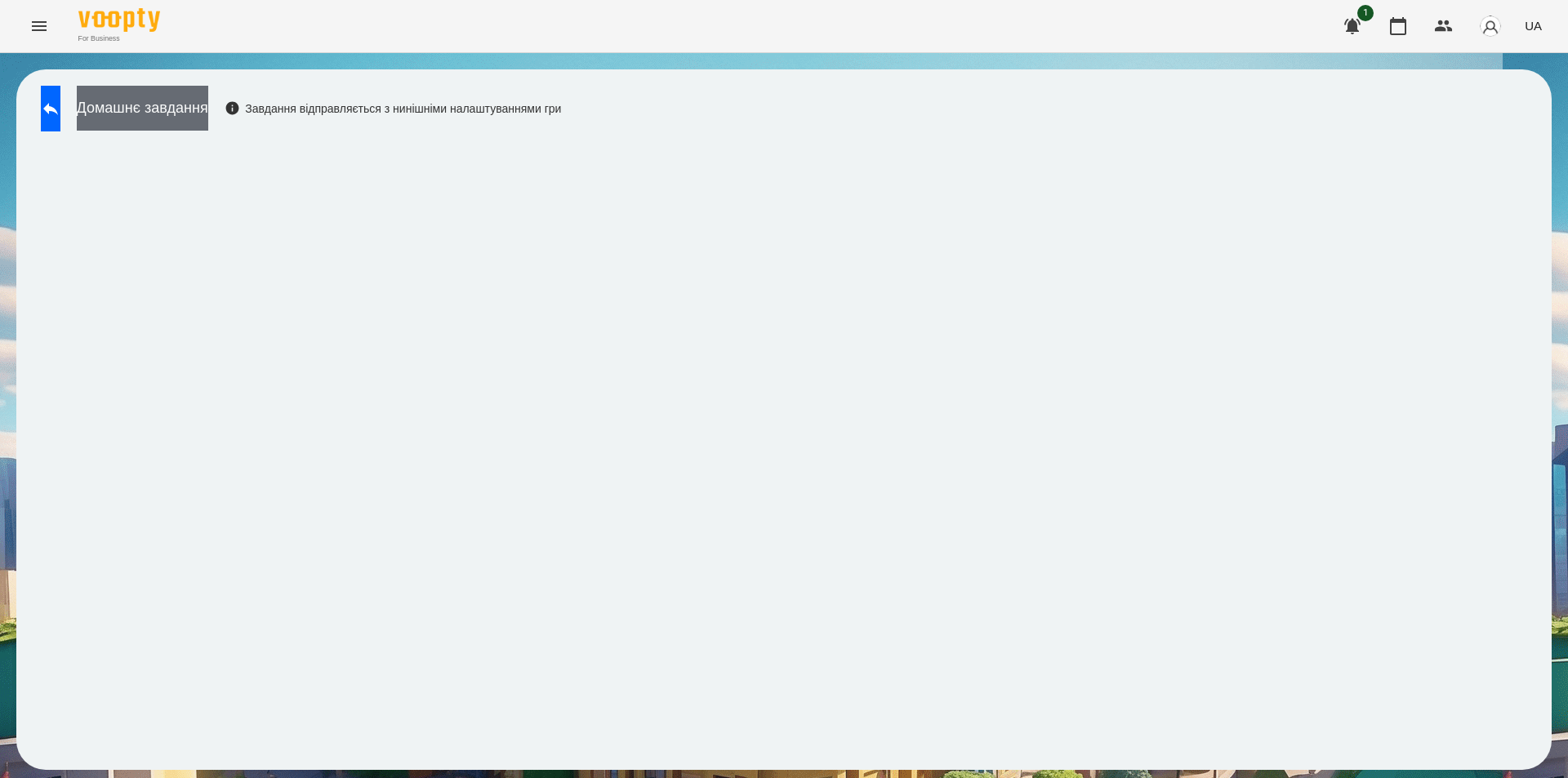
click at [173, 108] on button "Домашнє завдання" at bounding box center [142, 108] width 131 height 45
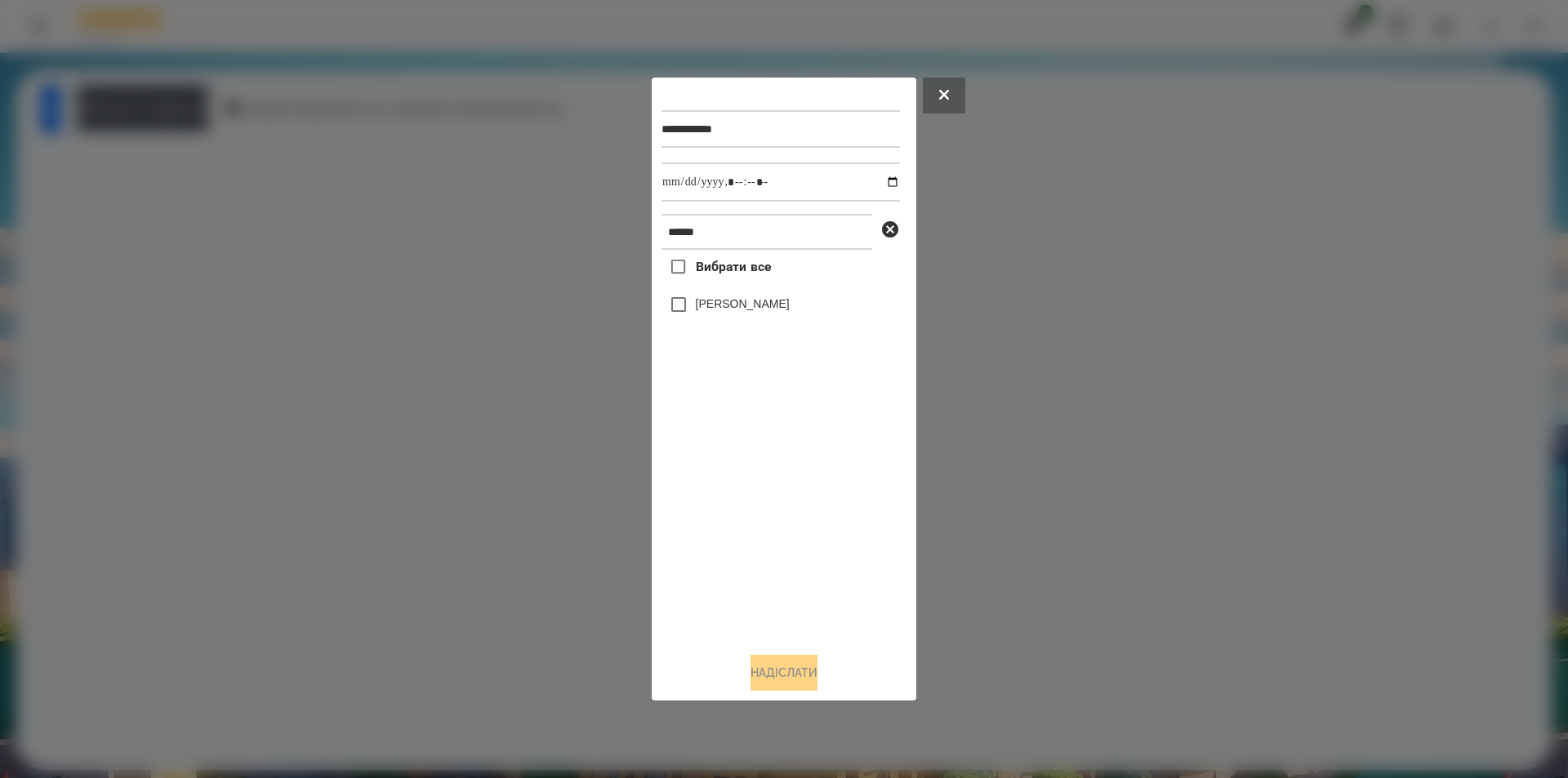
click at [709, 306] on label "[PERSON_NAME]" at bounding box center [742, 304] width 94 height 16
click at [879, 181] on input "datetime-local" at bounding box center [780, 182] width 238 height 39
type input "**********"
click at [763, 677] on button "Надіслати" at bounding box center [784, 672] width 67 height 36
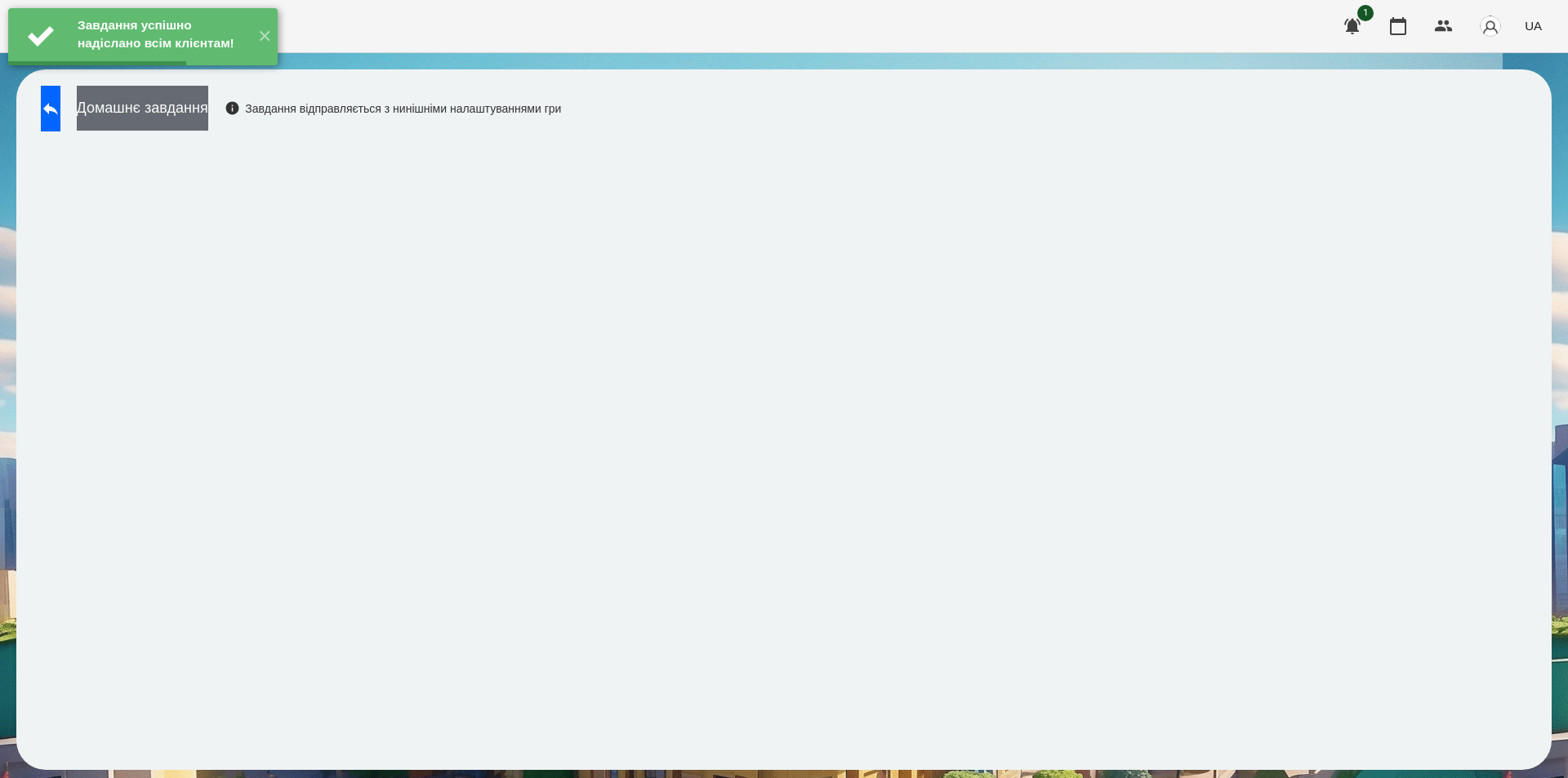
click at [208, 105] on button "Домашнє завдання" at bounding box center [142, 108] width 131 height 45
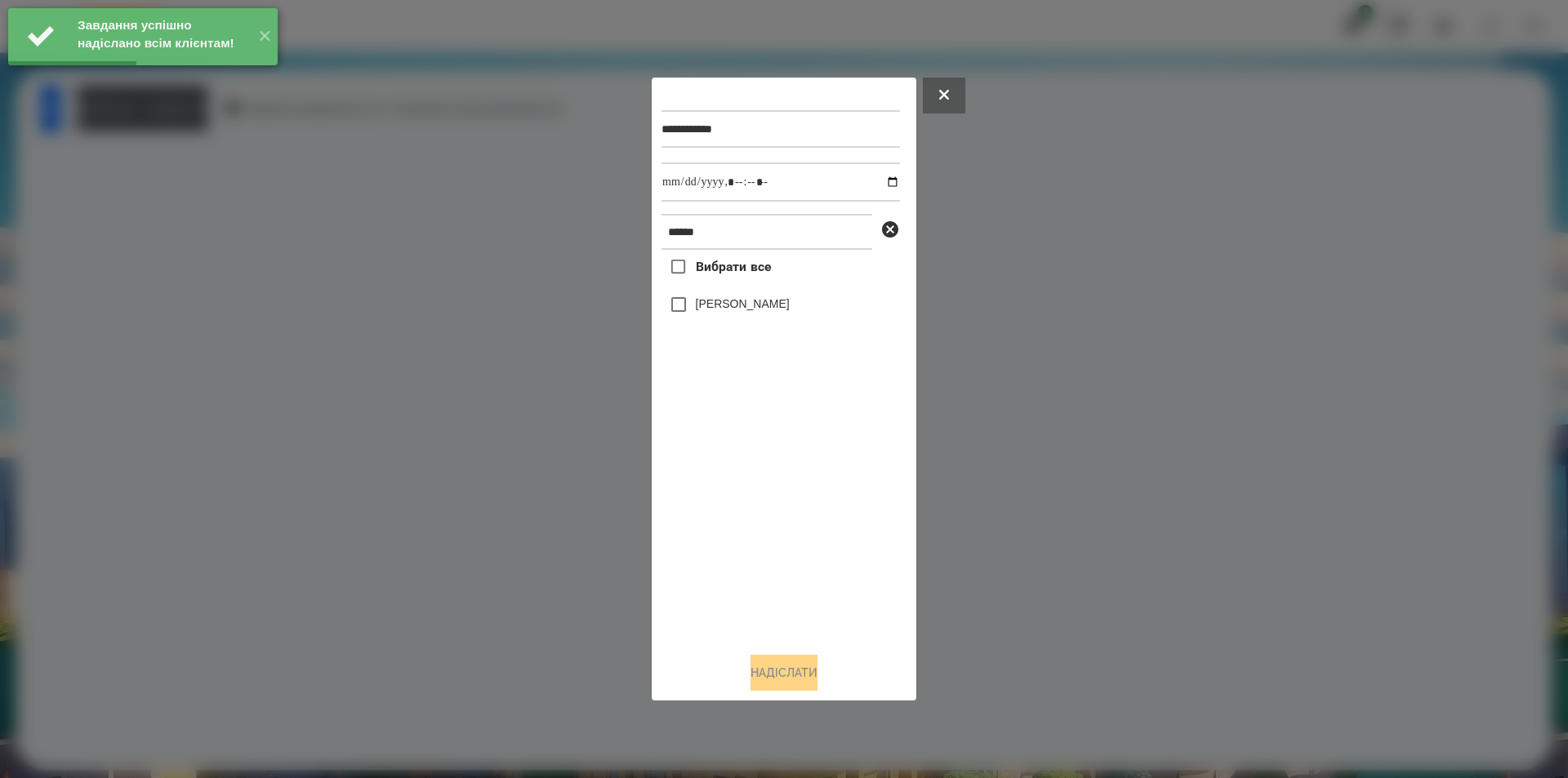
drag, startPoint x: 753, startPoint y: 308, endPoint x: 770, endPoint y: 279, distance: 33.6
click at [753, 305] on label "[PERSON_NAME]" at bounding box center [742, 304] width 94 height 16
click at [887, 180] on input "datetime-local" at bounding box center [780, 182] width 238 height 39
type input "**********"
click at [777, 677] on button "Надіслати" at bounding box center [784, 672] width 67 height 36
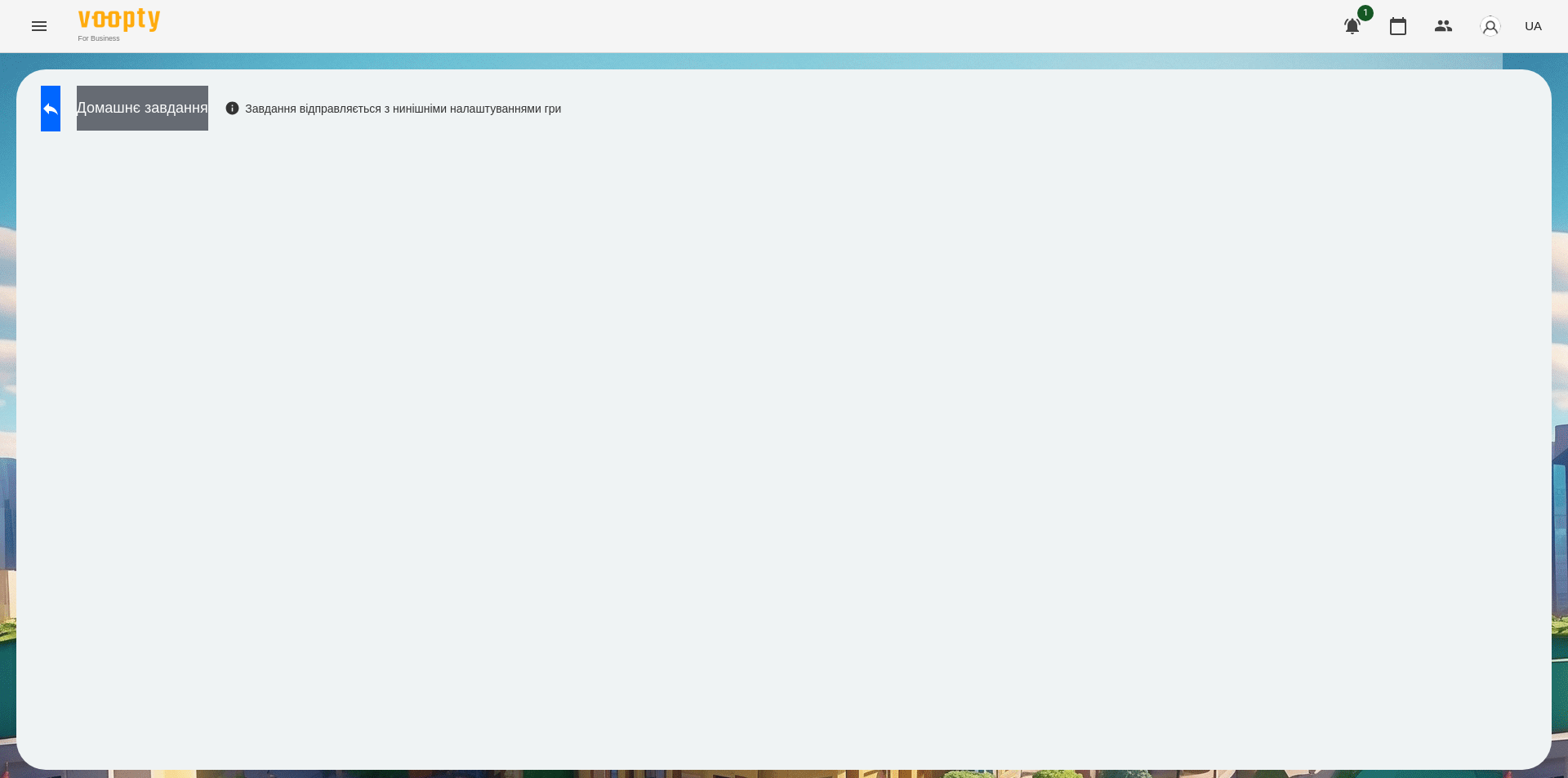
click at [182, 113] on button "Домашнє завдання" at bounding box center [142, 108] width 131 height 45
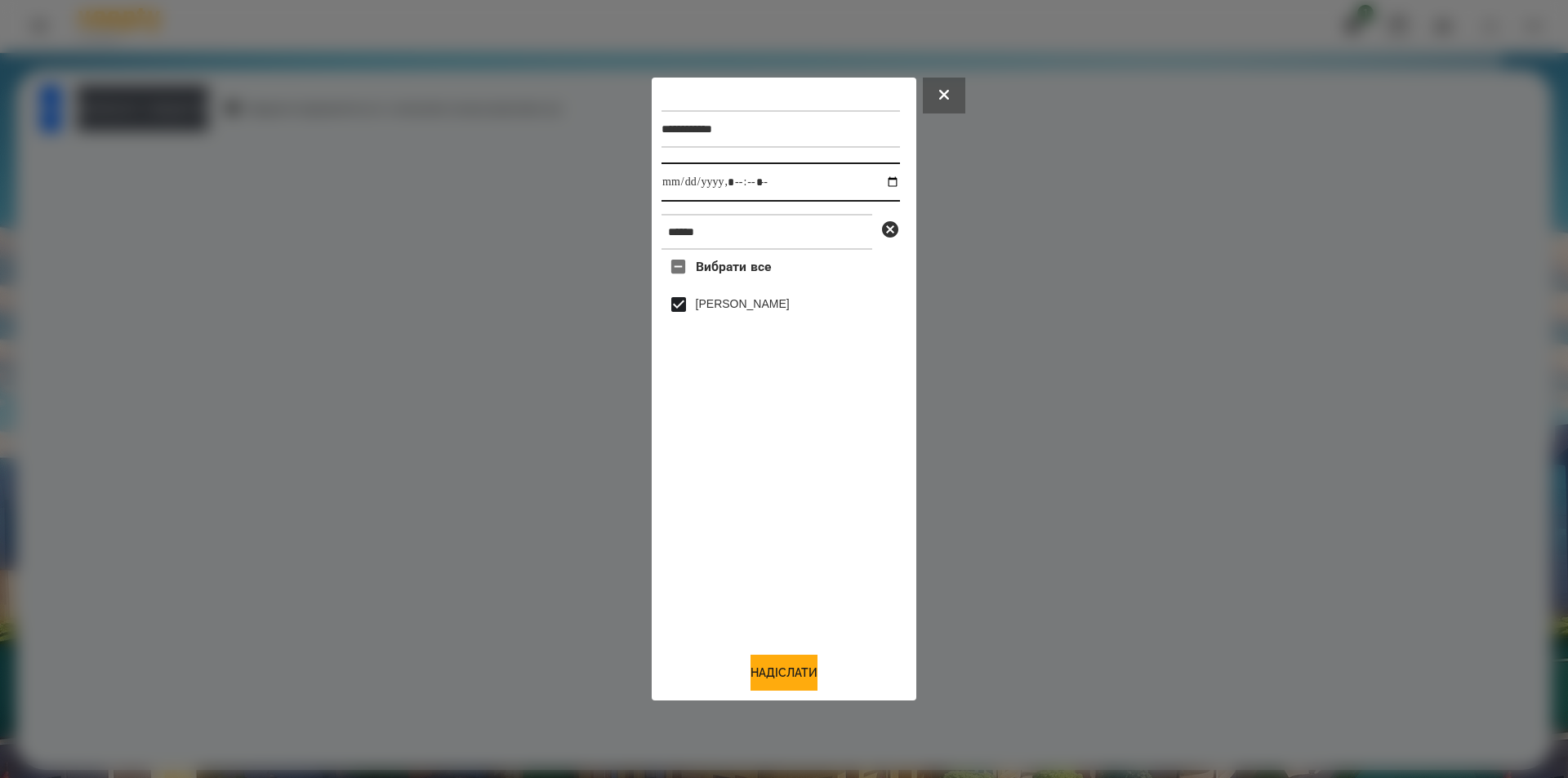
click at [884, 176] on input "datetime-local" at bounding box center [780, 182] width 238 height 39
type input "**********"
click at [752, 679] on button "Надіслати" at bounding box center [784, 672] width 67 height 36
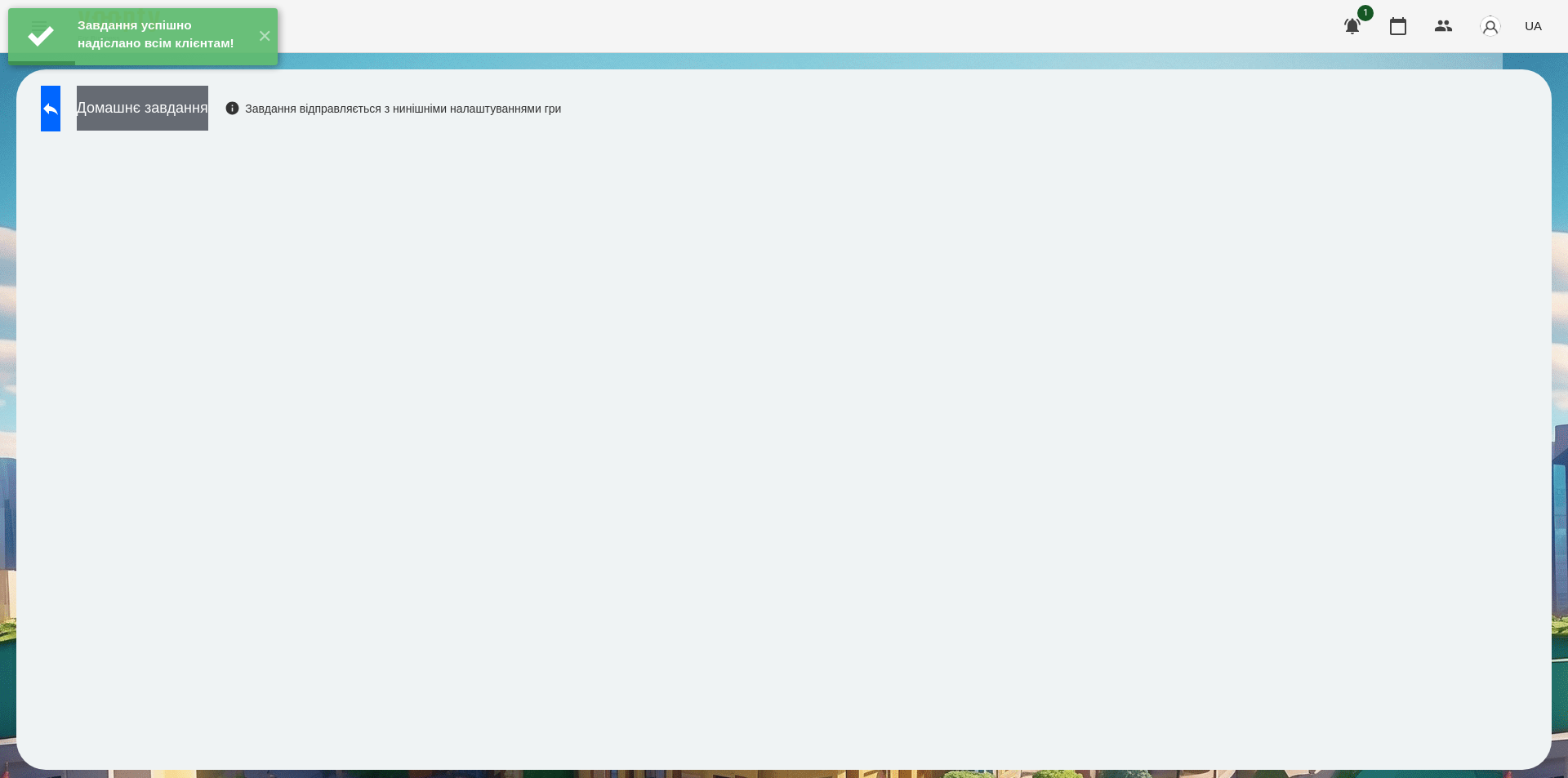
click at [202, 109] on button "Домашнє завдання" at bounding box center [142, 108] width 131 height 45
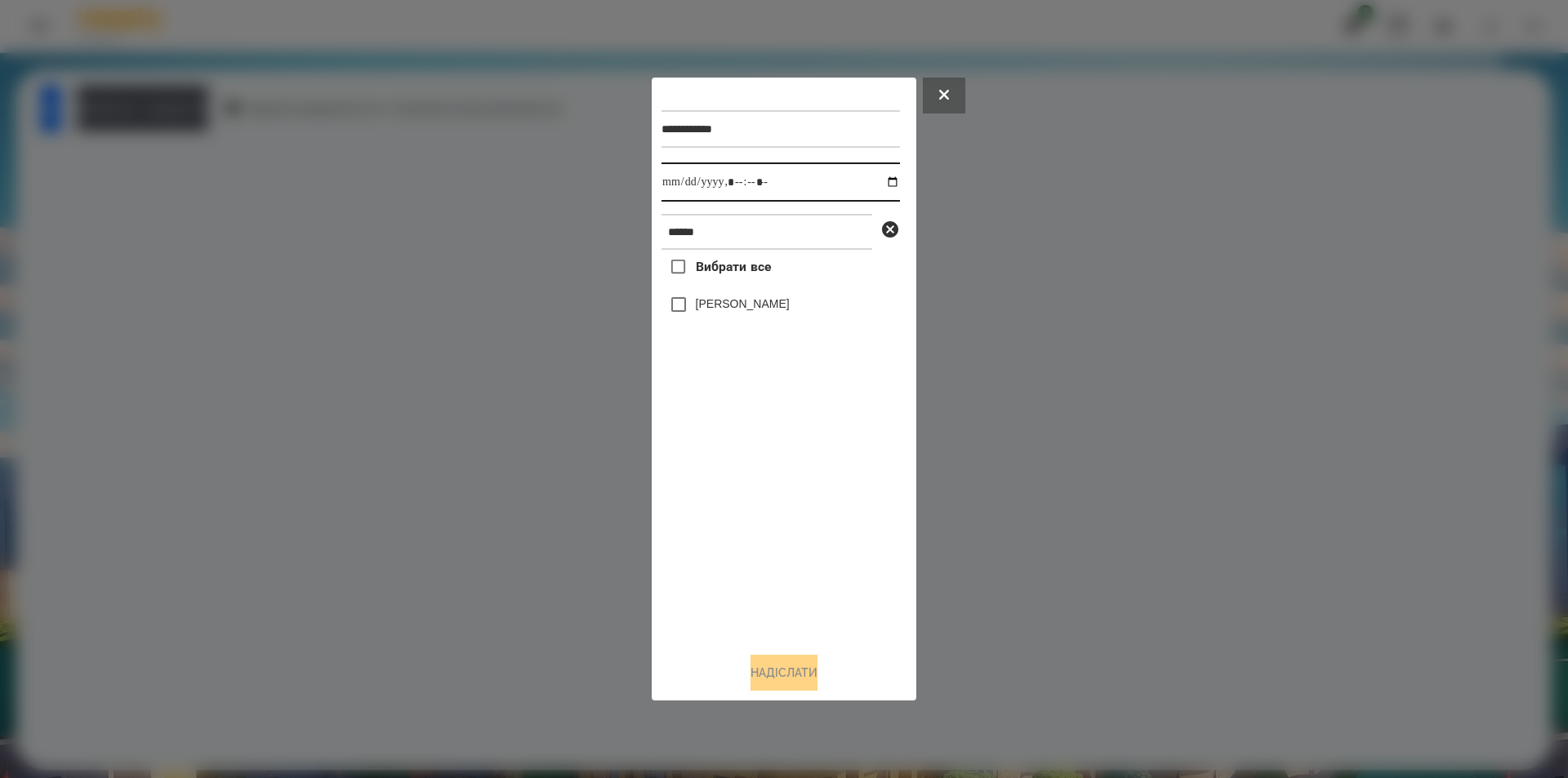
click at [877, 183] on input "datetime-local" at bounding box center [780, 182] width 238 height 39
type input "**********"
drag, startPoint x: 822, startPoint y: 526, endPoint x: 819, endPoint y: 509, distance: 17.3
click at [821, 525] on div "Вибрати все Тимур Яремус" at bounding box center [780, 444] width 238 height 389
click at [888, 233] on icon at bounding box center [889, 229] width 19 height 19
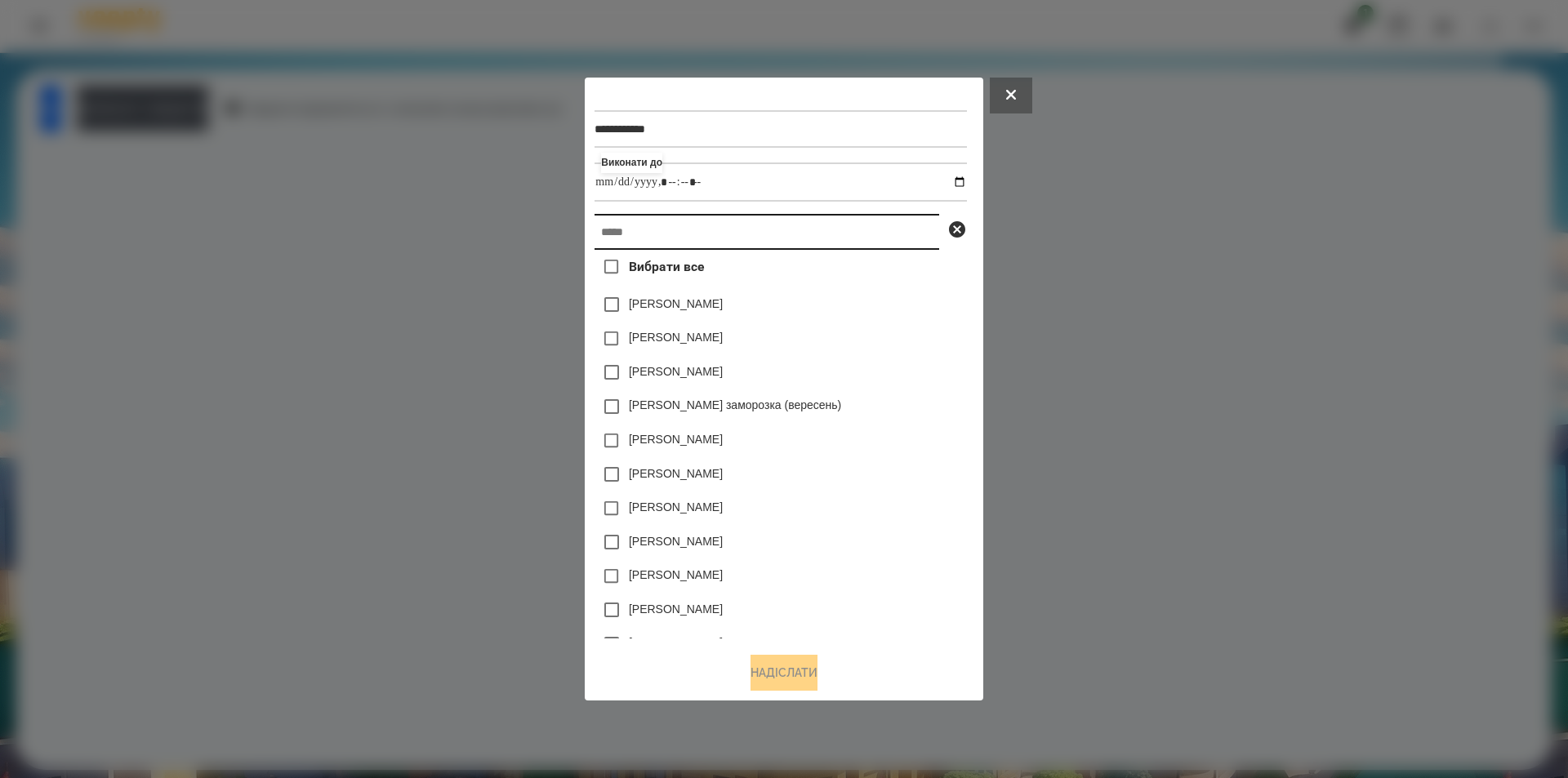
click at [783, 238] on input "text" at bounding box center [767, 232] width 345 height 36
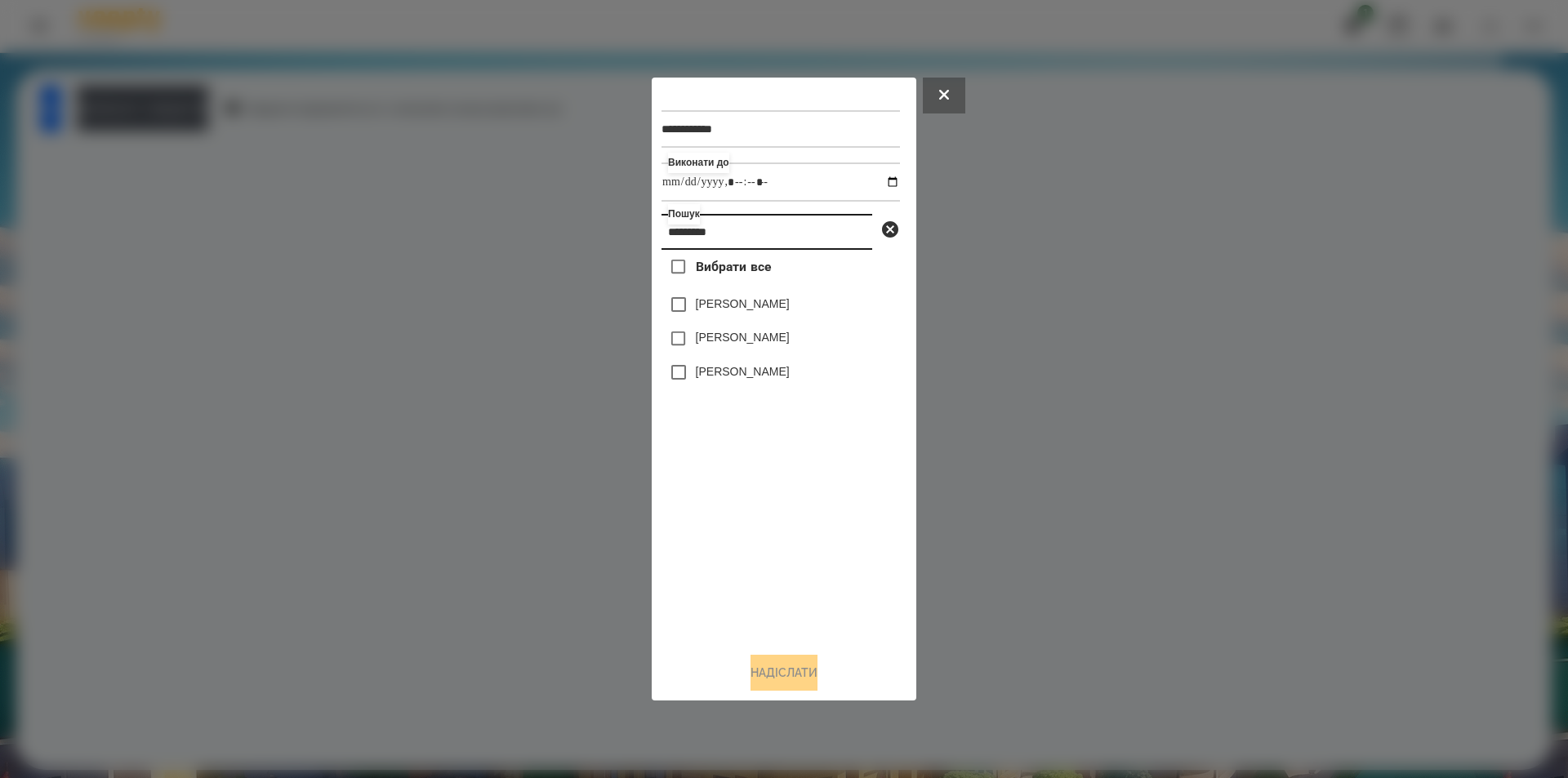
type input "*********"
click at [774, 312] on label "[PERSON_NAME]" at bounding box center [742, 304] width 94 height 16
click at [777, 664] on button "Надіслати" at bounding box center [784, 672] width 67 height 36
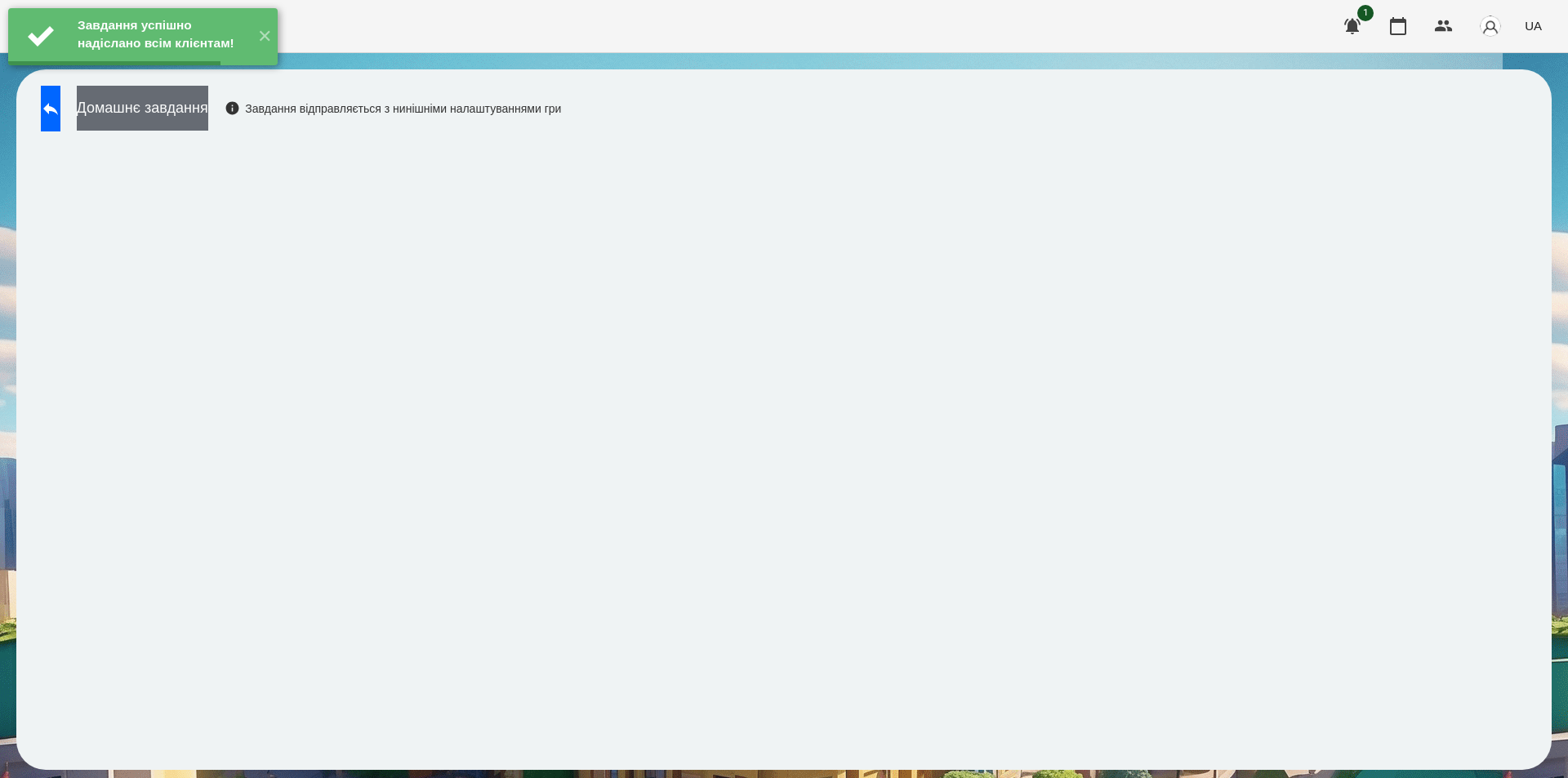
click at [199, 104] on button "Домашнє завдання" at bounding box center [142, 108] width 131 height 45
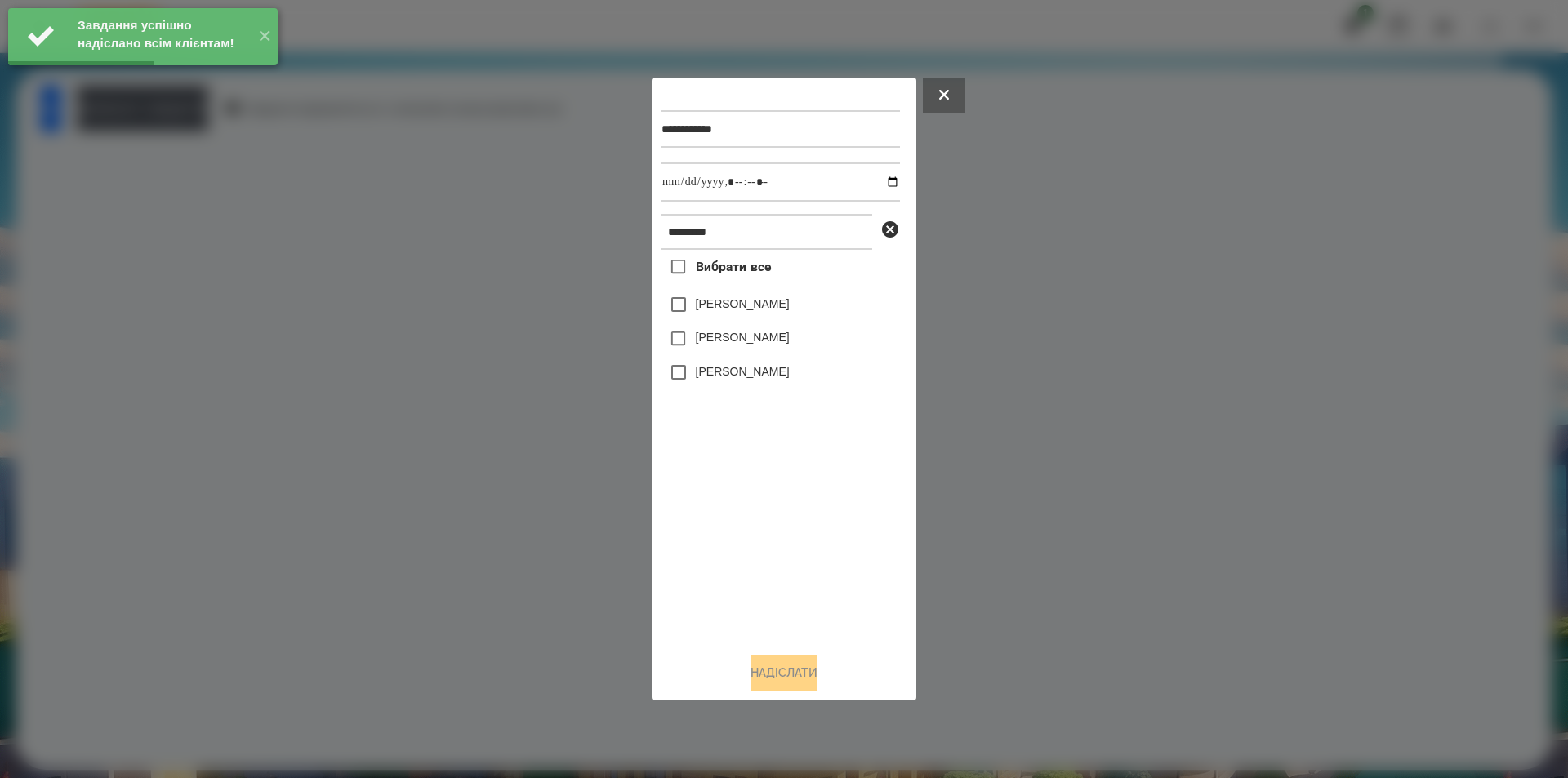
drag, startPoint x: 777, startPoint y: 308, endPoint x: 901, endPoint y: 208, distance: 159.3
click at [777, 308] on label "[PERSON_NAME]" at bounding box center [742, 304] width 94 height 16
click at [878, 175] on input "datetime-local" at bounding box center [780, 182] width 238 height 39
type input "**********"
click at [755, 671] on button "Надіслати" at bounding box center [784, 672] width 67 height 36
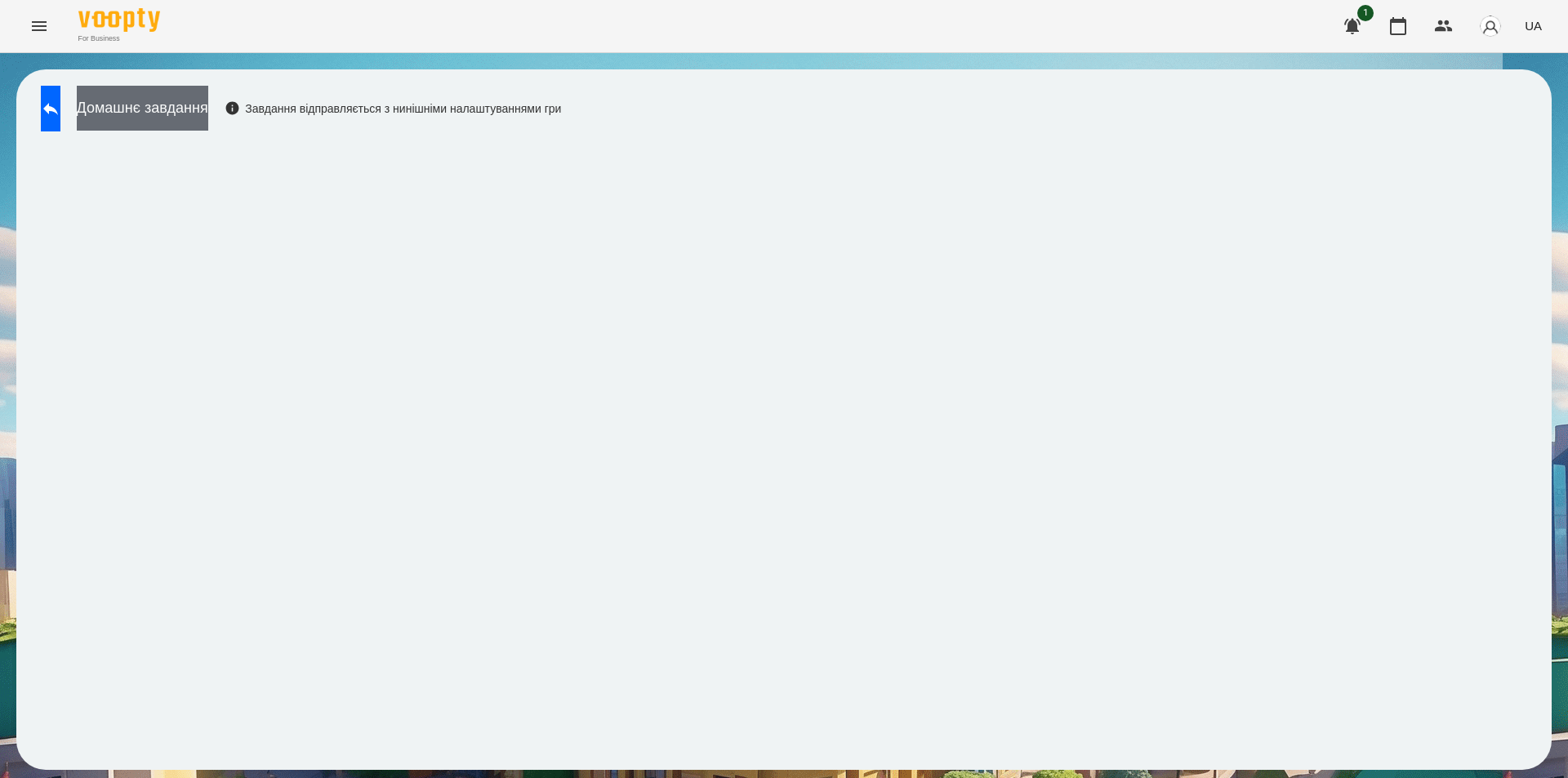
click at [208, 91] on button "Домашнє завдання" at bounding box center [142, 108] width 131 height 45
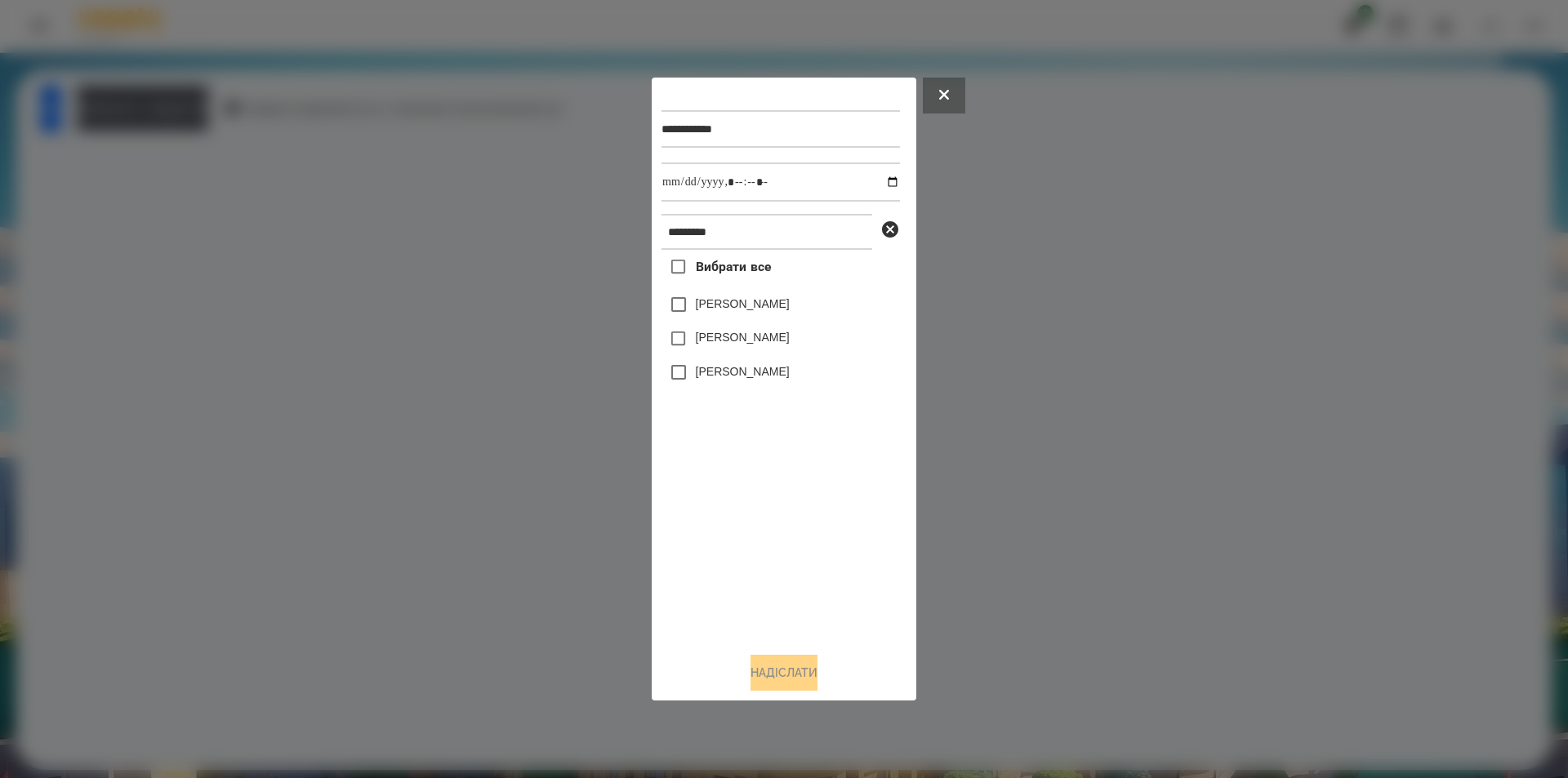
click at [772, 311] on label "[PERSON_NAME]" at bounding box center [742, 304] width 94 height 16
click at [883, 178] on input "datetime-local" at bounding box center [780, 182] width 238 height 39
type input "**********"
click at [751, 691] on button "Надіслати" at bounding box center [784, 672] width 67 height 36
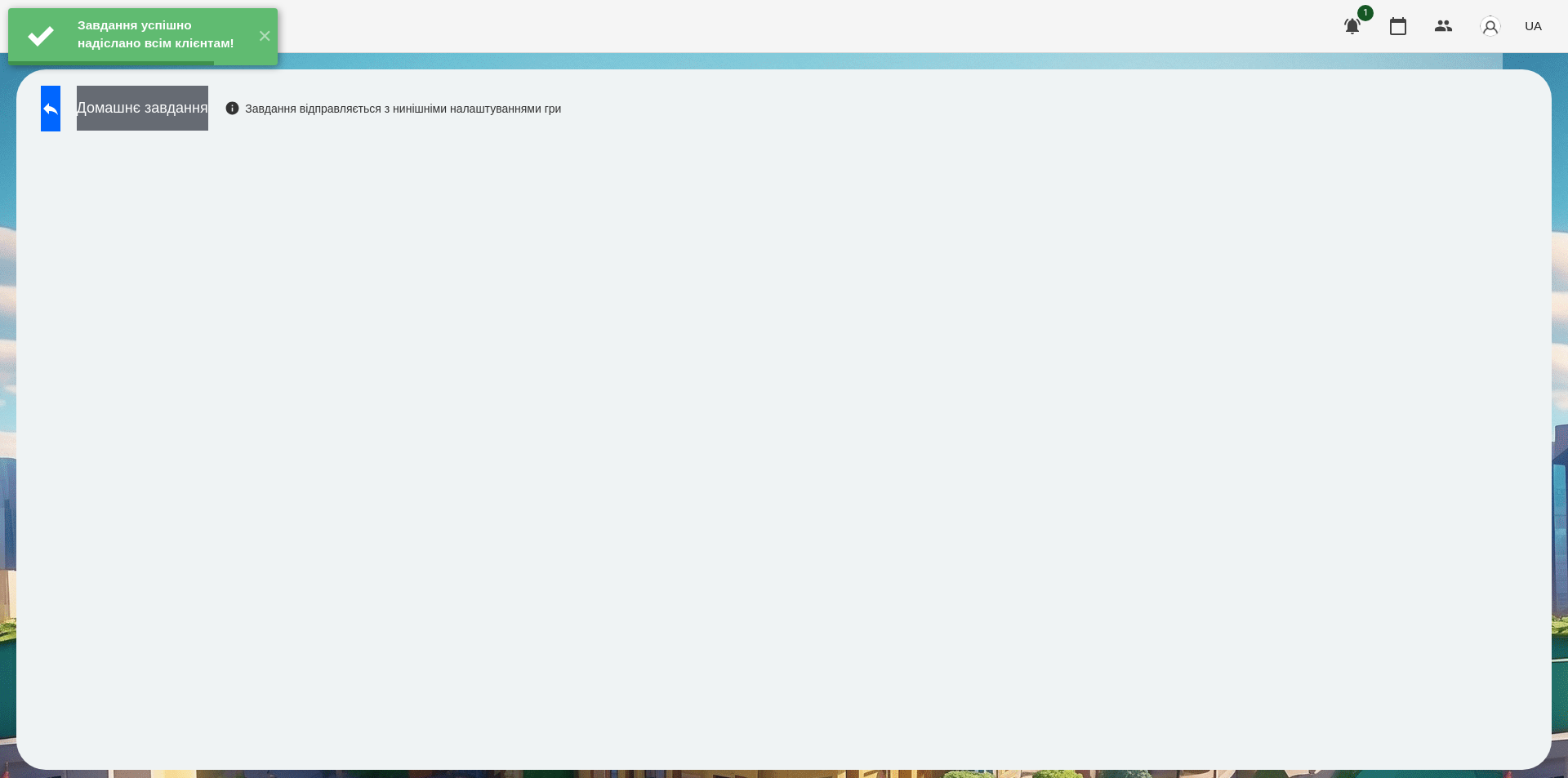
click at [208, 100] on button "Домашнє завдання" at bounding box center [142, 108] width 131 height 45
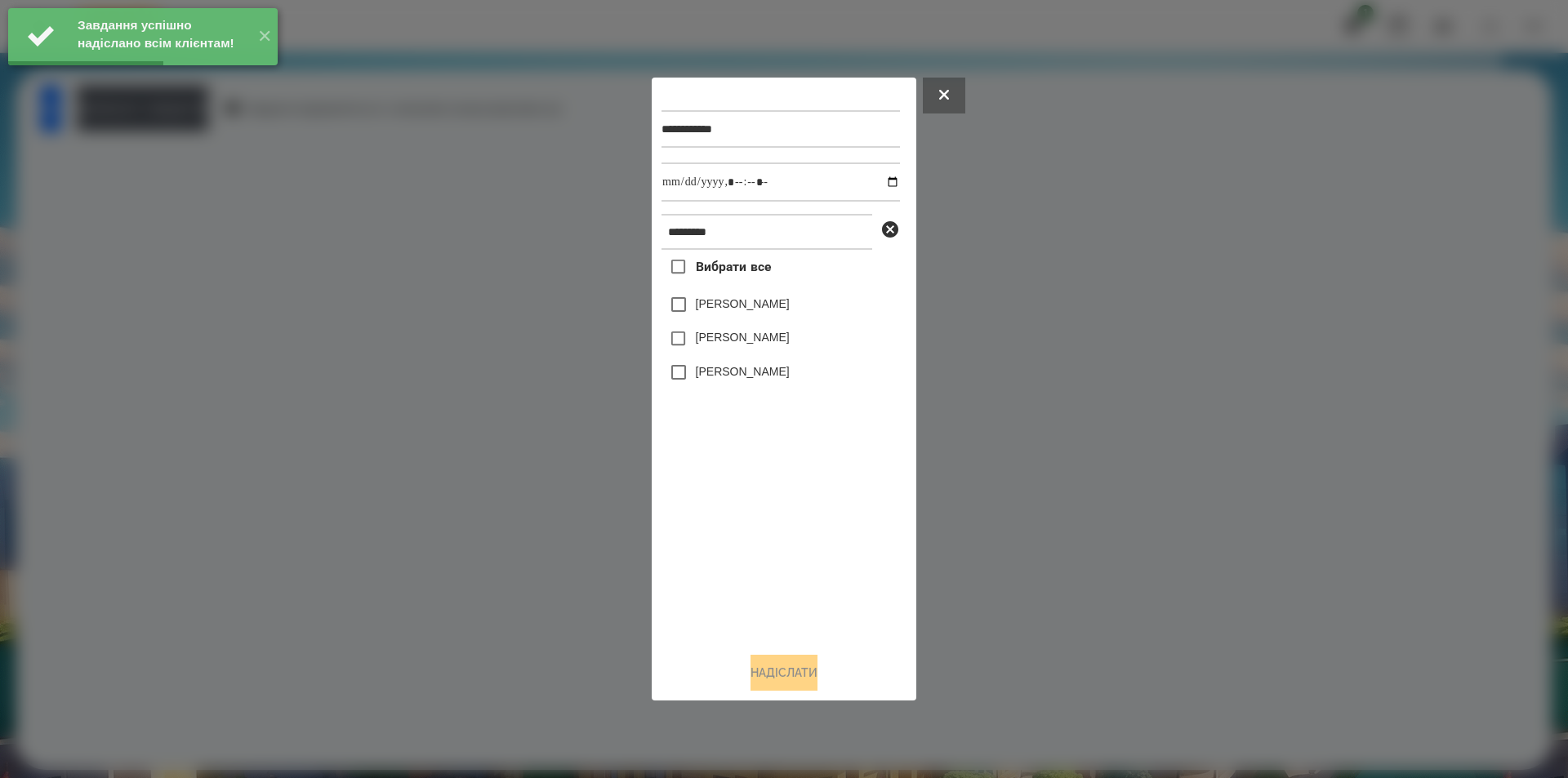
drag, startPoint x: 697, startPoint y: 310, endPoint x: 813, endPoint y: 266, distance: 124.1
click at [698, 310] on label "[PERSON_NAME]" at bounding box center [742, 304] width 94 height 16
click at [880, 182] on input "datetime-local" at bounding box center [780, 182] width 238 height 39
type input "**********"
drag, startPoint x: 766, startPoint y: 675, endPoint x: 761, endPoint y: 663, distance: 13.0
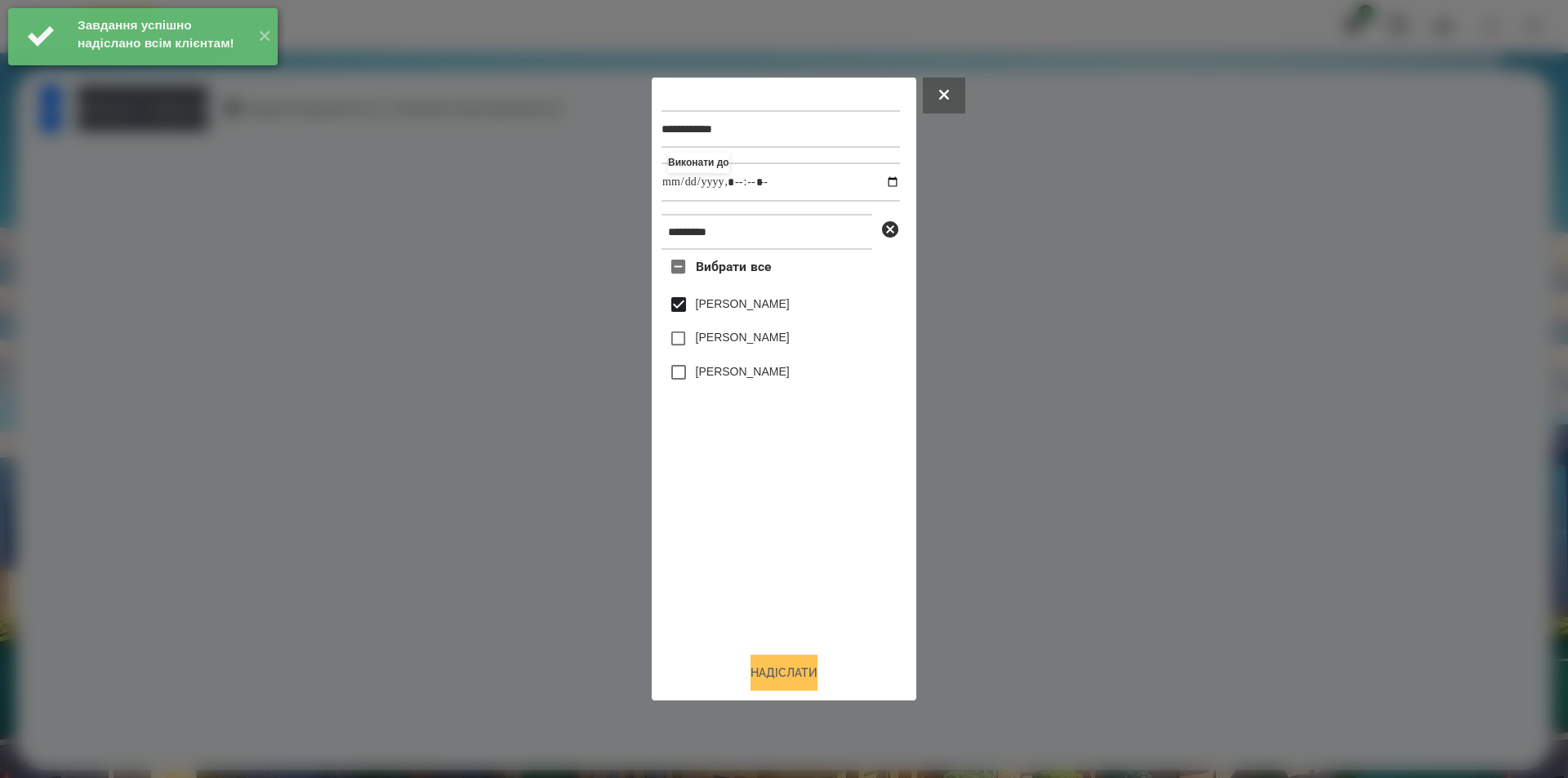
click at [765, 675] on button "Надіслати" at bounding box center [784, 672] width 67 height 36
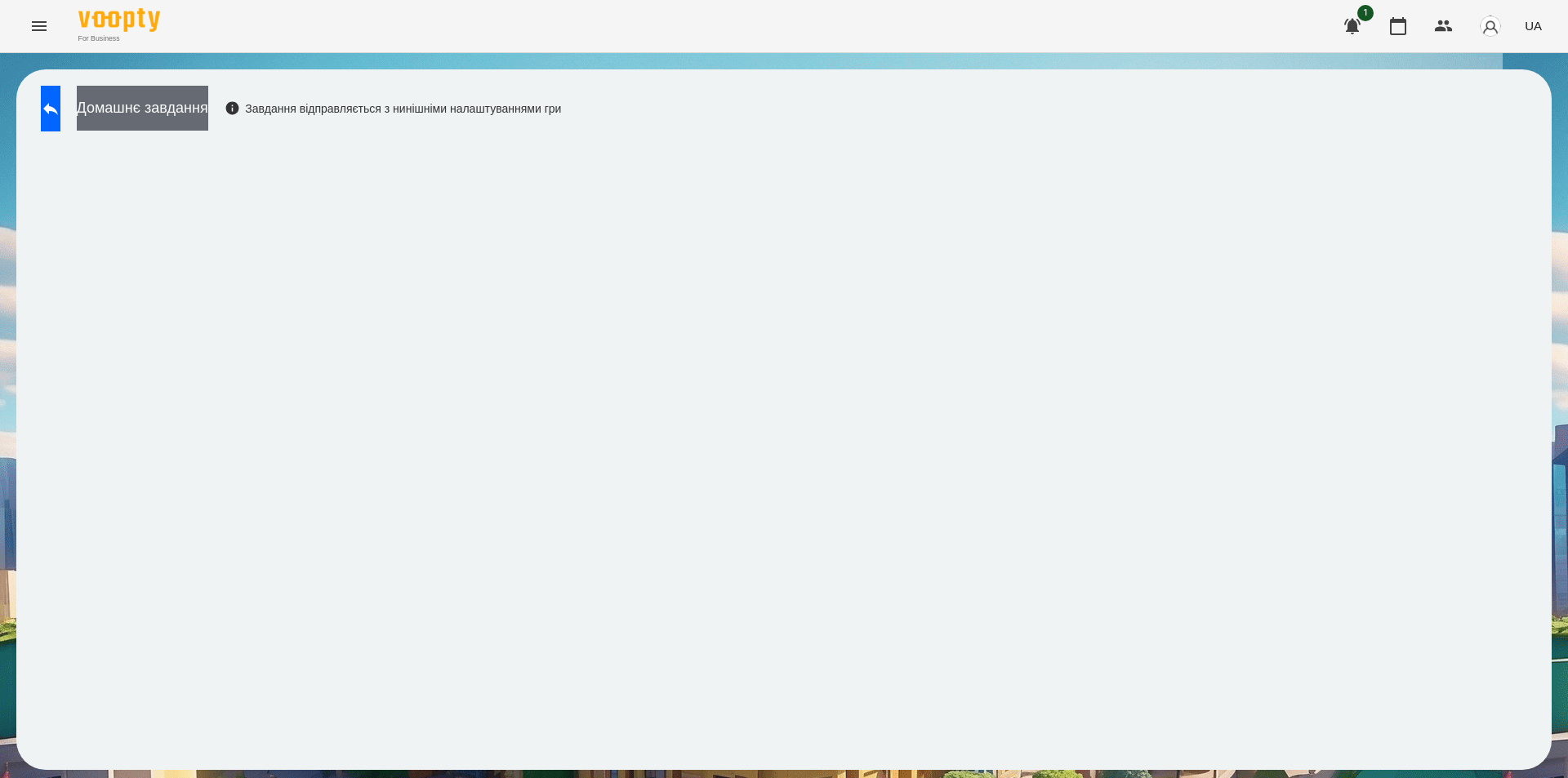
click at [208, 102] on button "Домашнє завдання" at bounding box center [142, 108] width 131 height 45
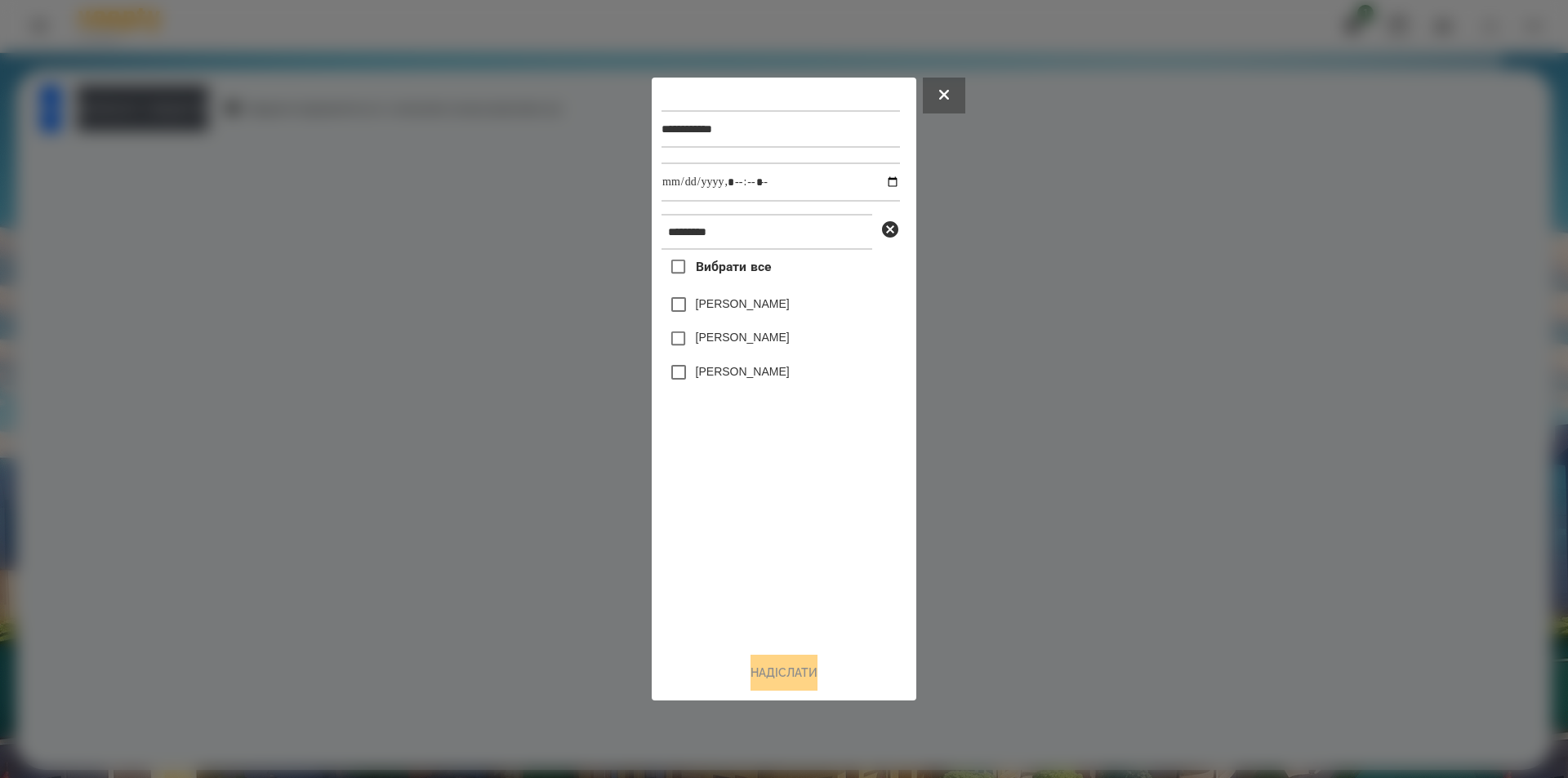
click at [760, 309] on label "[PERSON_NAME]" at bounding box center [742, 304] width 94 height 16
click at [879, 183] on input "datetime-local" at bounding box center [780, 182] width 238 height 39
type input "**********"
drag, startPoint x: 754, startPoint y: 679, endPoint x: 732, endPoint y: 669, distance: 24.2
click at [753, 680] on button "Надіслати" at bounding box center [784, 672] width 67 height 36
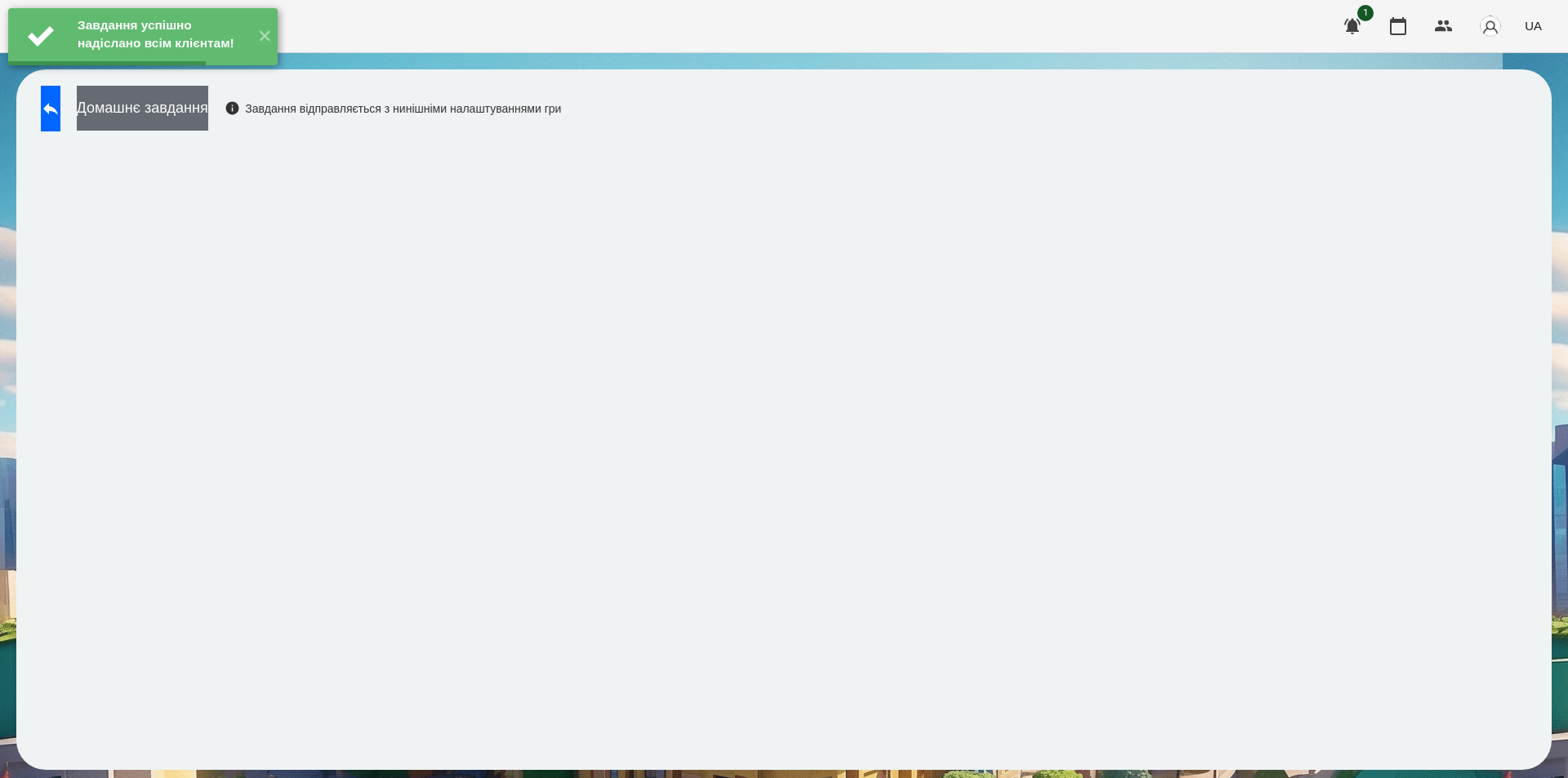
click at [167, 110] on button "Домашнє завдання" at bounding box center [142, 108] width 131 height 45
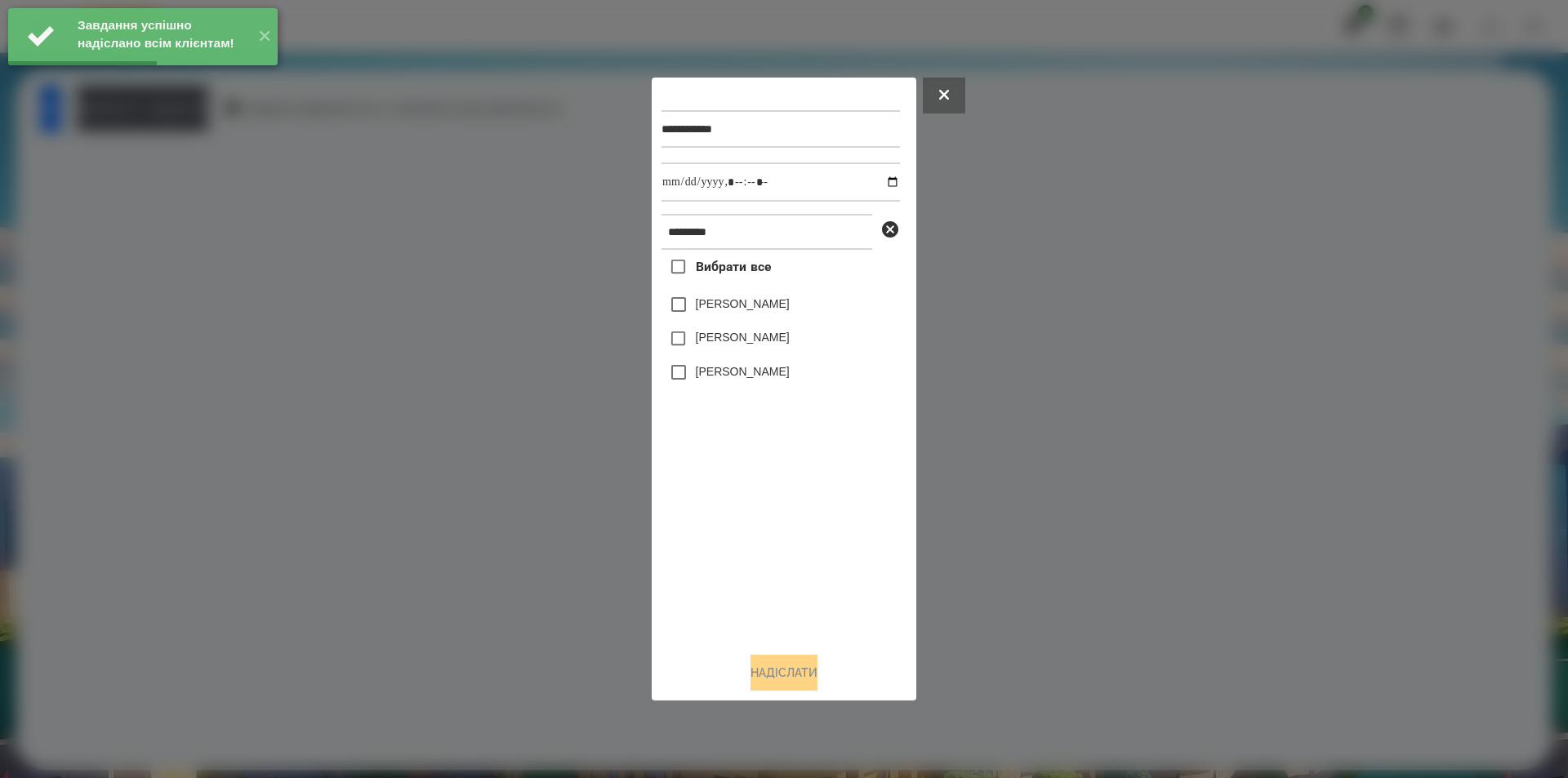
click at [697, 301] on div "[PERSON_NAME]" at bounding box center [780, 305] width 238 height 35
click at [746, 305] on label "[PERSON_NAME]" at bounding box center [742, 304] width 94 height 16
click at [877, 179] on input "datetime-local" at bounding box center [780, 182] width 238 height 39
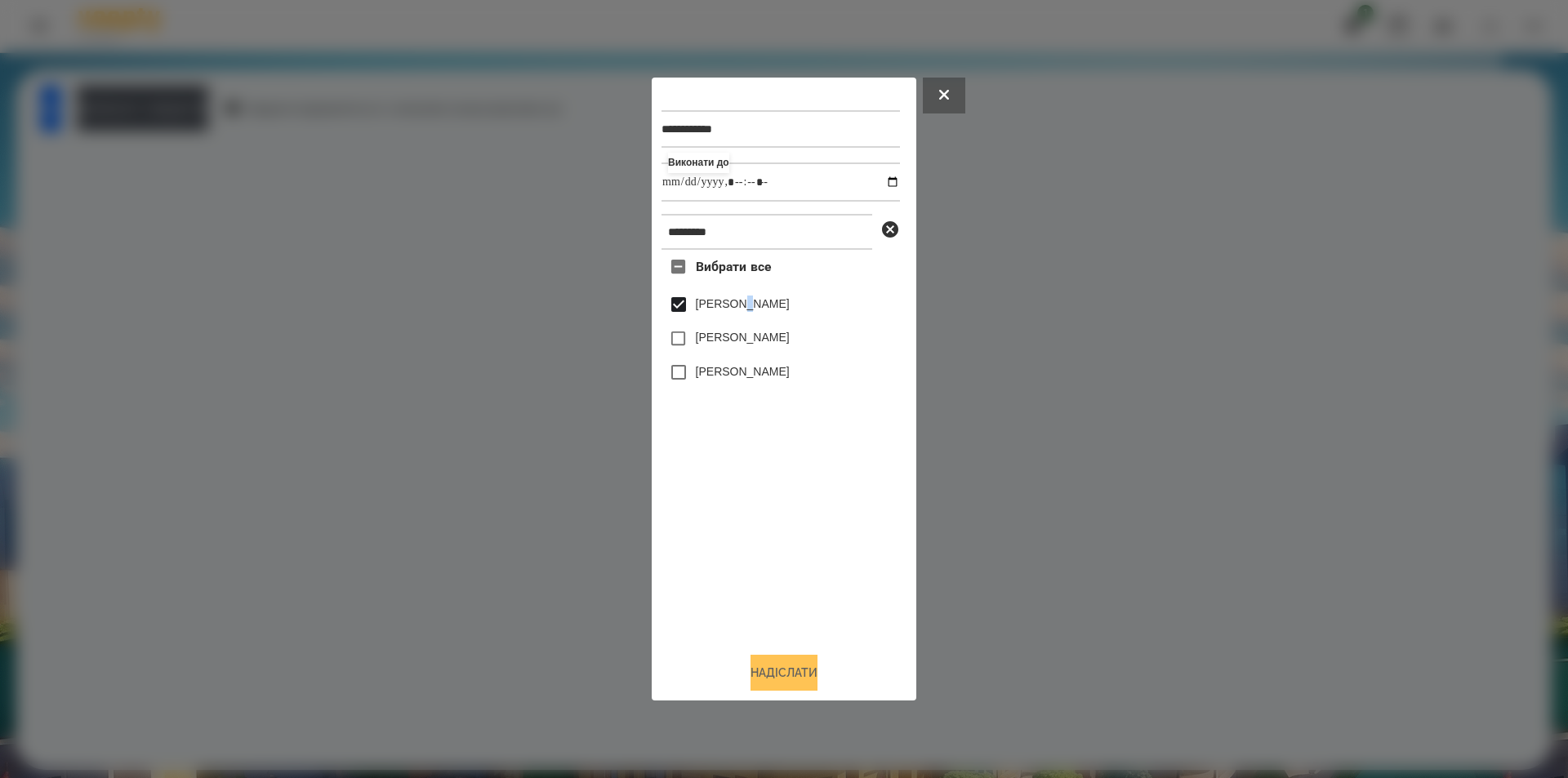
type input "**********"
click at [794, 679] on button "Надіслати" at bounding box center [784, 672] width 67 height 36
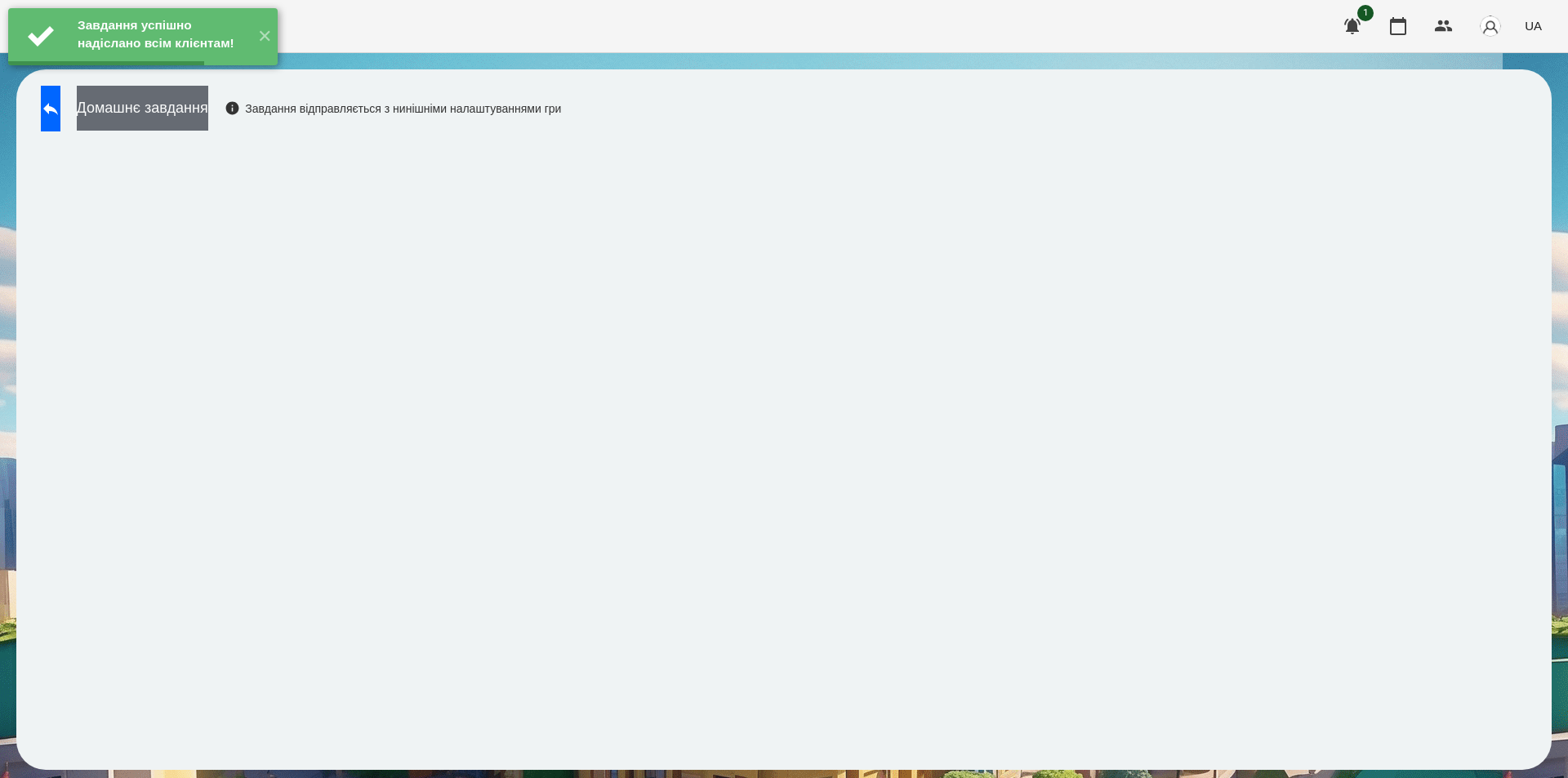
click at [170, 104] on button "Домашнє завдання" at bounding box center [142, 108] width 131 height 45
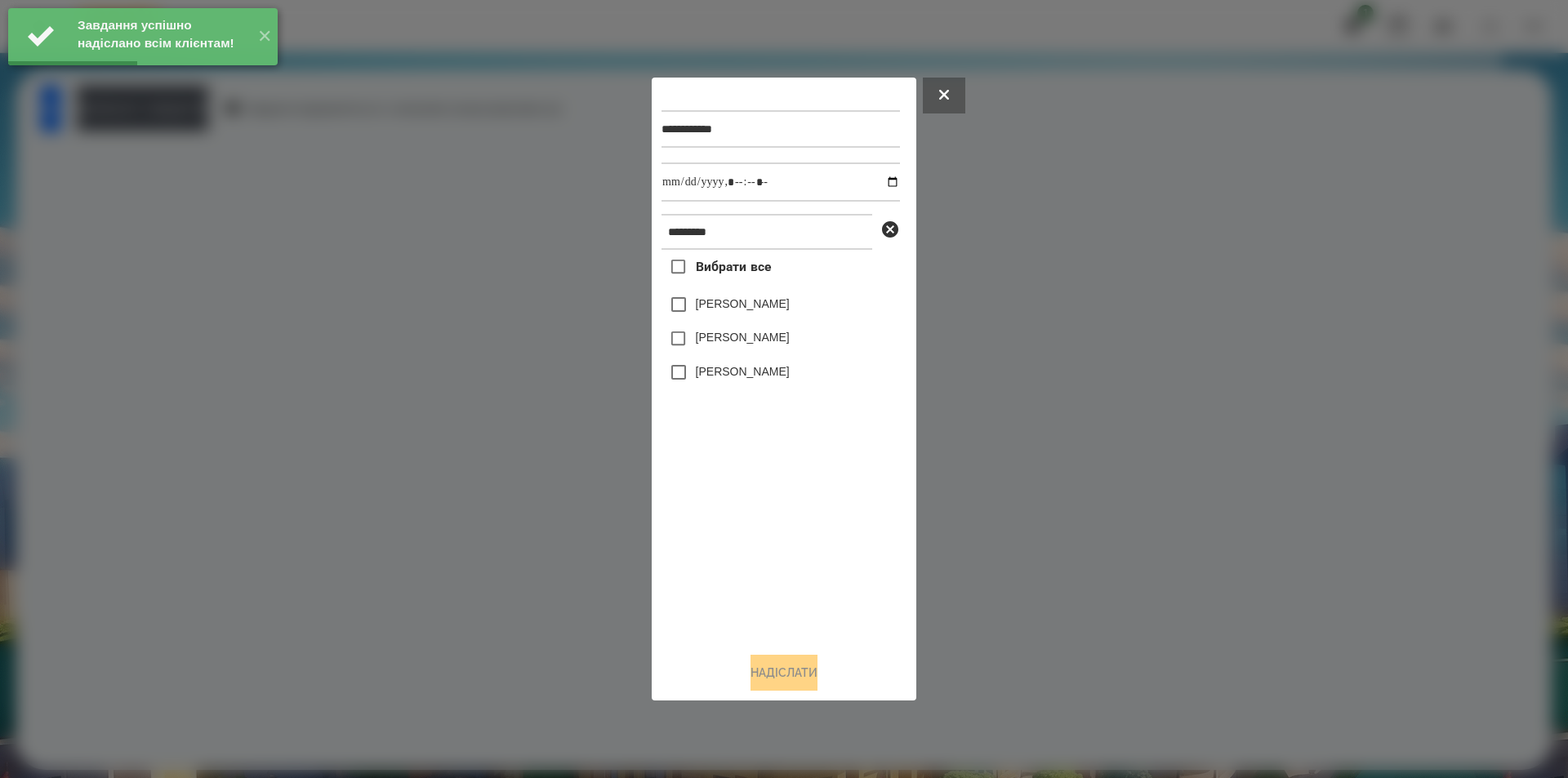
click at [750, 302] on label "[PERSON_NAME]" at bounding box center [742, 304] width 94 height 16
click at [884, 179] on input "datetime-local" at bounding box center [780, 182] width 238 height 39
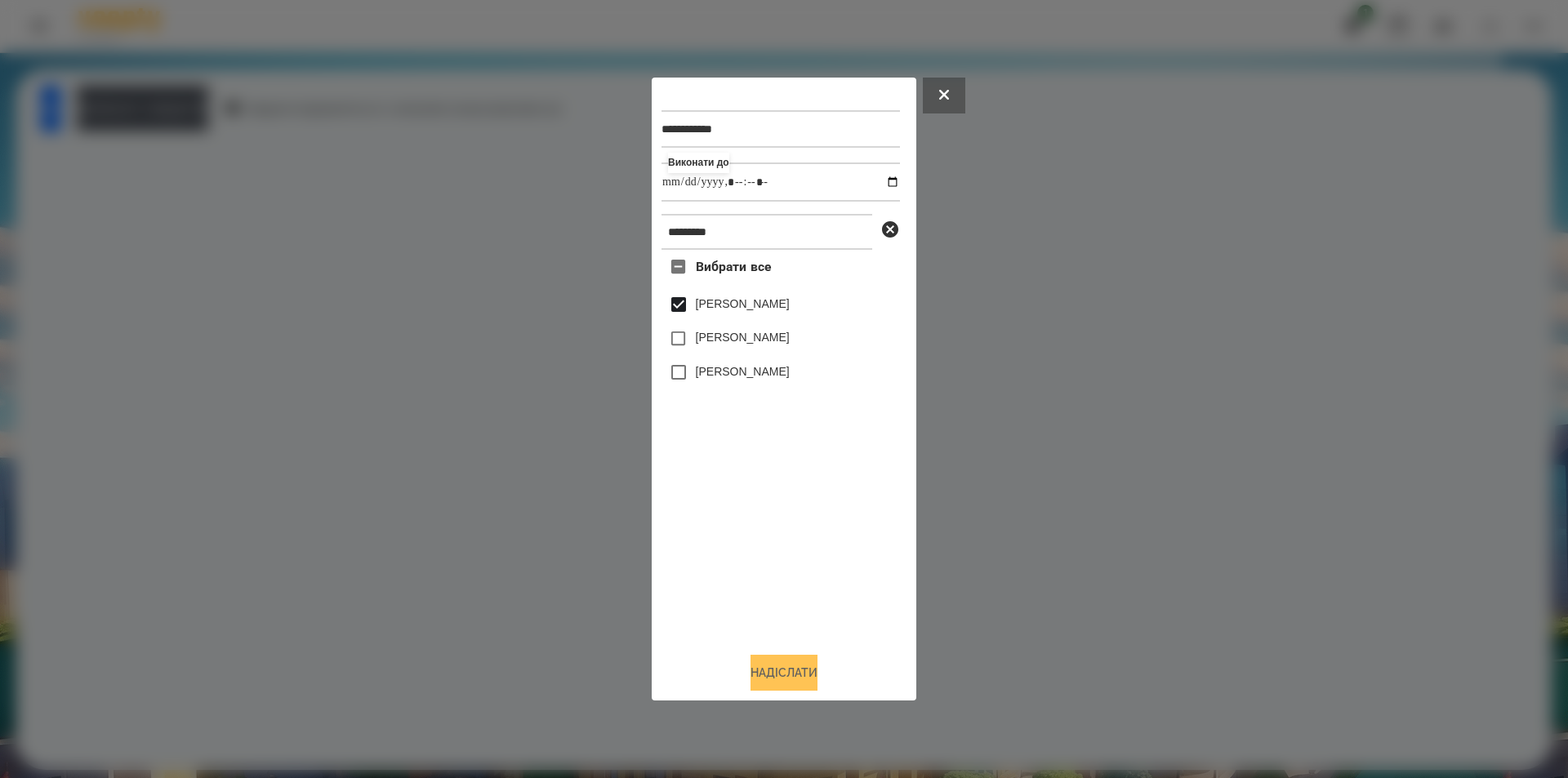
type input "**********"
click at [800, 679] on button "Надіслати" at bounding box center [784, 672] width 67 height 36
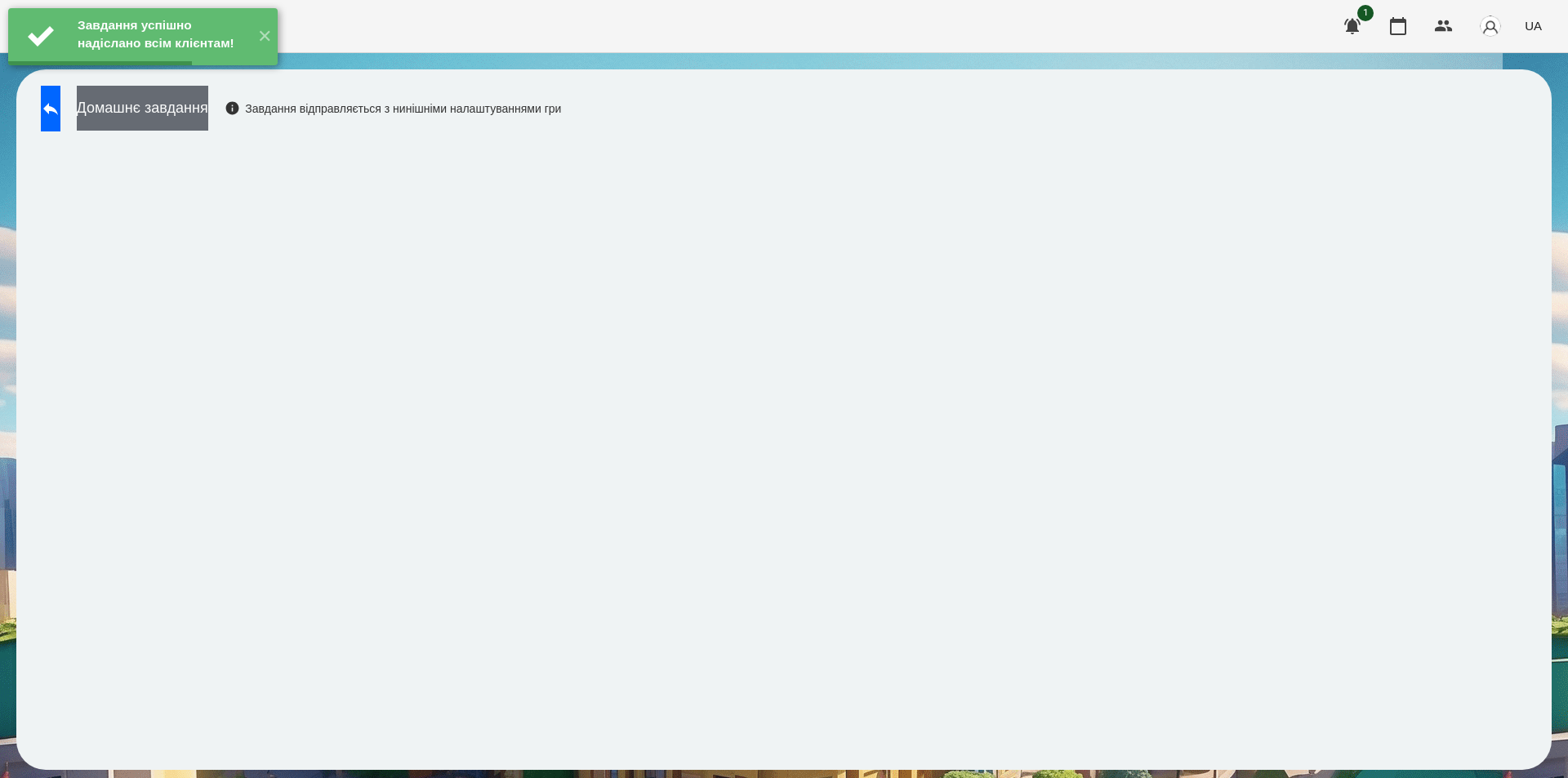
click at [208, 114] on button "Домашнє завдання" at bounding box center [142, 108] width 131 height 45
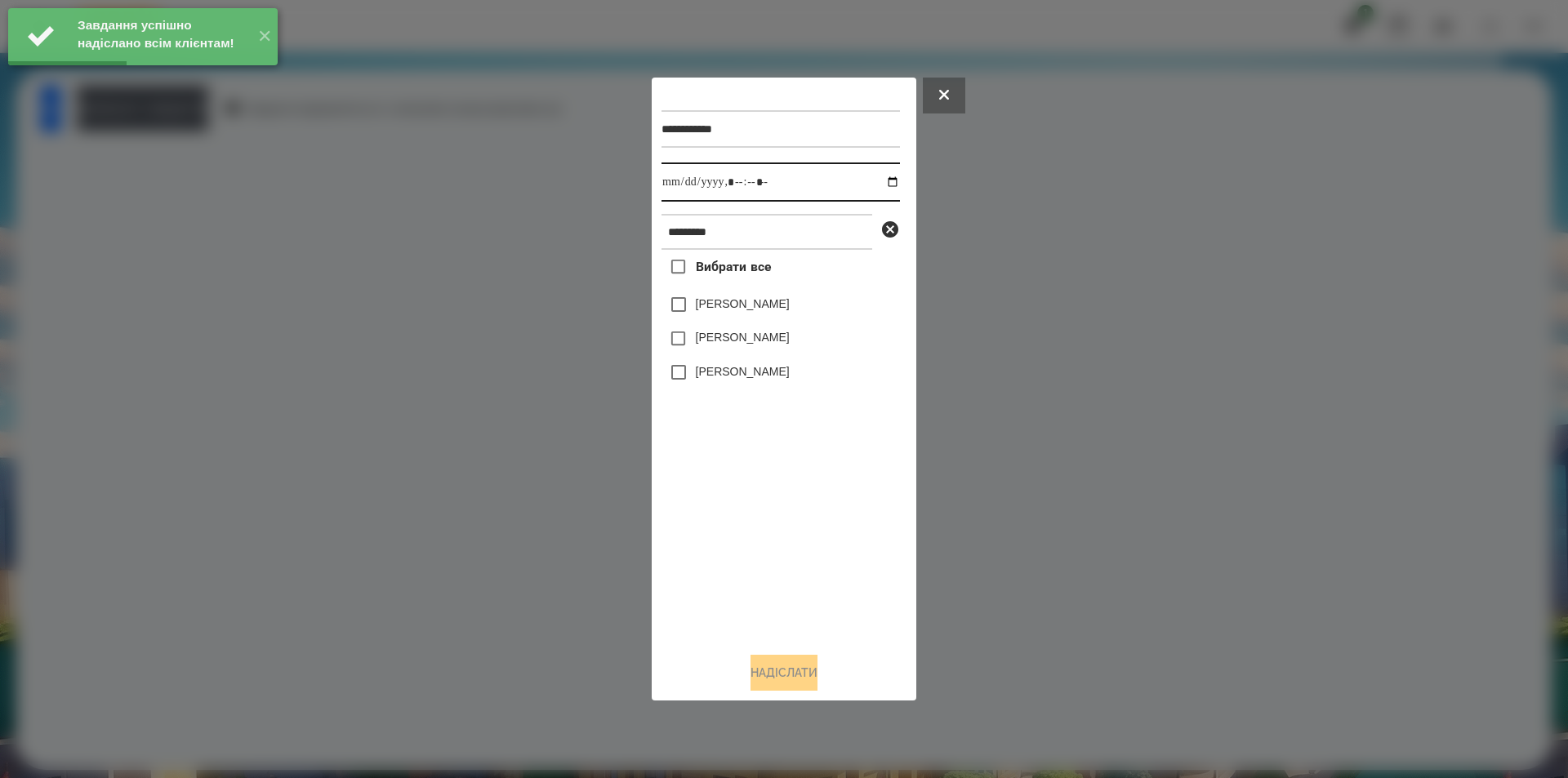
click at [879, 179] on input "datetime-local" at bounding box center [780, 182] width 238 height 39
type input "**********"
drag, startPoint x: 737, startPoint y: 489, endPoint x: 844, endPoint y: 335, distance: 187.5
click at [738, 489] on div "Вибрати все [PERSON_NAME] [PERSON_NAME] [PERSON_NAME]" at bounding box center [780, 444] width 238 height 389
click at [889, 227] on icon at bounding box center [890, 230] width 16 height 16
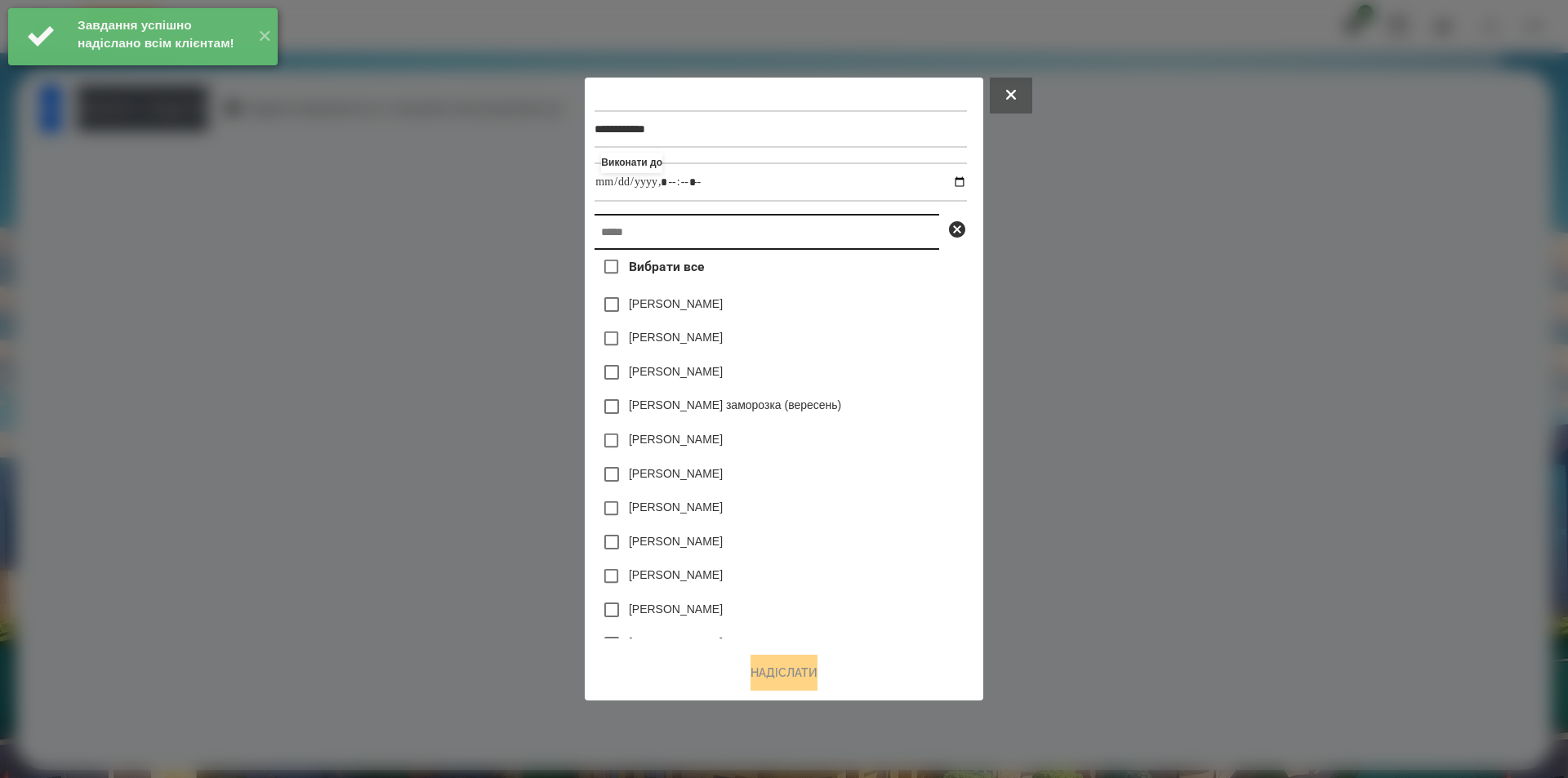
click at [769, 235] on input "text" at bounding box center [767, 232] width 345 height 36
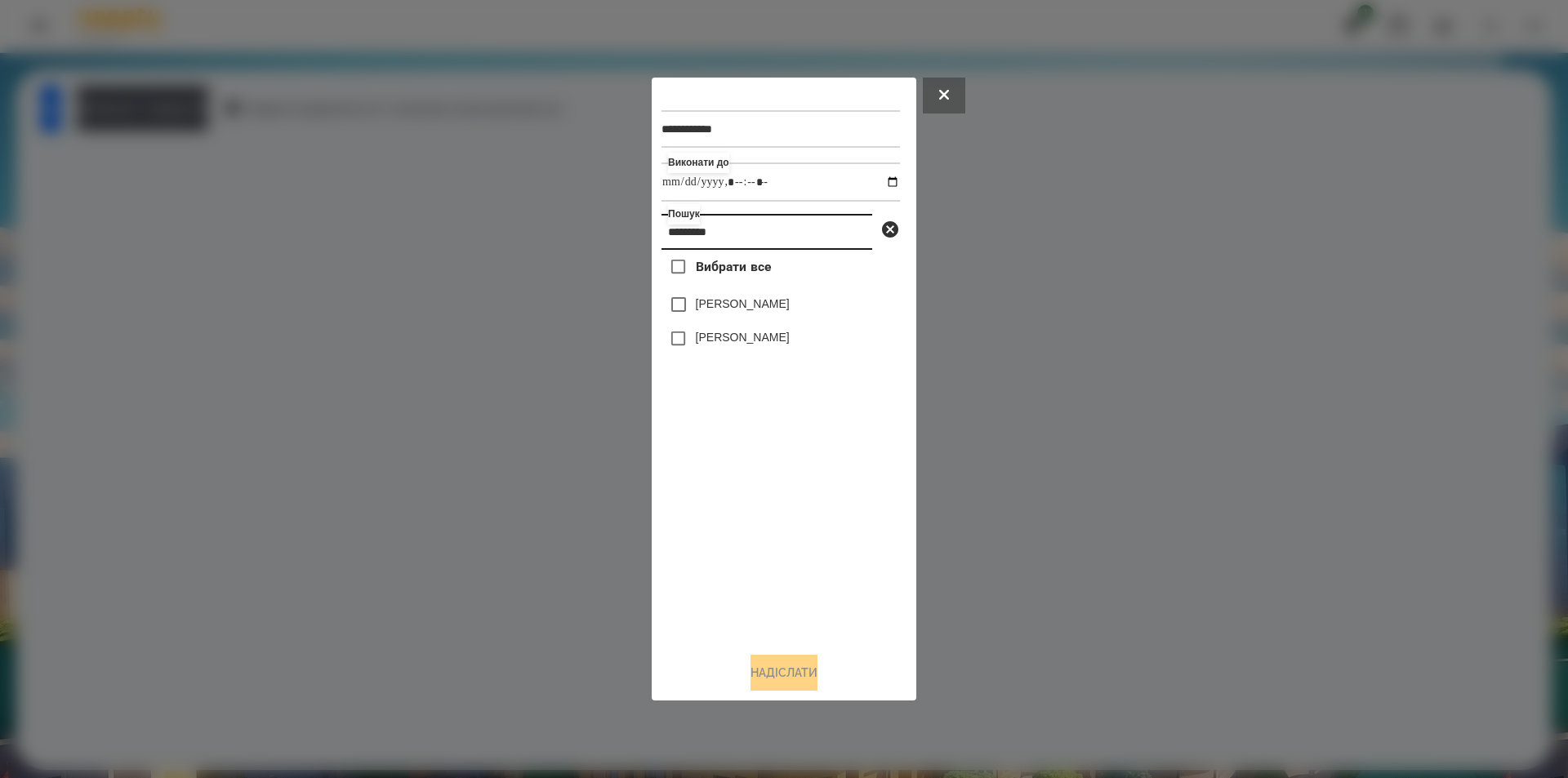
type input "*********"
click at [781, 679] on button "Надіслати" at bounding box center [784, 672] width 67 height 36
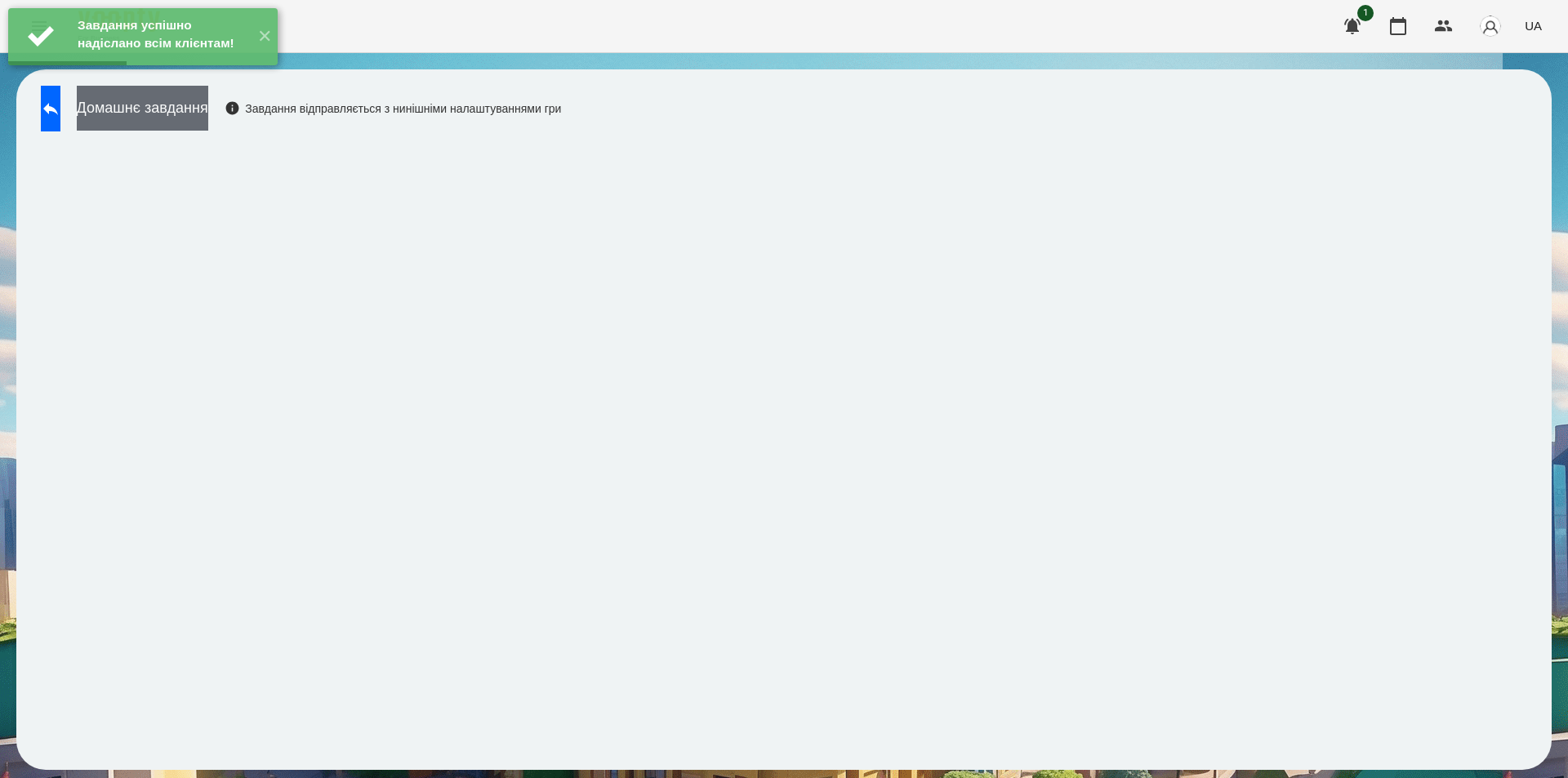
click at [182, 109] on button "Домашнє завдання" at bounding box center [142, 108] width 131 height 45
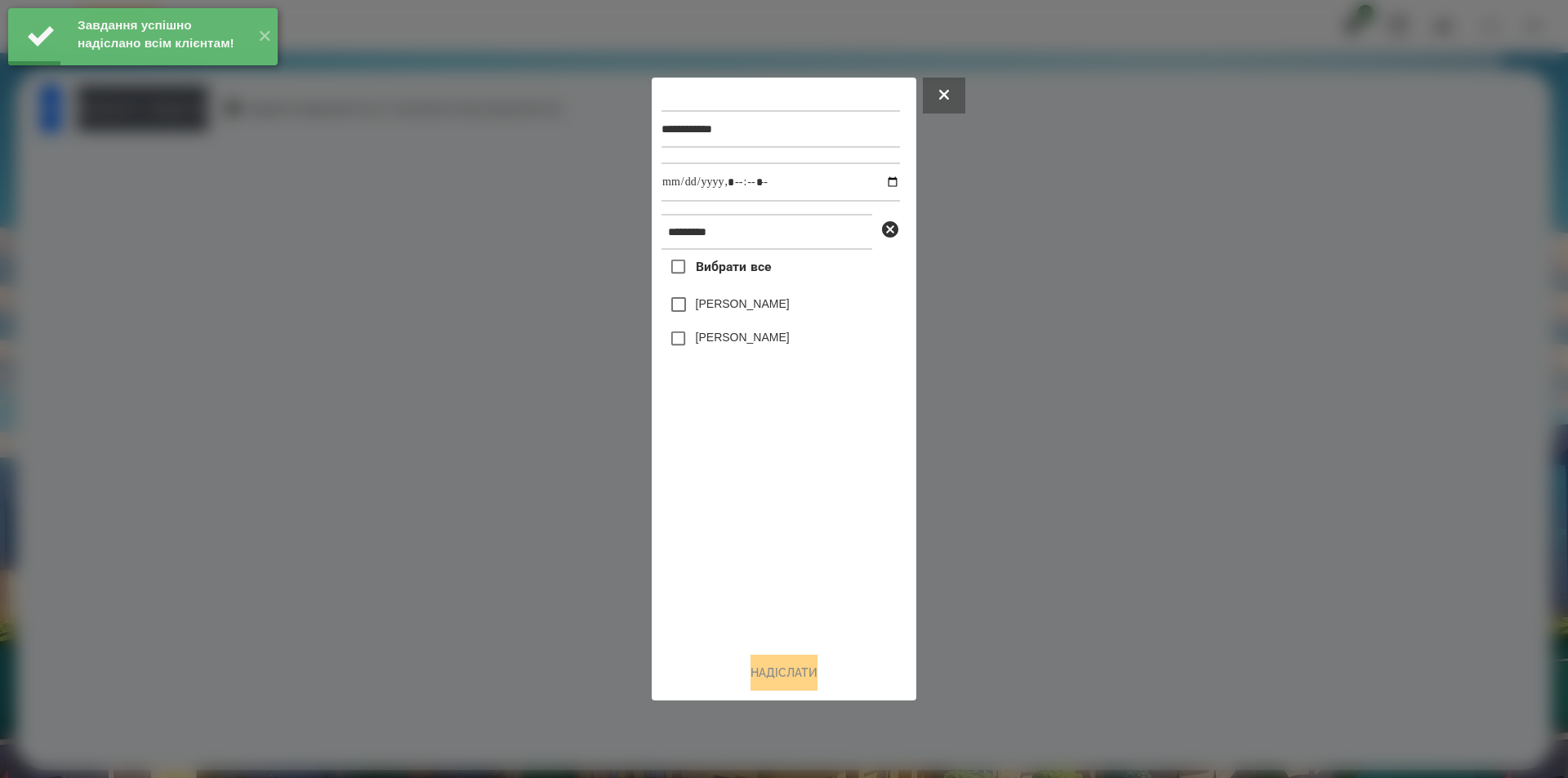
click at [759, 308] on label "[PERSON_NAME]" at bounding box center [742, 304] width 94 height 16
click at [879, 182] on input "datetime-local" at bounding box center [780, 182] width 238 height 39
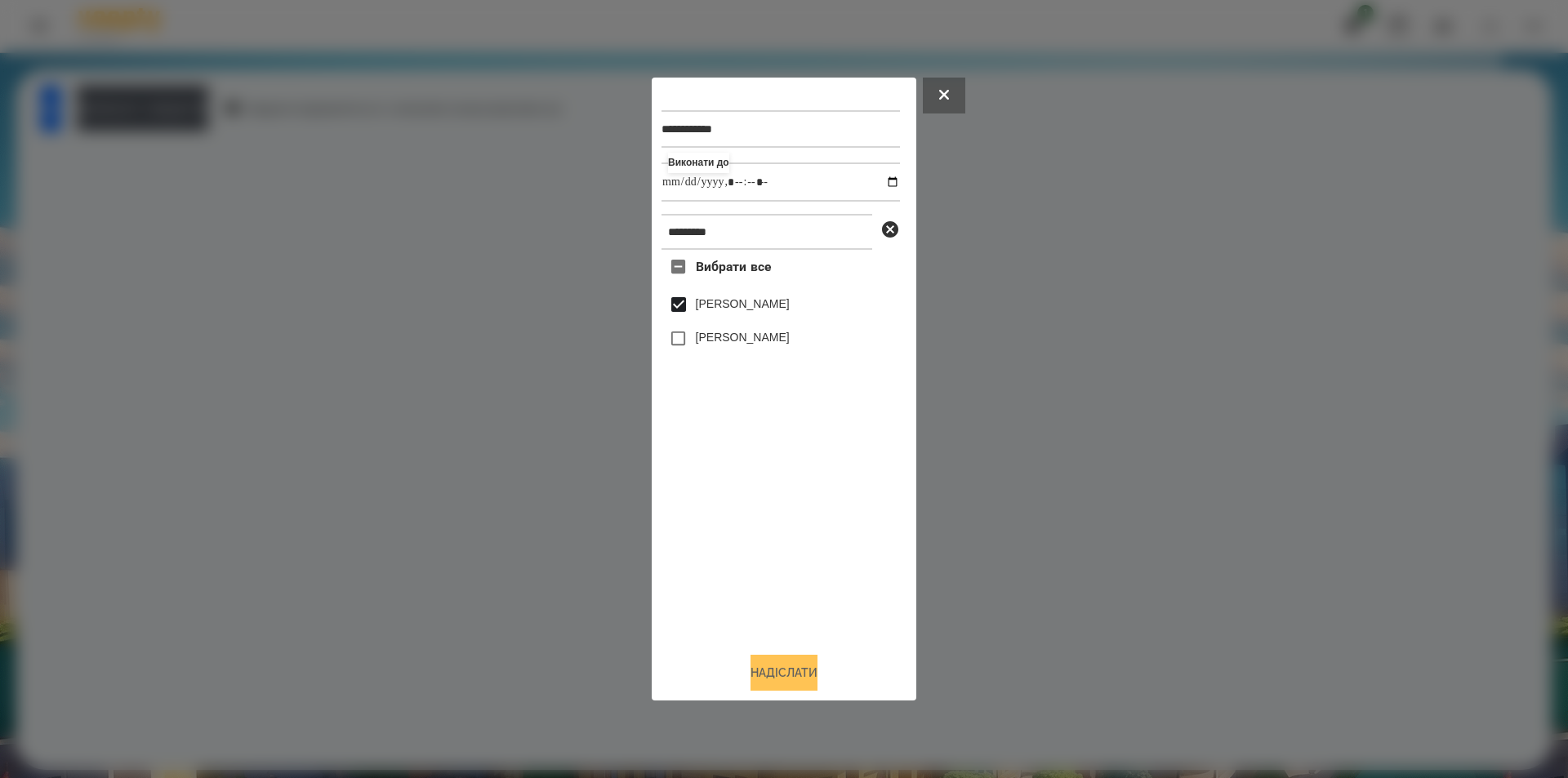
type input "**********"
click at [774, 682] on button "Надіслати" at bounding box center [784, 672] width 67 height 36
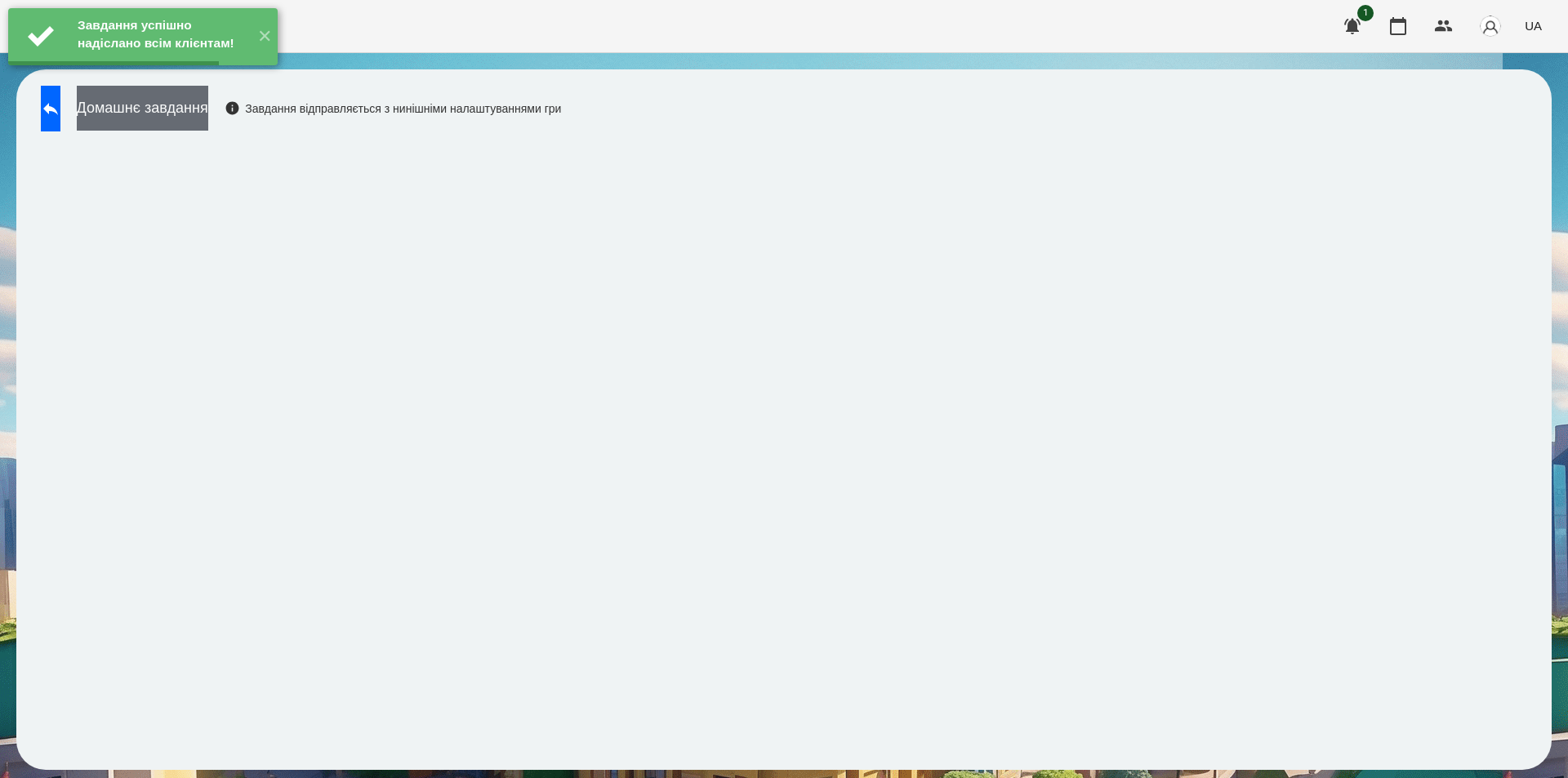
click at [208, 102] on button "Домашнє завдання" at bounding box center [142, 108] width 131 height 45
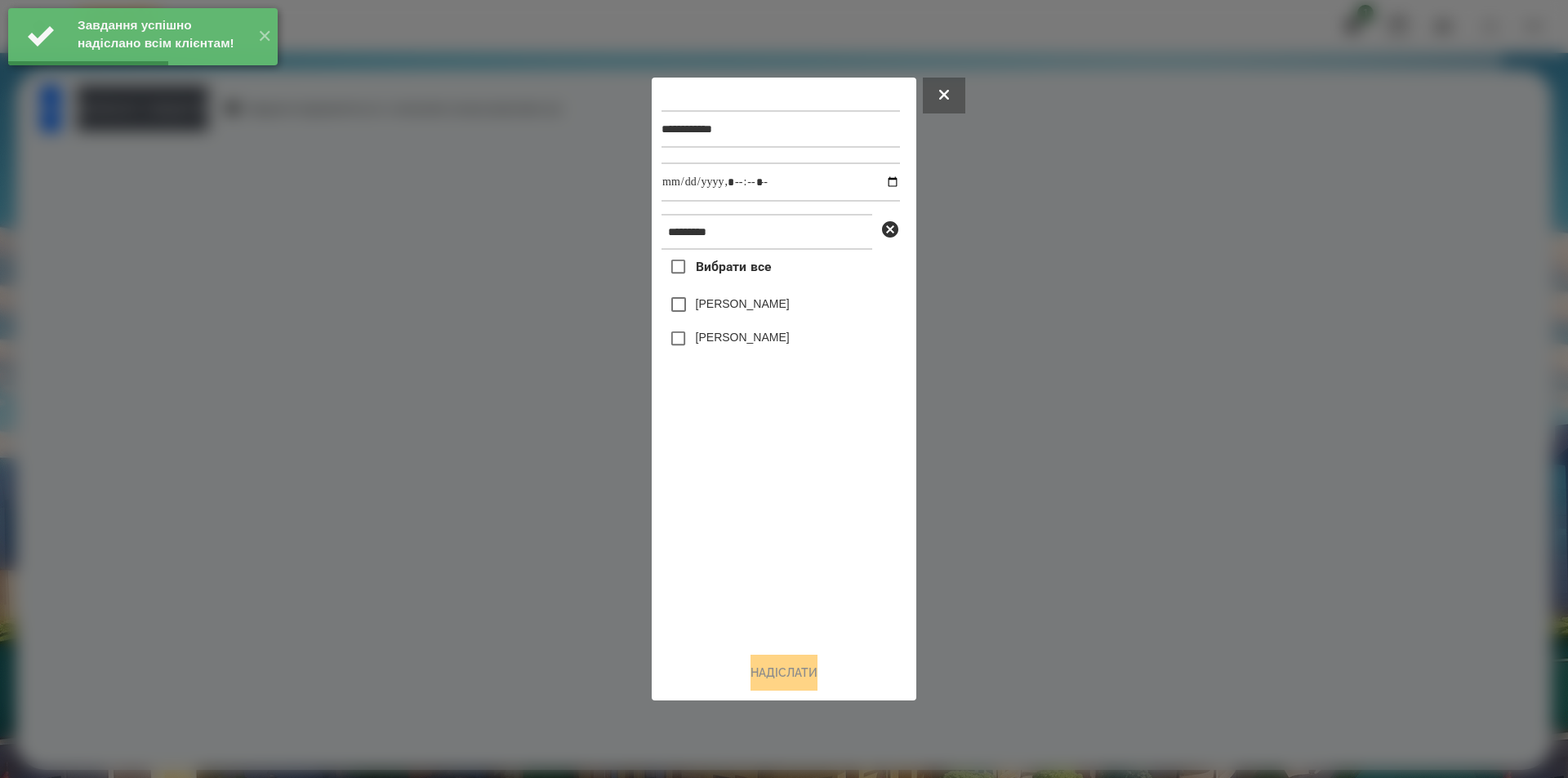
drag, startPoint x: 785, startPoint y: 307, endPoint x: 795, endPoint y: 290, distance: 19.7
click at [785, 306] on label "[PERSON_NAME]" at bounding box center [742, 304] width 94 height 16
click at [878, 183] on input "datetime-local" at bounding box center [780, 182] width 238 height 39
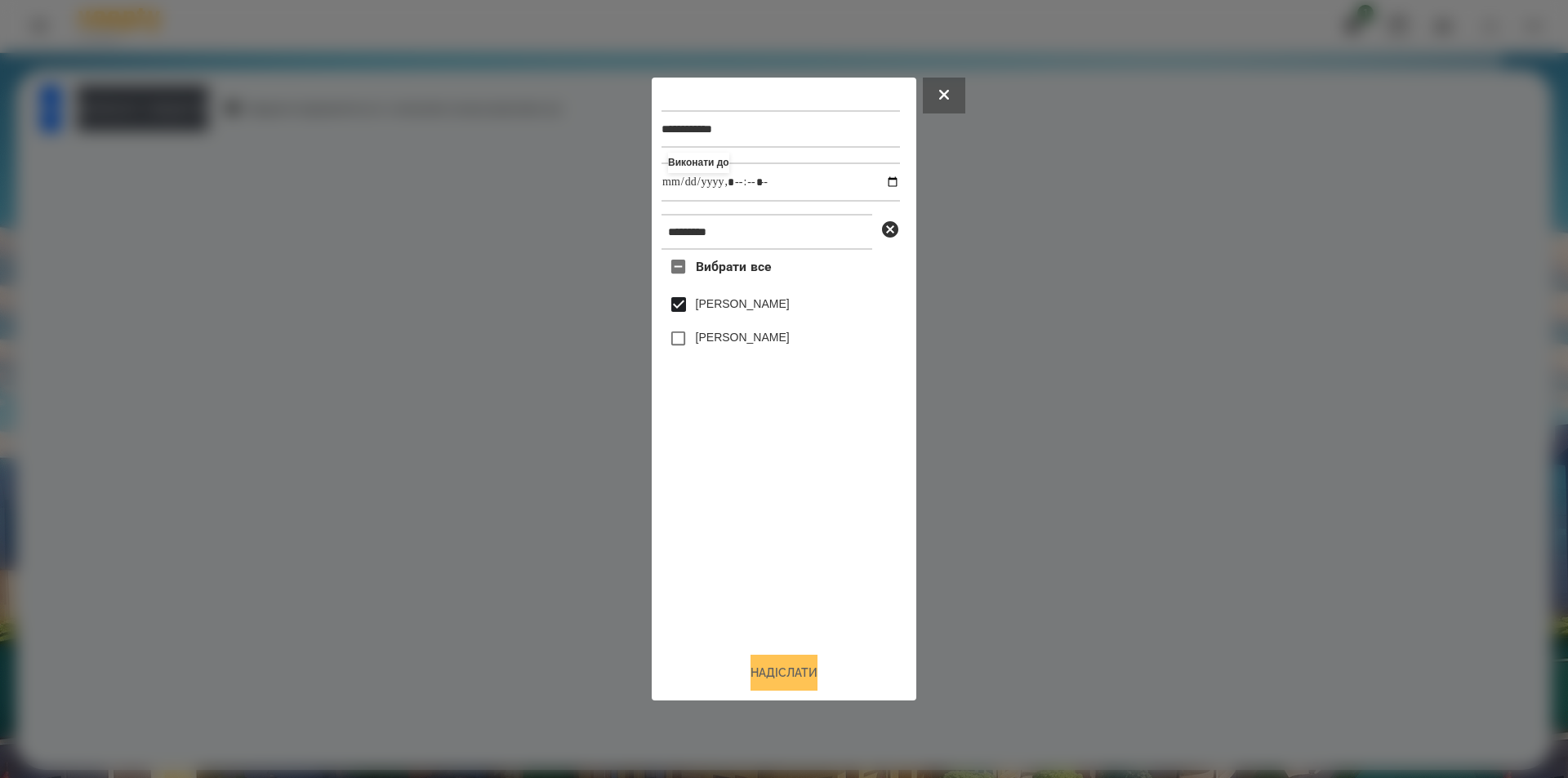
type input "**********"
click at [763, 680] on button "Надіслати" at bounding box center [784, 672] width 67 height 36
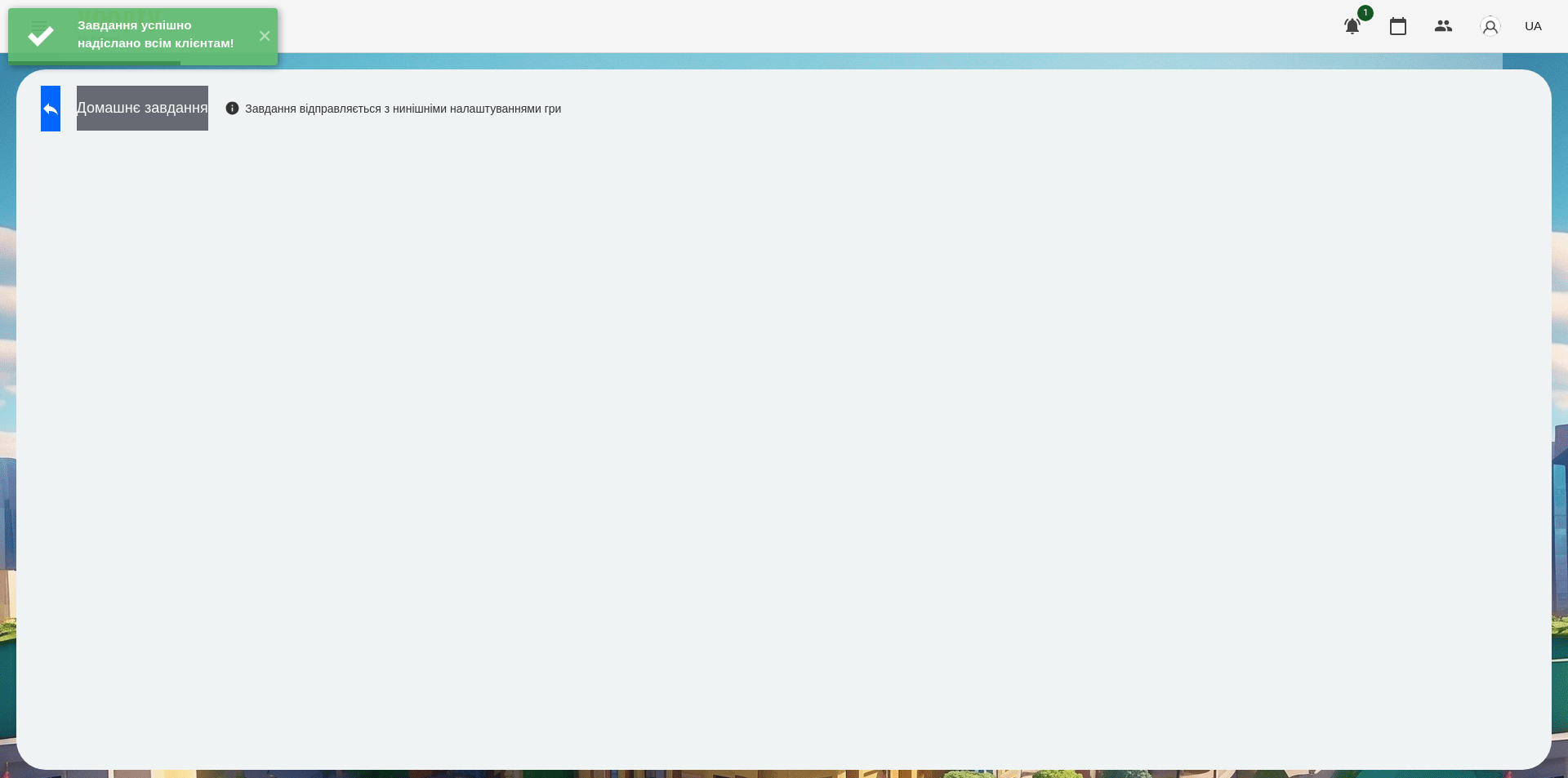
click at [208, 103] on button "Домашнє завдання" at bounding box center [142, 108] width 131 height 45
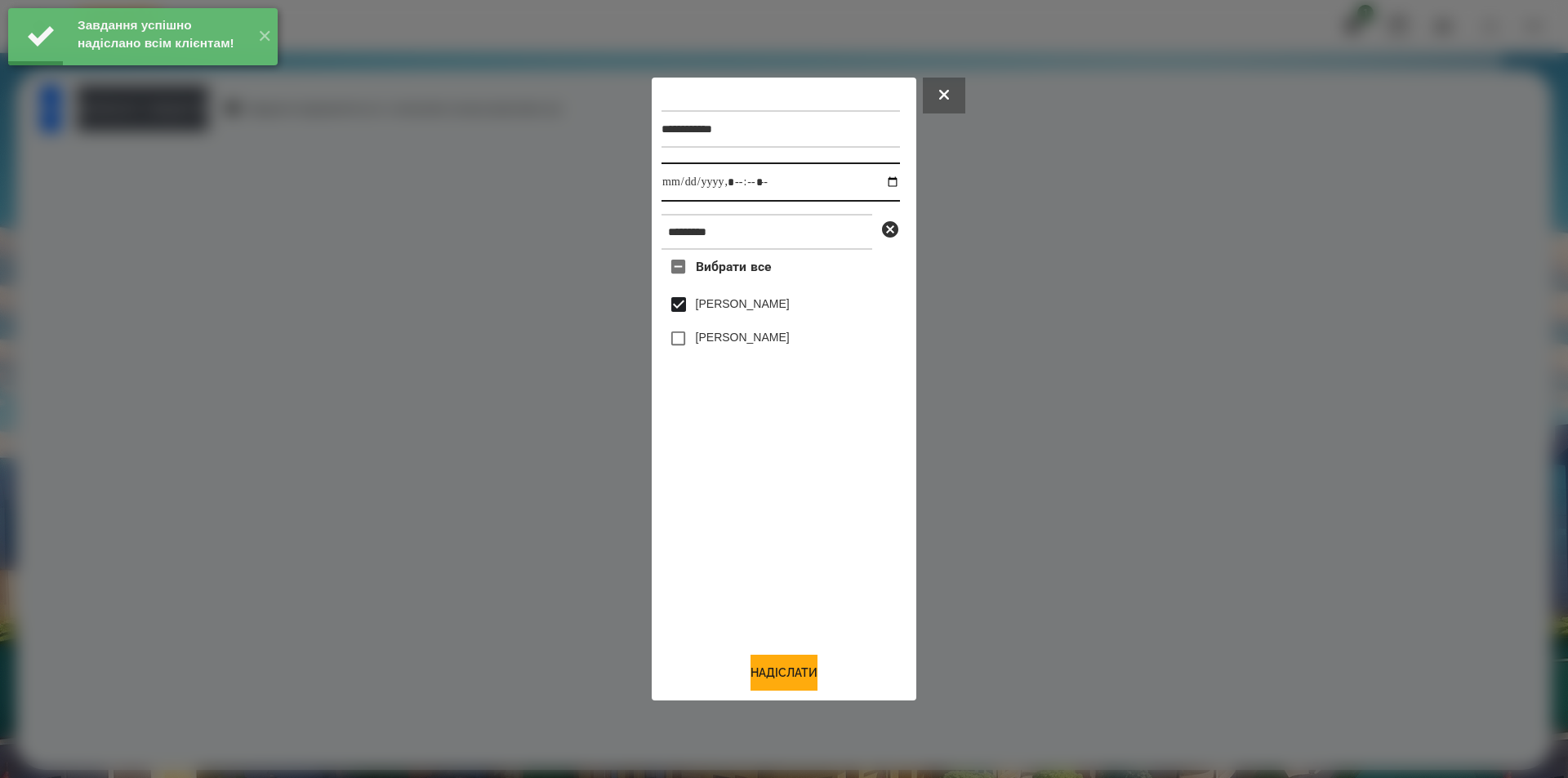
click at [876, 177] on input "datetime-local" at bounding box center [780, 182] width 238 height 39
type input "**********"
click at [786, 678] on button "Надіслати" at bounding box center [784, 672] width 67 height 36
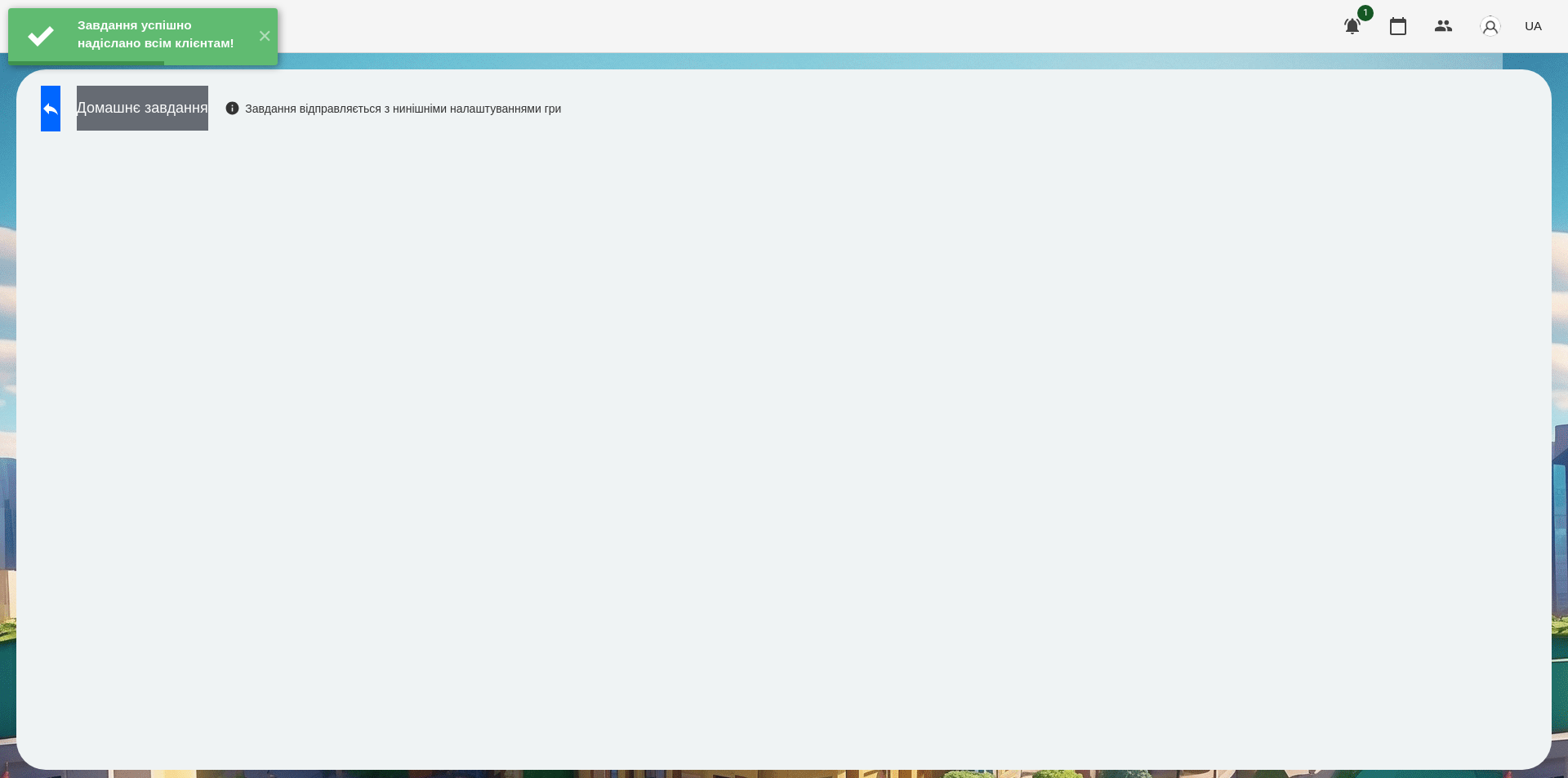
click at [168, 110] on button "Домашнє завдання" at bounding box center [142, 108] width 131 height 45
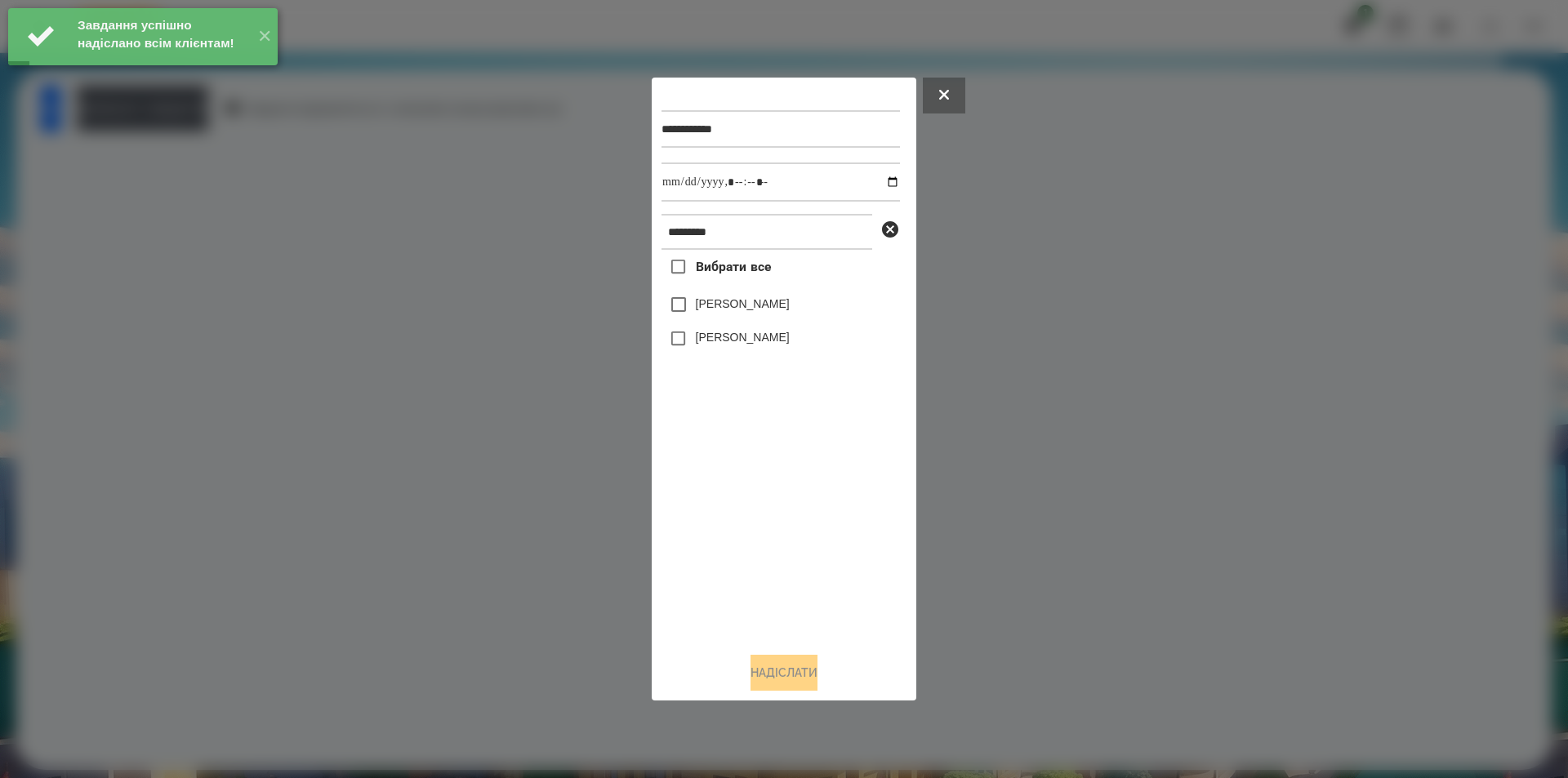
click at [746, 312] on label "[PERSON_NAME]" at bounding box center [742, 304] width 94 height 16
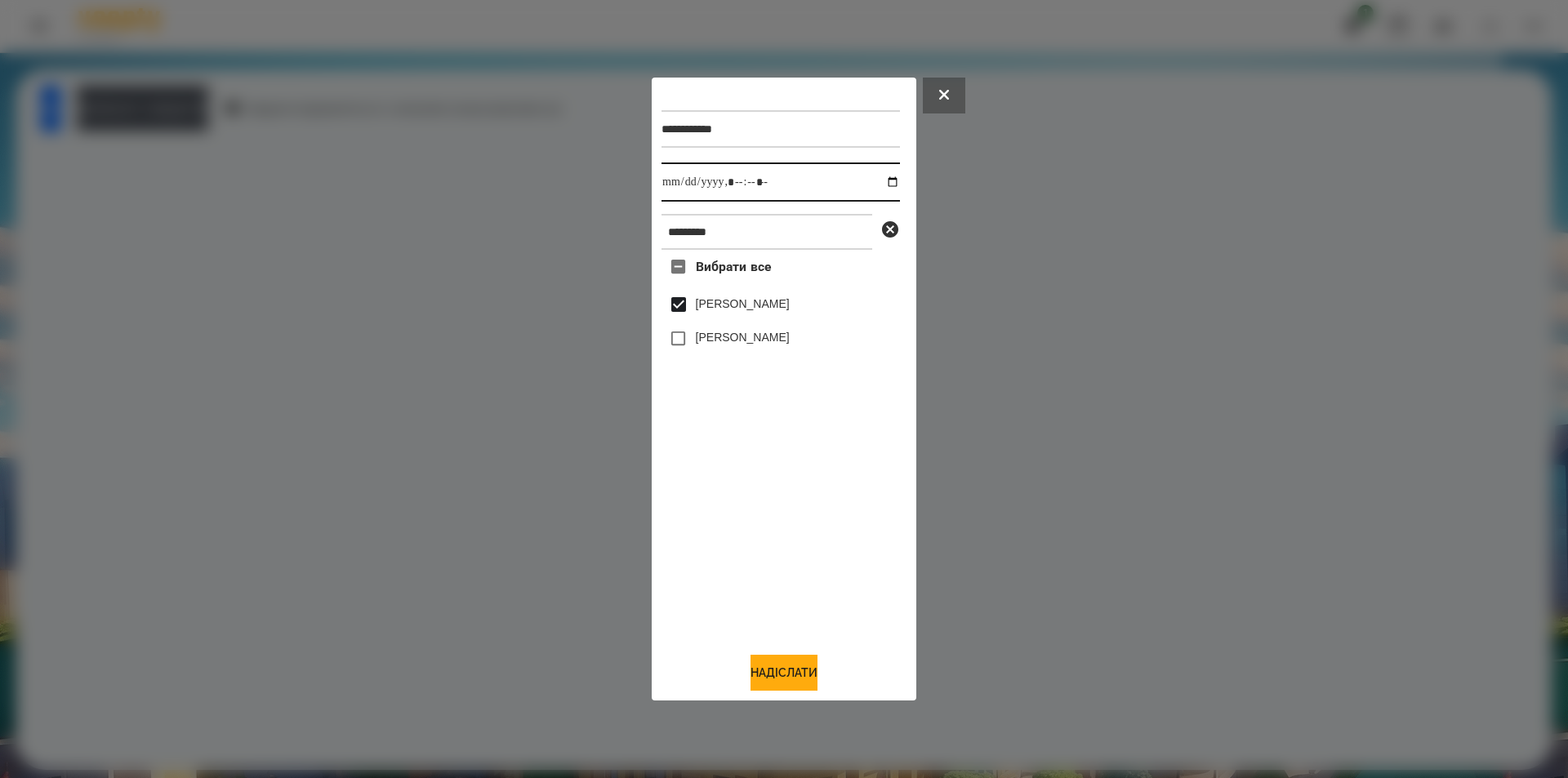
click at [877, 183] on input "datetime-local" at bounding box center [780, 182] width 238 height 39
type input "**********"
click at [799, 679] on button "Надіслати" at bounding box center [784, 672] width 67 height 36
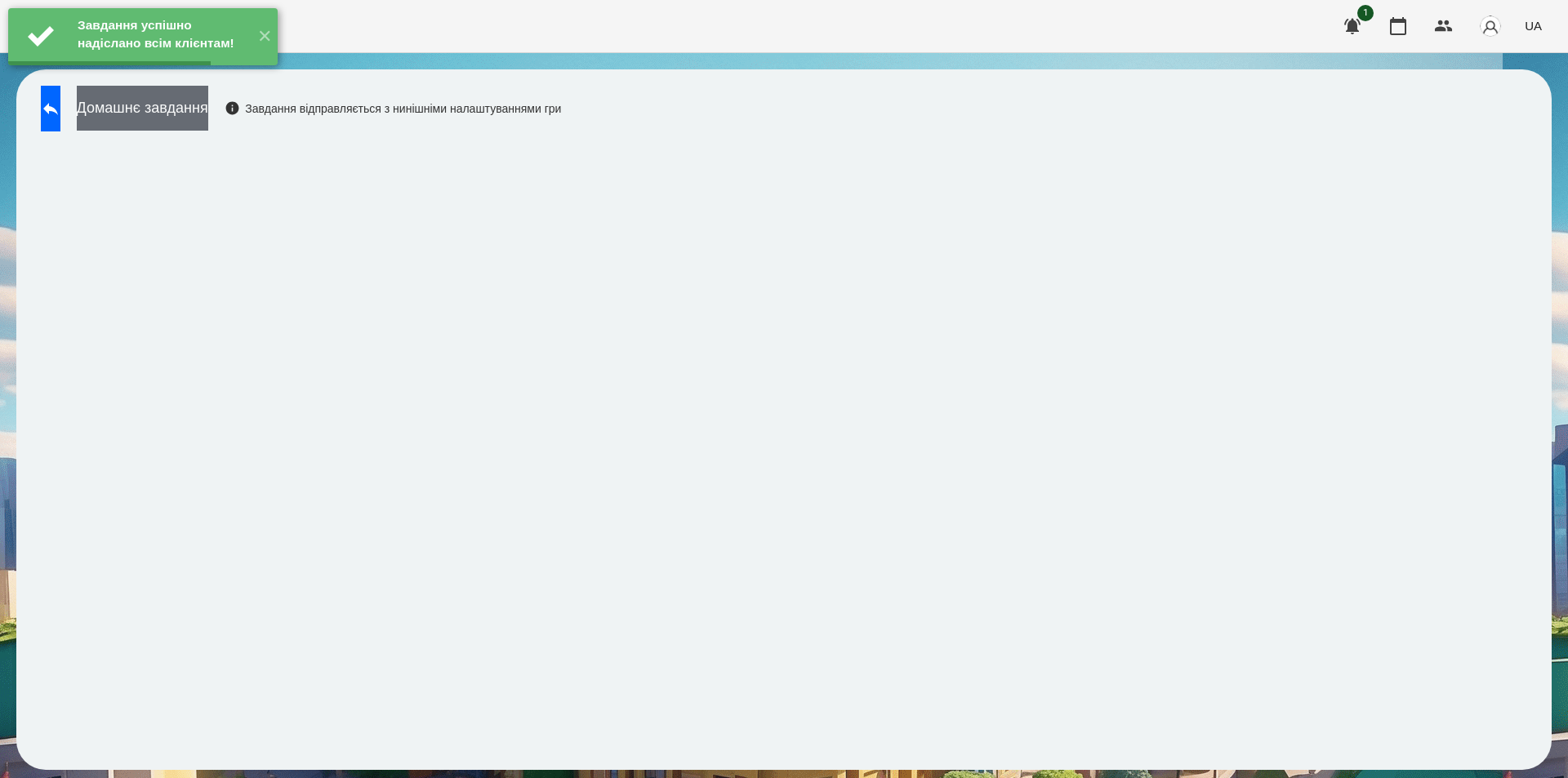
click at [208, 126] on button "Домашнє завдання" at bounding box center [142, 108] width 131 height 45
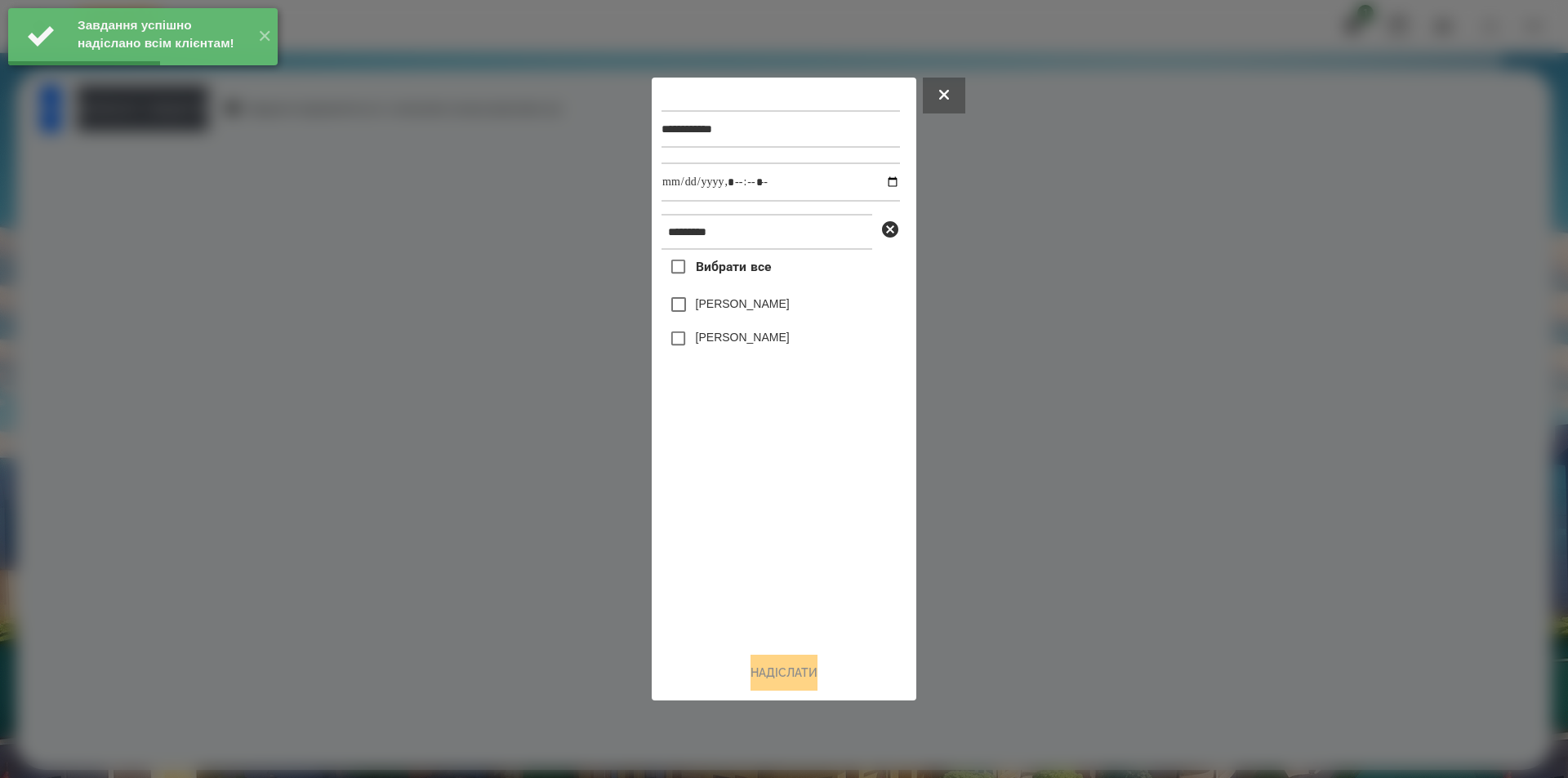
click at [703, 311] on label "[PERSON_NAME]" at bounding box center [742, 304] width 94 height 16
click at [877, 180] on input "datetime-local" at bounding box center [780, 182] width 238 height 39
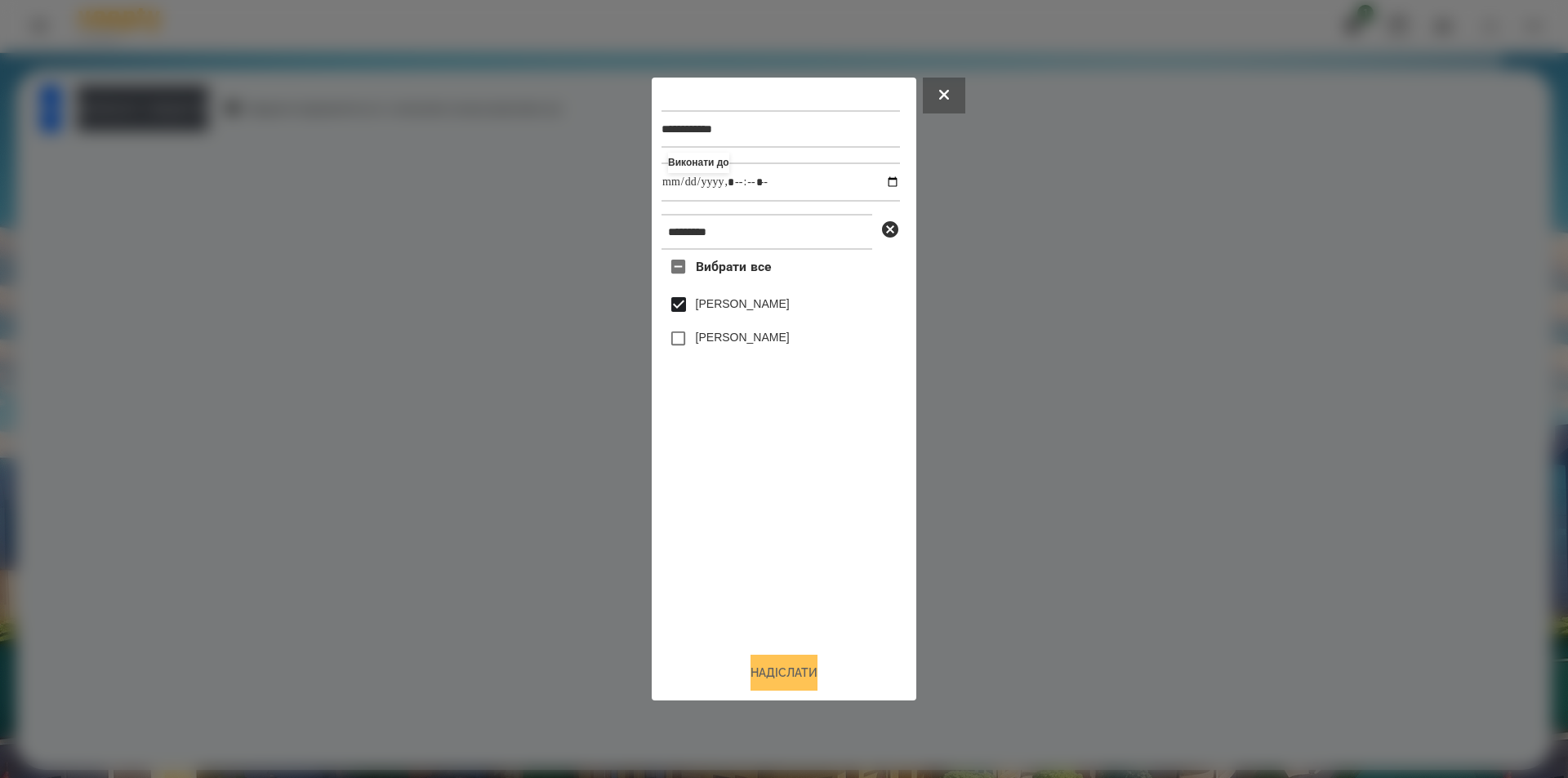
type input "**********"
click at [773, 670] on button "Надіслати" at bounding box center [784, 672] width 67 height 36
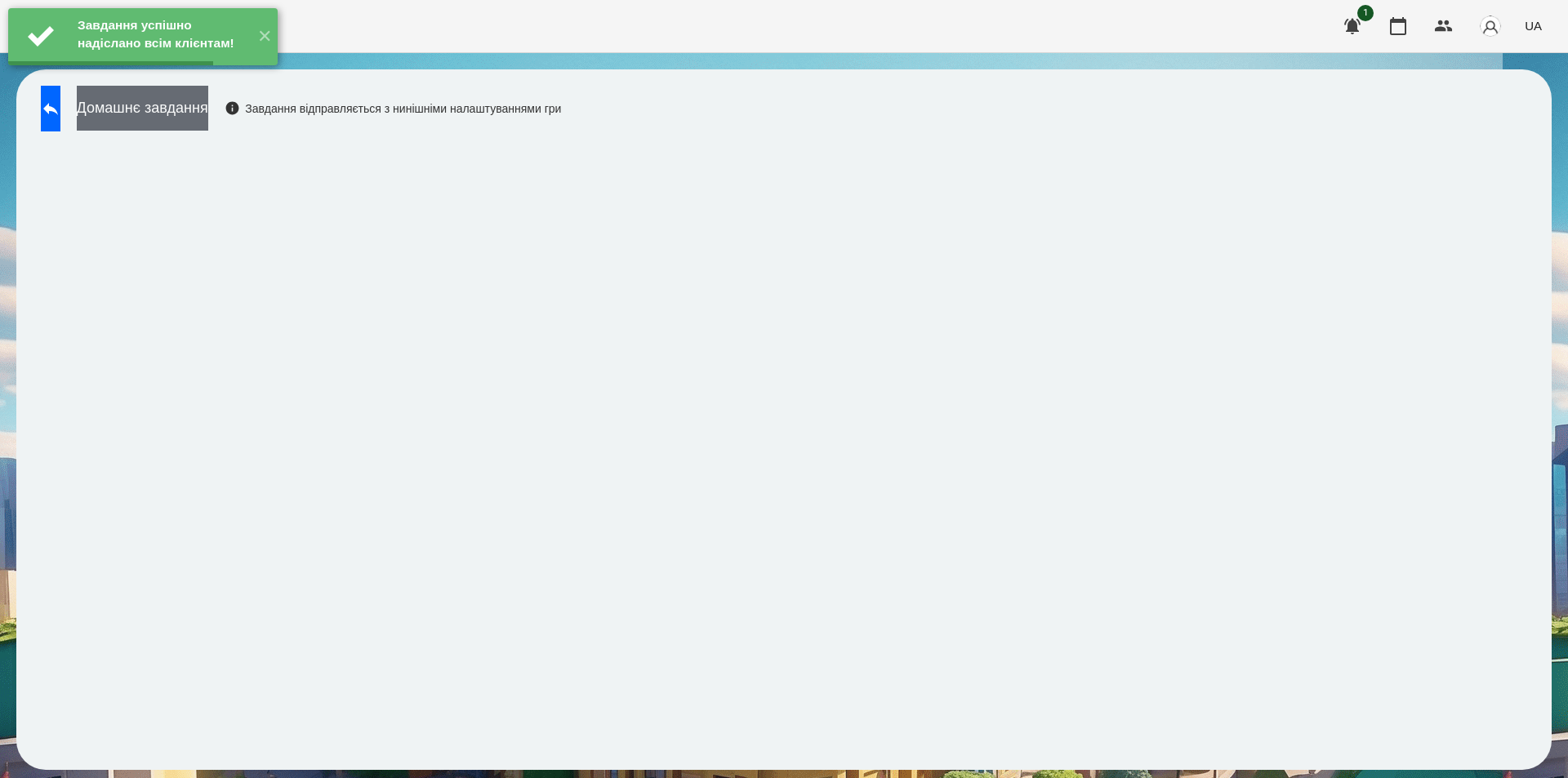
click at [208, 114] on button "Домашнє завдання" at bounding box center [142, 108] width 131 height 45
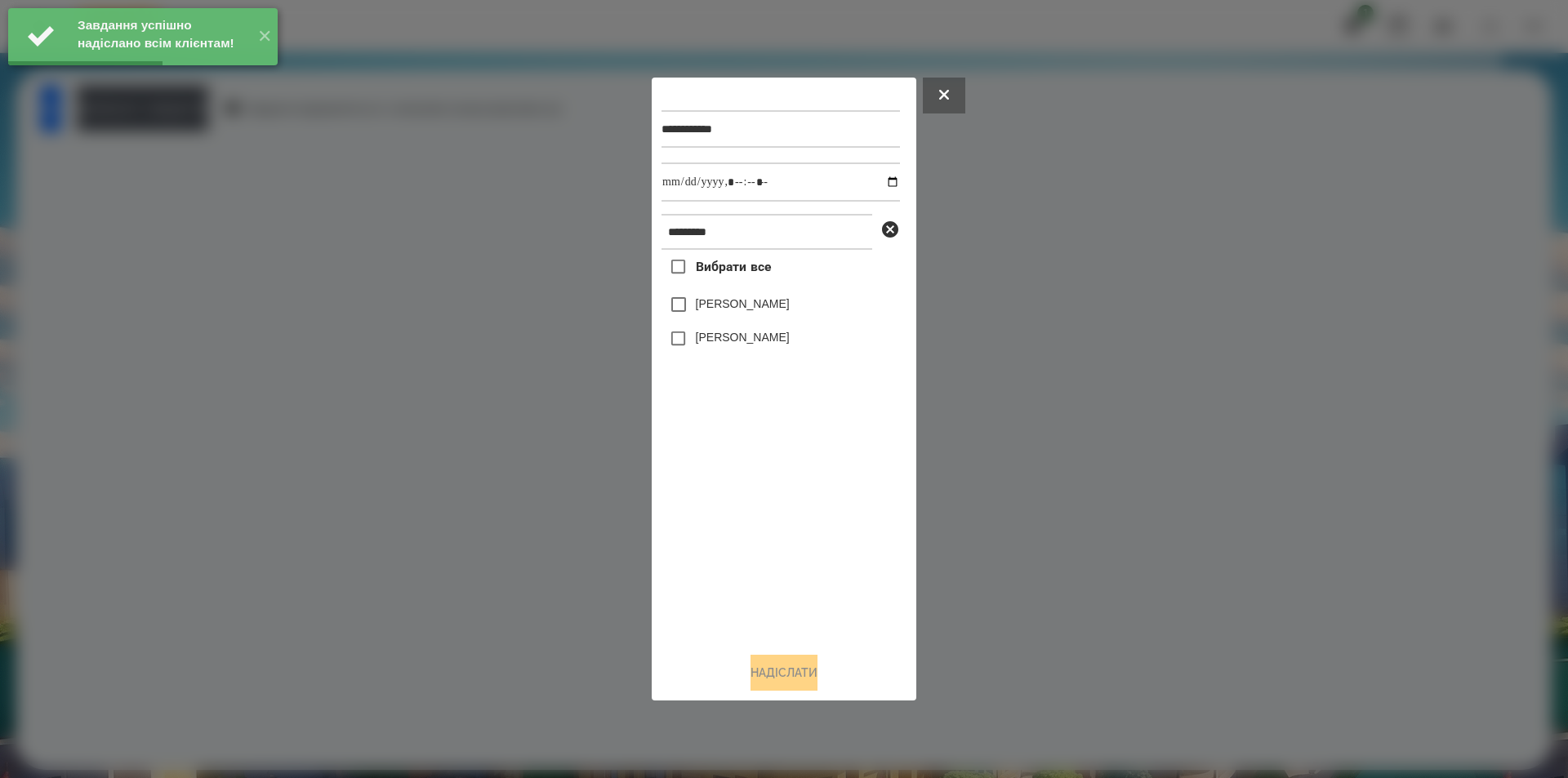
click at [744, 308] on label "[PERSON_NAME]" at bounding box center [742, 304] width 94 height 16
drag, startPoint x: 881, startPoint y: 178, endPoint x: 870, endPoint y: 202, distance: 26.4
click at [880, 176] on input "datetime-local" at bounding box center [780, 182] width 238 height 39
type input "**********"
click at [782, 676] on button "Надіслати" at bounding box center [784, 672] width 67 height 36
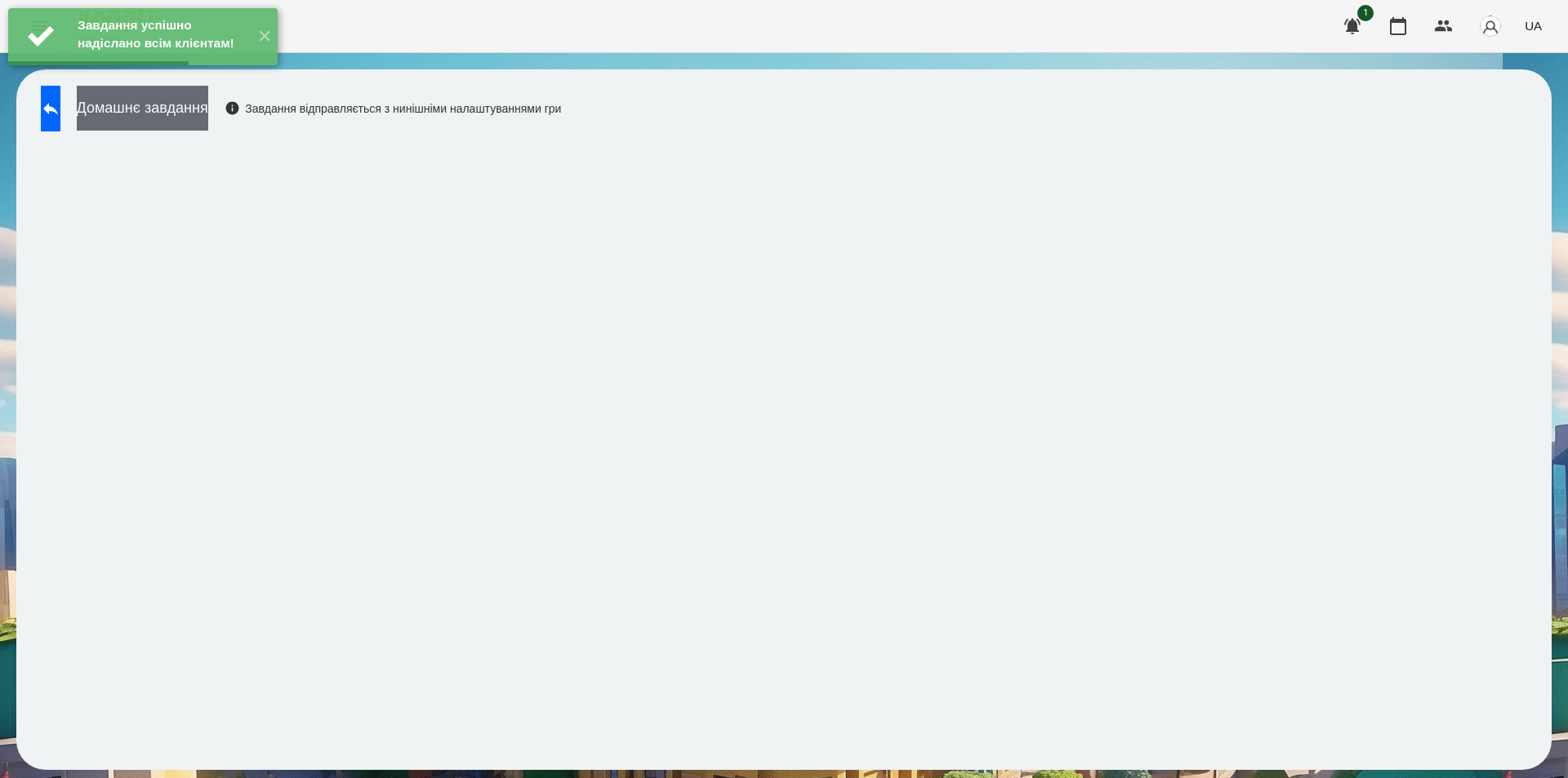
click at [172, 113] on button "Домашнє завдання" at bounding box center [142, 108] width 131 height 45
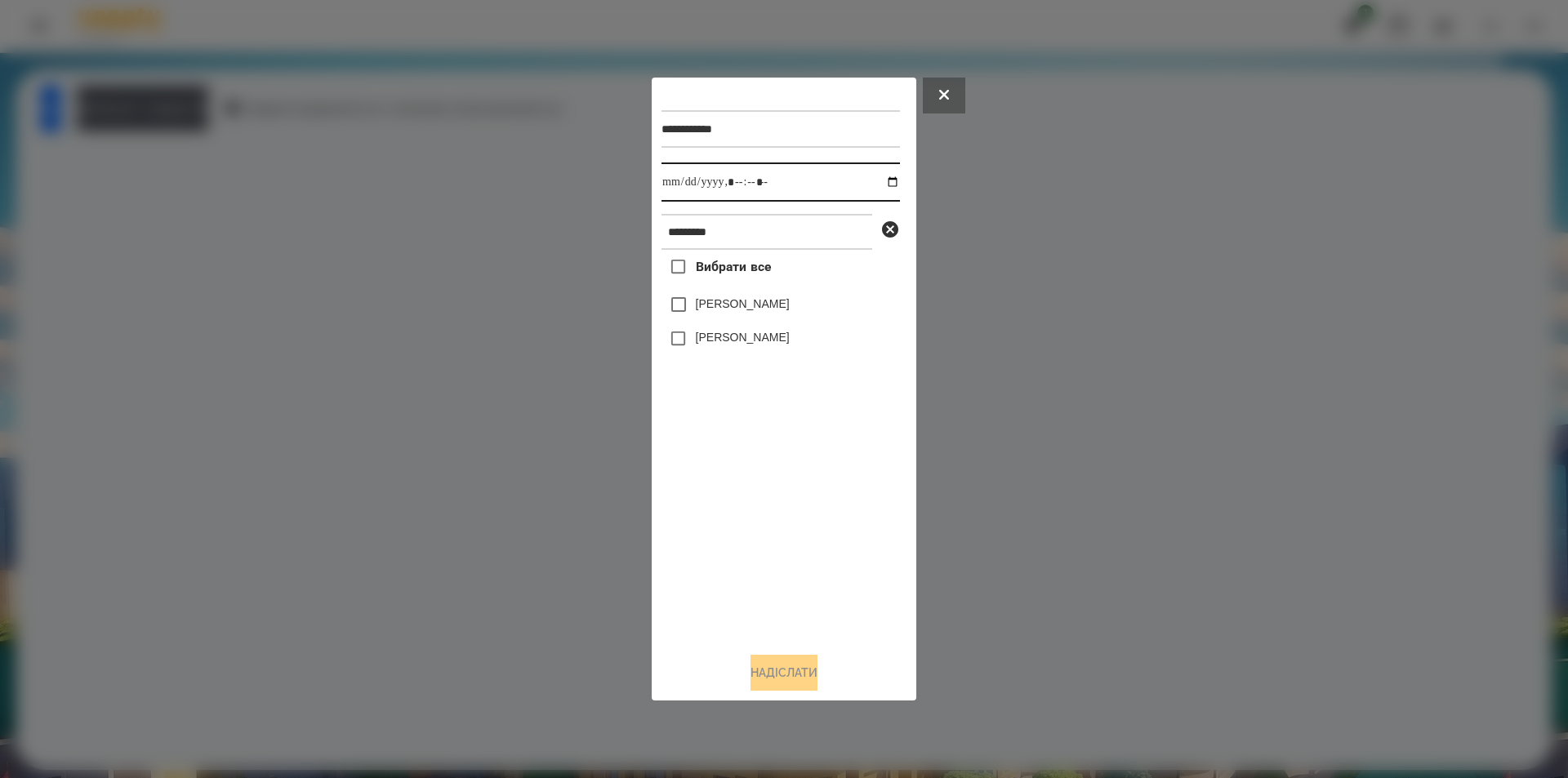
click at [890, 186] on input "datetime-local" at bounding box center [780, 182] width 238 height 39
click at [879, 183] on input "datetime-local" at bounding box center [780, 182] width 238 height 39
type input "**********"
drag, startPoint x: 773, startPoint y: 468, endPoint x: 830, endPoint y: 380, distance: 104.8
click at [772, 465] on div "Вибрати все [PERSON_NAME] [PERSON_NAME]" at bounding box center [780, 444] width 238 height 389
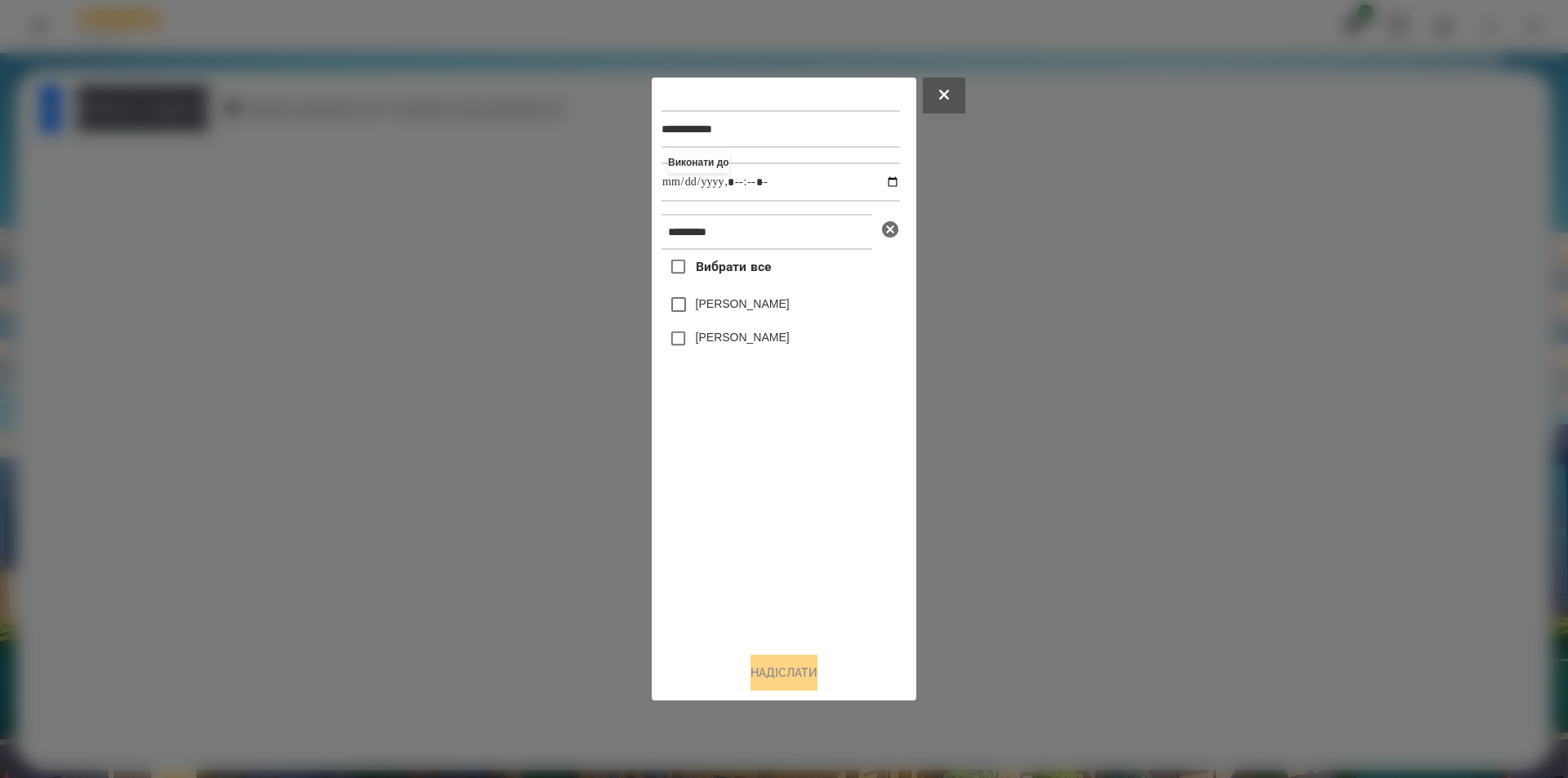
click at [890, 228] on icon at bounding box center [890, 230] width 16 height 16
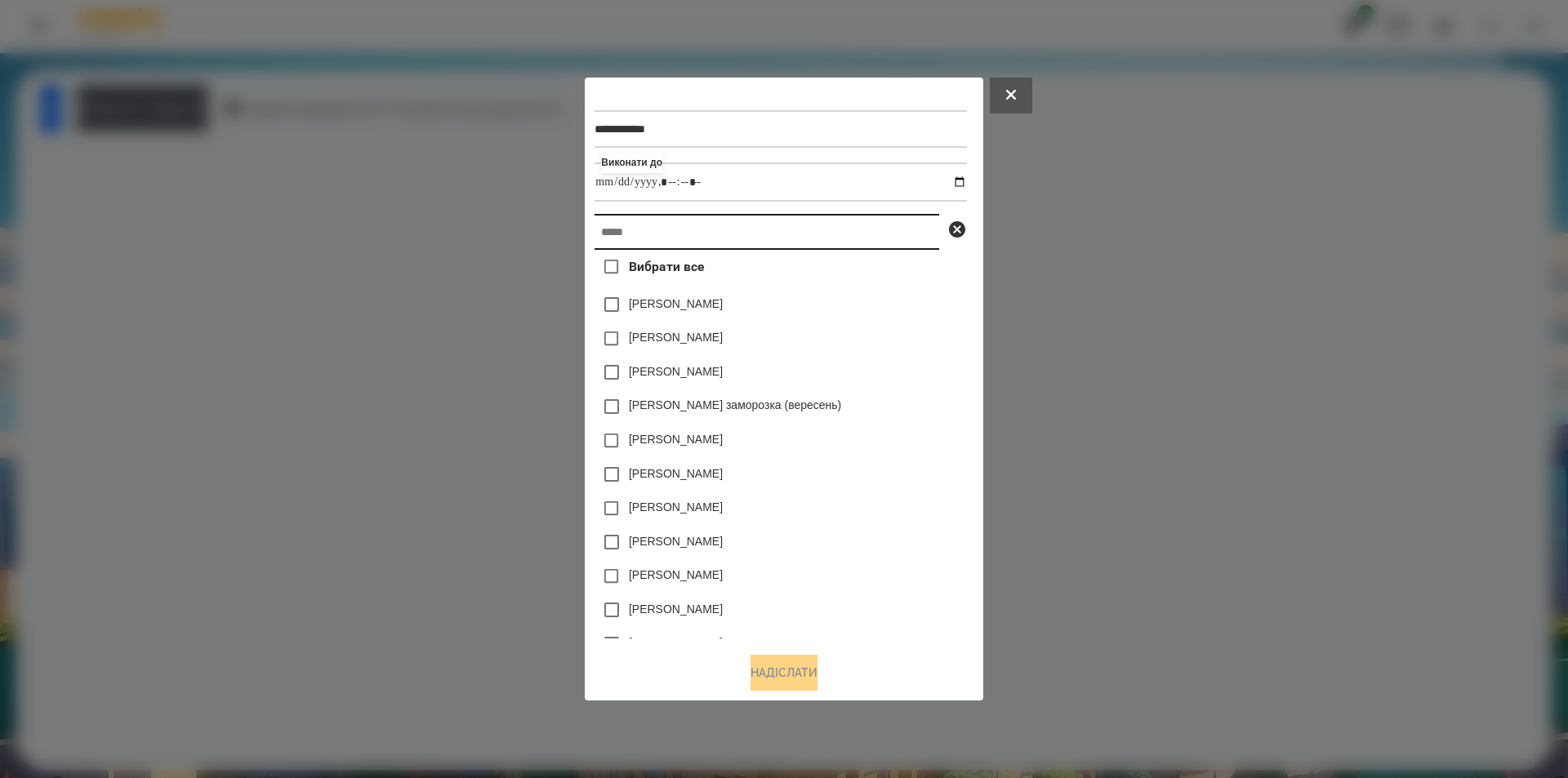
click at [857, 231] on input "text" at bounding box center [767, 232] width 345 height 36
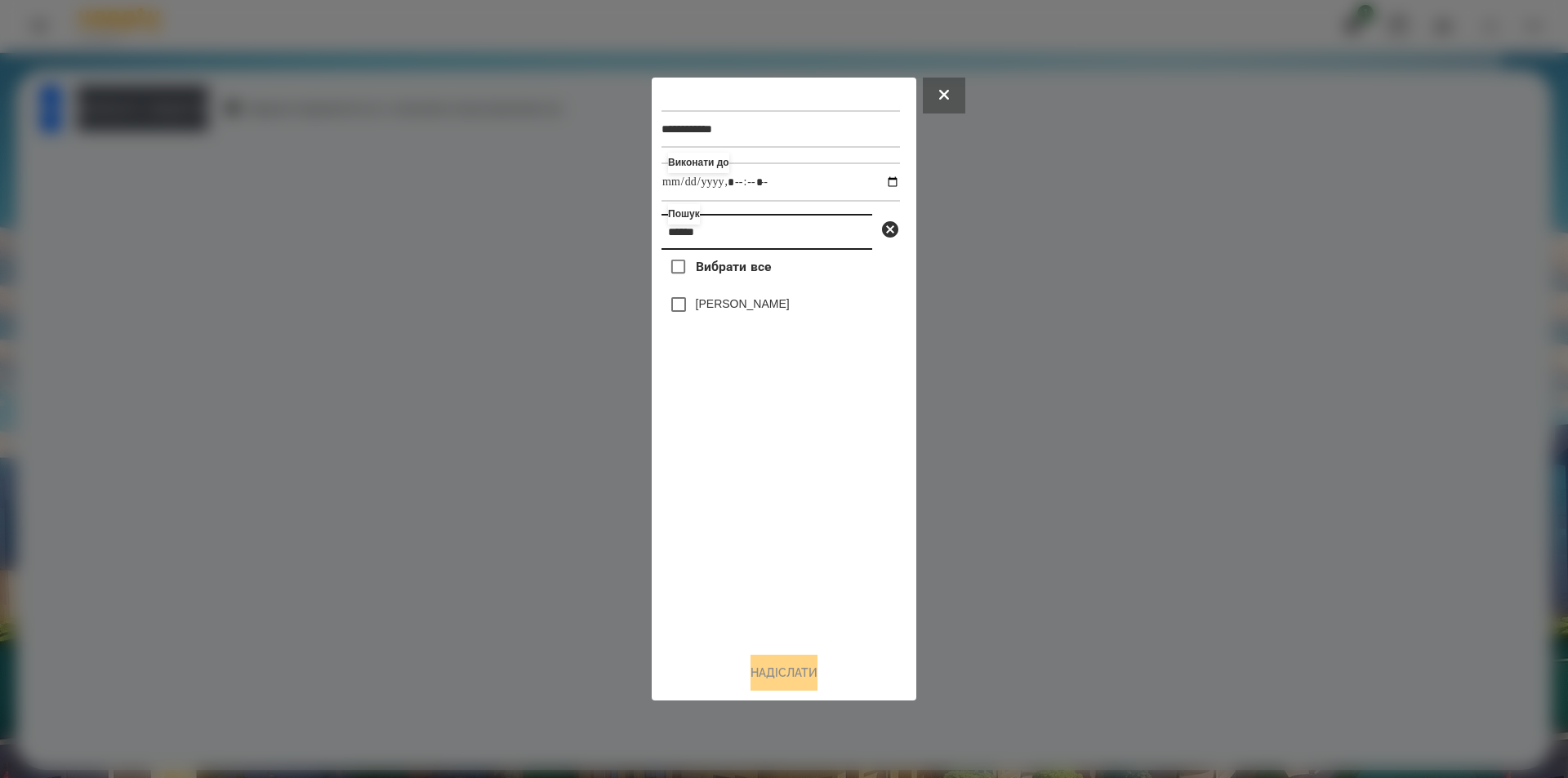
type input "******"
click at [735, 305] on label "[PERSON_NAME]" at bounding box center [742, 304] width 94 height 16
drag, startPoint x: 789, startPoint y: 691, endPoint x: 777, endPoint y: 686, distance: 13.0
click at [787, 691] on button "Надіслати" at bounding box center [784, 672] width 67 height 36
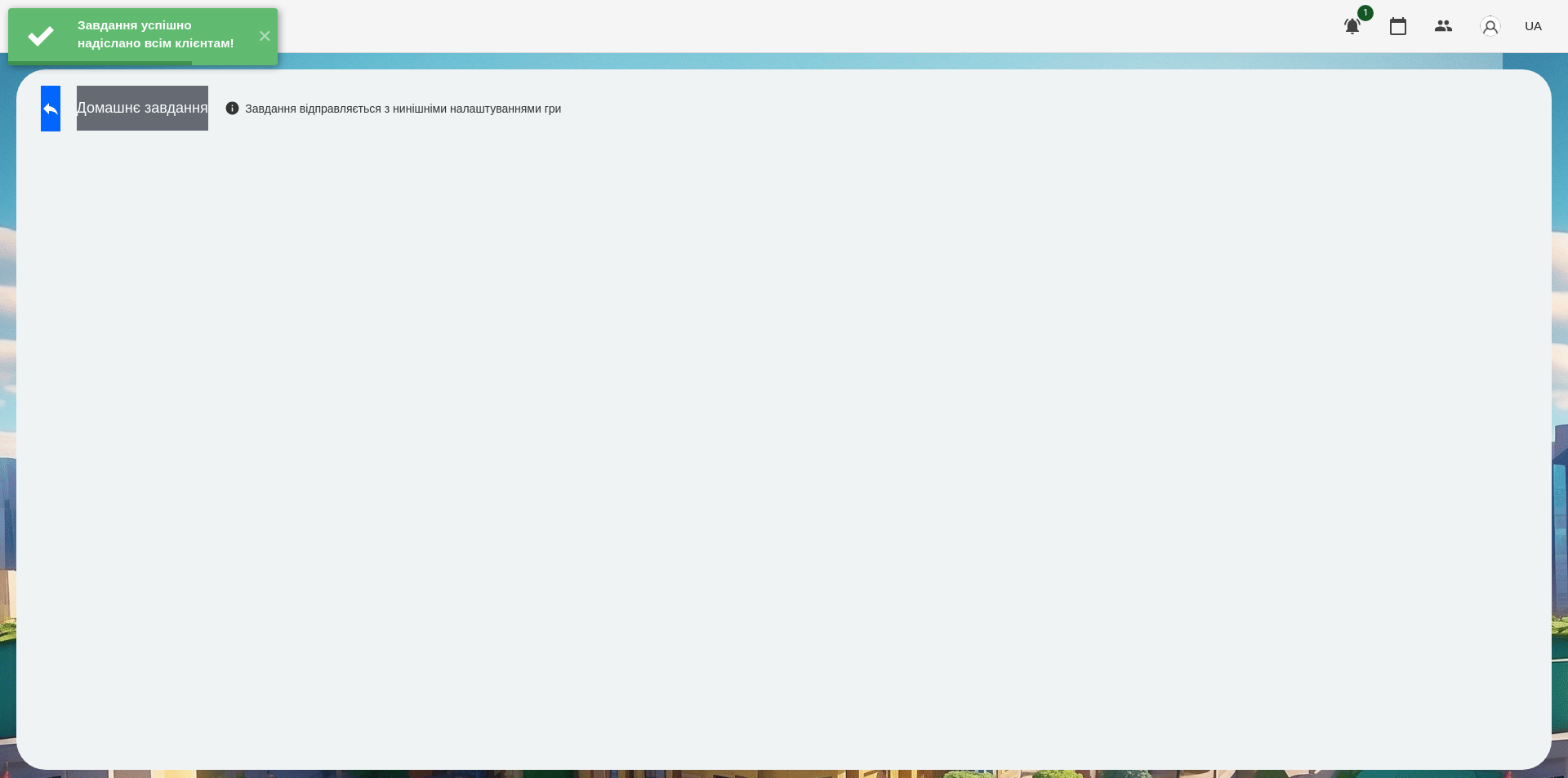
click at [202, 101] on button "Домашнє завдання" at bounding box center [142, 108] width 131 height 45
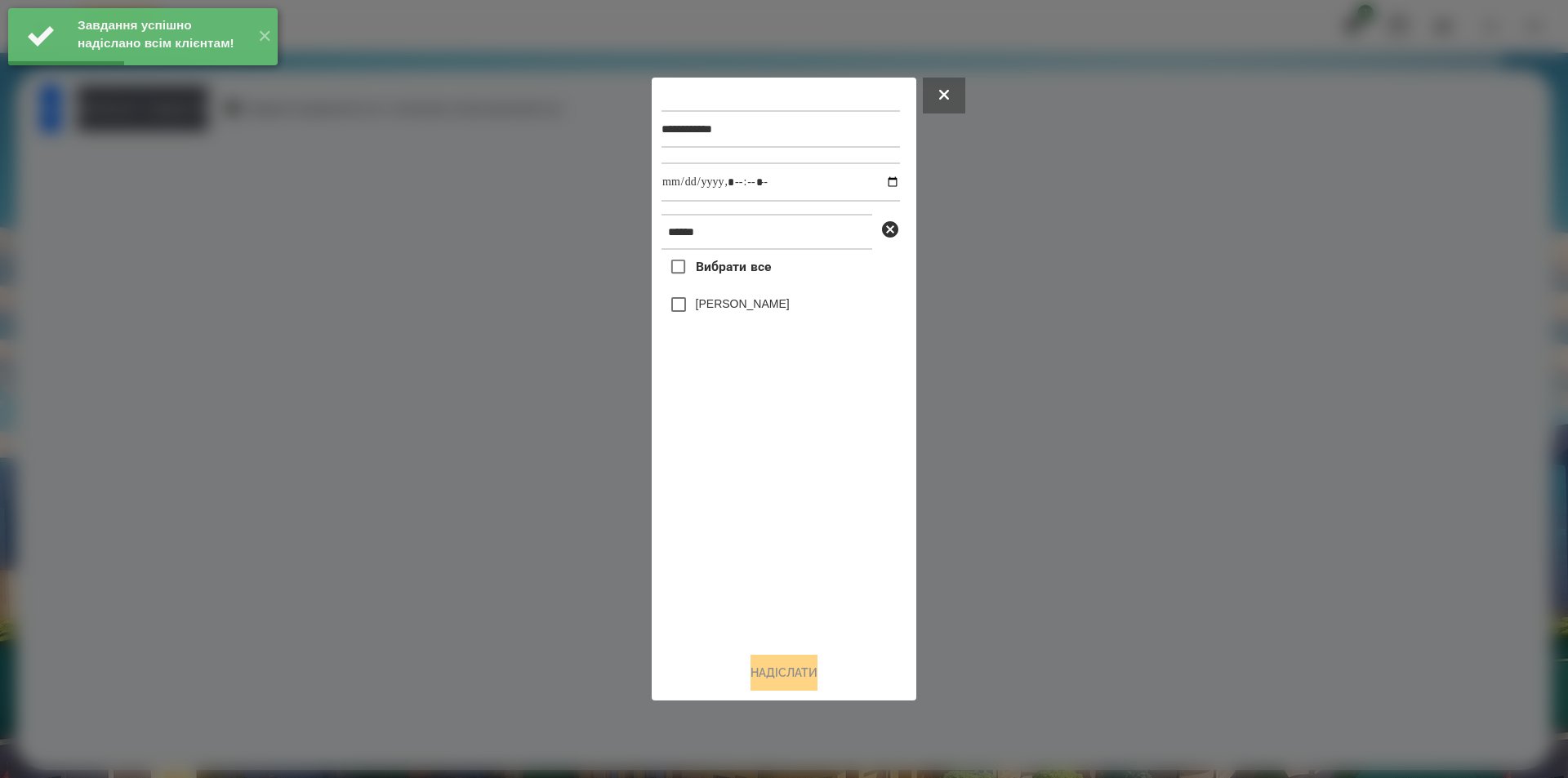
click at [732, 295] on div "[PERSON_NAME]" at bounding box center [780, 305] width 238 height 35
click at [736, 308] on label "[PERSON_NAME]" at bounding box center [742, 304] width 94 height 16
drag, startPoint x: 880, startPoint y: 181, endPoint x: 860, endPoint y: 200, distance: 27.6
click at [879, 181] on input "datetime-local" at bounding box center [780, 182] width 238 height 39
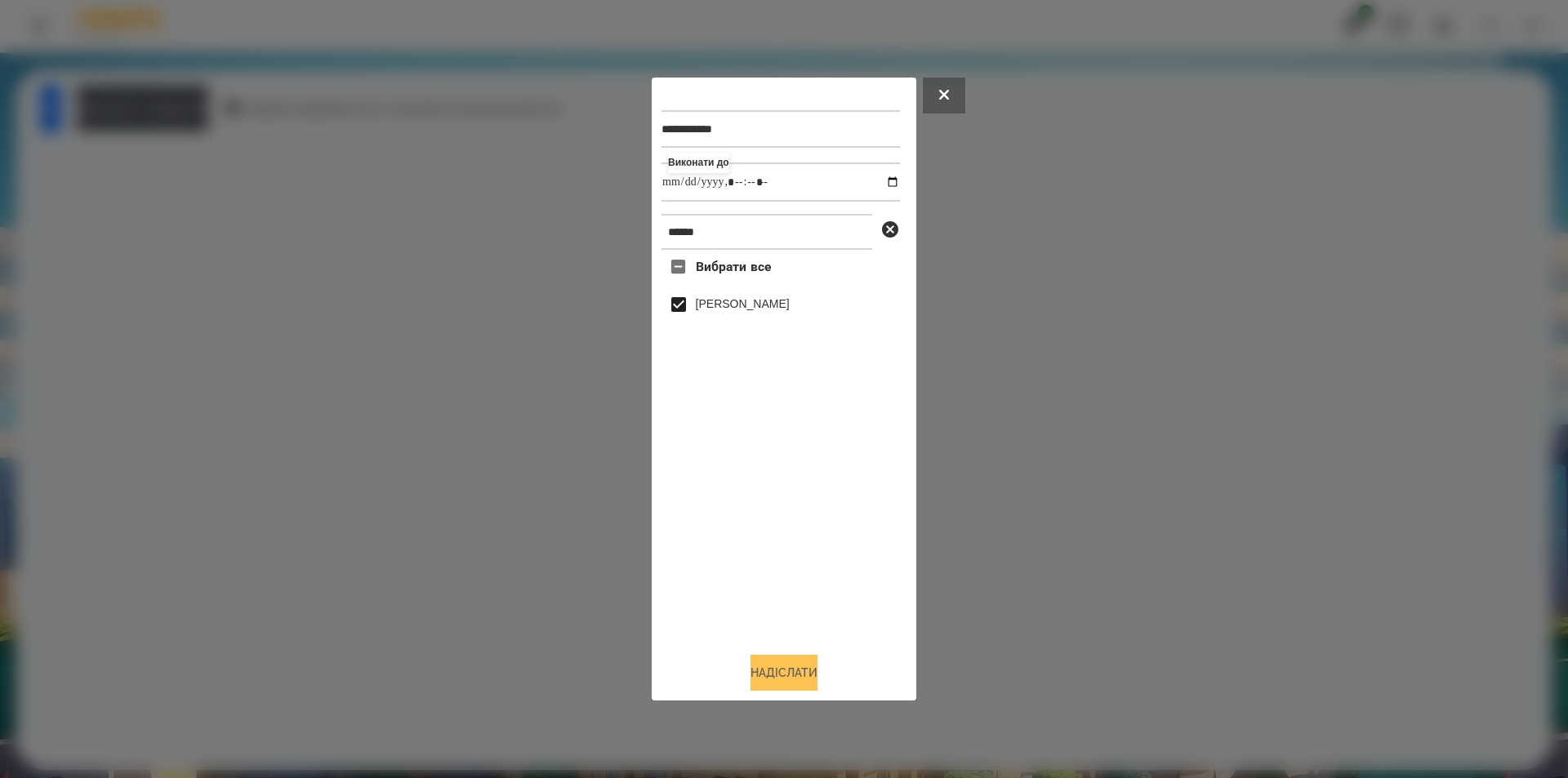
type input "**********"
click at [777, 679] on button "Надіслати" at bounding box center [784, 672] width 67 height 36
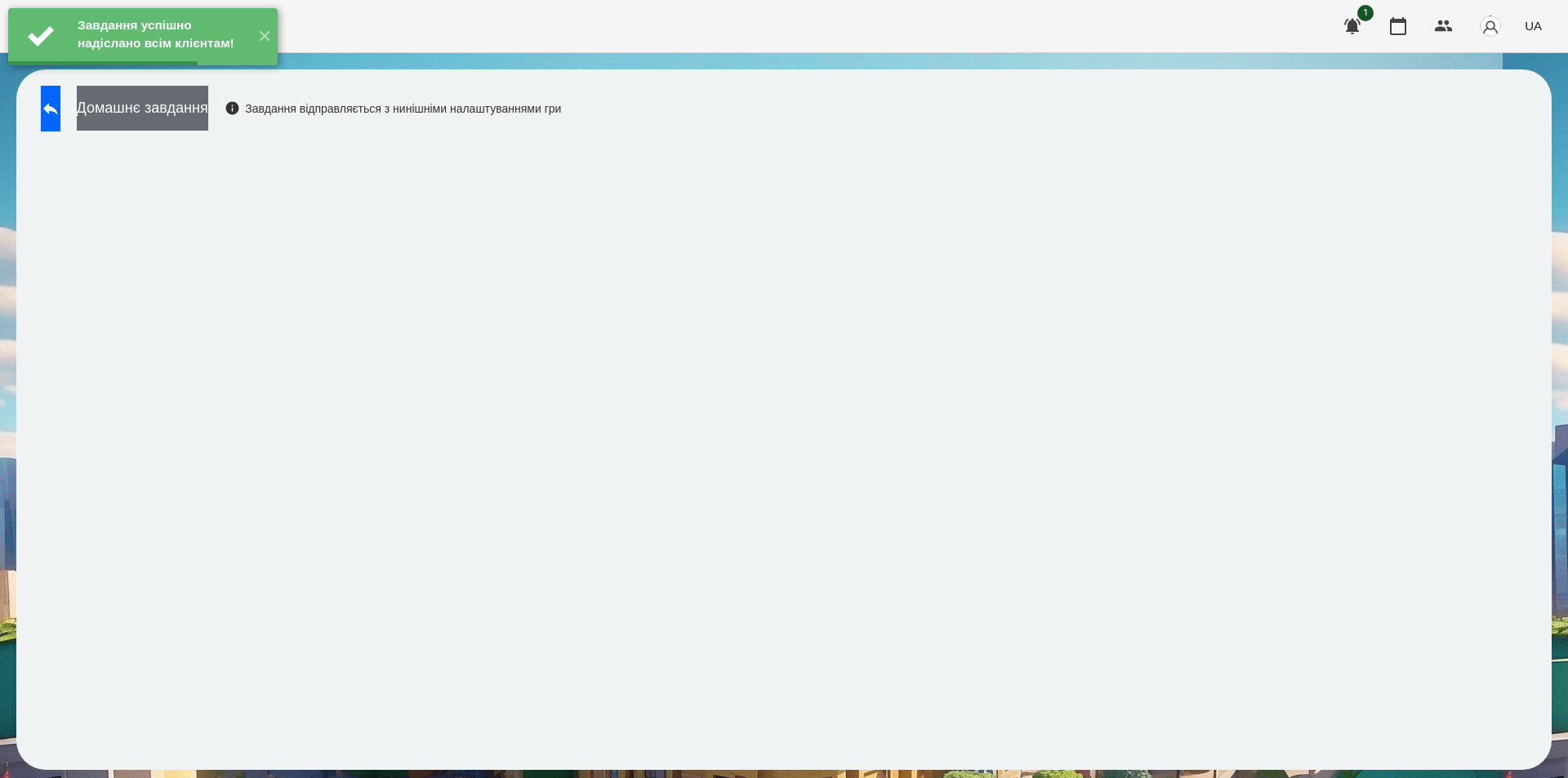
click at [208, 111] on button "Домашнє завдання" at bounding box center [142, 108] width 131 height 45
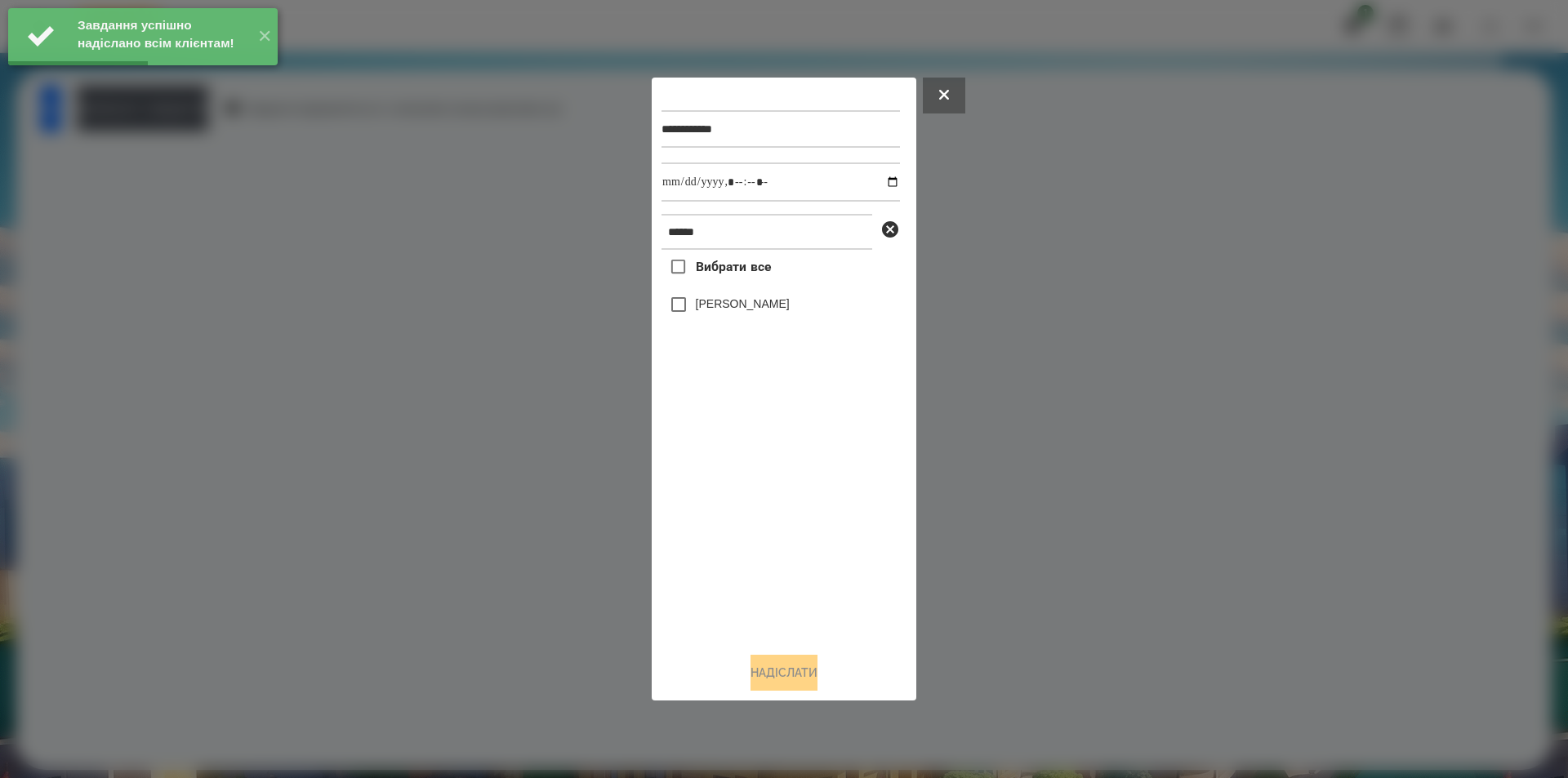
click at [722, 312] on label "[PERSON_NAME]" at bounding box center [742, 304] width 94 height 16
click at [880, 174] on input "datetime-local" at bounding box center [780, 182] width 238 height 39
type input "**********"
click at [774, 683] on button "Надіслати" at bounding box center [784, 672] width 67 height 36
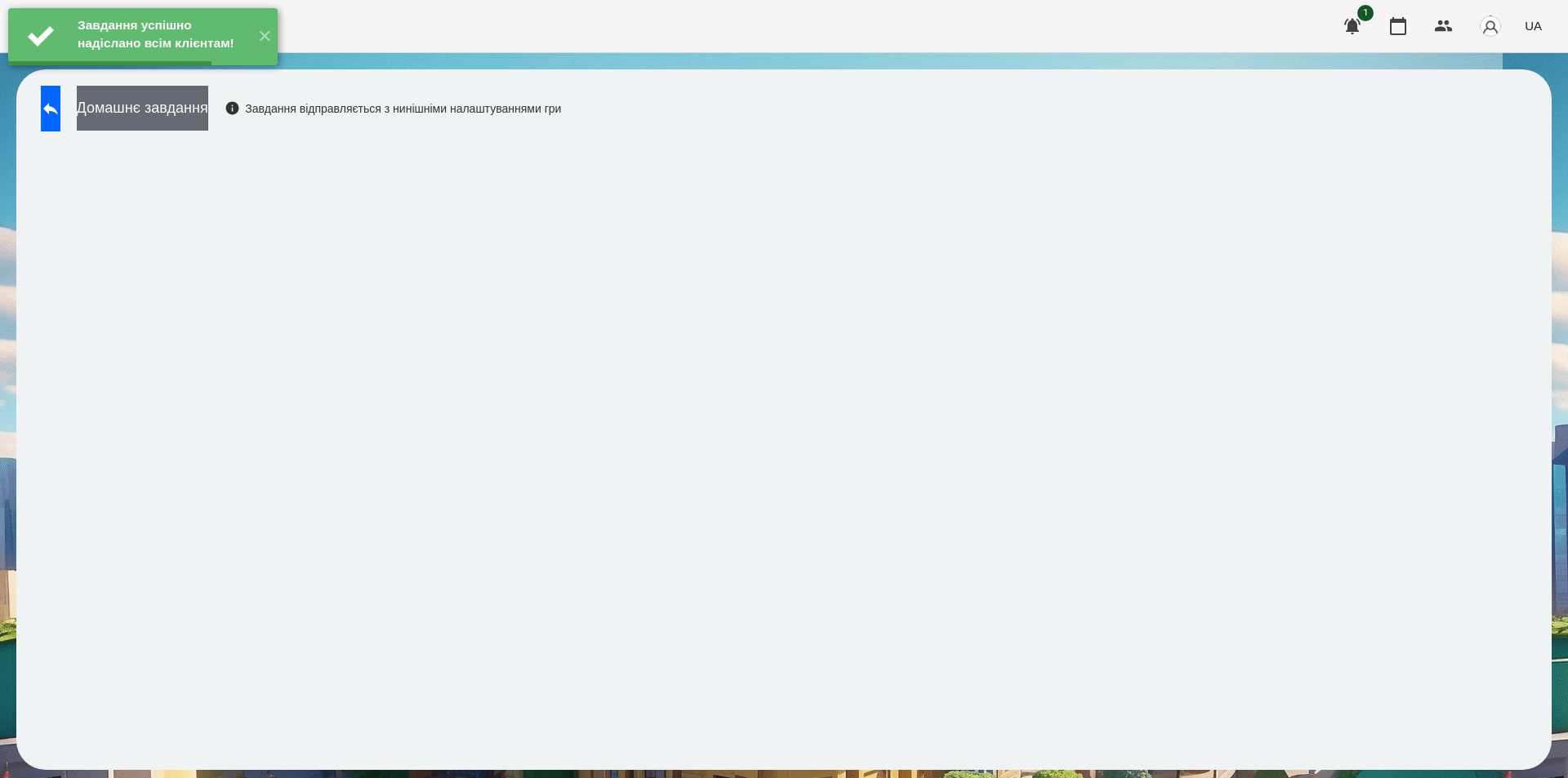
click at [208, 119] on button "Домашнє завдання" at bounding box center [142, 108] width 131 height 45
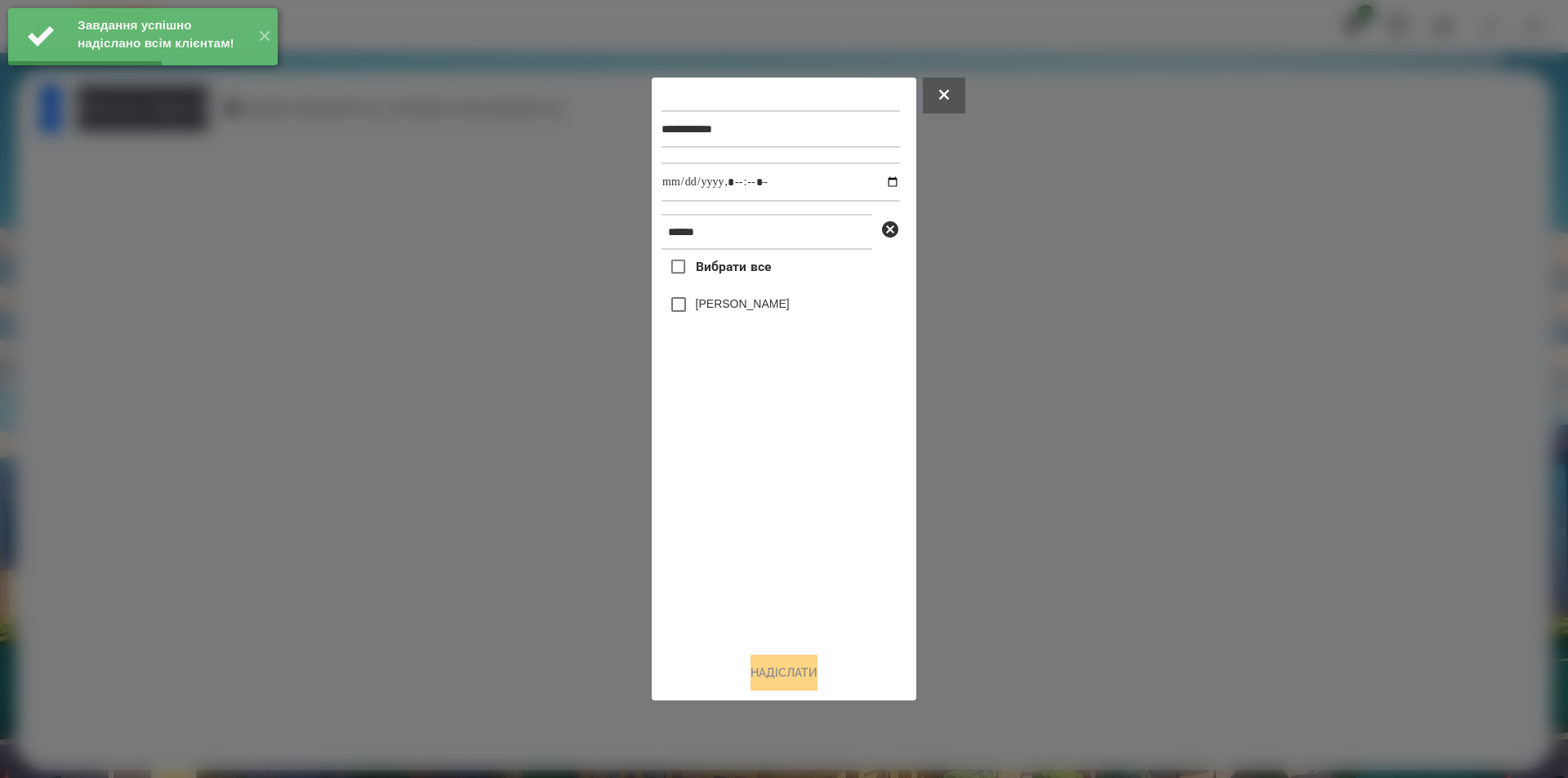
click at [715, 301] on label "[PERSON_NAME]" at bounding box center [742, 304] width 94 height 16
click at [880, 179] on input "datetime-local" at bounding box center [780, 182] width 238 height 39
type input "**********"
click at [778, 669] on button "Надіслати" at bounding box center [784, 672] width 67 height 36
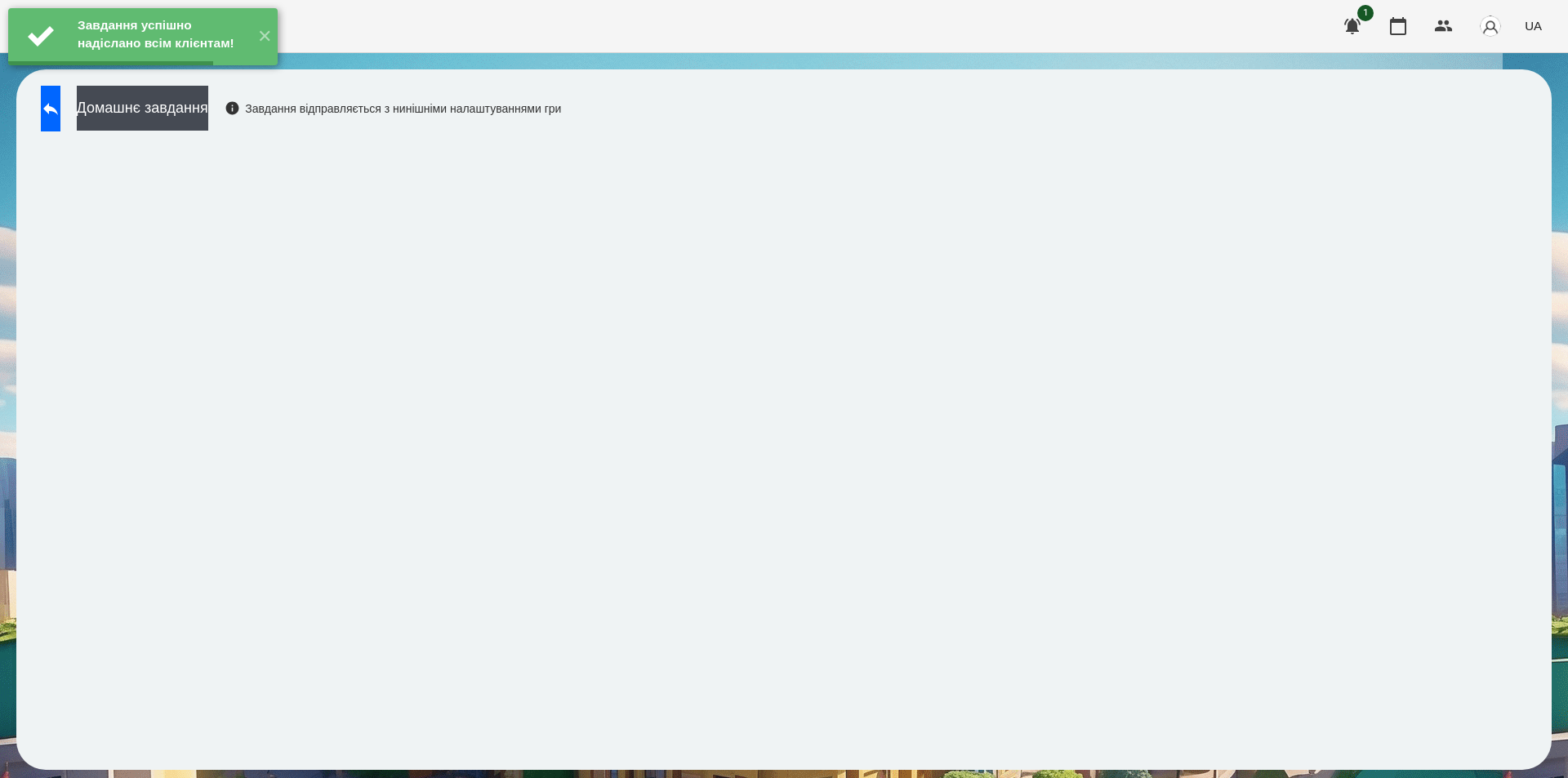
click at [202, 119] on button "Домашнє завдання" at bounding box center [142, 108] width 131 height 45
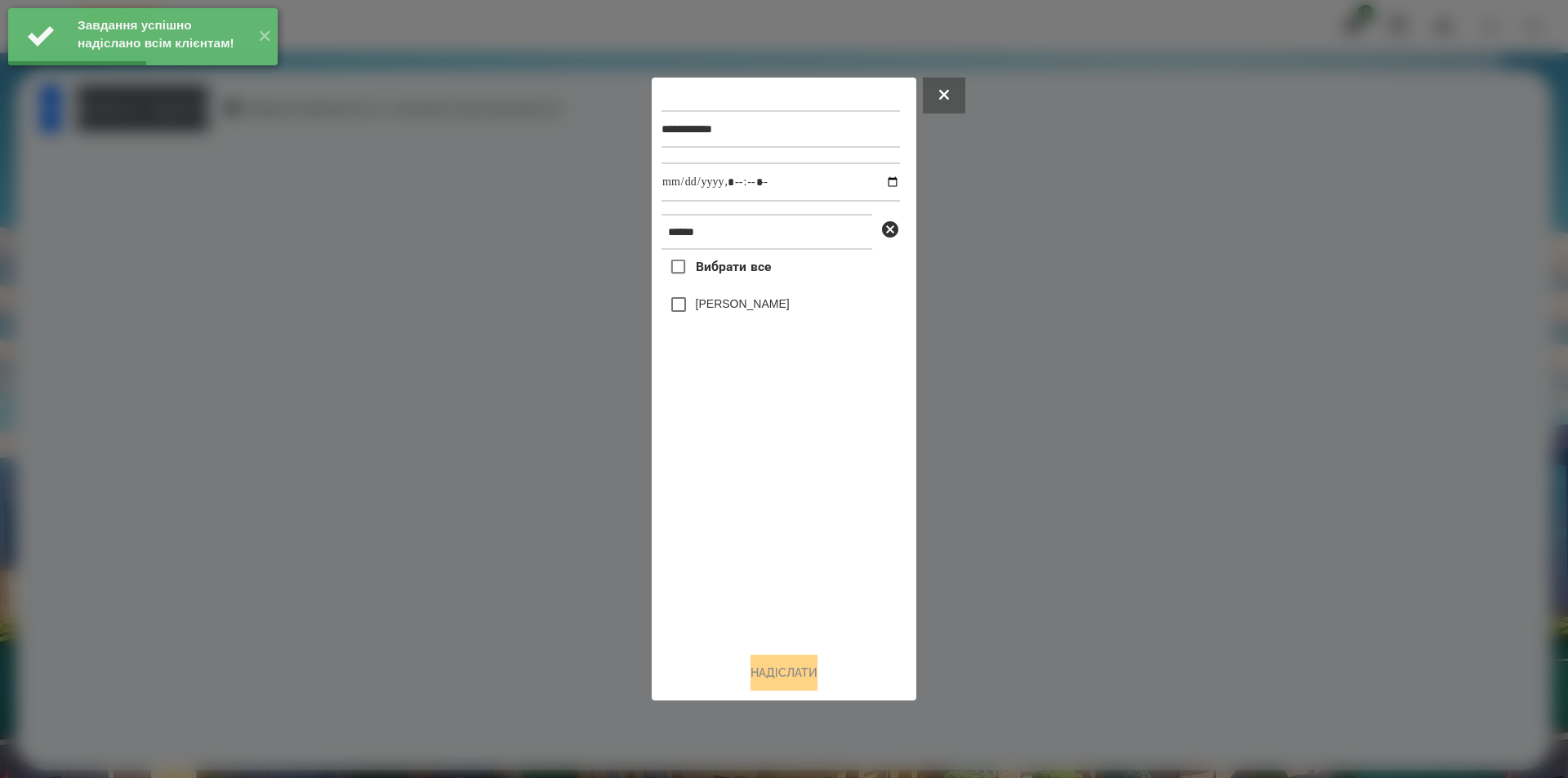
click at [758, 301] on label "[PERSON_NAME]" at bounding box center [742, 304] width 94 height 16
click at [873, 185] on input "datetime-local" at bounding box center [780, 182] width 238 height 39
type input "**********"
click at [817, 679] on button "Надіслати" at bounding box center [784, 672] width 67 height 36
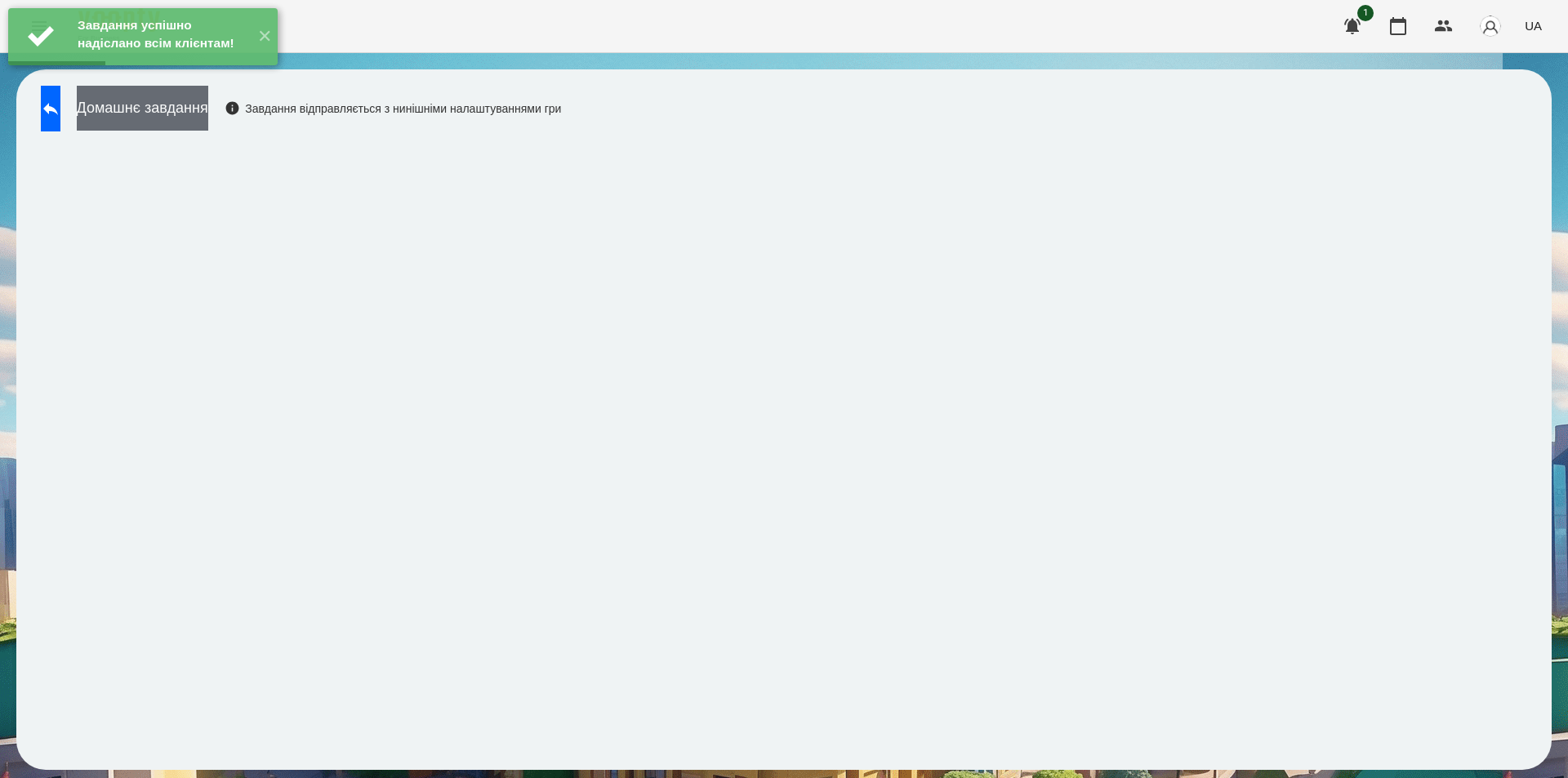
click at [197, 111] on button "Домашнє завдання" at bounding box center [142, 108] width 131 height 45
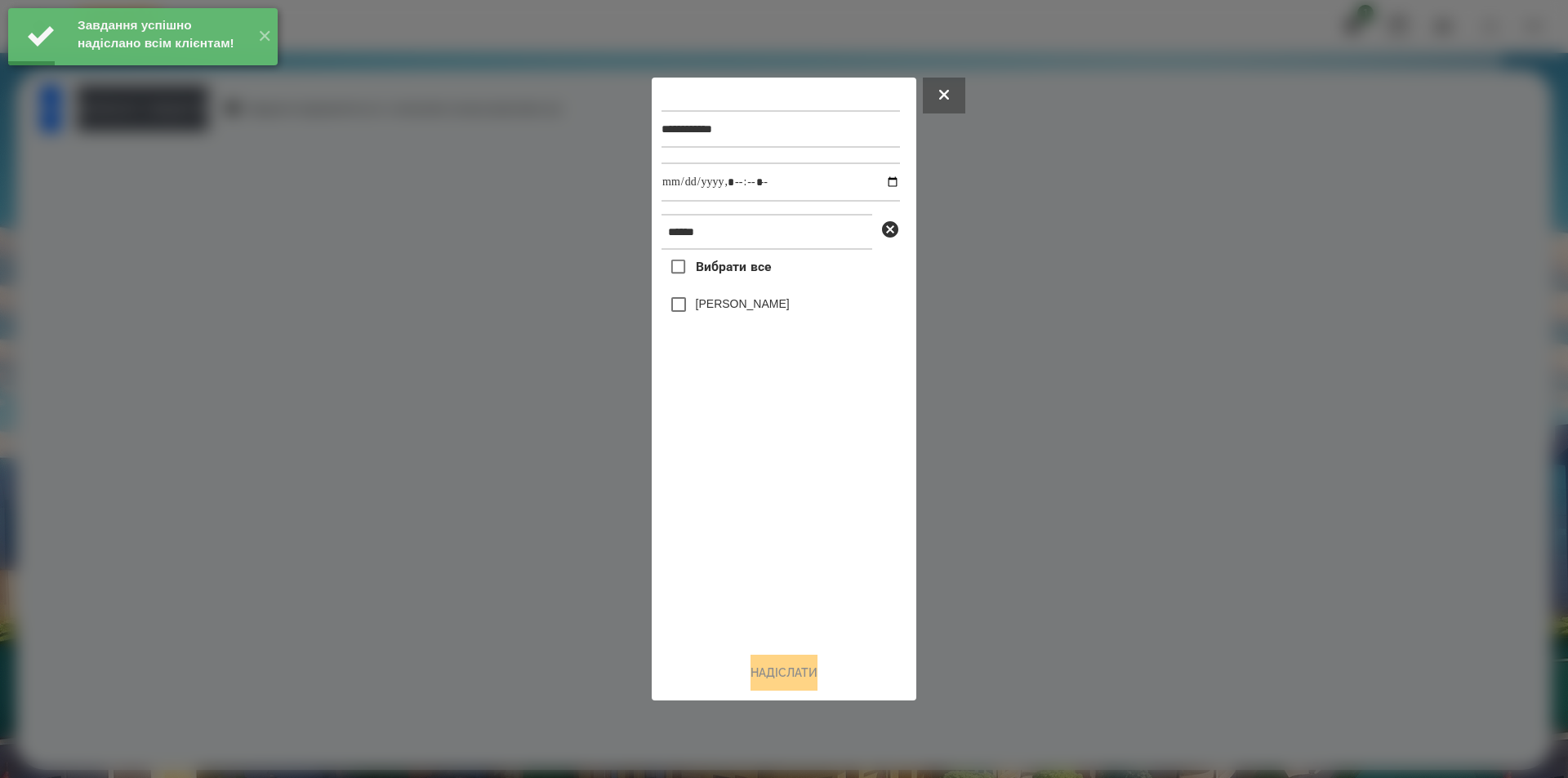
click at [725, 305] on label "[PERSON_NAME]" at bounding box center [742, 304] width 94 height 16
drag, startPoint x: 881, startPoint y: 185, endPoint x: 881, endPoint y: 202, distance: 17.0
click at [881, 184] on input "datetime-local" at bounding box center [780, 182] width 238 height 39
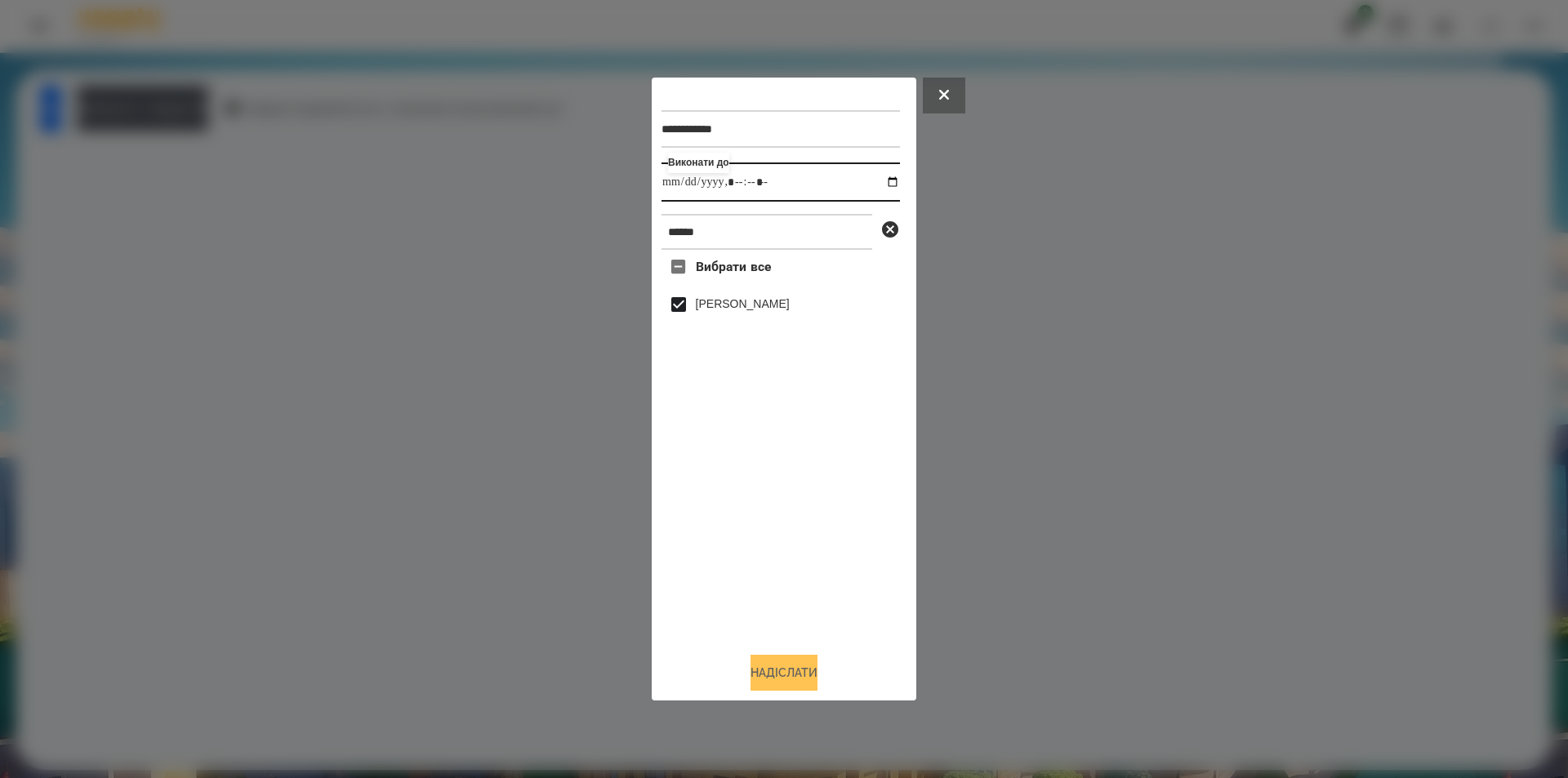
type input "**********"
click at [808, 683] on button "Надіслати" at bounding box center [784, 672] width 67 height 36
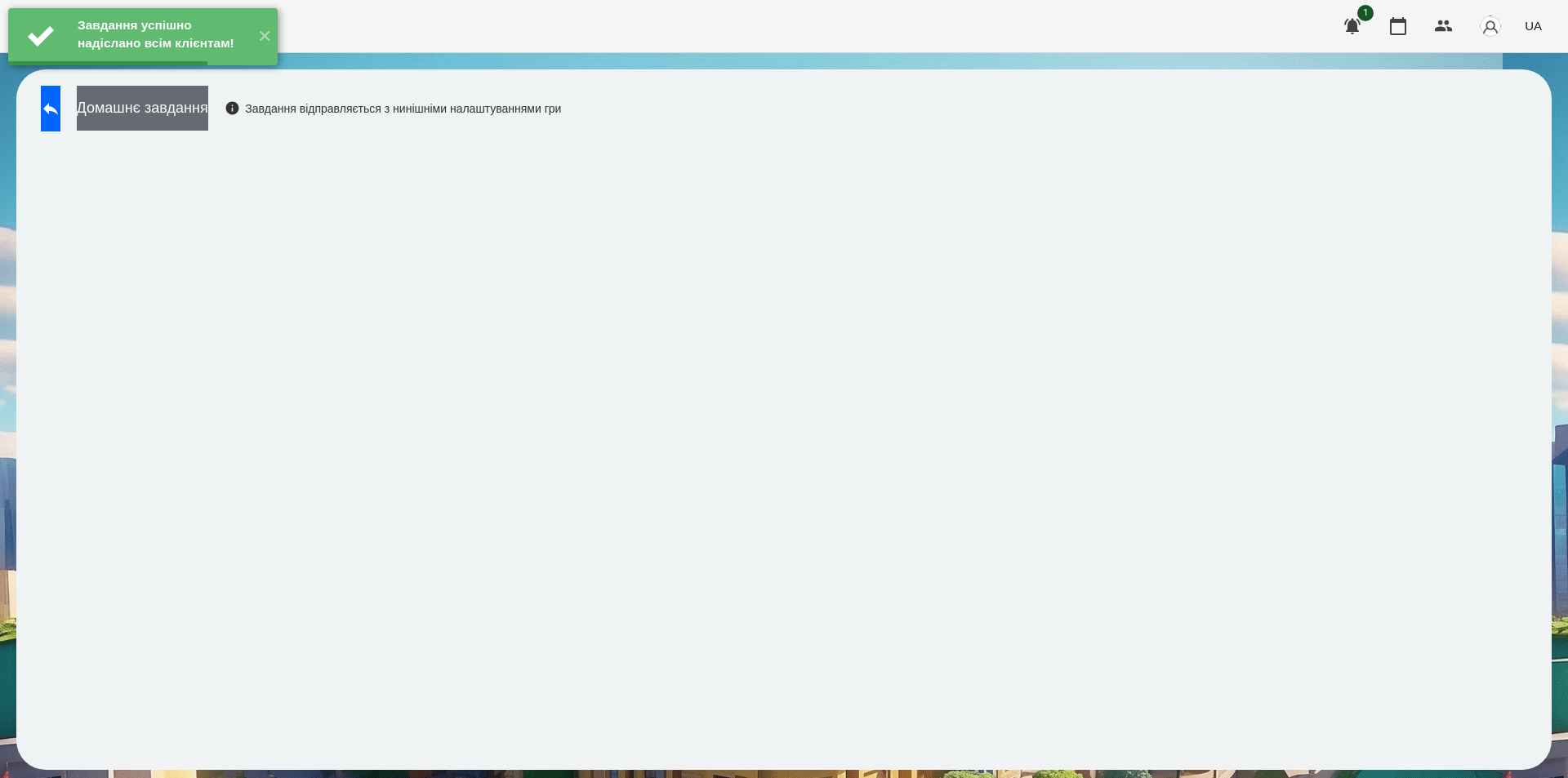
click at [208, 109] on button "Домашнє завдання" at bounding box center [142, 108] width 131 height 45
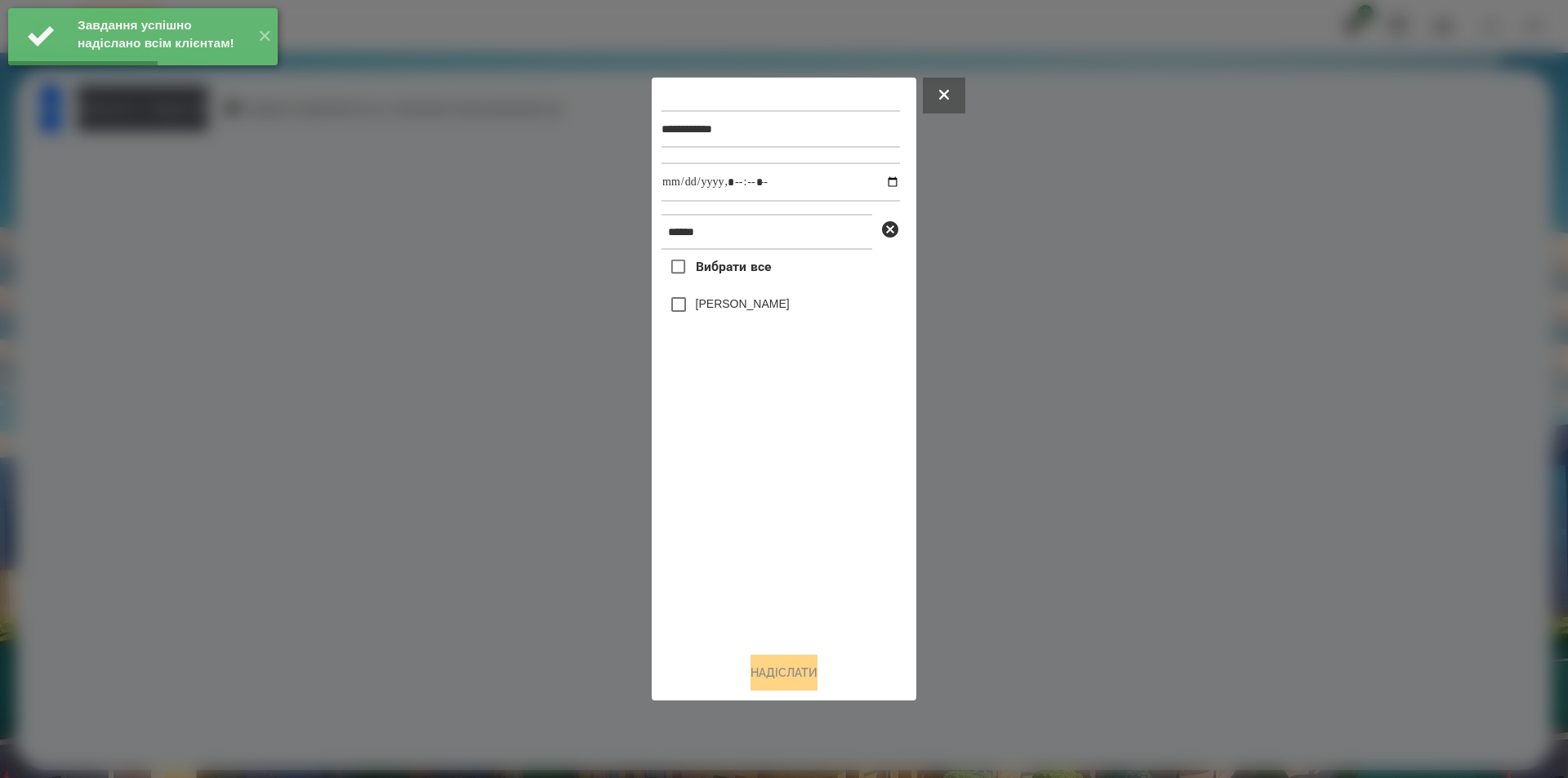
drag, startPoint x: 770, startPoint y: 295, endPoint x: 767, endPoint y: 306, distance: 11.4
click at [770, 296] on div "[PERSON_NAME]" at bounding box center [780, 305] width 238 height 35
drag, startPoint x: 767, startPoint y: 309, endPoint x: 823, endPoint y: 231, distance: 96.0
click at [766, 309] on label "[PERSON_NAME]" at bounding box center [742, 304] width 94 height 16
drag, startPoint x: 888, startPoint y: 180, endPoint x: 879, endPoint y: 180, distance: 9.0
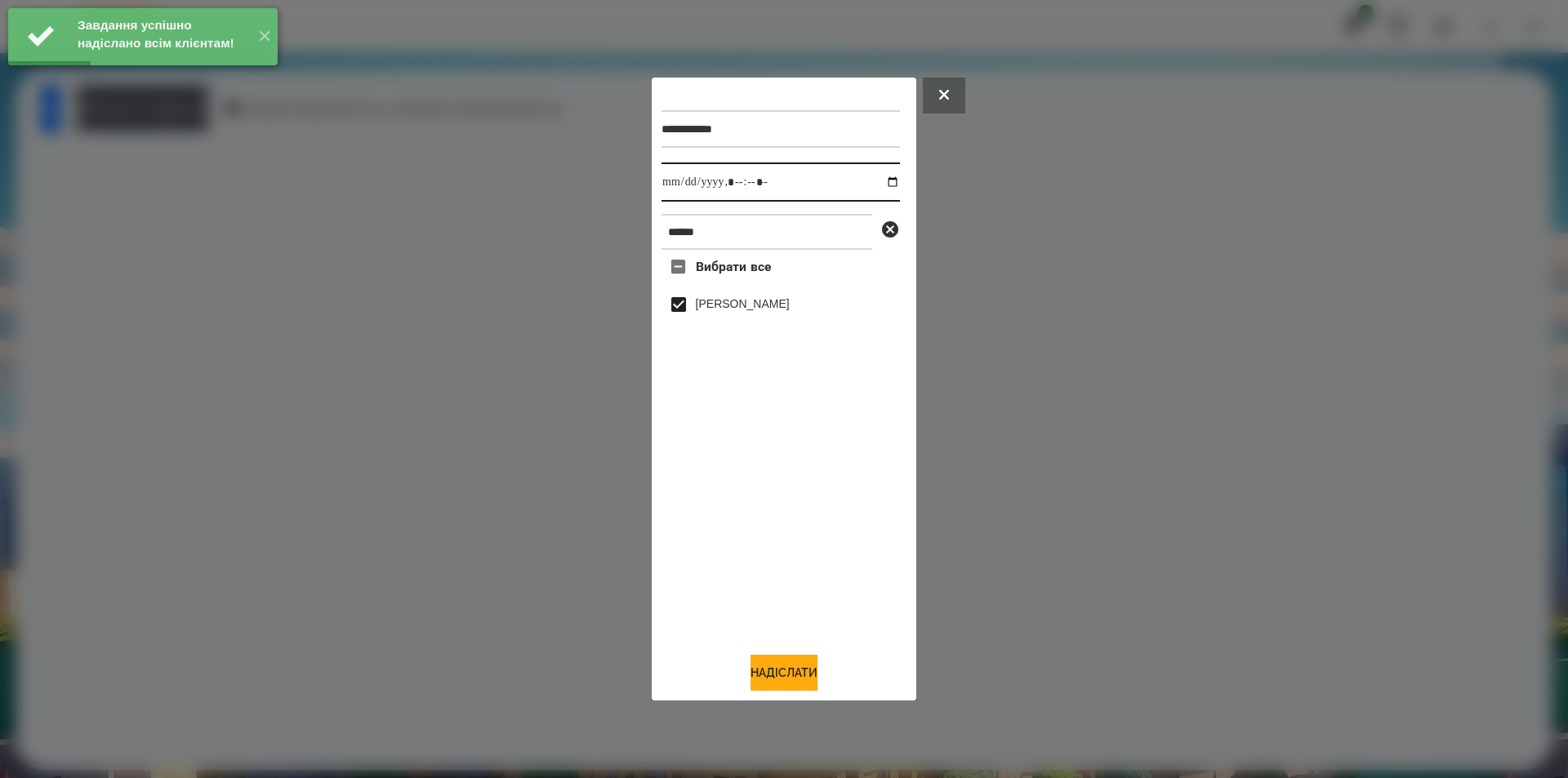
click at [882, 180] on input "datetime-local" at bounding box center [780, 182] width 238 height 39
click at [879, 180] on input "datetime-local" at bounding box center [780, 182] width 238 height 39
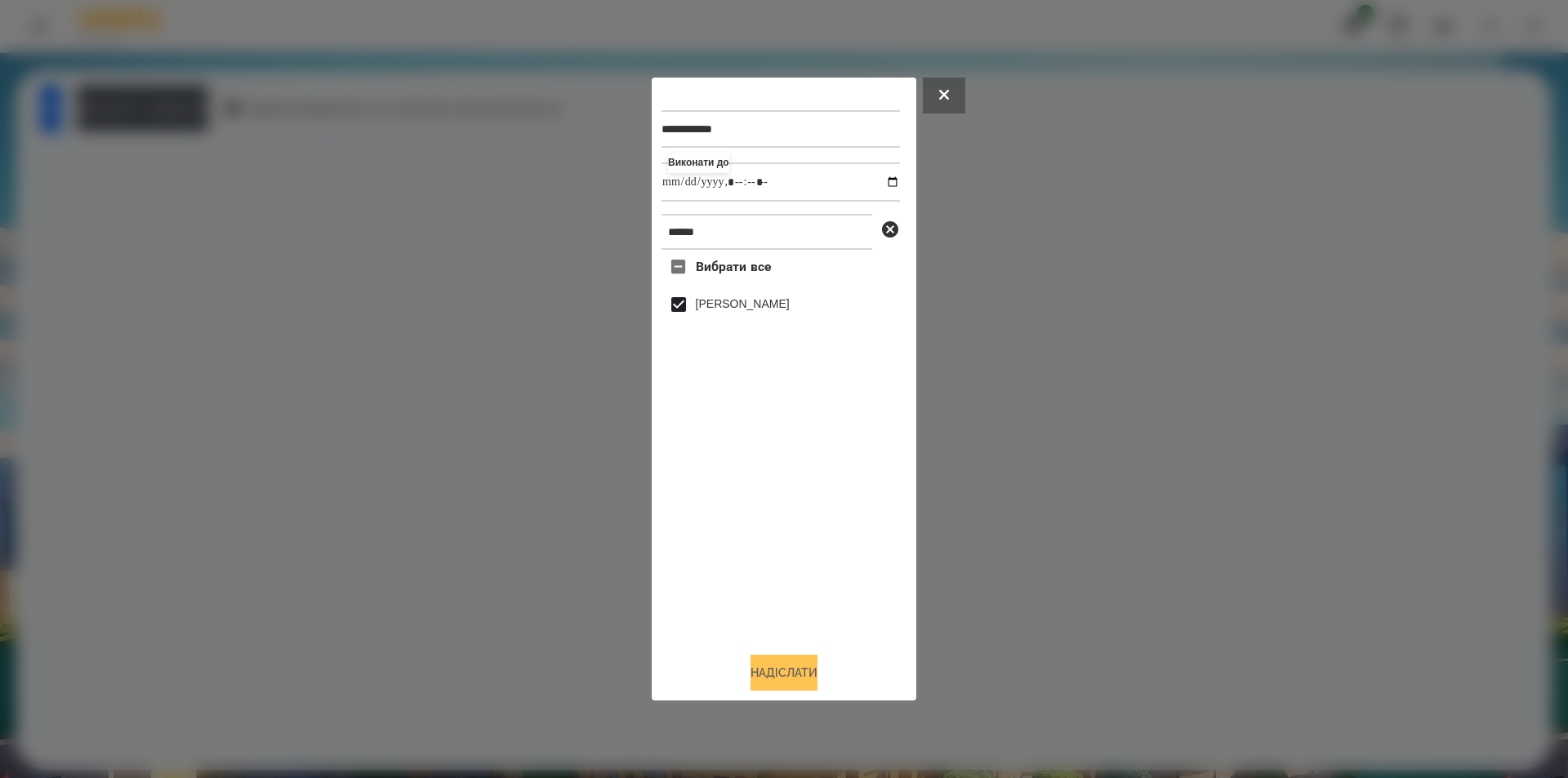
type input "**********"
click at [753, 680] on button "Надіслати" at bounding box center [784, 672] width 67 height 36
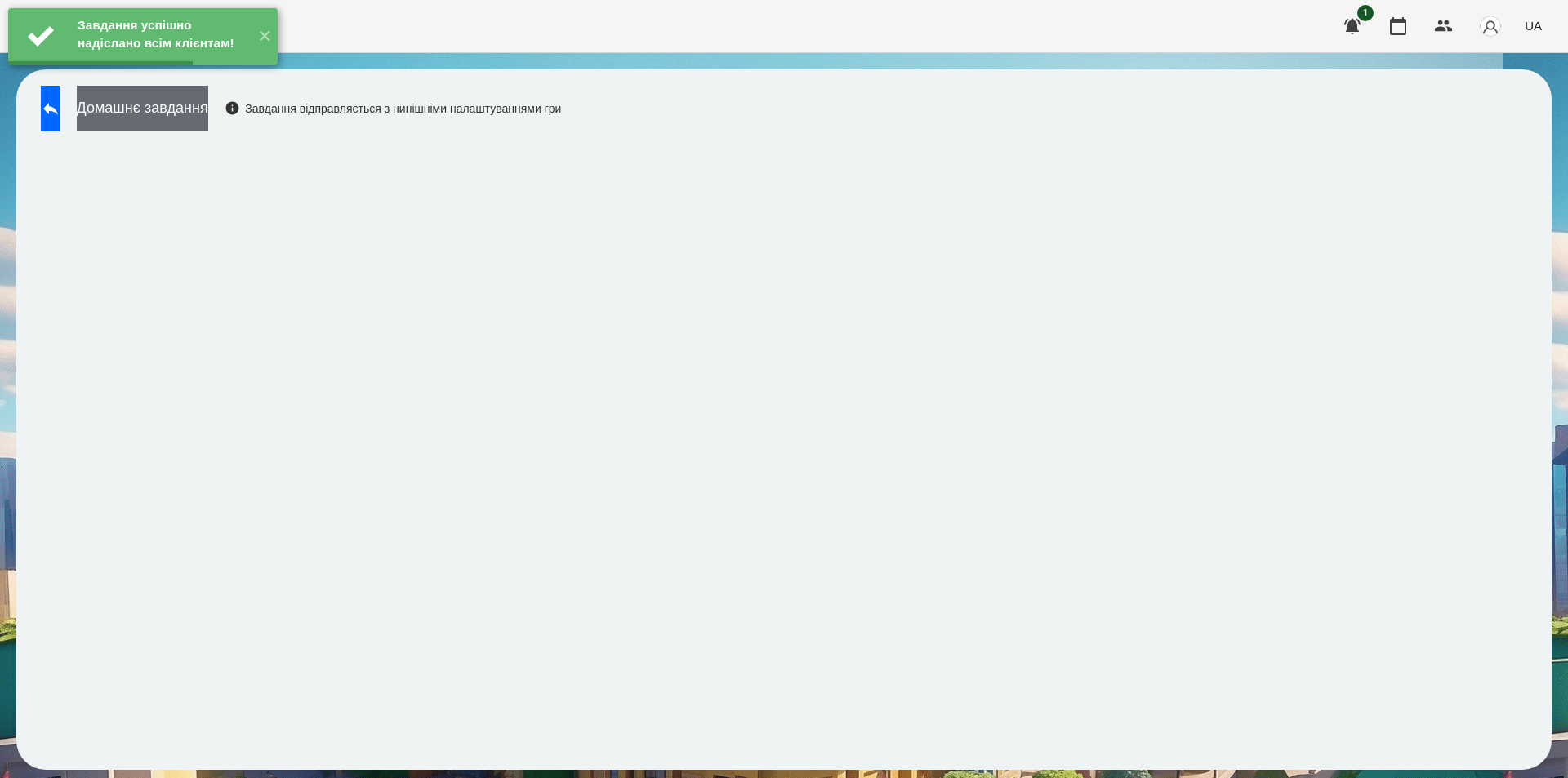
click at [200, 113] on button "Домашнє завдання" at bounding box center [142, 108] width 131 height 45
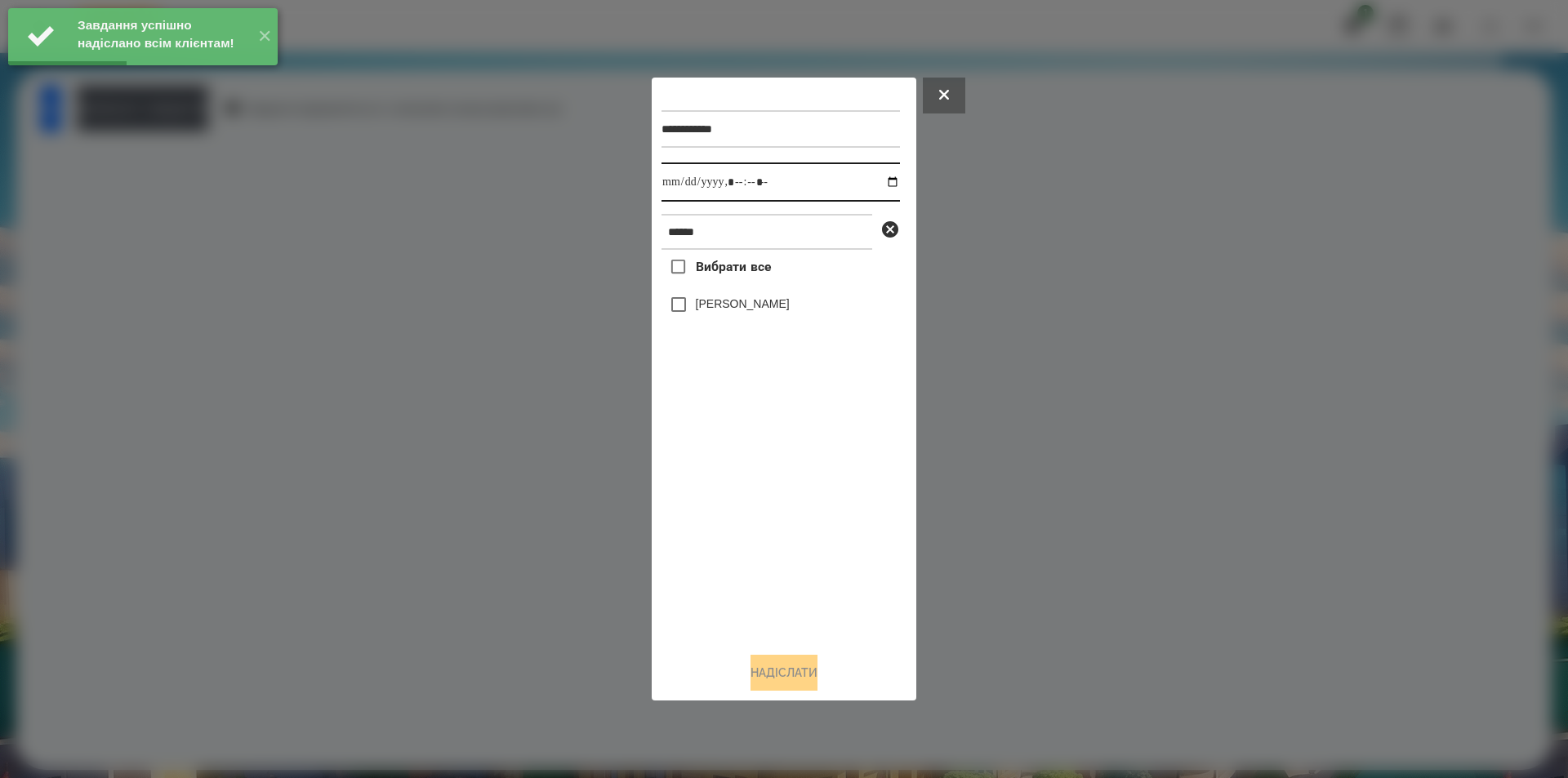
click at [879, 186] on input "datetime-local" at bounding box center [780, 182] width 238 height 39
type input "**********"
click at [729, 434] on div "Вибрати все [PERSON_NAME]" at bounding box center [780, 444] width 238 height 389
click at [897, 228] on icon at bounding box center [889, 229] width 19 height 19
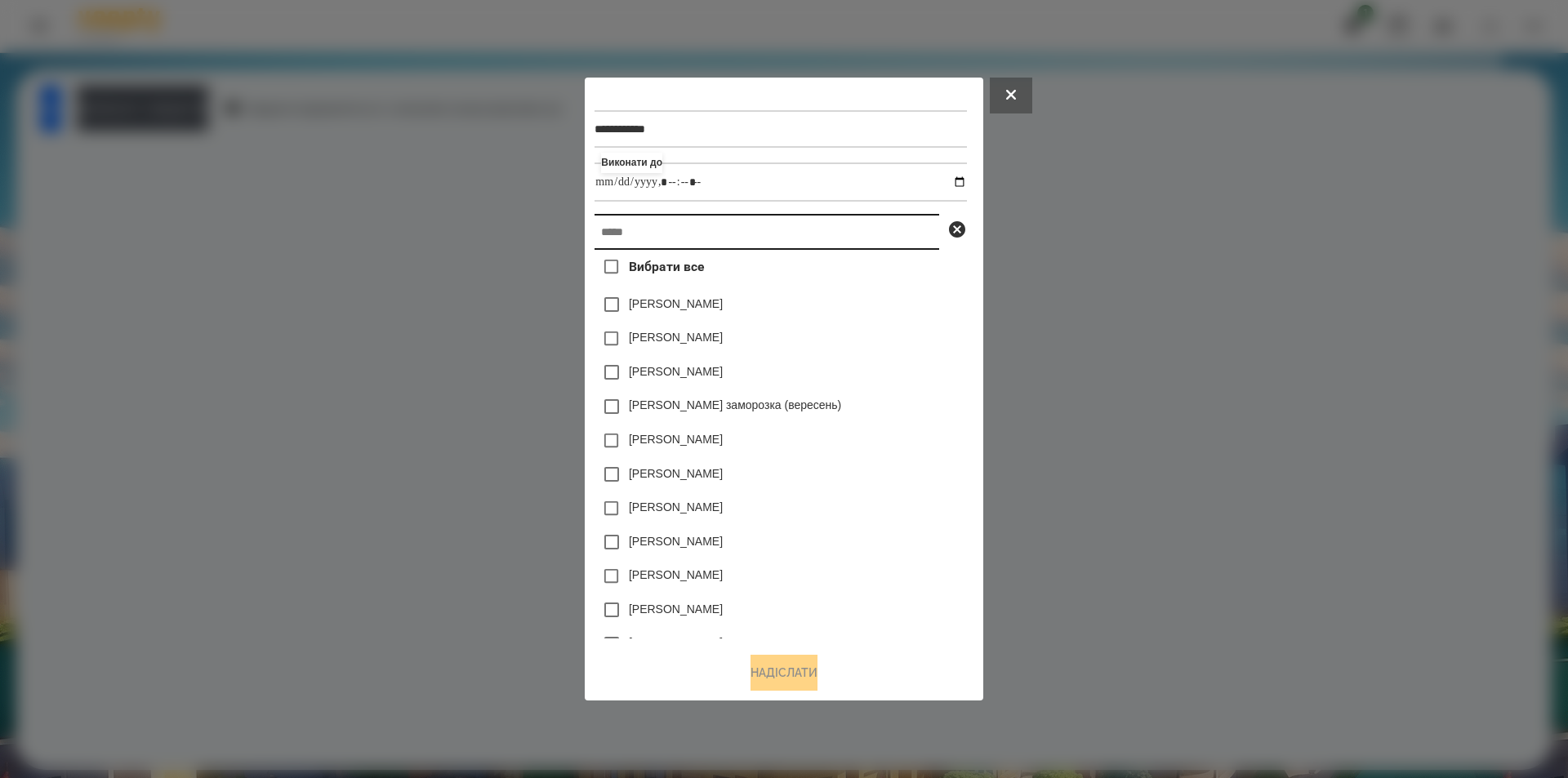
click at [857, 238] on input "text" at bounding box center [767, 232] width 345 height 36
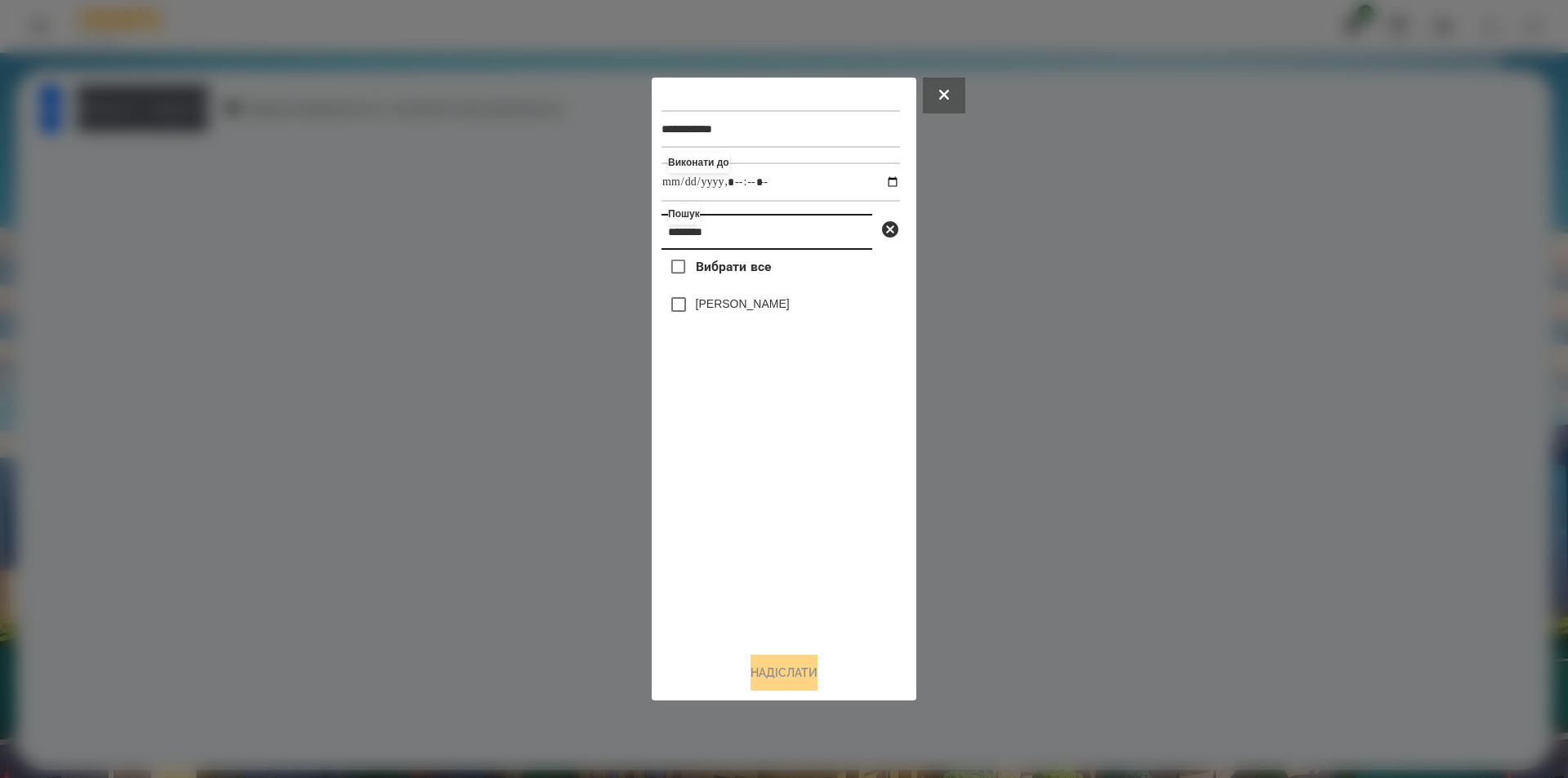
type input "********"
click at [779, 296] on div "[PERSON_NAME]" at bounding box center [780, 305] width 238 height 35
click at [790, 306] on label "[PERSON_NAME]" at bounding box center [742, 304] width 94 height 16
click at [785, 676] on button "Надіслати" at bounding box center [784, 672] width 67 height 36
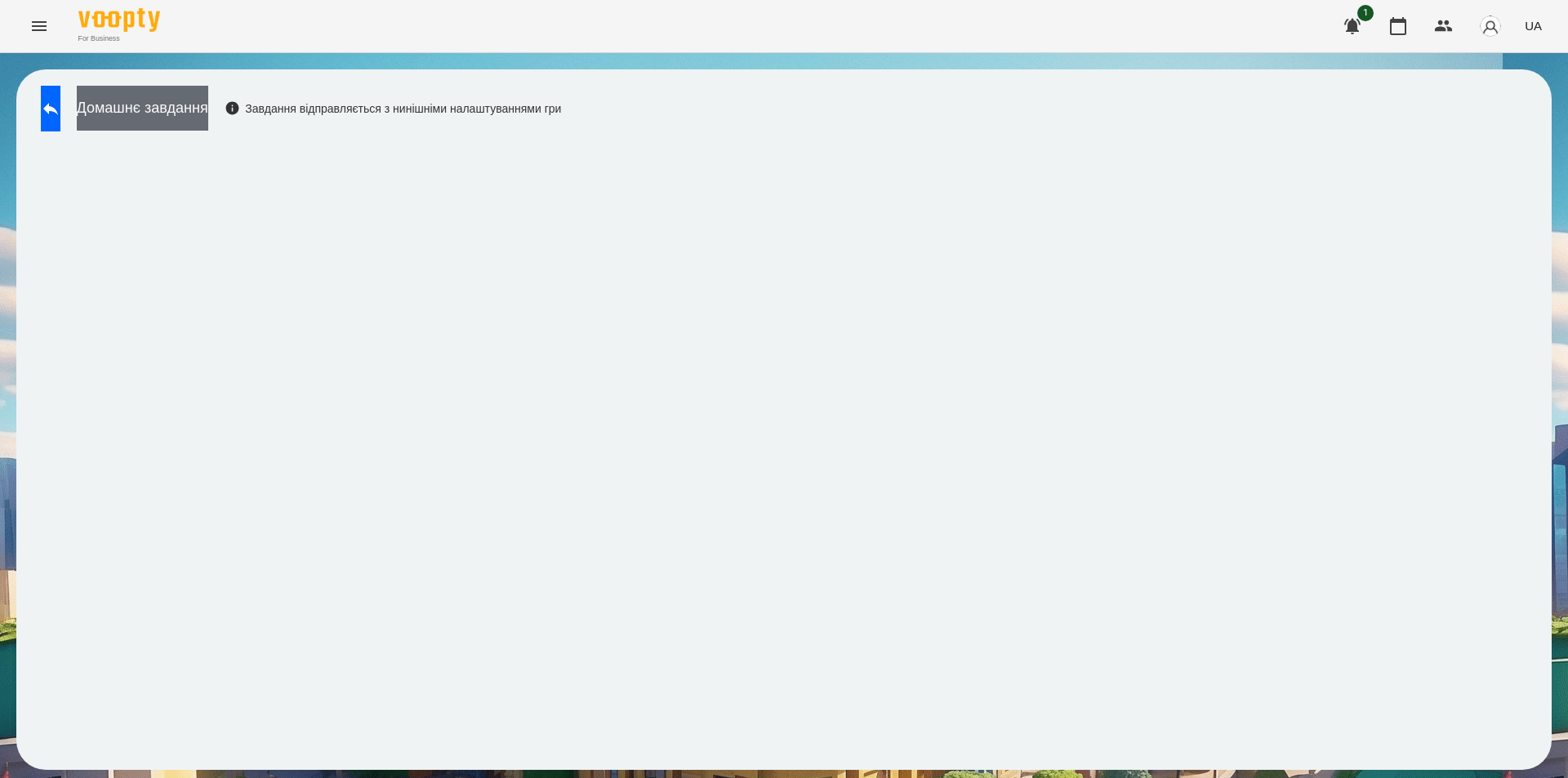
click at [208, 113] on button "Домашнє завдання" at bounding box center [142, 108] width 131 height 45
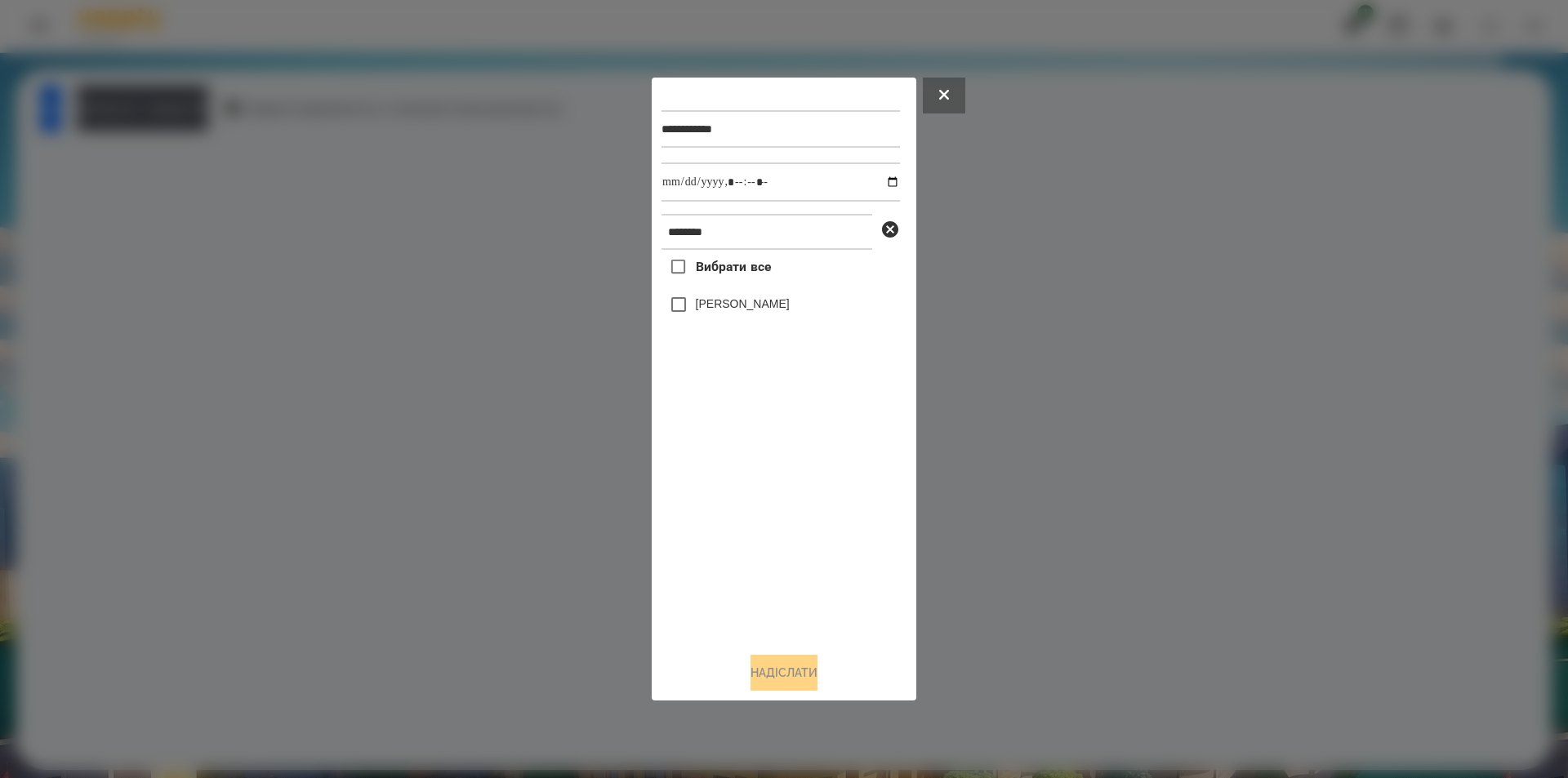
click at [738, 309] on label "[PERSON_NAME]" at bounding box center [742, 304] width 94 height 16
click at [881, 183] on input "datetime-local" at bounding box center [780, 182] width 238 height 39
type input "**********"
click at [801, 682] on button "Надіслати" at bounding box center [784, 672] width 67 height 36
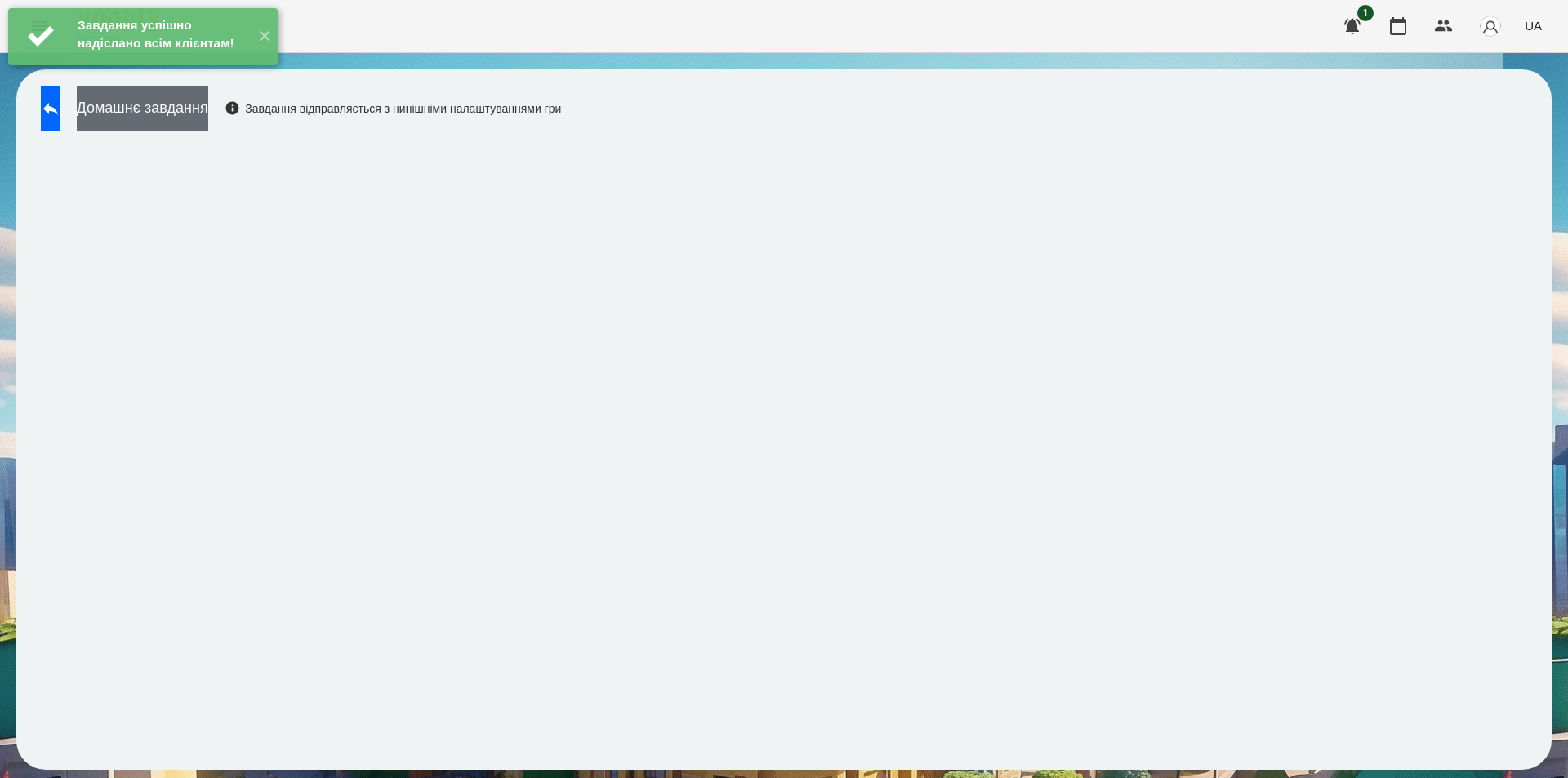
click at [208, 119] on button "Домашнє завдання" at bounding box center [142, 108] width 131 height 45
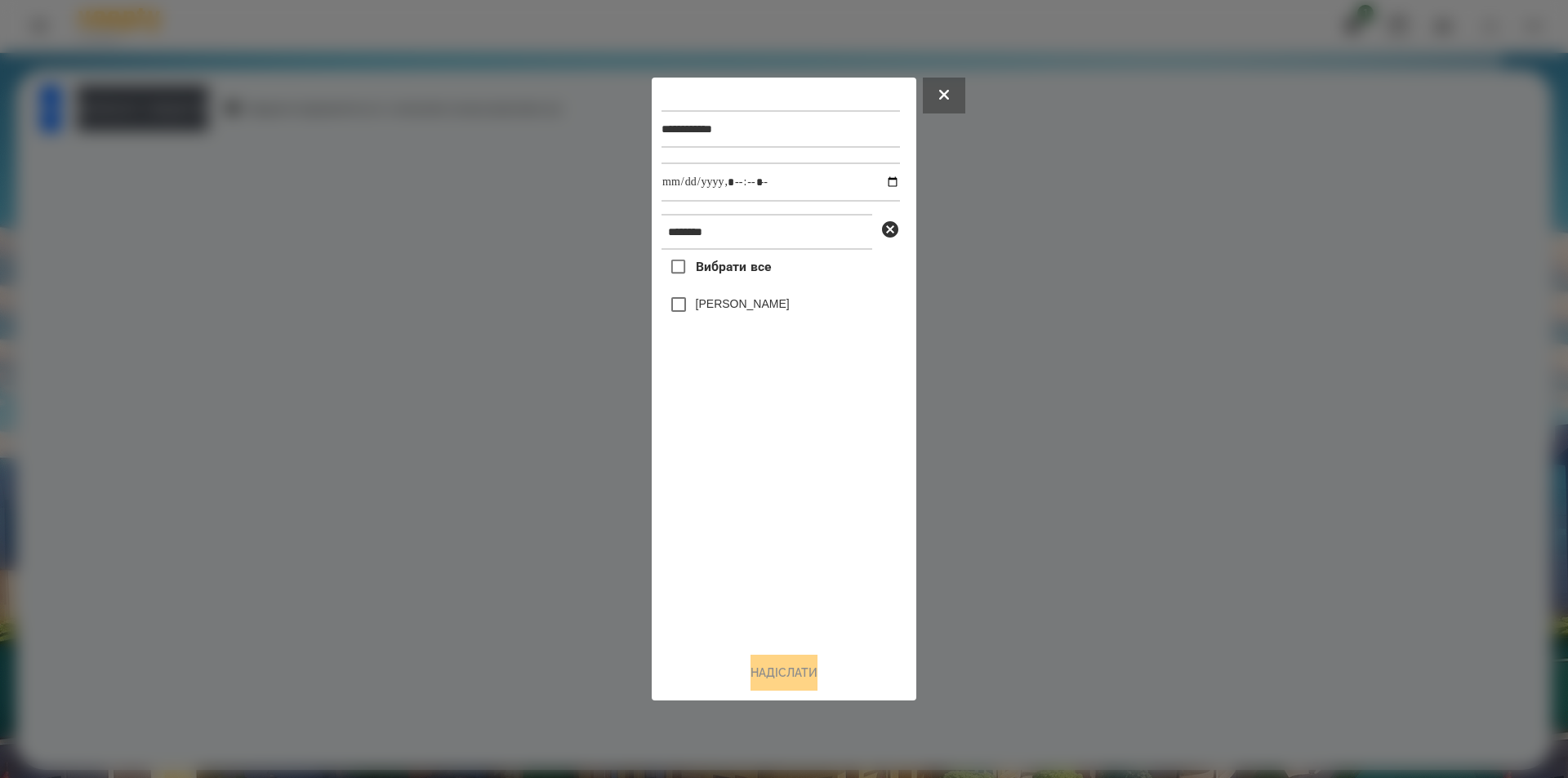
click at [770, 306] on label "[PERSON_NAME]" at bounding box center [742, 304] width 94 height 16
click at [875, 182] on input "datetime-local" at bounding box center [780, 182] width 238 height 39
type input "**********"
click at [785, 691] on button "Надіслати" at bounding box center [784, 672] width 67 height 36
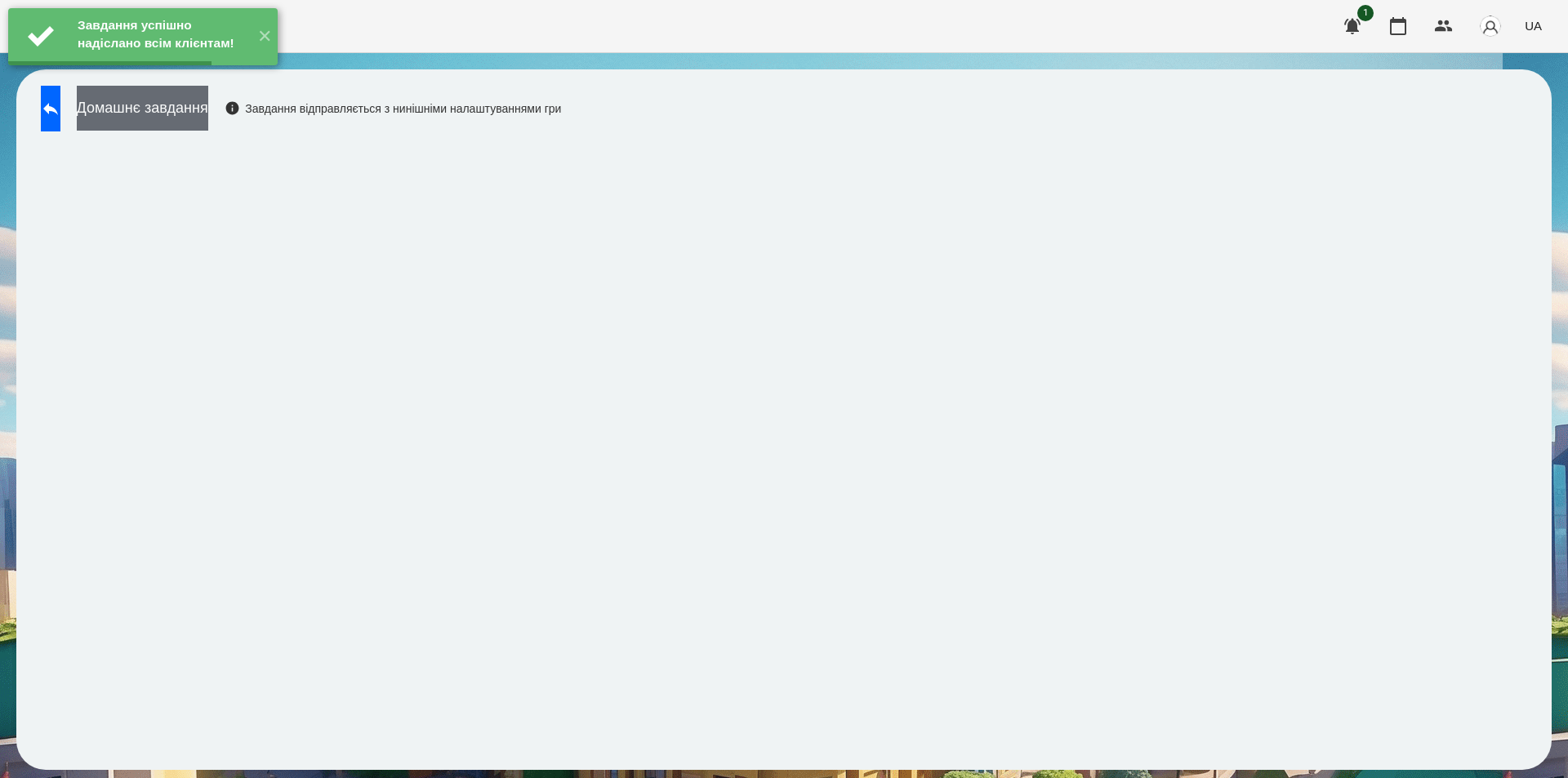
click at [208, 112] on button "Домашнє завдання" at bounding box center [142, 108] width 131 height 45
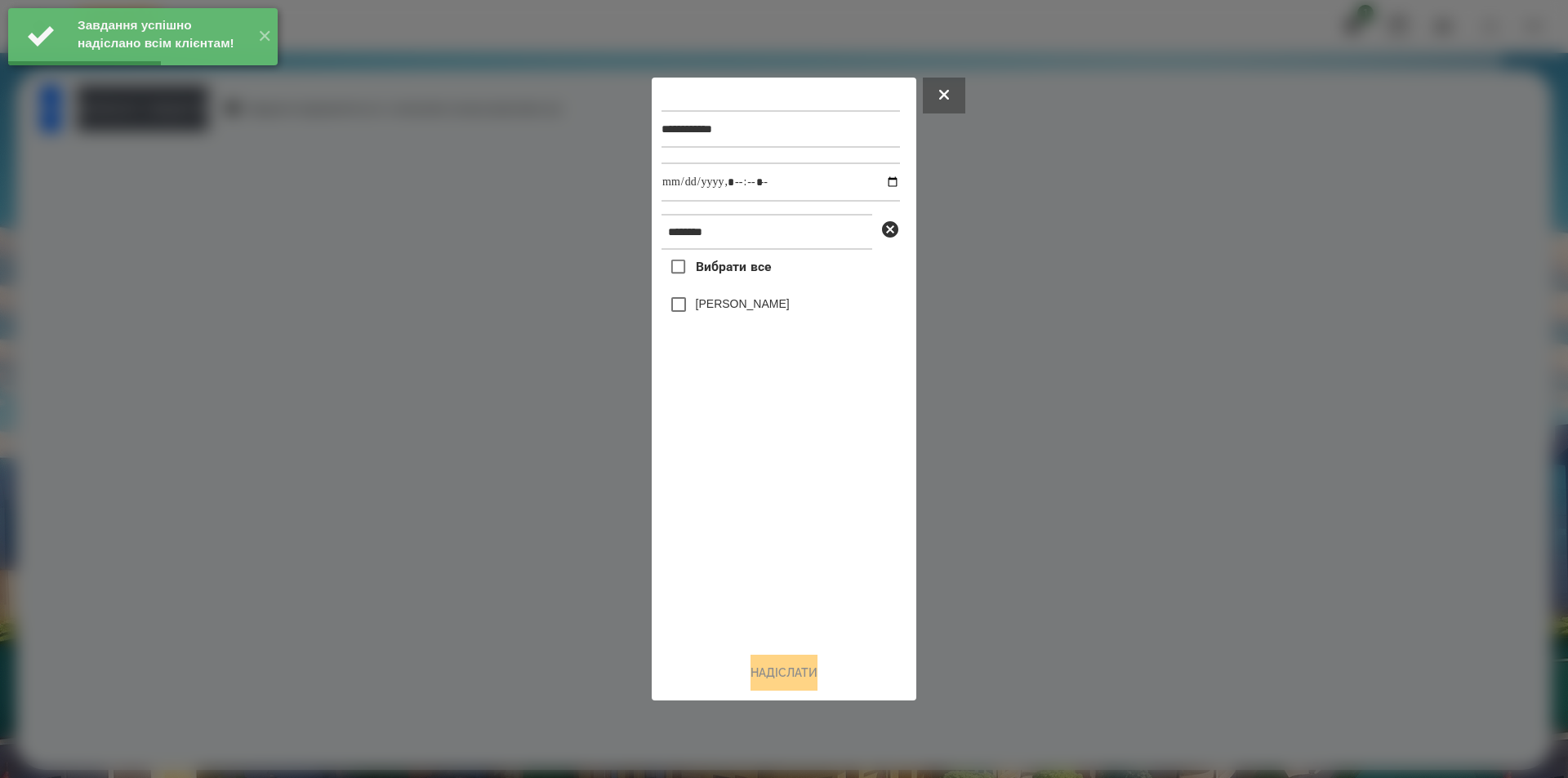
click at [762, 311] on label "[PERSON_NAME]" at bounding box center [742, 304] width 94 height 16
click at [878, 183] on input "datetime-local" at bounding box center [780, 182] width 238 height 39
type input "**********"
click at [757, 698] on div "**********" at bounding box center [784, 389] width 265 height 624
click at [762, 686] on button "Надіслати" at bounding box center [784, 672] width 67 height 36
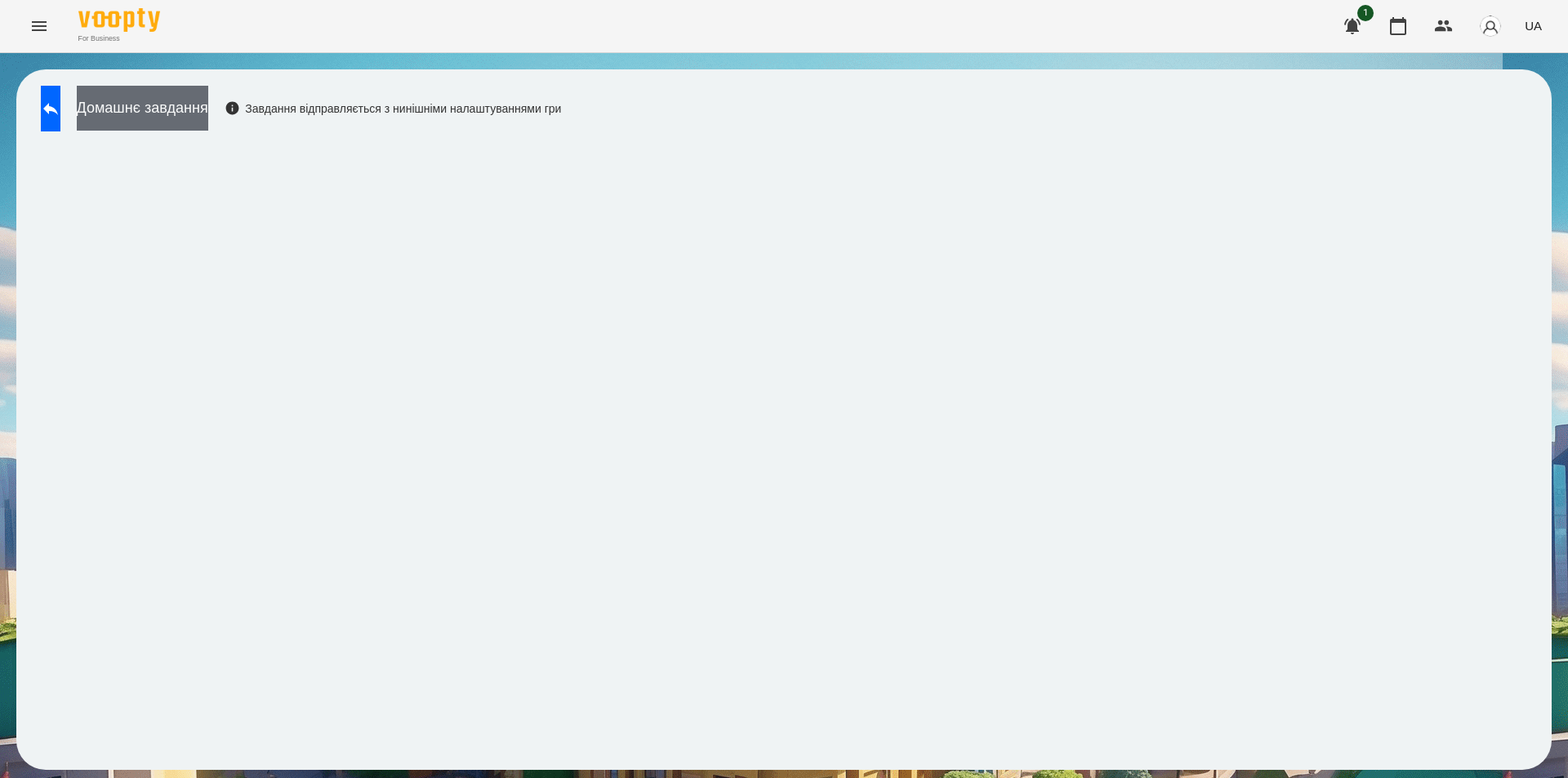
click at [208, 109] on button "Домашнє завдання" at bounding box center [142, 108] width 131 height 45
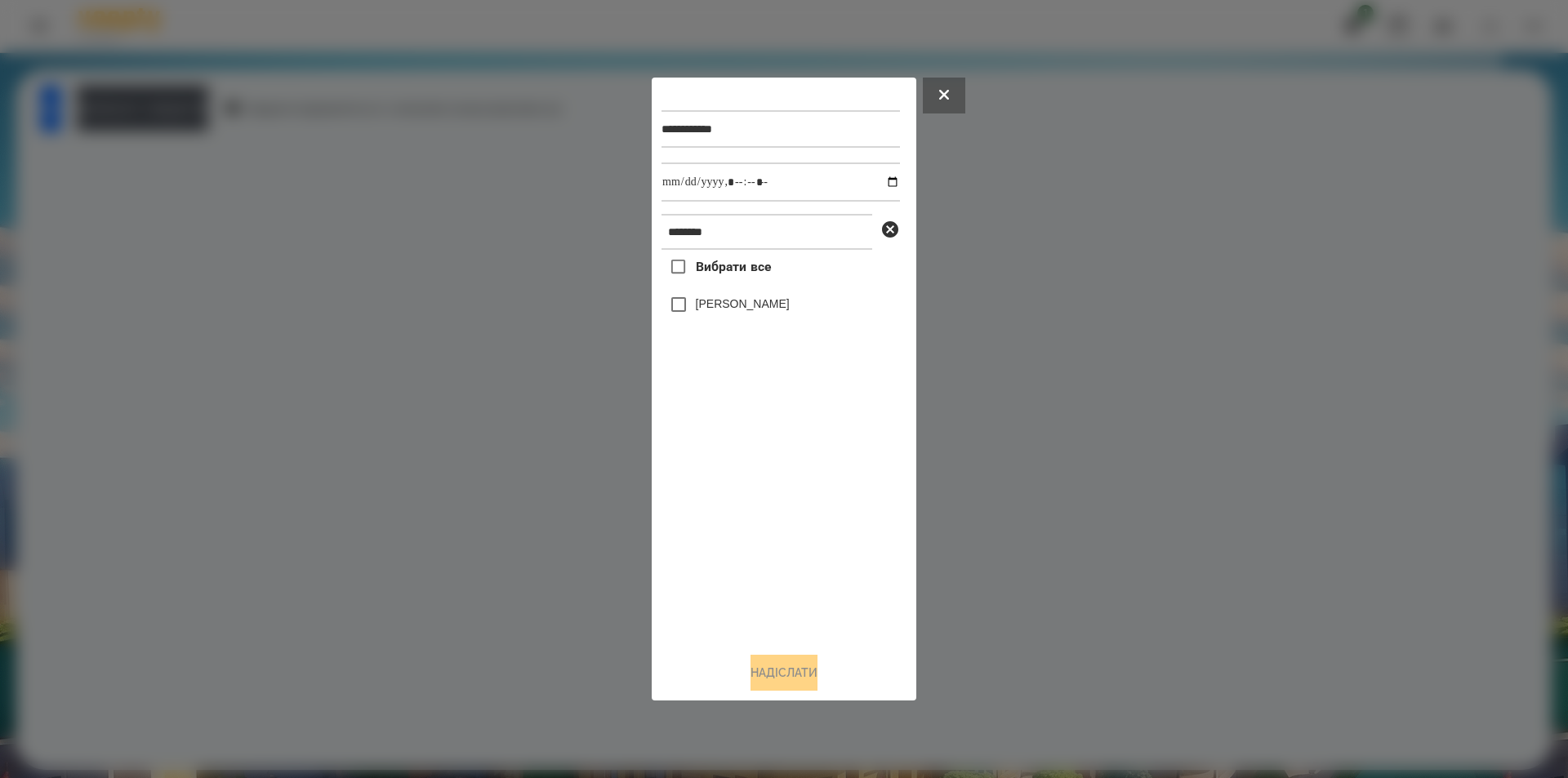
drag, startPoint x: 772, startPoint y: 309, endPoint x: 901, endPoint y: 223, distance: 155.0
click at [772, 308] on label "[PERSON_NAME]" at bounding box center [742, 304] width 94 height 16
click at [878, 177] on input "datetime-local" at bounding box center [780, 182] width 238 height 39
type input "**********"
click at [757, 687] on button "Надіслати" at bounding box center [784, 672] width 67 height 36
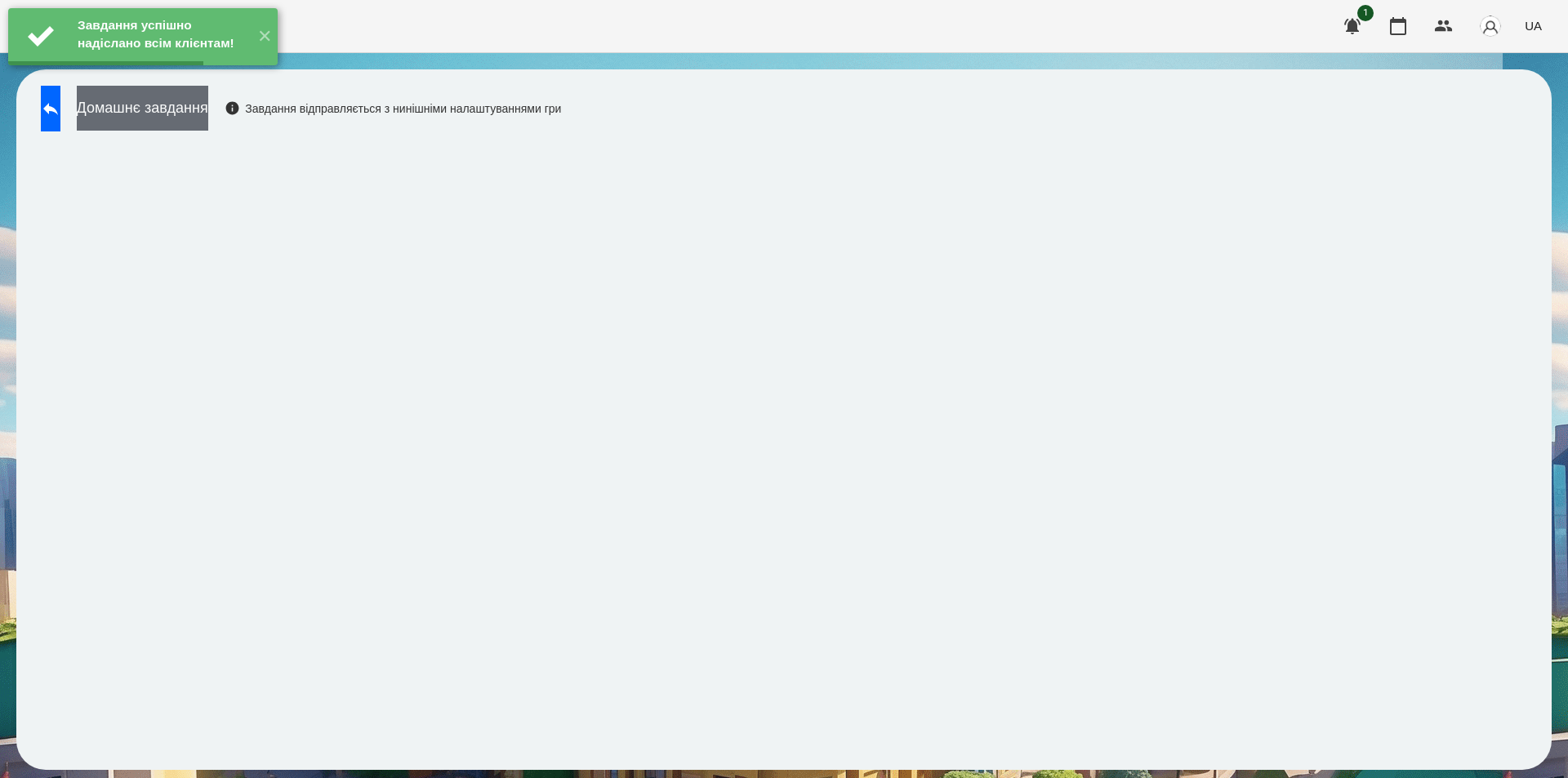
click at [200, 110] on button "Домашнє завдання" at bounding box center [142, 108] width 131 height 45
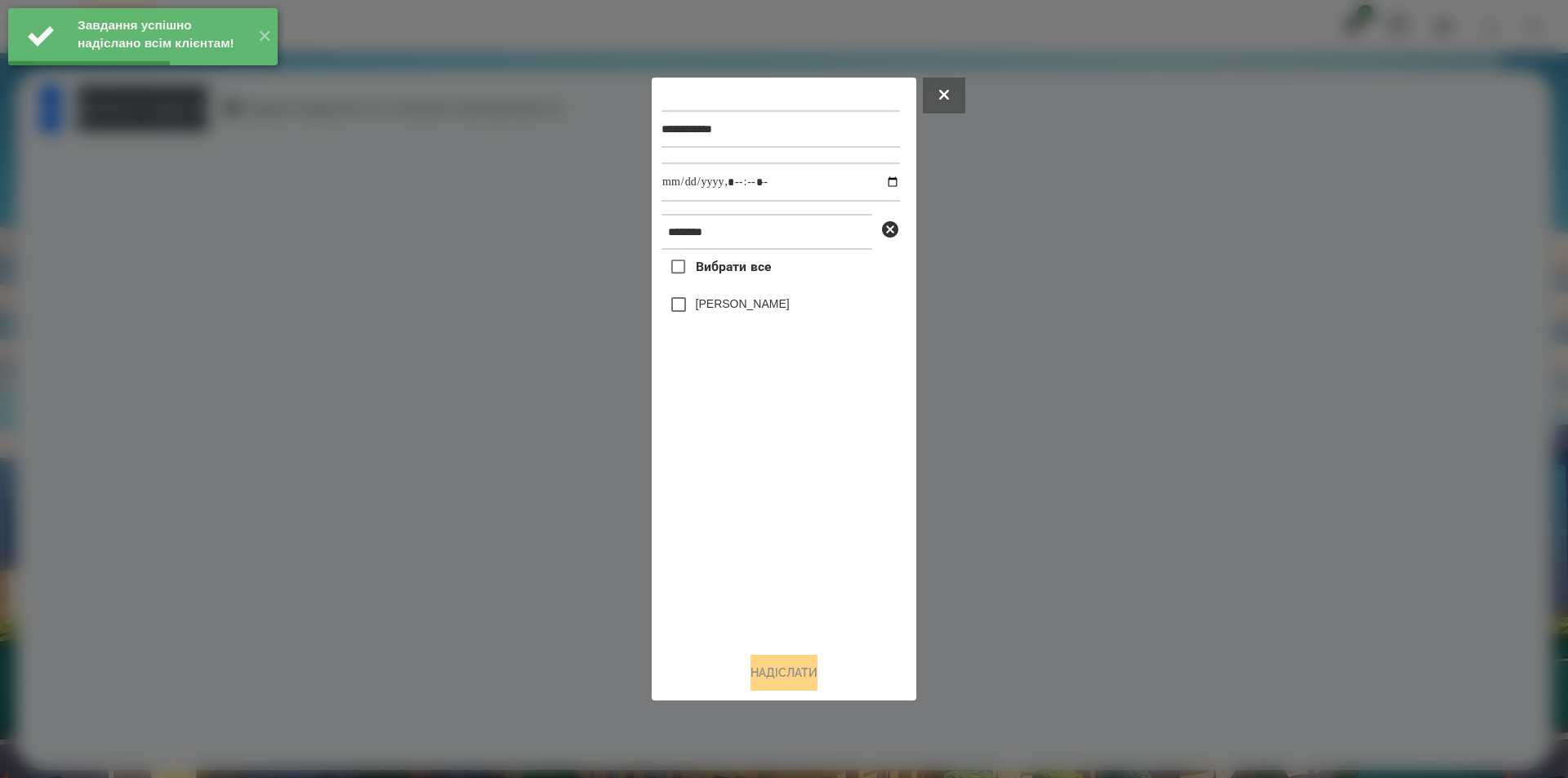
click at [742, 302] on label "[PERSON_NAME]" at bounding box center [742, 304] width 94 height 16
click at [874, 183] on input "datetime-local" at bounding box center [780, 182] width 238 height 39
type input "**********"
click at [786, 676] on button "Надіслати" at bounding box center [784, 672] width 67 height 36
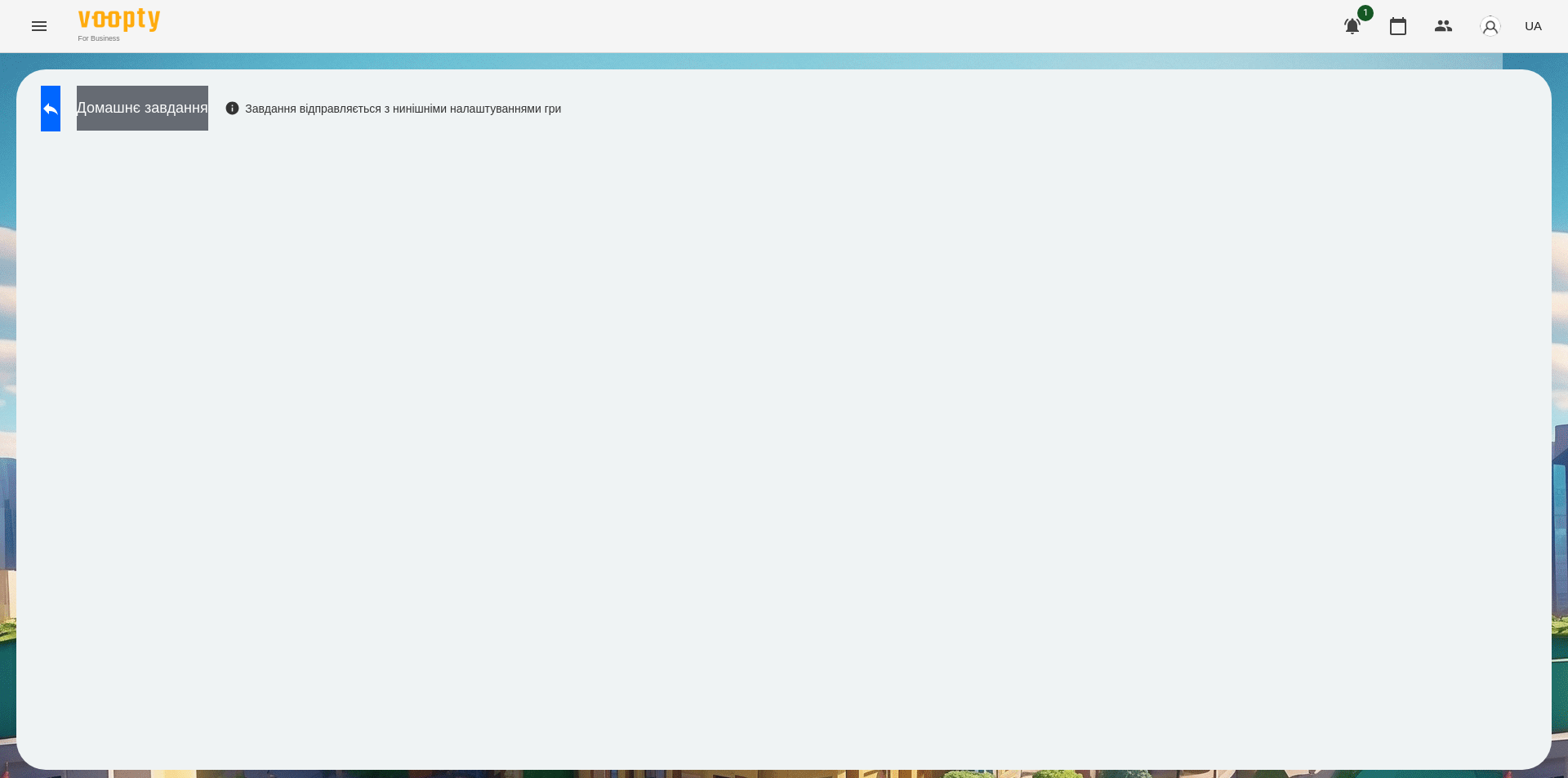
click at [188, 98] on button "Домашнє завдання" at bounding box center [142, 108] width 131 height 45
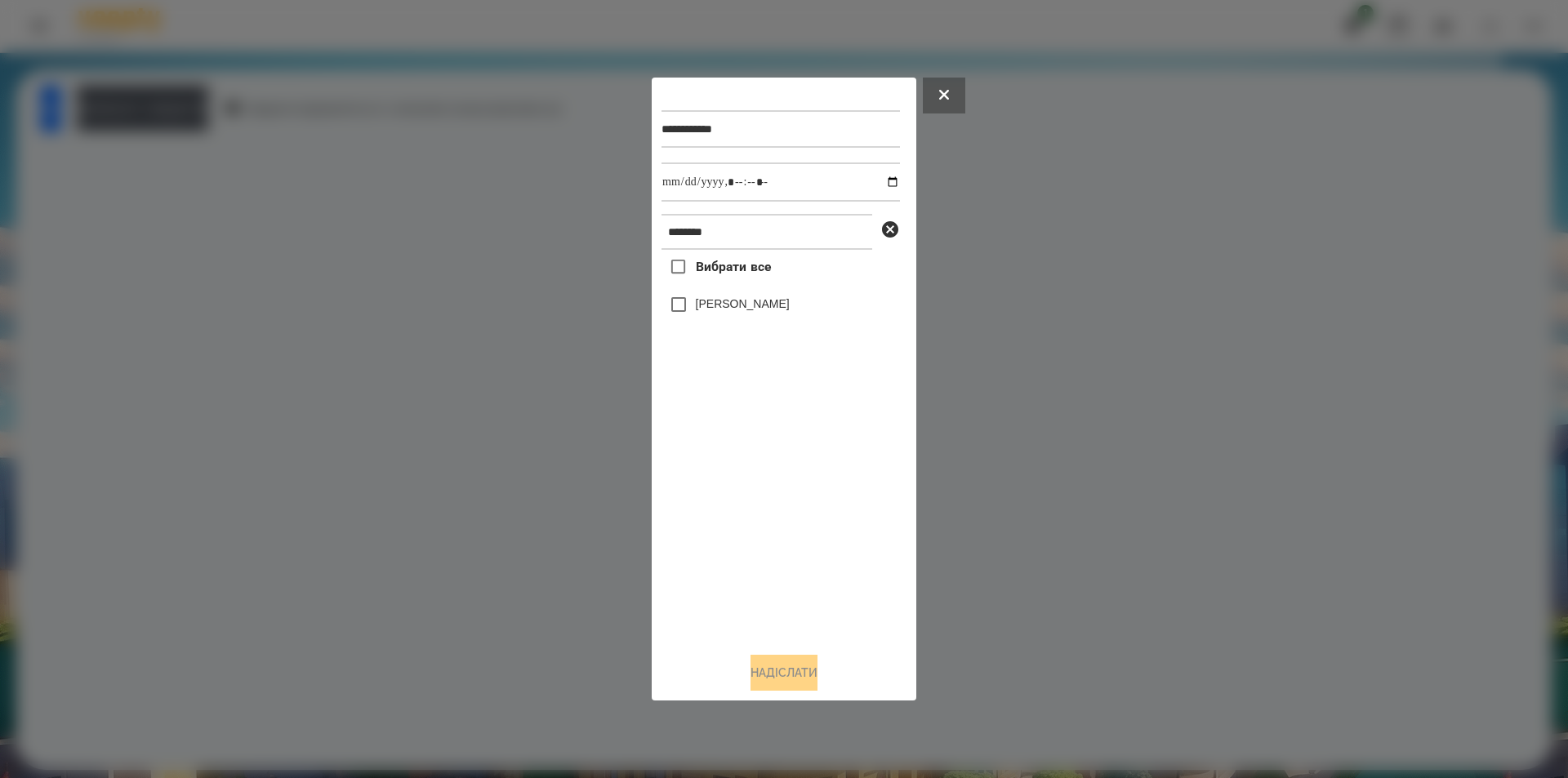
click at [757, 306] on label "[PERSON_NAME]" at bounding box center [742, 304] width 94 height 16
click at [880, 183] on input "datetime-local" at bounding box center [780, 182] width 238 height 39
type input "**********"
click at [788, 669] on button "Надіслати" at bounding box center [784, 672] width 67 height 36
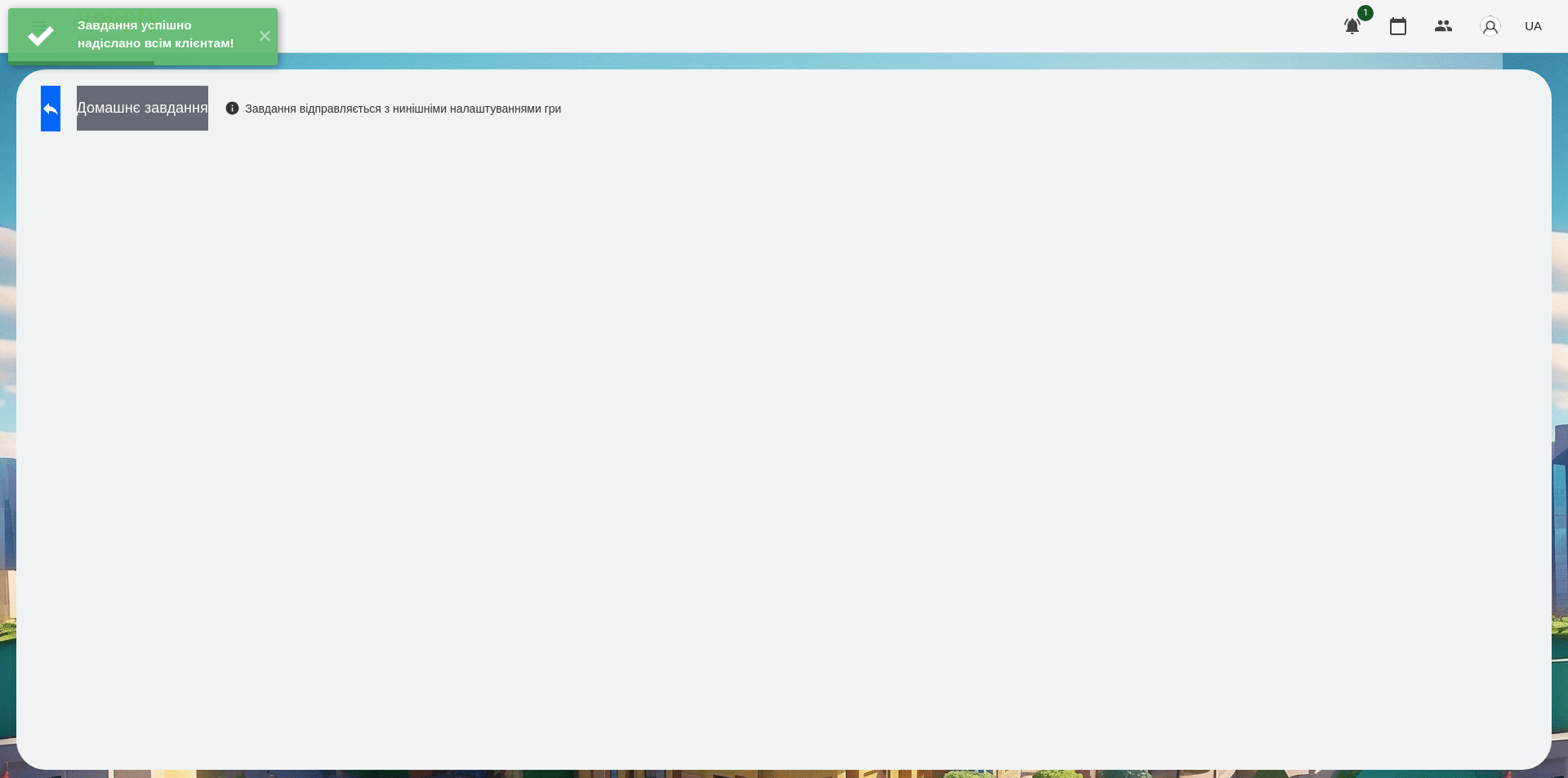
click at [208, 106] on button "Домашнє завдання" at bounding box center [142, 108] width 131 height 45
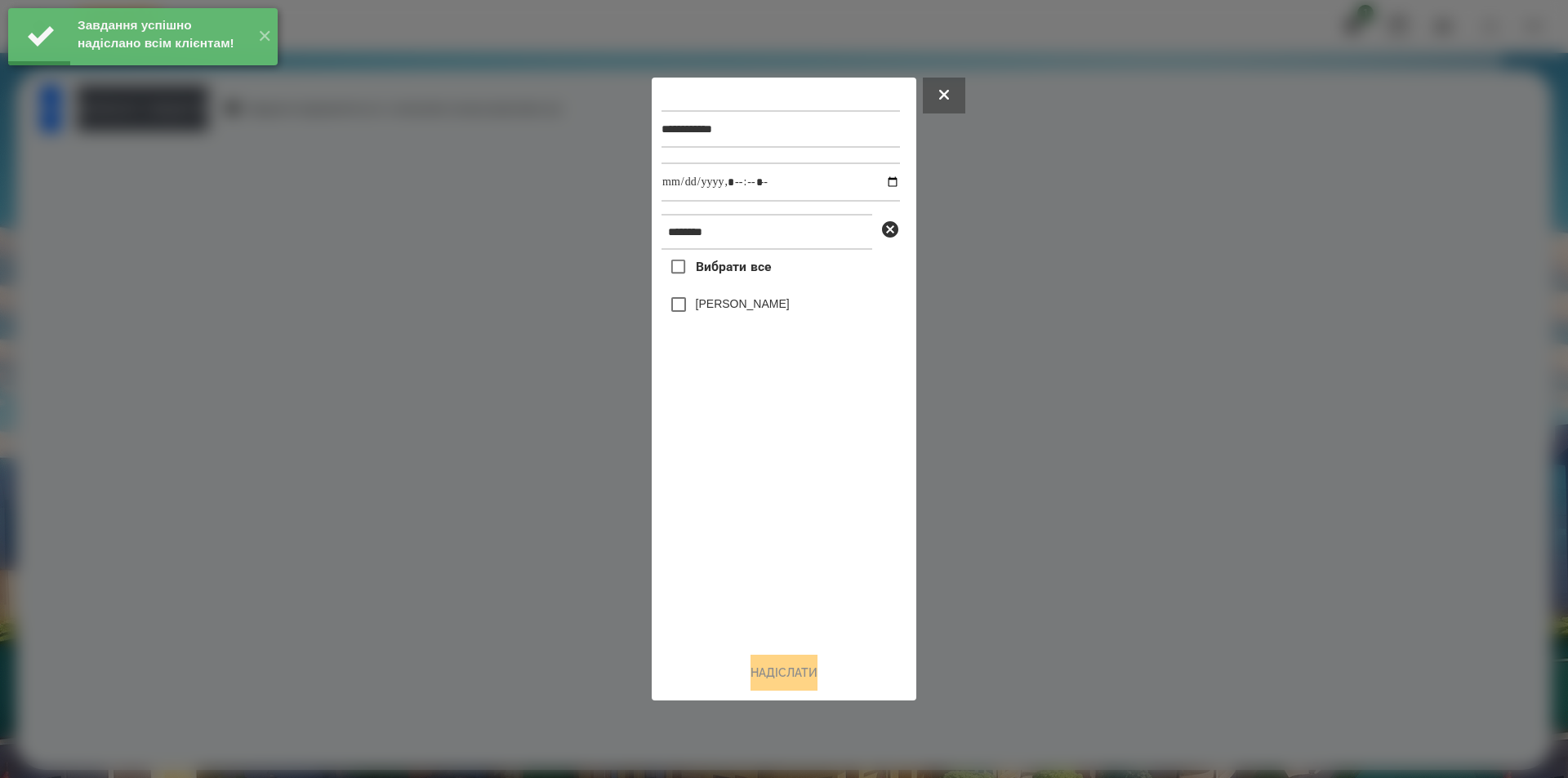
click at [751, 265] on span "Вибрати все" at bounding box center [733, 266] width 76 height 19
click at [761, 312] on label "[PERSON_NAME]" at bounding box center [742, 304] width 94 height 16
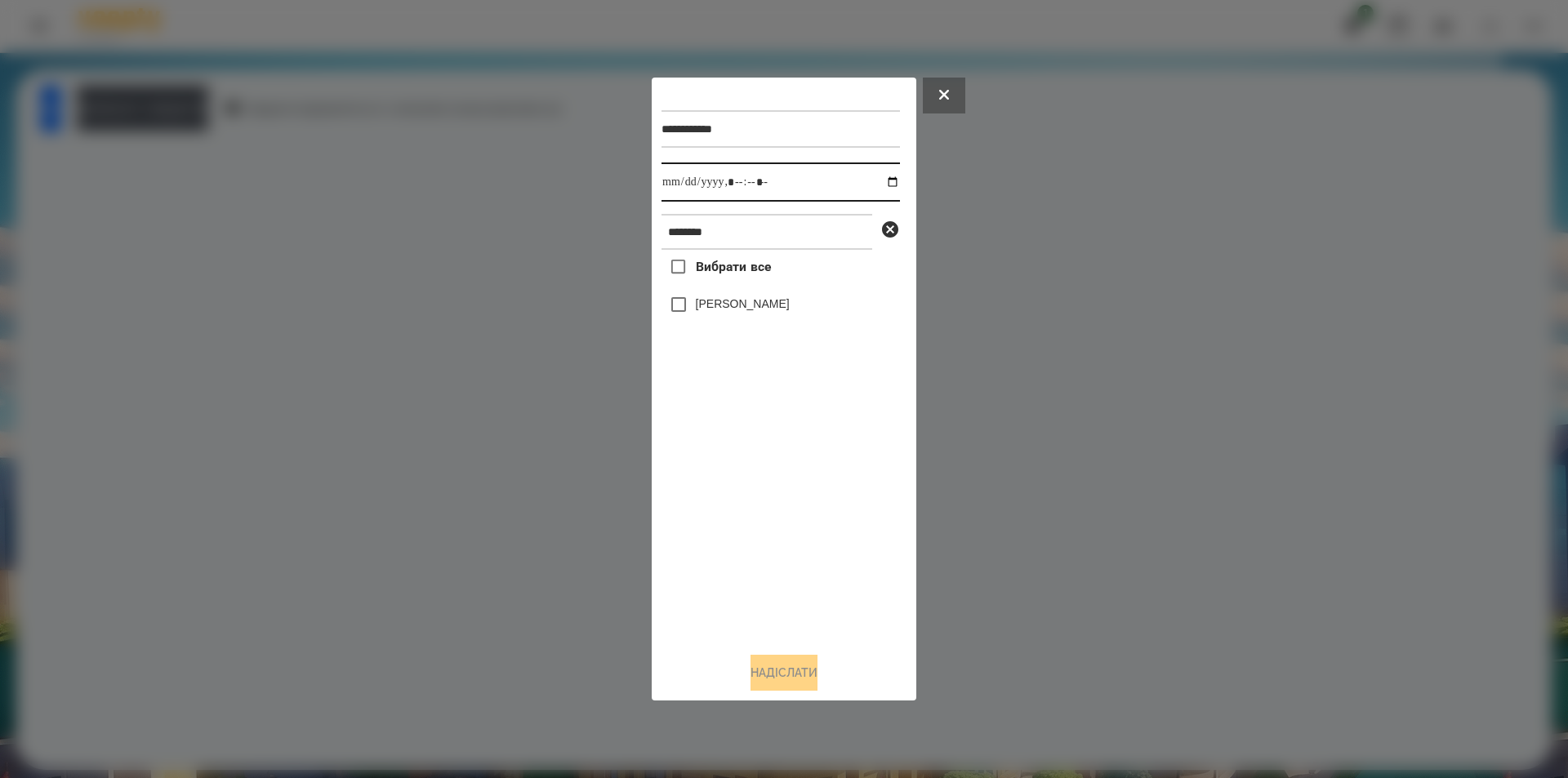
click at [886, 183] on input "datetime-local" at bounding box center [780, 182] width 238 height 39
type input "**********"
drag, startPoint x: 736, startPoint y: 460, endPoint x: 812, endPoint y: 351, distance: 132.9
click at [736, 458] on div "Вибрати все Жеребило Арсеній" at bounding box center [780, 444] width 238 height 389
click at [890, 234] on icon at bounding box center [890, 230] width 16 height 16
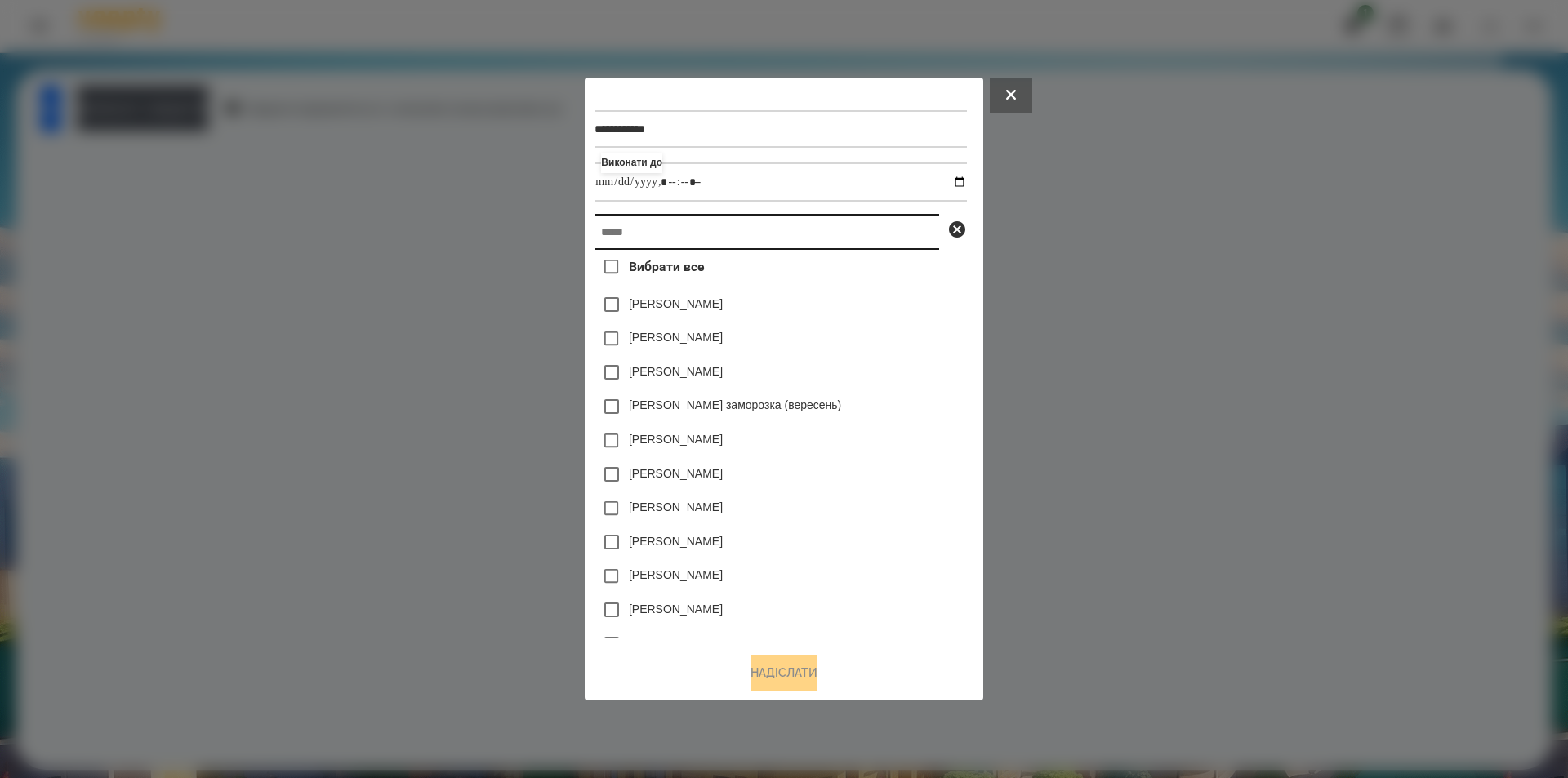
click at [824, 239] on input "text" at bounding box center [767, 232] width 345 height 36
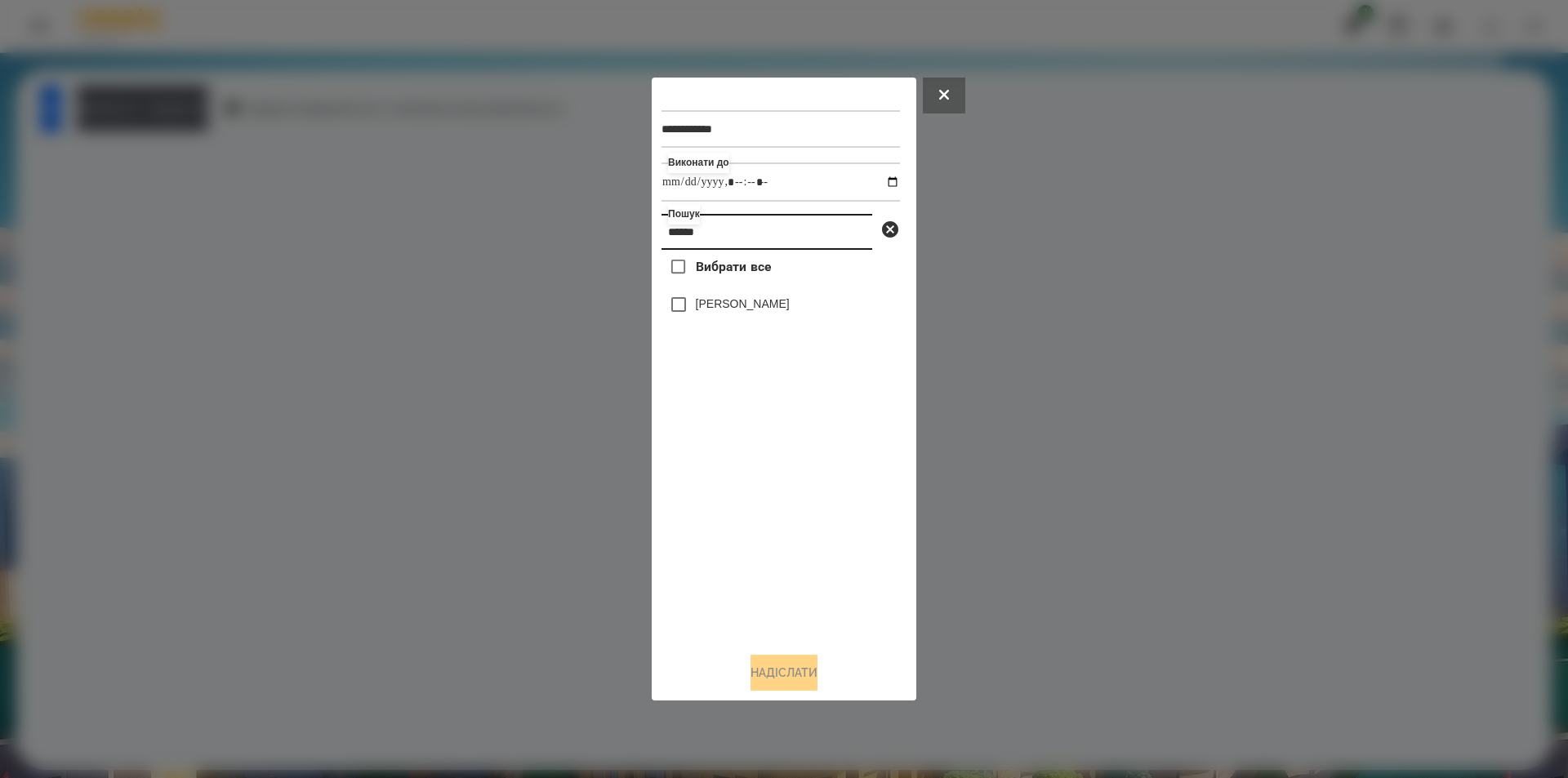
type input "******"
click at [790, 312] on label "[PERSON_NAME]" at bounding box center [742, 304] width 94 height 16
click at [751, 678] on button "Надіслати" at bounding box center [784, 672] width 67 height 36
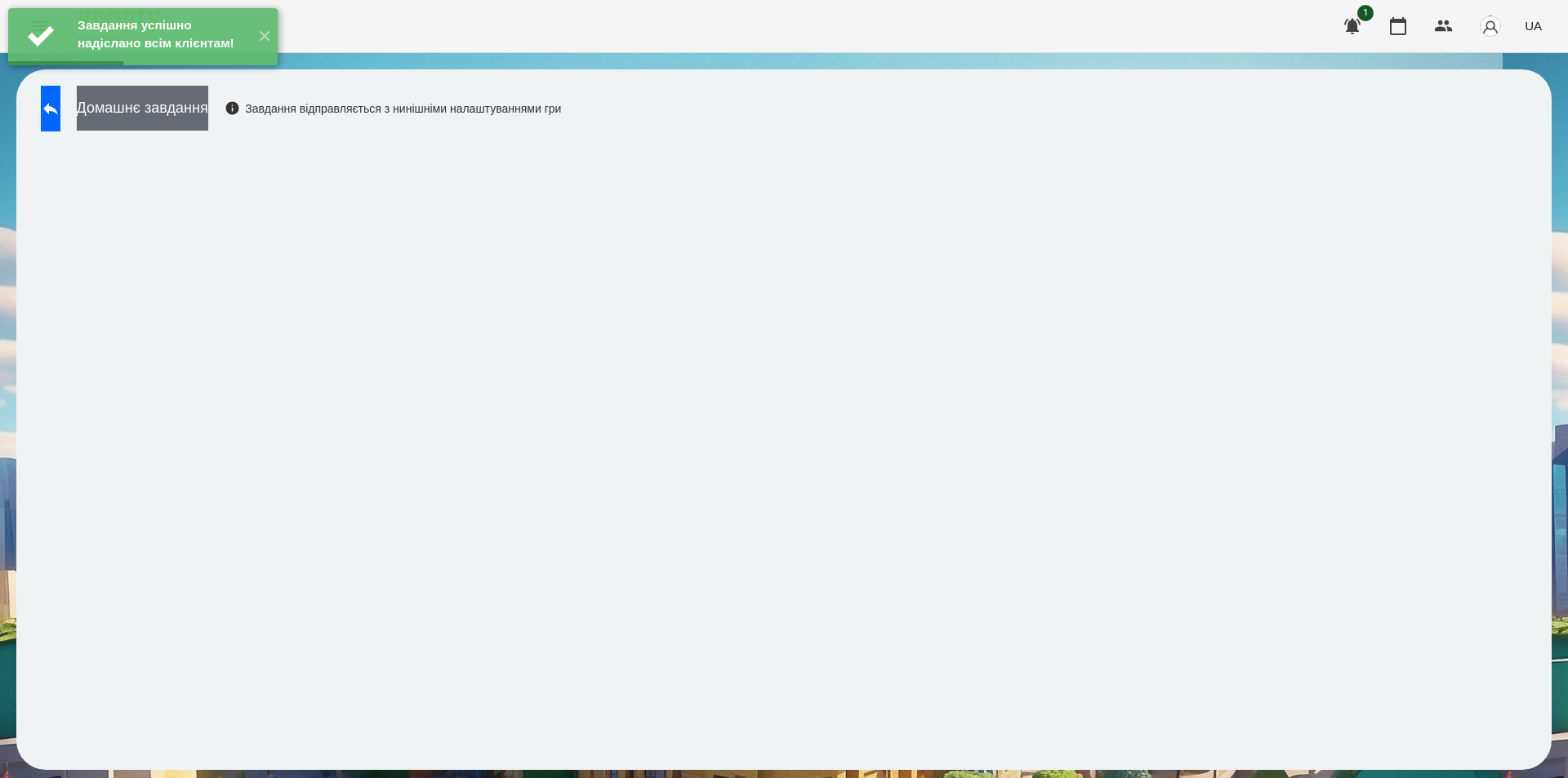
click at [208, 99] on button "Домашнє завдання" at bounding box center [142, 108] width 131 height 45
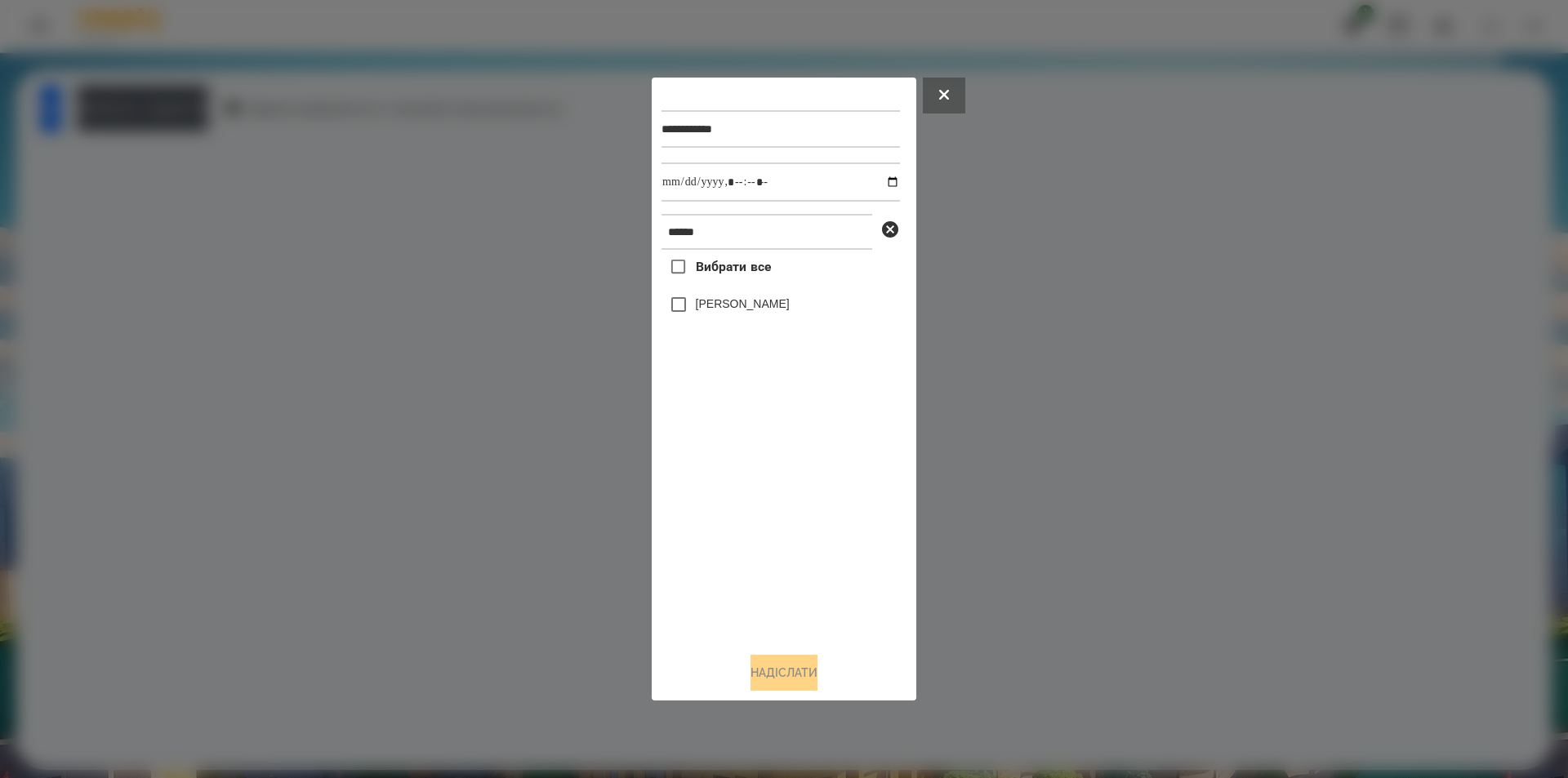
click at [790, 302] on label "[PERSON_NAME]" at bounding box center [742, 304] width 94 height 16
click at [880, 182] on input "datetime-local" at bounding box center [780, 182] width 238 height 39
type input "**********"
click at [781, 684] on button "Надіслати" at bounding box center [784, 672] width 67 height 36
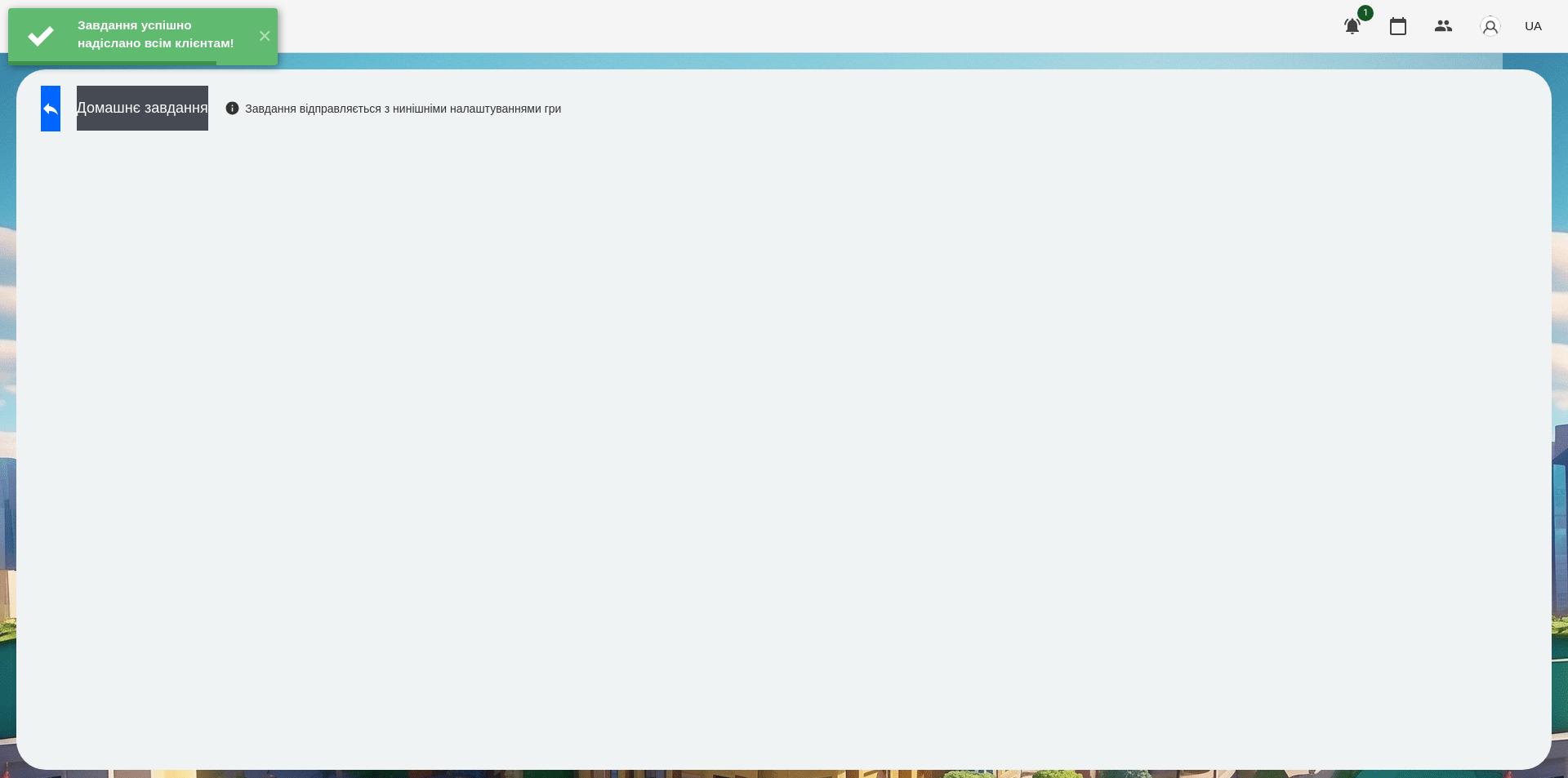
click at [208, 109] on button "Домашнє завдання" at bounding box center [142, 108] width 131 height 45
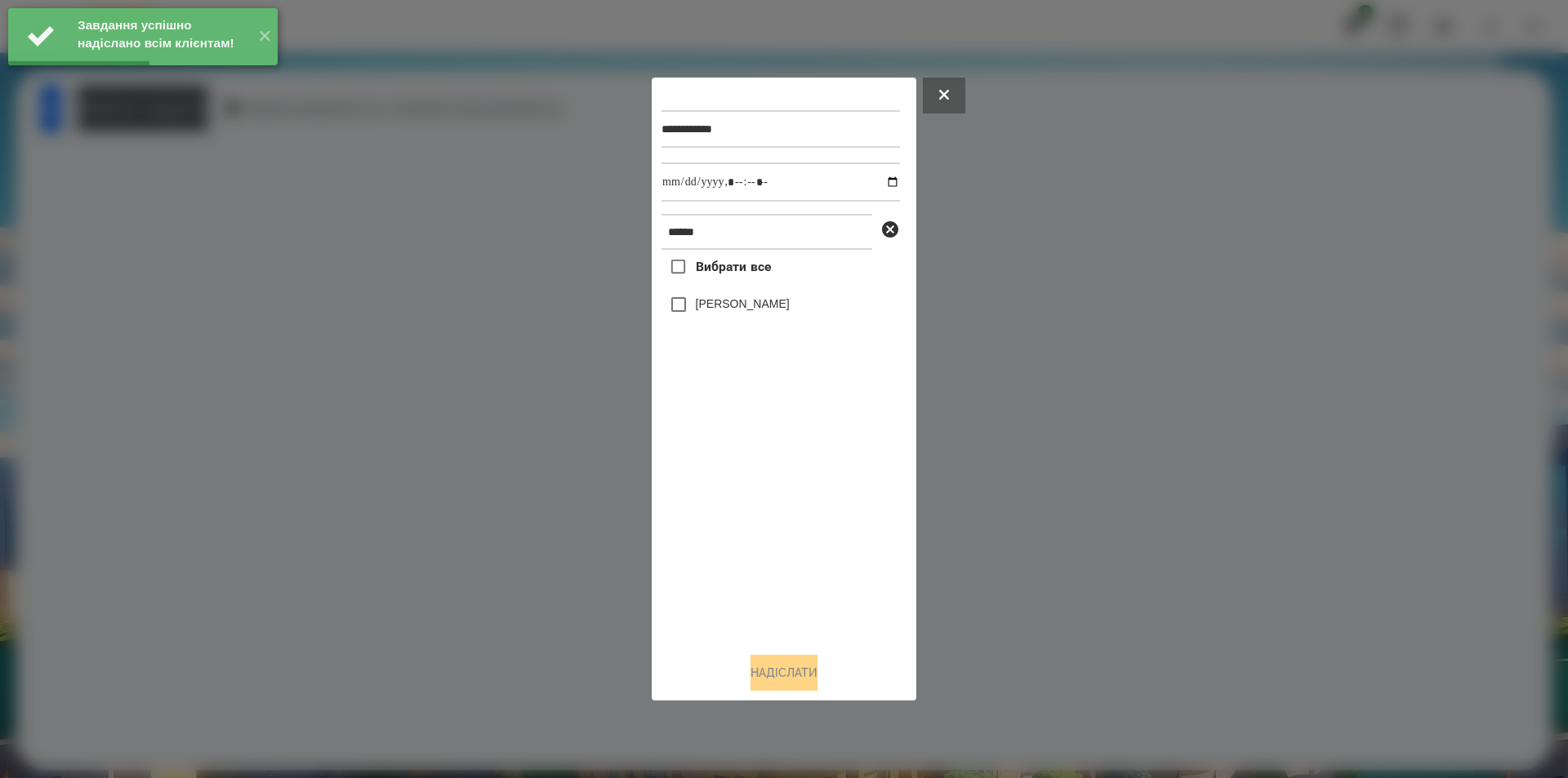
click at [790, 303] on label "[PERSON_NAME]" at bounding box center [742, 304] width 94 height 16
click at [880, 176] on input "datetime-local" at bounding box center [780, 182] width 238 height 39
type input "**********"
click at [766, 685] on button "Надіслати" at bounding box center [784, 672] width 67 height 36
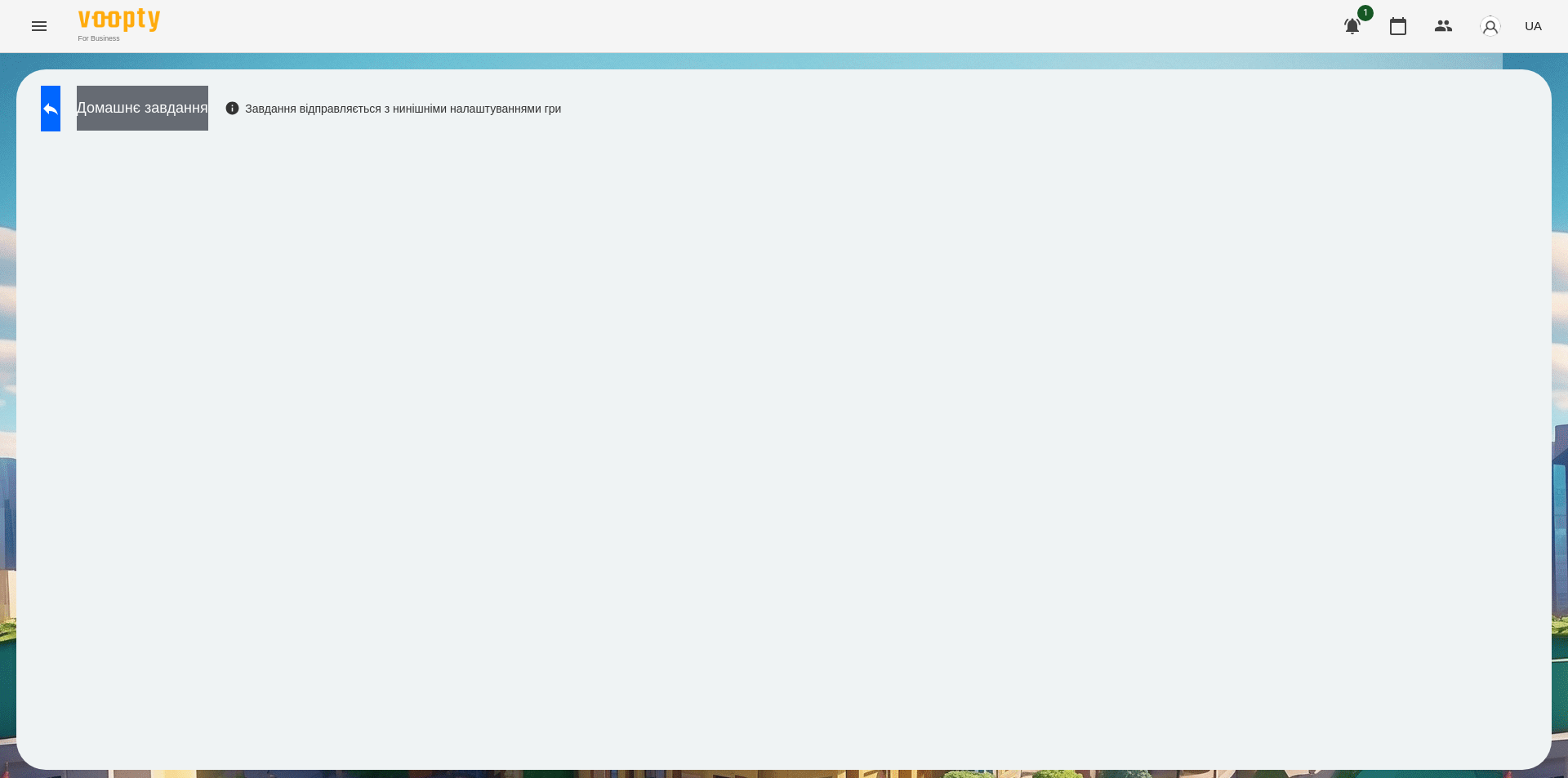
click at [208, 106] on button "Домашнє завдання" at bounding box center [142, 108] width 131 height 45
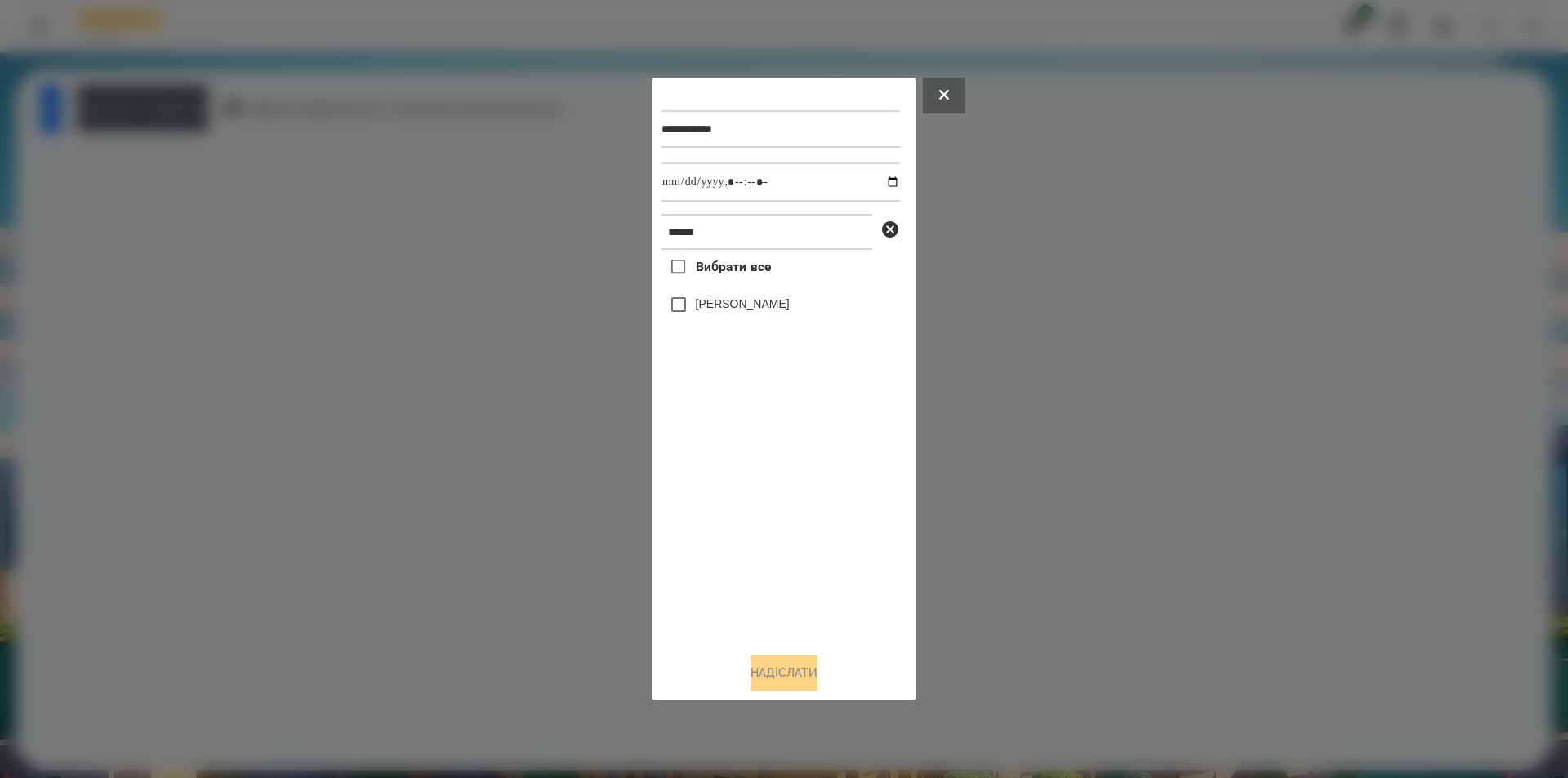
click at [779, 305] on label "[PERSON_NAME]" at bounding box center [742, 304] width 94 height 16
click at [879, 183] on input "datetime-local" at bounding box center [780, 182] width 238 height 39
type input "**********"
click at [771, 678] on button "Надіслати" at bounding box center [784, 672] width 67 height 36
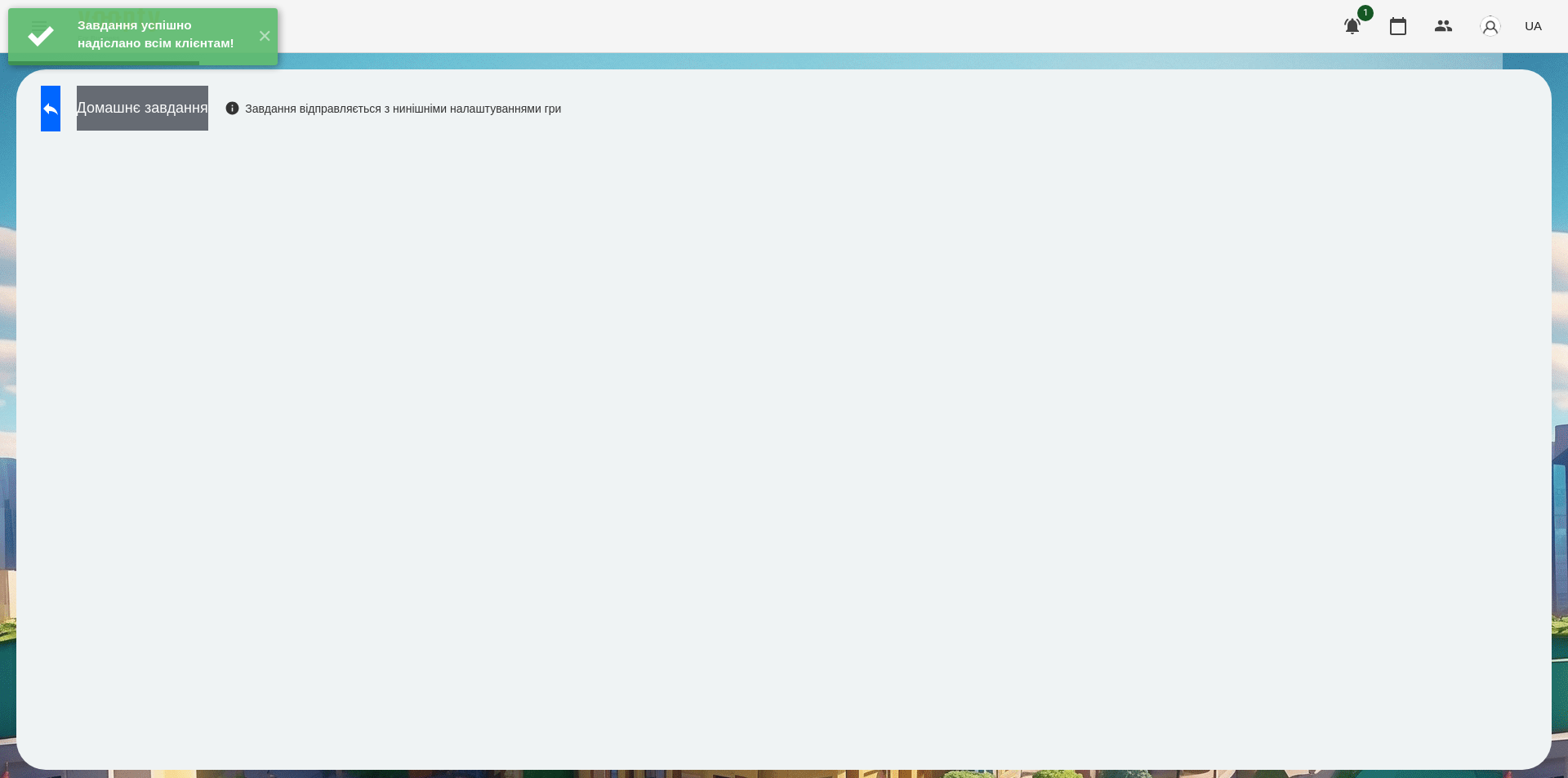
click at [167, 106] on button "Домашнє завдання" at bounding box center [142, 108] width 131 height 45
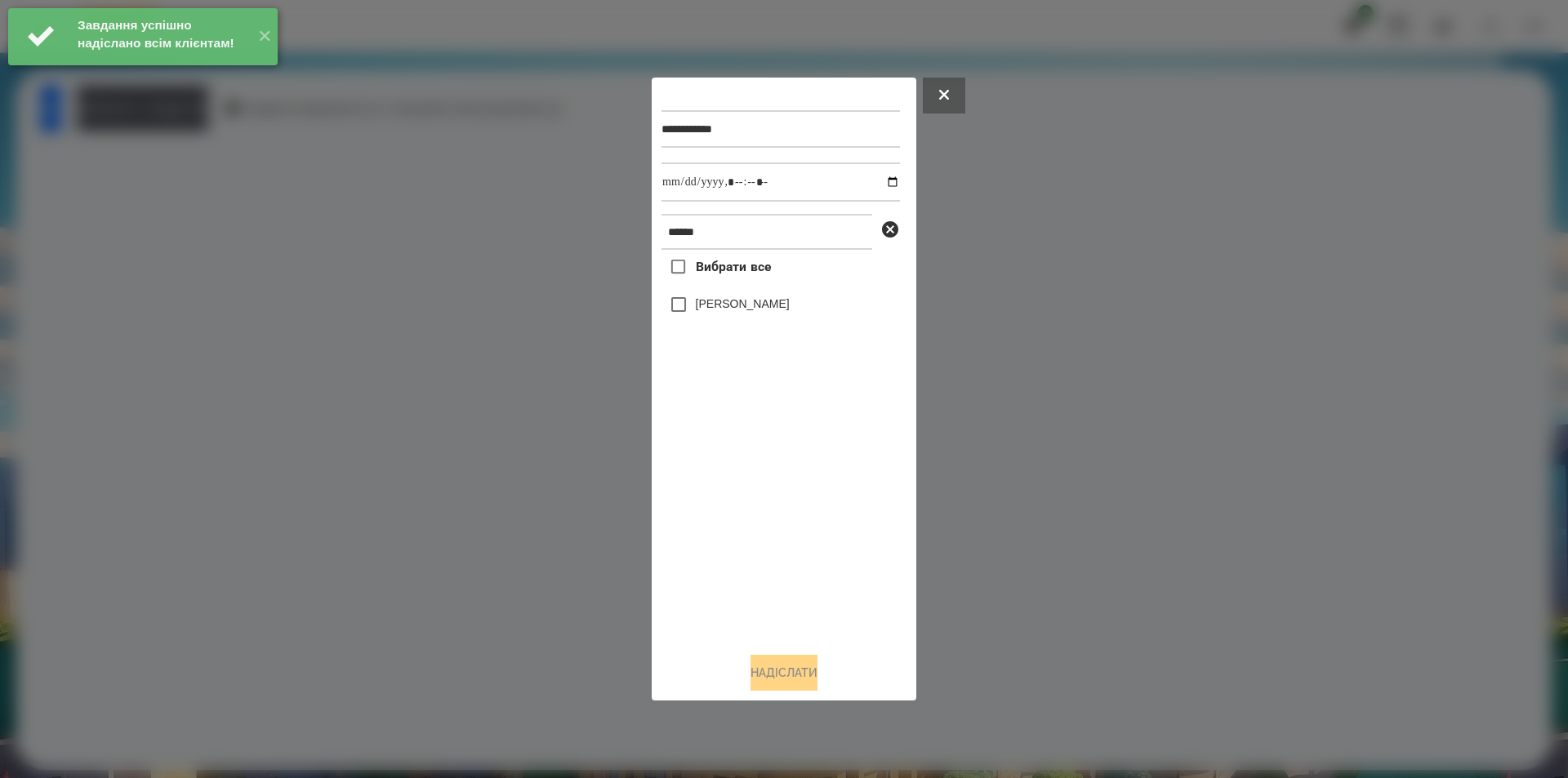
click at [720, 306] on label "[PERSON_NAME]" at bounding box center [742, 304] width 94 height 16
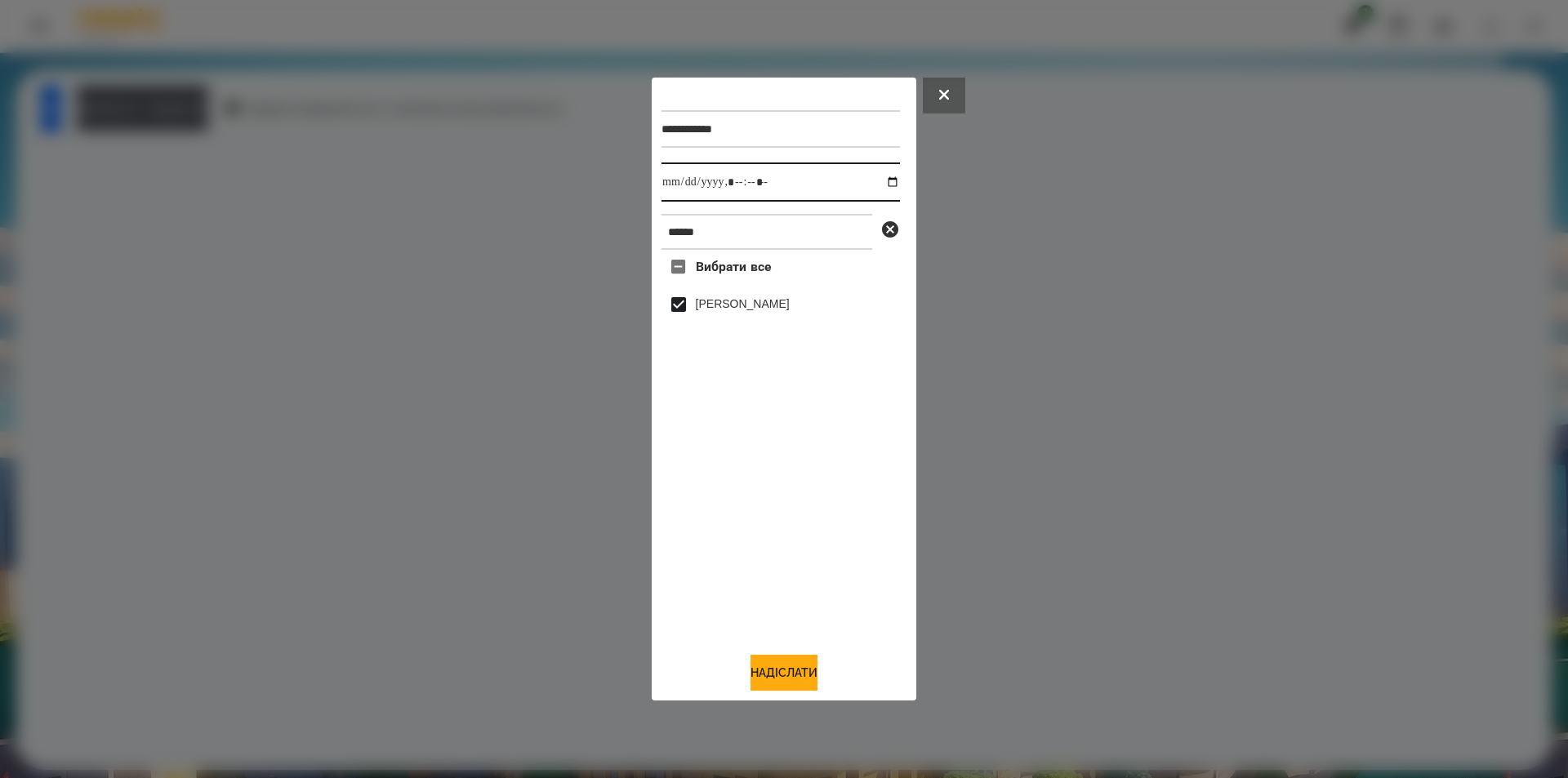
click at [884, 184] on input "datetime-local" at bounding box center [780, 182] width 238 height 39
type input "**********"
click at [758, 679] on button "Надіслати" at bounding box center [784, 672] width 67 height 36
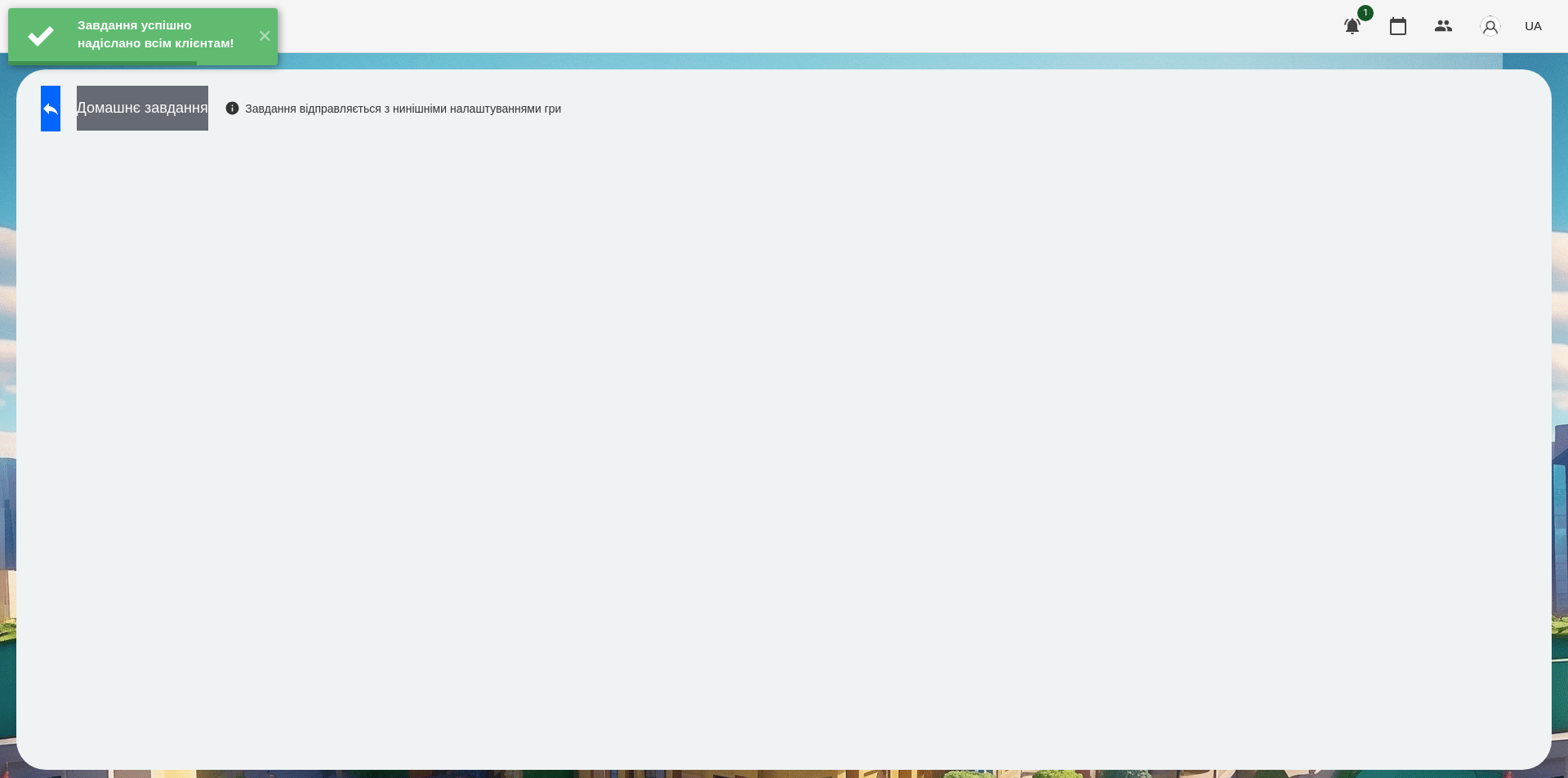
click at [208, 120] on button "Домашнє завдання" at bounding box center [142, 108] width 131 height 45
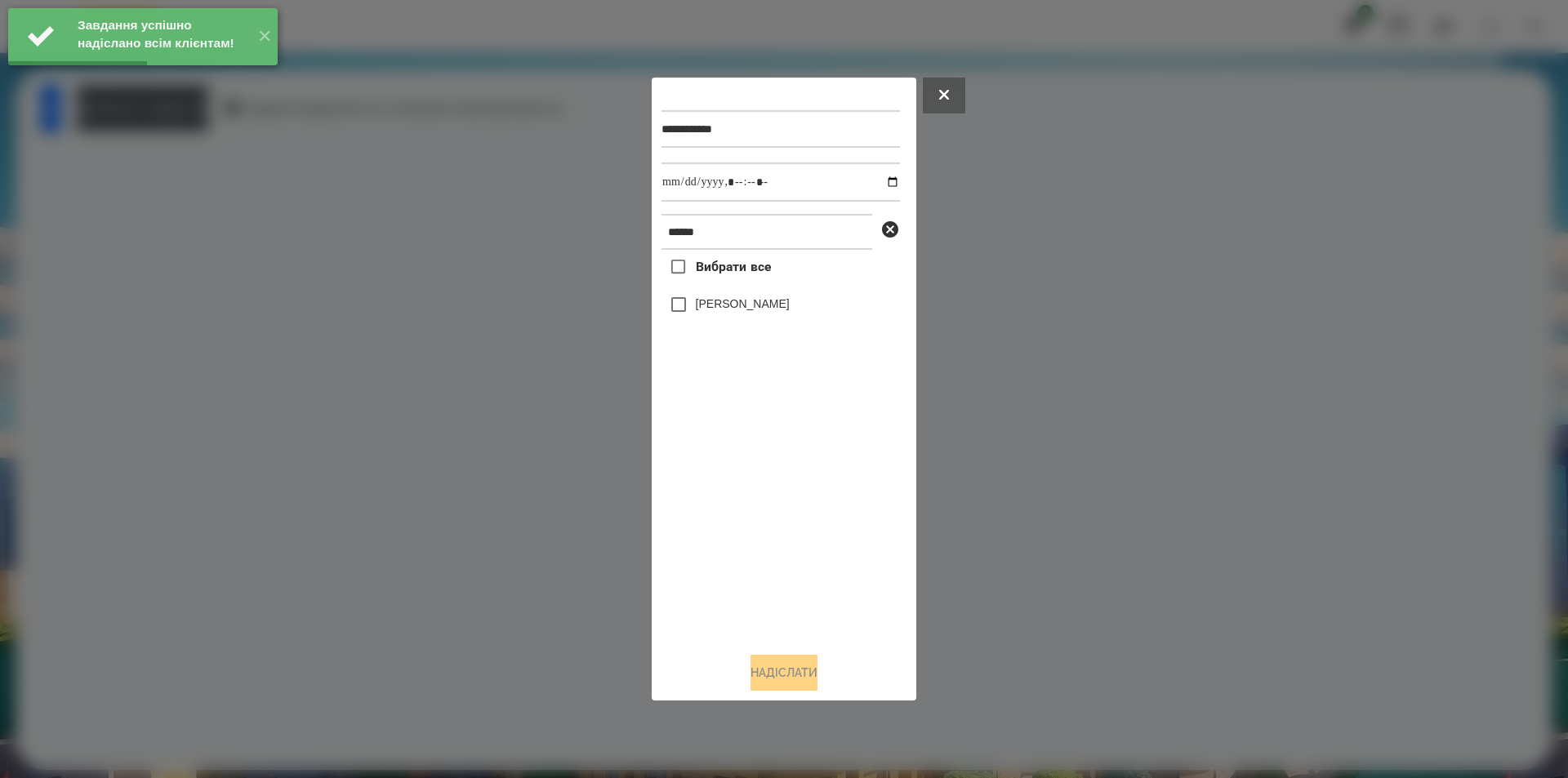
click at [790, 304] on label "[PERSON_NAME]" at bounding box center [742, 304] width 94 height 16
click at [886, 181] on input "datetime-local" at bounding box center [780, 182] width 238 height 39
type input "**********"
click at [767, 678] on button "Надіслати" at bounding box center [784, 672] width 67 height 36
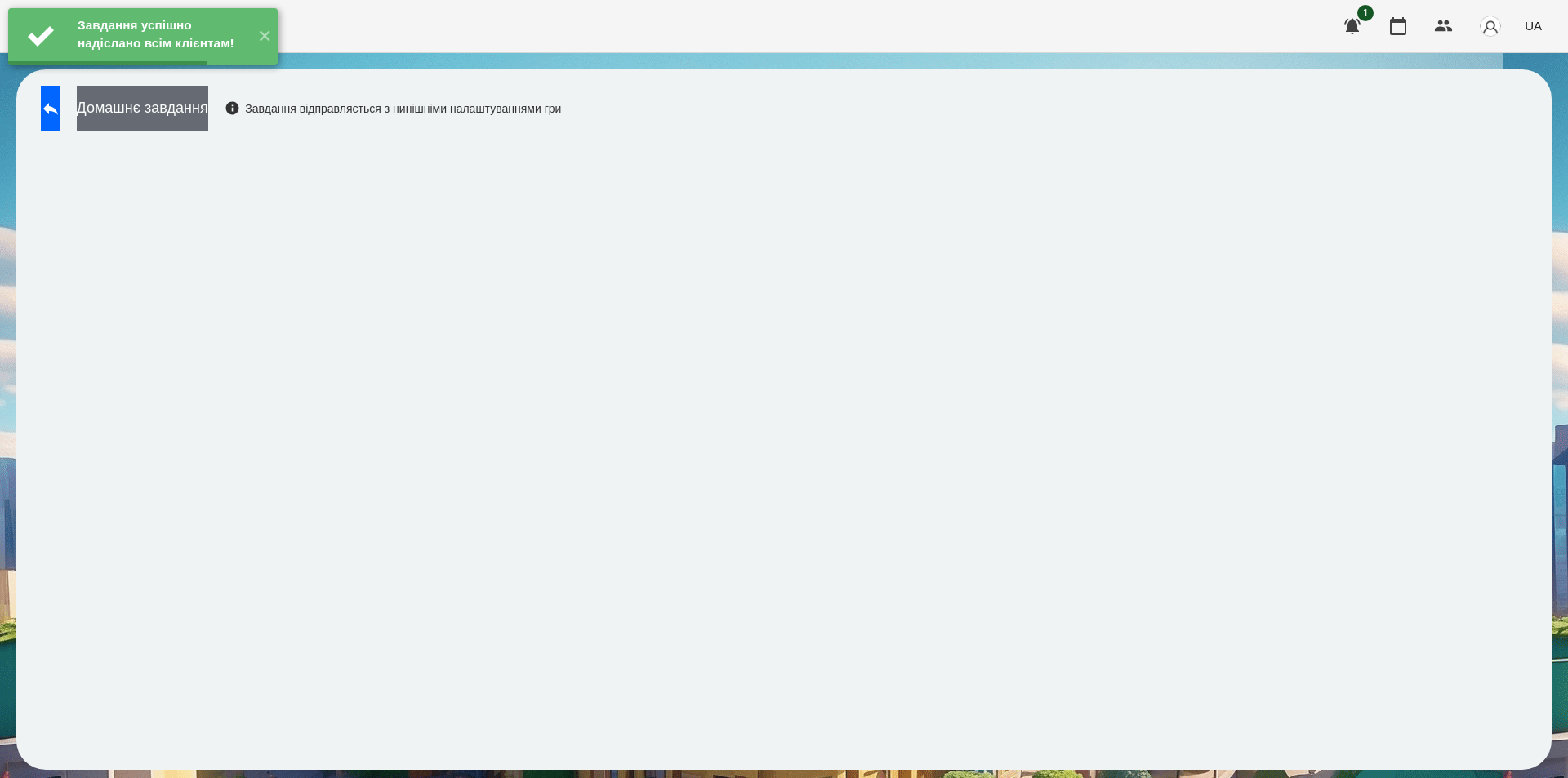
click at [208, 110] on button "Домашнє завдання" at bounding box center [142, 108] width 131 height 45
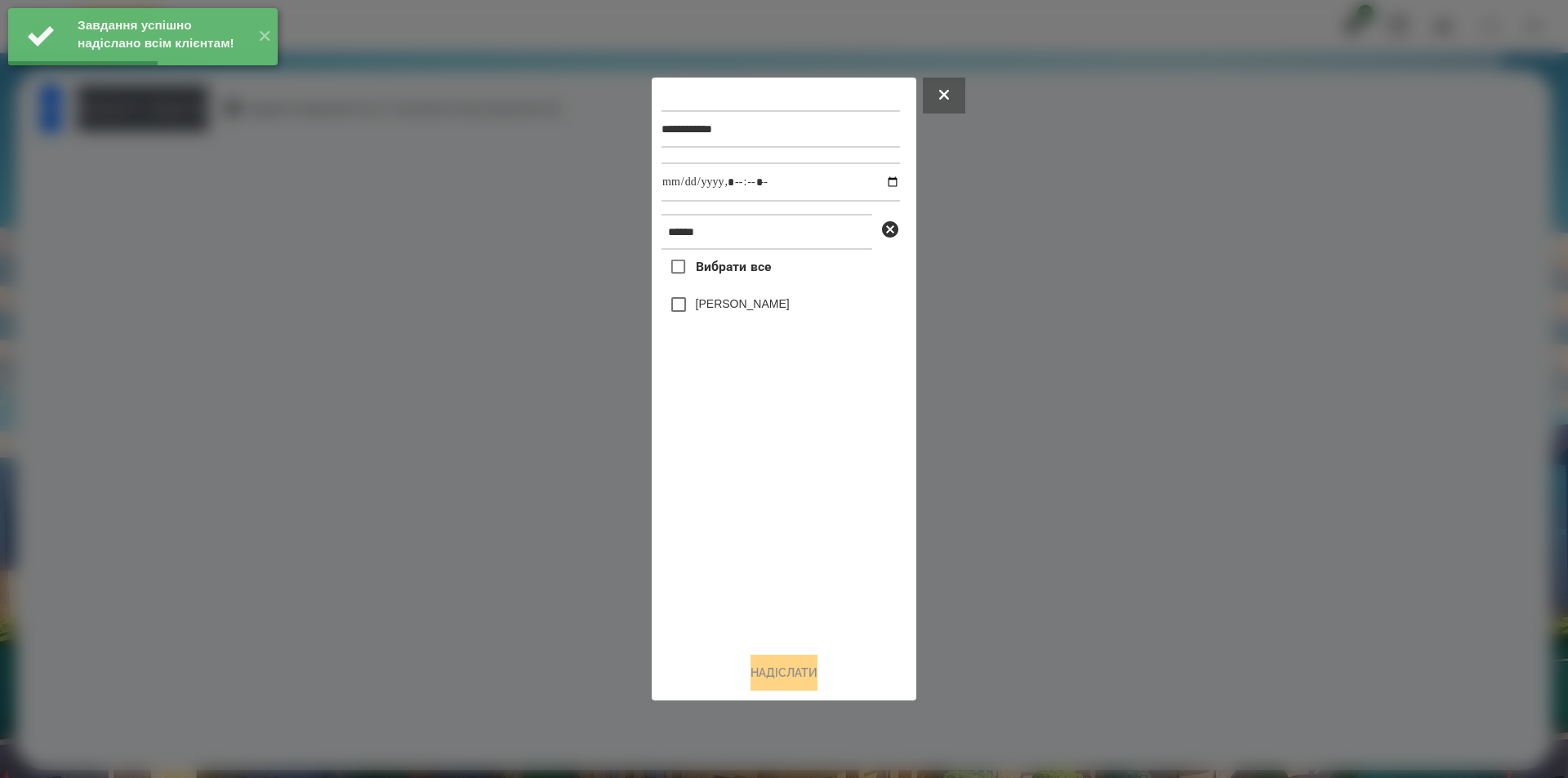
drag, startPoint x: 791, startPoint y: 307, endPoint x: 812, endPoint y: 266, distance: 46.1
click at [790, 307] on label "[PERSON_NAME]" at bounding box center [742, 304] width 94 height 16
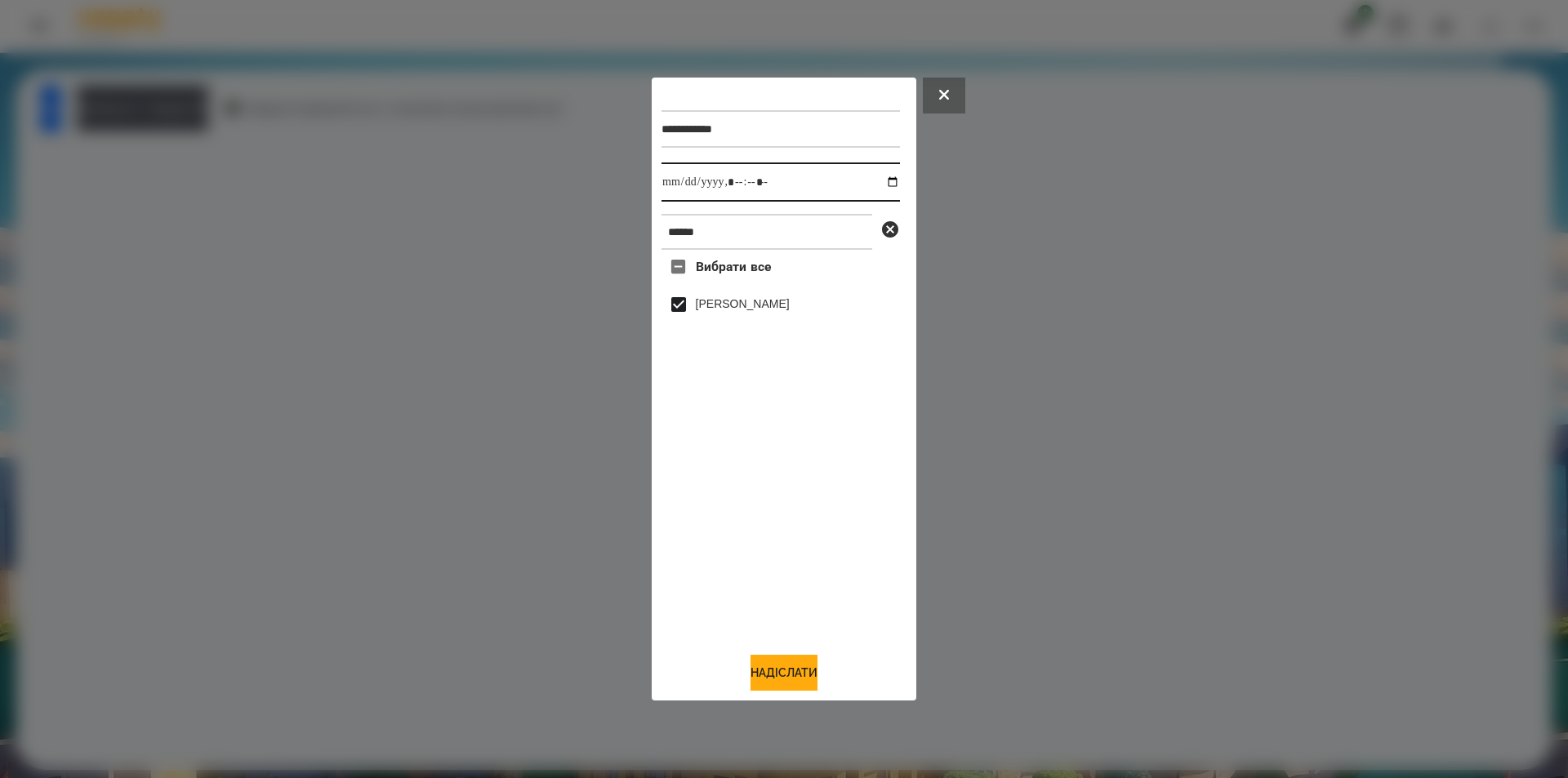
click at [881, 183] on input "datetime-local" at bounding box center [780, 182] width 238 height 39
type input "**********"
click at [783, 682] on button "Надіслати" at bounding box center [784, 672] width 67 height 36
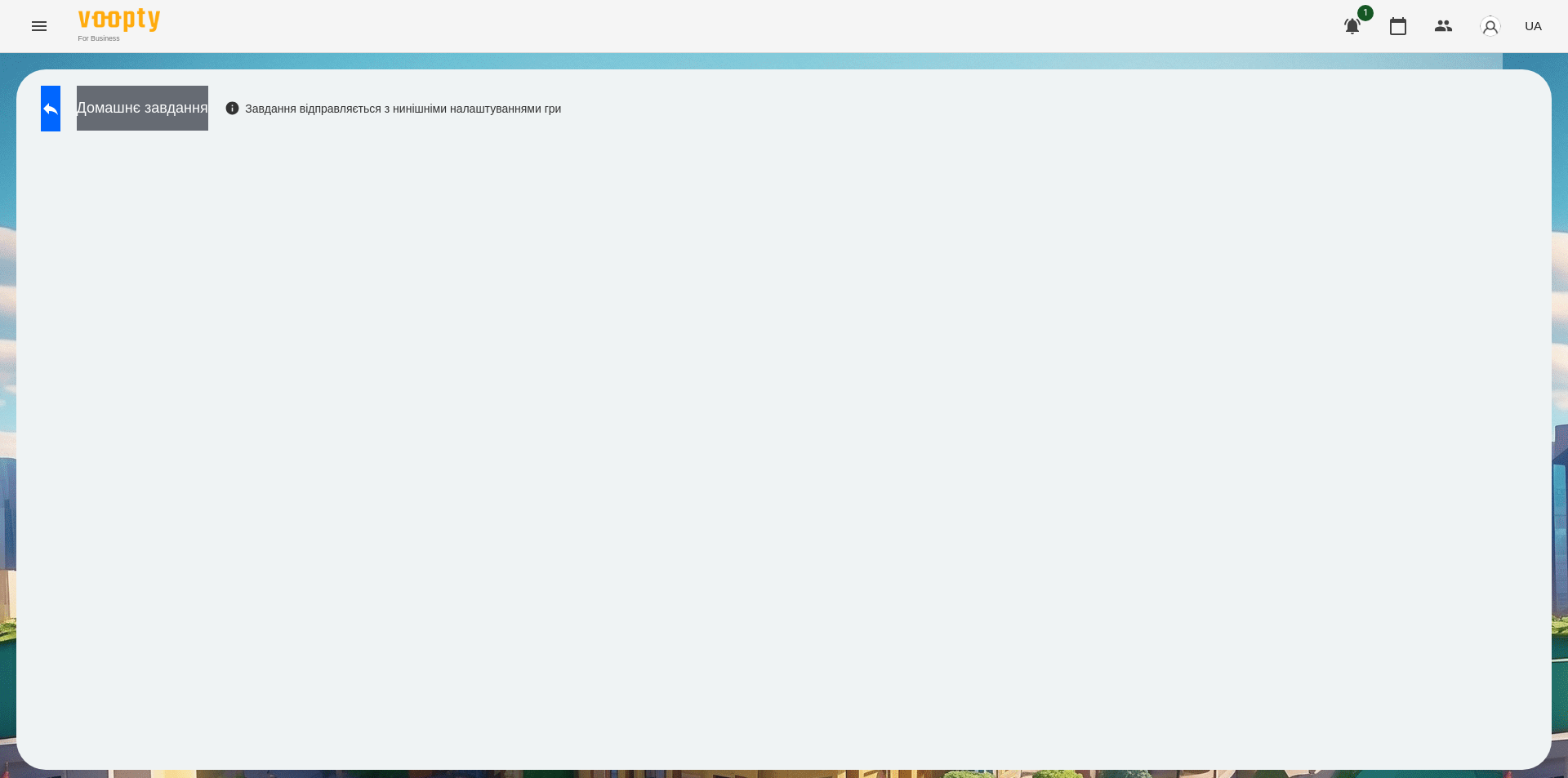
click at [195, 103] on button "Домашнє завдання" at bounding box center [142, 108] width 131 height 45
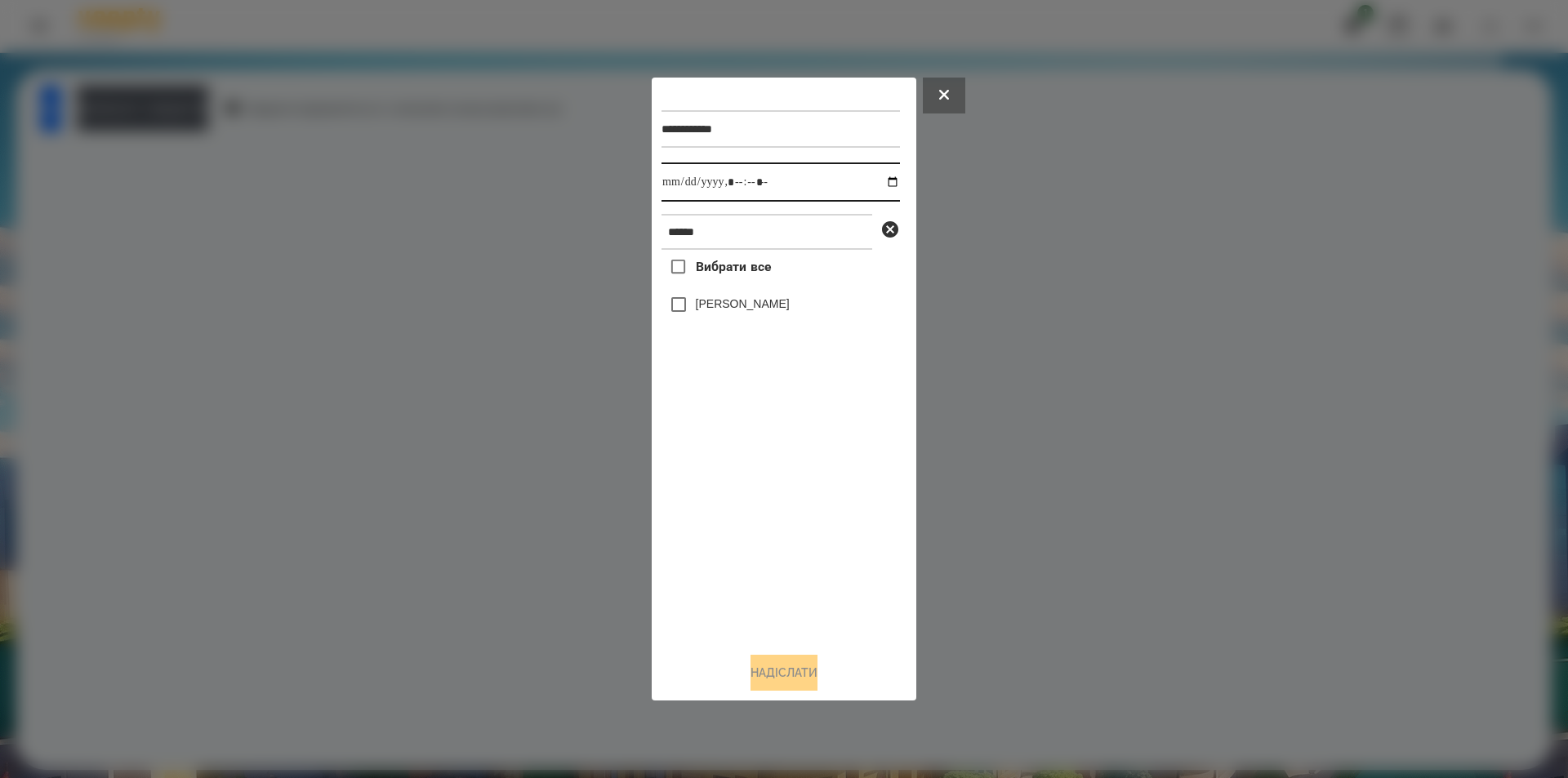
click at [884, 182] on input "datetime-local" at bounding box center [780, 182] width 238 height 39
type input "**********"
click at [745, 546] on div "Вибрати все [PERSON_NAME]" at bounding box center [780, 444] width 238 height 389
click at [887, 223] on icon at bounding box center [889, 229] width 19 height 19
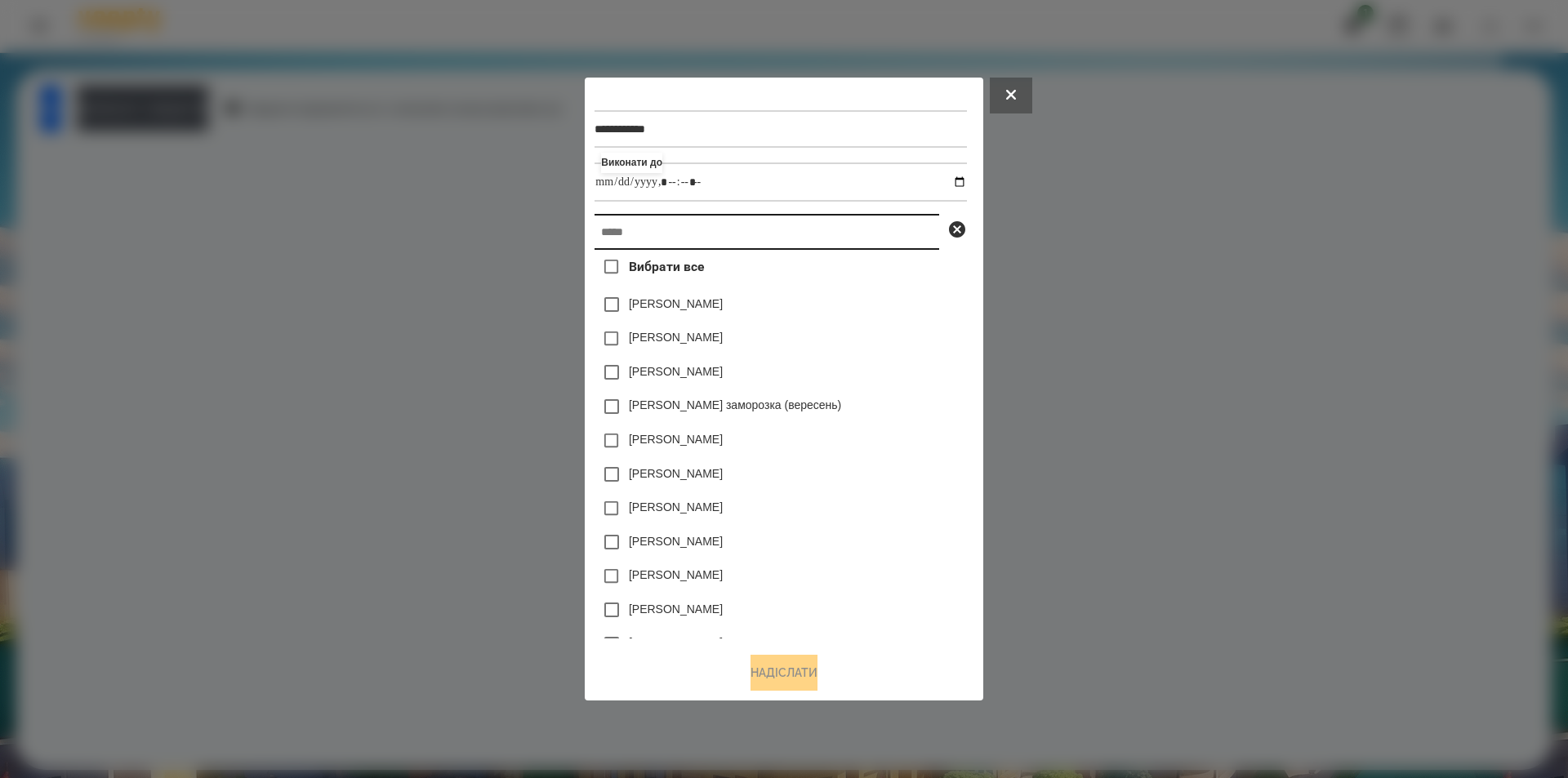
click at [771, 238] on input "text" at bounding box center [767, 232] width 345 height 36
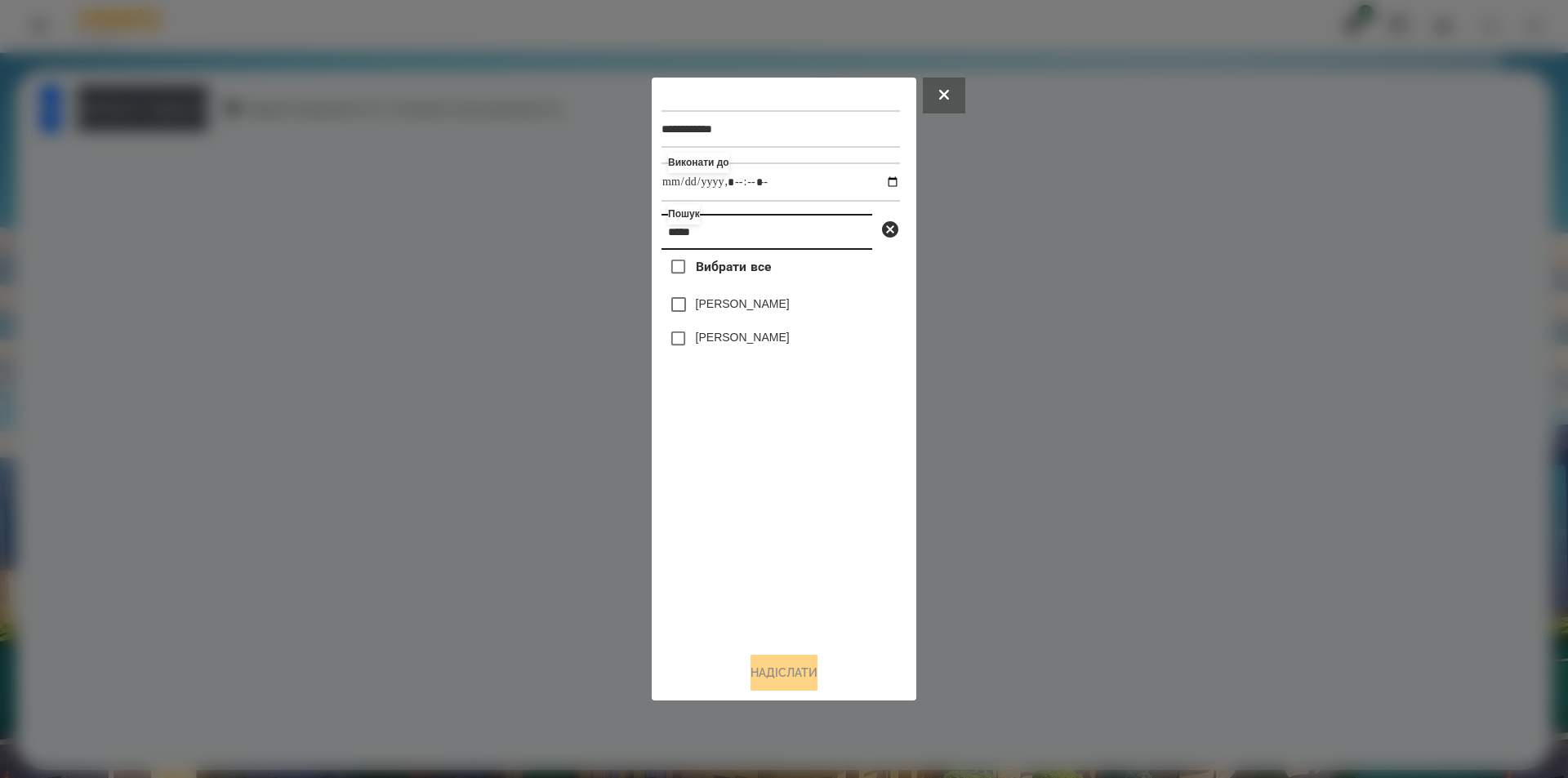
type input "*****"
click at [746, 336] on label "[PERSON_NAME]" at bounding box center [742, 337] width 94 height 16
click at [817, 684] on button "Надіслати" at bounding box center [784, 672] width 67 height 36
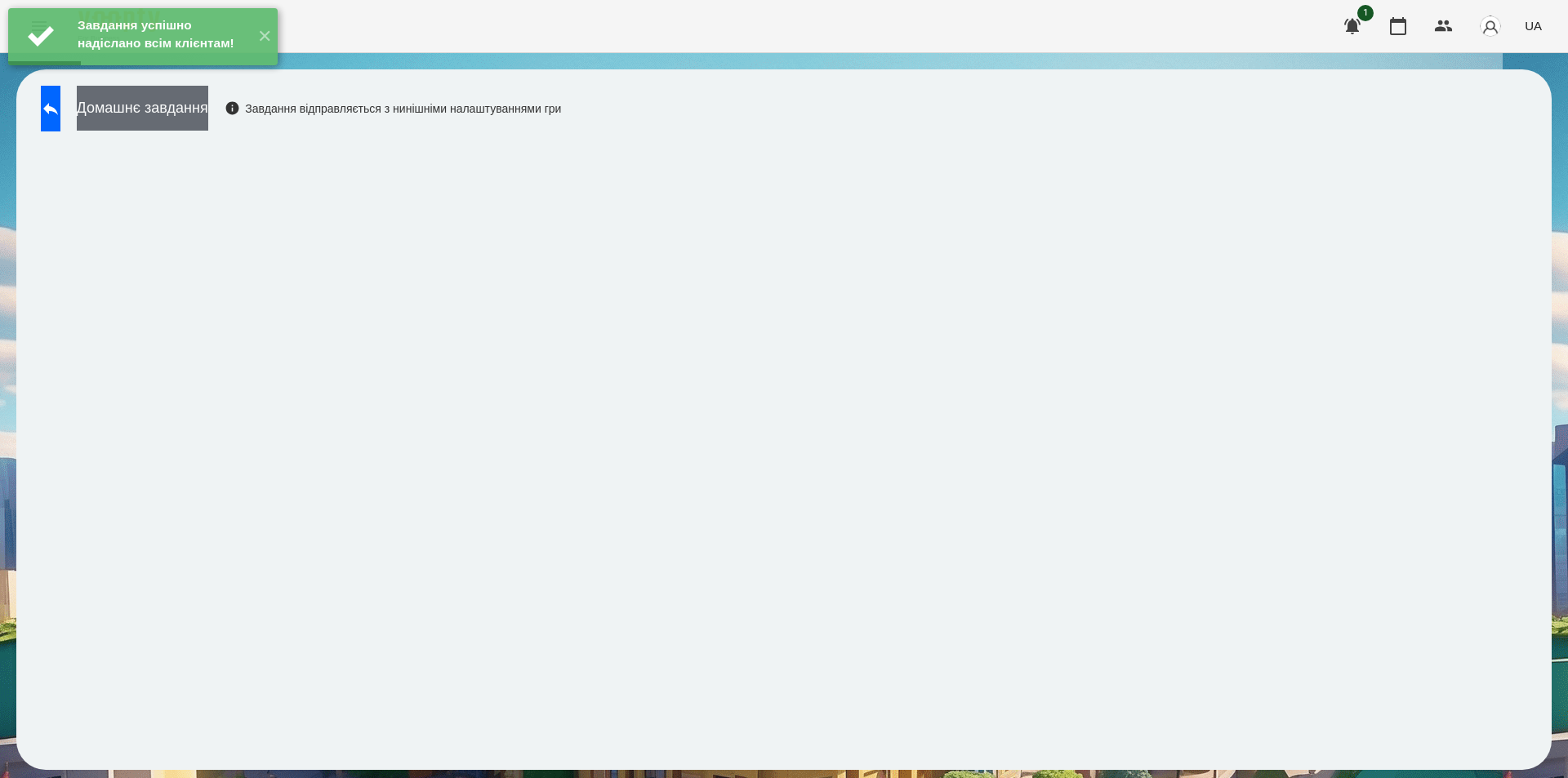
click at [203, 99] on button "Домашнє завдання" at bounding box center [142, 108] width 131 height 45
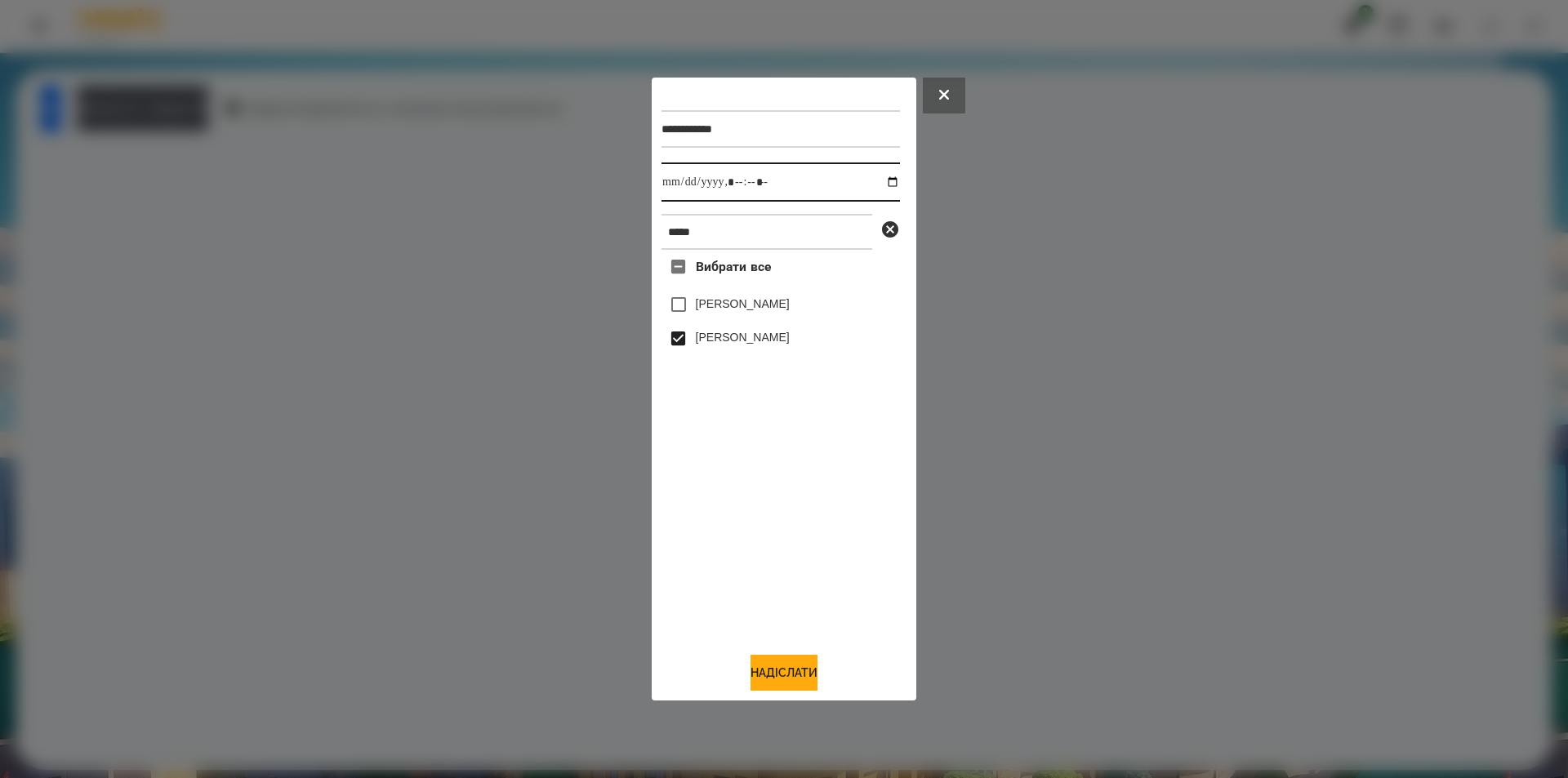
drag, startPoint x: 881, startPoint y: 182, endPoint x: 877, endPoint y: 192, distance: 10.8
click at [880, 181] on input "datetime-local" at bounding box center [780, 182] width 238 height 39
type input "**********"
click at [775, 679] on button "Надіслати" at bounding box center [784, 672] width 67 height 36
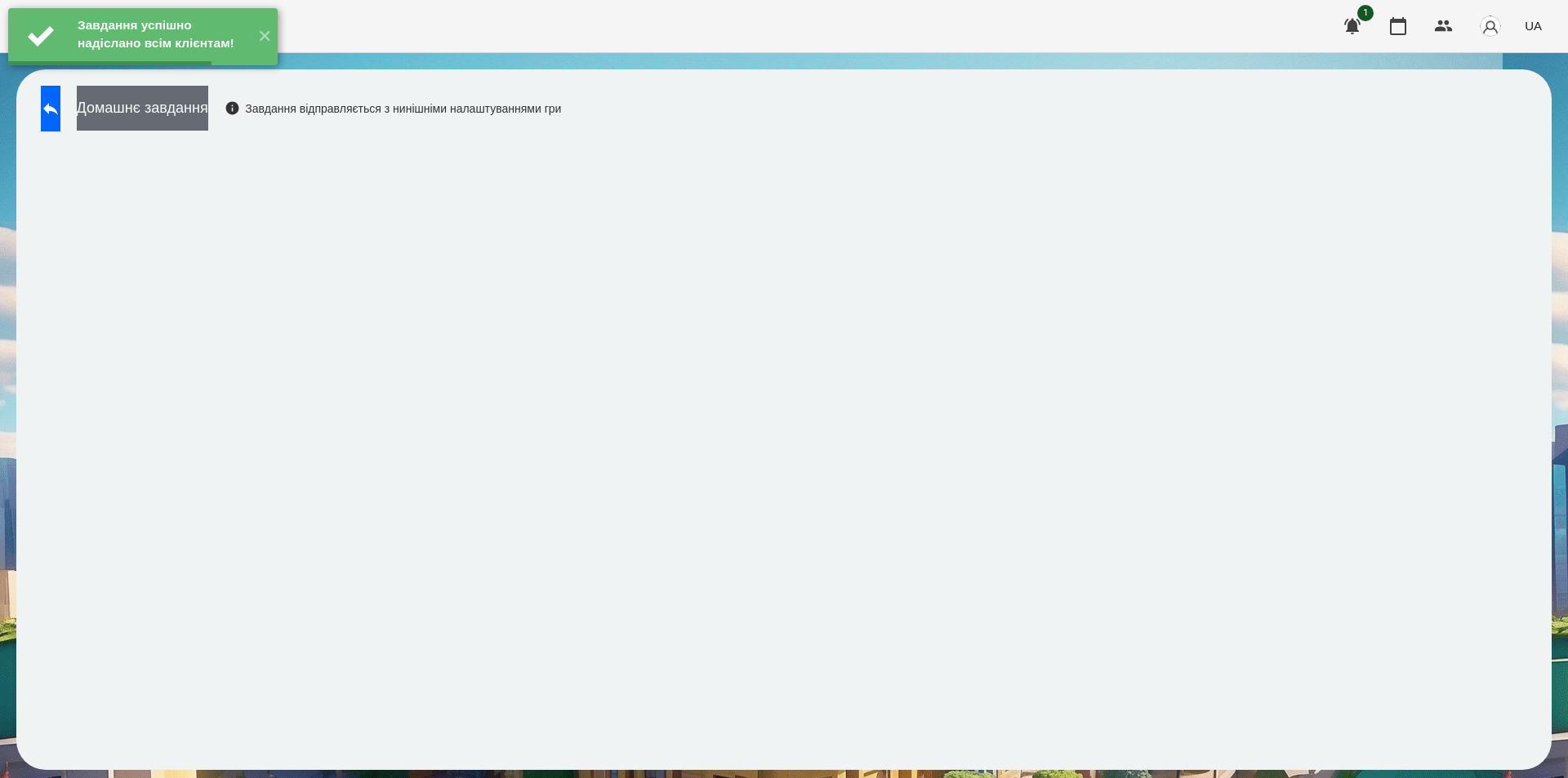
click at [207, 113] on button "Домашнє завдання" at bounding box center [142, 108] width 131 height 45
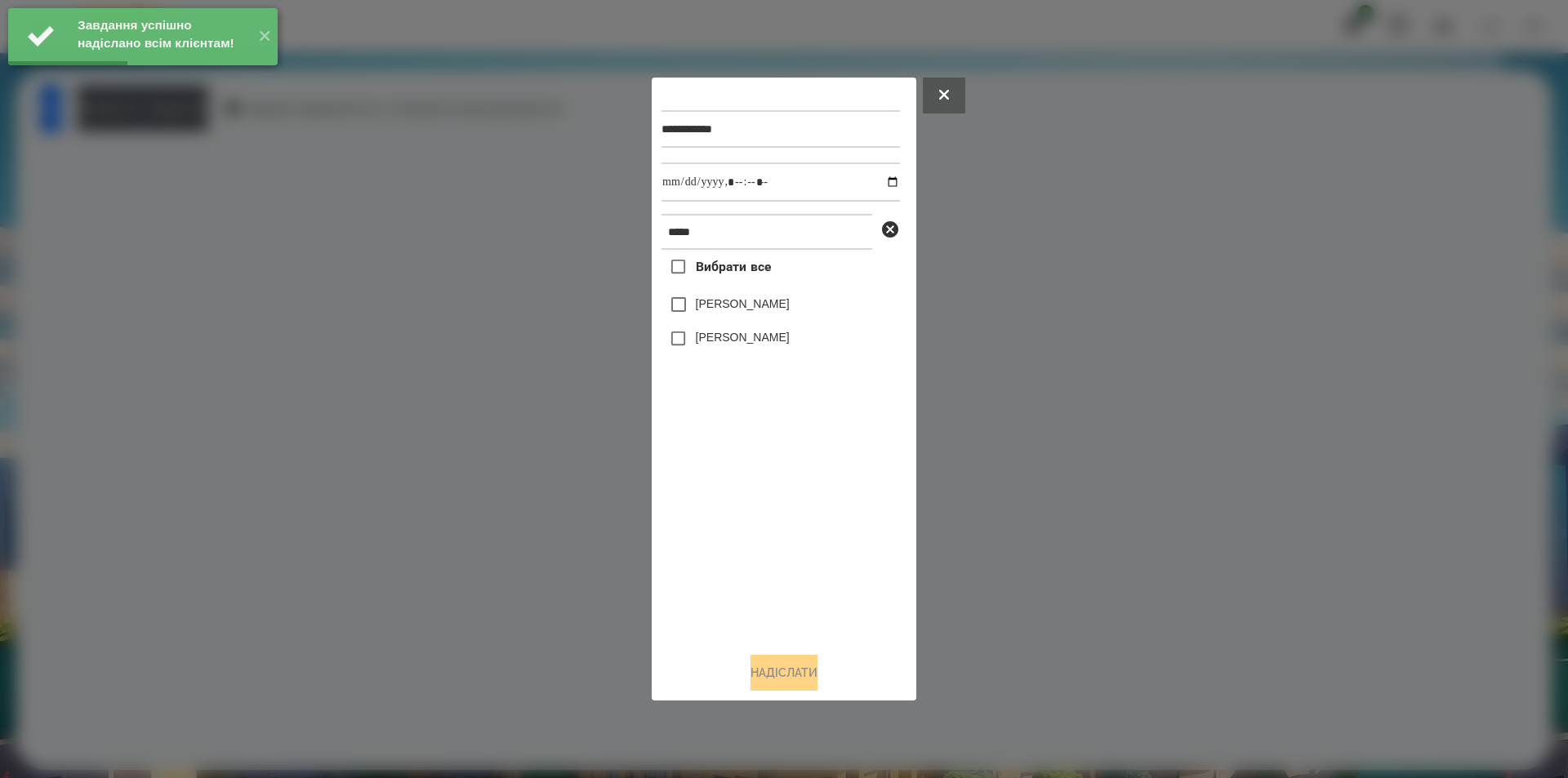
click at [722, 338] on label "[PERSON_NAME]" at bounding box center [742, 337] width 94 height 16
click at [883, 179] on input "datetime-local" at bounding box center [780, 182] width 238 height 39
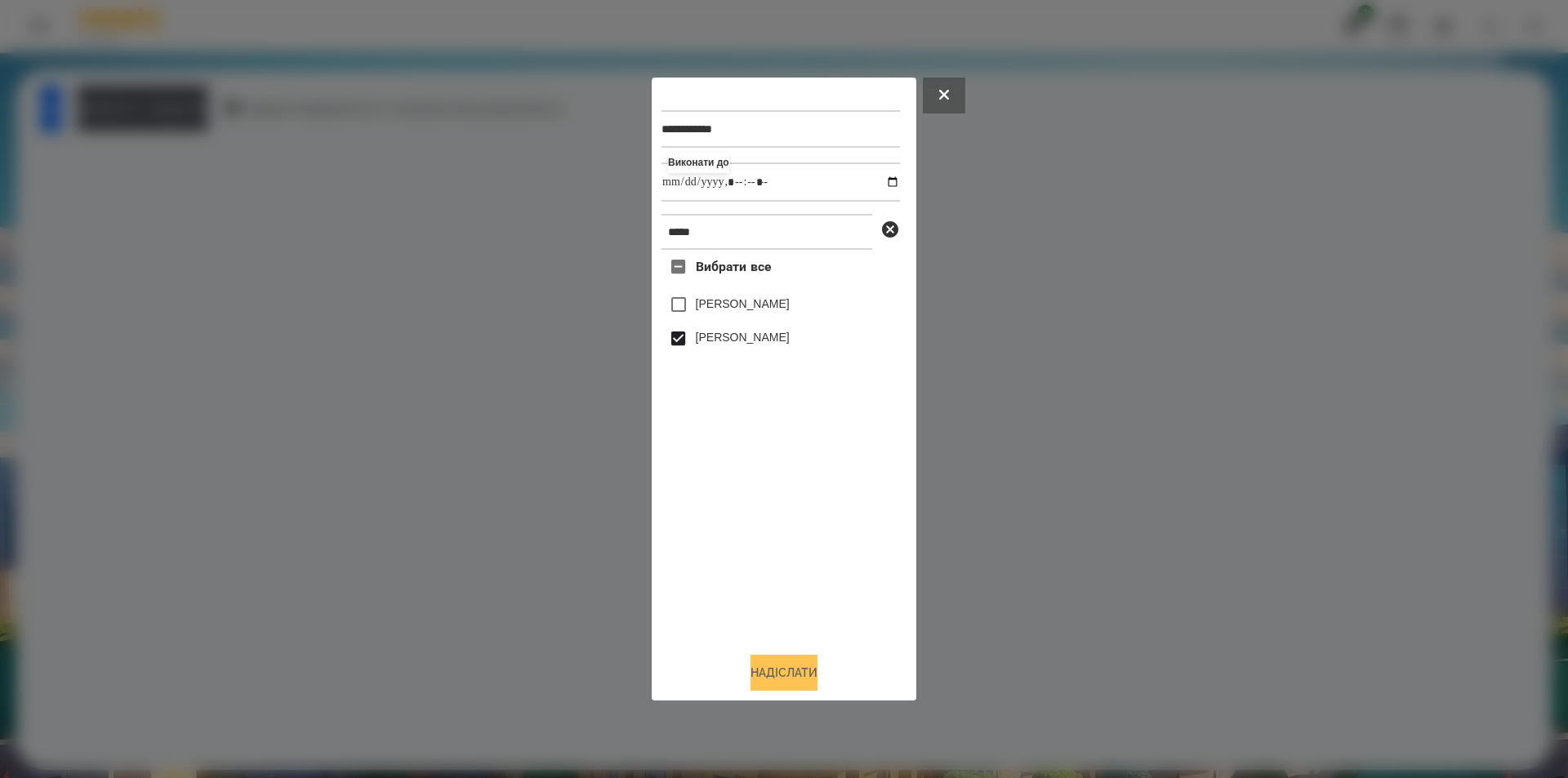
type input "**********"
click at [751, 679] on button "Надіслати" at bounding box center [784, 672] width 67 height 36
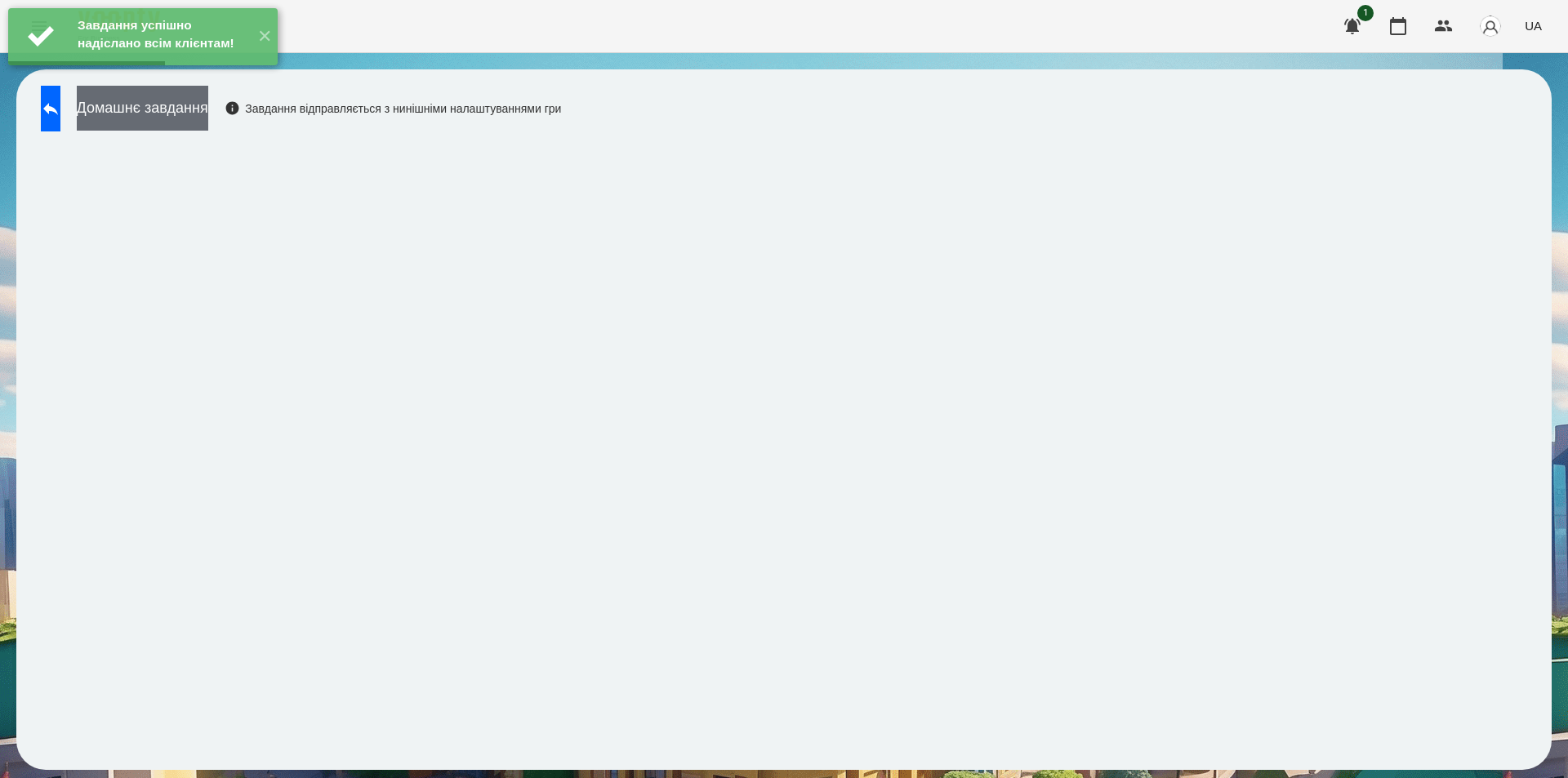
click at [208, 112] on button "Домашнє завдання" at bounding box center [142, 108] width 131 height 45
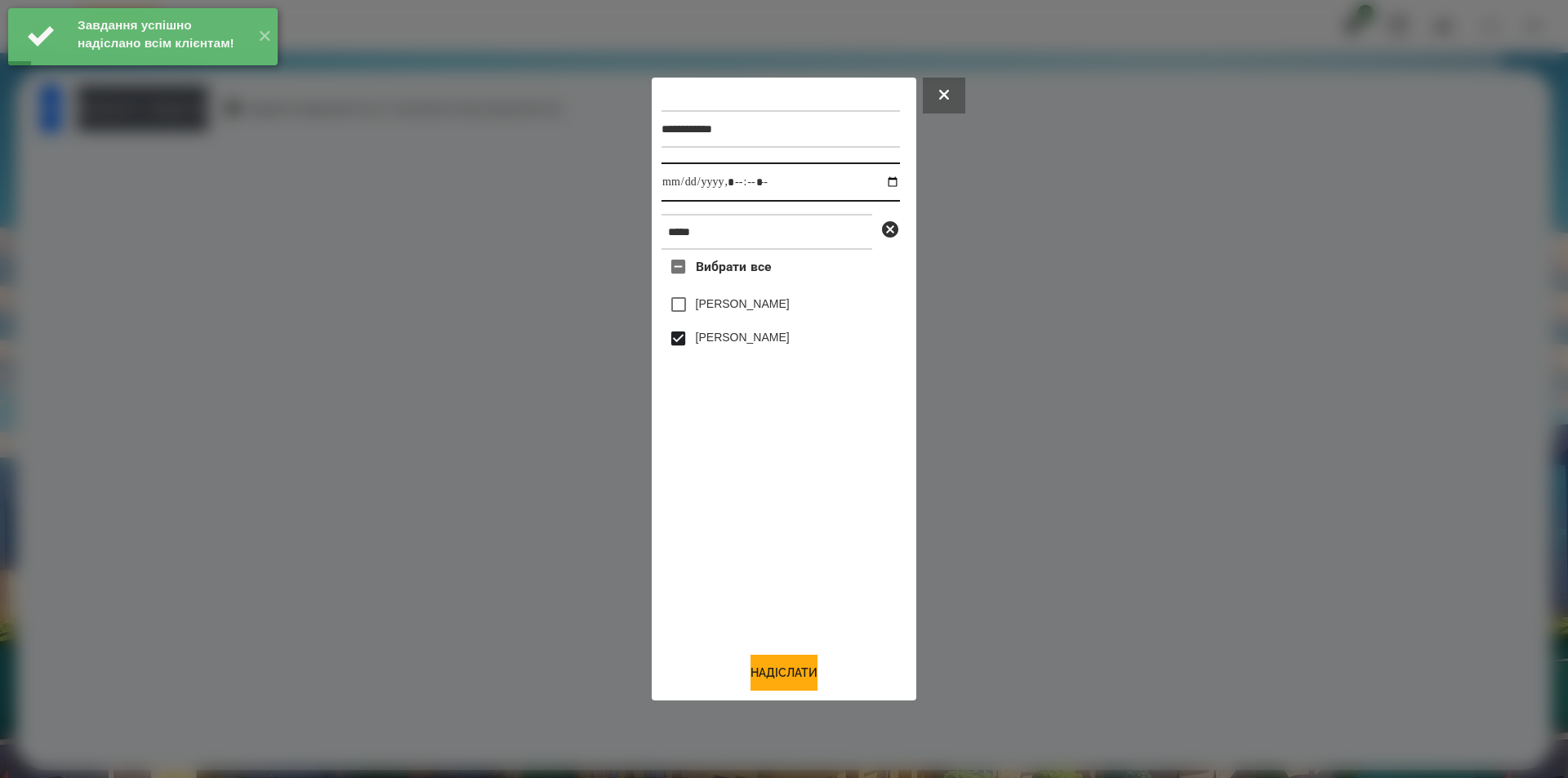
click at [883, 176] on input "datetime-local" at bounding box center [780, 182] width 238 height 39
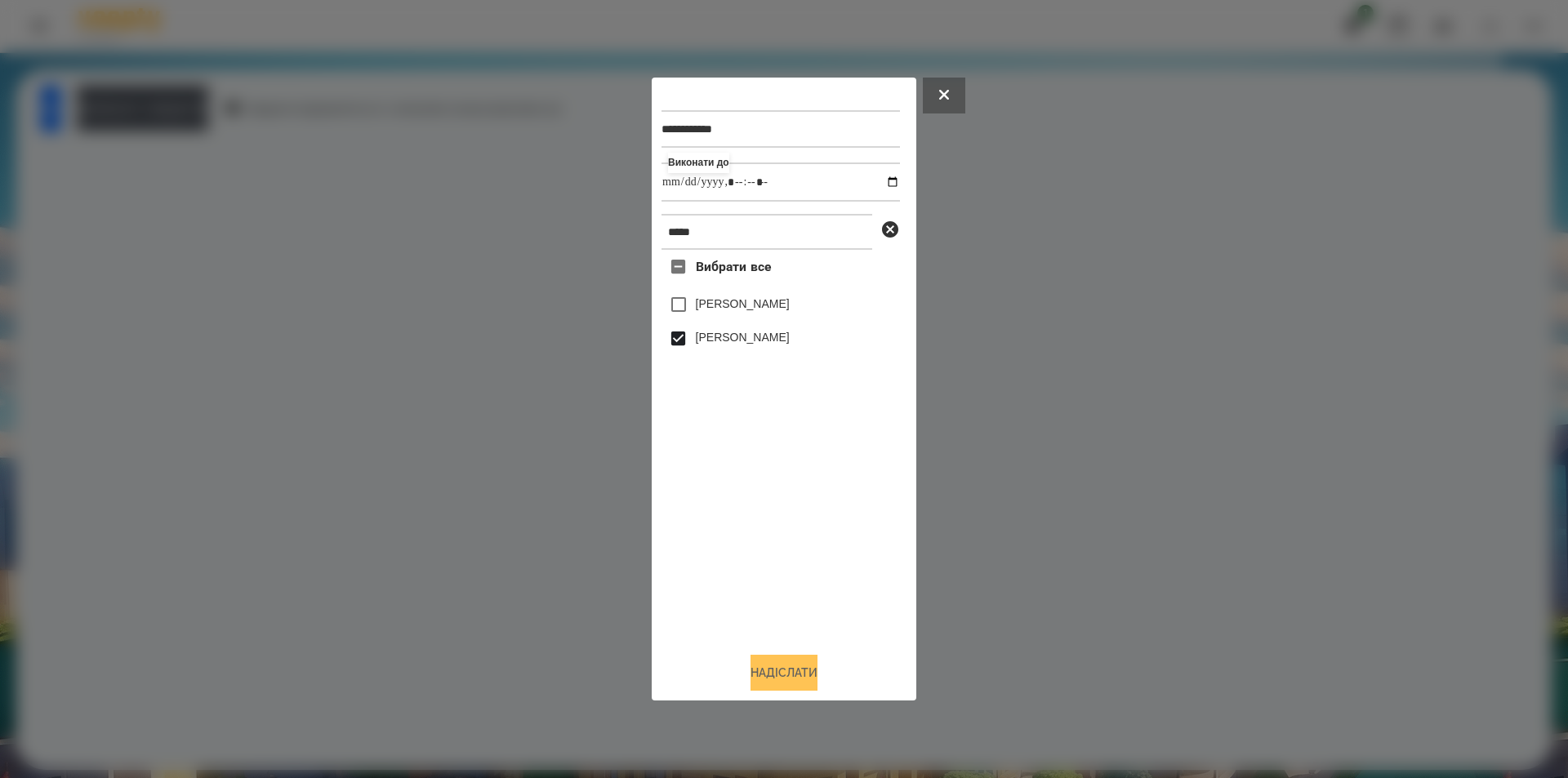
type input "**********"
click at [798, 679] on button "Надіслати" at bounding box center [784, 672] width 67 height 36
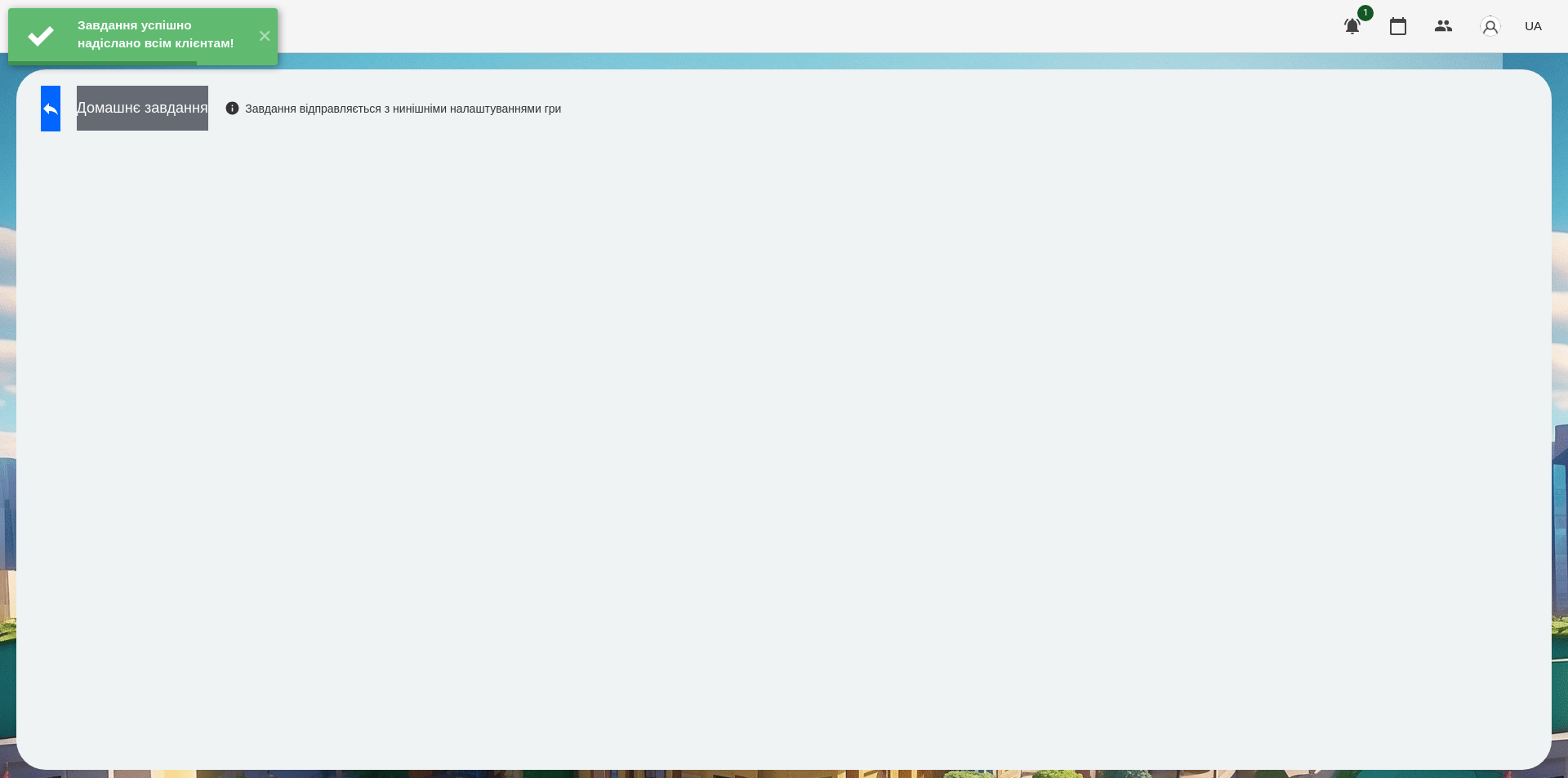
click at [208, 102] on button "Домашнє завдання" at bounding box center [142, 108] width 131 height 45
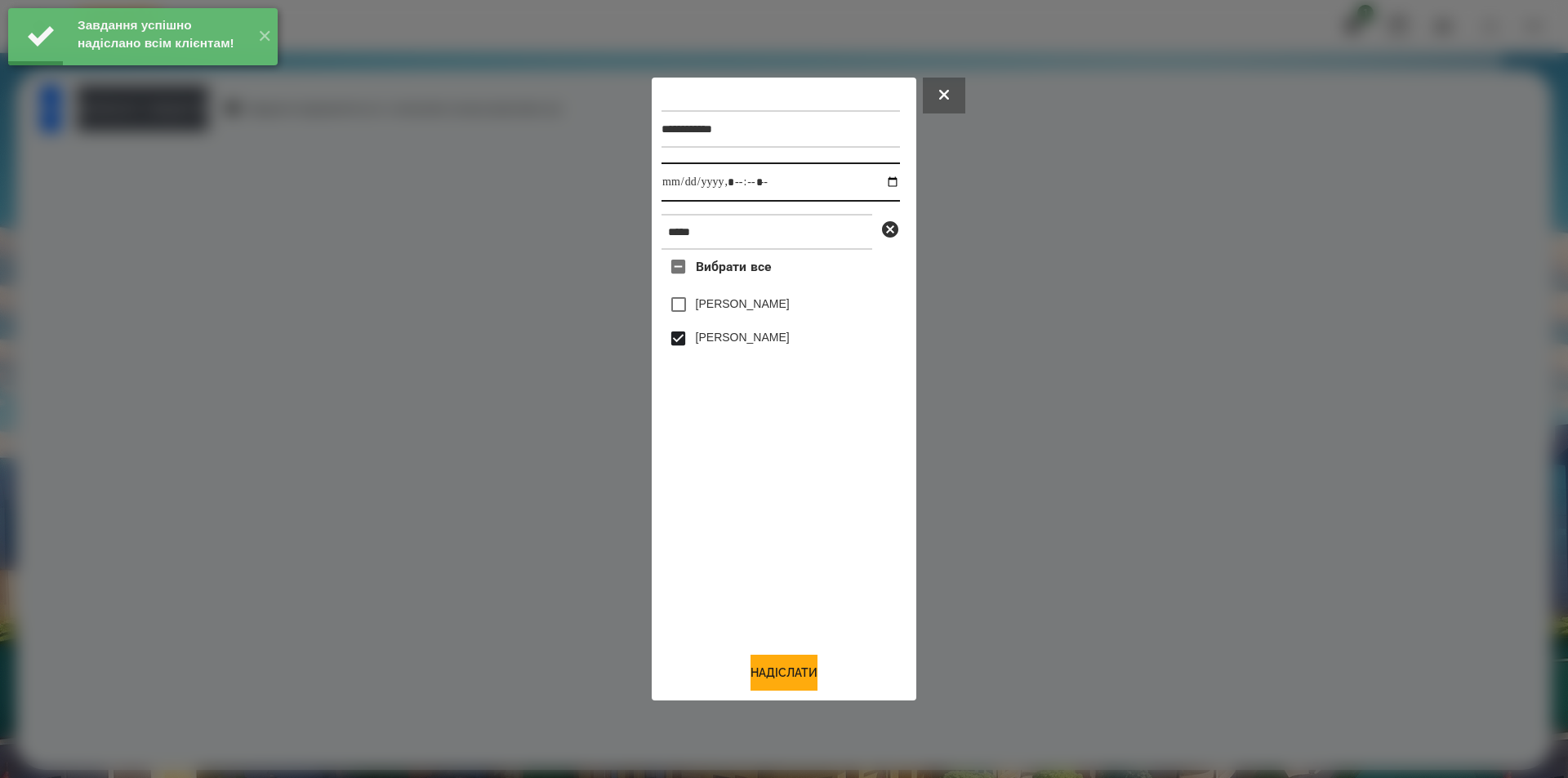
click at [884, 180] on input "datetime-local" at bounding box center [780, 182] width 238 height 39
type input "**********"
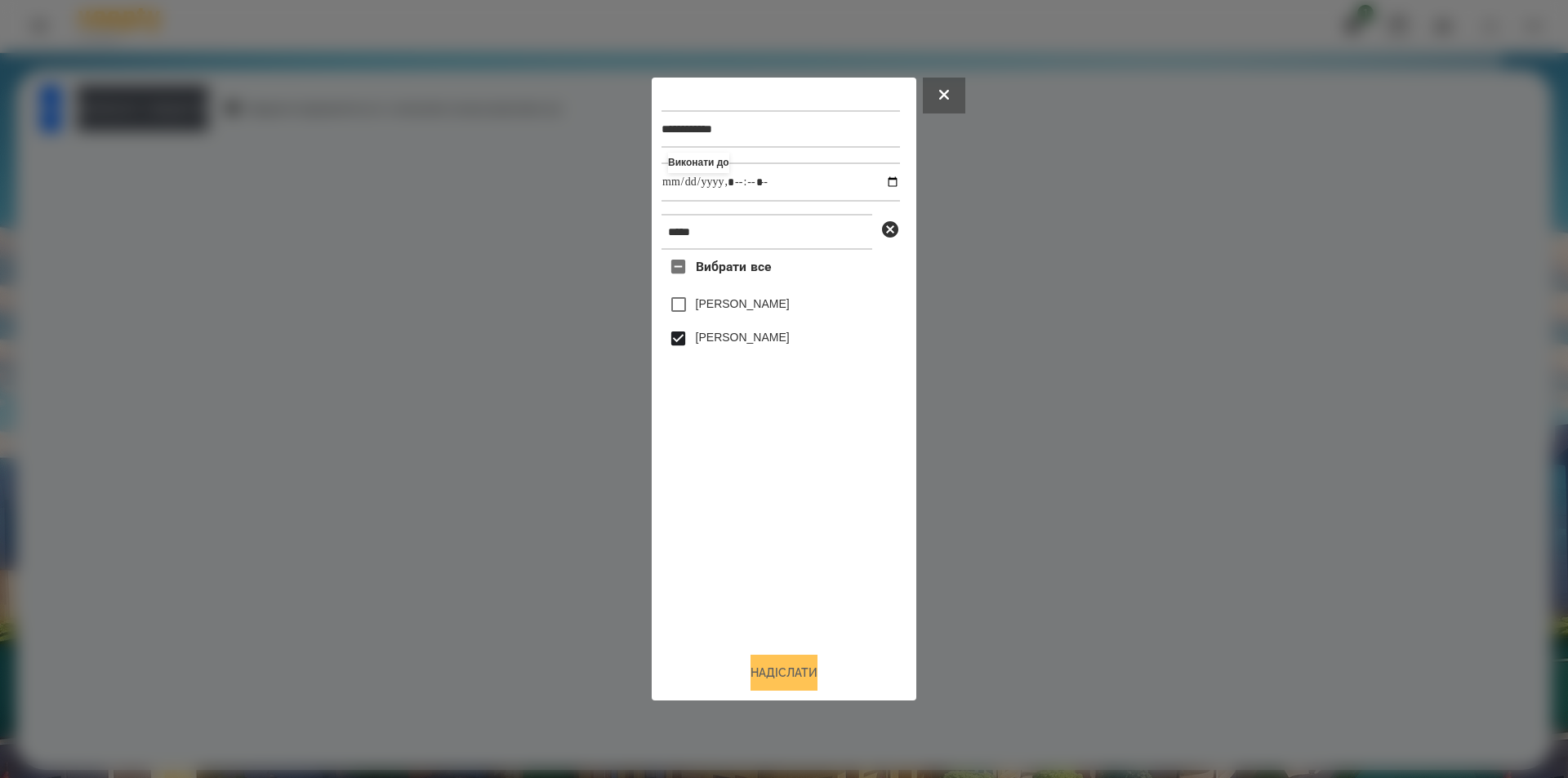
click at [762, 679] on button "Надіслати" at bounding box center [784, 672] width 67 height 36
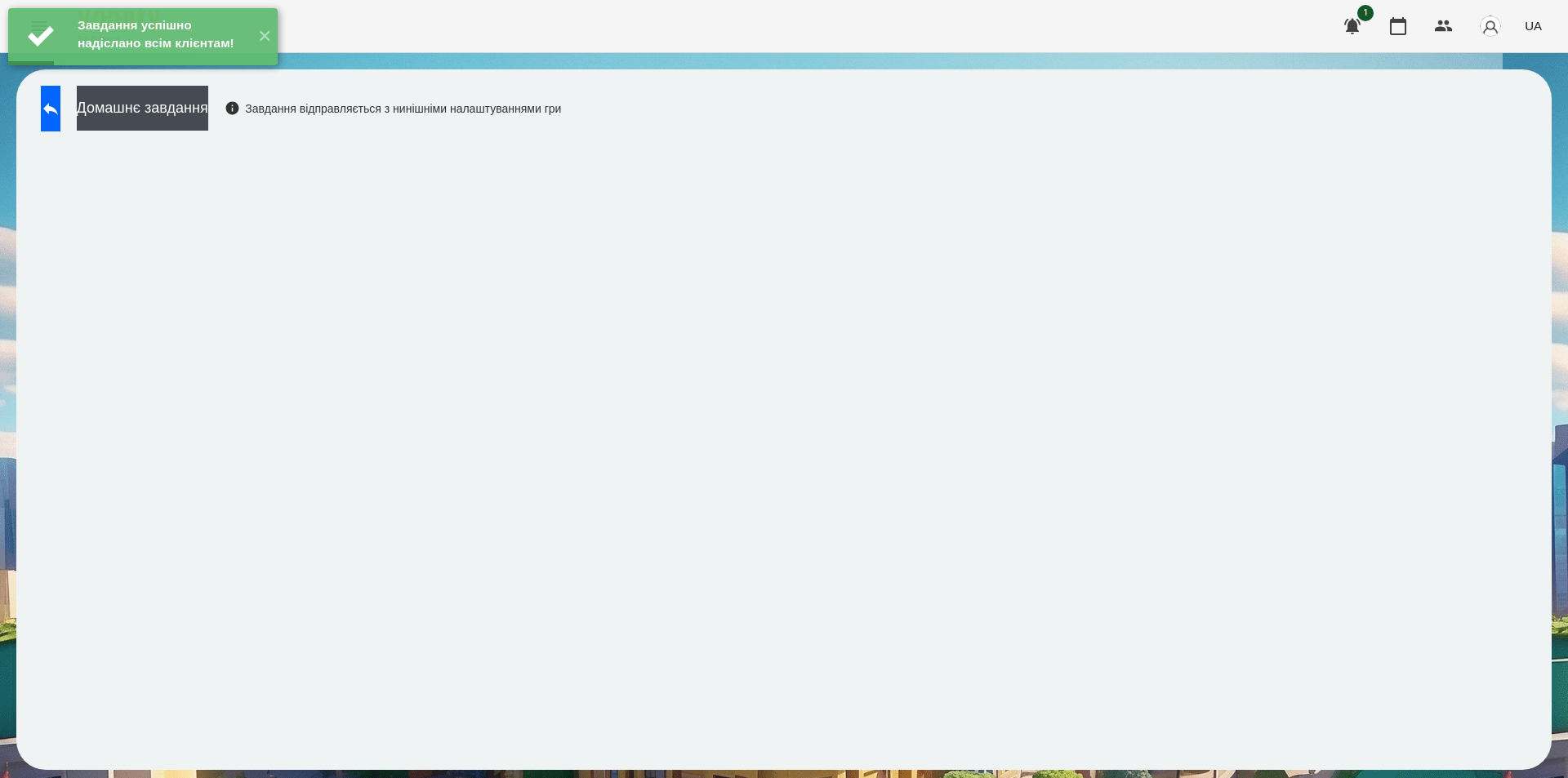
click at [213, 74] on div "Завдання успішно надіслано всім клієнтам! ✕" at bounding box center [142, 36] width 286 height 74
click at [208, 99] on button "Домашнє завдання" at bounding box center [142, 108] width 131 height 45
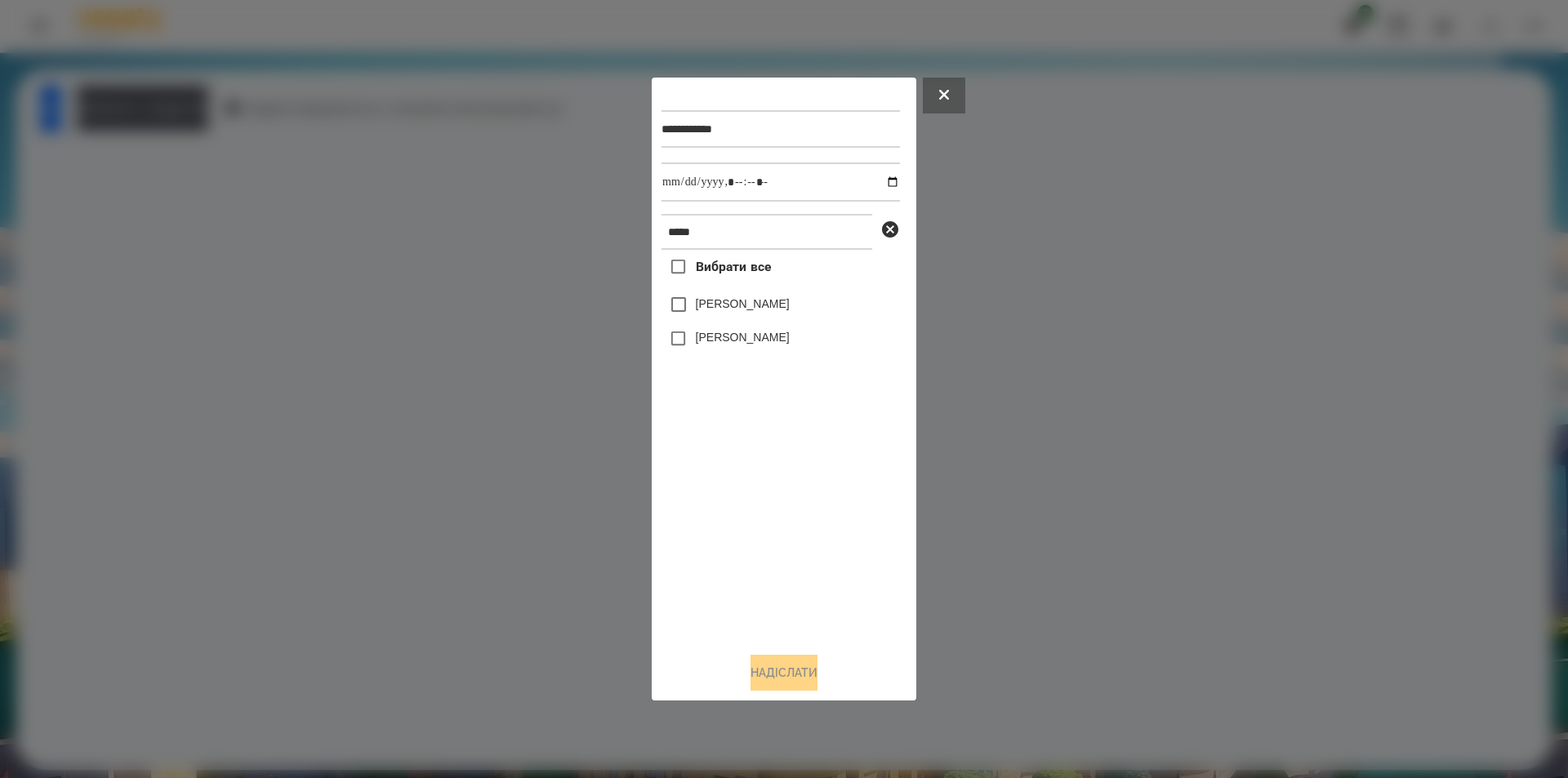
click at [733, 333] on label "[PERSON_NAME]" at bounding box center [742, 337] width 94 height 16
click at [882, 182] on input "datetime-local" at bounding box center [780, 182] width 238 height 39
type input "**********"
click at [763, 683] on button "Надіслати" at bounding box center [784, 672] width 67 height 36
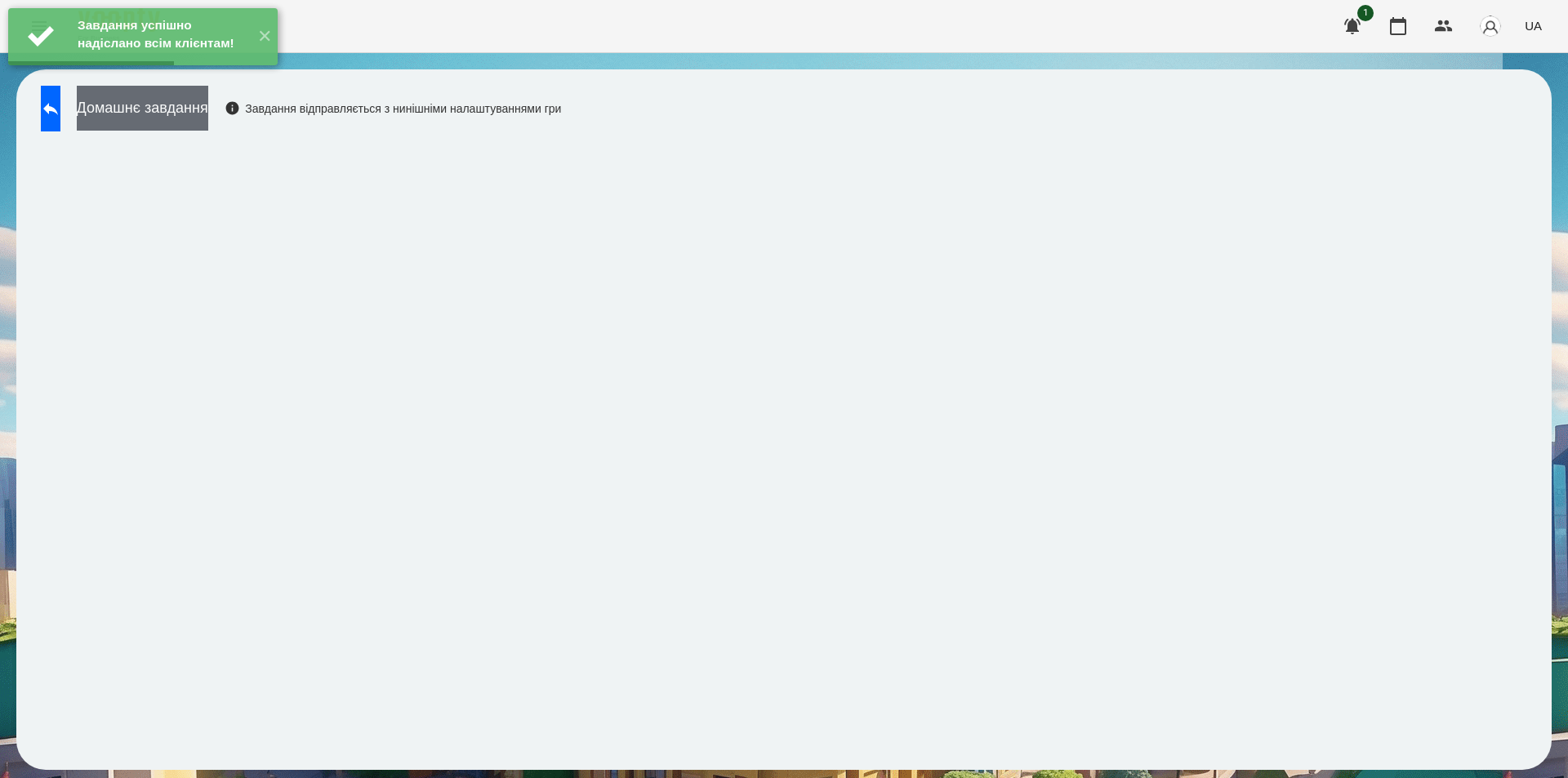
click at [208, 110] on button "Домашнє завдання" at bounding box center [142, 108] width 131 height 45
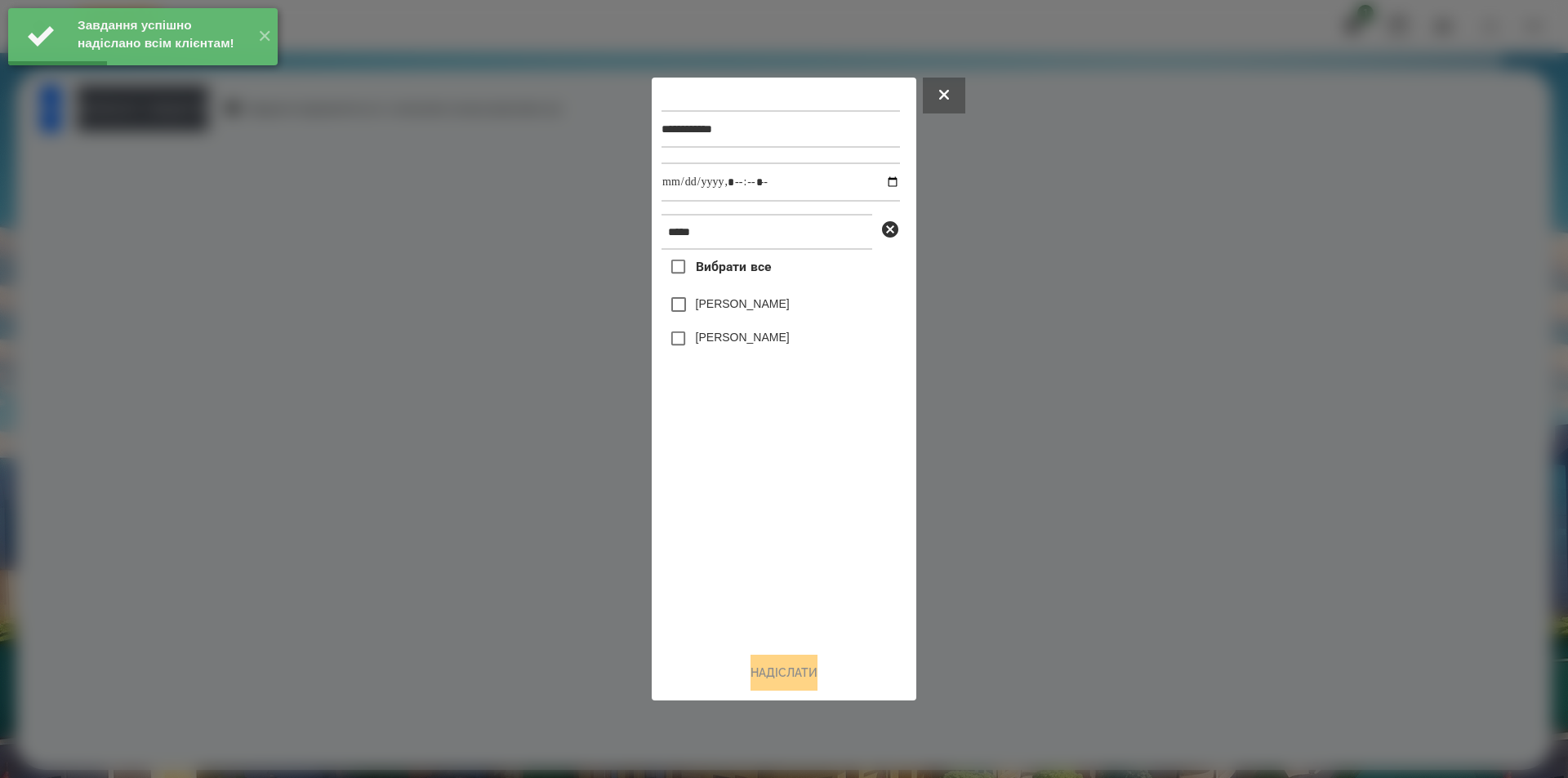
click at [764, 340] on label "[PERSON_NAME]" at bounding box center [742, 337] width 94 height 16
click at [883, 183] on input "datetime-local" at bounding box center [780, 182] width 238 height 39
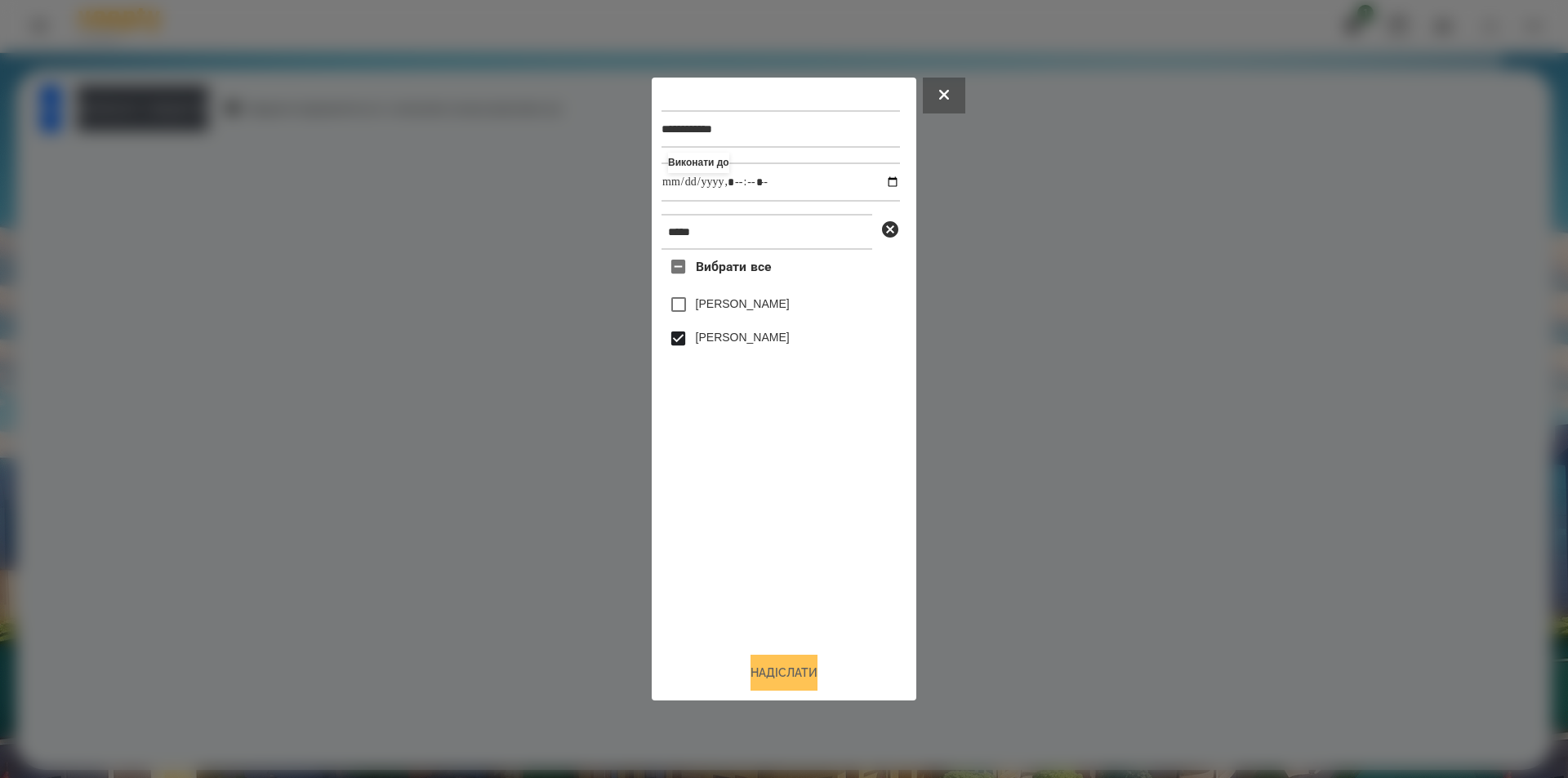
type input "**********"
click at [755, 691] on button "Надіслати" at bounding box center [784, 672] width 67 height 36
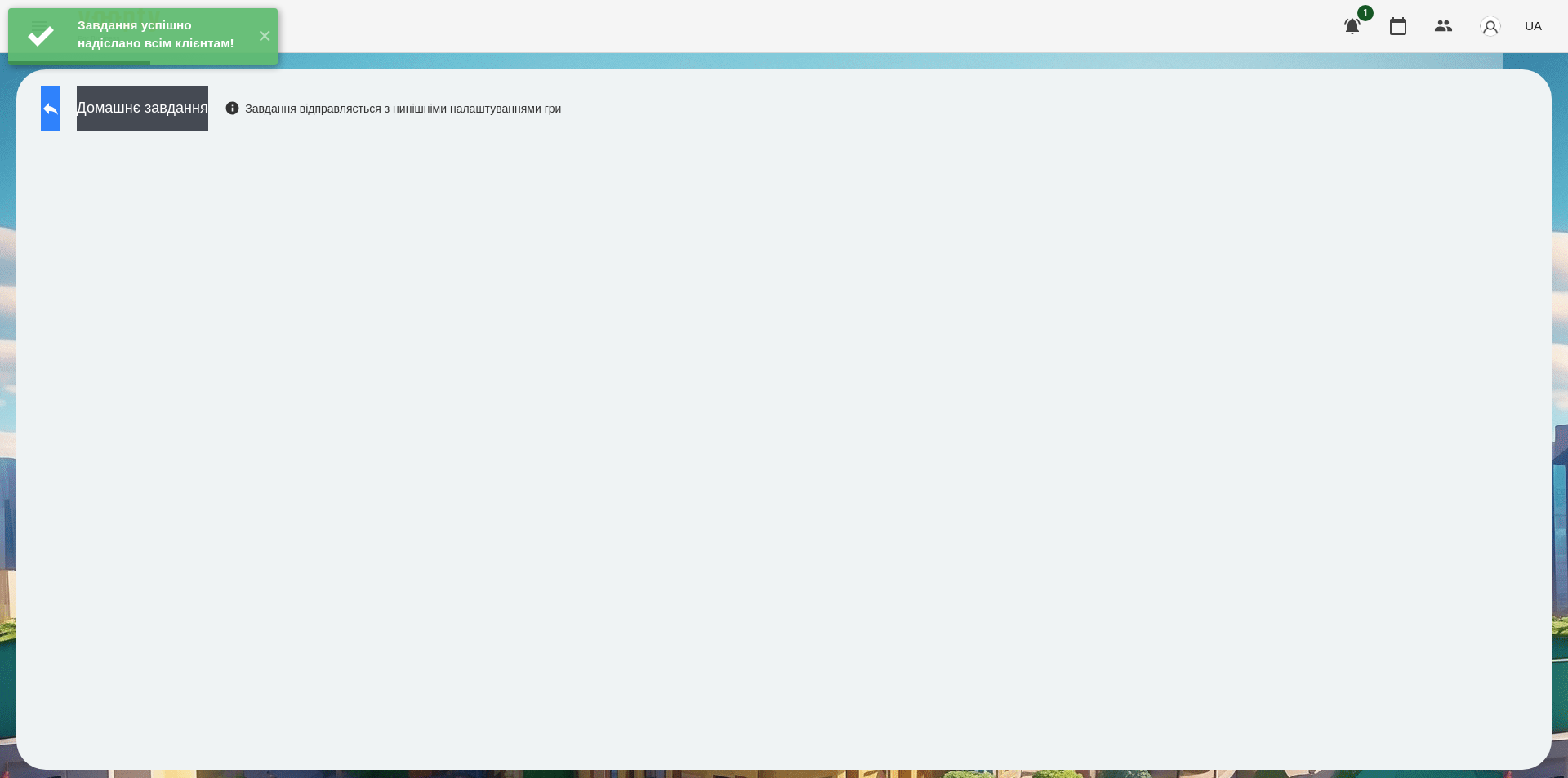
click at [60, 103] on icon at bounding box center [50, 108] width 19 height 19
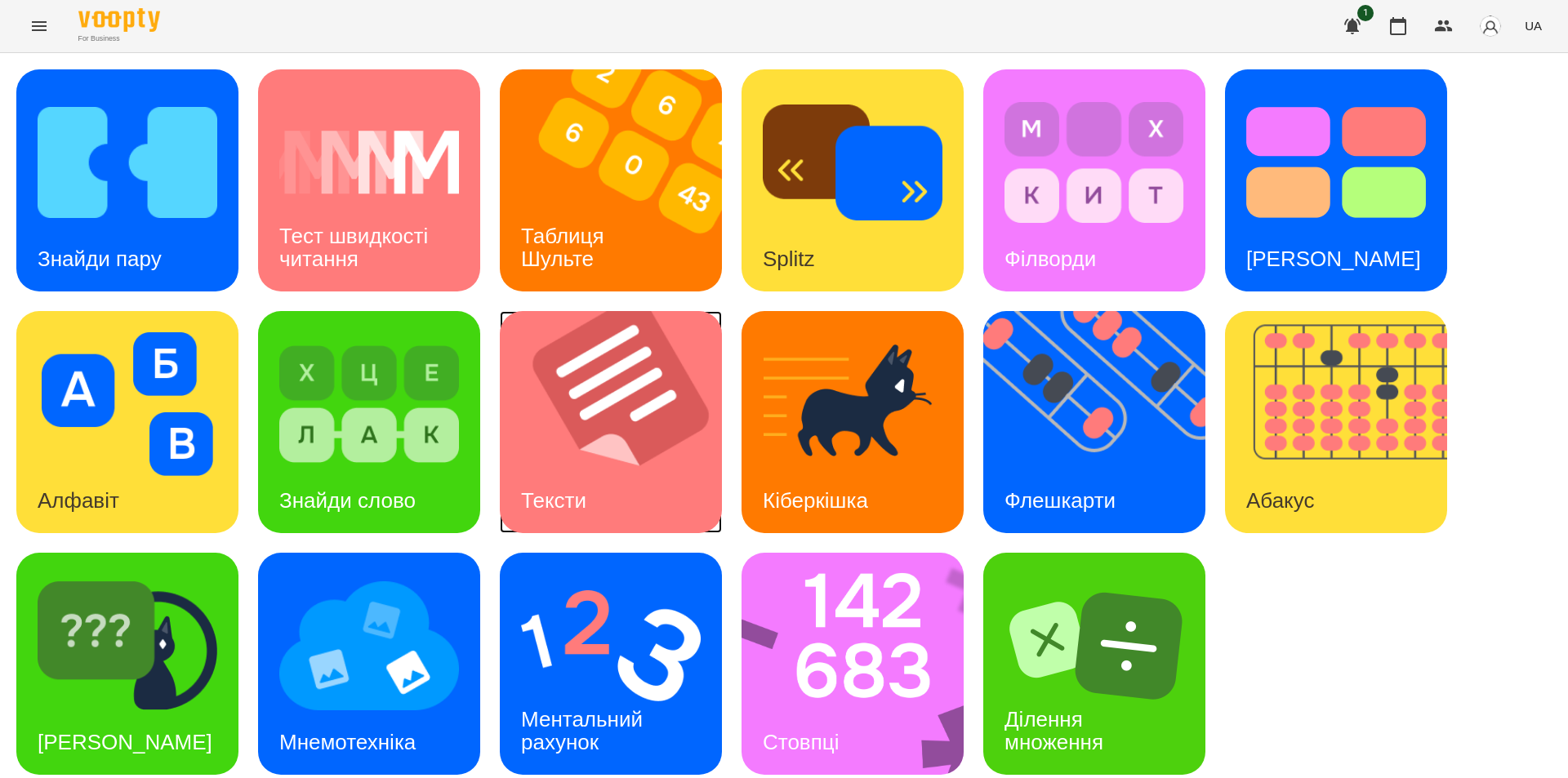
click at [563, 482] on div "Тексти" at bounding box center [554, 501] width 108 height 65
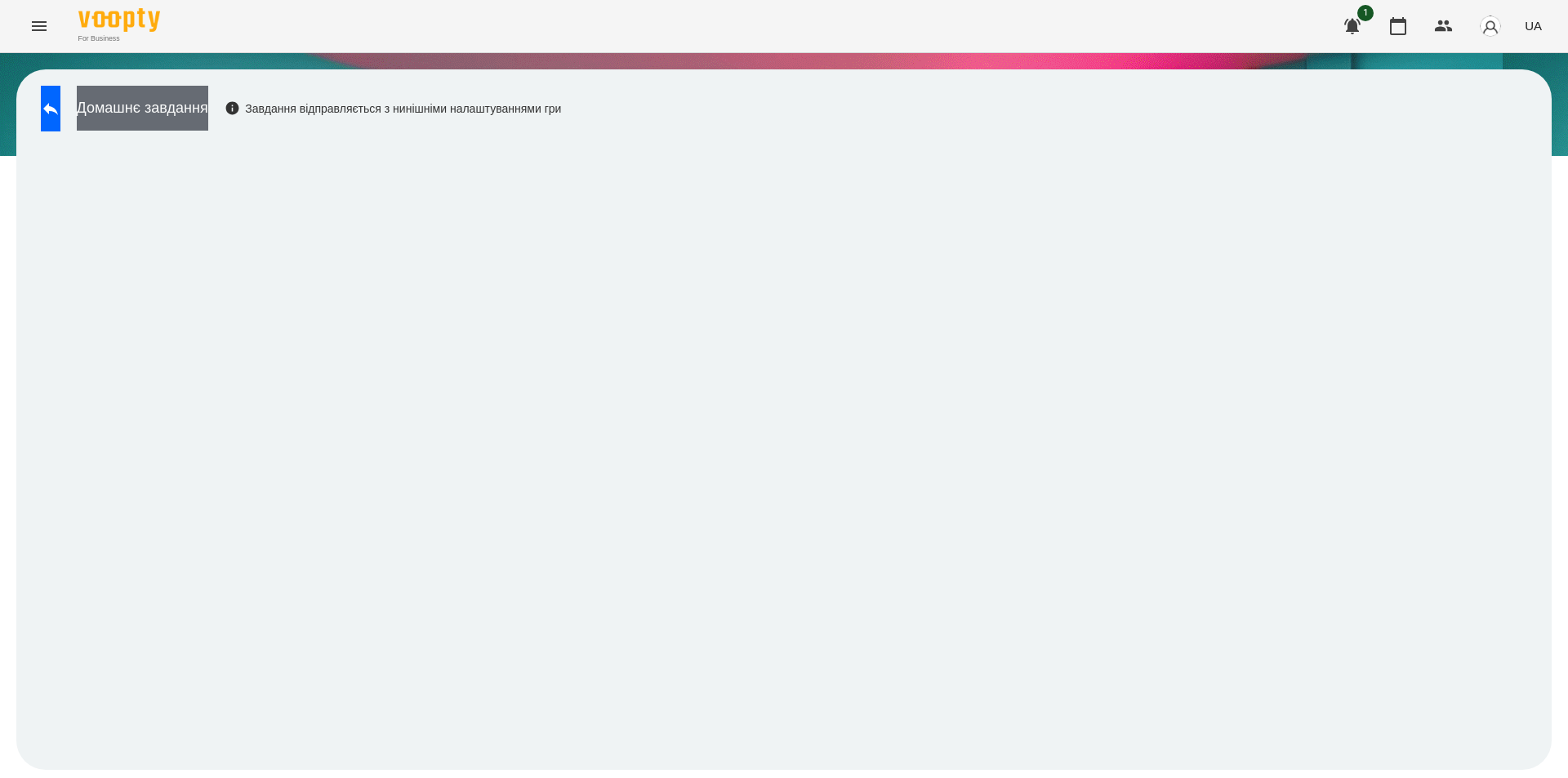
click at [188, 103] on button "Домашнє завдання" at bounding box center [142, 108] width 131 height 45
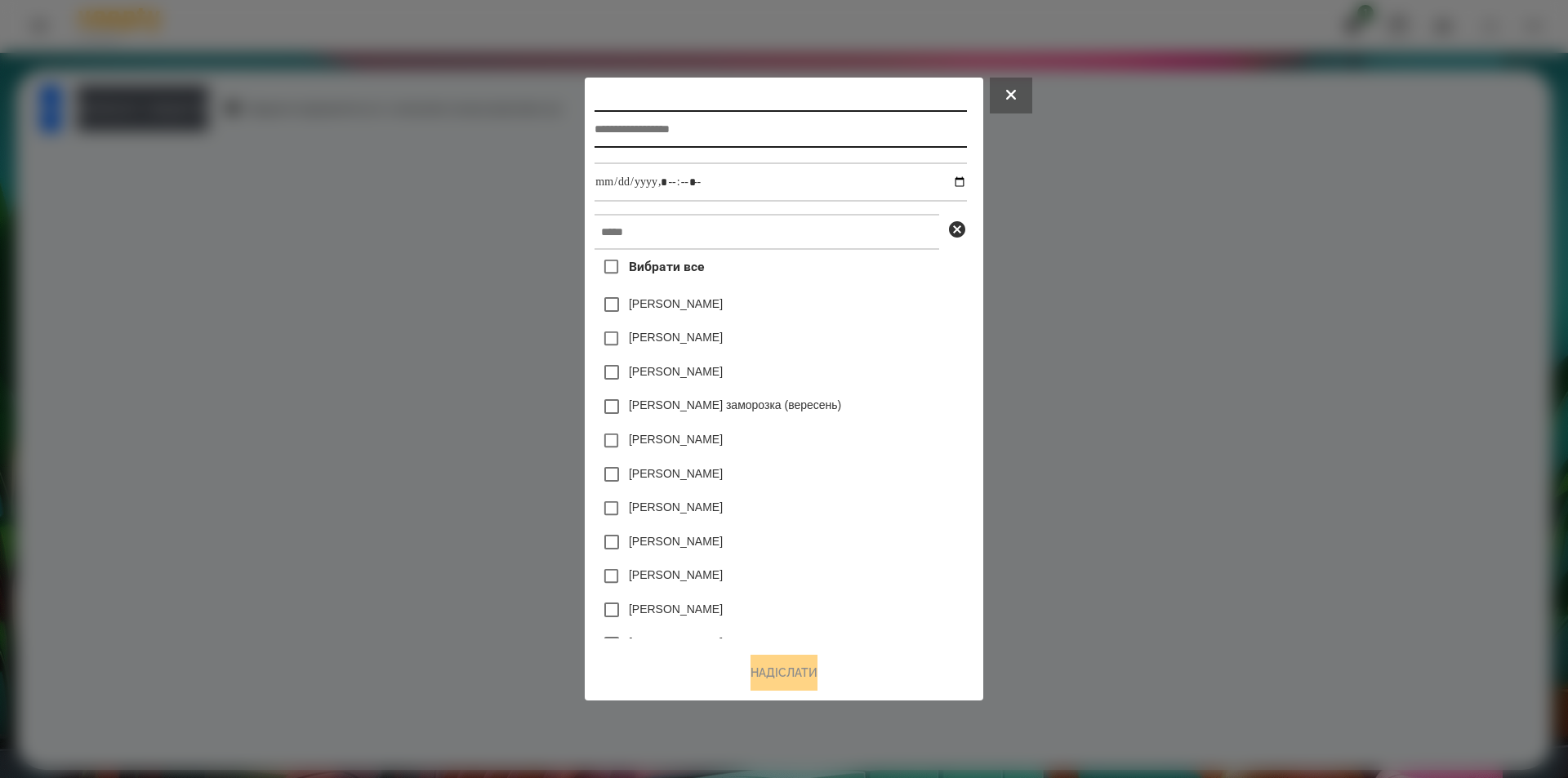
click at [681, 129] on input "text" at bounding box center [780, 129] width 371 height 37
type input "*****"
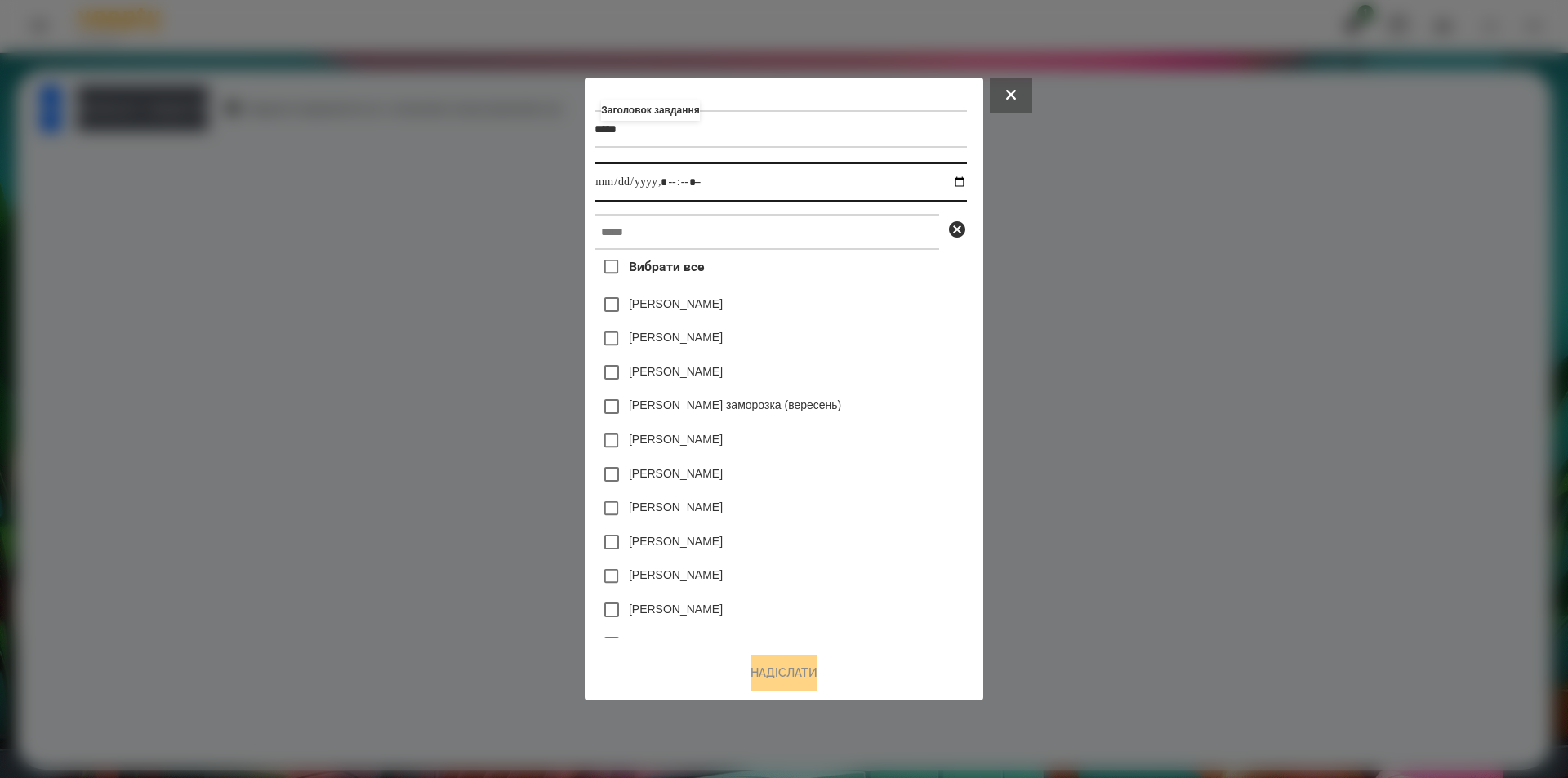
click at [966, 178] on input "datetime-local" at bounding box center [780, 182] width 371 height 39
click at [908, 463] on div "[PERSON_NAME]" at bounding box center [780, 474] width 371 height 35
click at [966, 182] on input "datetime-local" at bounding box center [780, 182] width 371 height 39
type input "**********"
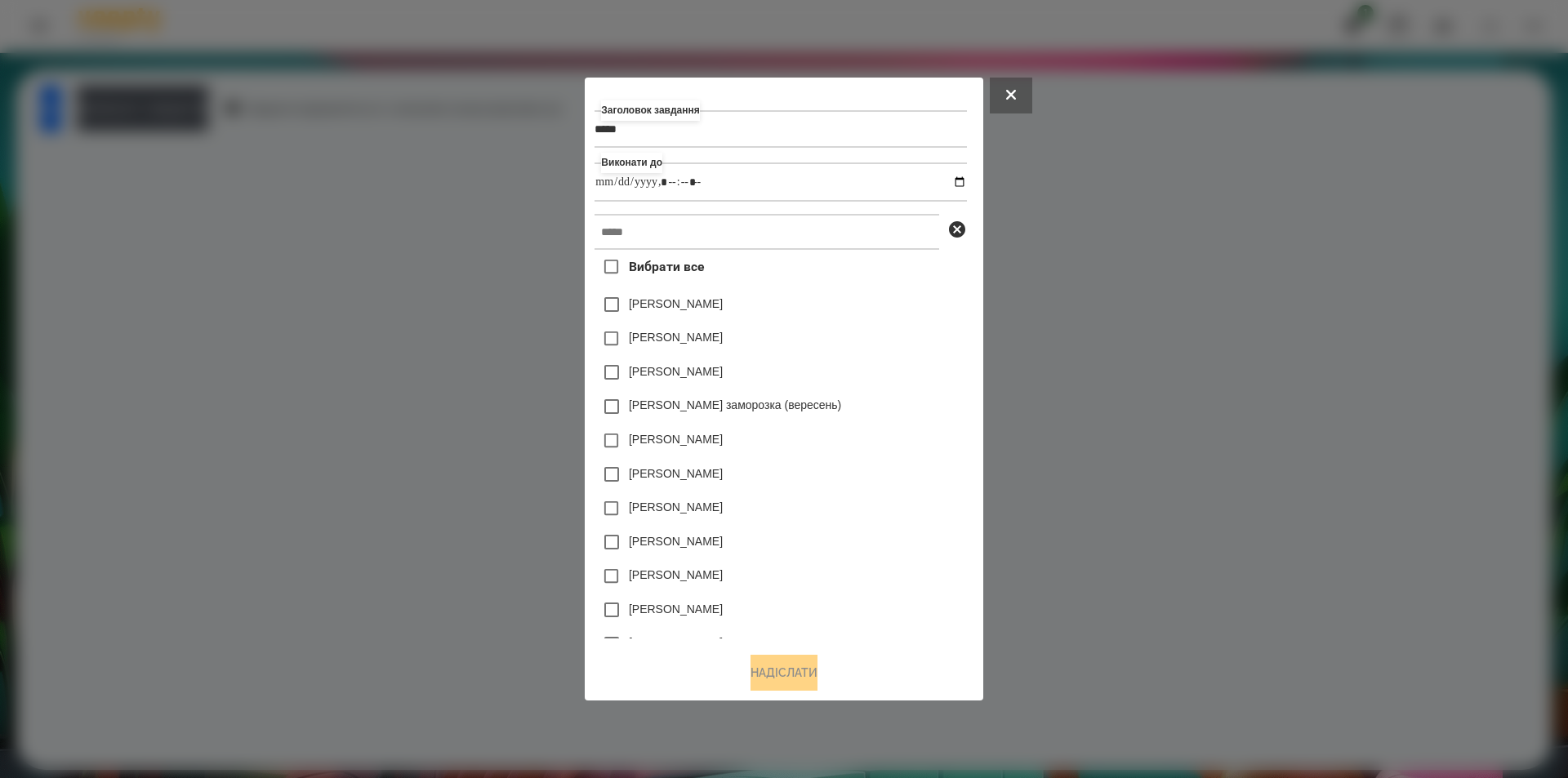
drag, startPoint x: 895, startPoint y: 466, endPoint x: 898, endPoint y: 297, distance: 169.0
click at [889, 462] on div "[PERSON_NAME]" at bounding box center [780, 474] width 371 height 35
click at [733, 241] on input "text" at bounding box center [767, 232] width 345 height 36
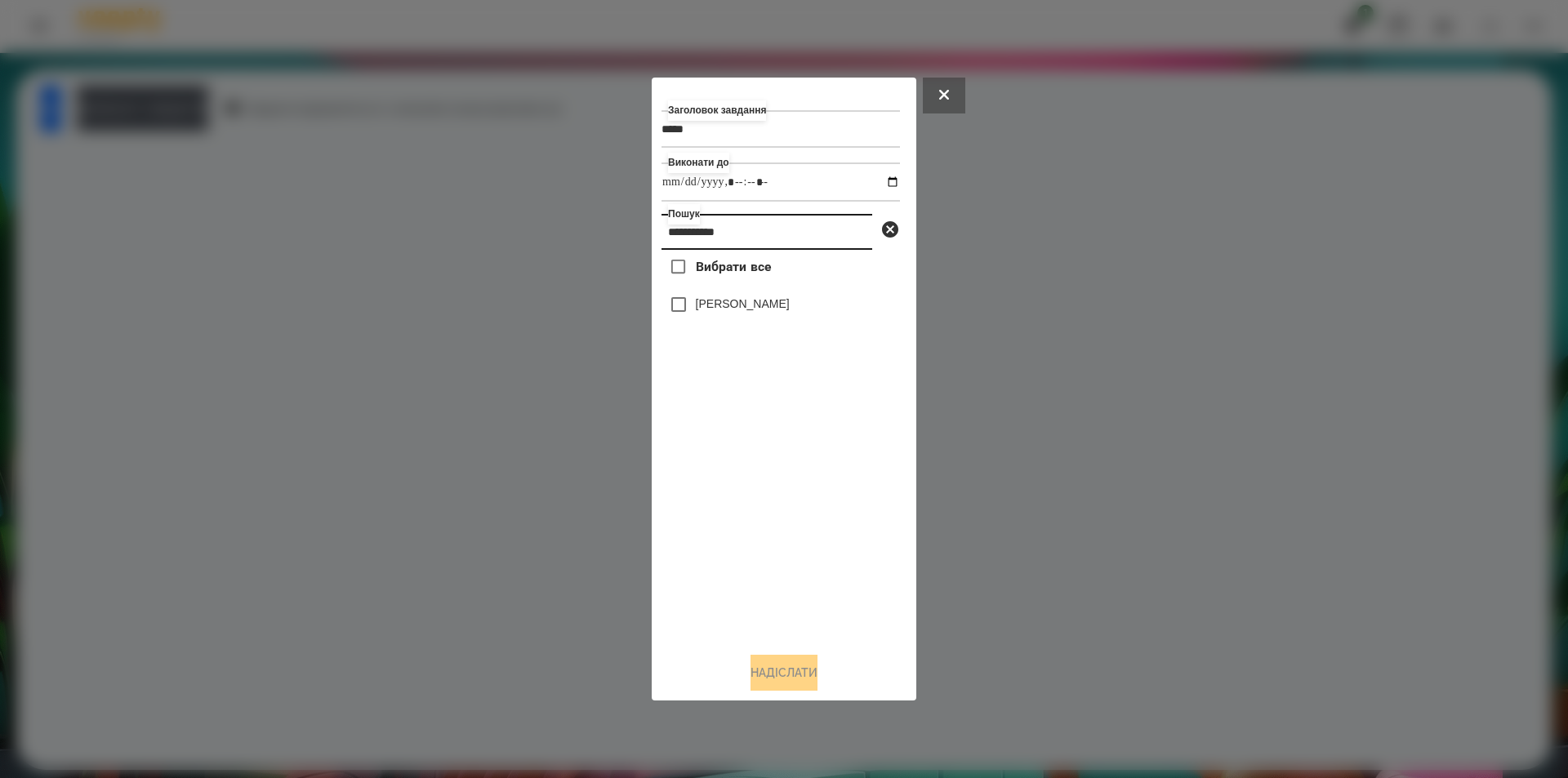
type input "**********"
click at [751, 676] on button "Надіслати" at bounding box center [784, 672] width 67 height 36
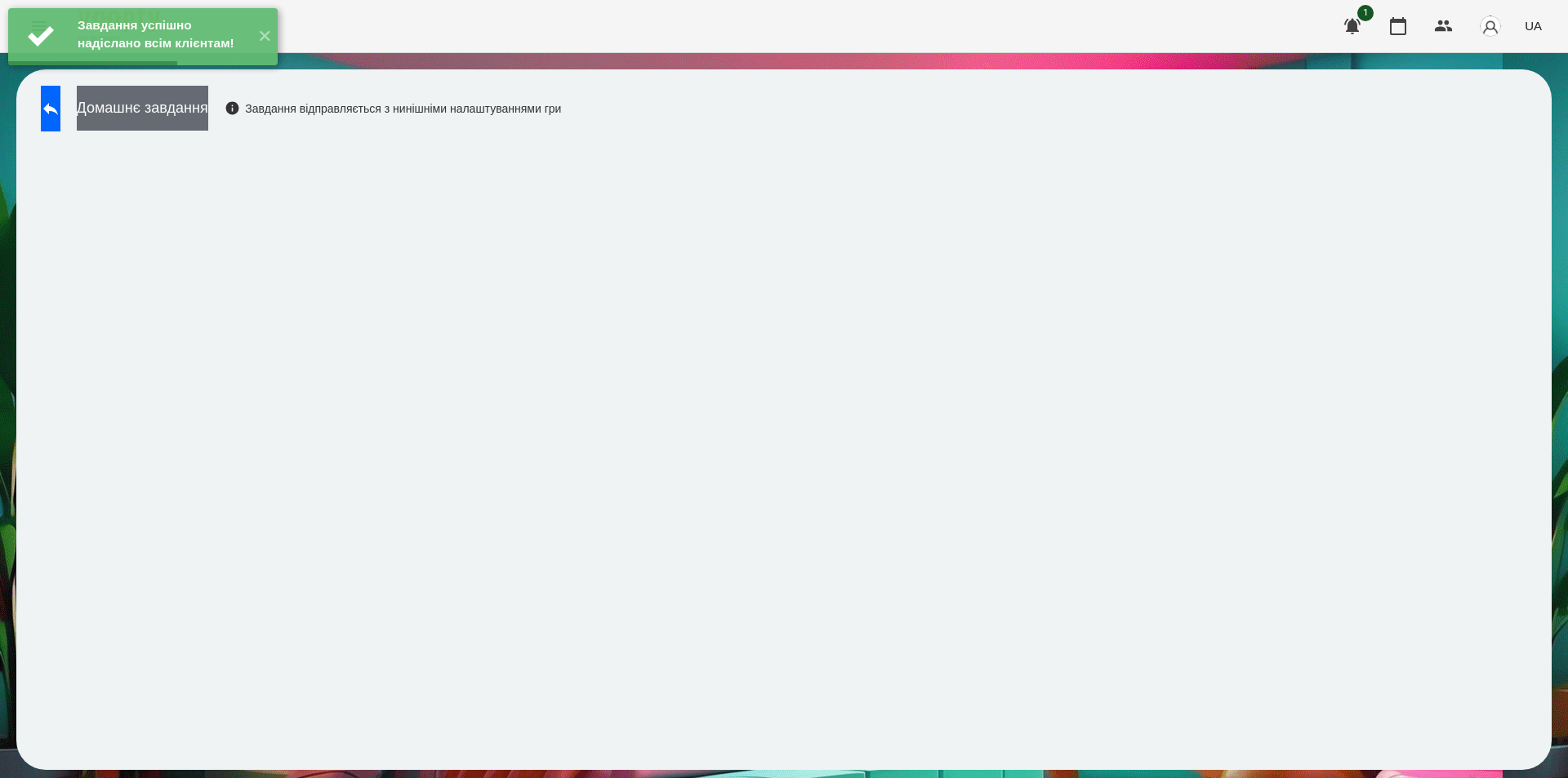
click at [174, 119] on button "Домашнє завдання" at bounding box center [142, 108] width 131 height 45
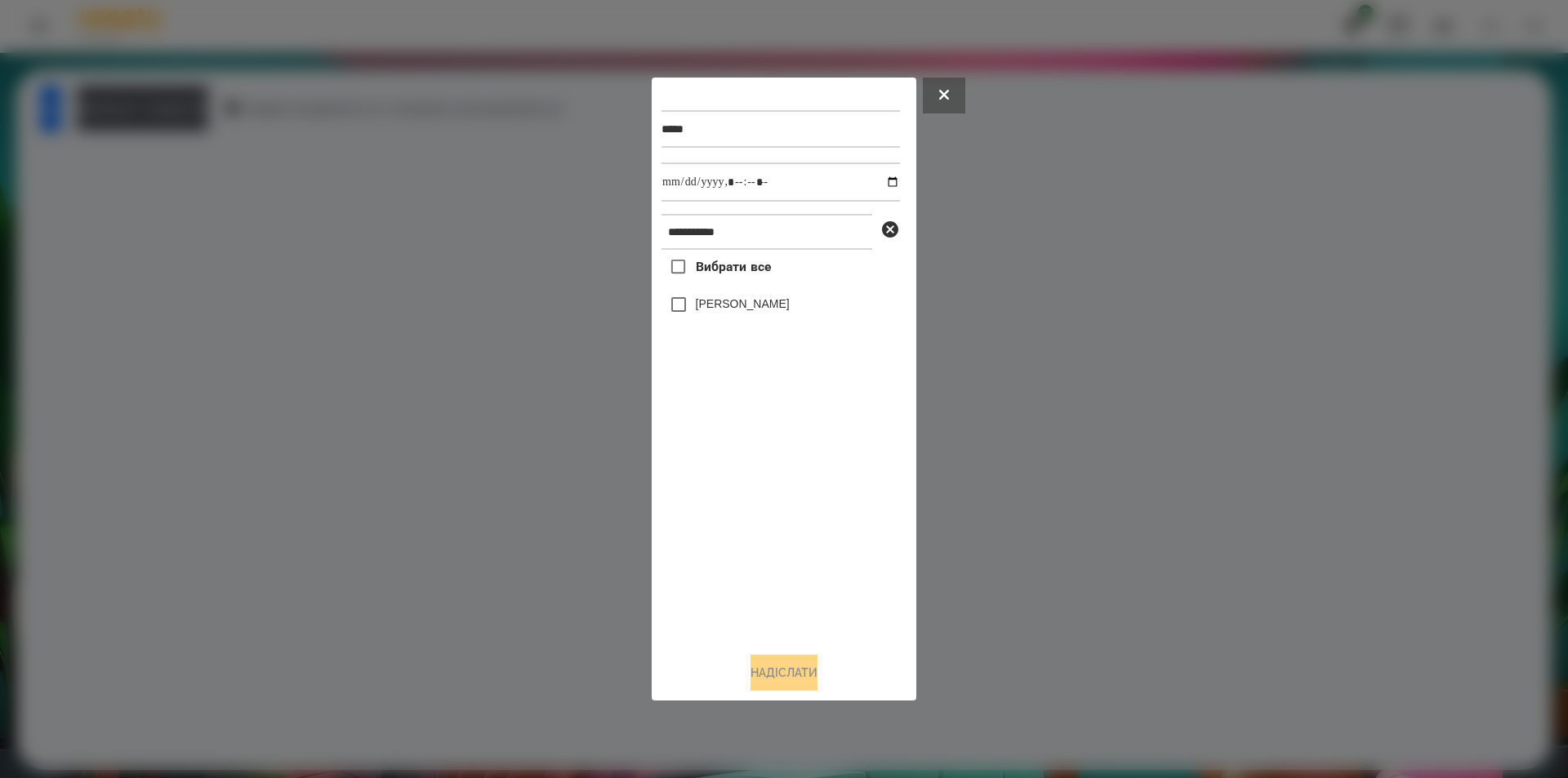
drag, startPoint x: 781, startPoint y: 312, endPoint x: 814, endPoint y: 290, distance: 39.7
click at [781, 311] on label "[PERSON_NAME]" at bounding box center [742, 304] width 94 height 16
click at [876, 182] on input "datetime-local" at bounding box center [780, 182] width 238 height 39
type input "**********"
click at [770, 685] on button "Надіслати" at bounding box center [784, 672] width 67 height 36
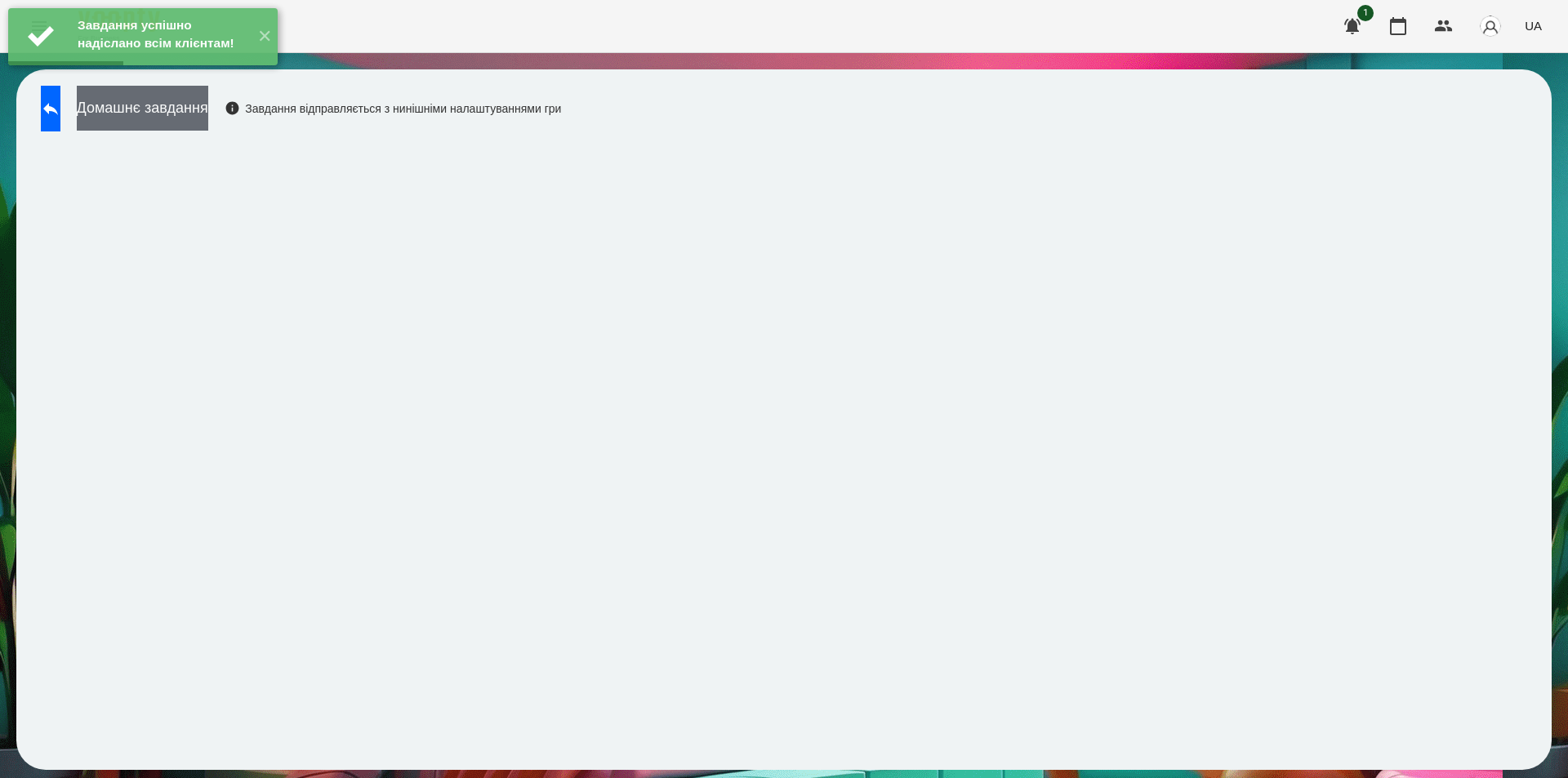
click at [199, 117] on button "Домашнє завдання" at bounding box center [142, 108] width 131 height 45
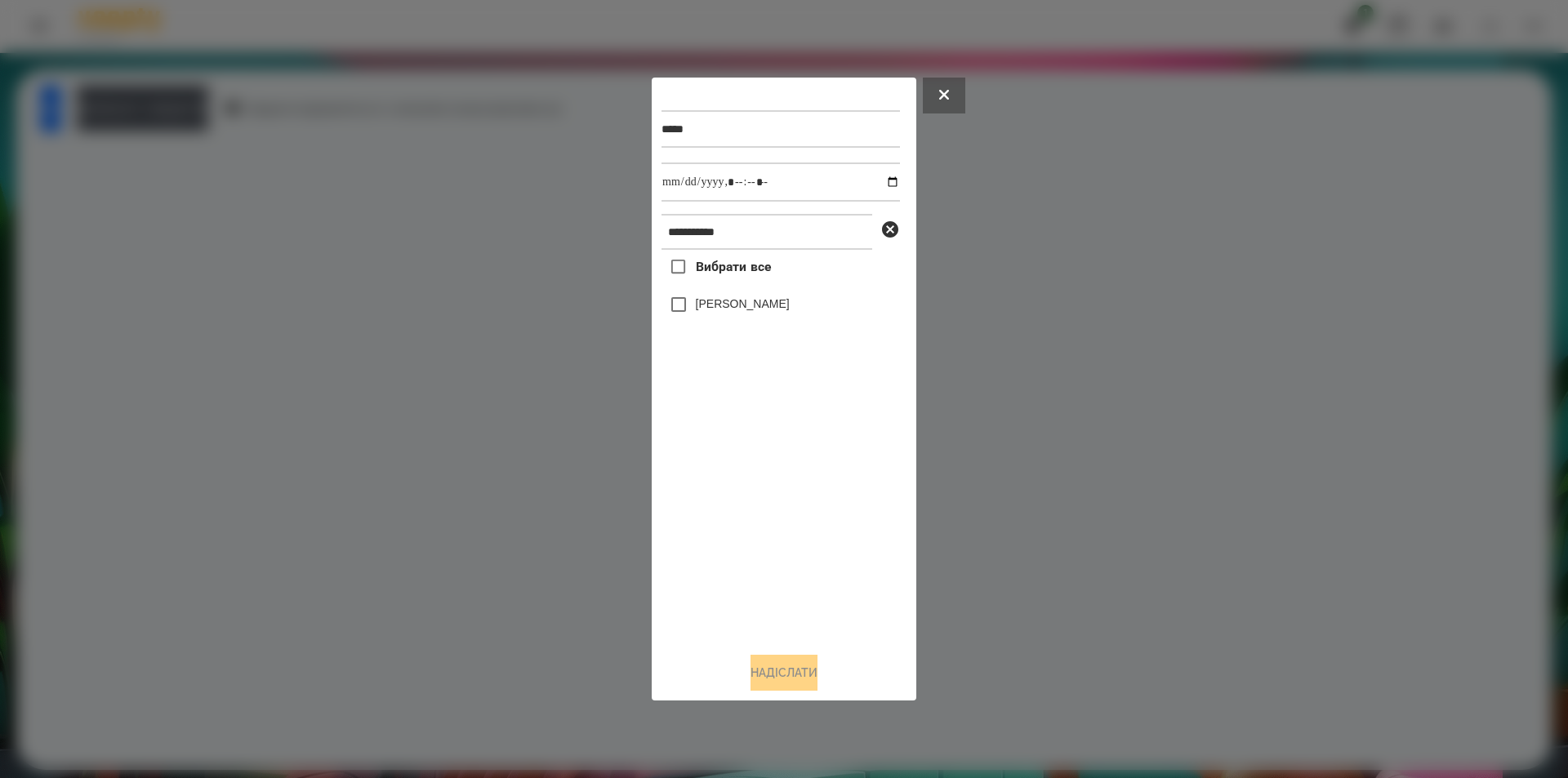
click at [776, 312] on label "[PERSON_NAME]" at bounding box center [742, 304] width 94 height 16
click at [876, 181] on input "datetime-local" at bounding box center [780, 182] width 238 height 39
type input "**********"
click at [763, 684] on button "Надіслати" at bounding box center [784, 672] width 67 height 36
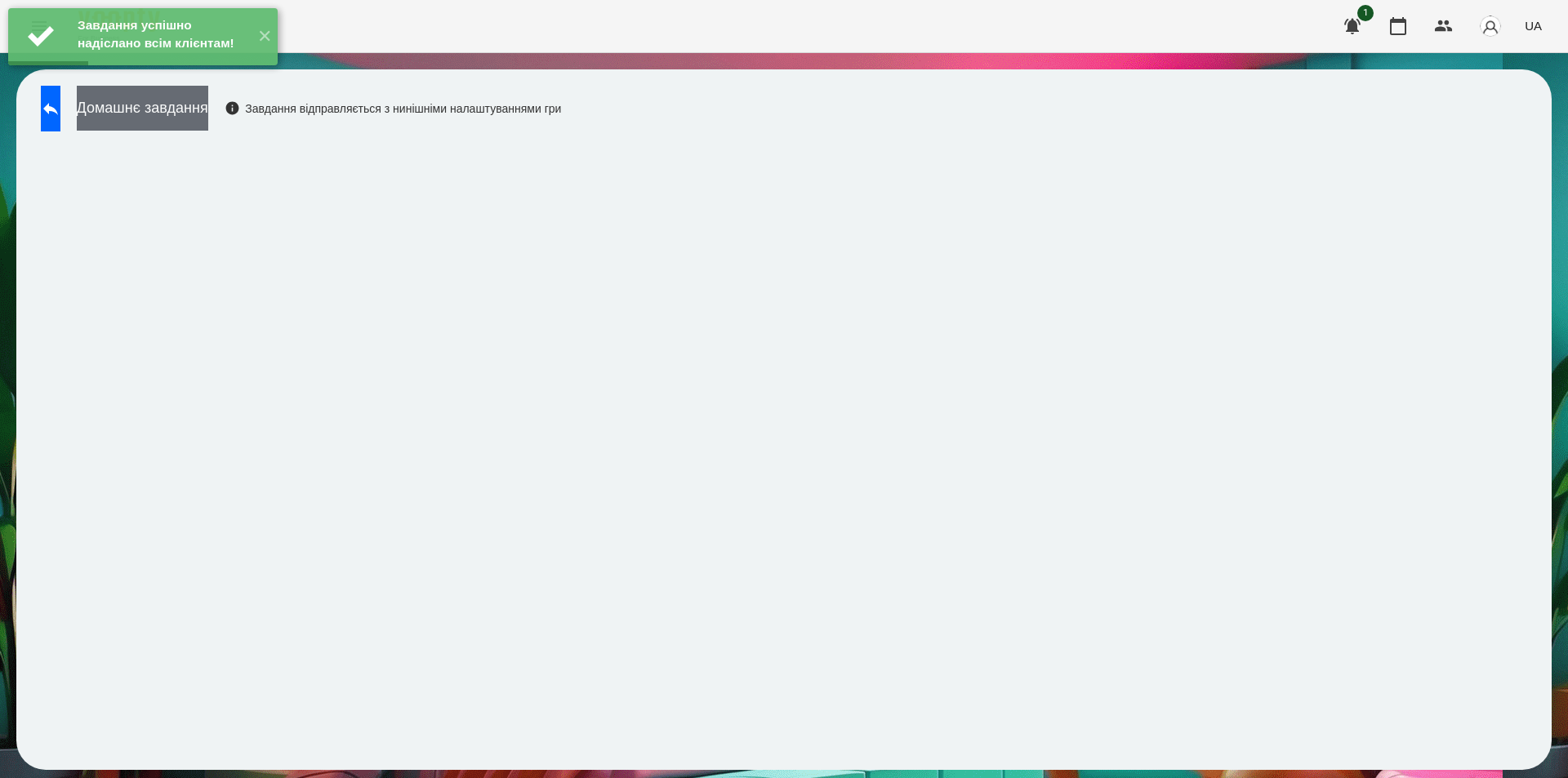
click at [208, 113] on button "Домашнє завдання" at bounding box center [142, 108] width 131 height 45
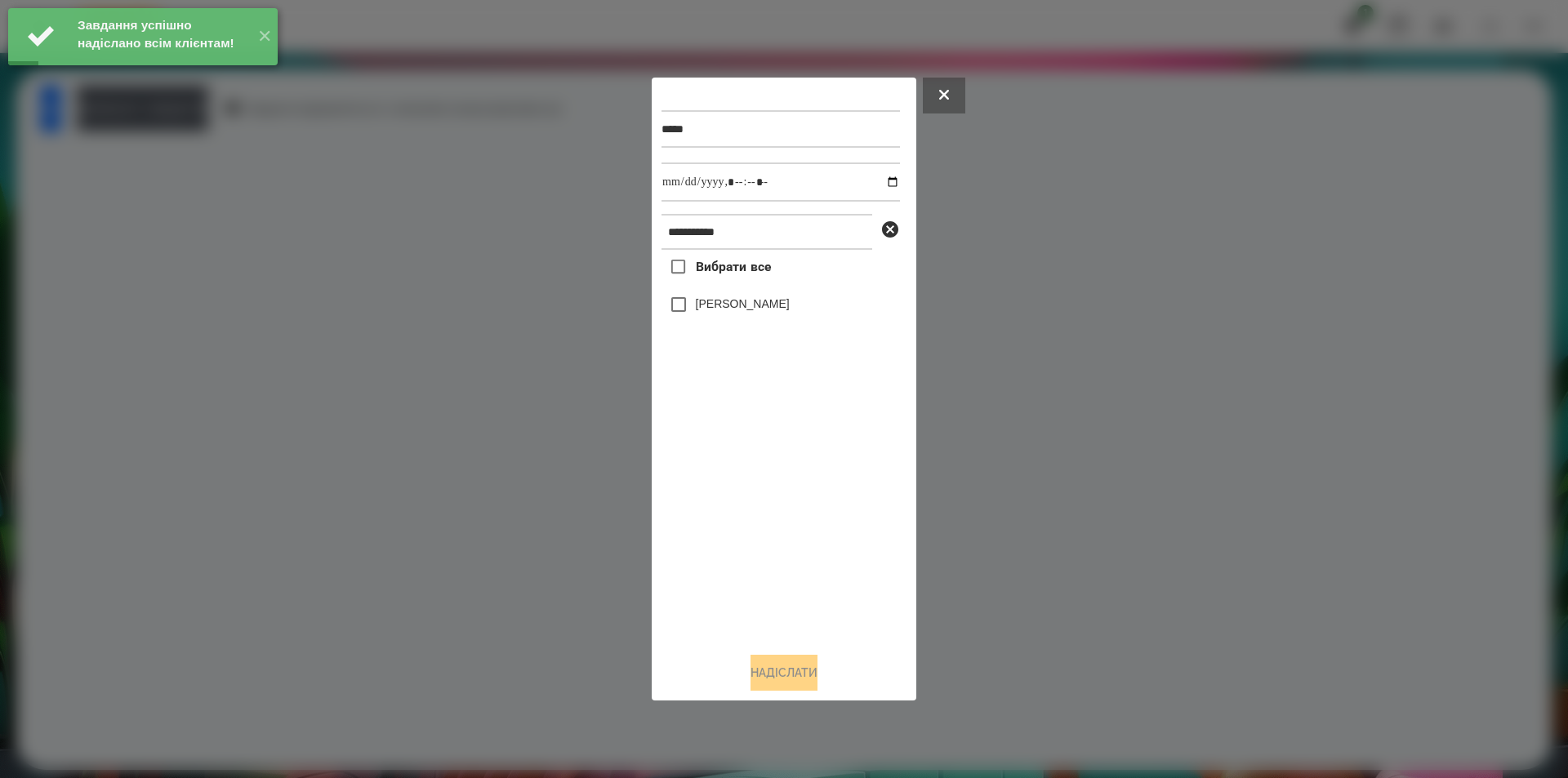
click at [771, 308] on label "[PERSON_NAME]" at bounding box center [742, 304] width 94 height 16
click at [881, 181] on input "datetime-local" at bounding box center [780, 182] width 238 height 39
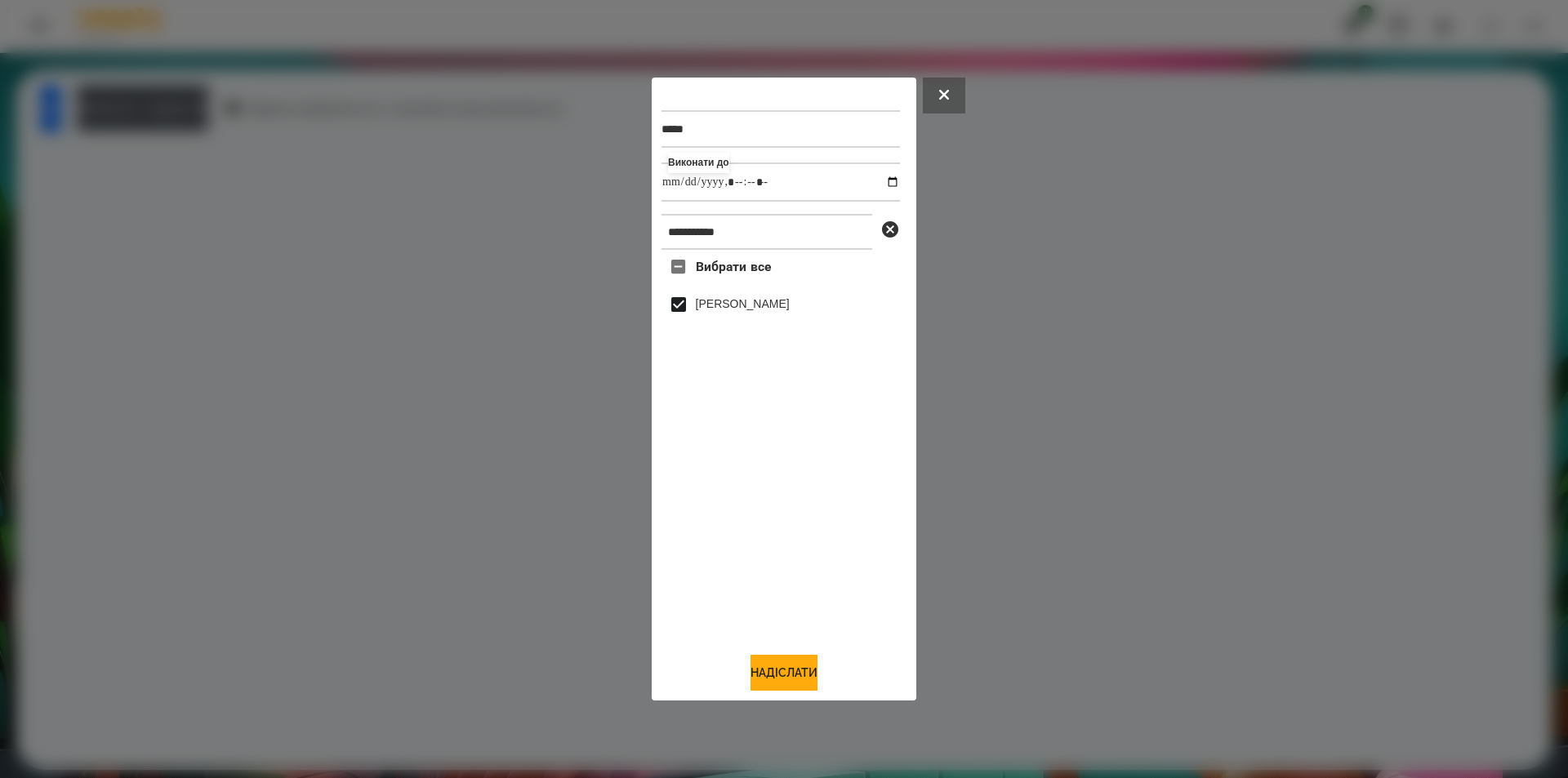
type input "**********"
click at [754, 698] on div "**********" at bounding box center [784, 389] width 265 height 624
click at [765, 689] on button "Надіслати" at bounding box center [784, 672] width 67 height 36
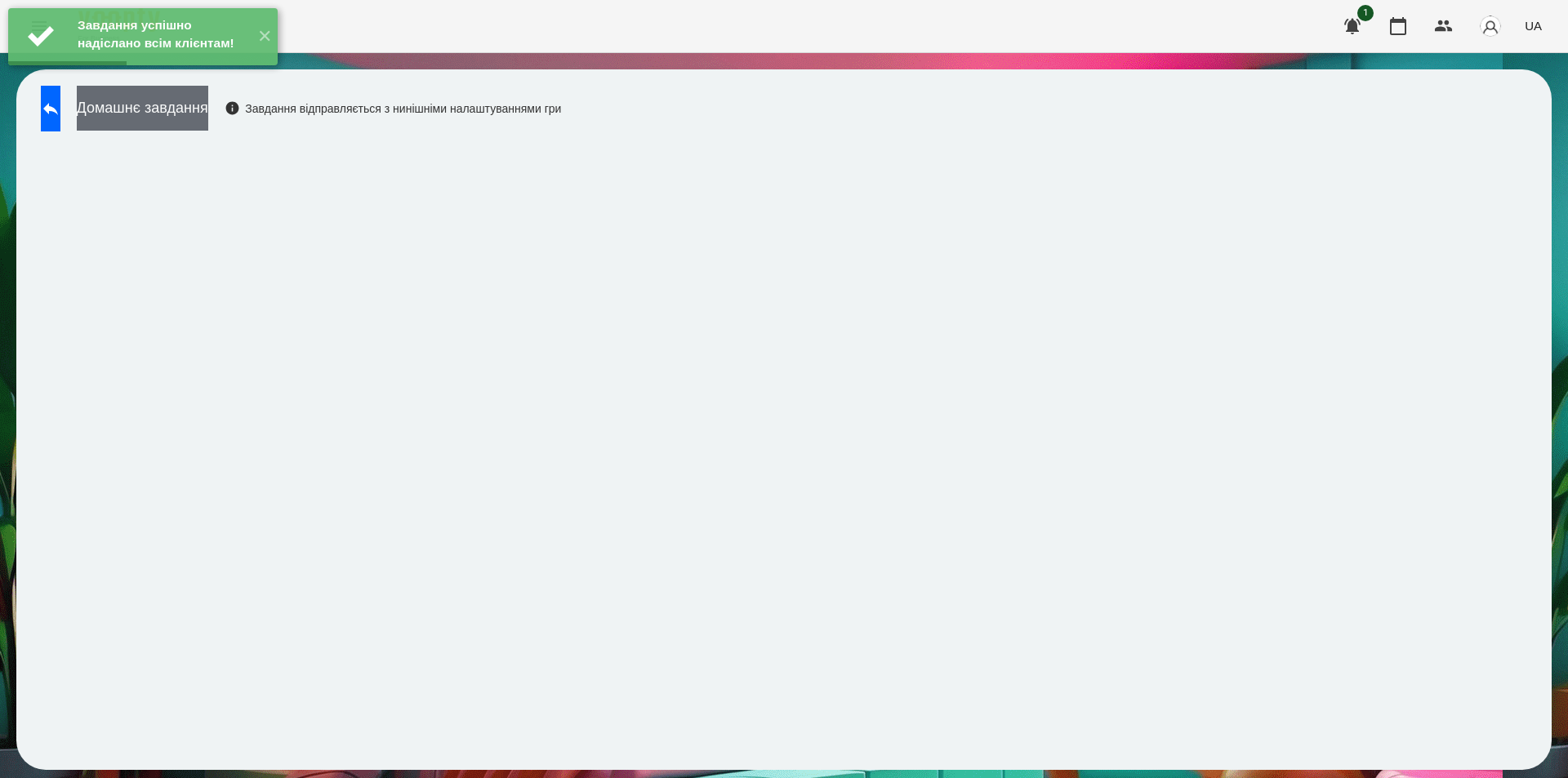
click at [208, 108] on button "Домашнє завдання" at bounding box center [142, 108] width 131 height 45
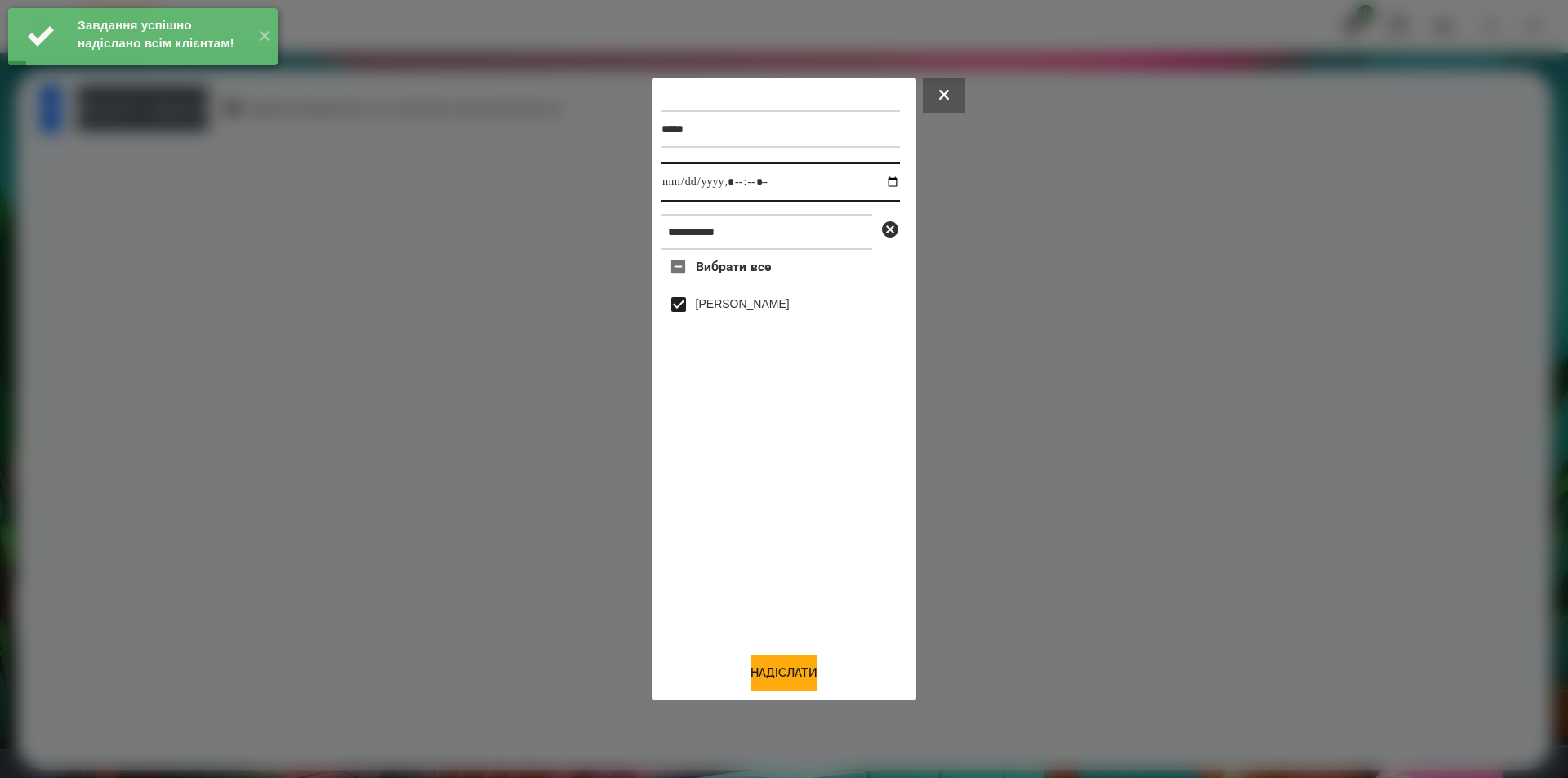
click at [879, 183] on input "datetime-local" at bounding box center [780, 182] width 238 height 39
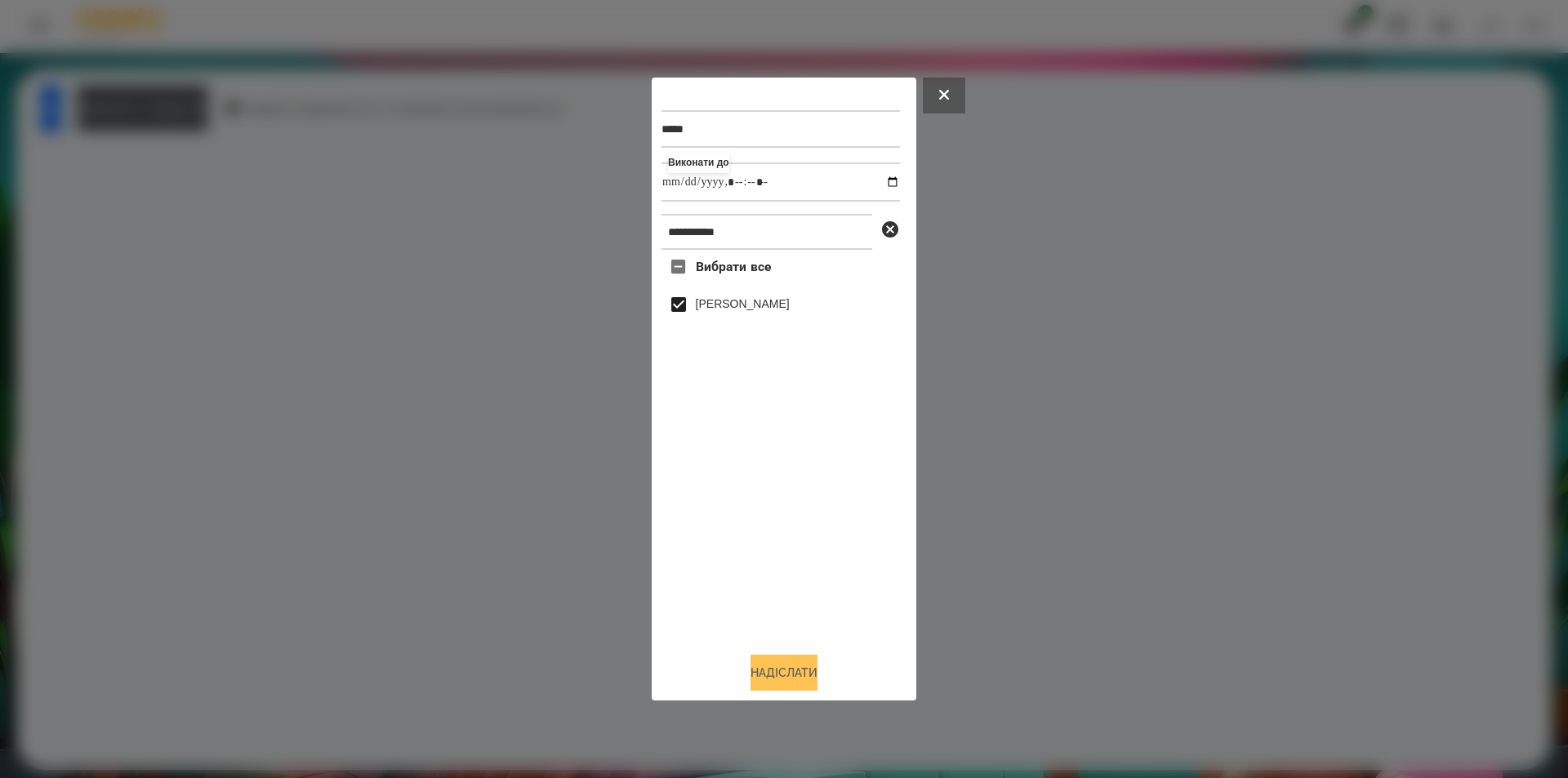
type input "**********"
click at [774, 680] on button "Надіслати" at bounding box center [784, 672] width 67 height 36
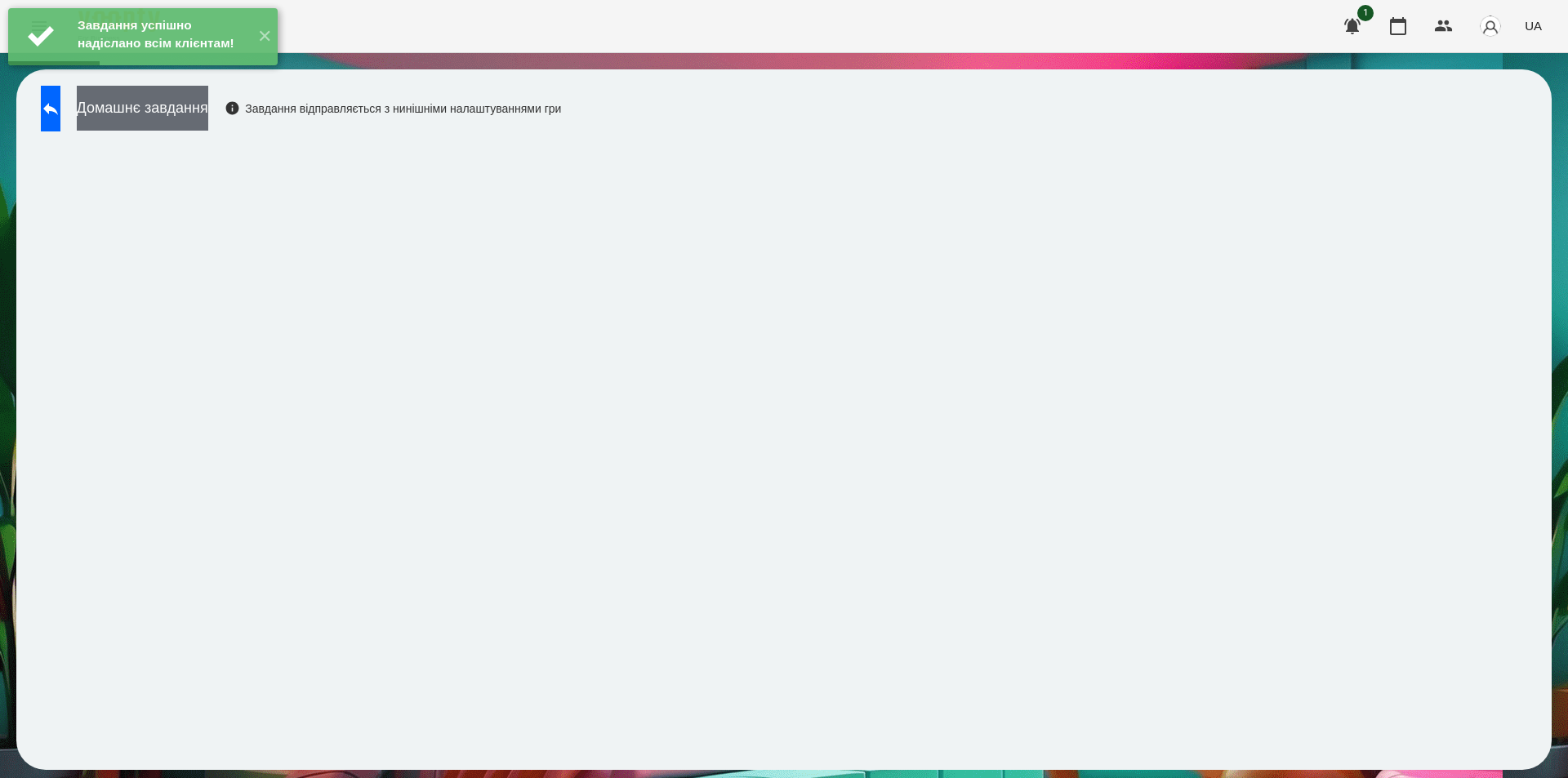
click at [186, 112] on button "Домашнє завдання" at bounding box center [142, 108] width 131 height 45
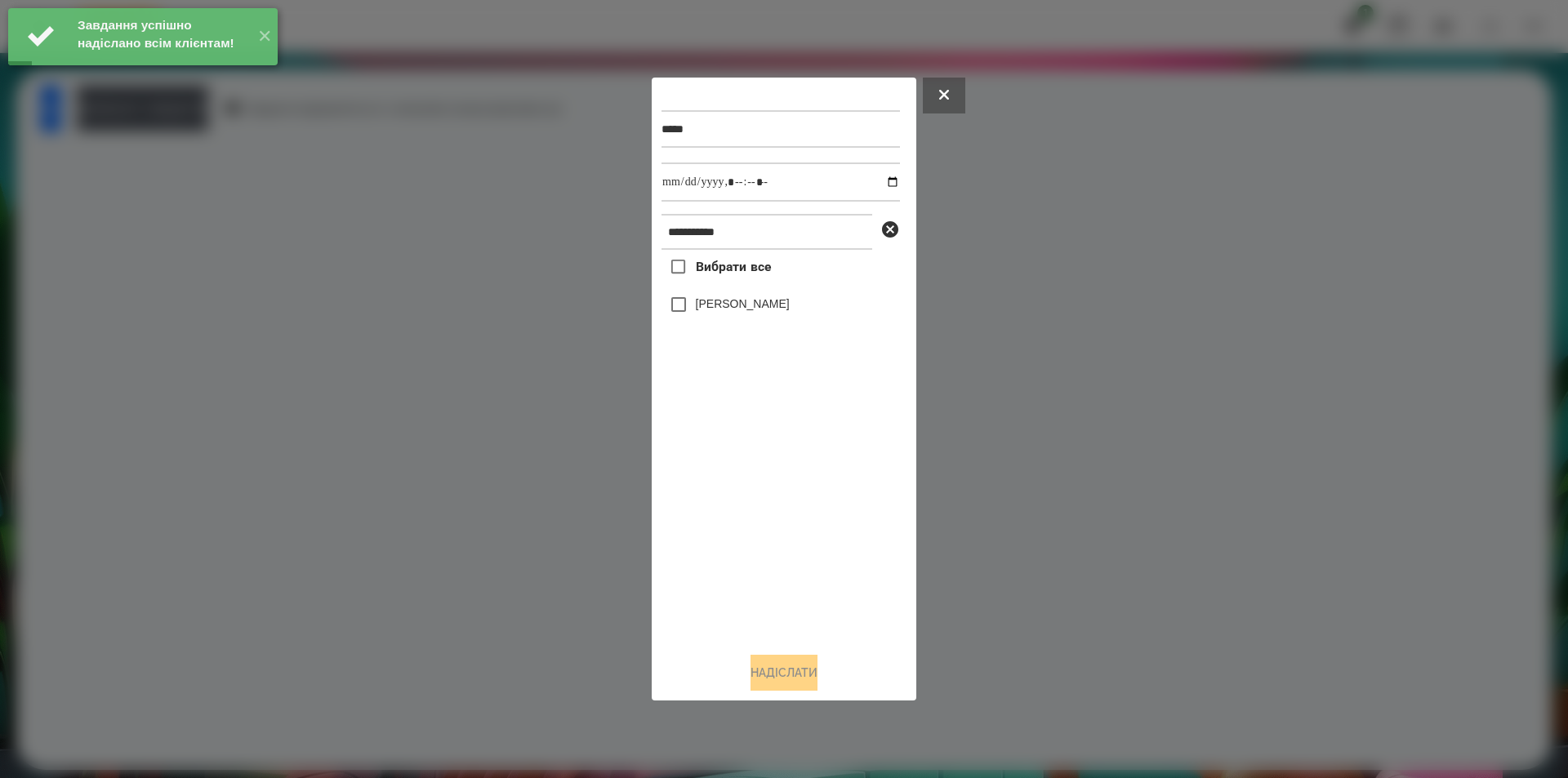
click at [770, 295] on div "[PERSON_NAME]" at bounding box center [780, 305] width 238 height 35
click at [768, 299] on label "[PERSON_NAME]" at bounding box center [742, 304] width 94 height 16
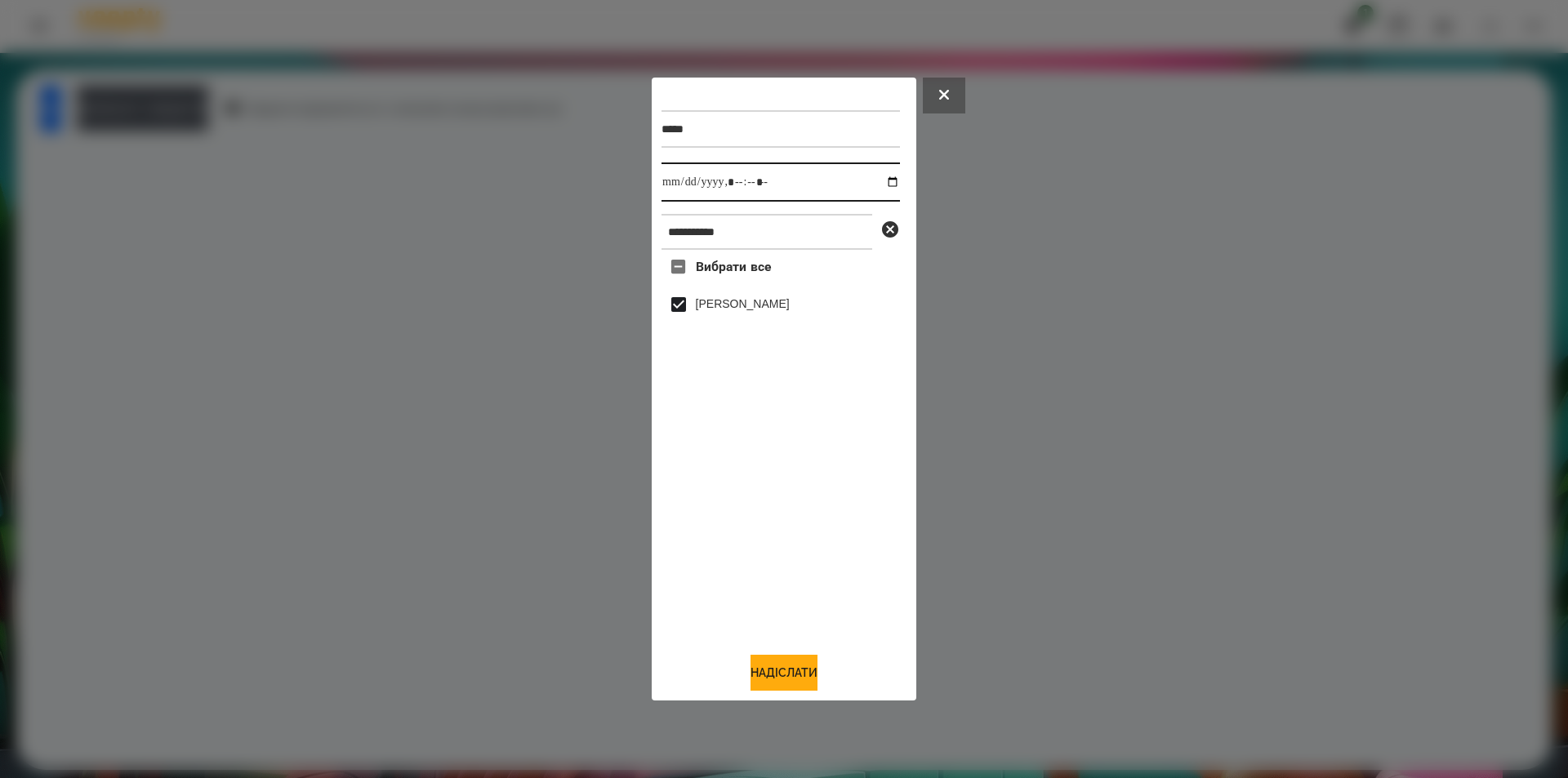
click at [881, 179] on input "datetime-local" at bounding box center [780, 182] width 238 height 39
type input "**********"
click at [791, 688] on button "Надіслати" at bounding box center [784, 672] width 67 height 36
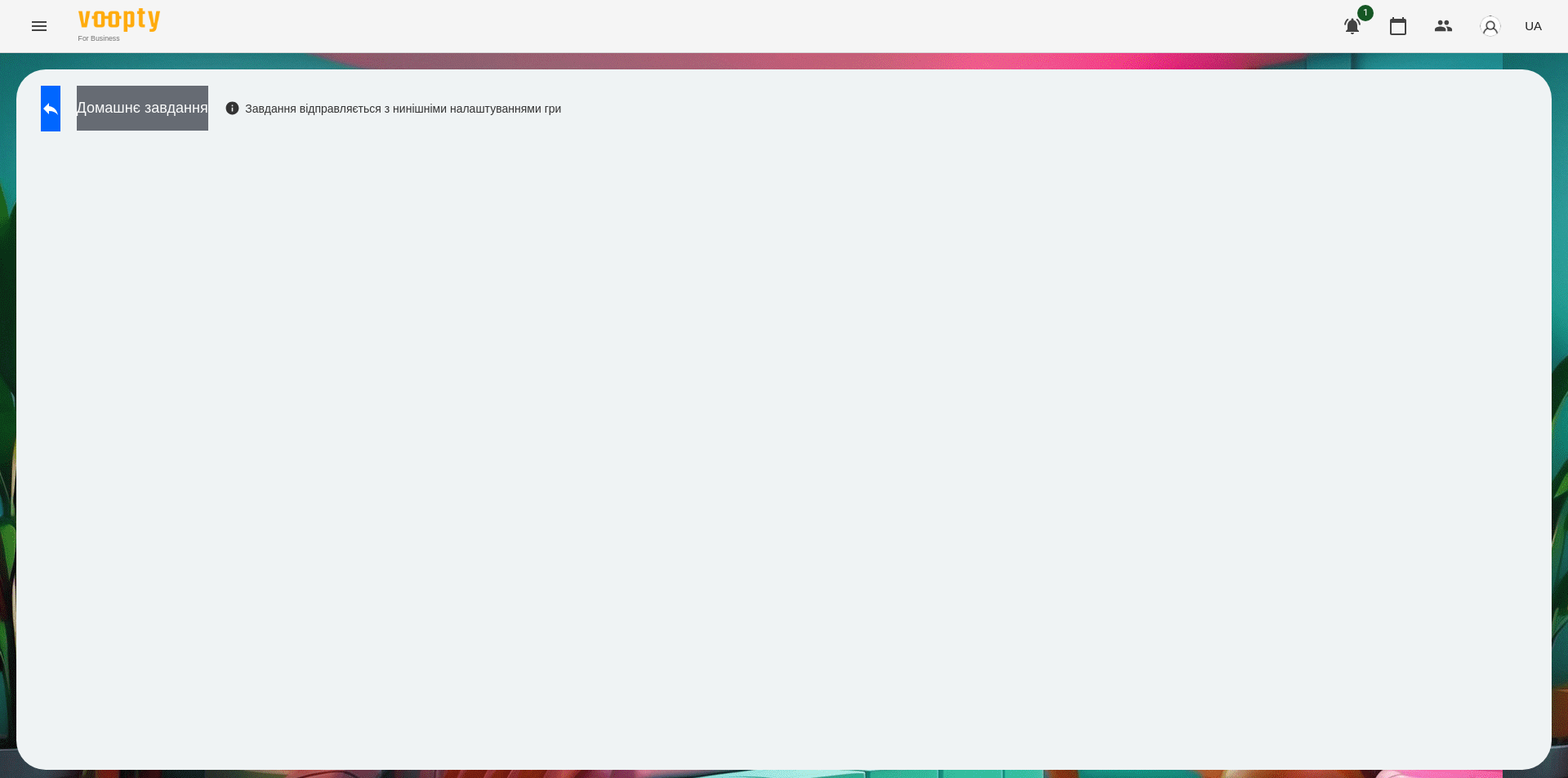
click at [208, 102] on button "Домашнє завдання" at bounding box center [142, 108] width 131 height 45
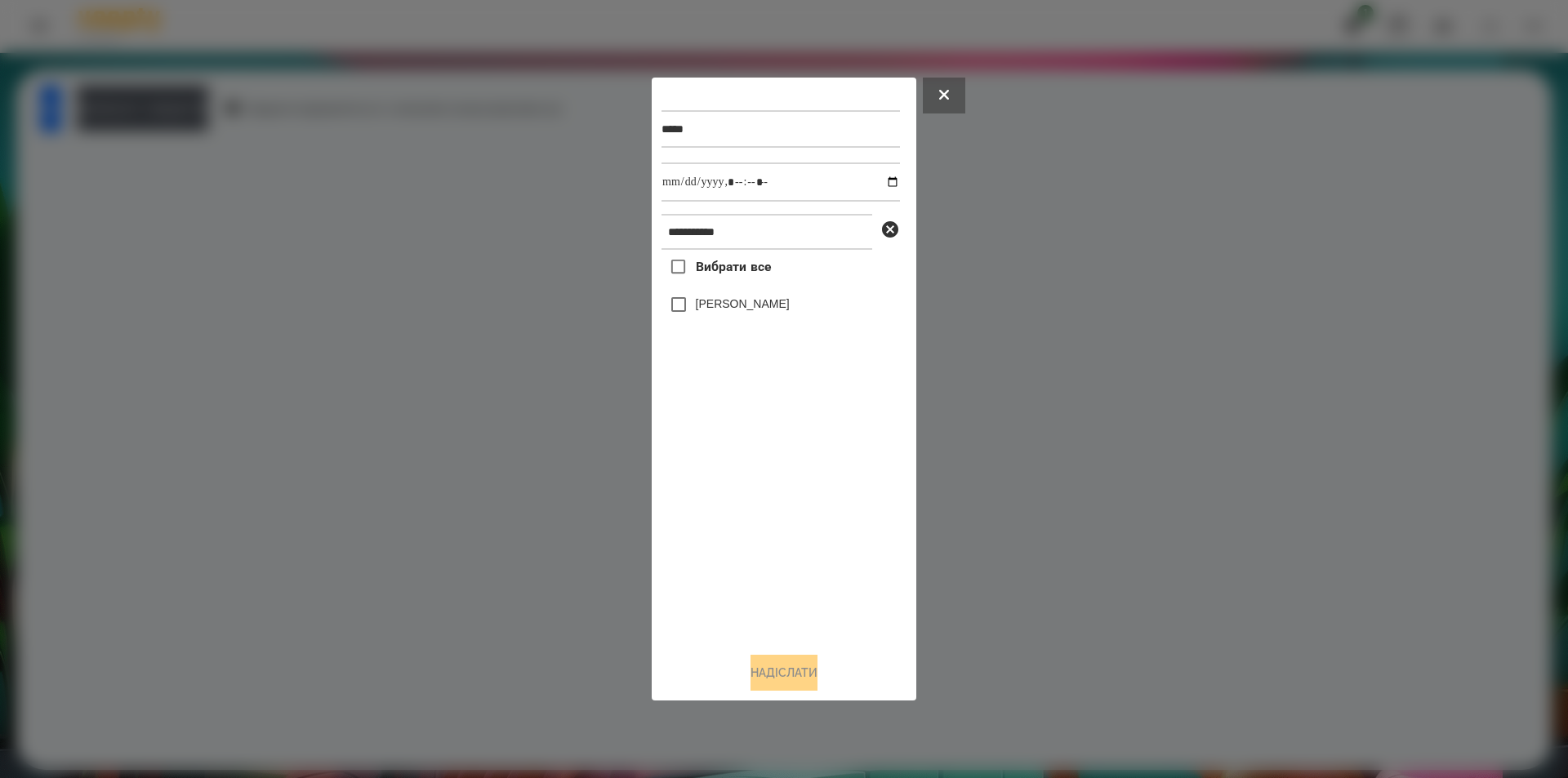
drag, startPoint x: 754, startPoint y: 306, endPoint x: 781, endPoint y: 264, distance: 49.9
click at [754, 305] on label "[PERSON_NAME]" at bounding box center [742, 304] width 94 height 16
drag, startPoint x: 879, startPoint y: 183, endPoint x: 874, endPoint y: 198, distance: 15.8
click at [879, 182] on input "datetime-local" at bounding box center [780, 182] width 238 height 39
type input "**********"
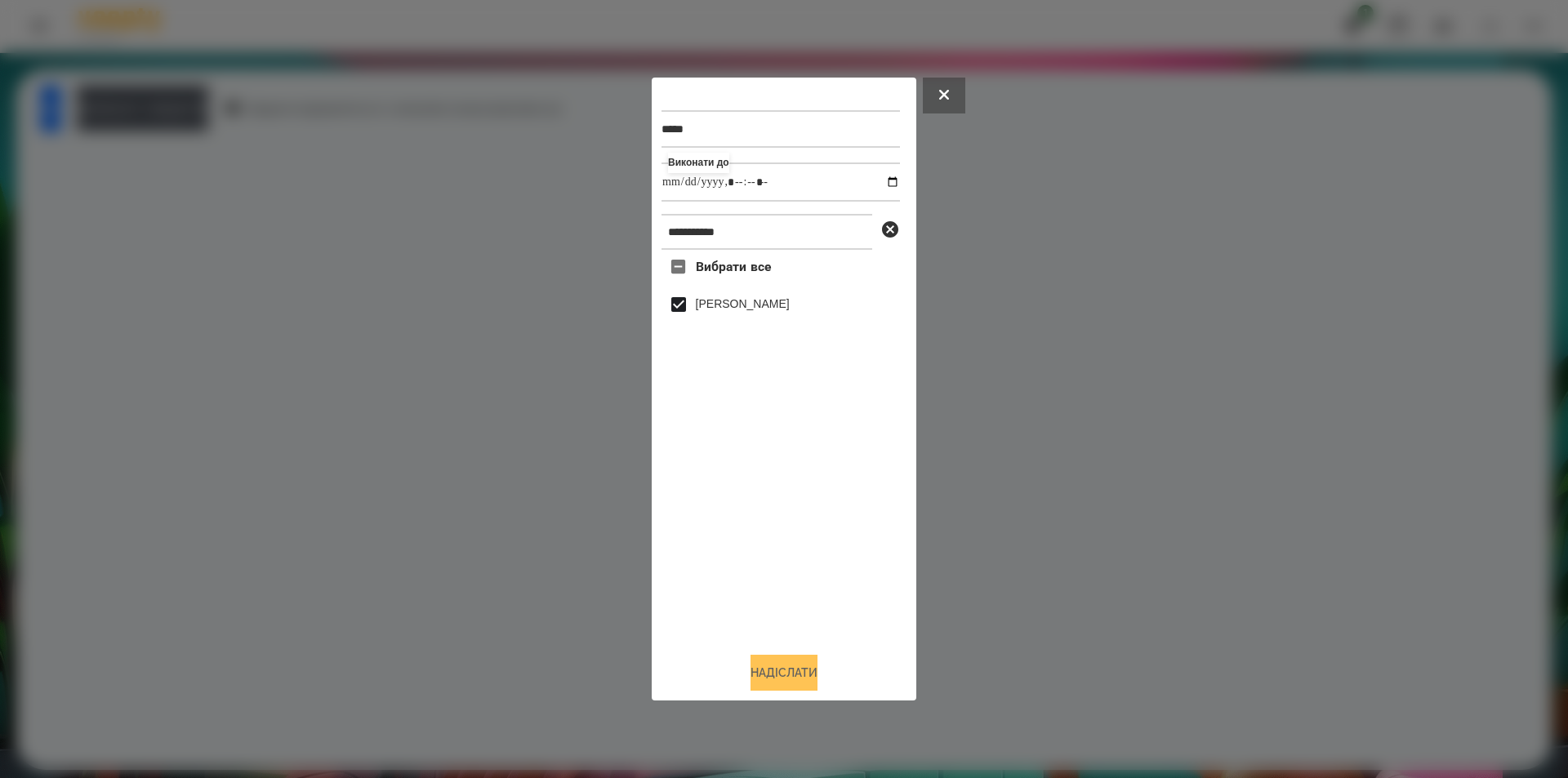
click at [781, 669] on button "Надіслати" at bounding box center [784, 672] width 67 height 36
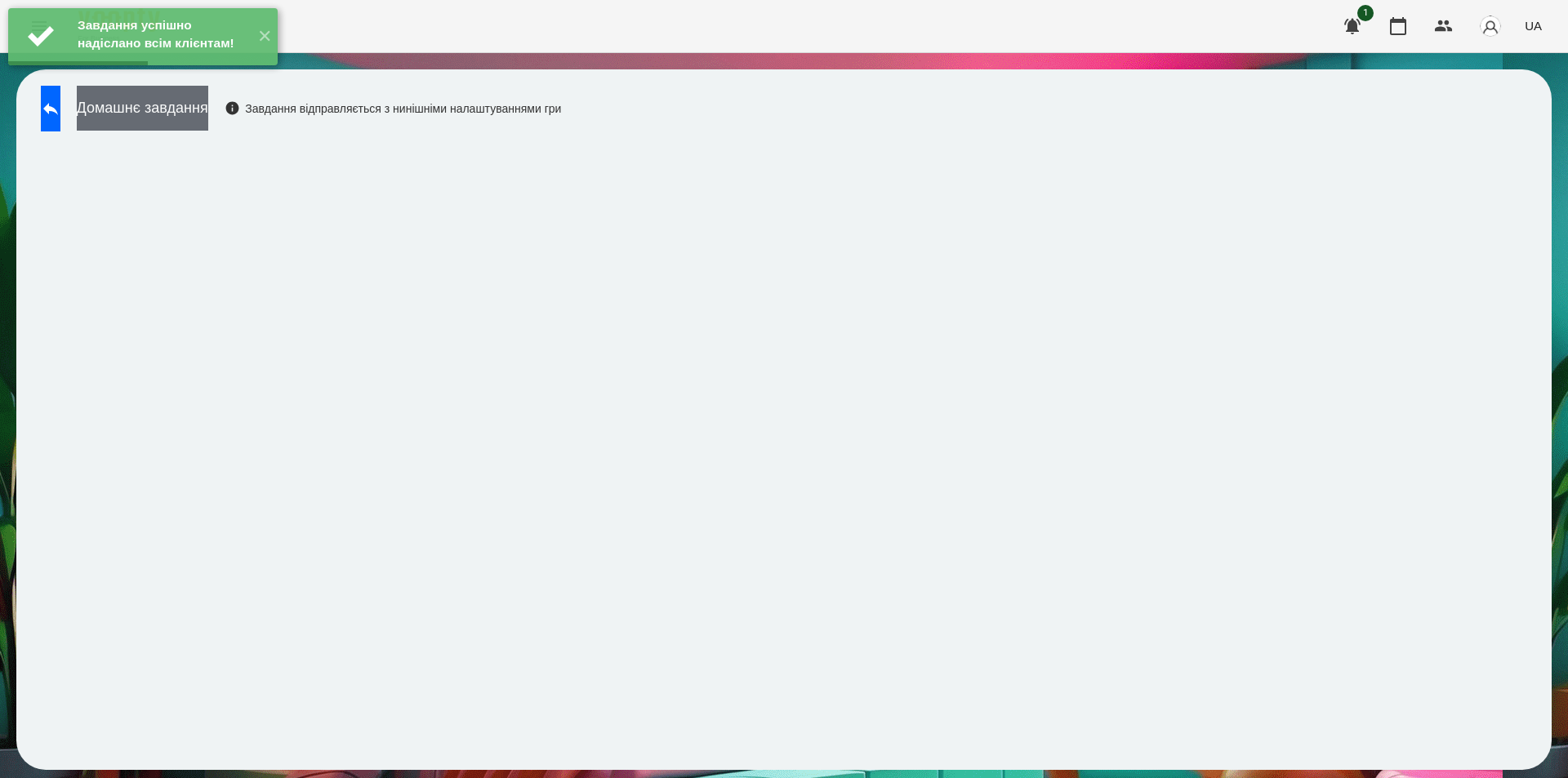
click at [178, 104] on button "Домашнє завдання" at bounding box center [142, 108] width 131 height 45
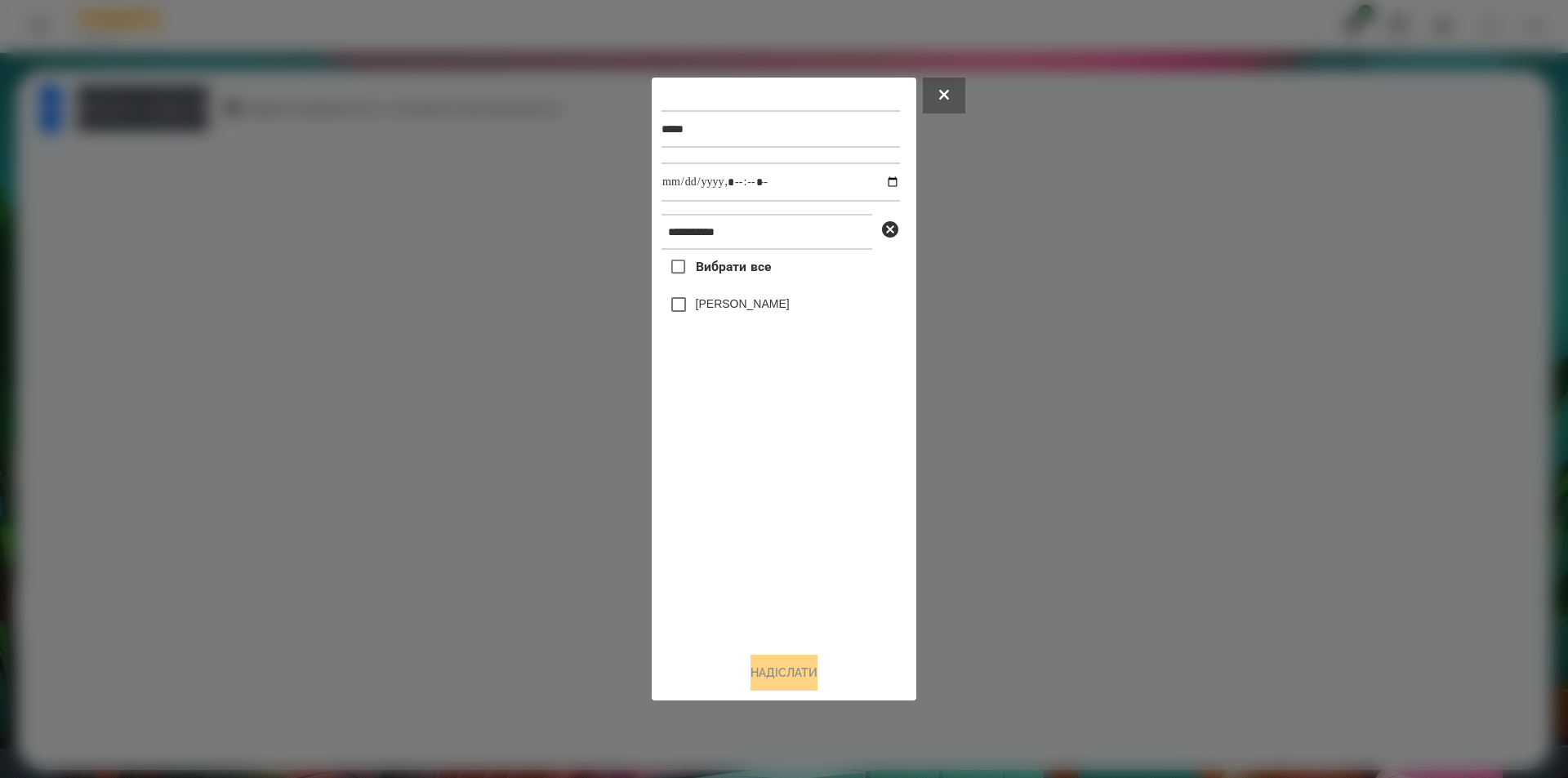
drag, startPoint x: 701, startPoint y: 314, endPoint x: 712, endPoint y: 301, distance: 17.0
click at [701, 312] on label "[PERSON_NAME]" at bounding box center [742, 304] width 94 height 16
click at [759, 303] on label "[PERSON_NAME]" at bounding box center [742, 304] width 94 height 16
click at [722, 386] on div "Вибрати все Катериняк Демʼян" at bounding box center [780, 444] width 238 height 389
click at [562, 364] on div at bounding box center [784, 389] width 1568 height 778
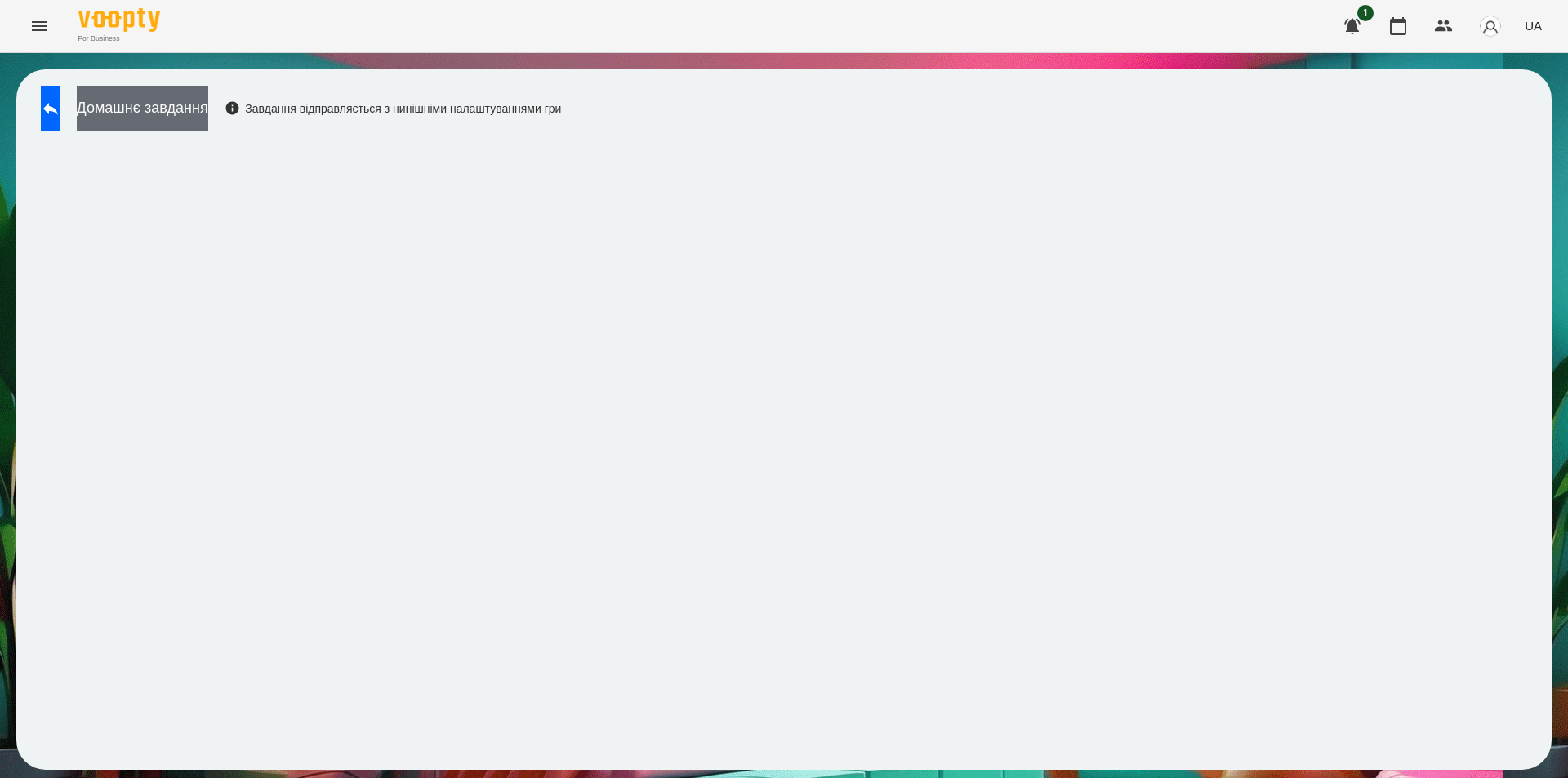
click at [208, 109] on button "Домашнє завдання" at bounding box center [142, 108] width 131 height 45
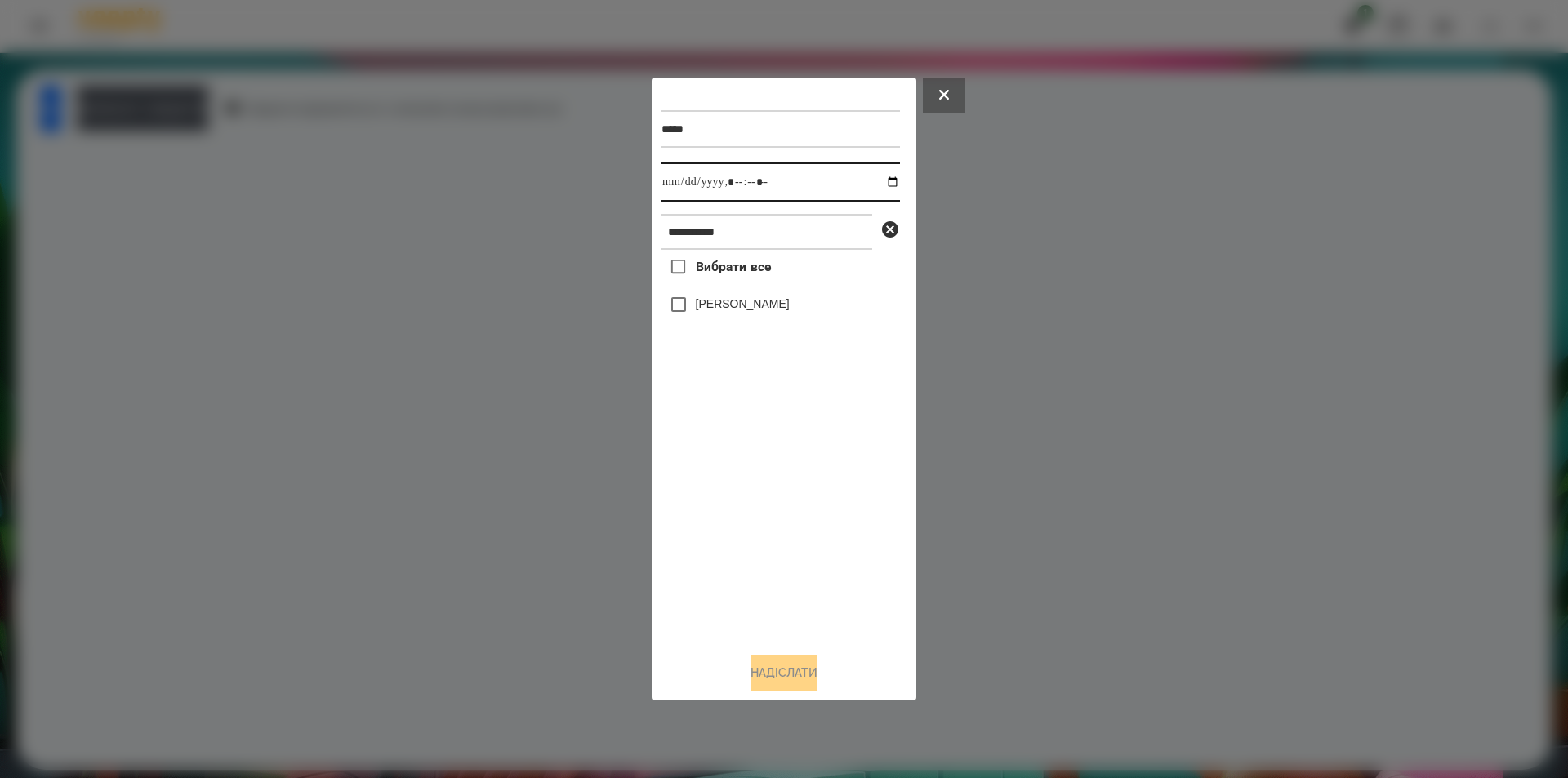
click at [877, 182] on input "datetime-local" at bounding box center [780, 182] width 238 height 39
type input "**********"
drag, startPoint x: 715, startPoint y: 508, endPoint x: 725, endPoint y: 494, distance: 17.2
click at [715, 508] on div "Вибрати все Катериняк Демʼян" at bounding box center [780, 444] width 238 height 389
drag, startPoint x: 888, startPoint y: 234, endPoint x: 858, endPoint y: 235, distance: 30.0
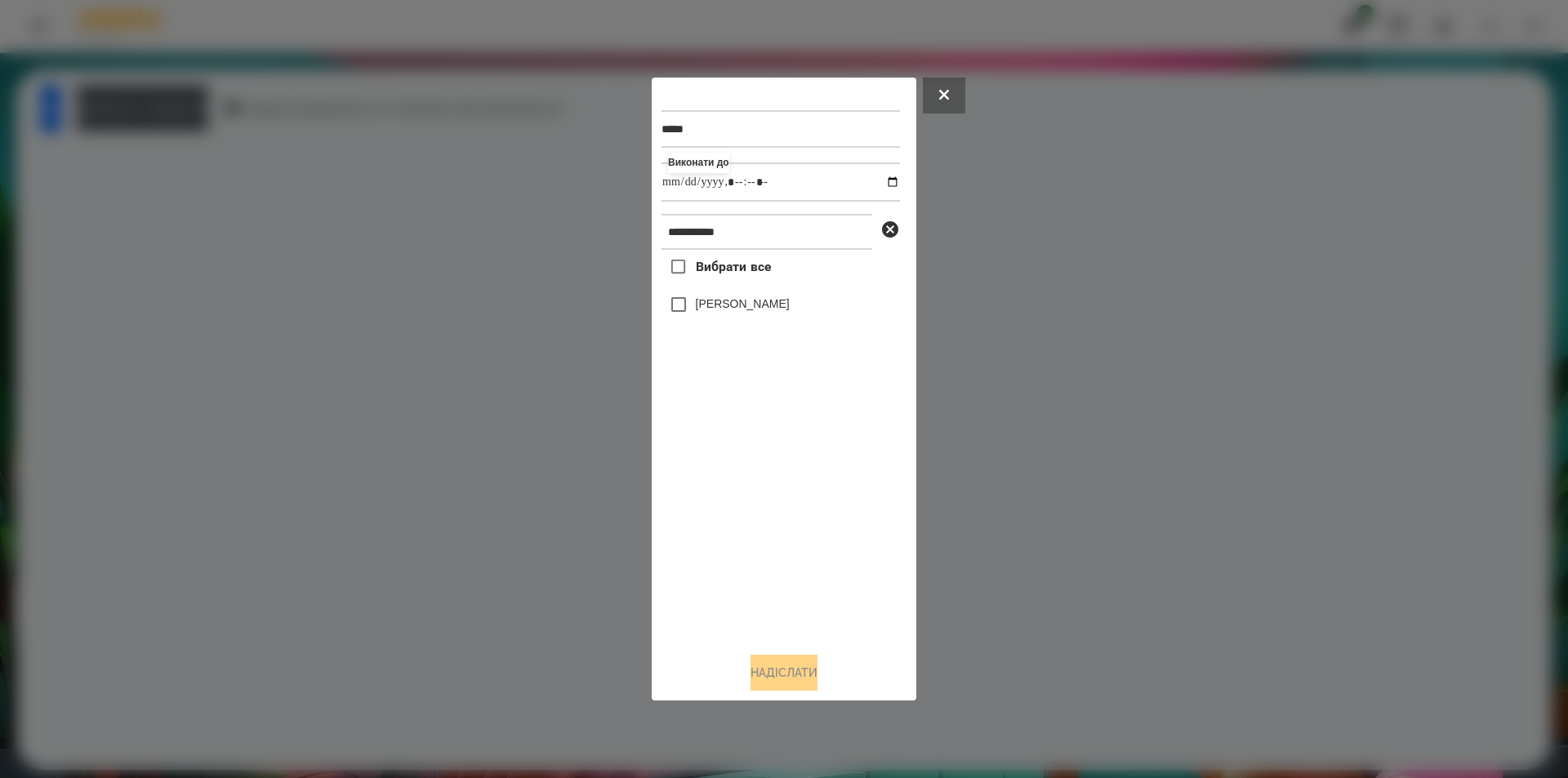
click at [888, 232] on icon at bounding box center [889, 229] width 19 height 19
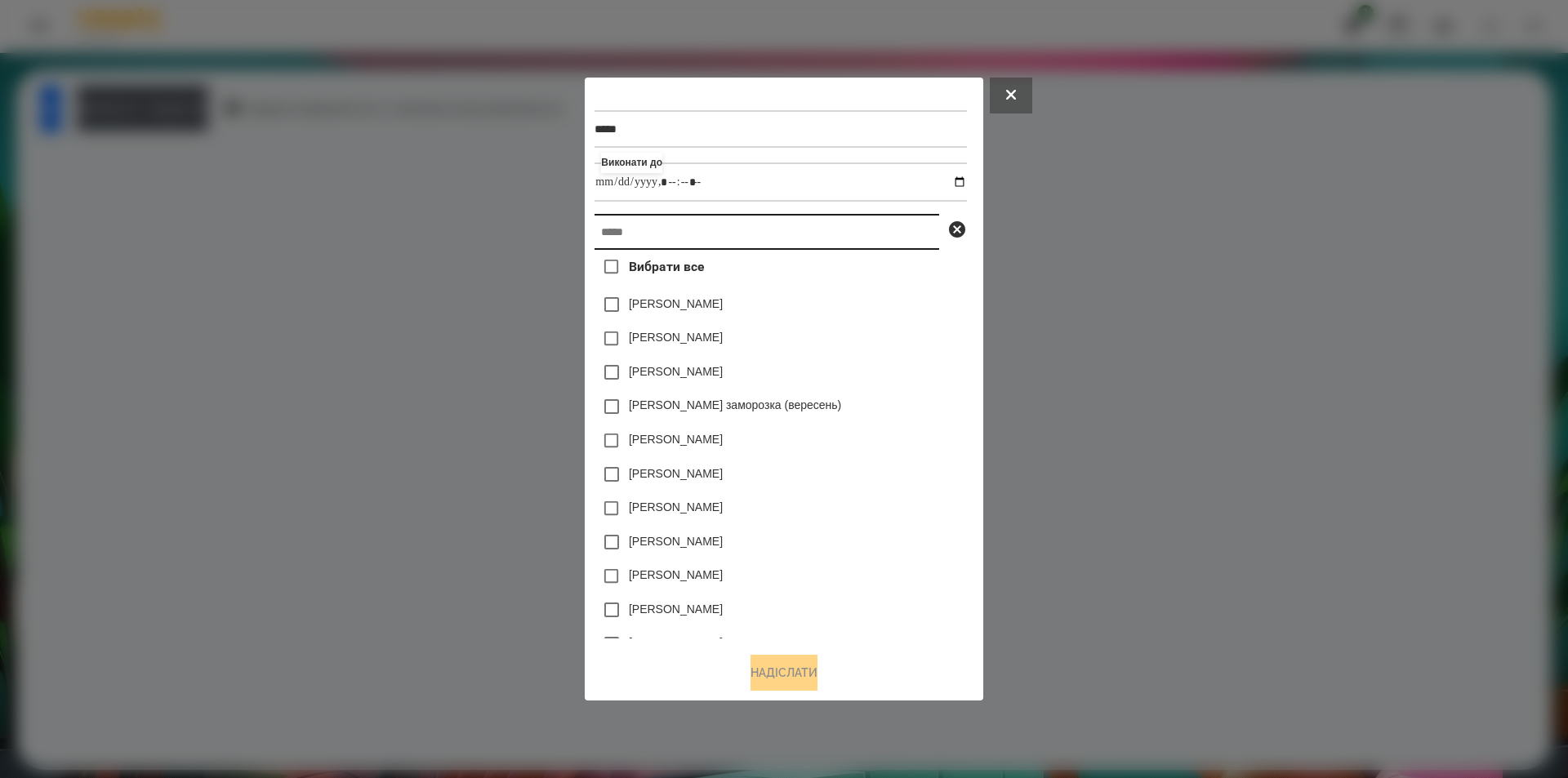
click at [858, 234] on input "text" at bounding box center [767, 232] width 345 height 36
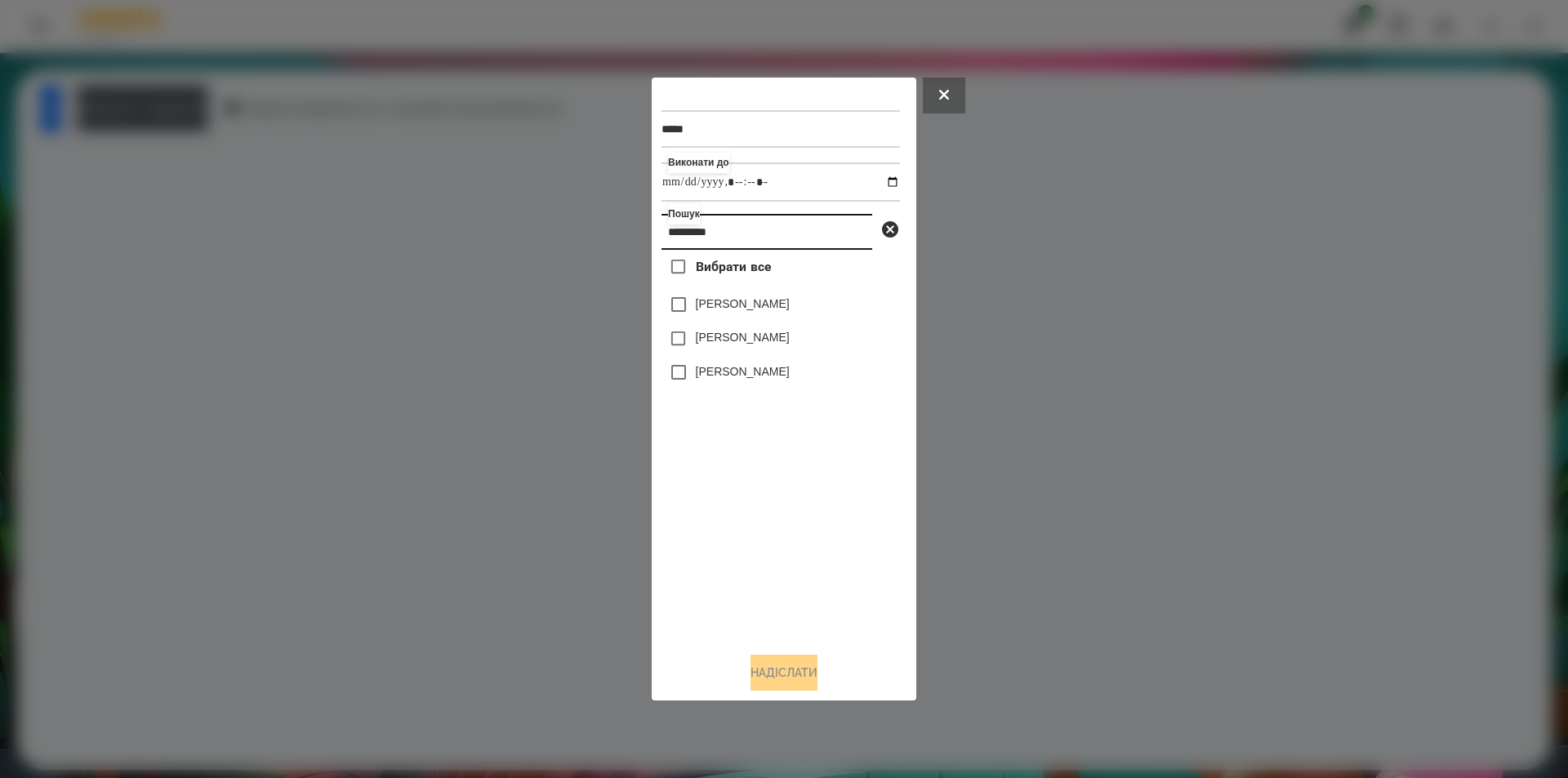
type input "*********"
click at [708, 292] on div "[PERSON_NAME]" at bounding box center [780, 305] width 238 height 35
click at [709, 317] on div "[PERSON_NAME]" at bounding box center [780, 305] width 238 height 35
click at [711, 308] on label "[PERSON_NAME]" at bounding box center [742, 304] width 94 height 16
click at [763, 679] on button "Надіслати" at bounding box center [784, 672] width 67 height 36
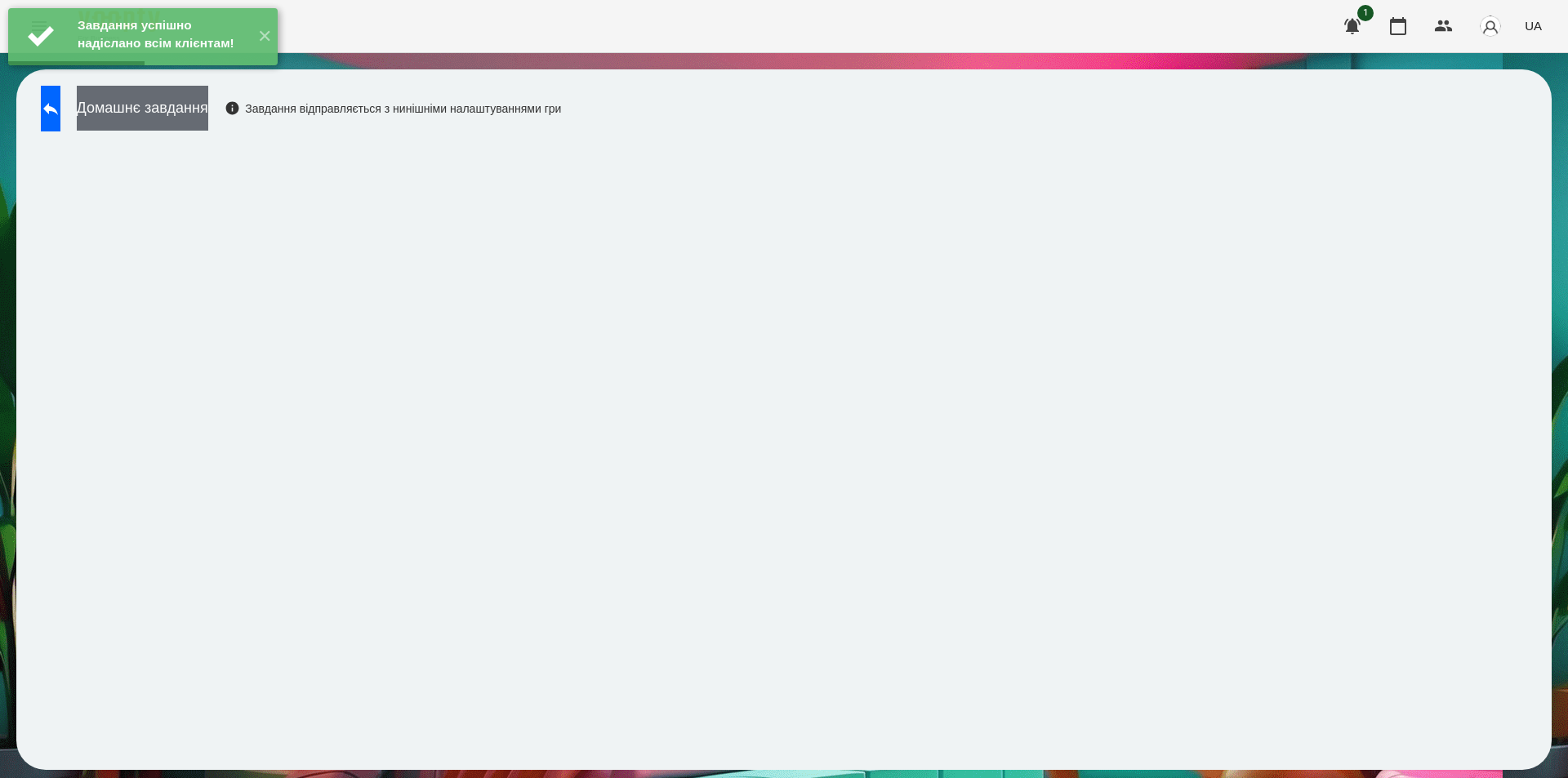
click at [208, 117] on button "Домашнє завдання" at bounding box center [142, 108] width 131 height 45
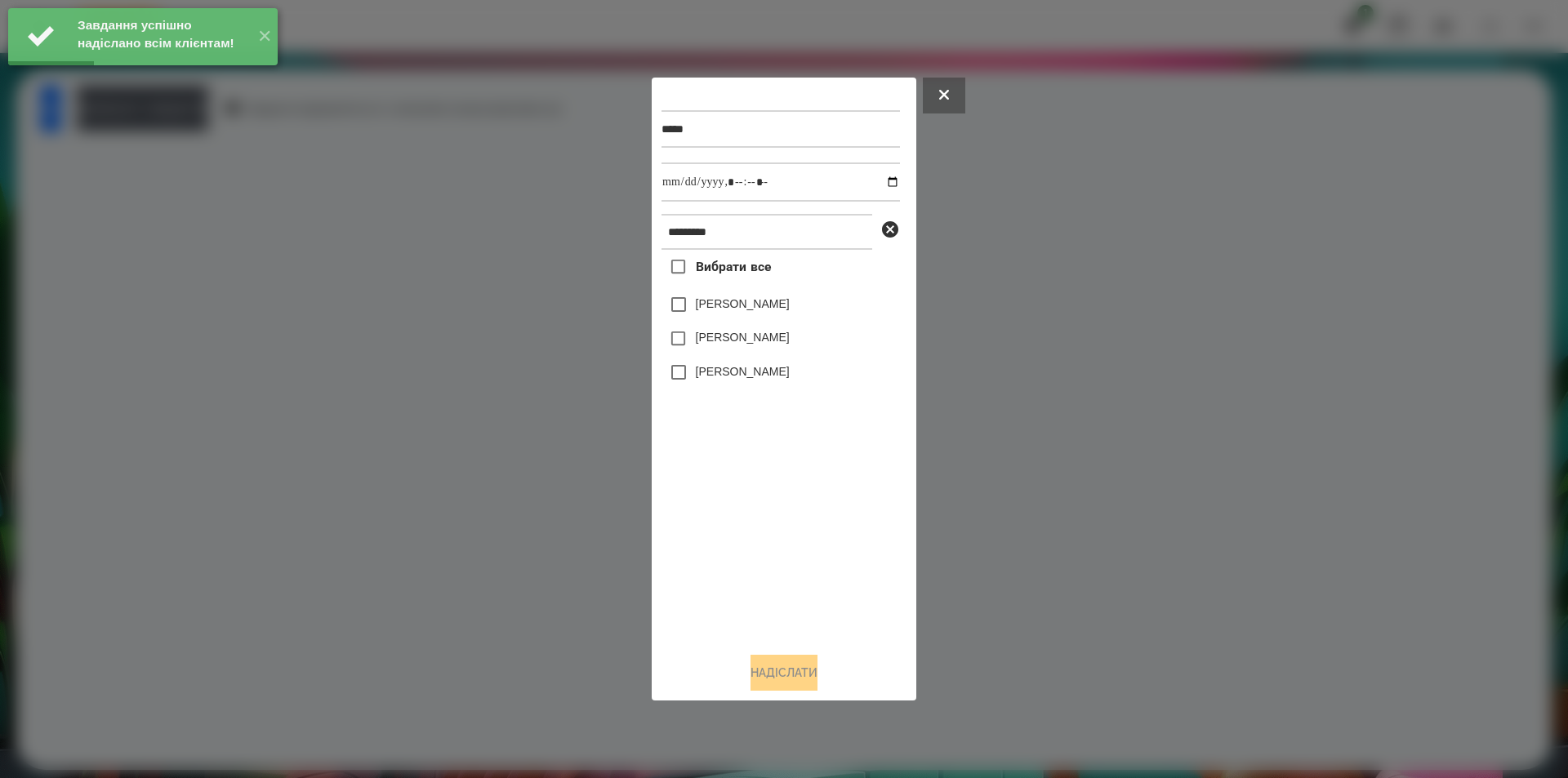
click at [754, 302] on label "[PERSON_NAME]" at bounding box center [742, 304] width 94 height 16
click at [875, 180] on input "datetime-local" at bounding box center [780, 182] width 238 height 39
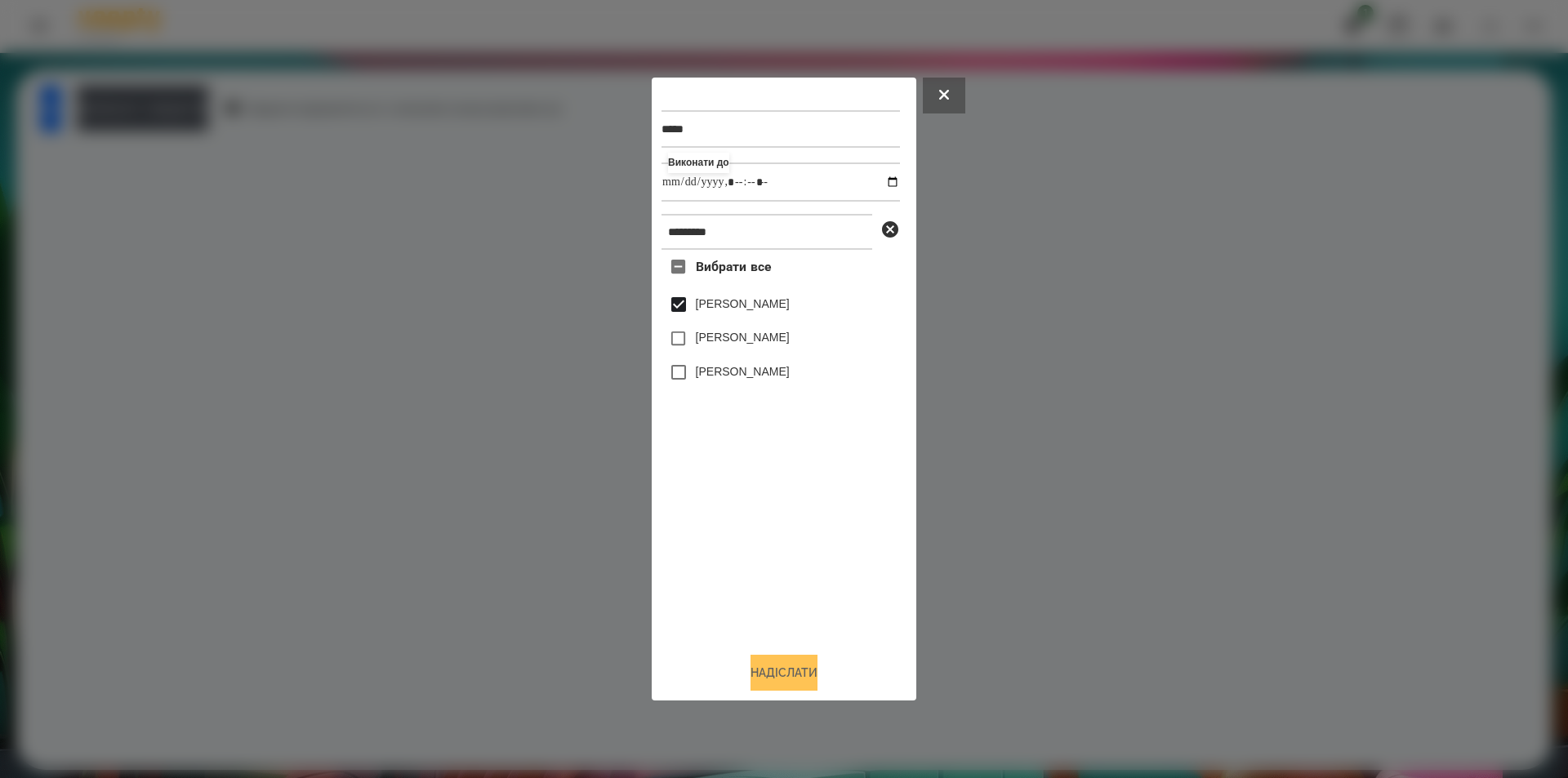
type input "**********"
click at [777, 686] on button "Надіслати" at bounding box center [784, 672] width 67 height 36
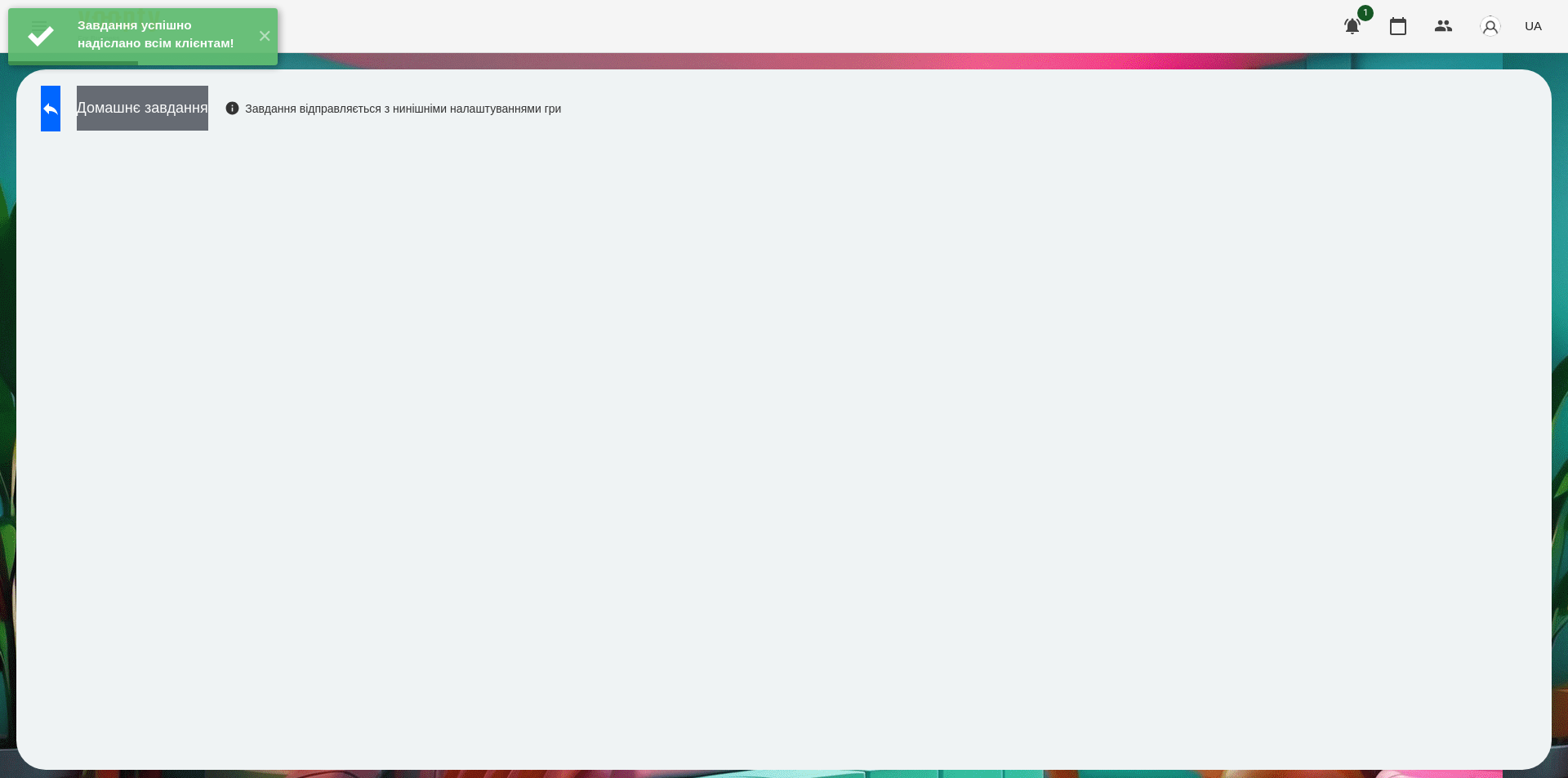
click at [208, 108] on button "Домашнє завдання" at bounding box center [142, 108] width 131 height 45
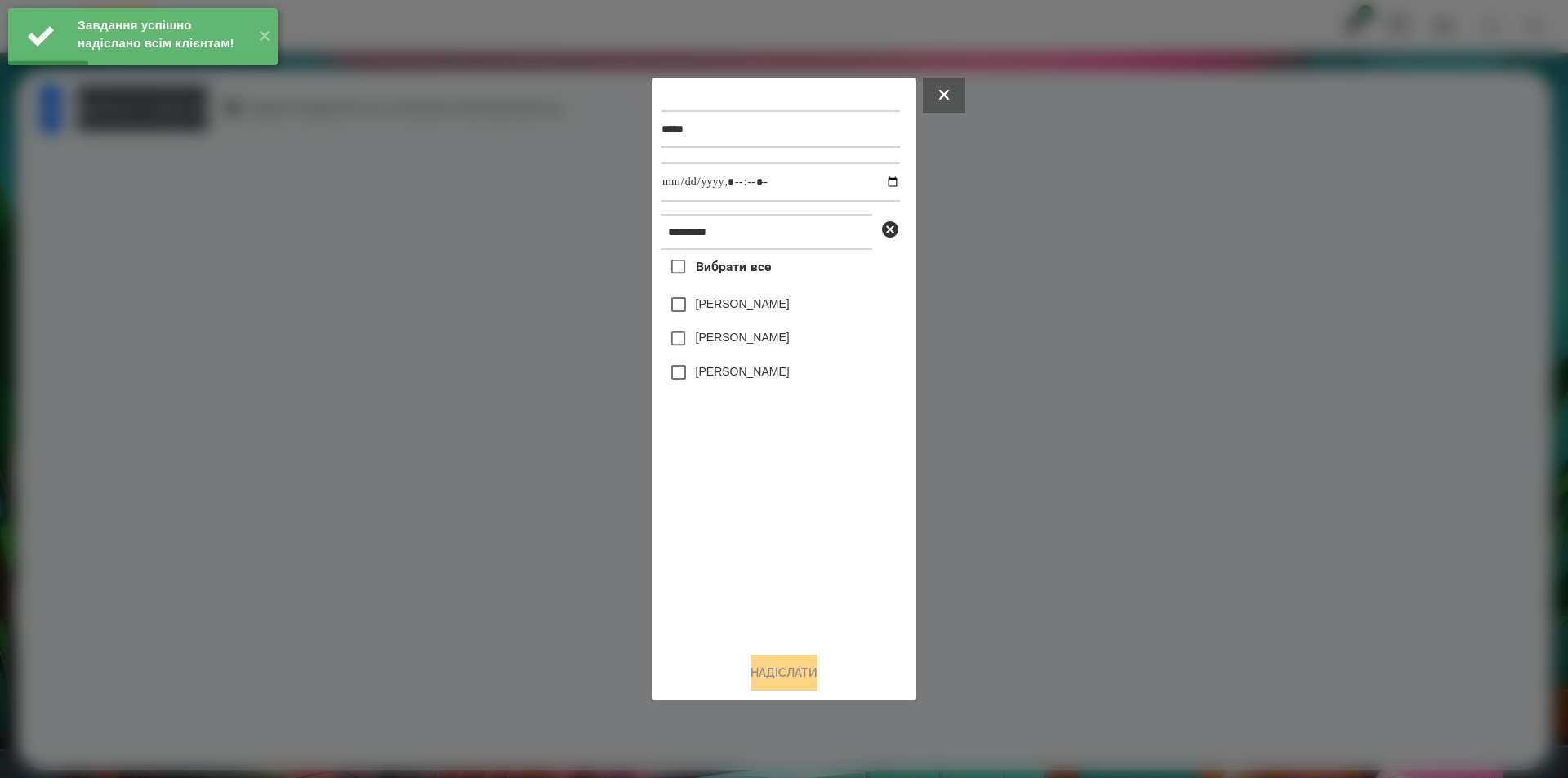
click at [708, 304] on label "[PERSON_NAME]" at bounding box center [742, 304] width 94 height 16
click at [878, 183] on input "datetime-local" at bounding box center [780, 182] width 238 height 39
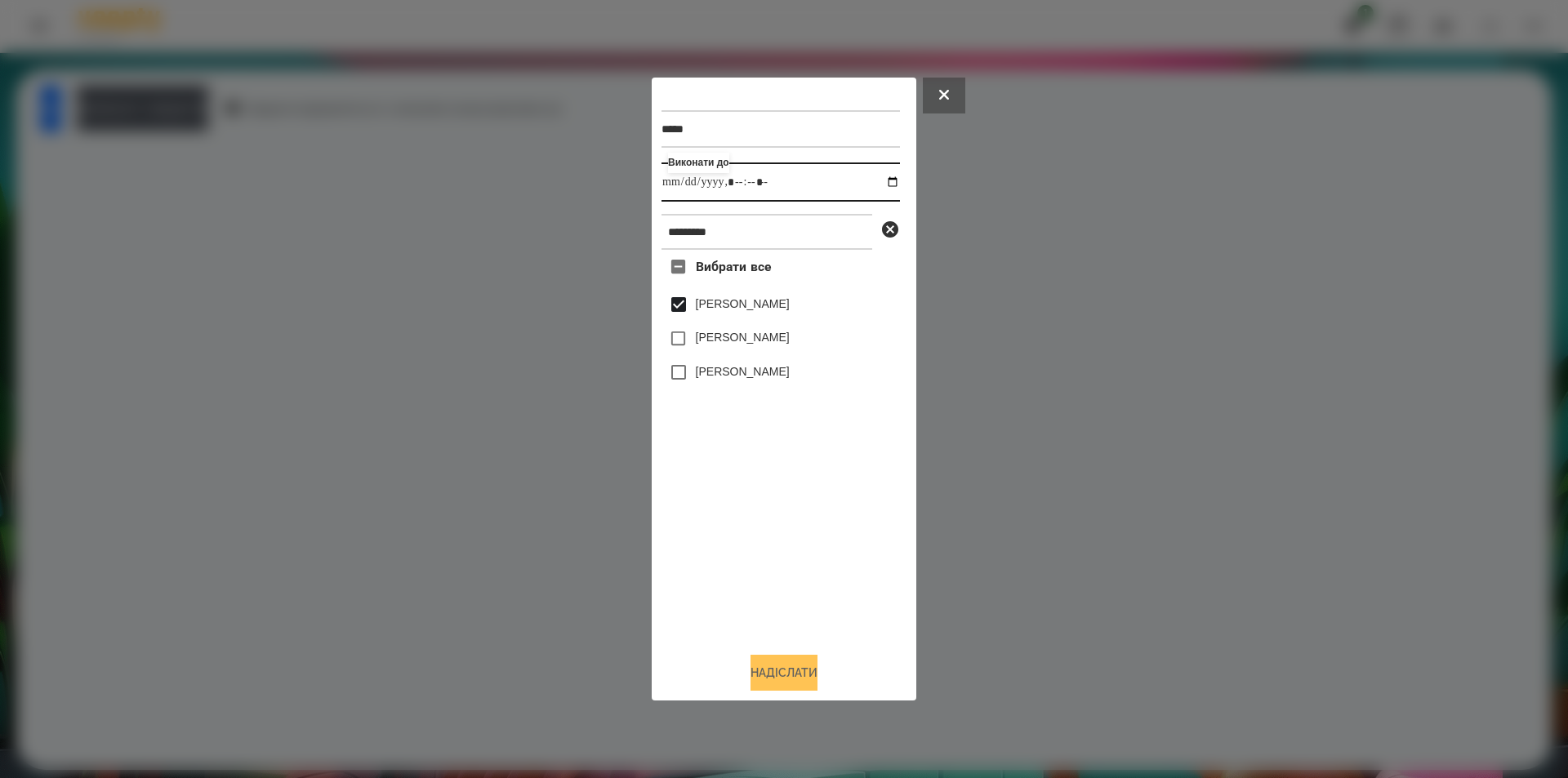
type input "**********"
click at [781, 689] on button "Надіслати" at bounding box center [784, 672] width 67 height 36
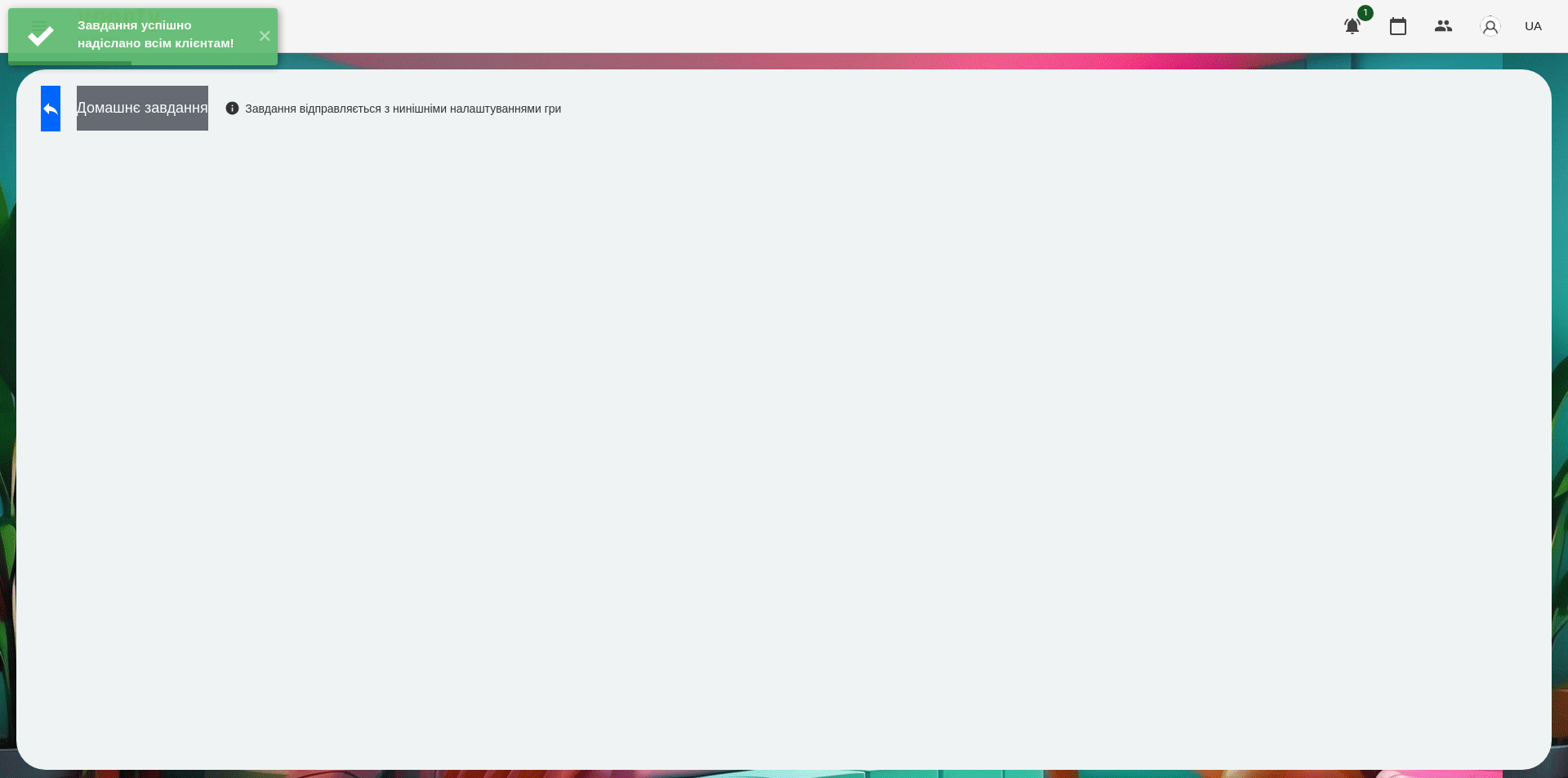
click at [208, 109] on button "Домашнє завдання" at bounding box center [142, 108] width 131 height 45
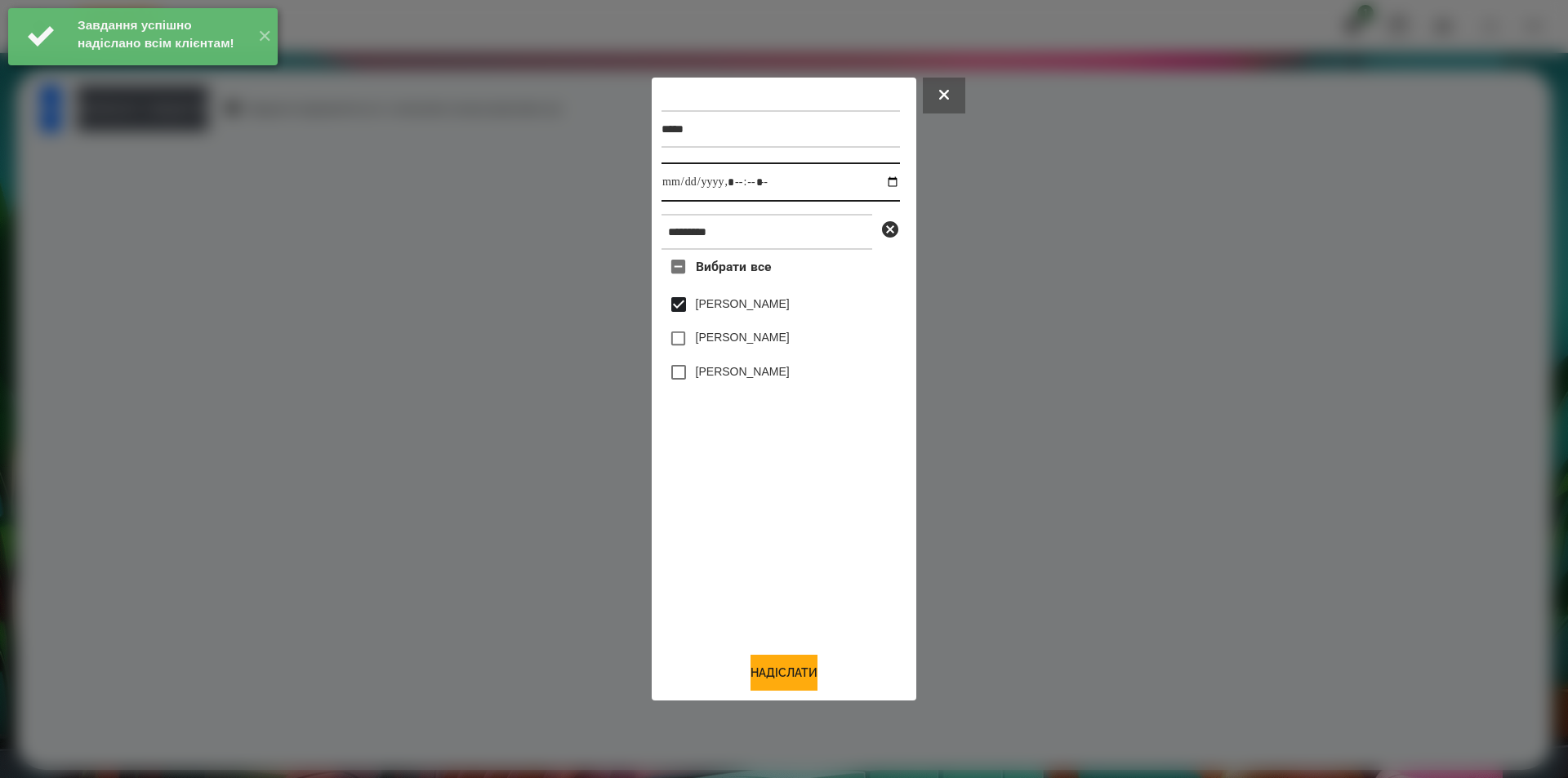
click at [879, 186] on input "datetime-local" at bounding box center [780, 182] width 238 height 39
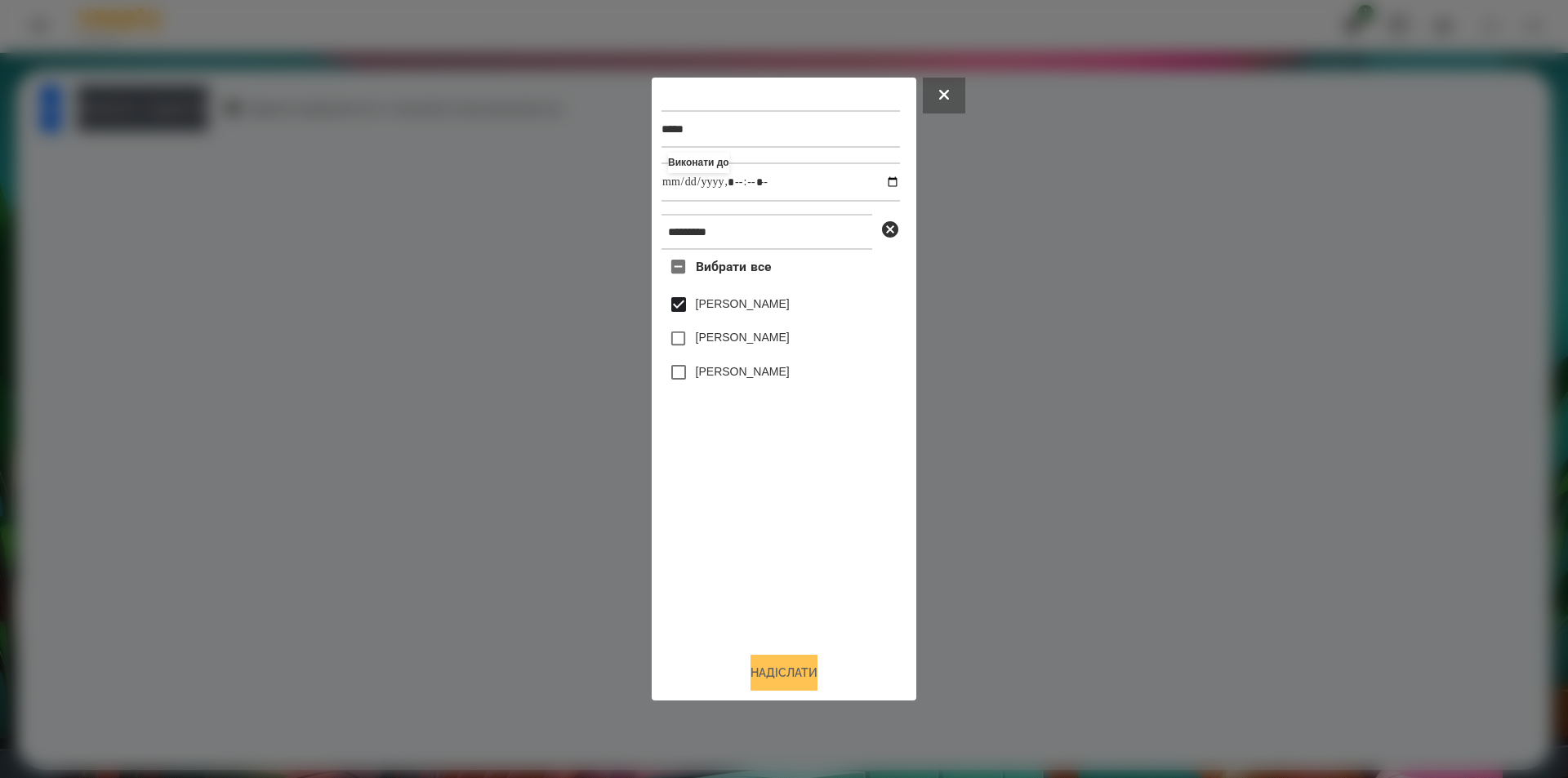
type input "**********"
click at [773, 673] on button "Надіслати" at bounding box center [784, 672] width 67 height 36
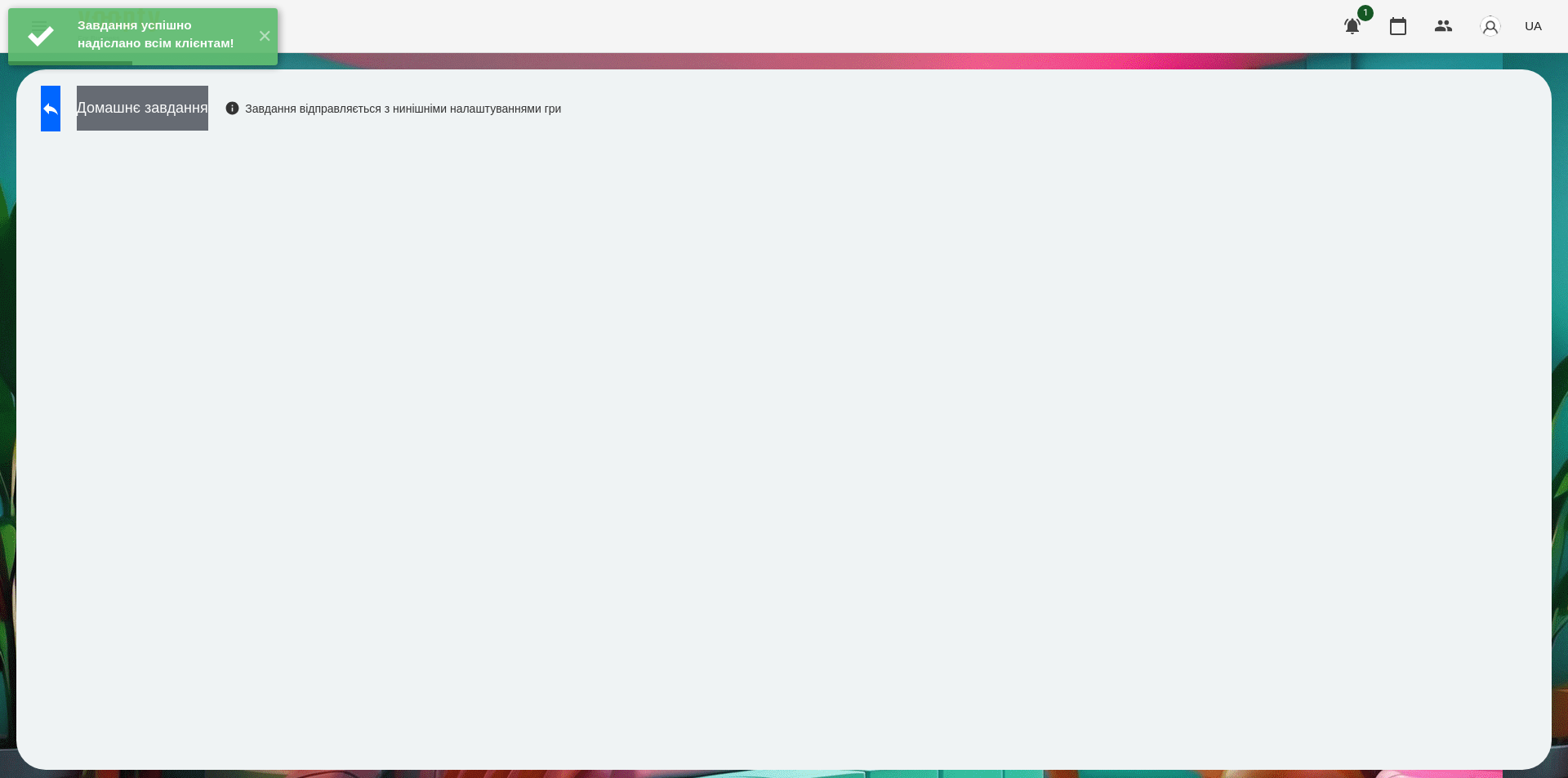
click at [202, 118] on button "Домашнє завдання" at bounding box center [142, 108] width 131 height 45
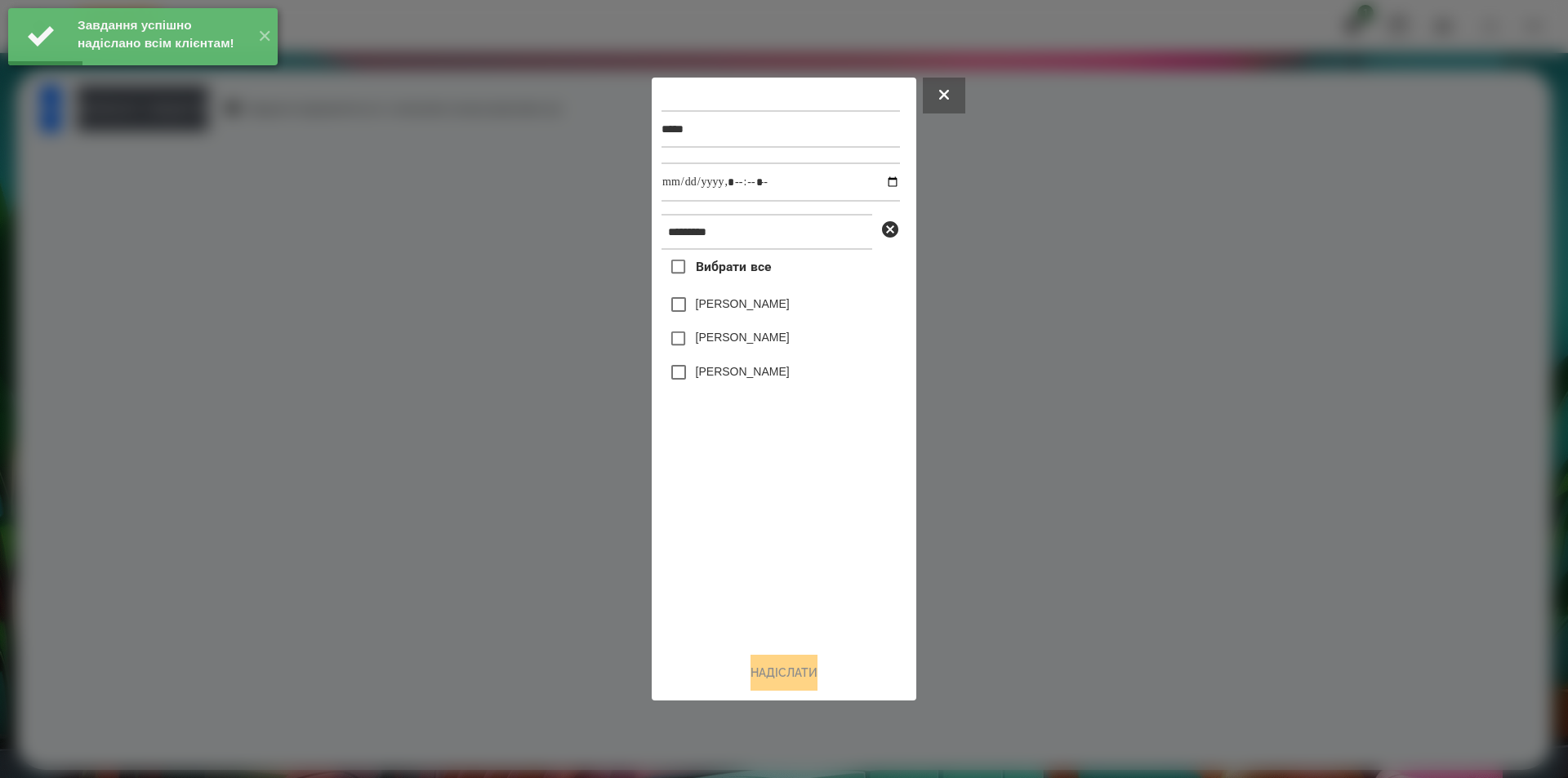
click at [710, 306] on label "[PERSON_NAME]" at bounding box center [742, 304] width 94 height 16
click at [879, 175] on input "datetime-local" at bounding box center [780, 182] width 238 height 39
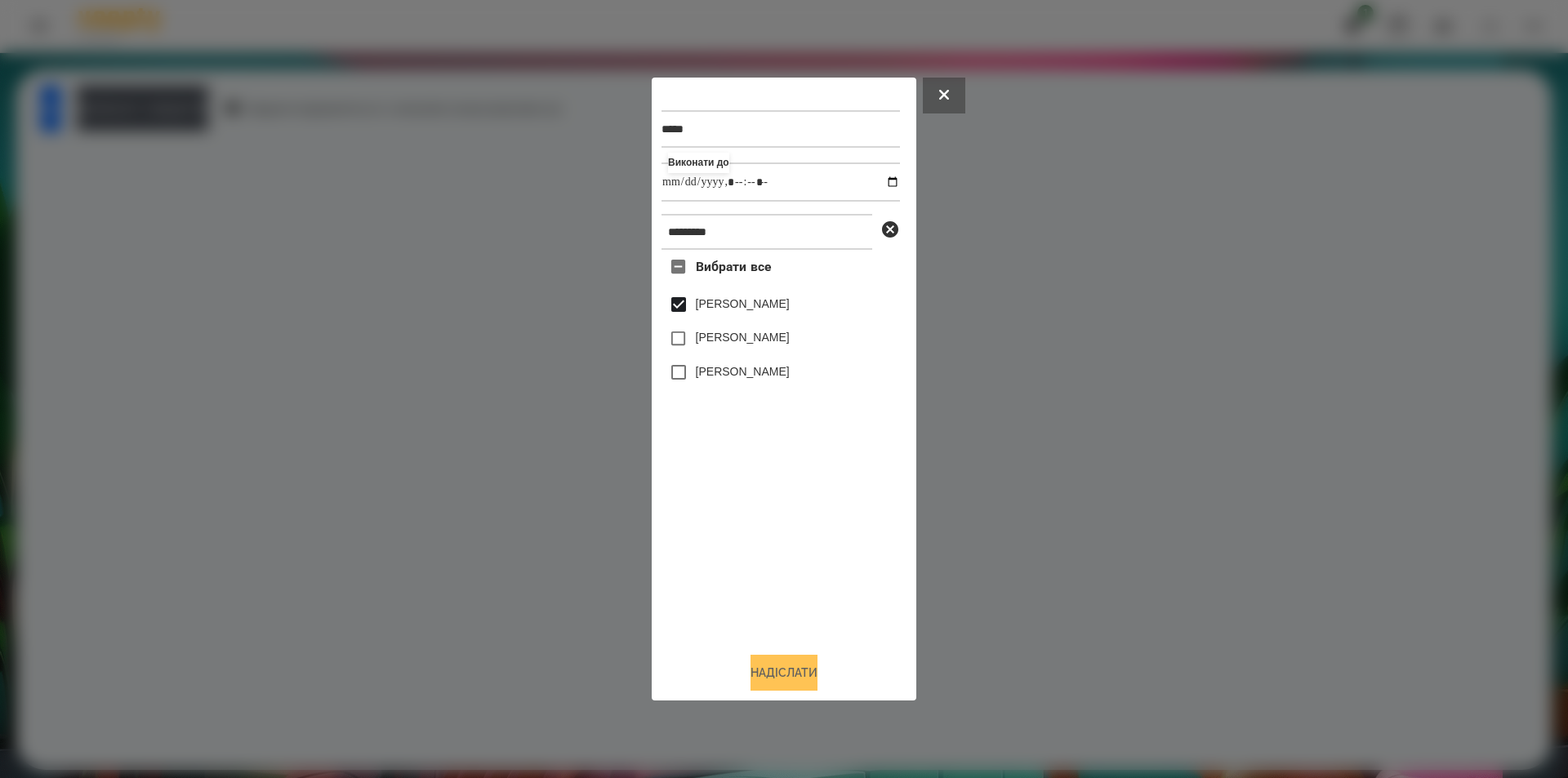
type input "**********"
click at [773, 675] on button "Надіслати" at bounding box center [784, 672] width 67 height 36
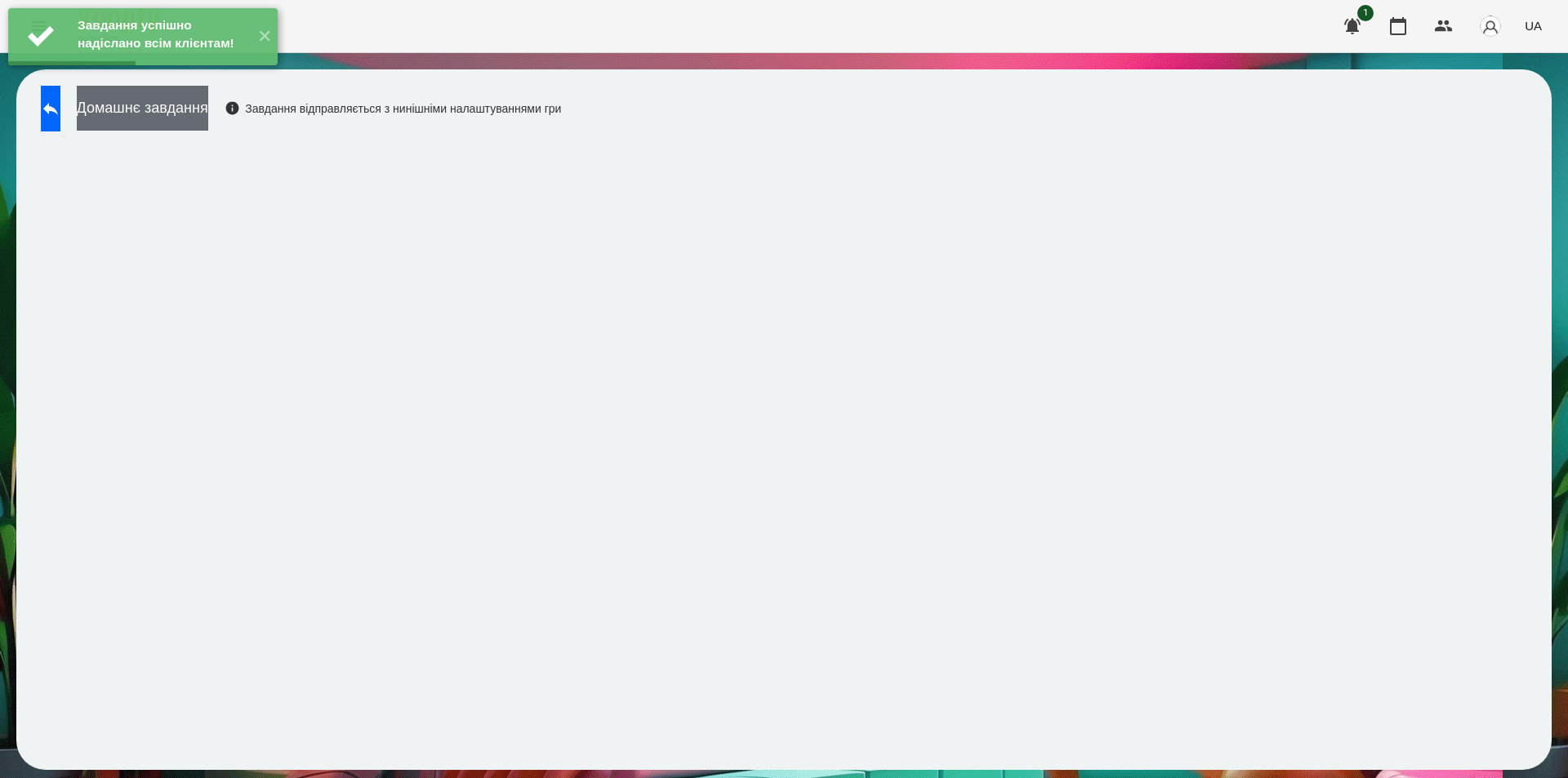
click at [208, 107] on button "Домашнє завдання" at bounding box center [142, 108] width 131 height 45
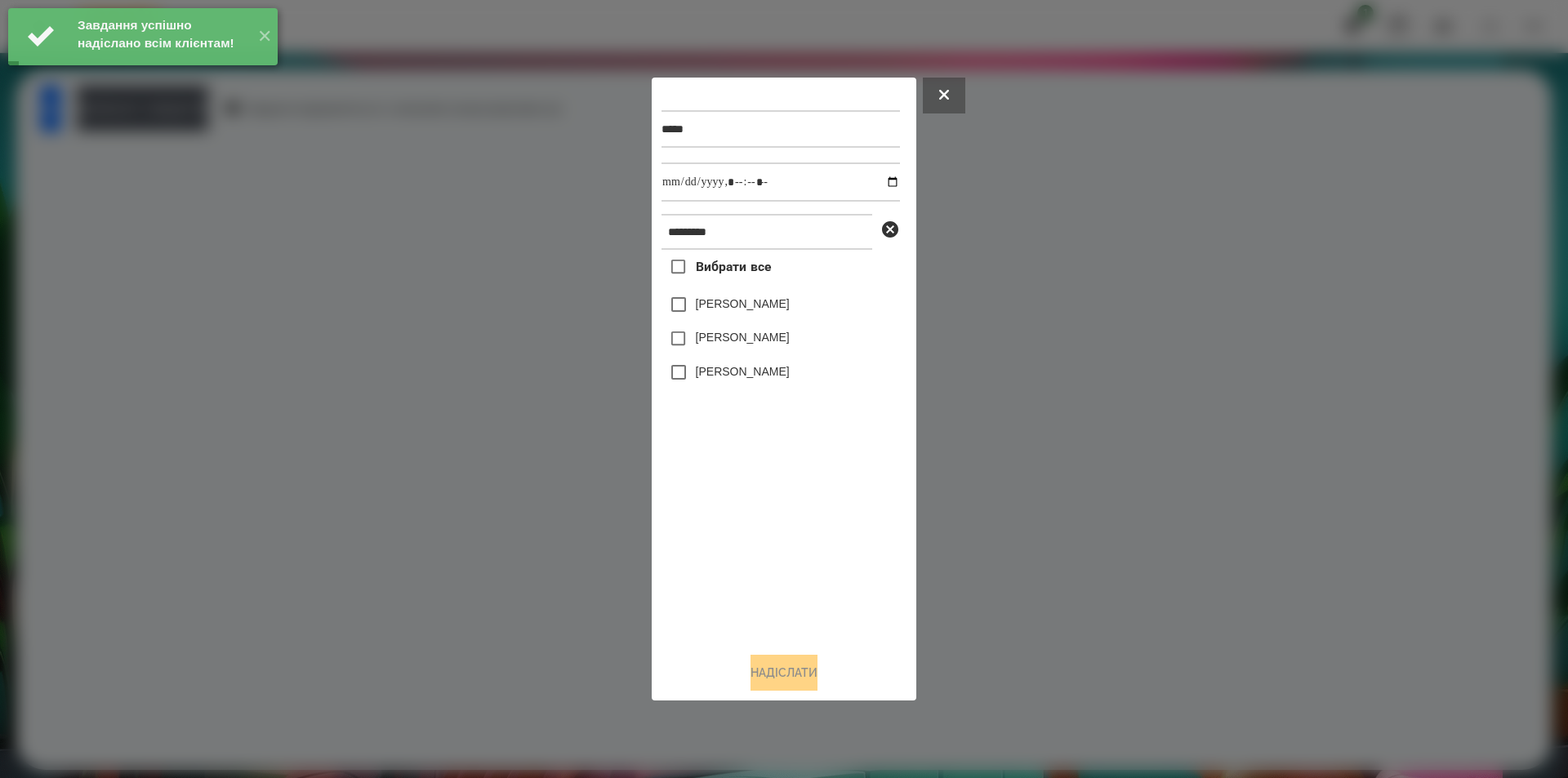
click at [790, 303] on label "[PERSON_NAME]" at bounding box center [742, 304] width 94 height 16
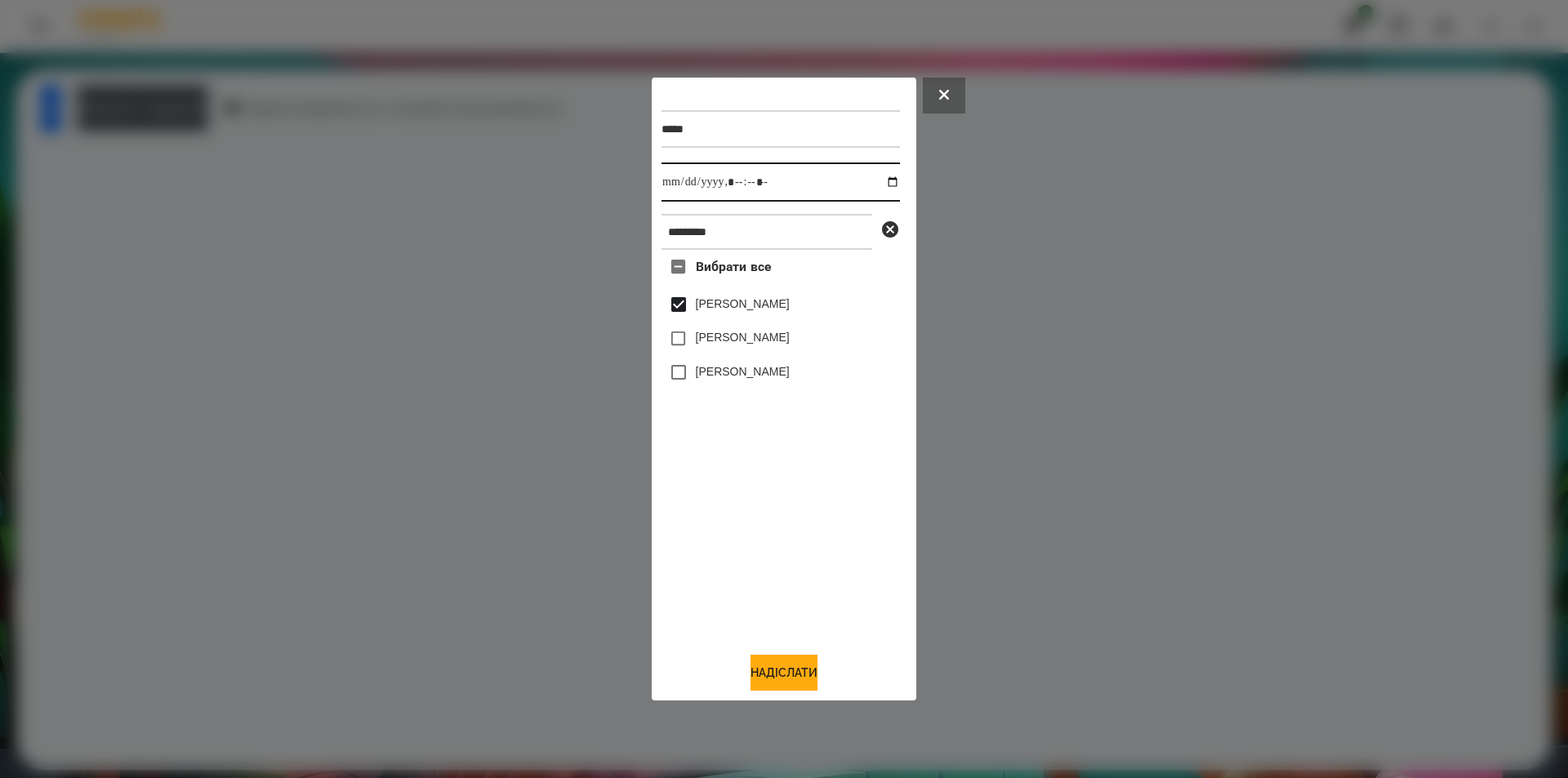
click at [877, 184] on input "datetime-local" at bounding box center [780, 182] width 238 height 39
type input "**********"
click at [752, 673] on button "Надіслати" at bounding box center [784, 672] width 67 height 36
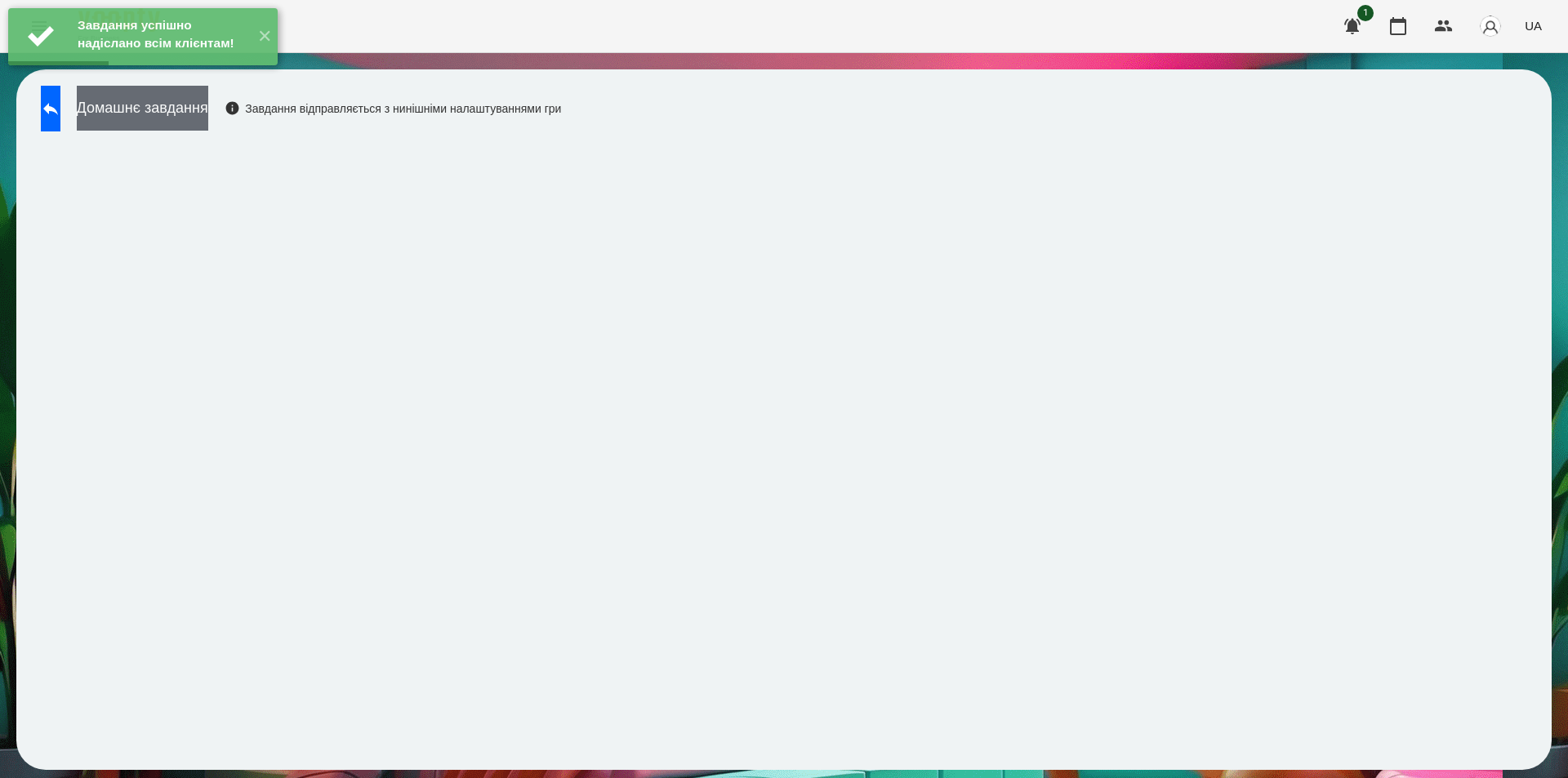
click at [208, 107] on button "Домашнє завдання" at bounding box center [142, 108] width 131 height 45
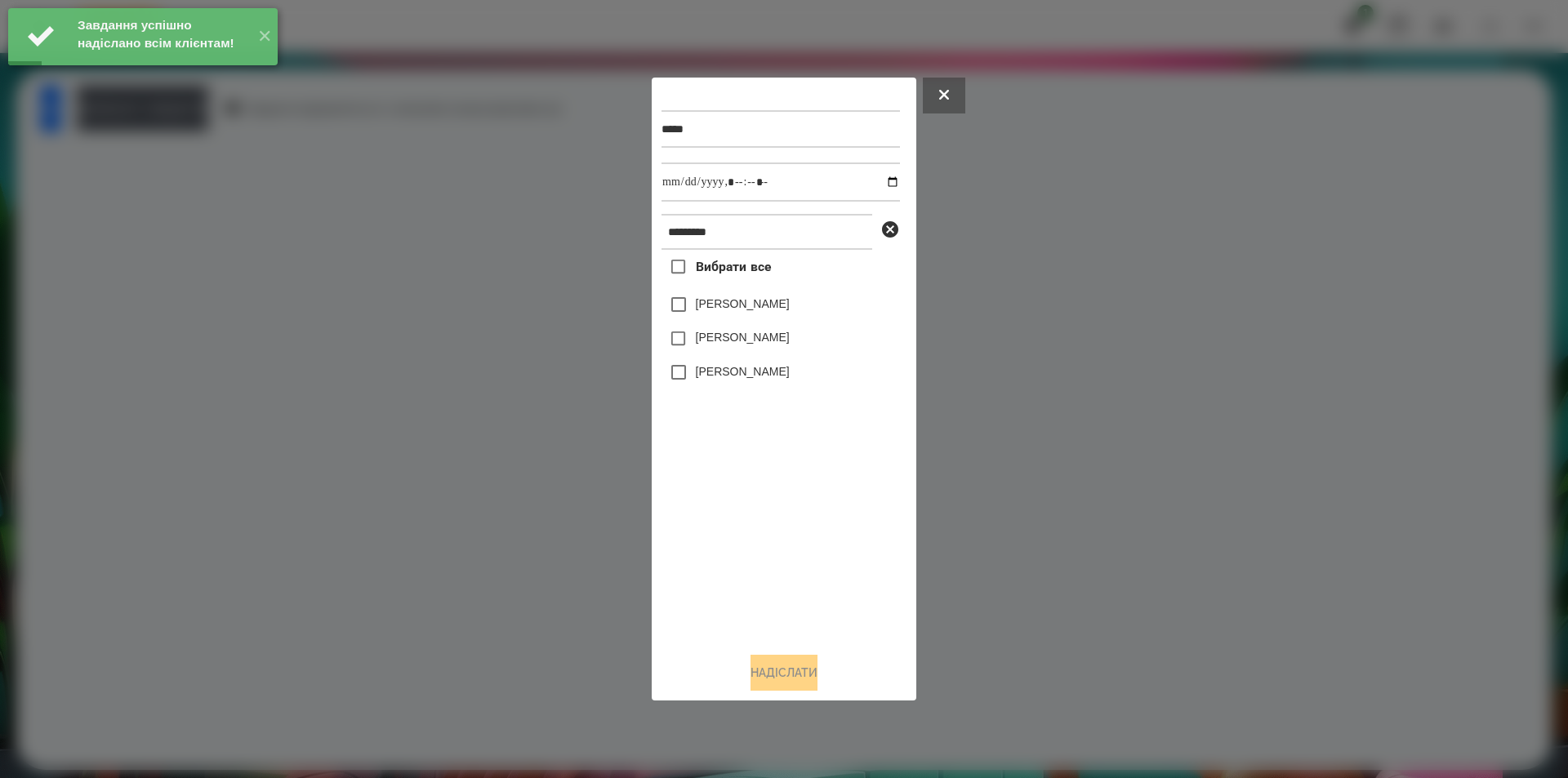
drag, startPoint x: 765, startPoint y: 308, endPoint x: 794, endPoint y: 275, distance: 43.9
click at [765, 306] on label "[PERSON_NAME]" at bounding box center [742, 304] width 94 height 16
click at [876, 183] on input "datetime-local" at bounding box center [780, 182] width 238 height 39
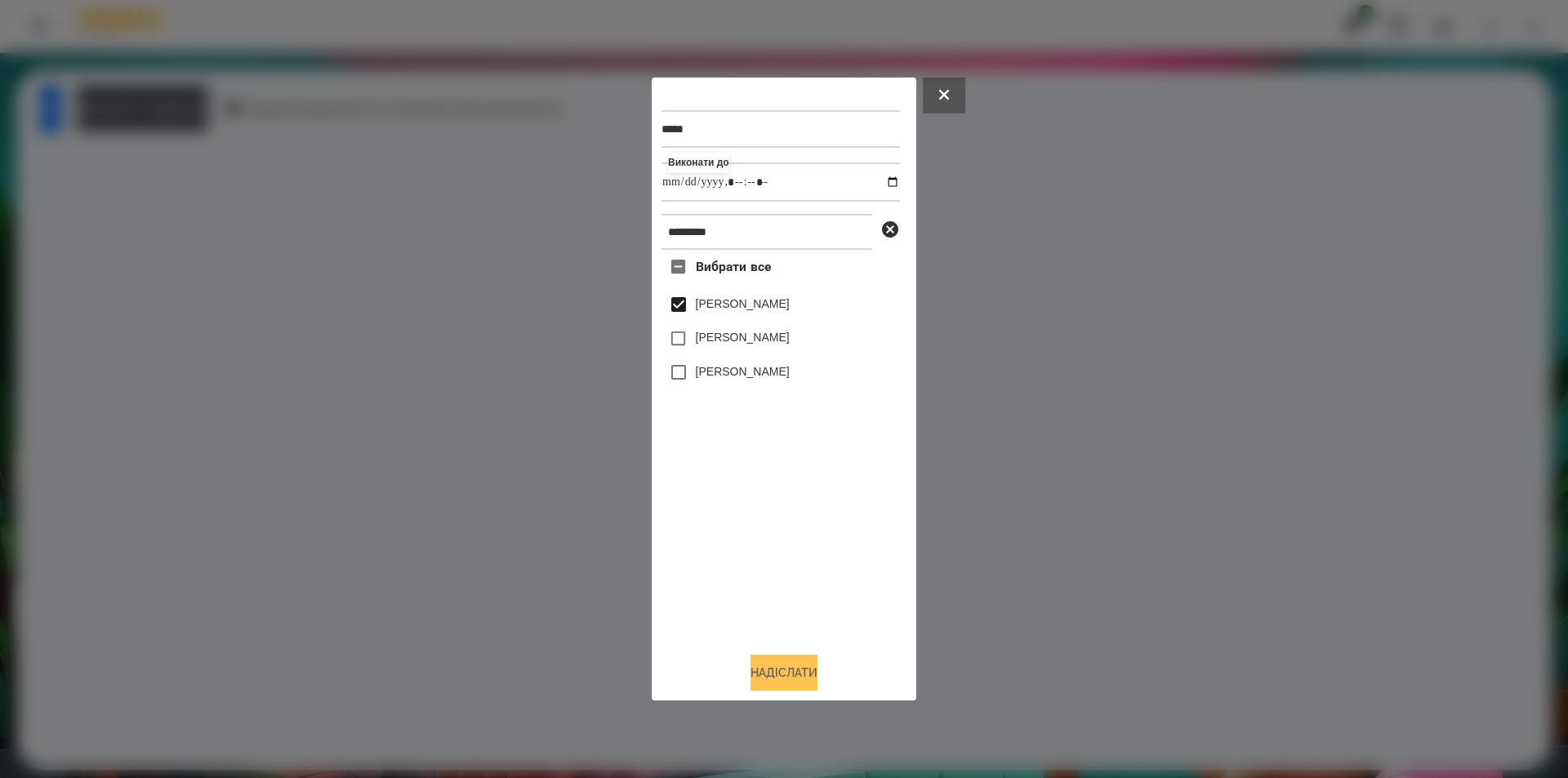
type input "**********"
click at [756, 679] on button "Надіслати" at bounding box center [784, 672] width 67 height 36
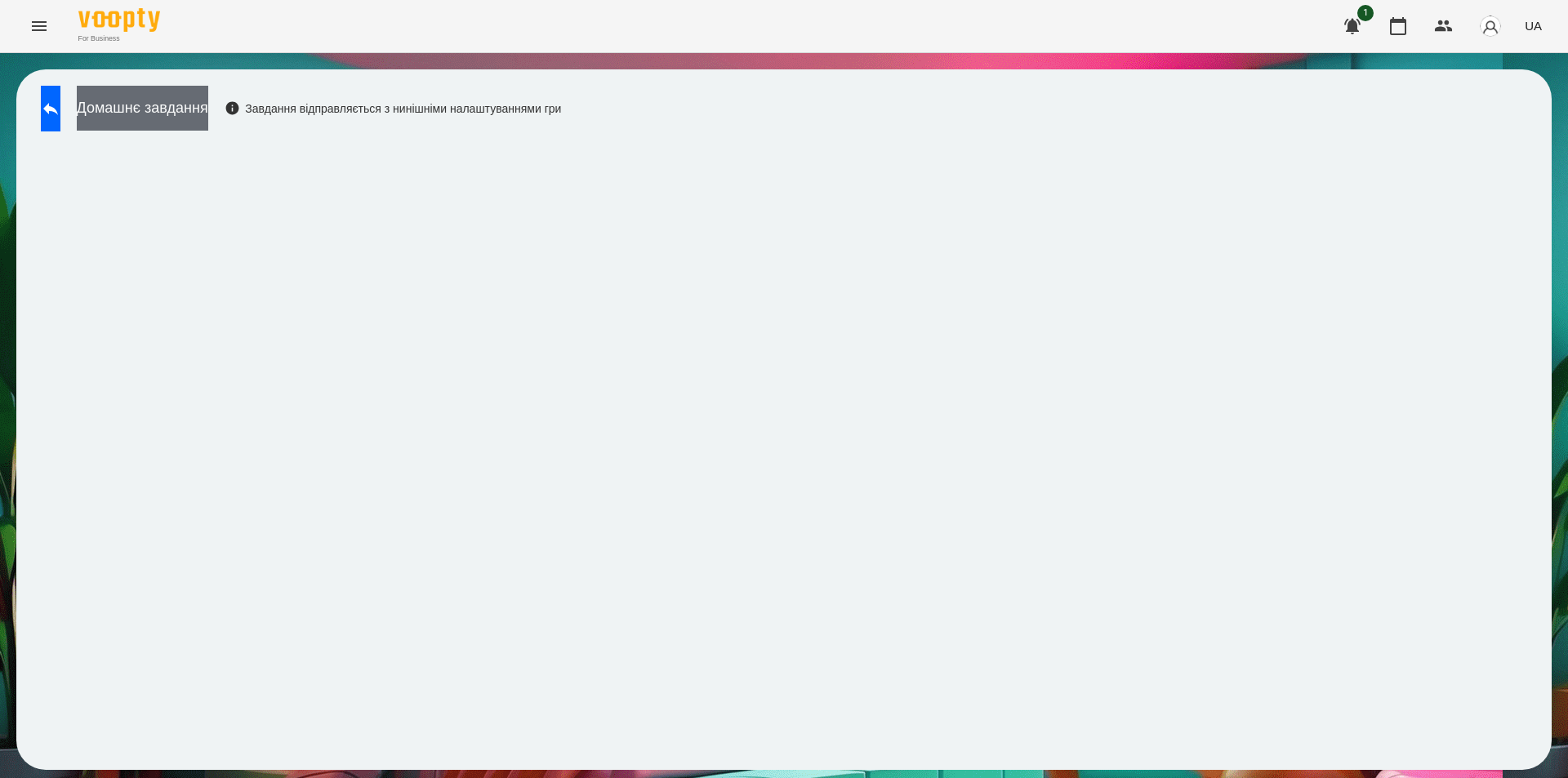
click at [208, 96] on button "Домашнє завдання" at bounding box center [142, 108] width 131 height 45
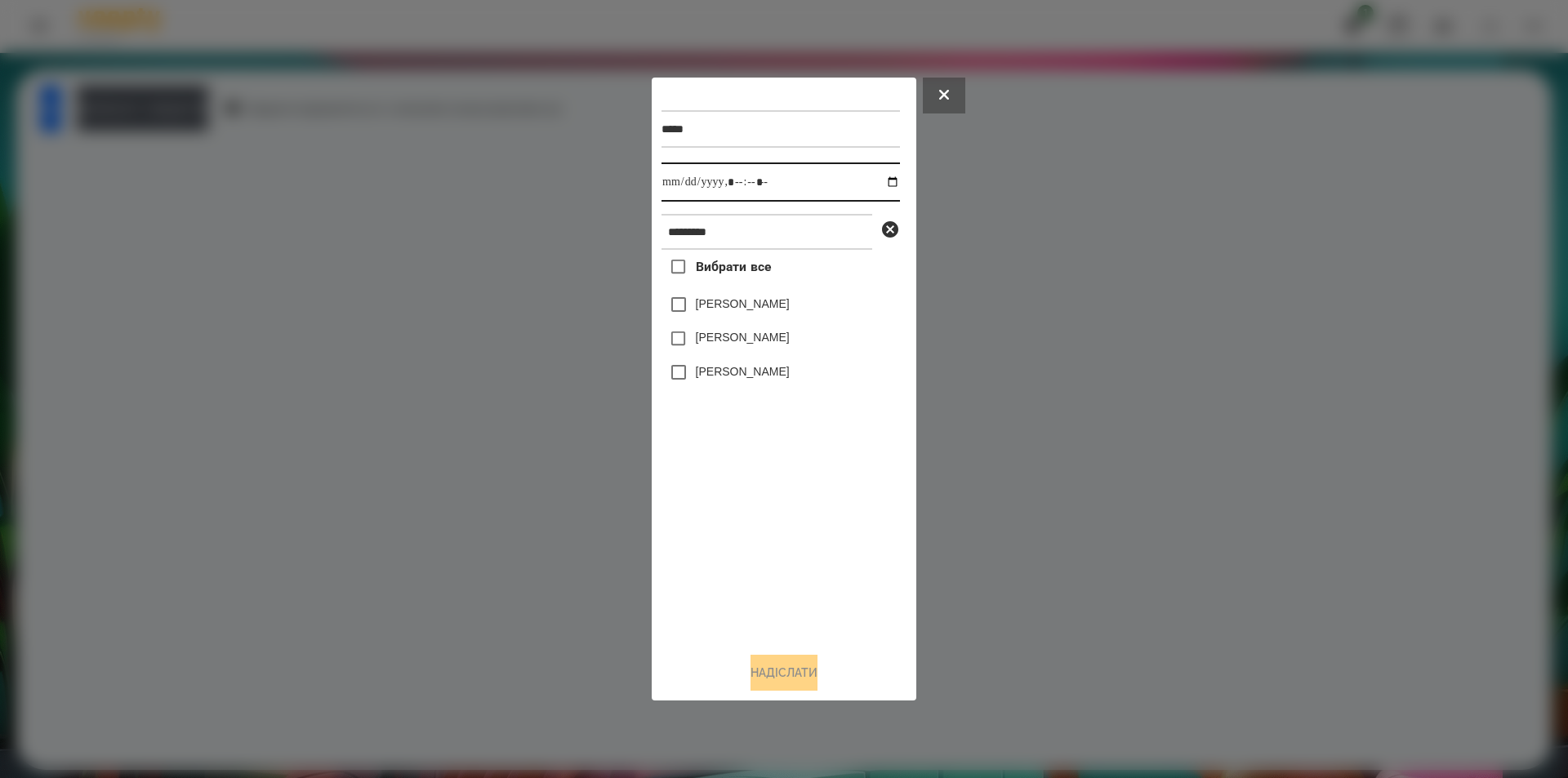
click at [883, 177] on input "datetime-local" at bounding box center [780, 182] width 238 height 39
type input "**********"
click at [744, 554] on div "Вибрати все [PERSON_NAME] [PERSON_NAME] [PERSON_NAME]" at bounding box center [780, 444] width 238 height 389
drag, startPoint x: 895, startPoint y: 226, endPoint x: 864, endPoint y: 231, distance: 31.4
click at [894, 226] on icon at bounding box center [890, 230] width 16 height 16
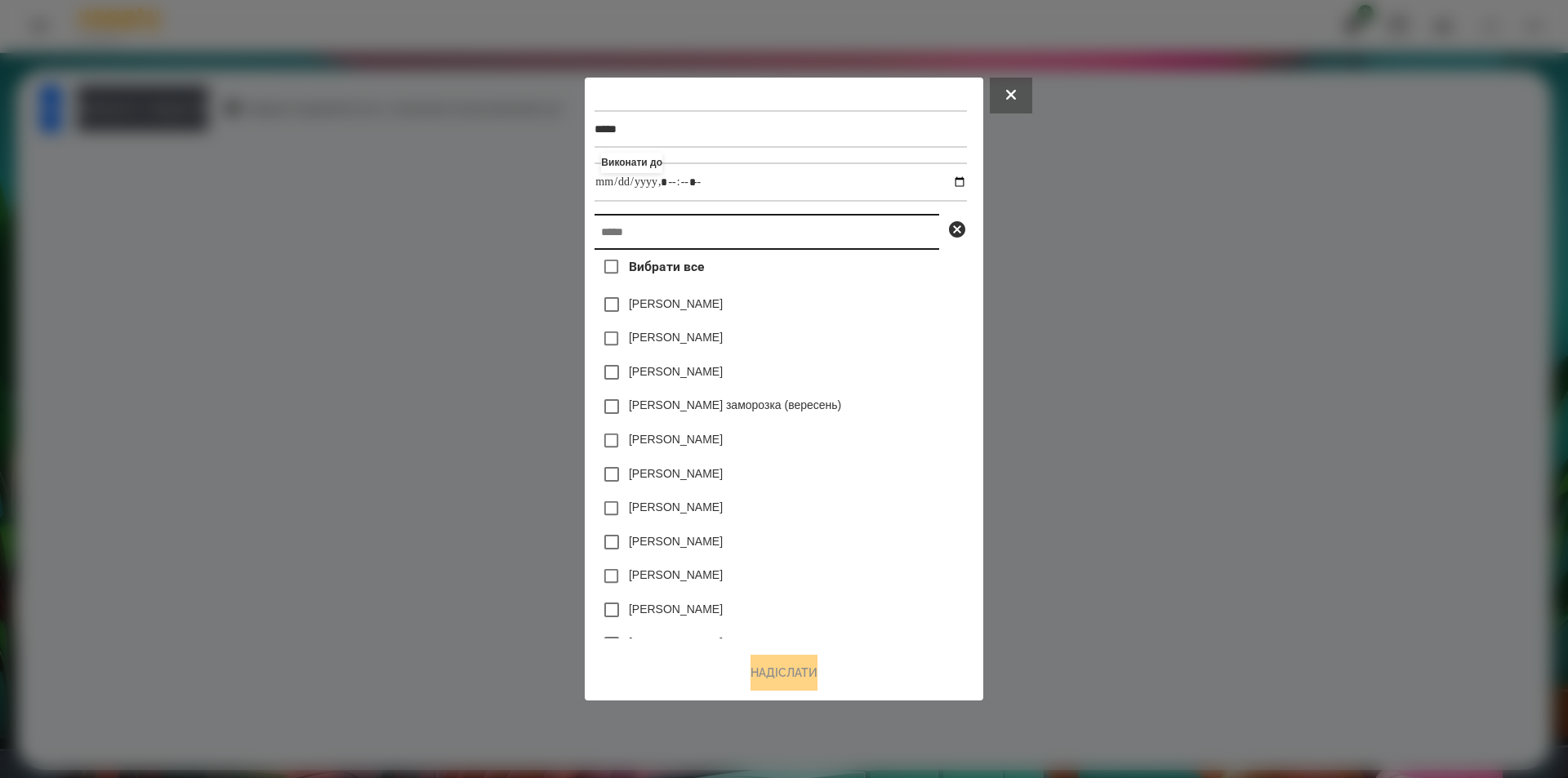
click at [853, 234] on input "text" at bounding box center [767, 232] width 345 height 36
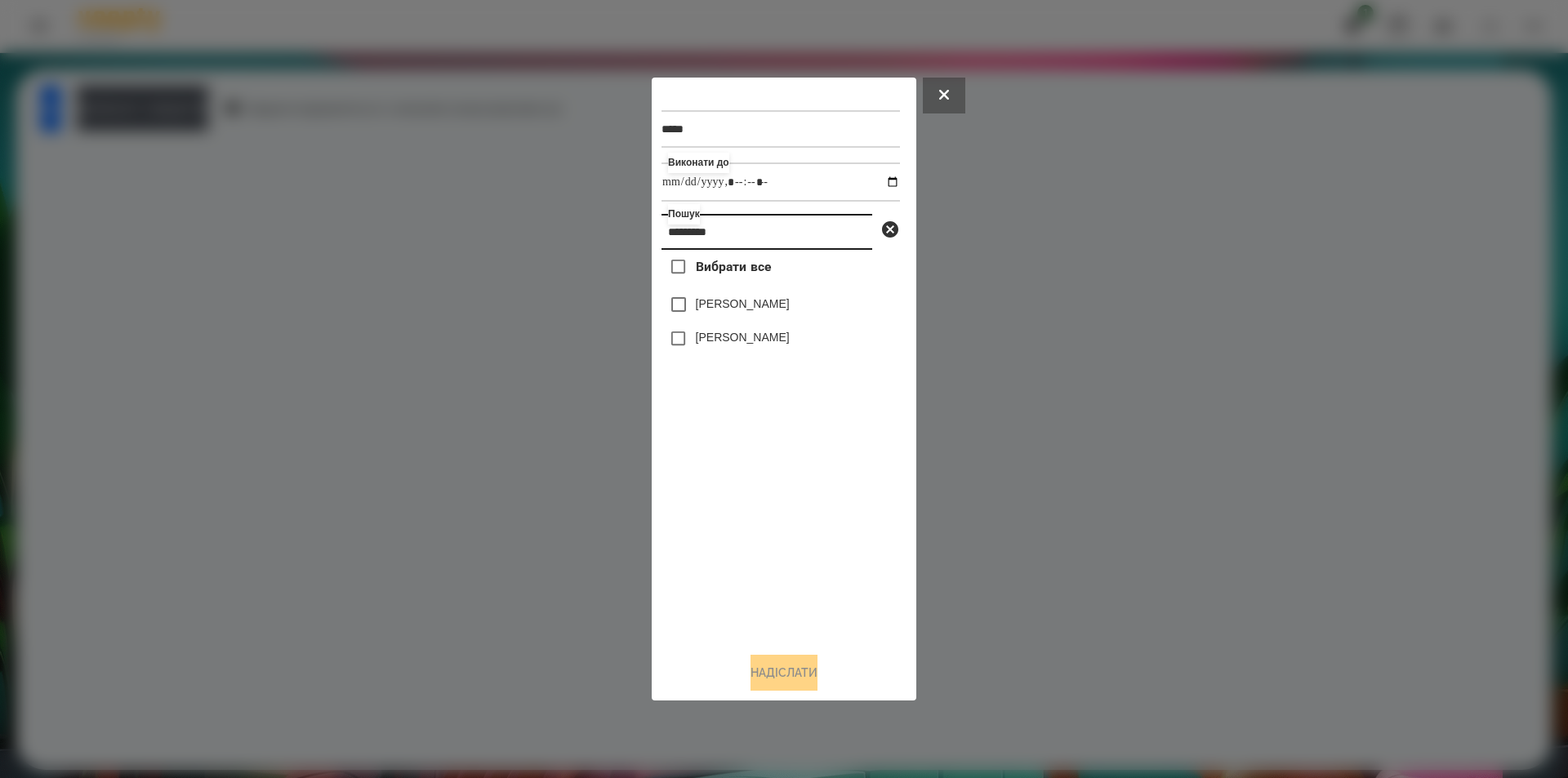
type input "*********"
click at [732, 306] on label "[PERSON_NAME]" at bounding box center [742, 304] width 94 height 16
click at [771, 689] on button "Надіслати" at bounding box center [784, 672] width 67 height 36
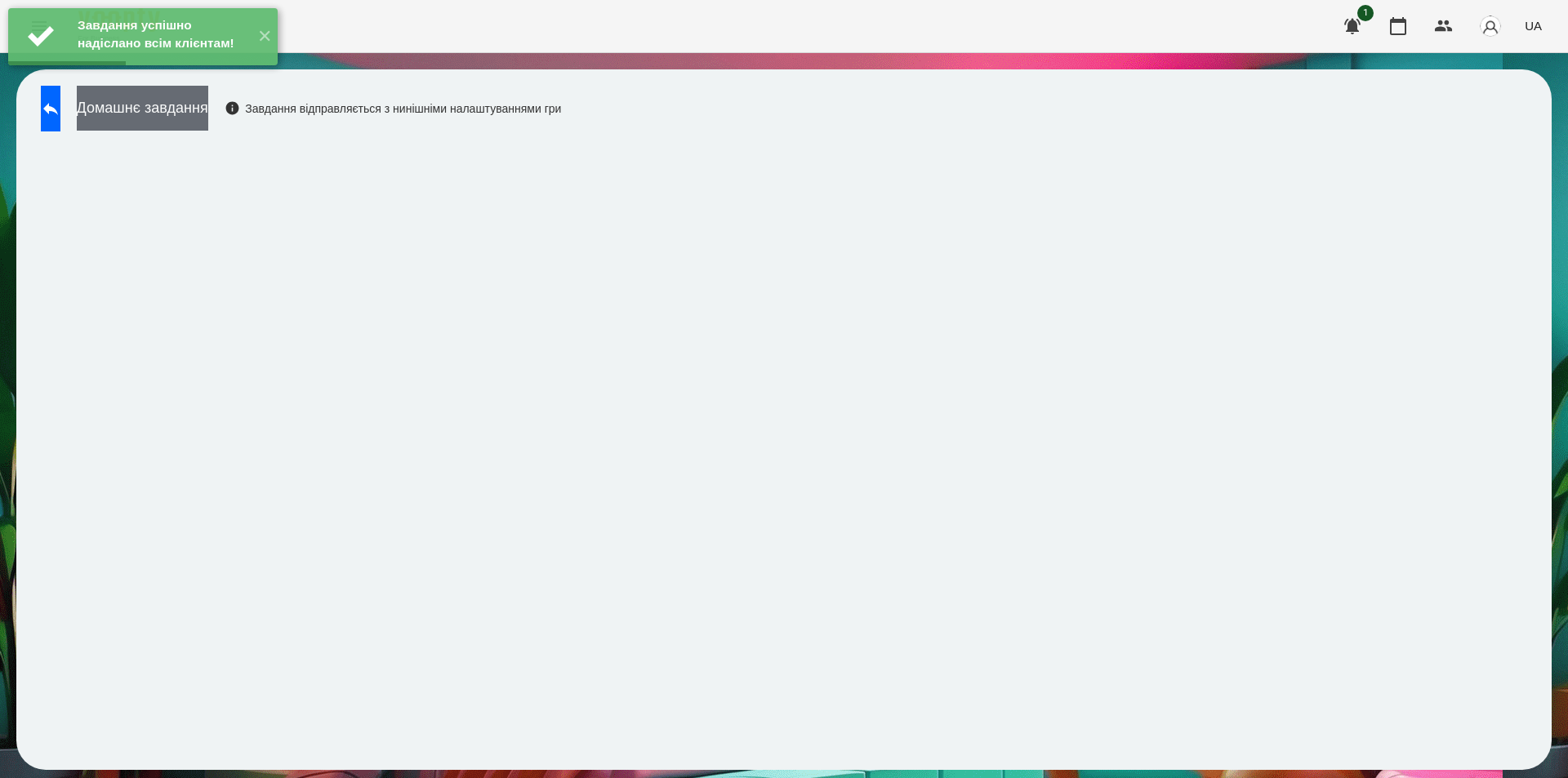
click at [171, 105] on button "Домашнє завдання" at bounding box center [142, 108] width 131 height 45
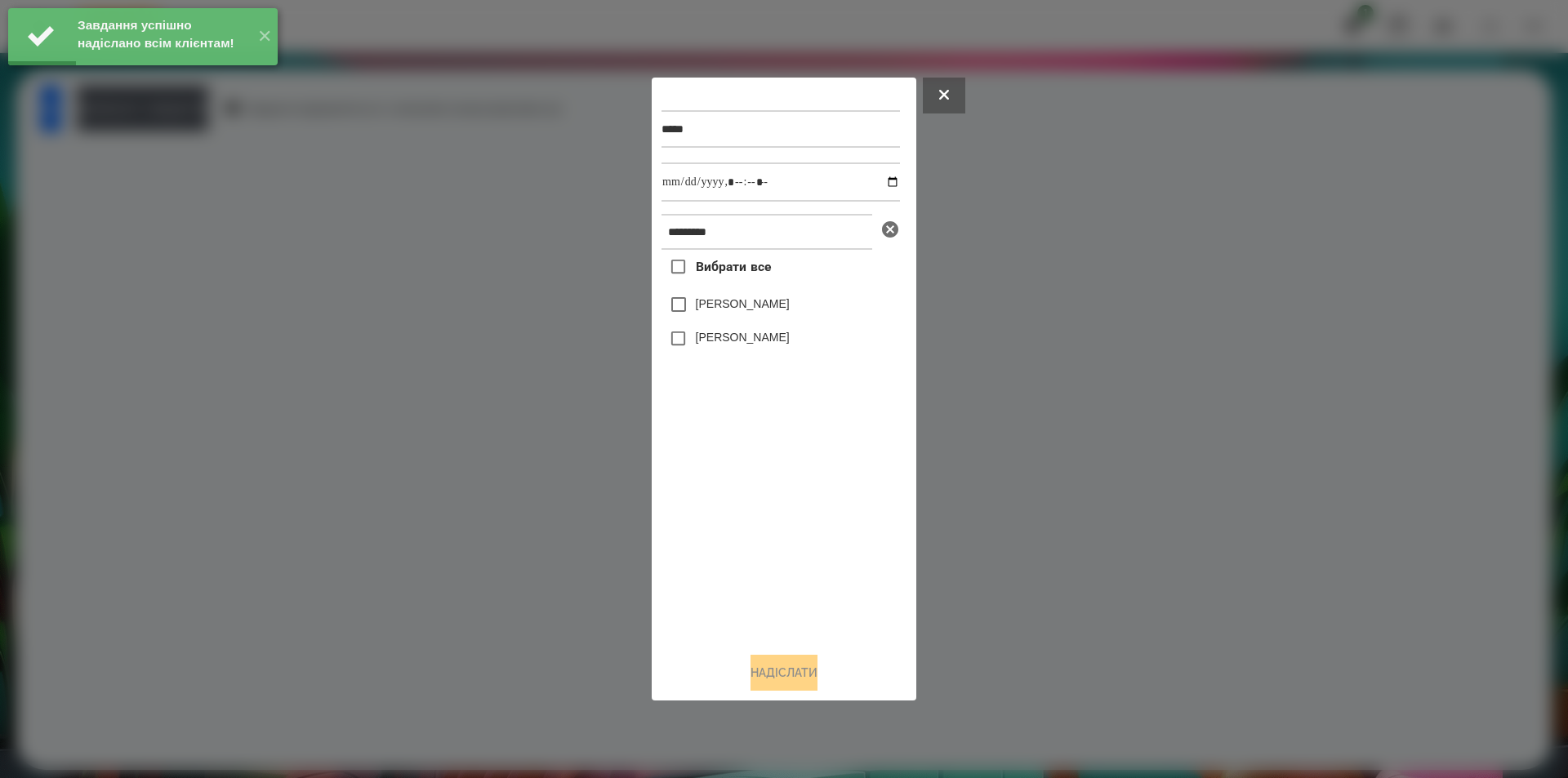
drag, startPoint x: 753, startPoint y: 305, endPoint x: 895, endPoint y: 224, distance: 163.5
click at [756, 302] on label "[PERSON_NAME]" at bounding box center [742, 304] width 94 height 16
click at [882, 184] on input "datetime-local" at bounding box center [780, 182] width 238 height 39
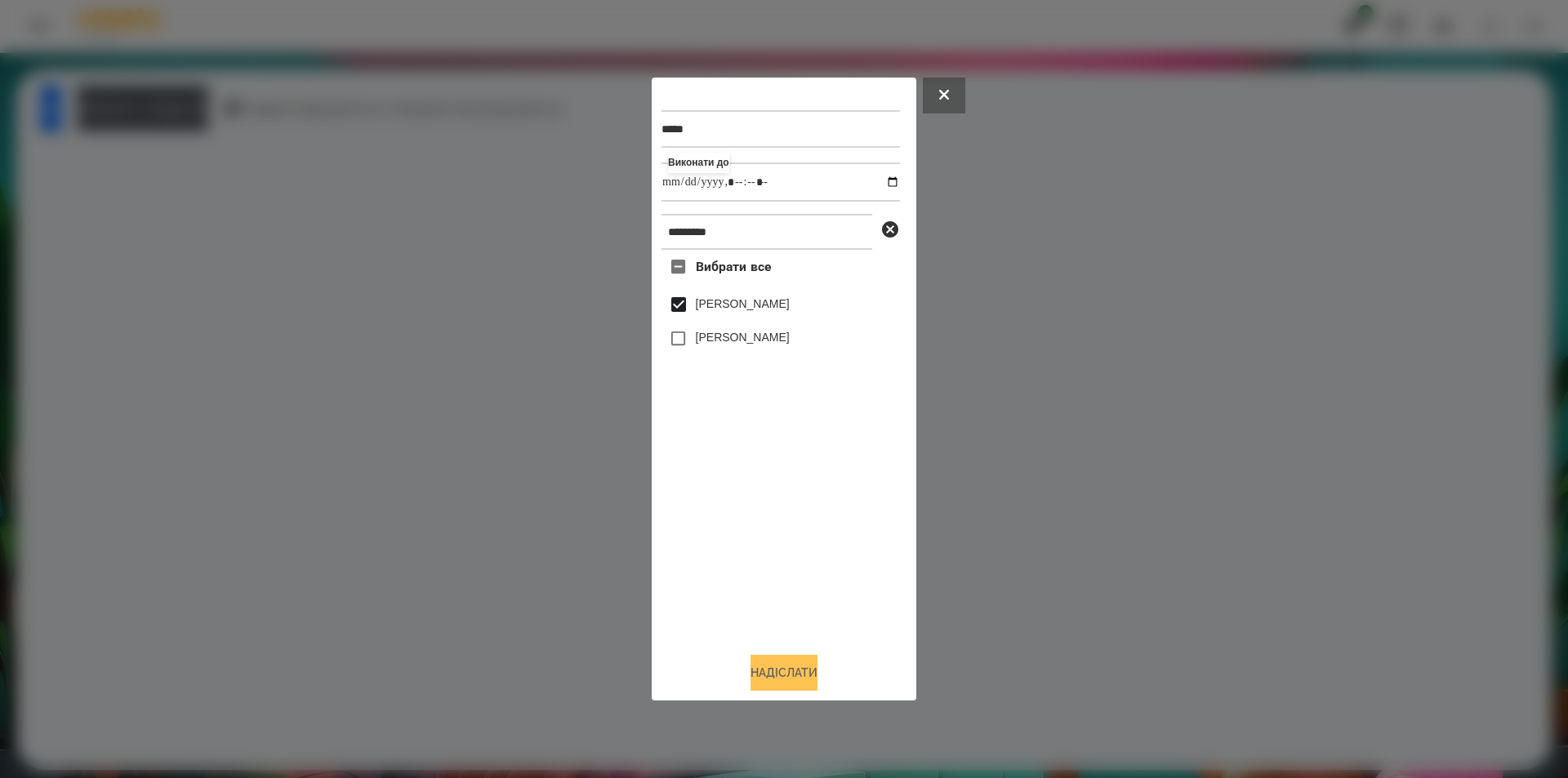
type input "**********"
click at [756, 678] on button "Надіслати" at bounding box center [784, 672] width 67 height 36
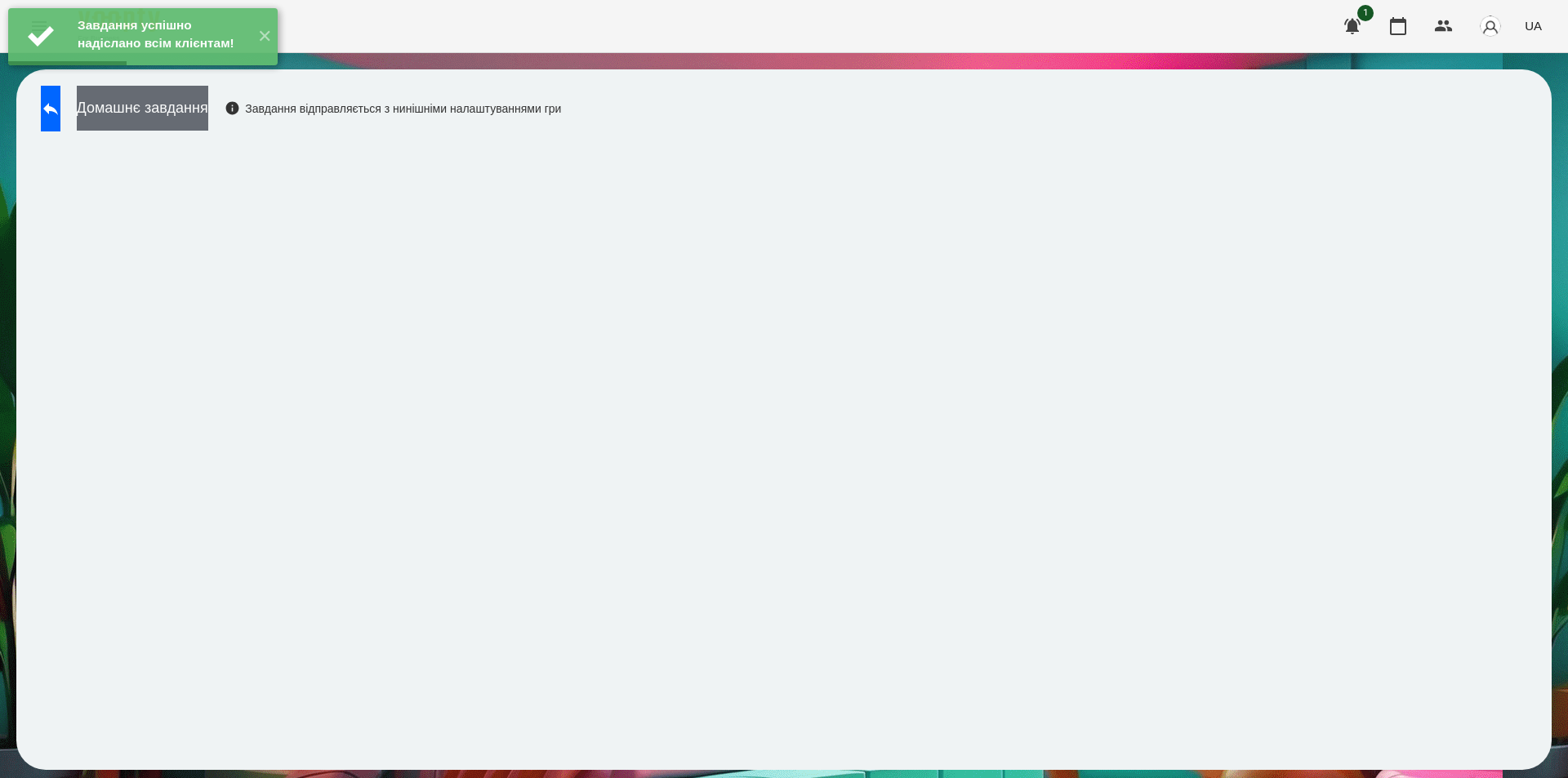
click at [208, 111] on button "Домашнє завдання" at bounding box center [142, 108] width 131 height 45
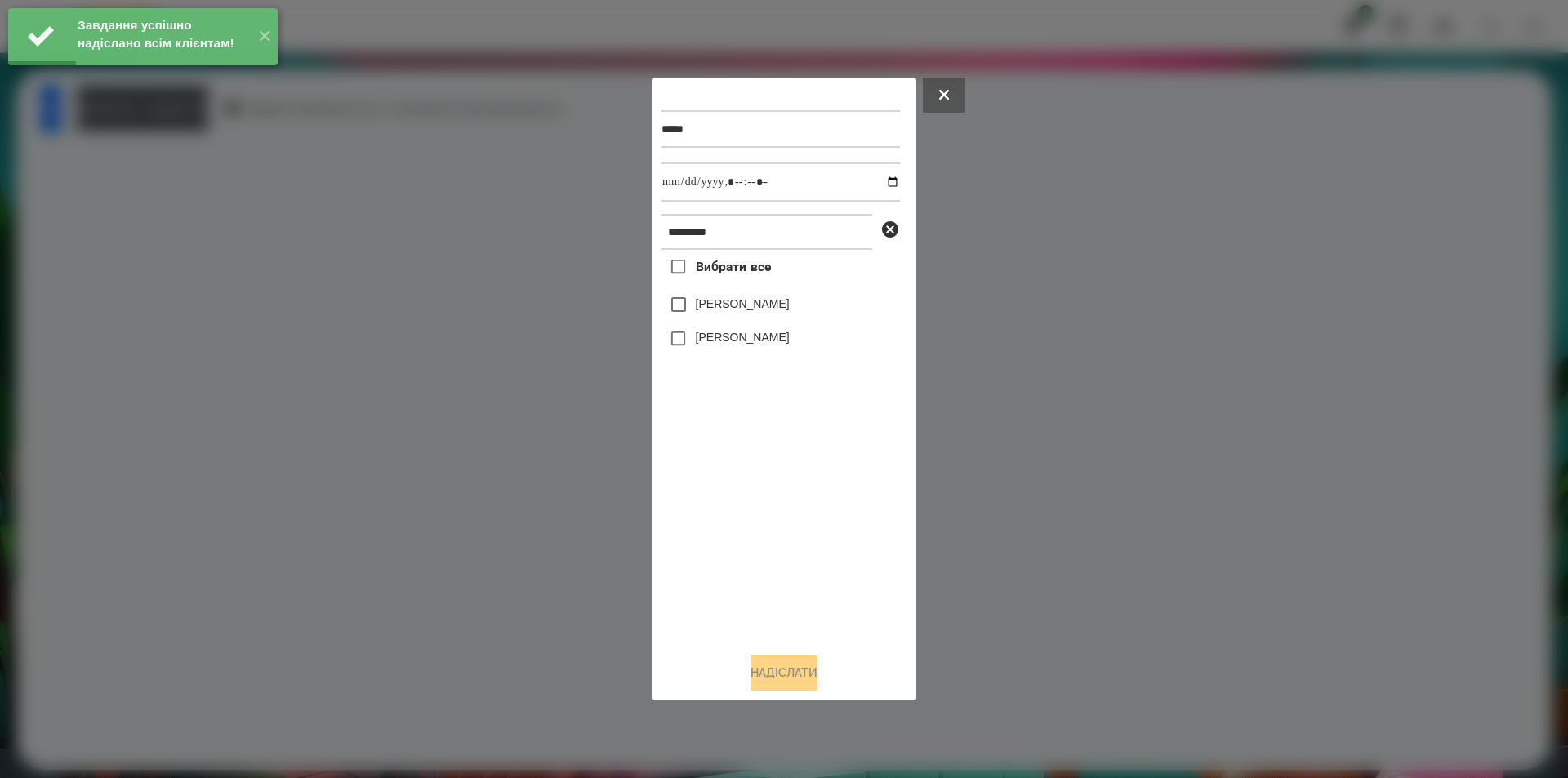
click at [788, 308] on label "[PERSON_NAME]" at bounding box center [742, 304] width 94 height 16
click at [879, 182] on input "datetime-local" at bounding box center [780, 182] width 238 height 39
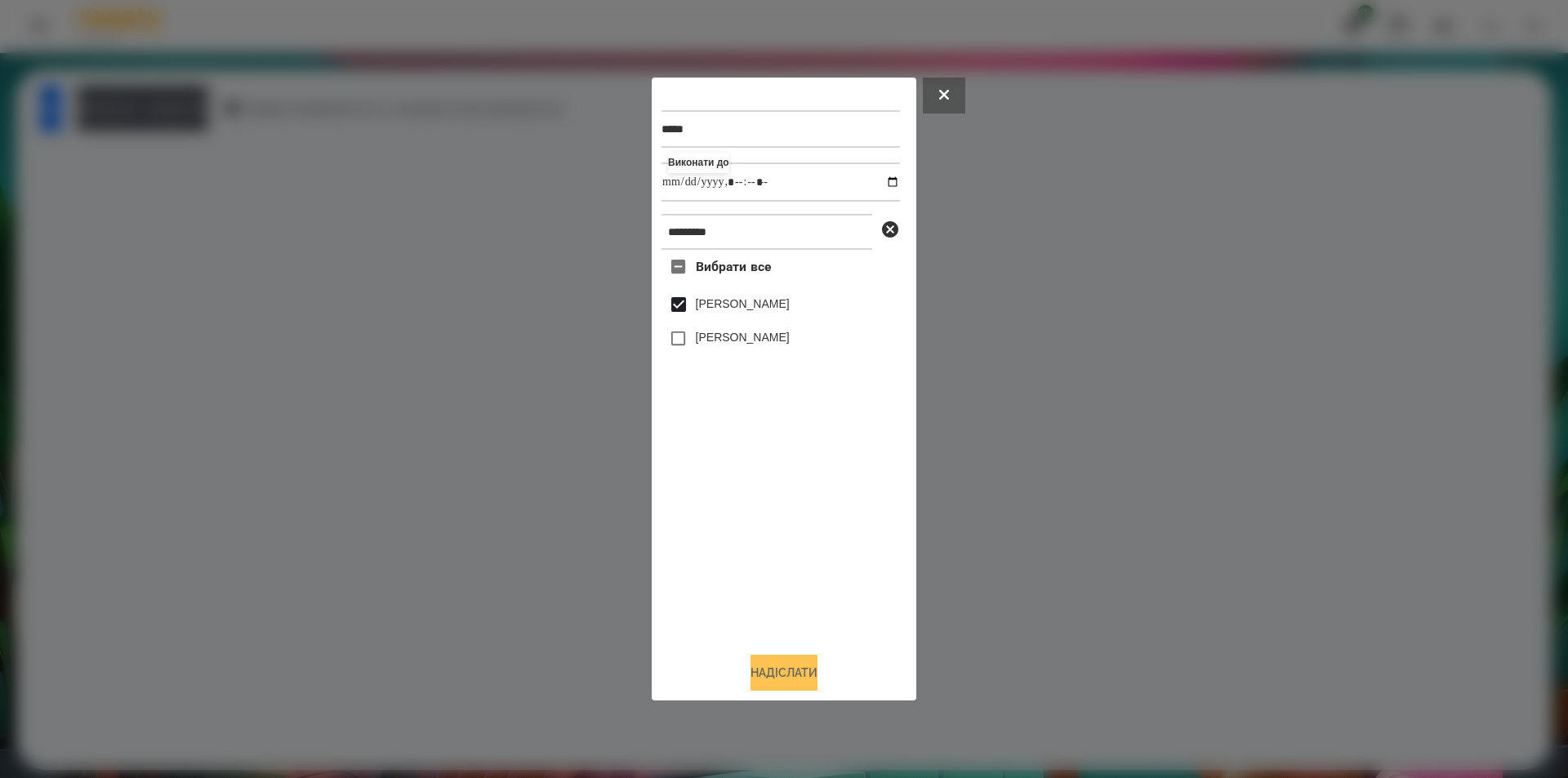
type input "**********"
click at [767, 682] on button "Надіслати" at bounding box center [784, 672] width 67 height 36
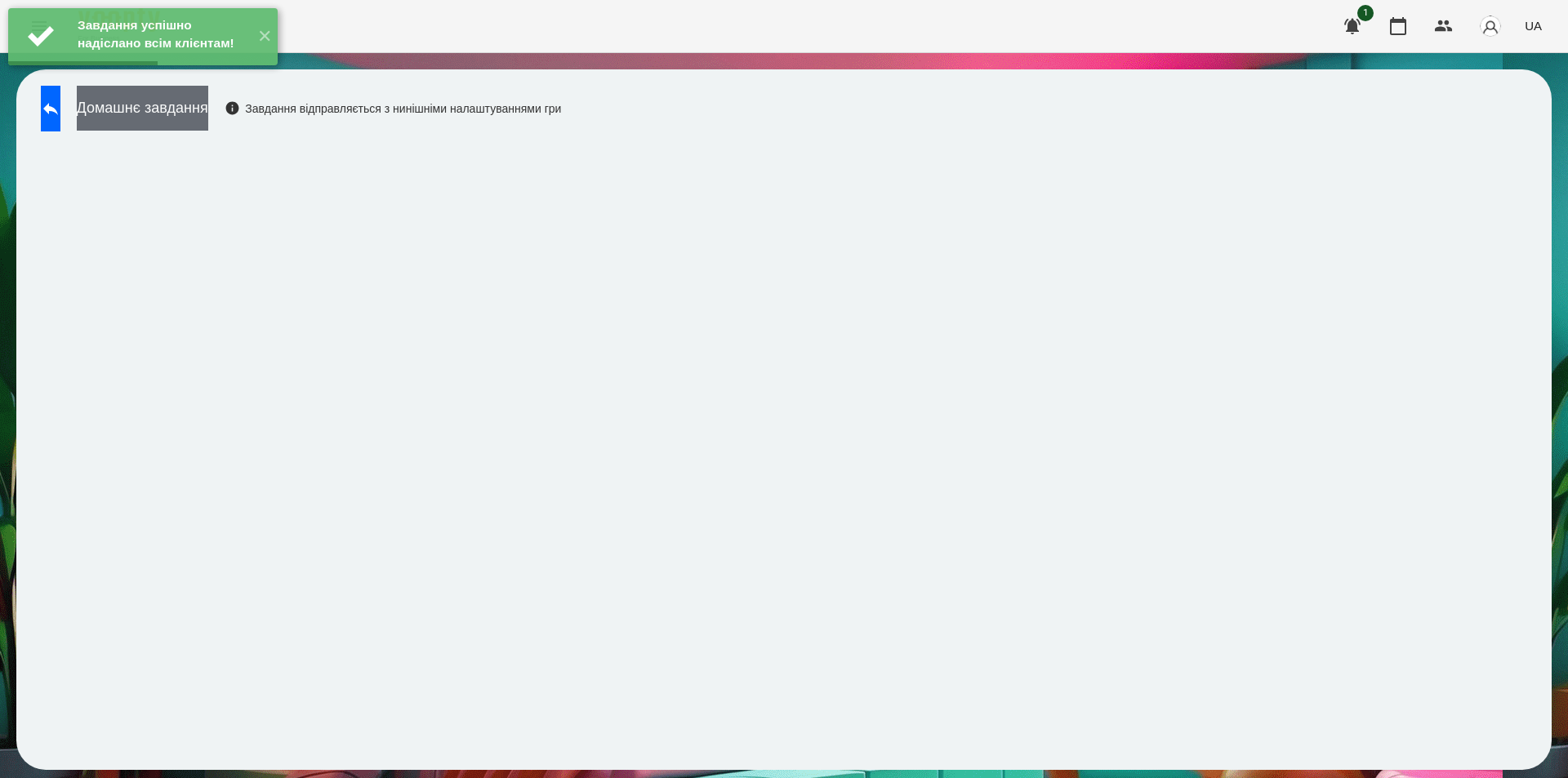
click at [208, 109] on button "Домашнє завдання" at bounding box center [142, 108] width 131 height 45
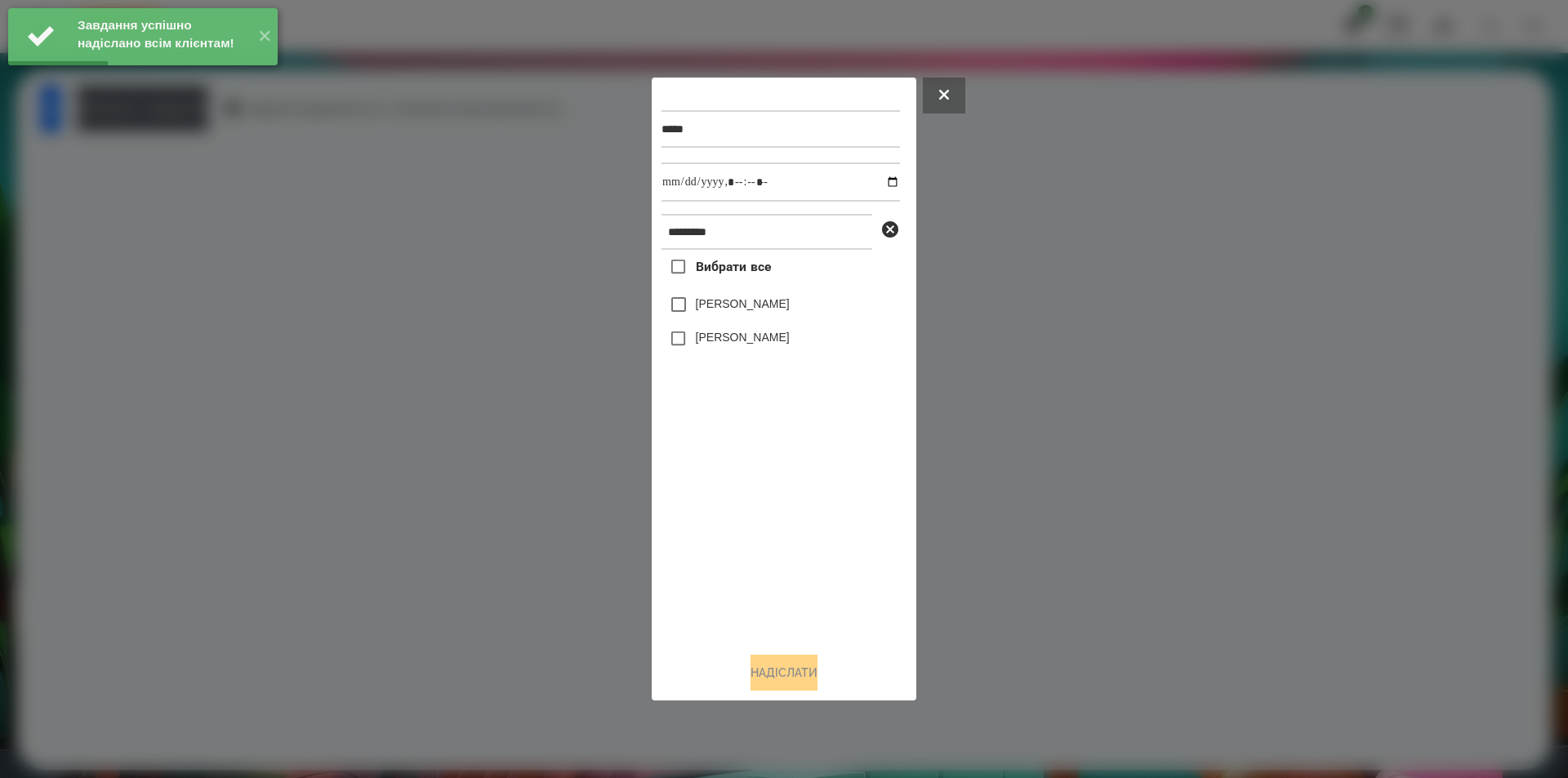
click at [718, 310] on label "[PERSON_NAME]" at bounding box center [742, 304] width 94 height 16
click at [883, 182] on input "datetime-local" at bounding box center [780, 182] width 238 height 39
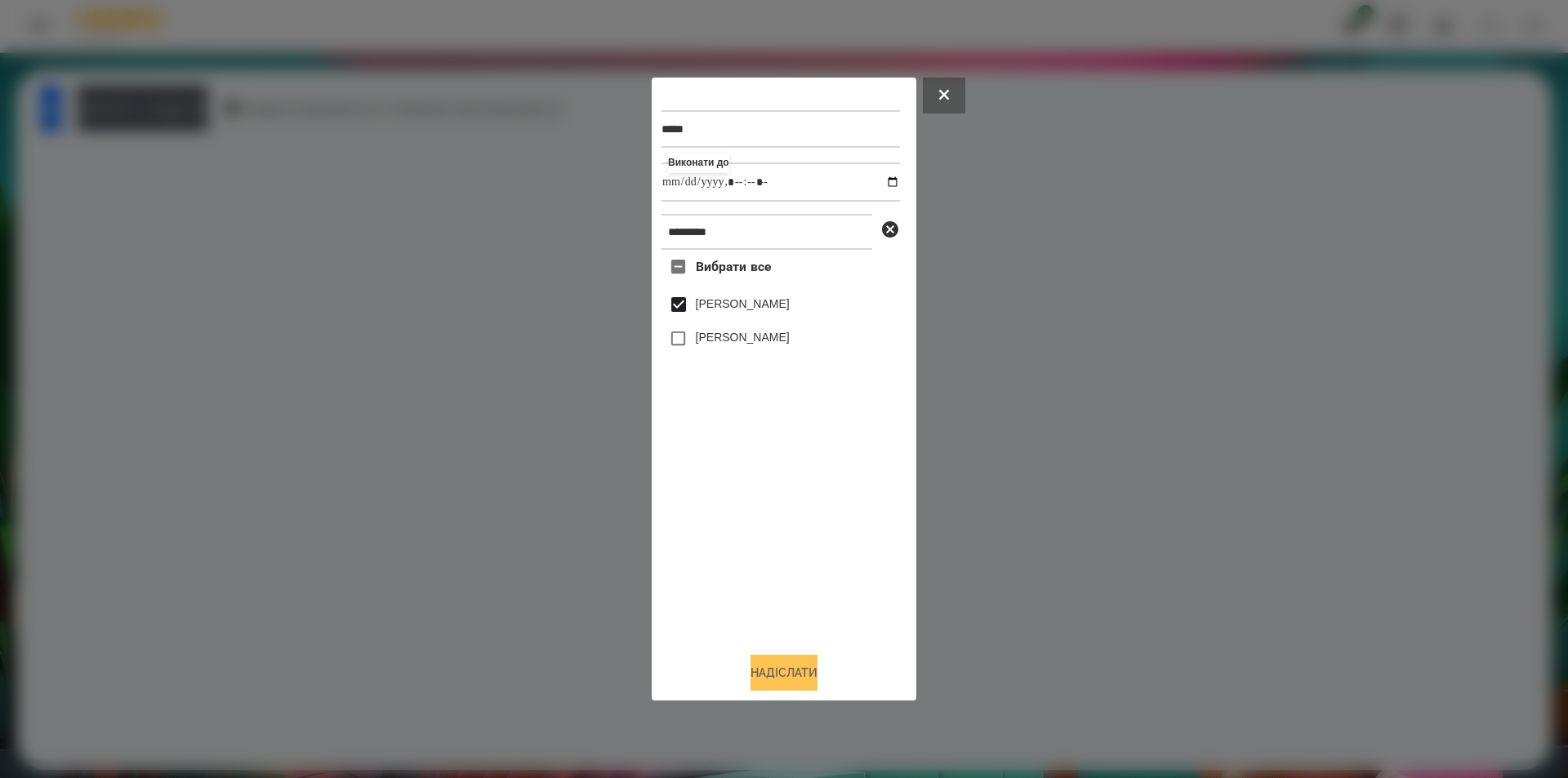
type input "**********"
click at [777, 670] on button "Надіслати" at bounding box center [784, 672] width 67 height 36
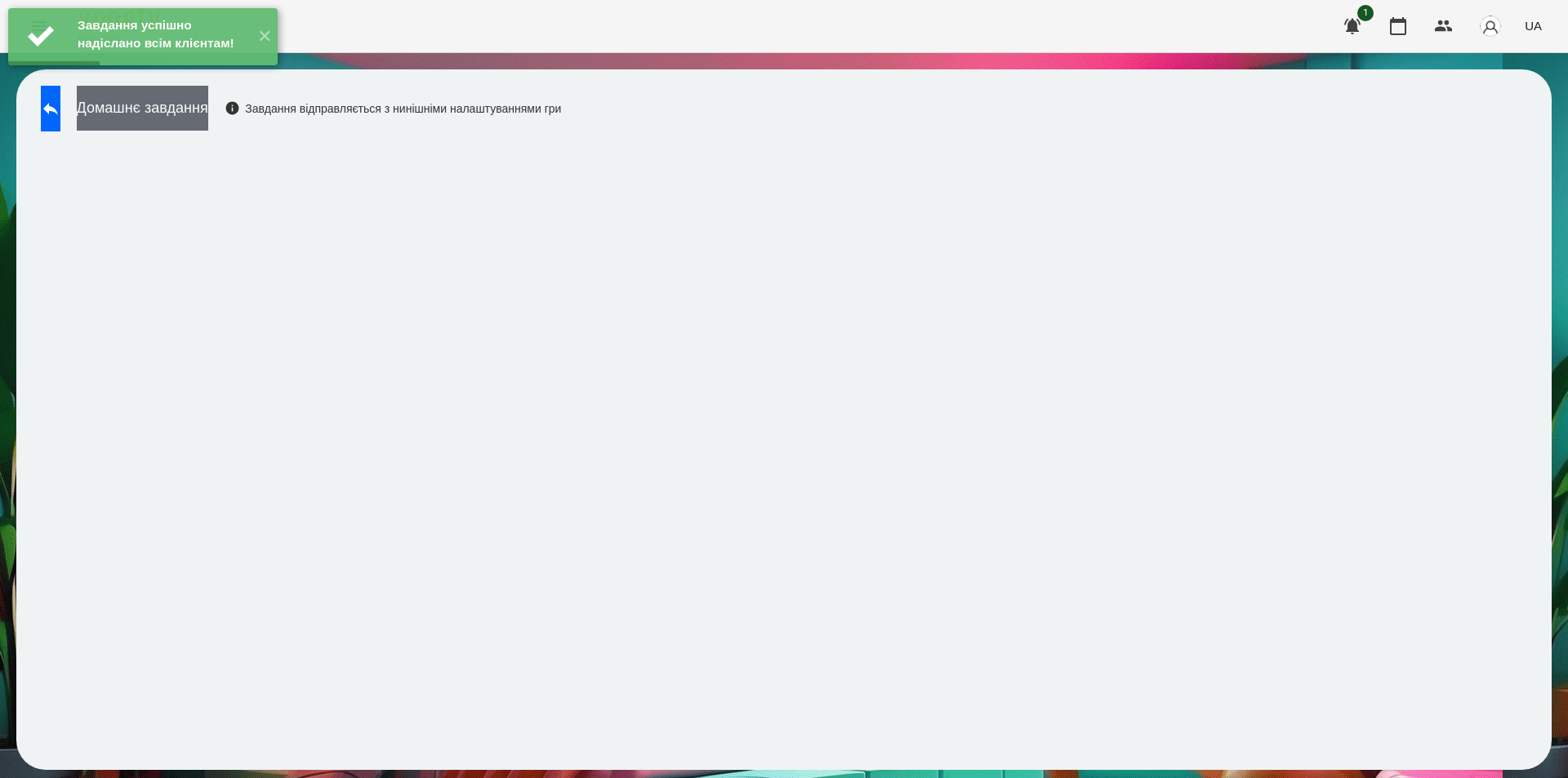
click at [208, 118] on button "Домашнє завдання" at bounding box center [142, 108] width 131 height 45
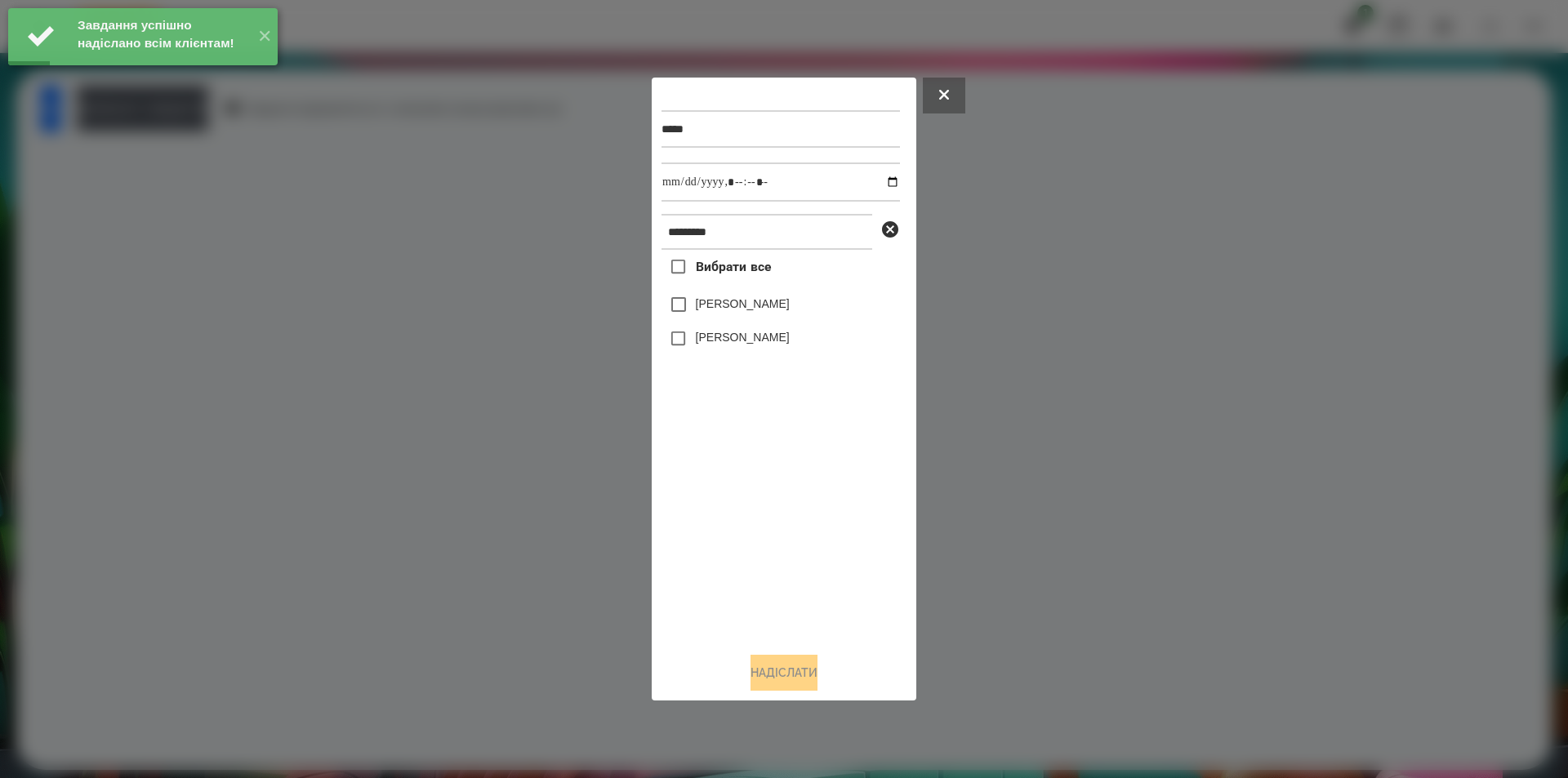
click at [787, 302] on label "[PERSON_NAME]" at bounding box center [742, 304] width 94 height 16
click at [881, 181] on input "datetime-local" at bounding box center [780, 182] width 238 height 39
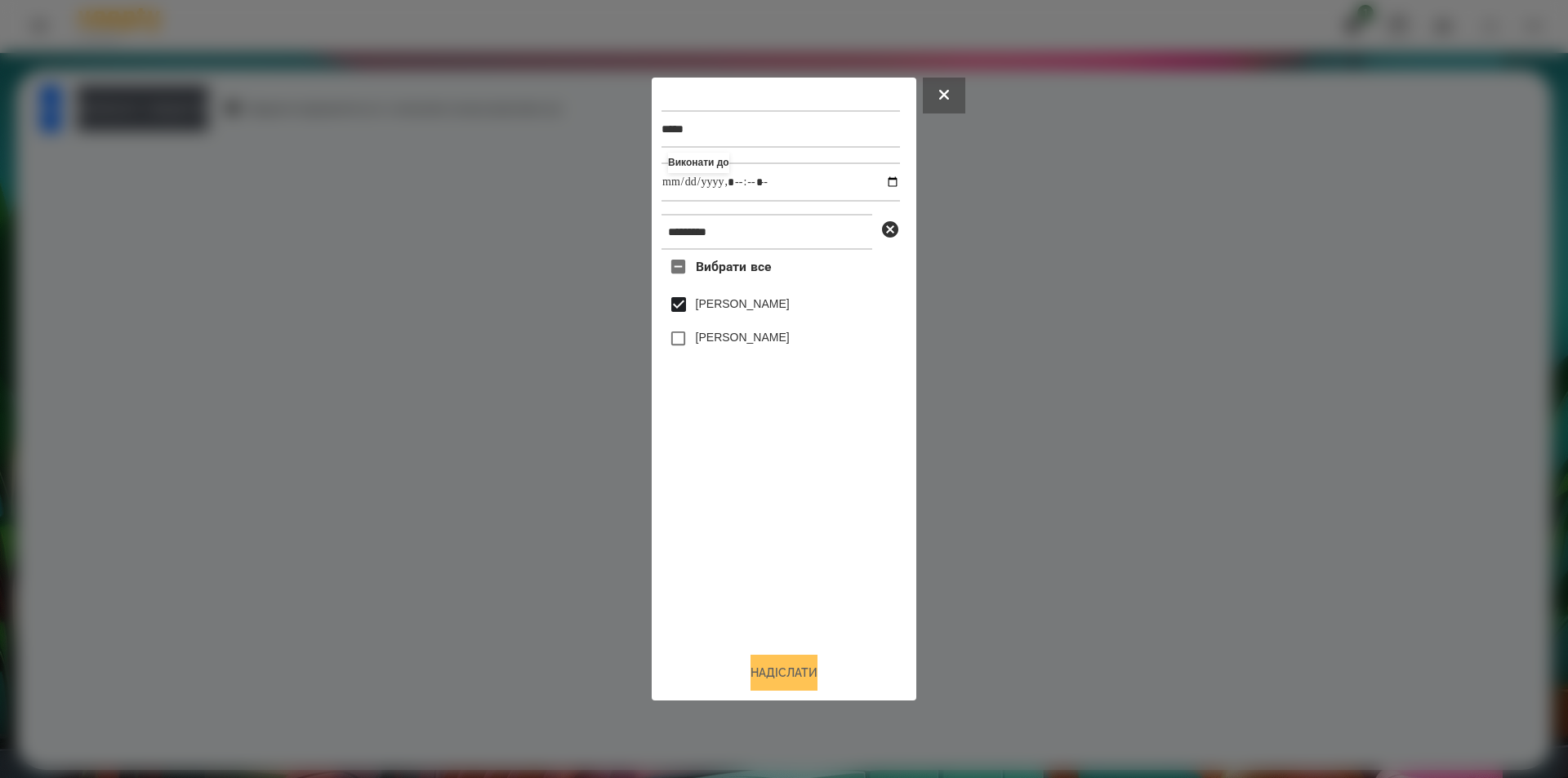
type input "**********"
click at [791, 676] on button "Надіслати" at bounding box center [784, 672] width 67 height 36
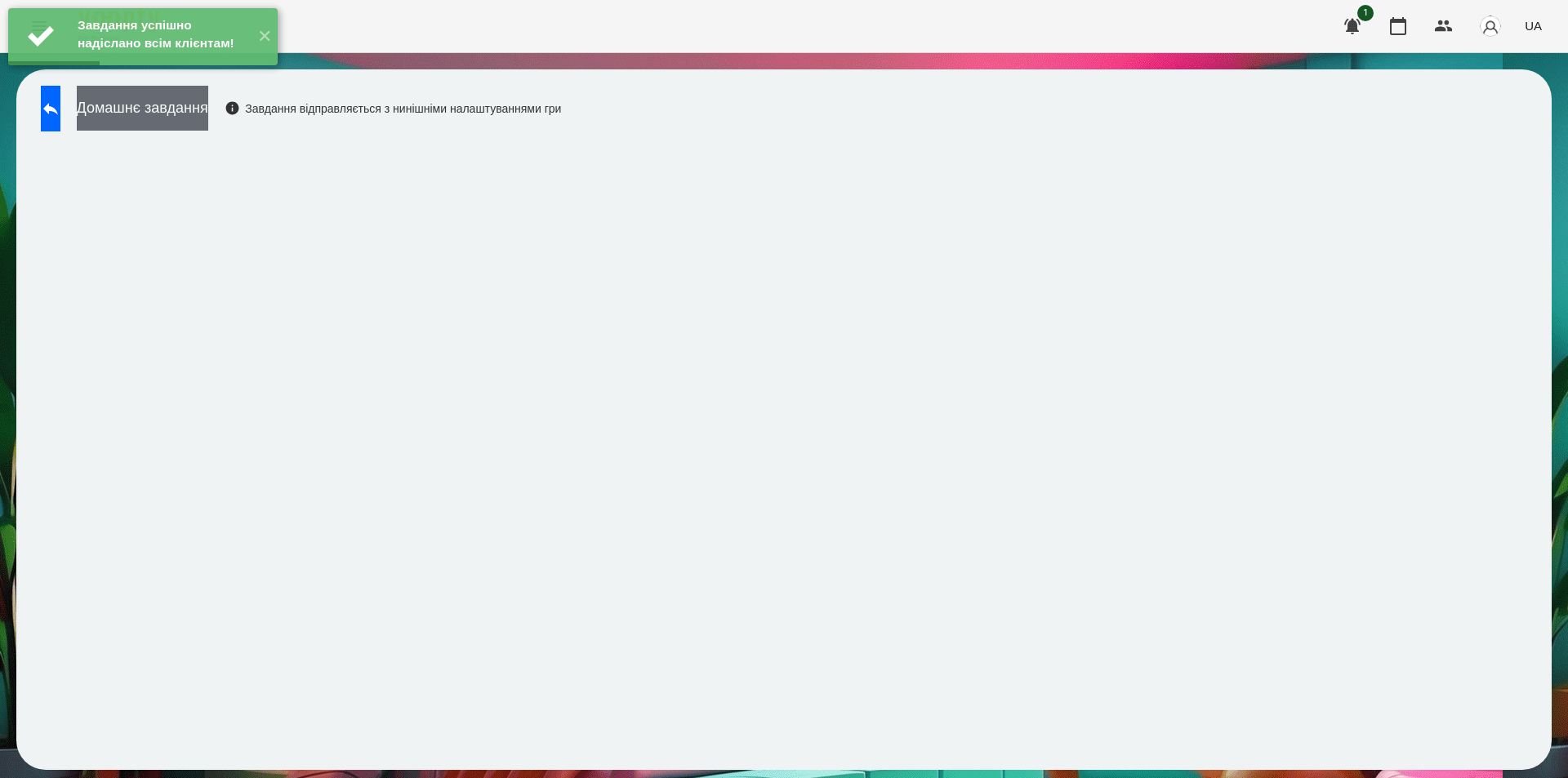
click at [208, 109] on button "Домашнє завдання" at bounding box center [142, 108] width 131 height 45
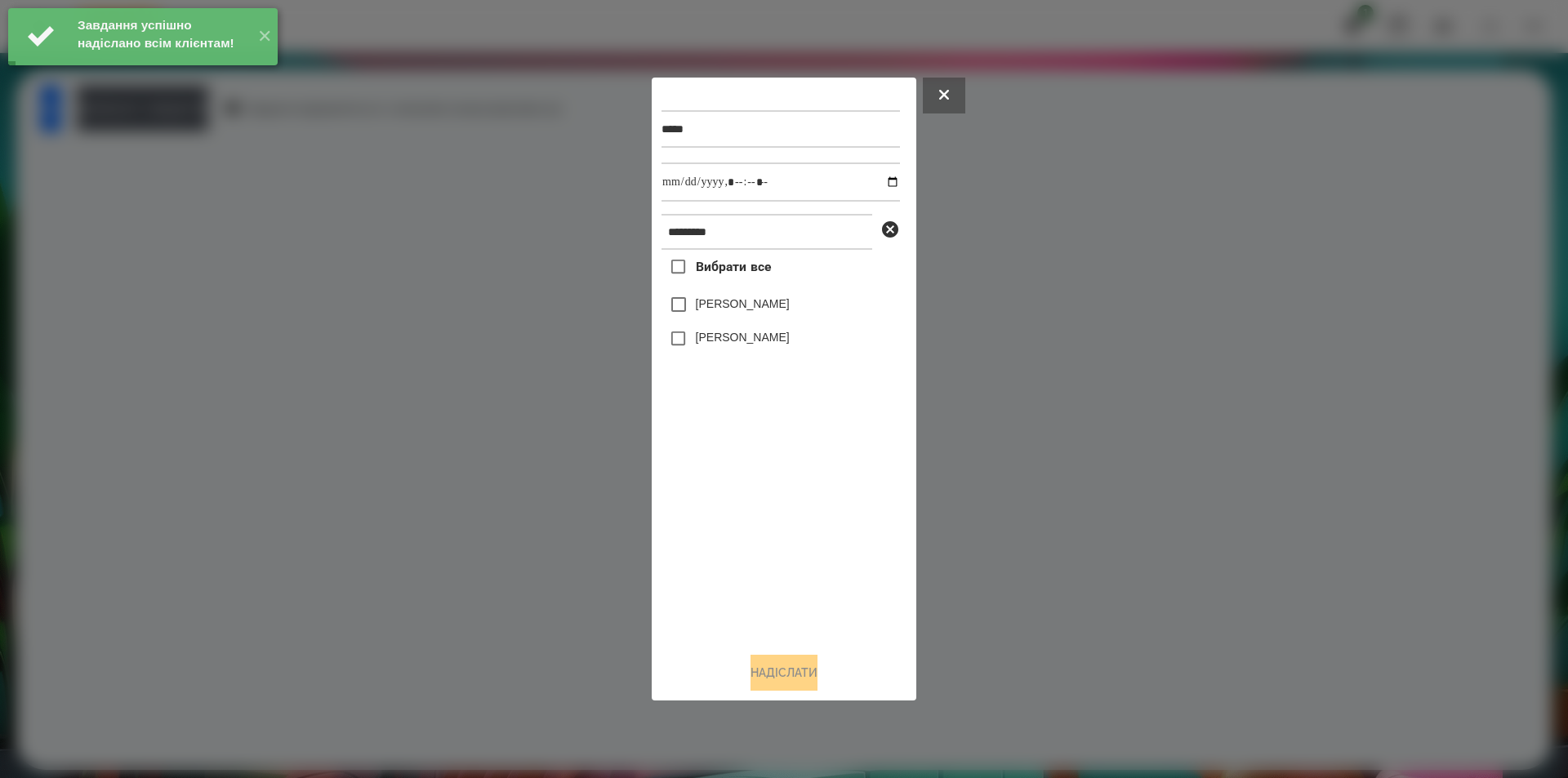
click at [750, 308] on label "[PERSON_NAME]" at bounding box center [742, 304] width 94 height 16
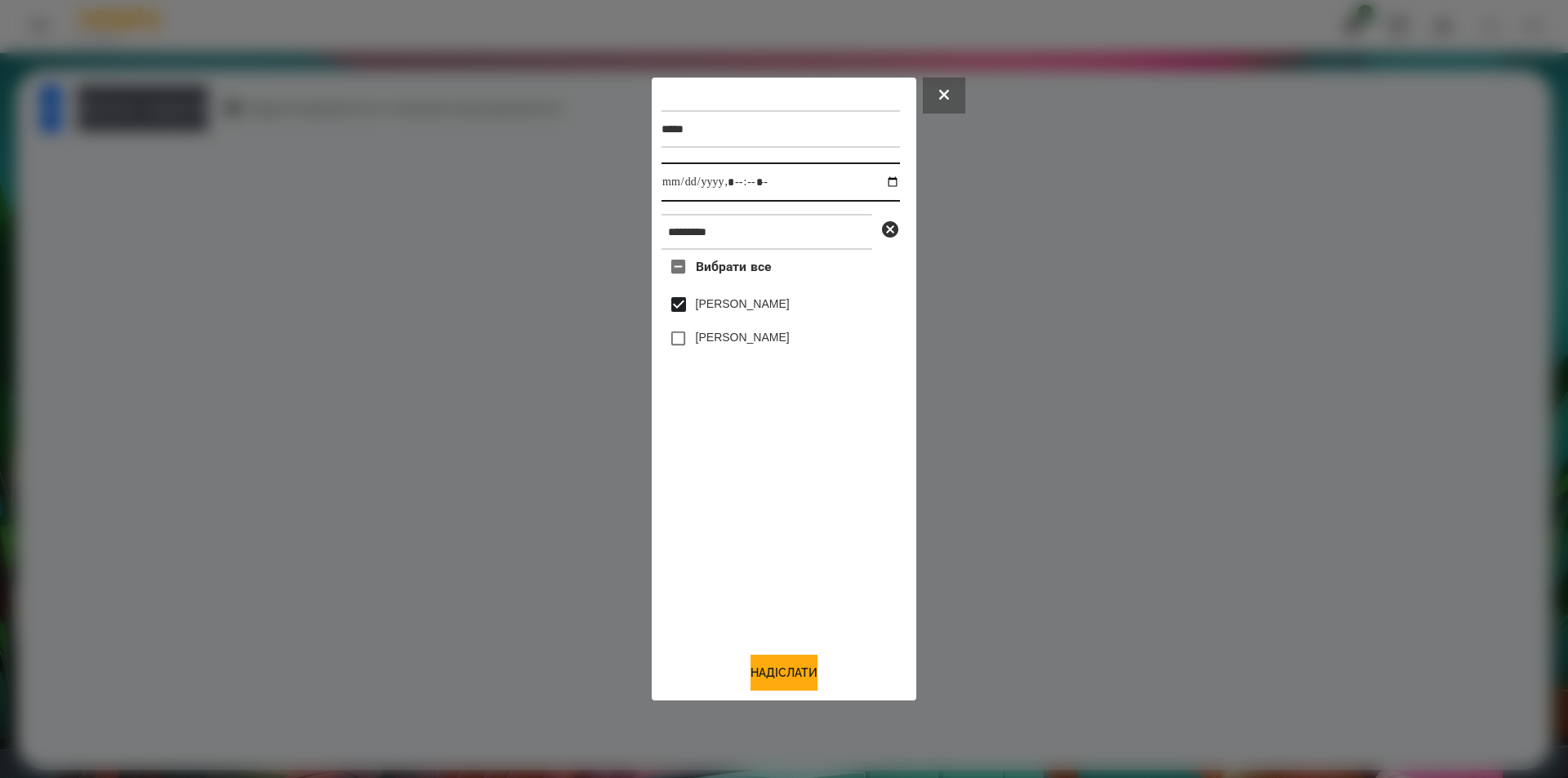
click at [877, 181] on input "datetime-local" at bounding box center [780, 182] width 238 height 39
type input "**********"
click at [785, 682] on button "Надіслати" at bounding box center [784, 672] width 67 height 36
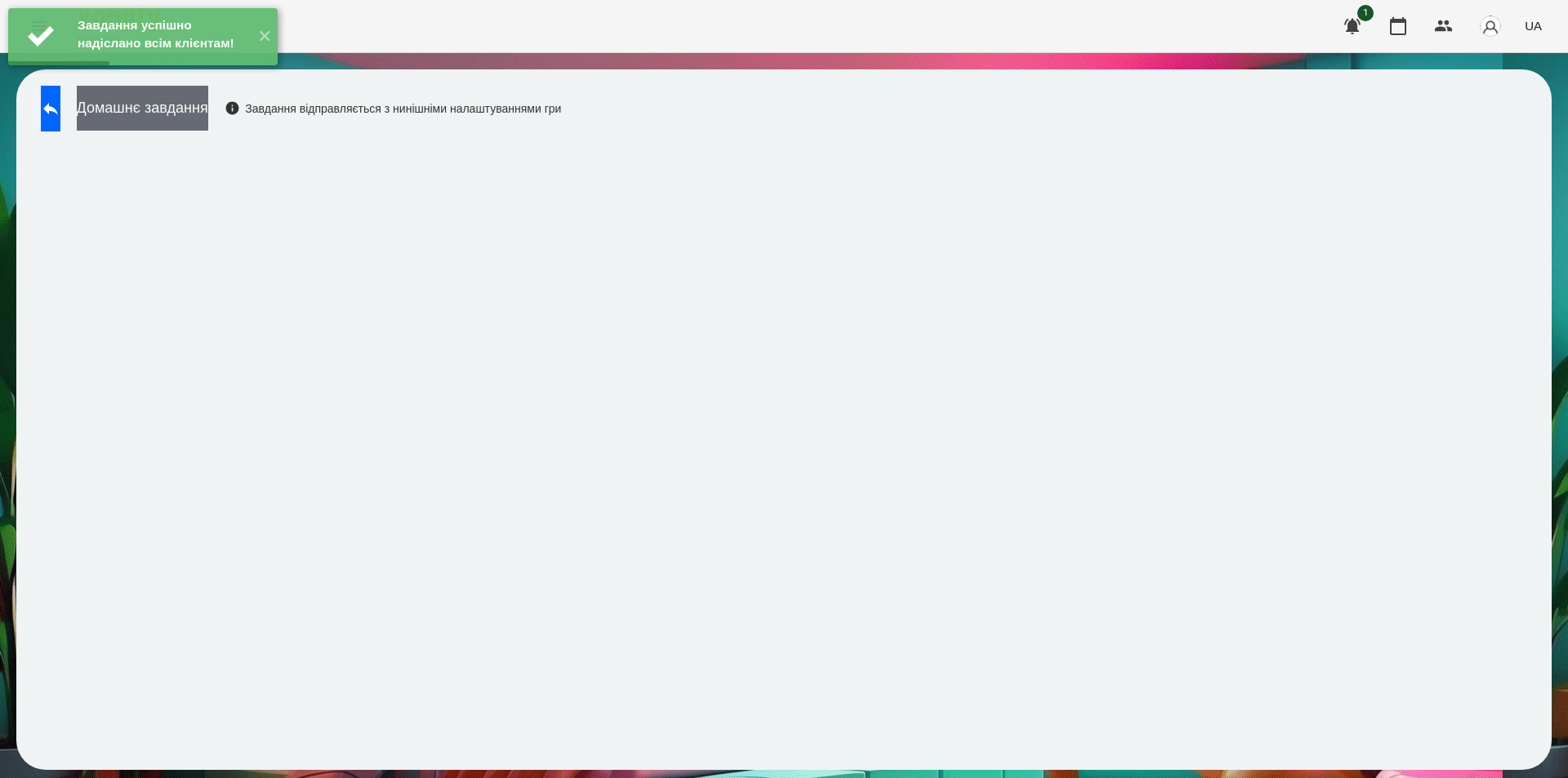
click at [202, 106] on button "Домашнє завдання" at bounding box center [142, 108] width 131 height 45
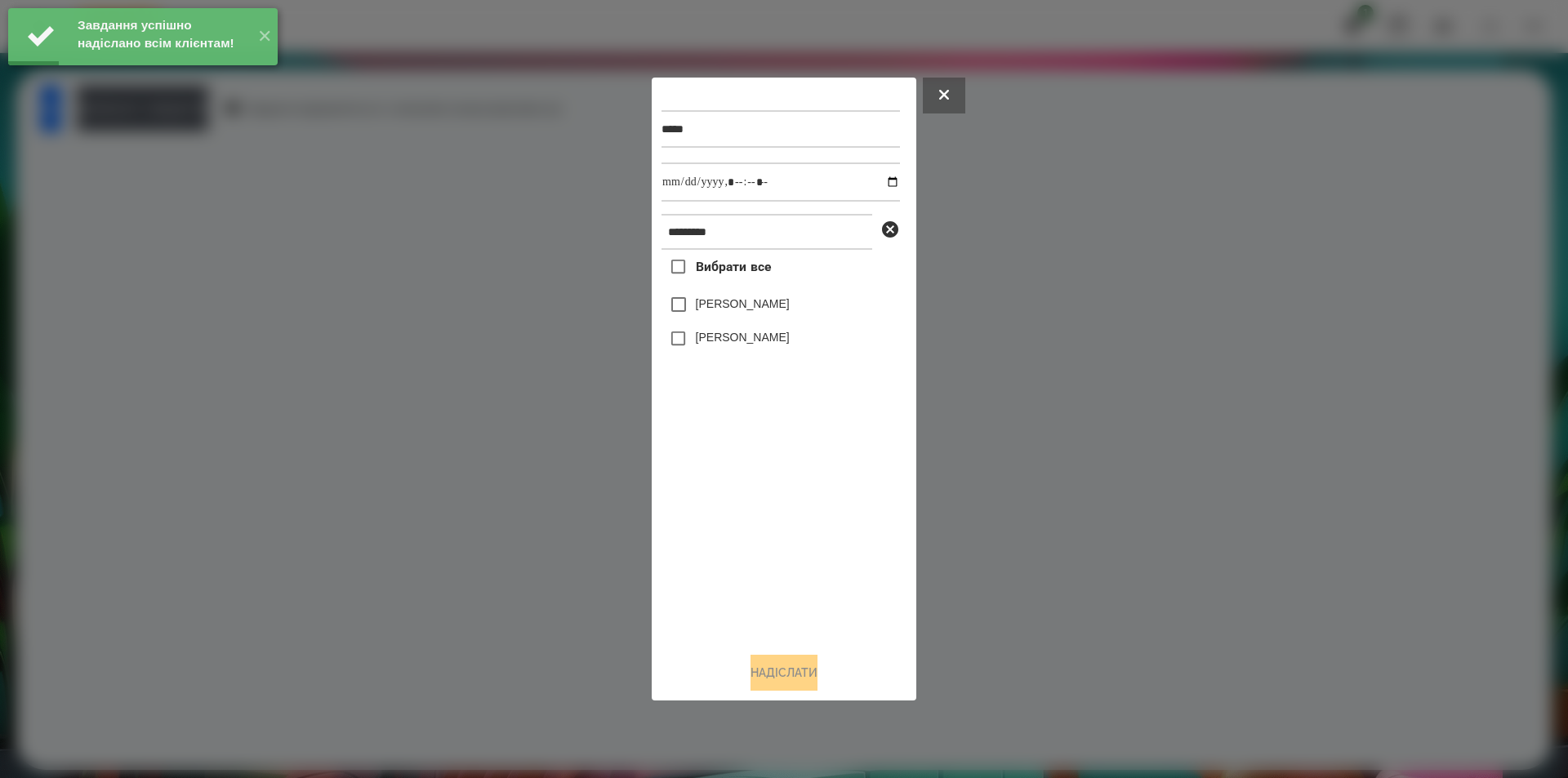
click at [766, 301] on label "[PERSON_NAME]" at bounding box center [742, 304] width 94 height 16
click at [881, 179] on input "datetime-local" at bounding box center [780, 182] width 238 height 39
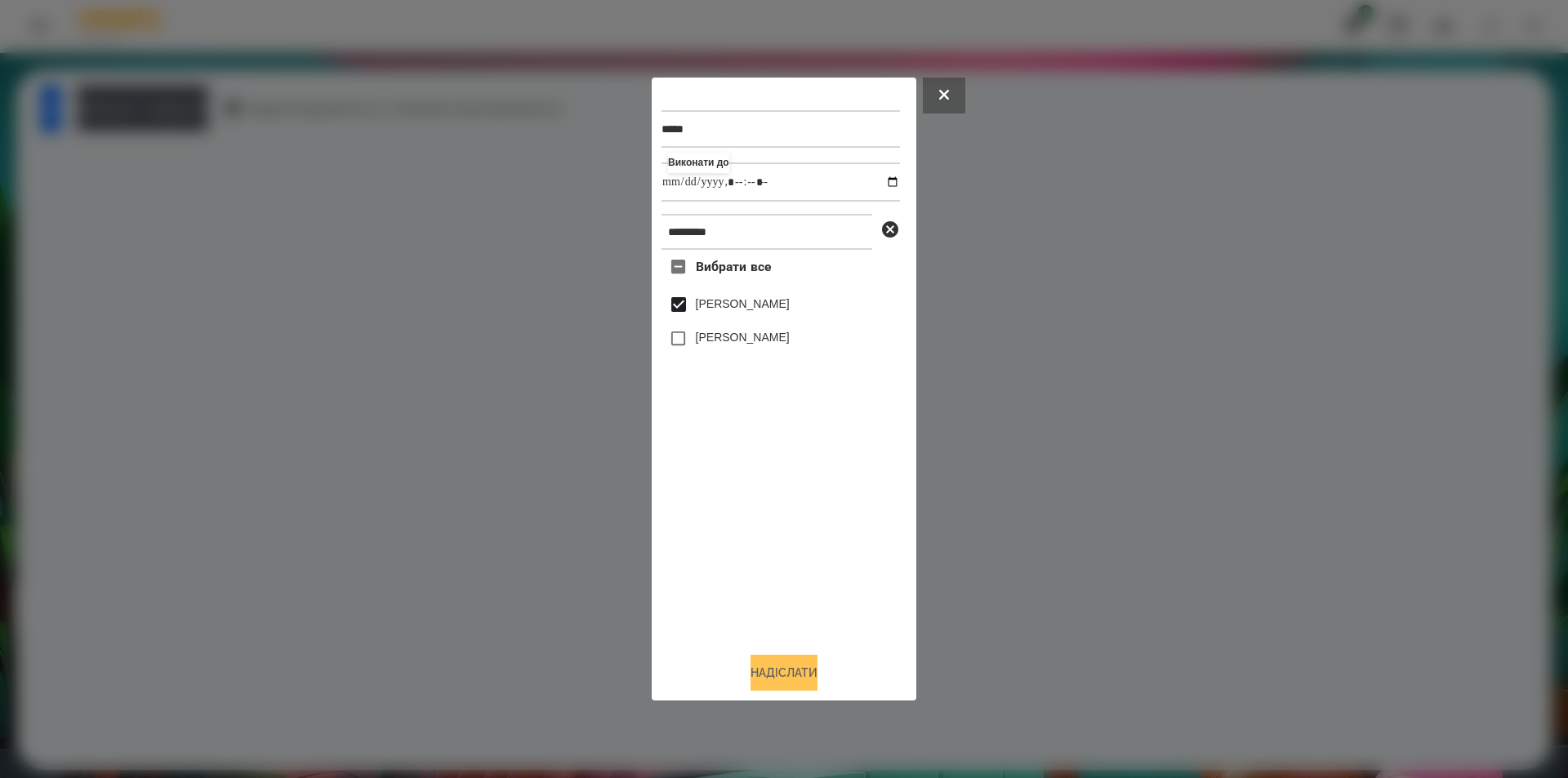
type input "**********"
click at [751, 681] on button "Надіслати" at bounding box center [784, 672] width 67 height 36
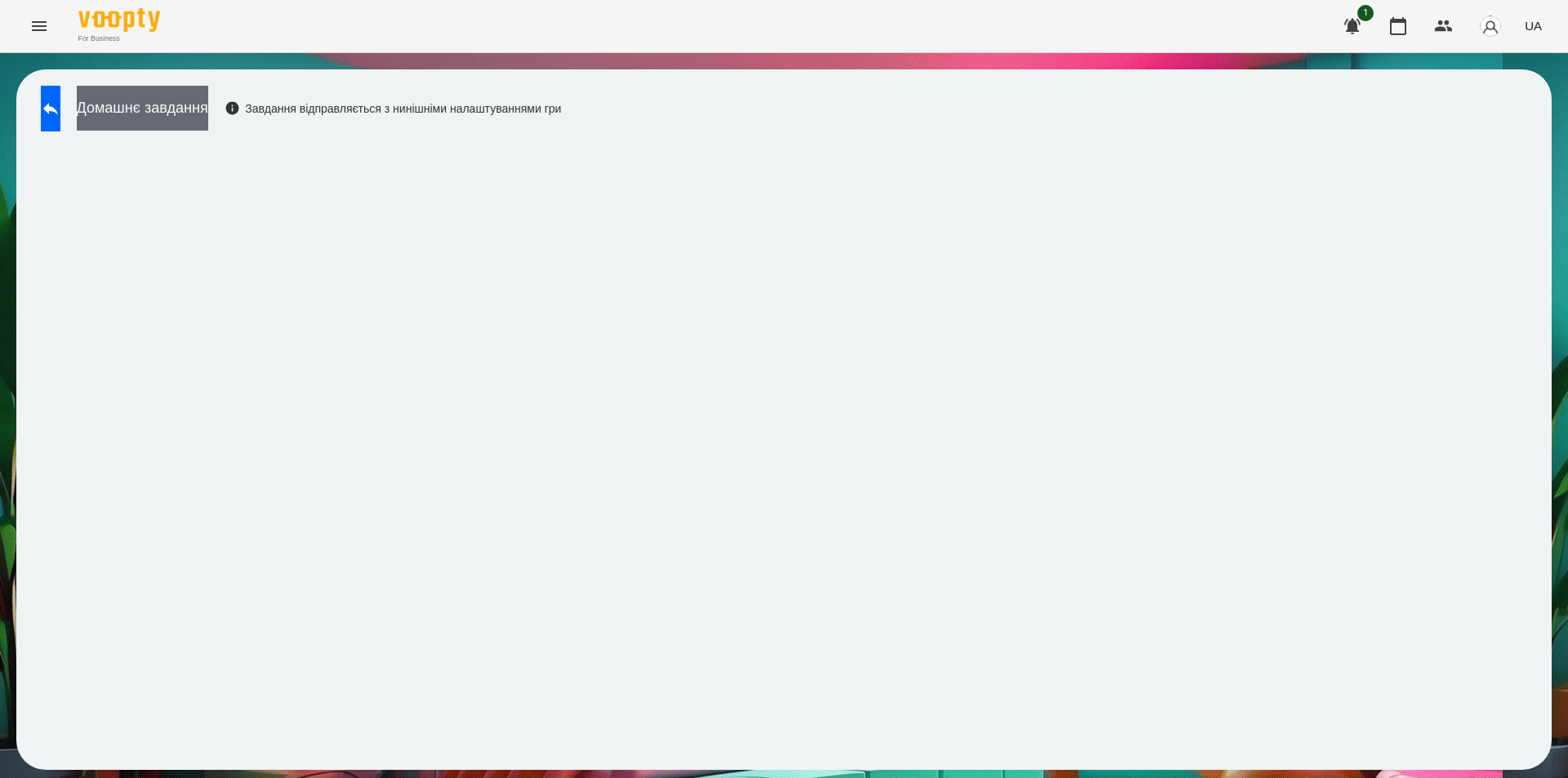
click at [208, 111] on button "Домашнє завдання" at bounding box center [142, 108] width 131 height 45
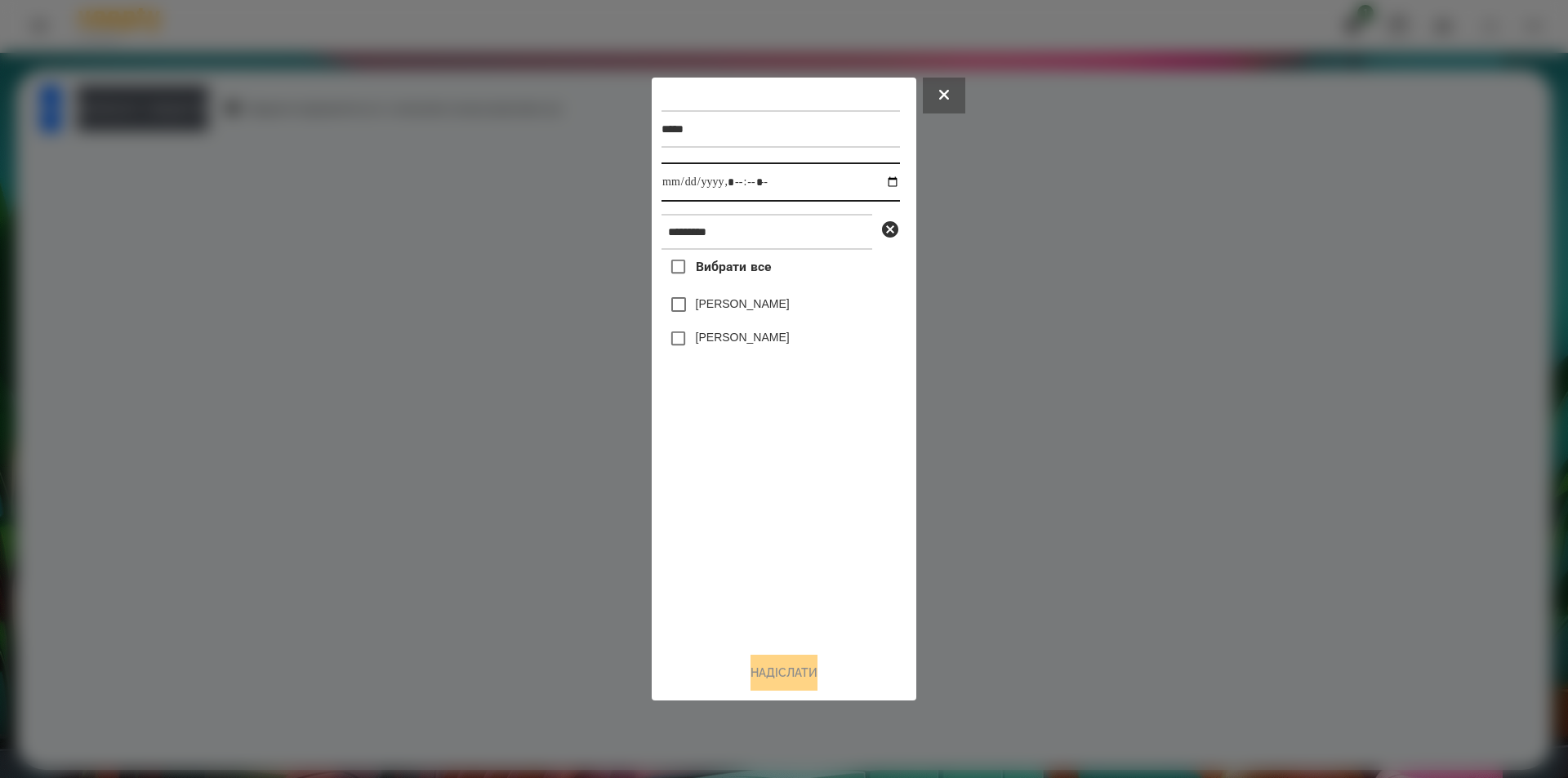
click at [878, 182] on input "datetime-local" at bounding box center [780, 182] width 238 height 39
type input "**********"
drag, startPoint x: 693, startPoint y: 467, endPoint x: 734, endPoint y: 393, distance: 84.6
click at [695, 461] on div "Вибрати все [PERSON_NAME] [PERSON_NAME]" at bounding box center [780, 444] width 238 height 389
click at [886, 234] on icon at bounding box center [890, 230] width 16 height 16
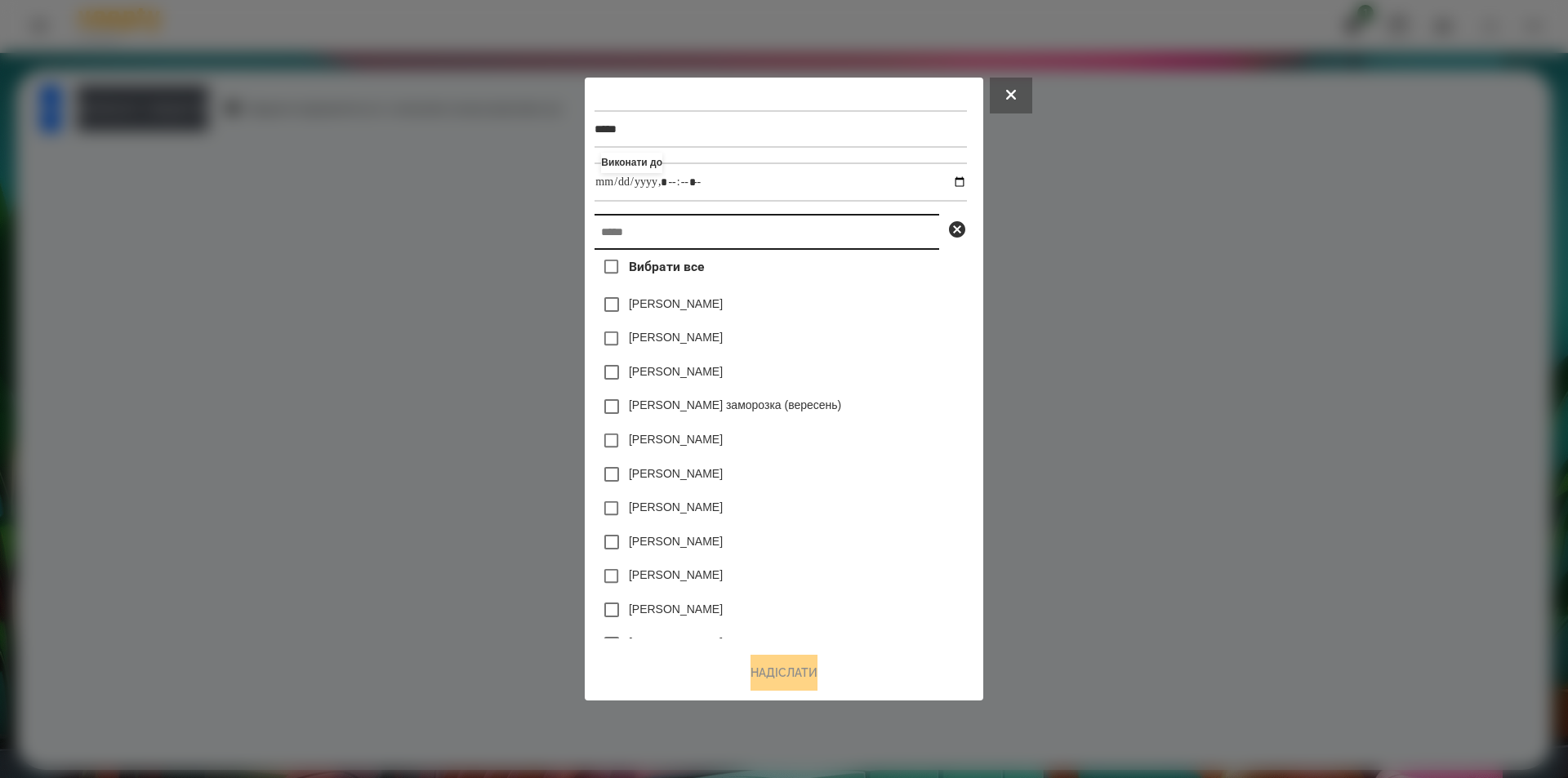
click at [805, 235] on input "text" at bounding box center [767, 232] width 345 height 36
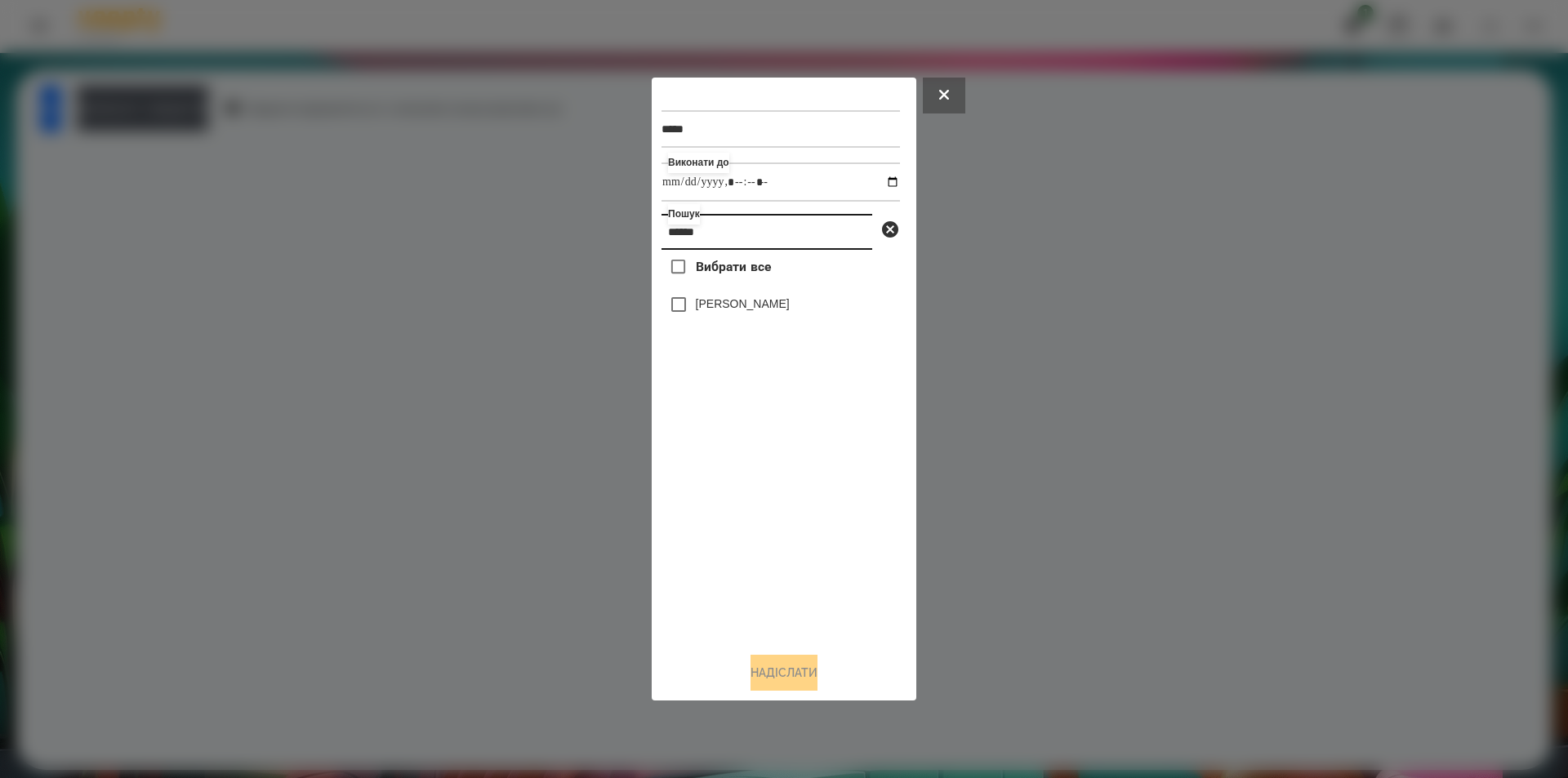
type input "******"
click at [756, 301] on label "[PERSON_NAME]" at bounding box center [742, 304] width 94 height 16
click at [763, 669] on button "Надіслати" at bounding box center [784, 672] width 67 height 36
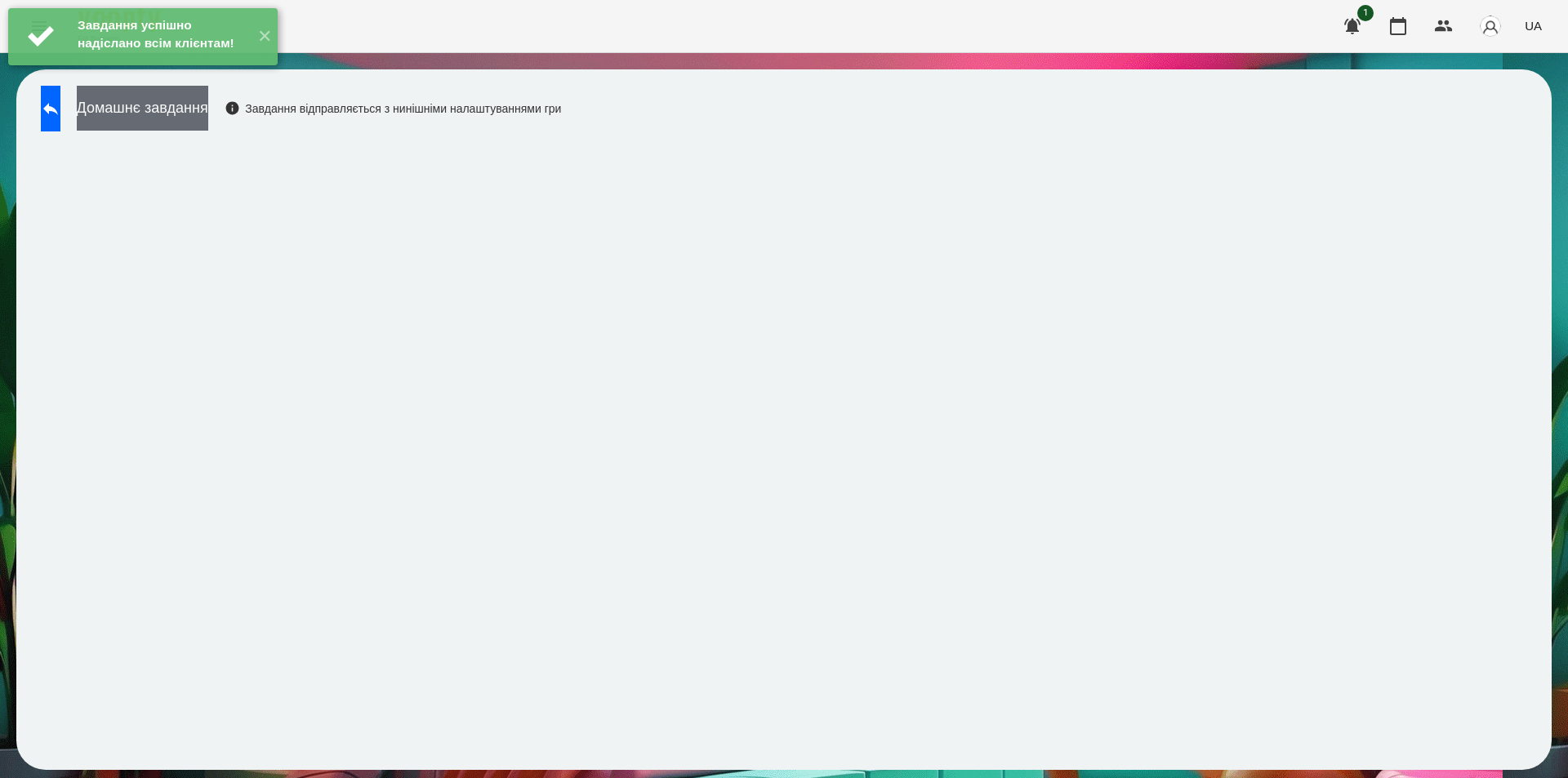
click at [201, 106] on button "Домашнє завдання" at bounding box center [142, 108] width 131 height 45
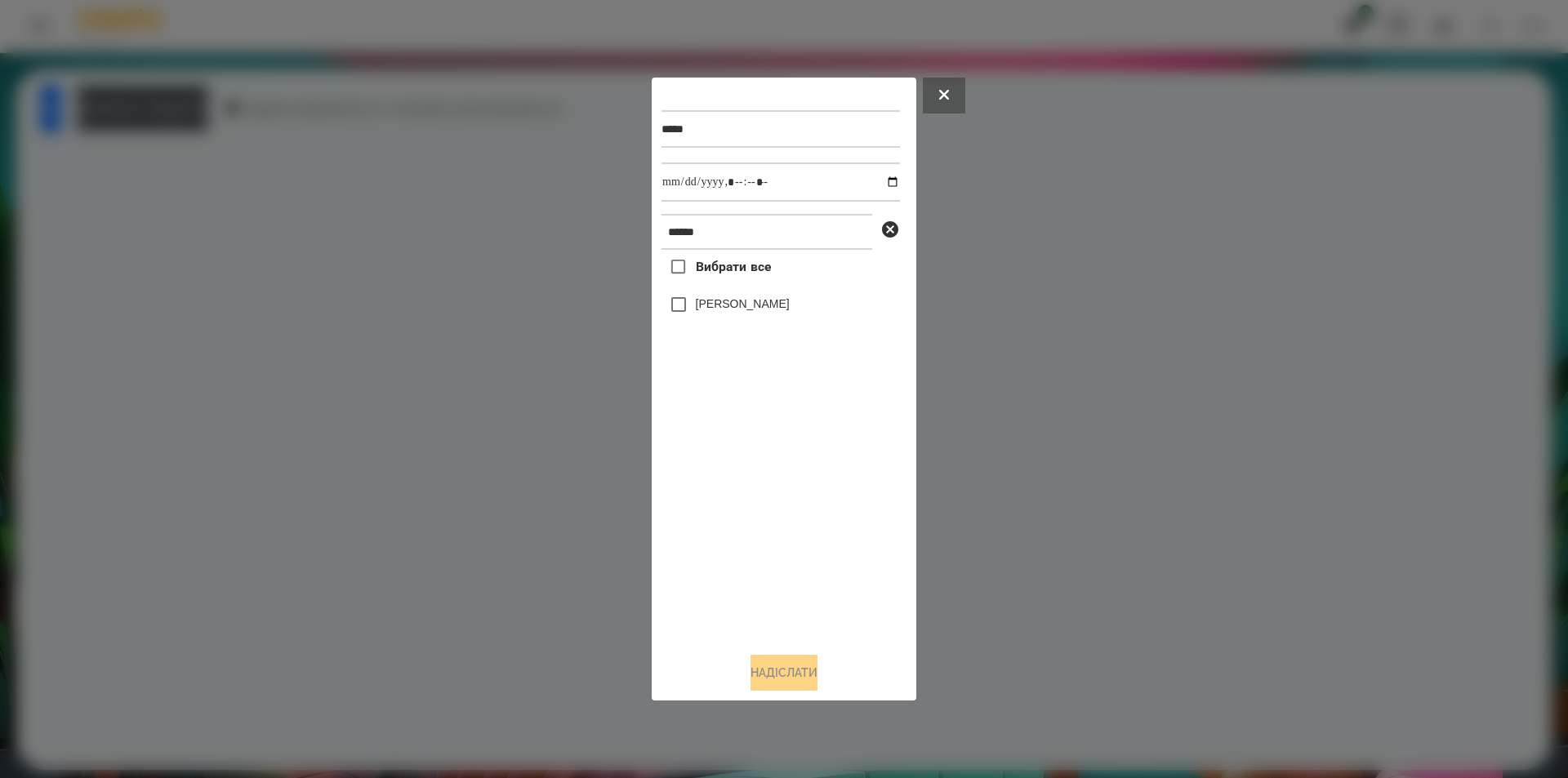
click at [768, 305] on label "[PERSON_NAME]" at bounding box center [742, 304] width 94 height 16
click at [884, 180] on input "datetime-local" at bounding box center [780, 182] width 238 height 39
type input "**********"
click at [785, 684] on button "Надіслати" at bounding box center [784, 672] width 67 height 36
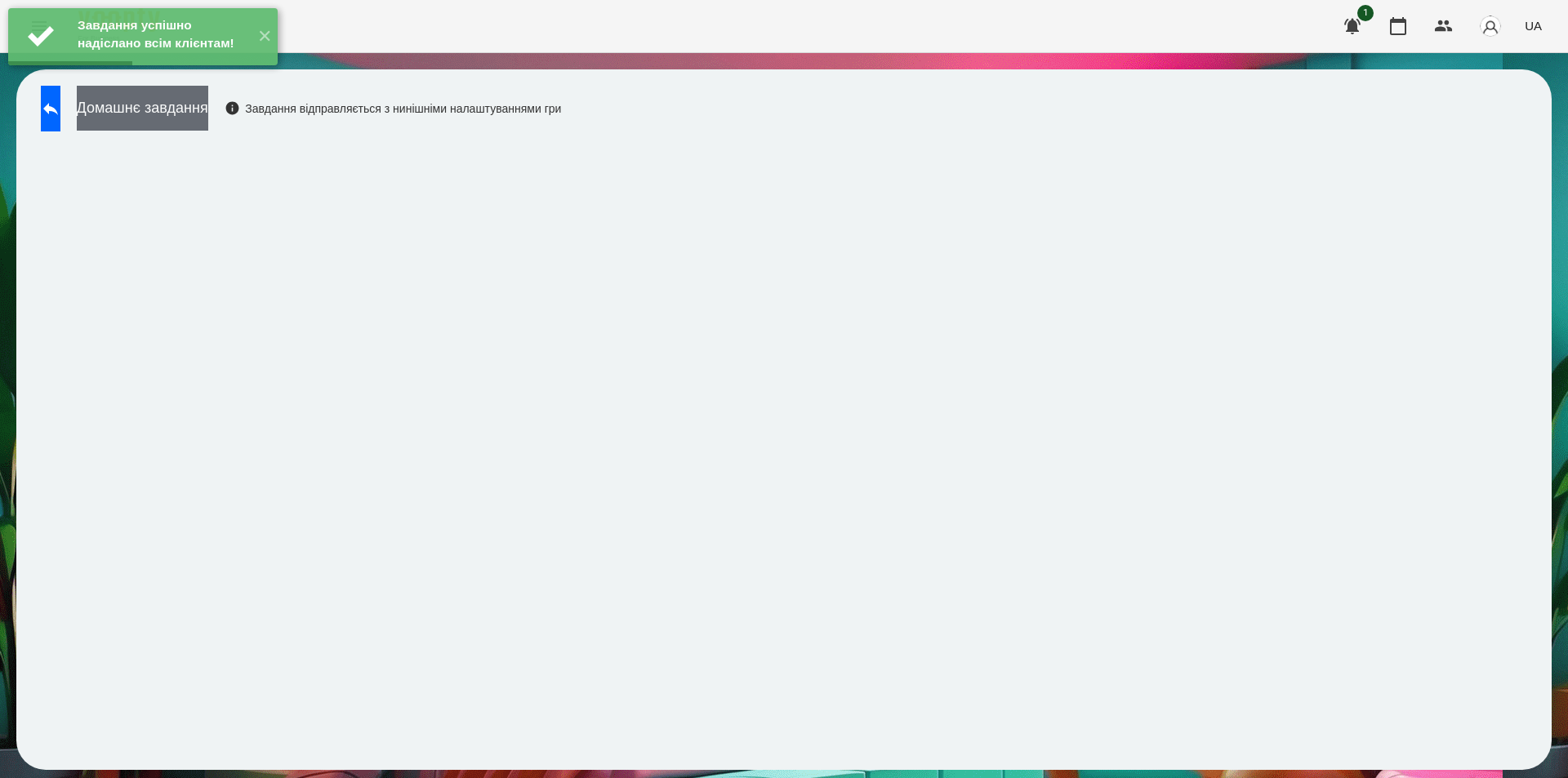
click at [196, 109] on button "Домашнє завдання" at bounding box center [142, 108] width 131 height 45
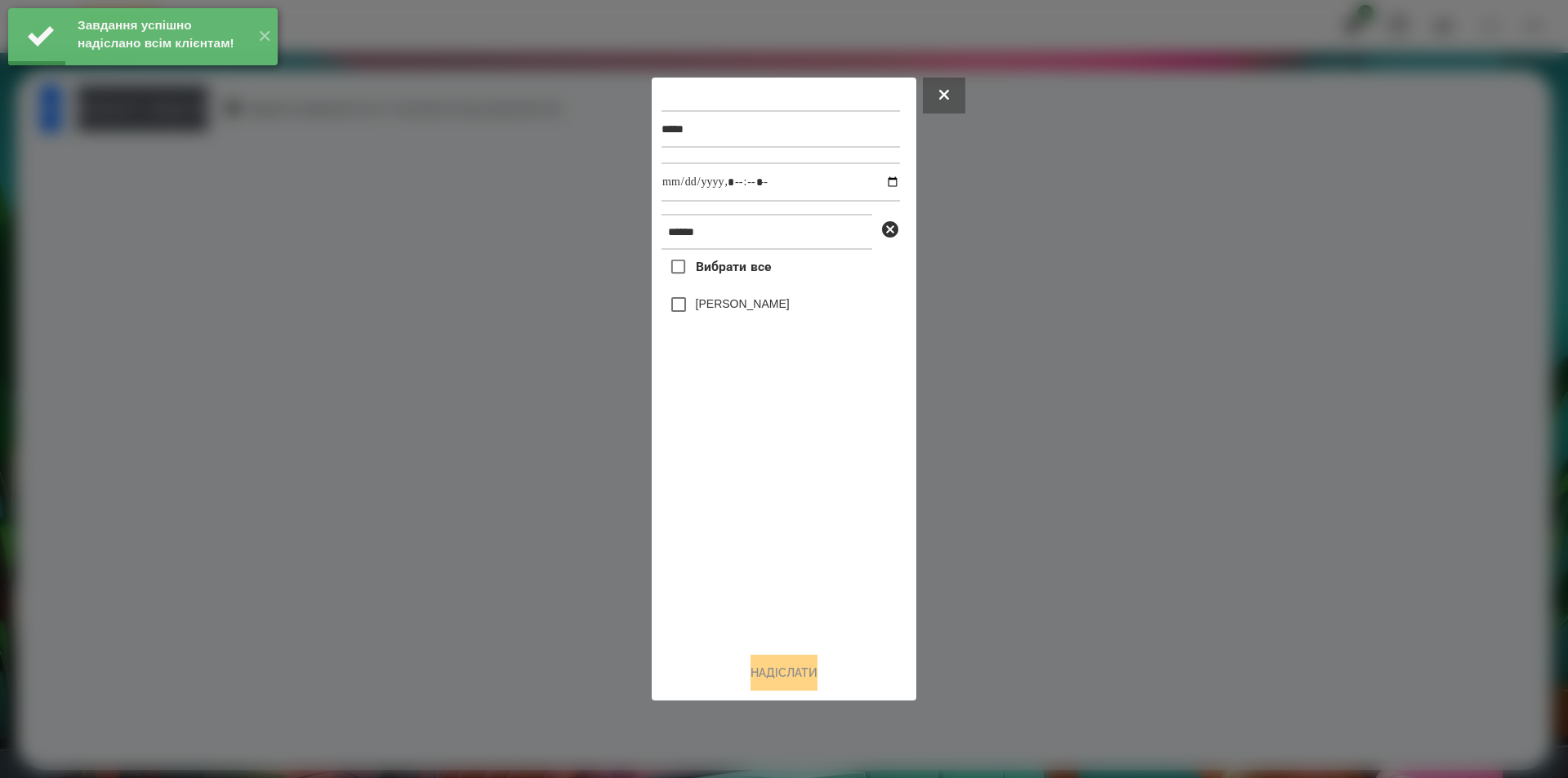
drag, startPoint x: 712, startPoint y: 308, endPoint x: 805, endPoint y: 250, distance: 109.6
click at [712, 306] on label "[PERSON_NAME]" at bounding box center [742, 304] width 94 height 16
click at [875, 179] on input "datetime-local" at bounding box center [780, 182] width 238 height 39
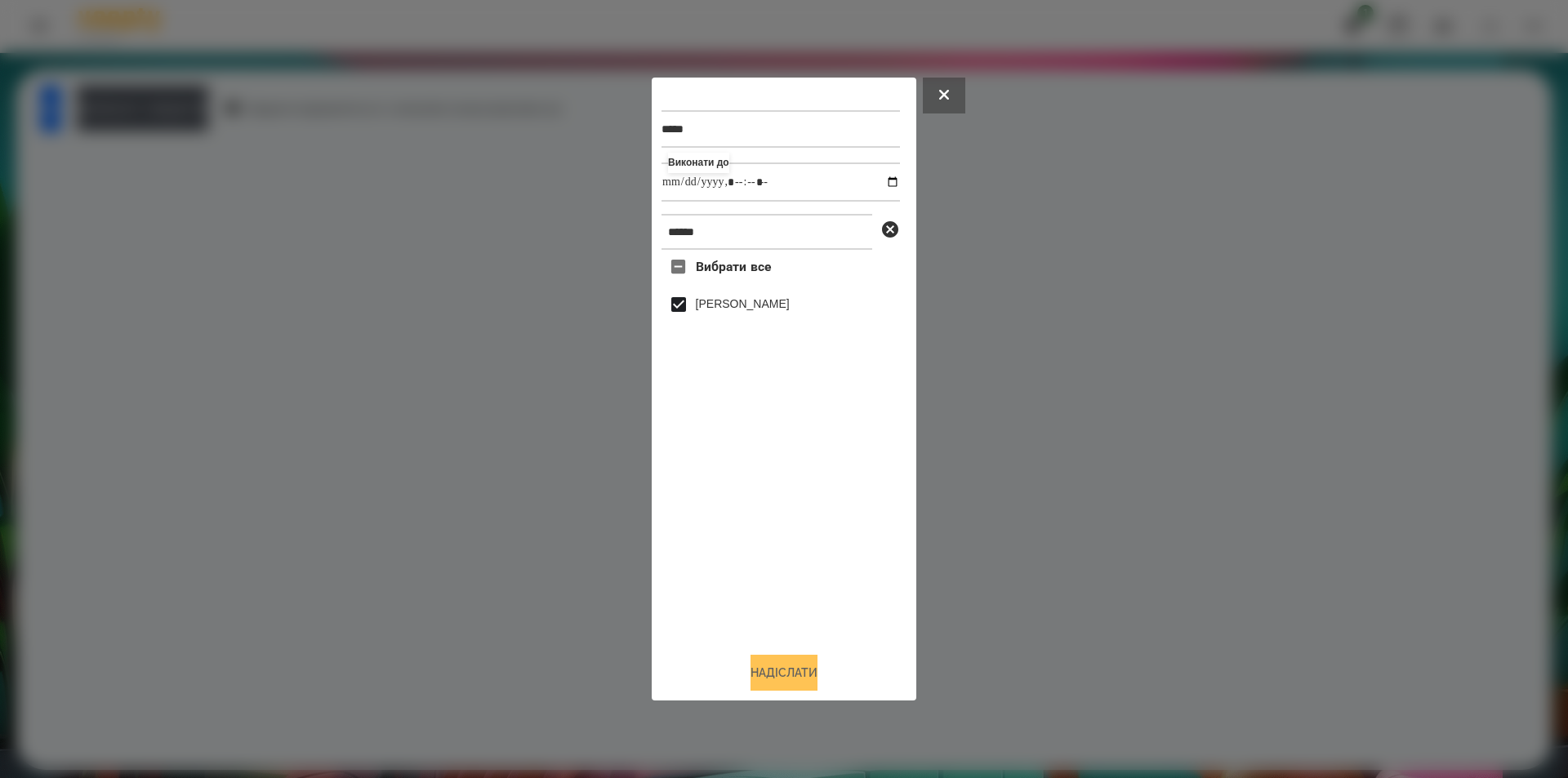
type input "**********"
click at [782, 685] on button "Надіслати" at bounding box center [784, 672] width 67 height 36
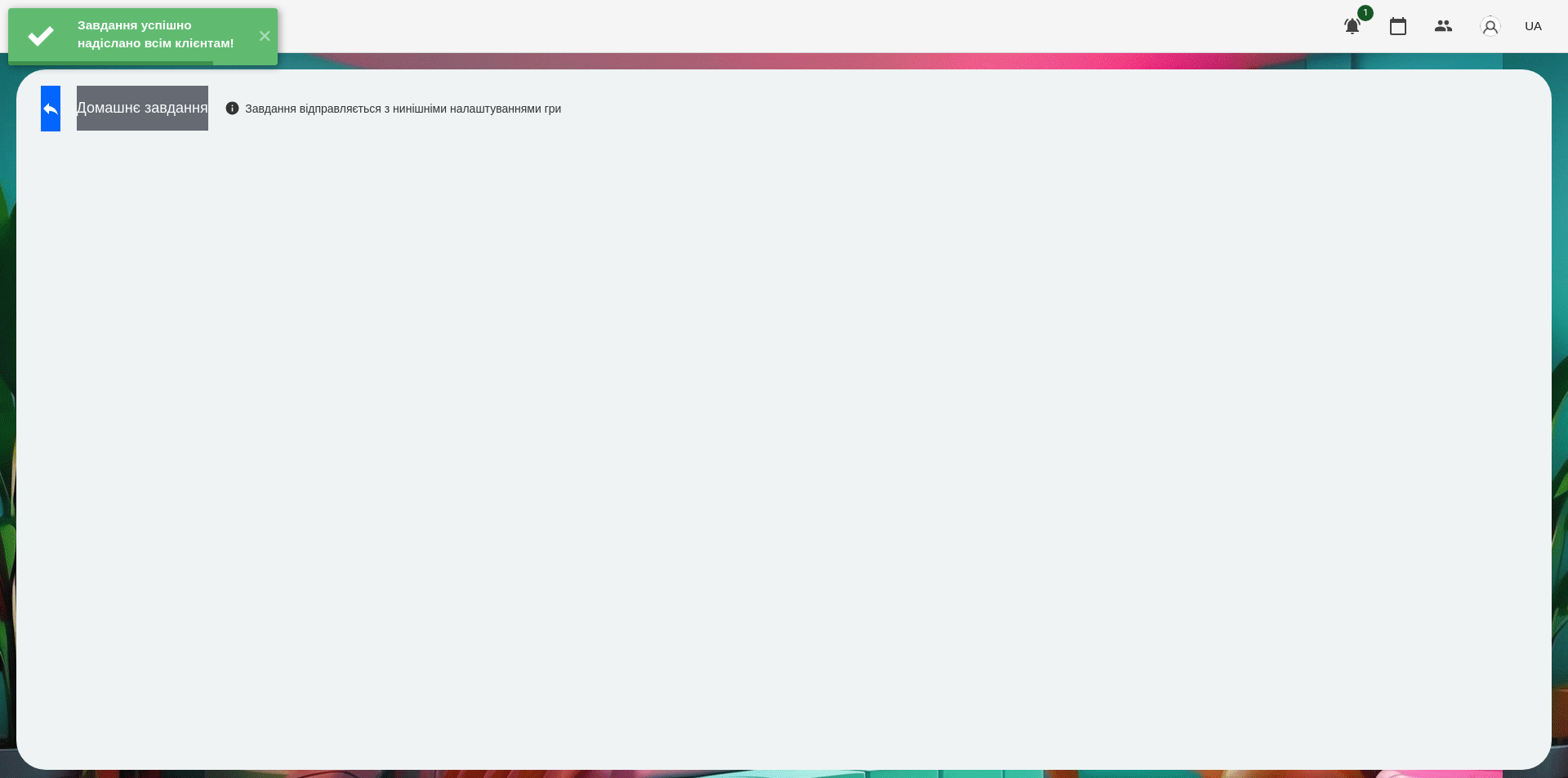
click at [208, 104] on button "Домашнє завдання" at bounding box center [142, 108] width 131 height 45
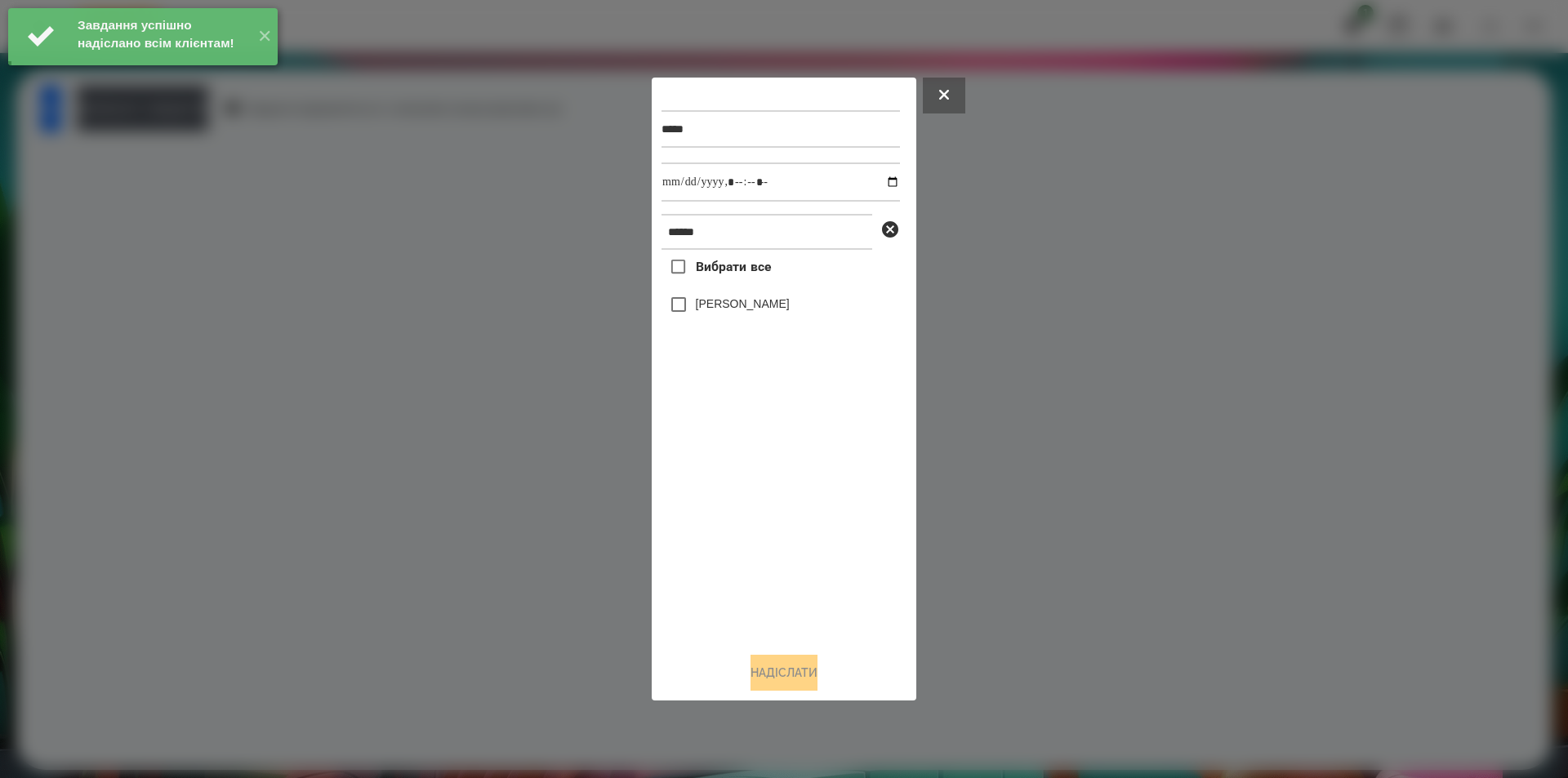
click at [606, 421] on div at bounding box center [784, 389] width 1568 height 778
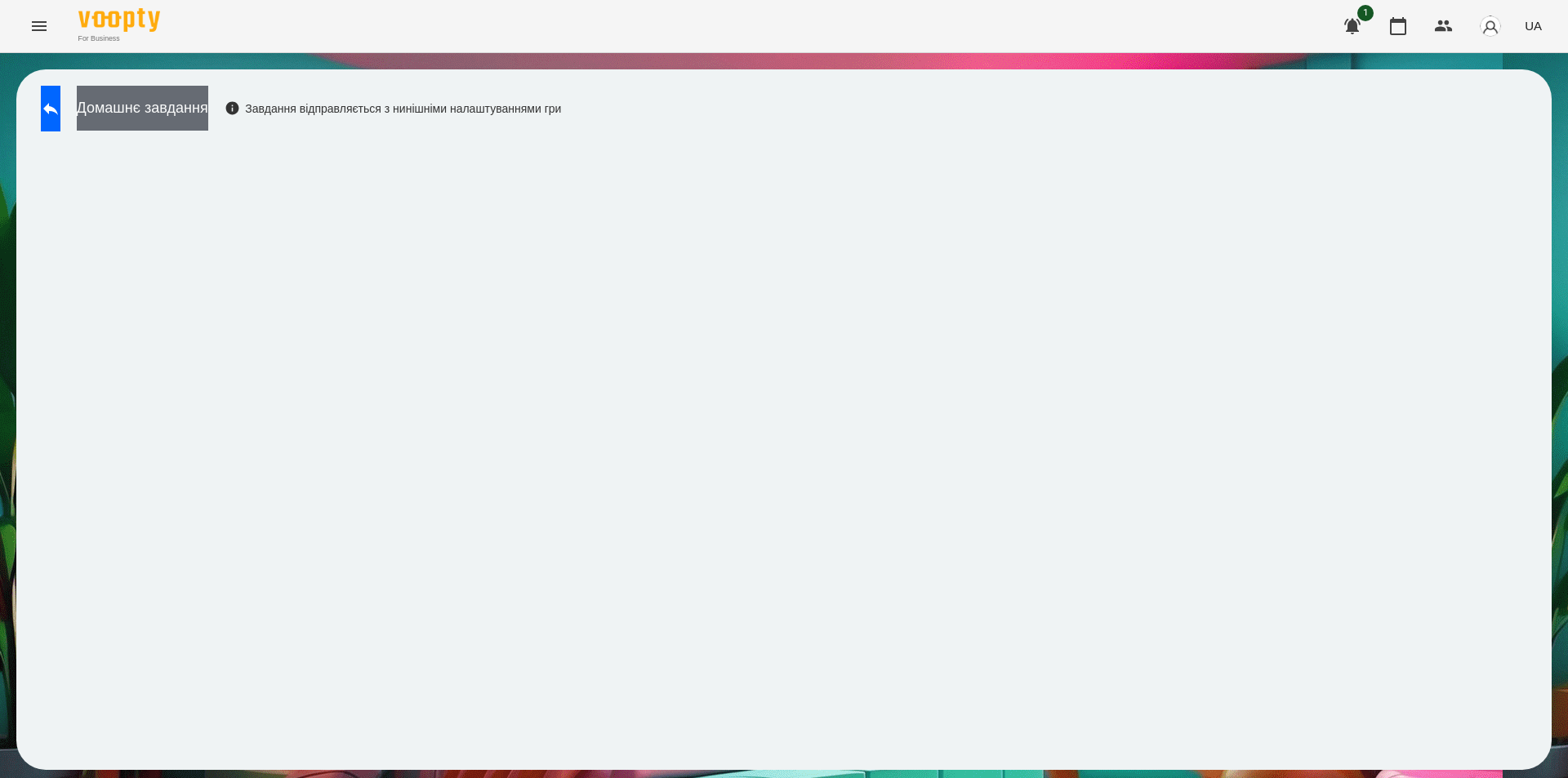
click at [203, 109] on button "Домашнє завдання" at bounding box center [142, 108] width 131 height 45
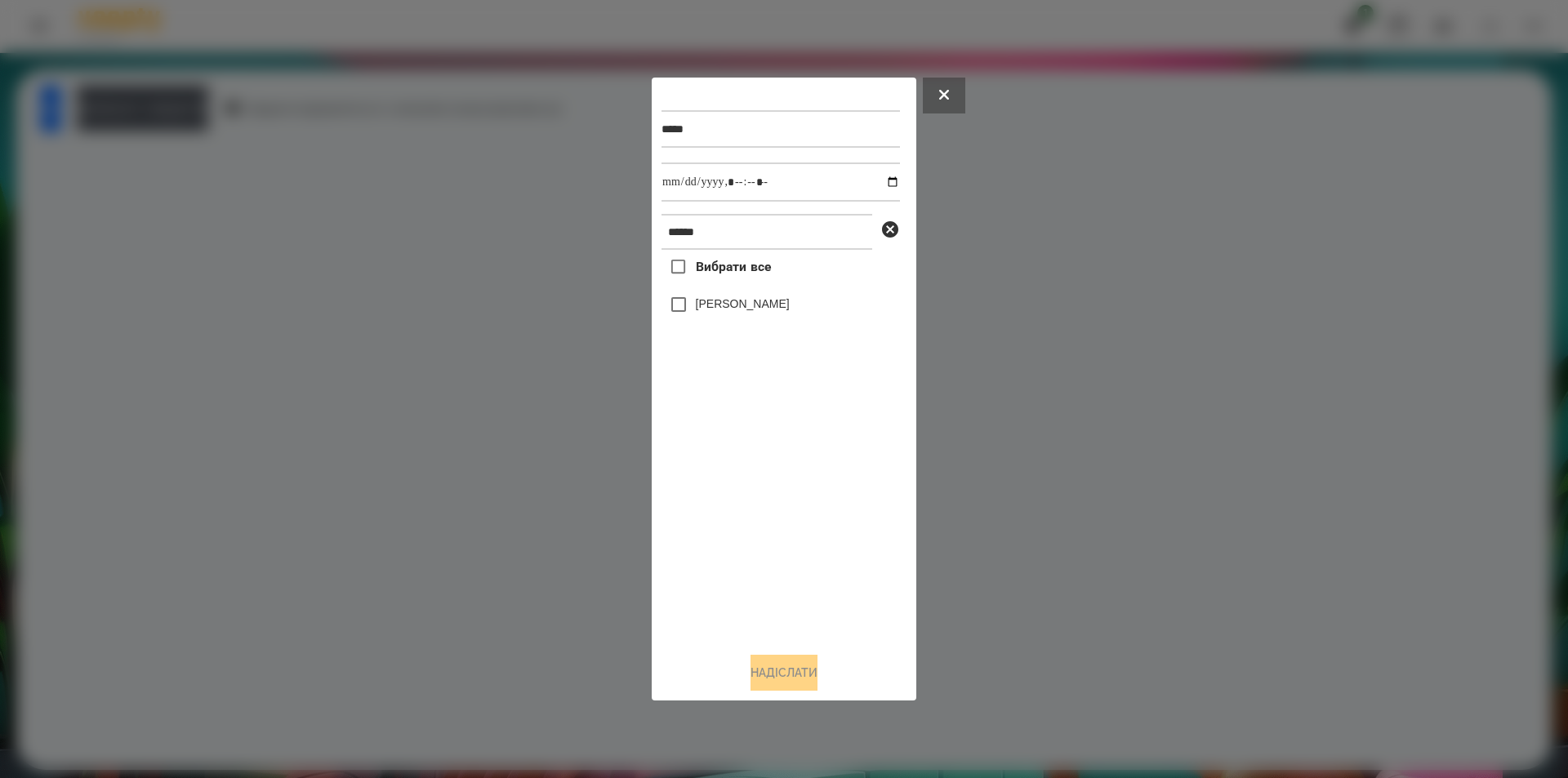
click at [745, 301] on label "[PERSON_NAME]" at bounding box center [742, 304] width 94 height 16
click at [884, 183] on input "datetime-local" at bounding box center [780, 182] width 238 height 39
type input "**********"
click at [771, 686] on button "Надіслати" at bounding box center [784, 672] width 67 height 36
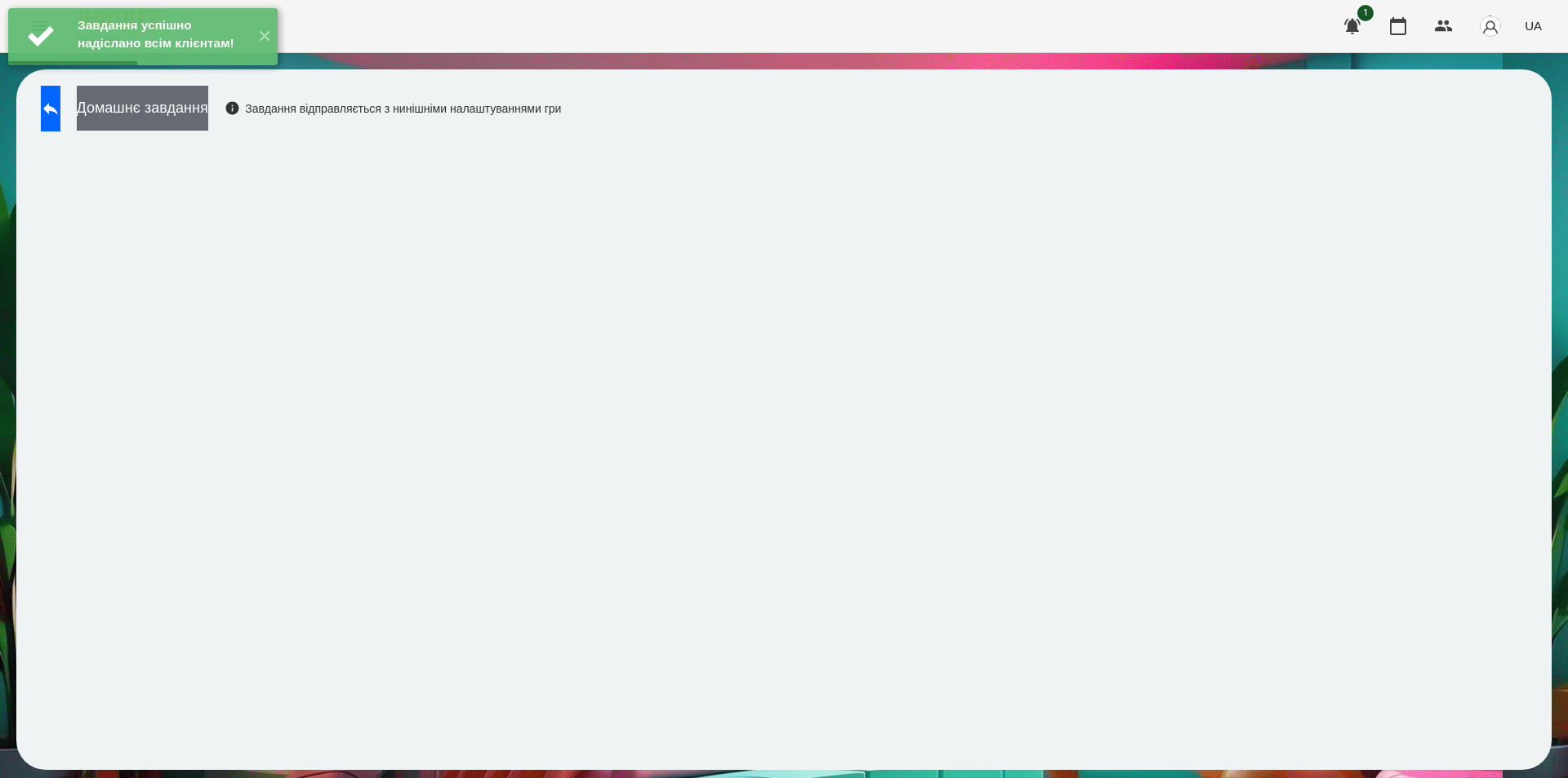
click at [199, 105] on button "Домашнє завдання" at bounding box center [142, 108] width 131 height 45
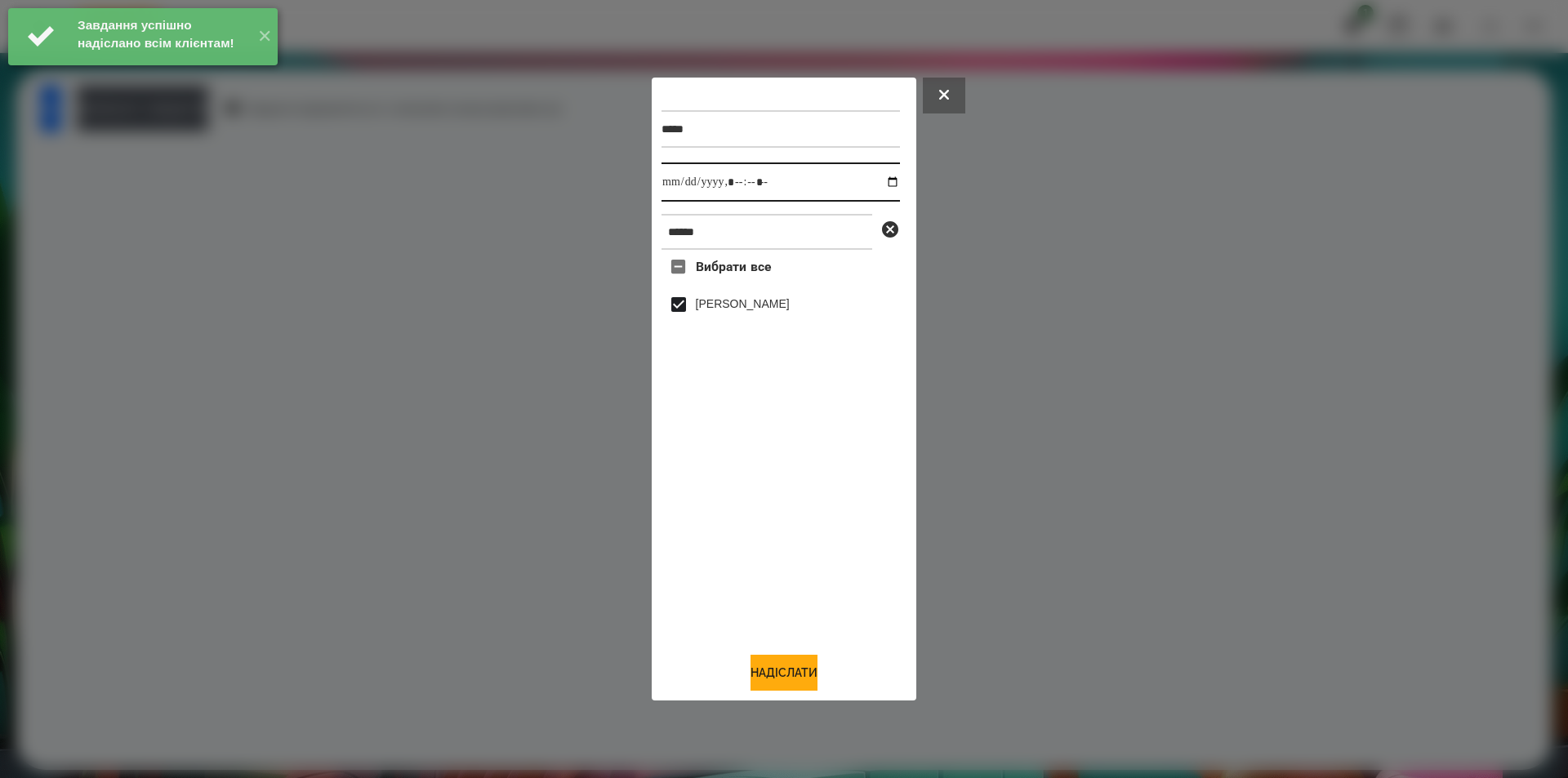
click at [887, 182] on input "datetime-local" at bounding box center [780, 182] width 238 height 39
click at [885, 181] on input "datetime-local" at bounding box center [780, 182] width 238 height 39
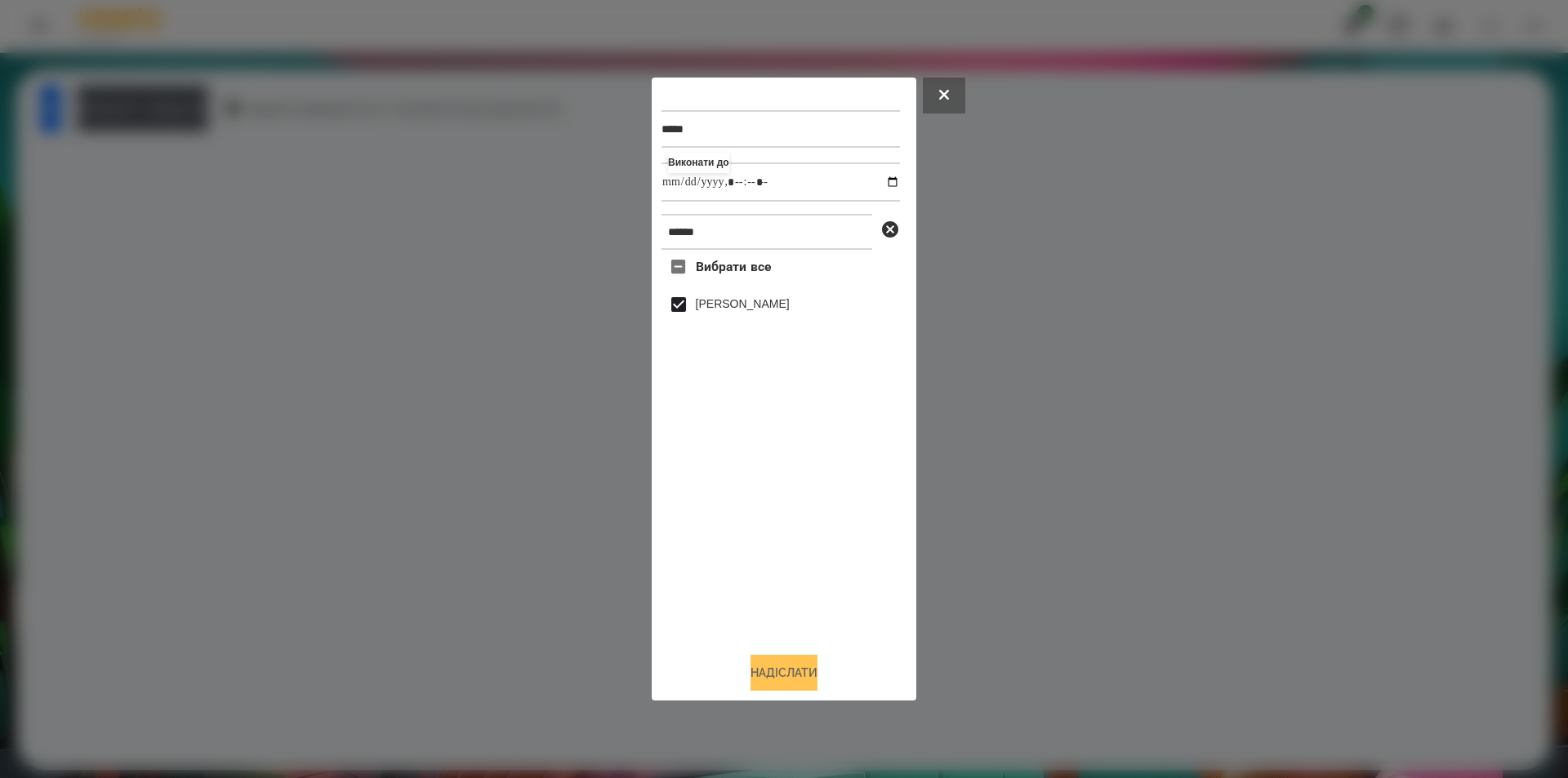
type input "**********"
drag, startPoint x: 770, startPoint y: 686, endPoint x: 778, endPoint y: 698, distance: 14.4
click at [781, 711] on div "***** Виконати до ****** Вибрати все Матвій Бідний Надіслати" at bounding box center [784, 389] width 1568 height 778
click at [782, 680] on button "Надіслати" at bounding box center [784, 672] width 67 height 36
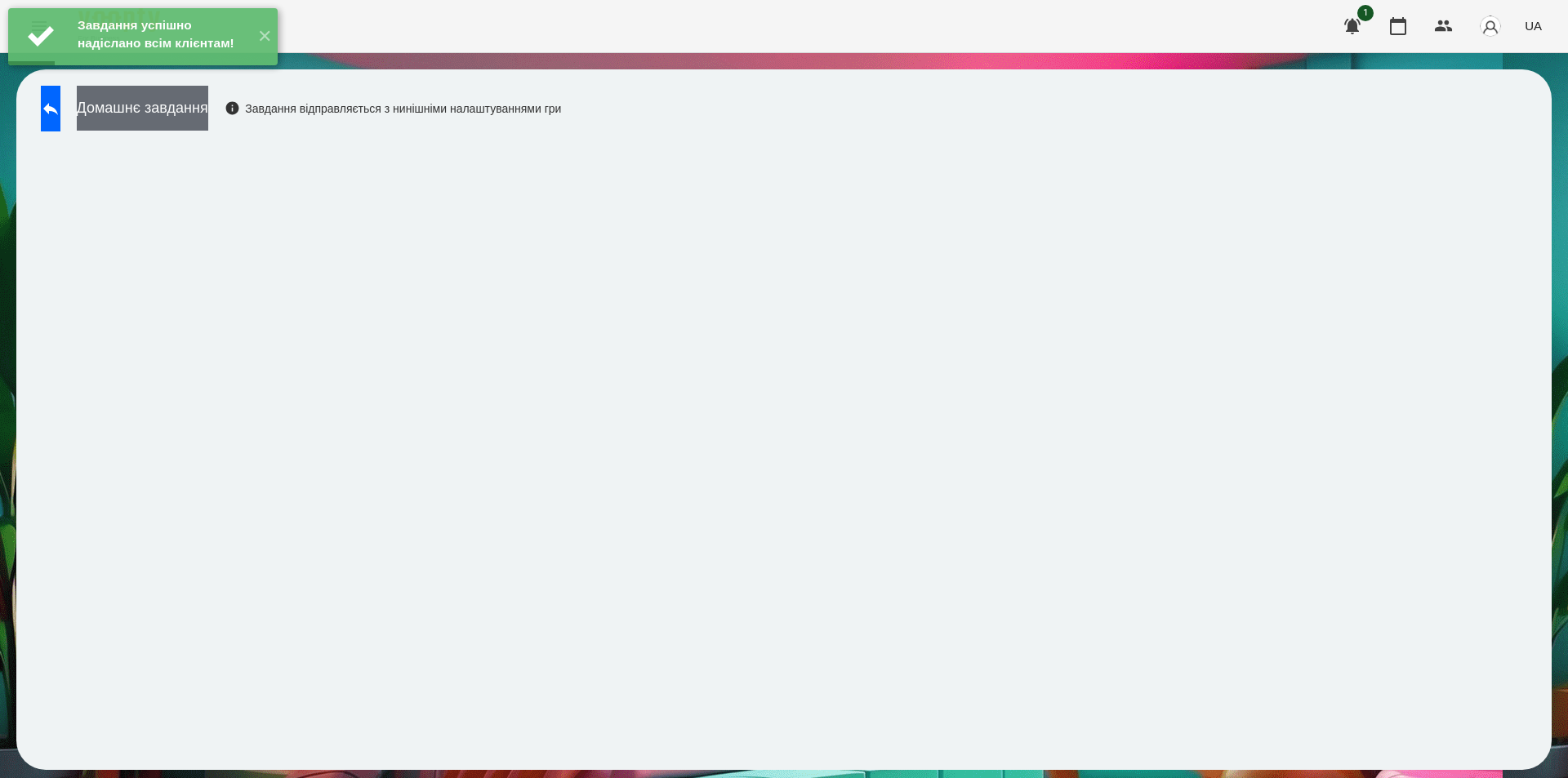
click at [208, 114] on button "Домашнє завдання" at bounding box center [142, 108] width 131 height 45
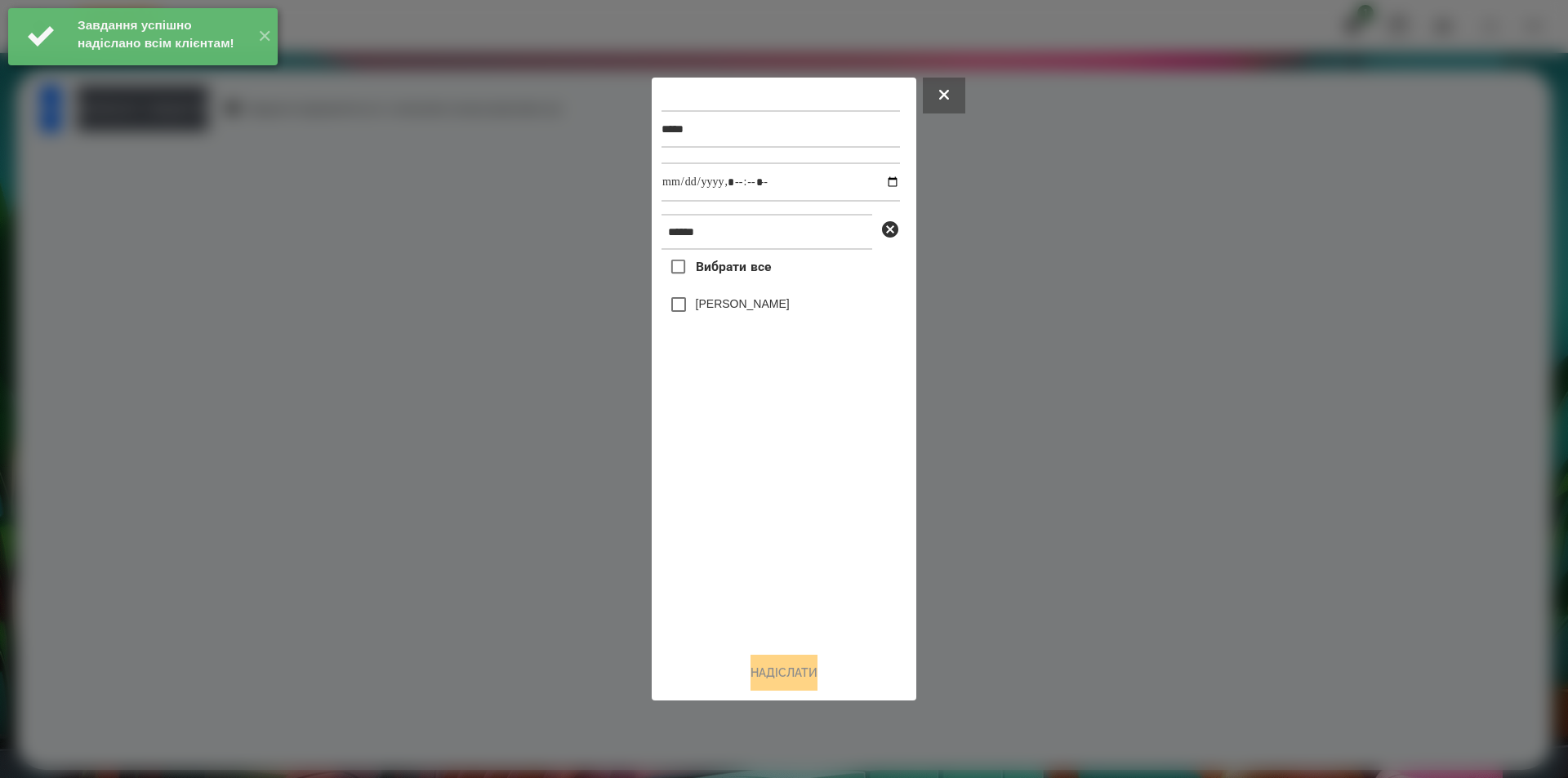
click at [754, 306] on label "[PERSON_NAME]" at bounding box center [742, 304] width 94 height 16
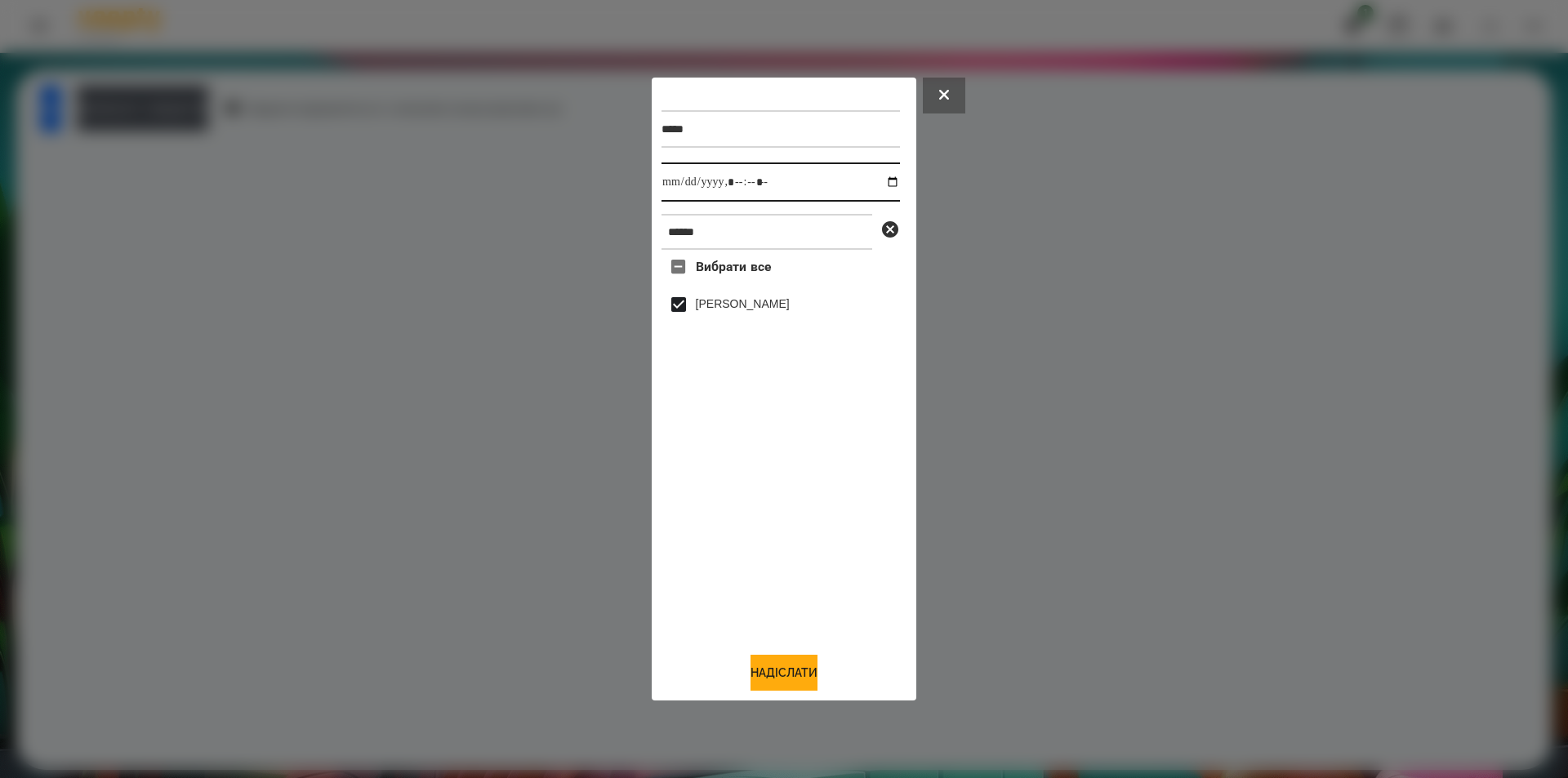
click at [875, 177] on input "datetime-local" at bounding box center [780, 182] width 238 height 39
type input "**********"
click at [815, 690] on button "Надіслати" at bounding box center [784, 672] width 67 height 36
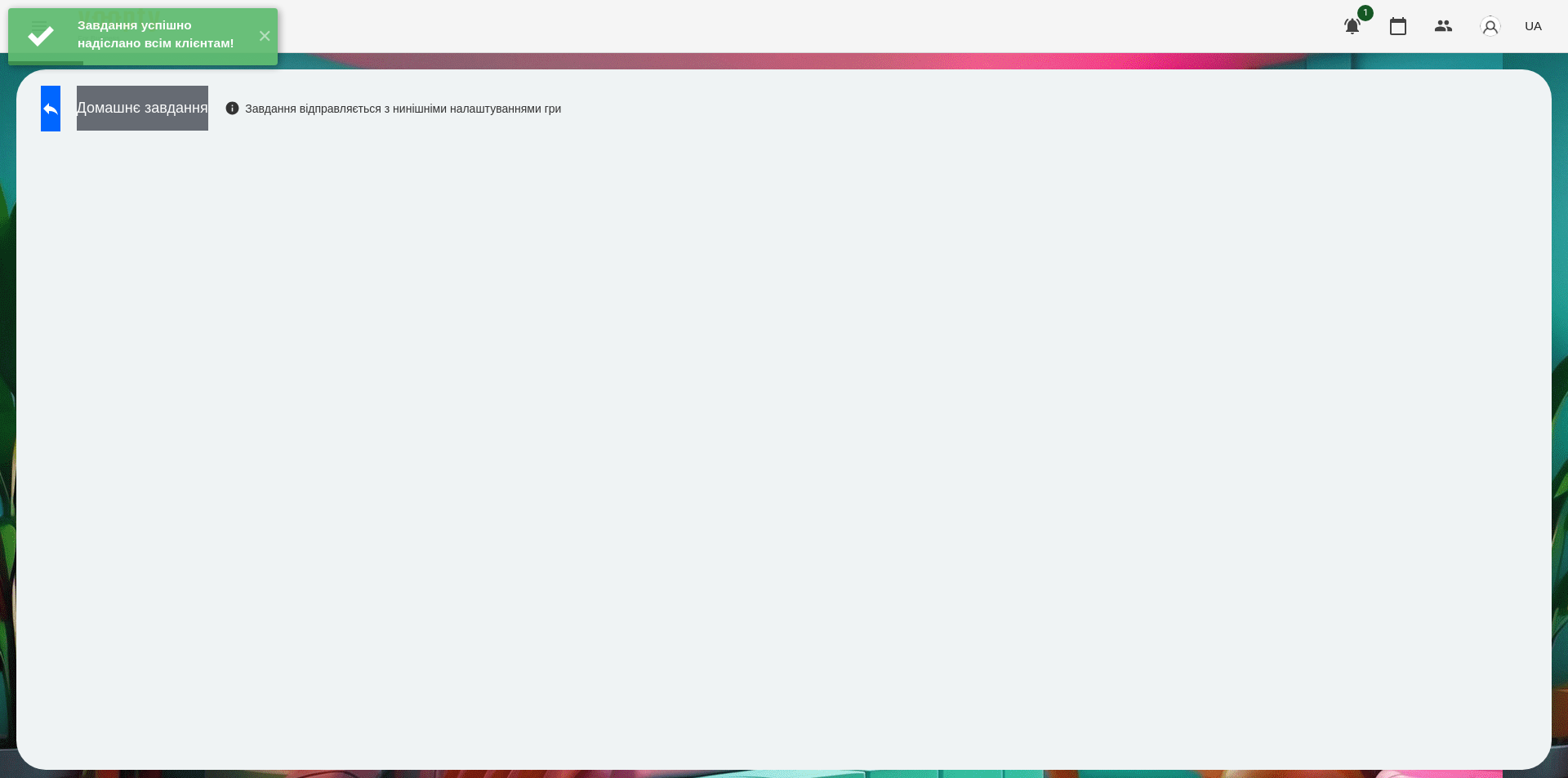
click at [208, 109] on button "Домашнє завдання" at bounding box center [142, 108] width 131 height 45
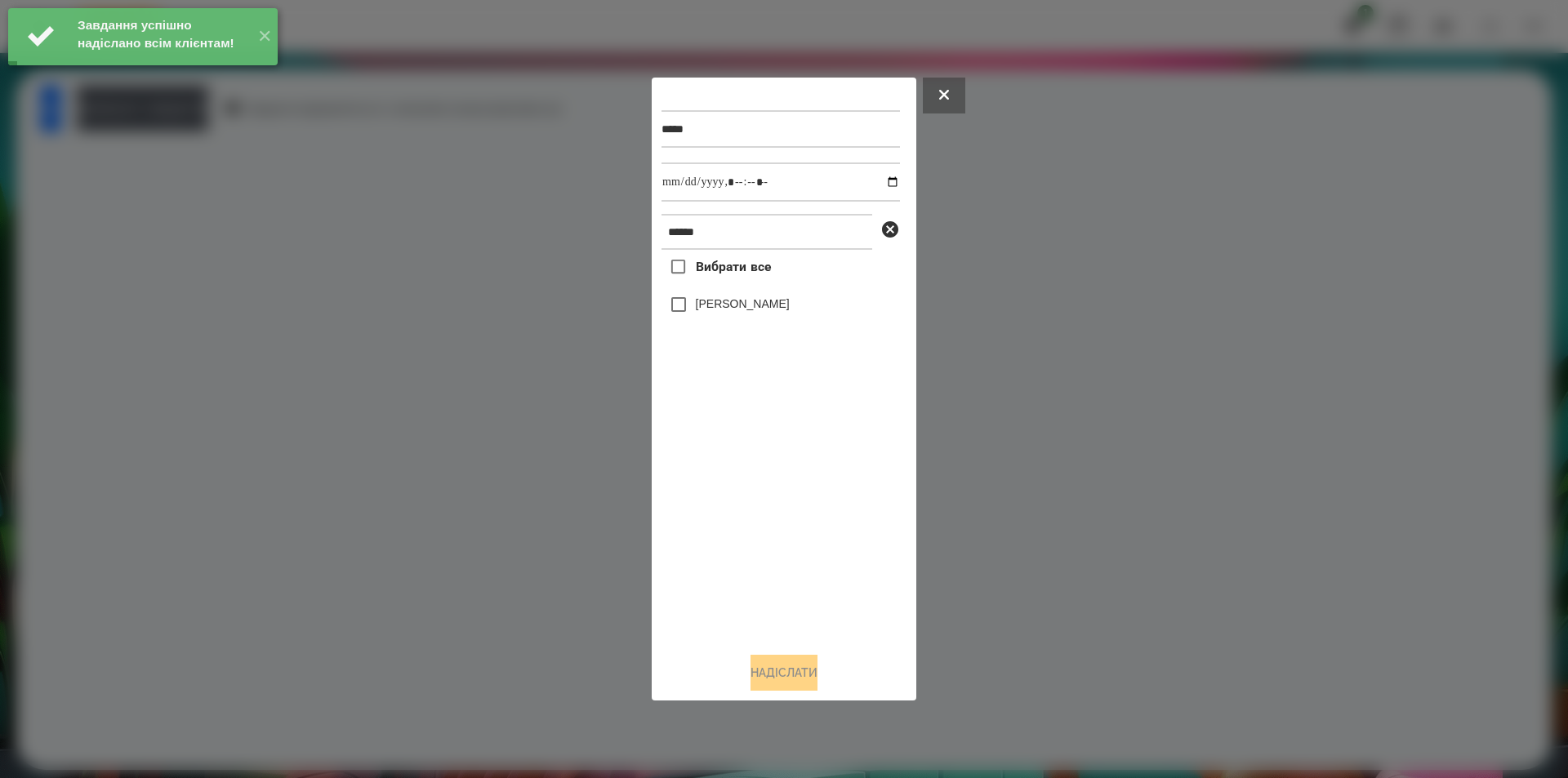
drag, startPoint x: 731, startPoint y: 306, endPoint x: 749, endPoint y: 270, distance: 40.2
click at [730, 306] on label "[PERSON_NAME]" at bounding box center [742, 304] width 94 height 16
click at [885, 183] on input "datetime-local" at bounding box center [780, 182] width 238 height 39
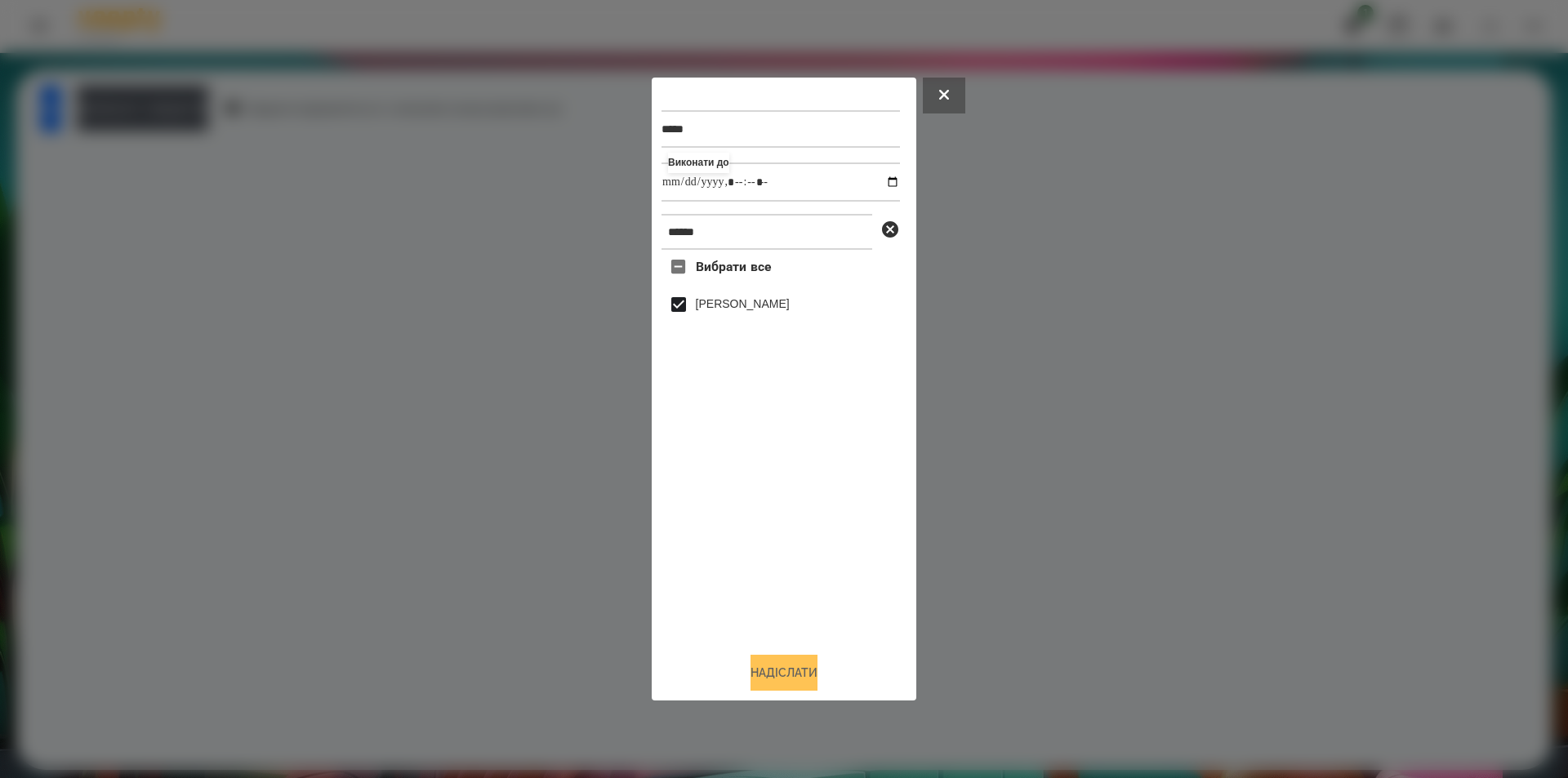
type input "**********"
click at [793, 669] on button "Надіслати" at bounding box center [784, 672] width 67 height 36
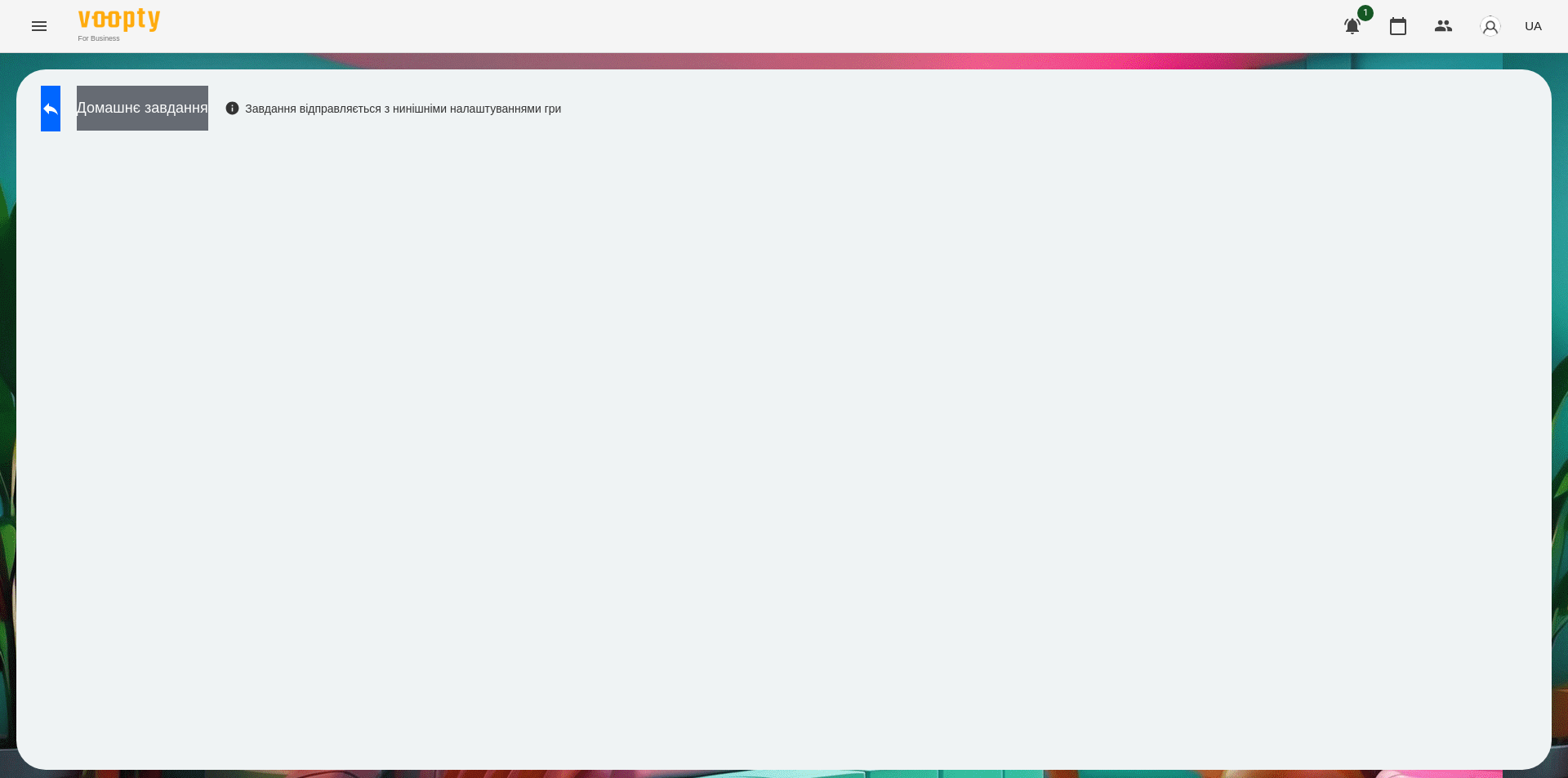
click at [208, 118] on button "Домашнє завдання" at bounding box center [142, 108] width 131 height 45
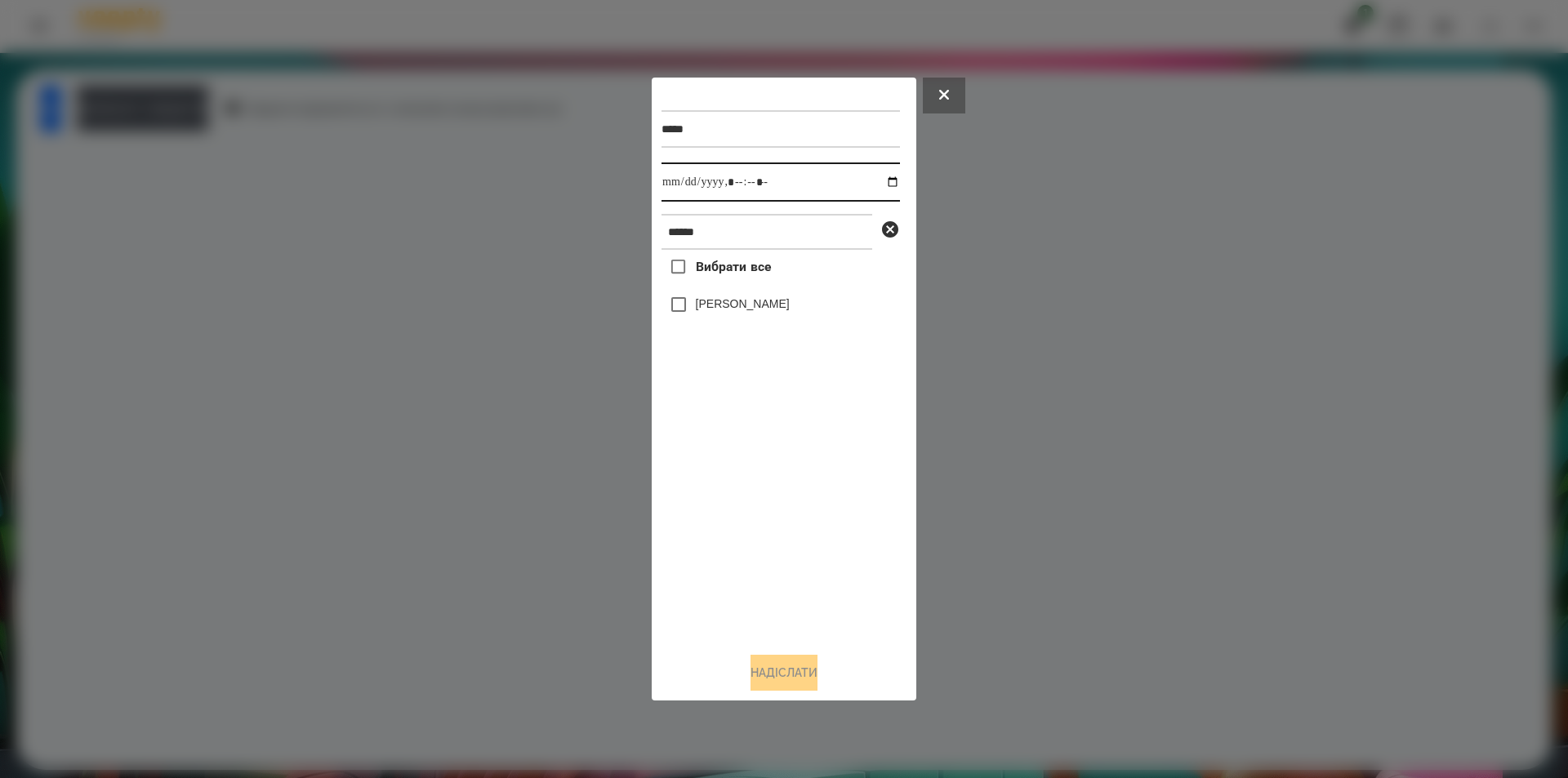
click at [878, 181] on input "datetime-local" at bounding box center [780, 182] width 238 height 39
type input "**********"
drag, startPoint x: 770, startPoint y: 483, endPoint x: 790, endPoint y: 456, distance: 33.6
click at [771, 483] on div "Вибрати все [PERSON_NAME]" at bounding box center [780, 444] width 238 height 389
click at [891, 225] on icon at bounding box center [890, 230] width 16 height 16
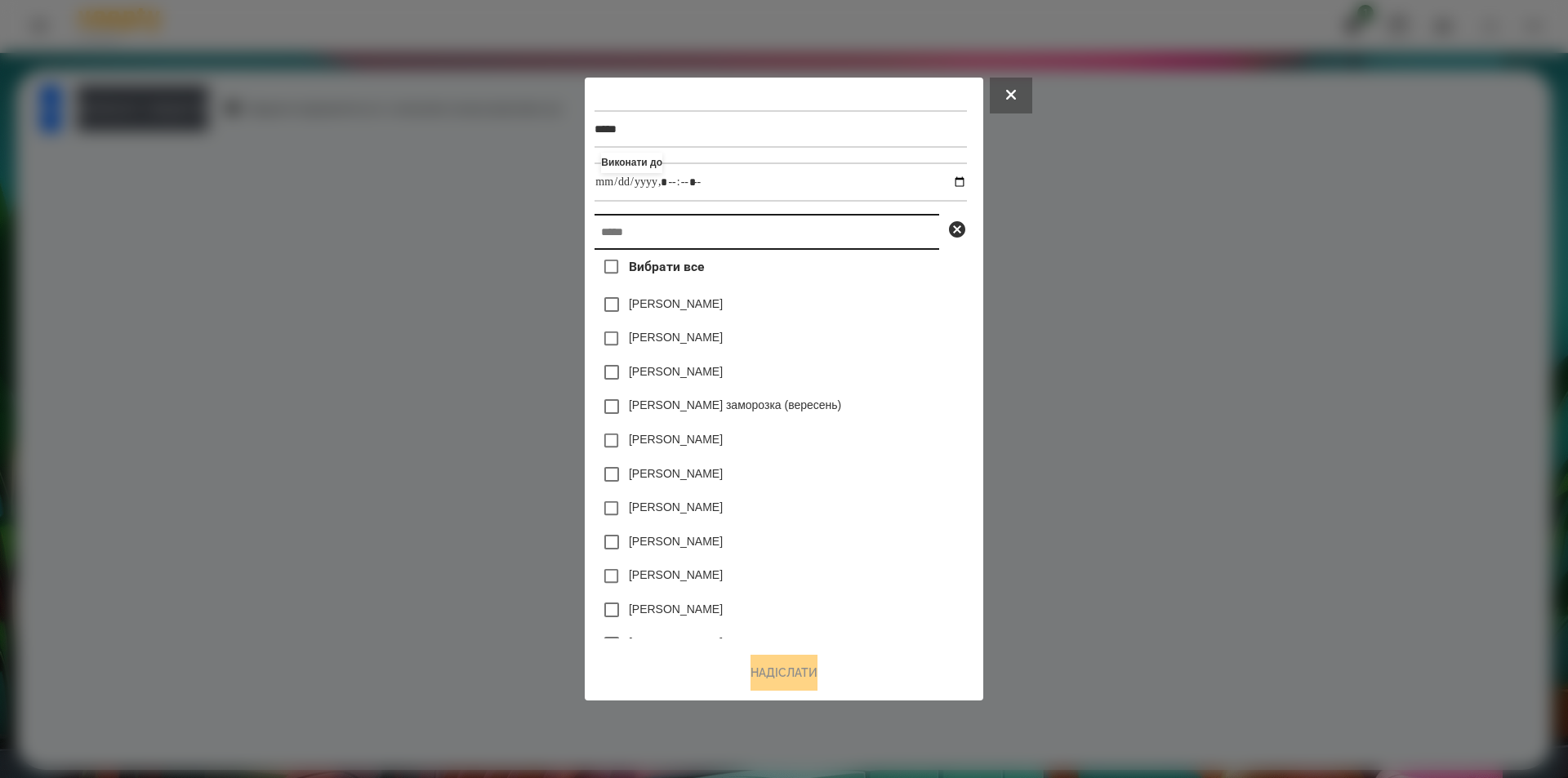
click at [806, 234] on input "text" at bounding box center [767, 232] width 345 height 36
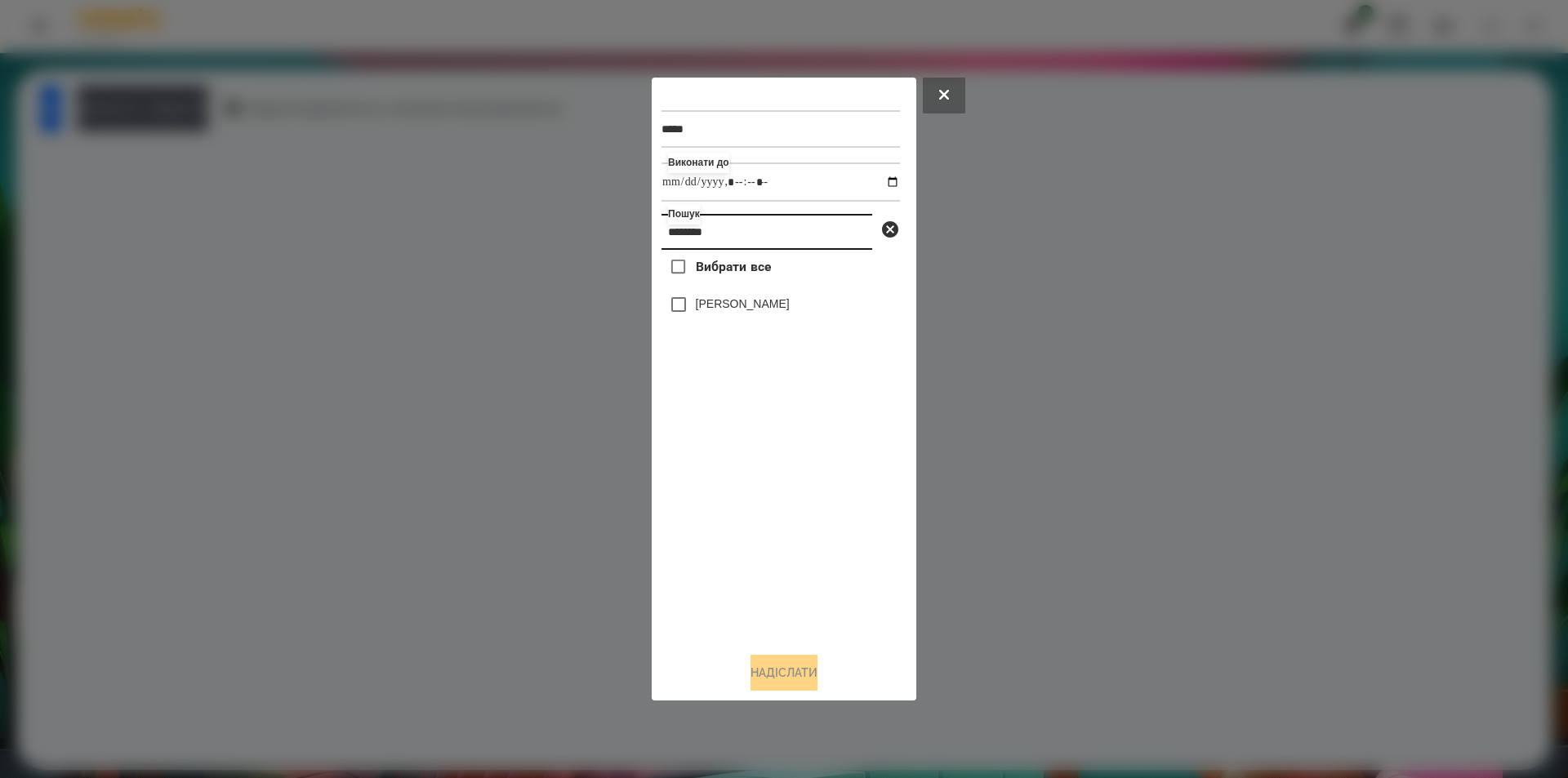
type input "********"
click at [784, 301] on label "[PERSON_NAME]" at bounding box center [742, 304] width 94 height 16
click at [800, 667] on button "Надіслати" at bounding box center [784, 672] width 67 height 36
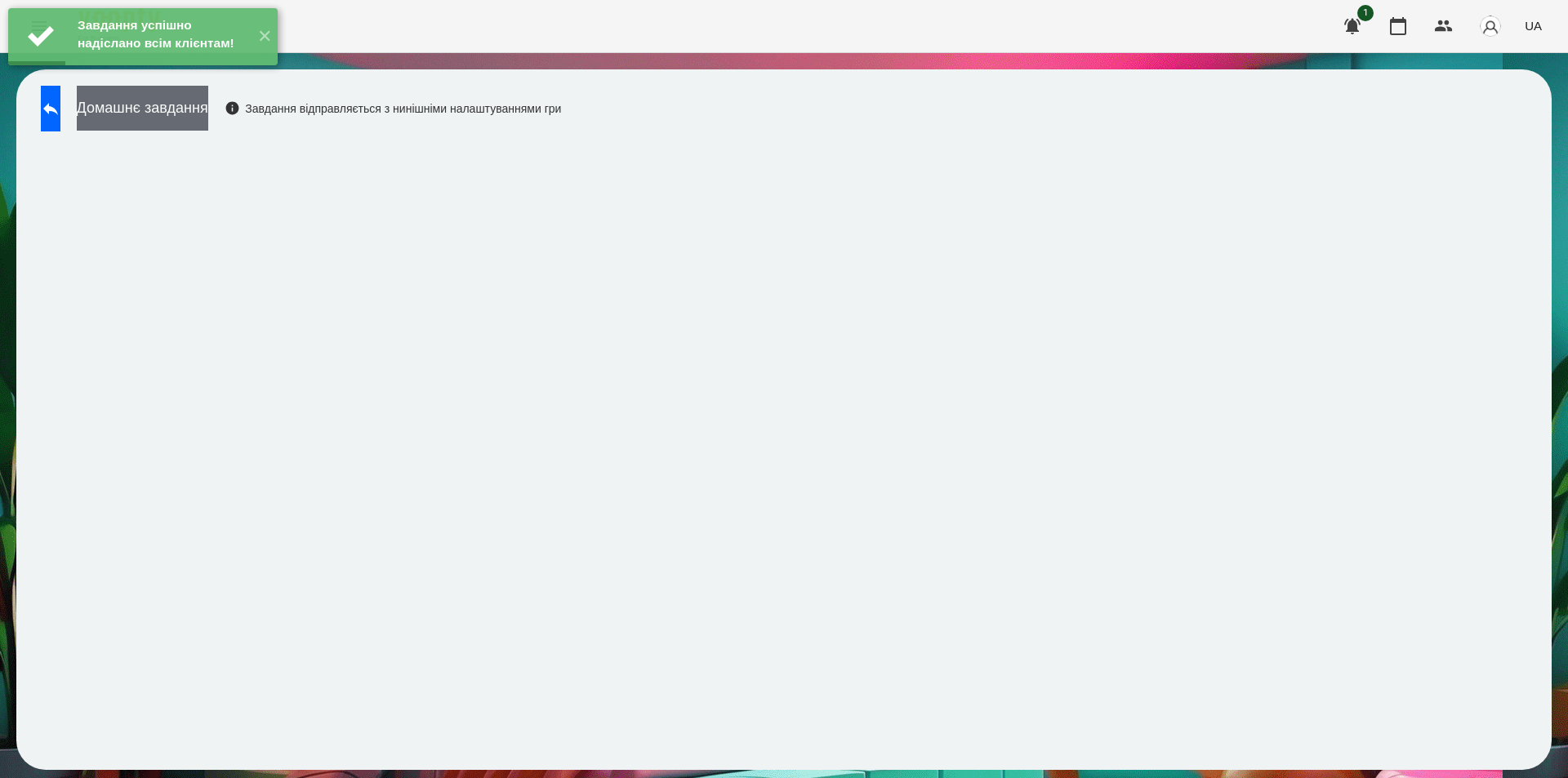
click at [208, 112] on button "Домашнє завдання" at bounding box center [142, 108] width 131 height 45
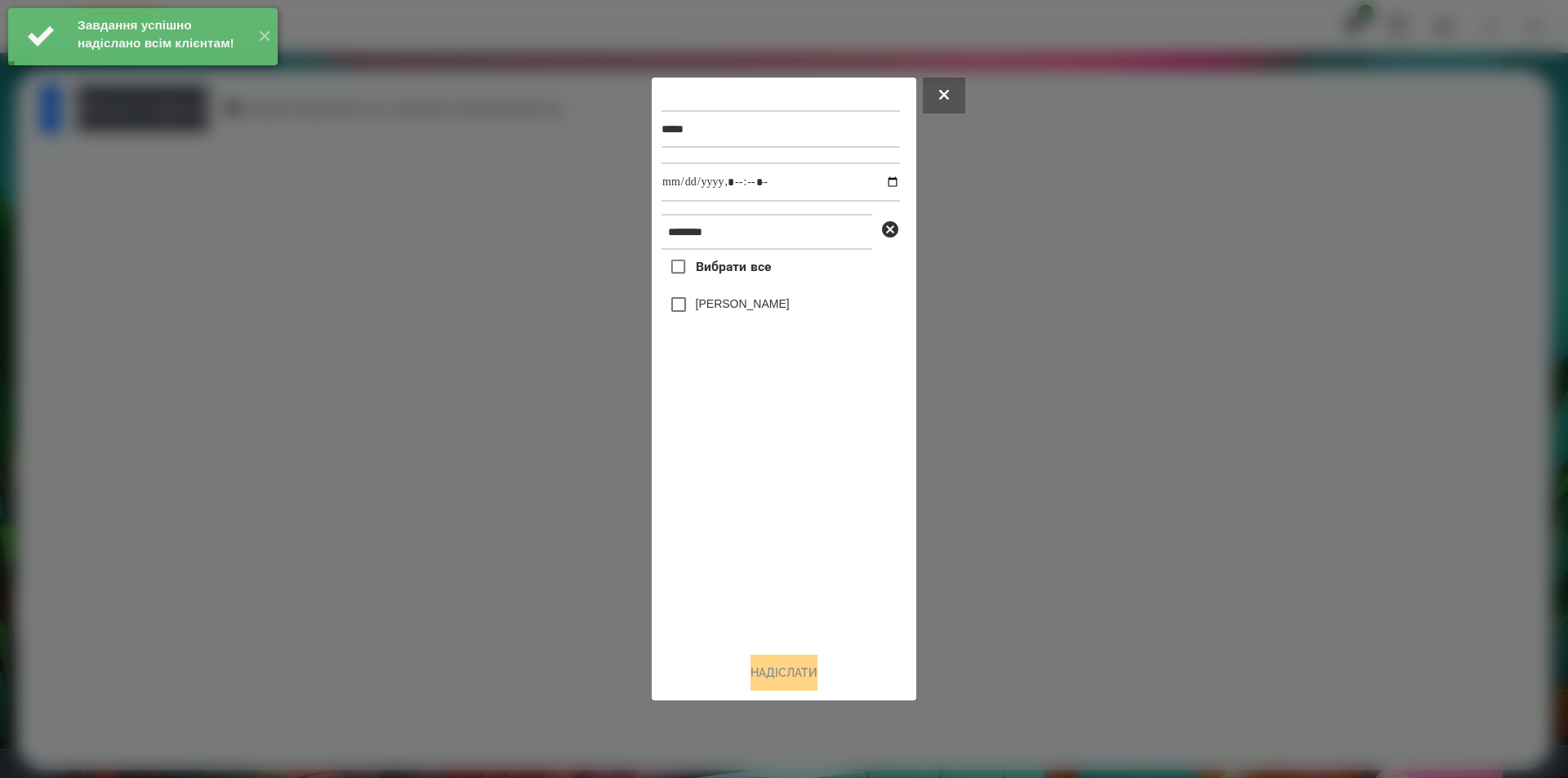
click at [784, 303] on label "[PERSON_NAME]" at bounding box center [742, 304] width 94 height 16
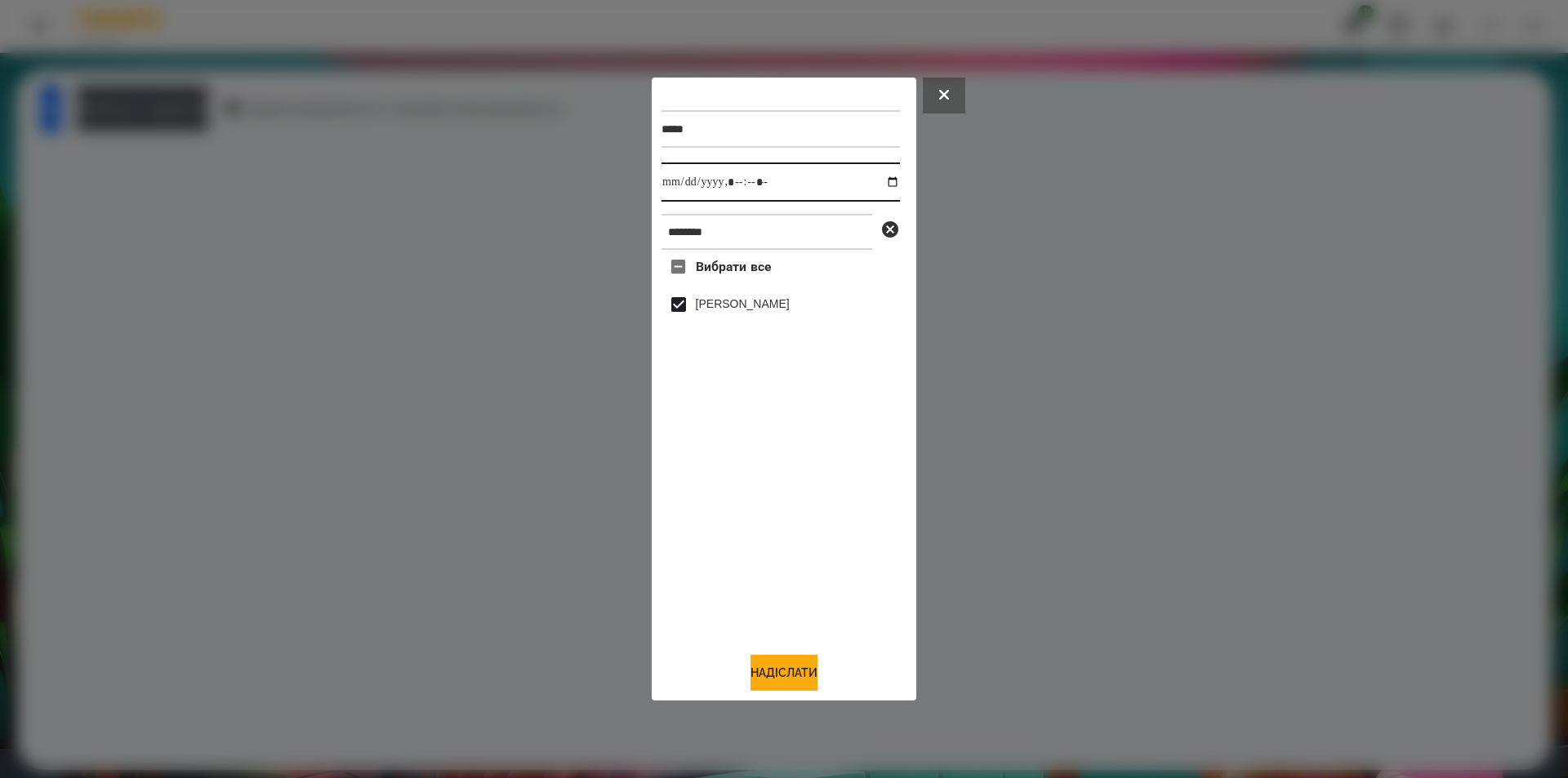
click at [886, 183] on input "datetime-local" at bounding box center [780, 182] width 238 height 39
type input "**********"
click at [760, 670] on button "Надіслати" at bounding box center [784, 672] width 67 height 36
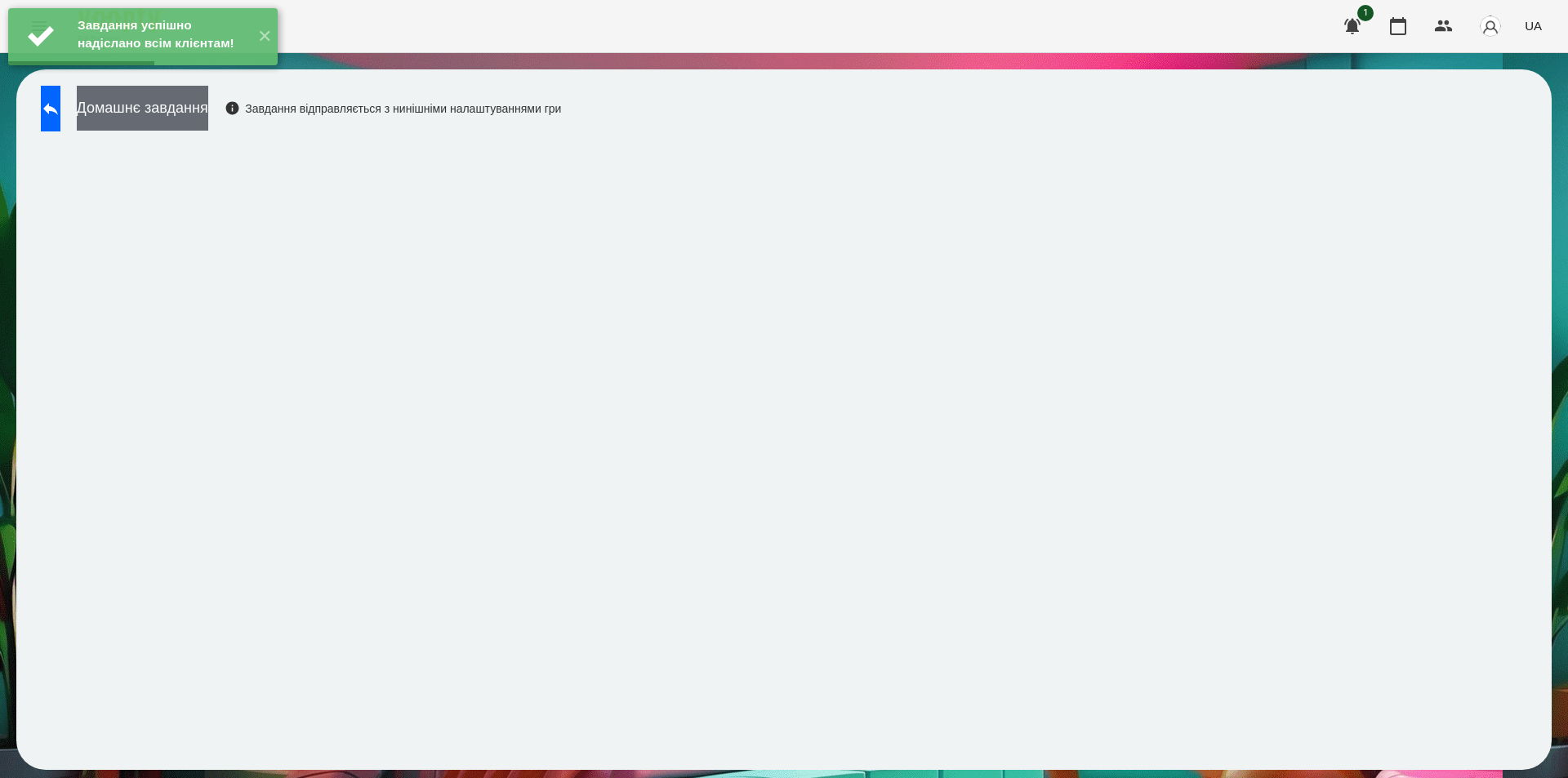
click at [208, 105] on button "Домашнє завдання" at bounding box center [142, 108] width 131 height 45
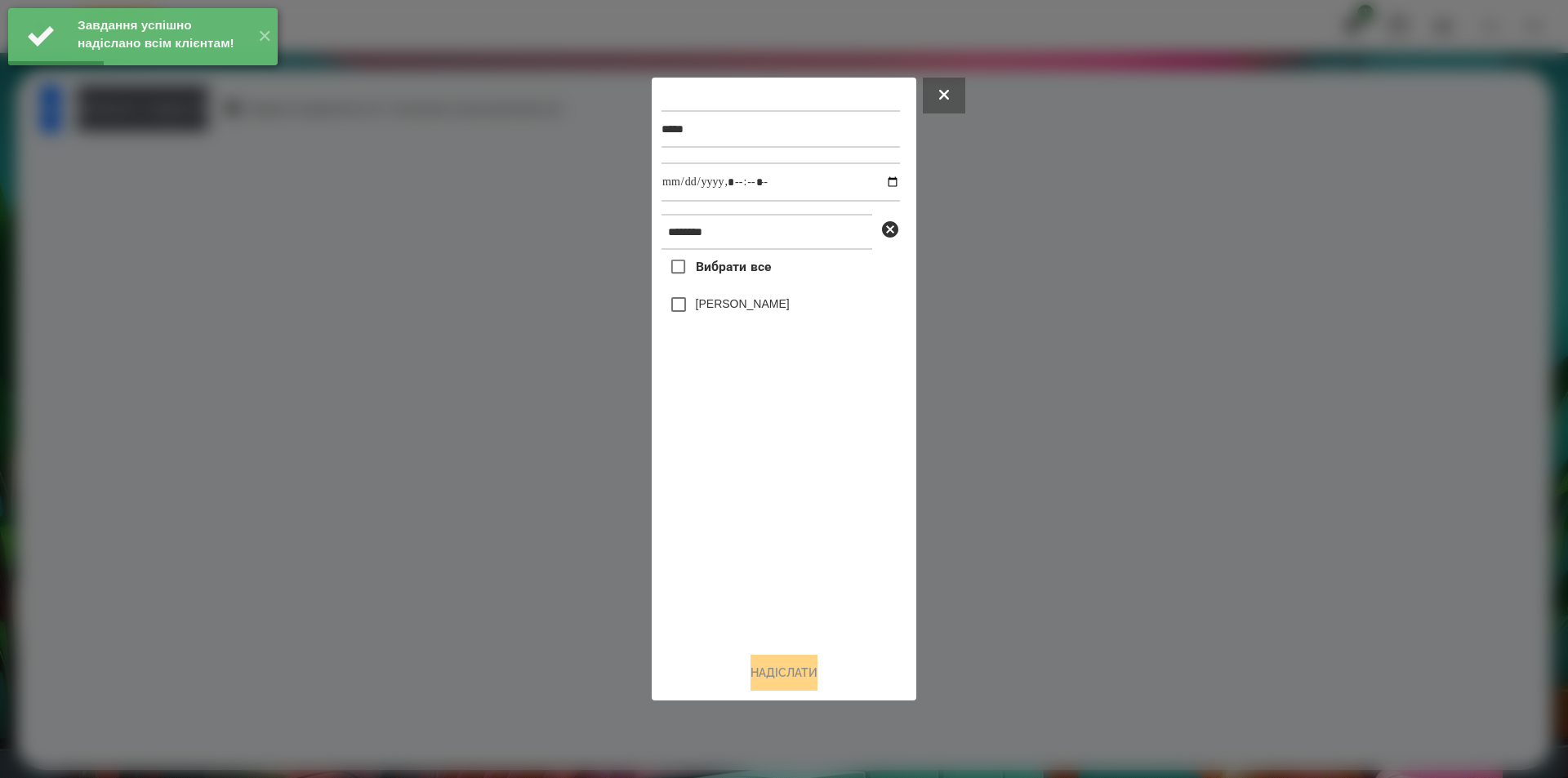
click at [723, 305] on label "[PERSON_NAME]" at bounding box center [742, 304] width 94 height 16
click at [877, 183] on input "datetime-local" at bounding box center [780, 182] width 238 height 39
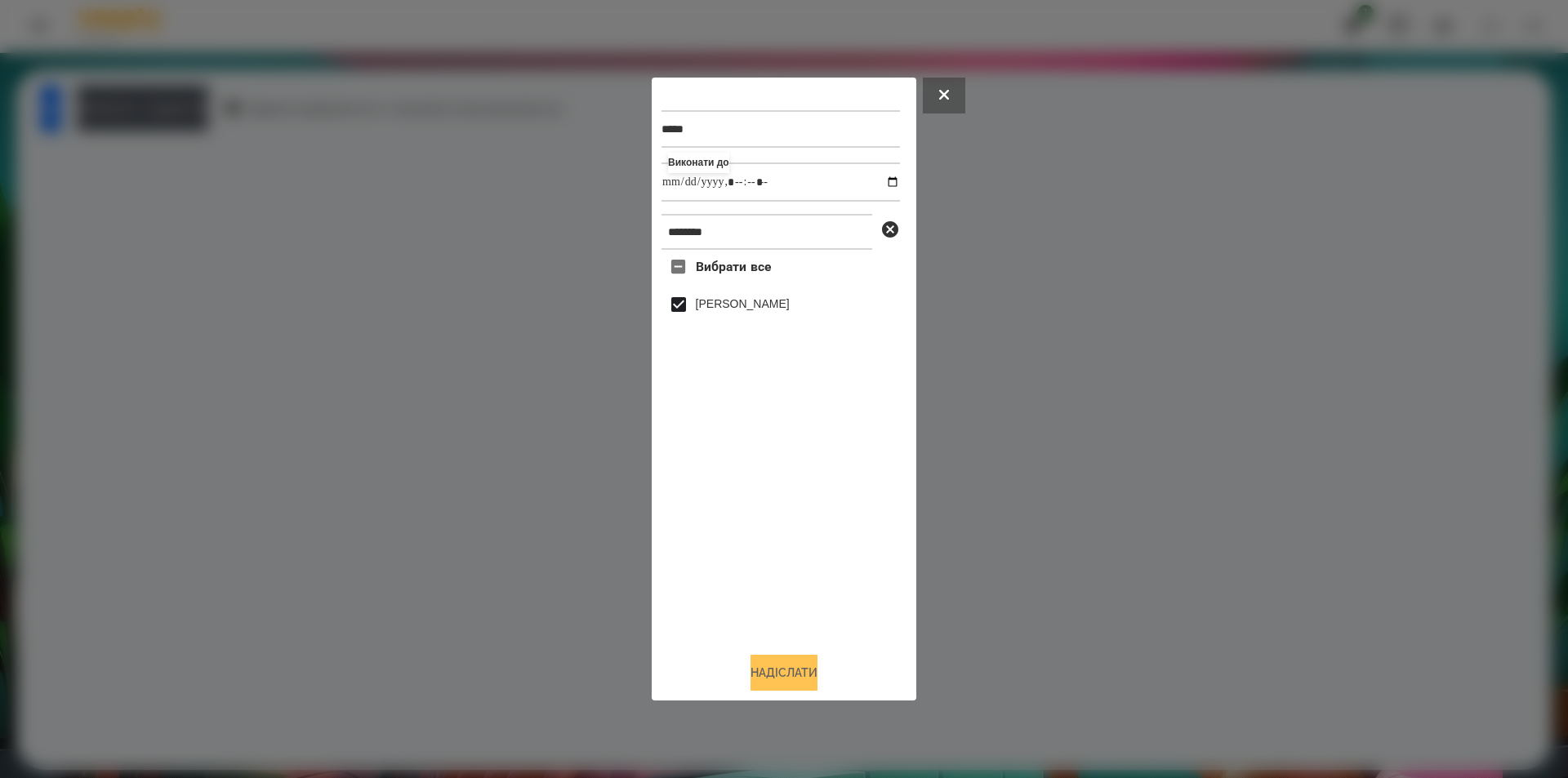
type input "**********"
click at [794, 663] on button "Надіслати" at bounding box center [784, 672] width 67 height 36
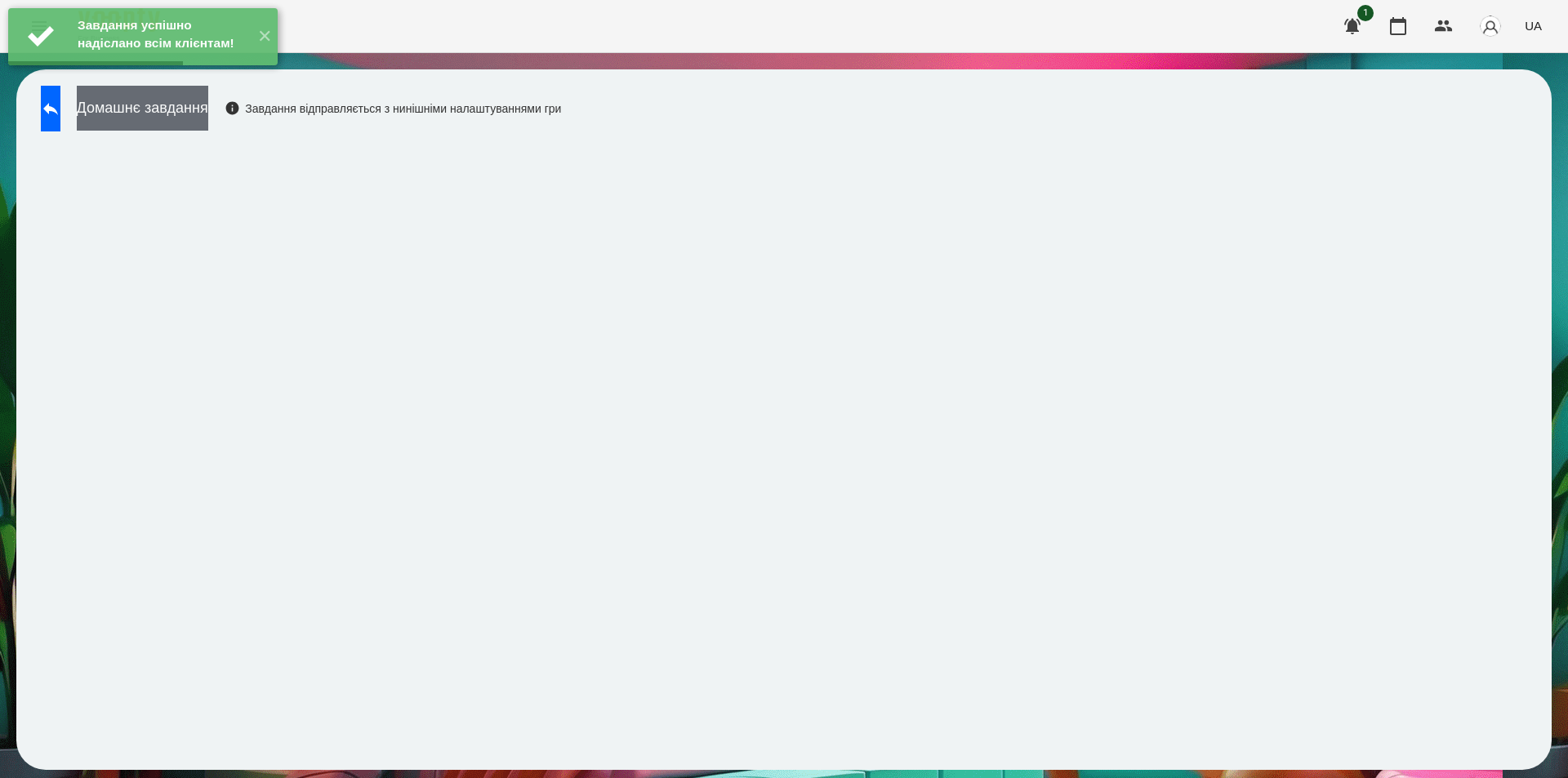
click at [176, 115] on button "Домашнє завдання" at bounding box center [142, 108] width 131 height 45
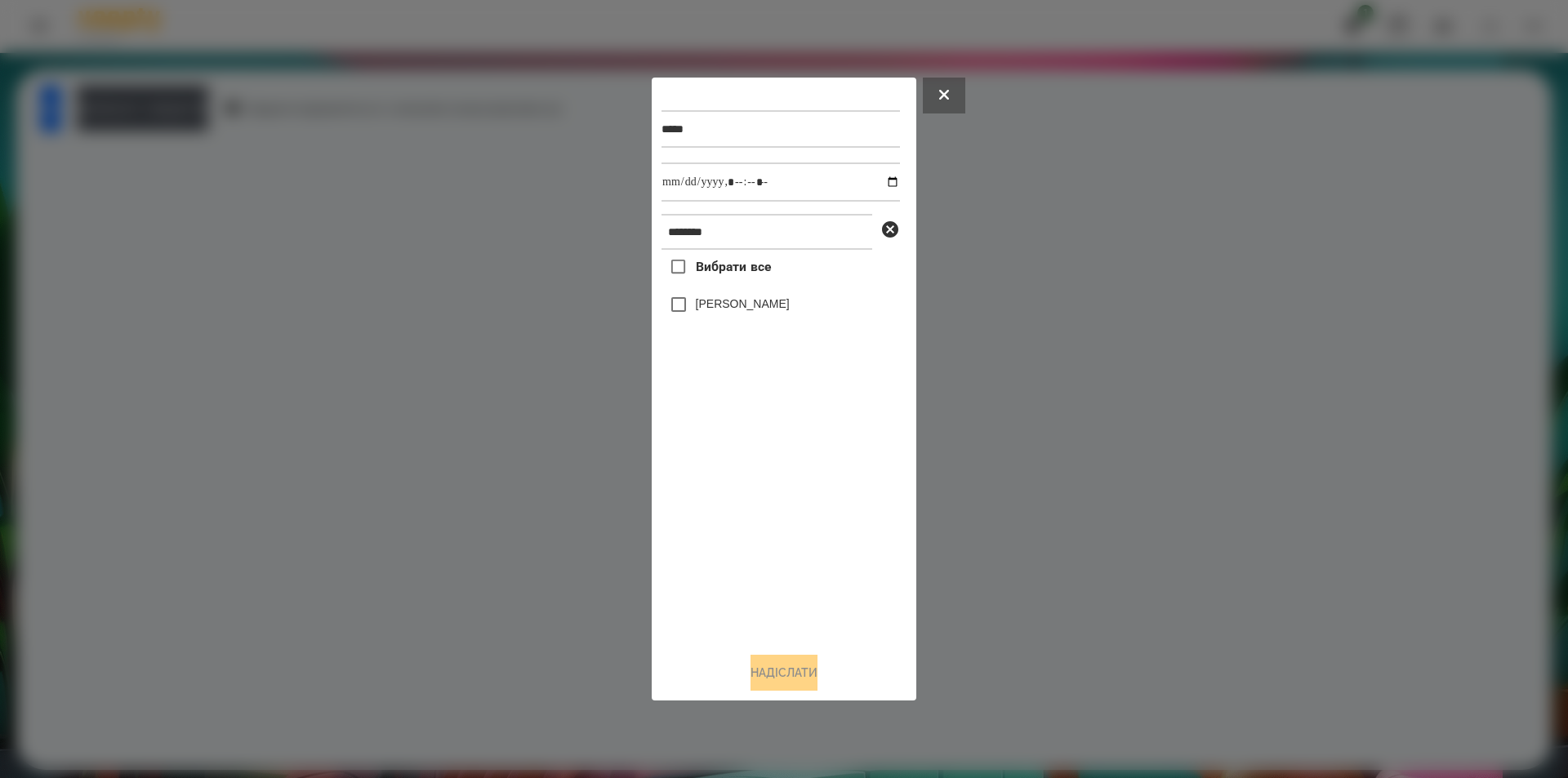
click at [755, 304] on label "[PERSON_NAME]" at bounding box center [742, 304] width 94 height 16
click at [878, 183] on input "datetime-local" at bounding box center [780, 182] width 238 height 39
type input "**********"
click at [779, 683] on button "Надіслати" at bounding box center [784, 672] width 67 height 36
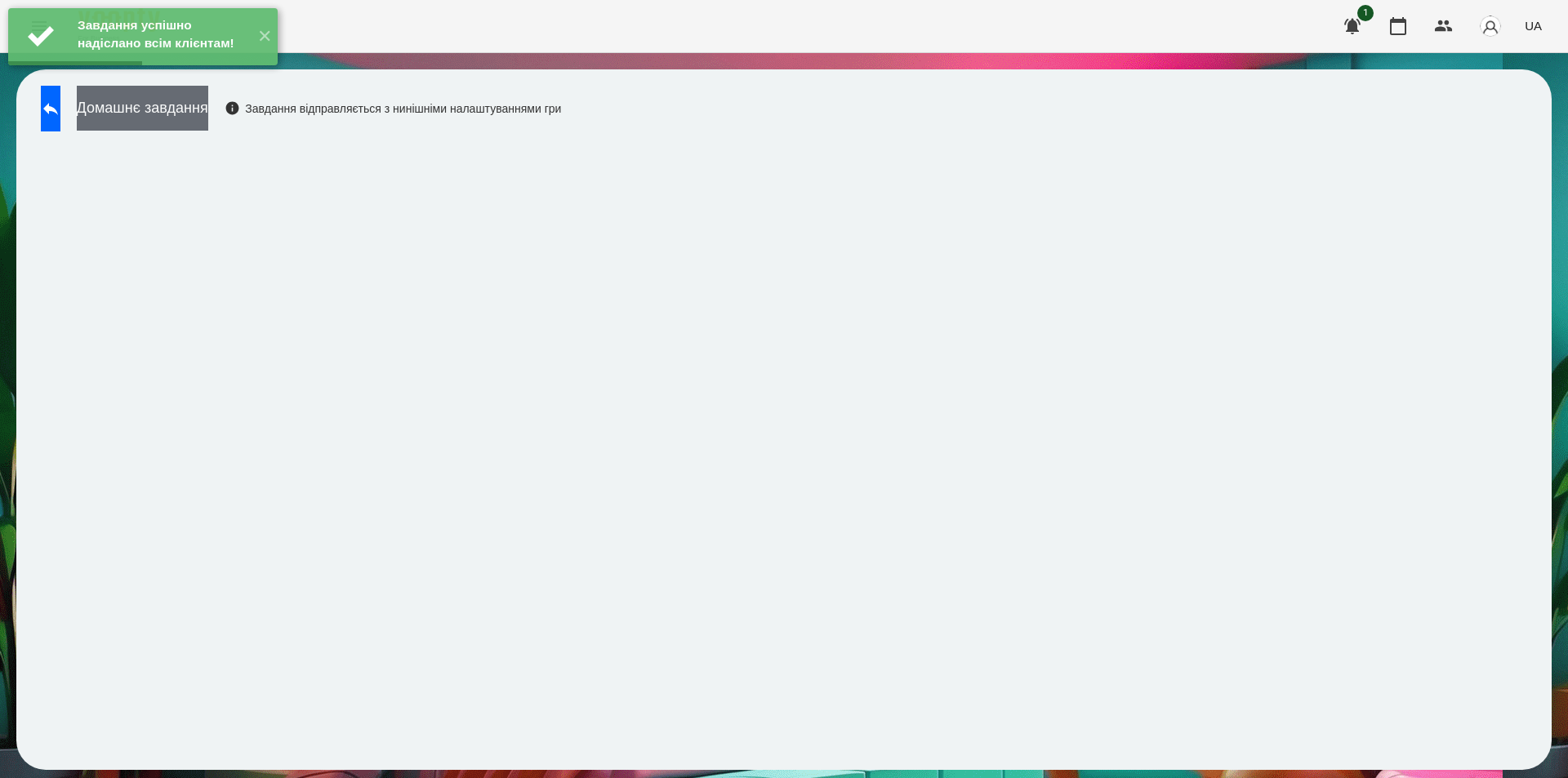
click at [208, 109] on button "Домашнє завдання" at bounding box center [142, 108] width 131 height 45
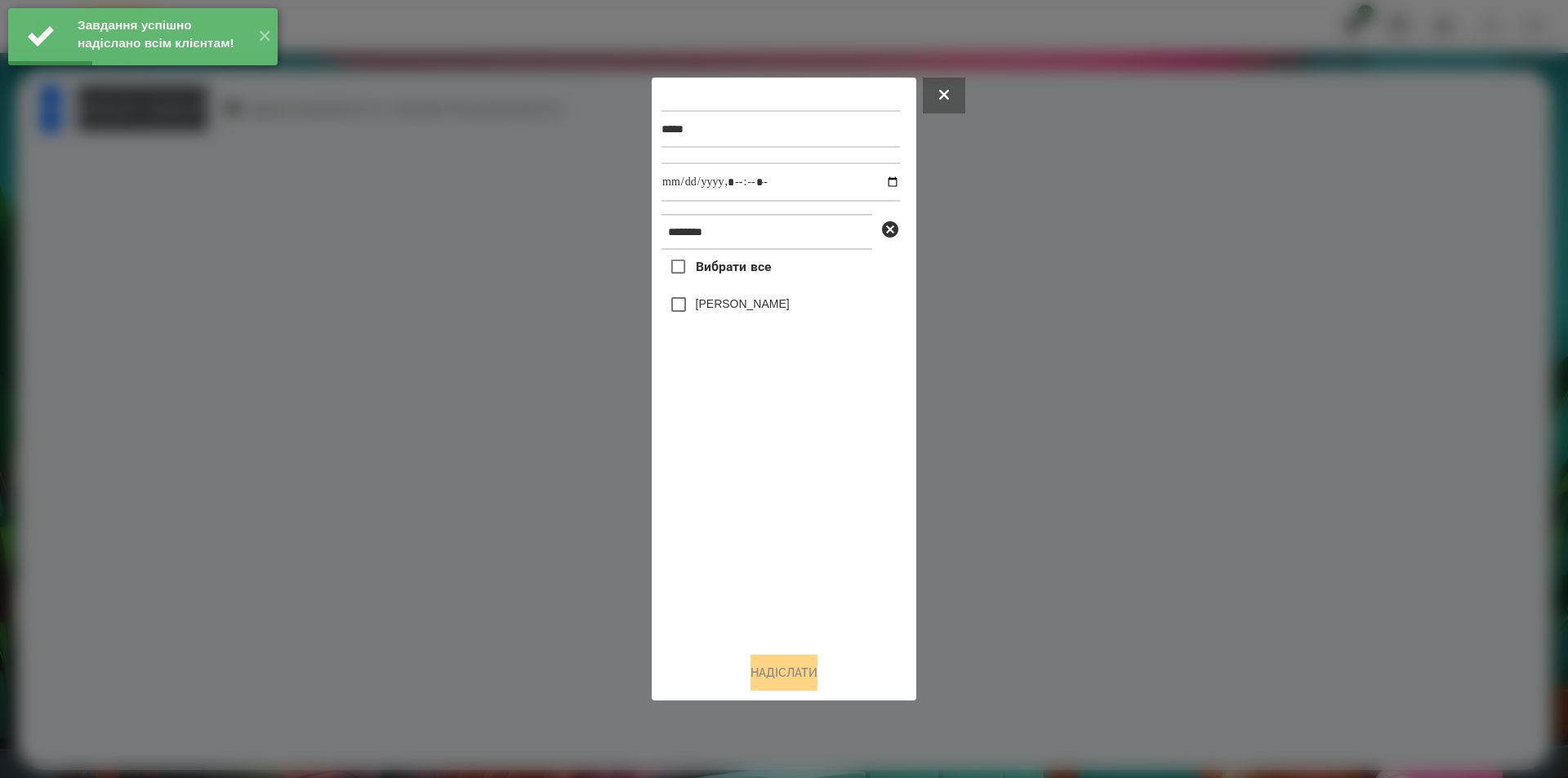
click at [697, 295] on div "[PERSON_NAME]" at bounding box center [780, 305] width 238 height 35
click at [697, 301] on label "[PERSON_NAME]" at bounding box center [742, 304] width 94 height 16
click at [880, 177] on input "datetime-local" at bounding box center [780, 182] width 238 height 39
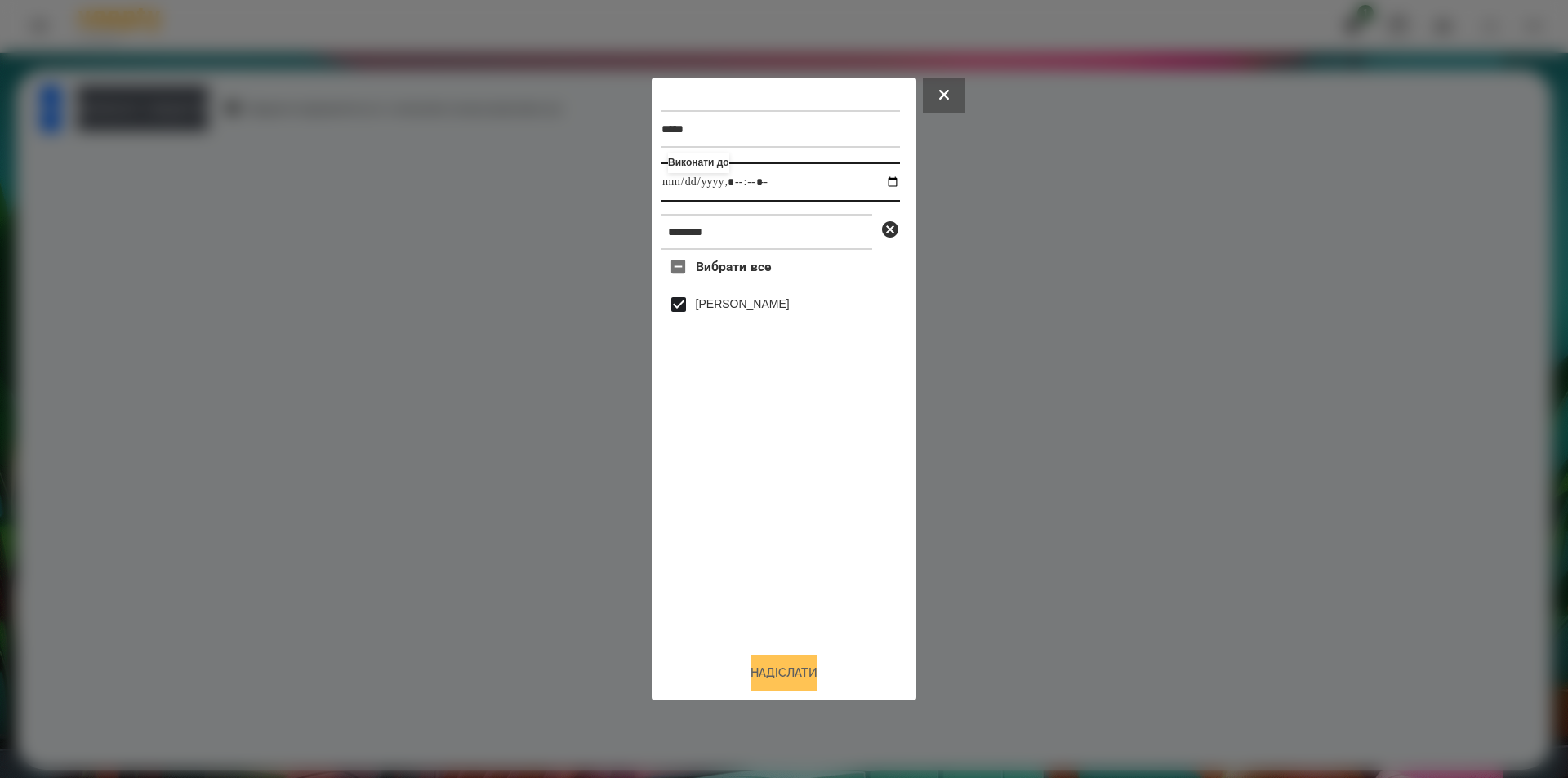
type input "**********"
click at [782, 674] on button "Надіслати" at bounding box center [784, 672] width 67 height 36
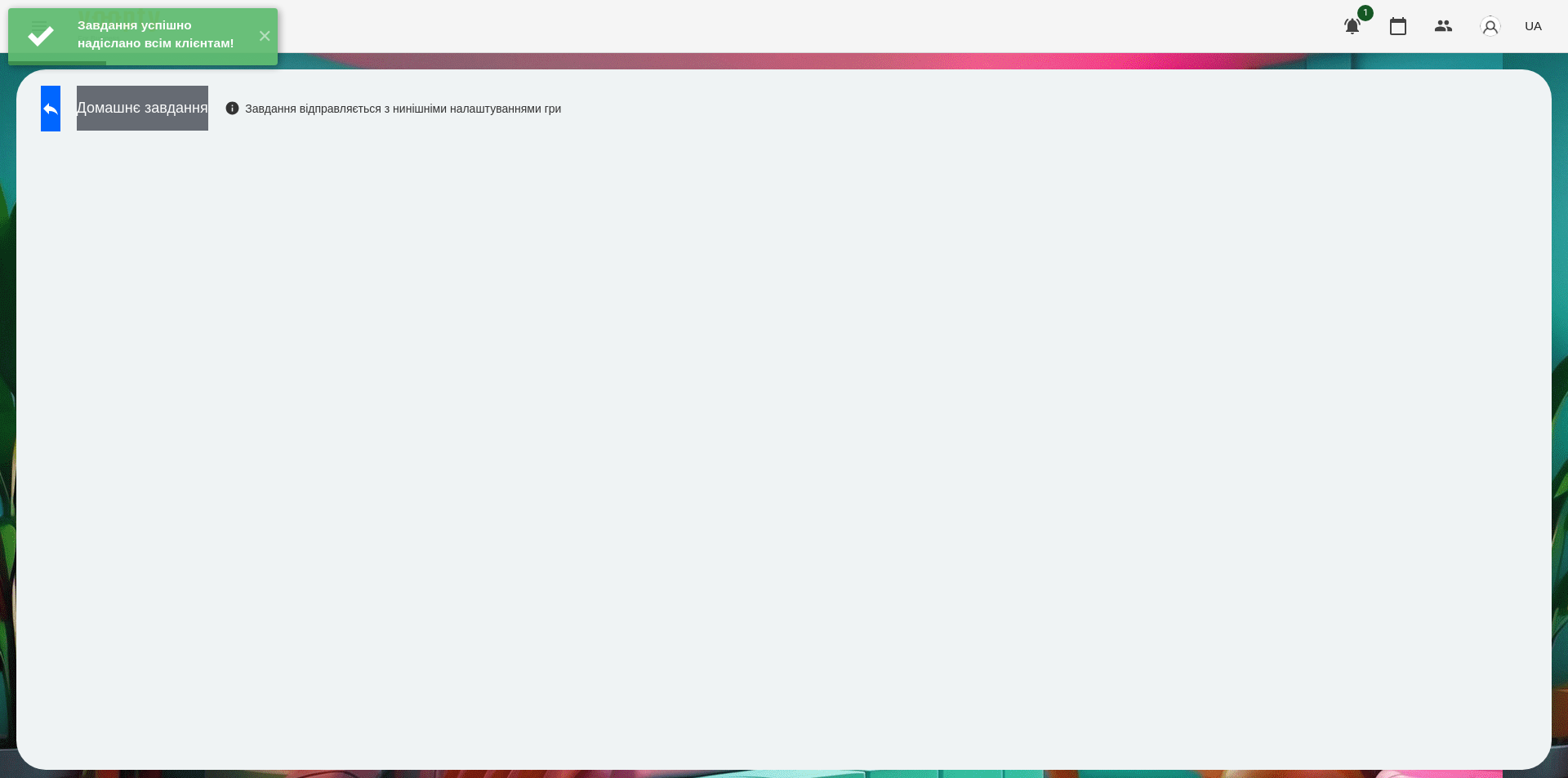
click at [208, 117] on button "Домашнє завдання" at bounding box center [142, 108] width 131 height 45
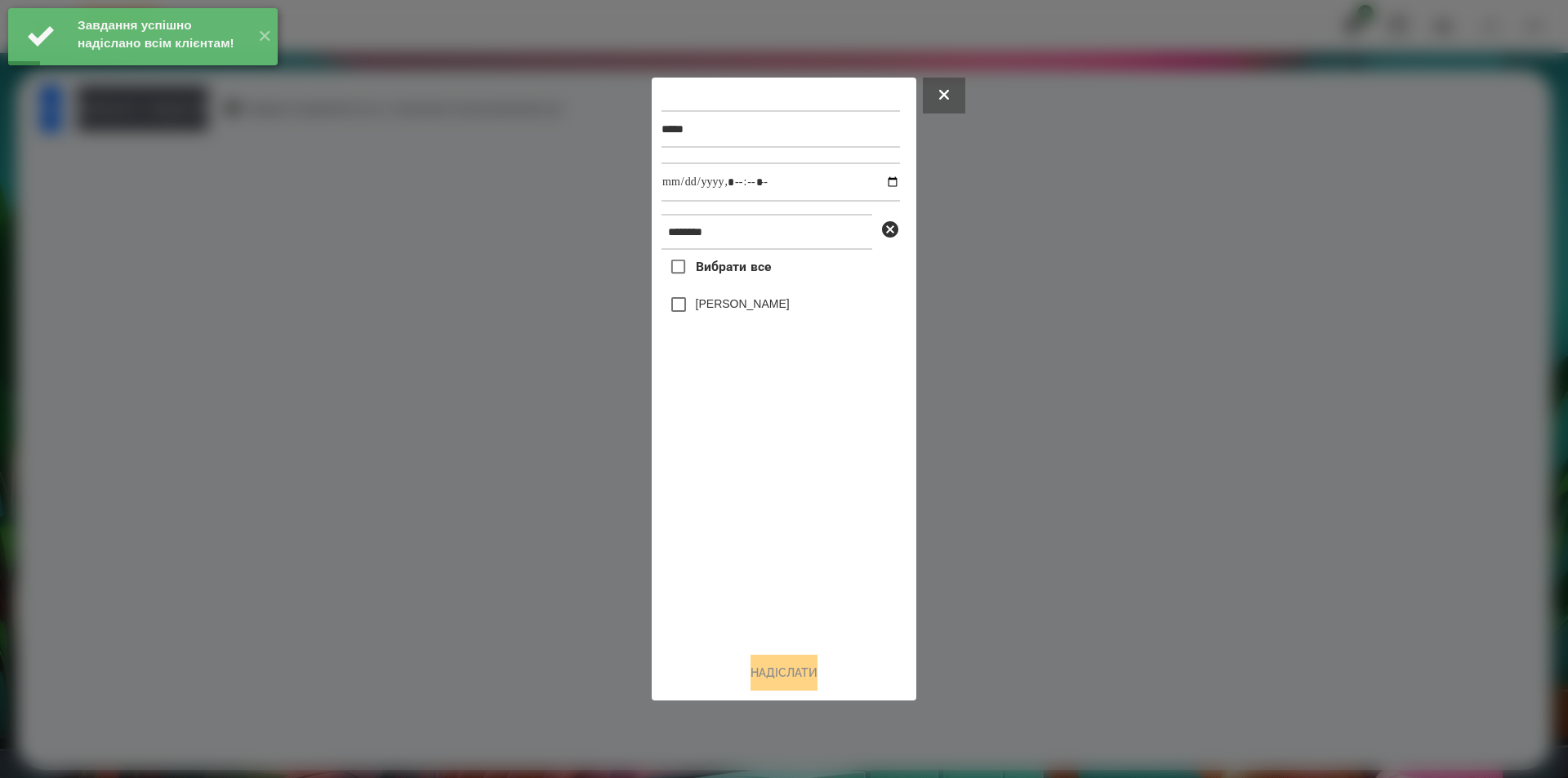
drag, startPoint x: 738, startPoint y: 305, endPoint x: 748, endPoint y: 282, distance: 25.1
click at [738, 302] on label "[PERSON_NAME]" at bounding box center [742, 304] width 94 height 16
drag, startPoint x: 880, startPoint y: 183, endPoint x: 869, endPoint y: 202, distance: 22.0
click at [880, 182] on input "datetime-local" at bounding box center [780, 182] width 238 height 39
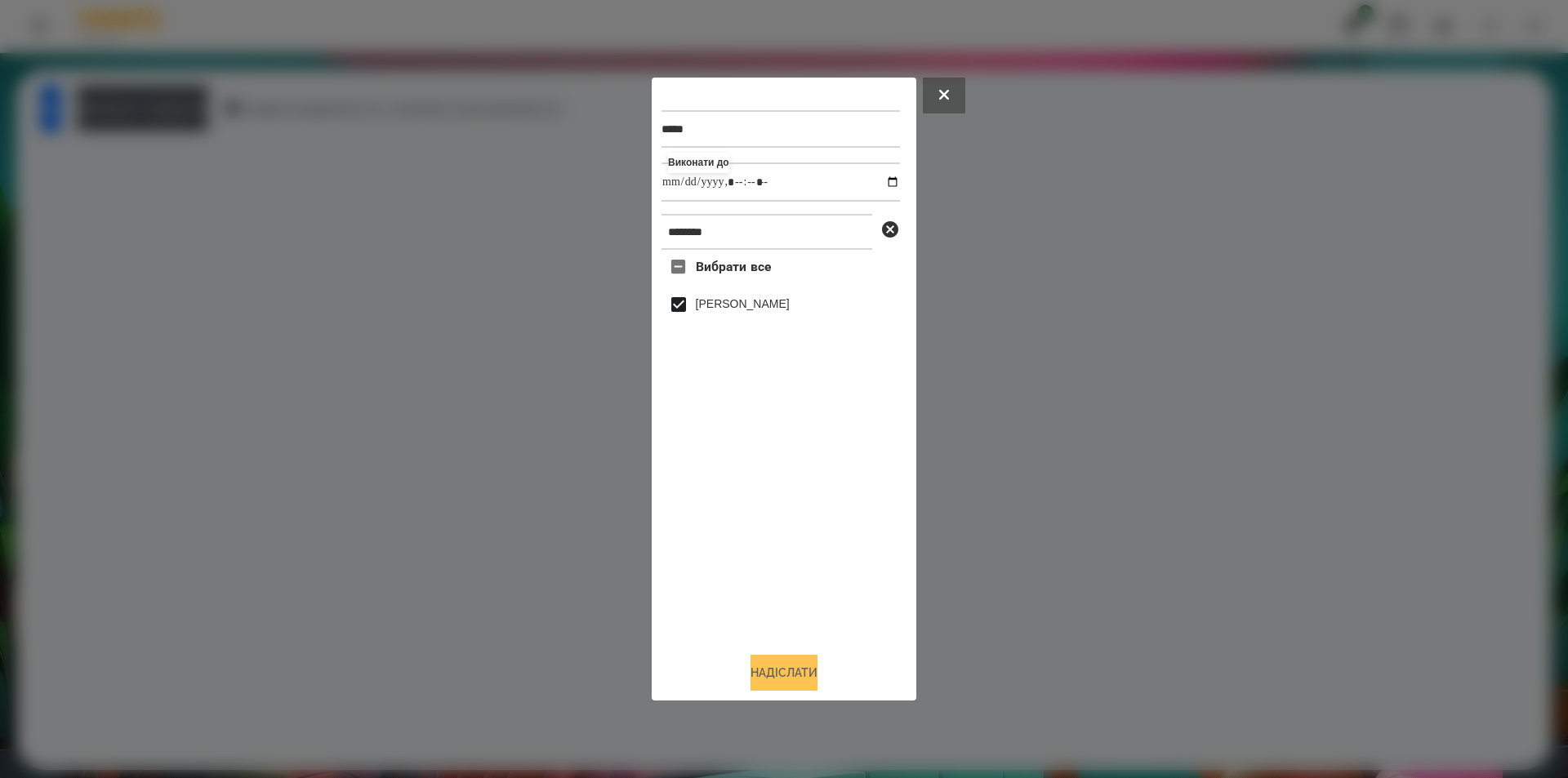
type input "**********"
click at [763, 676] on button "Надіслати" at bounding box center [784, 672] width 67 height 36
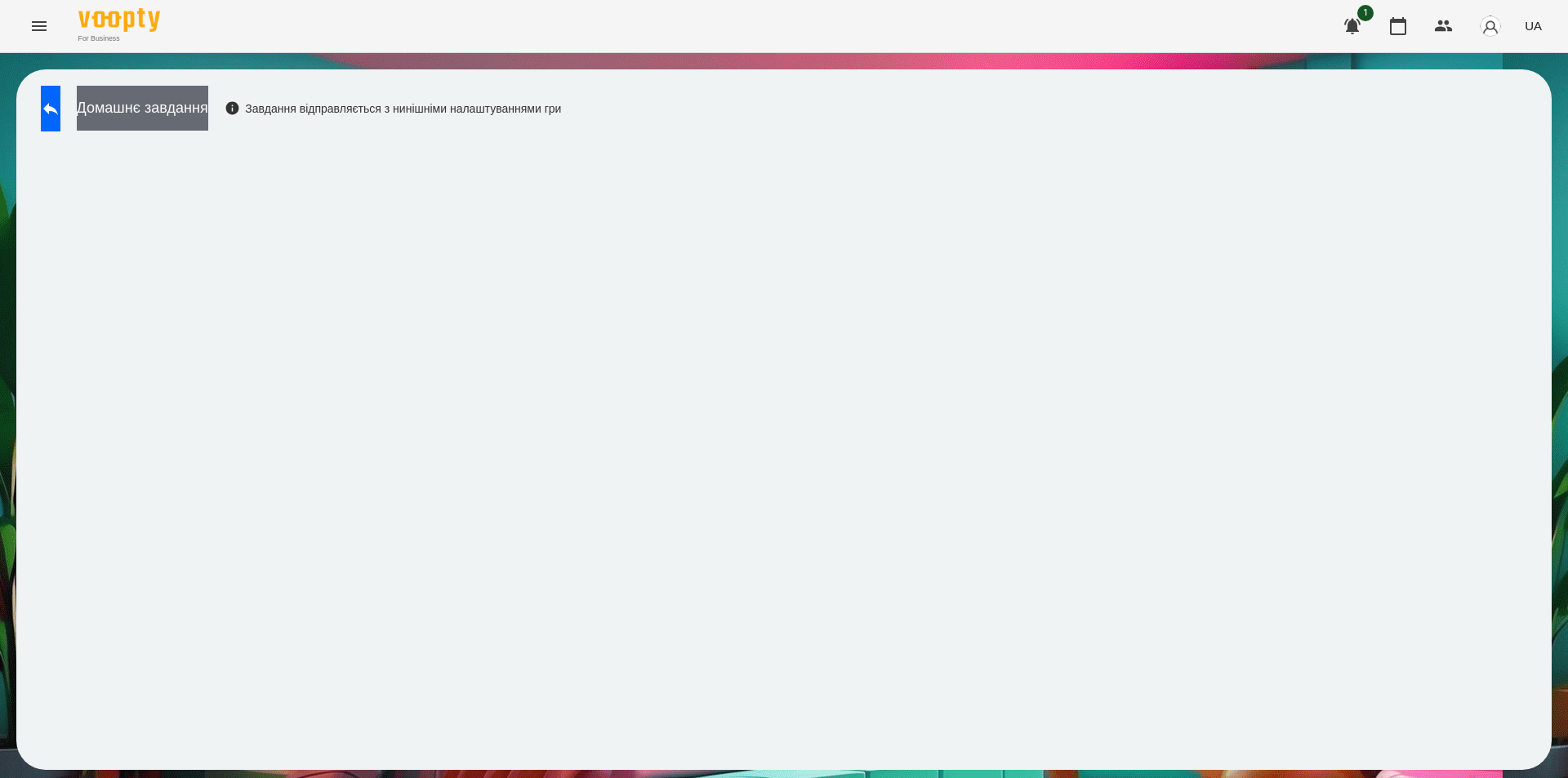
click at [208, 106] on button "Домашнє завдання" at bounding box center [142, 108] width 131 height 45
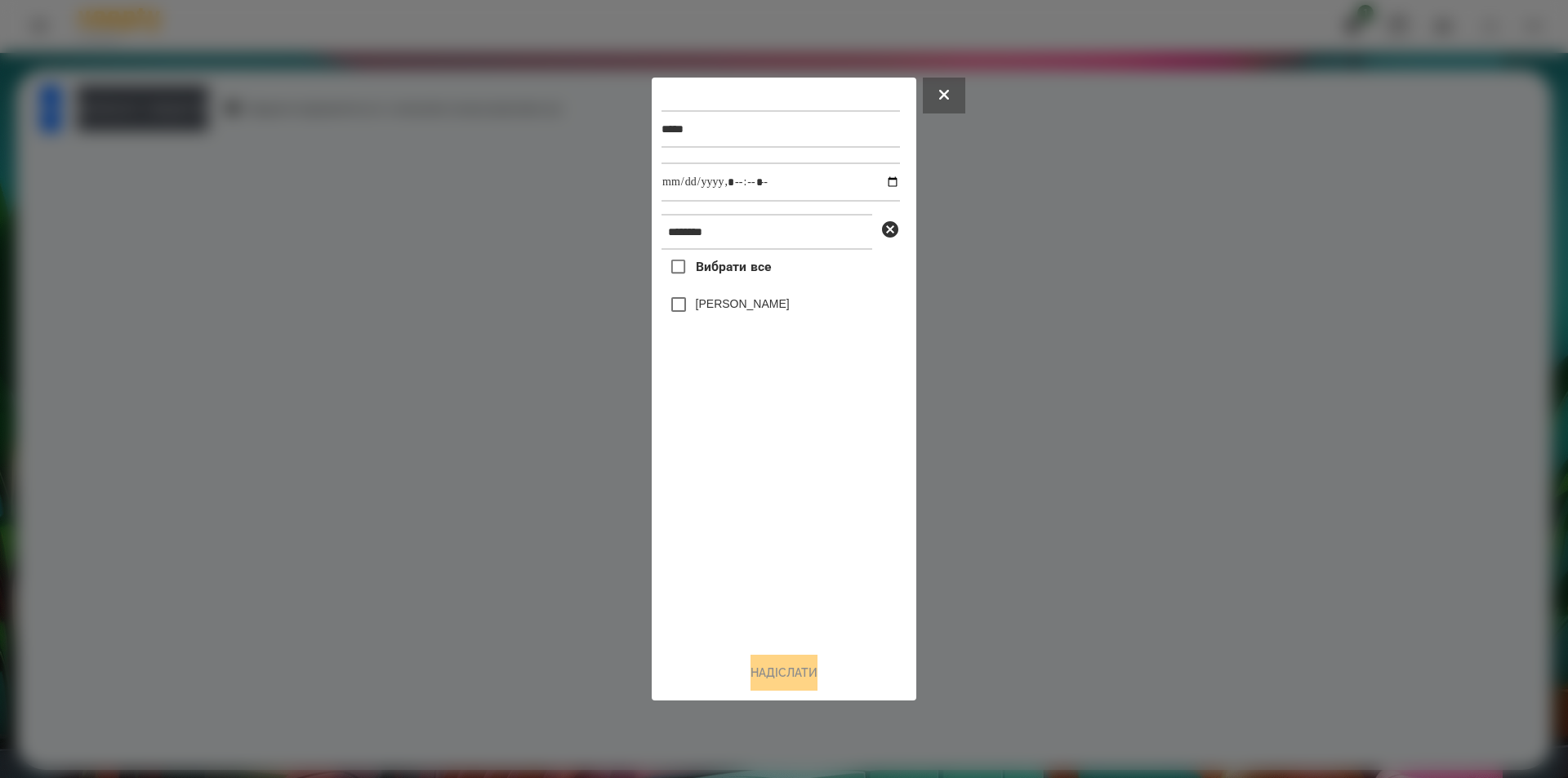
click at [746, 305] on label "[PERSON_NAME]" at bounding box center [742, 304] width 94 height 16
click at [886, 176] on input "datetime-local" at bounding box center [780, 182] width 238 height 39
type input "**********"
click at [763, 691] on button "Надіслати" at bounding box center [784, 672] width 67 height 36
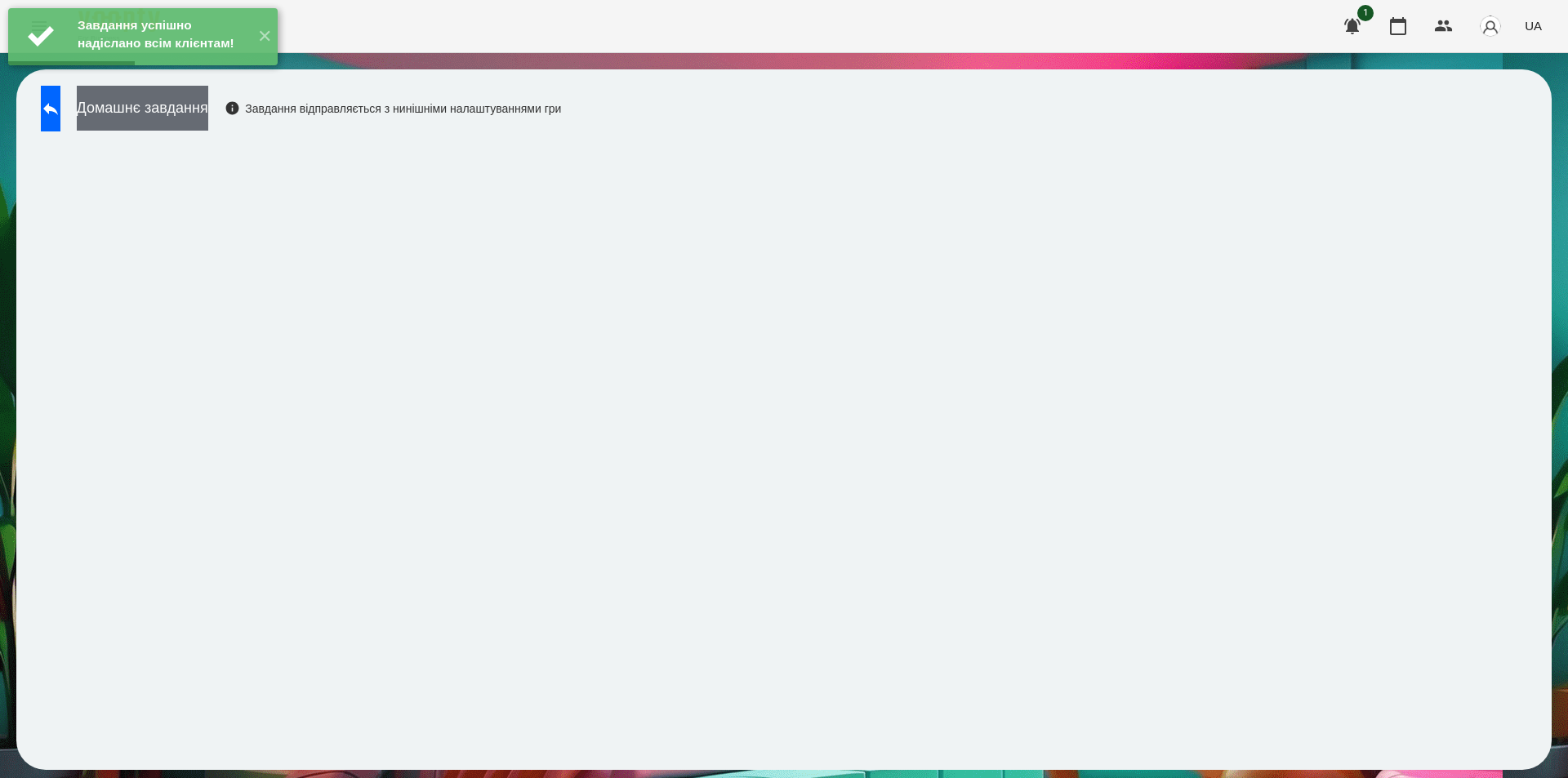
click at [185, 112] on button "Домашнє завдання" at bounding box center [142, 108] width 131 height 45
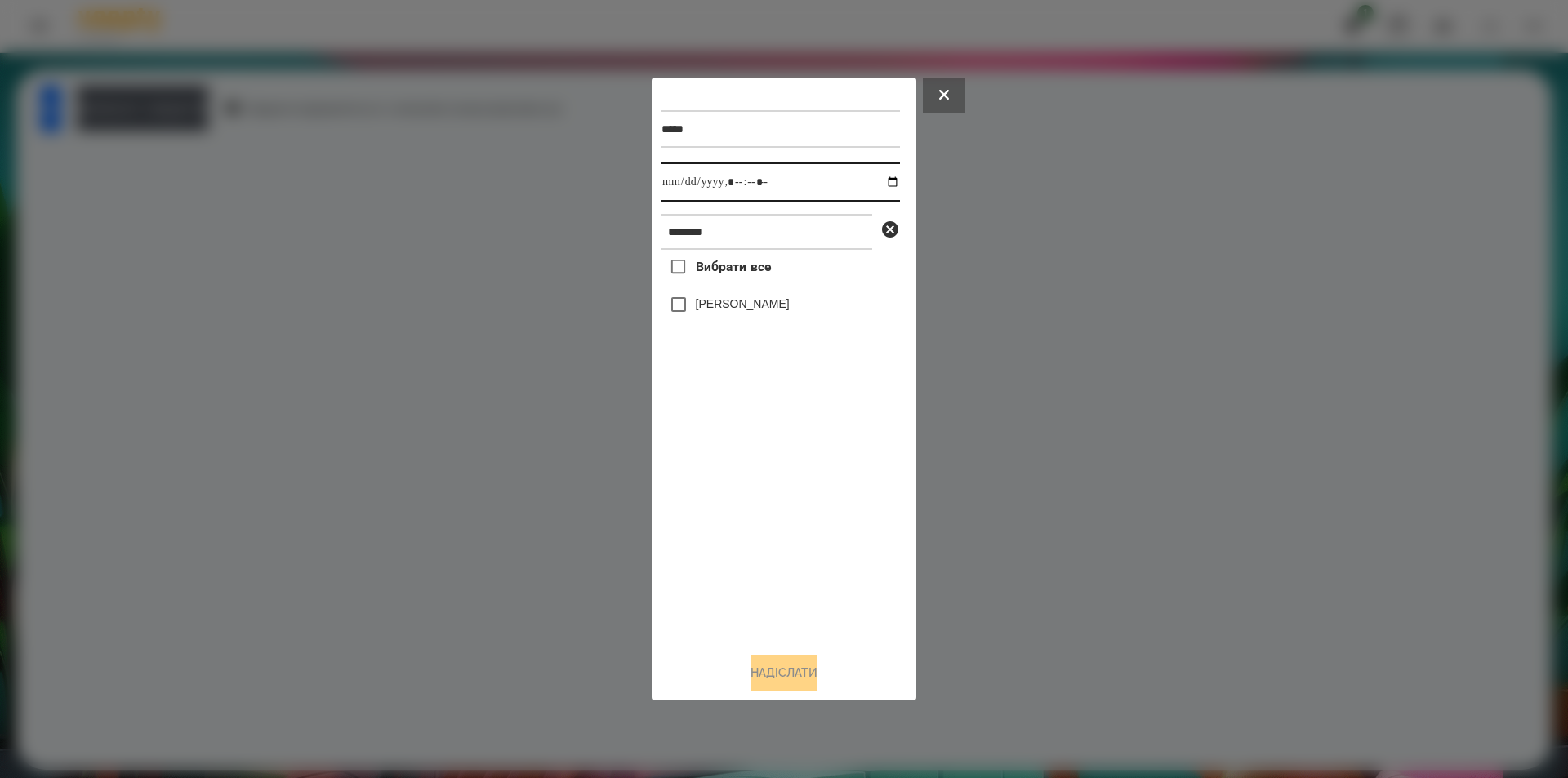
click at [877, 182] on input "datetime-local" at bounding box center [780, 182] width 238 height 39
type input "**********"
click at [748, 450] on div "Вибрати все Жеребило Арсеній" at bounding box center [780, 444] width 238 height 389
click at [890, 227] on icon at bounding box center [890, 230] width 16 height 16
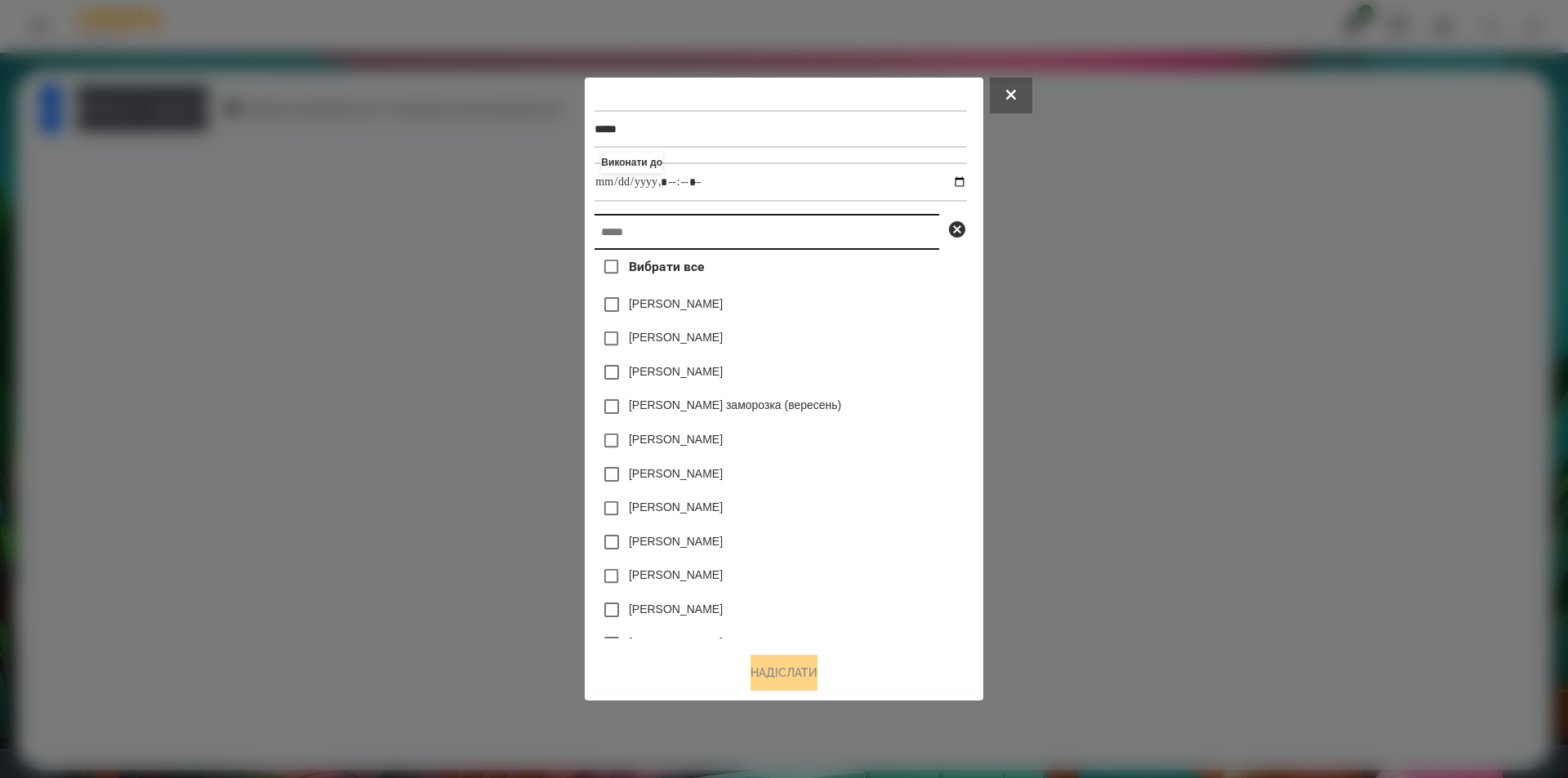
click at [831, 237] on input "text" at bounding box center [767, 232] width 345 height 36
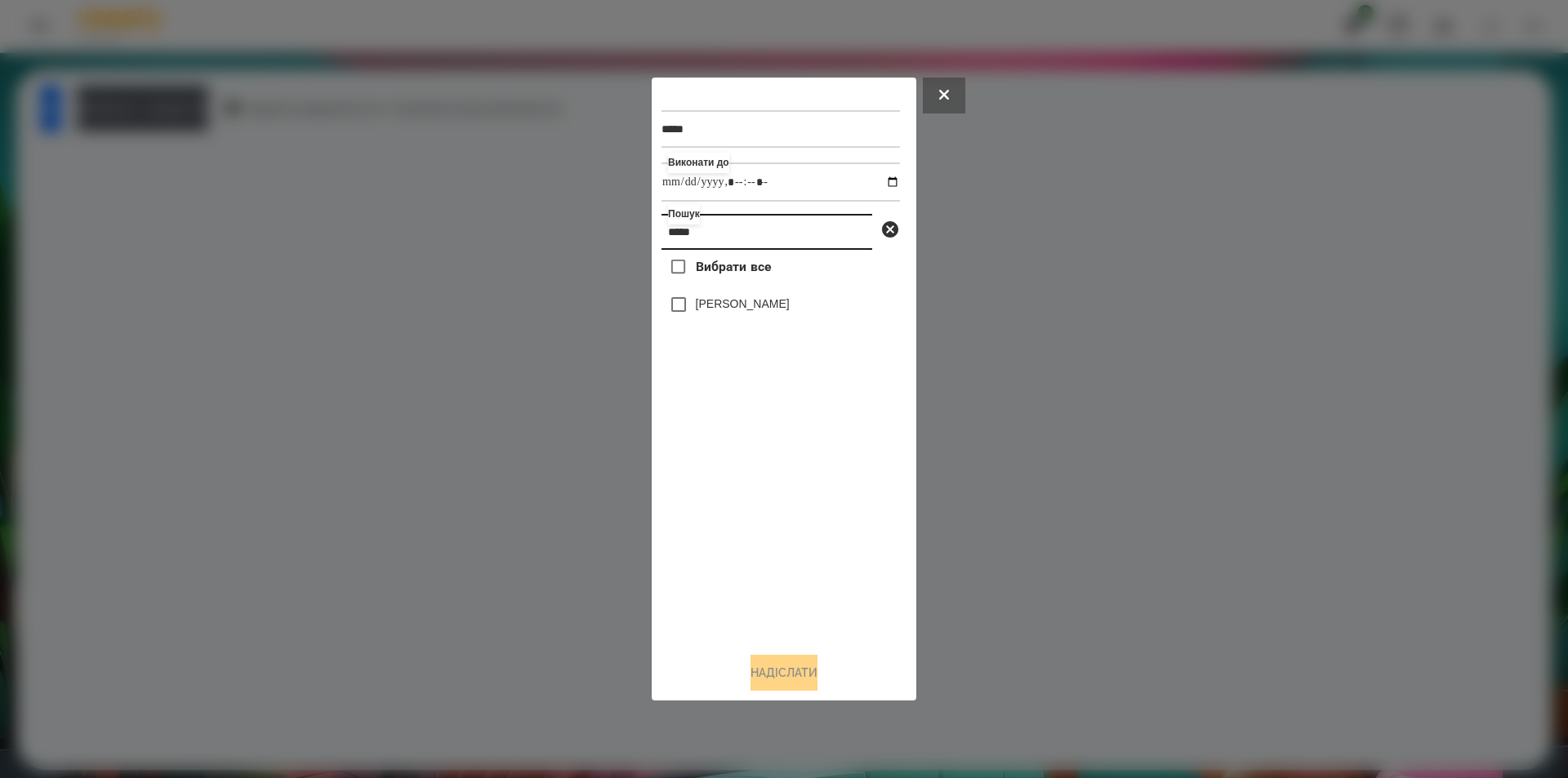
type input "*****"
click at [745, 308] on label "[PERSON_NAME]" at bounding box center [742, 304] width 94 height 16
click at [769, 695] on div "***** Виконати до Пошук ***** Вибрати все Петрушенко Владислав Надіслати" at bounding box center [784, 389] width 265 height 624
click at [774, 667] on button "Надіслати" at bounding box center [784, 672] width 67 height 36
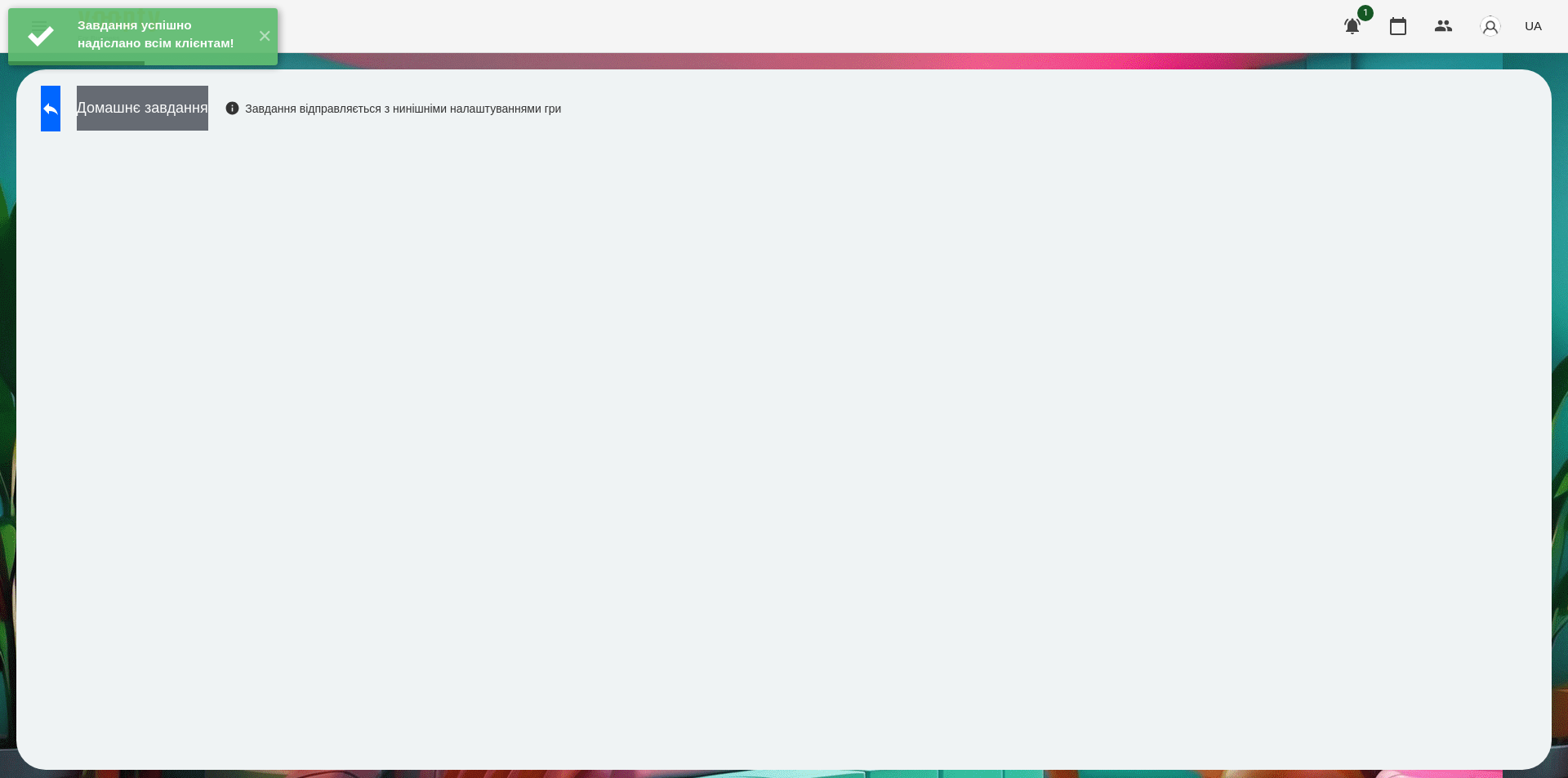
click at [208, 106] on button "Домашнє завдання" at bounding box center [142, 108] width 131 height 45
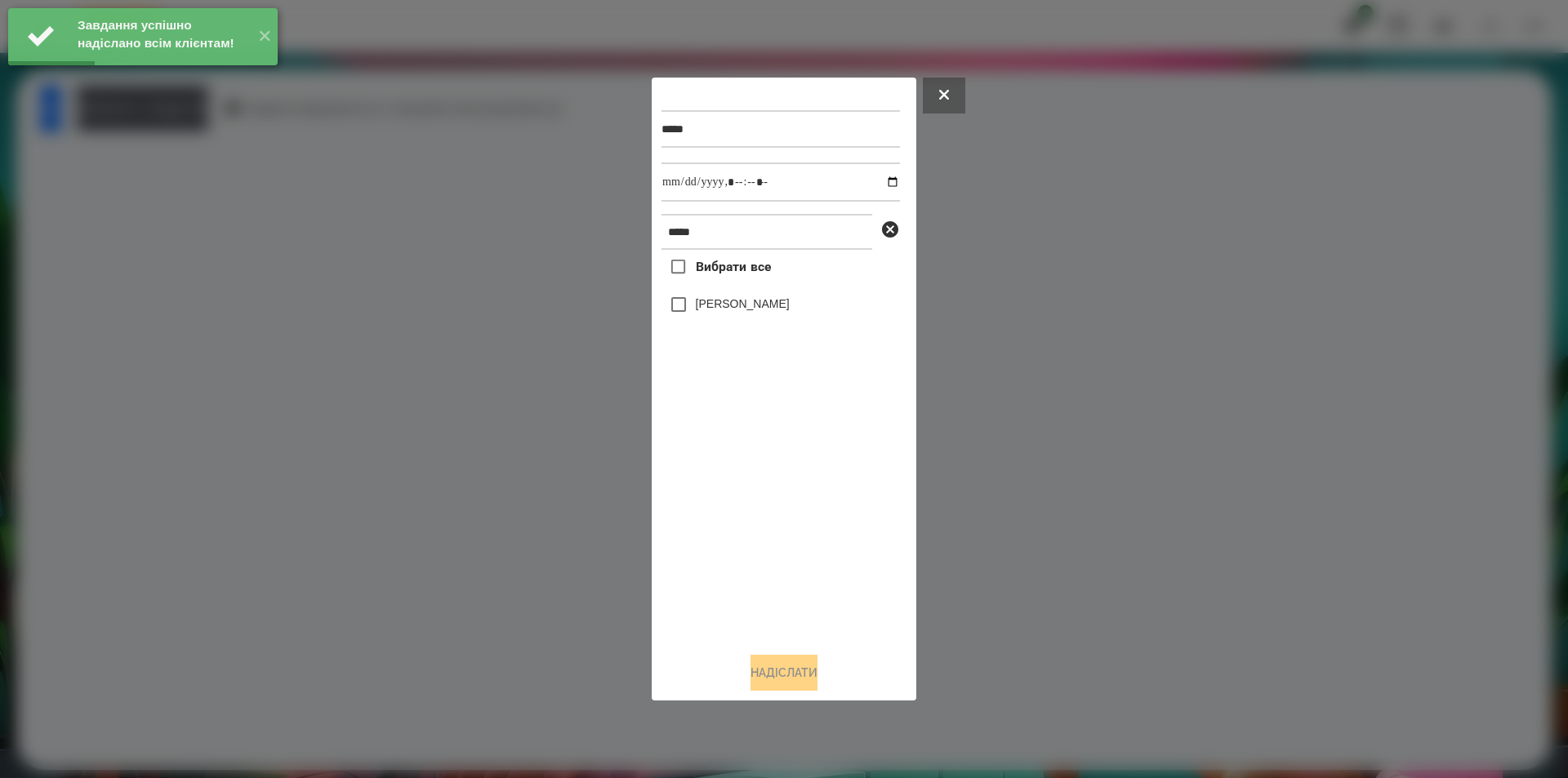
click at [790, 306] on label "[PERSON_NAME]" at bounding box center [742, 304] width 94 height 16
click at [883, 182] on input "datetime-local" at bounding box center [780, 182] width 238 height 39
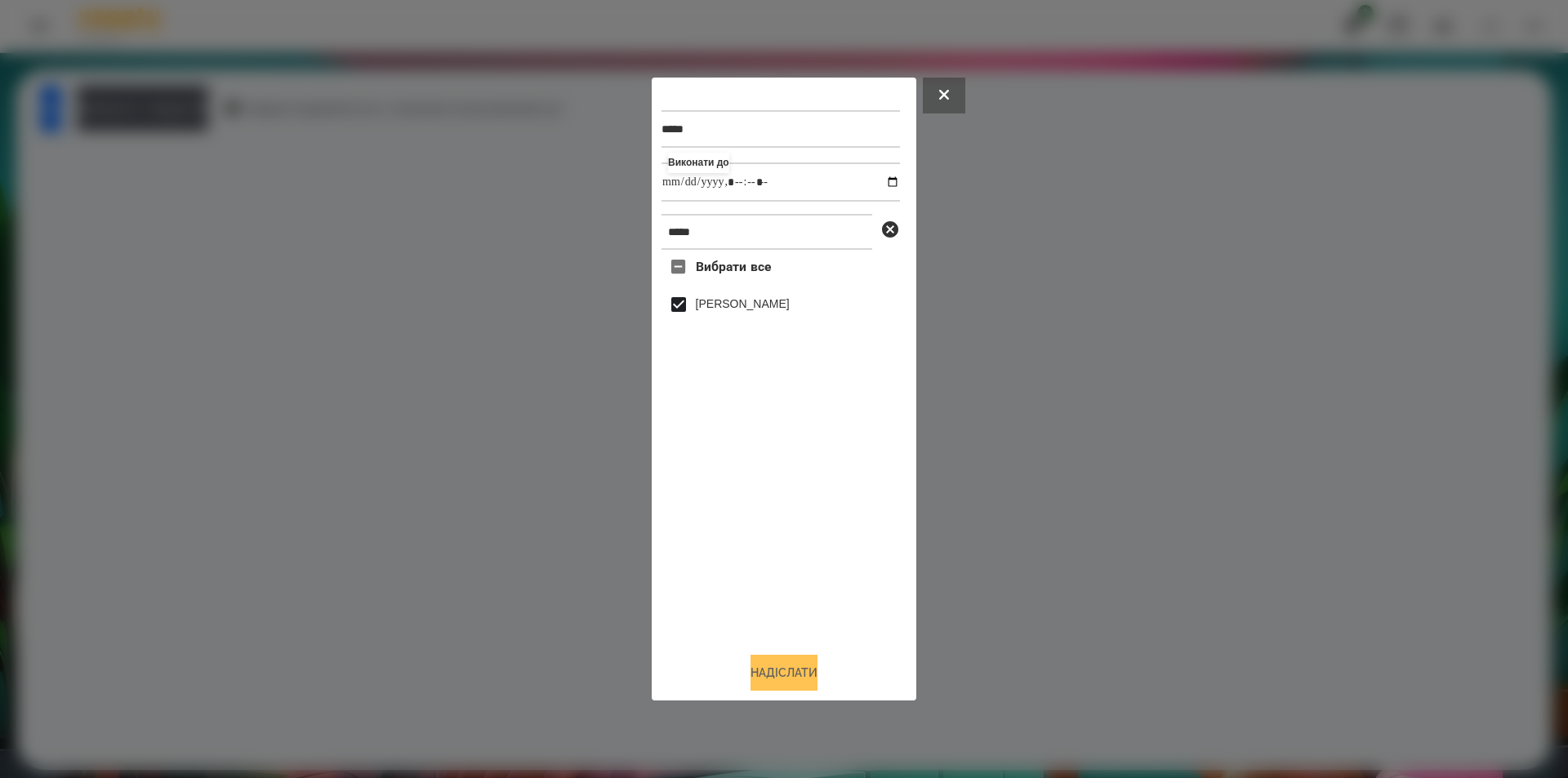
type input "**********"
click at [780, 679] on button "Надіслати" at bounding box center [784, 672] width 67 height 36
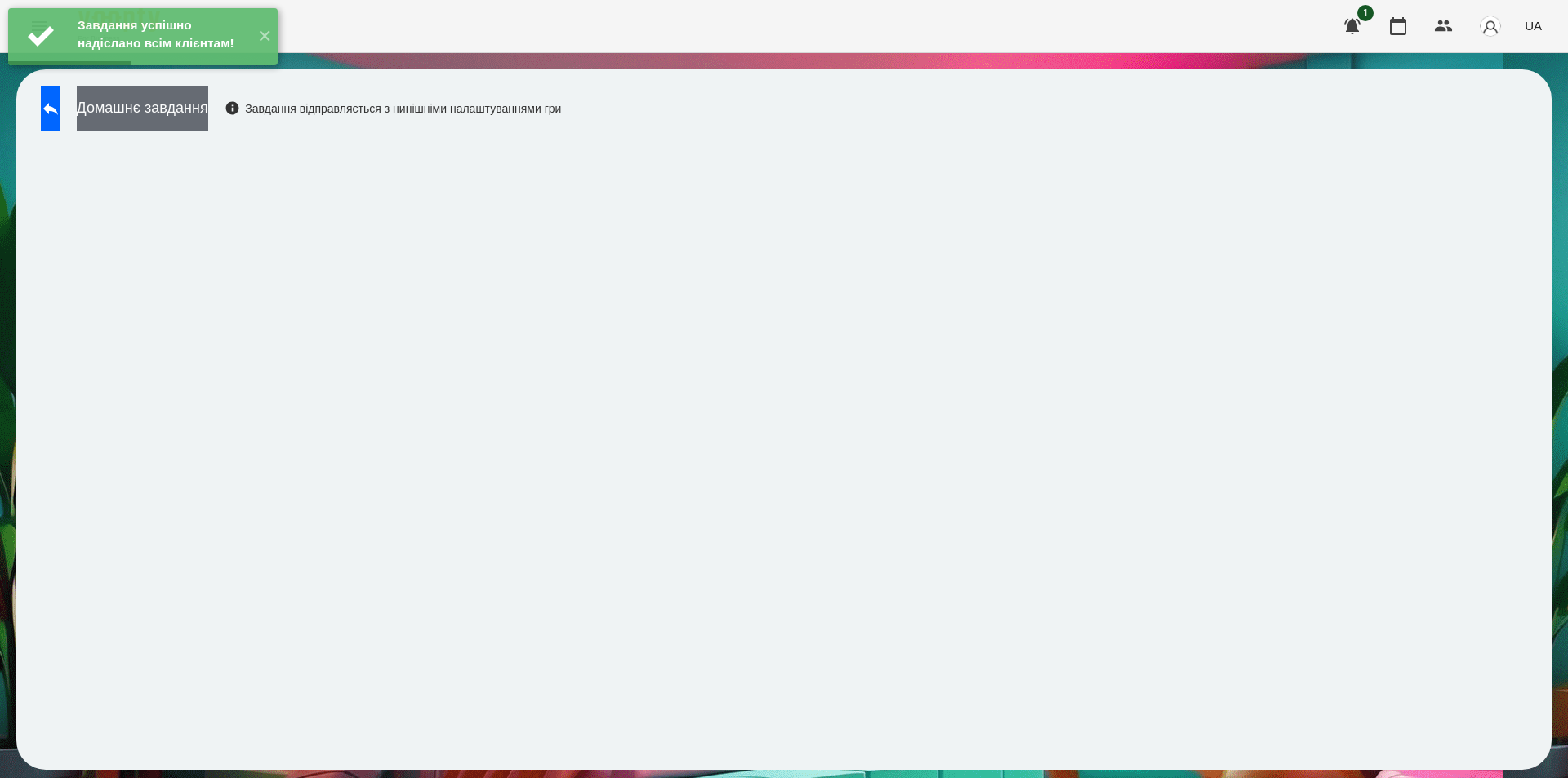
click at [186, 110] on button "Домашнє завдання" at bounding box center [142, 108] width 131 height 45
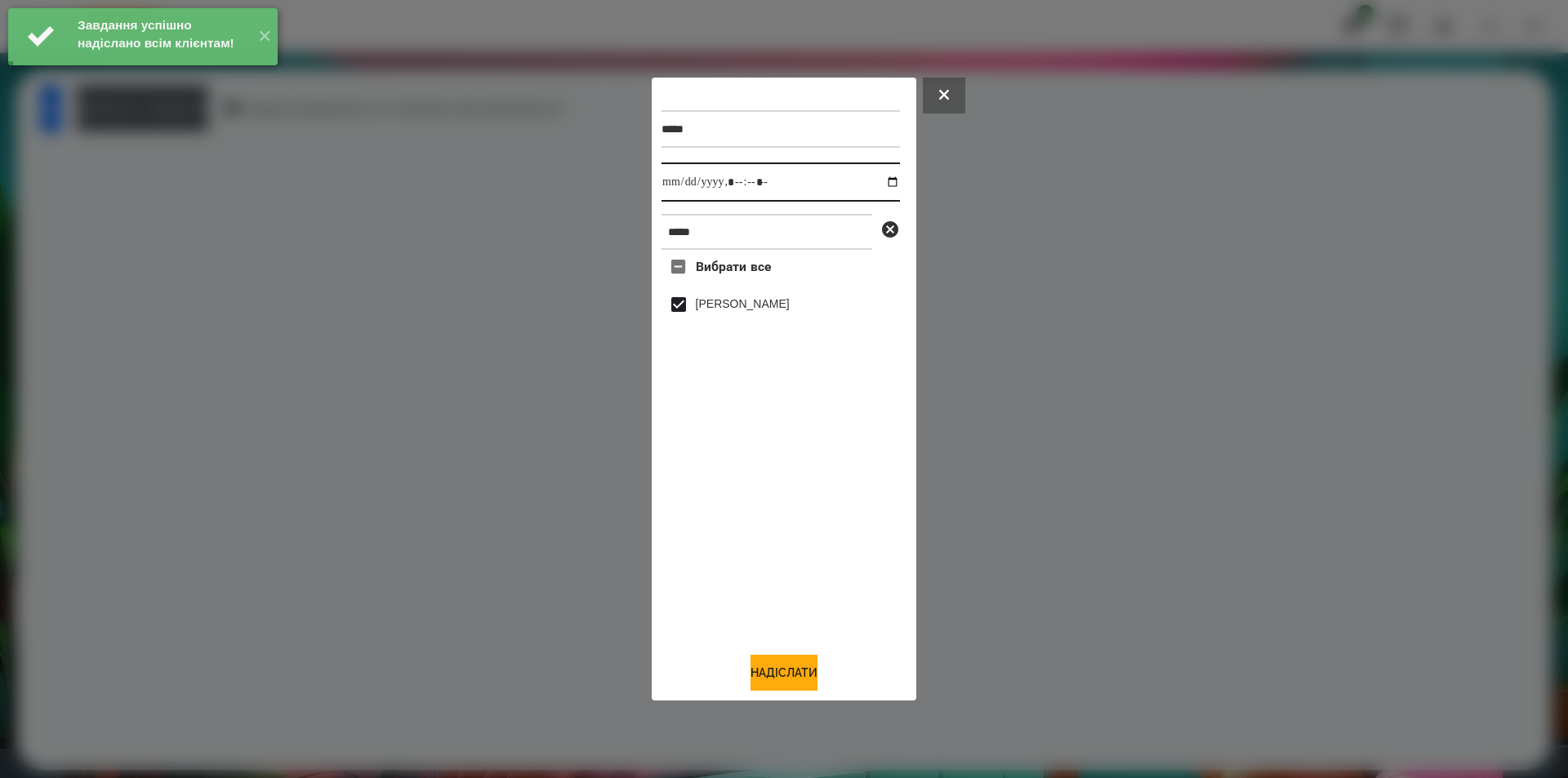
click at [874, 183] on input "datetime-local" at bounding box center [780, 182] width 238 height 39
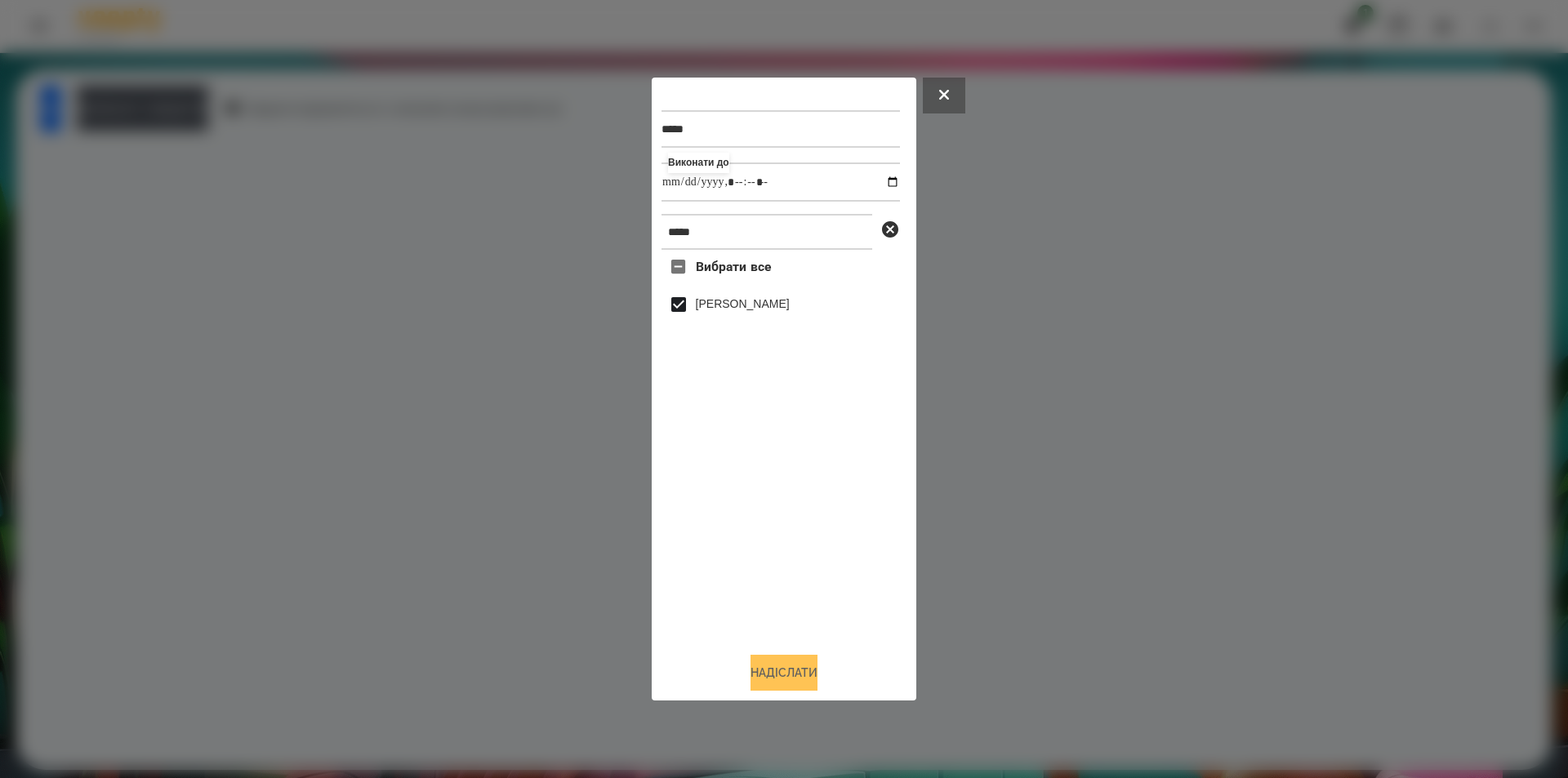
type input "**********"
click at [796, 671] on button "Надіслати" at bounding box center [784, 672] width 67 height 36
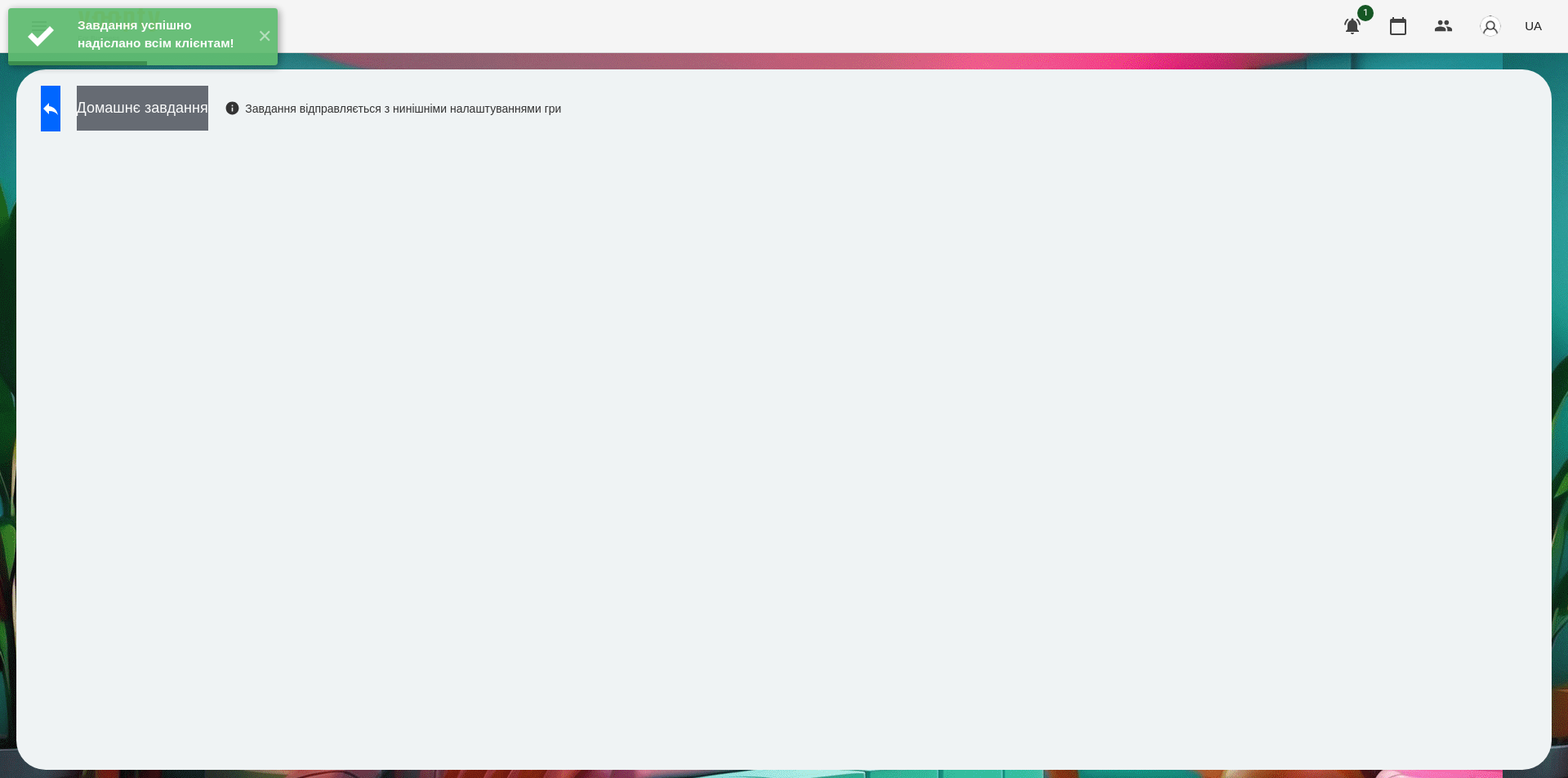
click at [208, 110] on button "Домашнє завдання" at bounding box center [142, 108] width 131 height 45
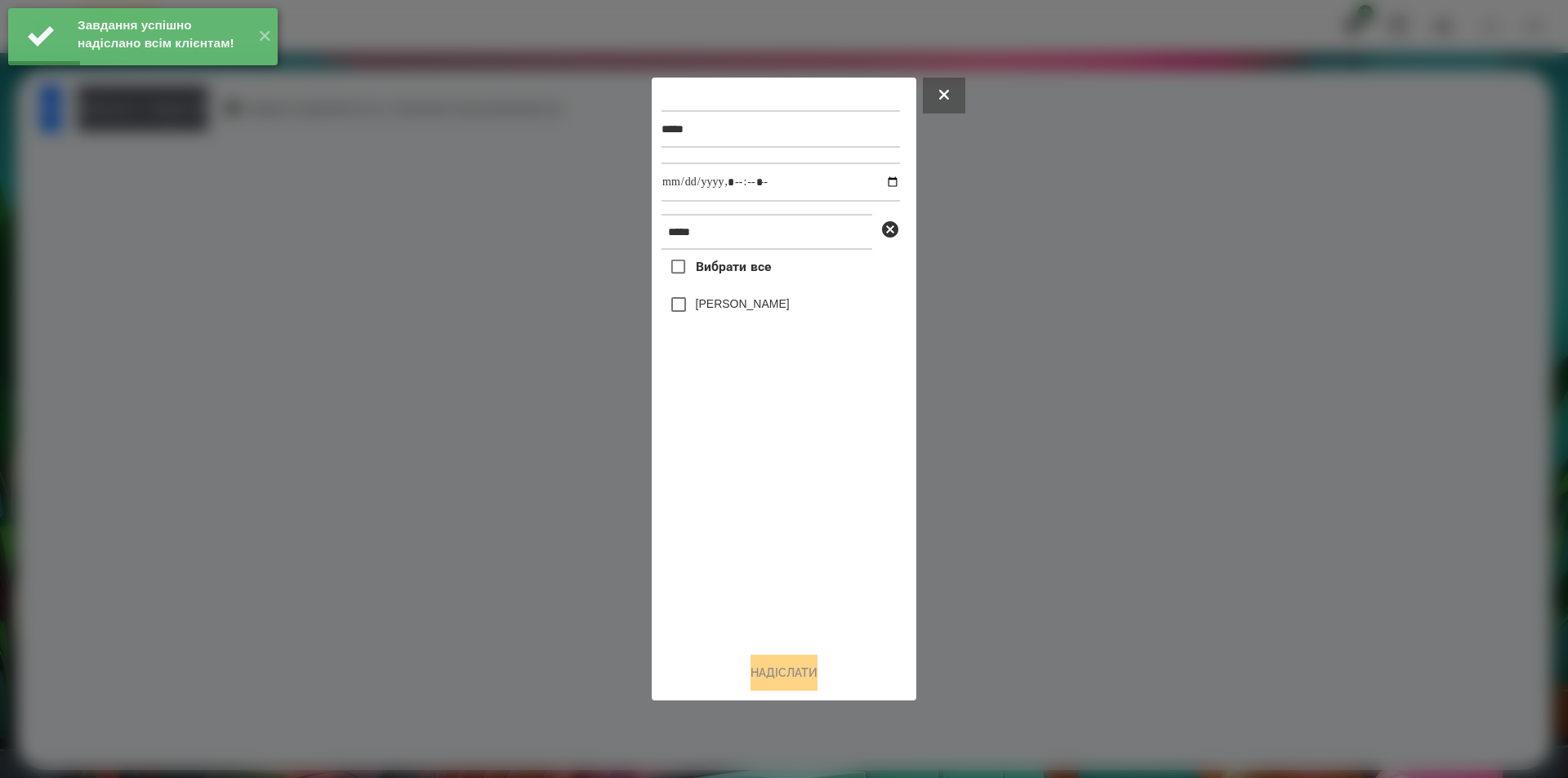
click at [790, 303] on label "[PERSON_NAME]" at bounding box center [742, 304] width 94 height 16
click at [883, 181] on input "datetime-local" at bounding box center [780, 182] width 238 height 39
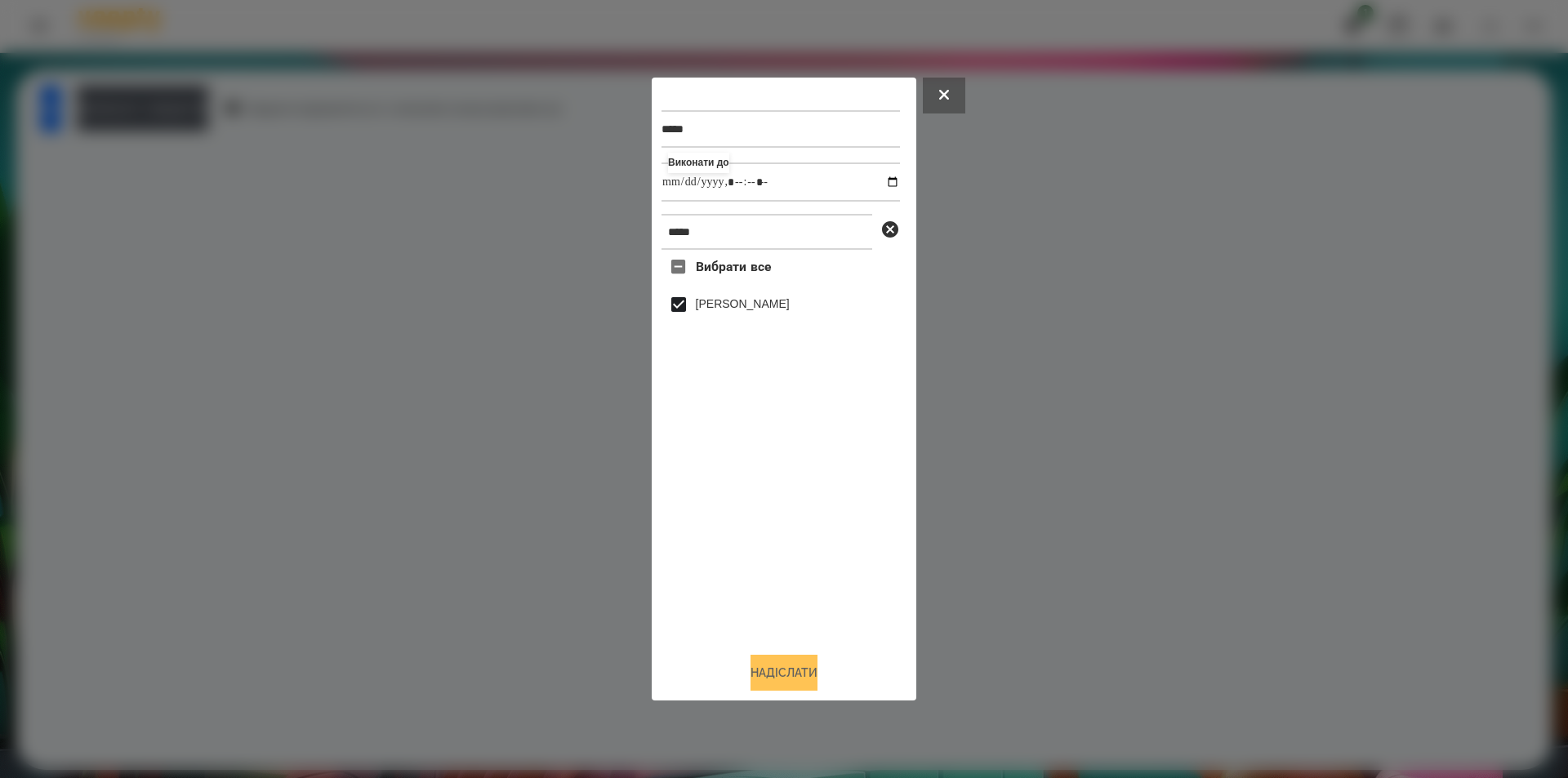
type input "**********"
click at [785, 669] on button "Надіслати" at bounding box center [784, 672] width 67 height 36
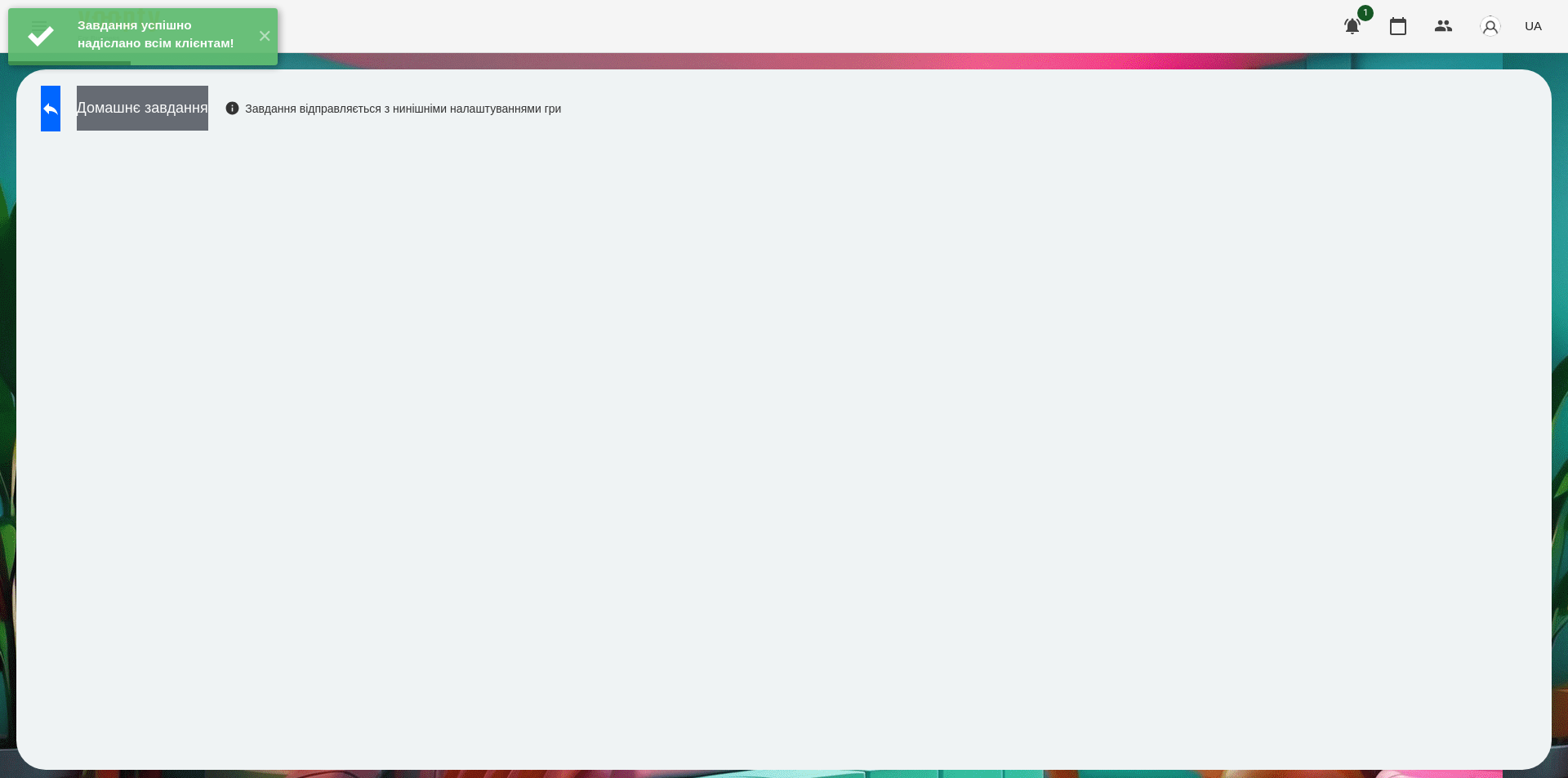
click at [208, 113] on button "Домашнє завдання" at bounding box center [142, 108] width 131 height 45
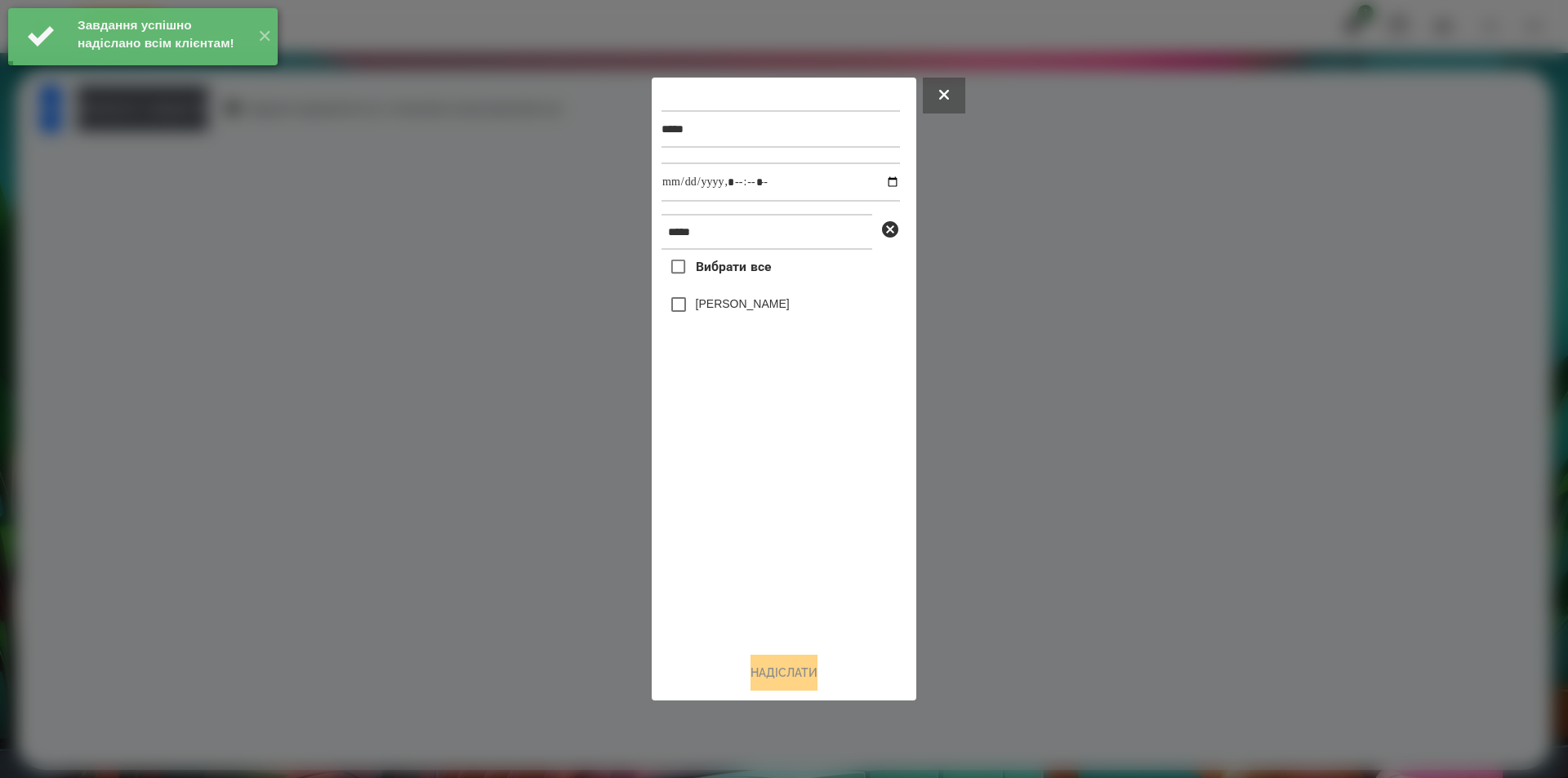
click at [790, 308] on label "[PERSON_NAME]" at bounding box center [742, 304] width 94 height 16
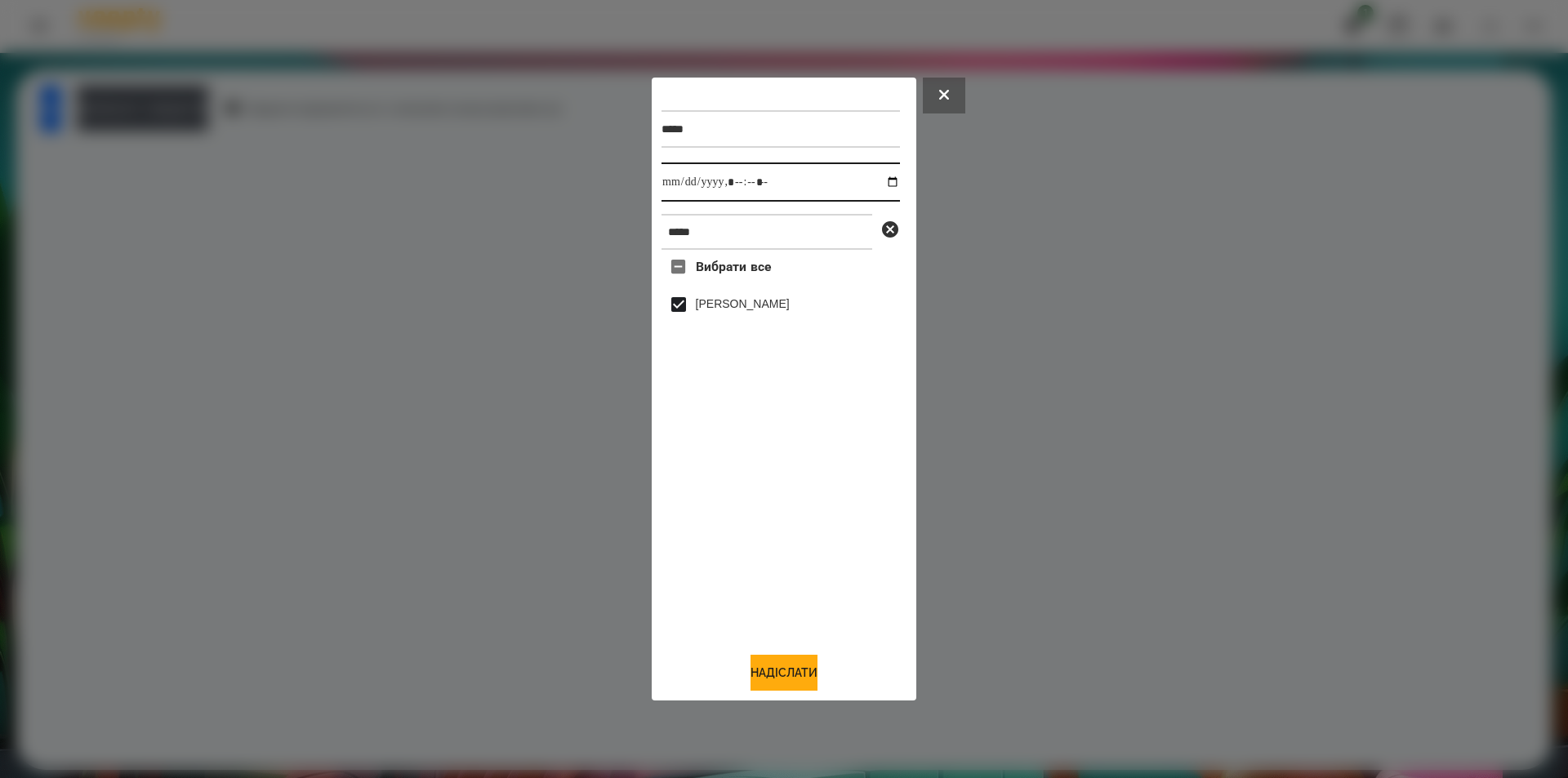
click at [880, 175] on input "datetime-local" at bounding box center [780, 182] width 238 height 39
type input "**********"
click at [772, 666] on button "Надіслати" at bounding box center [784, 672] width 67 height 36
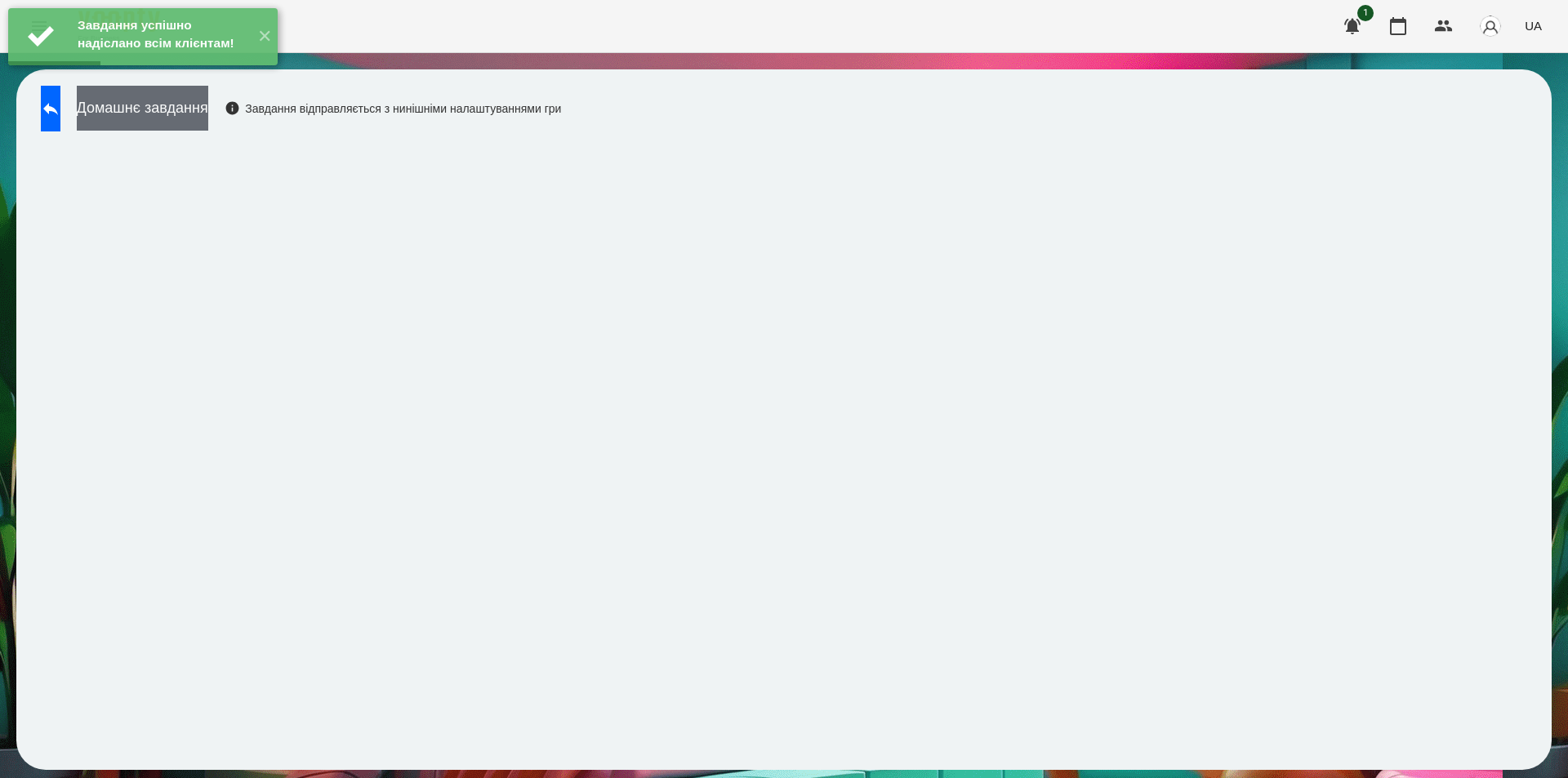
click at [208, 116] on button "Домашнє завдання" at bounding box center [142, 108] width 131 height 45
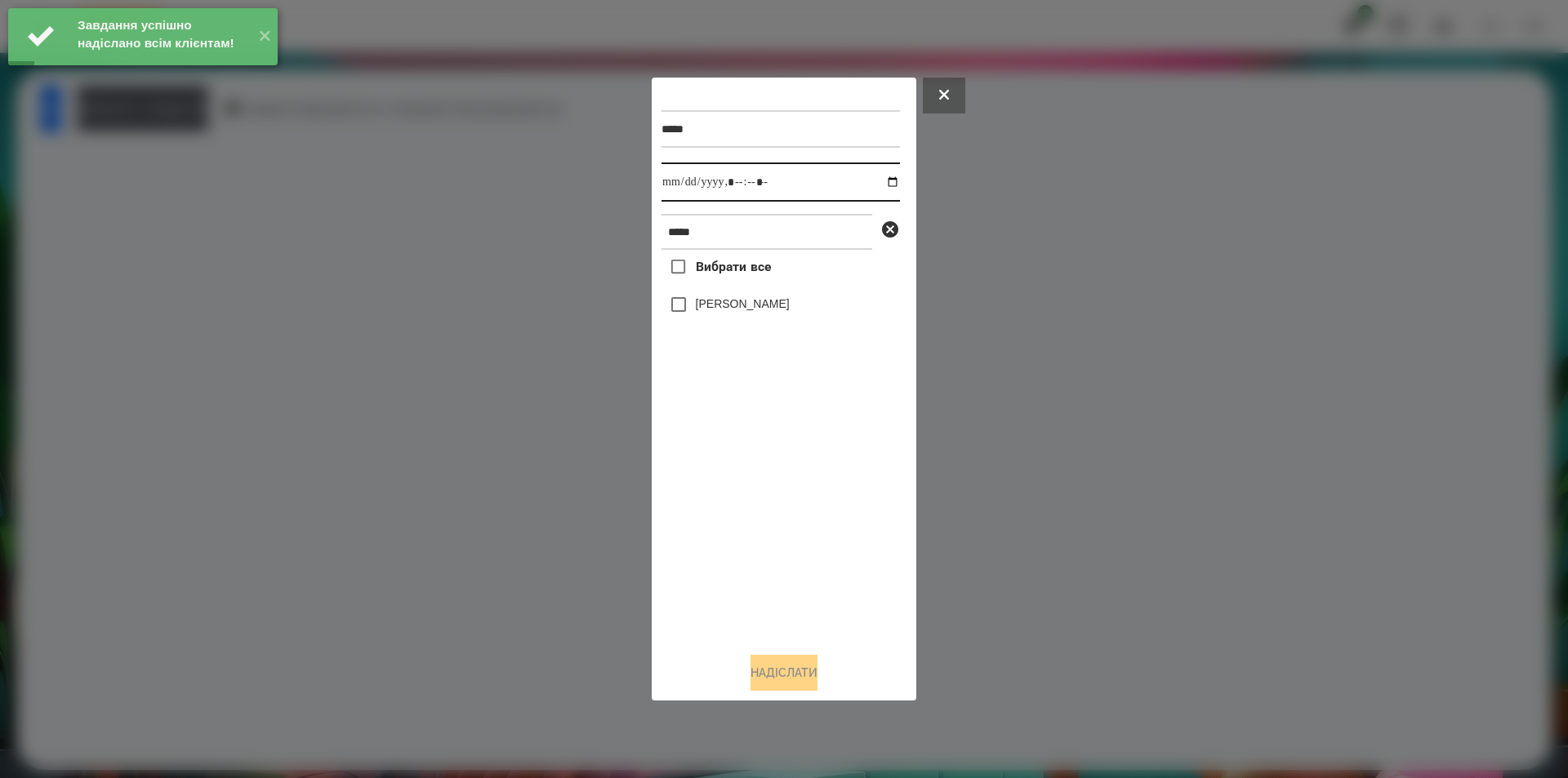
click at [887, 181] on input "datetime-local" at bounding box center [780, 182] width 238 height 39
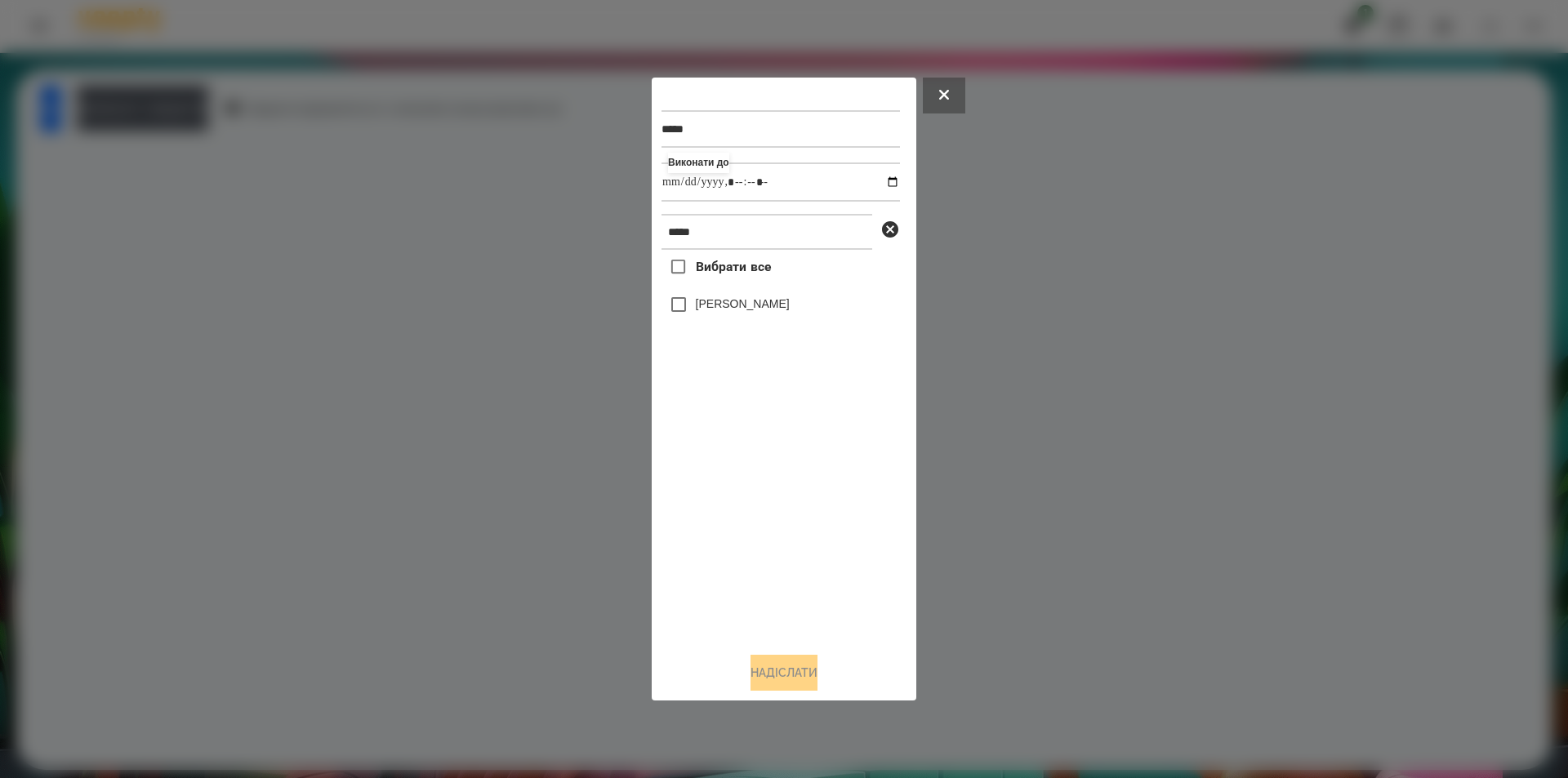
type input "**********"
click at [847, 534] on div "Вибрати все [PERSON_NAME]" at bounding box center [780, 444] width 238 height 389
drag, startPoint x: 735, startPoint y: 301, endPoint x: 740, endPoint y: 404, distance: 103.1
click at [734, 302] on label "[PERSON_NAME]" at bounding box center [742, 304] width 94 height 16
click at [770, 672] on button "Надіслати" at bounding box center [784, 672] width 67 height 36
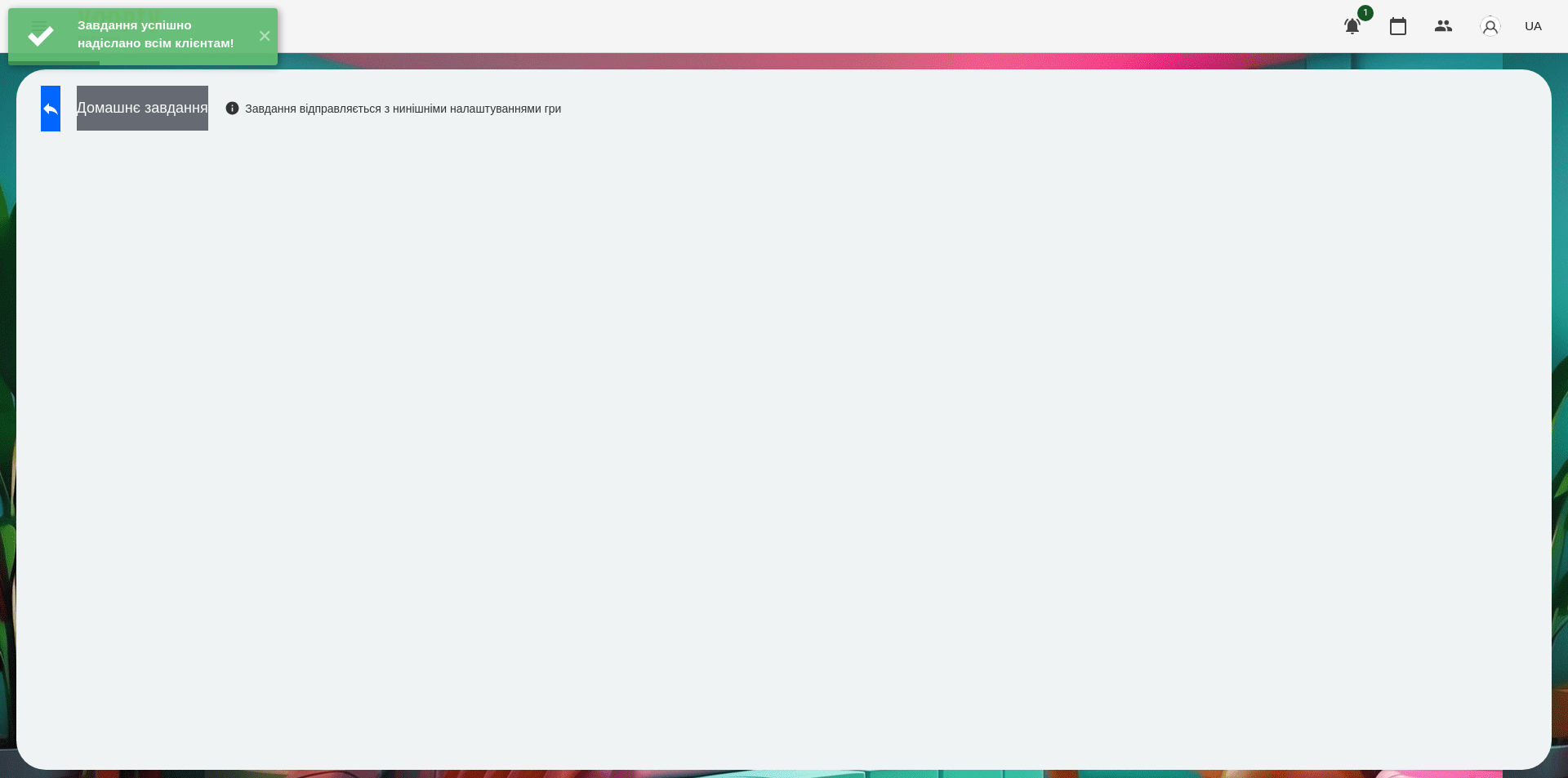
click at [208, 121] on button "Домашнє завдання" at bounding box center [142, 108] width 131 height 45
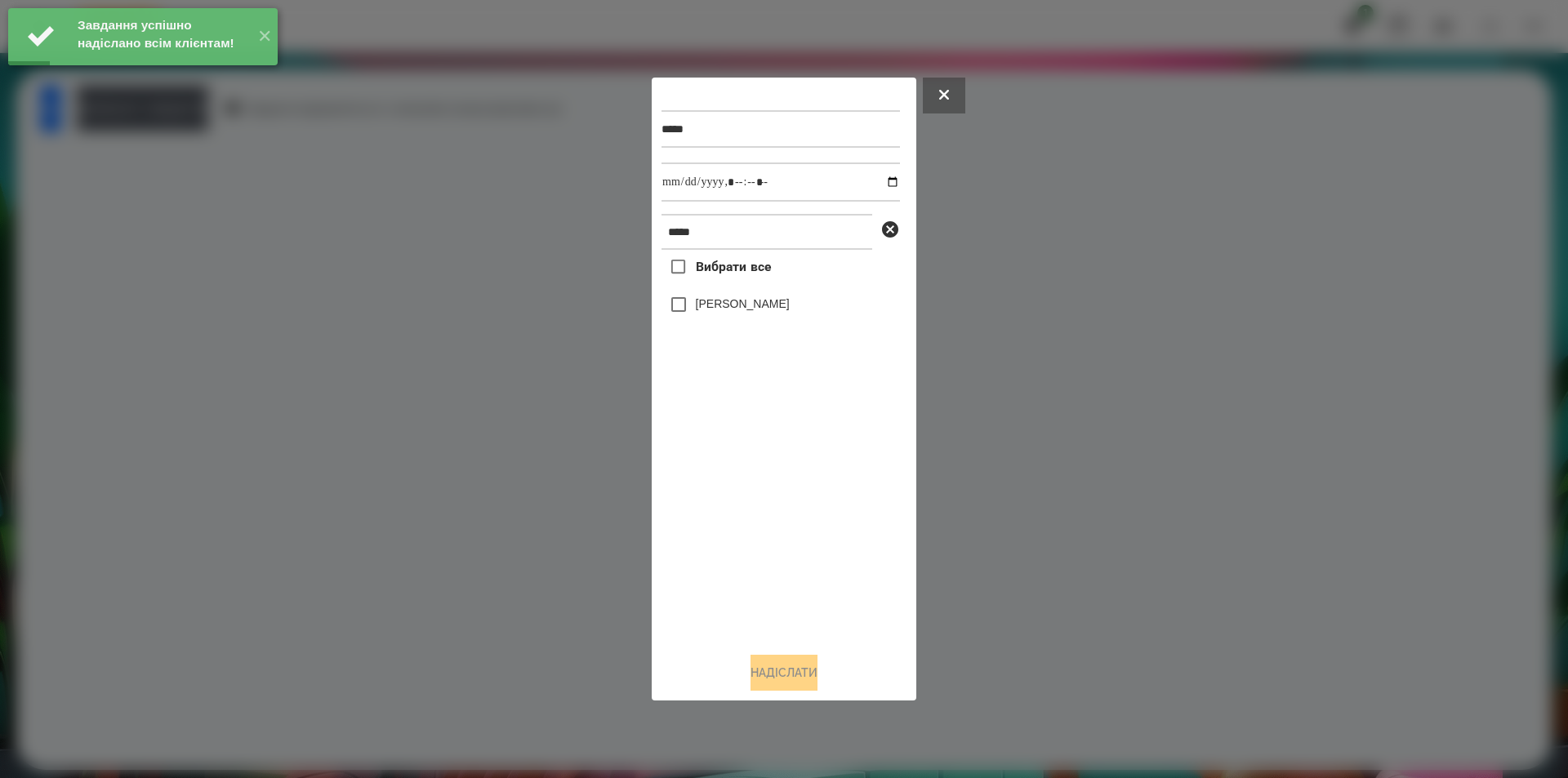
click at [777, 301] on label "[PERSON_NAME]" at bounding box center [742, 304] width 94 height 16
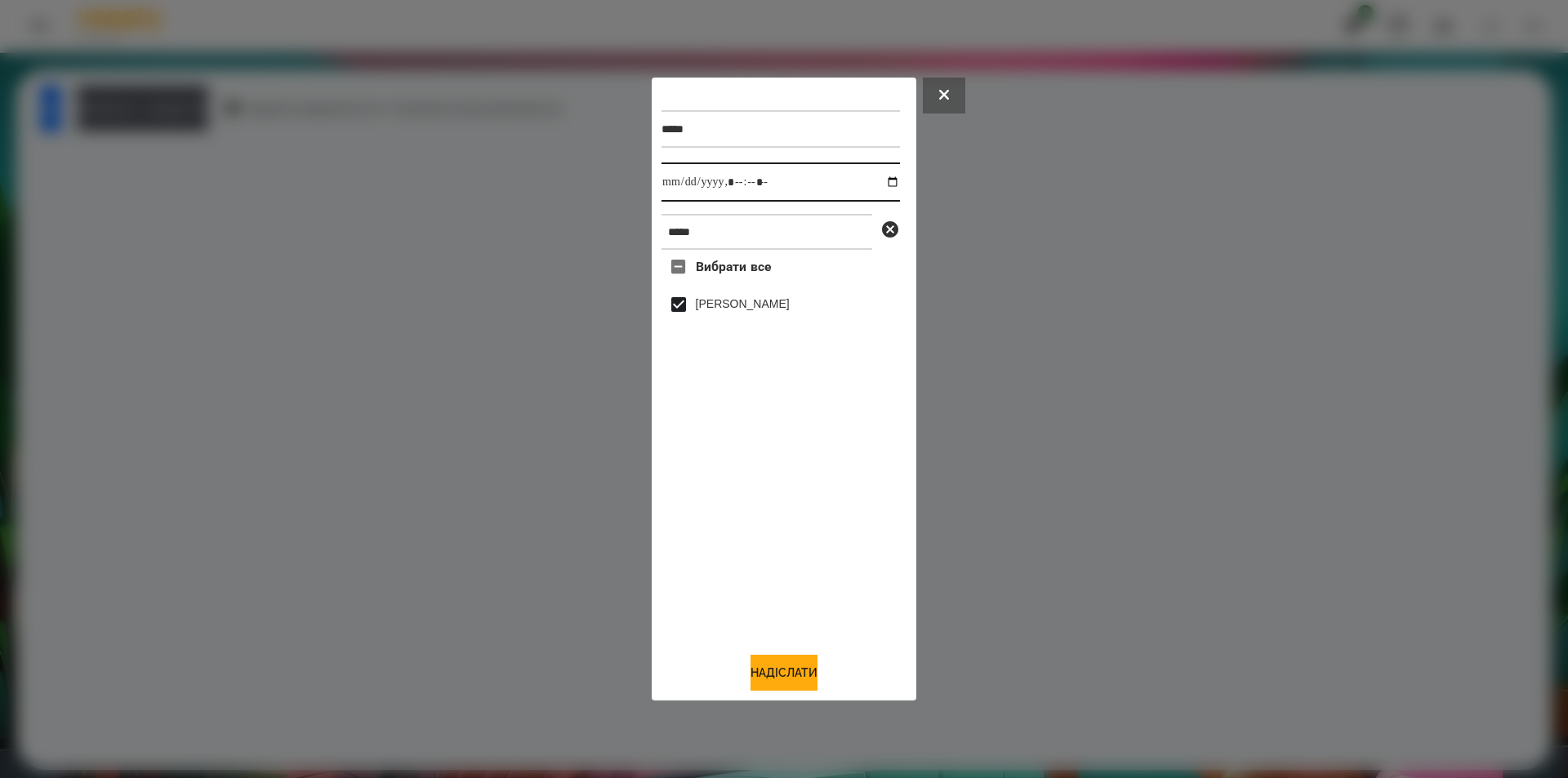
click at [882, 180] on input "datetime-local" at bounding box center [780, 182] width 238 height 39
type input "**********"
click at [774, 676] on button "Надіслати" at bounding box center [784, 672] width 67 height 36
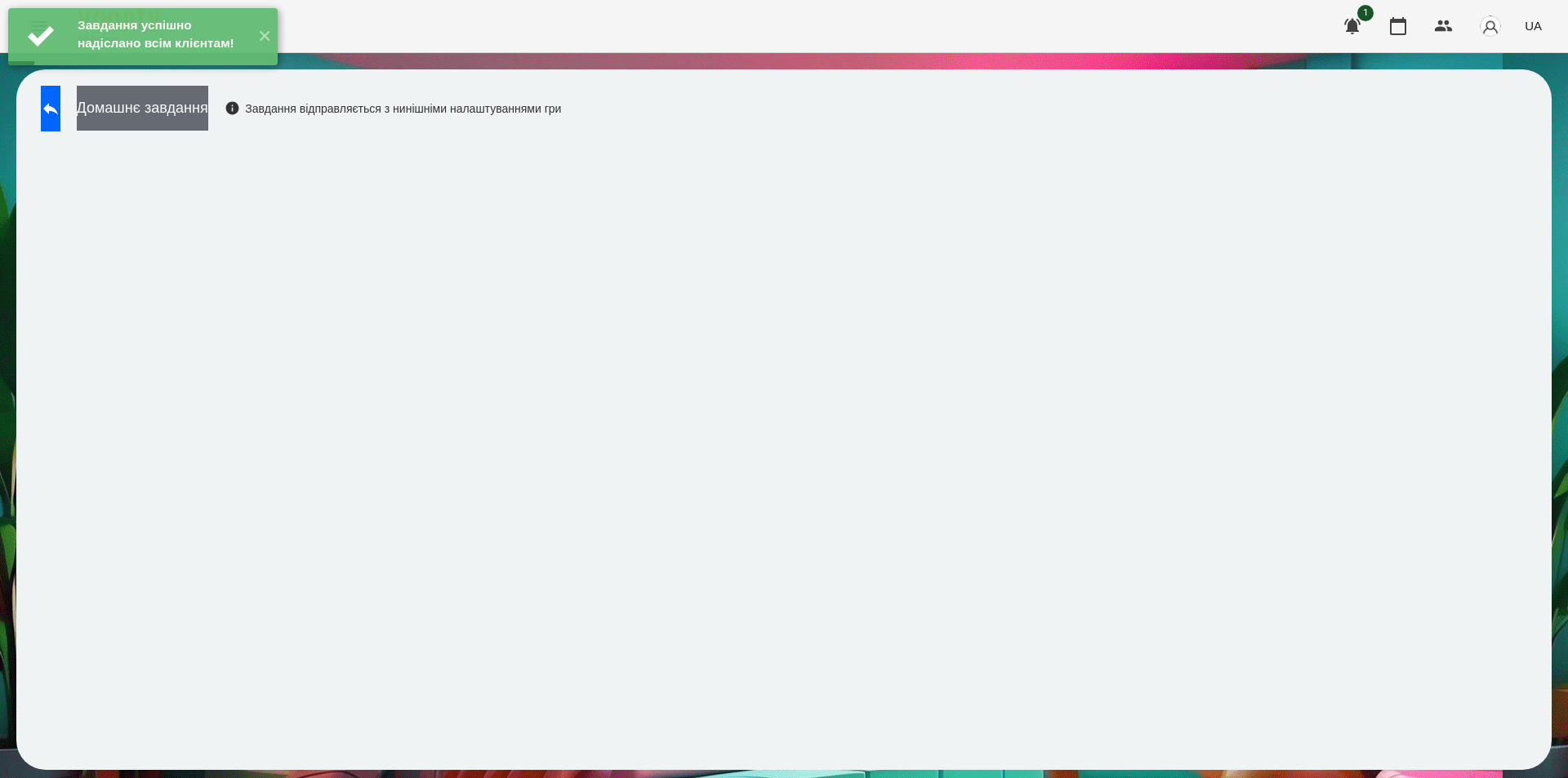
click at [208, 110] on button "Домашнє завдання" at bounding box center [142, 108] width 131 height 45
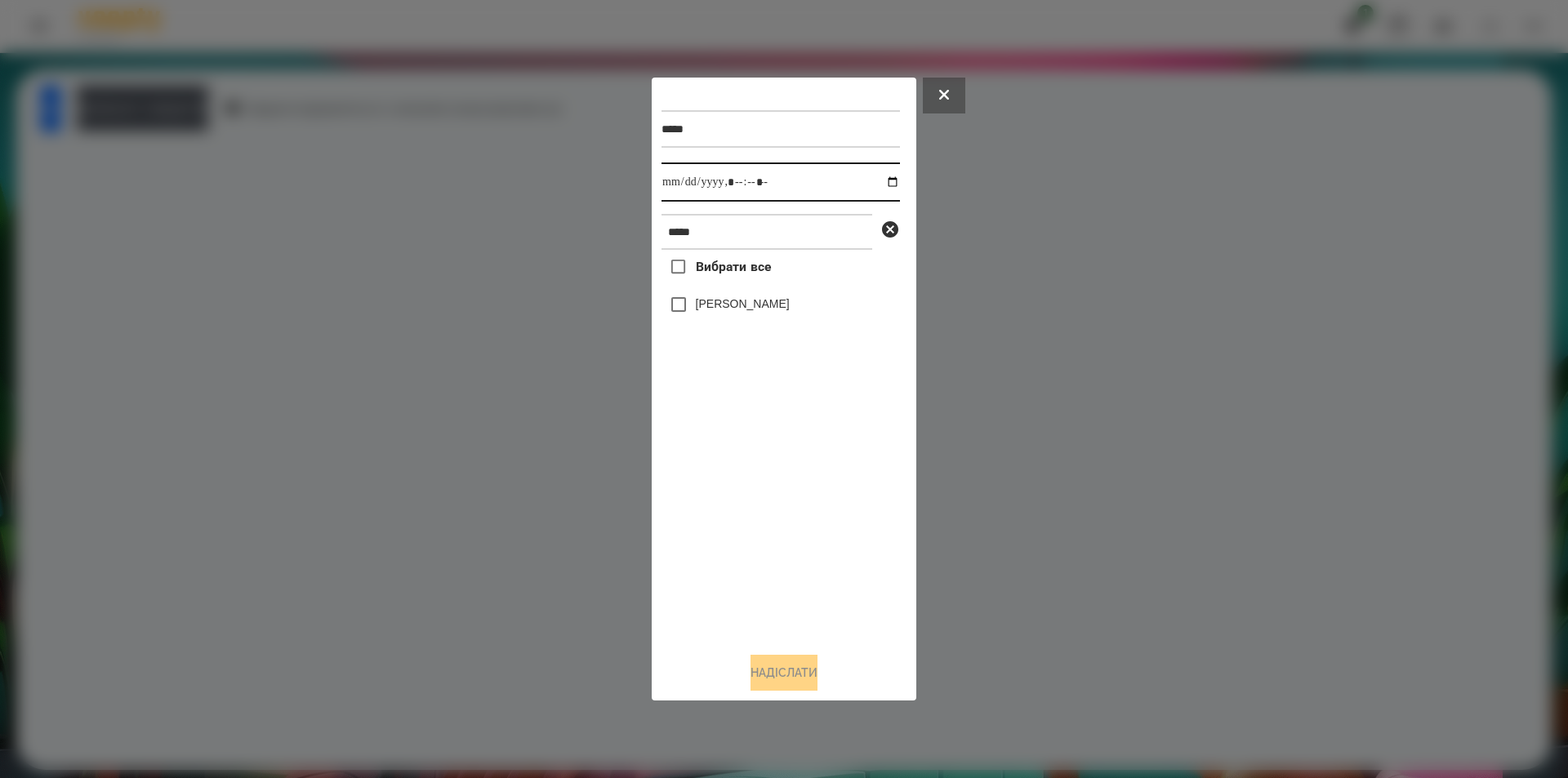
click at [887, 184] on input "datetime-local" at bounding box center [780, 182] width 238 height 39
type input "**********"
drag, startPoint x: 732, startPoint y: 462, endPoint x: 756, endPoint y: 374, distance: 91.2
click at [731, 452] on div "Вибрати все [PERSON_NAME]" at bounding box center [780, 444] width 238 height 389
click at [765, 237] on input "*****" at bounding box center [766, 232] width 211 height 36
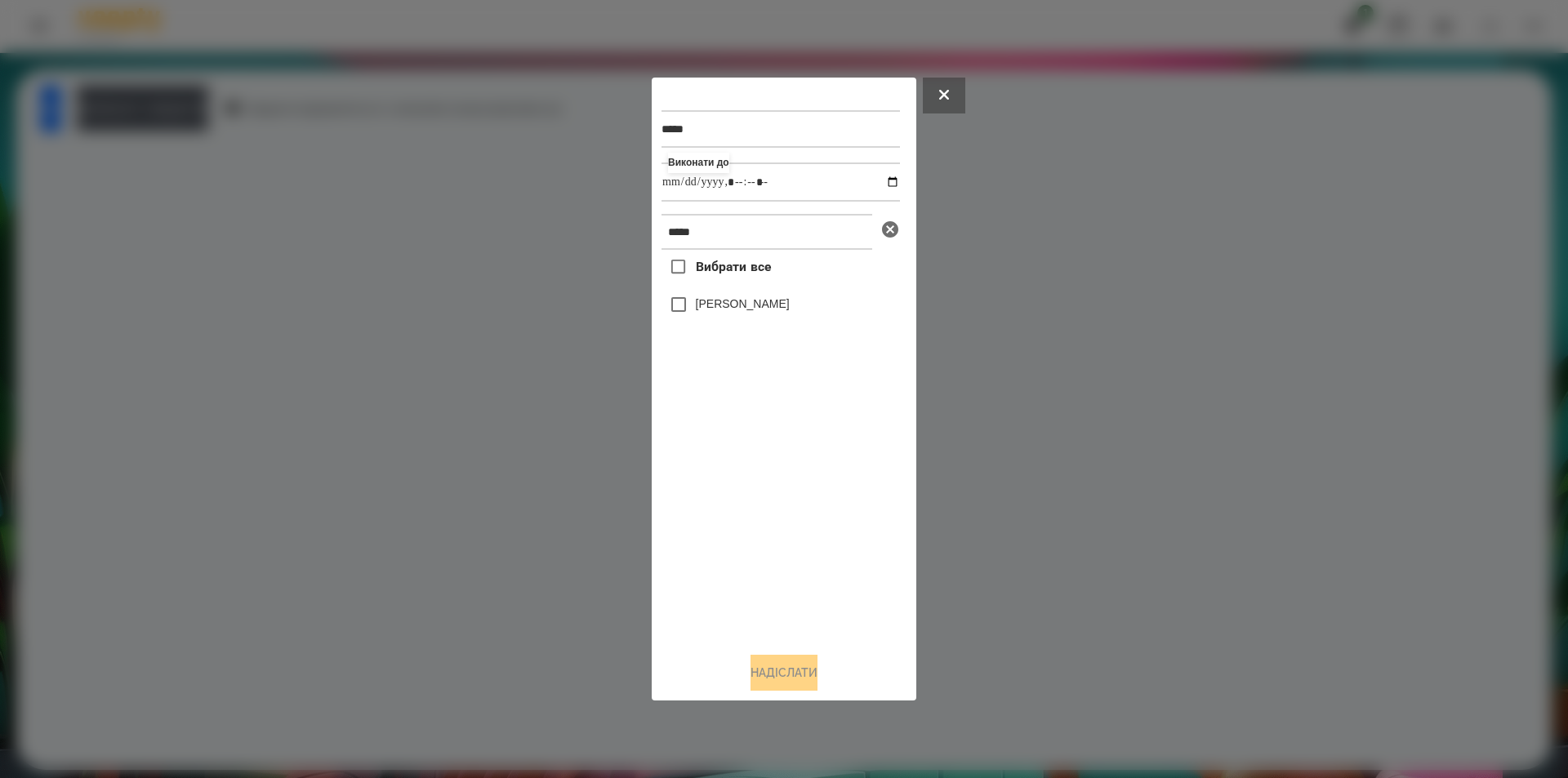
click at [889, 232] on icon at bounding box center [889, 229] width 19 height 19
click at [828, 231] on input "*****" at bounding box center [766, 232] width 211 height 36
type input "*****"
click at [743, 346] on label "[PERSON_NAME]" at bounding box center [742, 337] width 94 height 16
click at [806, 679] on button "Надіслати" at bounding box center [784, 672] width 67 height 36
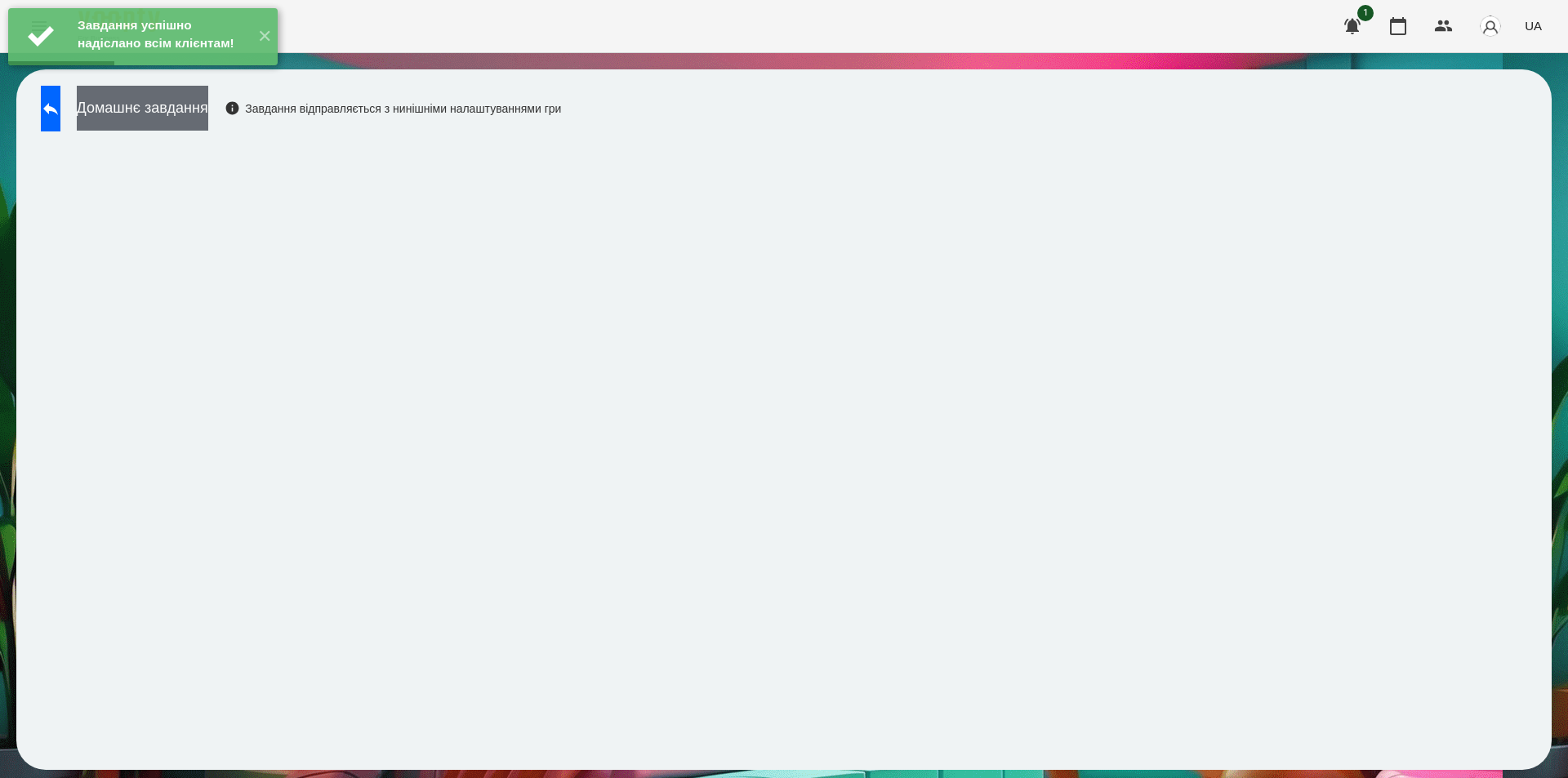
click at [208, 119] on button "Домашнє завдання" at bounding box center [142, 108] width 131 height 45
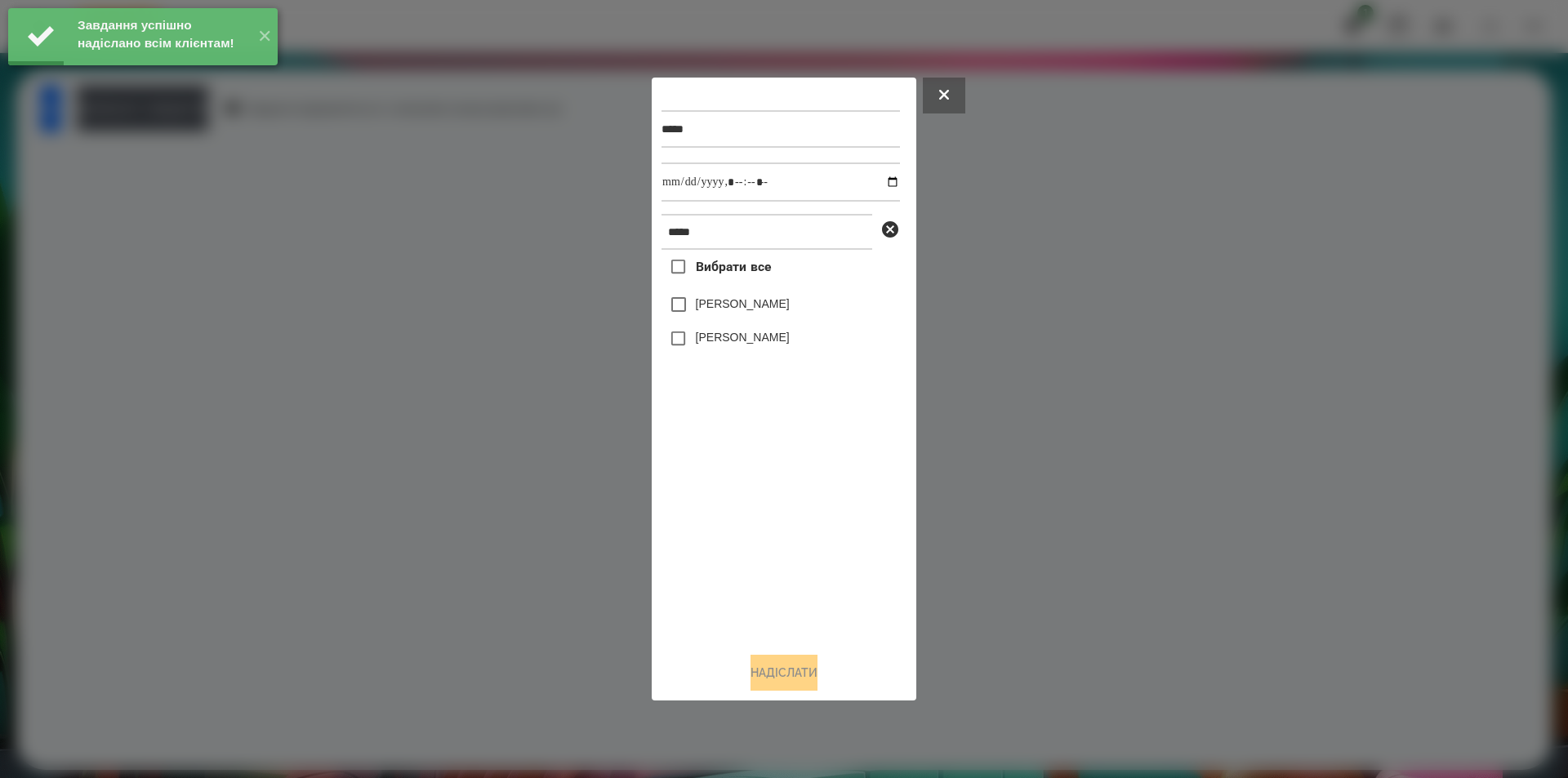
drag, startPoint x: 755, startPoint y: 341, endPoint x: 756, endPoint y: 332, distance: 9.1
click at [754, 341] on label "[PERSON_NAME]" at bounding box center [742, 337] width 94 height 16
click at [878, 181] on input "datetime-local" at bounding box center [780, 182] width 238 height 39
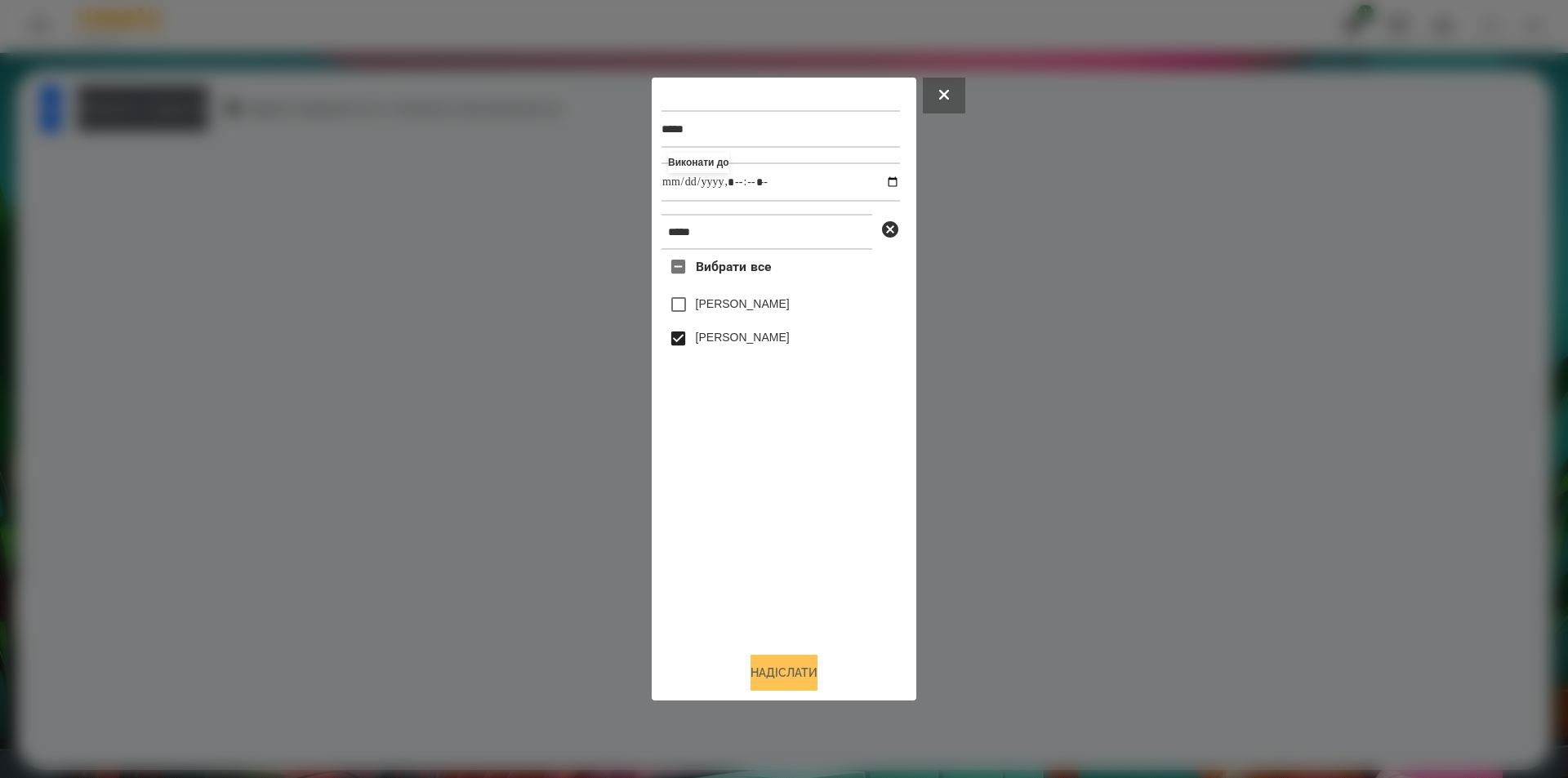
type input "**********"
click at [767, 675] on button "Надіслати" at bounding box center [784, 672] width 67 height 36
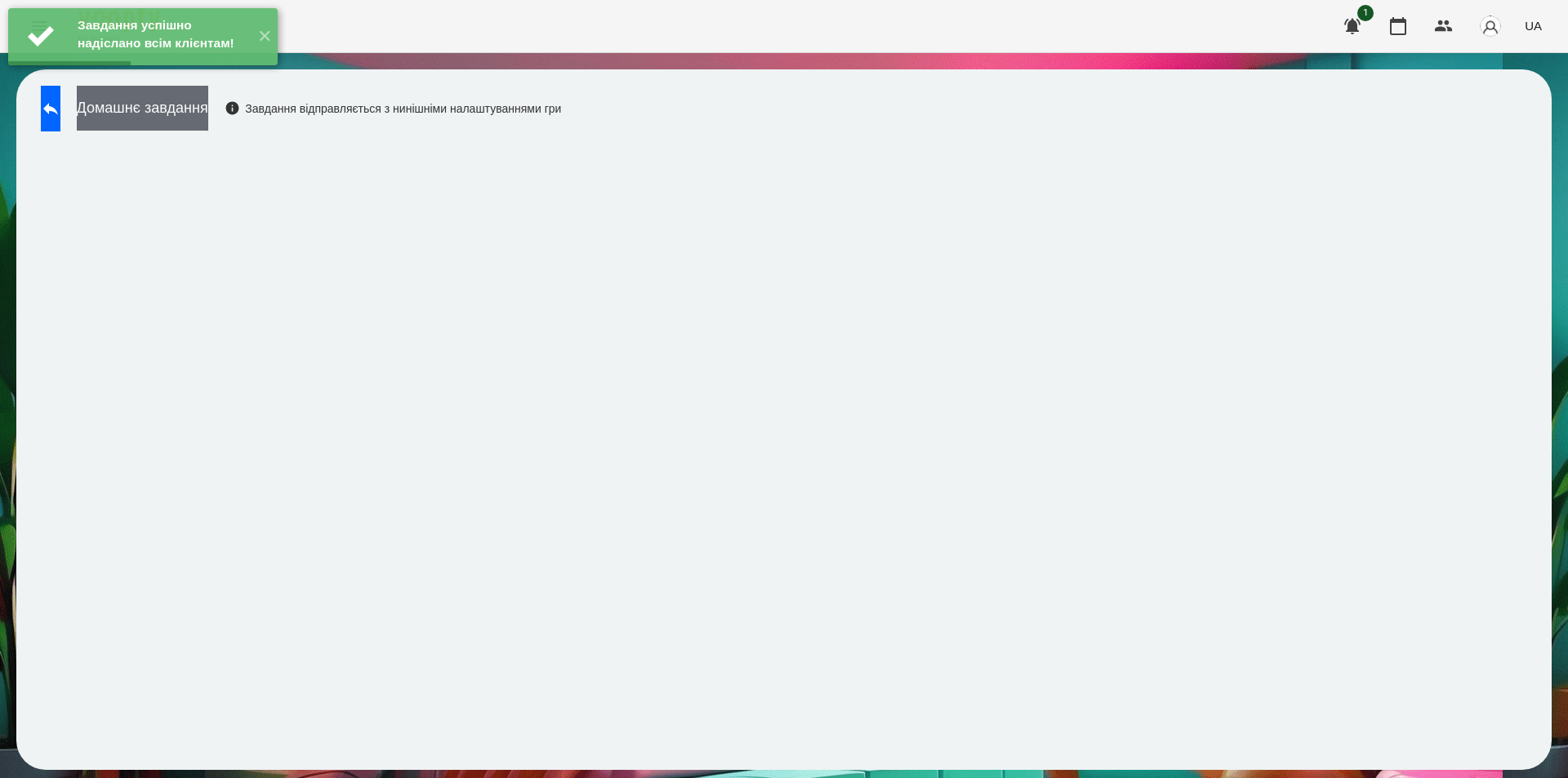
click at [195, 116] on button "Домашнє завдання" at bounding box center [142, 108] width 131 height 45
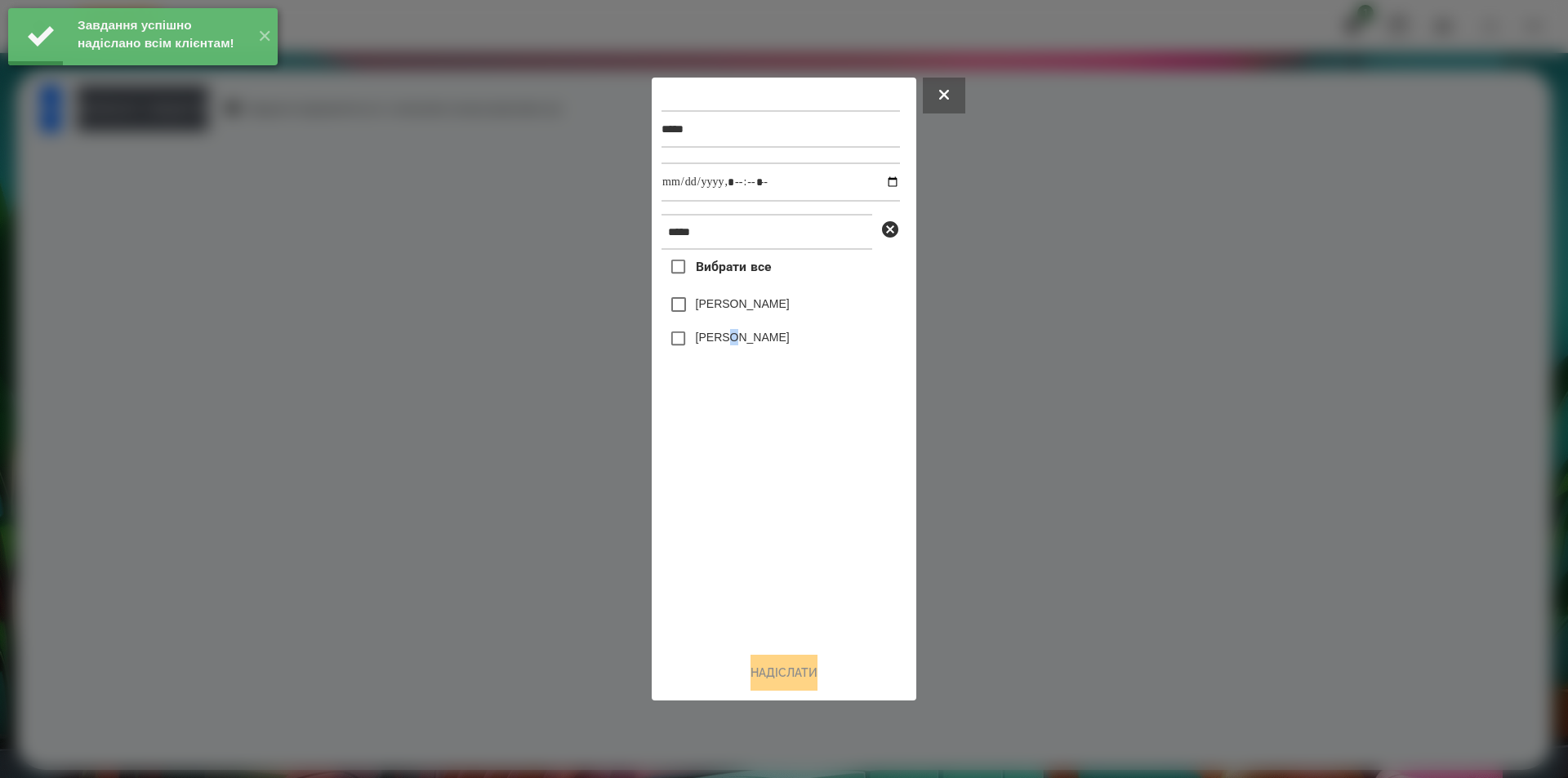
drag, startPoint x: 732, startPoint y: 345, endPoint x: 750, endPoint y: 337, distance: 19.7
click at [731, 346] on label "[PERSON_NAME]" at bounding box center [742, 337] width 94 height 16
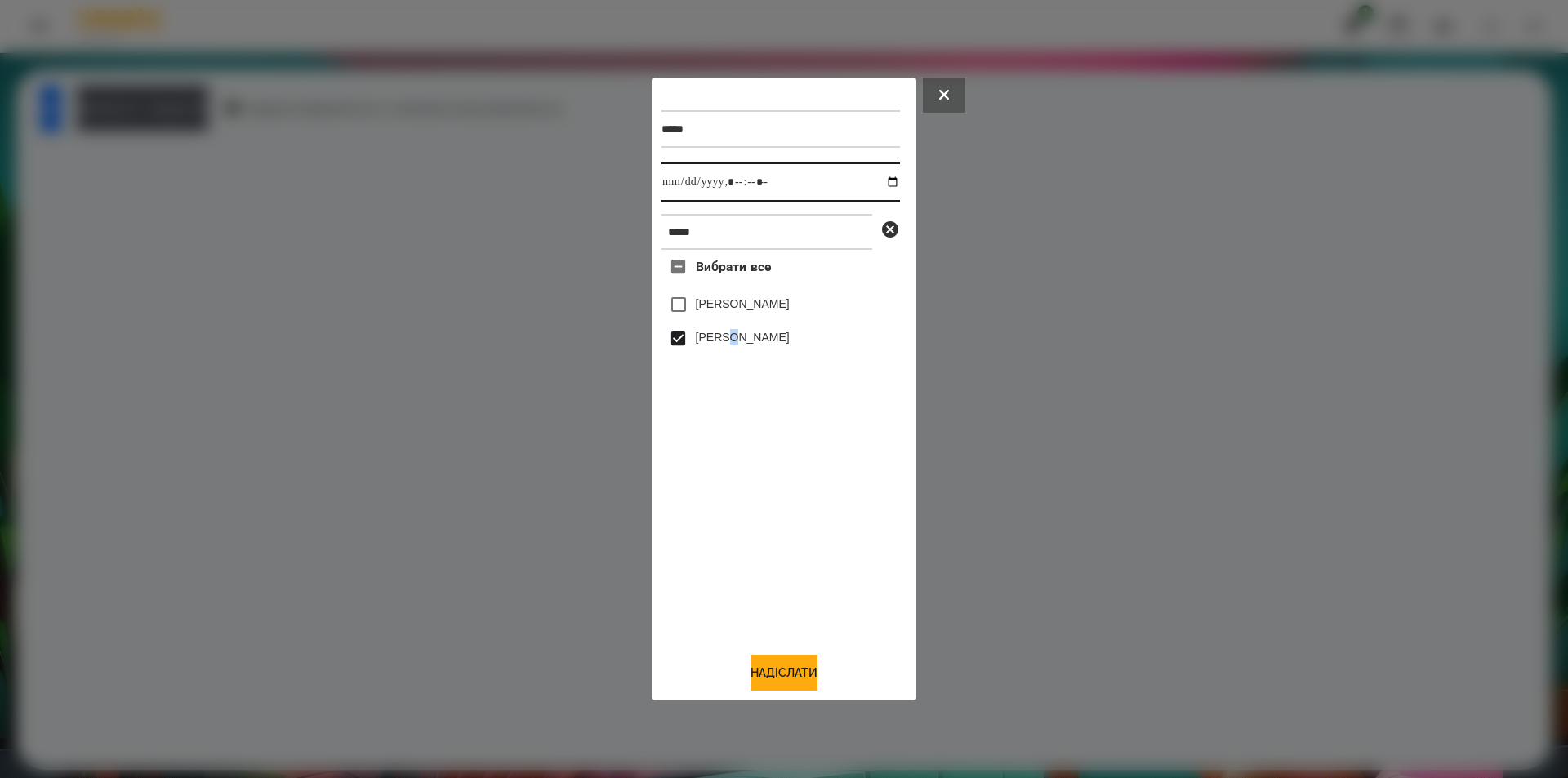
click at [888, 179] on input "datetime-local" at bounding box center [780, 182] width 238 height 39
type input "**********"
click at [807, 669] on button "Надіслати" at bounding box center [784, 672] width 67 height 36
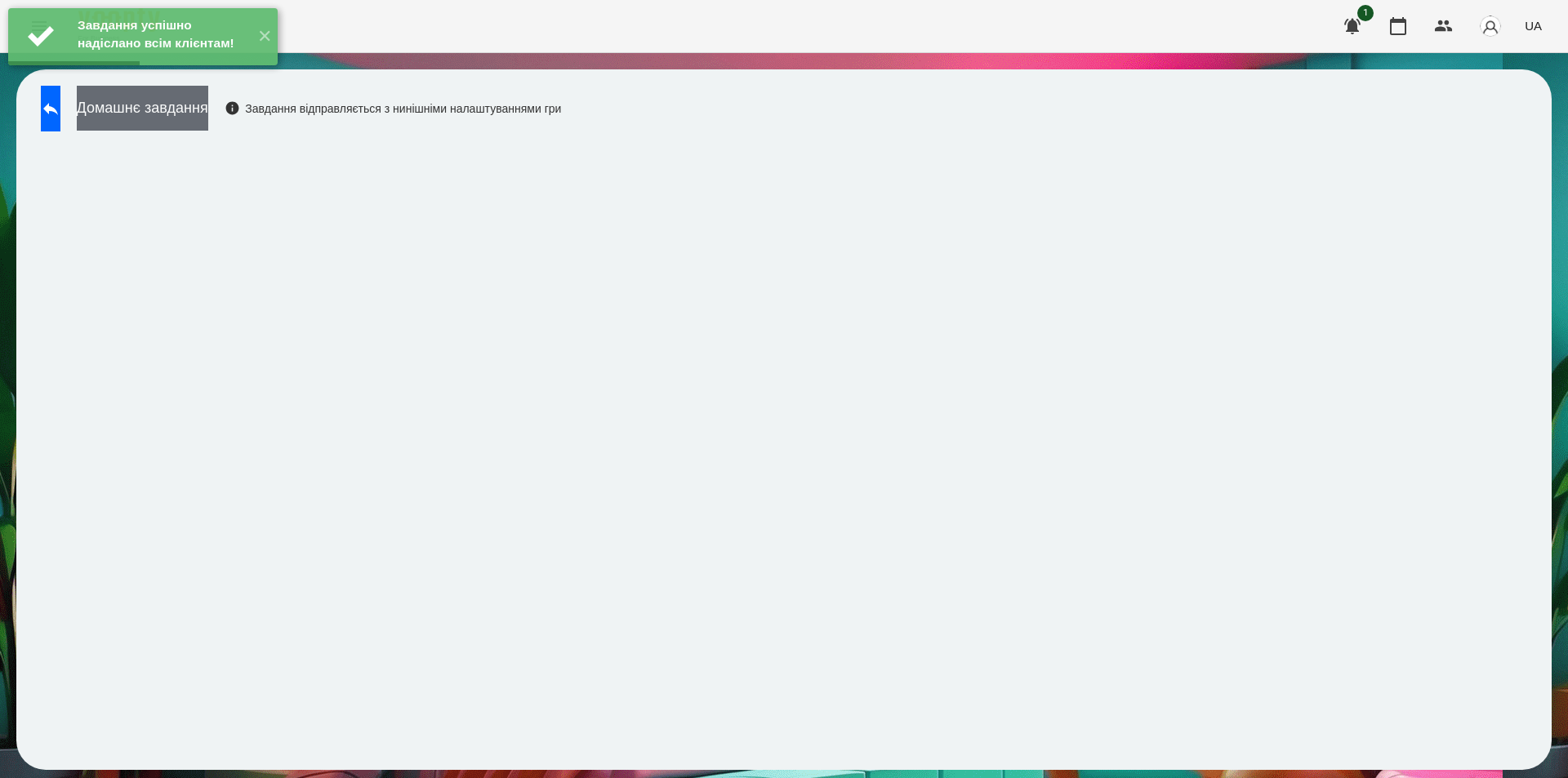
click at [208, 115] on button "Домашнє завдання" at bounding box center [142, 108] width 131 height 45
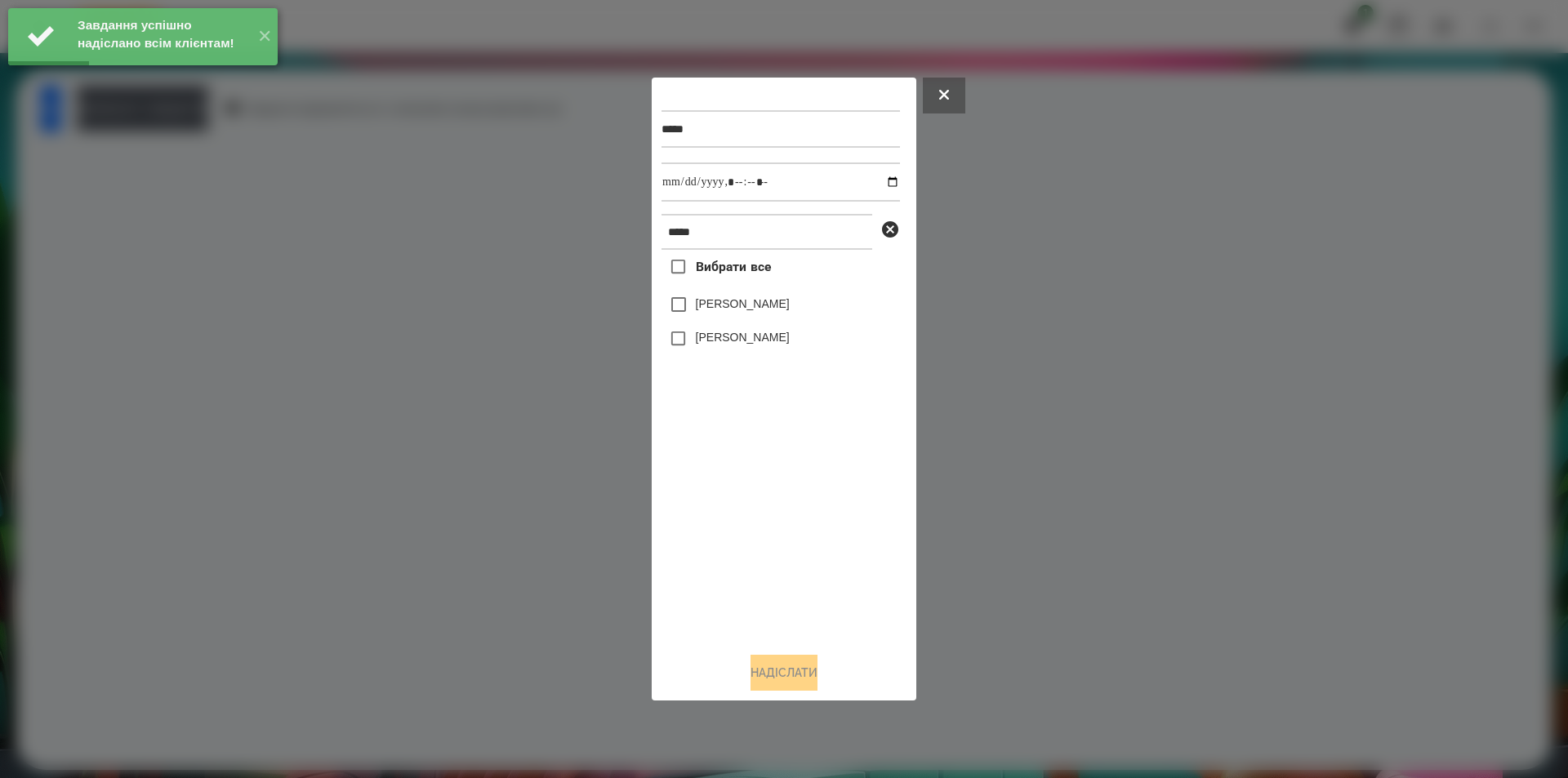
click at [702, 346] on label "[PERSON_NAME]" at bounding box center [742, 337] width 94 height 16
click at [878, 183] on input "datetime-local" at bounding box center [780, 182] width 238 height 39
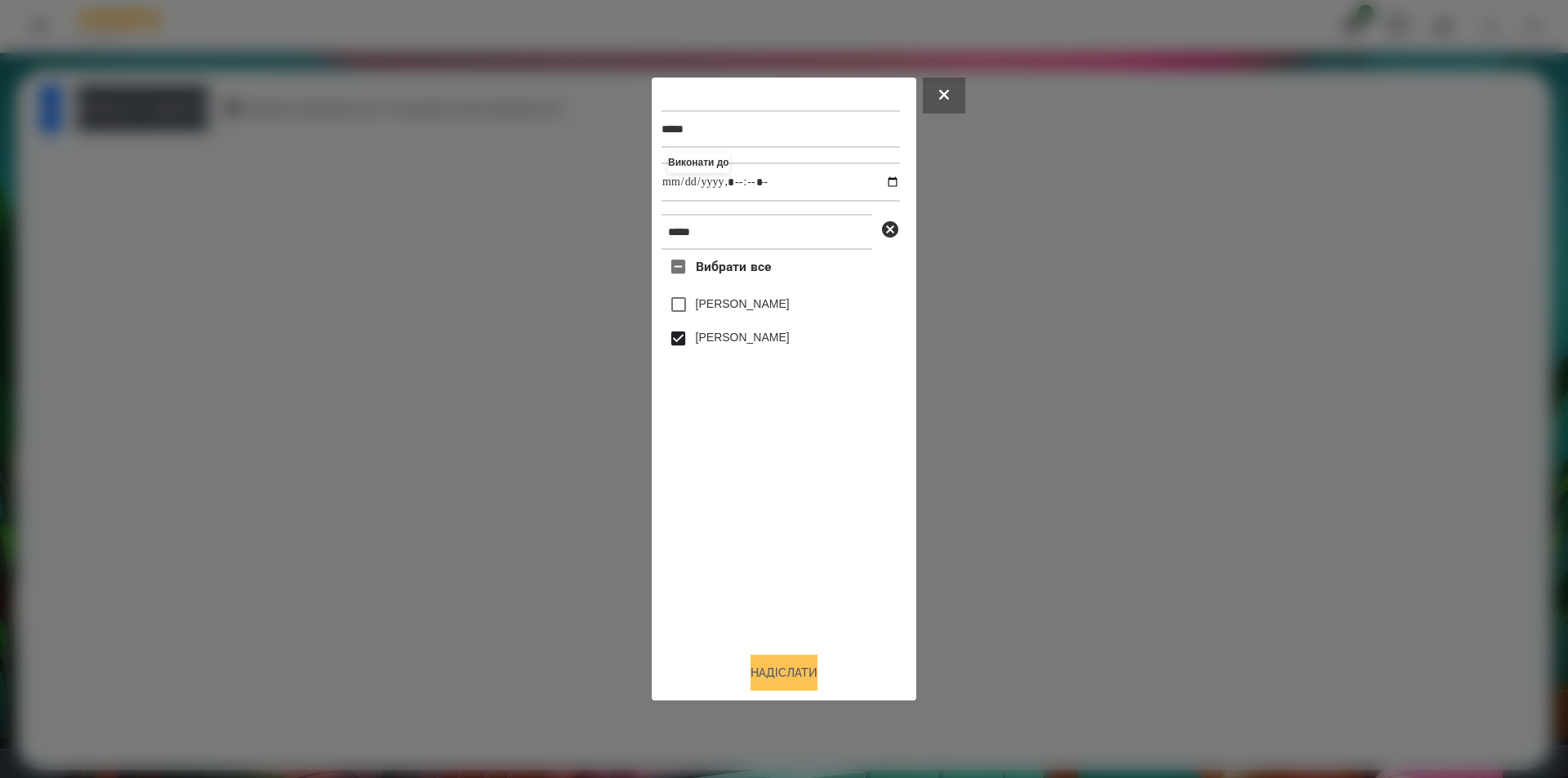
type input "**********"
click at [763, 676] on button "Надіслати" at bounding box center [784, 672] width 67 height 36
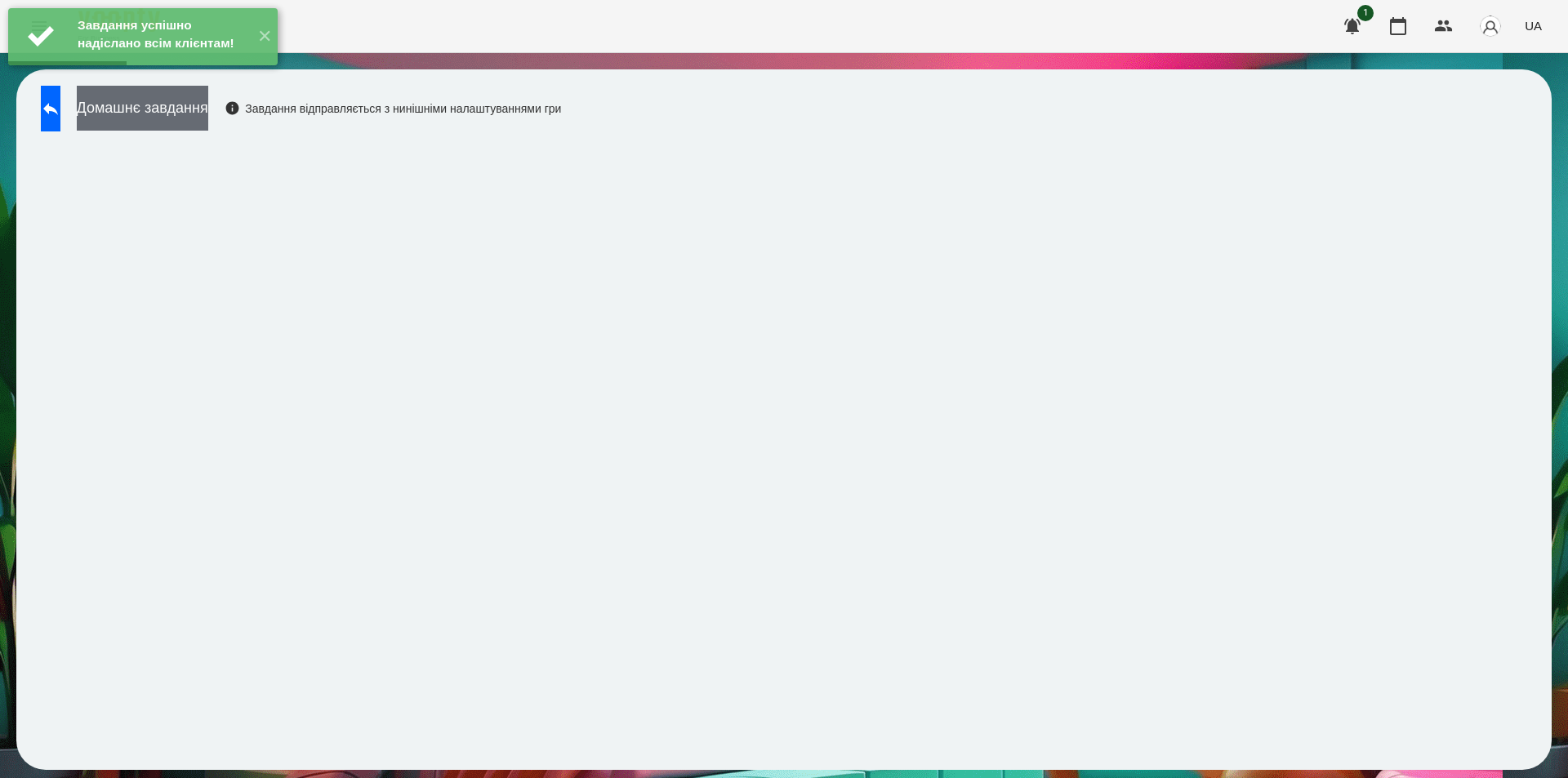
click at [208, 115] on button "Домашнє завдання" at bounding box center [142, 108] width 131 height 45
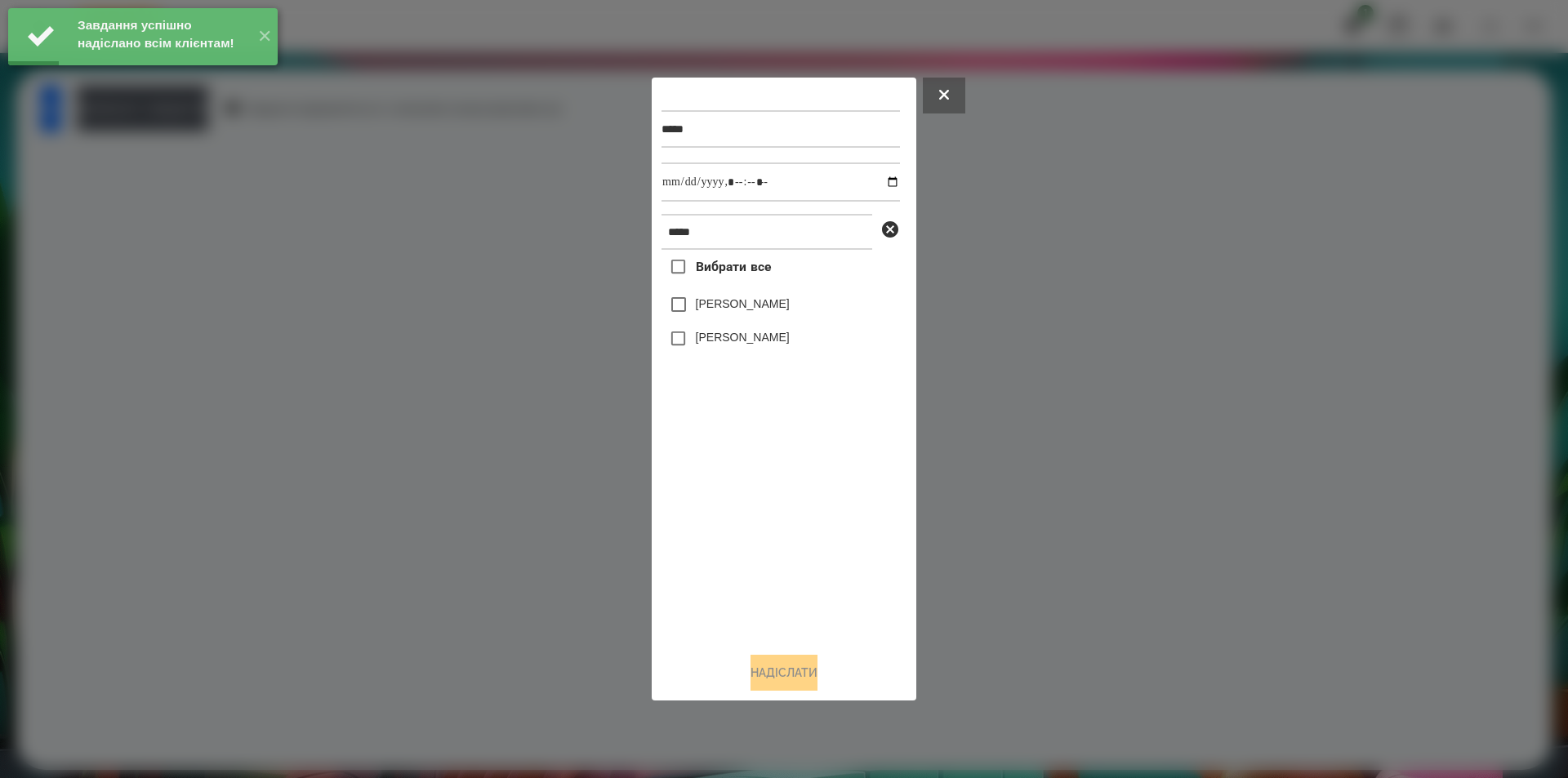
drag, startPoint x: 760, startPoint y: 344, endPoint x: 763, endPoint y: 332, distance: 12.4
click at [759, 343] on label "[PERSON_NAME]" at bounding box center [742, 337] width 94 height 16
click at [880, 179] on input "datetime-local" at bounding box center [780, 182] width 238 height 39
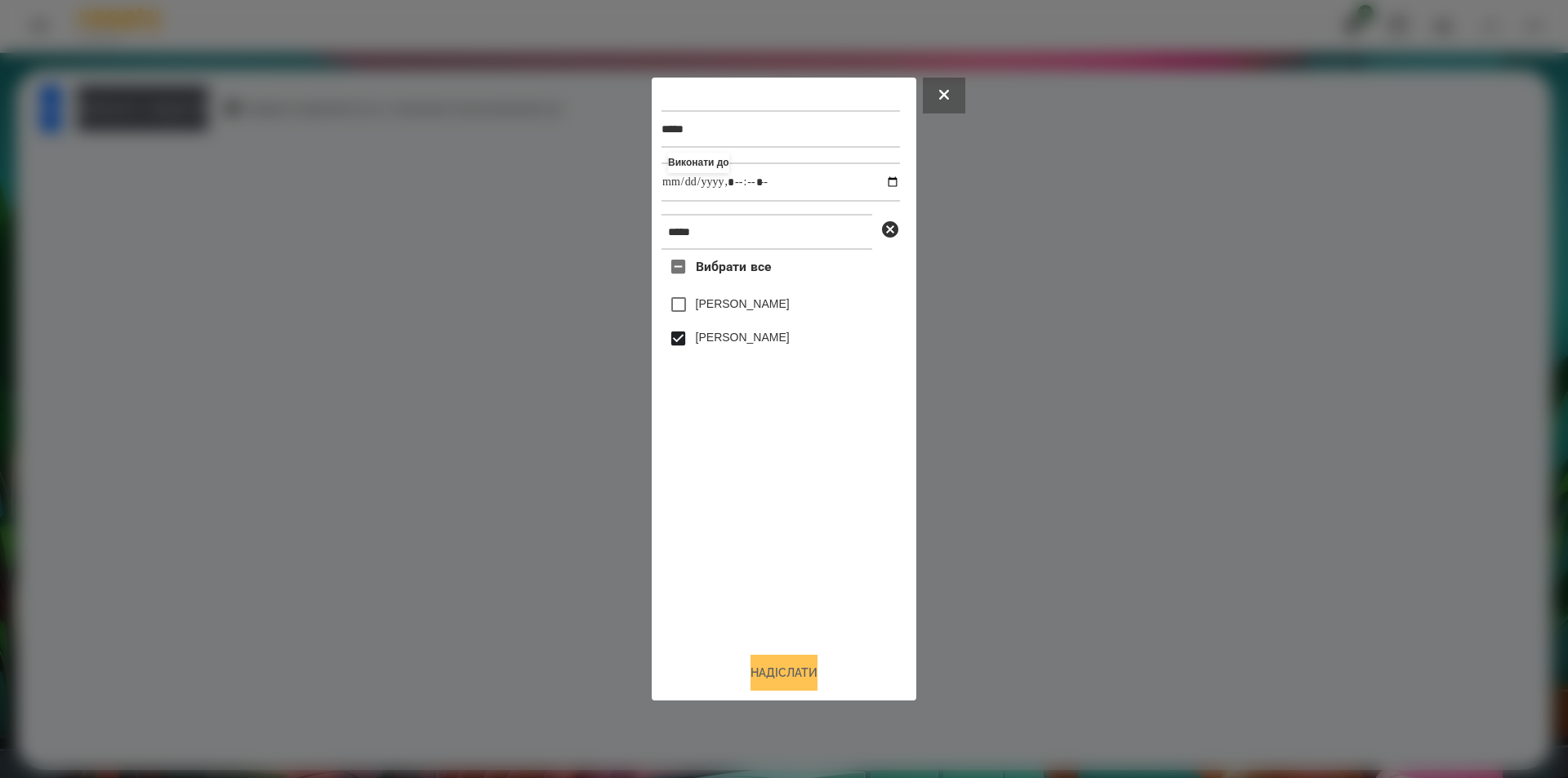
type input "**********"
click at [774, 677] on button "Надіслати" at bounding box center [784, 672] width 67 height 36
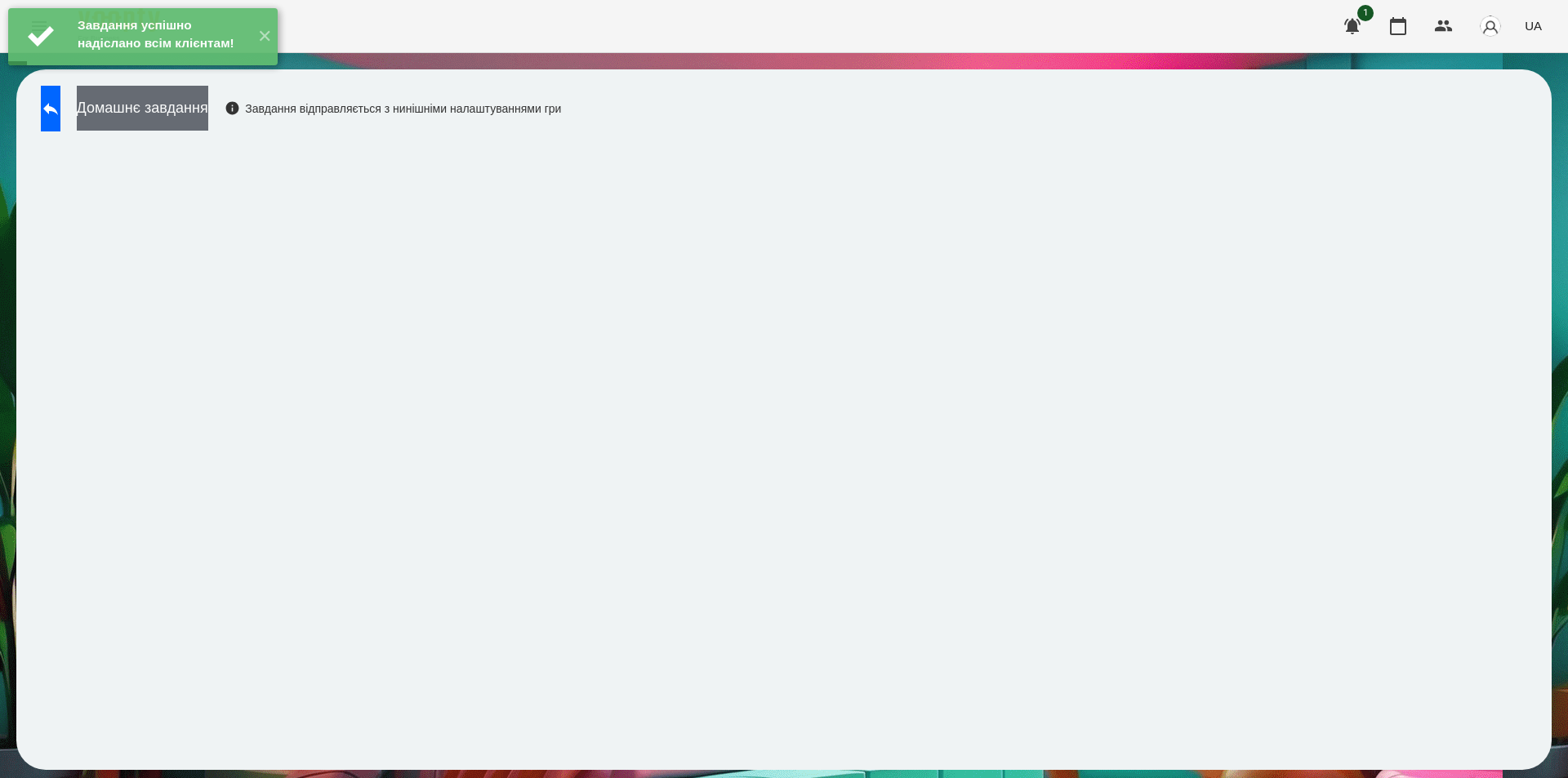
click at [208, 107] on button "Домашнє завдання" at bounding box center [142, 108] width 131 height 45
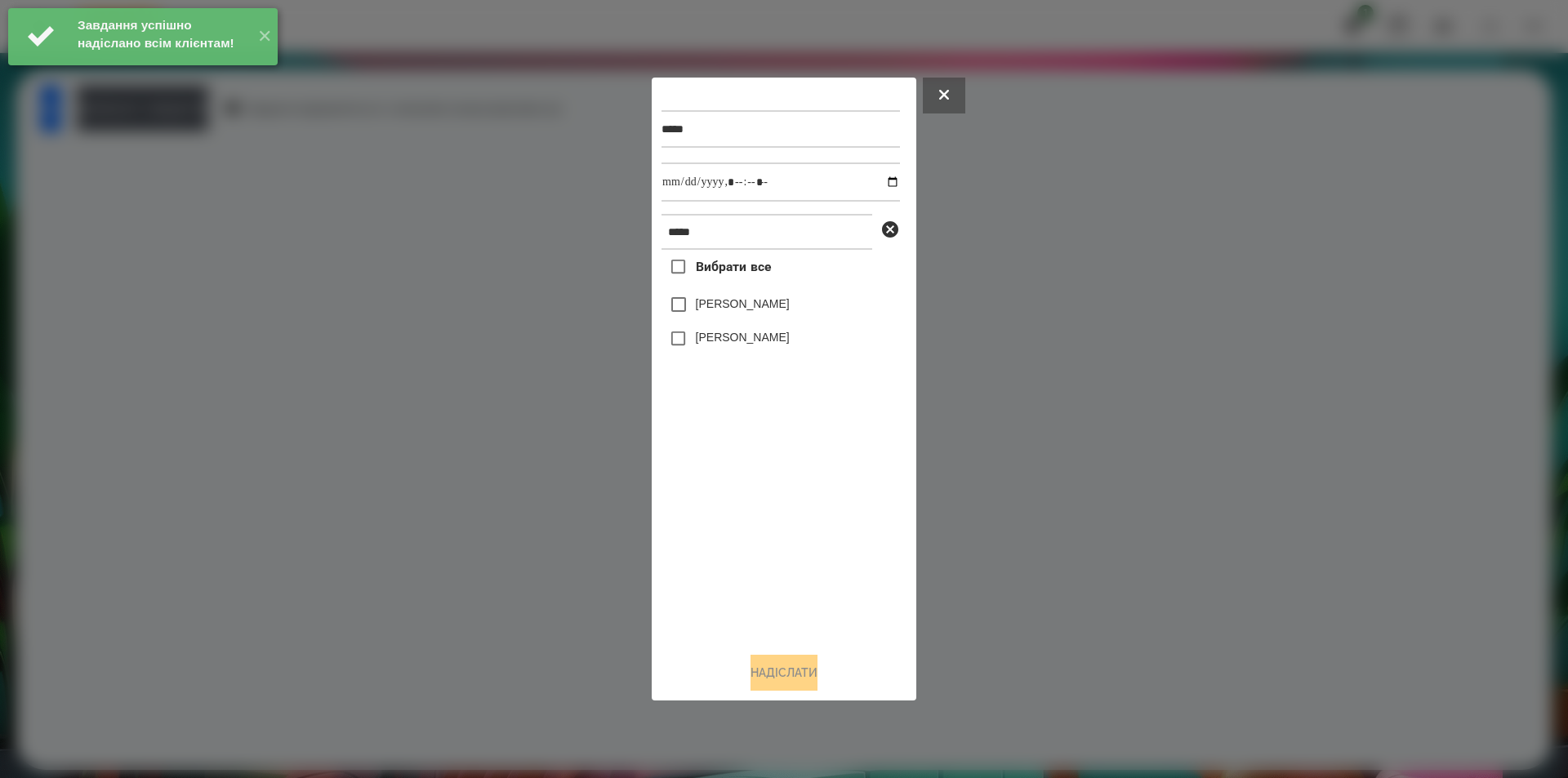
click at [722, 336] on label "[PERSON_NAME]" at bounding box center [742, 337] width 94 height 16
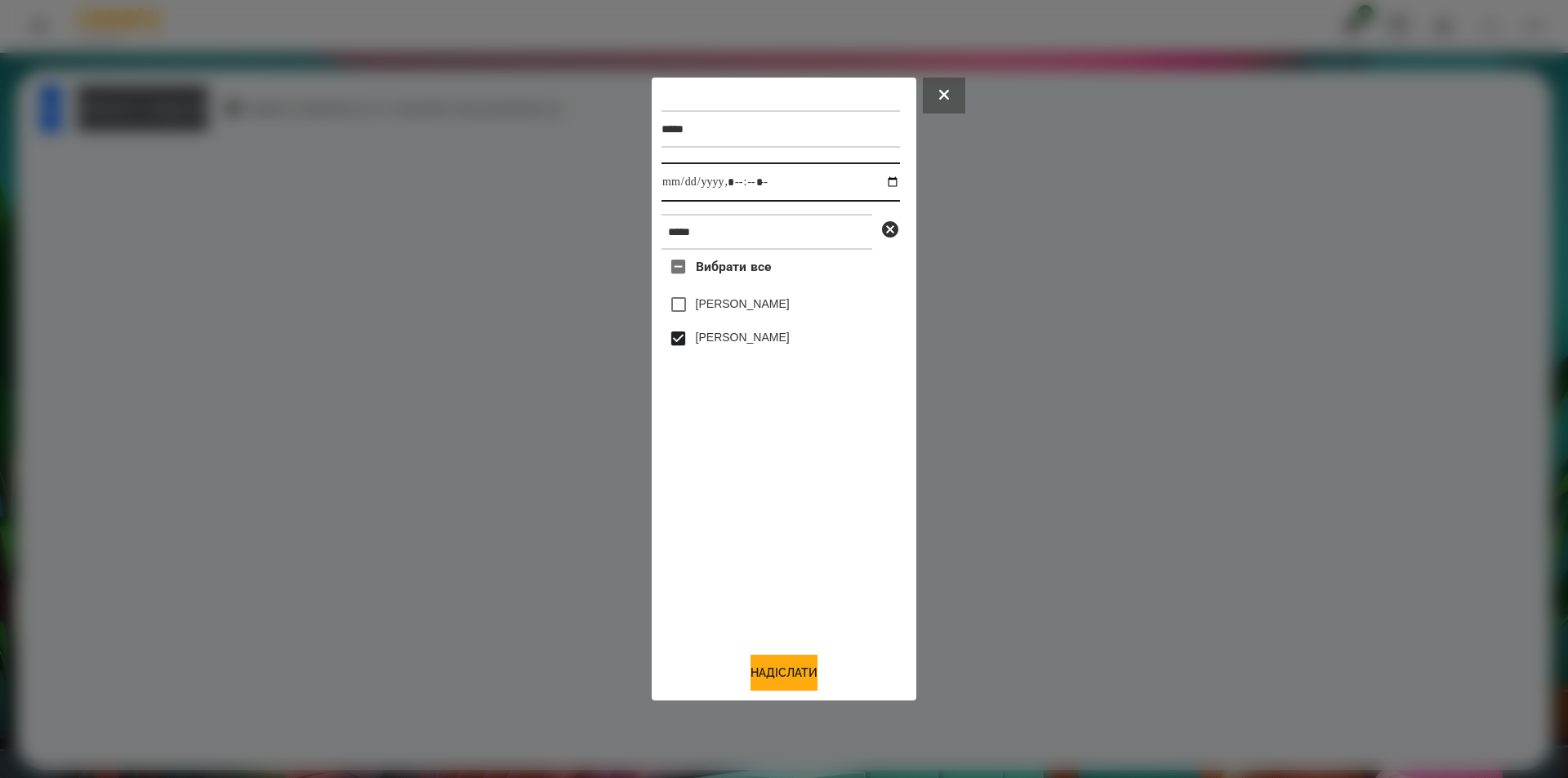
click at [877, 180] on input "datetime-local" at bounding box center [780, 182] width 238 height 39
type input "**********"
click at [784, 668] on button "Надіслати" at bounding box center [784, 672] width 67 height 36
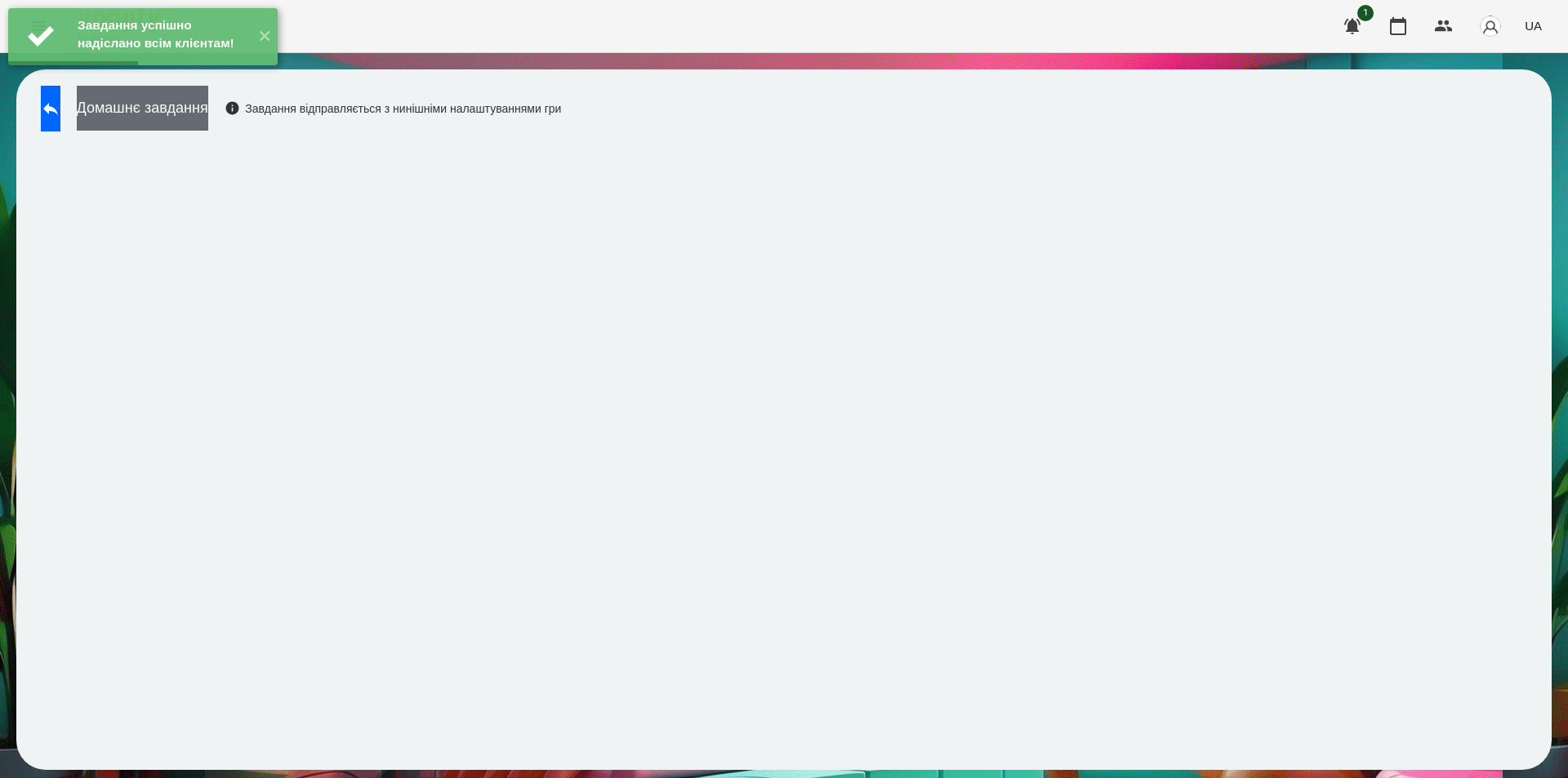
click at [208, 128] on button "Домашнє завдання" at bounding box center [142, 108] width 131 height 45
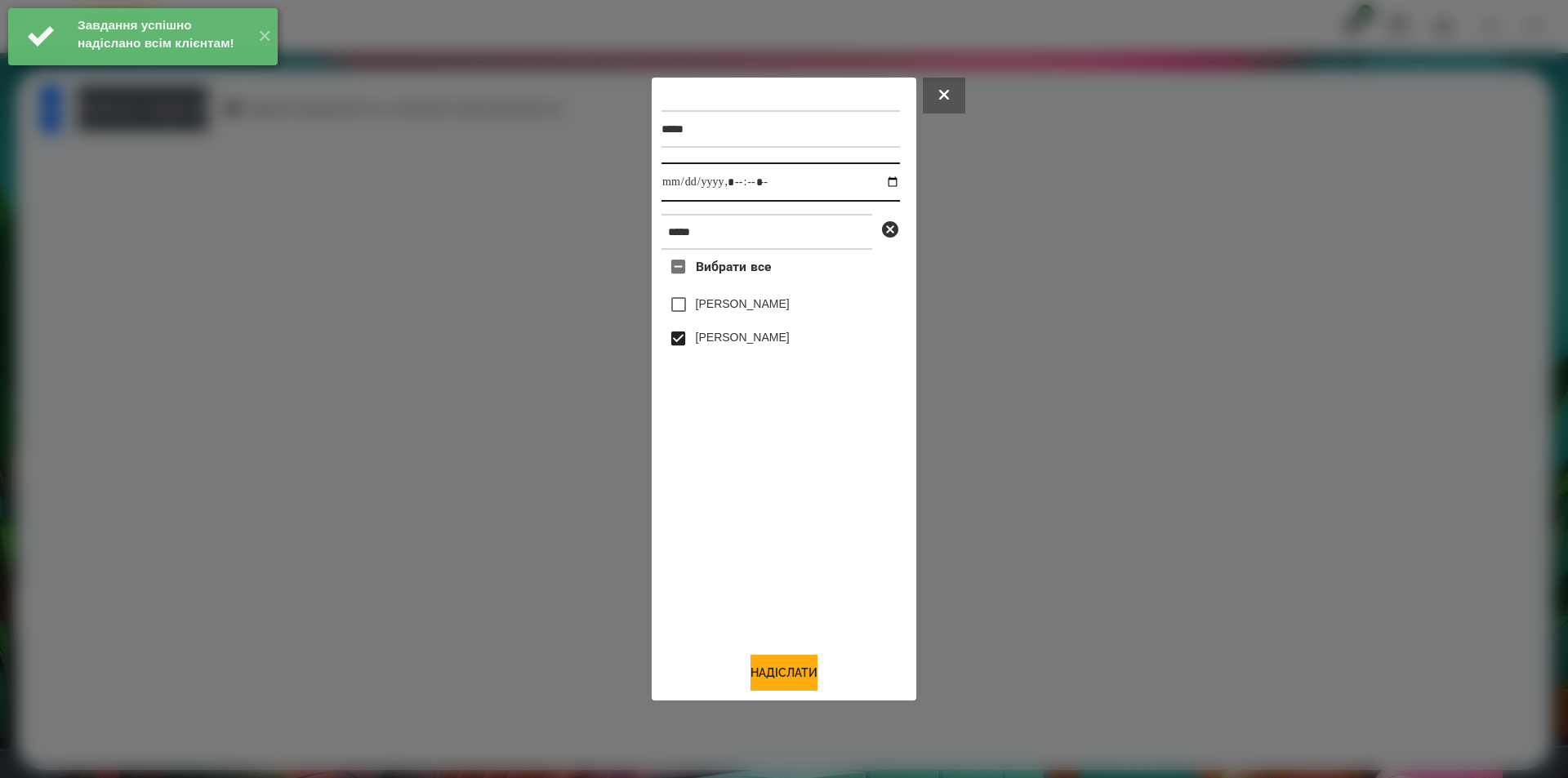
click at [879, 183] on input "datetime-local" at bounding box center [780, 182] width 238 height 39
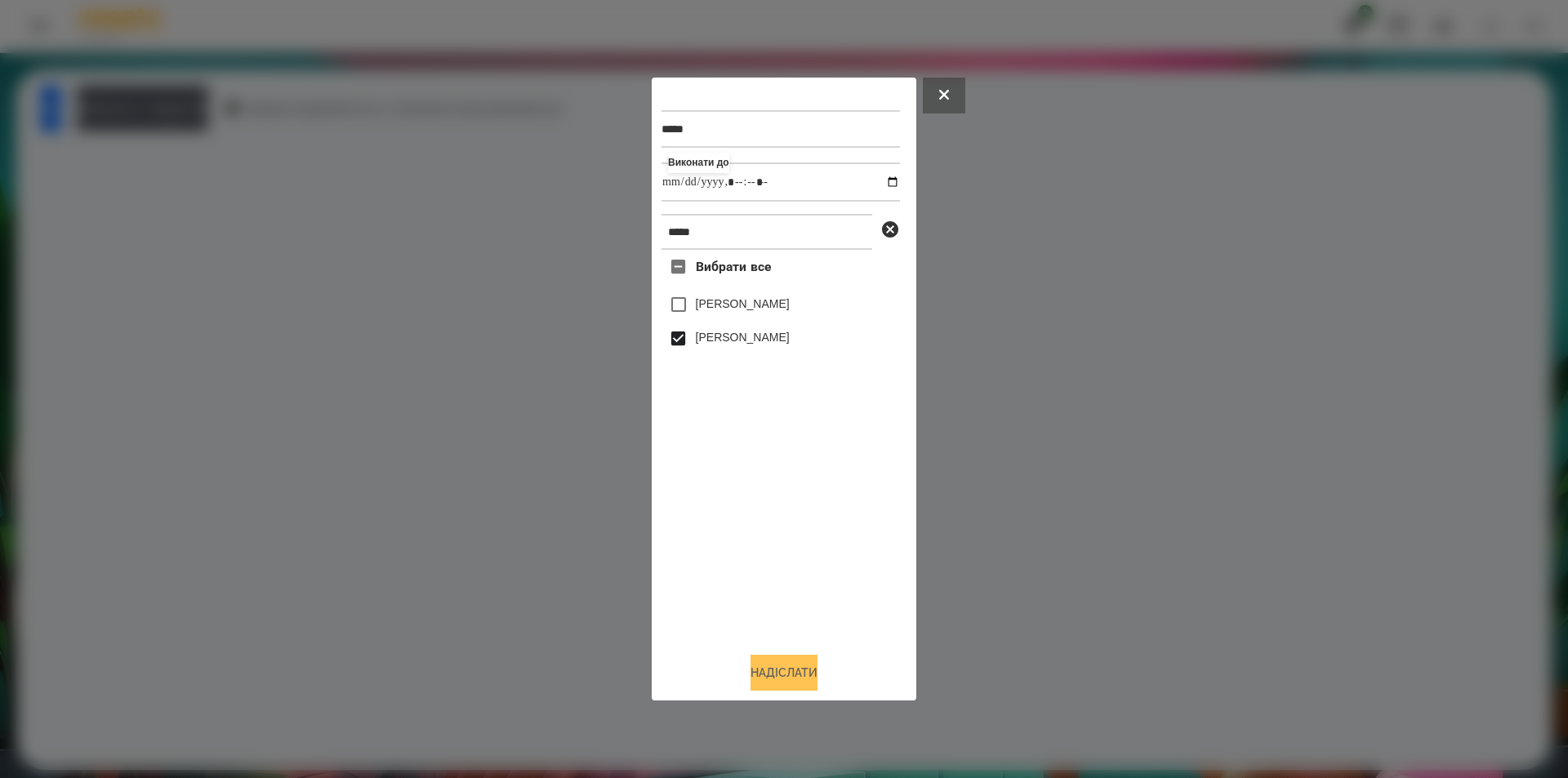
type input "**********"
click at [765, 677] on button "Надіслати" at bounding box center [784, 672] width 67 height 36
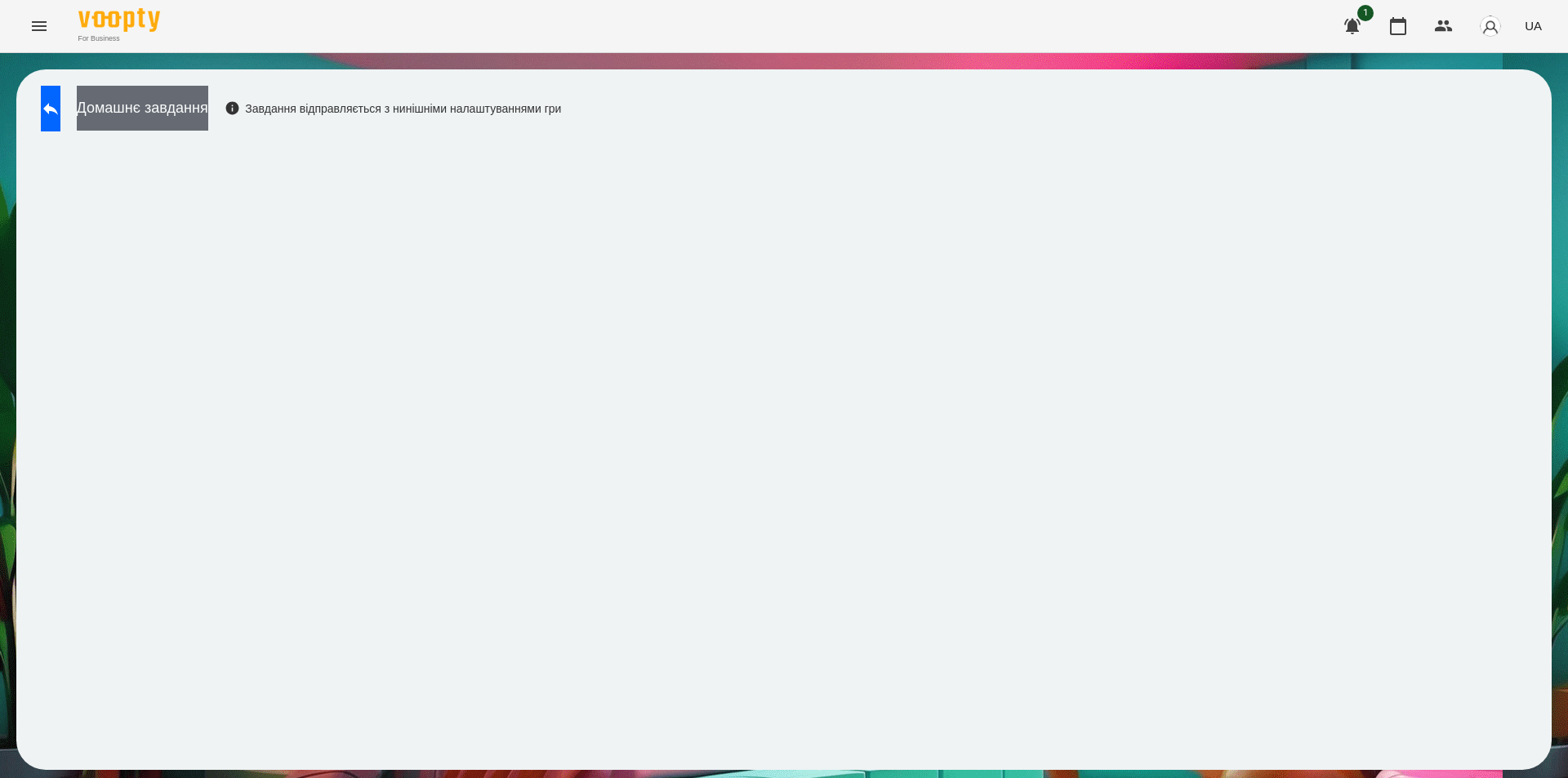
click at [208, 107] on button "Домашнє завдання" at bounding box center [142, 108] width 131 height 45
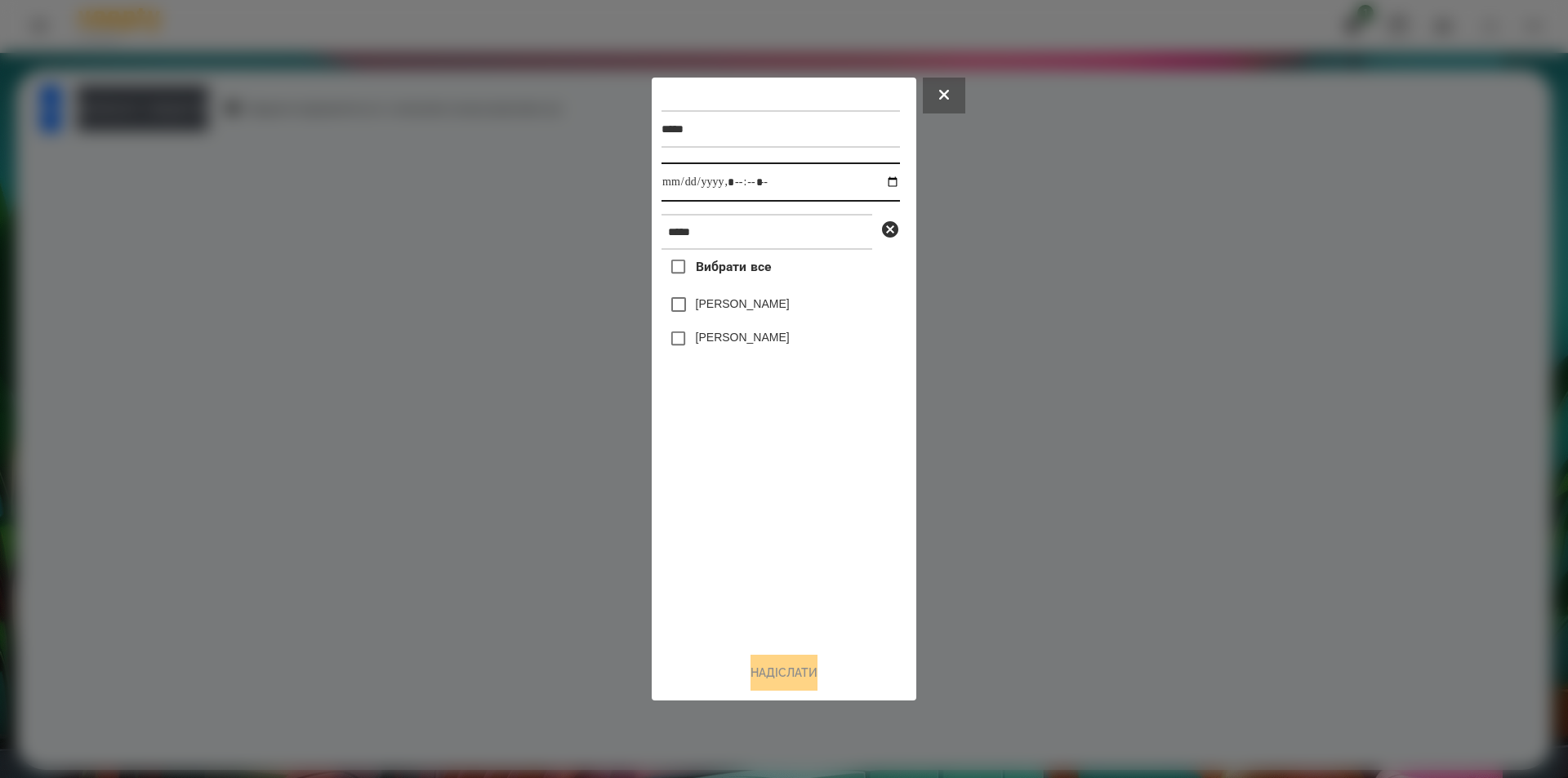
drag, startPoint x: 884, startPoint y: 183, endPoint x: 862, endPoint y: 194, distance: 24.6
click at [882, 183] on input "datetime-local" at bounding box center [780, 182] width 238 height 39
type input "**********"
click at [809, 463] on div "Вибрати все Каміла Струк Струк Роман" at bounding box center [780, 444] width 238 height 389
click at [892, 236] on icon at bounding box center [890, 230] width 16 height 16
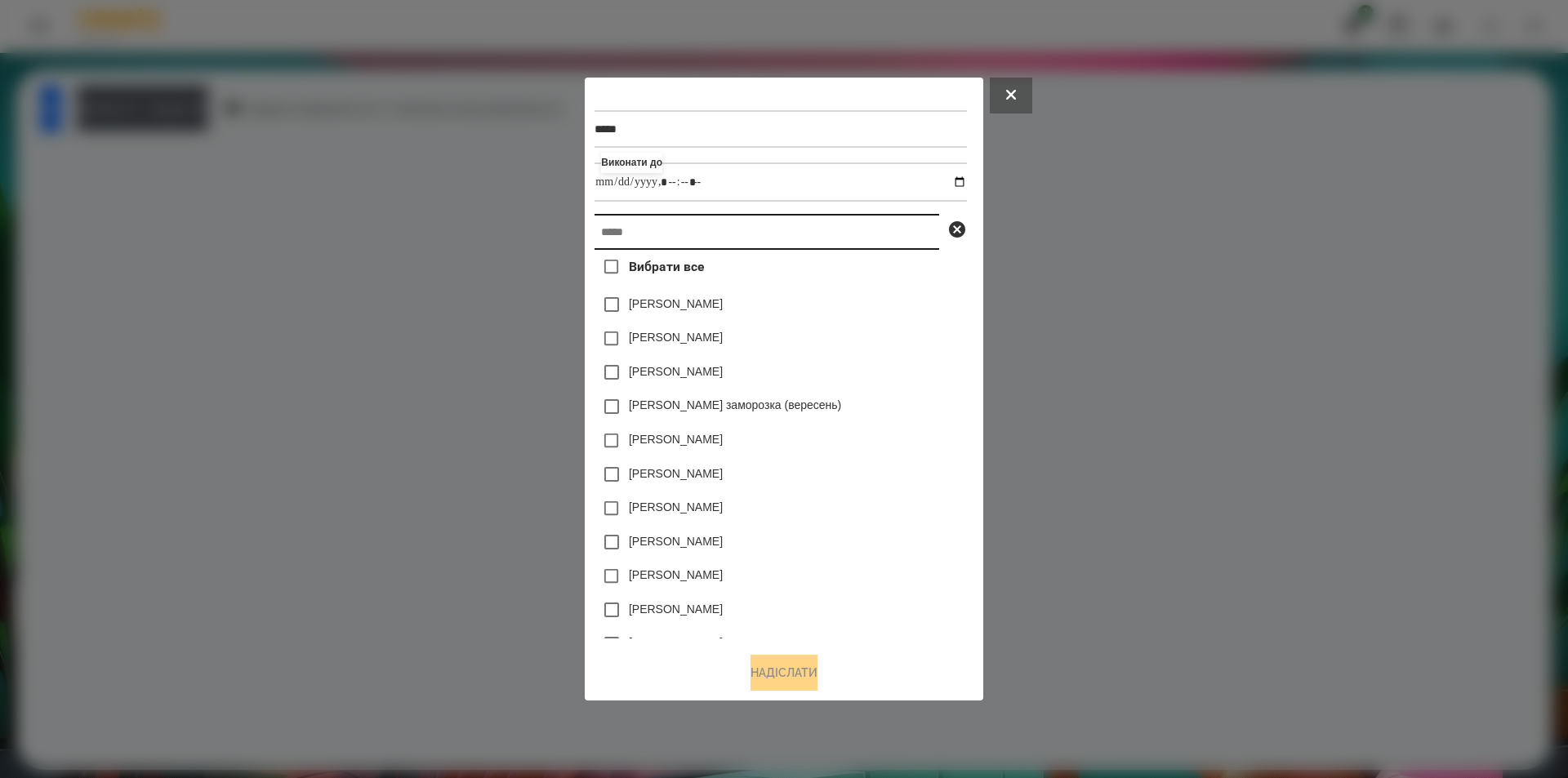
click at [780, 243] on input "text" at bounding box center [767, 232] width 345 height 36
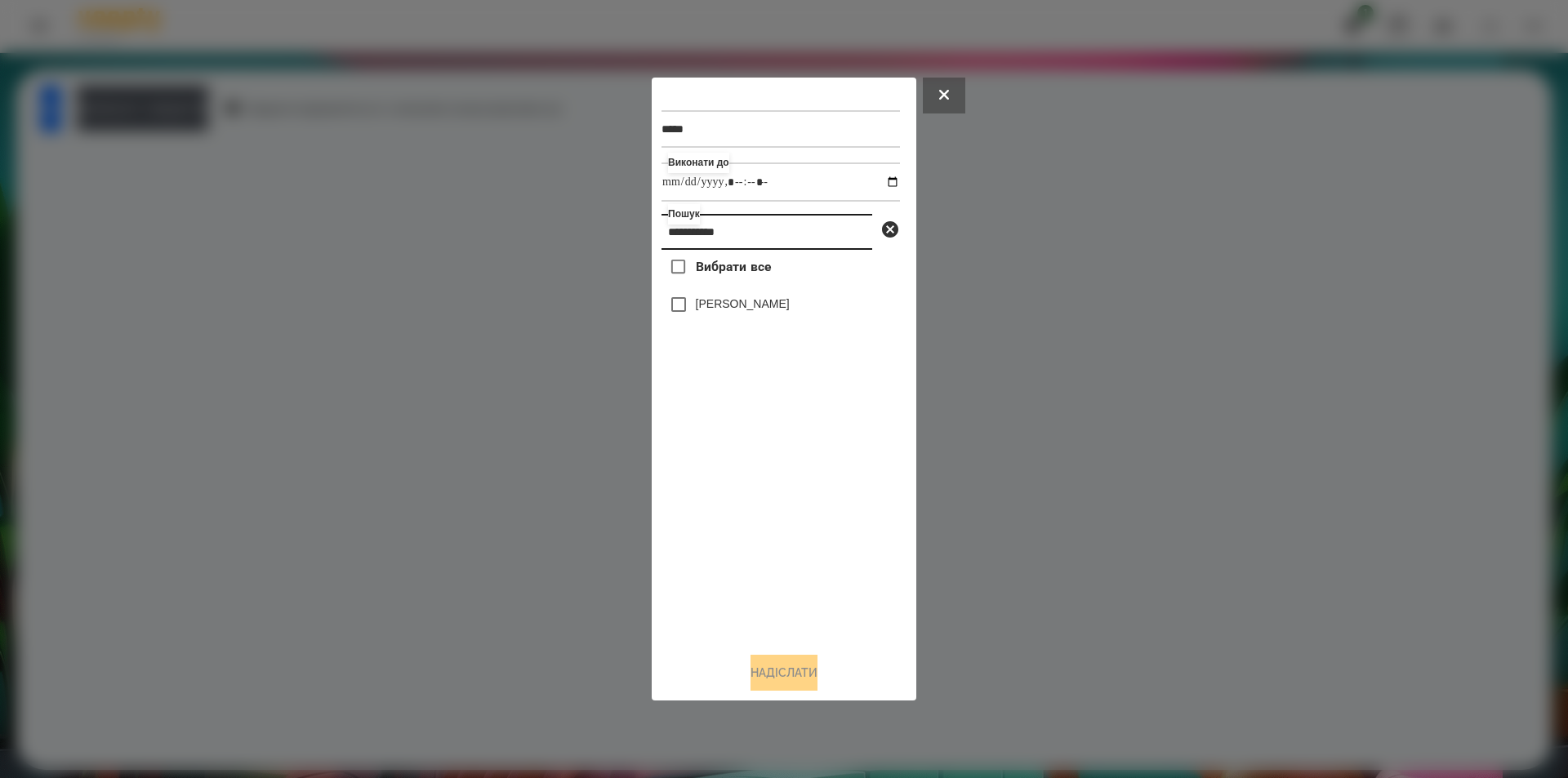
type input "**********"
click at [744, 289] on div "Вибрати все Катериняк Анна" at bounding box center [780, 444] width 238 height 389
click at [746, 306] on label "[PERSON_NAME]" at bounding box center [742, 304] width 94 height 16
drag, startPoint x: 794, startPoint y: 684, endPoint x: 777, endPoint y: 697, distance: 21.4
click at [794, 685] on button "Надіслати" at bounding box center [784, 672] width 67 height 36
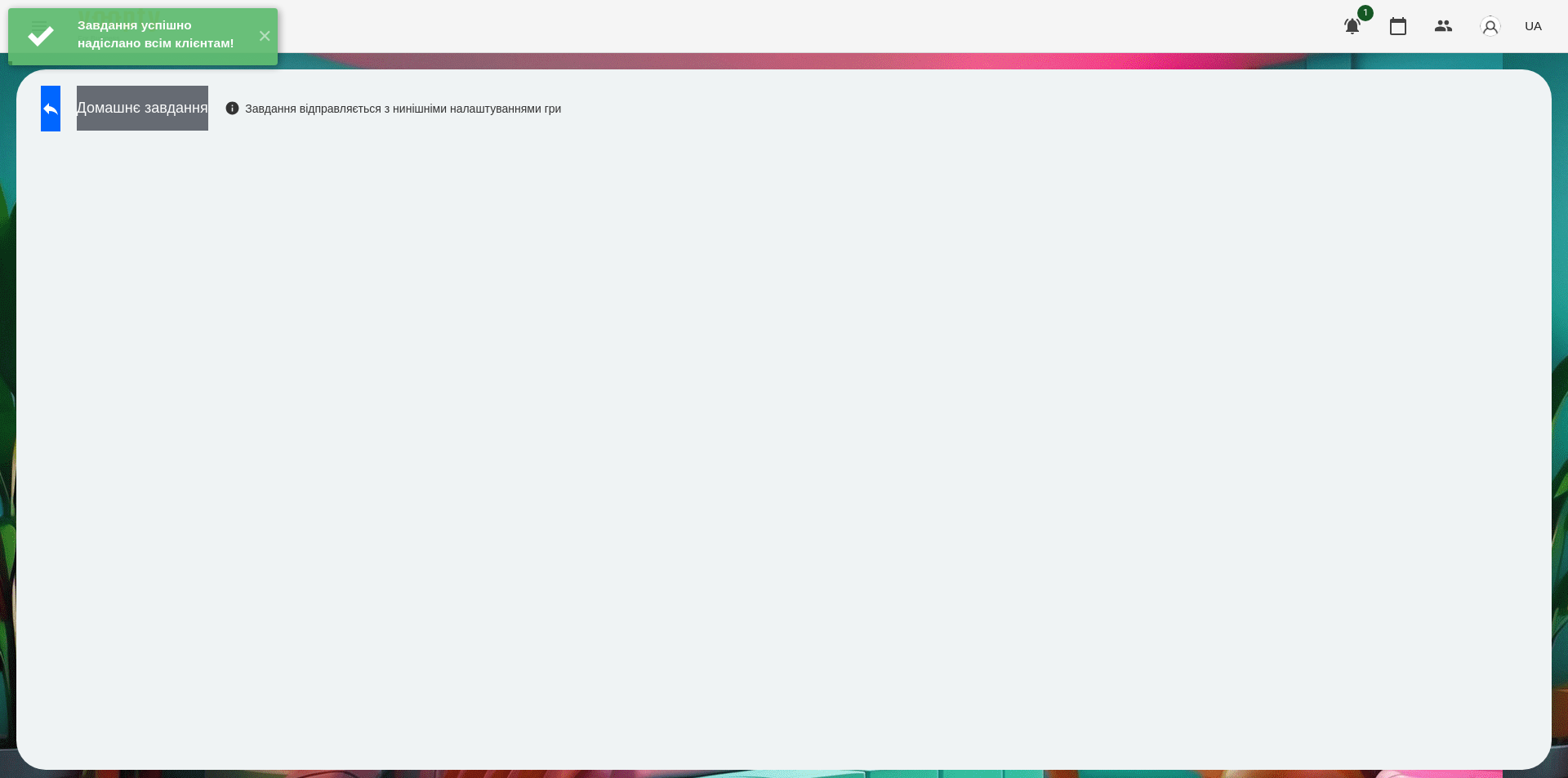
click at [208, 113] on button "Домашнє завдання" at bounding box center [142, 108] width 131 height 45
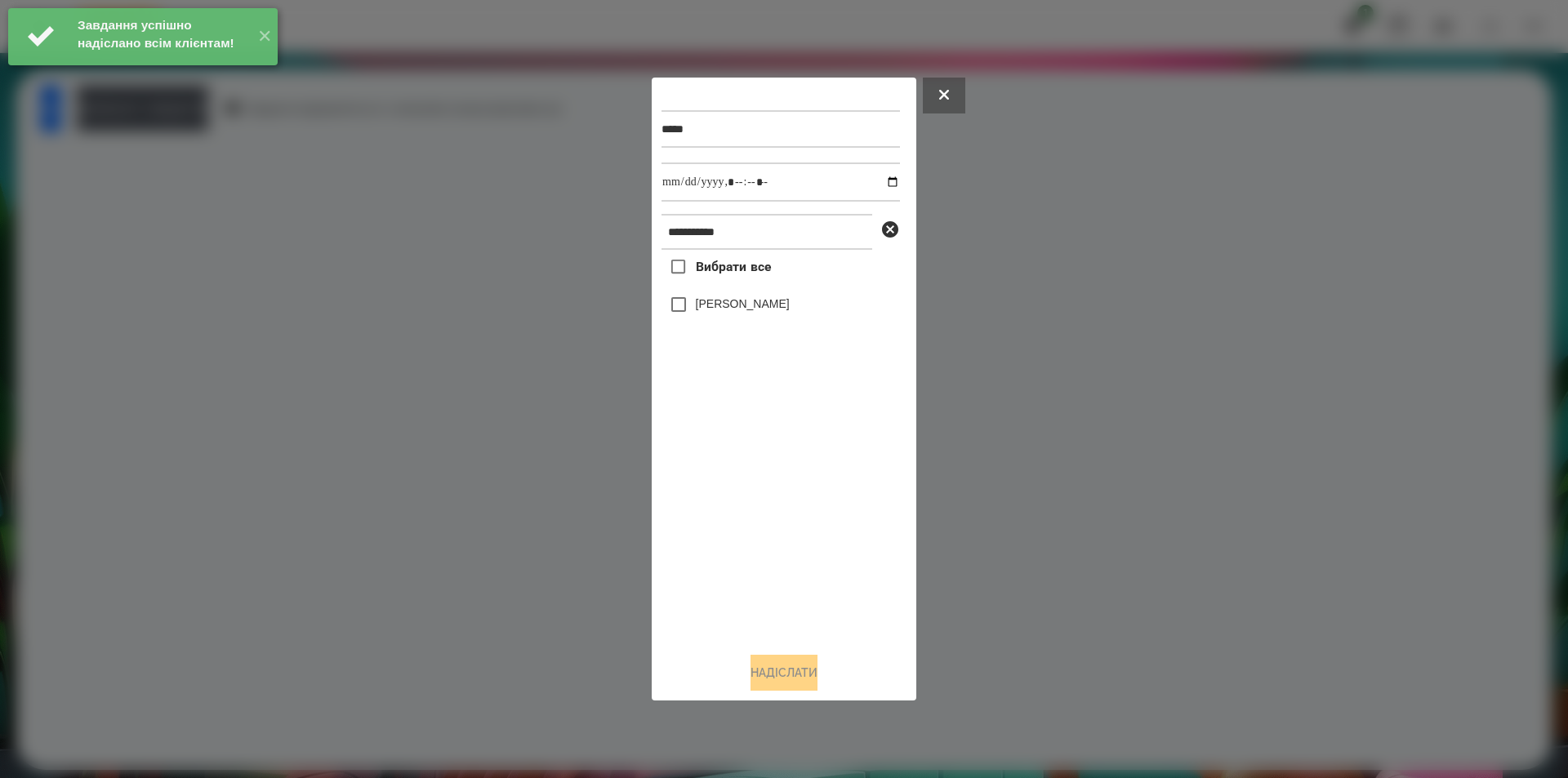
click at [759, 304] on label "[PERSON_NAME]" at bounding box center [742, 304] width 94 height 16
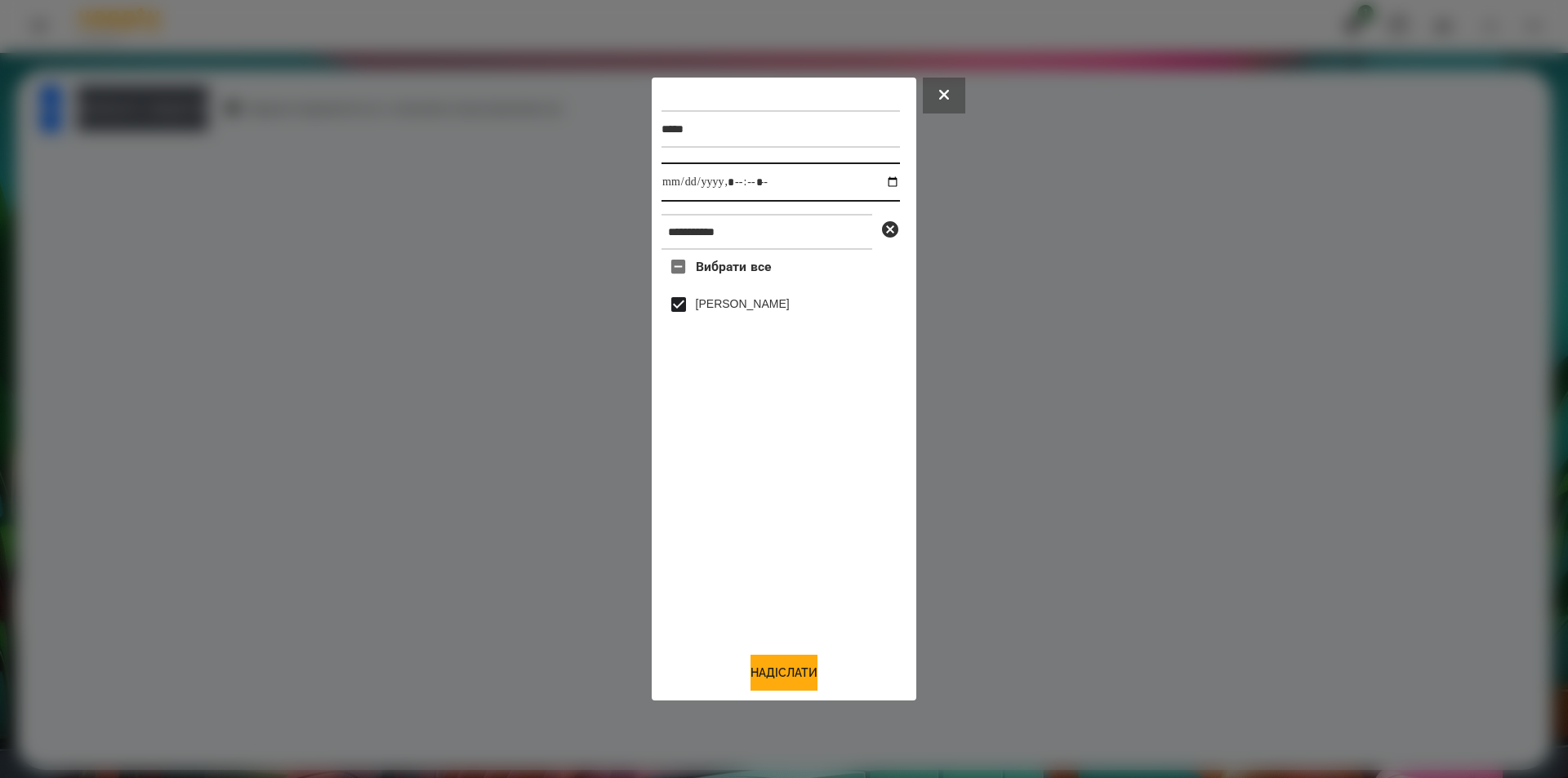
drag, startPoint x: 885, startPoint y: 180, endPoint x: 828, endPoint y: 197, distance: 59.5
click at [883, 180] on input "datetime-local" at bounding box center [780, 182] width 238 height 39
type input "**********"
click at [762, 677] on button "Надіслати" at bounding box center [784, 672] width 67 height 36
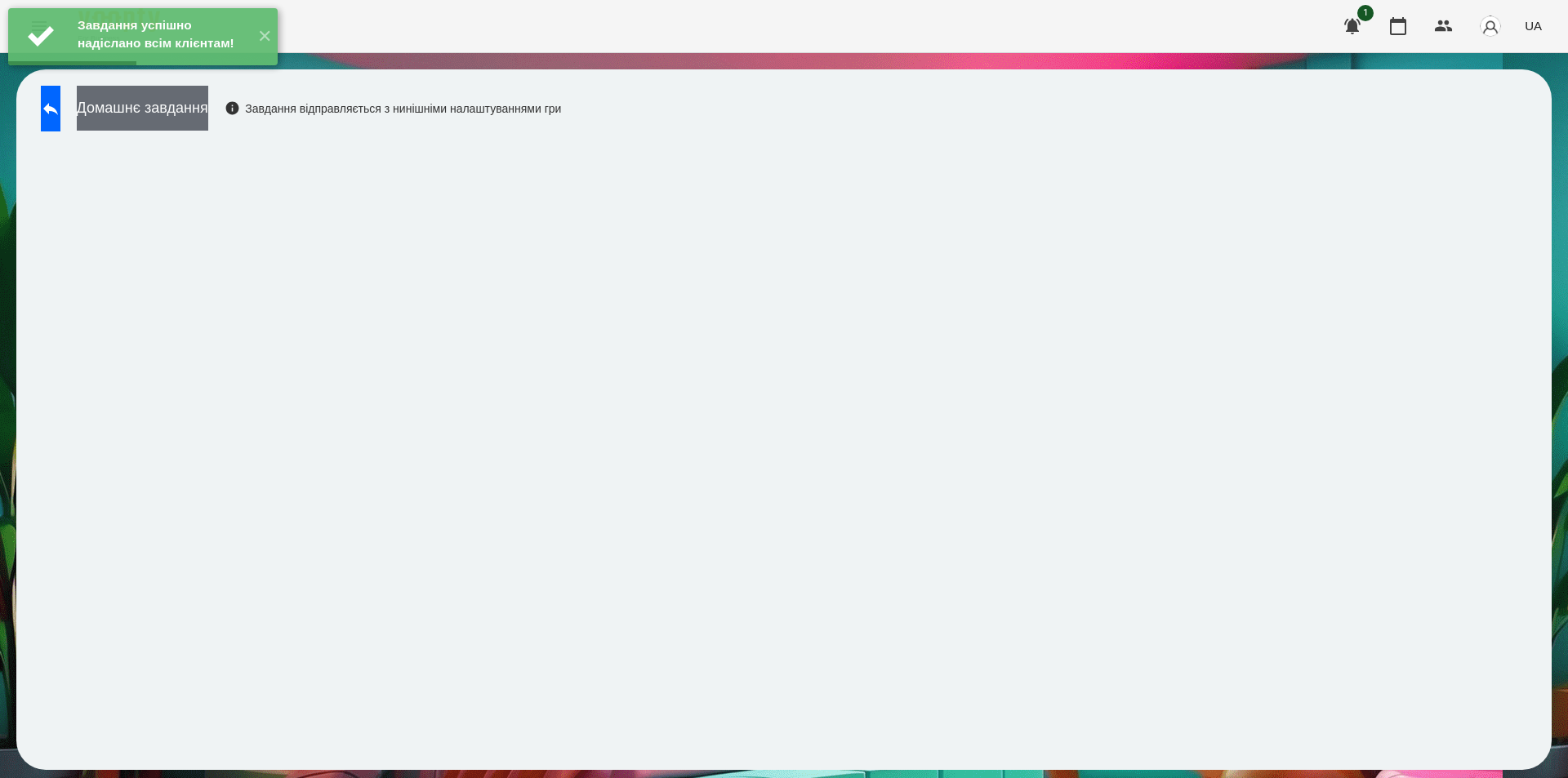
click at [207, 108] on button "Домашнє завдання" at bounding box center [142, 108] width 131 height 45
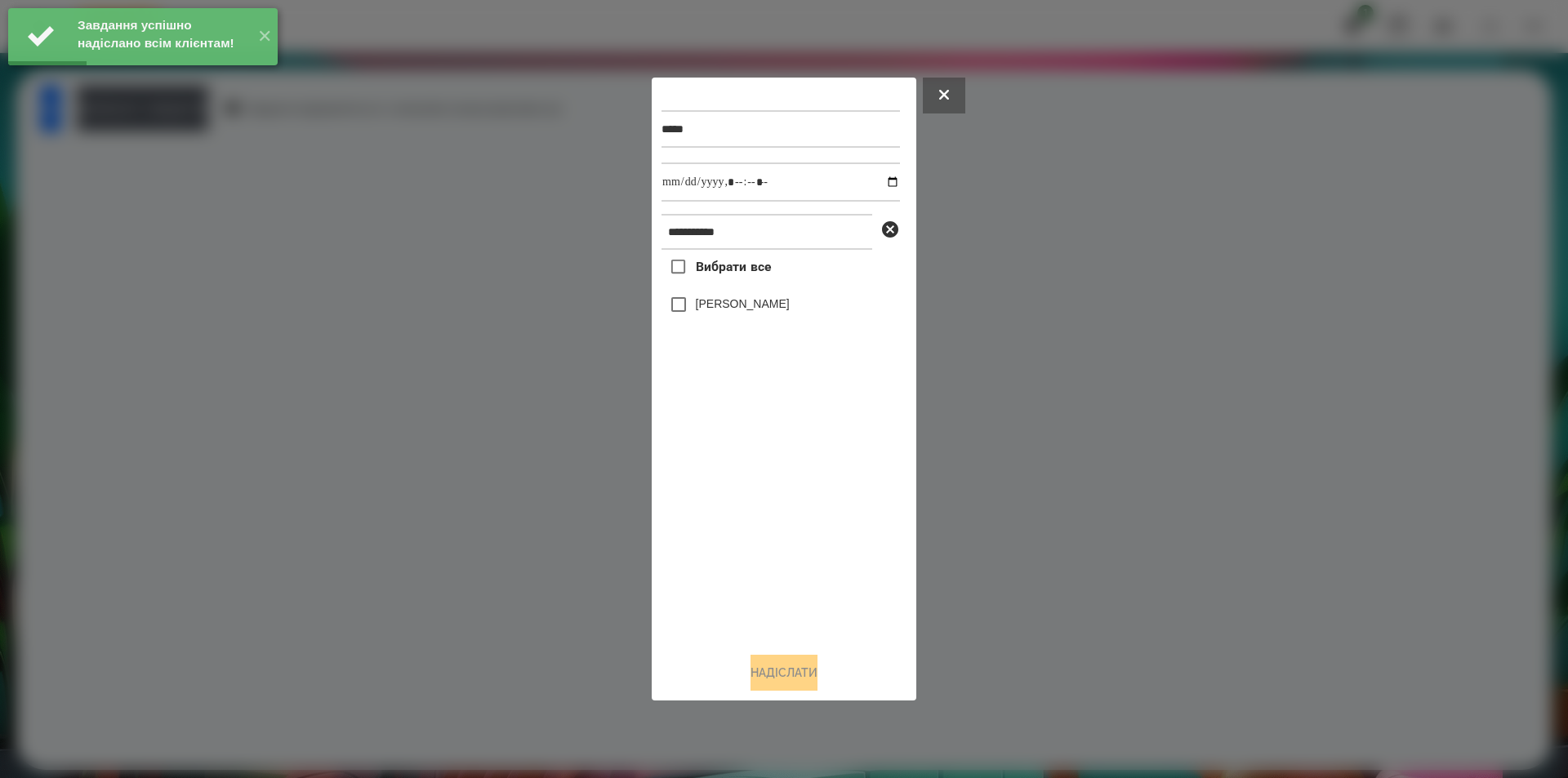
drag, startPoint x: 722, startPoint y: 304, endPoint x: 835, endPoint y: 254, distance: 123.6
click at [726, 303] on label "[PERSON_NAME]" at bounding box center [742, 304] width 94 height 16
click at [877, 182] on input "datetime-local" at bounding box center [780, 182] width 238 height 39
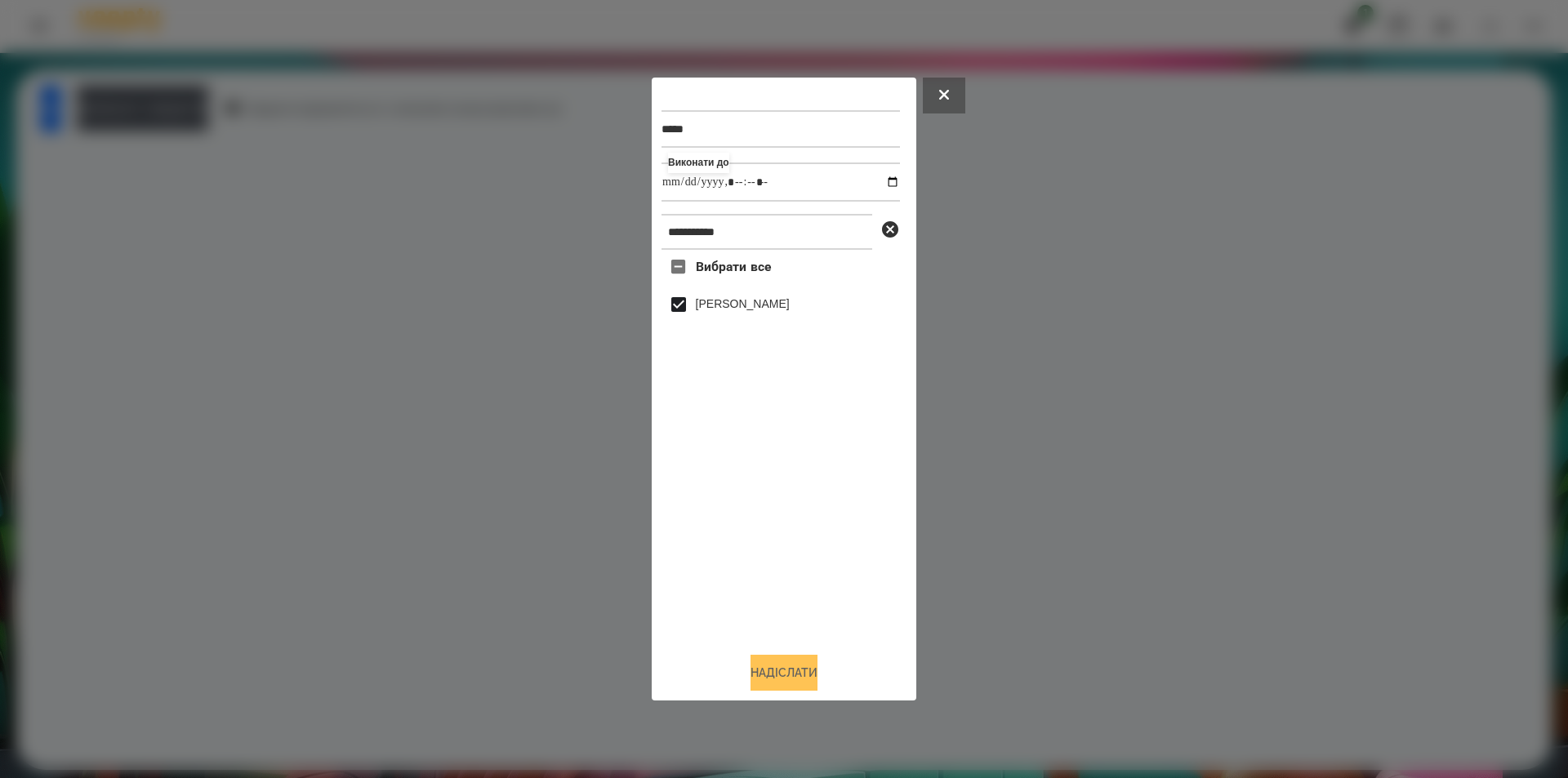
type input "**********"
click at [754, 677] on button "Надіслати" at bounding box center [784, 672] width 67 height 36
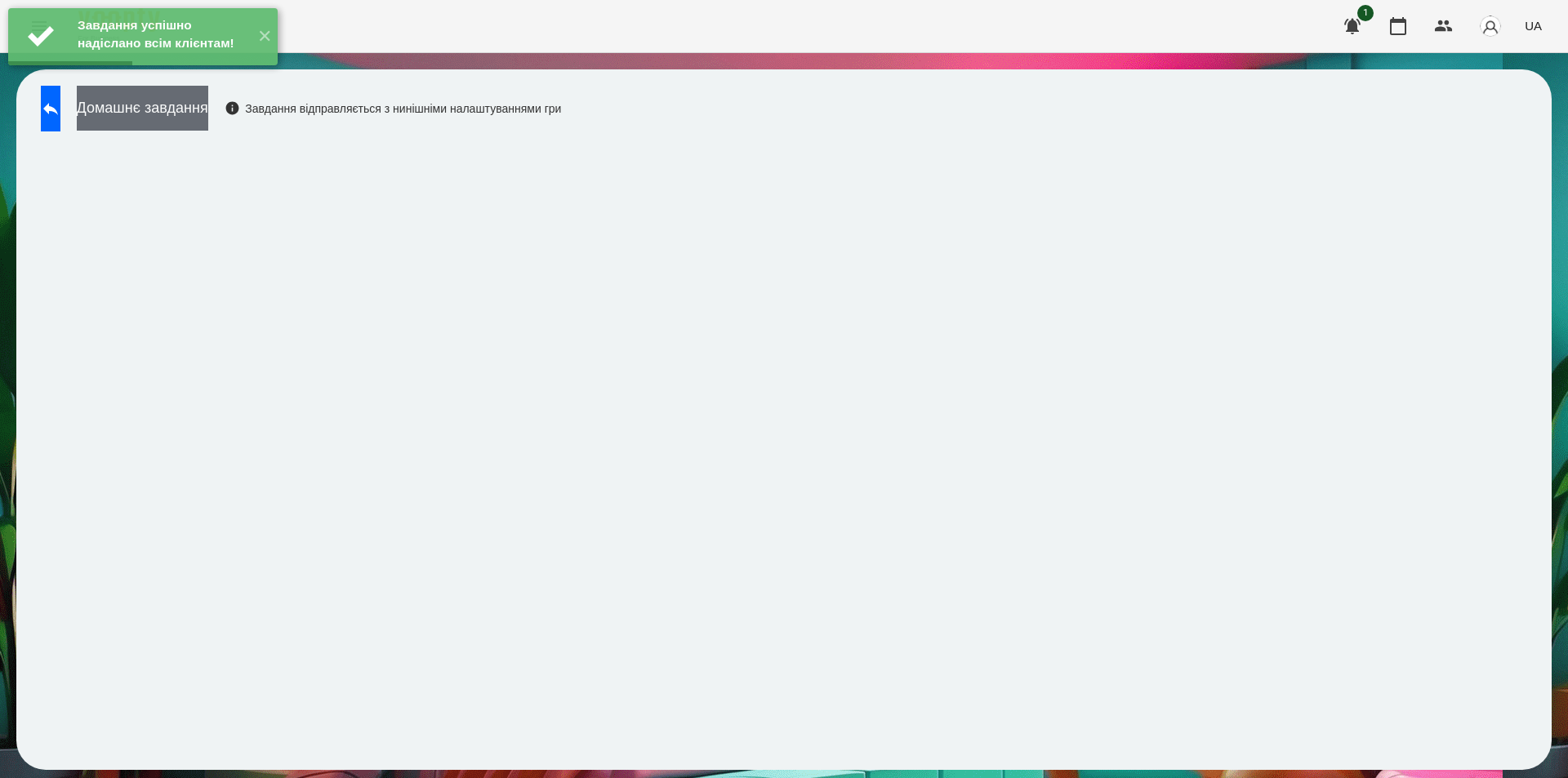
click at [208, 100] on button "Домашнє завдання" at bounding box center [142, 108] width 131 height 45
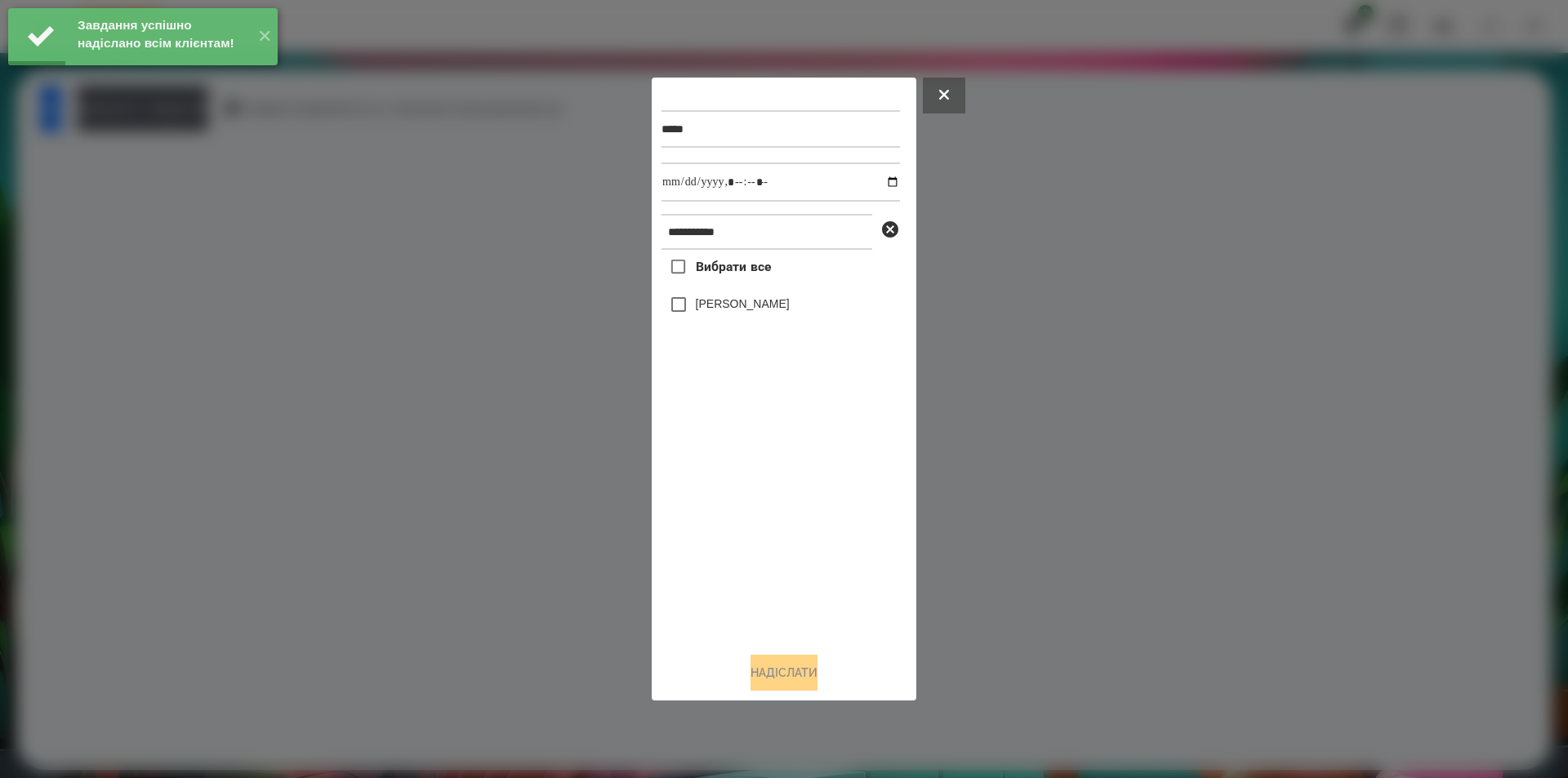
click at [748, 305] on label "[PERSON_NAME]" at bounding box center [742, 304] width 94 height 16
click at [881, 184] on input "datetime-local" at bounding box center [780, 182] width 238 height 39
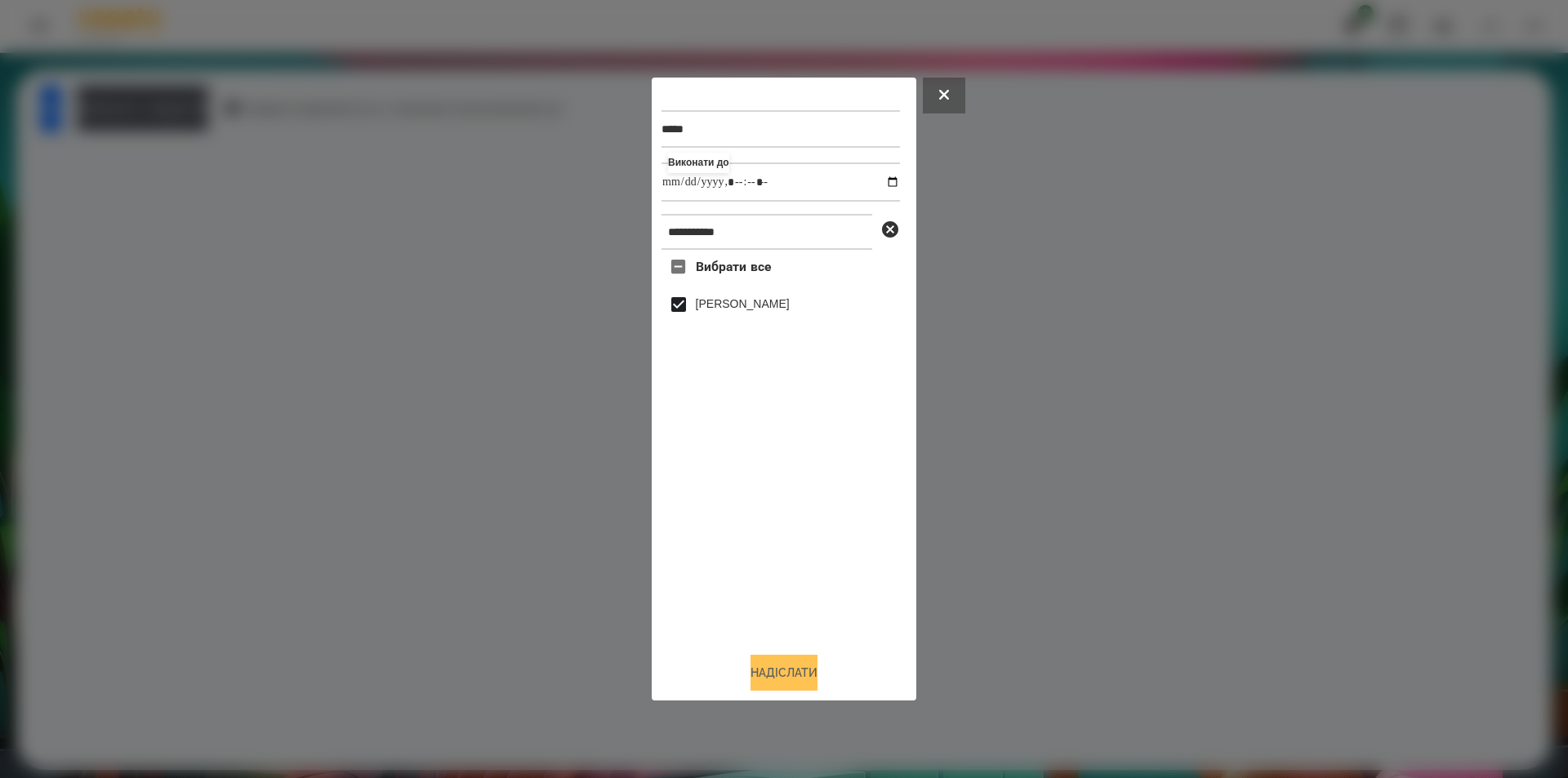
type input "**********"
click at [762, 679] on button "Надіслати" at bounding box center [784, 672] width 67 height 36
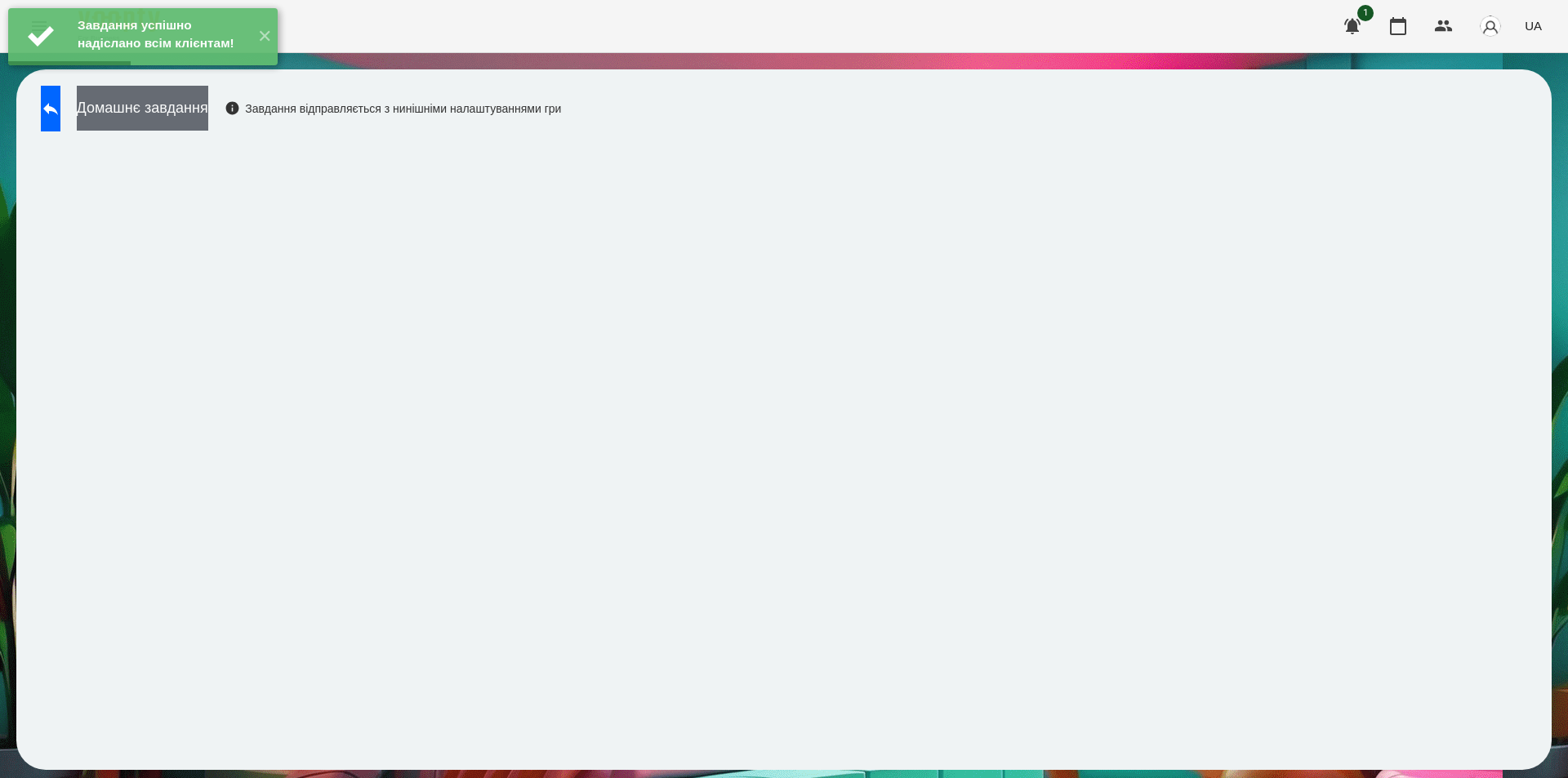
click at [203, 113] on button "Домашнє завдання" at bounding box center [142, 108] width 131 height 45
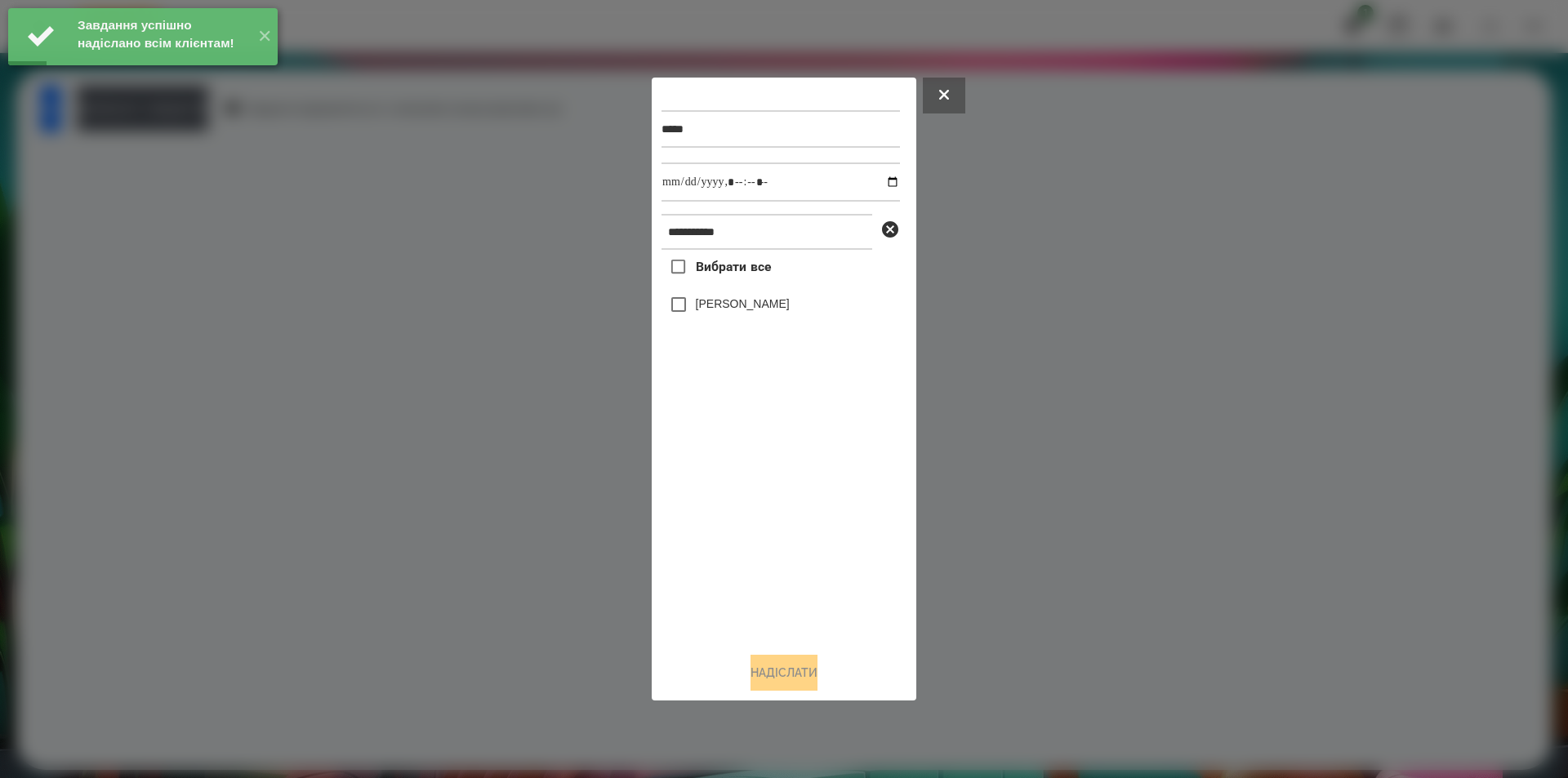
click at [751, 306] on label "[PERSON_NAME]" at bounding box center [742, 304] width 94 height 16
click at [875, 180] on input "datetime-local" at bounding box center [780, 182] width 238 height 39
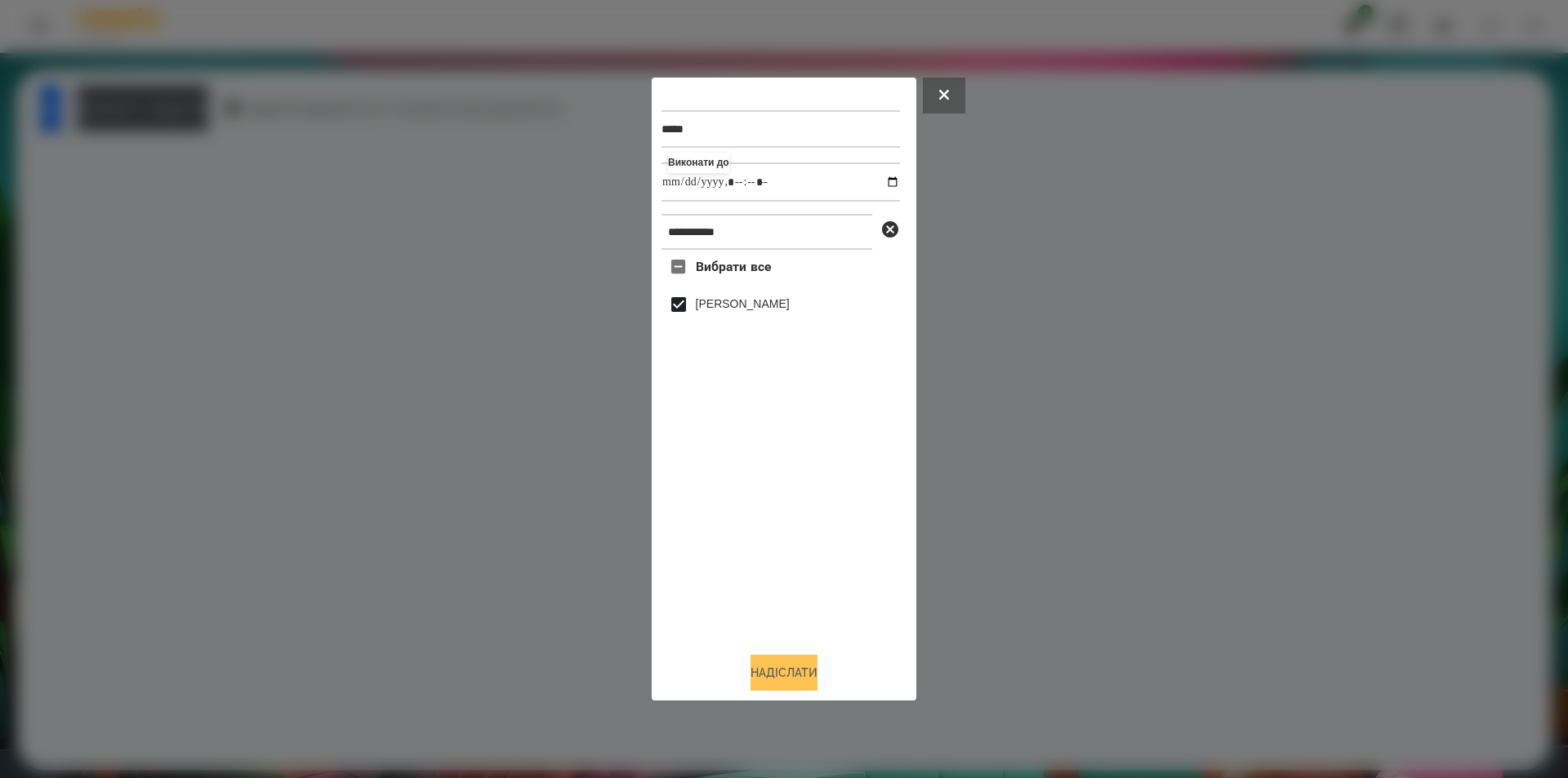
type input "**********"
click at [776, 683] on button "Надіслати" at bounding box center [784, 672] width 67 height 36
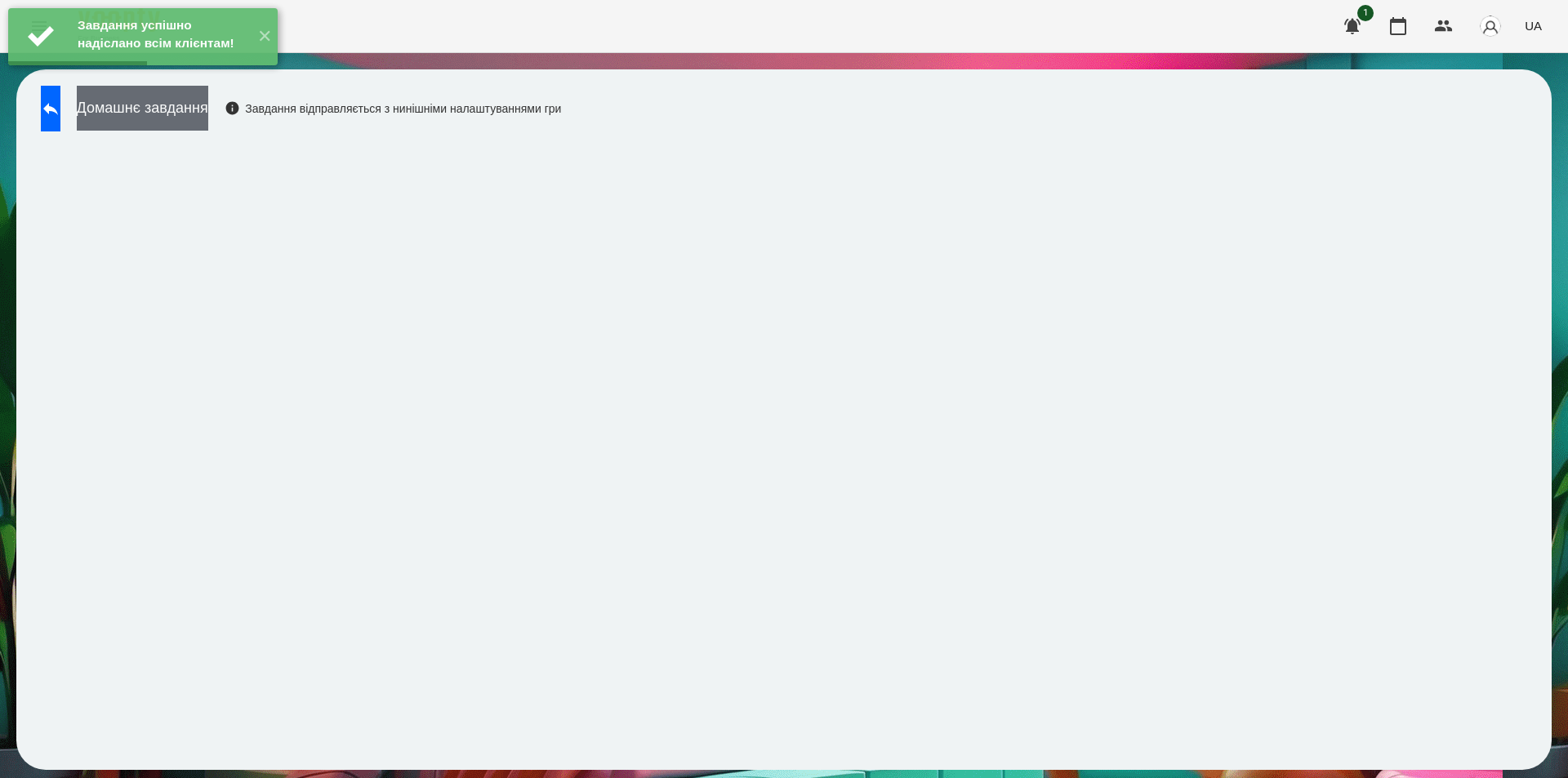
click at [208, 116] on button "Домашнє завдання" at bounding box center [142, 108] width 131 height 45
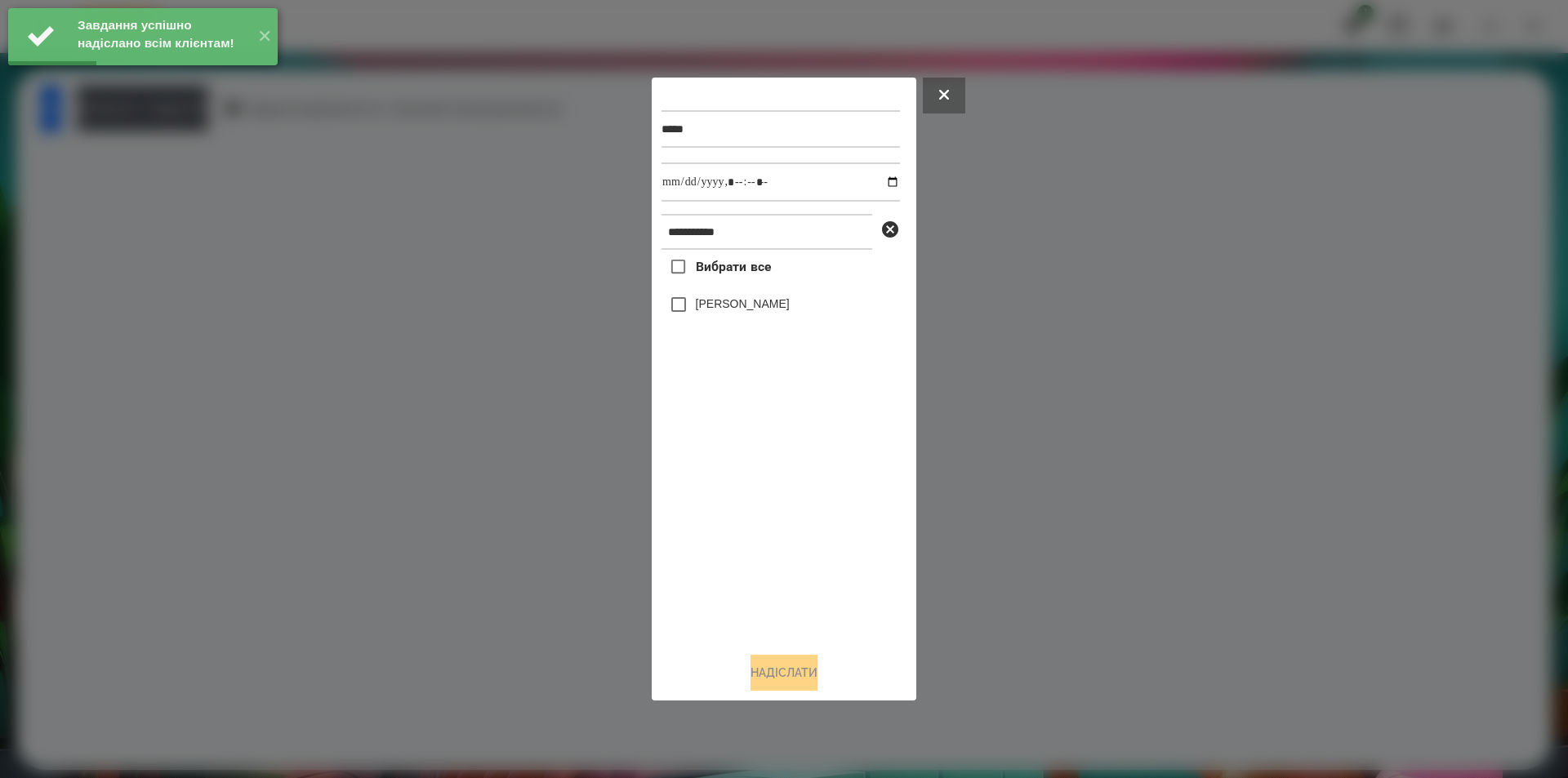
click at [764, 306] on label "[PERSON_NAME]" at bounding box center [742, 304] width 94 height 16
click at [880, 181] on input "datetime-local" at bounding box center [780, 182] width 238 height 39
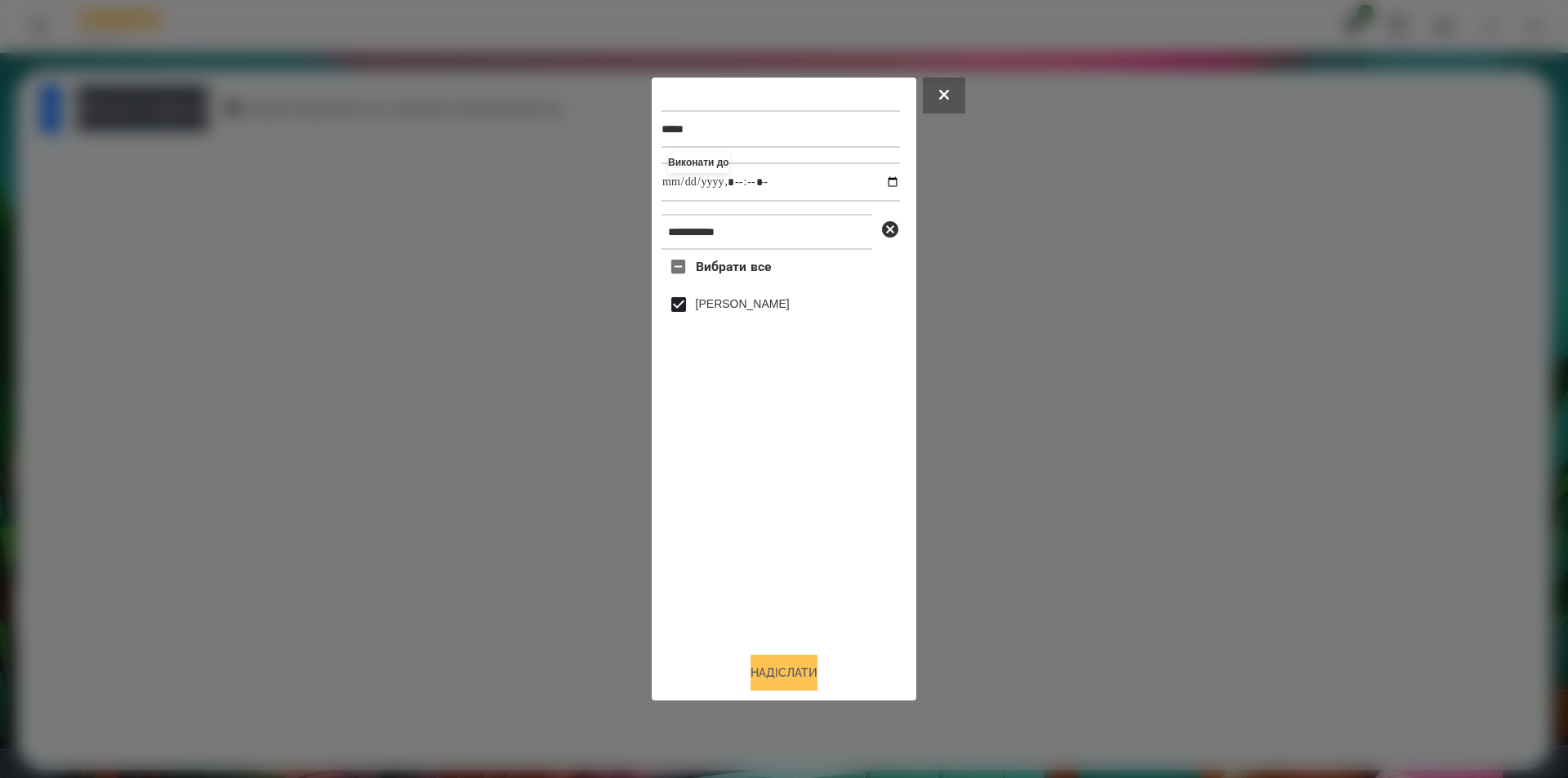
type input "**********"
click at [777, 688] on button "Надіслати" at bounding box center [784, 672] width 67 height 36
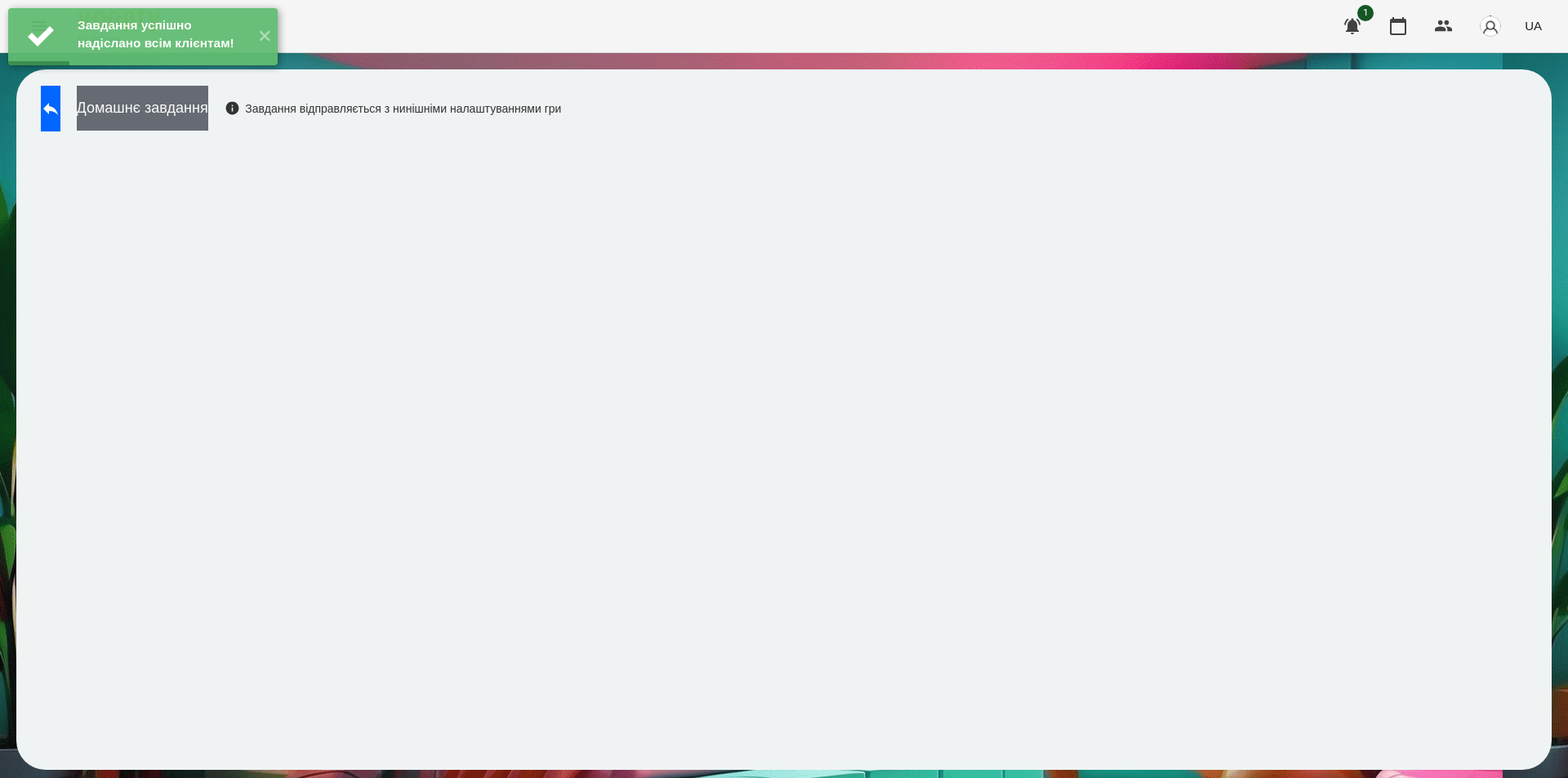
click at [208, 110] on button "Домашнє завдання" at bounding box center [142, 108] width 131 height 45
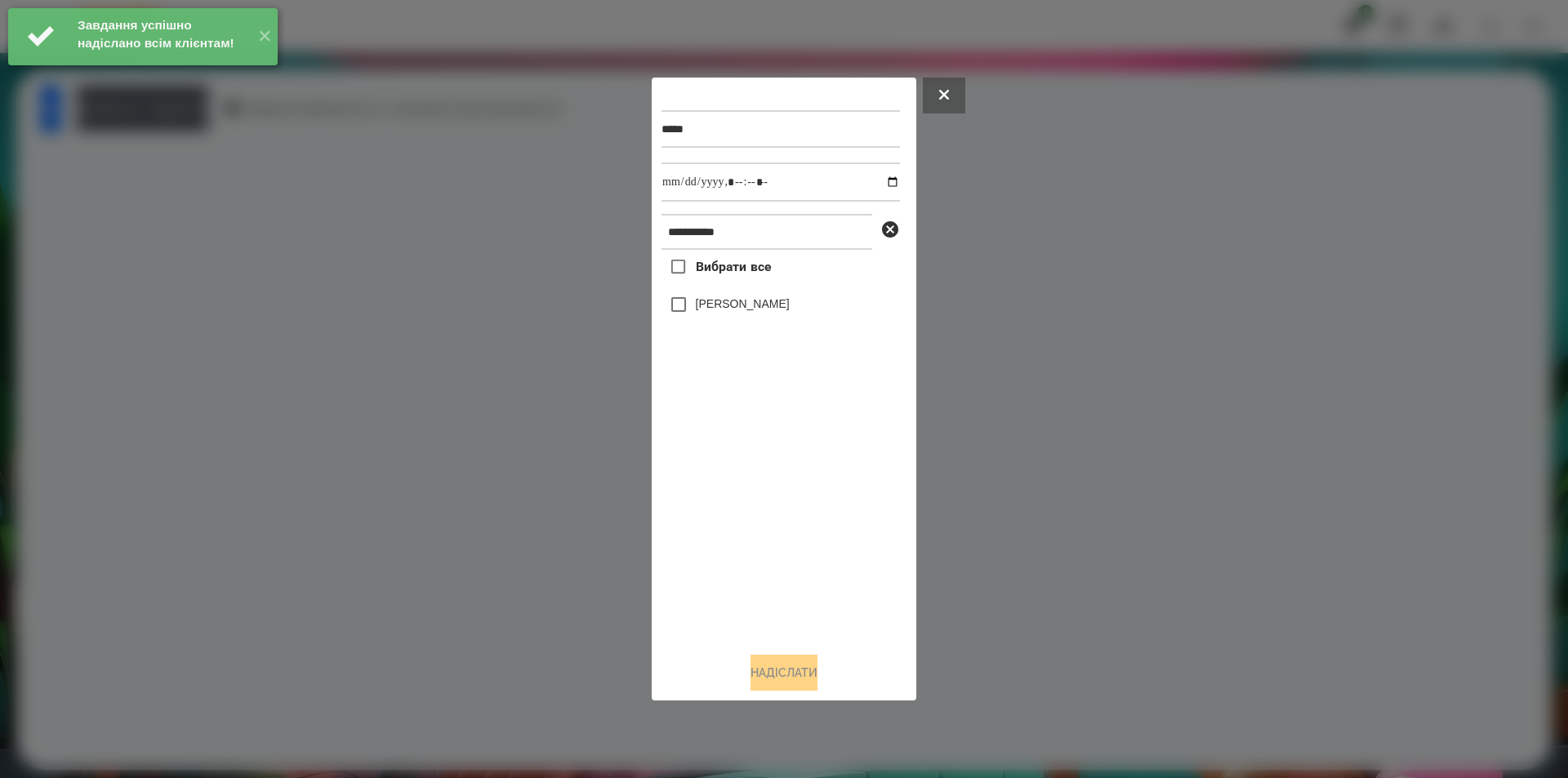
drag, startPoint x: 749, startPoint y: 302, endPoint x: 764, endPoint y: 293, distance: 17.5
click at [749, 301] on label "[PERSON_NAME]" at bounding box center [742, 304] width 94 height 16
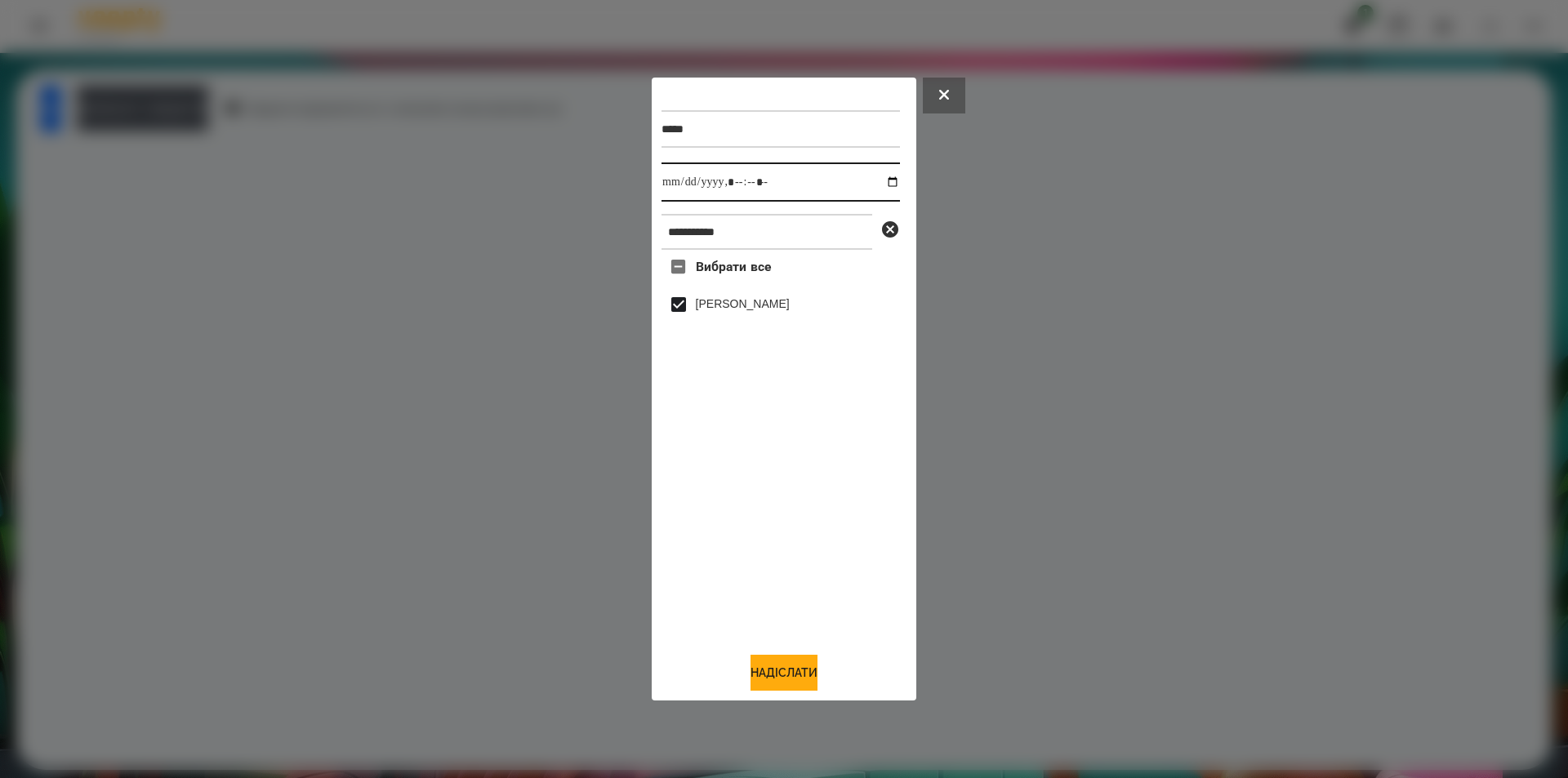
drag, startPoint x: 881, startPoint y: 184, endPoint x: 794, endPoint y: 202, distance: 88.8
click at [879, 183] on input "datetime-local" at bounding box center [780, 182] width 238 height 39
type input "**********"
click at [777, 687] on button "Надіслати" at bounding box center [784, 672] width 67 height 36
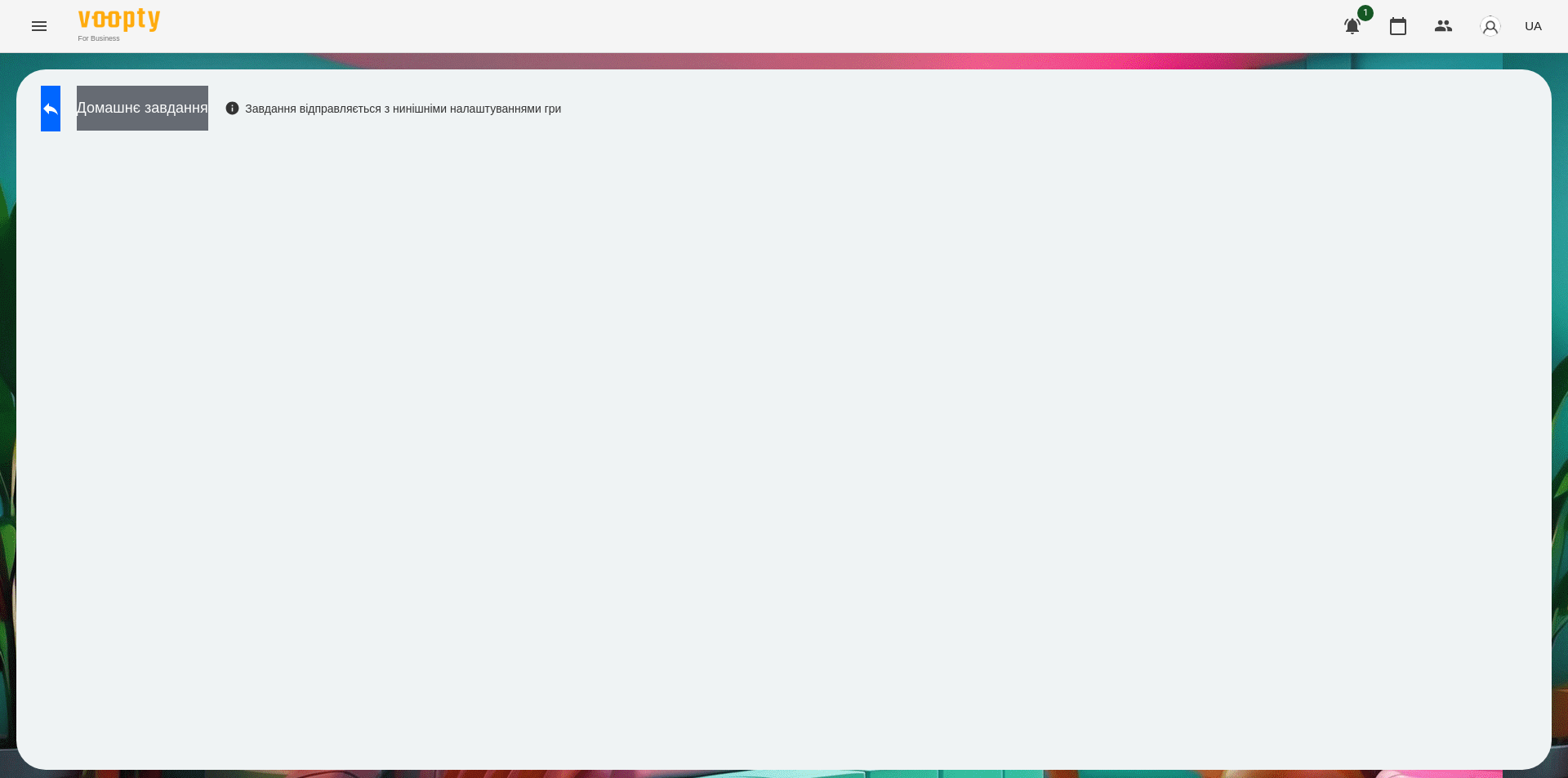
click at [200, 108] on button "Домашнє завдання" at bounding box center [142, 108] width 131 height 45
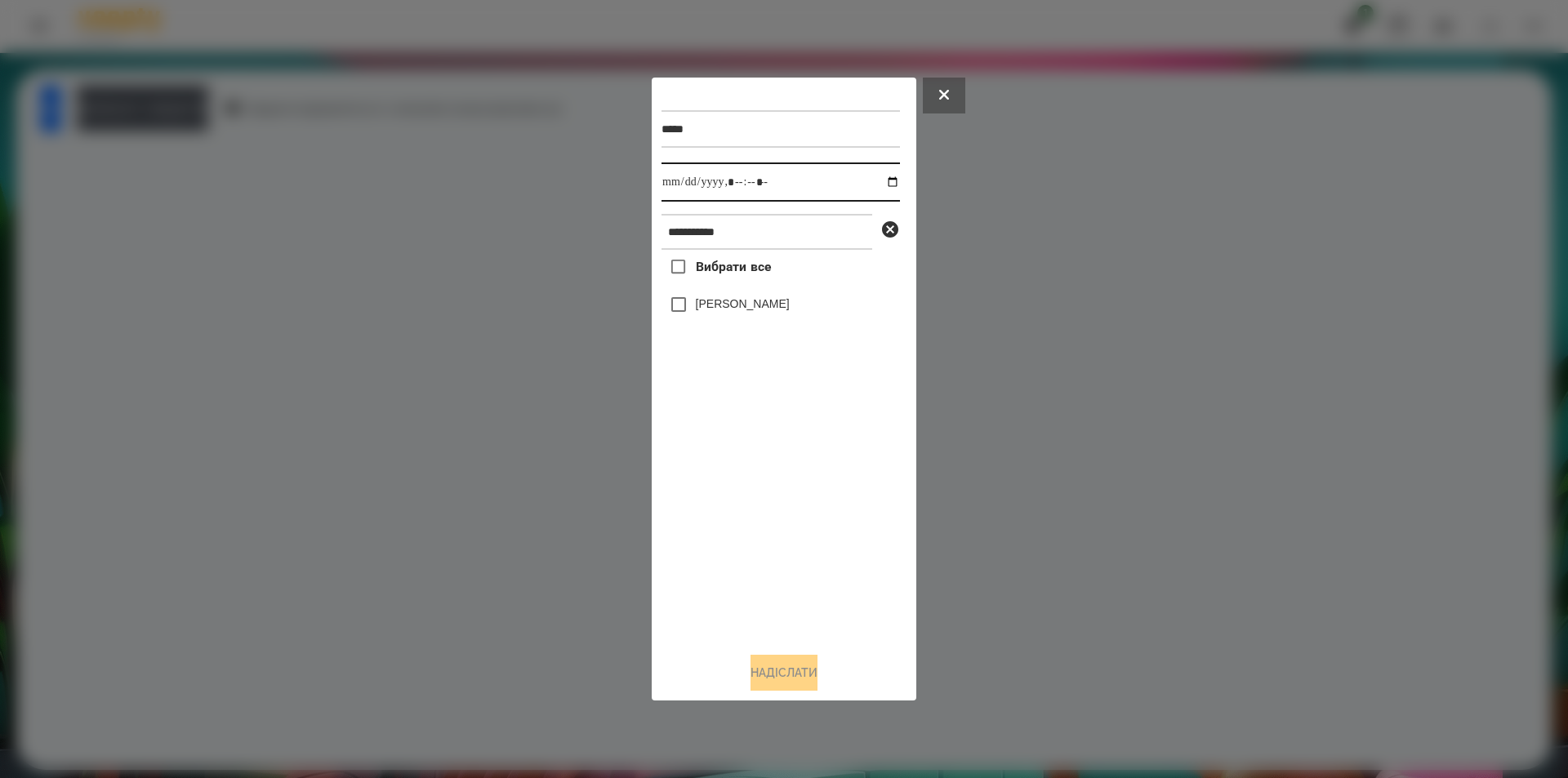
click at [883, 174] on input "datetime-local" at bounding box center [780, 182] width 238 height 39
type input "**********"
click at [805, 498] on div "Вибрати все Катериняк Анна" at bounding box center [780, 444] width 238 height 389
click at [891, 230] on icon at bounding box center [890, 230] width 16 height 16
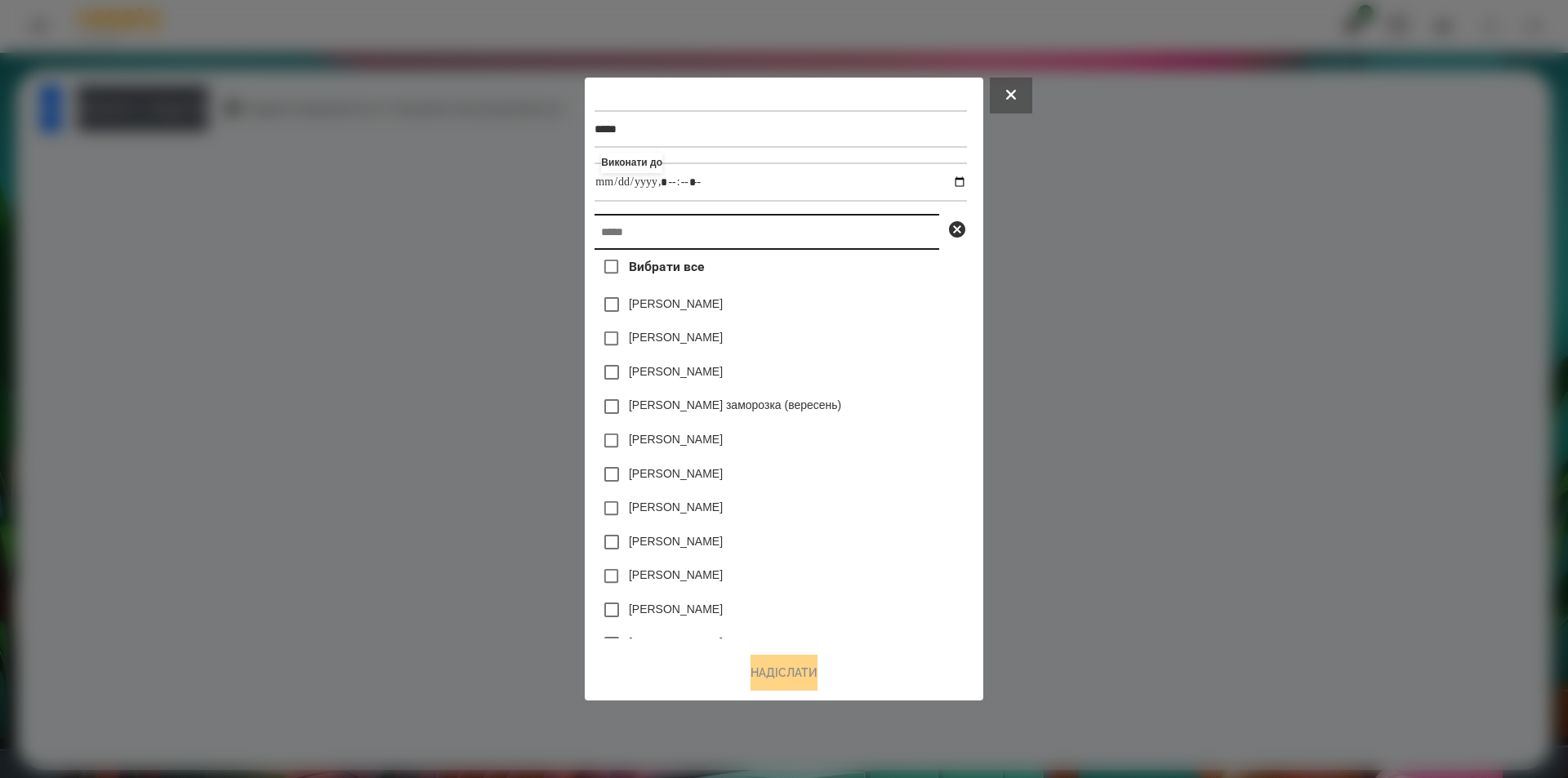
click at [796, 238] on input "text" at bounding box center [767, 232] width 345 height 36
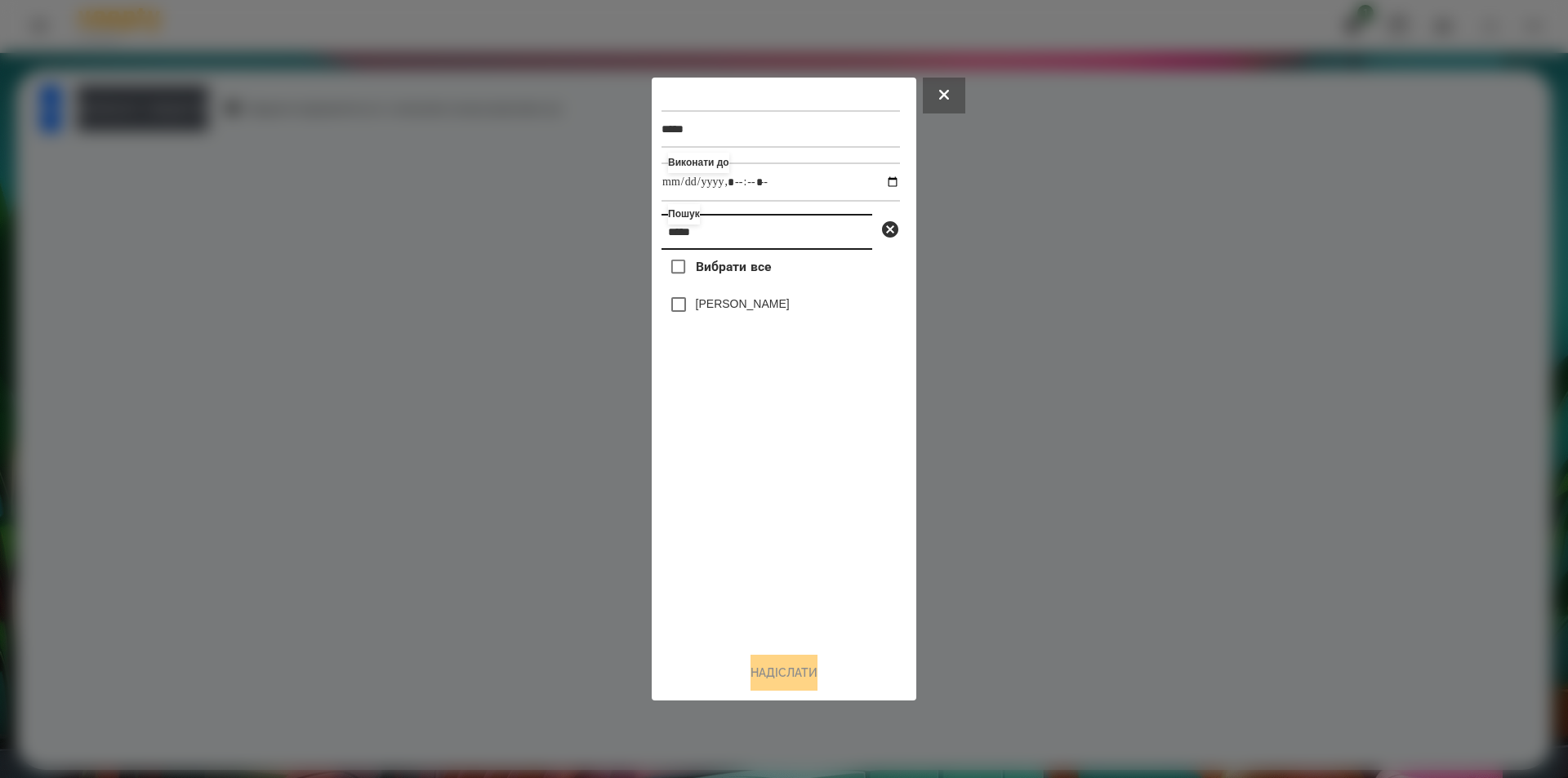
type input "*****"
click at [713, 299] on div "[PERSON_NAME]" at bounding box center [780, 305] width 238 height 35
click at [738, 307] on label "[PERSON_NAME]" at bounding box center [742, 304] width 94 height 16
click at [795, 691] on button "Надіслати" at bounding box center [784, 672] width 67 height 36
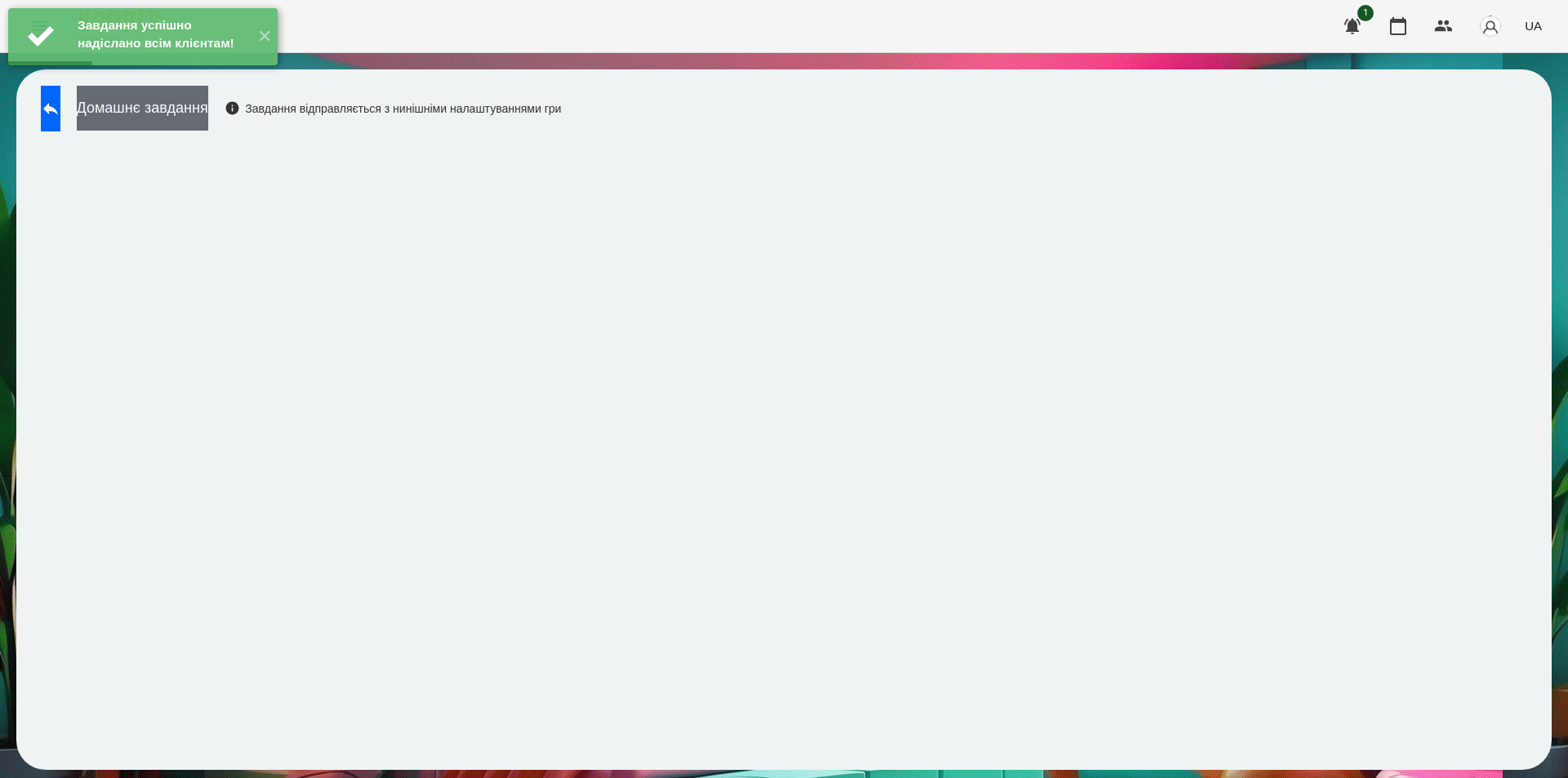
click at [208, 111] on button "Домашнє завдання" at bounding box center [142, 108] width 131 height 45
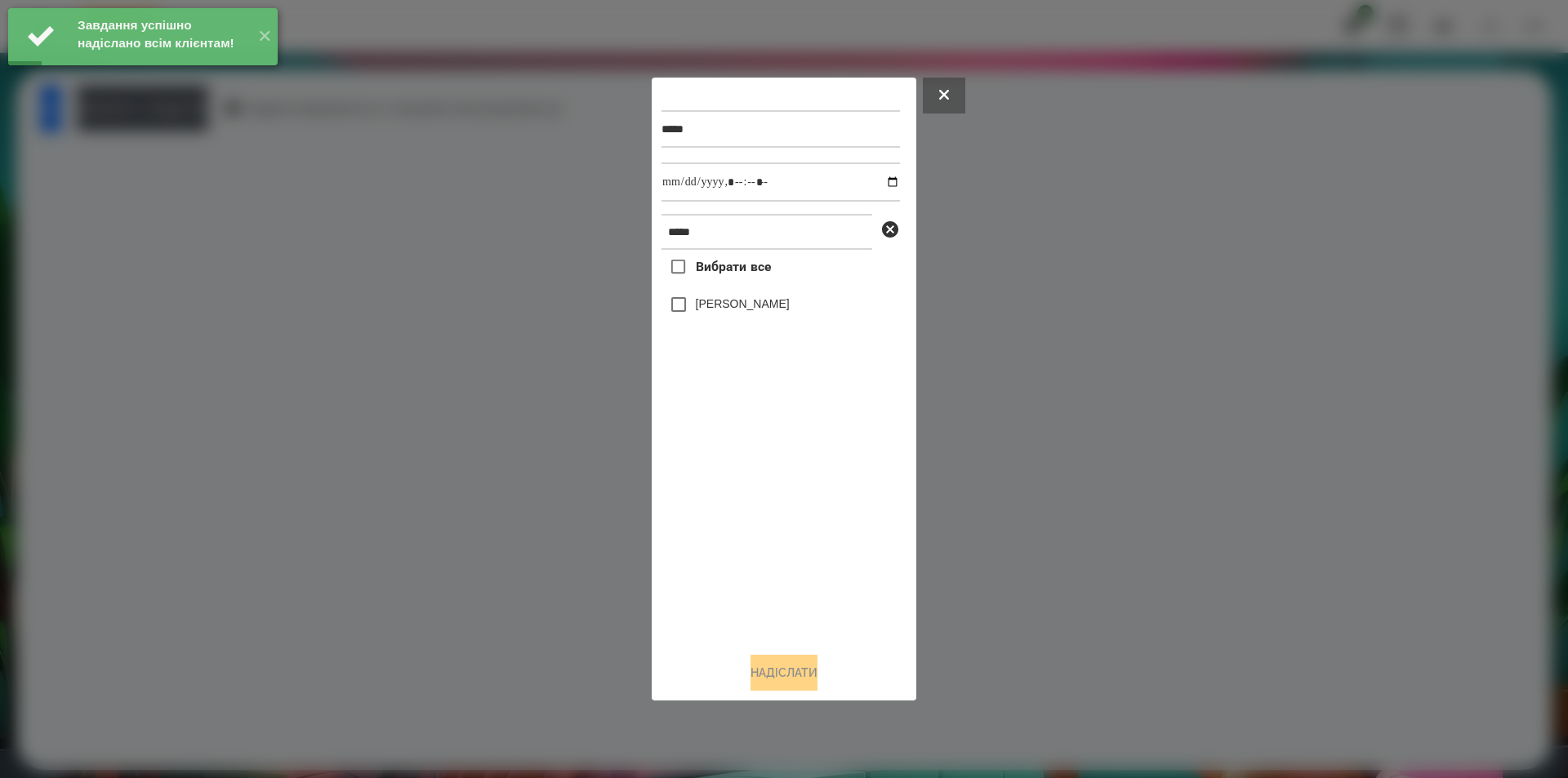
click at [729, 293] on div "[PERSON_NAME]" at bounding box center [780, 305] width 238 height 35
click at [728, 310] on label "[PERSON_NAME]" at bounding box center [742, 304] width 94 height 16
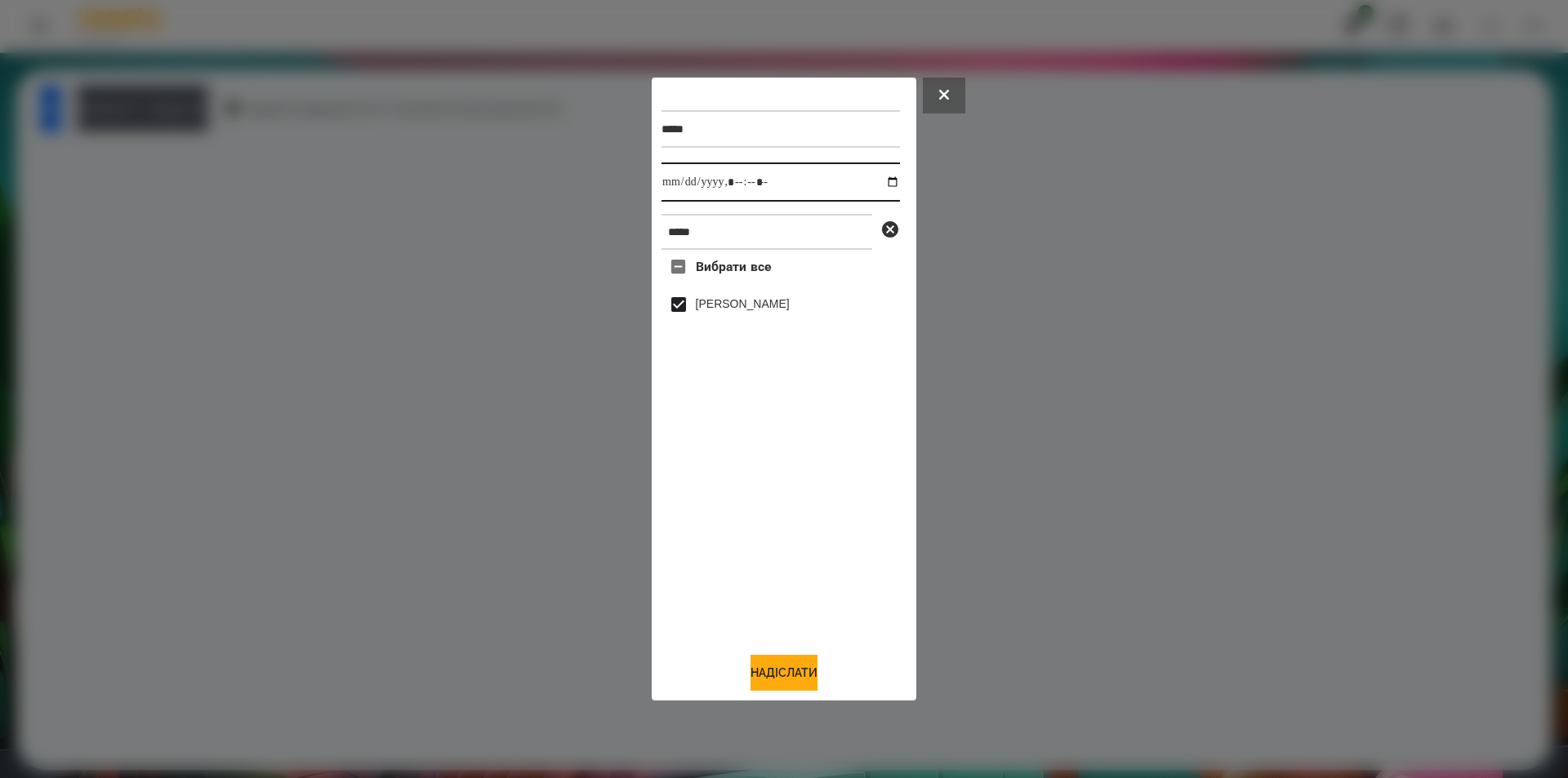
click at [875, 181] on input "datetime-local" at bounding box center [780, 182] width 238 height 39
type input "**********"
click at [785, 681] on button "Надіслати" at bounding box center [784, 672] width 67 height 36
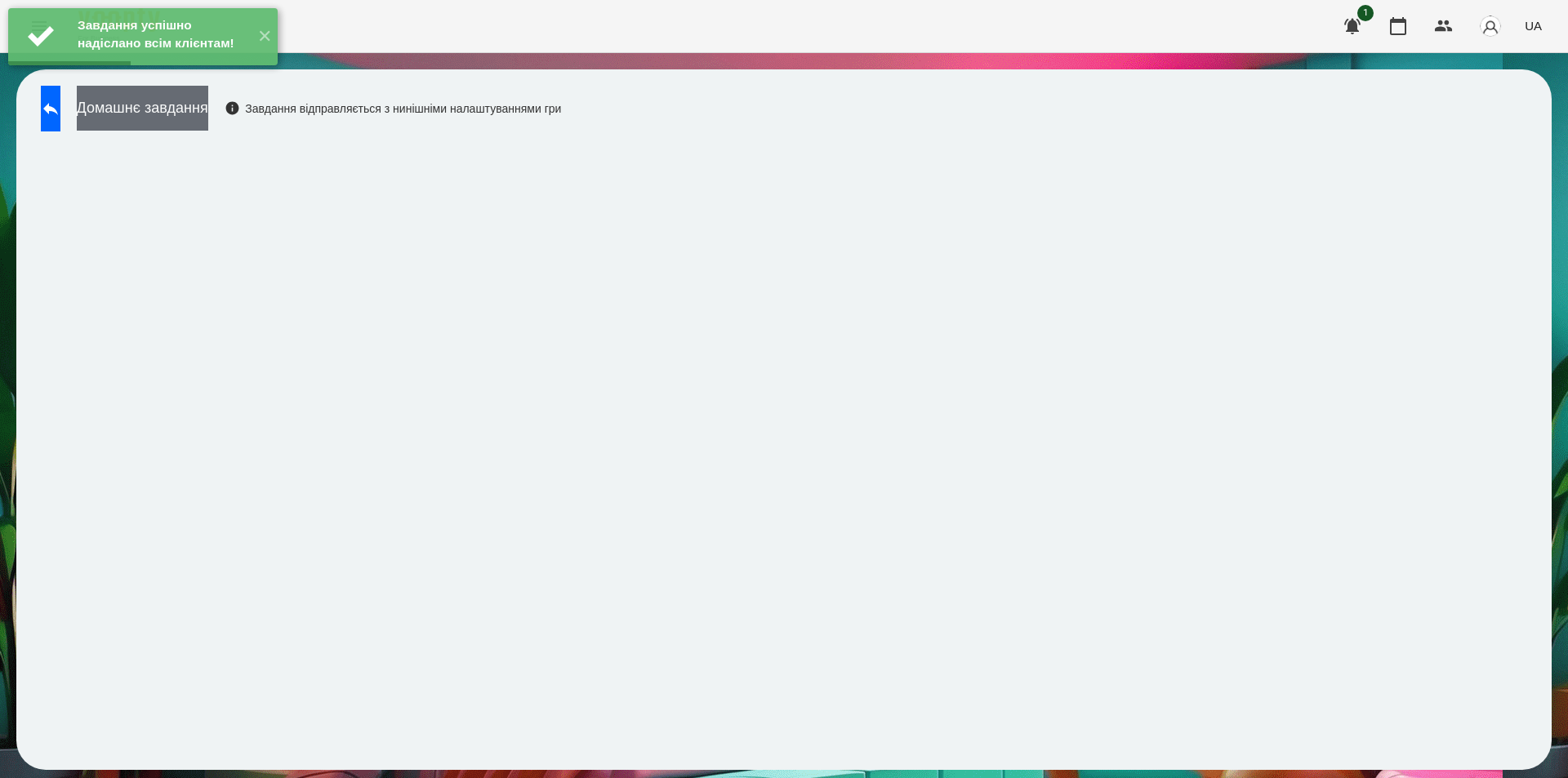
click at [208, 109] on button "Домашнє завдання" at bounding box center [142, 108] width 131 height 45
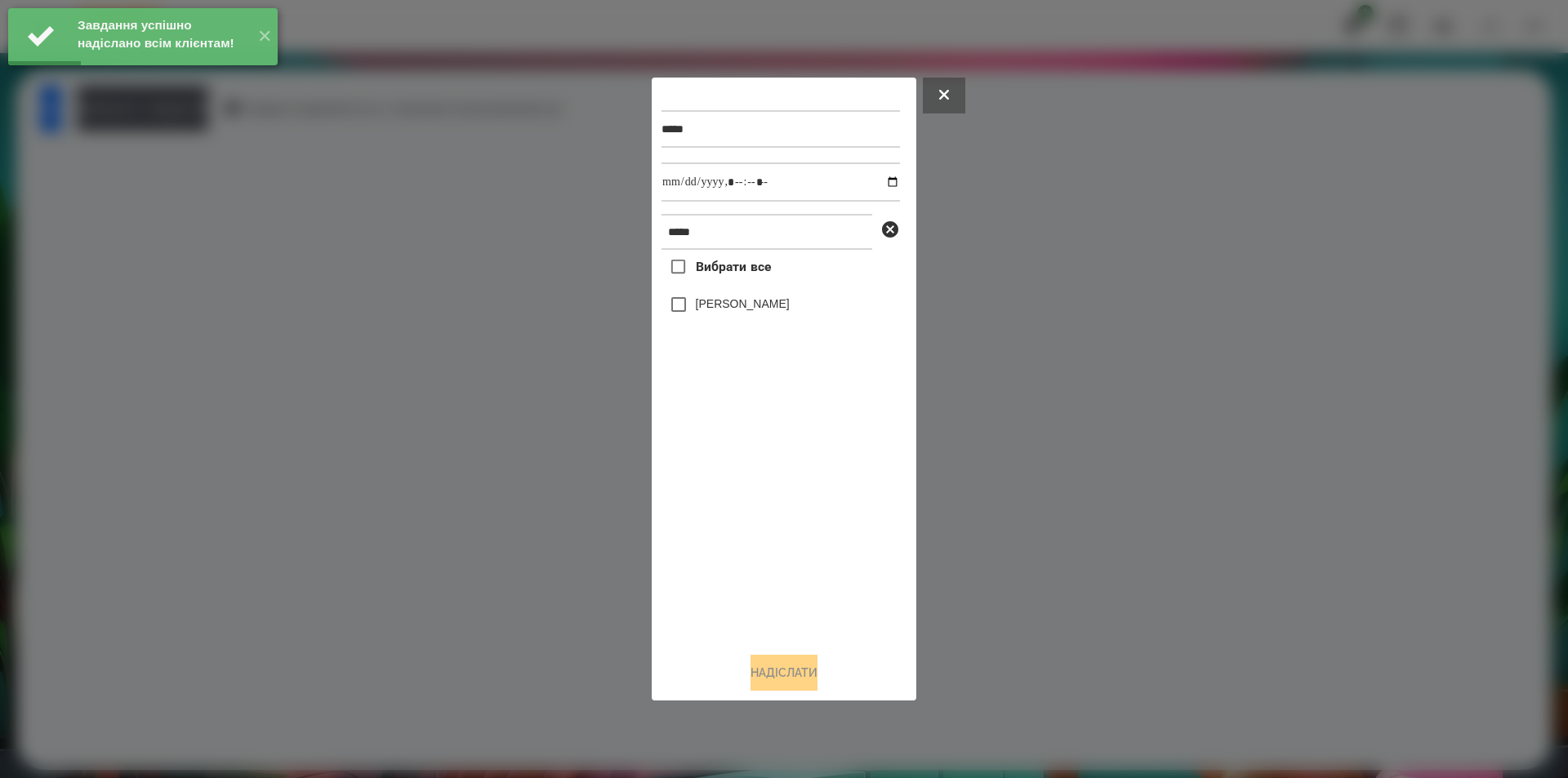
click at [741, 304] on label "[PERSON_NAME]" at bounding box center [742, 304] width 94 height 16
click at [876, 181] on input "datetime-local" at bounding box center [780, 182] width 238 height 39
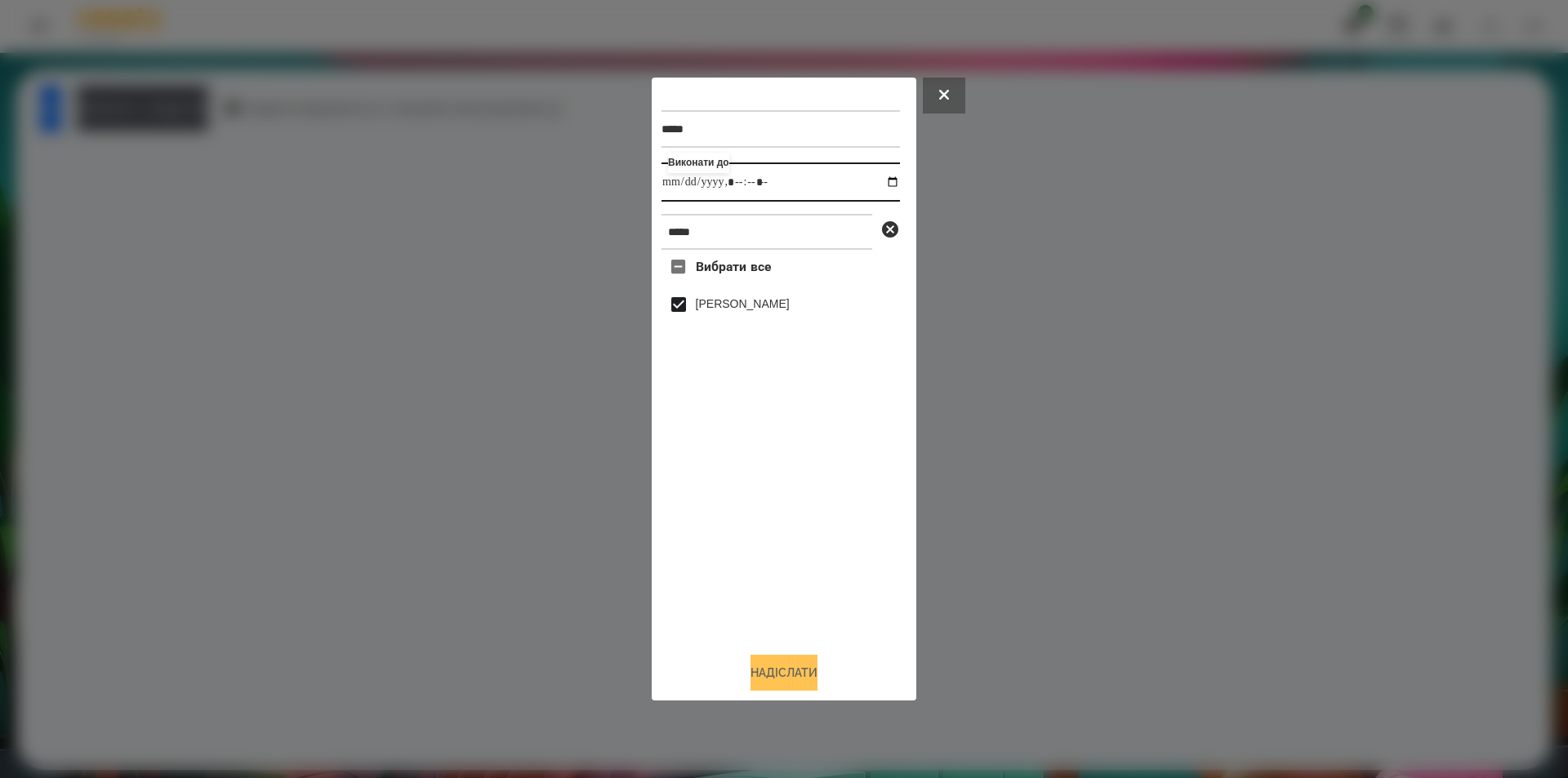
type input "**********"
click at [774, 681] on button "Надіслати" at bounding box center [784, 672] width 67 height 36
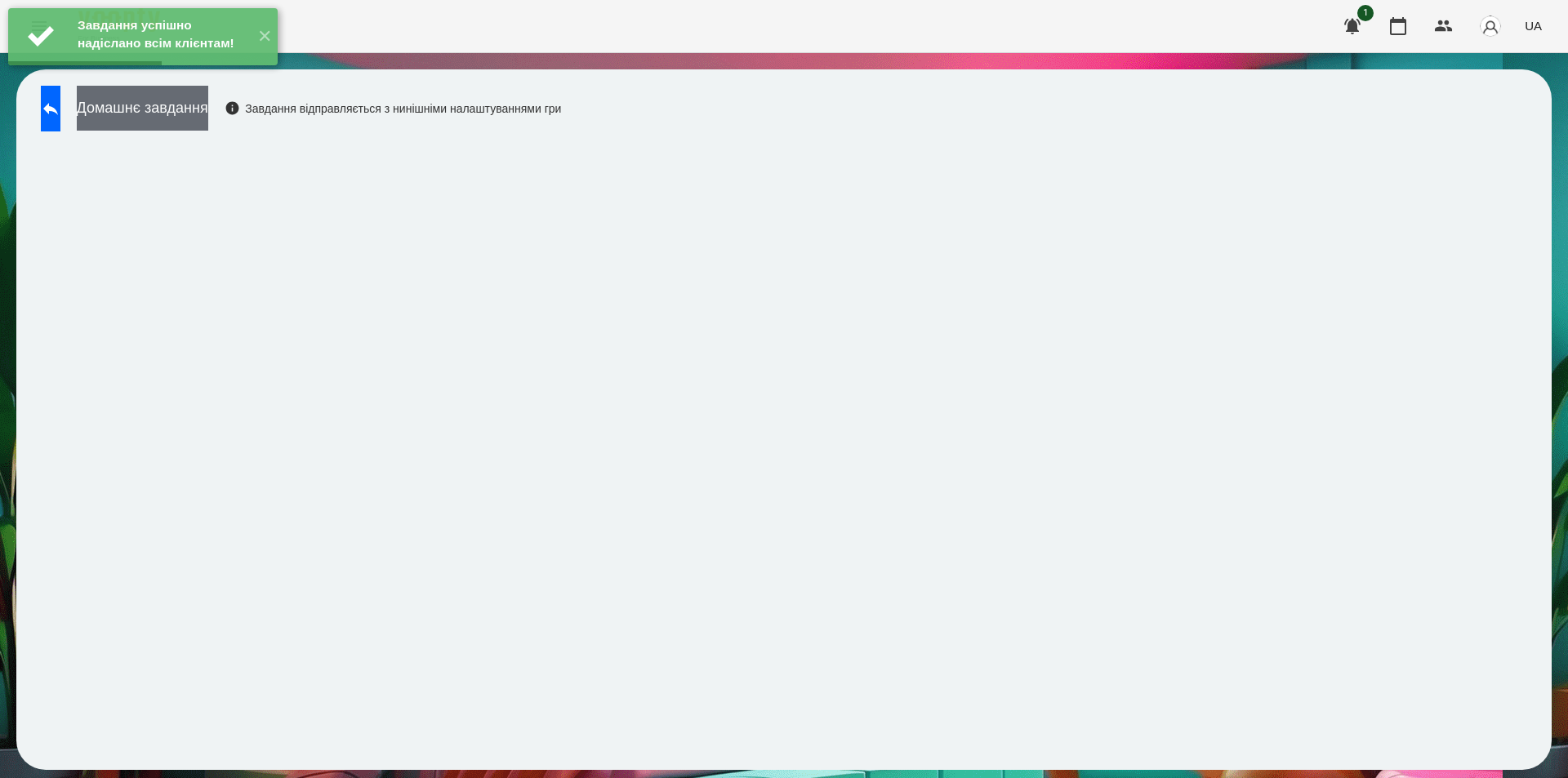
click at [208, 119] on button "Домашнє завдання" at bounding box center [142, 108] width 131 height 45
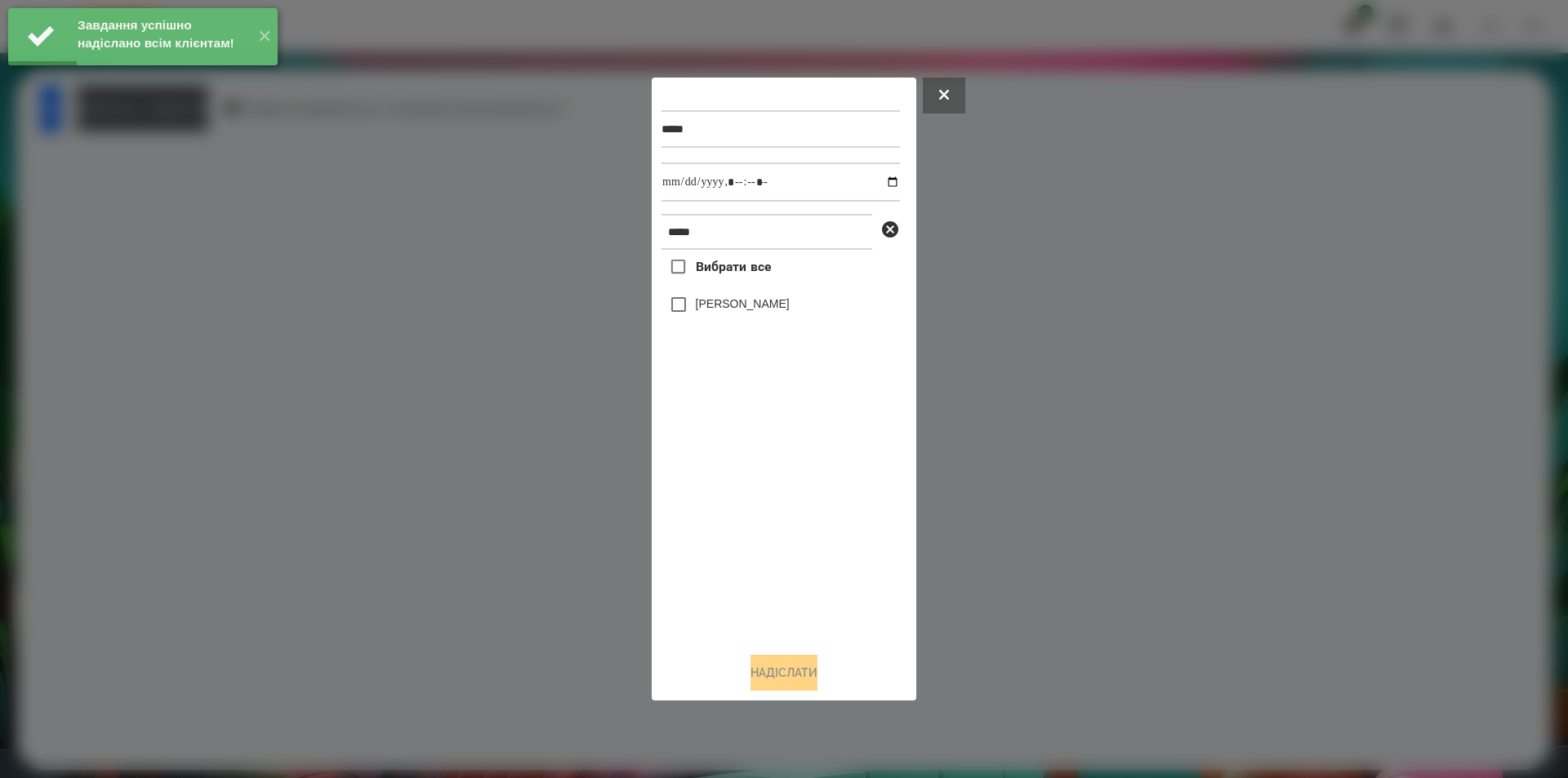
drag, startPoint x: 732, startPoint y: 300, endPoint x: 753, endPoint y: 282, distance: 27.7
click at [732, 300] on label "[PERSON_NAME]" at bounding box center [742, 304] width 94 height 16
click at [886, 182] on input "datetime-local" at bounding box center [780, 182] width 238 height 39
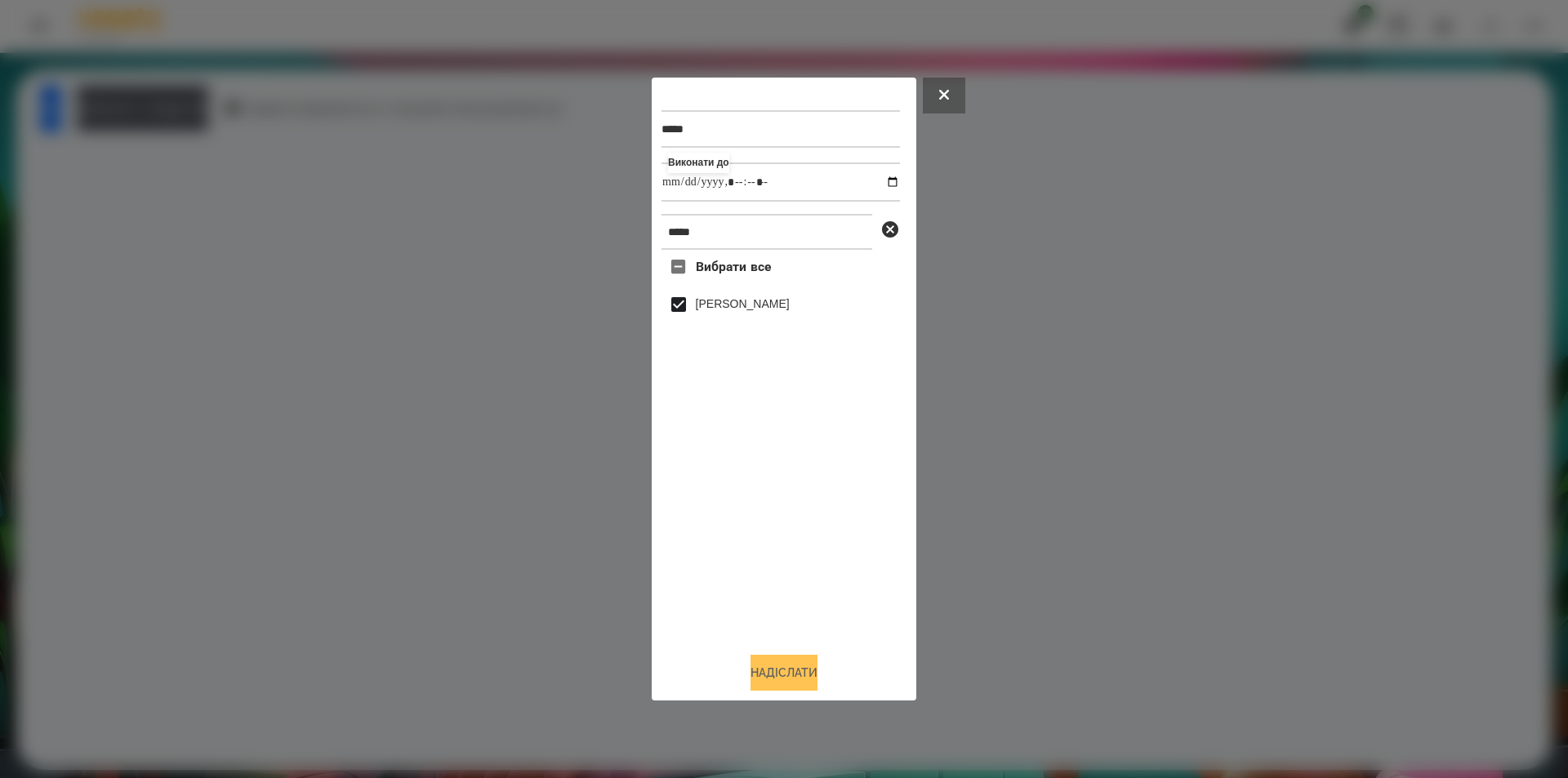
type input "**********"
click at [792, 687] on button "Надіслати" at bounding box center [784, 672] width 67 height 36
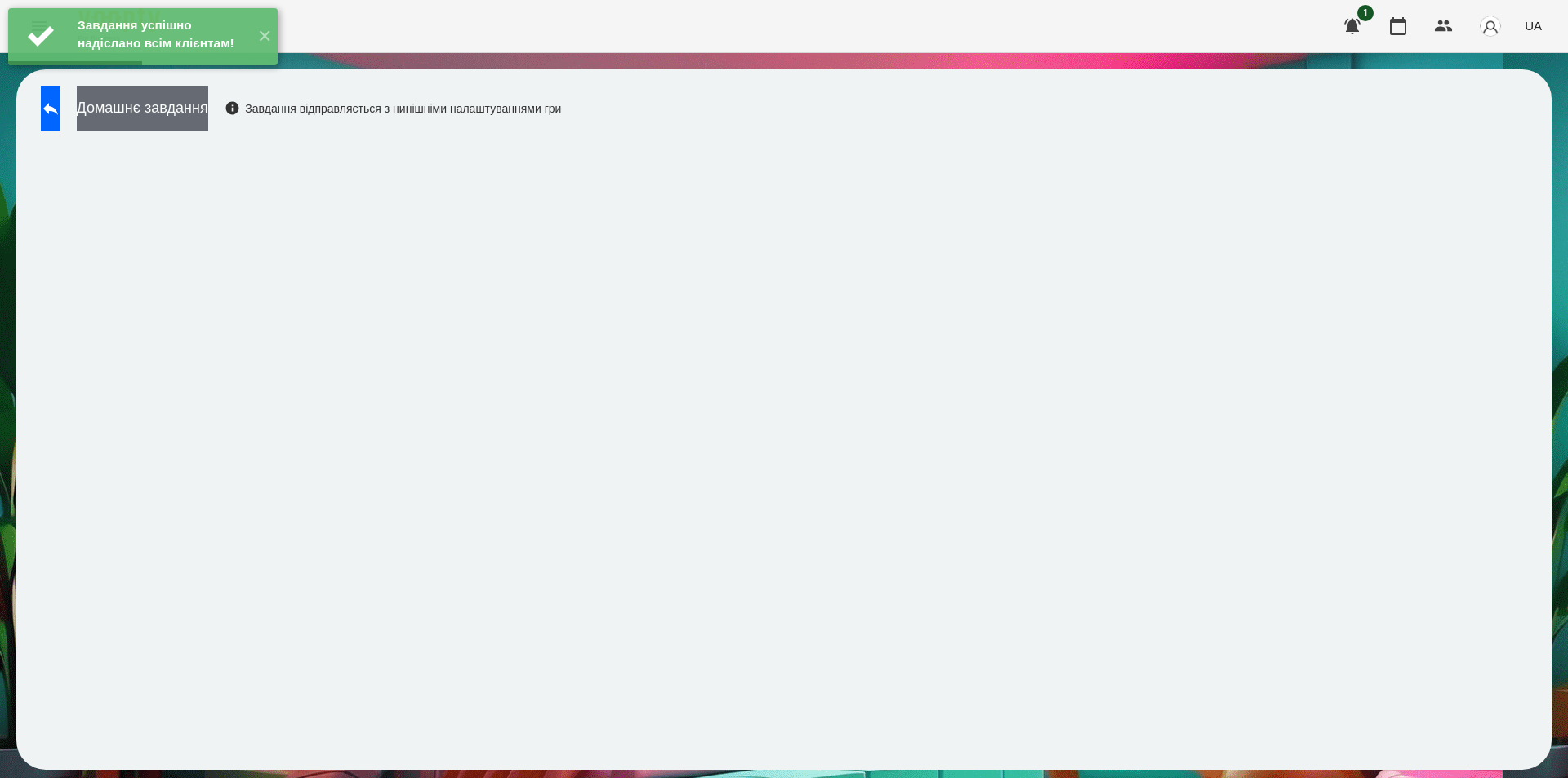
click at [208, 116] on button "Домашнє завдання" at bounding box center [142, 108] width 131 height 45
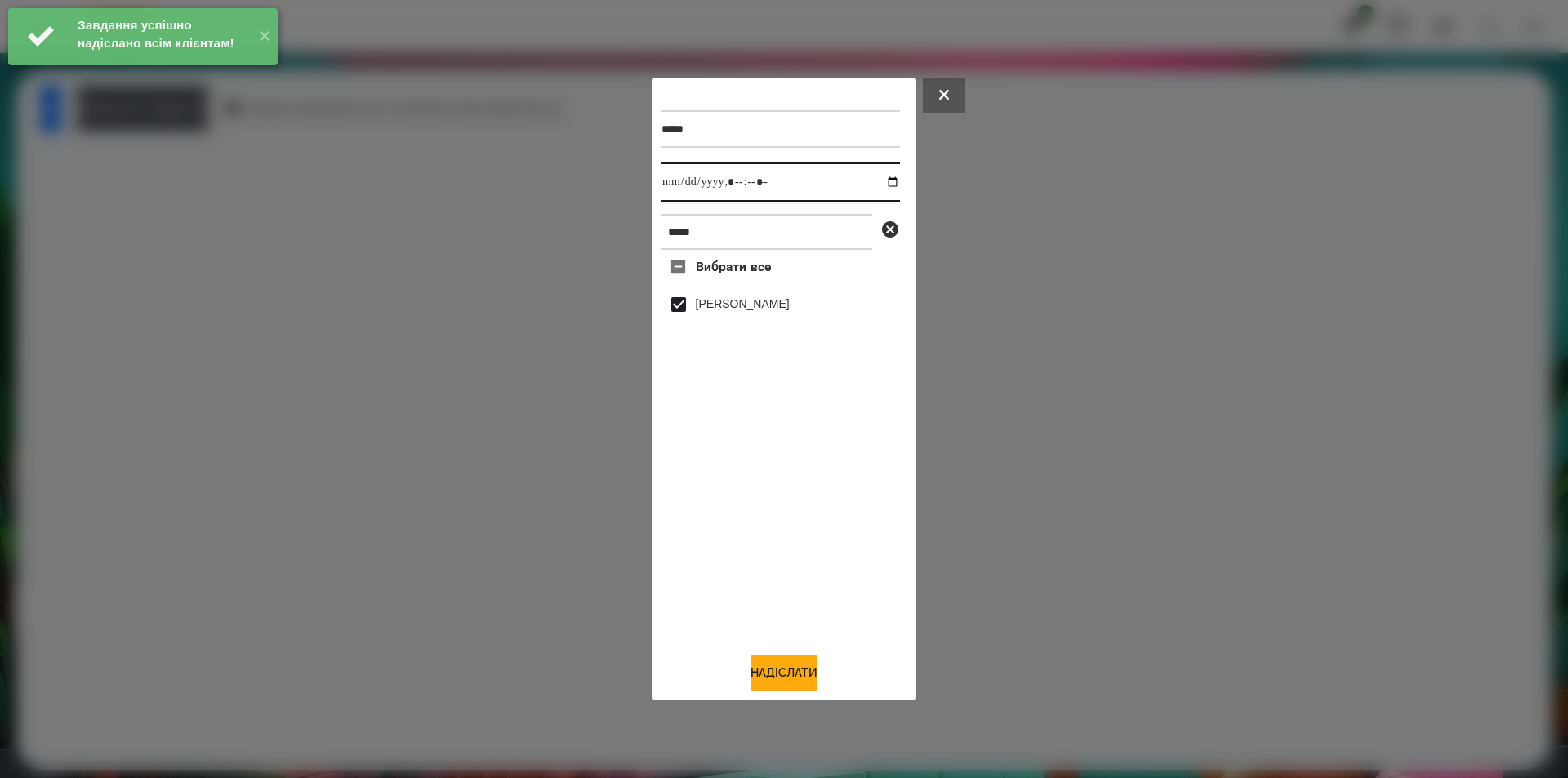
drag, startPoint x: 879, startPoint y: 186, endPoint x: 862, endPoint y: 202, distance: 23.3
click at [879, 184] on input "datetime-local" at bounding box center [780, 182] width 238 height 39
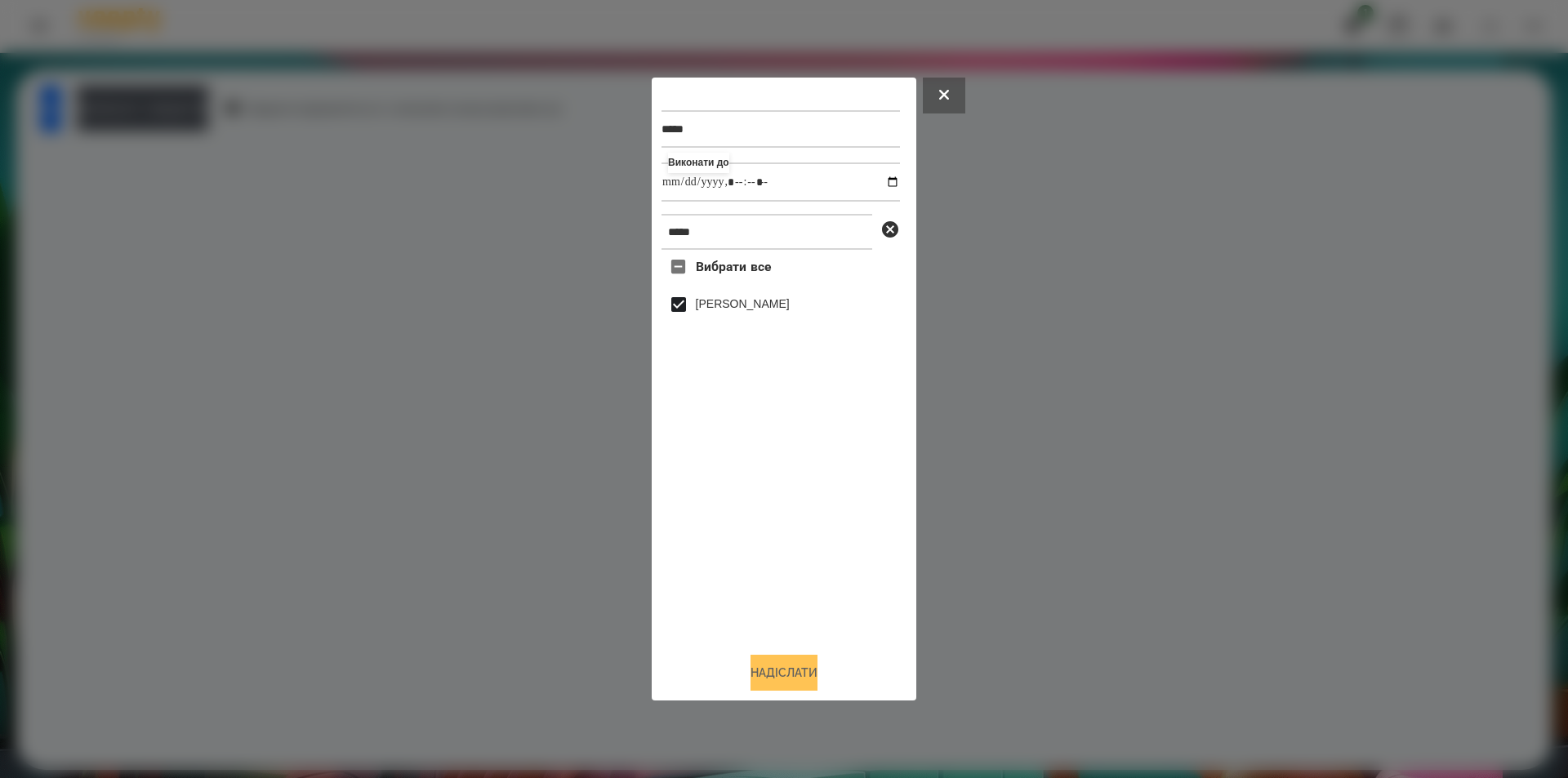
type input "**********"
click at [793, 670] on button "Надіслати" at bounding box center [784, 672] width 67 height 36
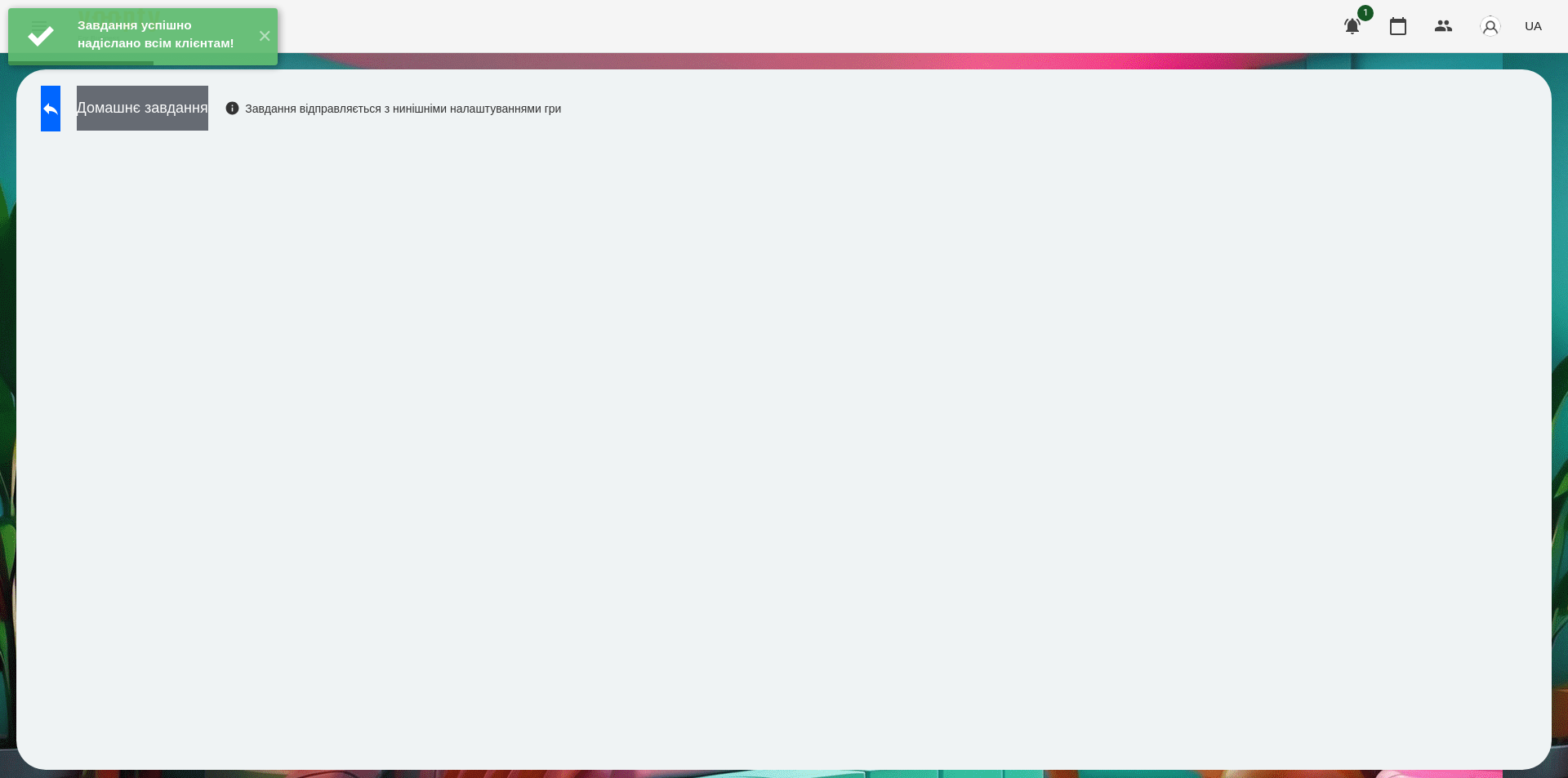
click at [208, 113] on button "Домашнє завдання" at bounding box center [142, 108] width 131 height 45
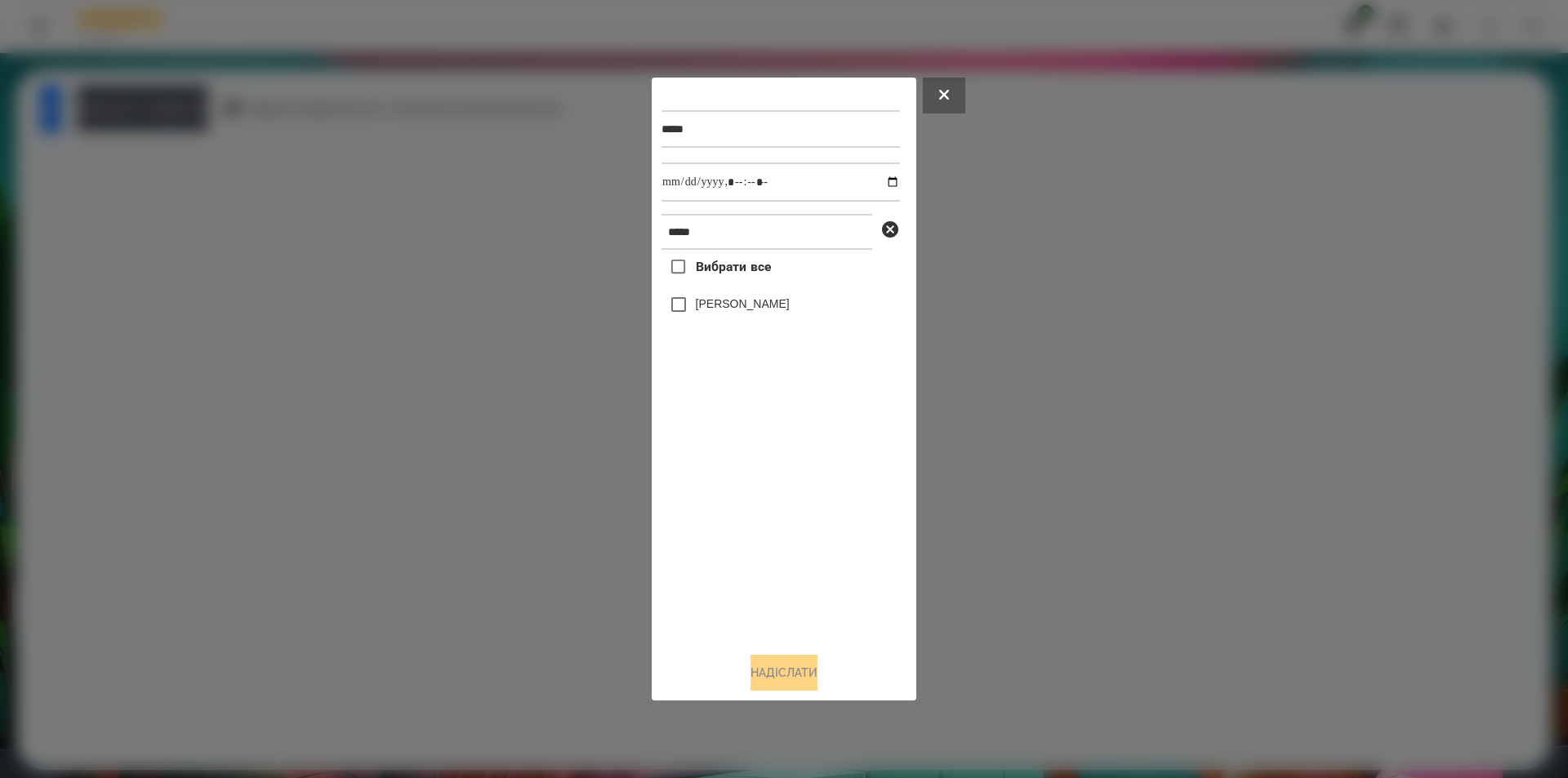
click at [757, 310] on label "[PERSON_NAME]" at bounding box center [742, 304] width 94 height 16
click at [876, 177] on input "datetime-local" at bounding box center [780, 182] width 238 height 39
type input "**********"
click at [805, 687] on button "Надіслати" at bounding box center [784, 672] width 67 height 36
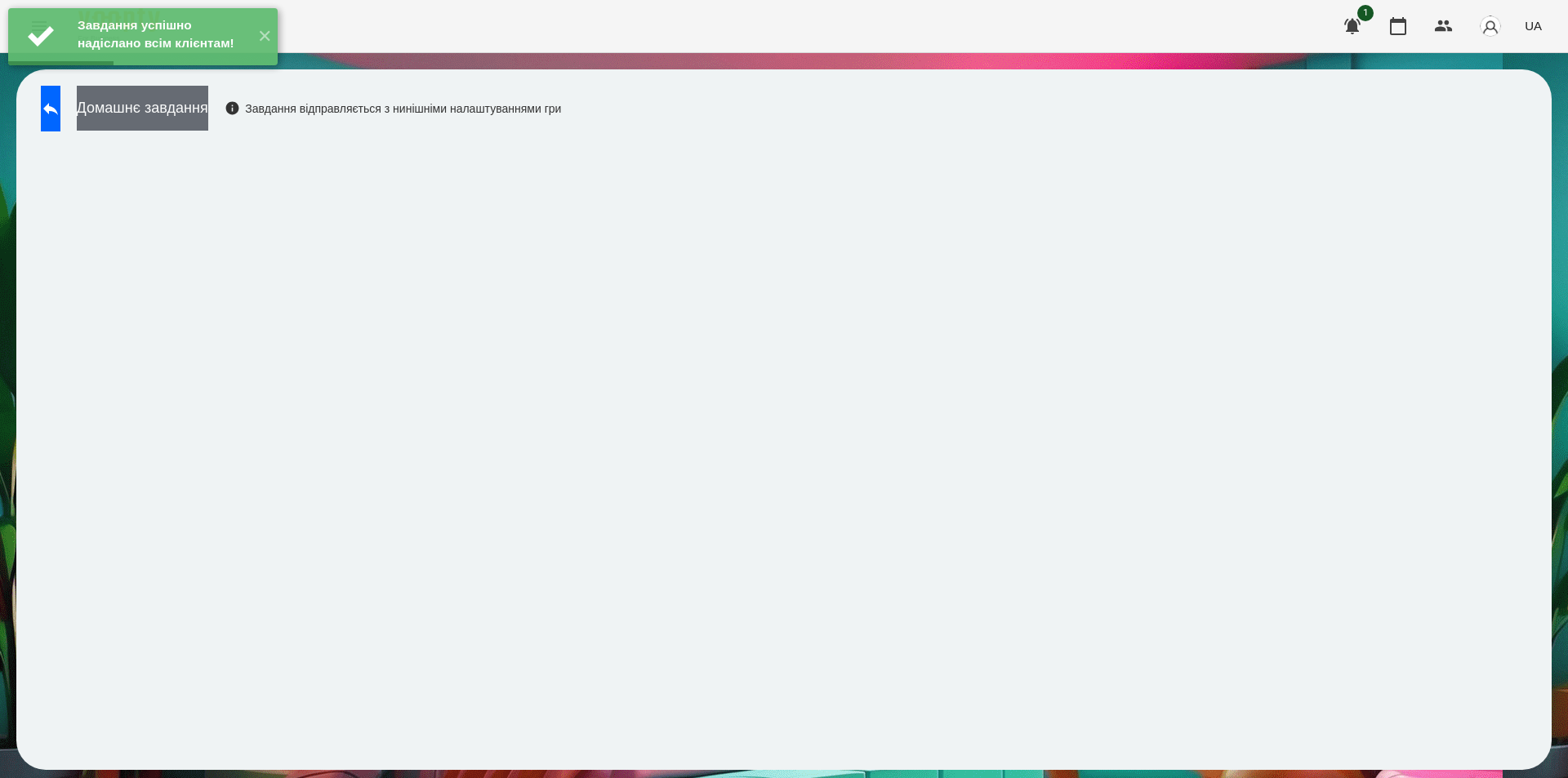
click at [194, 101] on button "Домашнє завдання" at bounding box center [142, 108] width 131 height 45
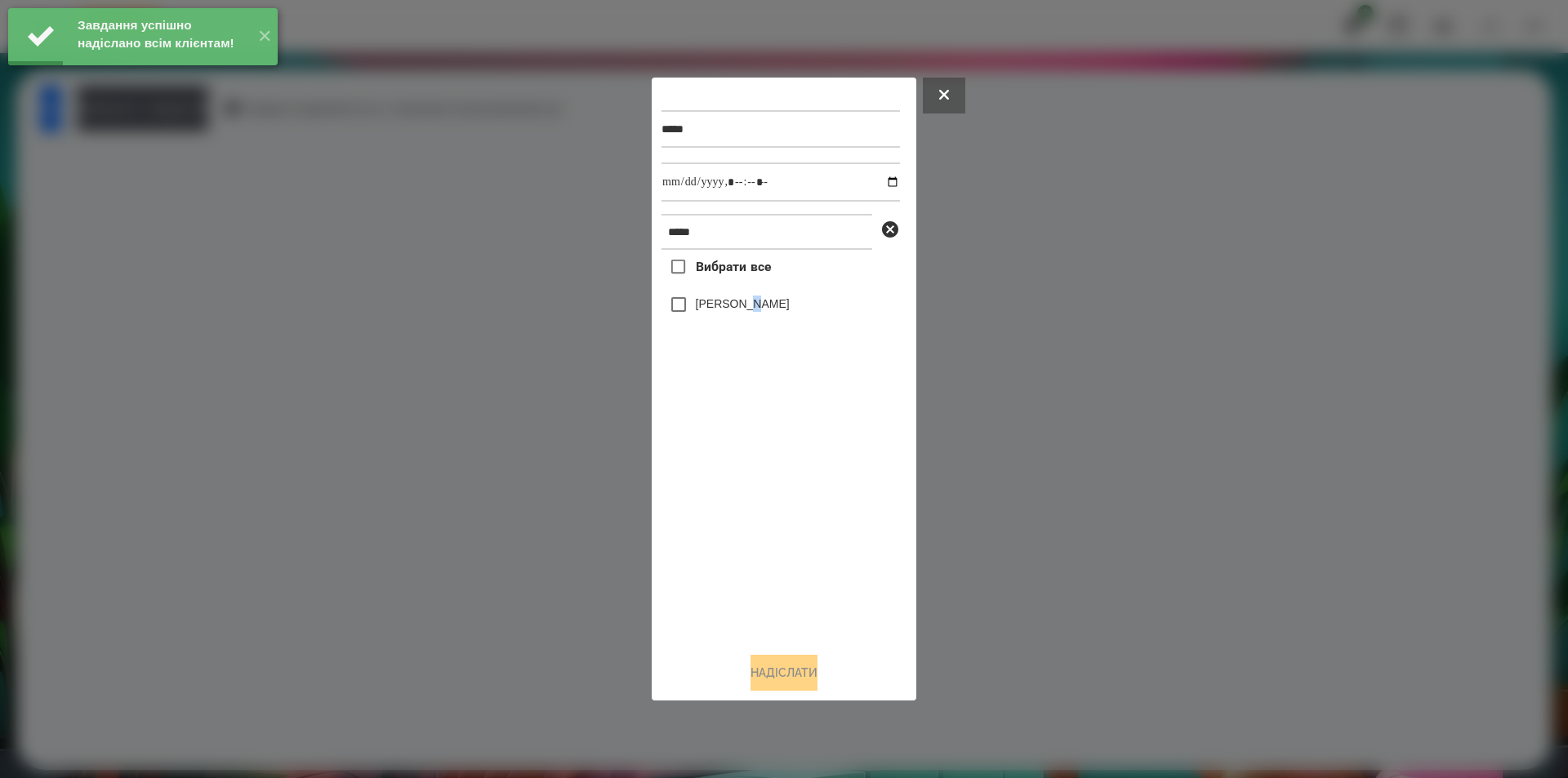
click at [751, 302] on label "[PERSON_NAME]" at bounding box center [742, 304] width 94 height 16
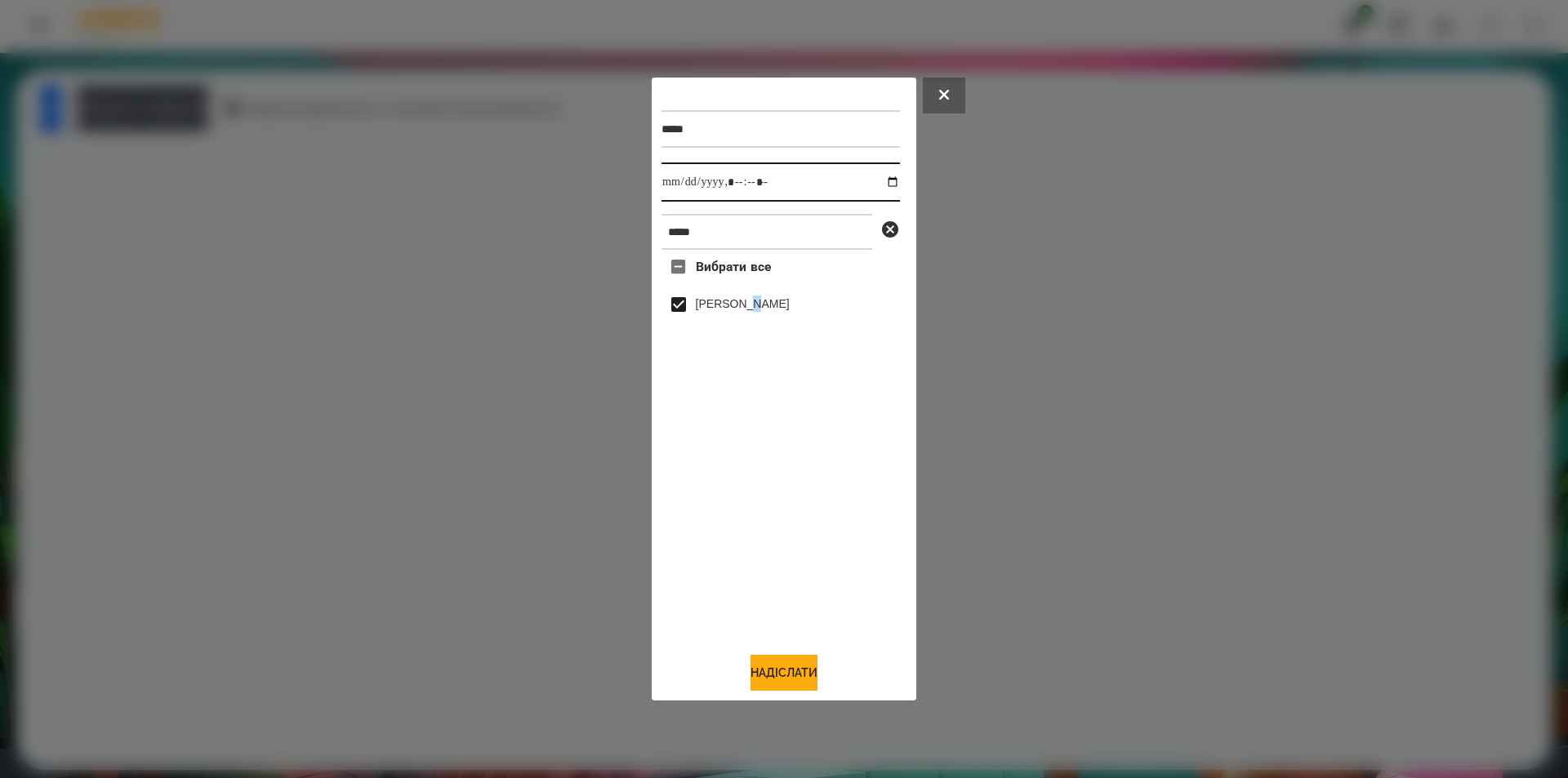
click at [881, 183] on input "datetime-local" at bounding box center [780, 182] width 238 height 39
type input "**********"
click at [760, 683] on button "Надіслати" at bounding box center [784, 672] width 67 height 36
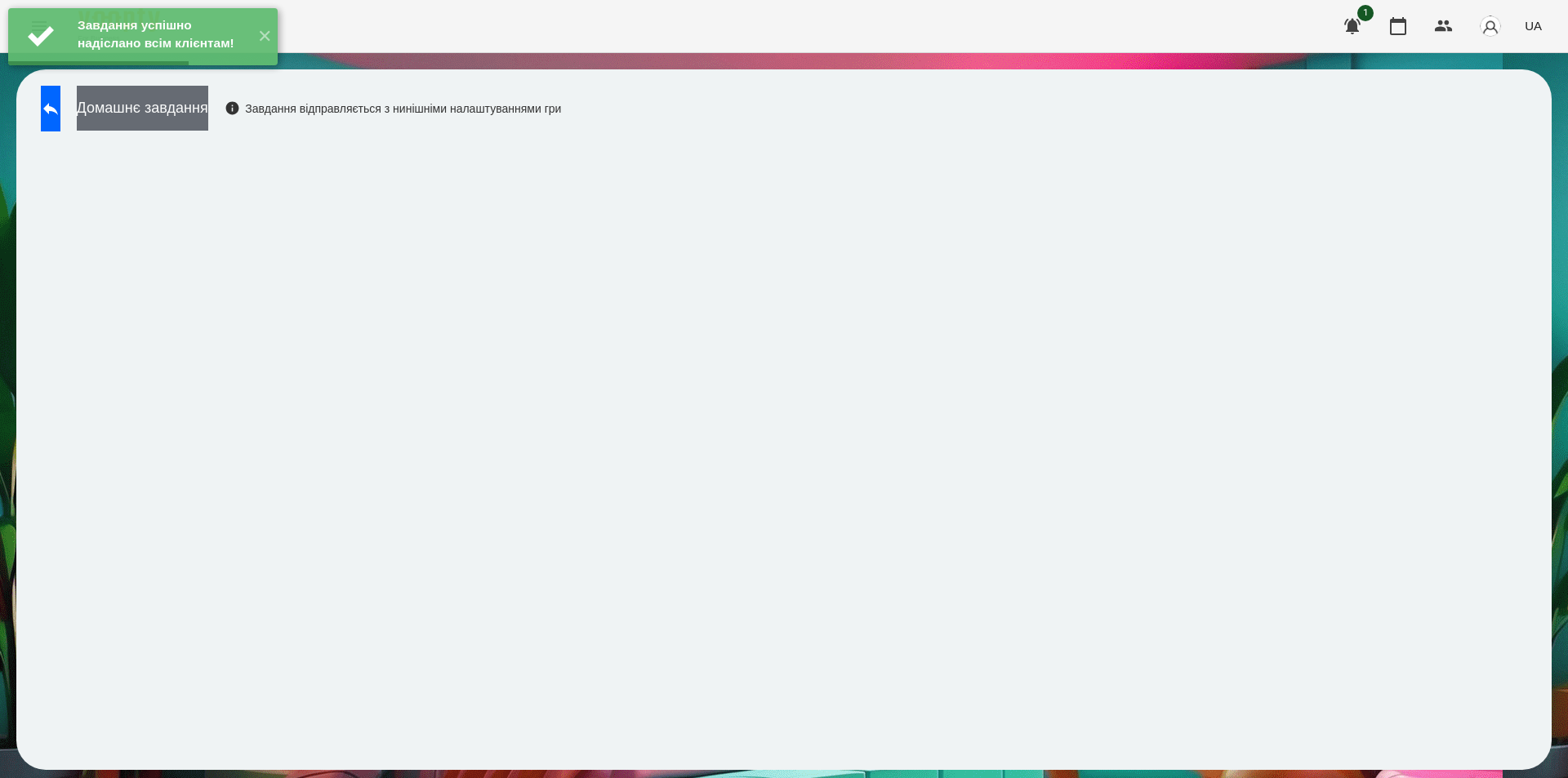
click at [208, 114] on button "Домашнє завдання" at bounding box center [142, 108] width 131 height 45
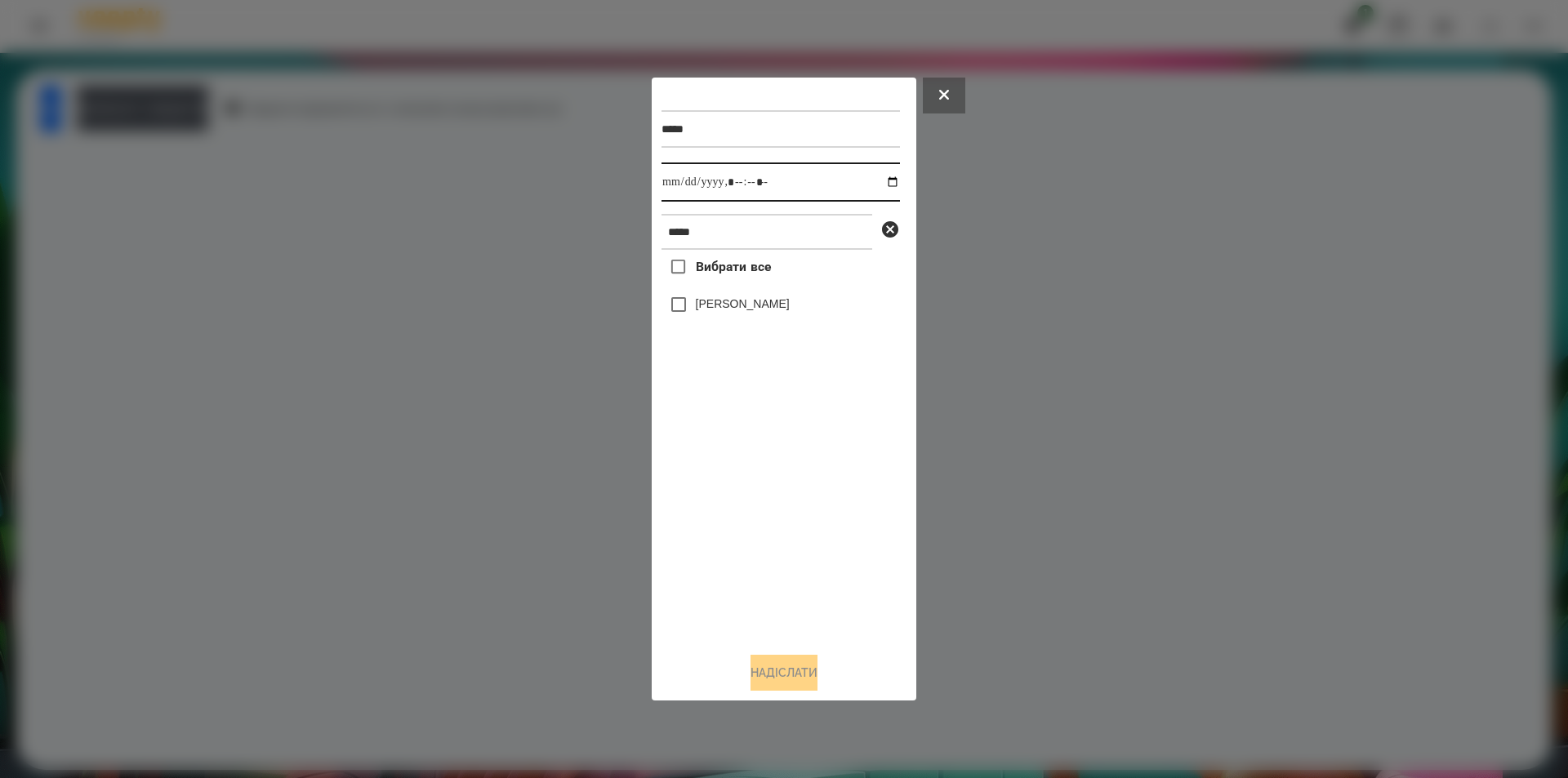
click at [887, 179] on input "datetime-local" at bounding box center [780, 182] width 238 height 39
type input "**********"
drag, startPoint x: 729, startPoint y: 507, endPoint x: 742, endPoint y: 500, distance: 14.8
click at [729, 507] on div "Вибрати все [PERSON_NAME]" at bounding box center [780, 444] width 238 height 389
click at [895, 231] on icon at bounding box center [890, 230] width 16 height 16
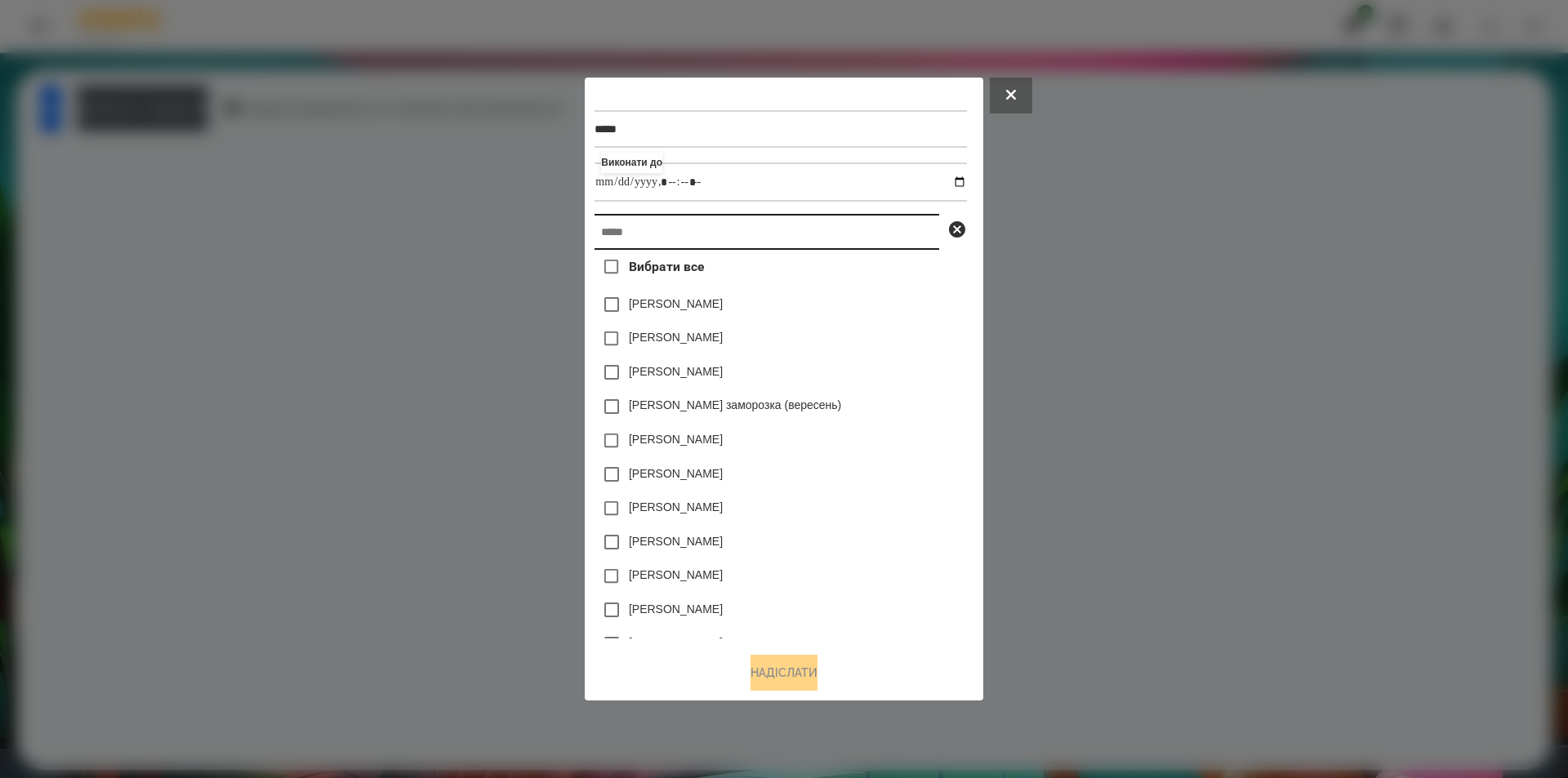
click at [836, 236] on input "text" at bounding box center [767, 232] width 345 height 36
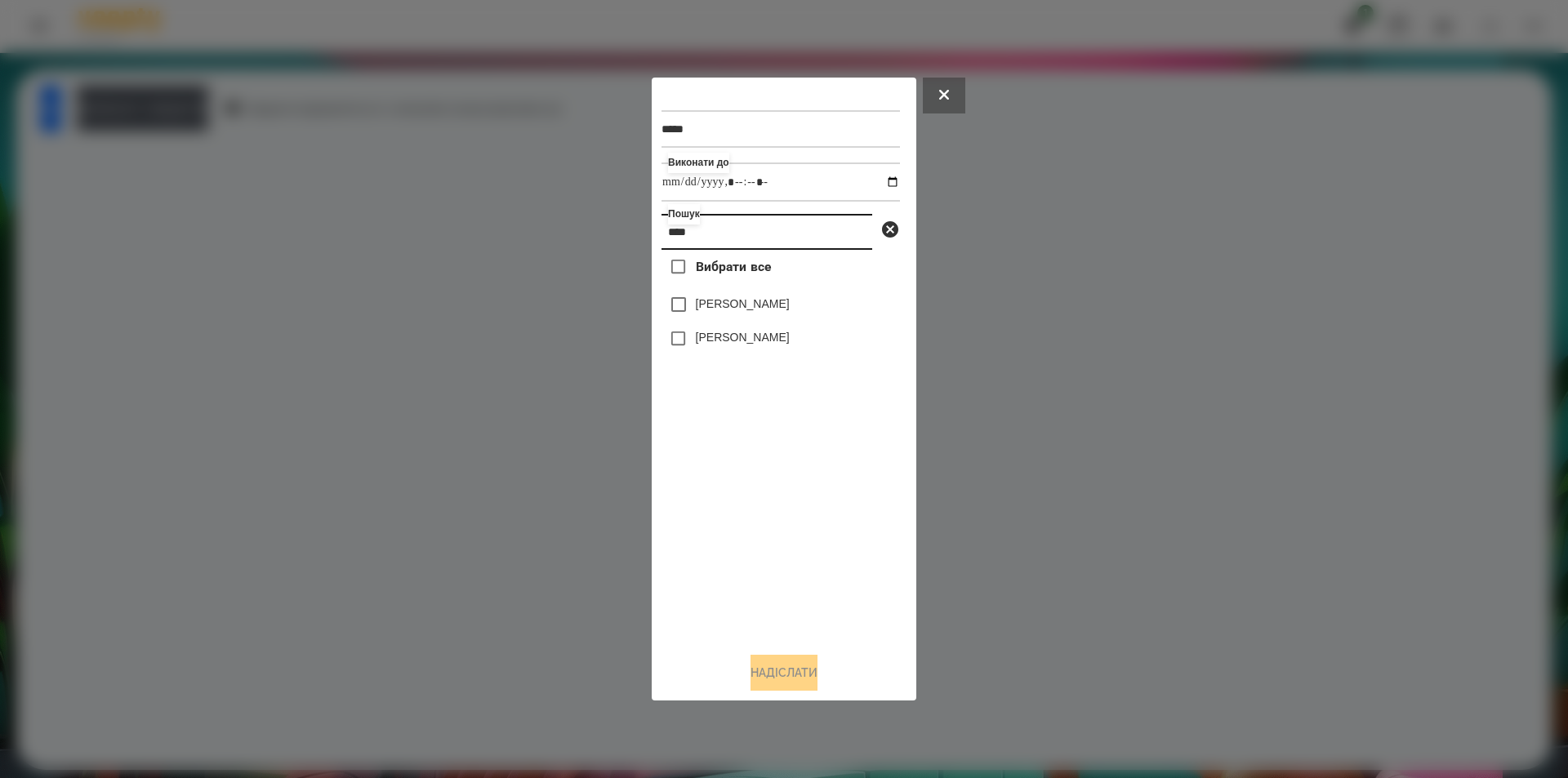
type input "****"
click at [705, 312] on label "[PERSON_NAME]" at bounding box center [742, 304] width 94 height 16
click at [786, 673] on button "Надіслати" at bounding box center [784, 672] width 67 height 36
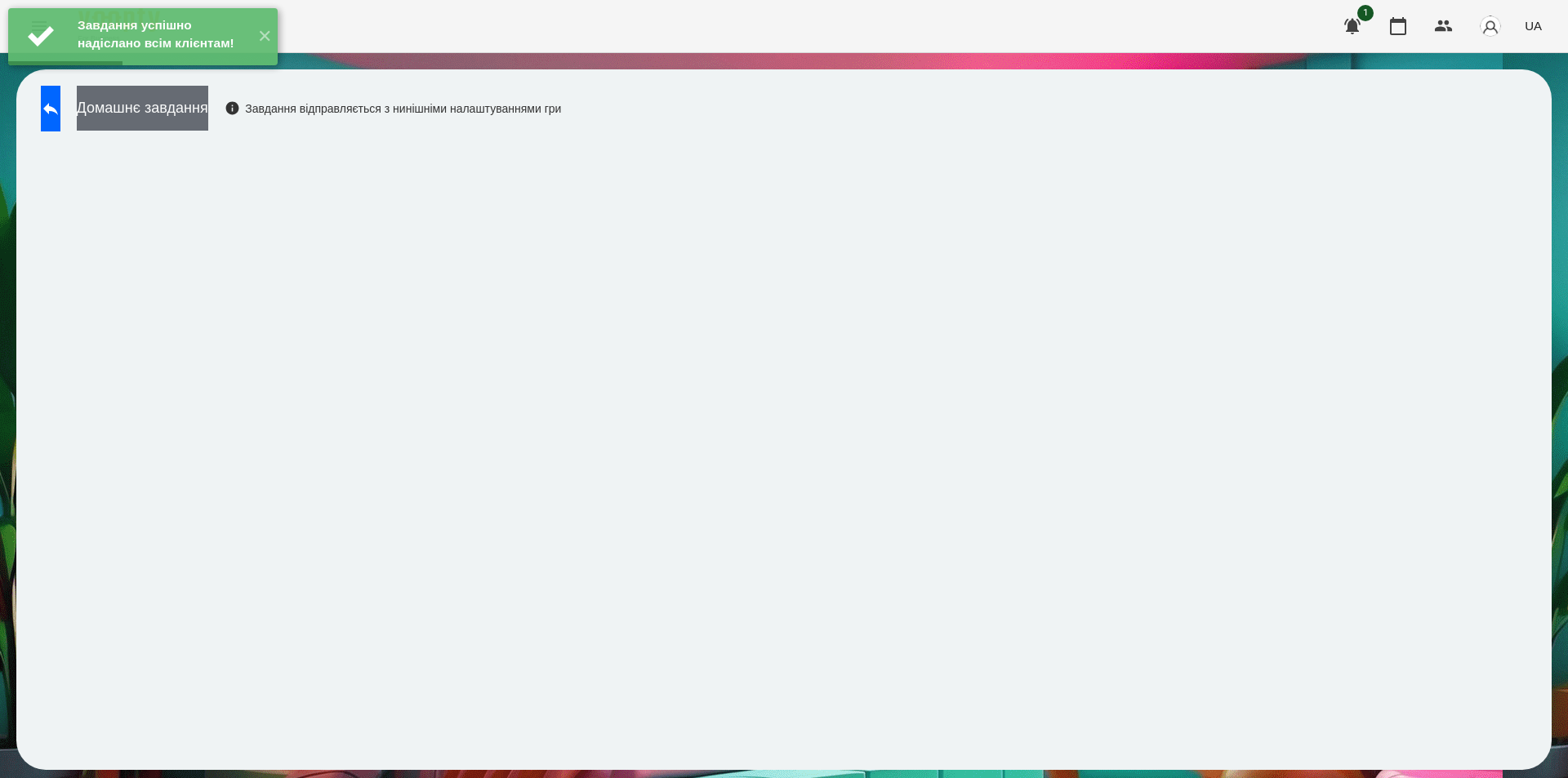
click at [208, 109] on button "Домашнє завдання" at bounding box center [142, 108] width 131 height 45
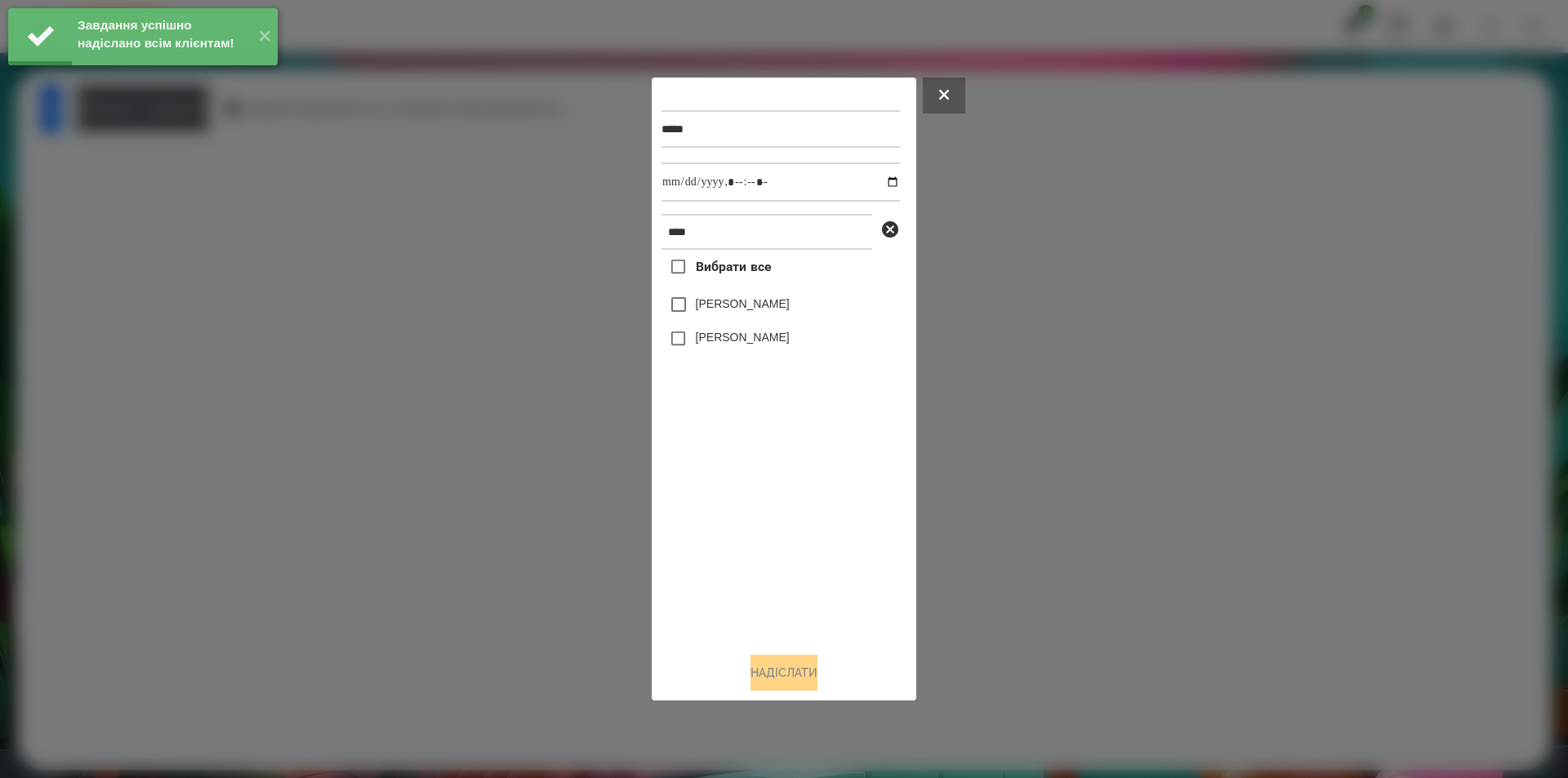
click at [743, 306] on label "[PERSON_NAME]" at bounding box center [742, 304] width 94 height 16
click at [879, 183] on input "datetime-local" at bounding box center [780, 182] width 238 height 39
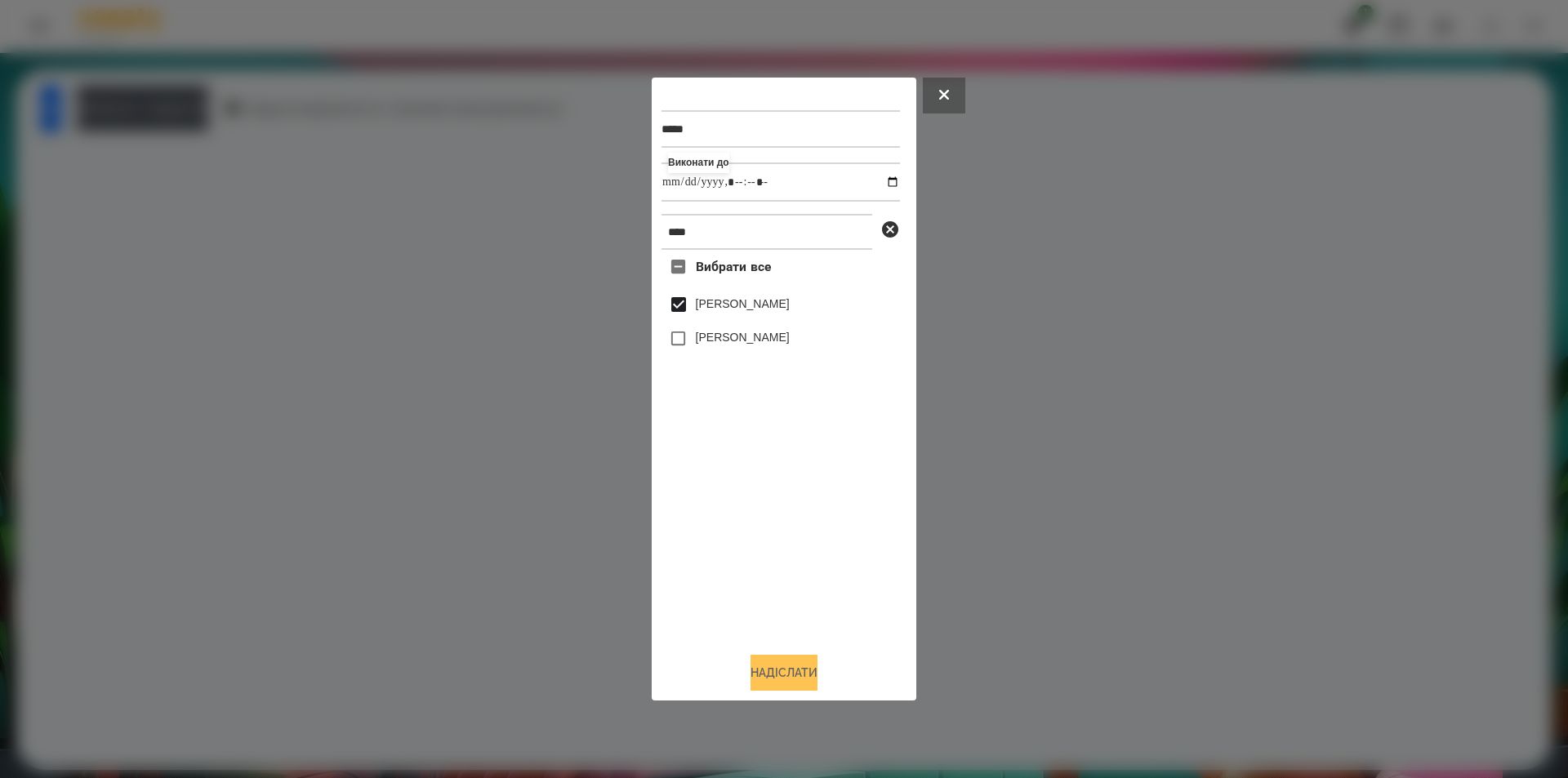
type input "**********"
click at [785, 675] on button "Надіслати" at bounding box center [784, 672] width 67 height 36
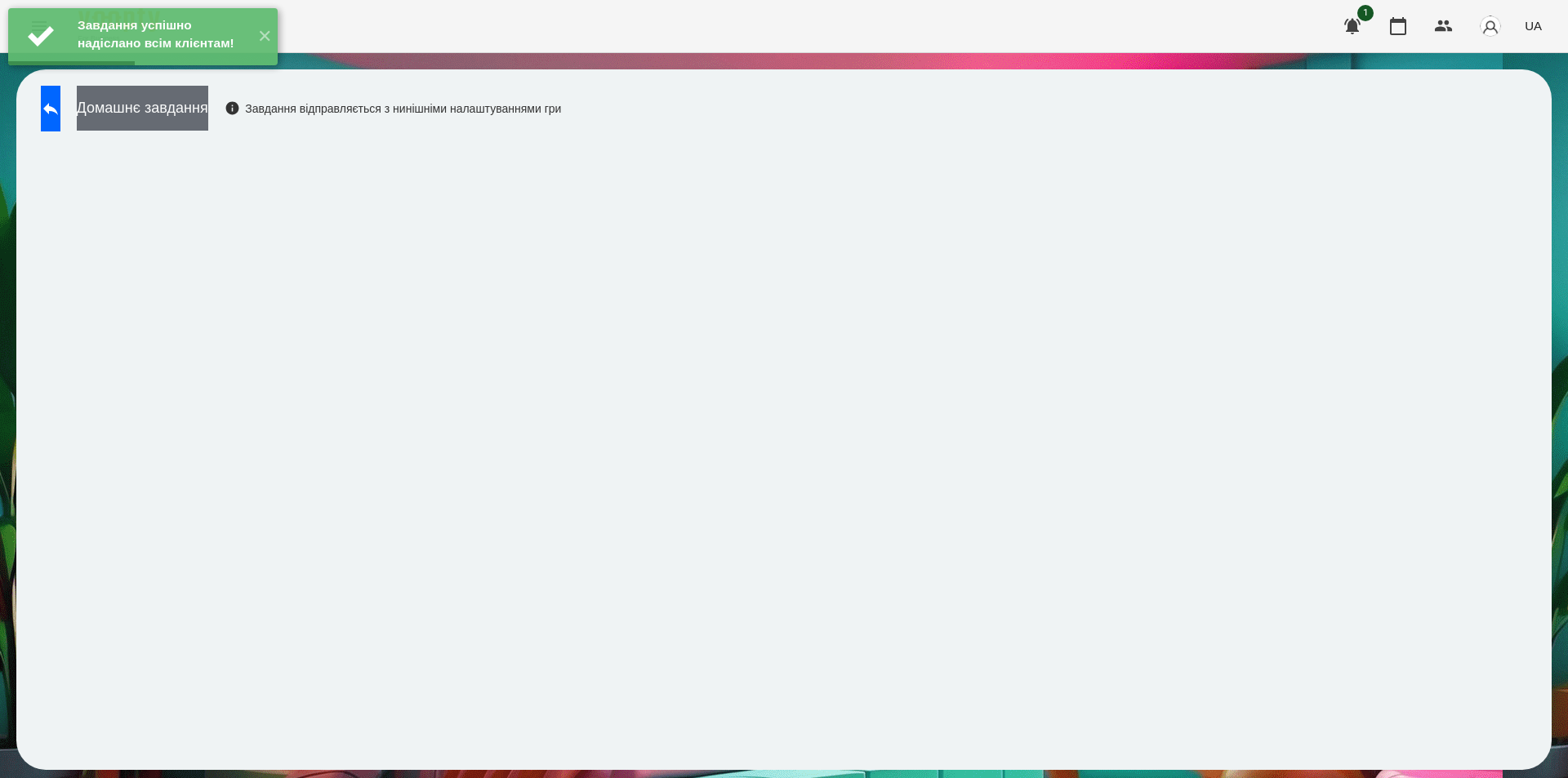
click at [165, 109] on button "Домашнє завдання" at bounding box center [142, 108] width 131 height 45
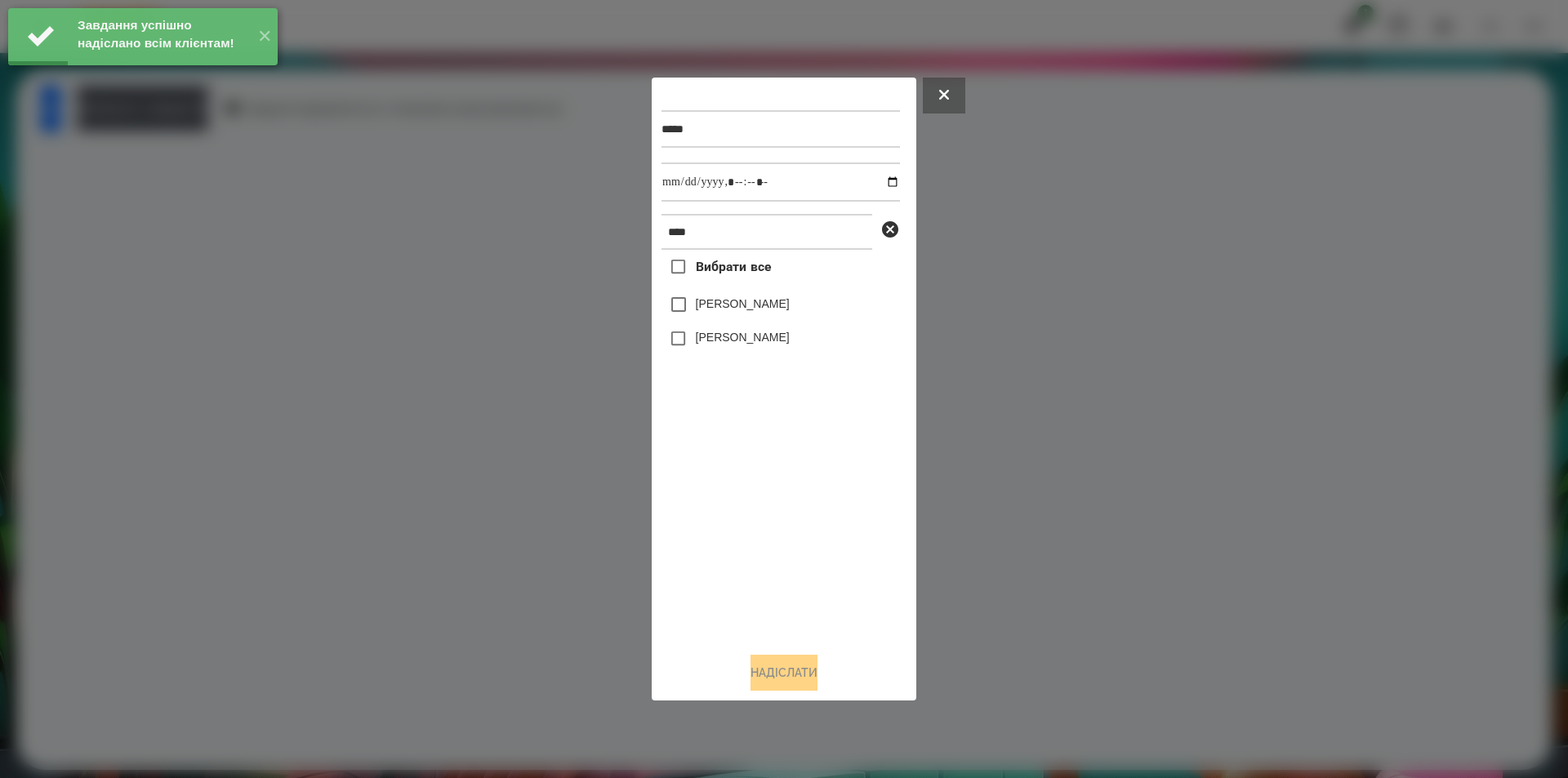
drag, startPoint x: 758, startPoint y: 303, endPoint x: 766, endPoint y: 260, distance: 43.7
click at [757, 301] on label "[PERSON_NAME]" at bounding box center [742, 304] width 94 height 16
click at [877, 185] on input "datetime-local" at bounding box center [780, 182] width 238 height 39
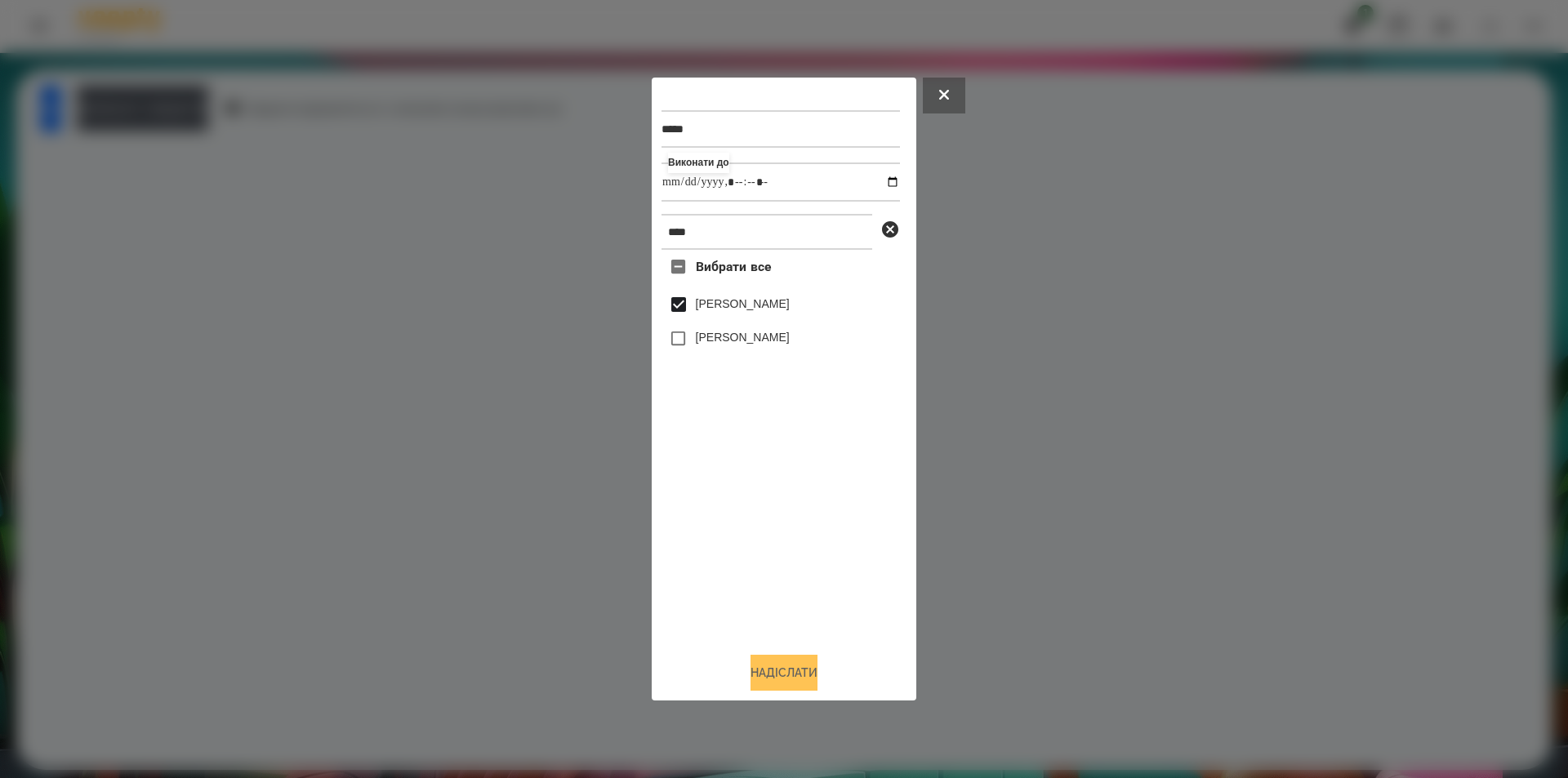
type input "**********"
click at [785, 674] on button "Надіслати" at bounding box center [784, 672] width 67 height 36
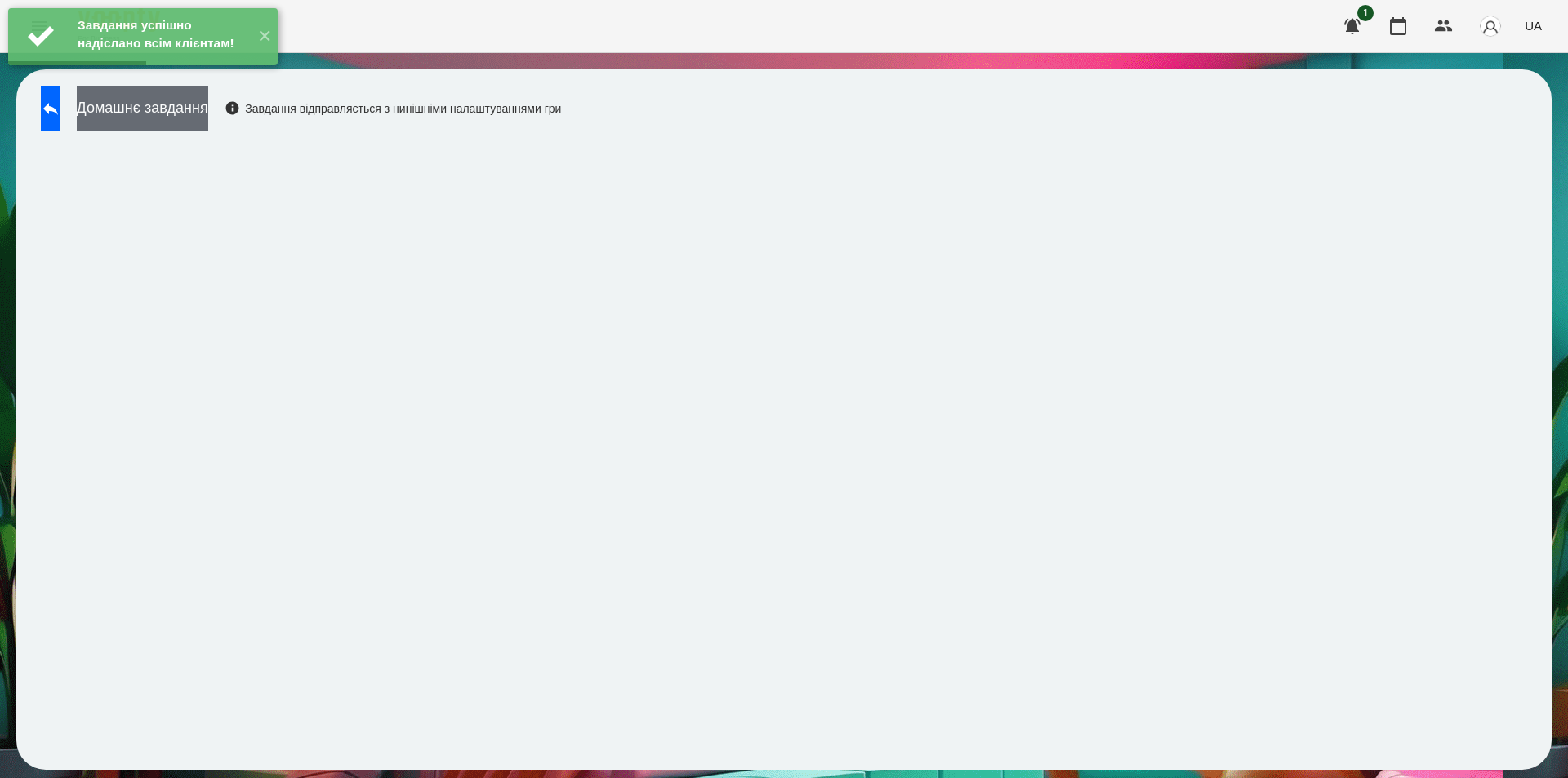
click at [208, 105] on button "Домашнє завдання" at bounding box center [142, 108] width 131 height 45
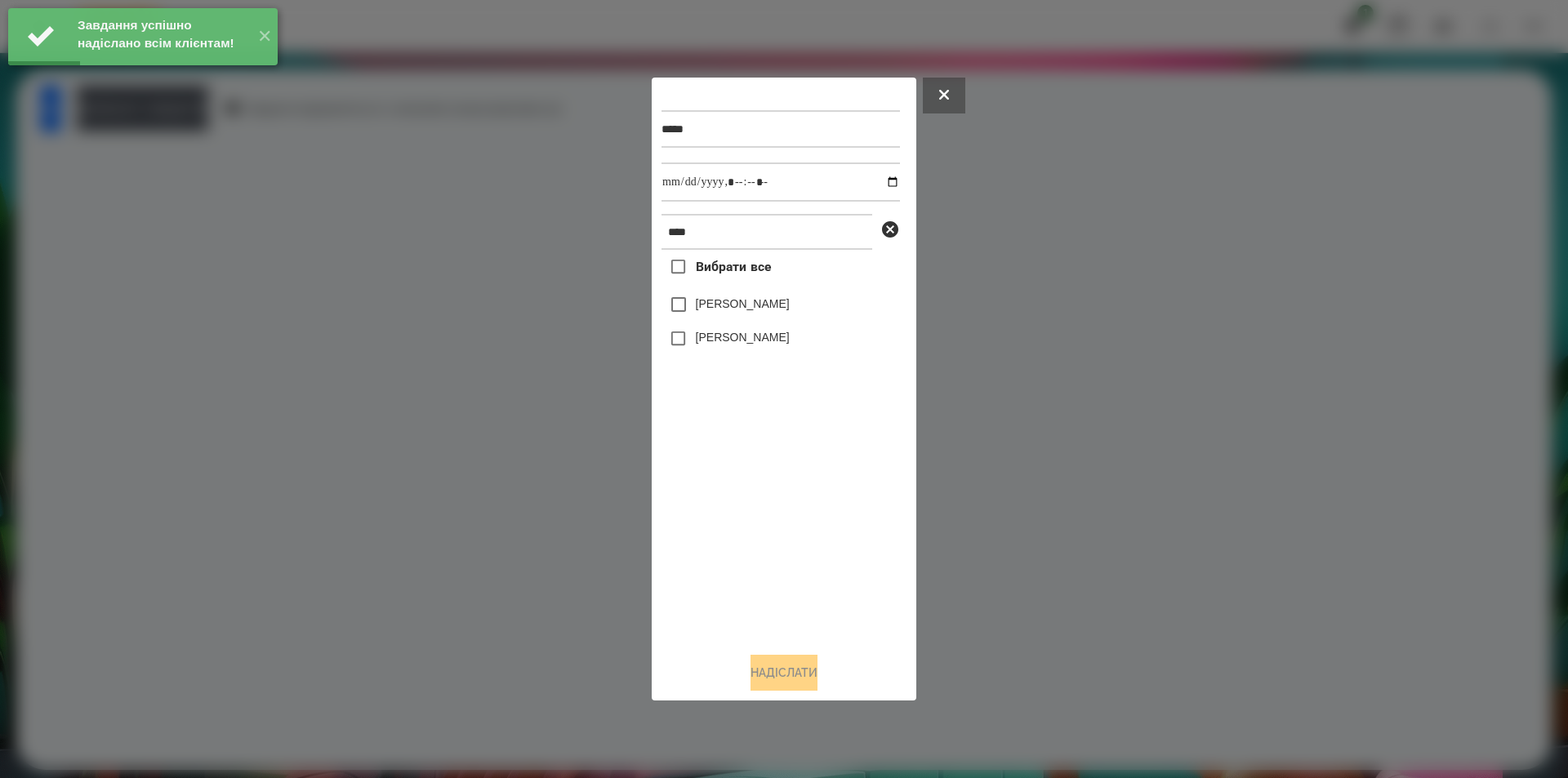
click at [711, 306] on label "[PERSON_NAME]" at bounding box center [742, 304] width 94 height 16
click at [879, 185] on input "datetime-local" at bounding box center [780, 182] width 238 height 39
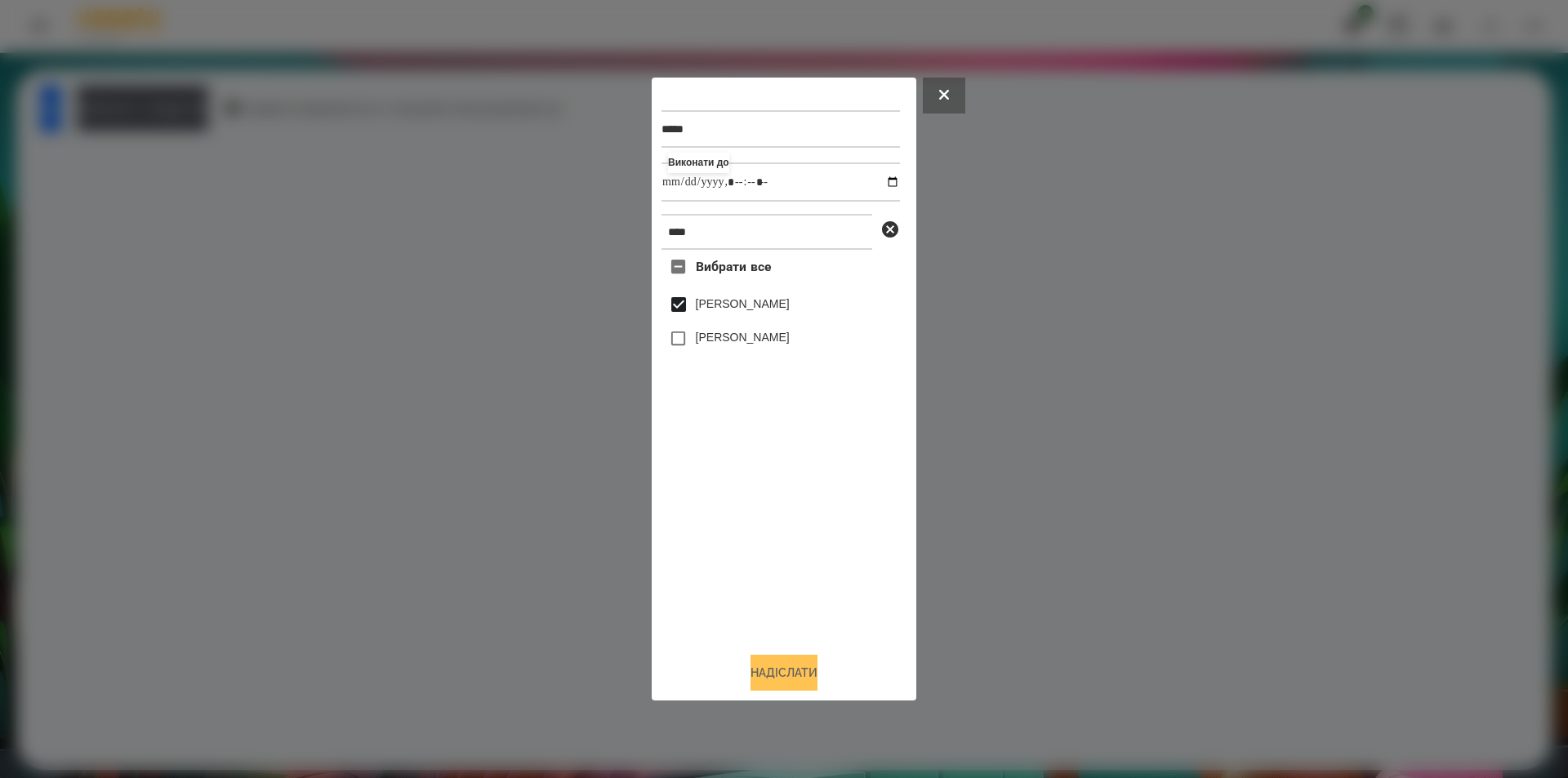
type input "**********"
click at [801, 686] on button "Надіслати" at bounding box center [784, 672] width 67 height 36
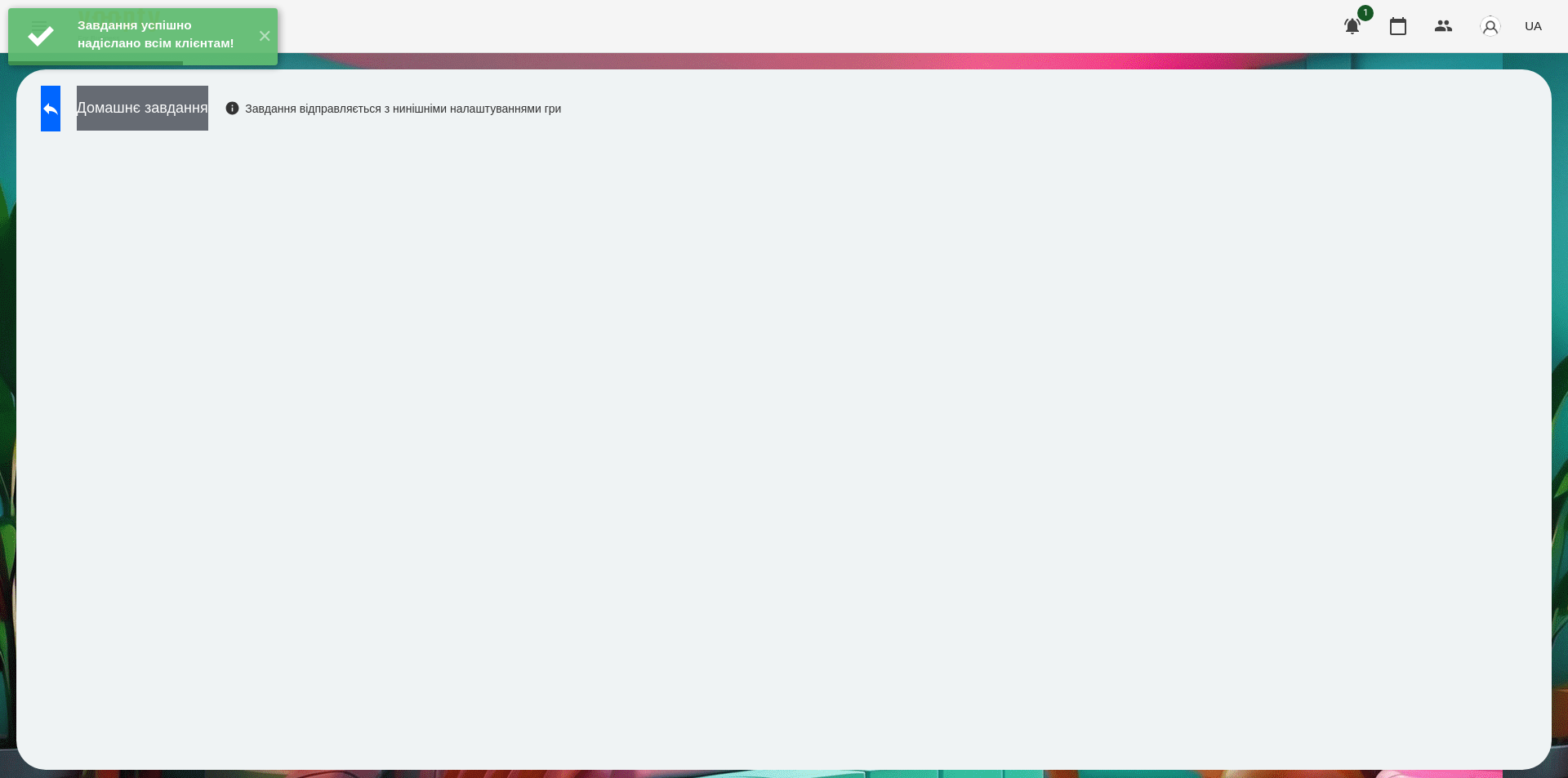
click at [195, 111] on button "Домашнє завдання" at bounding box center [142, 108] width 131 height 45
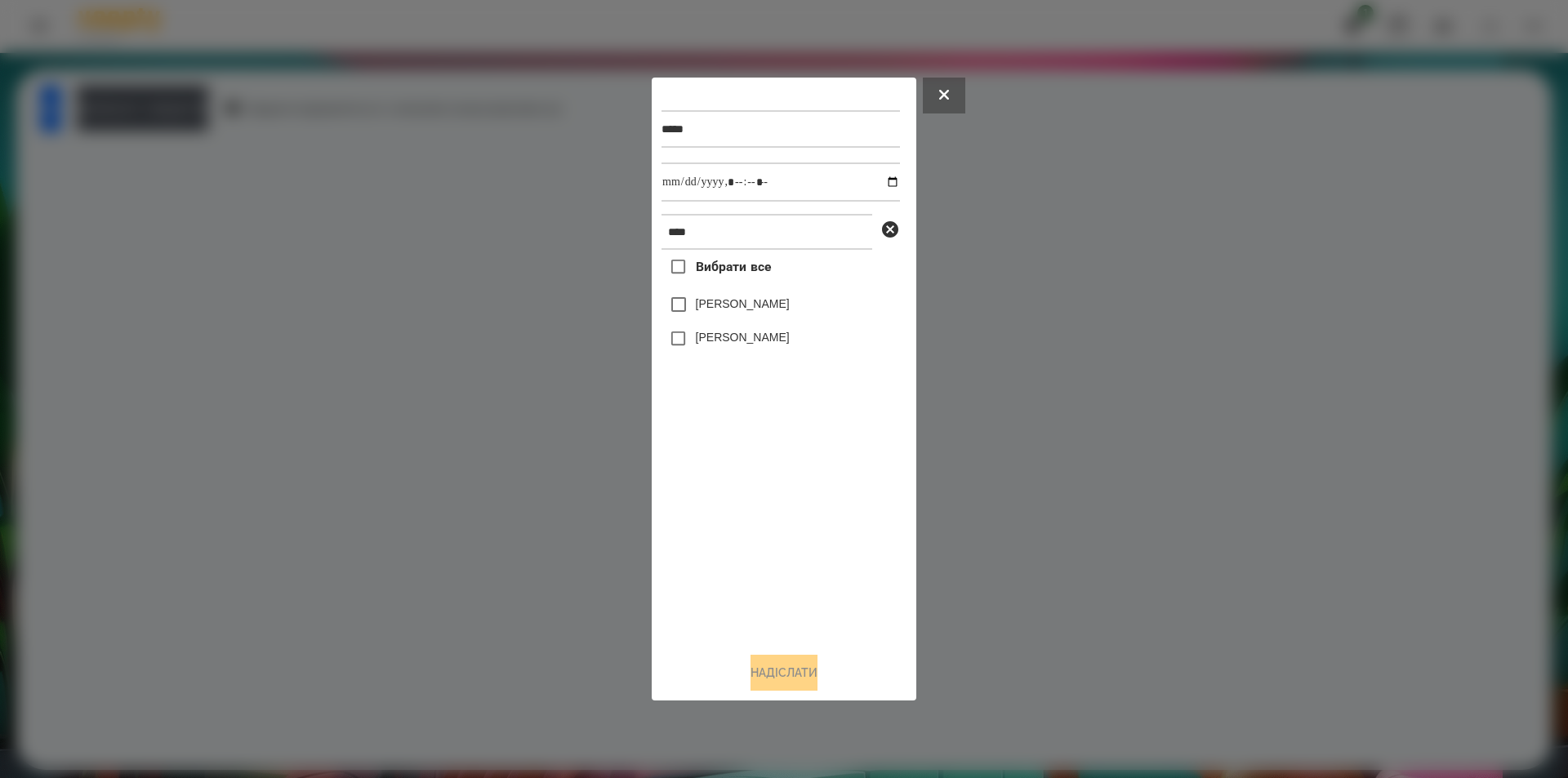
drag, startPoint x: 700, startPoint y: 311, endPoint x: 784, endPoint y: 262, distance: 97.2
click at [700, 310] on label "[PERSON_NAME]" at bounding box center [742, 304] width 94 height 16
click at [878, 180] on input "datetime-local" at bounding box center [780, 182] width 238 height 39
type input "**********"
click at [793, 682] on button "Надіслати" at bounding box center [784, 672] width 67 height 36
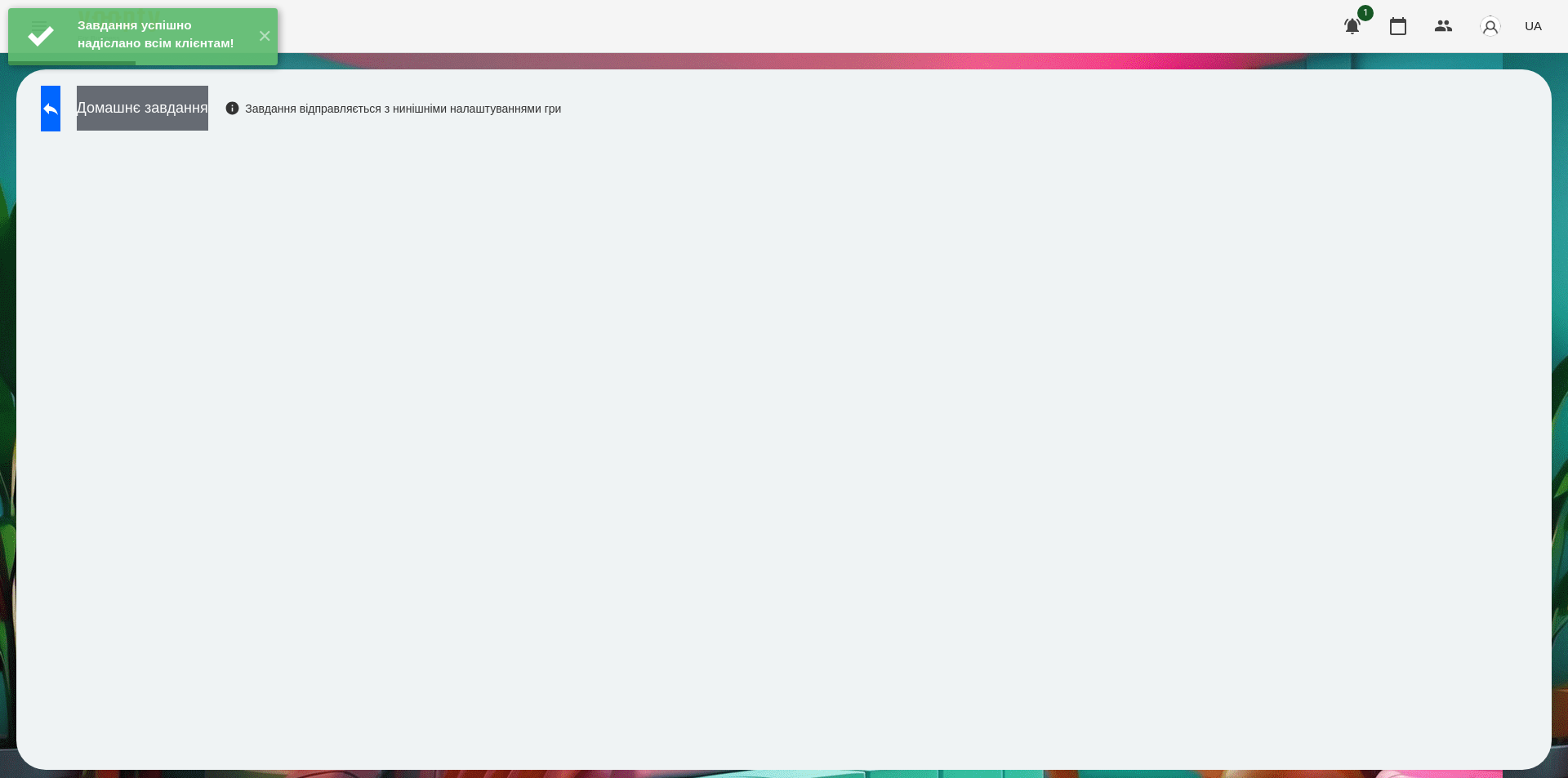
click at [208, 113] on button "Домашнє завдання" at bounding box center [142, 108] width 131 height 45
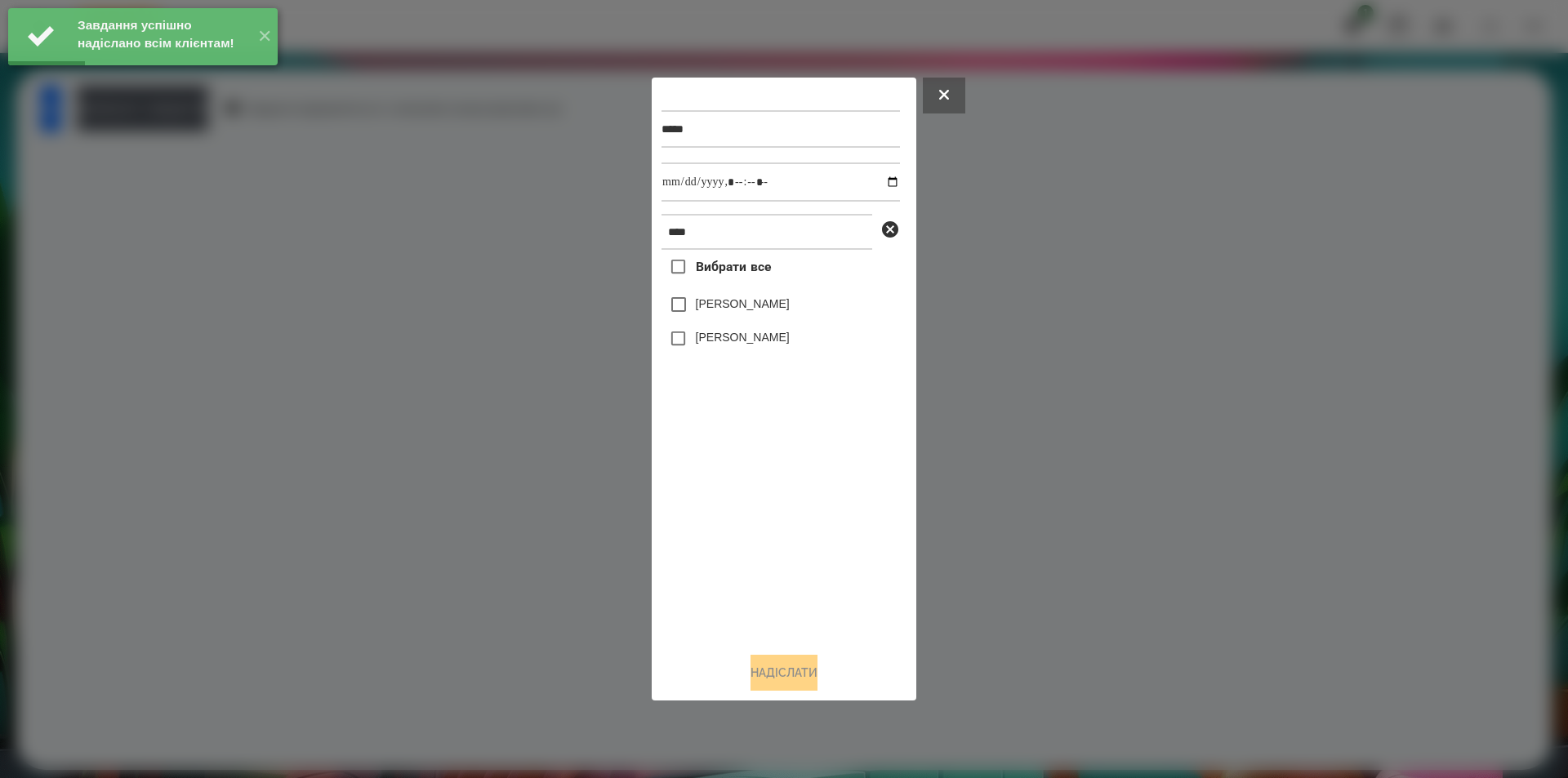
click at [703, 312] on label "[PERSON_NAME]" at bounding box center [742, 304] width 94 height 16
click at [884, 182] on input "datetime-local" at bounding box center [780, 182] width 238 height 39
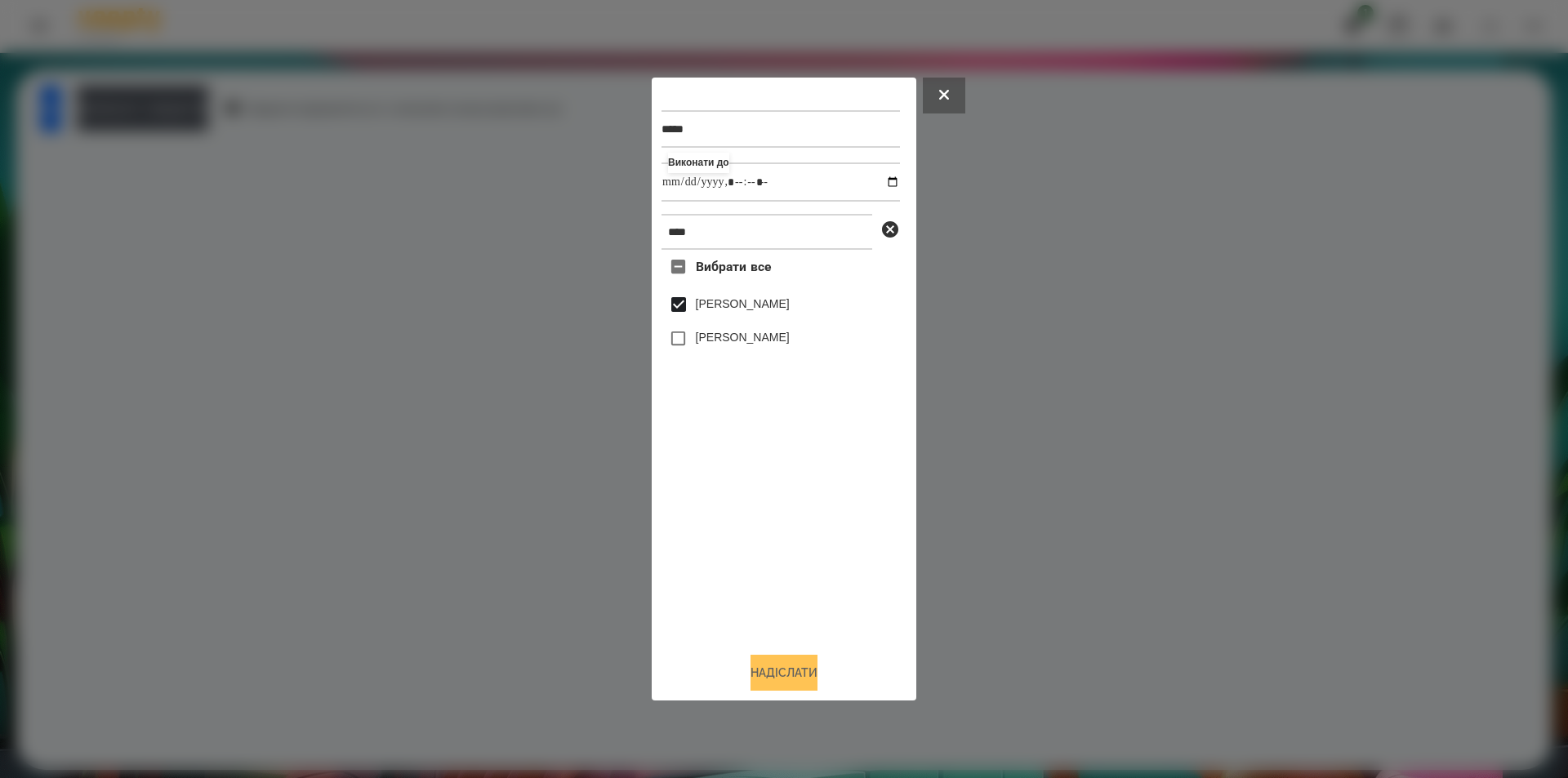
type input "**********"
click at [779, 679] on button "Надіслати" at bounding box center [784, 672] width 67 height 36
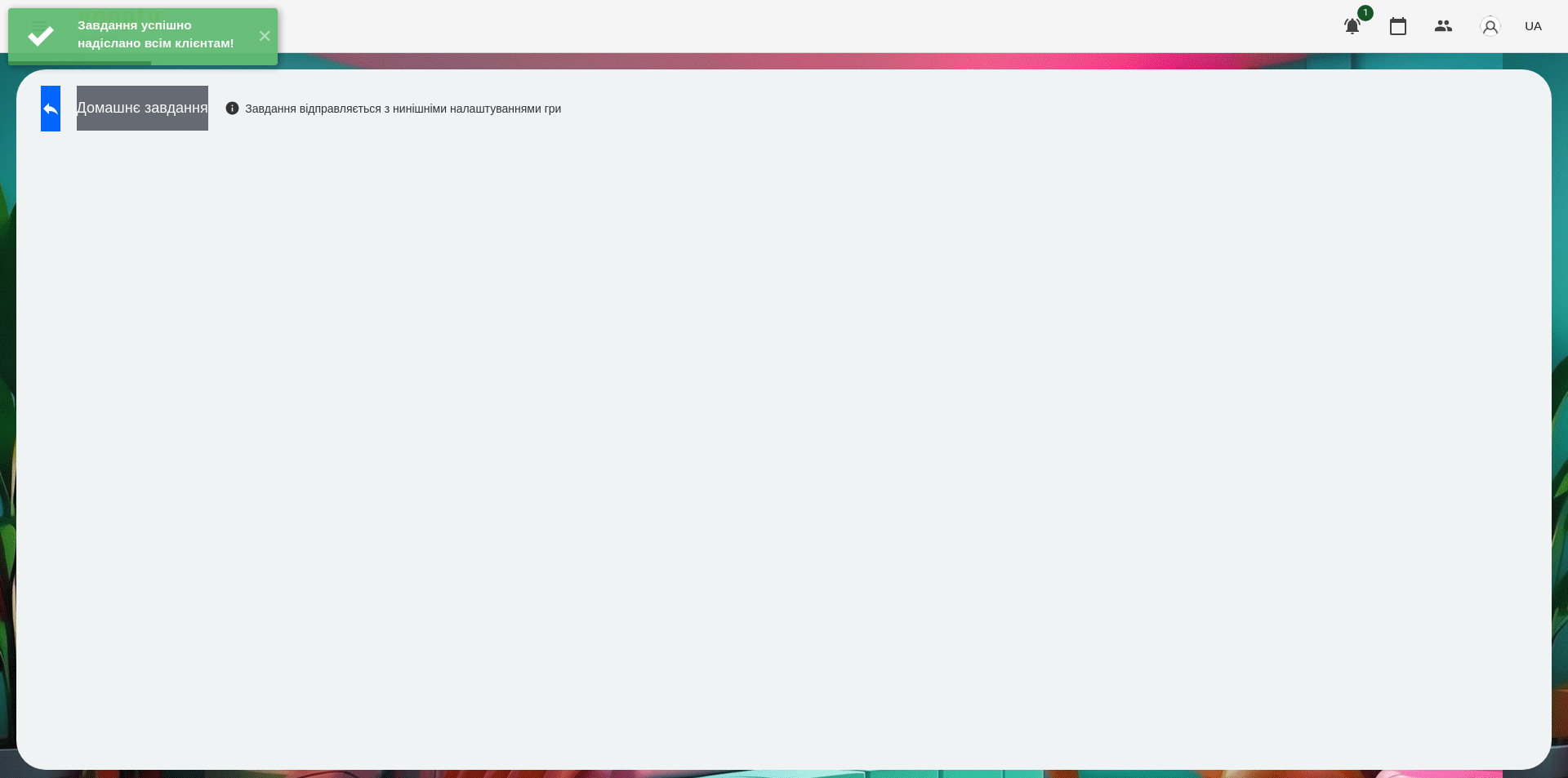
click at [208, 111] on button "Домашнє завдання" at bounding box center [142, 108] width 131 height 45
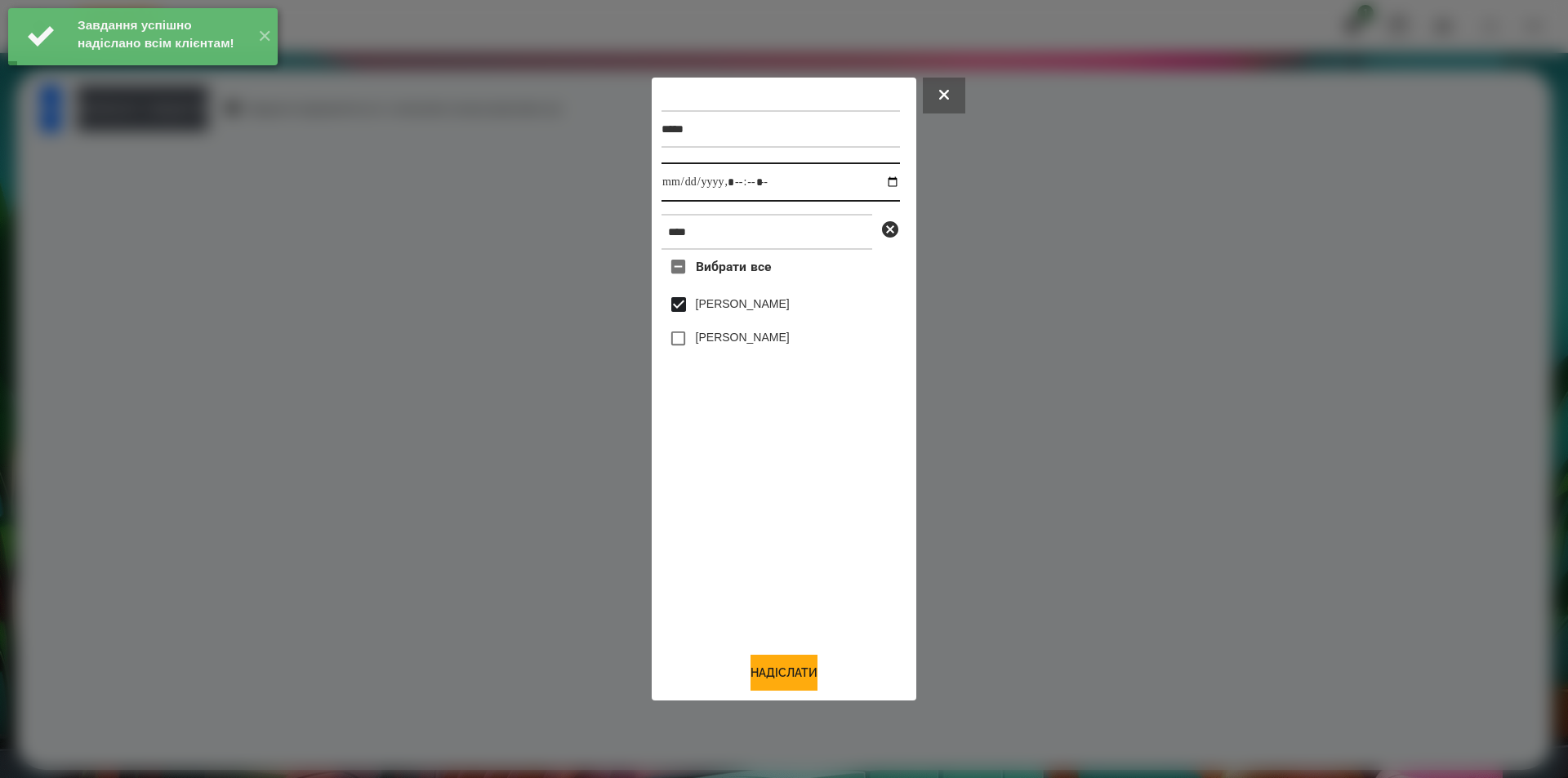
click at [888, 179] on input "datetime-local" at bounding box center [780, 182] width 238 height 39
click at [886, 180] on input "datetime-local" at bounding box center [780, 182] width 238 height 39
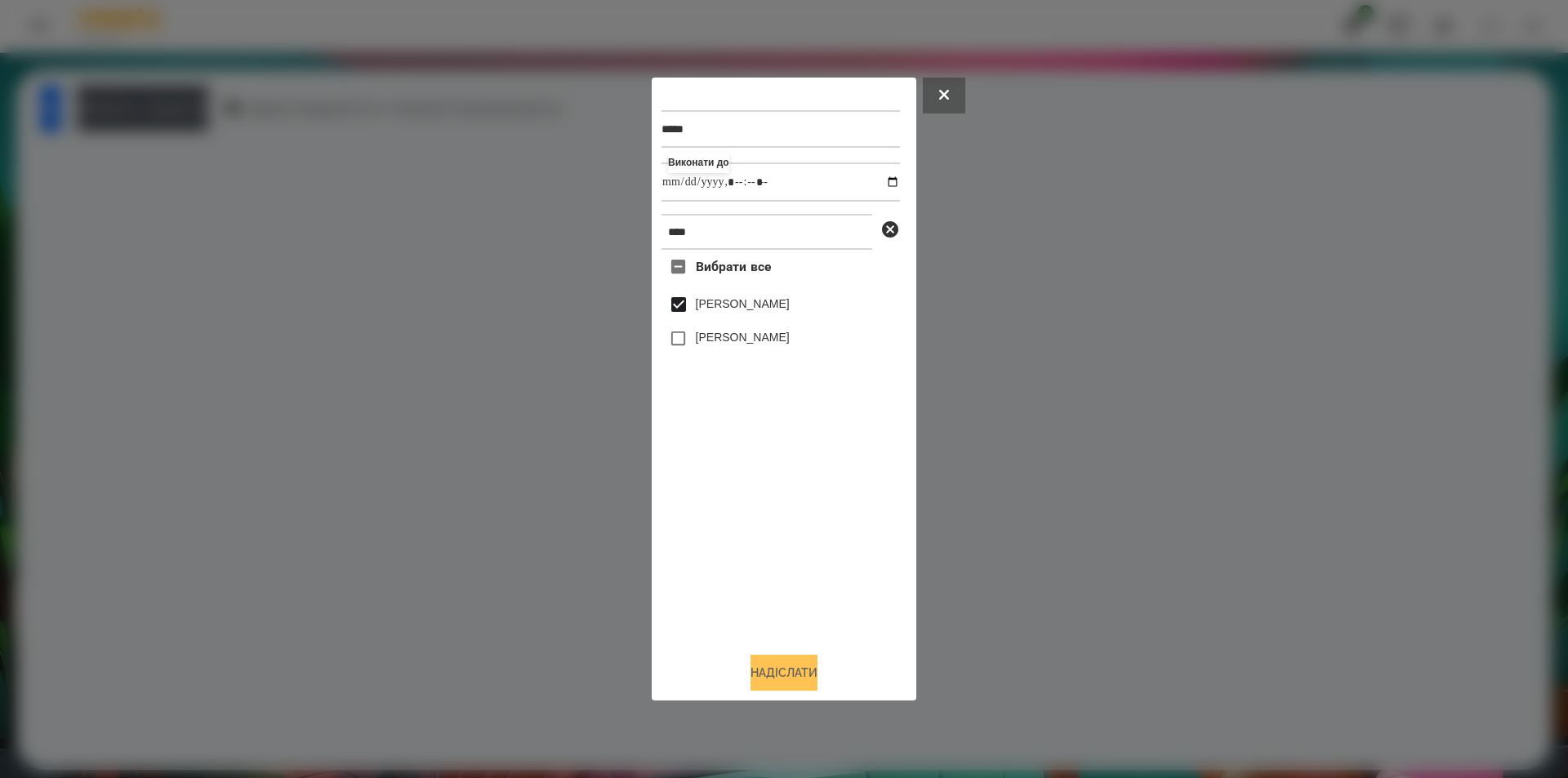
type input "**********"
click at [766, 685] on button "Надіслати" at bounding box center [784, 672] width 67 height 36
